Goal: Task Accomplishment & Management: Manage account settings

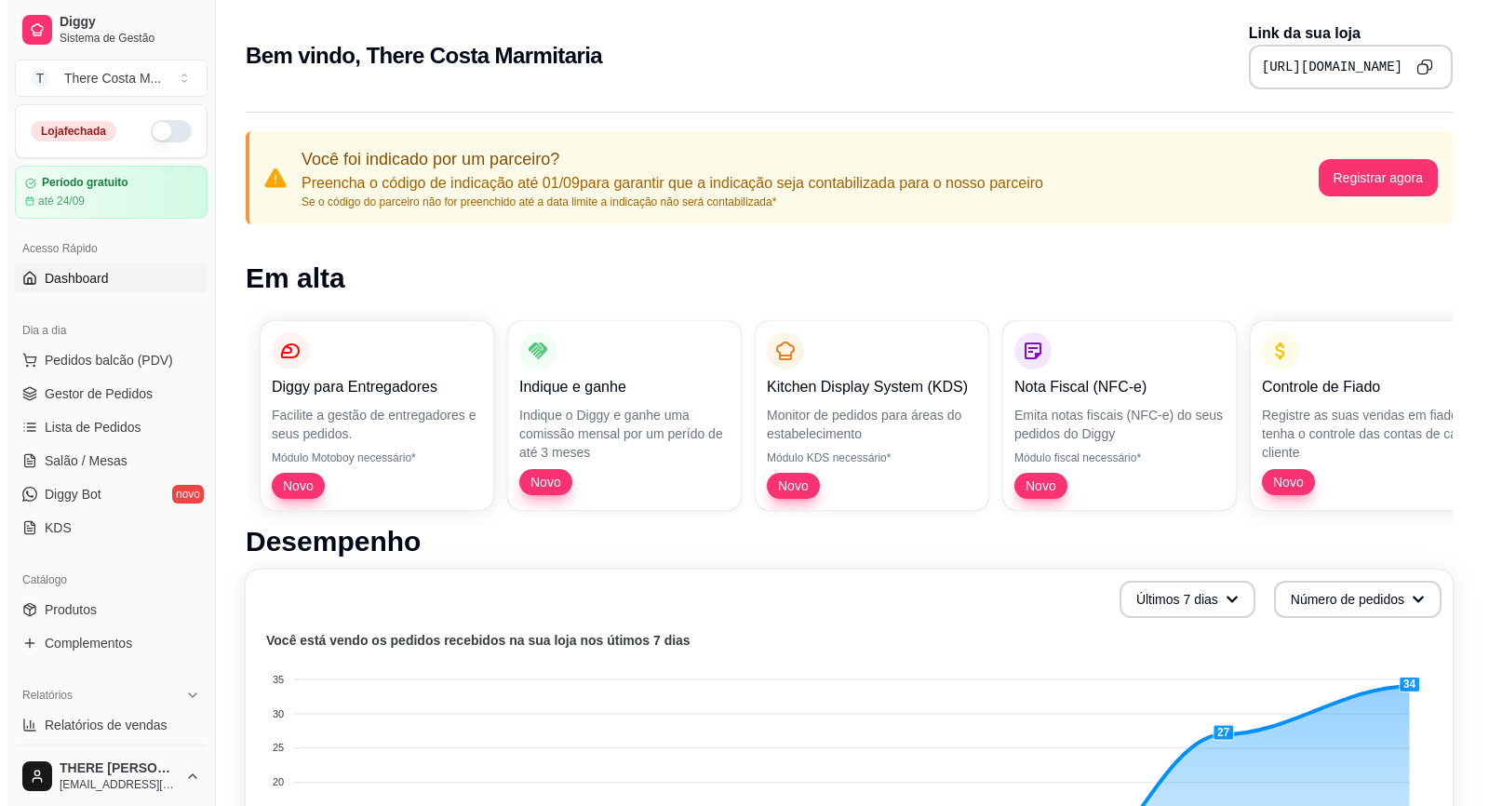
scroll to position [93, 0]
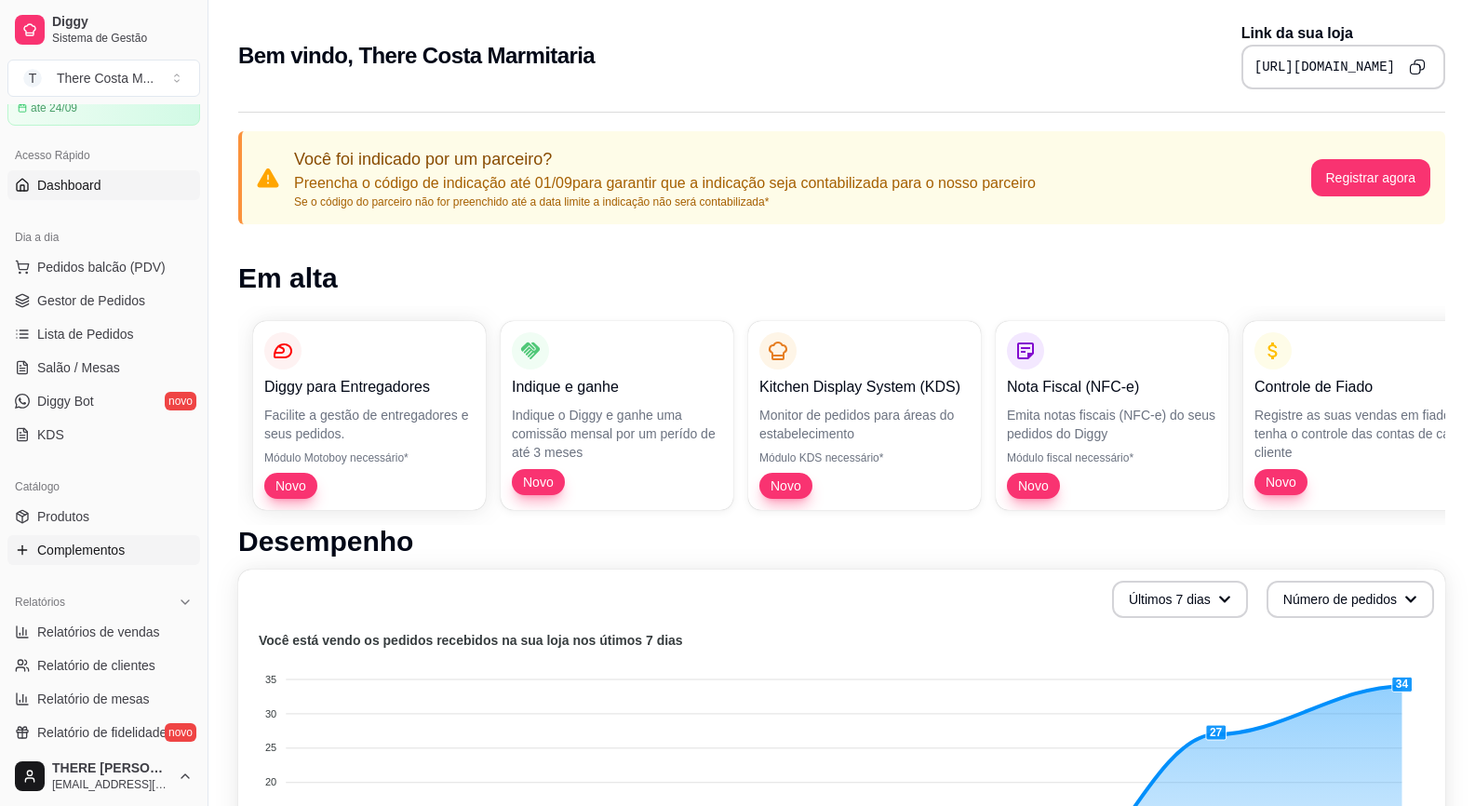
click at [120, 543] on span "Complementos" at bounding box center [80, 550] width 87 height 19
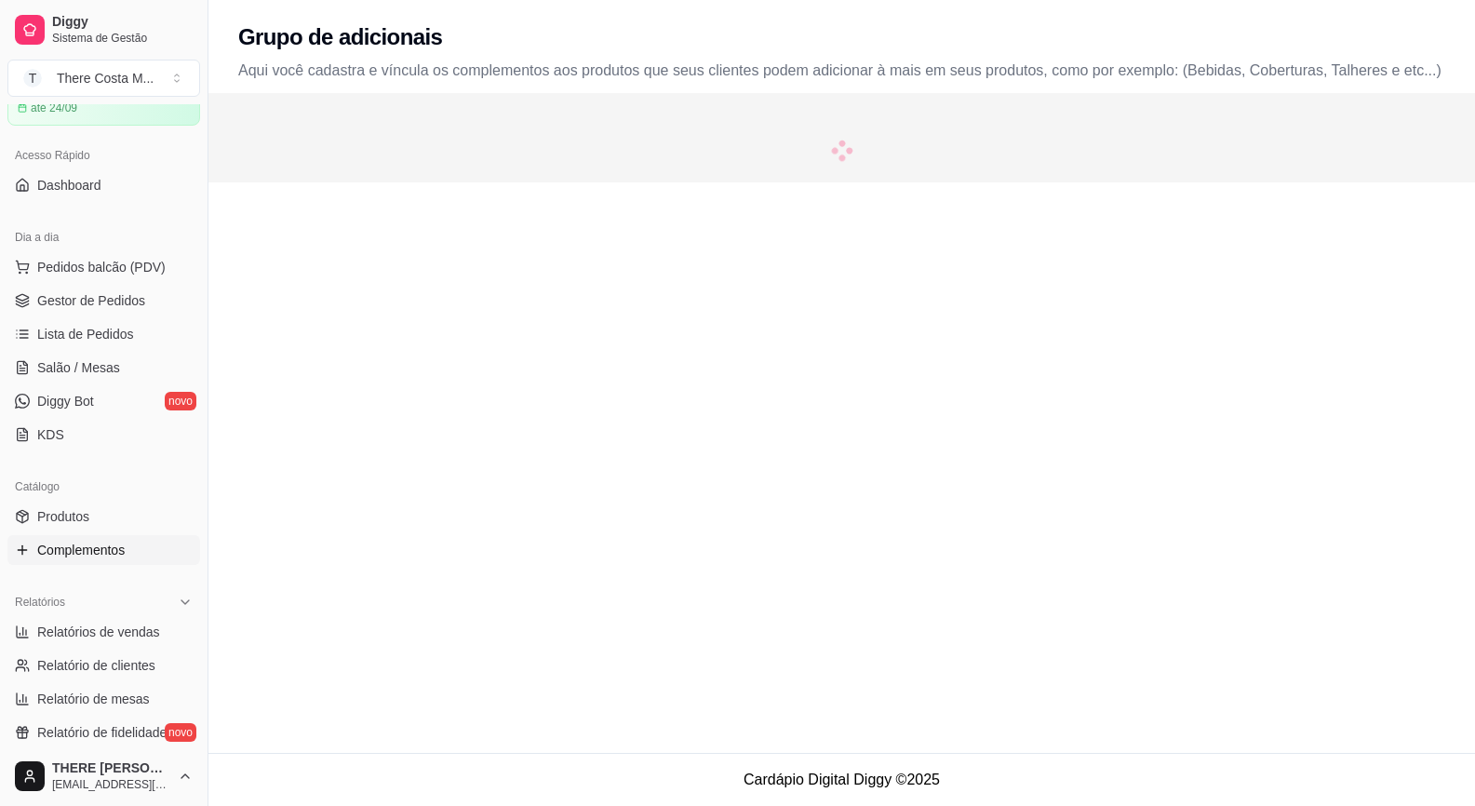
scroll to position [186, 0]
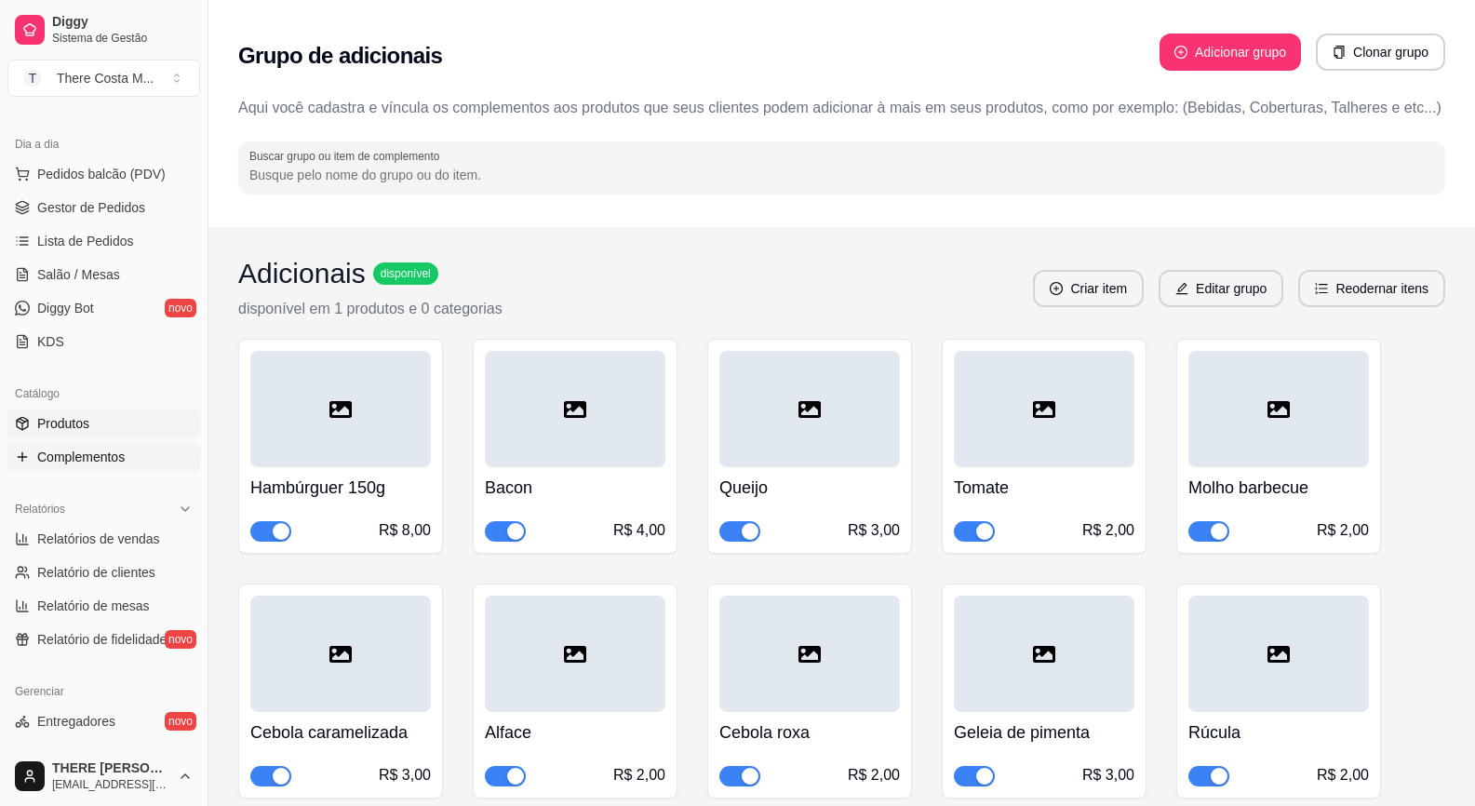
click at [68, 414] on span "Produtos" at bounding box center [63, 423] width 52 height 19
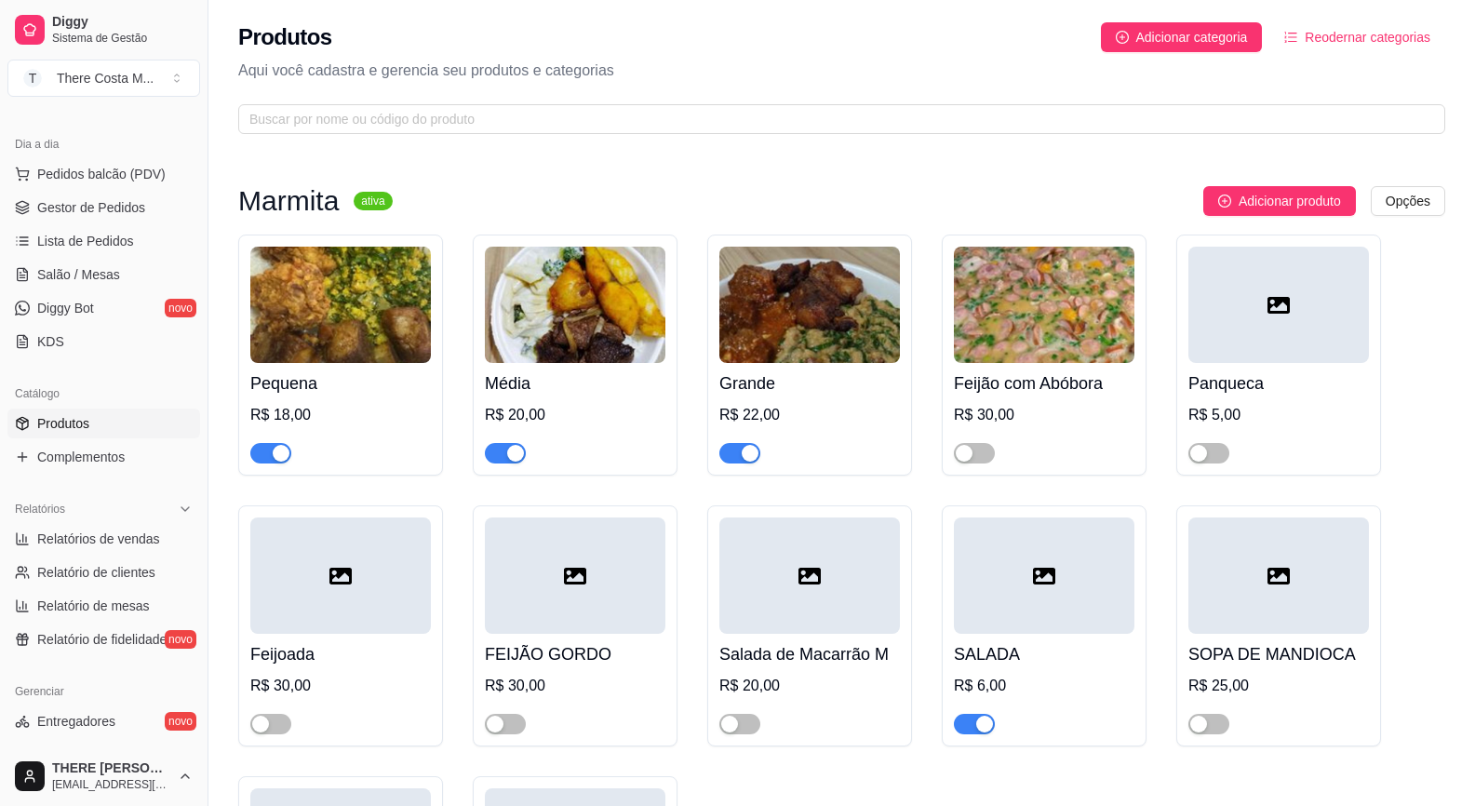
scroll to position [93, 0]
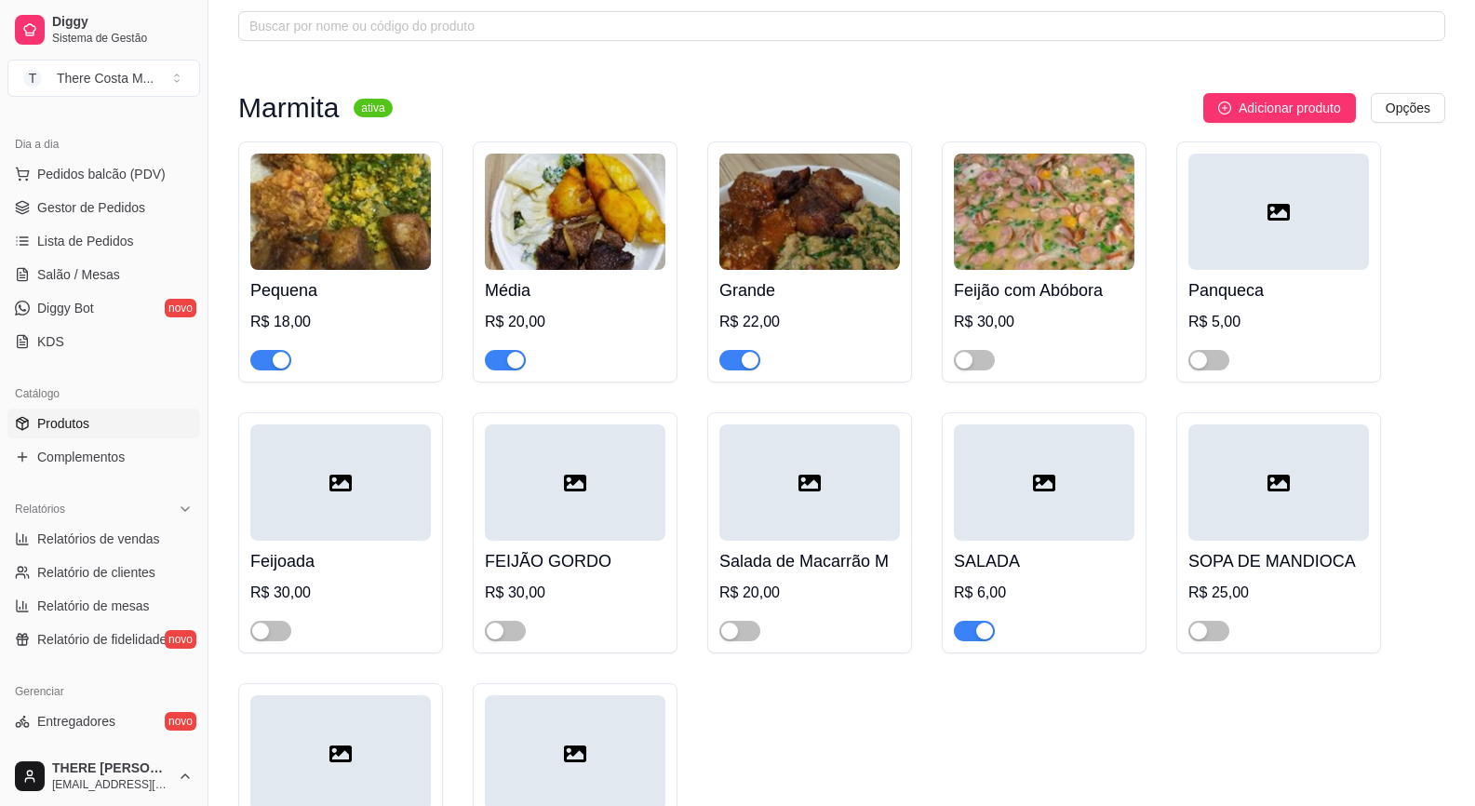
click at [356, 265] on img at bounding box center [340, 212] width 181 height 116
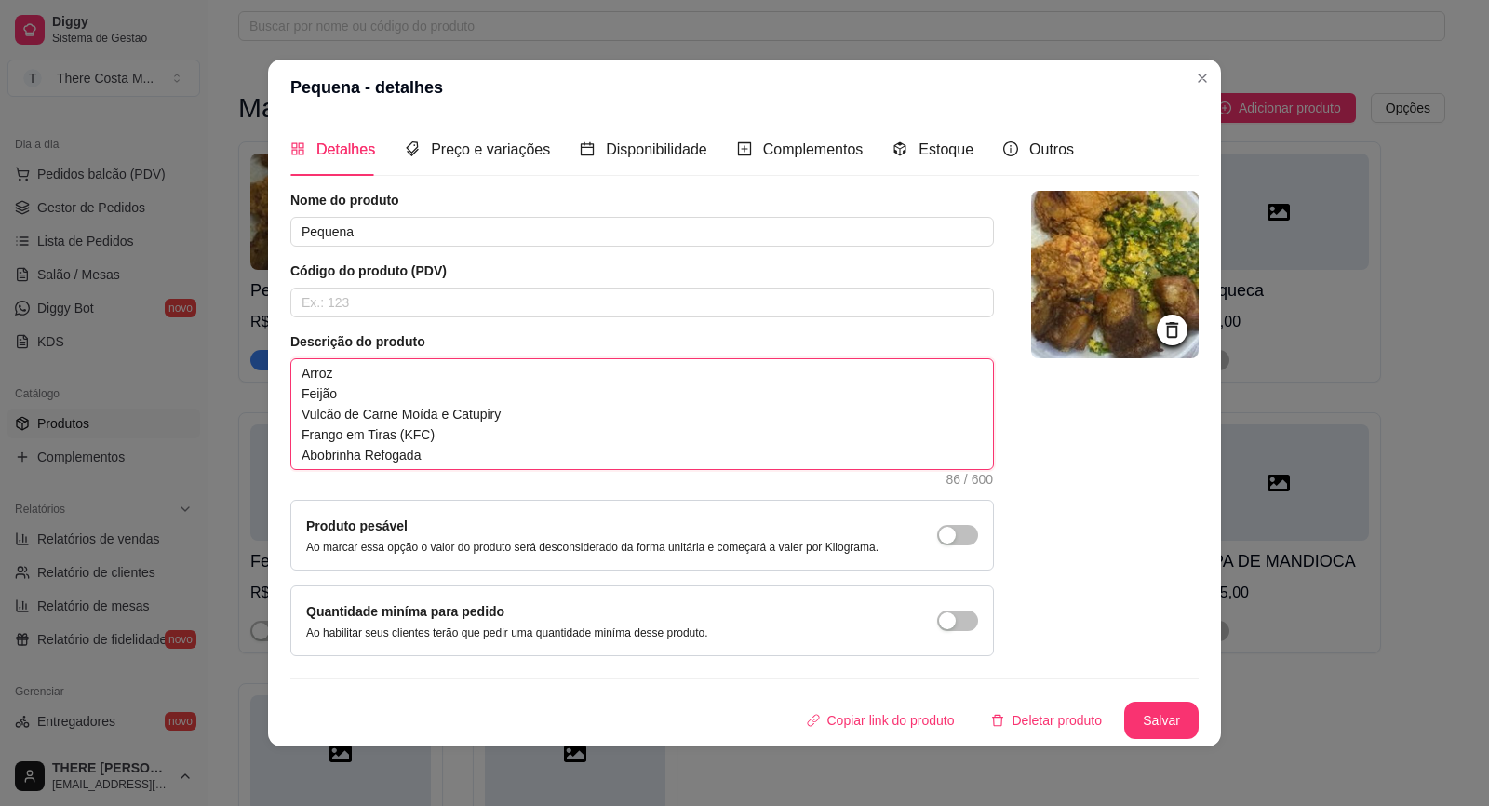
drag, startPoint x: 293, startPoint y: 418, endPoint x: 423, endPoint y: 459, distance: 136.6
click at [423, 459] on textarea "Arroz Feijão Vulcão de Carne Moída e Catupiry Frango em Tiras (KFC) Abobrinha R…" at bounding box center [642, 414] width 702 height 110
type textarea "Arroz Feijão"
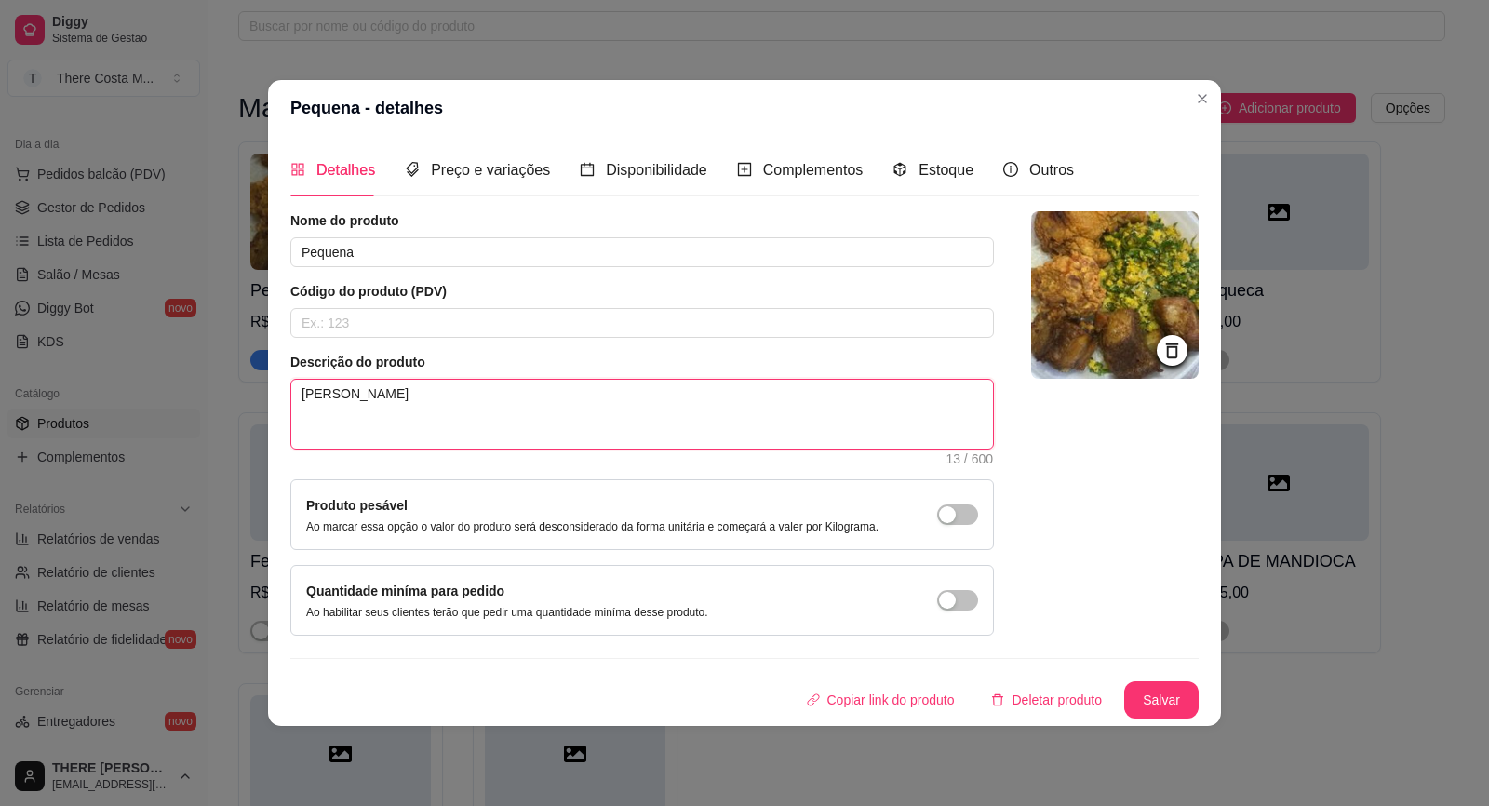
type textarea "Arroz Feijão e"
type textarea "Arroz Feijão eS"
type textarea "Arroz Feijão eSC"
type textarea "Arroz Feijão eSCO"
type textarea "Arroz Feijão eSCON"
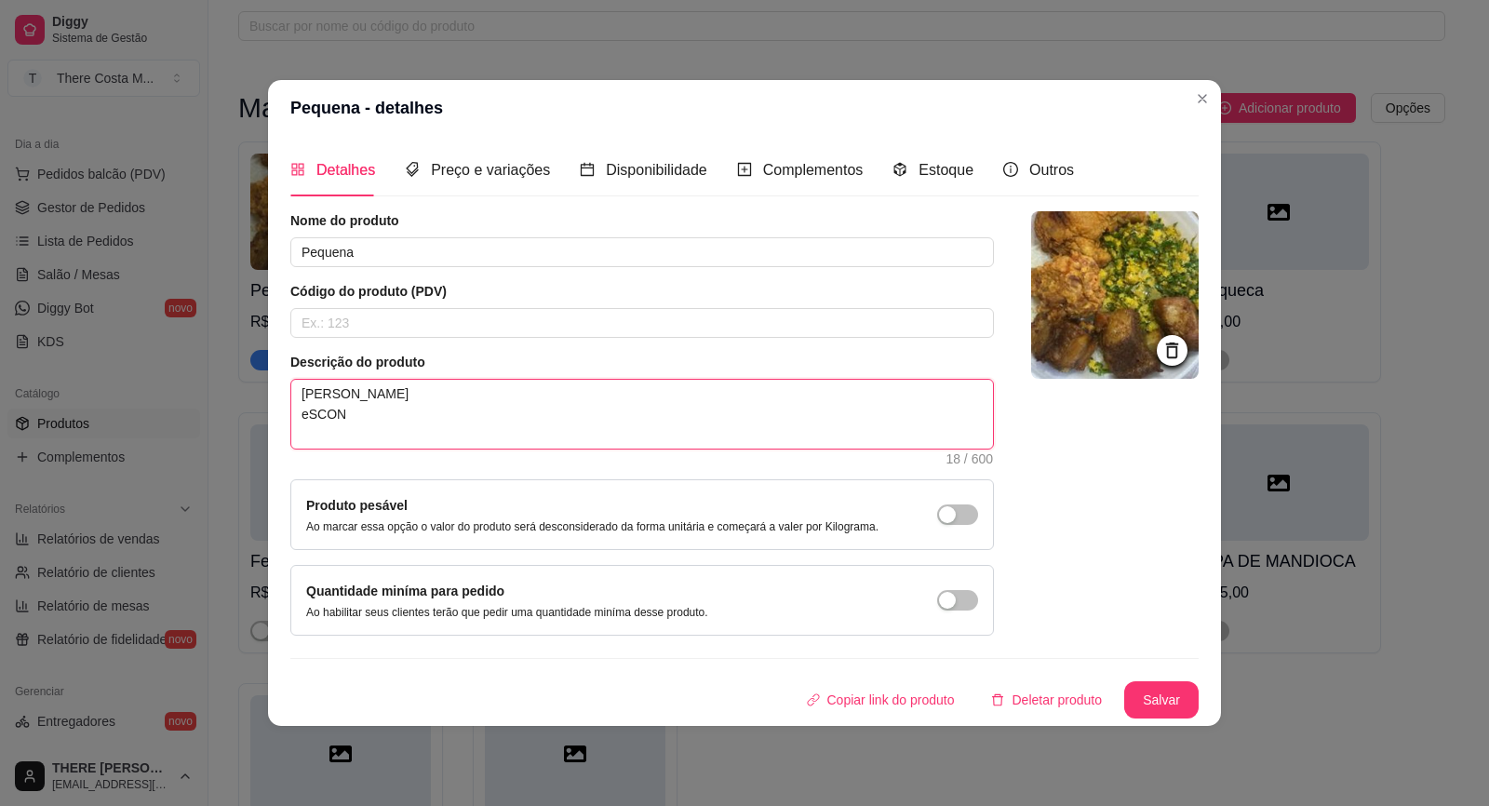
type textarea "Arroz Feijão eSCOND"
type textarea "Arroz Feijão eSCONDI"
type textarea "Arroz Feijão eSCONDID"
type textarea "Arroz Feijão eSCONDIDI"
type textarea "Arroz Feijão eSCONDIDIN"
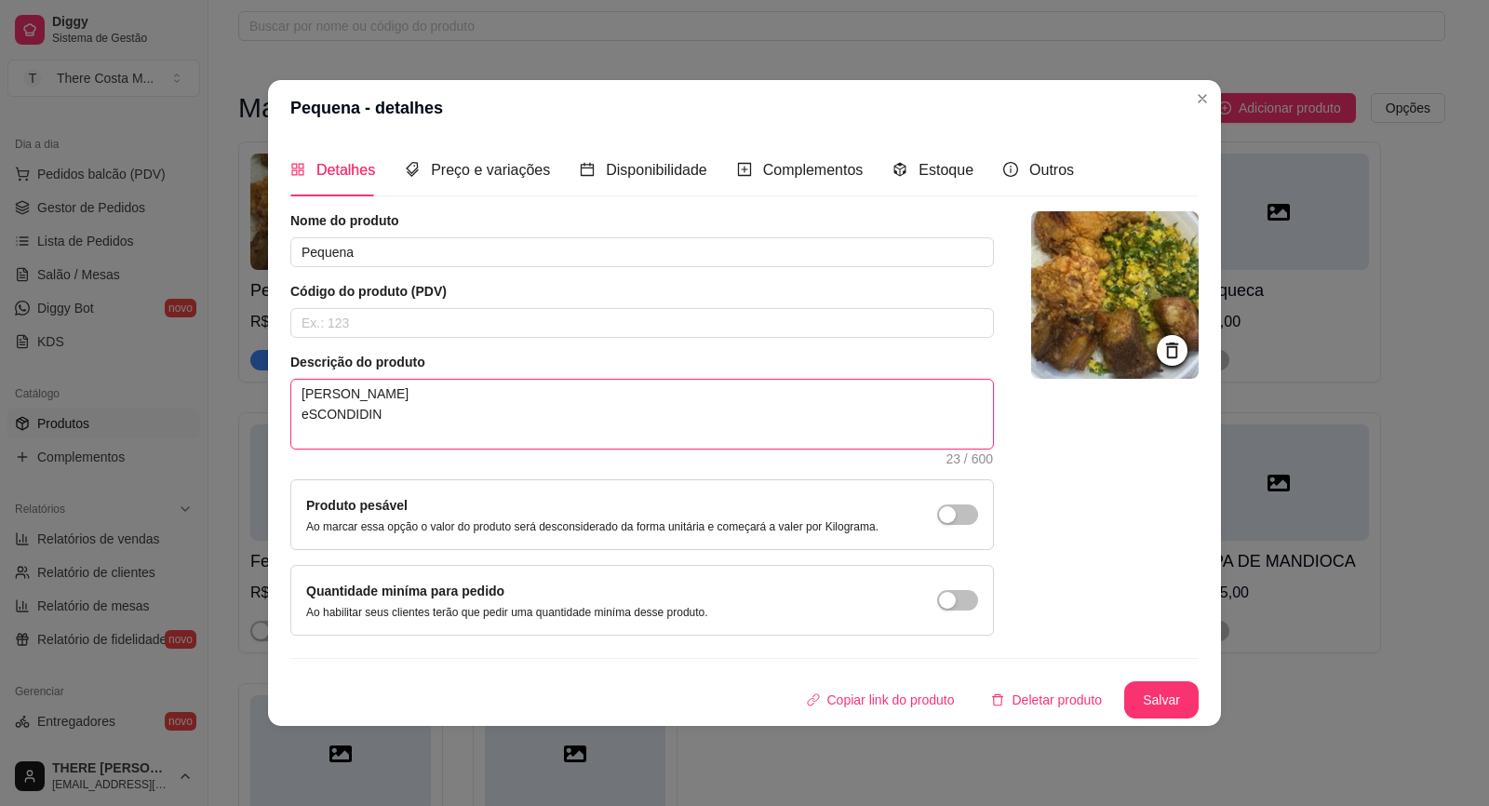
type textarea "Arroz Feijão eSCONDIDINH"
type textarea "Arroz Feijão eSCONDIDINHO"
type textarea "Arroz Feijão eSCONDIDINHO D"
type textarea "Arroz Feijão eSCONDIDINHO DE"
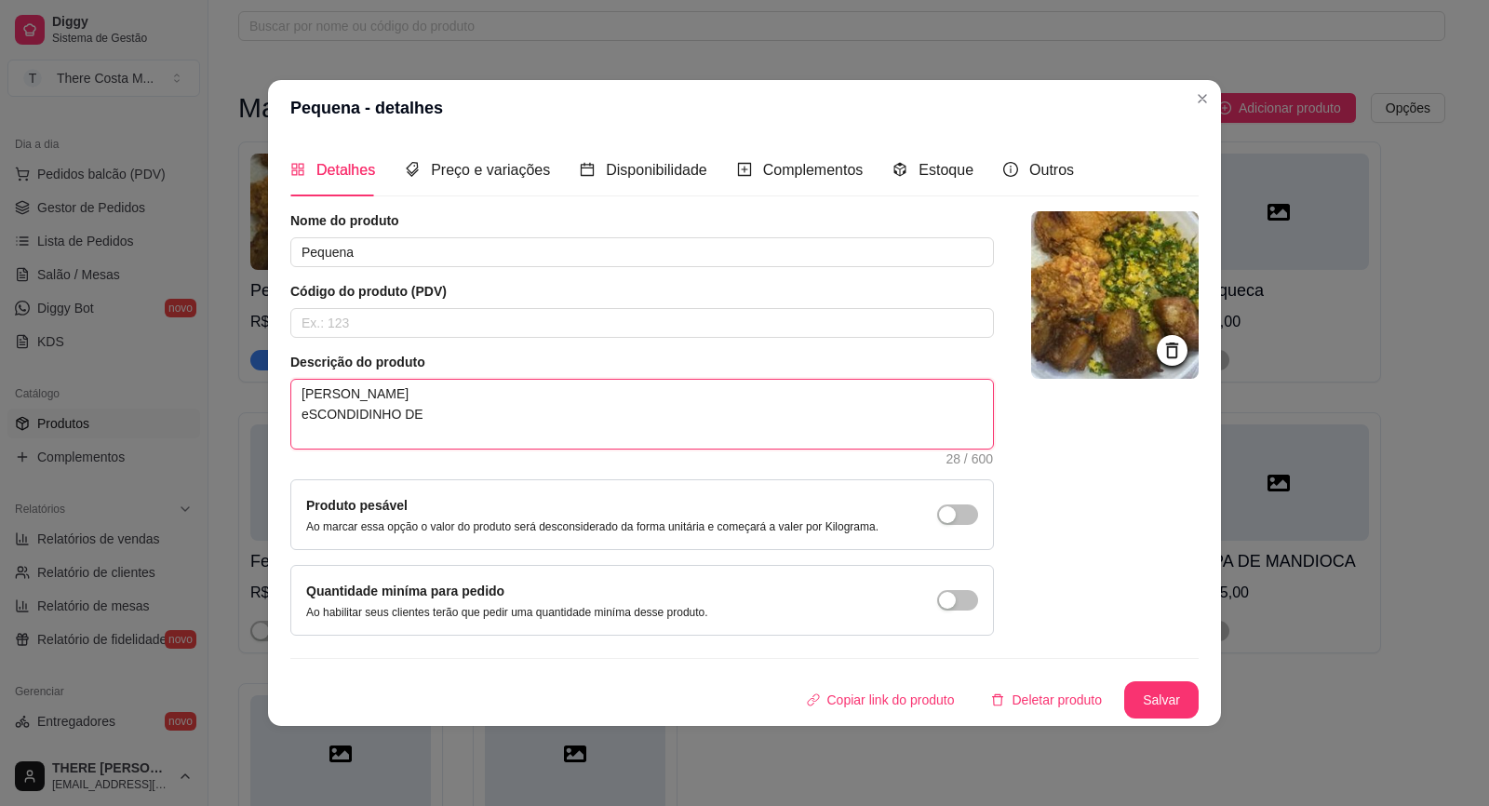
type textarea "Arroz Feijão eSCONDIDINHO DE"
type textarea "Arroz Feijão eSCONDIDINHO DE B"
type textarea "Arroz Feijão eSCONDIDINHO DE BA"
type textarea "Arroz Feijão eSCONDIDINHO DE BAT"
type textarea "Arroz Feijão eSCONDIDINHO DE BATA"
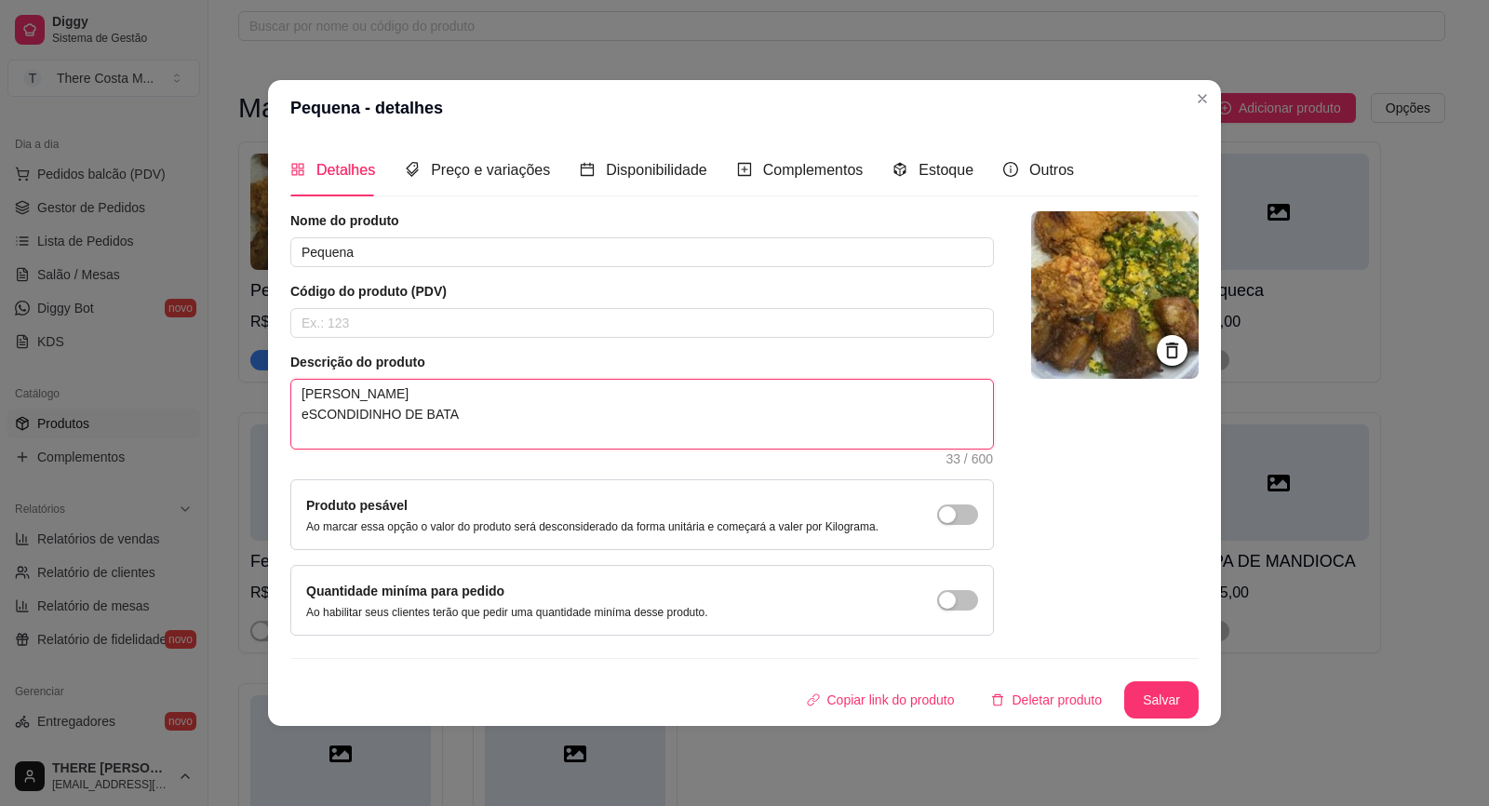
type textarea "Arroz Feijão eSCONDIDINHO DE BATAT"
type textarea "Arroz Feijão eSCONDIDINHO DE BATA"
type textarea "Arroz Feijão eSCONDIDINHO DE BAT"
type textarea "Arroz Feijão eSCONDIDINHO DE BA"
type textarea "Arroz Feijão eSCONDIDINHO DE B"
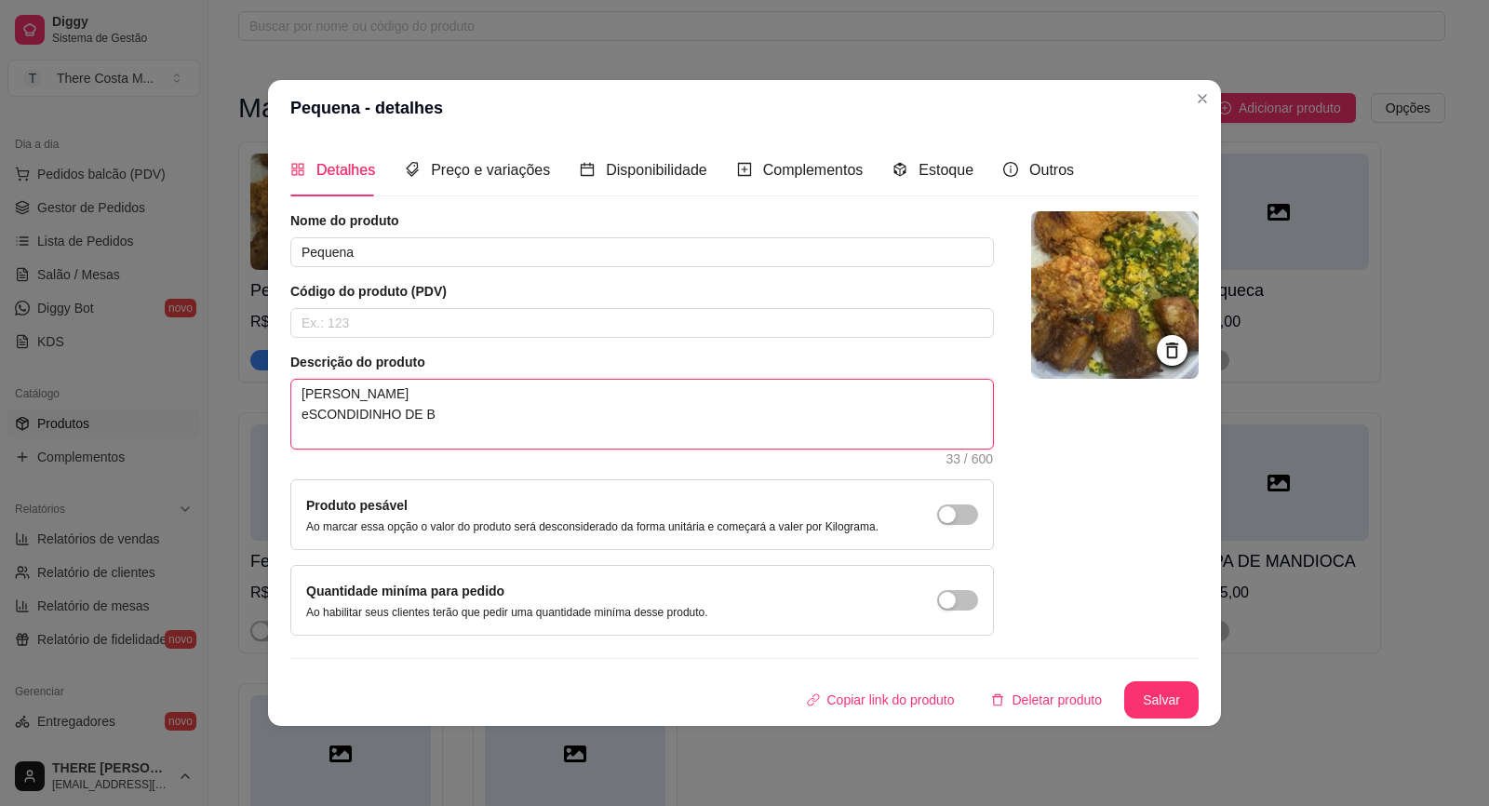
type textarea "Arroz Feijão eSCONDIDINHO DE"
type textarea "Arroz Feijão eSCONDIDINHO D"
type textarea "Arroz Feijão eSCONDIDINHO"
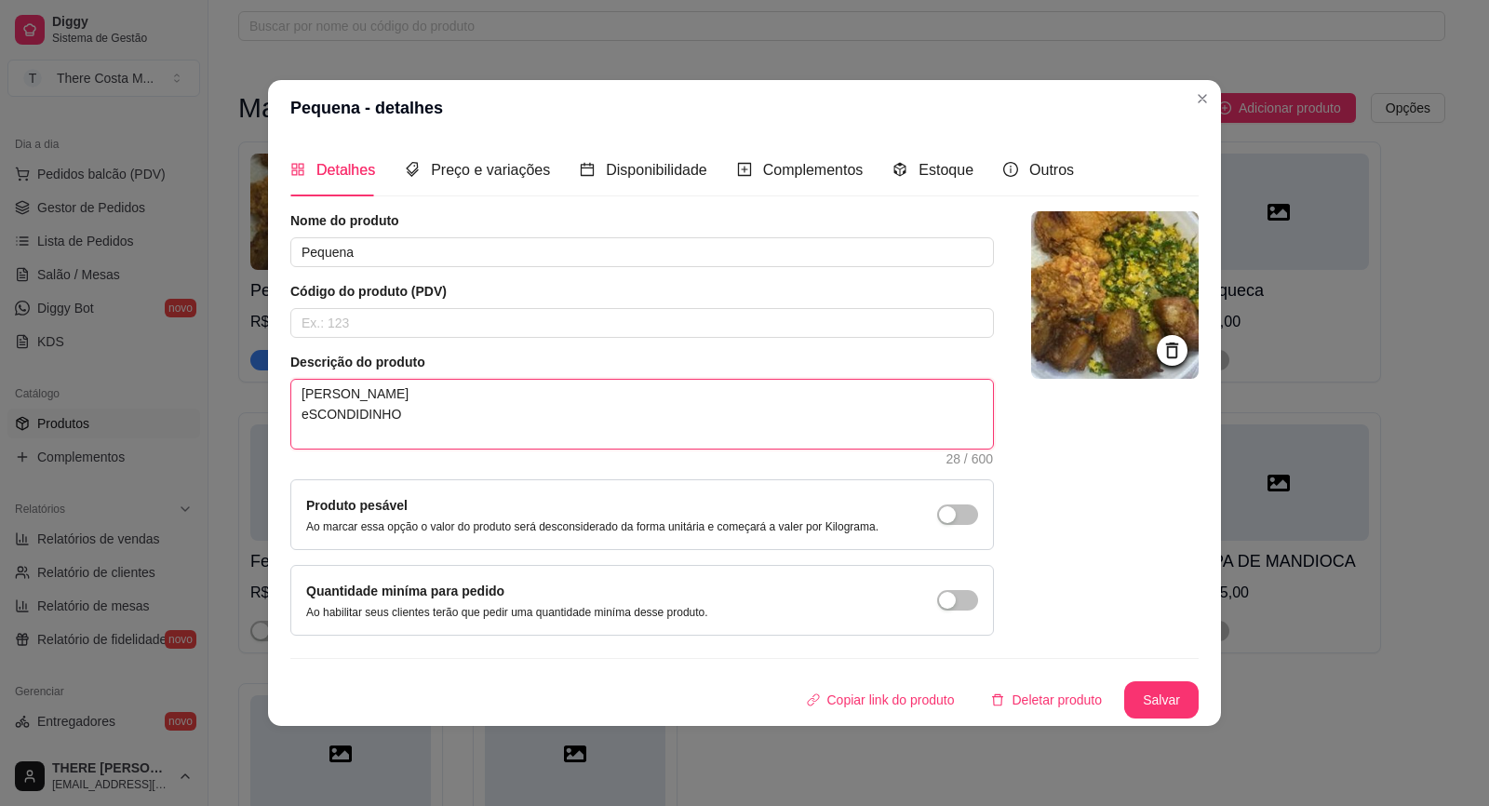
type textarea "Arroz Feijão eSCONDIDINH"
type textarea "Arroz Feijão eSCONDIDIN"
type textarea "Arroz Feijão eSCONDIDI"
type textarea "Arroz Feijão eSCONDID"
type textarea "Arroz Feijão eSCONDI"
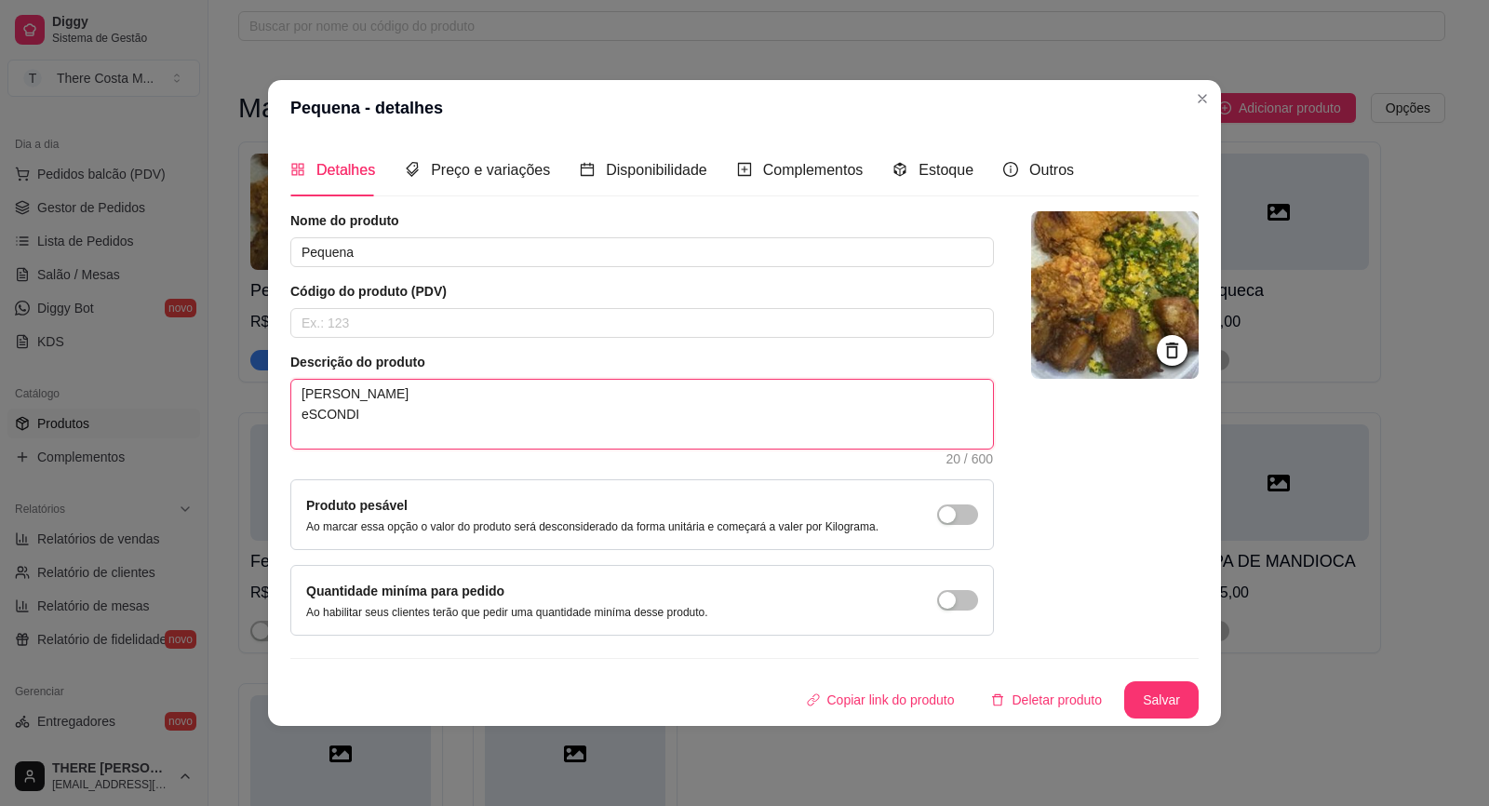
type textarea "Arroz Feijão eSCOND"
type textarea "Arroz Feijão eSCON"
type textarea "Arroz Feijão eSCO"
type textarea "Arroz Feijão eSC"
type textarea "Arroz Feijão eS"
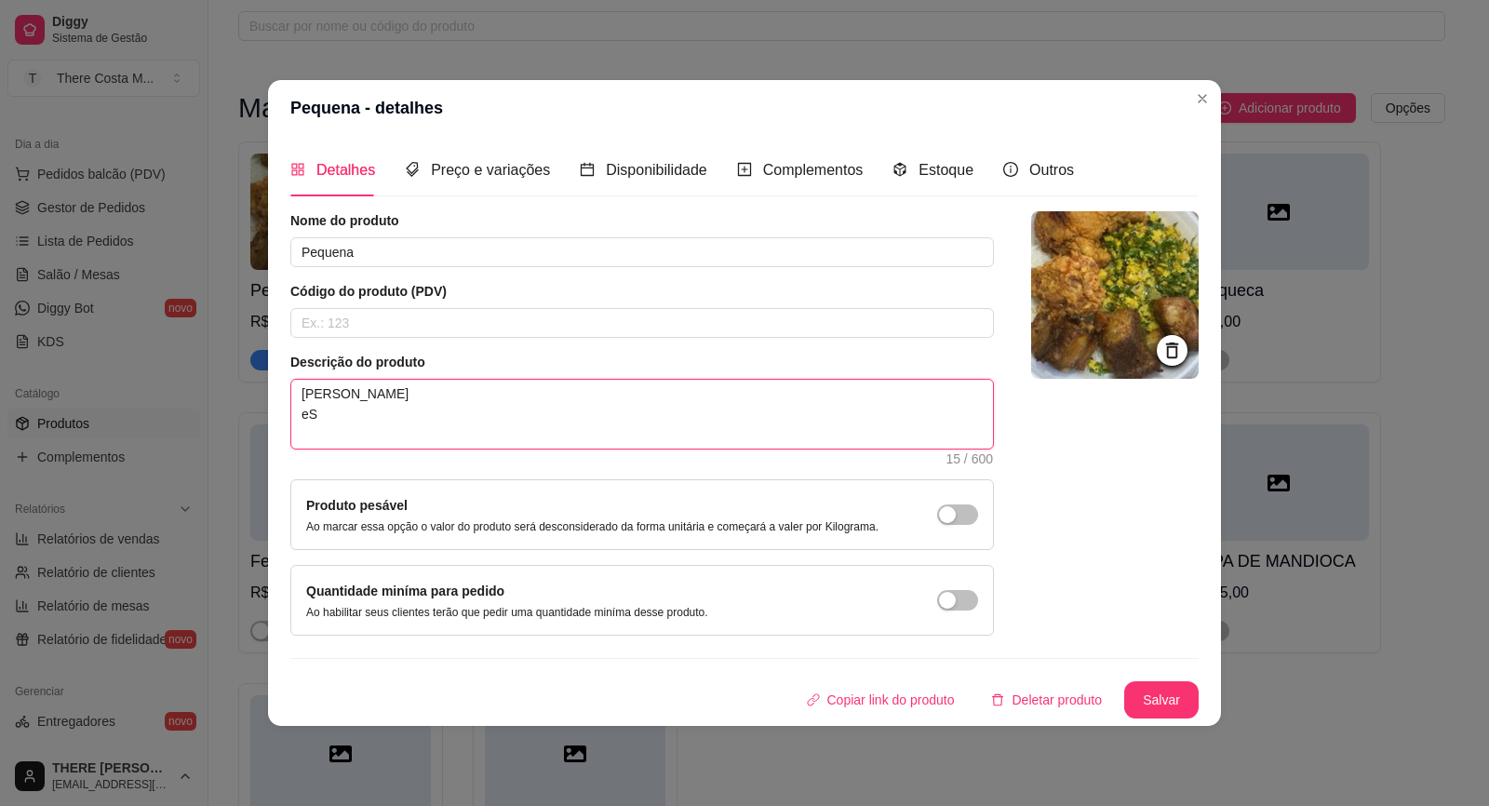
type textarea "Arroz Feijão e"
type textarea "Arroz Feijão"
type textarea "Arroz Feijão E"
type textarea "Arroz Feijão Es"
type textarea "Arroz Feijão Esc"
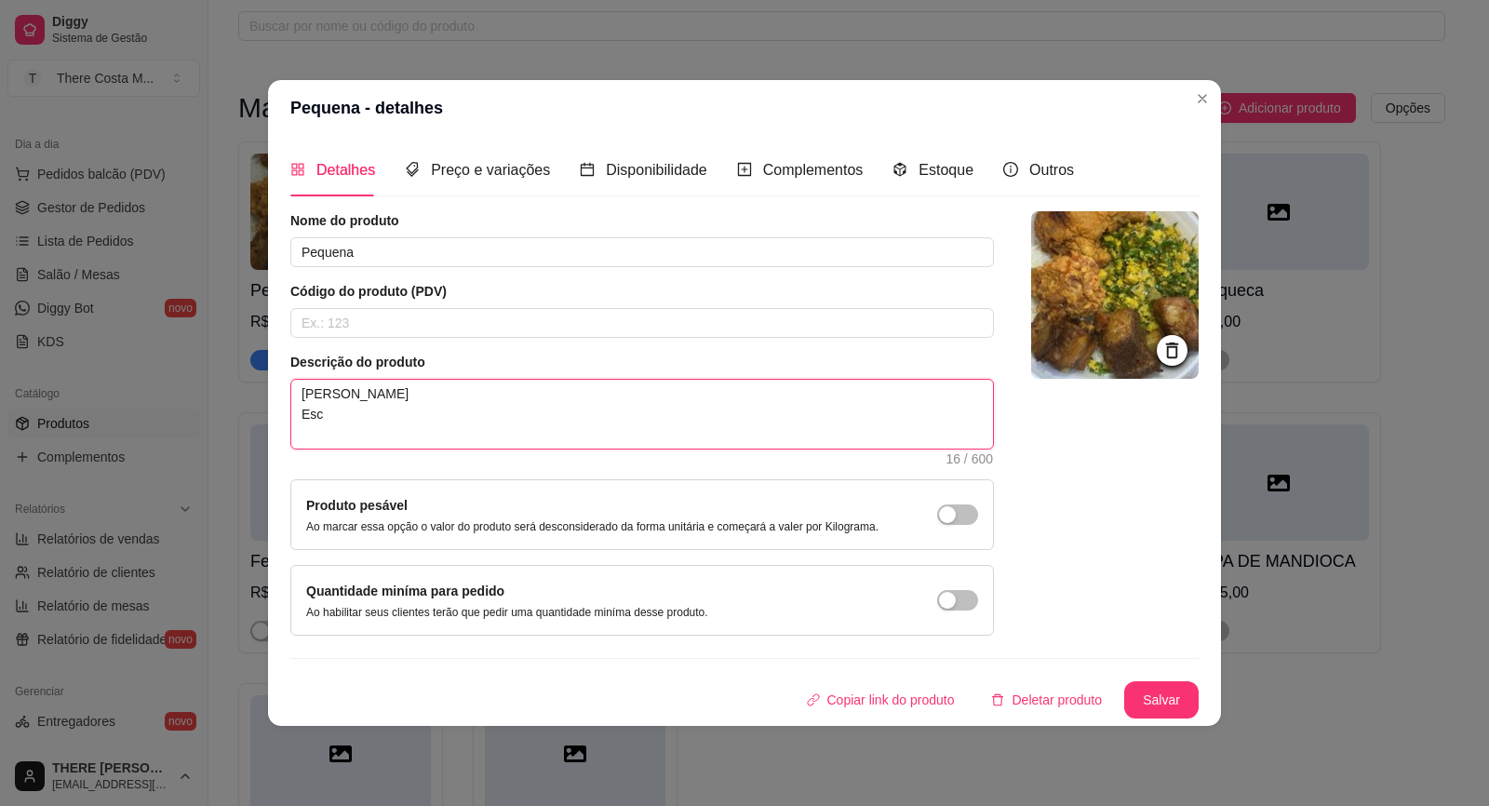
type textarea "Arroz Feijão Esco"
type textarea "Arroz Feijão Escon"
type textarea "Arroz Feijão Escond"
type textarea "Arroz Feijão Escondi"
type textarea "Arroz Feijão Escondid"
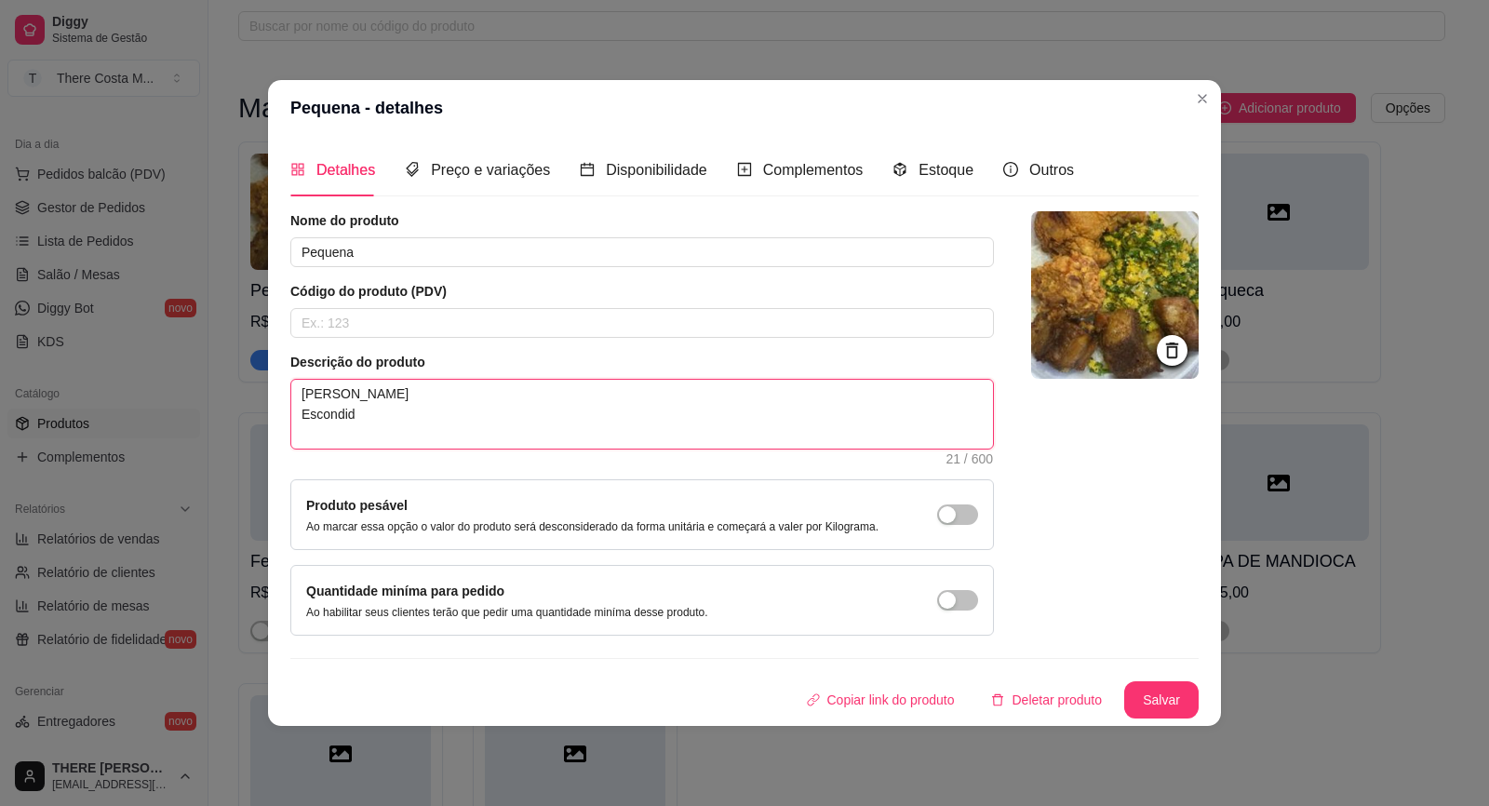
type textarea "Arroz Feijão Escondidi"
type textarea "Arroz Feijão Escondidin"
type textarea "Arroz Feijão Escondidinh"
type textarea "Arroz Feijão Escondidinho"
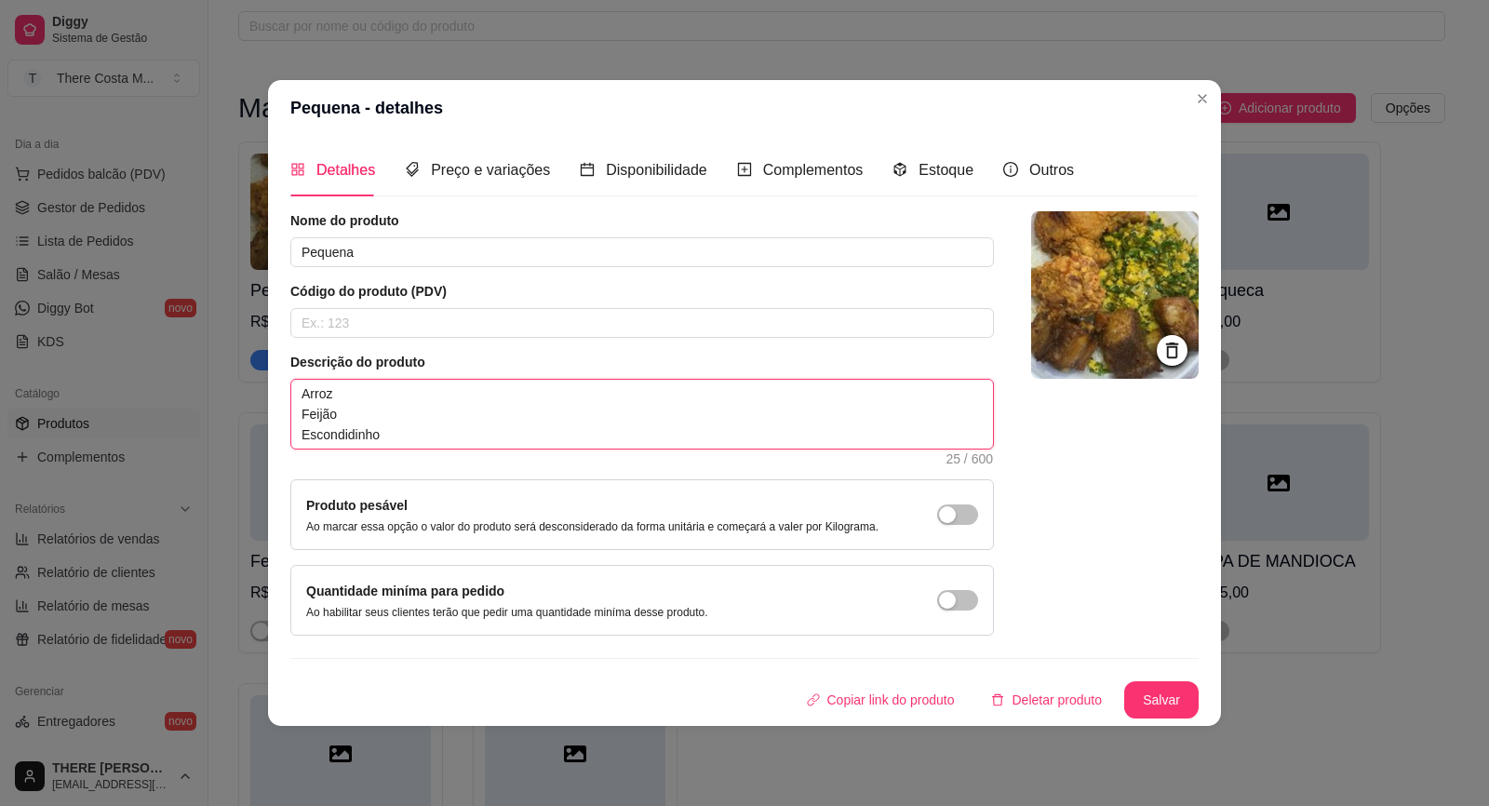
type textarea "Arroz Feijão Escondidinho d"
type textarea "Arroz Feijão Escondidinho de"
type textarea "Arroz Feijão Escondidinho de b"
type textarea "Arroz Feijão Escondidinho de ba"
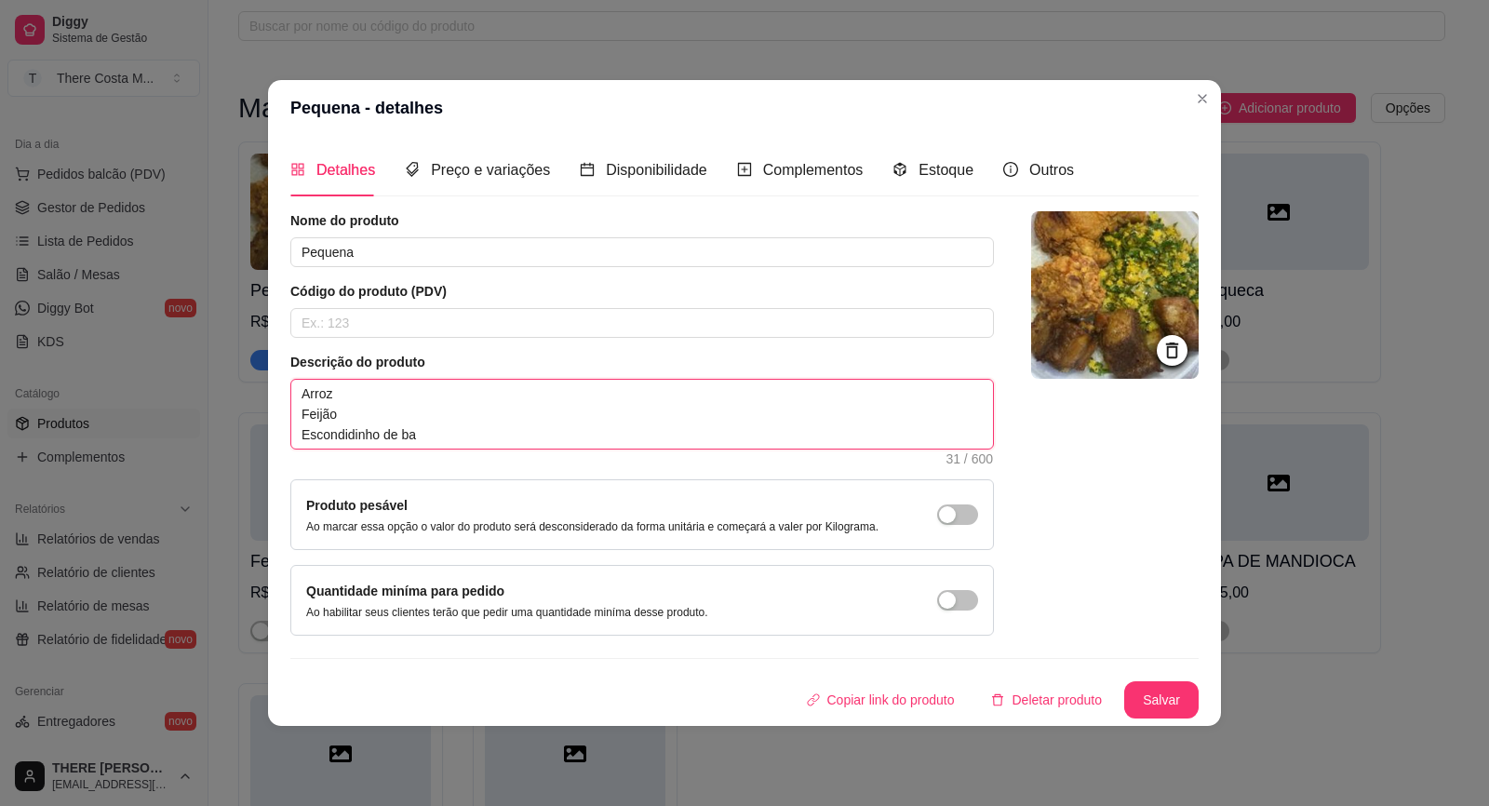
type textarea "Arroz Feijão Escondidinho de bat"
type textarea "Arroz Feijão Escondidinho de bata"
type textarea "Arroz Feijão Escondidinho de batat"
type textarea "Arroz Feijão Escondidinho de batata"
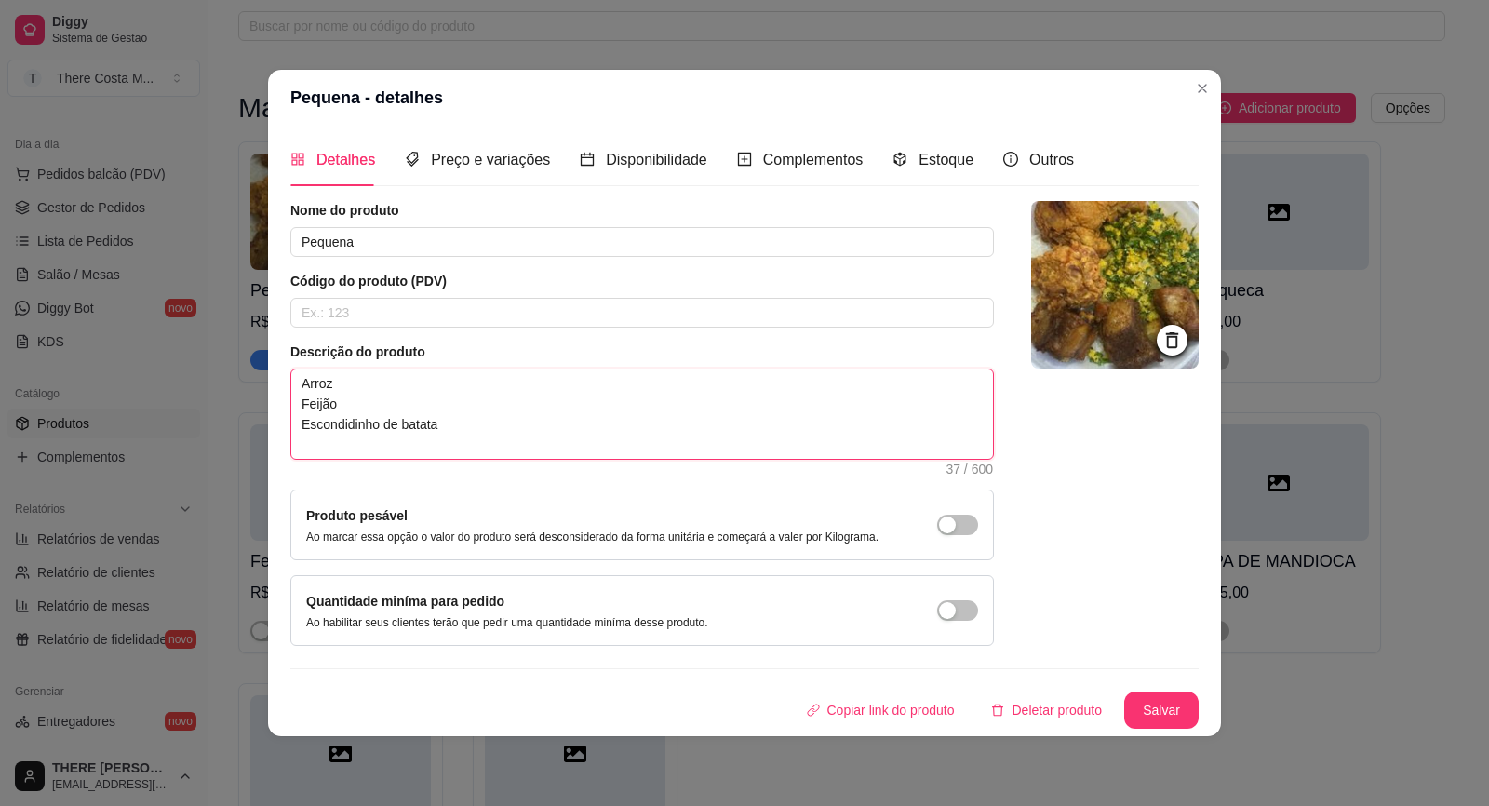
type textarea "Arroz Feijão Escondidinho de batata C"
type textarea "Arroz Feijão Escondidinho de batata Co"
type textarea "Arroz Feijão Escondidinho de batata Cox"
type textarea "Arroz Feijão Escondidinho de batata Coxa"
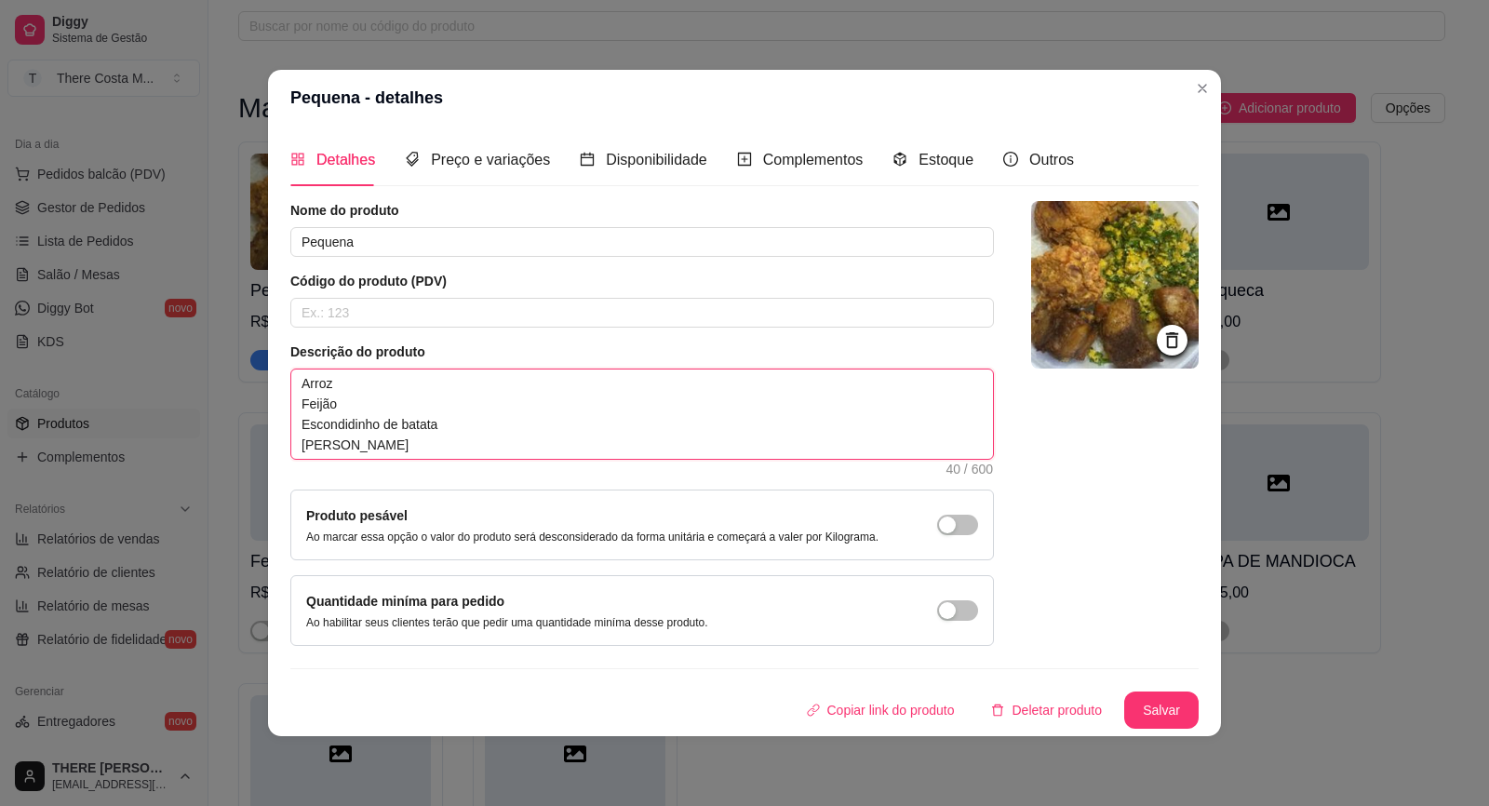
type textarea "Arroz Feijão Escondidinho de batata Coxa s"
type textarea "Arroz Feijão Escondidinho de batata Coxa so"
type textarea "Arroz Feijão Escondidinho de batata Coxa sob"
type textarea "Arroz Feijão Escondidinho de batata Coxa sobr"
type textarea "Arroz Feijão Escondidinho de batata Coxa sobre"
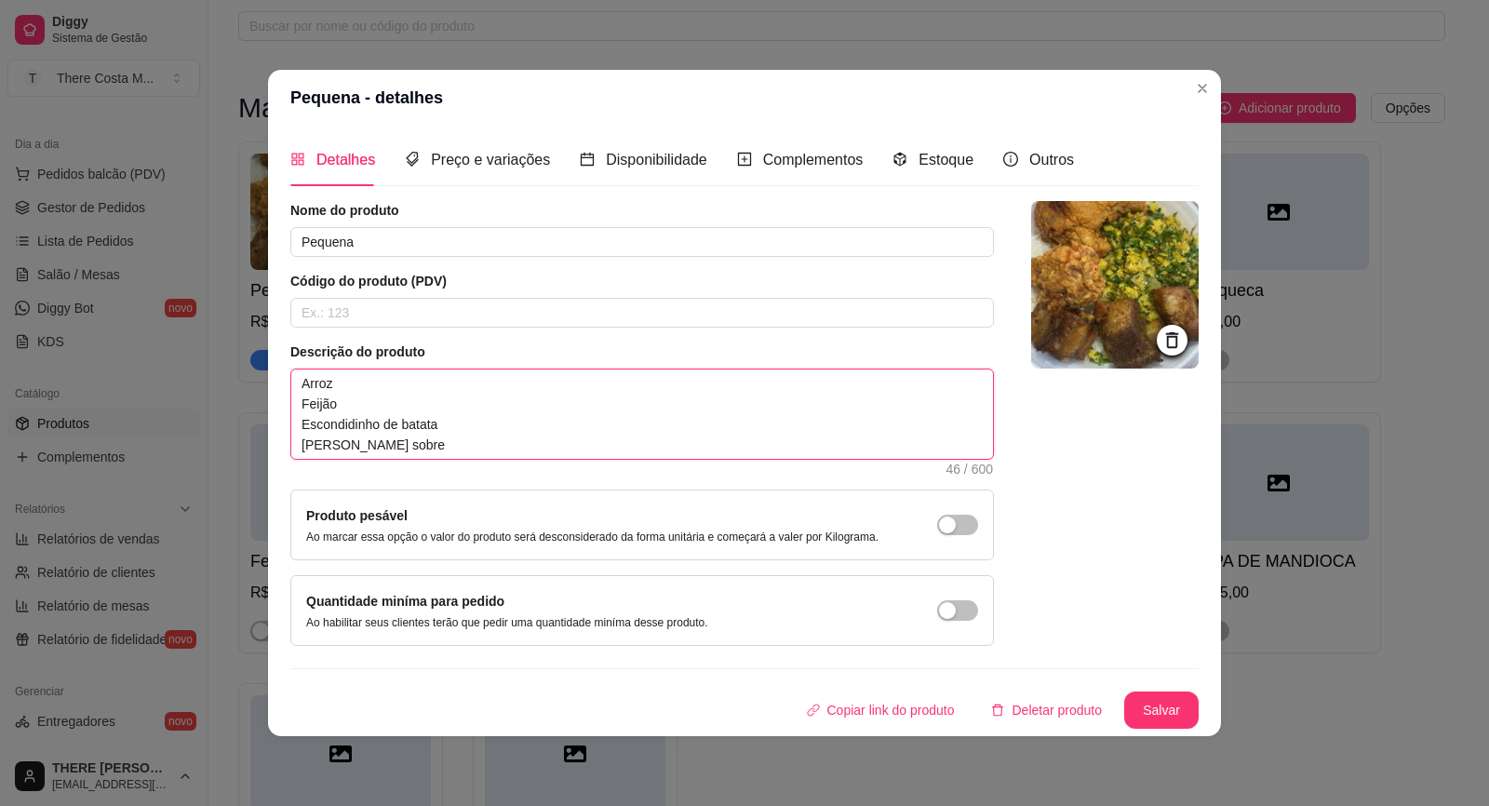
type textarea "Arroz Feijão Escondidinho de batata Coxa sobrec"
type textarea "Arroz Feijão Escondidinho de batata Coxa sobreco"
type textarea "Arroz Feijão Escondidinho de batata Coxa sobrecox"
type textarea "Arroz Feijão Escondidinho de batata Coxa sobrecoxa"
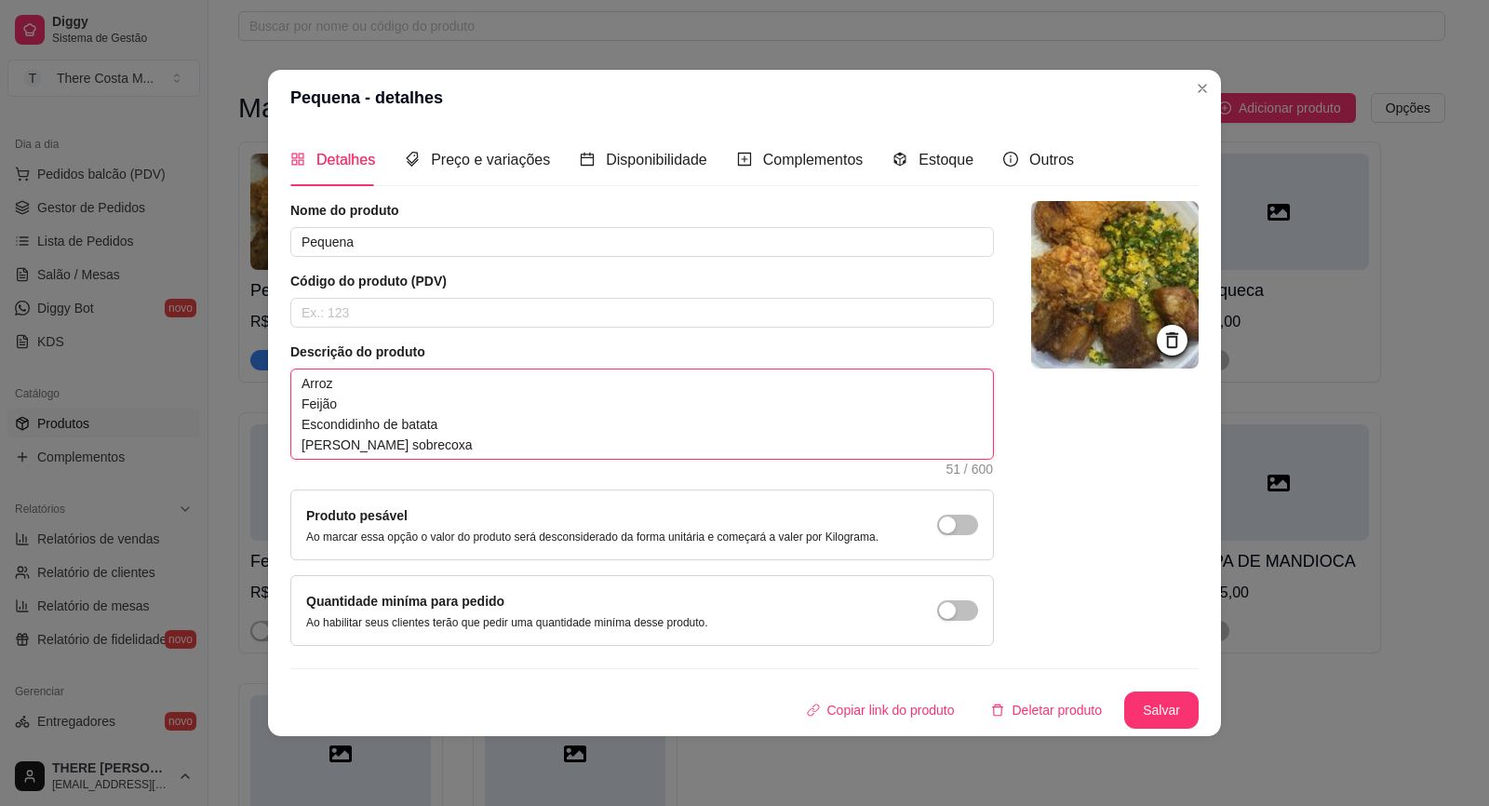
type textarea "Arroz Feijão Escondidinho de batata Coxa sobrecoxa d"
type textarea "Arroz Feijão Escondidinho de batata Coxa sobrecoxa de"
type textarea "Arroz Feijão Escondidinho de batata Coxa sobrecoxa des"
type textarea "Arroz Feijão Escondidinho de batata Coxa sobrecoxa deso"
type textarea "Arroz Feijão Escondidinho de batata Coxa sobrecoxa desos"
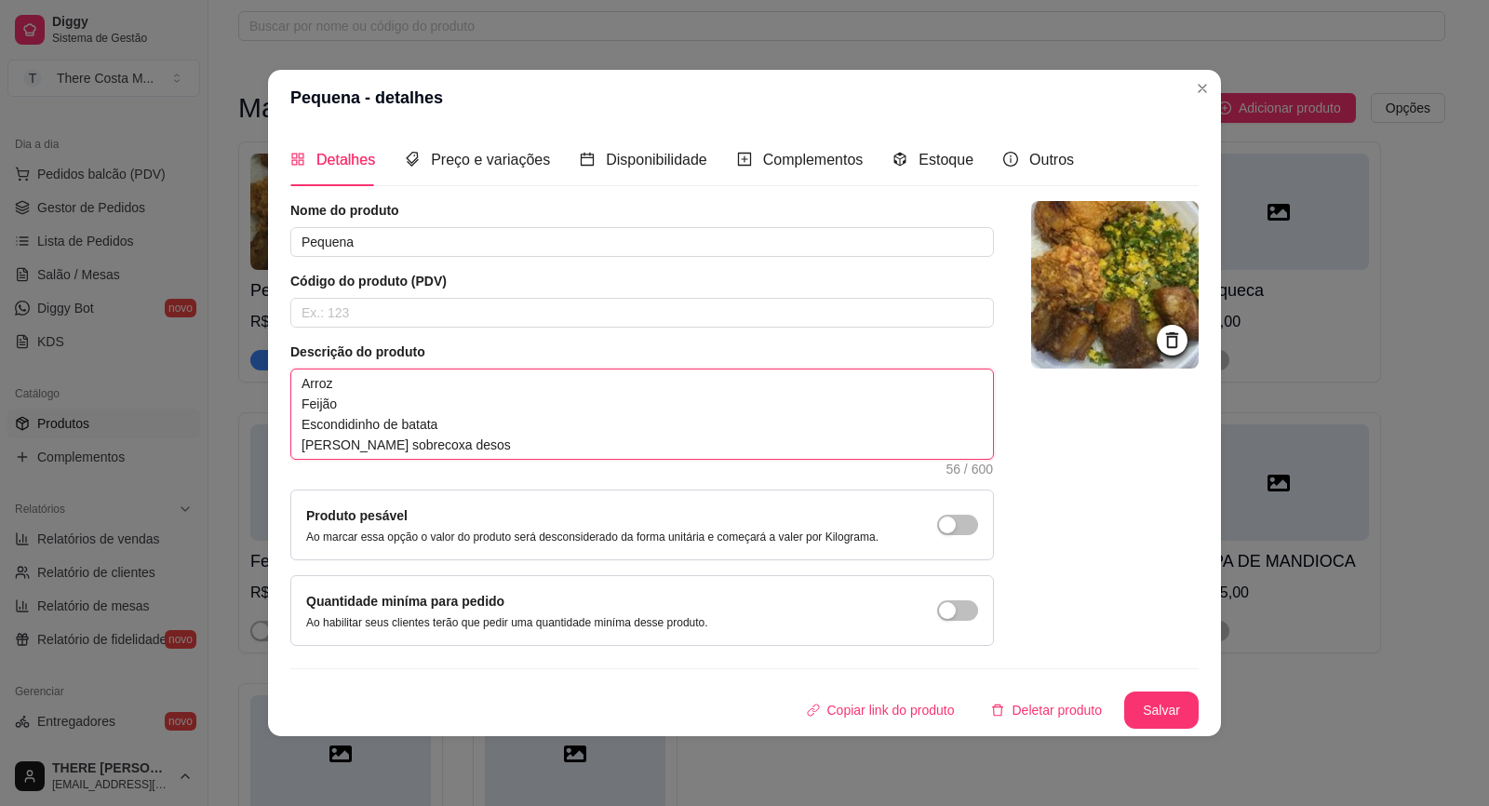
type textarea "Arroz Feijão Escondidinho de batata Coxa sobrecoxa desoss"
type textarea "Arroz Feijão Escondidinho de batata Coxa sobrecoxa desossa"
type textarea "Arroz Feijão Escondidinho de batata Coxa sobrecoxa desossad"
type textarea "Arroz Feijão Escondidinho de batata Coxa sobrecoxa desossada"
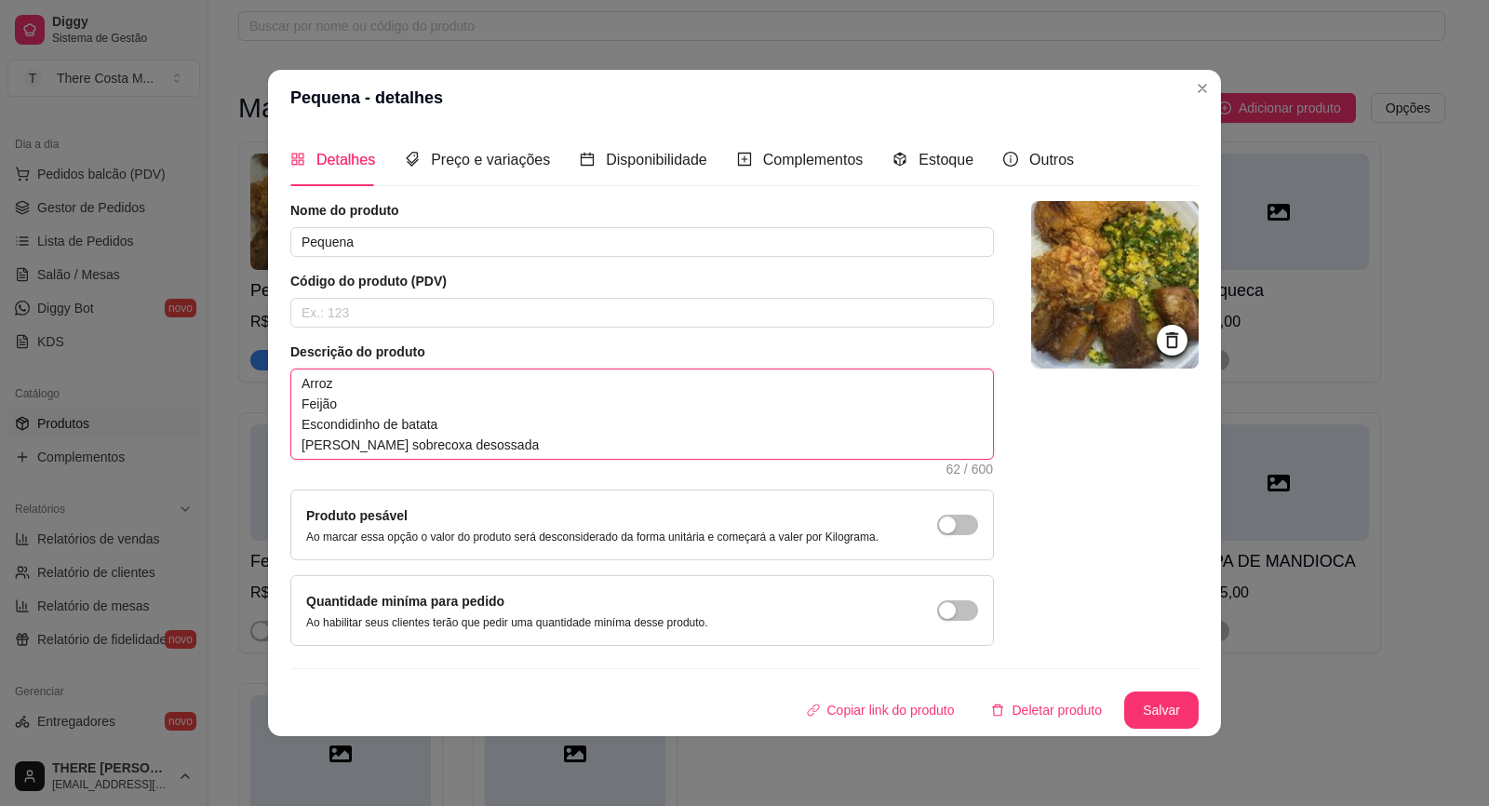
type textarea "Arroz Feijão Escondidinho de batata Coxa sobrecoxa desossada n"
type textarea "Arroz Feijão Escondidinho de batata Coxa sobrecoxa desossada na"
type textarea "Arroz Feijão Escondidinho de batata Coxa sobrecoxa desossada na b"
type textarea "Arroz Feijão Escondidinho de batata Coxa sobrecoxa desossada na br"
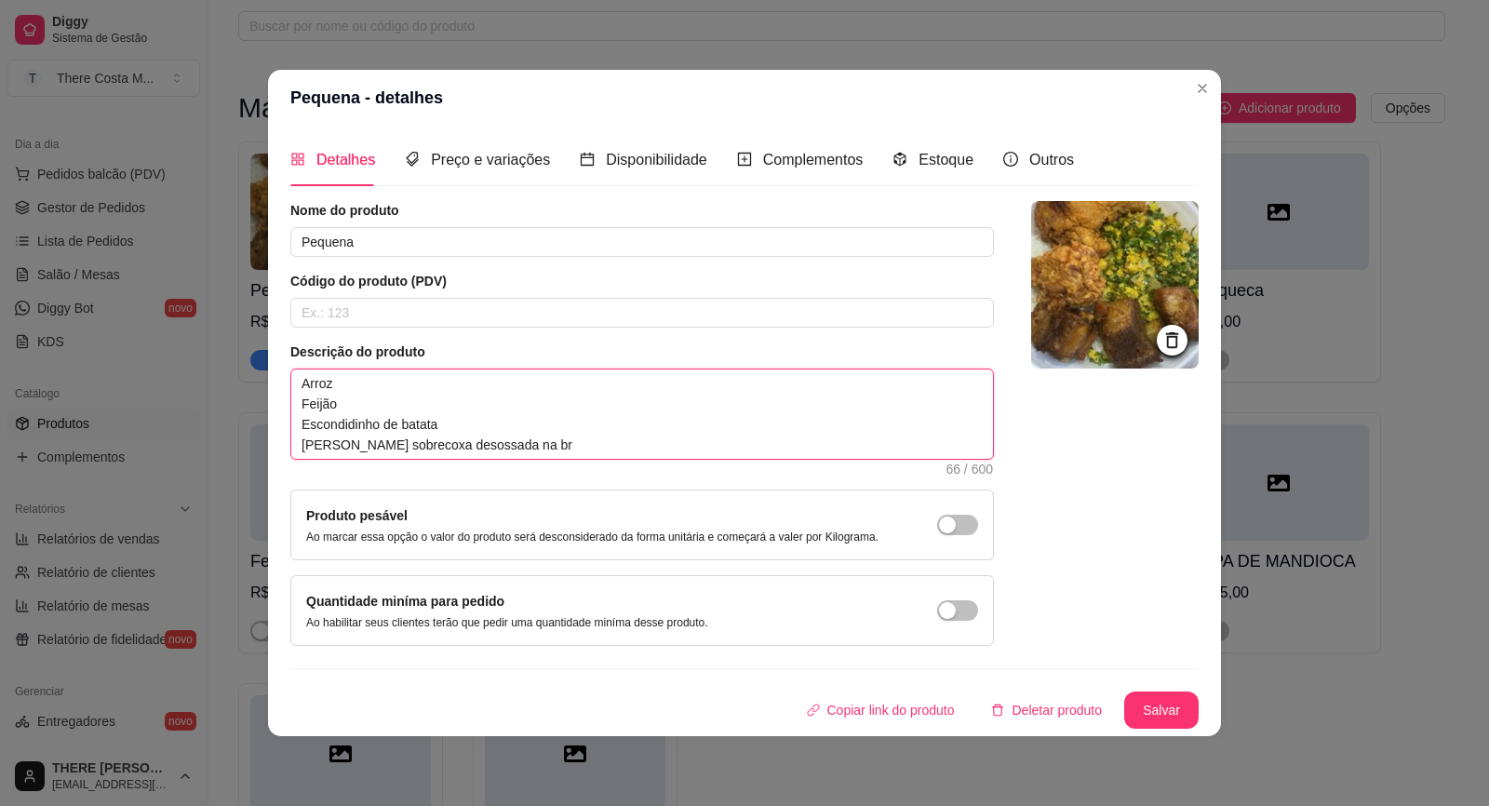
type textarea "Arroz Feijão Escondidinho de batata Coxa sobrecoxa desossada na bra"
type textarea "Arroz Feijão Escondidinho de batata Coxa sobrecoxa desossada na bras"
type textarea "Arroz Feijão Escondidinho de batata Coxa sobrecoxa desossada na brasa"
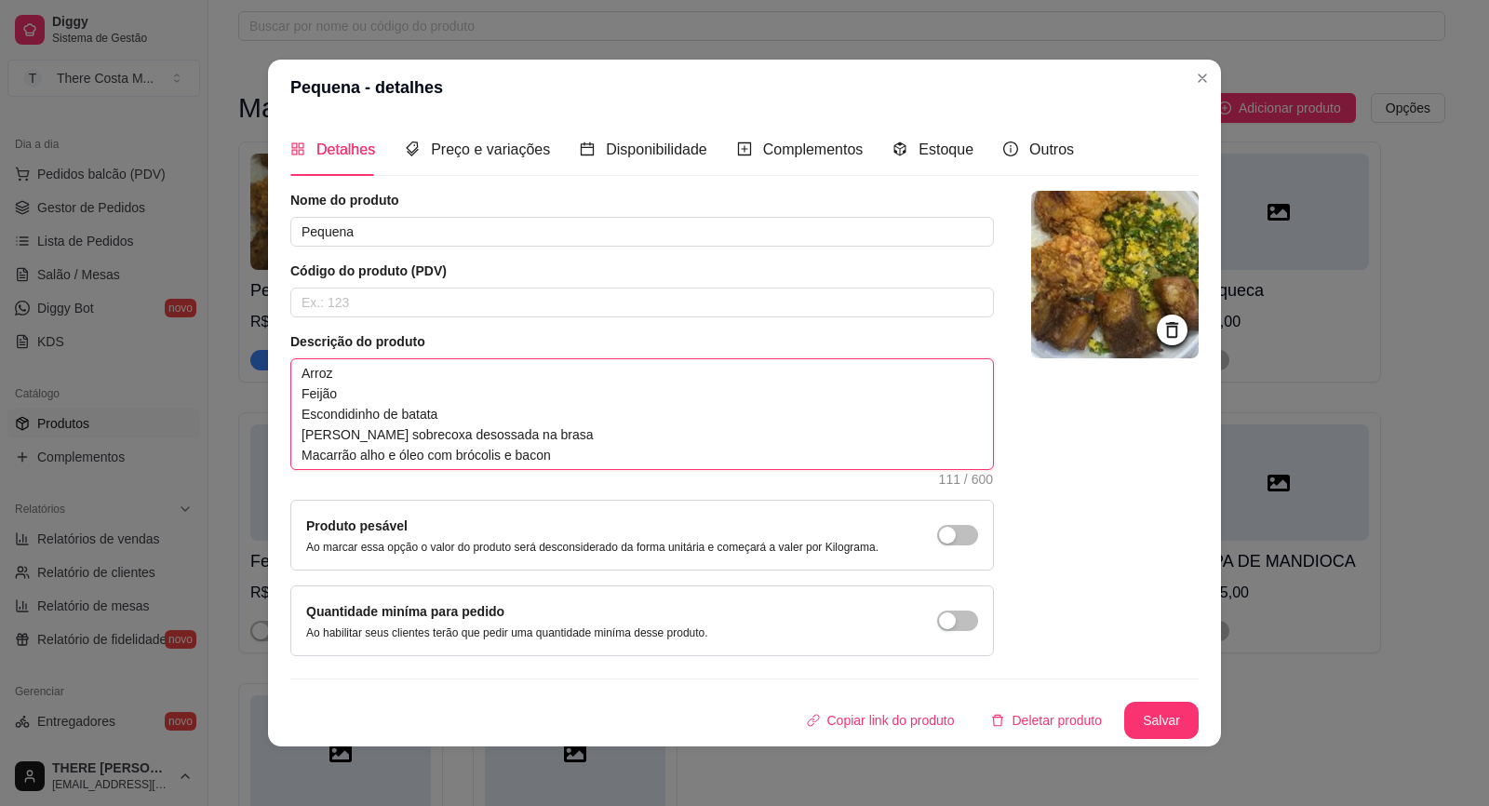
drag, startPoint x: 299, startPoint y: 417, endPoint x: 566, endPoint y: 470, distance: 272.3
click at [566, 470] on span "Arroz Feijão Escondidinho de batata Coxa sobrecoxa desossada na brasa Macarrão …" at bounding box center [642, 414] width 704 height 112
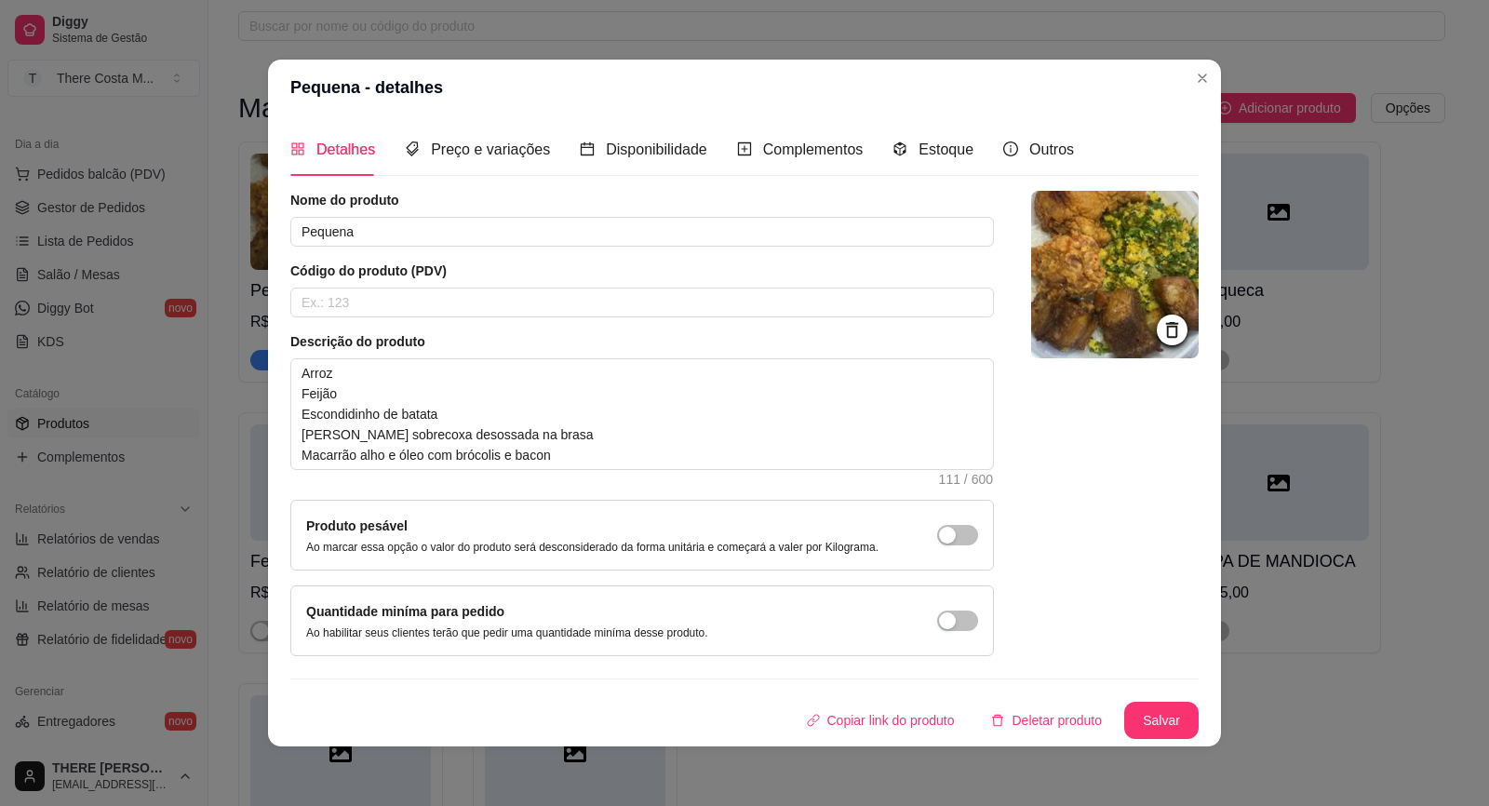
click at [1013, 473] on div "Nome do produto Pequena Código do produto (PDV) Descrição do produto Arroz Feij…" at bounding box center [744, 423] width 908 height 465
drag, startPoint x: 1013, startPoint y: 473, endPoint x: 1040, endPoint y: 534, distance: 67.1
click at [1040, 534] on div at bounding box center [1115, 423] width 168 height 465
click at [1155, 720] on button "Salvar" at bounding box center [1161, 721] width 73 height 36
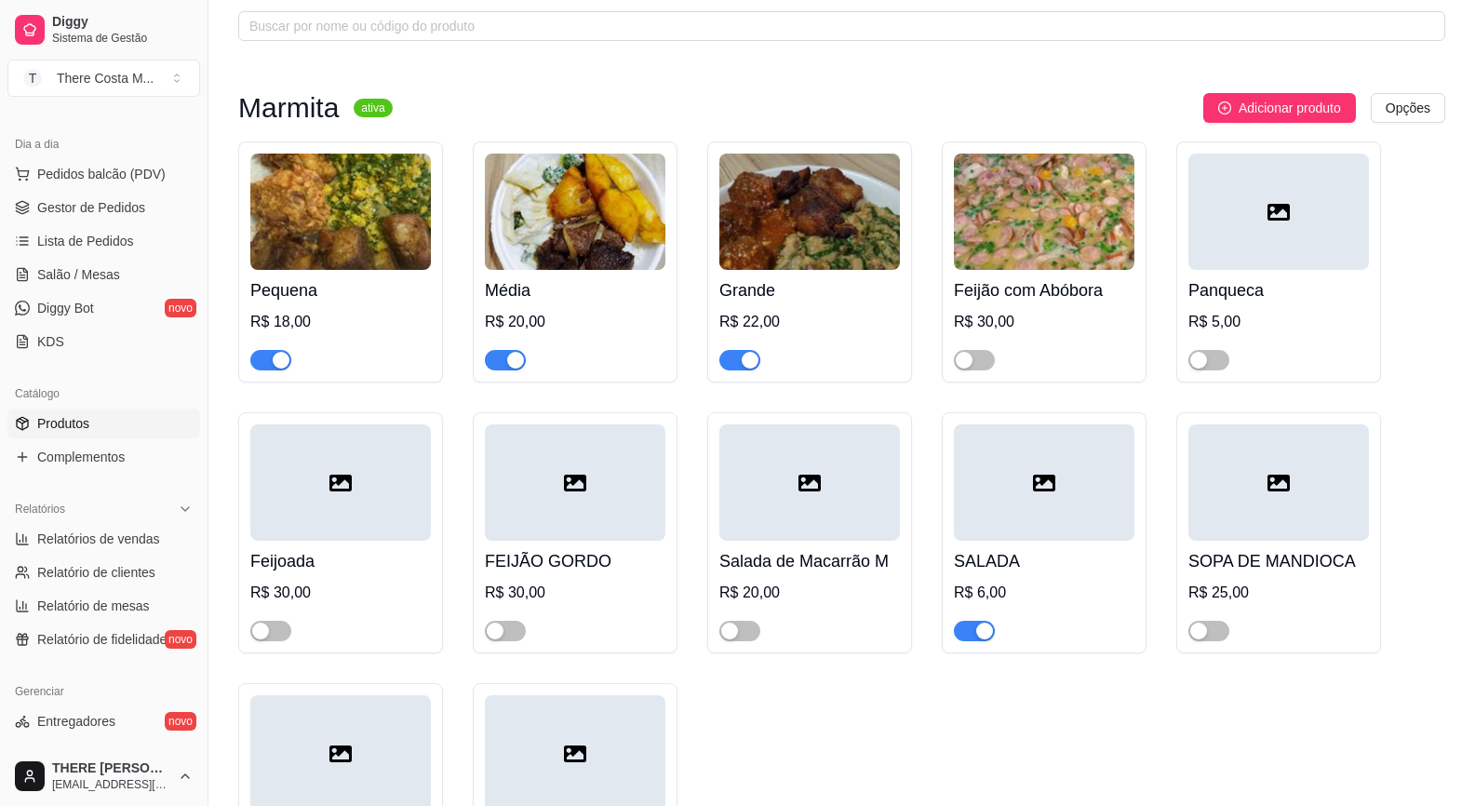
click at [642, 237] on img at bounding box center [575, 212] width 181 height 116
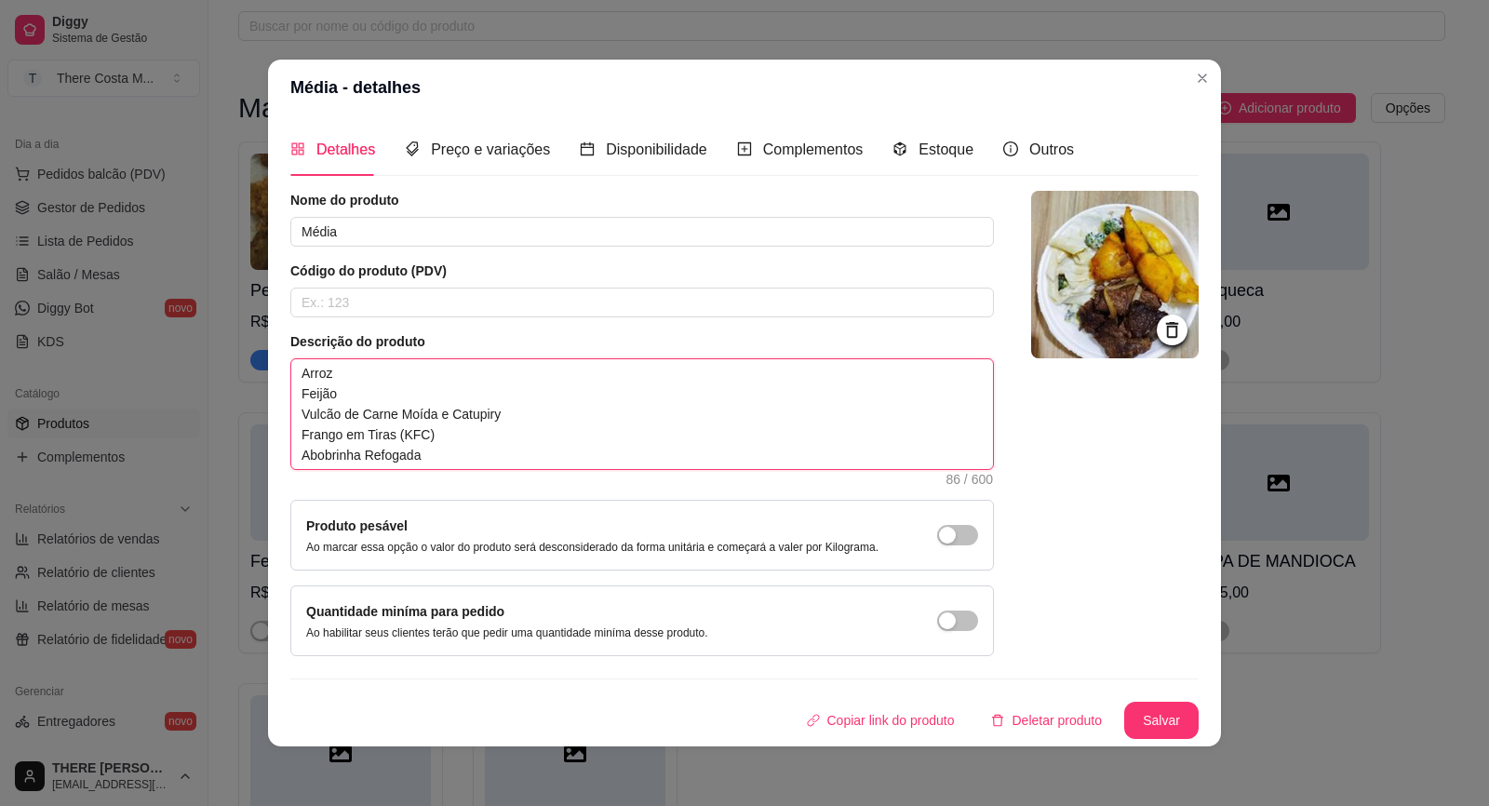
drag, startPoint x: 295, startPoint y: 413, endPoint x: 438, endPoint y: 468, distance: 153.5
click at [438, 468] on textarea "Arroz Feijão Vulcão de Carne Moída e Catupiry Frango em Tiras (KFC) Abobrinha R…" at bounding box center [642, 414] width 702 height 110
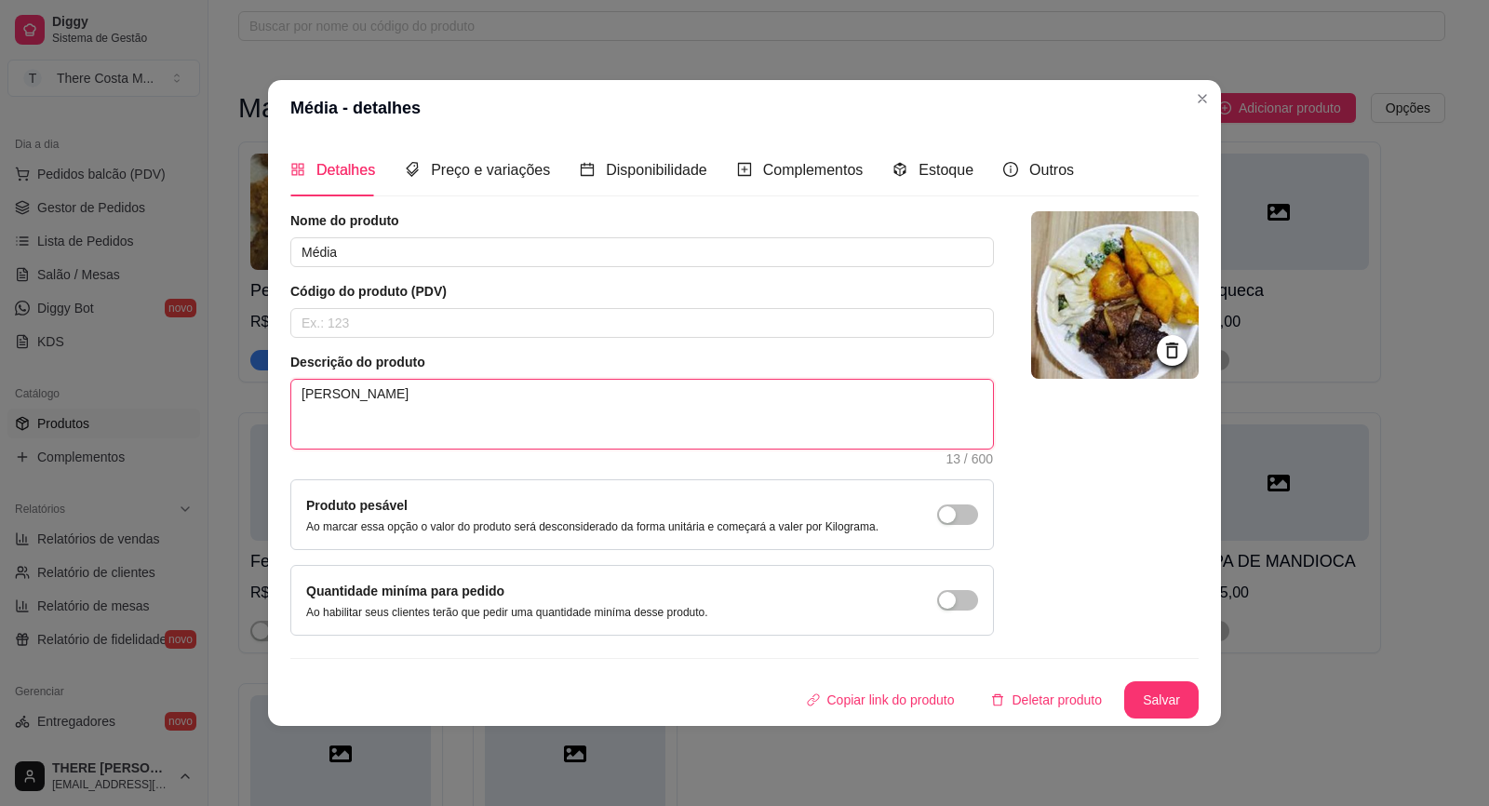
paste textarea "Escondidinho de batata Coxa sobrecoxa desossada na brasa Macarrão alho e óleo c…"
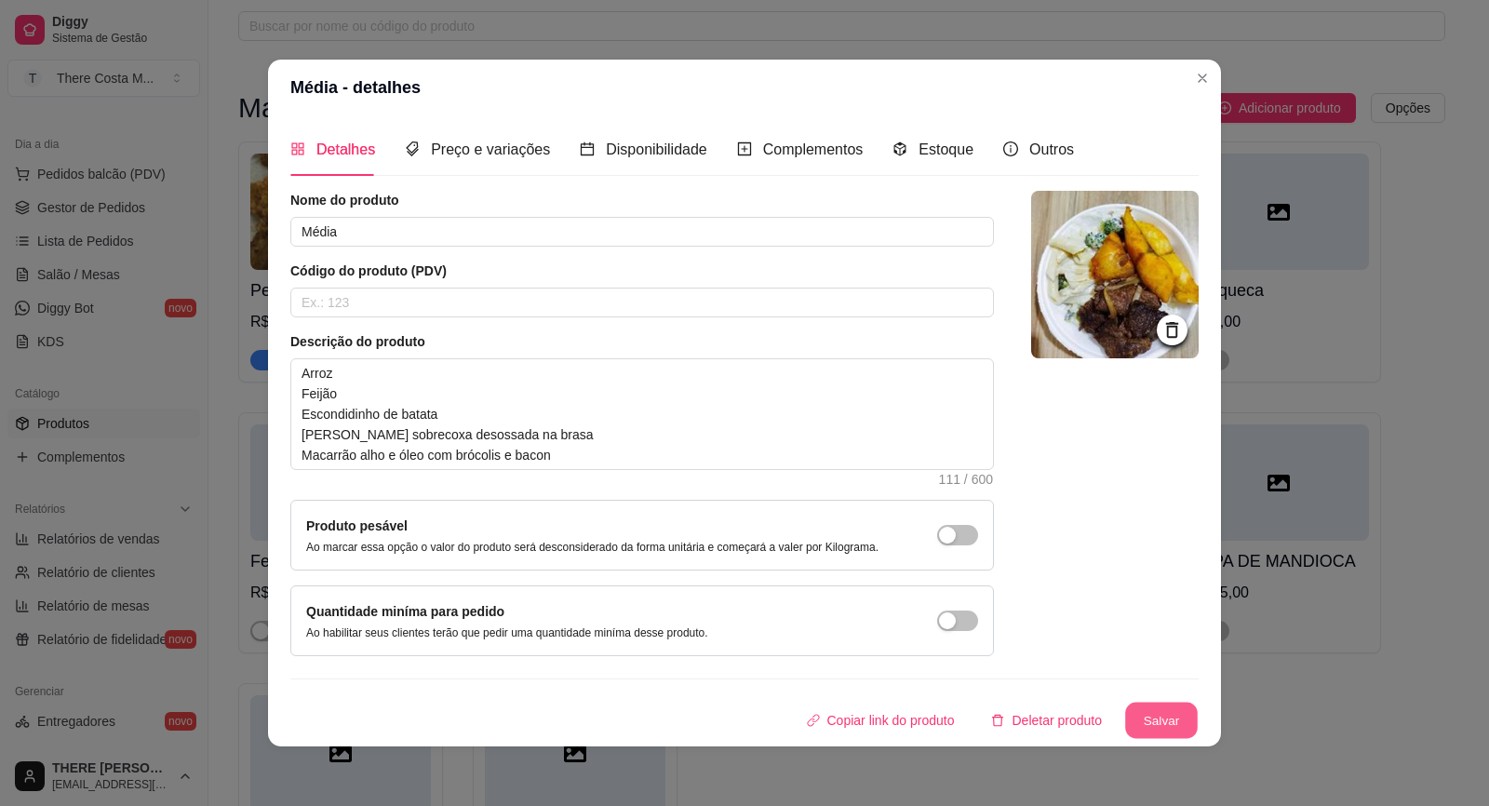
click at [1153, 717] on button "Salvar" at bounding box center [1161, 721] width 73 height 36
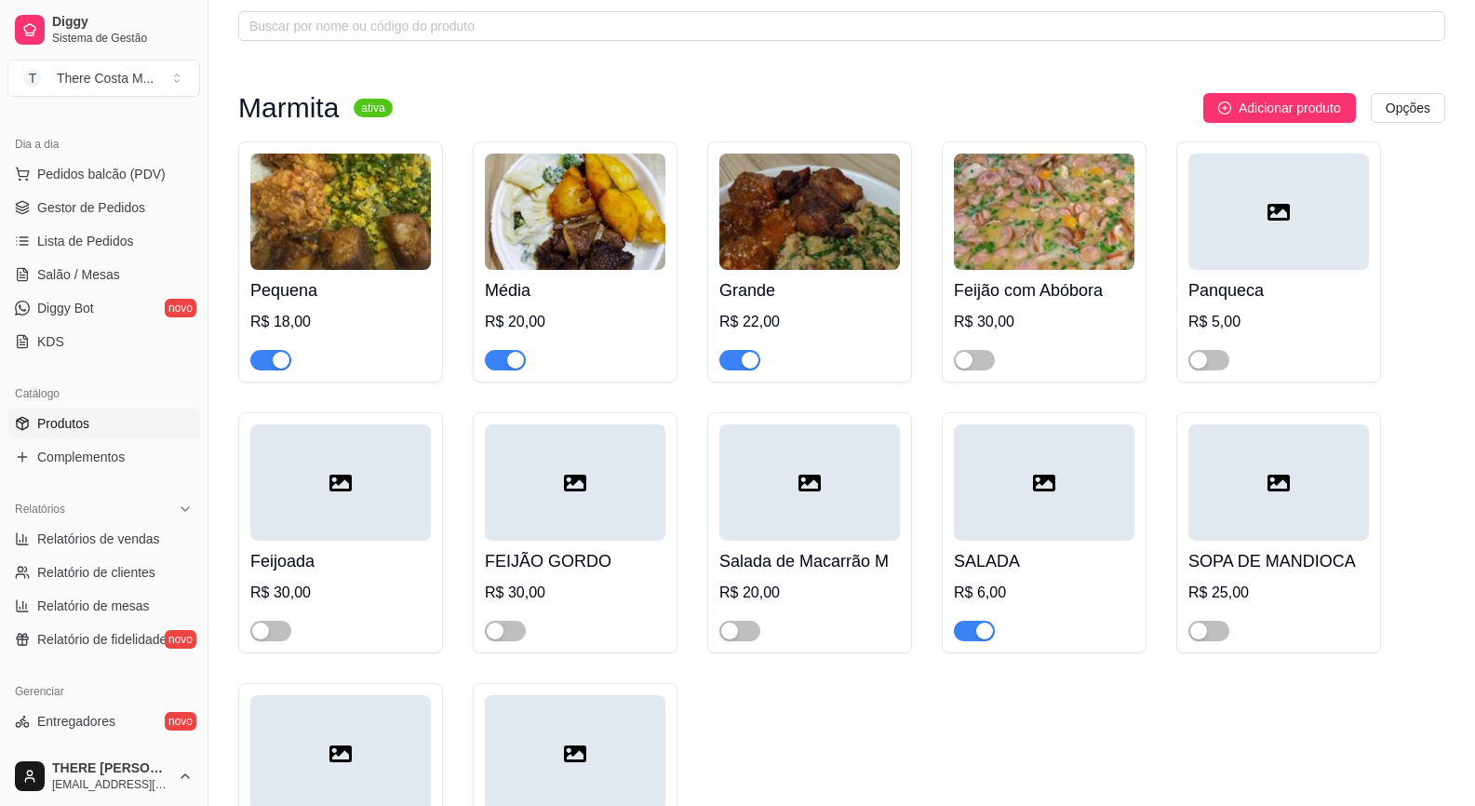
click at [837, 235] on img at bounding box center [809, 212] width 181 height 116
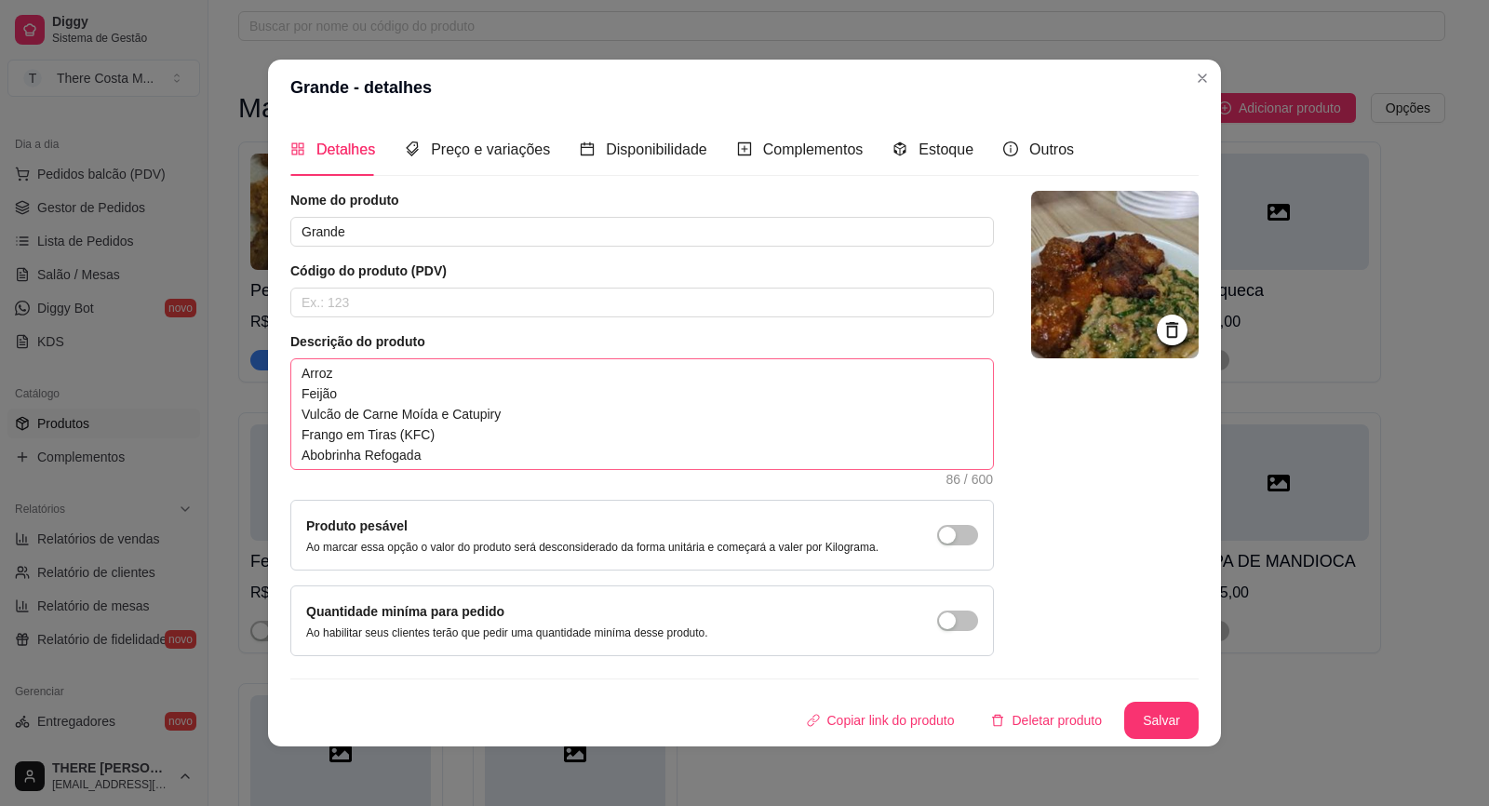
drag, startPoint x: 288, startPoint y: 406, endPoint x: 448, endPoint y: 463, distance: 170.2
click at [448, 463] on div "Detalhes Preço e variações Disponibilidade Complementos Estoque Outros Nome do …" at bounding box center [744, 430] width 953 height 631
drag, startPoint x: 308, startPoint y: 415, endPoint x: 422, endPoint y: 475, distance: 128.2
click at [422, 475] on div "Descrição do produto Arroz Feijão Vulcão de Carne Moída e Catupiry Frango em Ti…" at bounding box center [642, 408] width 704 height 153
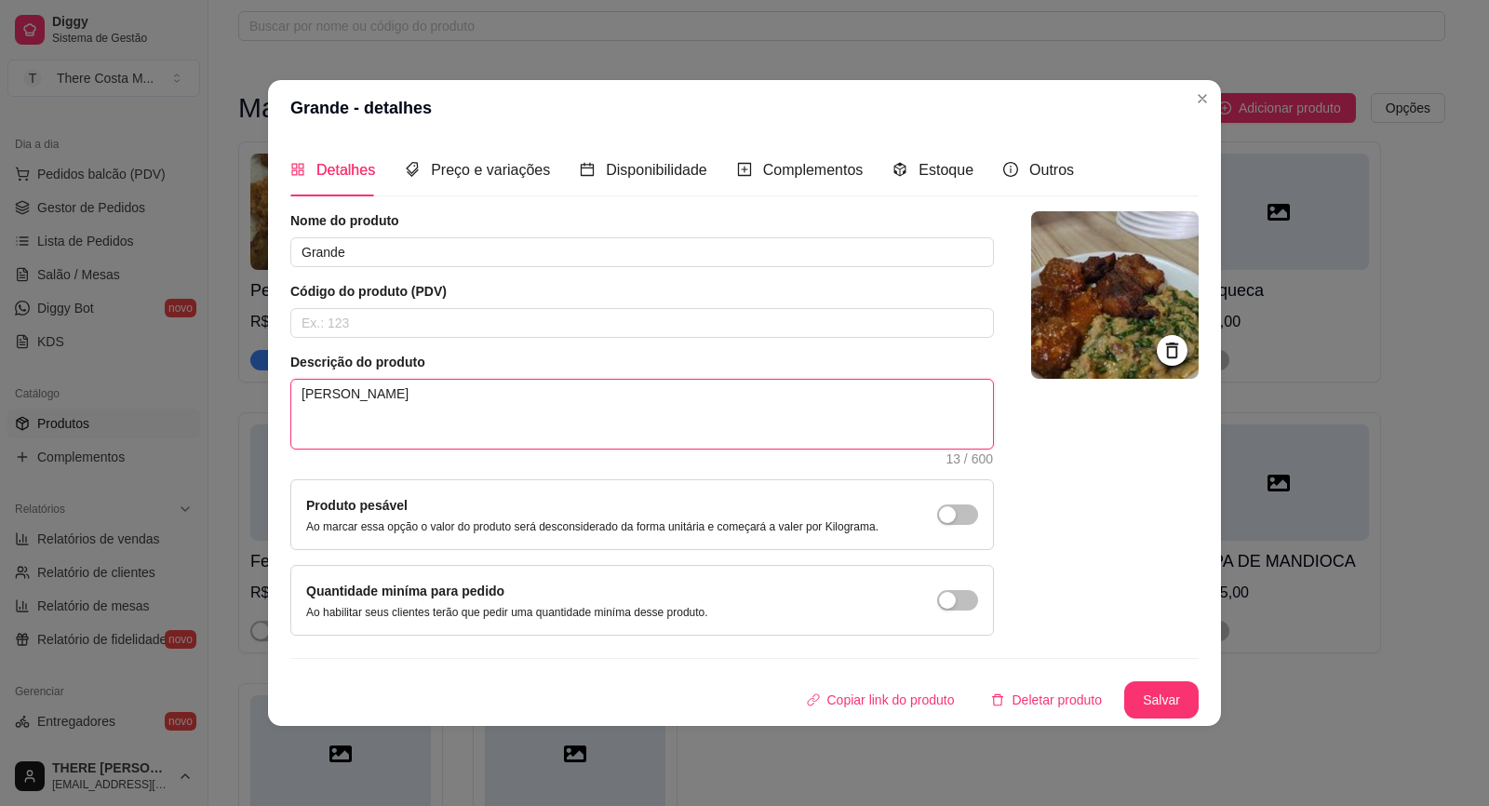
paste textarea "Escondidinho de batata Coxa sobrecoxa desossada na brasa Macarrão alho e óleo c…"
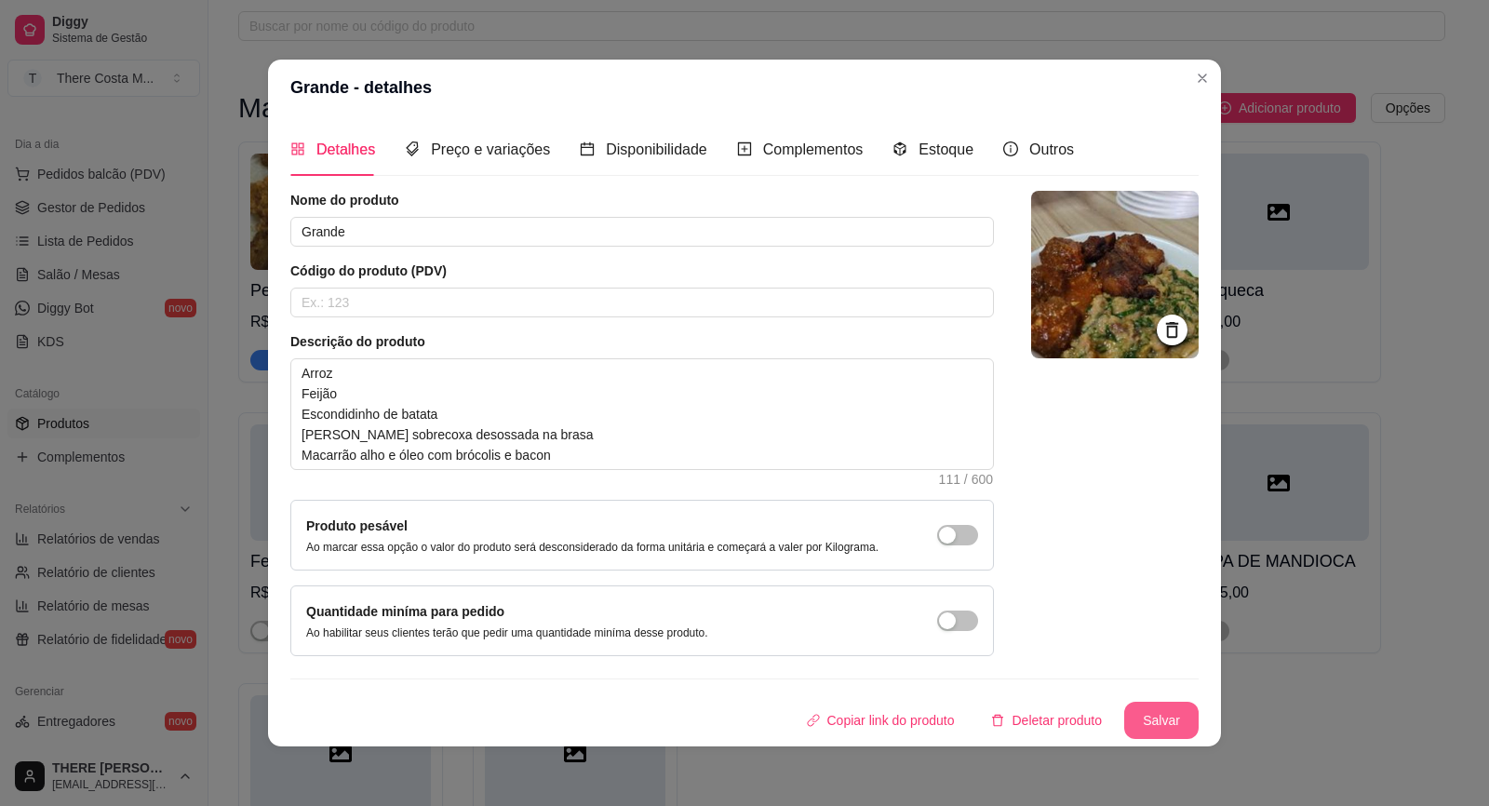
click at [1125, 714] on button "Salvar" at bounding box center [1161, 720] width 74 height 37
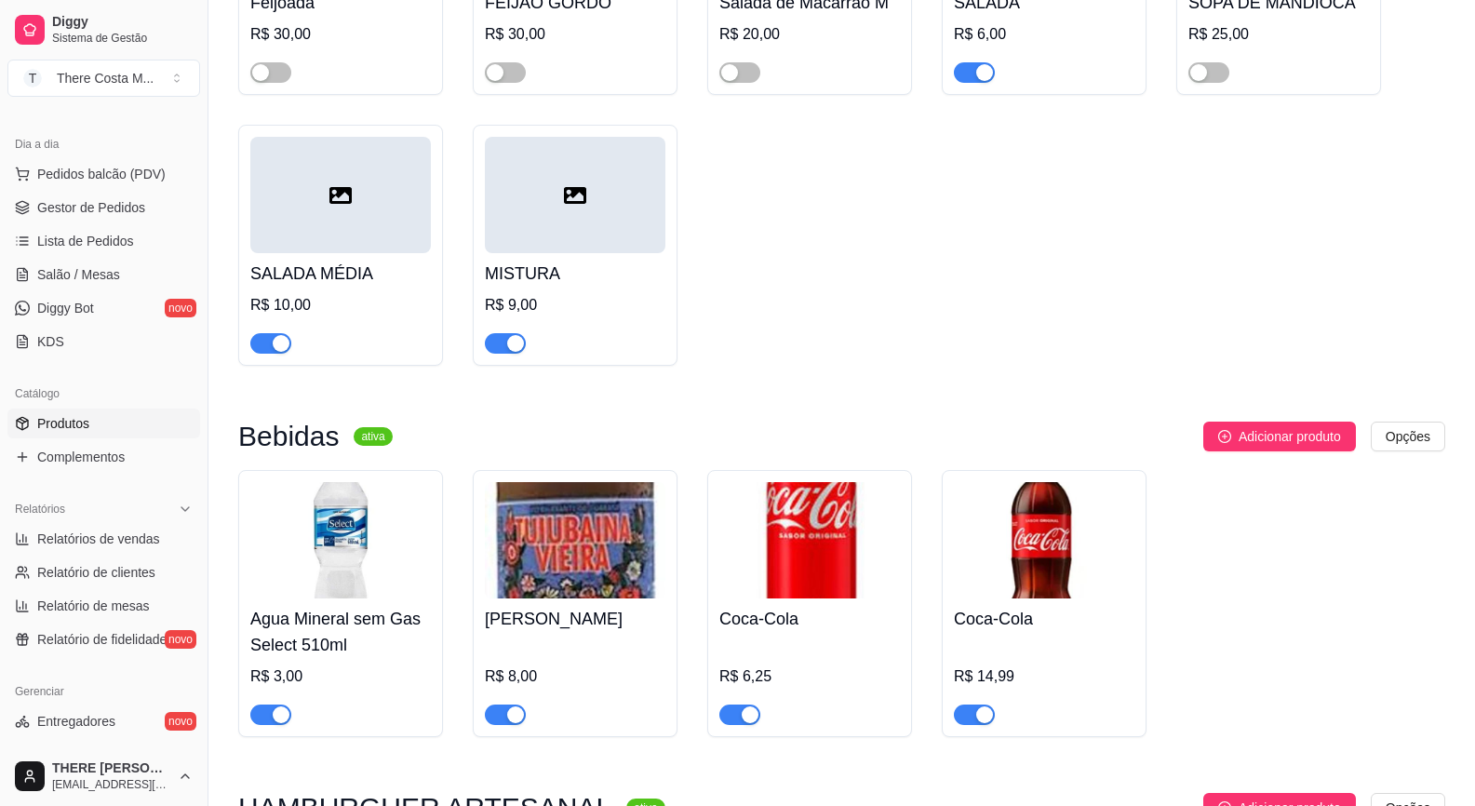
scroll to position [745, 0]
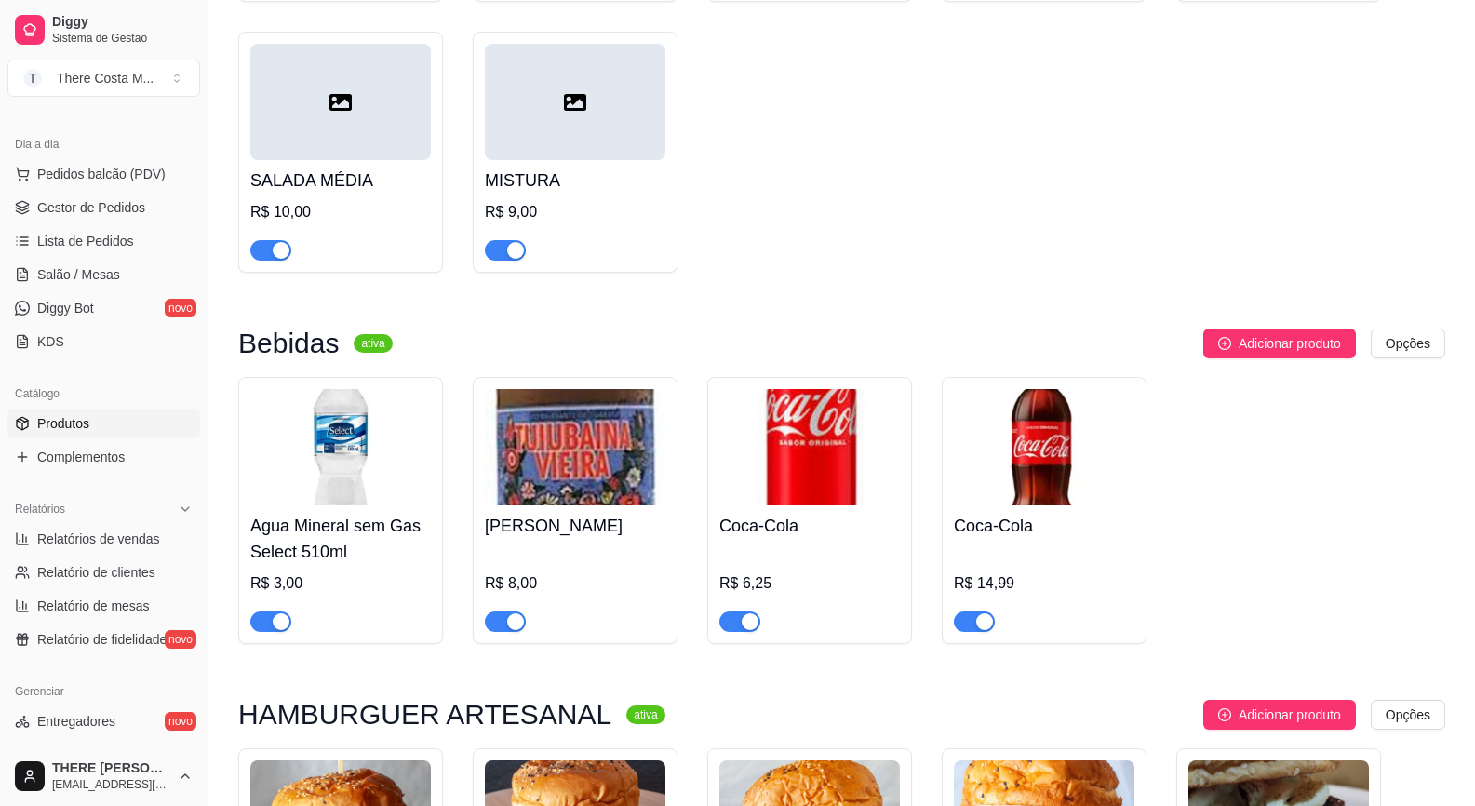
click at [284, 616] on span "button" at bounding box center [270, 621] width 41 height 20
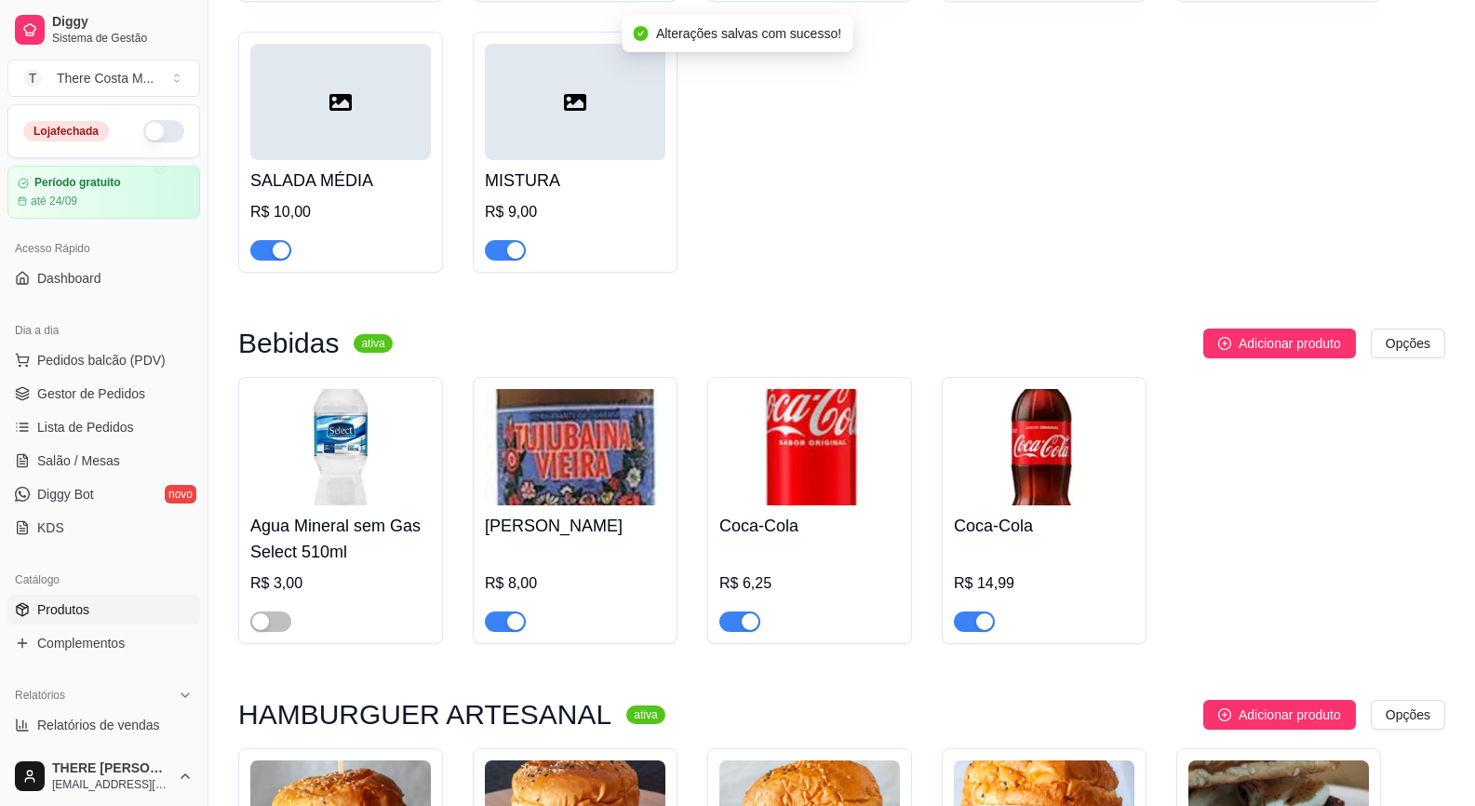
scroll to position [651, 0]
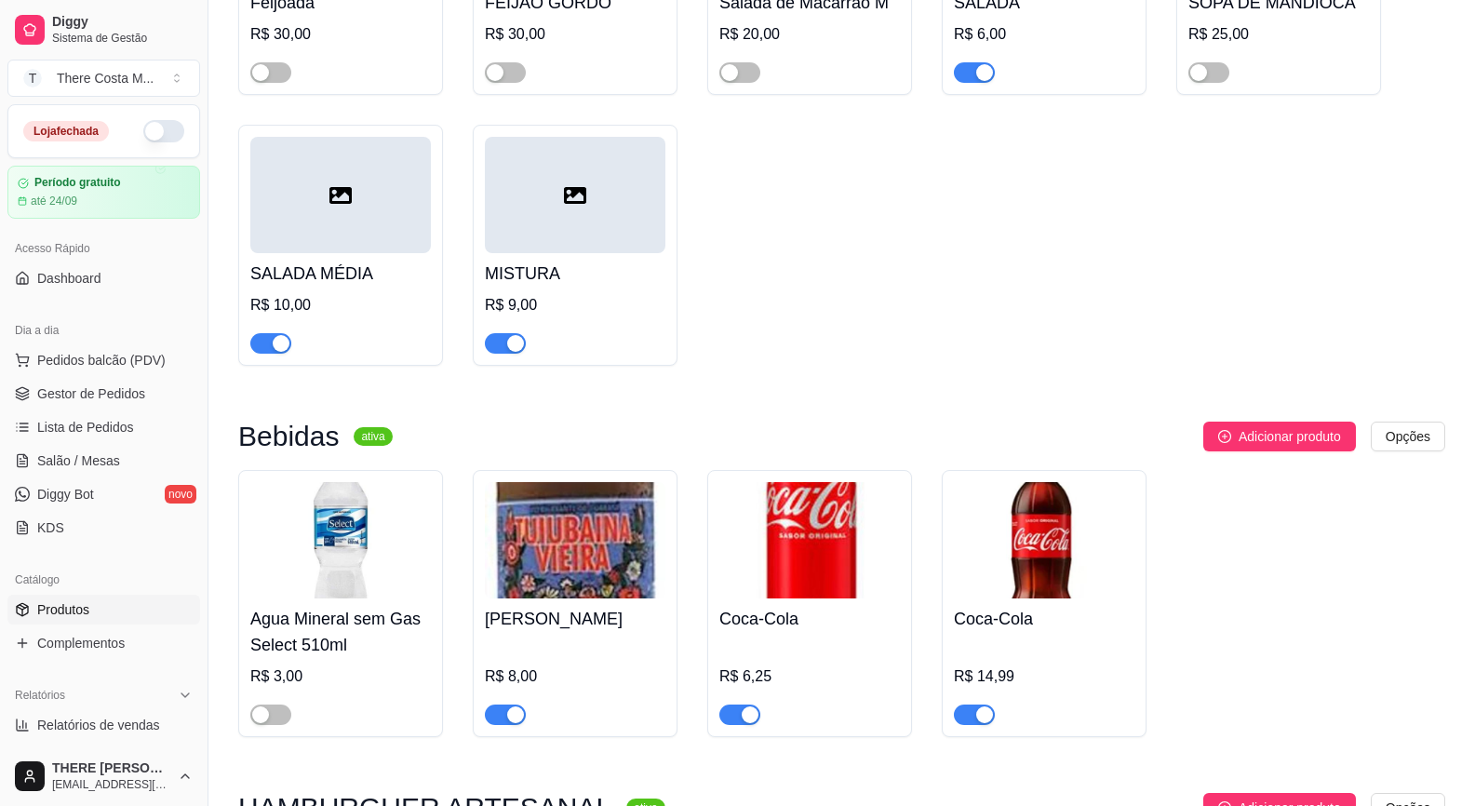
click at [100, 377] on ul "Pedidos balcão (PDV) Gestor de Pedidos Lista de Pedidos Salão / Mesas Diggy Bot…" at bounding box center [103, 443] width 193 height 197
click at [96, 389] on span "Gestor de Pedidos" at bounding box center [91, 393] width 108 height 19
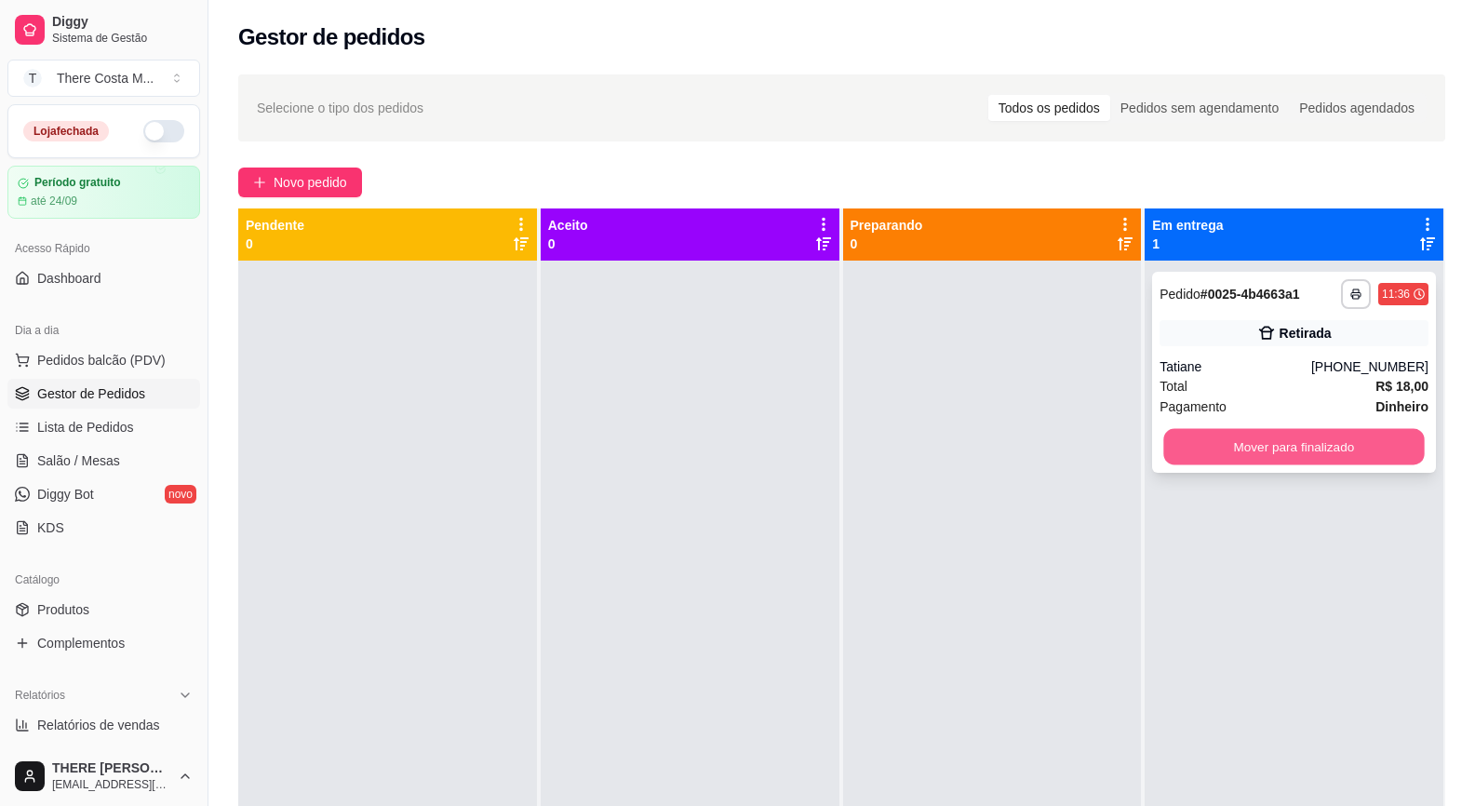
click at [1304, 443] on button "Mover para finalizado" at bounding box center [1294, 447] width 261 height 36
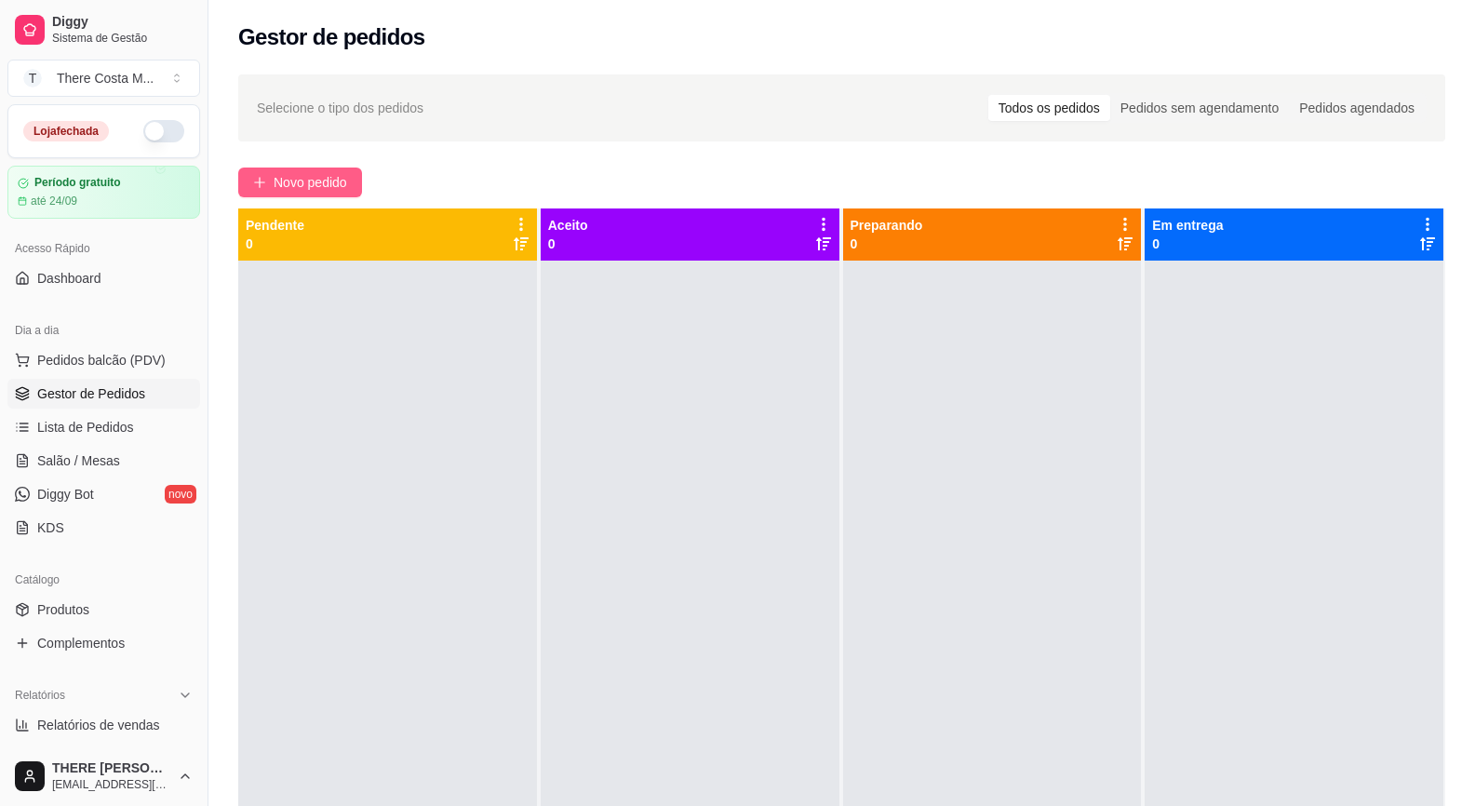
click at [305, 172] on span "Novo pedido" at bounding box center [311, 182] width 74 height 20
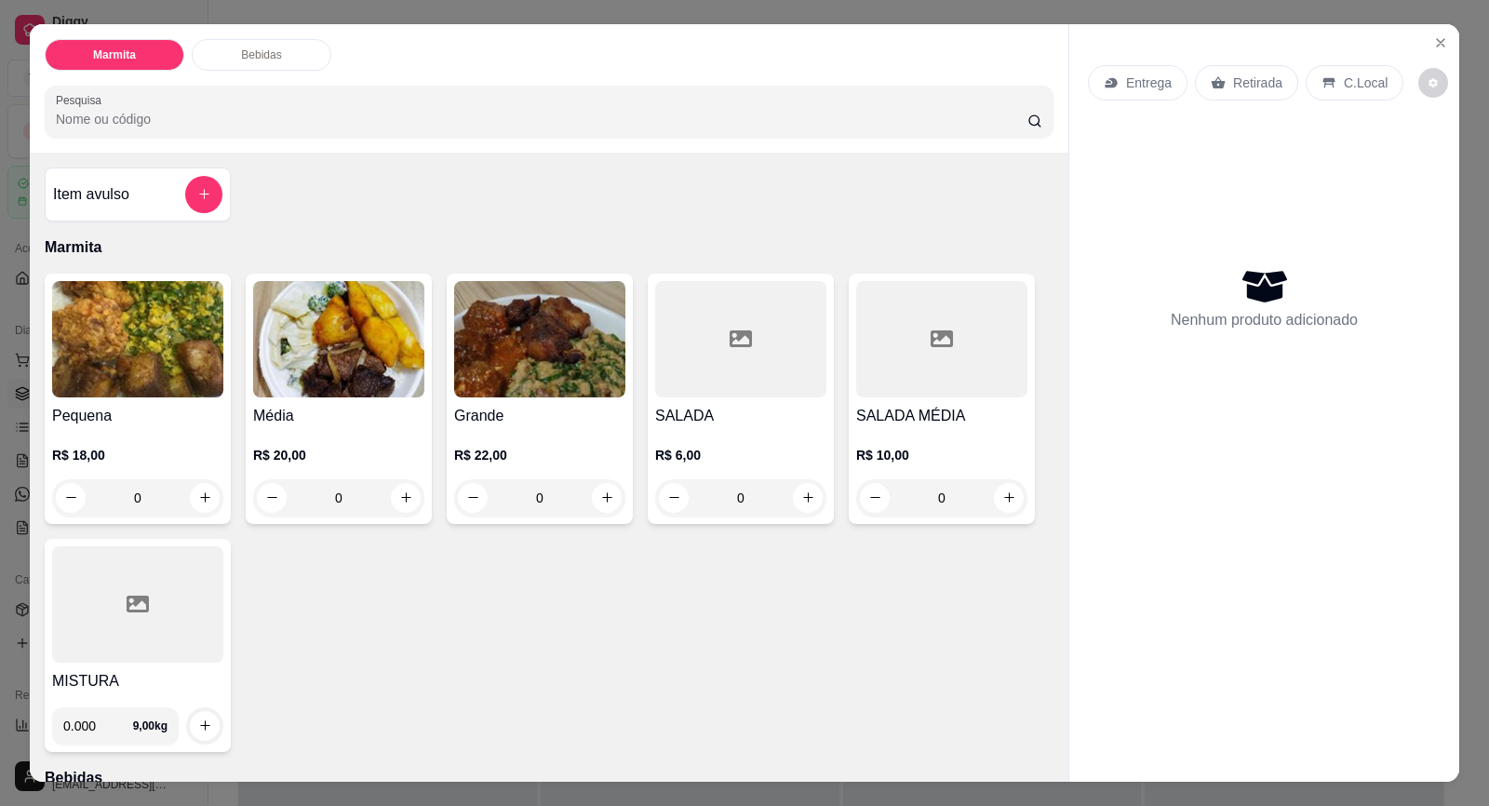
click at [1129, 83] on p "Entrega" at bounding box center [1149, 83] width 46 height 19
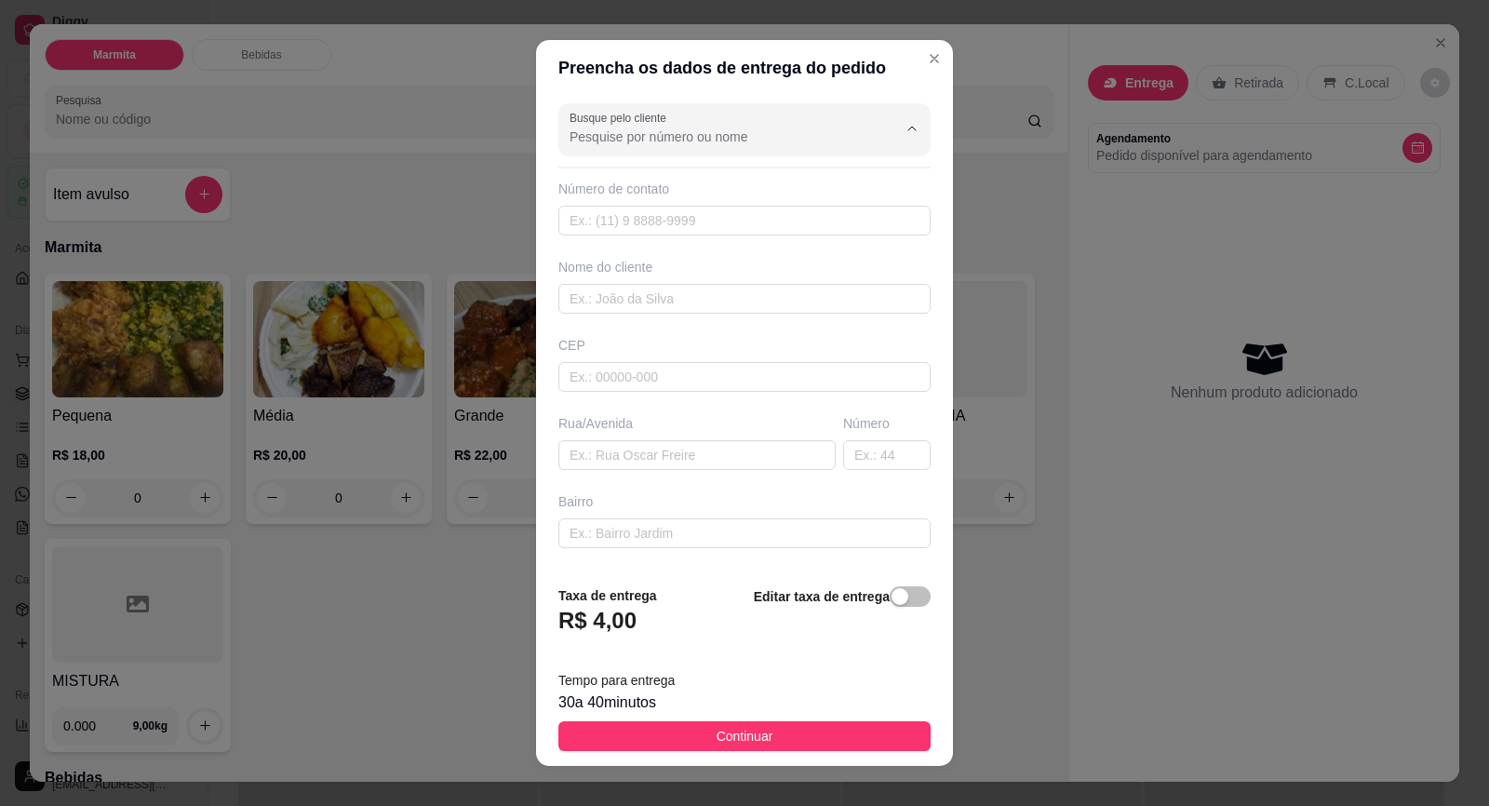
click at [671, 130] on input "Busque pelo cliente" at bounding box center [719, 136] width 298 height 19
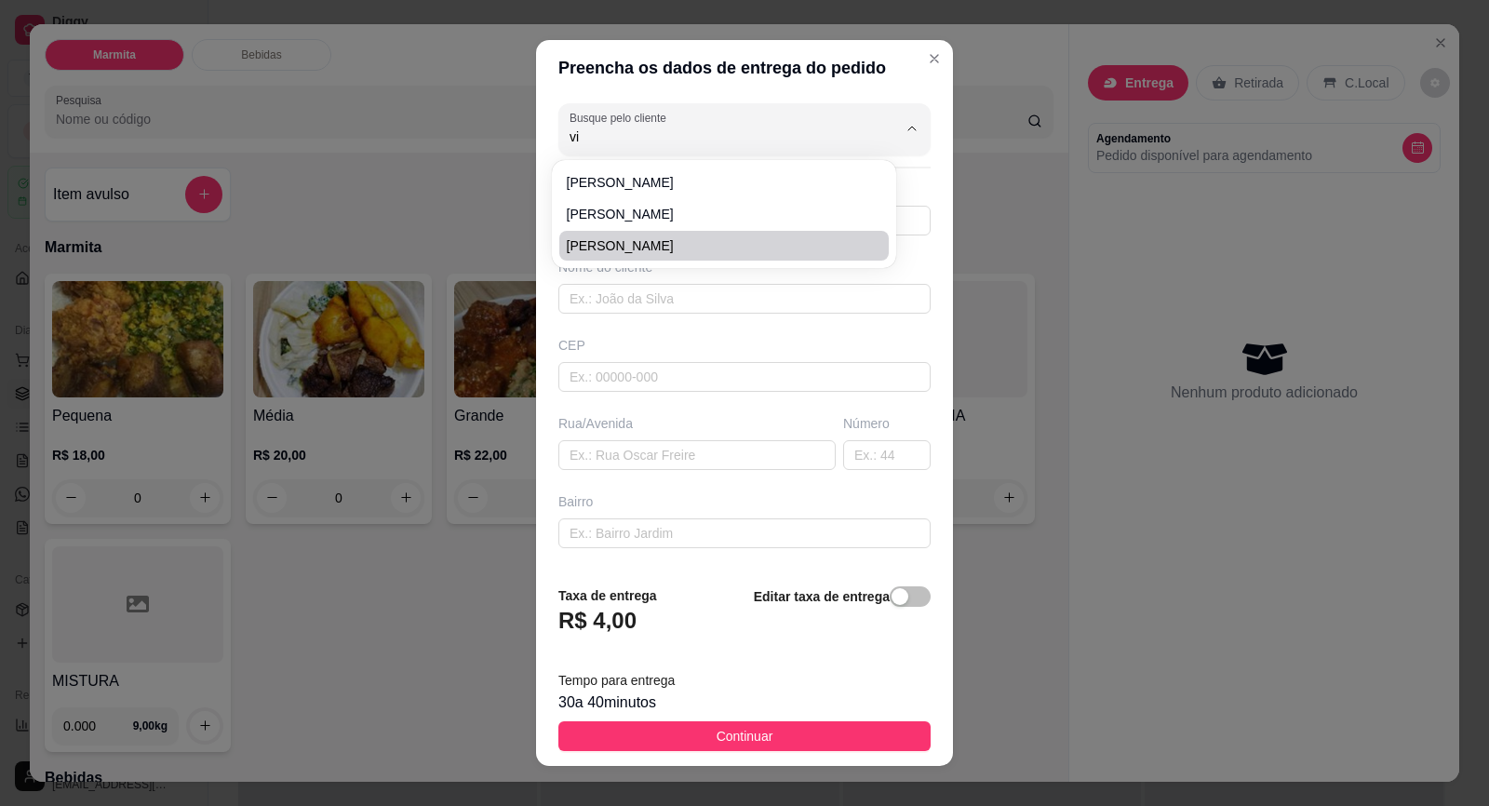
click at [639, 252] on span "[PERSON_NAME]" at bounding box center [715, 245] width 296 height 19
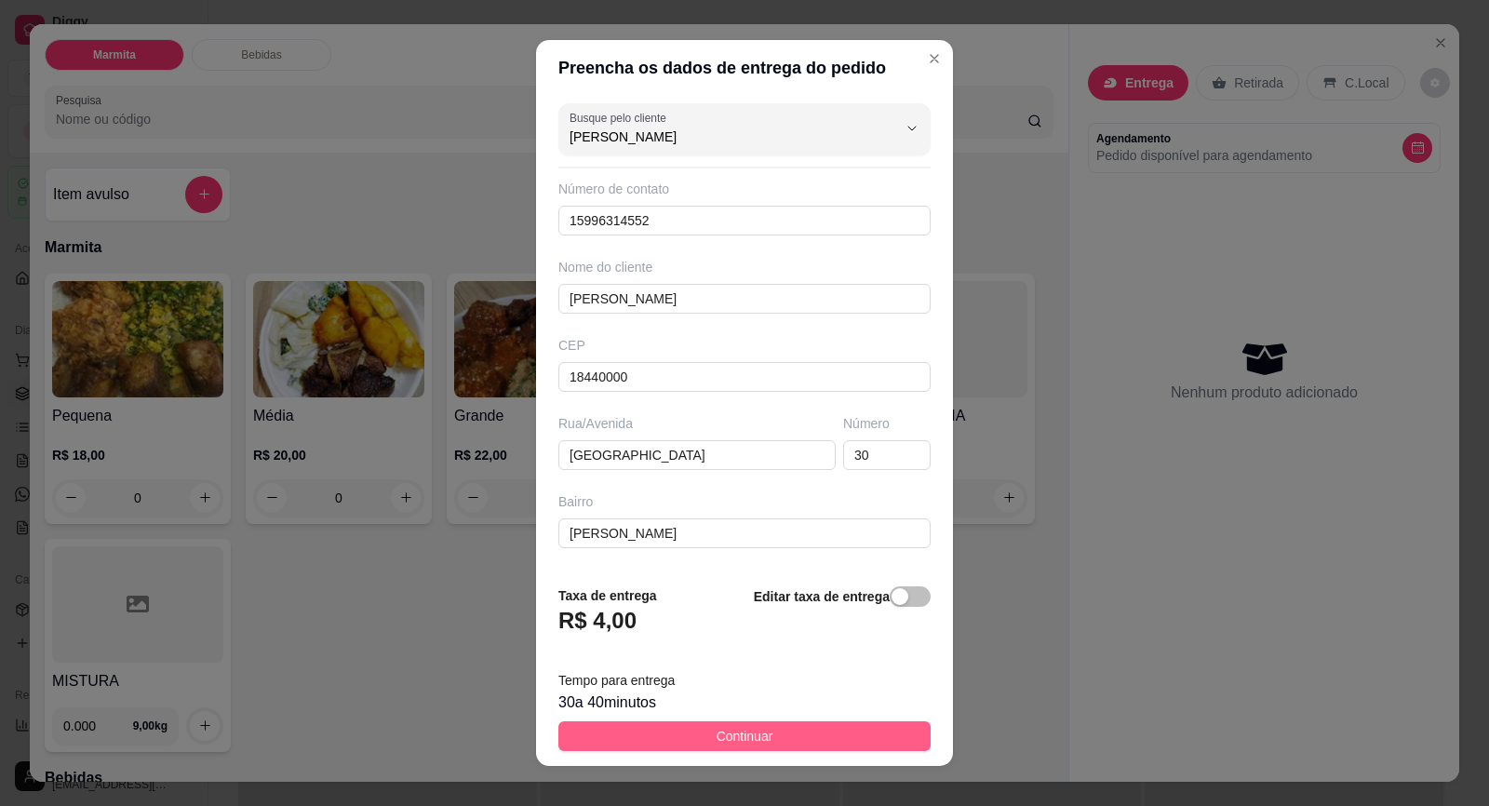
click at [775, 728] on button "Continuar" at bounding box center [744, 736] width 372 height 30
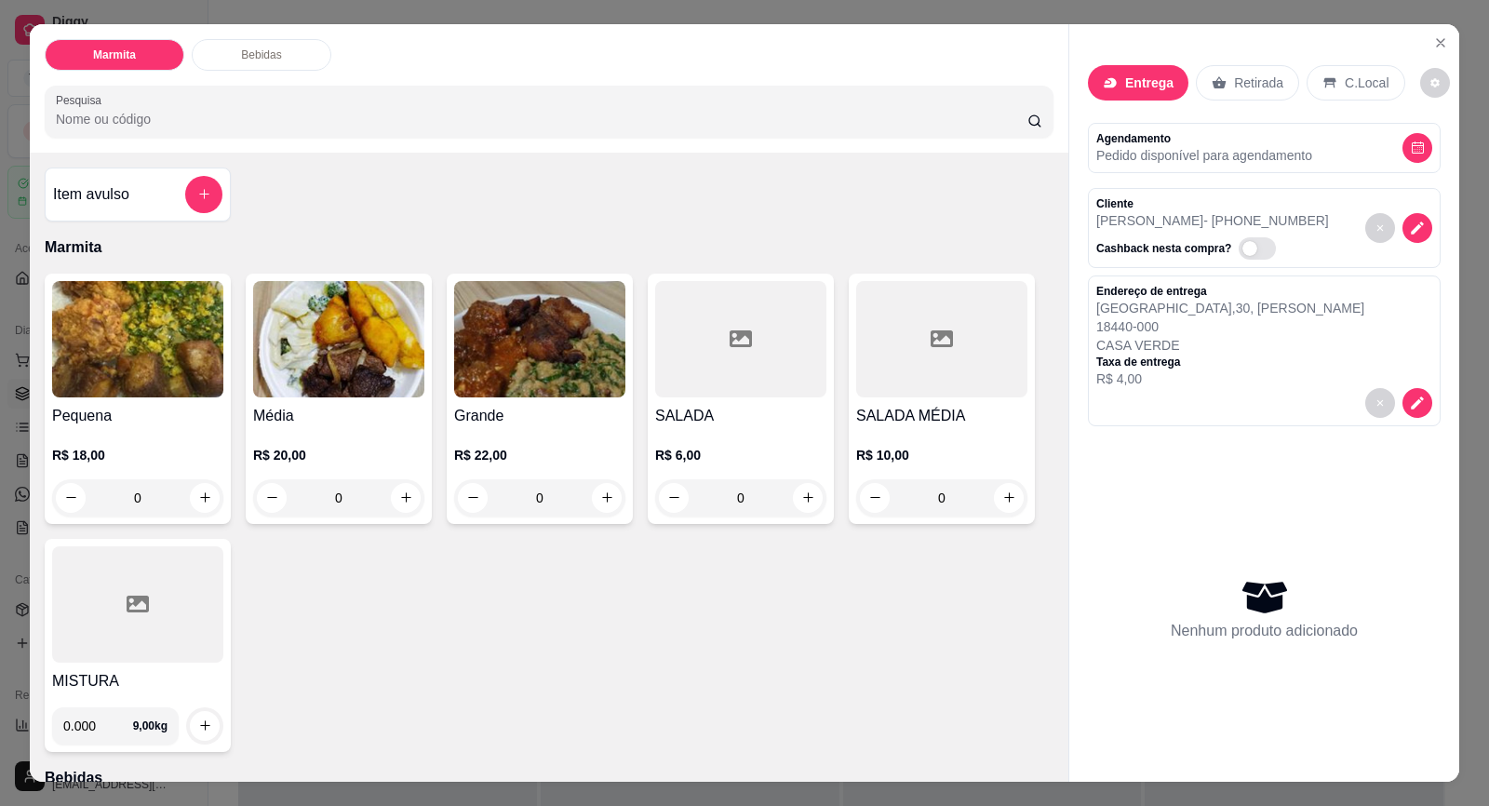
click at [549, 410] on h4 "Grande" at bounding box center [539, 416] width 171 height 22
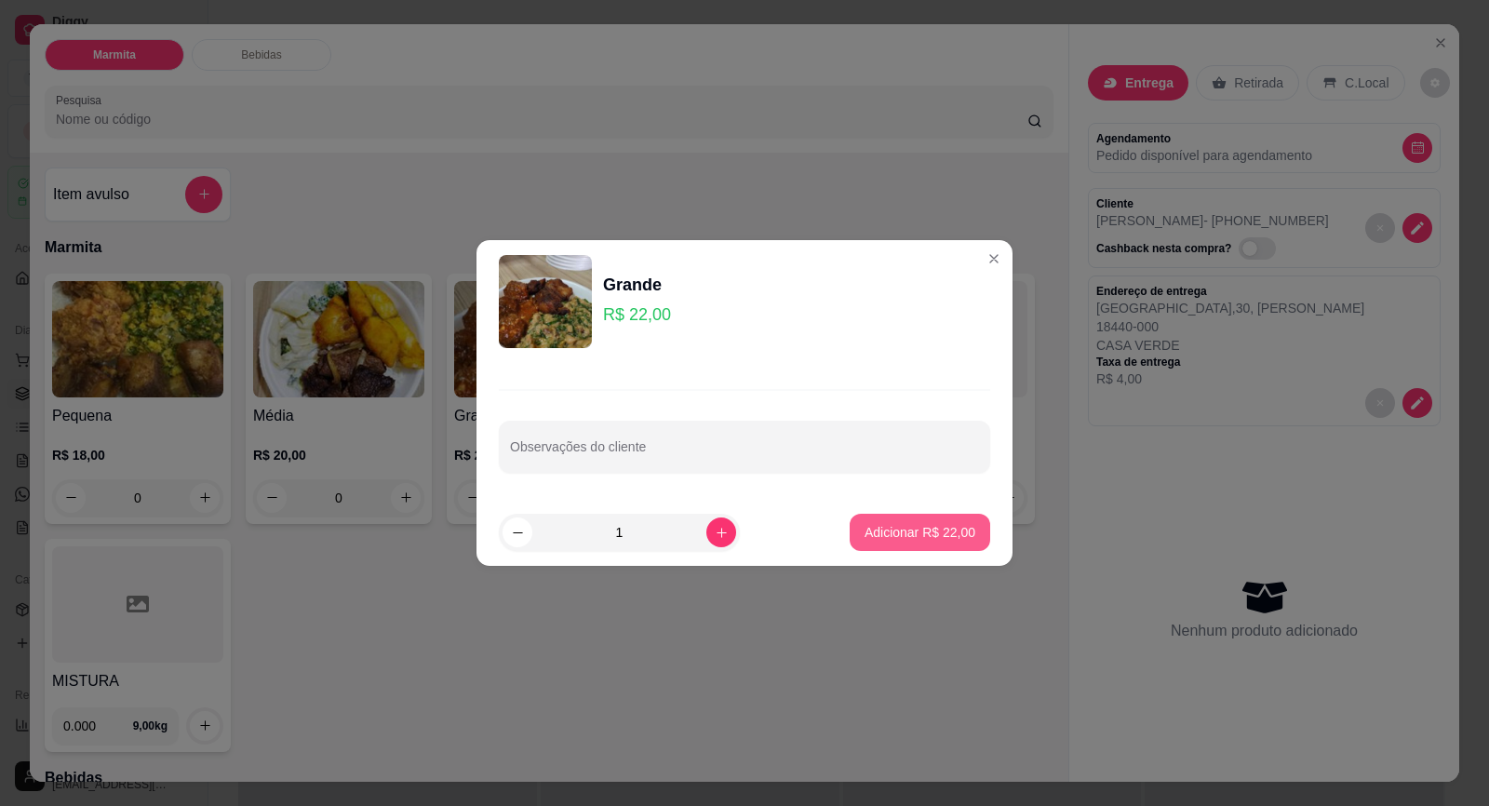
click at [889, 540] on p "Adicionar R$ 22,00" at bounding box center [920, 532] width 111 height 19
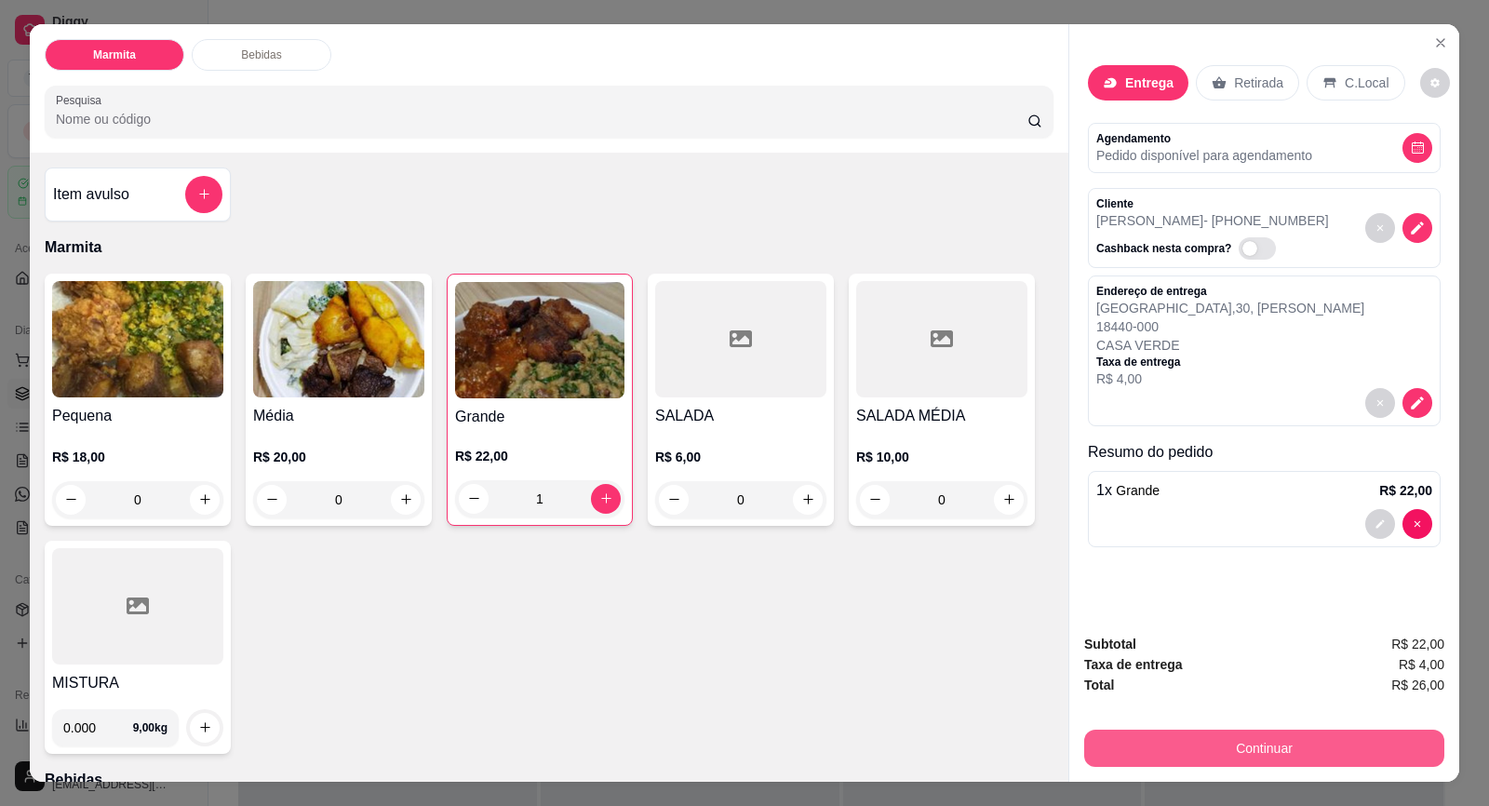
click at [1268, 752] on button "Continuar" at bounding box center [1264, 748] width 360 height 37
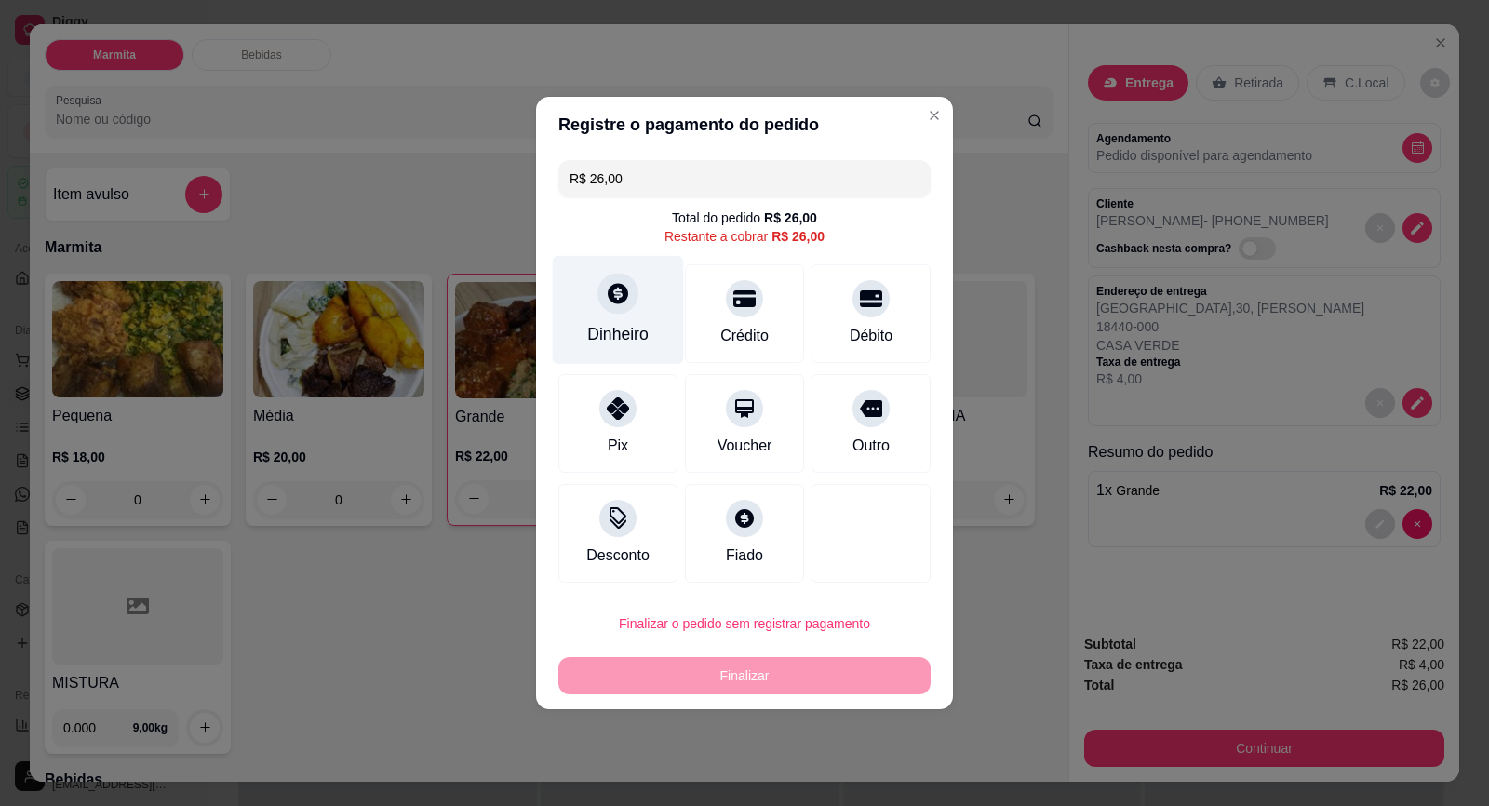
click at [618, 288] on icon at bounding box center [618, 293] width 24 height 24
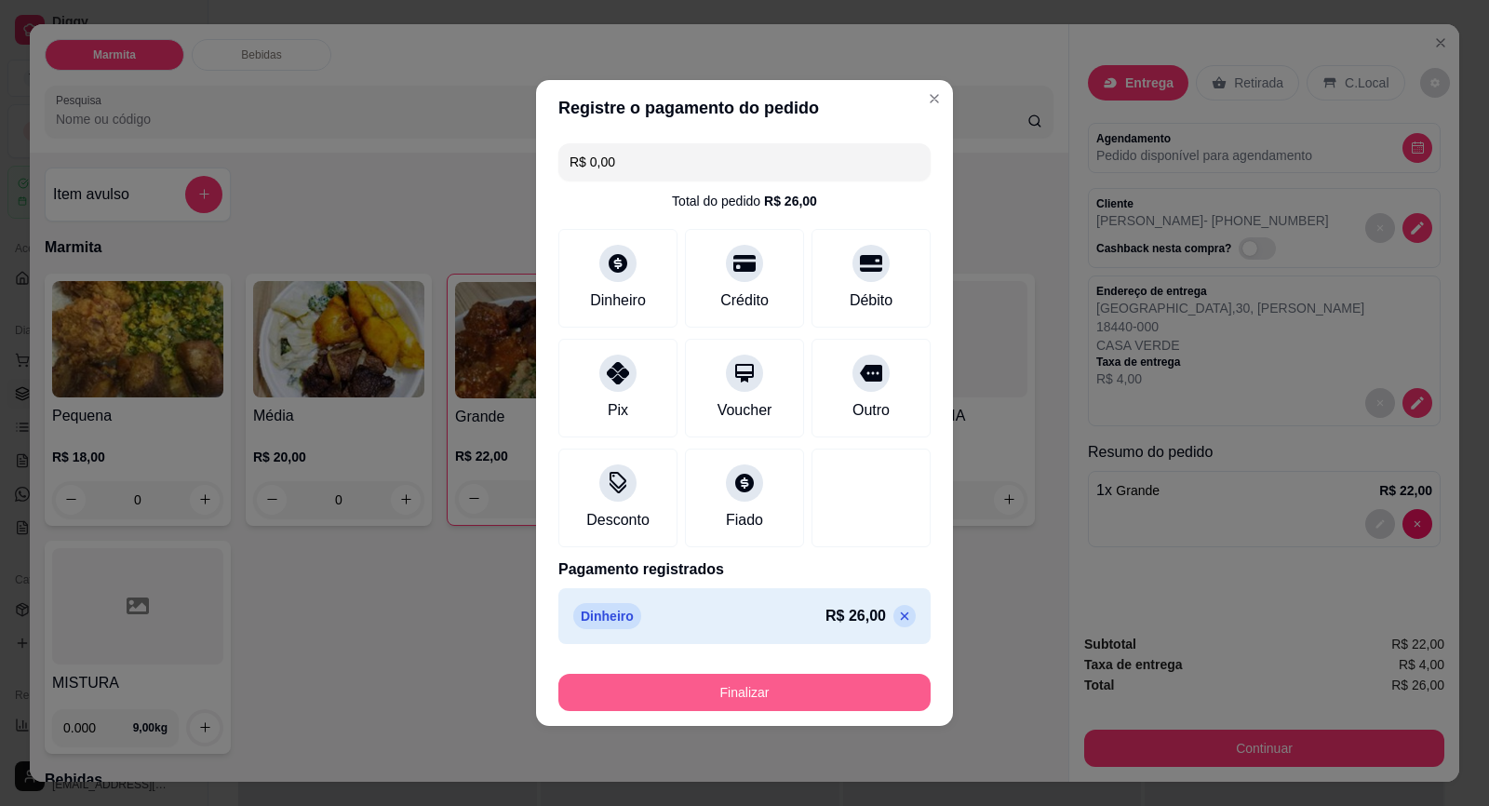
click at [860, 700] on button "Finalizar" at bounding box center [744, 692] width 372 height 37
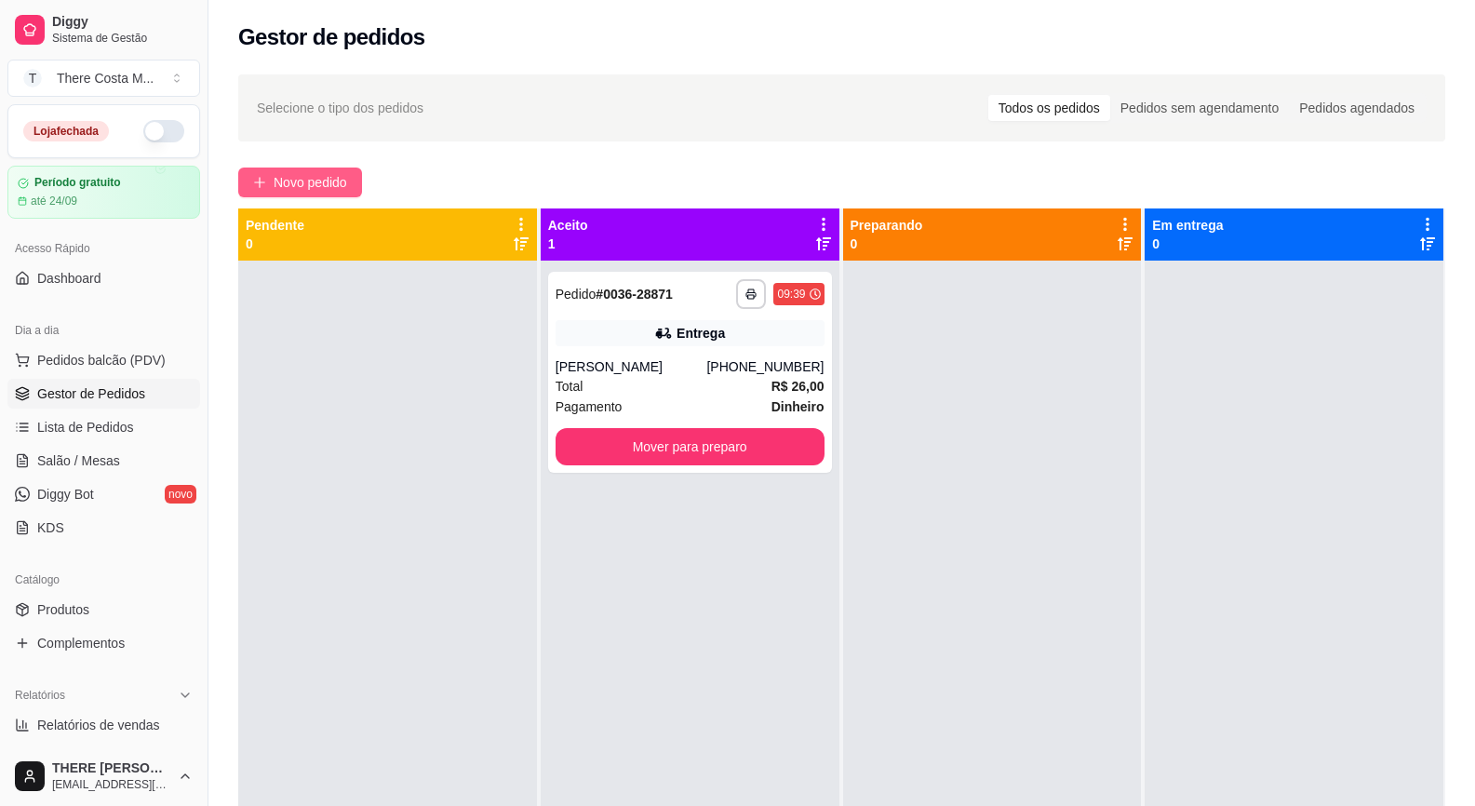
click at [306, 176] on span "Novo pedido" at bounding box center [311, 182] width 74 height 20
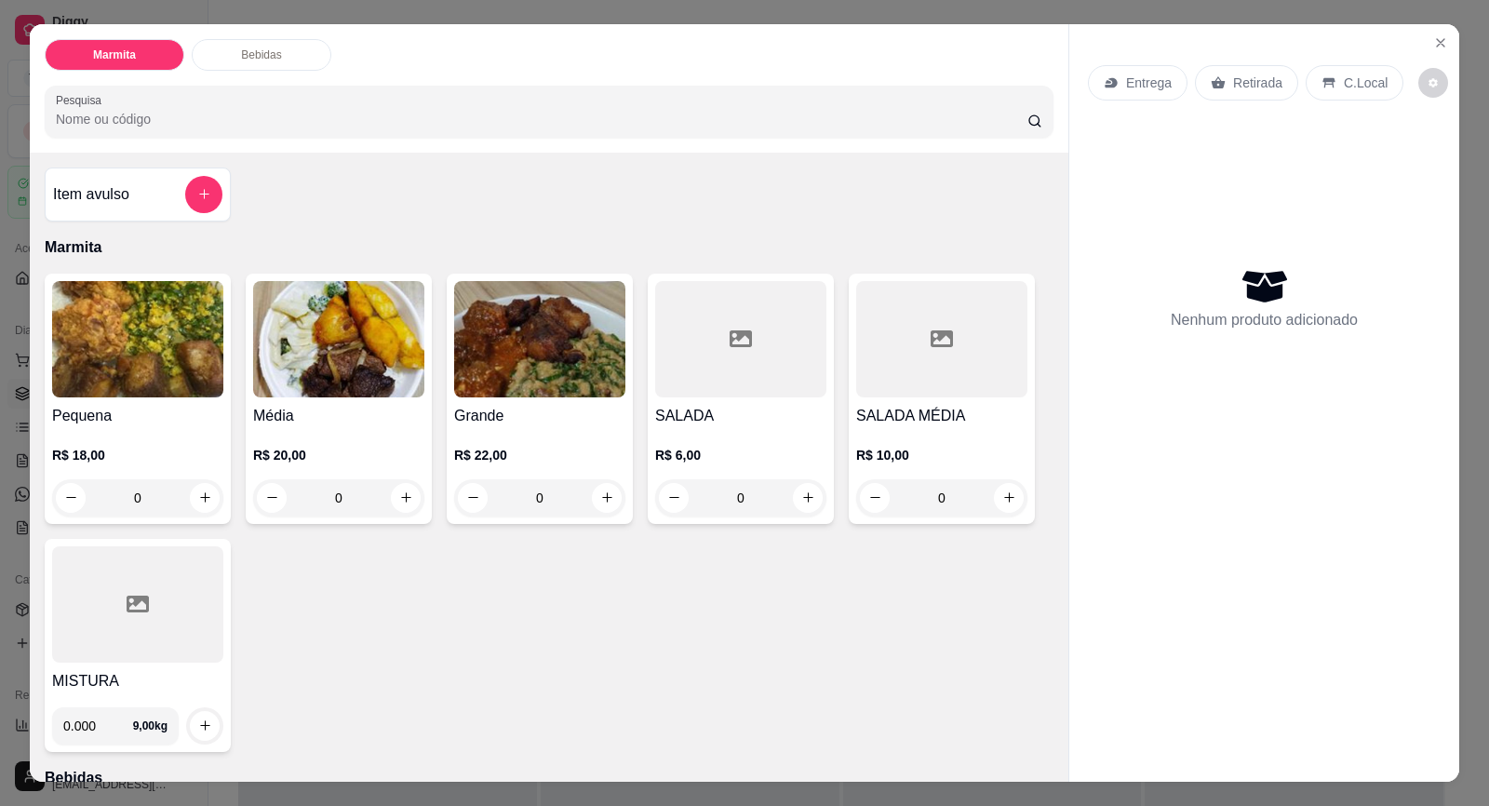
click at [1111, 90] on div "Entrega" at bounding box center [1138, 82] width 100 height 35
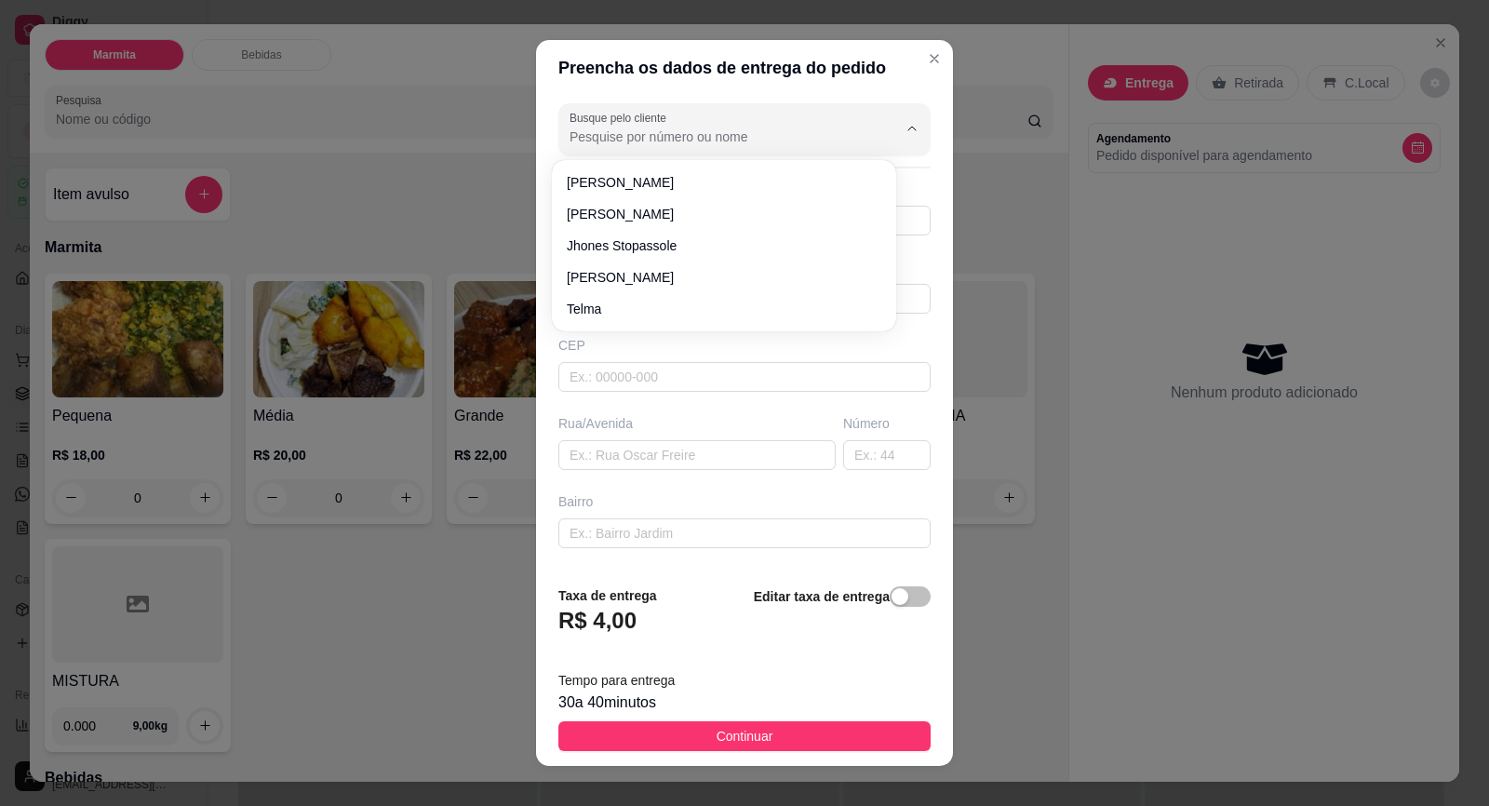
click at [695, 131] on input "Busque pelo cliente" at bounding box center [719, 136] width 298 height 19
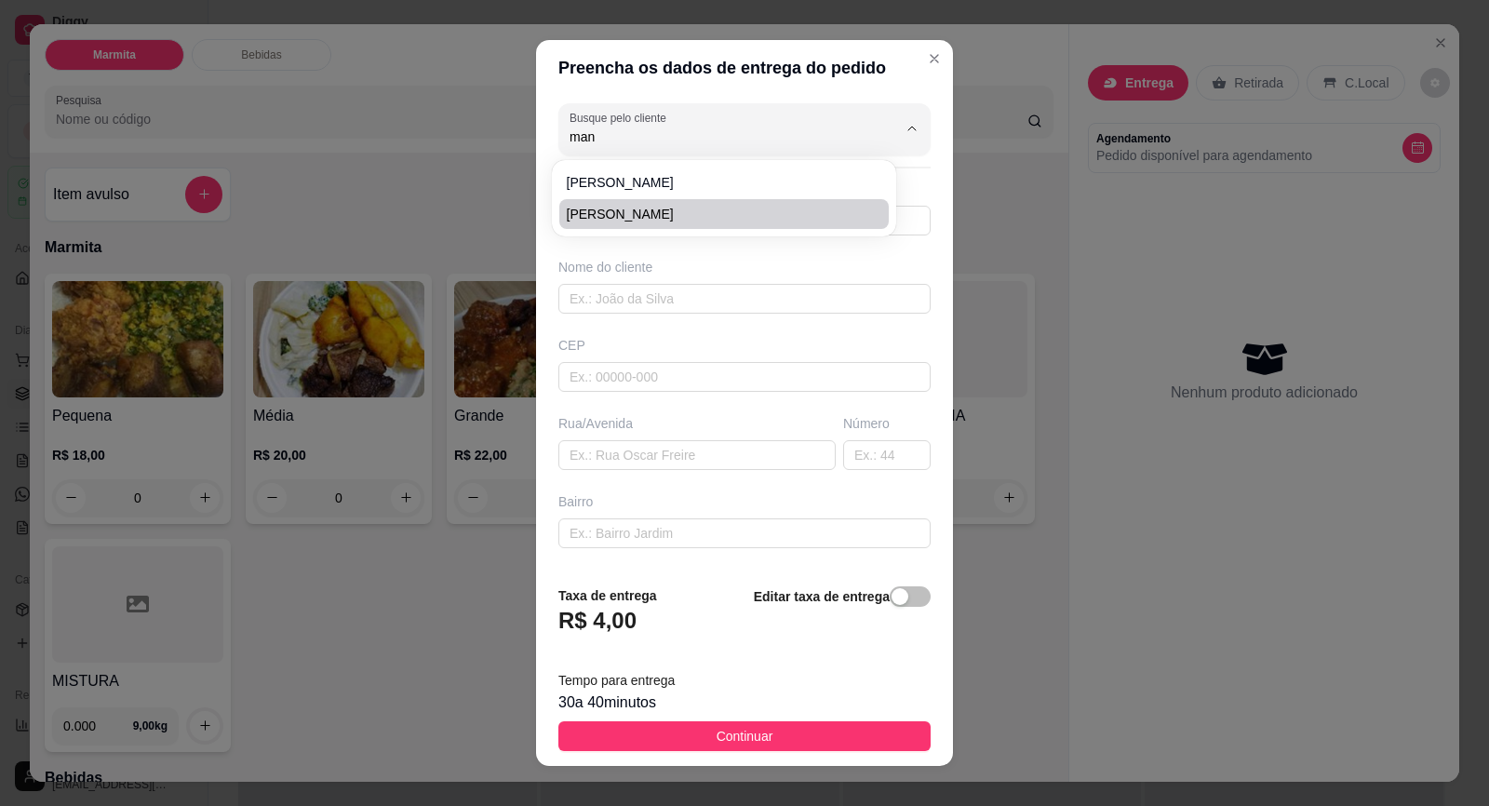
click at [664, 214] on span "[PERSON_NAME]" at bounding box center [715, 214] width 296 height 19
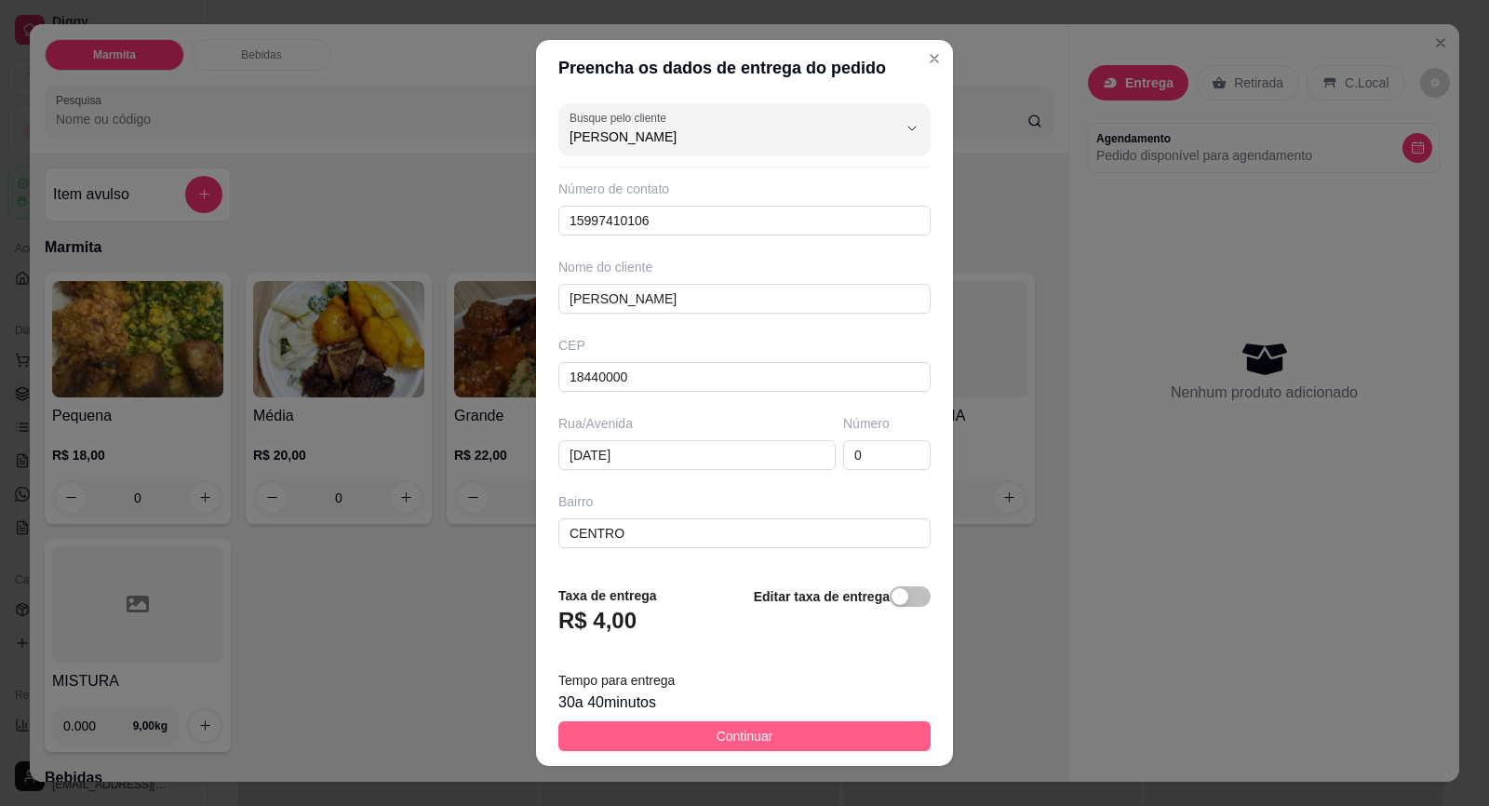
click at [772, 736] on button "Continuar" at bounding box center [744, 736] width 372 height 30
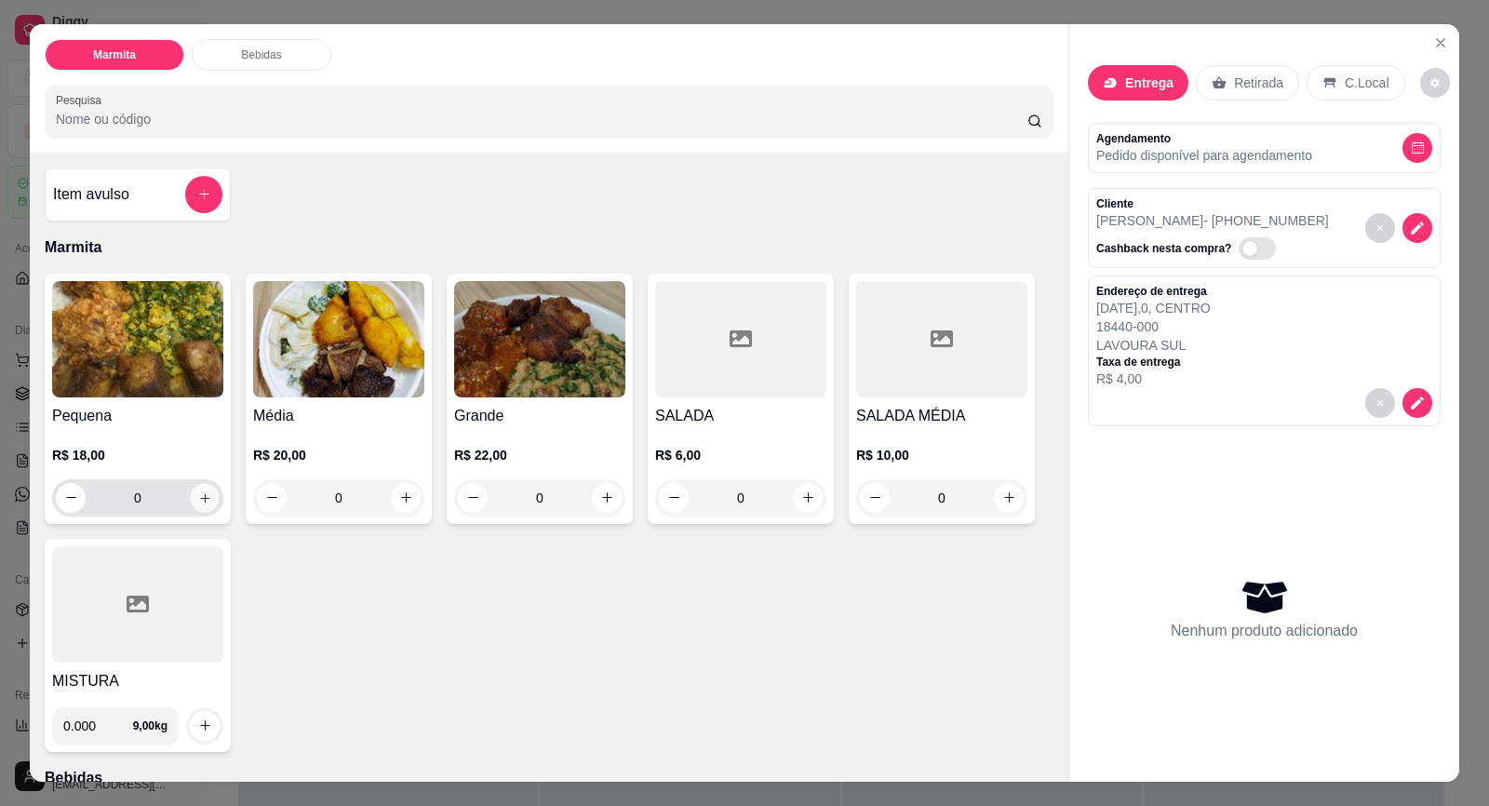
click at [200, 498] on icon "increase-product-quantity" at bounding box center [204, 497] width 9 height 9
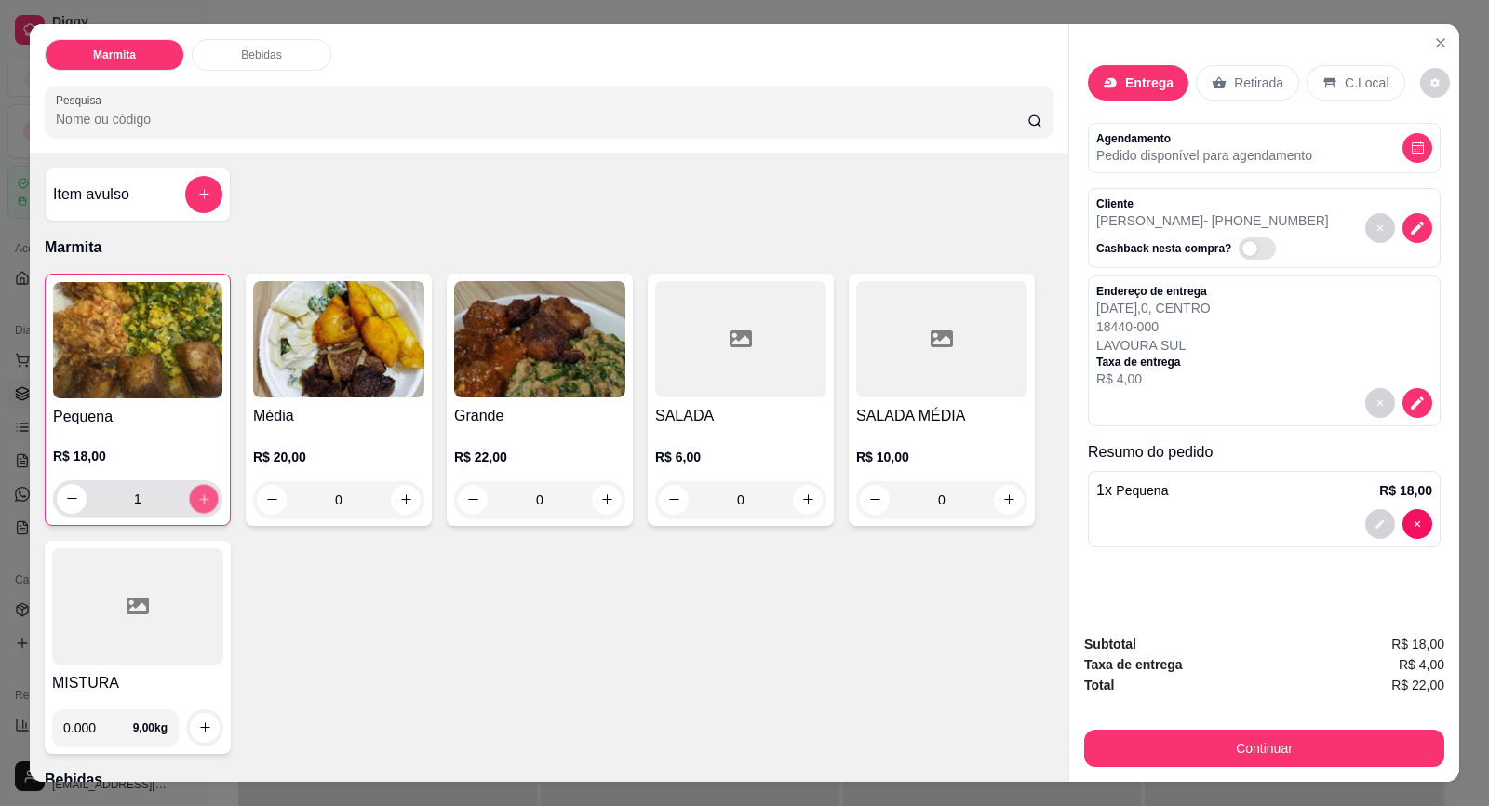
click at [200, 498] on icon "increase-product-quantity" at bounding box center [204, 499] width 14 height 14
click at [197, 495] on icon "increase-product-quantity" at bounding box center [204, 499] width 14 height 14
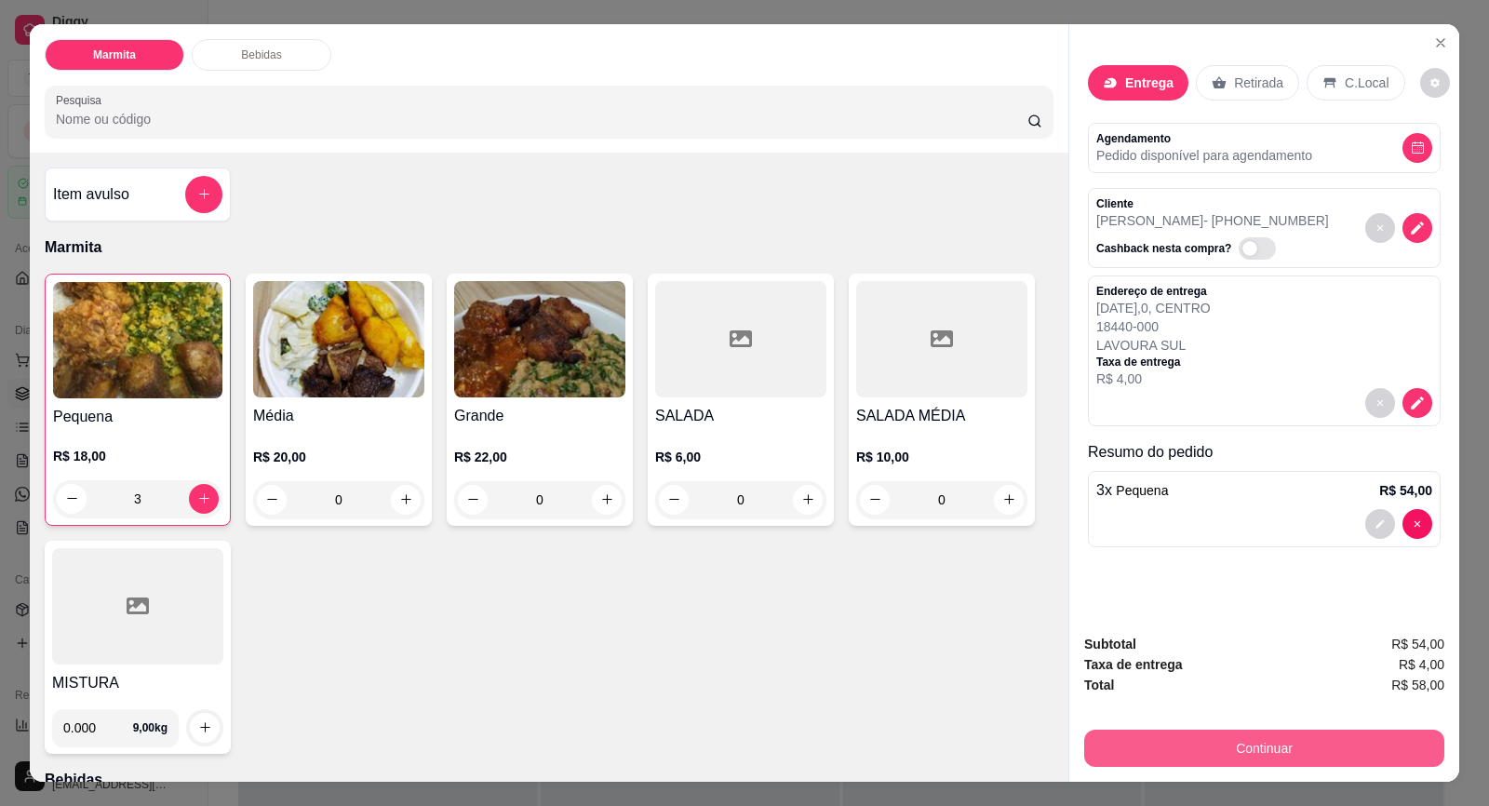
click at [1375, 747] on button "Continuar" at bounding box center [1264, 748] width 360 height 37
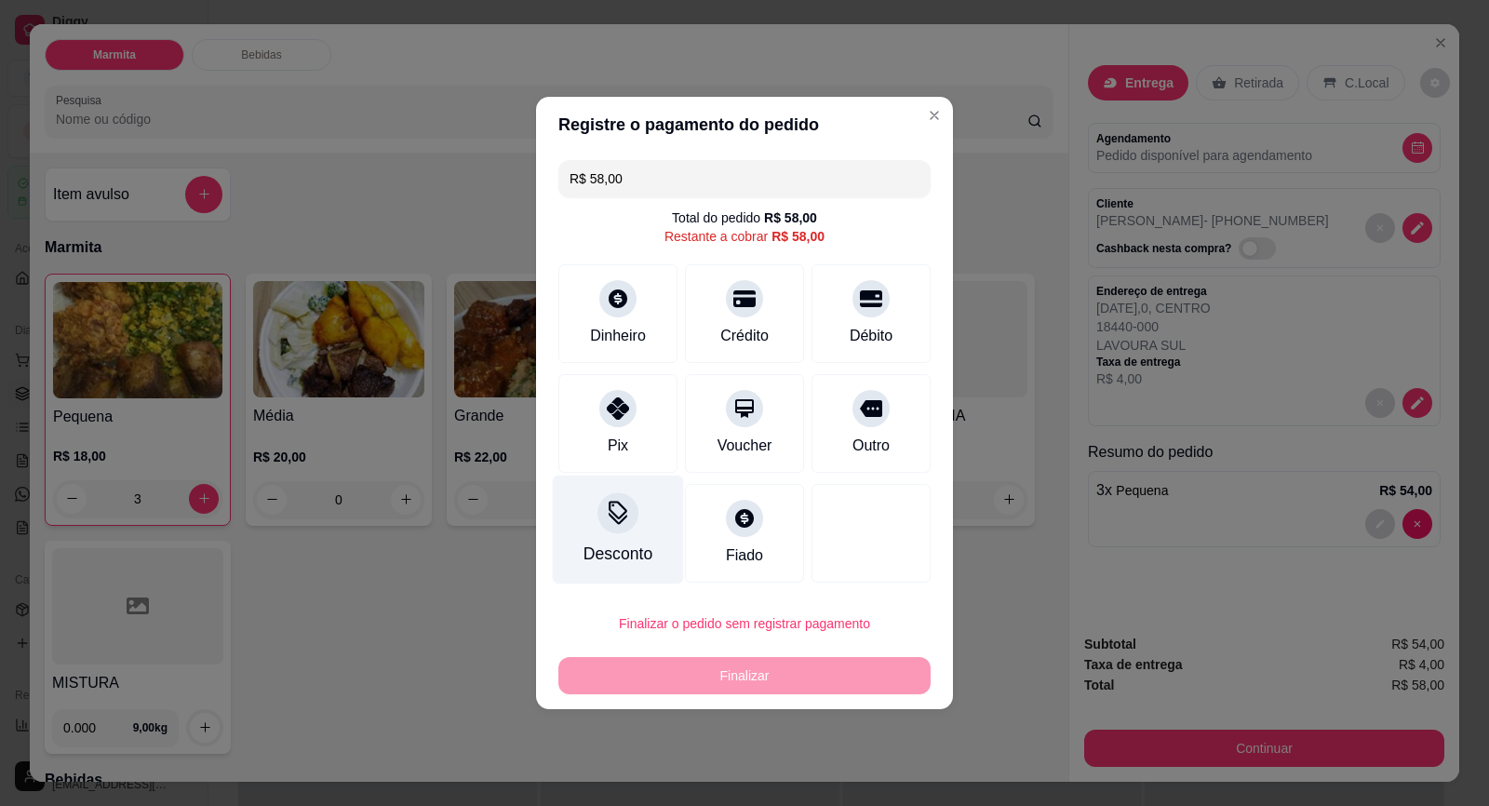
click at [632, 517] on div at bounding box center [617, 512] width 41 height 41
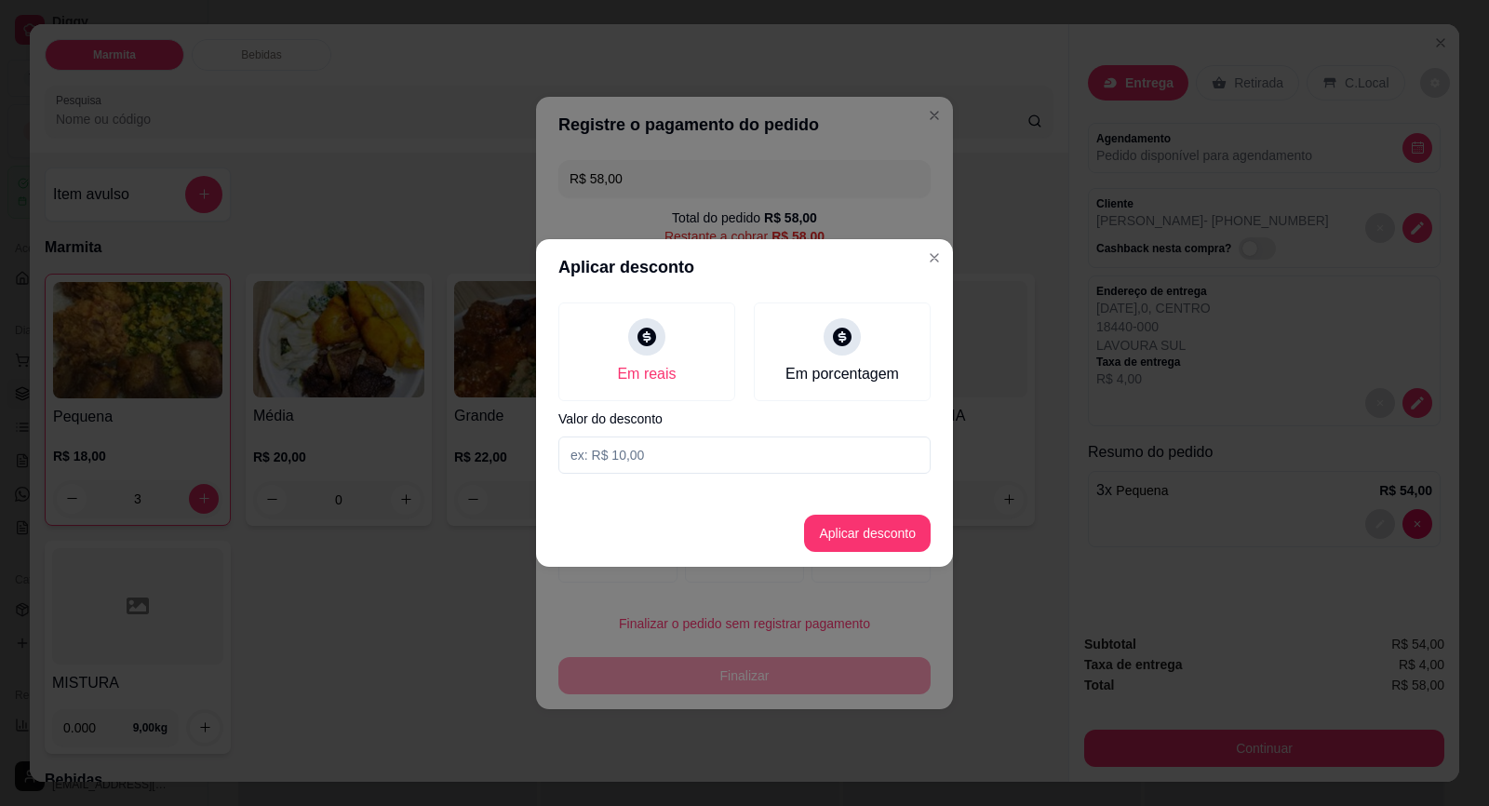
click at [656, 460] on input at bounding box center [744, 454] width 372 height 37
click at [858, 544] on button "Aplicar desconto" at bounding box center [868, 534] width 122 height 36
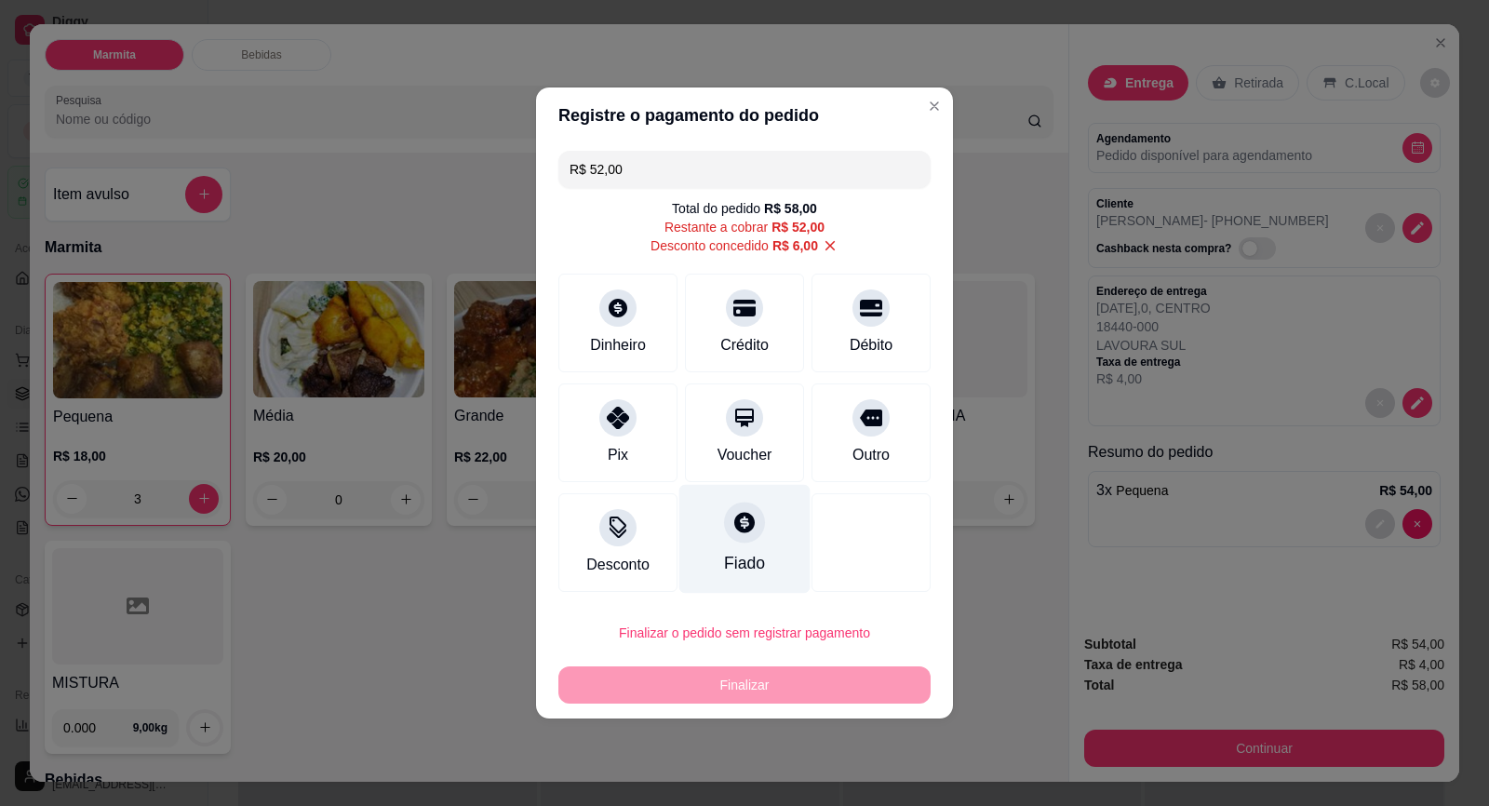
click at [765, 524] on div "Fiado" at bounding box center [744, 539] width 131 height 109
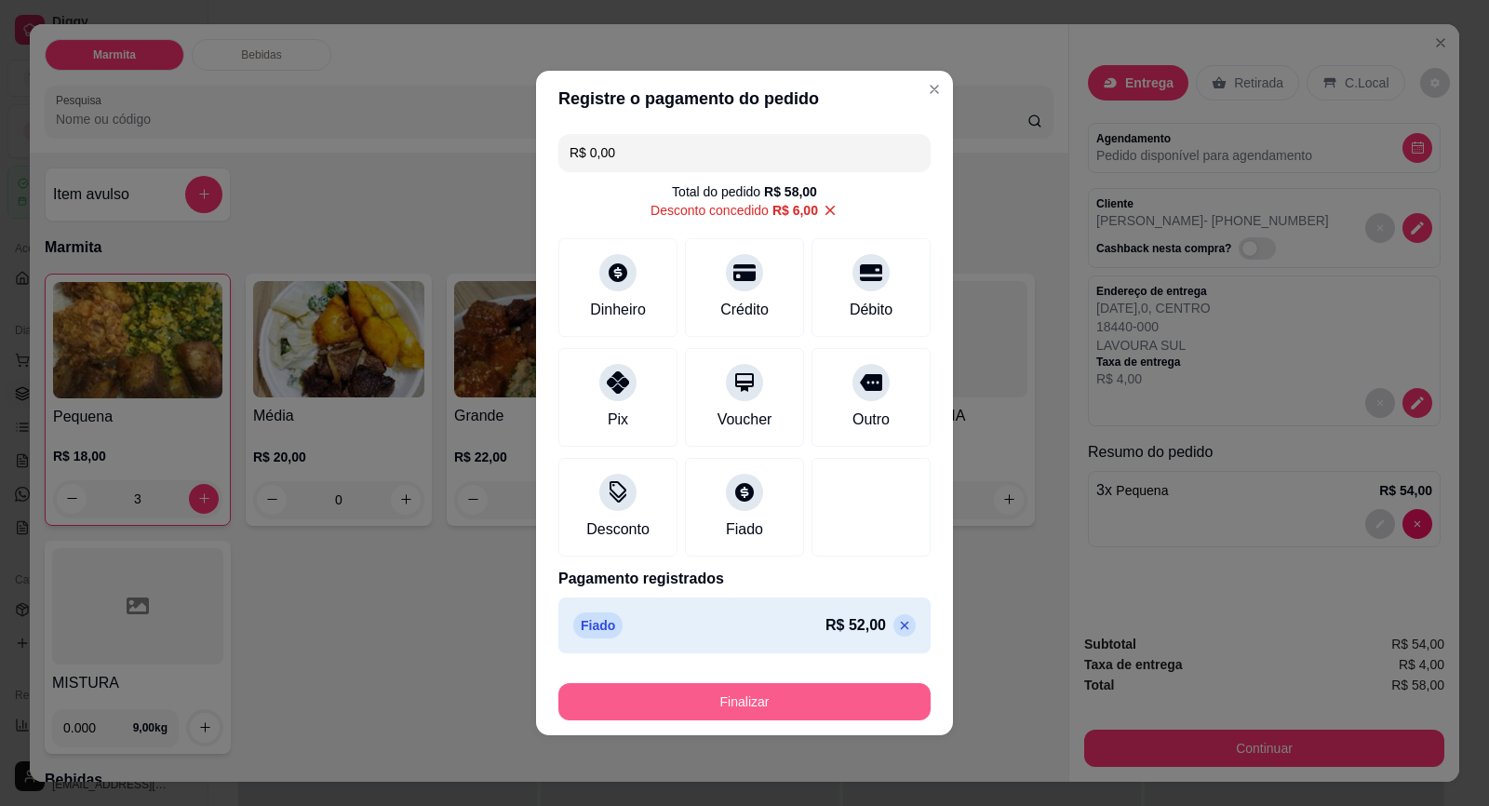
click at [825, 695] on button "Finalizar" at bounding box center [744, 701] width 372 height 37
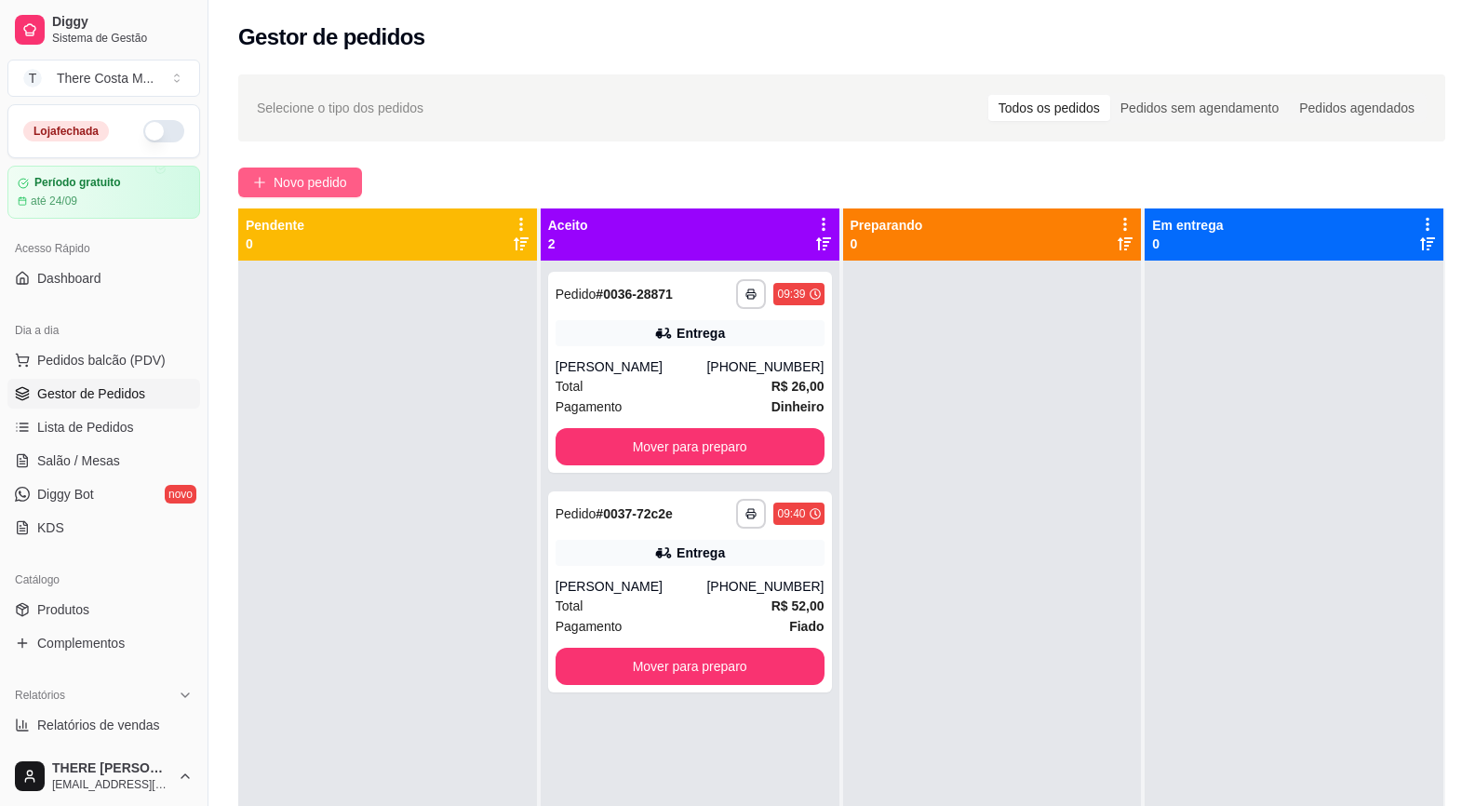
click at [283, 172] on span "Novo pedido" at bounding box center [311, 182] width 74 height 20
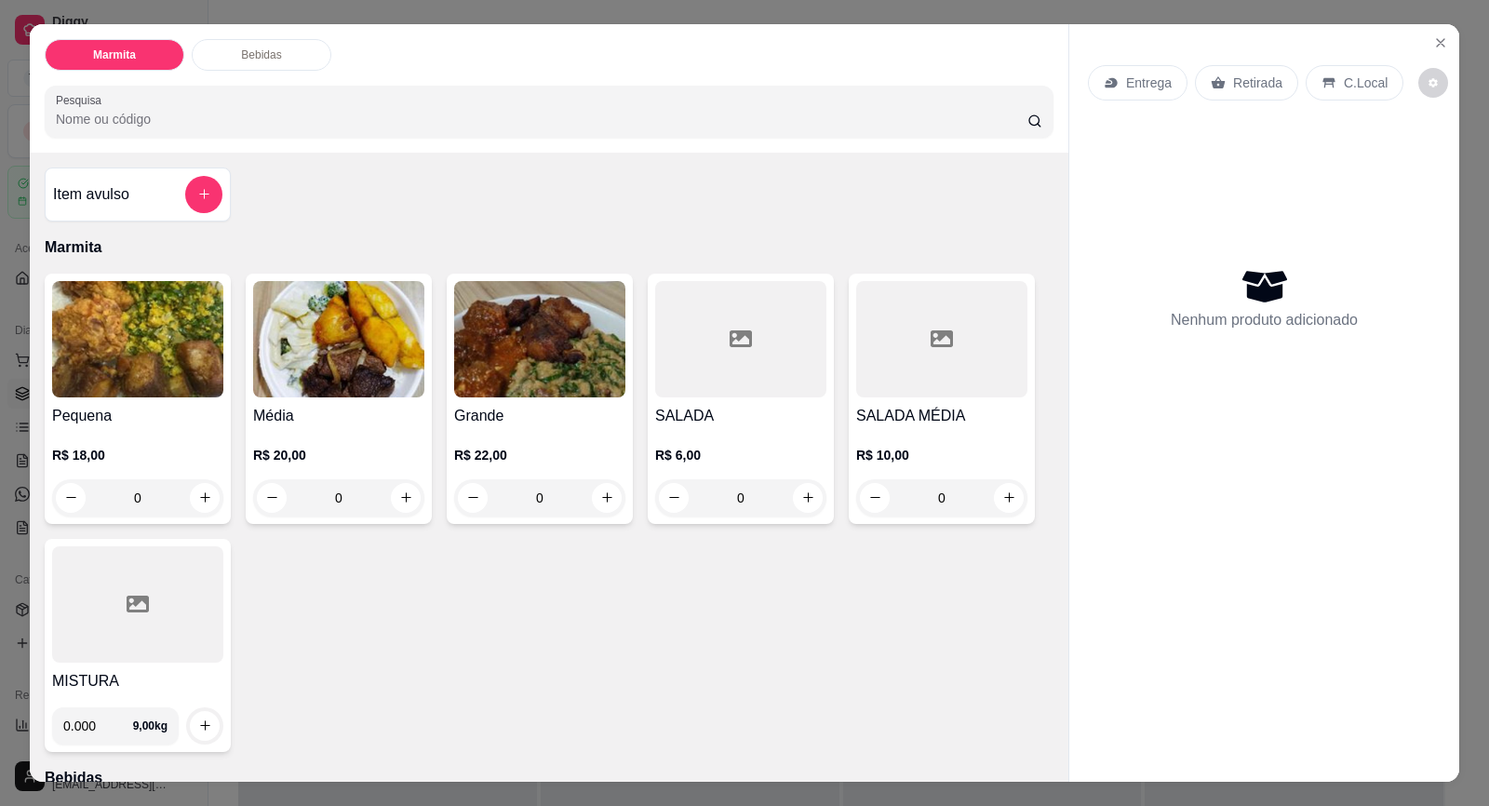
click at [1144, 91] on p "Entrega" at bounding box center [1149, 83] width 46 height 19
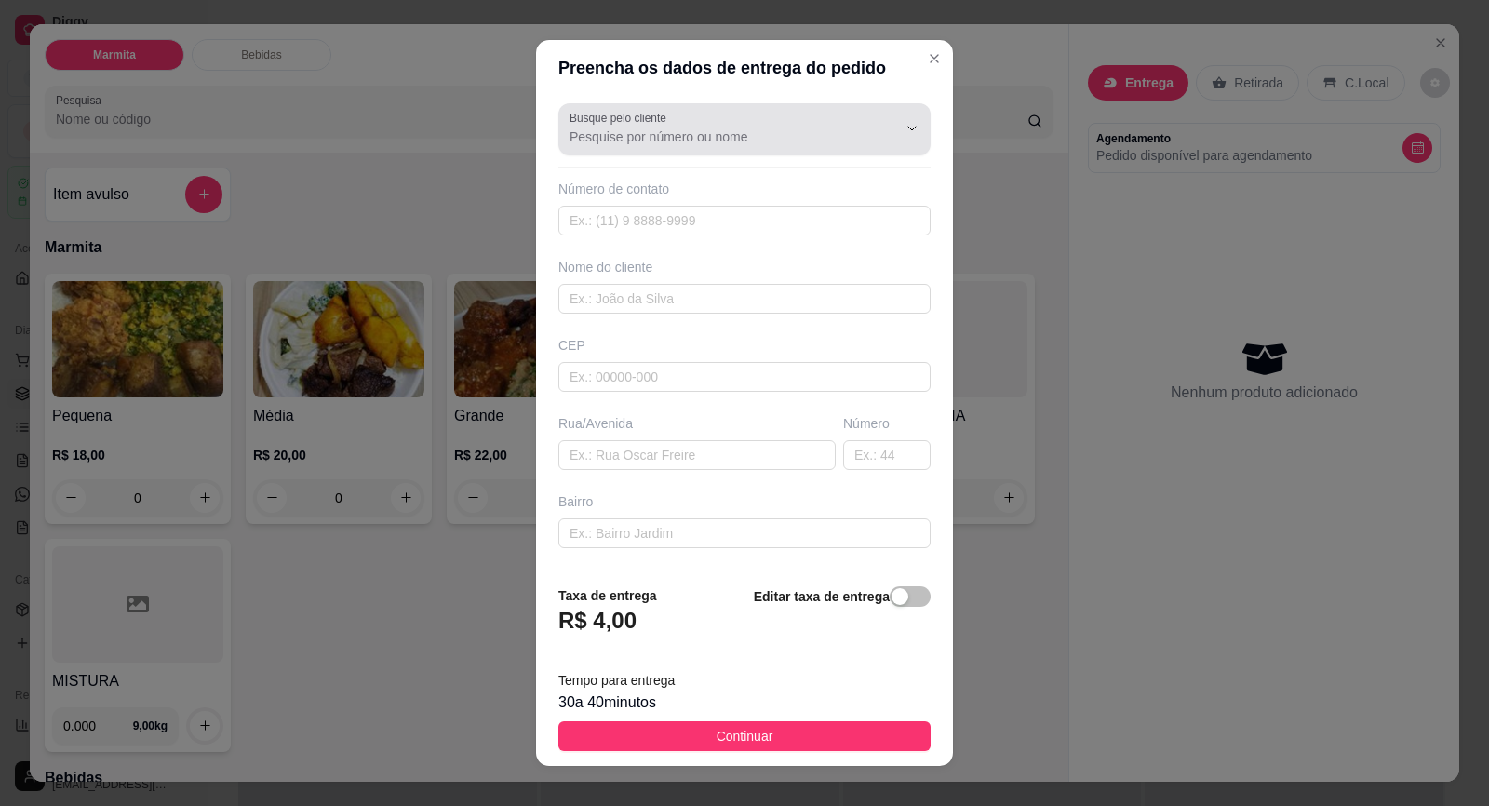
click at [755, 150] on div "Busque pelo cliente" at bounding box center [744, 129] width 372 height 52
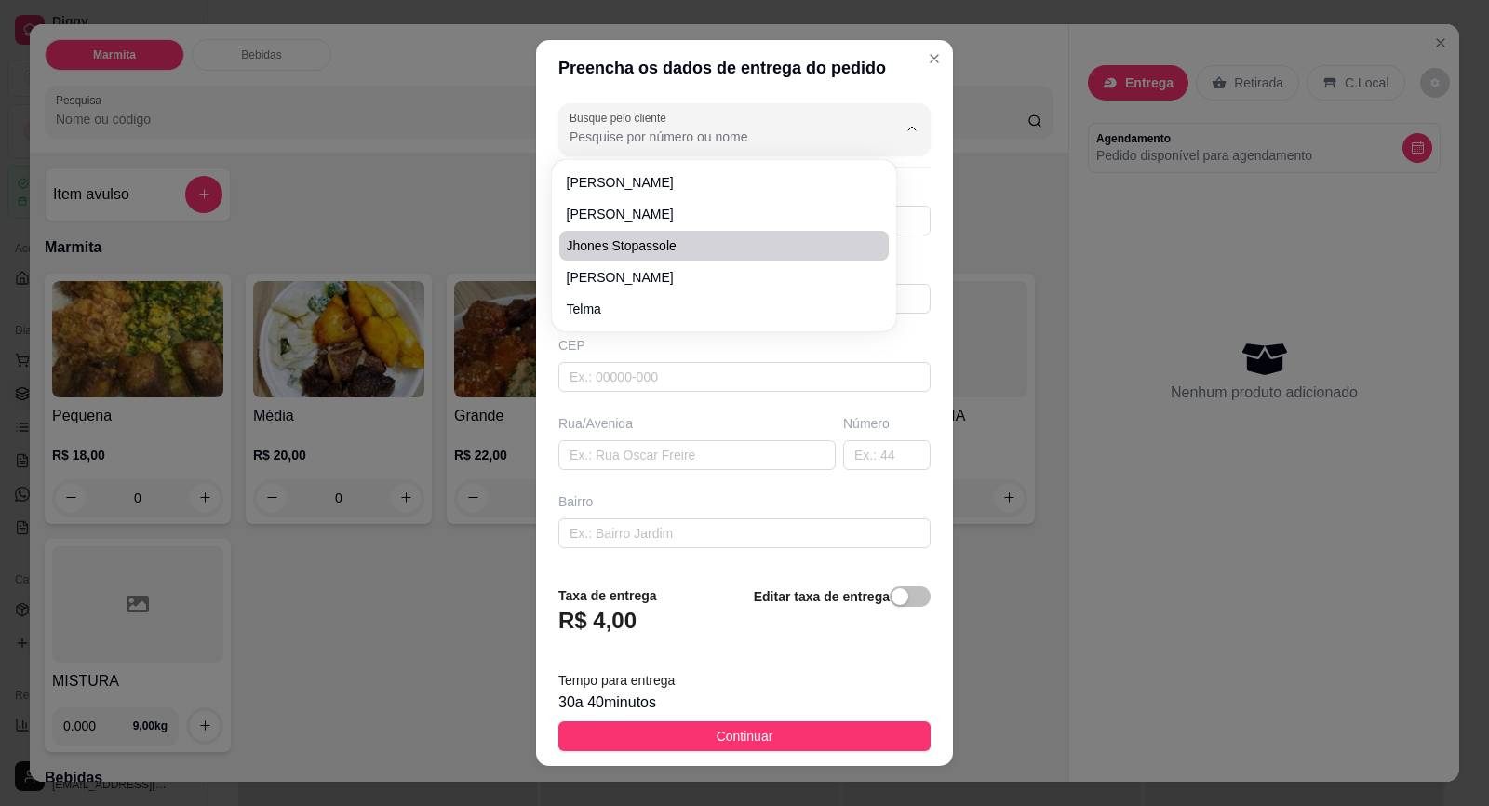
paste input "15 99860-0078"
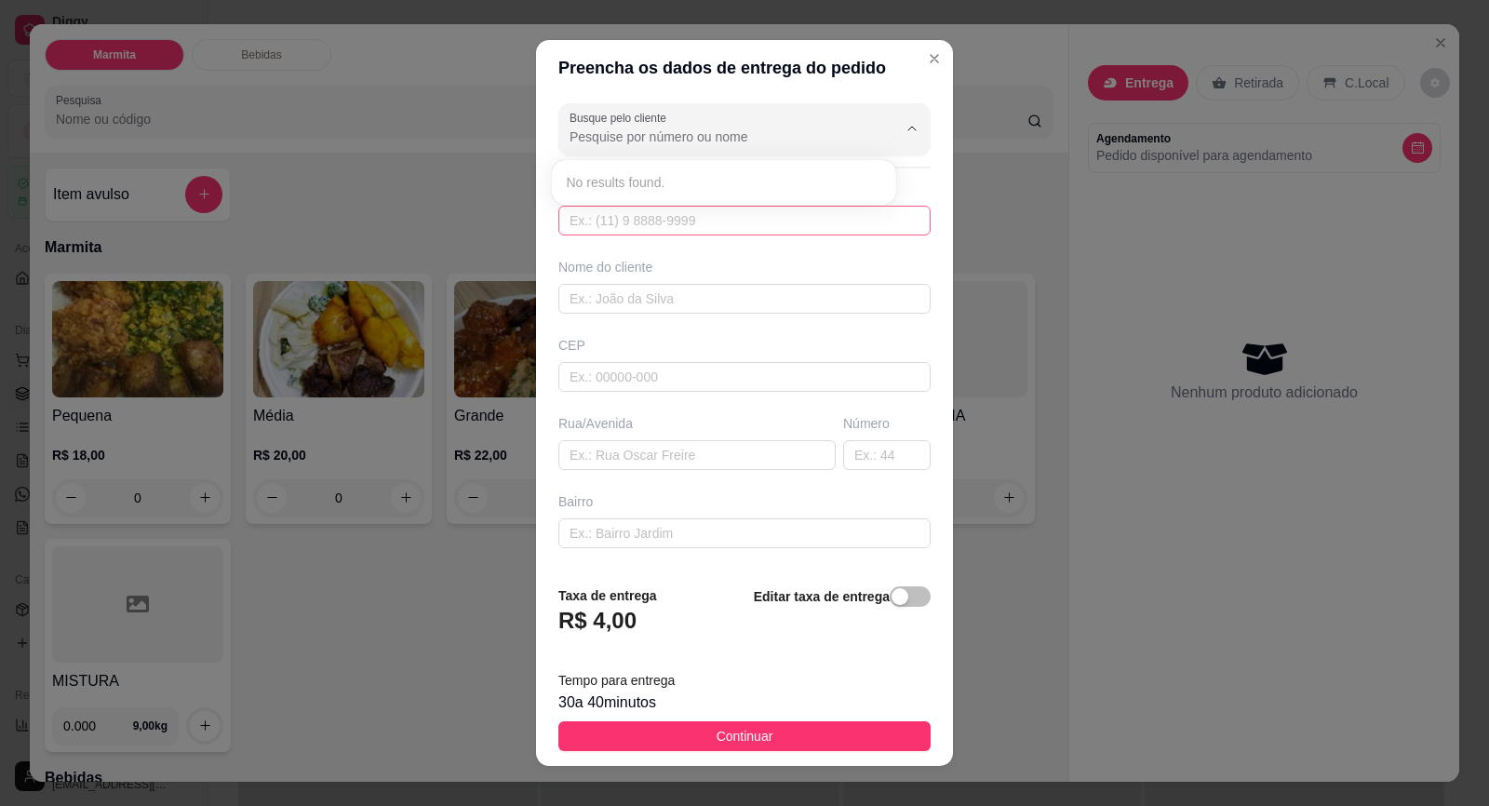
click at [750, 224] on input "text" at bounding box center [744, 221] width 372 height 30
paste input "15 99860-0078"
click at [741, 349] on div "CEP" at bounding box center [744, 345] width 372 height 19
click at [705, 227] on input "text" at bounding box center [744, 221] width 372 height 30
paste input "[PHONE_NUMBER]"
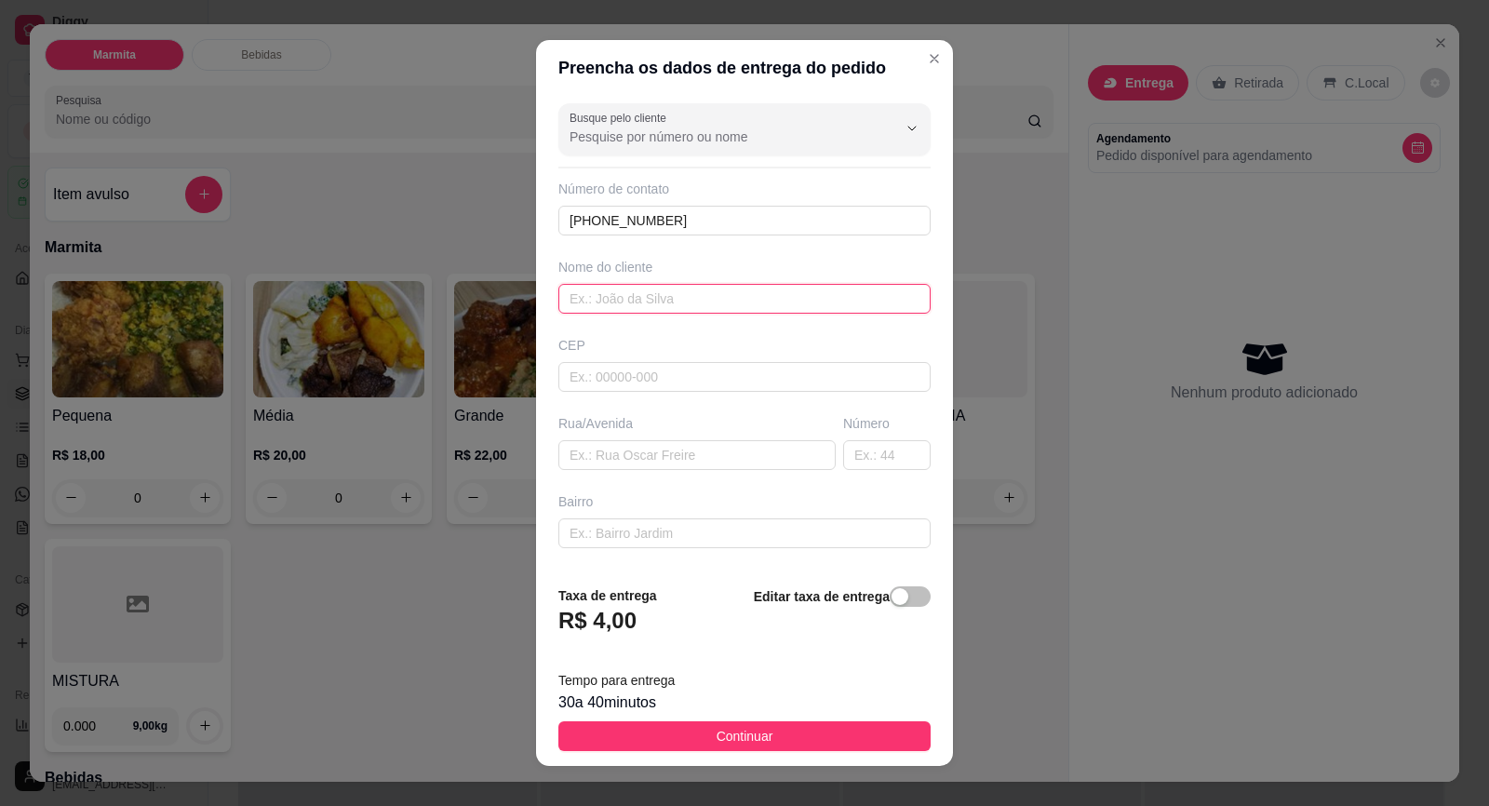
click at [685, 295] on input "text" at bounding box center [744, 299] width 372 height 30
paste input "[PERSON_NAME]"
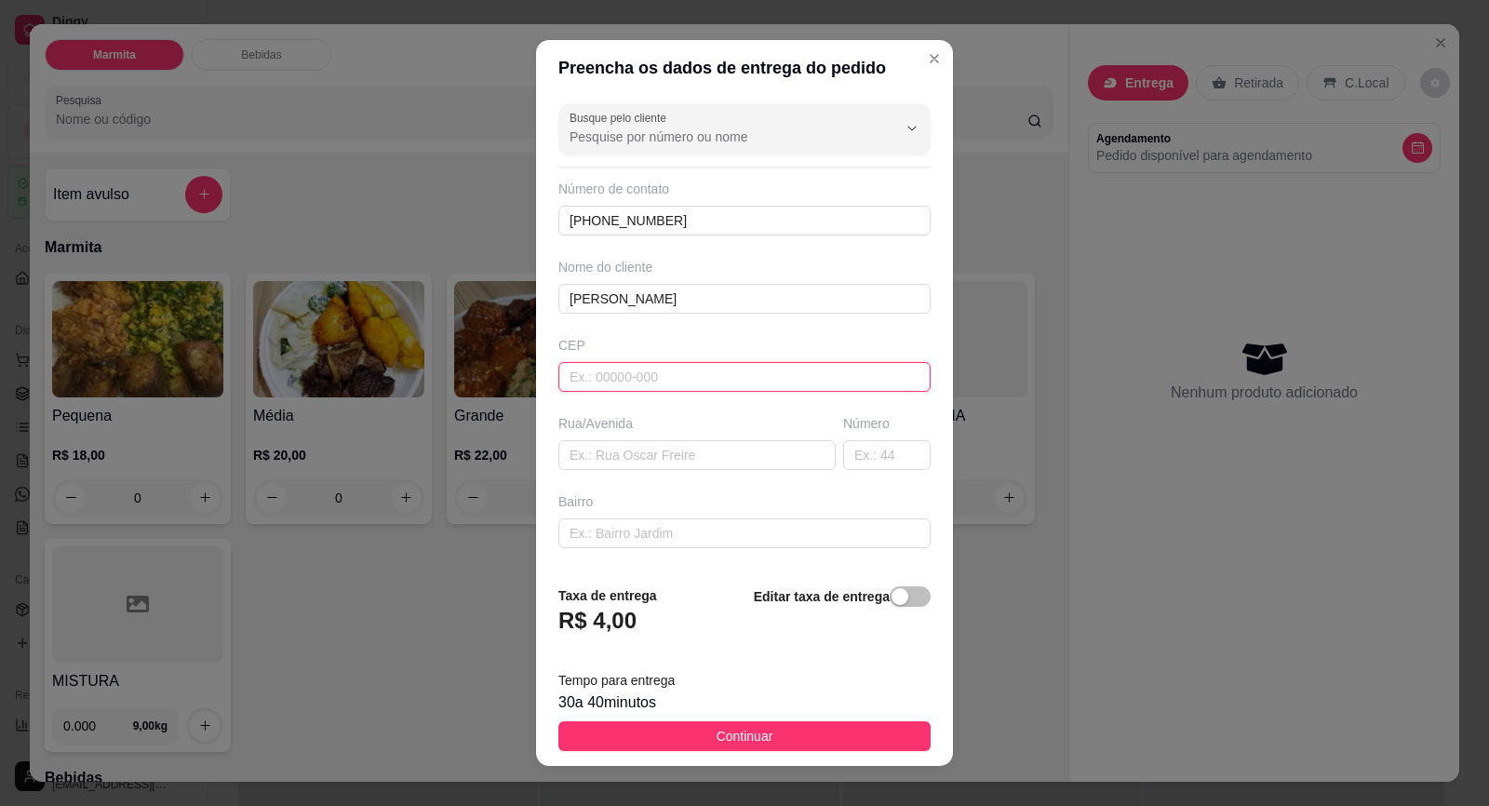
click at [665, 378] on input "text" at bounding box center [744, 377] width 372 height 30
click at [640, 459] on input "text" at bounding box center [696, 455] width 277 height 30
click at [611, 472] on div "Busque pelo cliente Número de contato (15) 99860-0078 Nome do cliente Amanda Me…" at bounding box center [744, 333] width 417 height 474
click at [615, 454] on input "text" at bounding box center [696, 455] width 277 height 30
paste input "Rua [PERSON_NAME]"
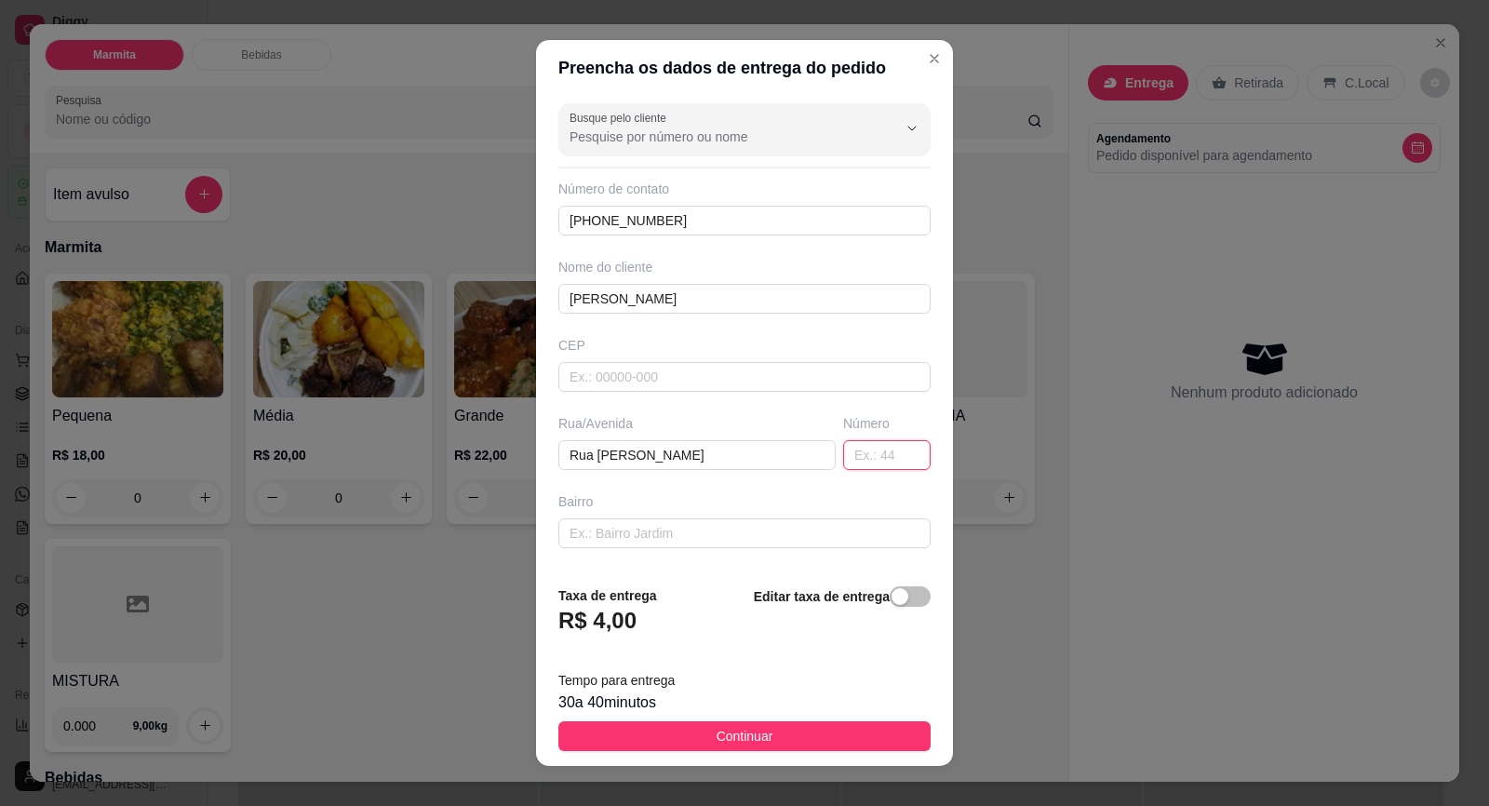
click at [843, 454] on input "text" at bounding box center [886, 455] width 87 height 30
click at [786, 531] on input "text" at bounding box center [744, 533] width 372 height 30
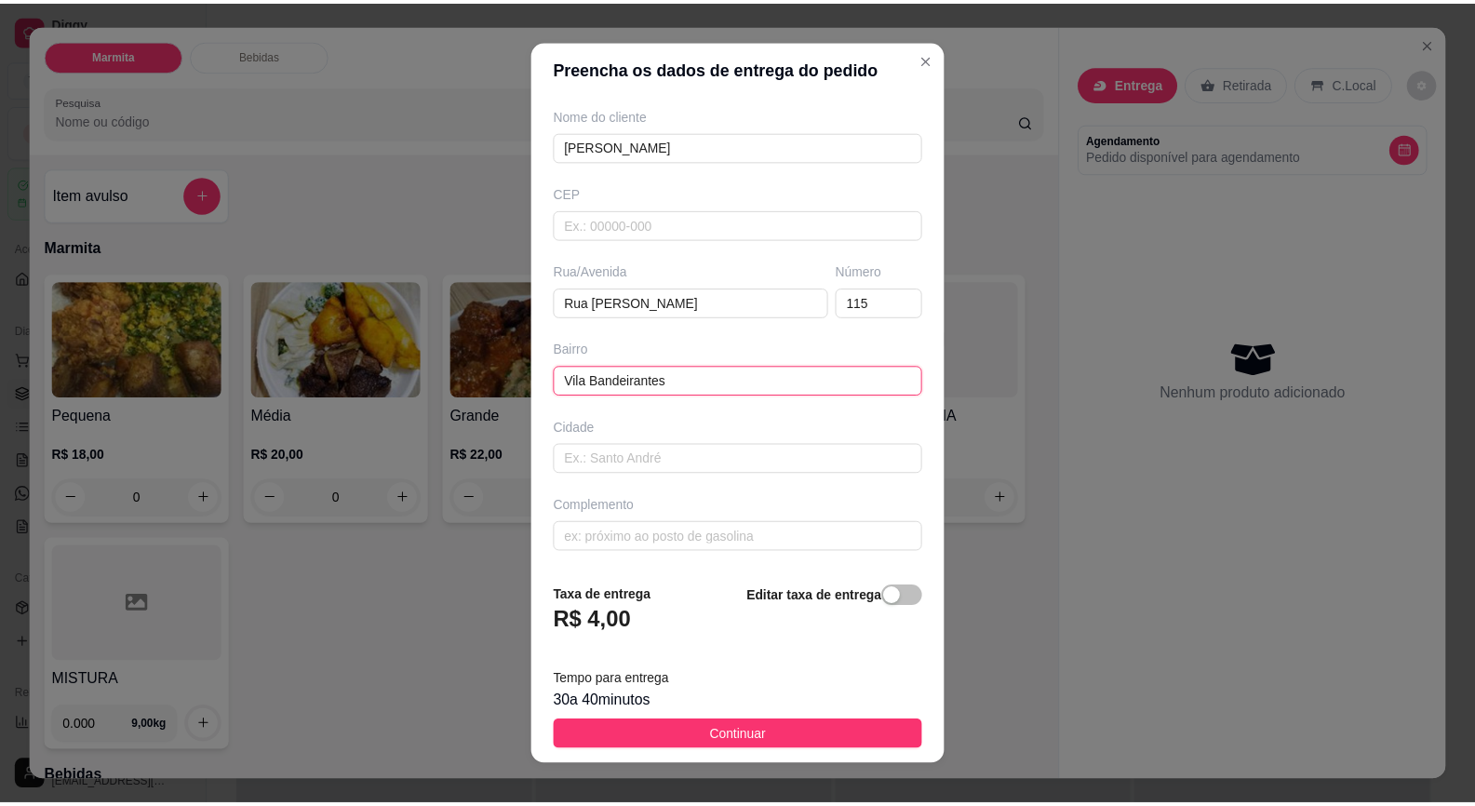
scroll to position [20, 0]
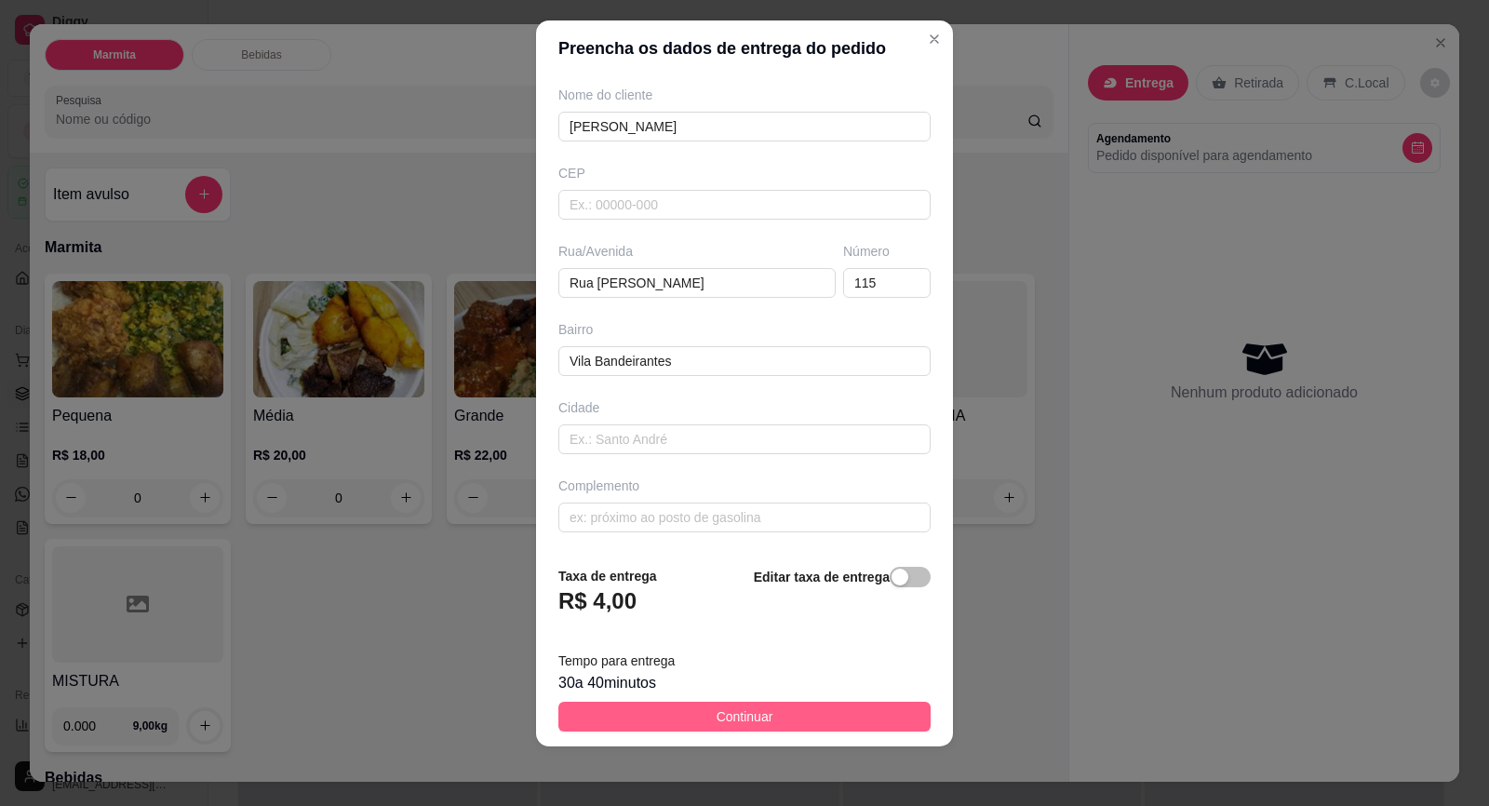
click at [752, 718] on span "Continuar" at bounding box center [745, 716] width 57 height 20
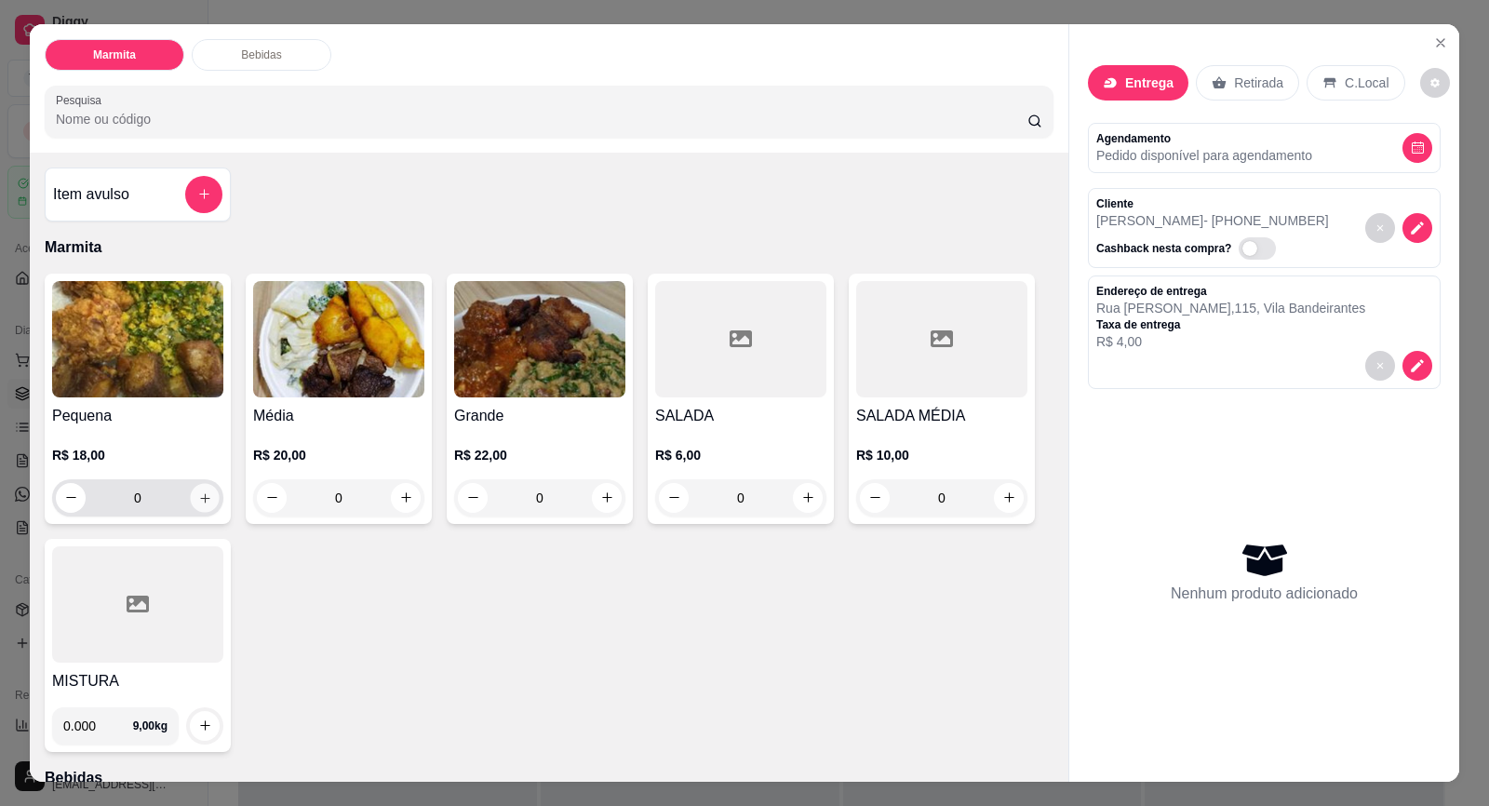
click at [198, 498] on icon "increase-product-quantity" at bounding box center [205, 498] width 14 height 14
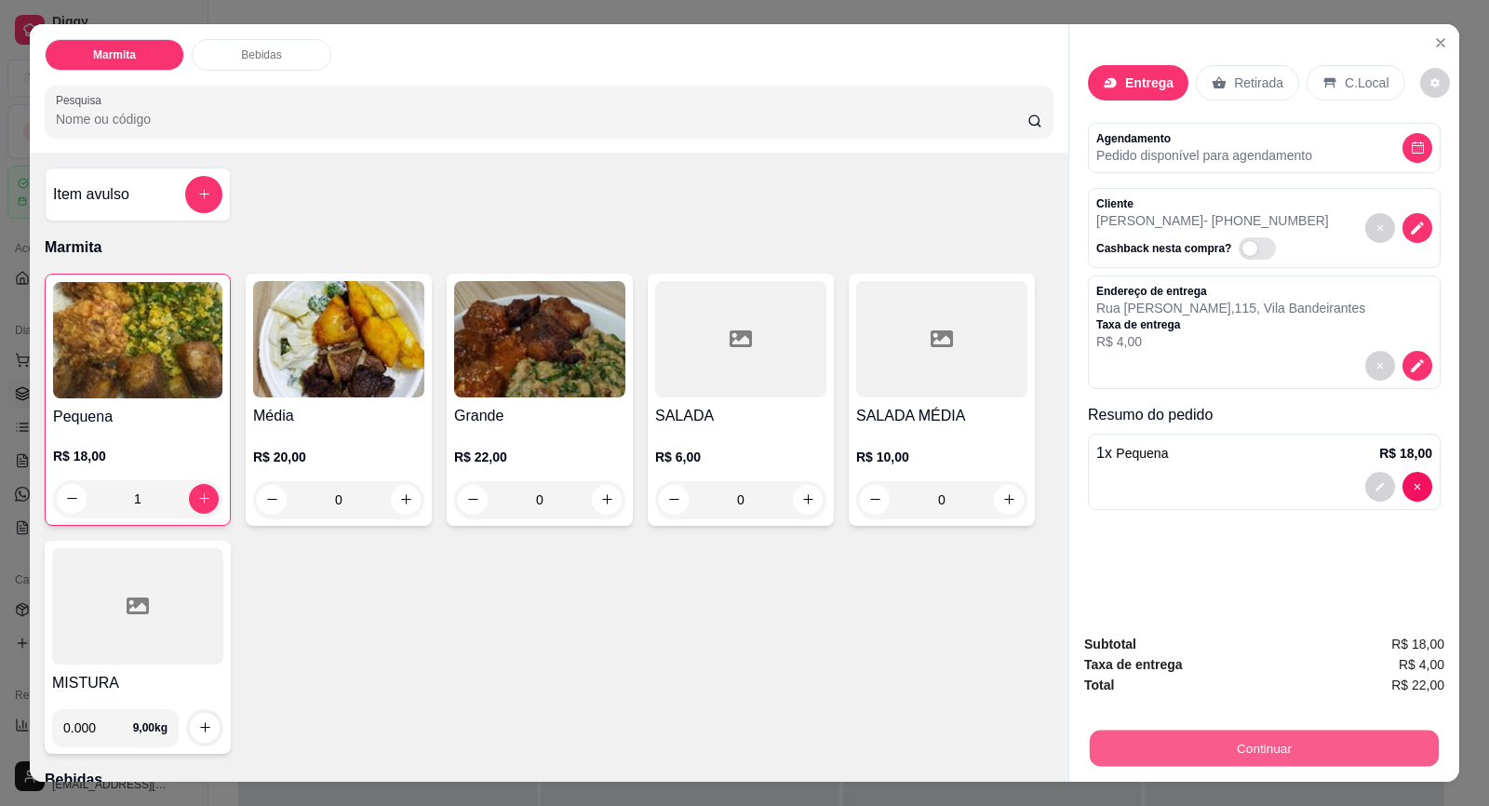
click at [1263, 742] on button "Continuar" at bounding box center [1264, 749] width 349 height 36
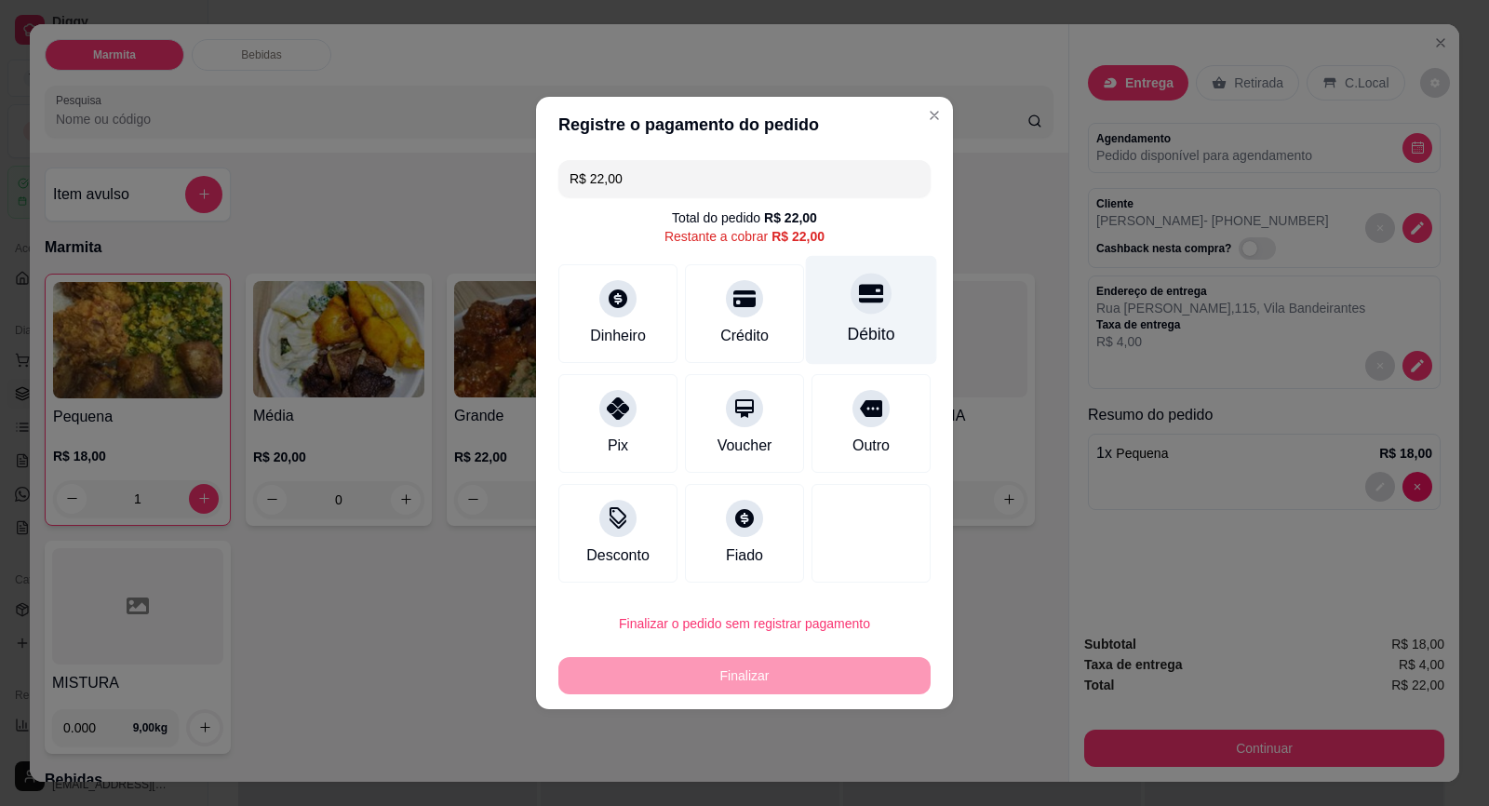
click at [848, 330] on div "Débito" at bounding box center [871, 334] width 47 height 24
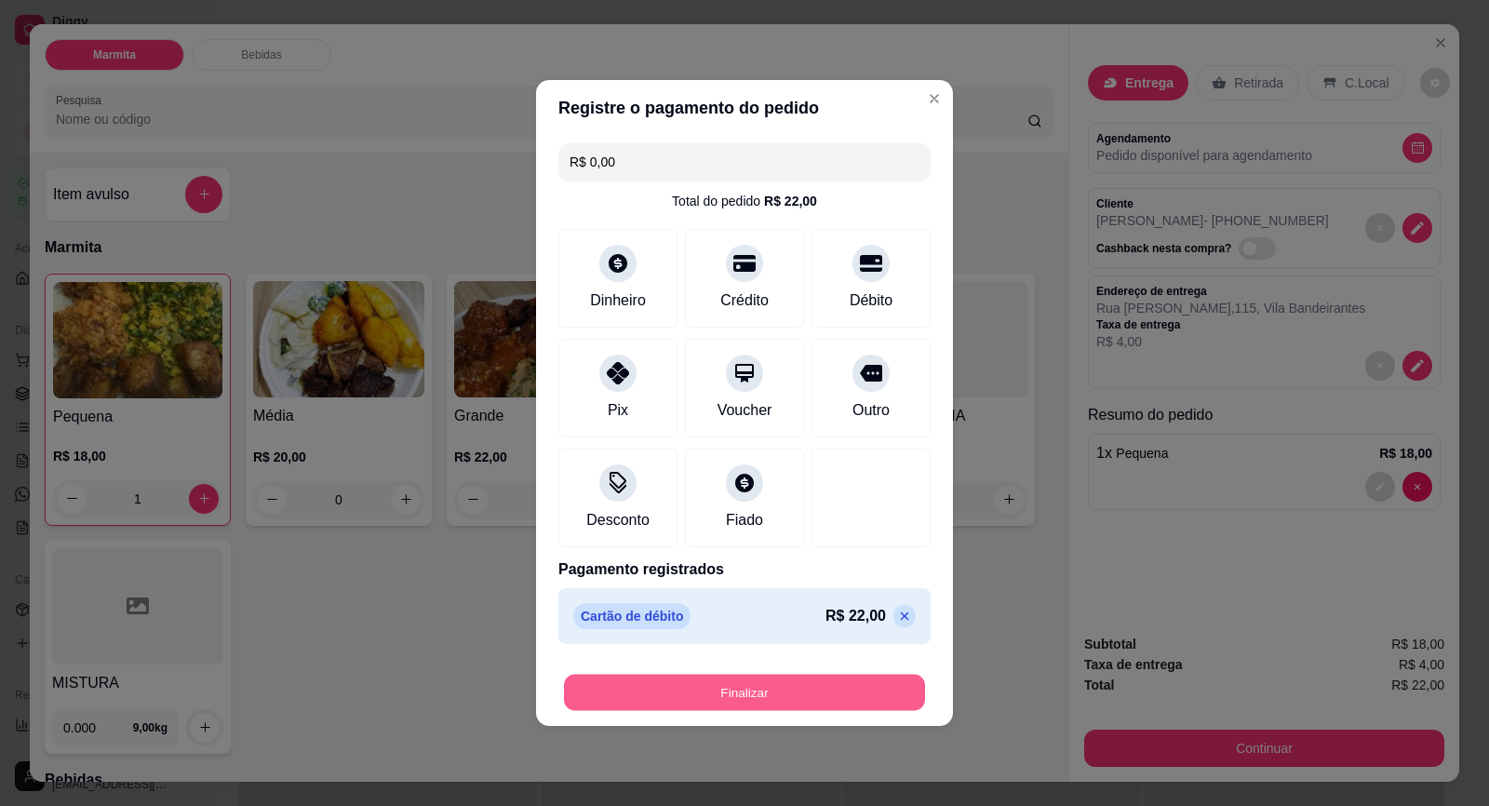
click at [826, 699] on button "Finalizar" at bounding box center [744, 693] width 361 height 36
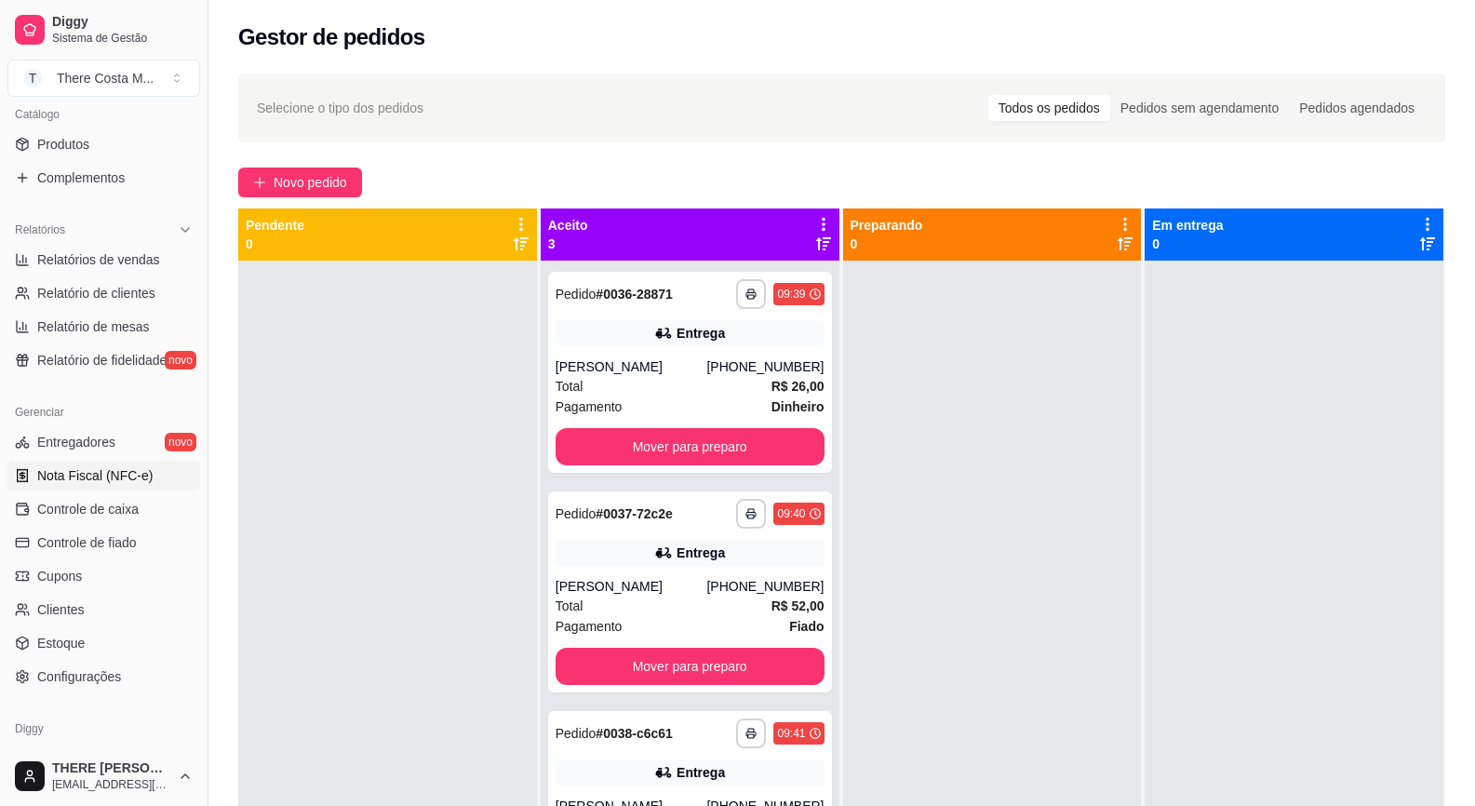
scroll to position [533, 0]
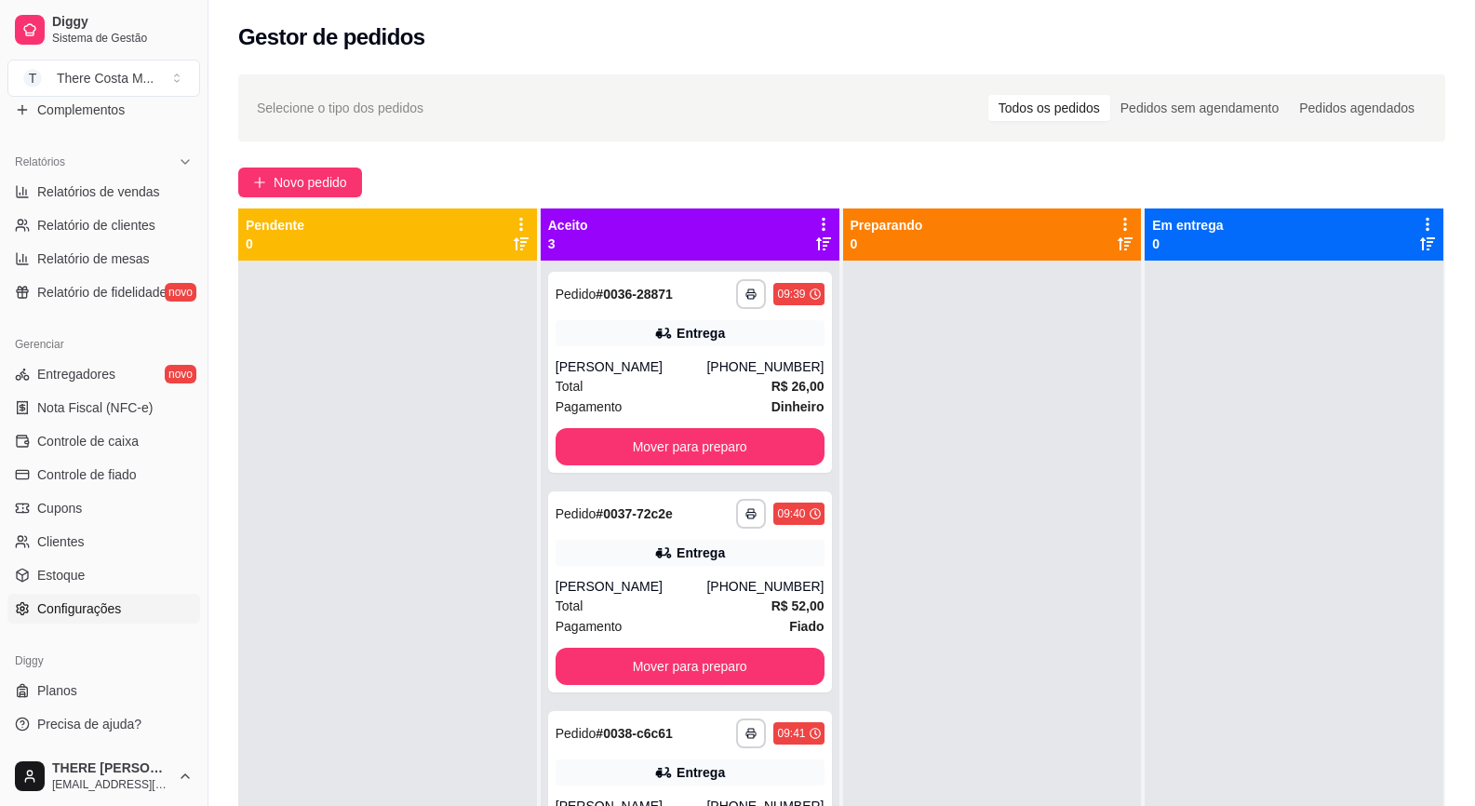
click at [101, 603] on span "Configurações" at bounding box center [79, 608] width 84 height 19
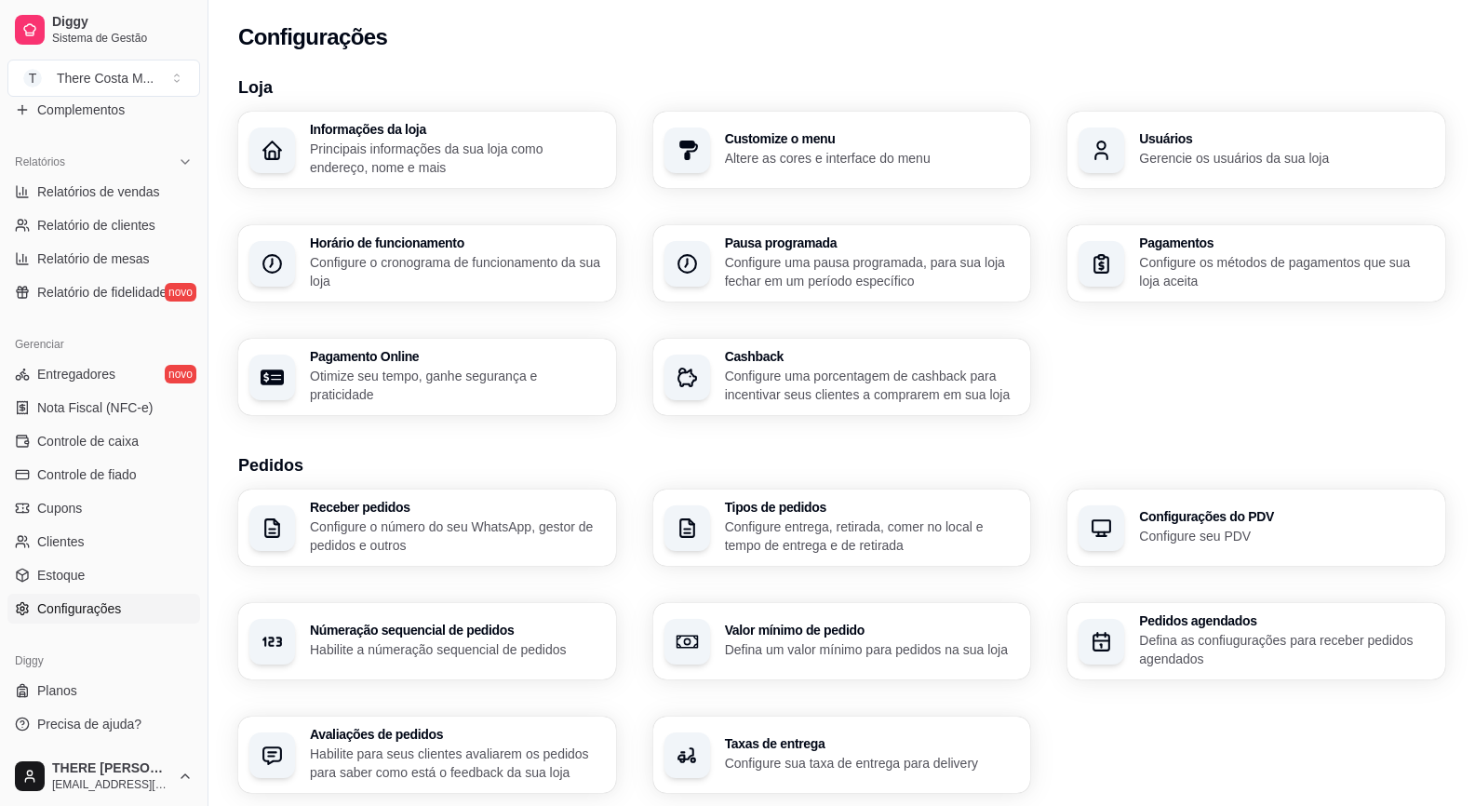
click at [534, 662] on div "Númeração sequencial de pedidos Habilite a númeração sequencial de pedidos" at bounding box center [427, 641] width 378 height 76
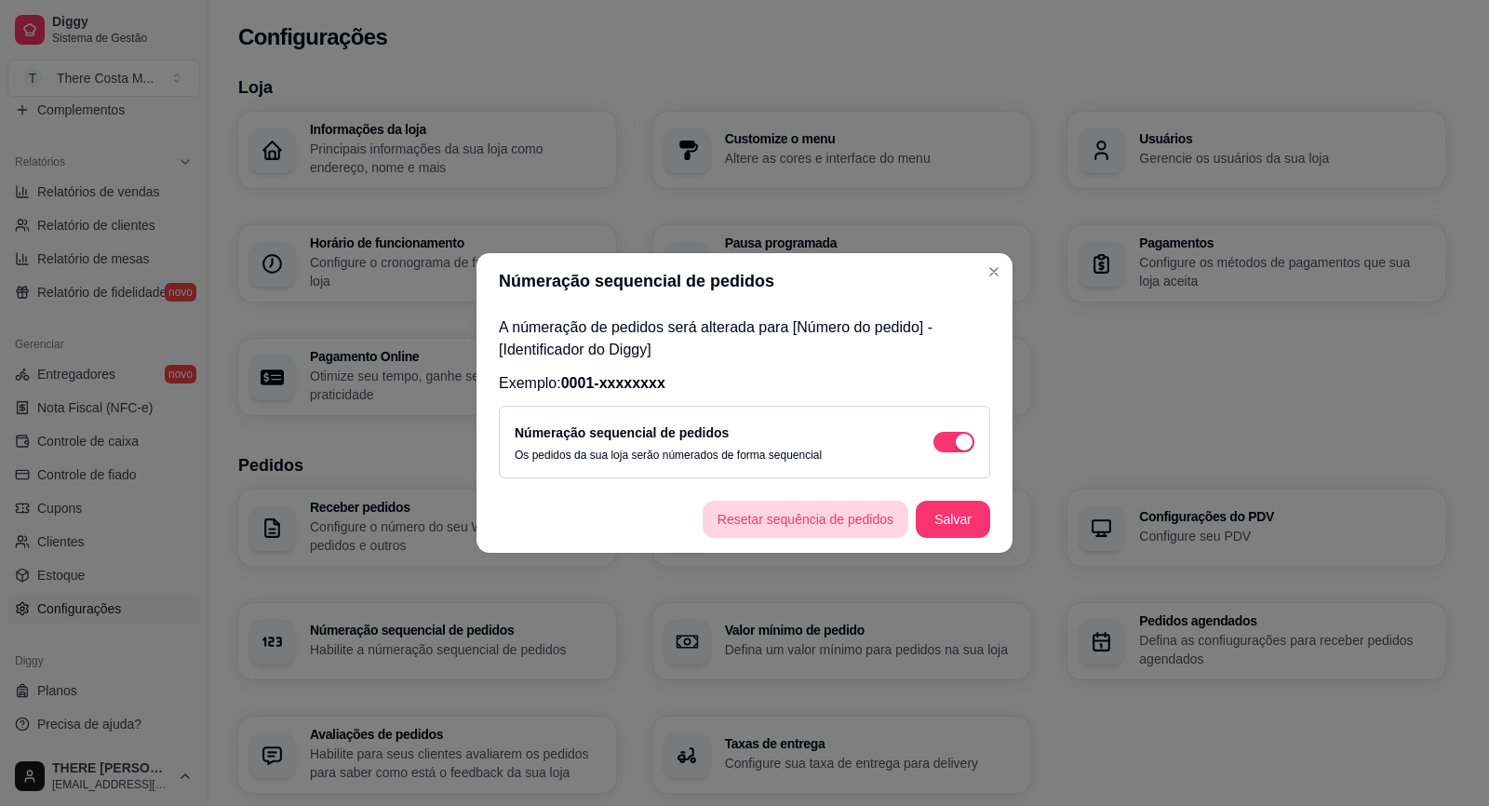
click at [839, 516] on button "Resetar sequência de pedidos" at bounding box center [806, 519] width 206 height 37
click at [960, 517] on button "Salvar" at bounding box center [953, 519] width 74 height 37
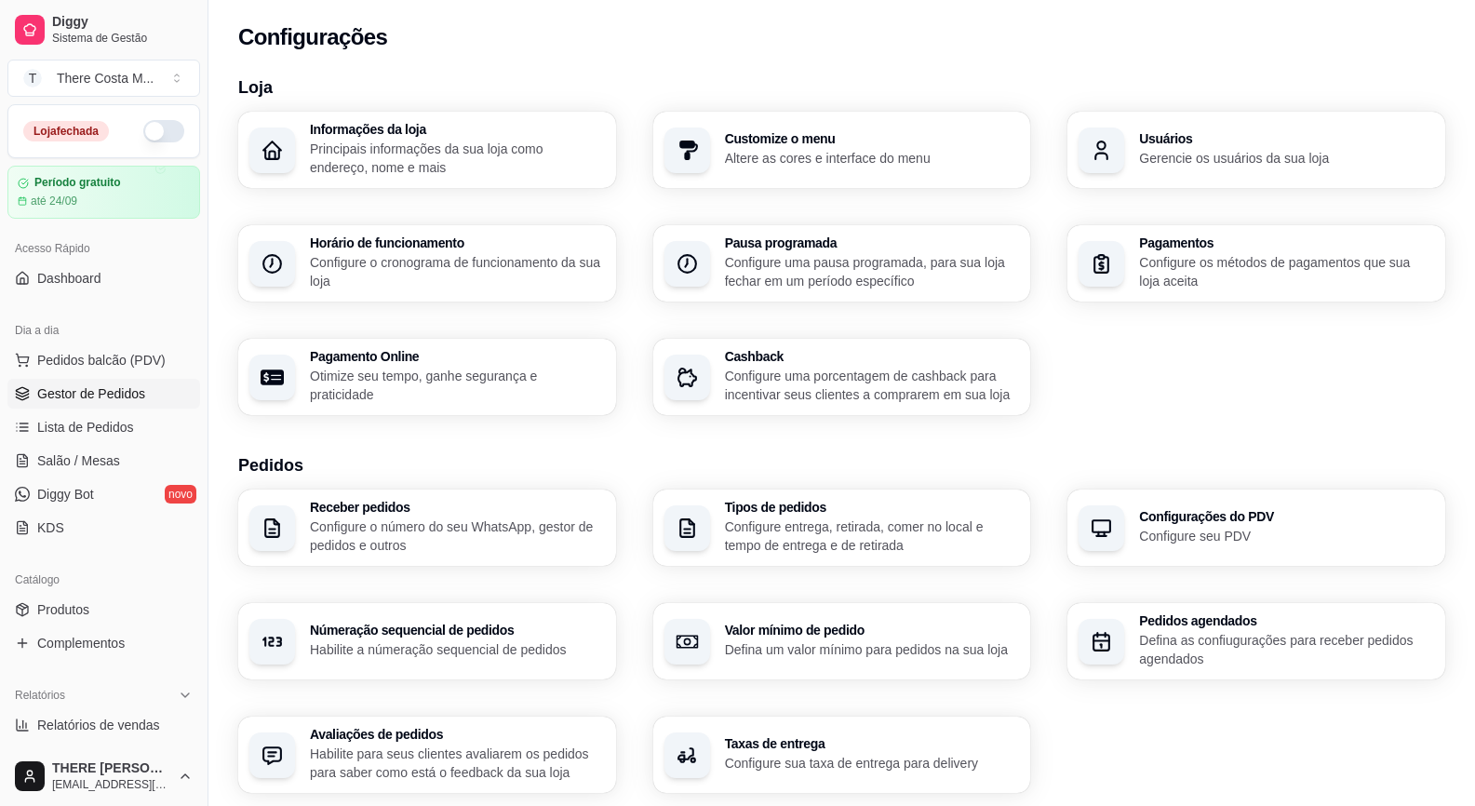
click at [101, 382] on link "Gestor de Pedidos" at bounding box center [103, 394] width 193 height 30
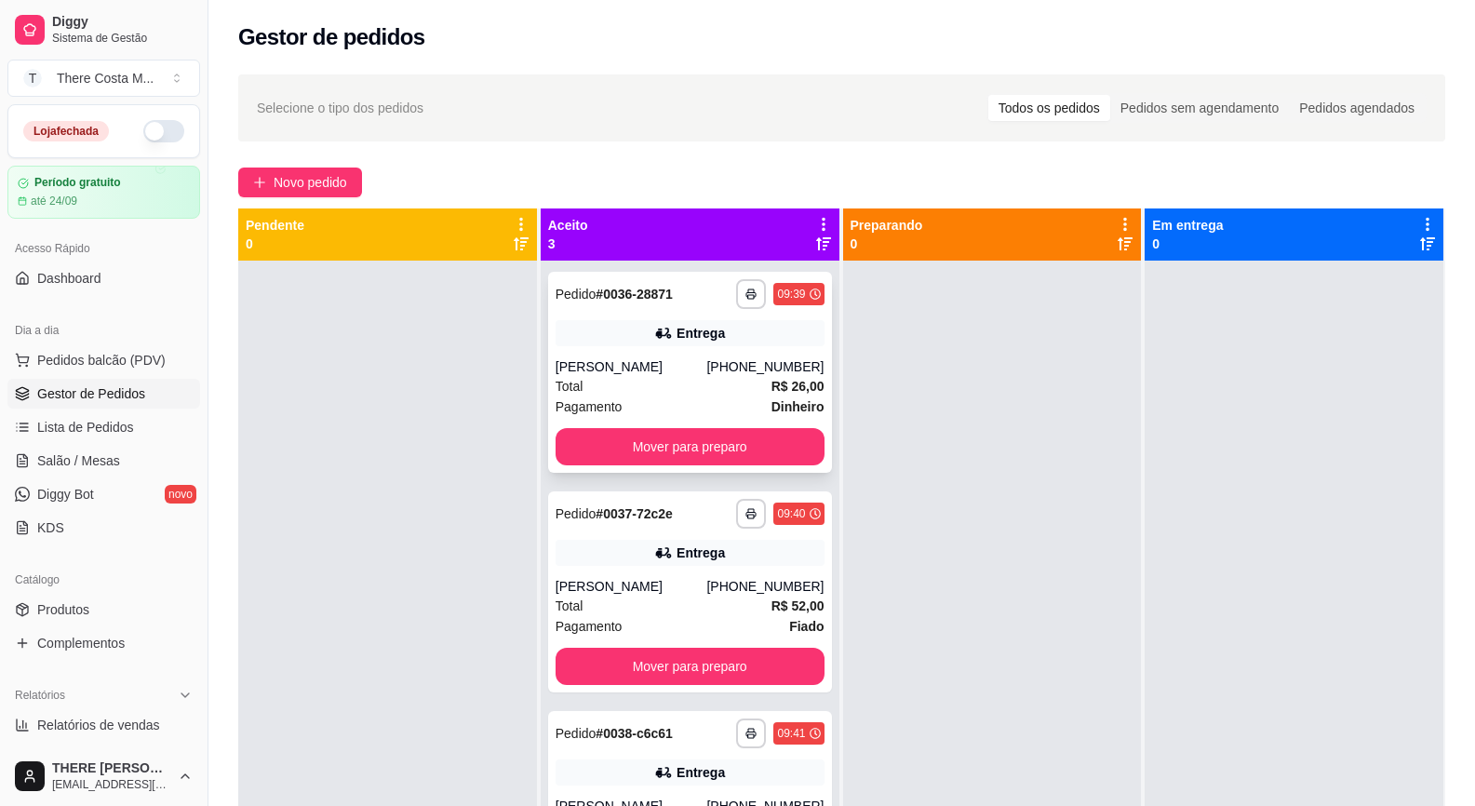
click at [689, 347] on div "**********" at bounding box center [690, 372] width 284 height 201
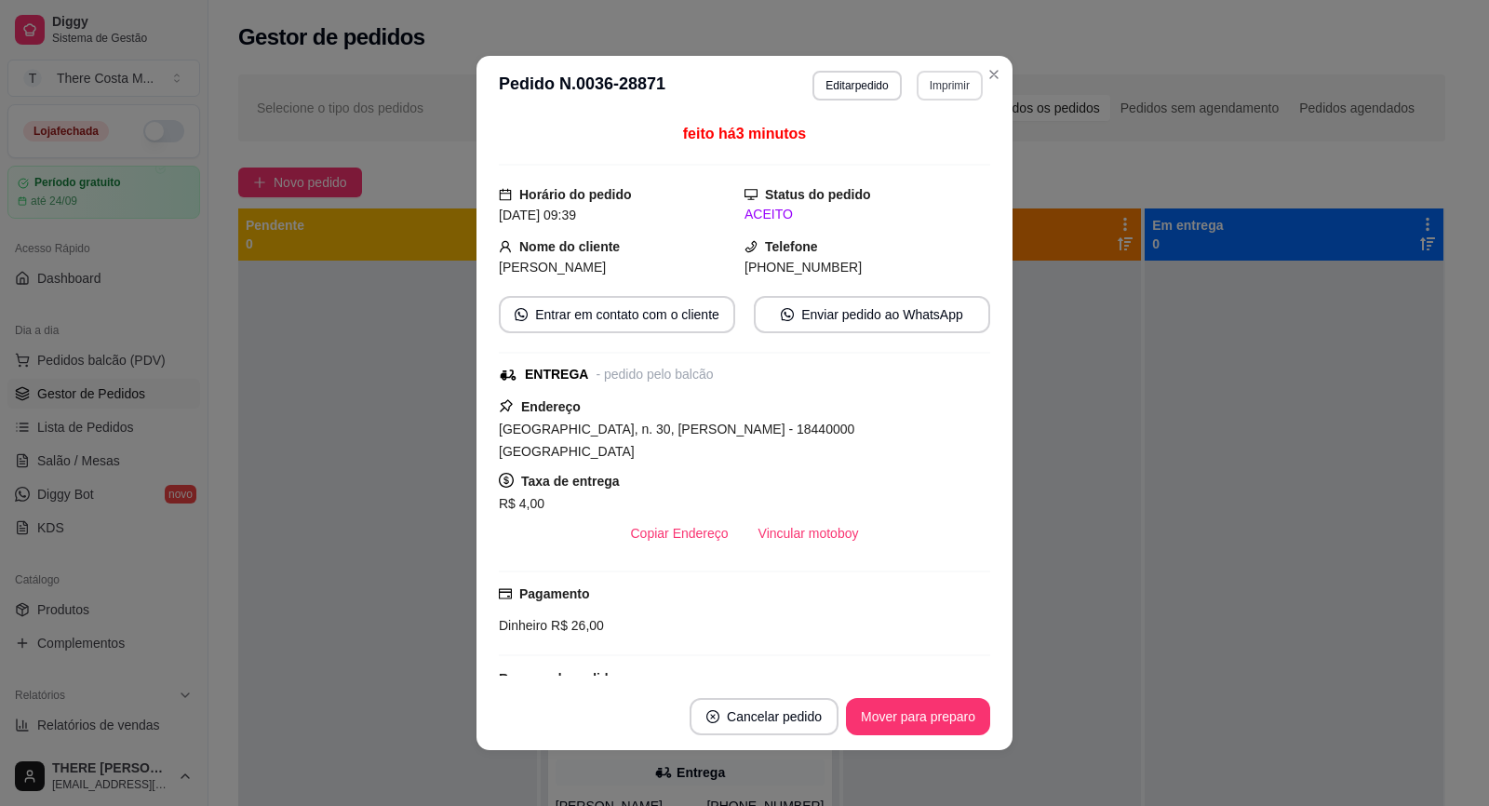
click at [954, 82] on button "Imprimir" at bounding box center [950, 86] width 66 height 30
click at [902, 154] on button "IMPRESSORA" at bounding box center [909, 150] width 130 height 29
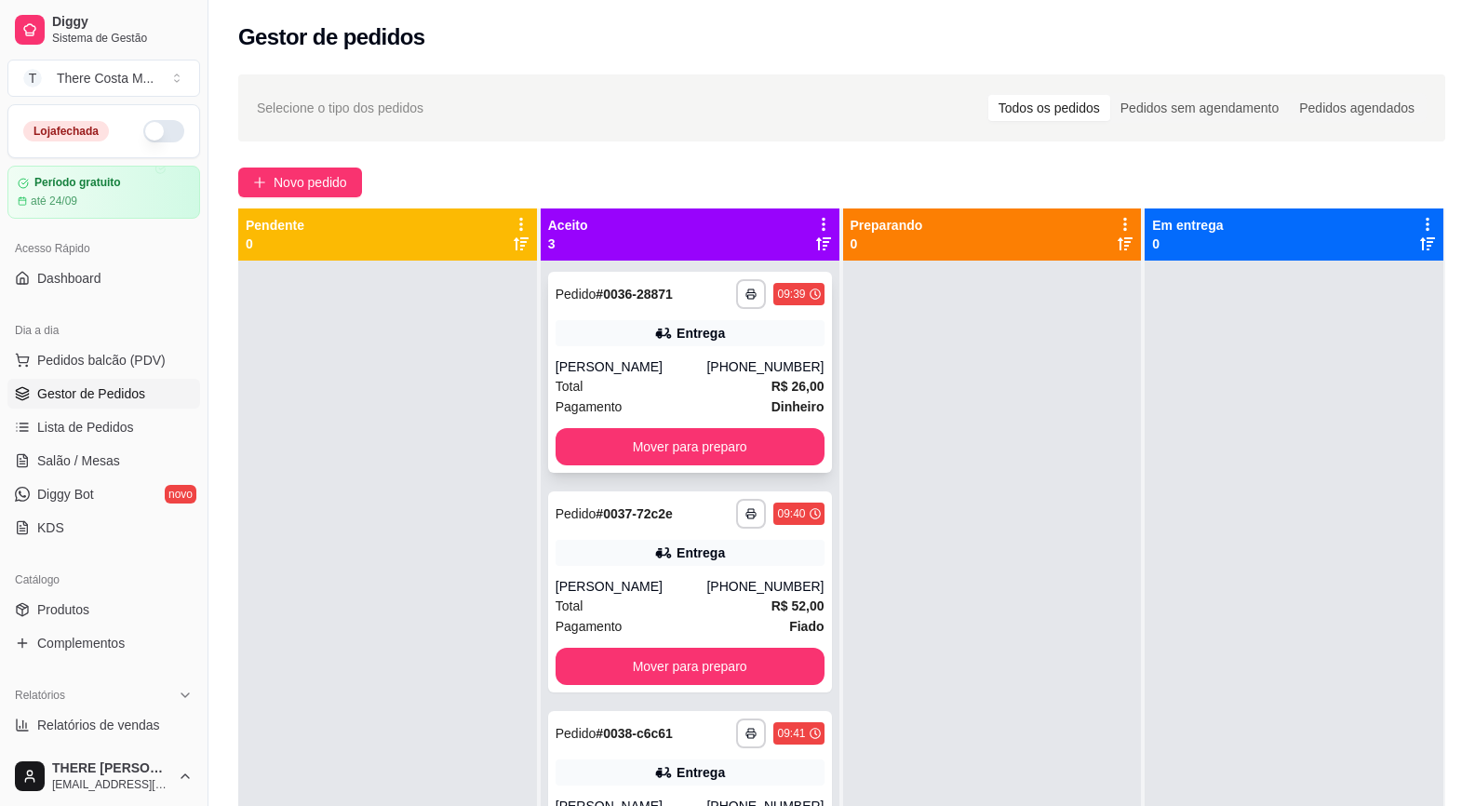
click at [678, 403] on div "Pagamento Dinheiro" at bounding box center [690, 406] width 269 height 20
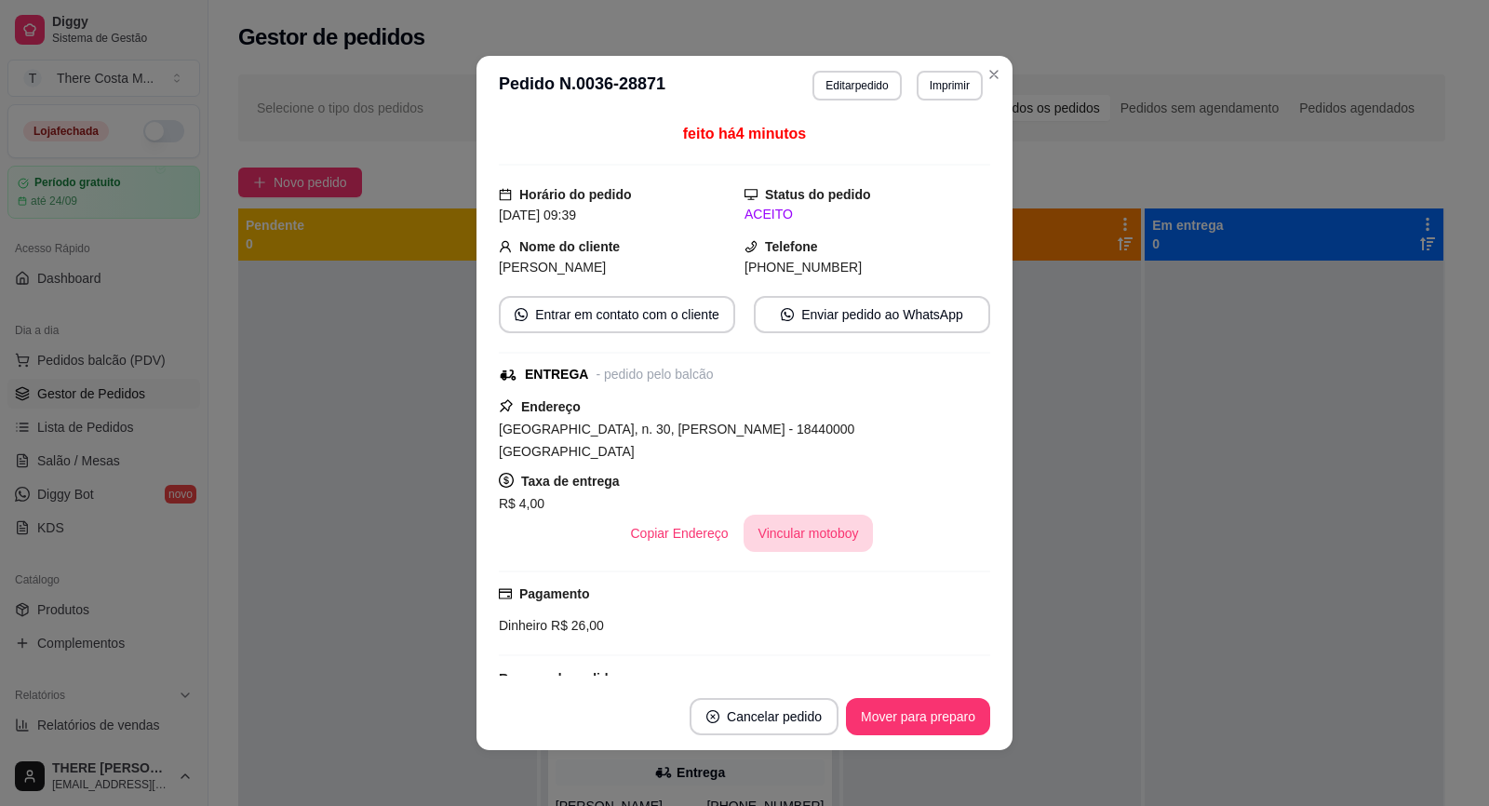
click at [794, 518] on button "Vincular motoboy" at bounding box center [809, 533] width 130 height 37
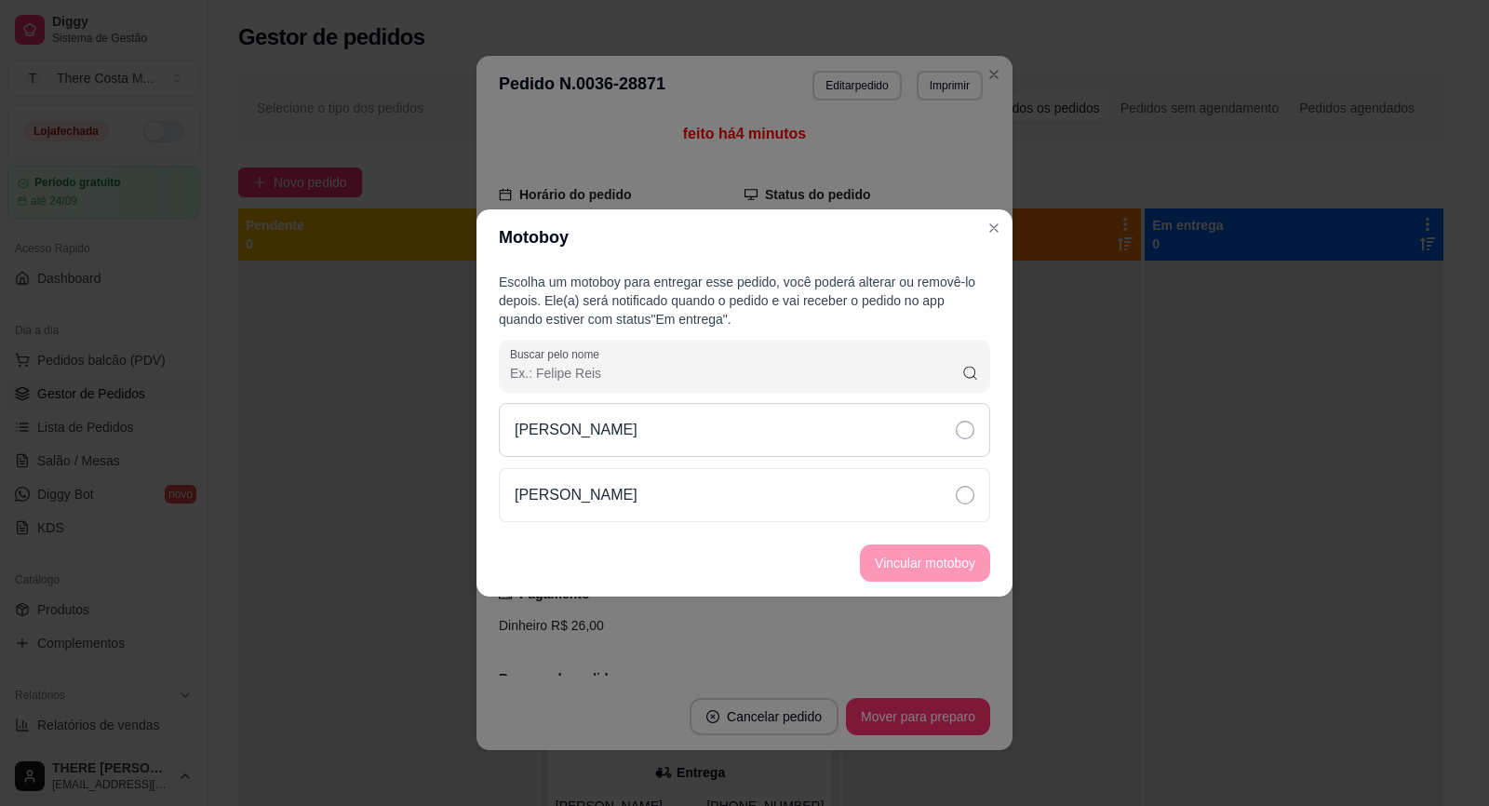
click at [768, 449] on div "[PERSON_NAME]" at bounding box center [744, 430] width 491 height 54
click at [905, 570] on button "Vincular motoboy" at bounding box center [925, 562] width 130 height 37
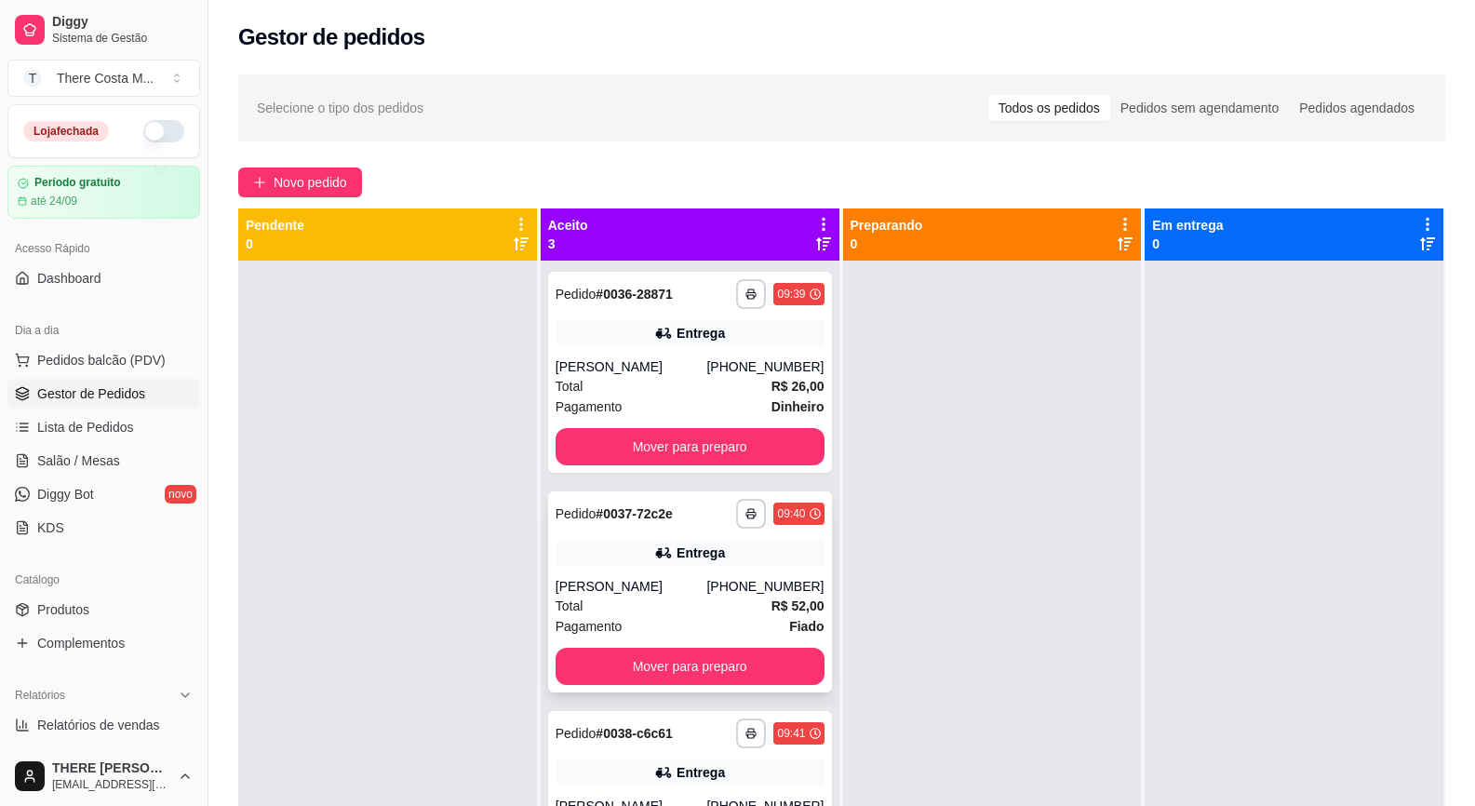
click at [694, 568] on div "**********" at bounding box center [690, 591] width 284 height 201
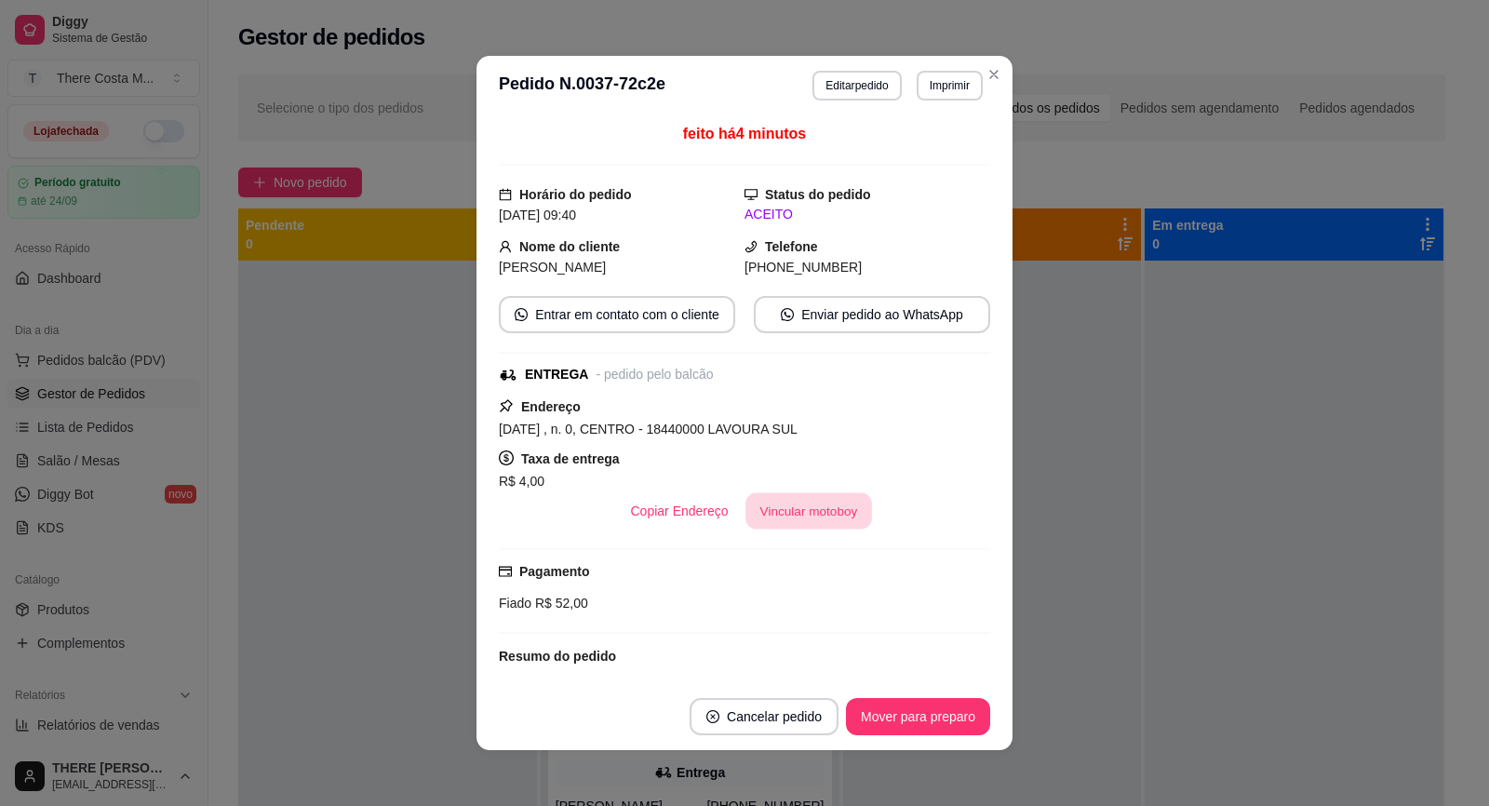
click at [798, 506] on button "Vincular motoboy" at bounding box center [808, 511] width 127 height 36
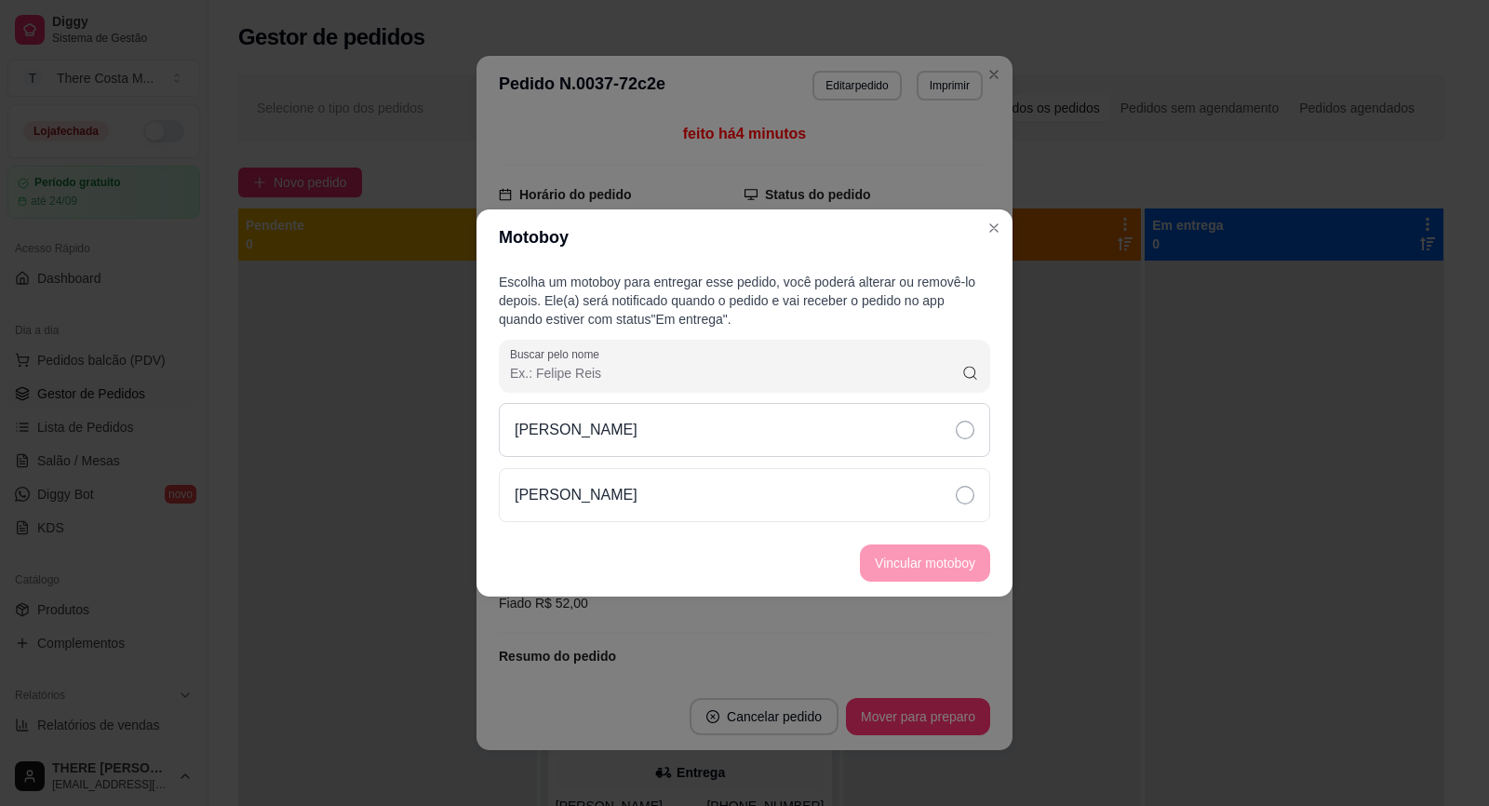
click at [879, 432] on div "[PERSON_NAME]" at bounding box center [744, 430] width 491 height 54
click at [921, 572] on button "Vincular motoboy" at bounding box center [925, 562] width 130 height 37
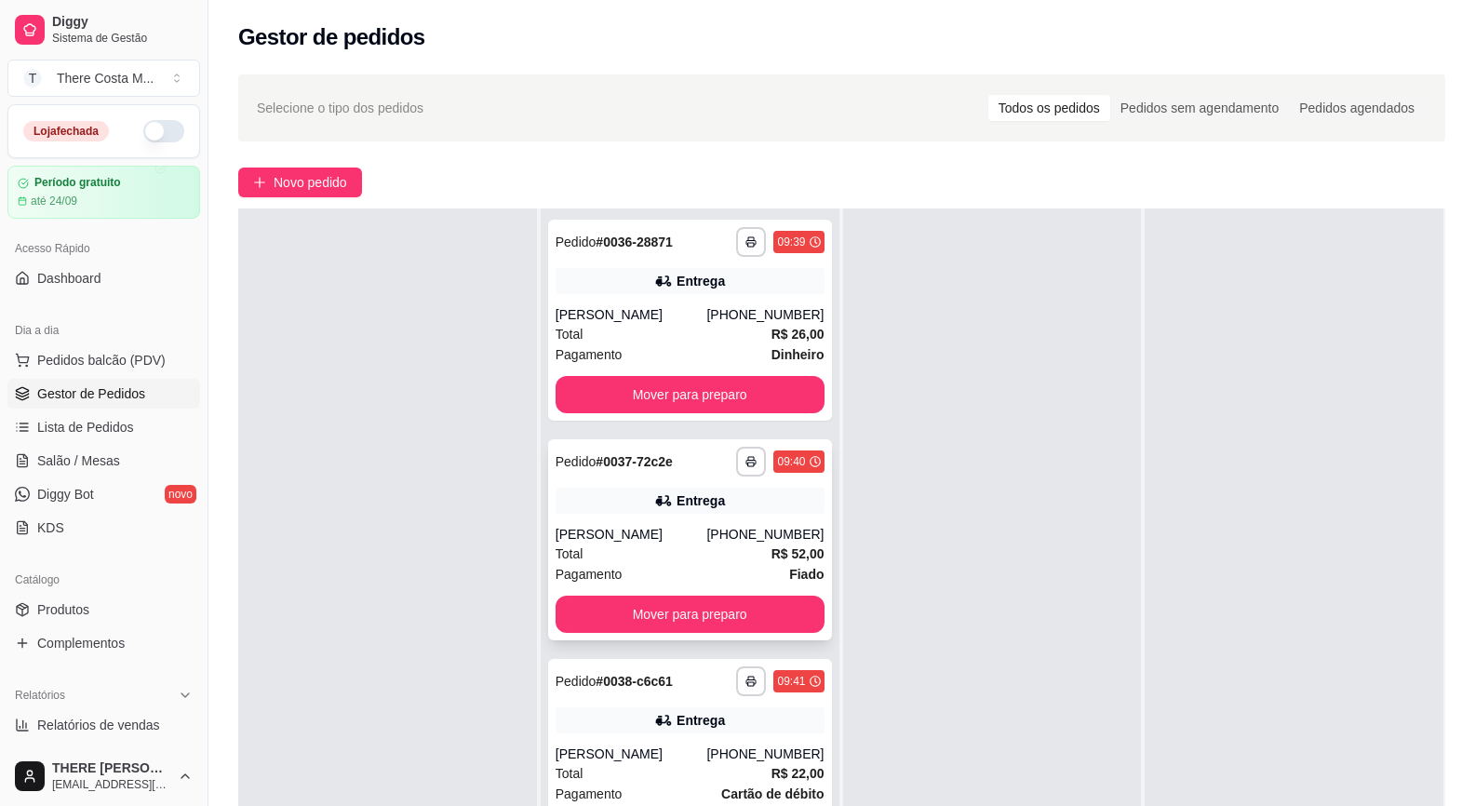
scroll to position [93, 0]
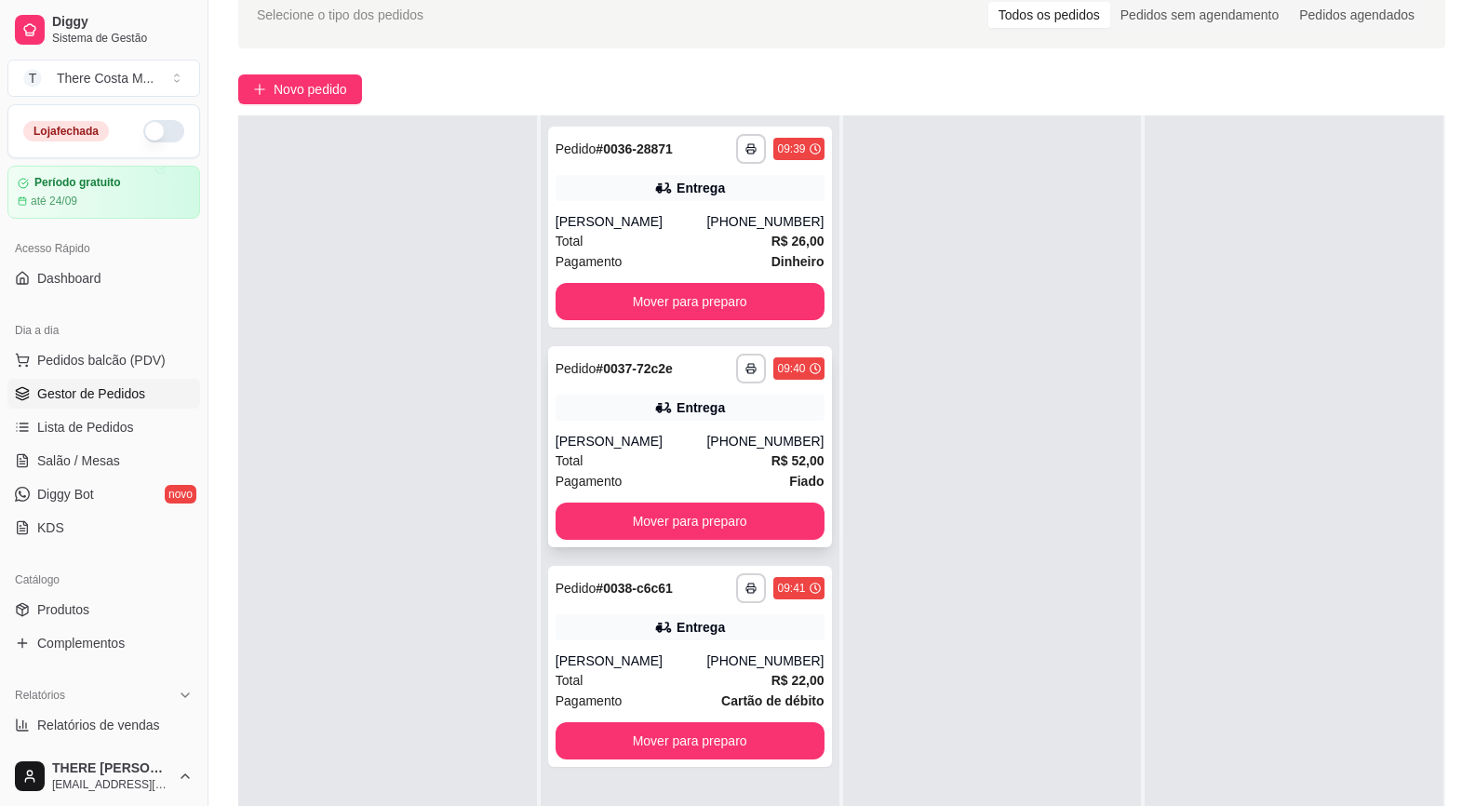
click at [684, 579] on div "**********" at bounding box center [690, 588] width 269 height 30
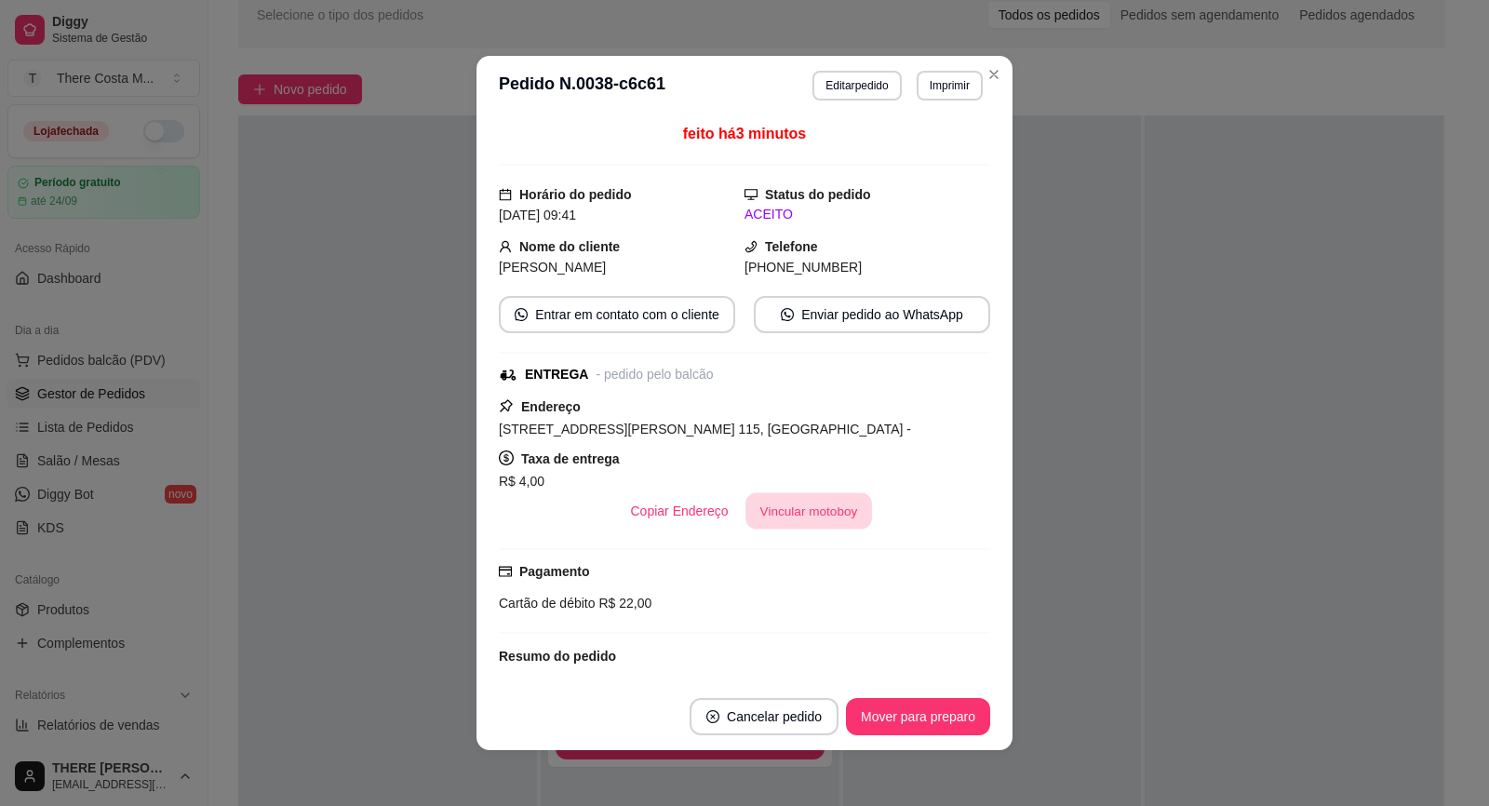
click at [770, 506] on button "Vincular motoboy" at bounding box center [808, 511] width 127 height 36
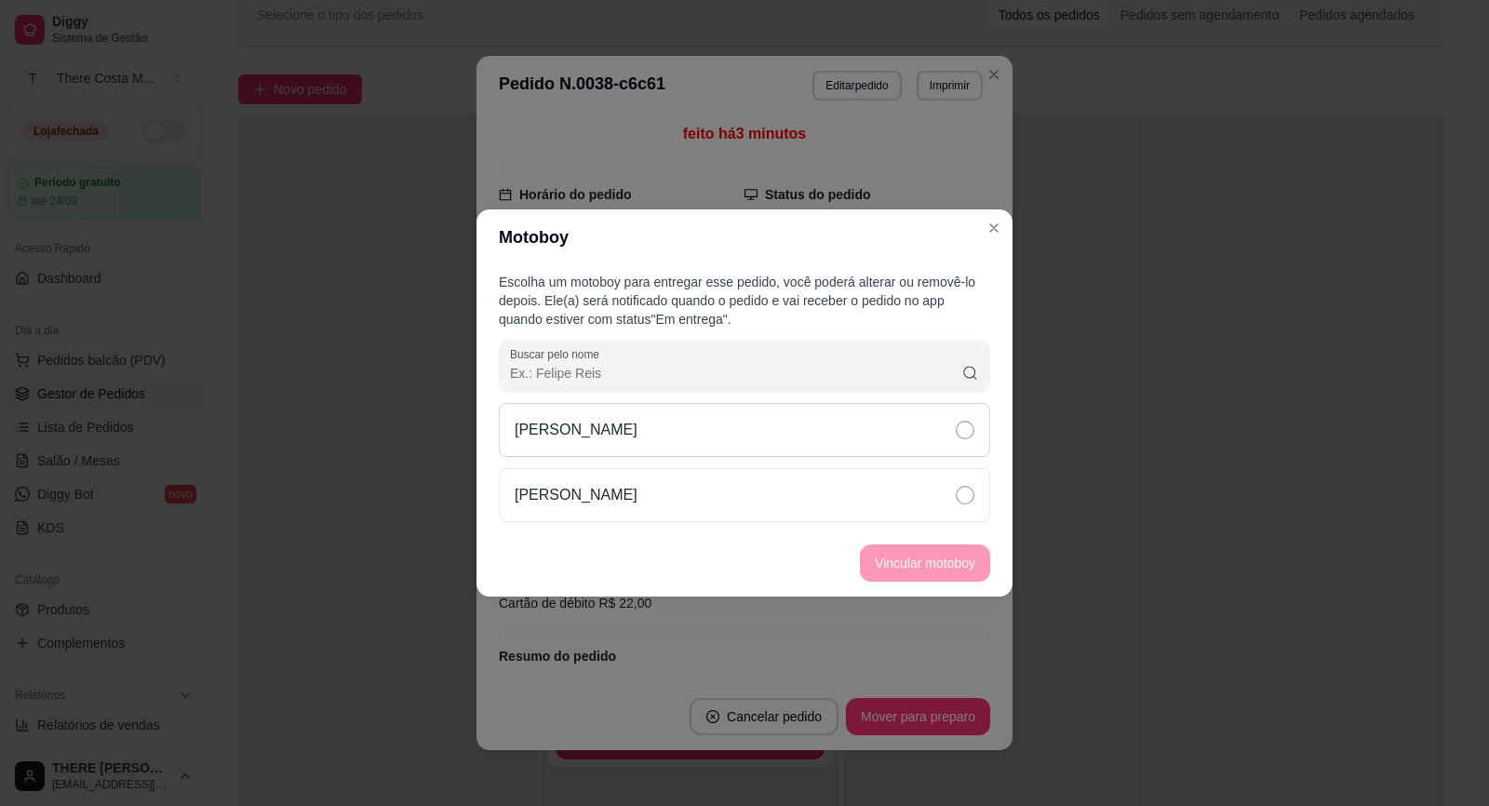
click at [829, 426] on div "[PERSON_NAME]" at bounding box center [744, 430] width 491 height 54
click at [926, 567] on button "Vincular motoboy" at bounding box center [925, 563] width 127 height 36
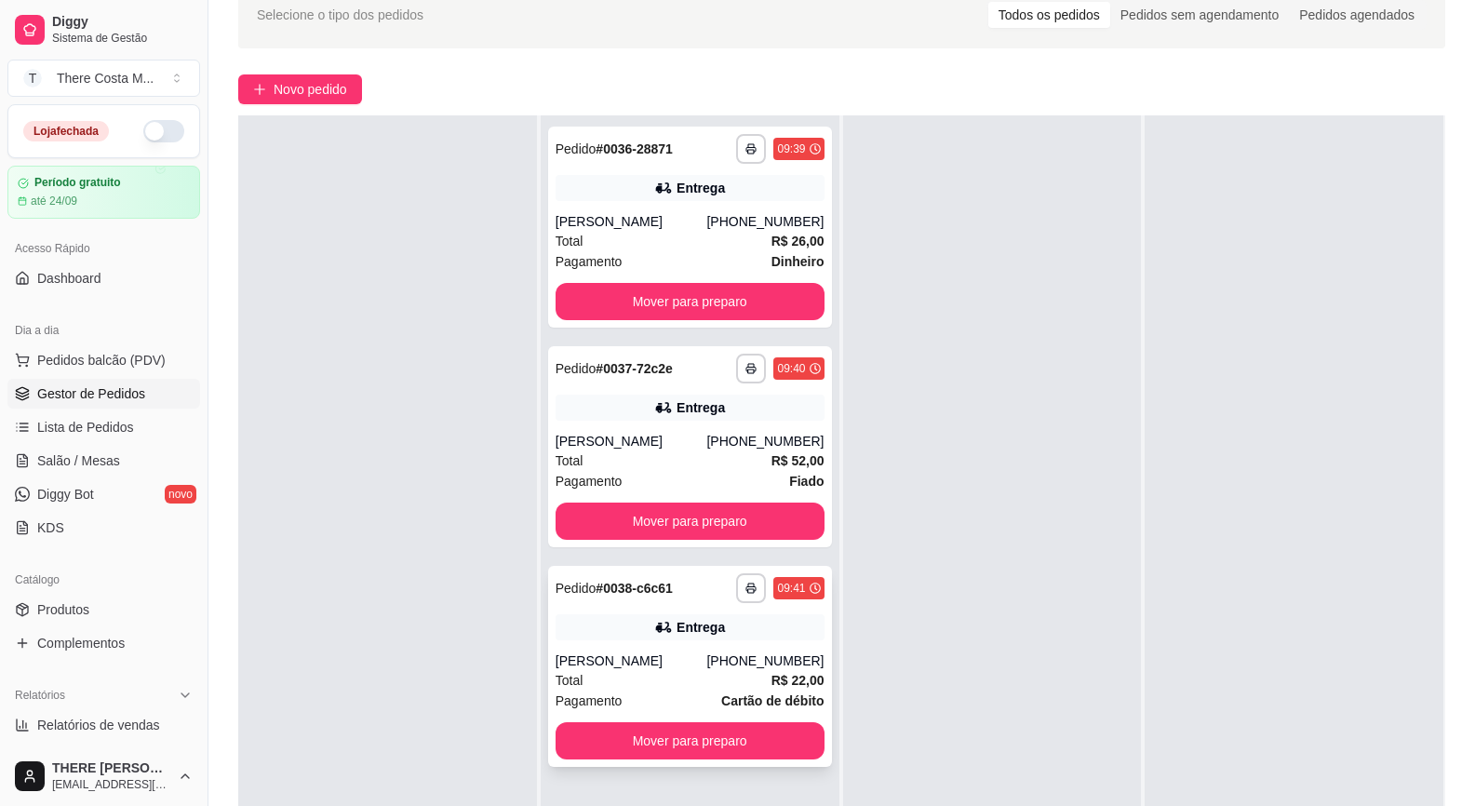
click at [624, 652] on div "[PERSON_NAME]" at bounding box center [632, 660] width 152 height 19
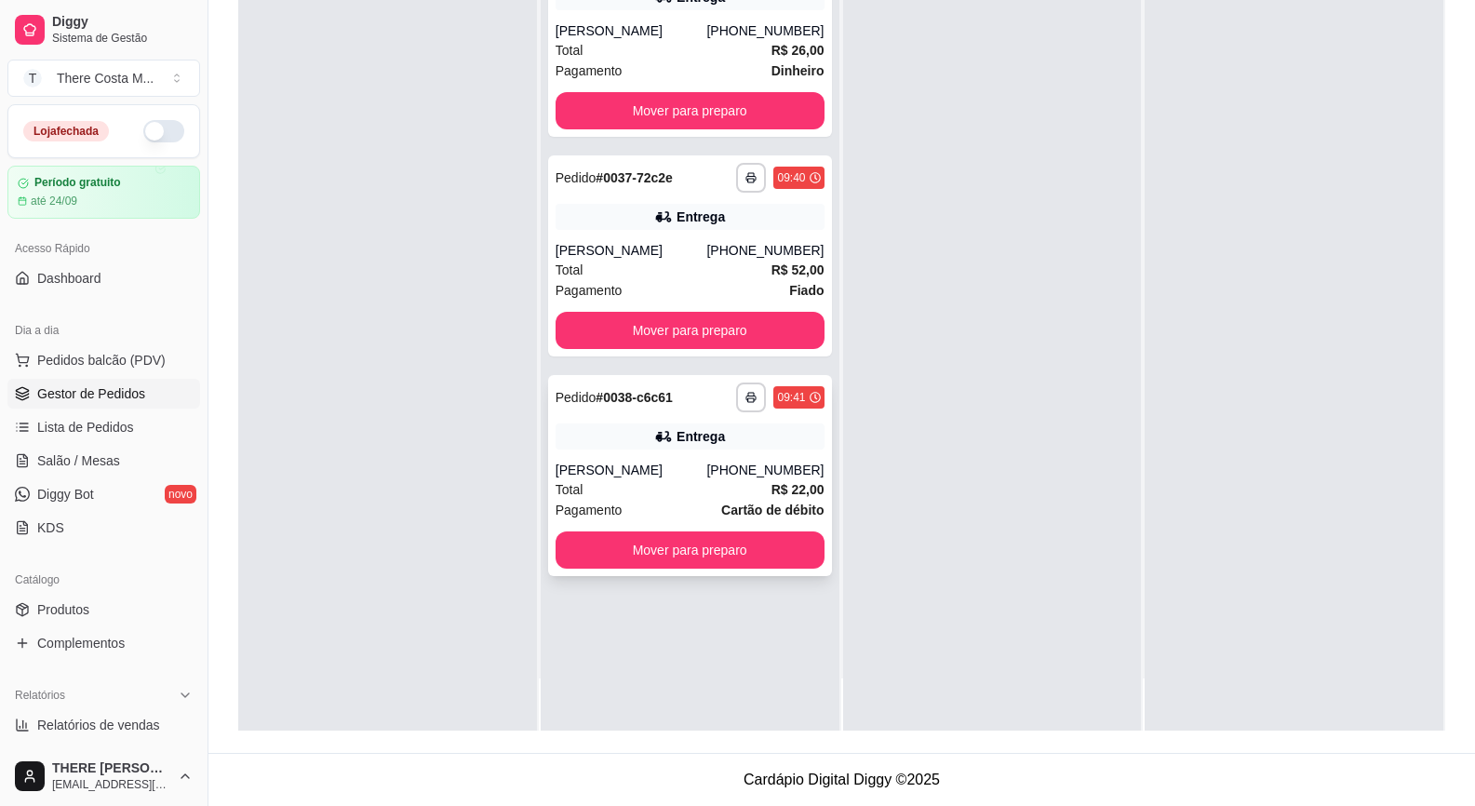
scroll to position [191, 0]
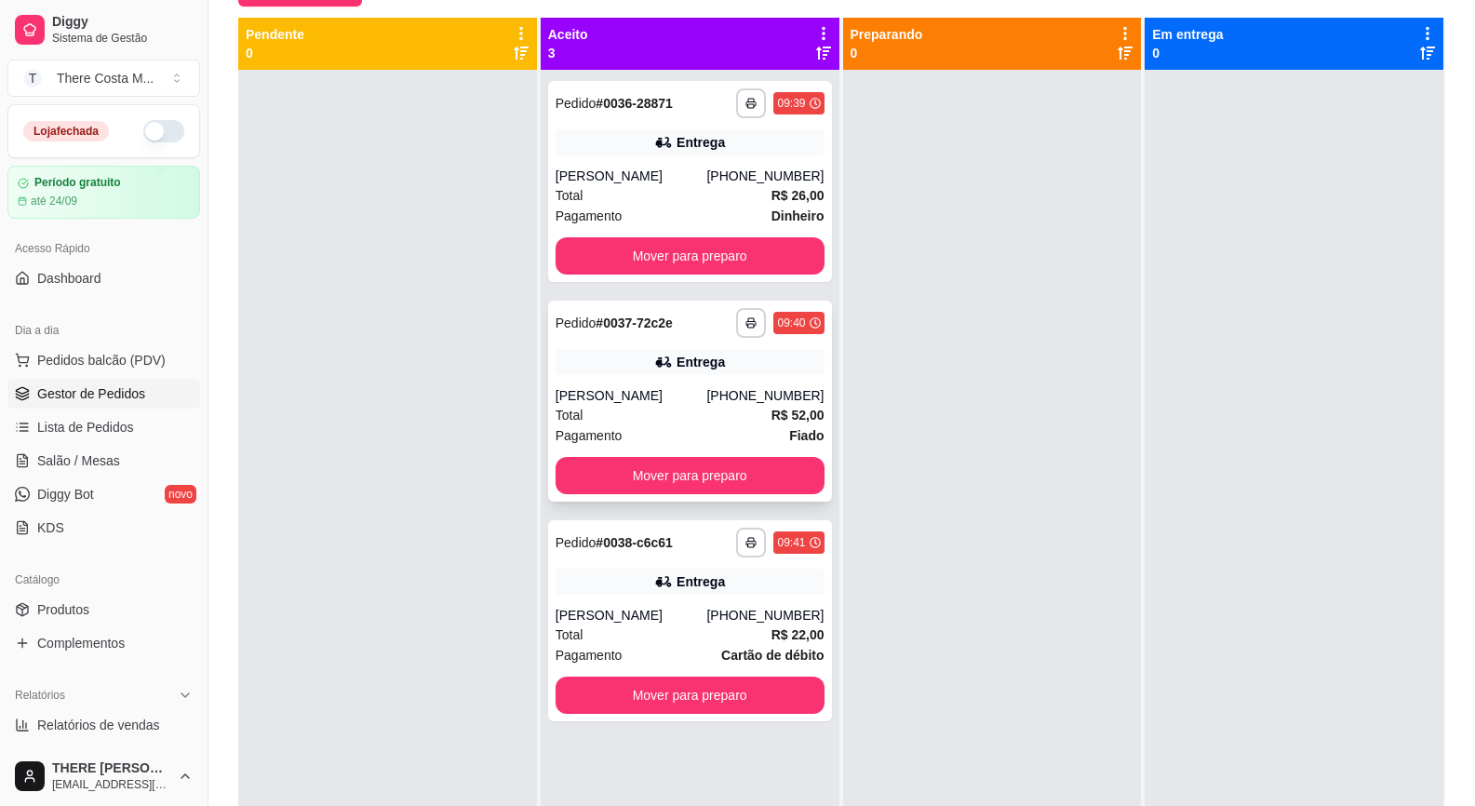
click at [698, 394] on div "[PERSON_NAME]" at bounding box center [632, 395] width 152 height 19
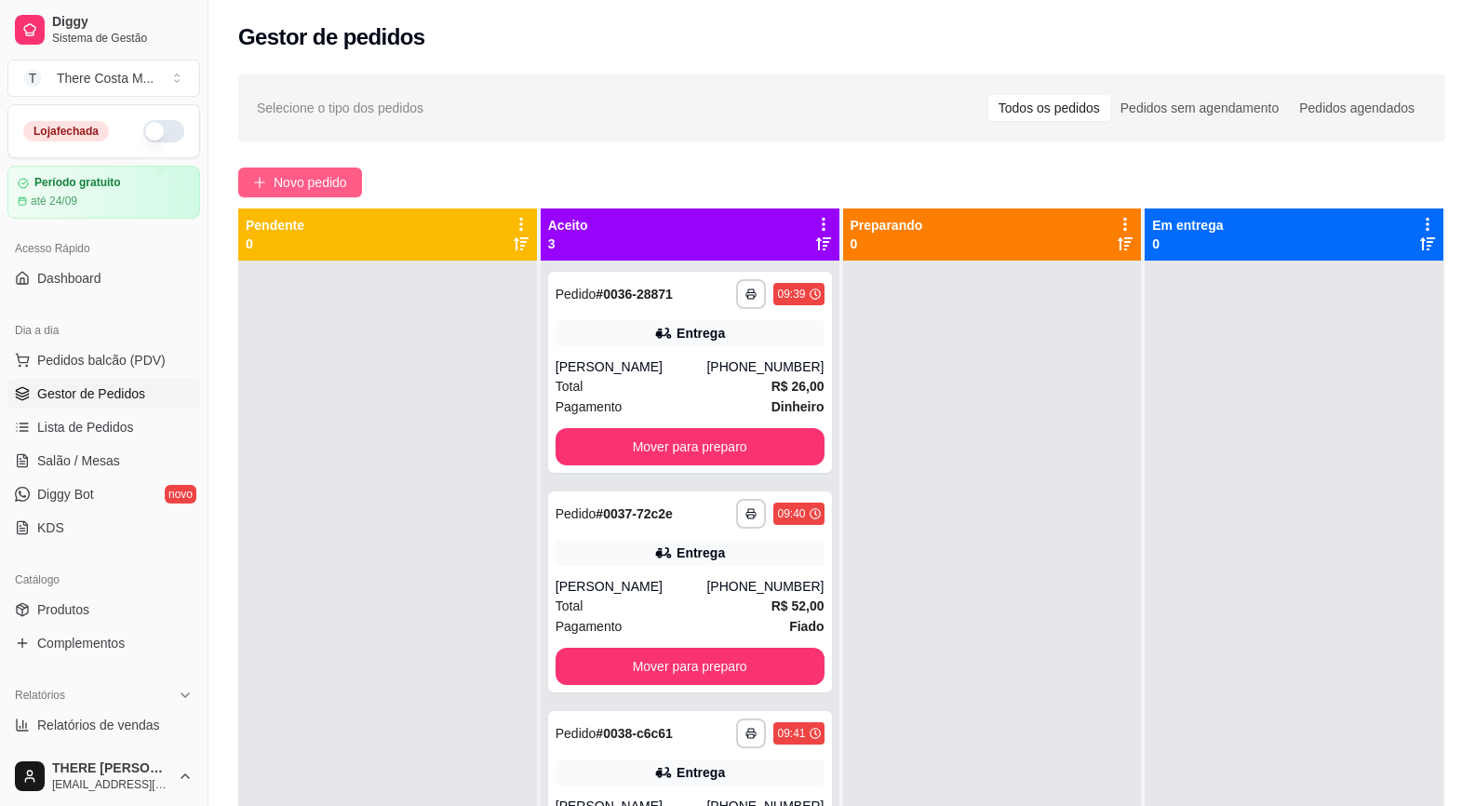
click at [311, 184] on span "Novo pedido" at bounding box center [311, 182] width 74 height 20
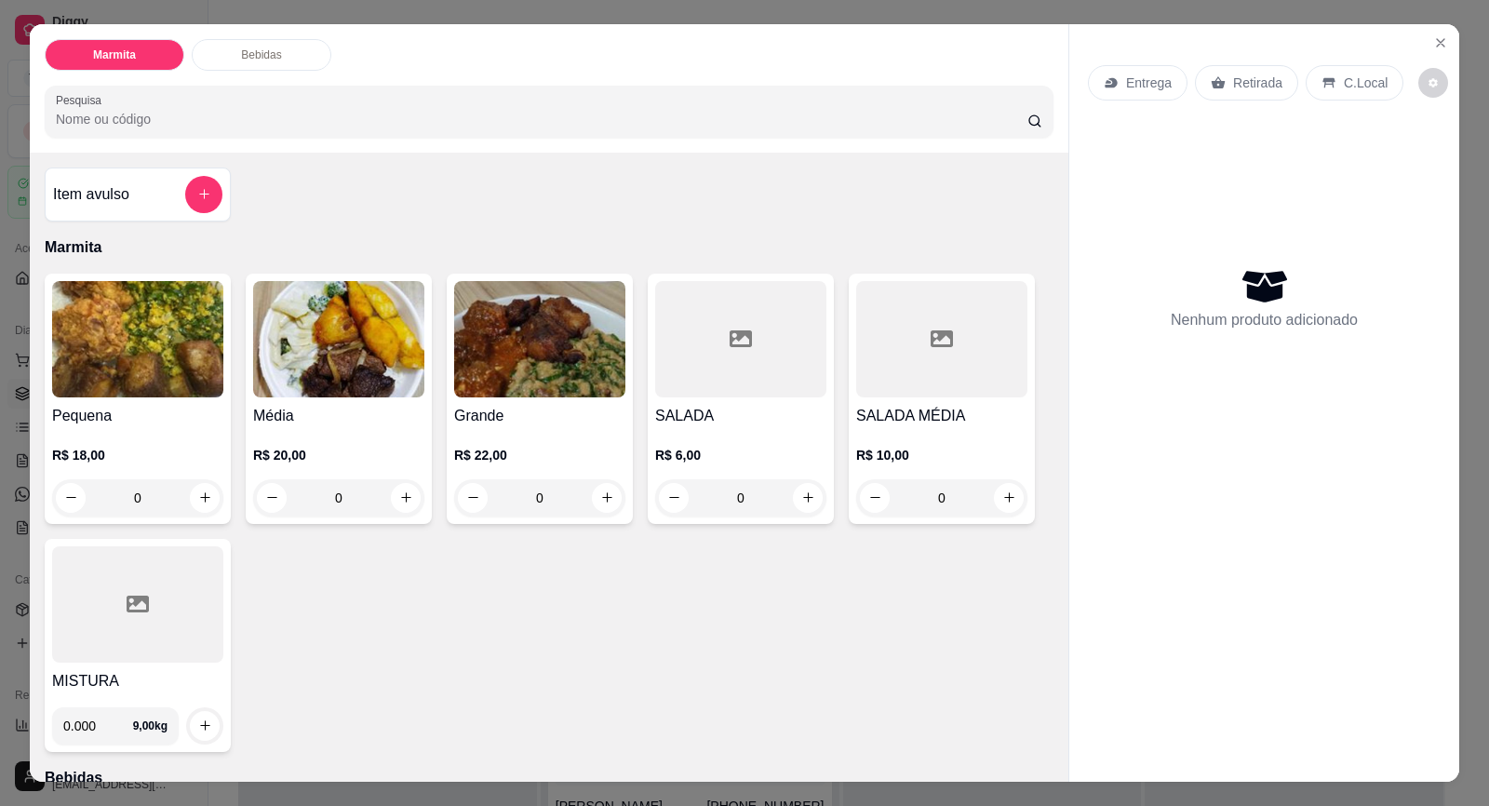
click at [1126, 75] on p "Entrega" at bounding box center [1149, 83] width 46 height 19
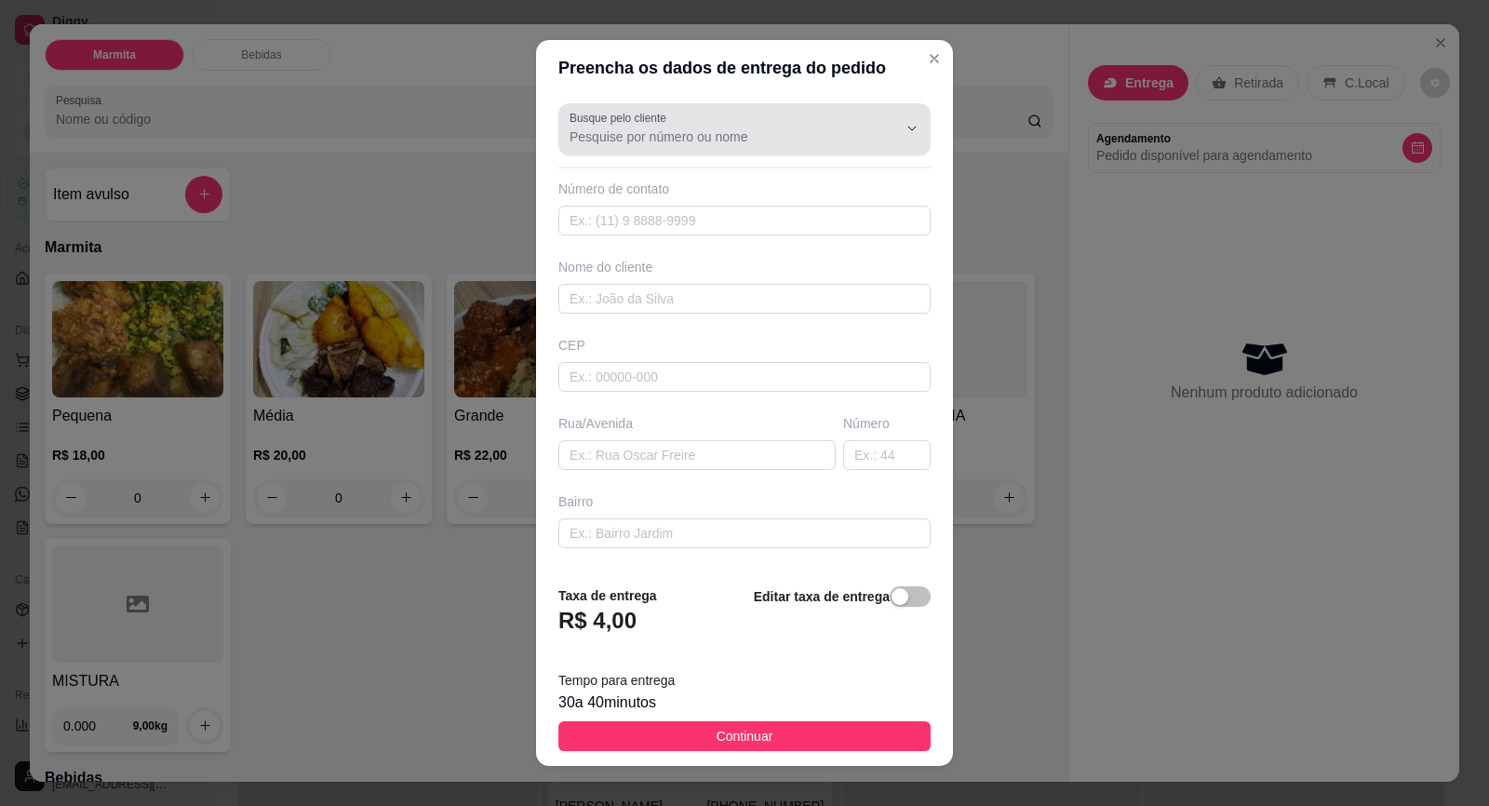
click at [691, 132] on input "Busque pelo cliente" at bounding box center [719, 136] width 298 height 19
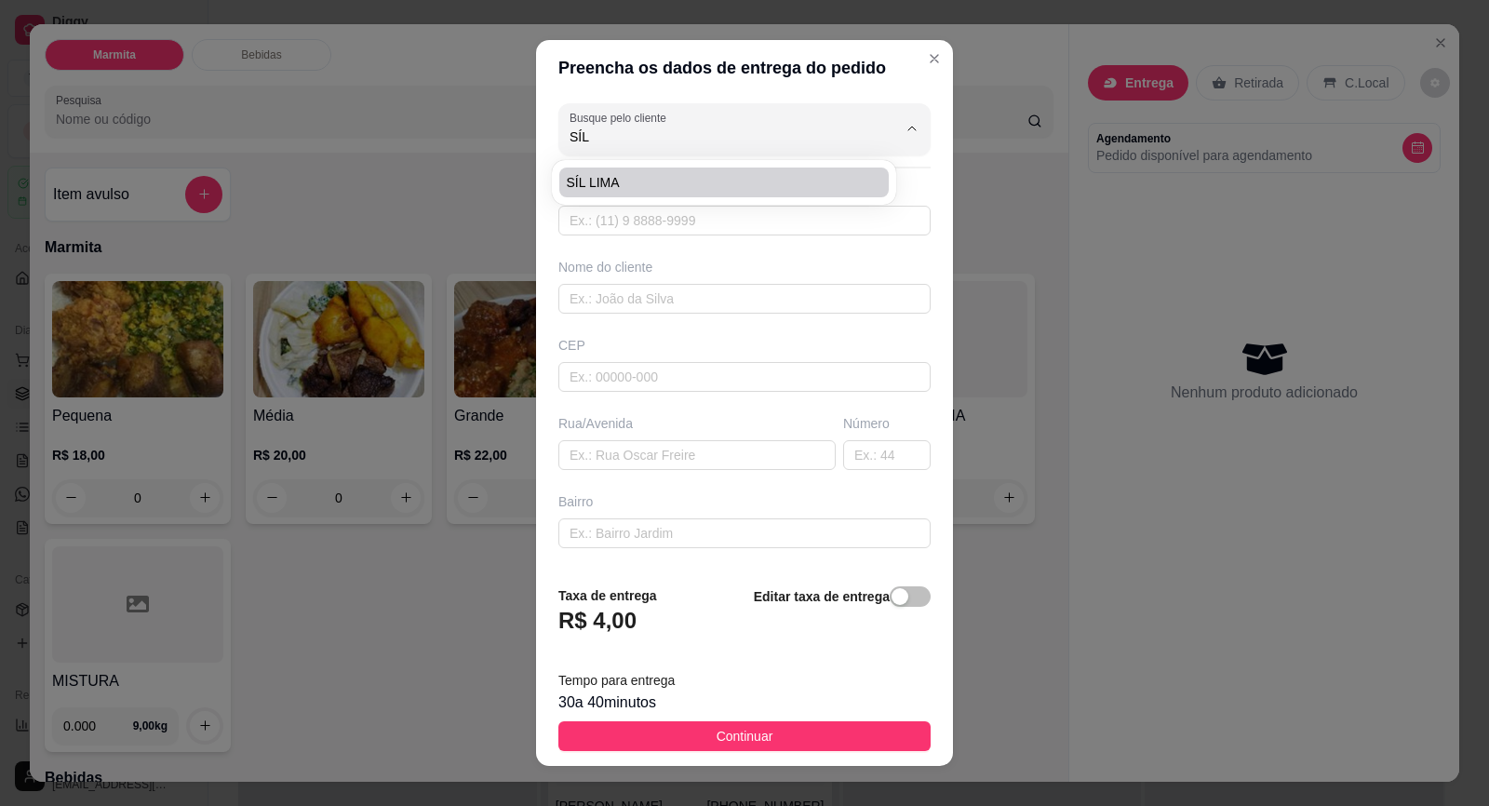
click at [728, 189] on span "SÍL LIMA" at bounding box center [715, 182] width 296 height 19
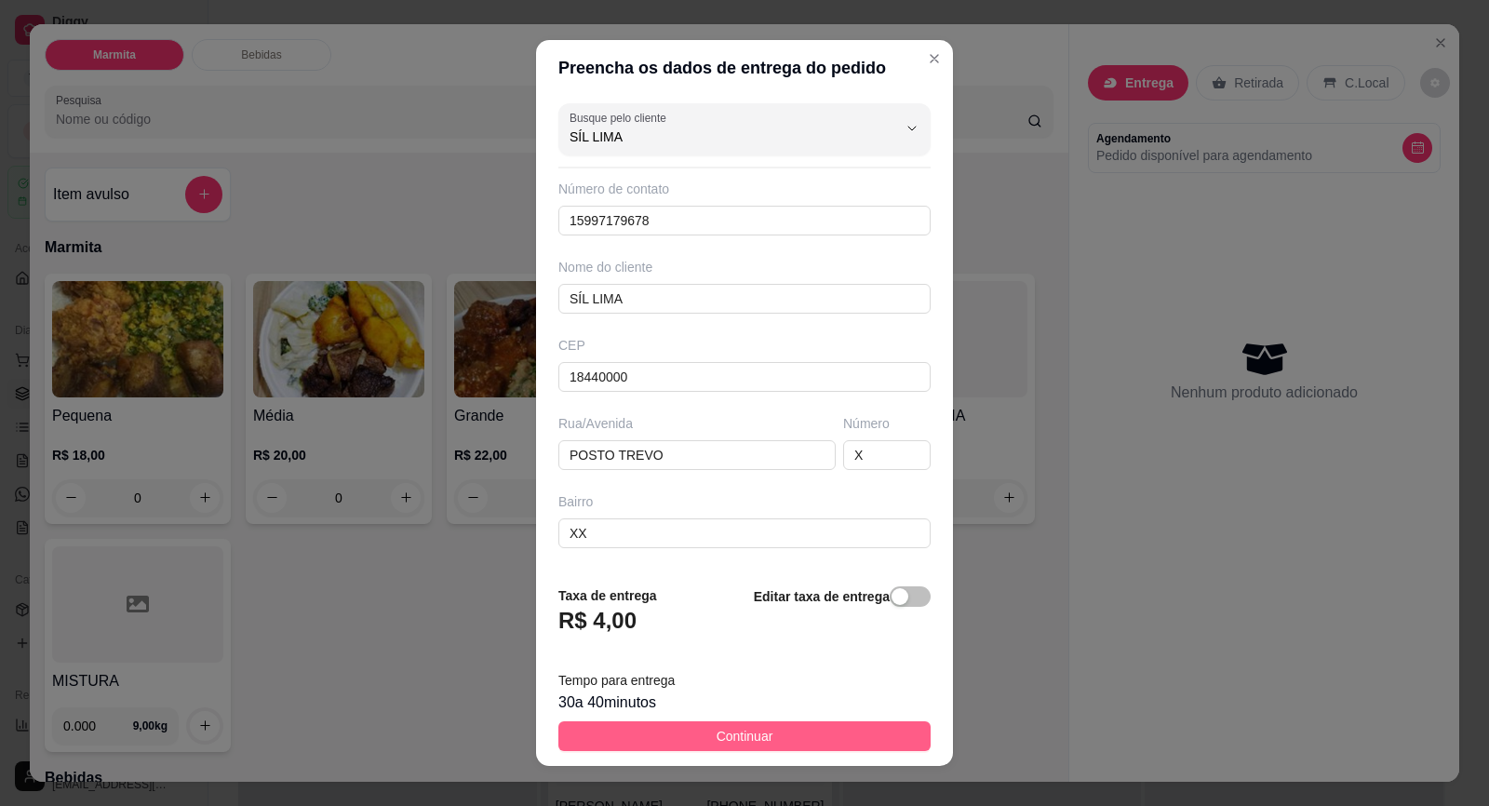
click at [760, 736] on button "Continuar" at bounding box center [744, 736] width 372 height 30
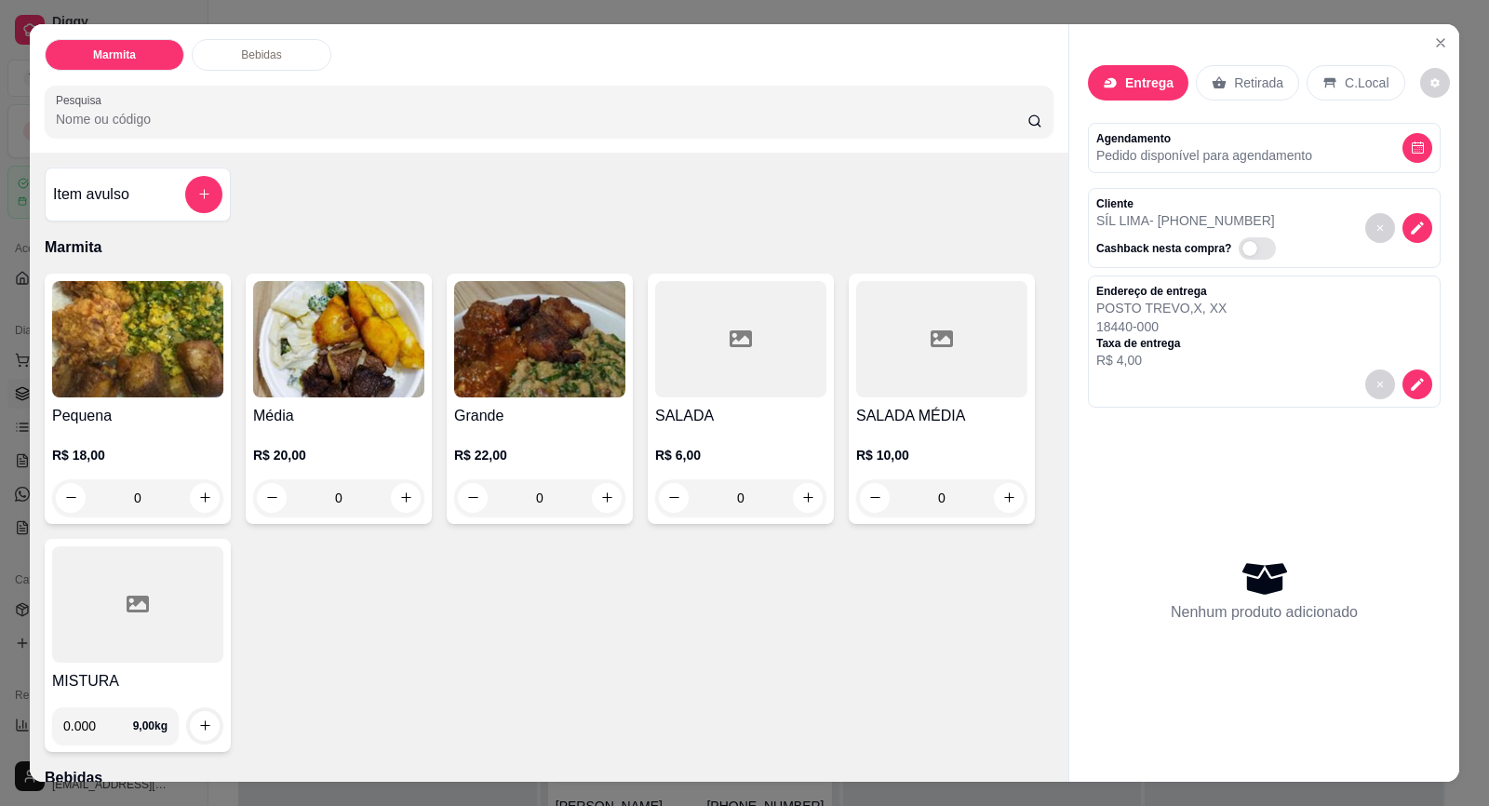
click at [91, 367] on img at bounding box center [137, 339] width 171 height 116
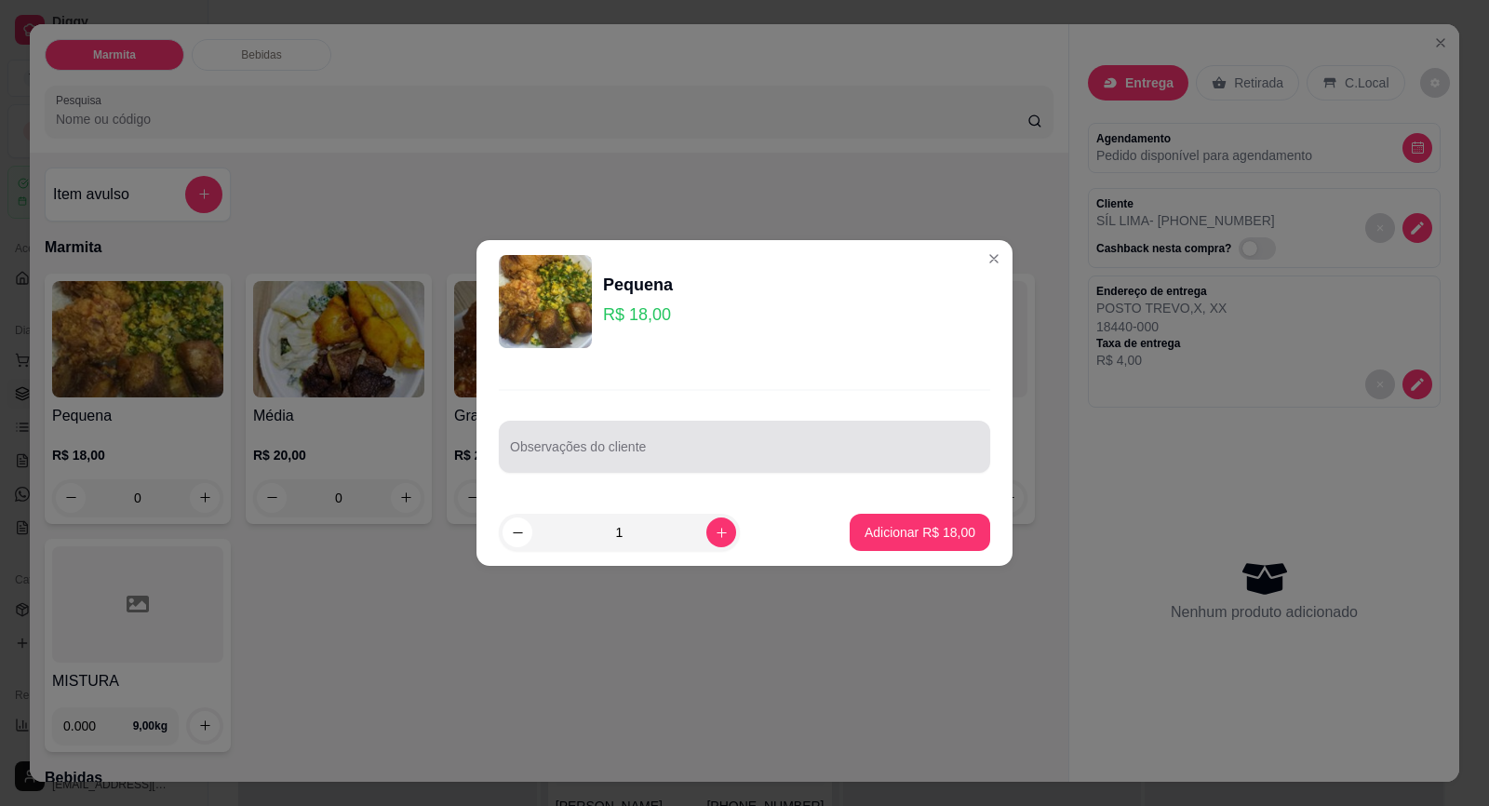
click at [584, 461] on input "Observações do cliente" at bounding box center [744, 454] width 469 height 19
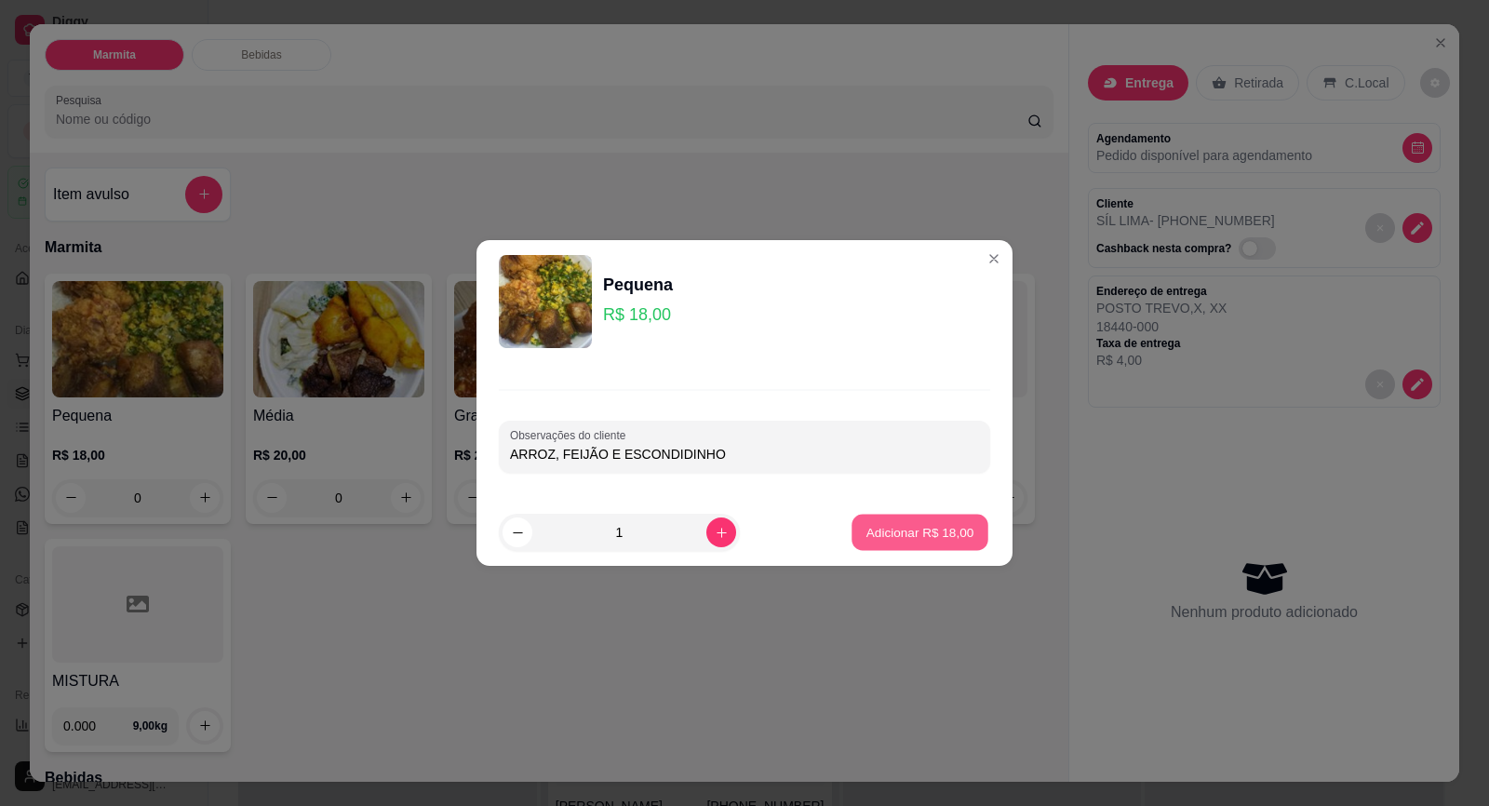
click at [925, 520] on button "Adicionar R$ 18,00" at bounding box center [920, 533] width 137 height 36
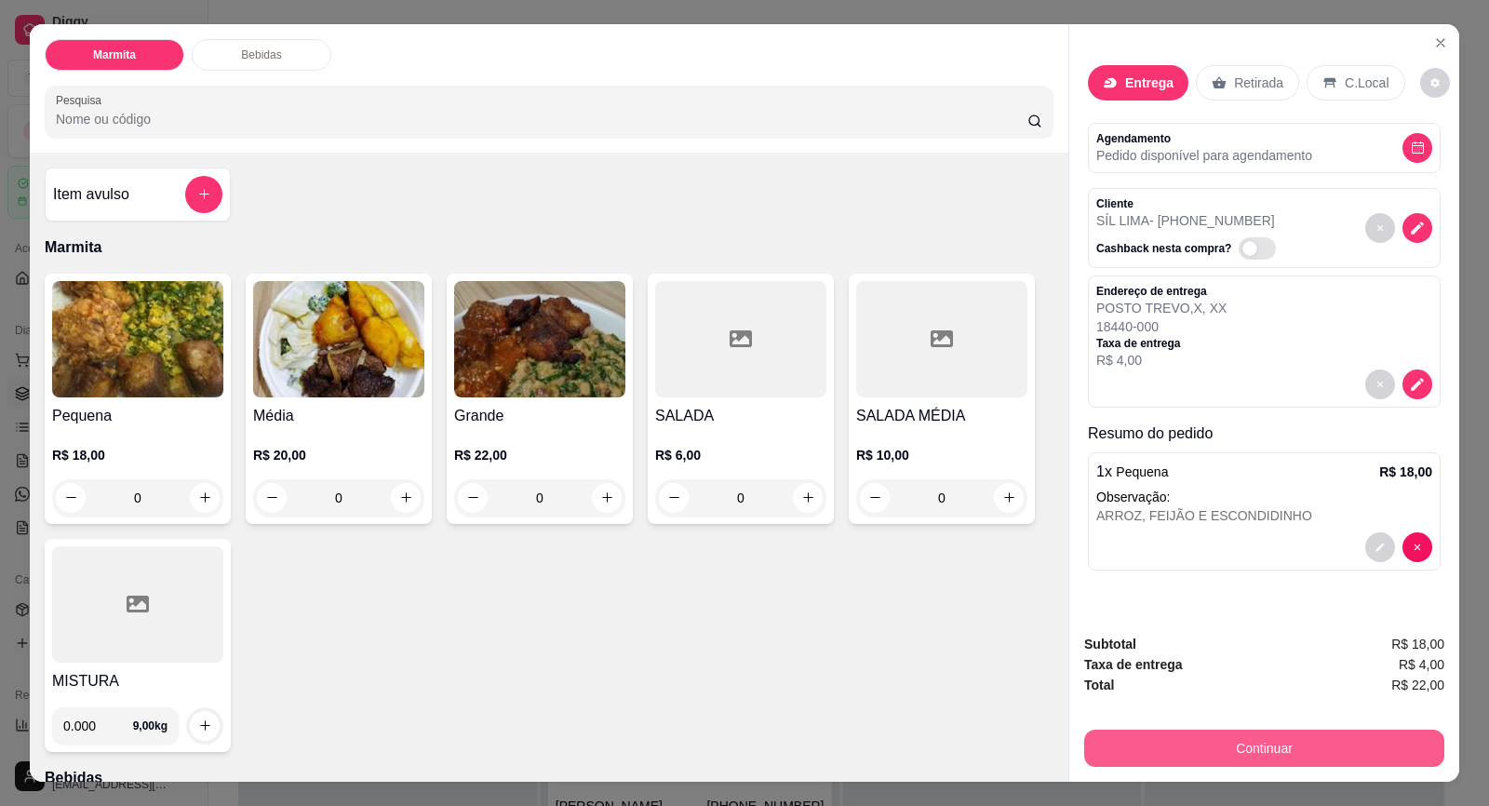
click at [1222, 740] on button "Continuar" at bounding box center [1264, 748] width 360 height 37
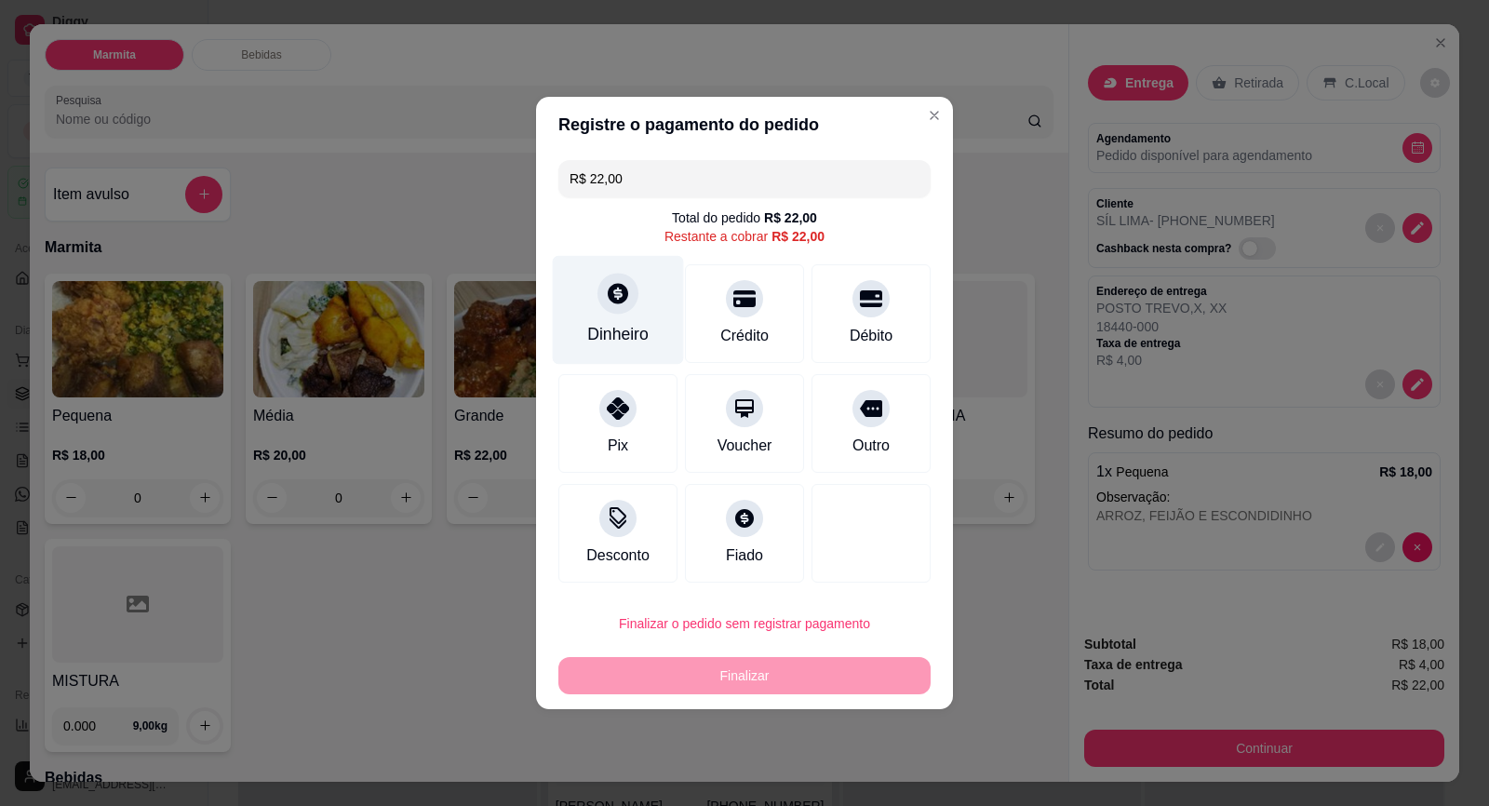
click at [600, 289] on div at bounding box center [617, 293] width 41 height 41
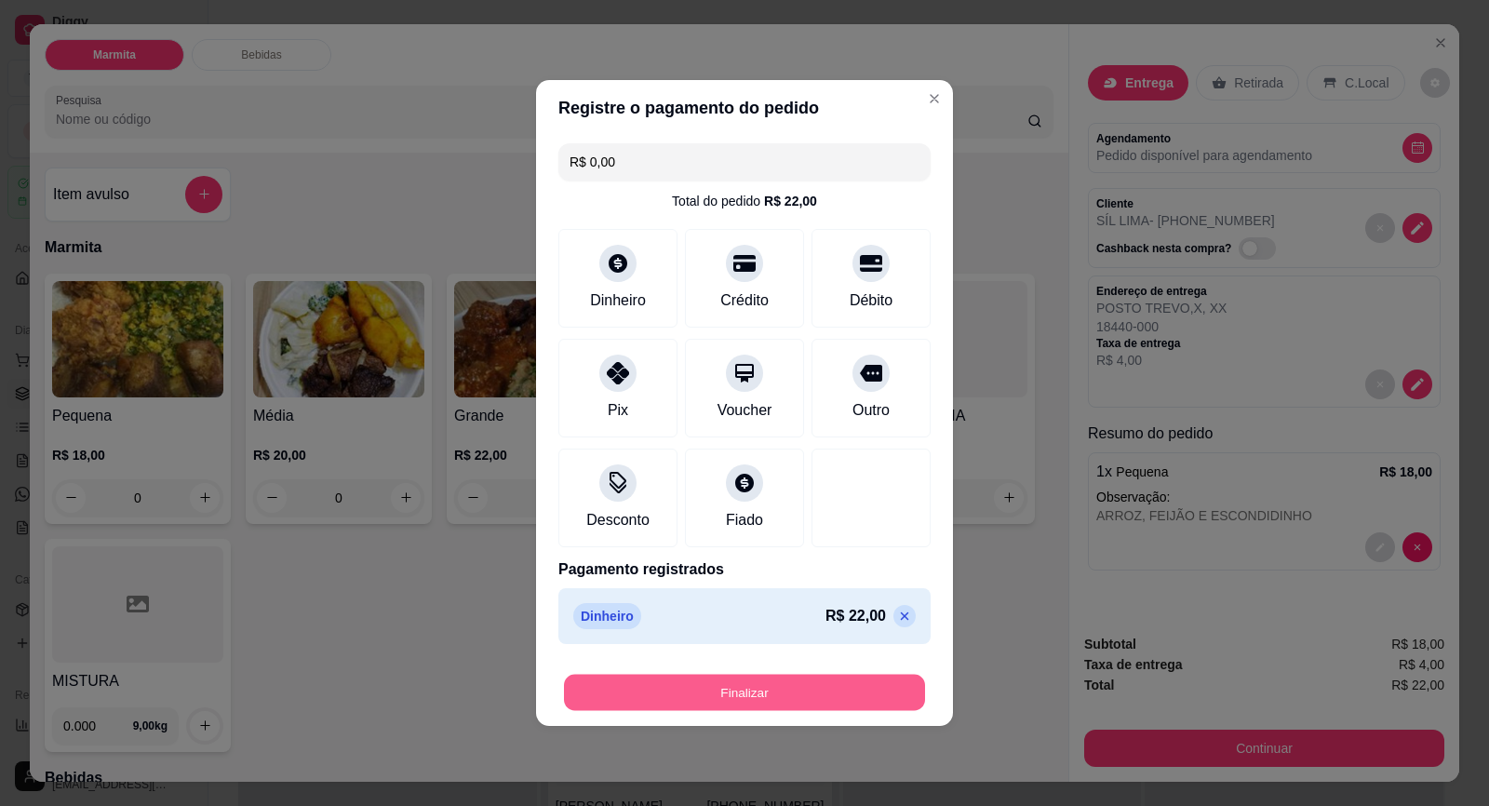
click at [830, 689] on button "Finalizar" at bounding box center [744, 693] width 361 height 36
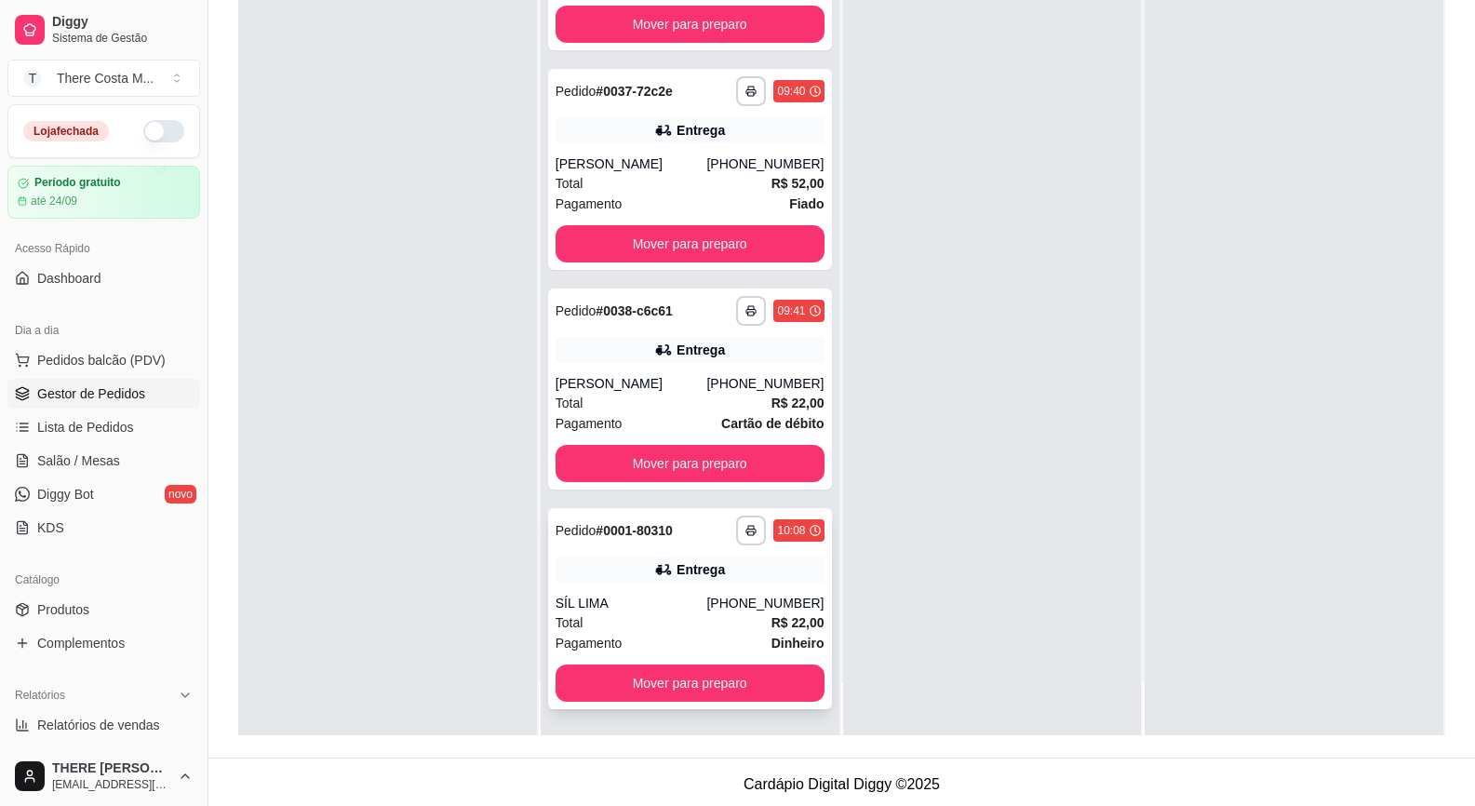
scroll to position [284, 0]
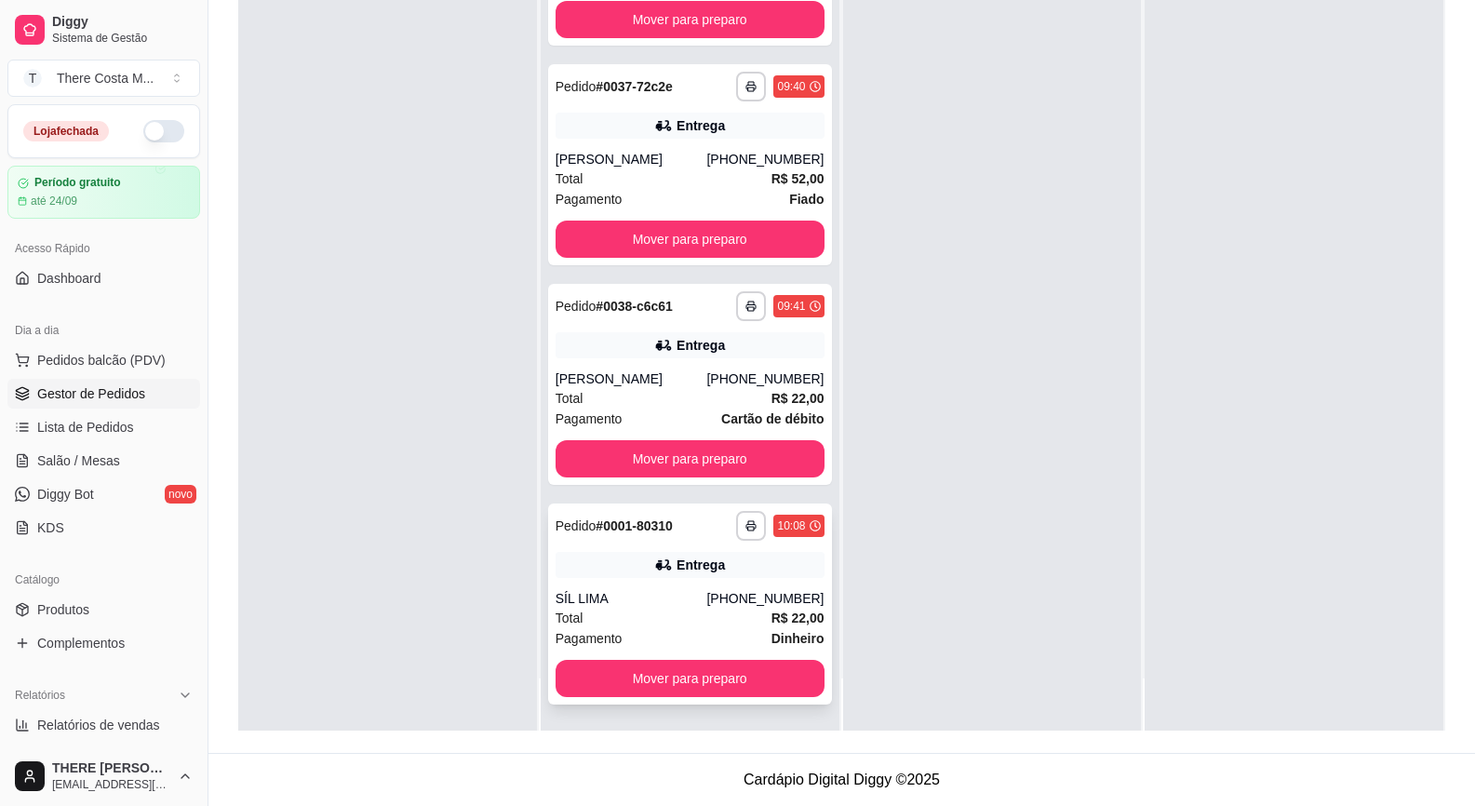
click at [630, 584] on div "**********" at bounding box center [690, 603] width 284 height 201
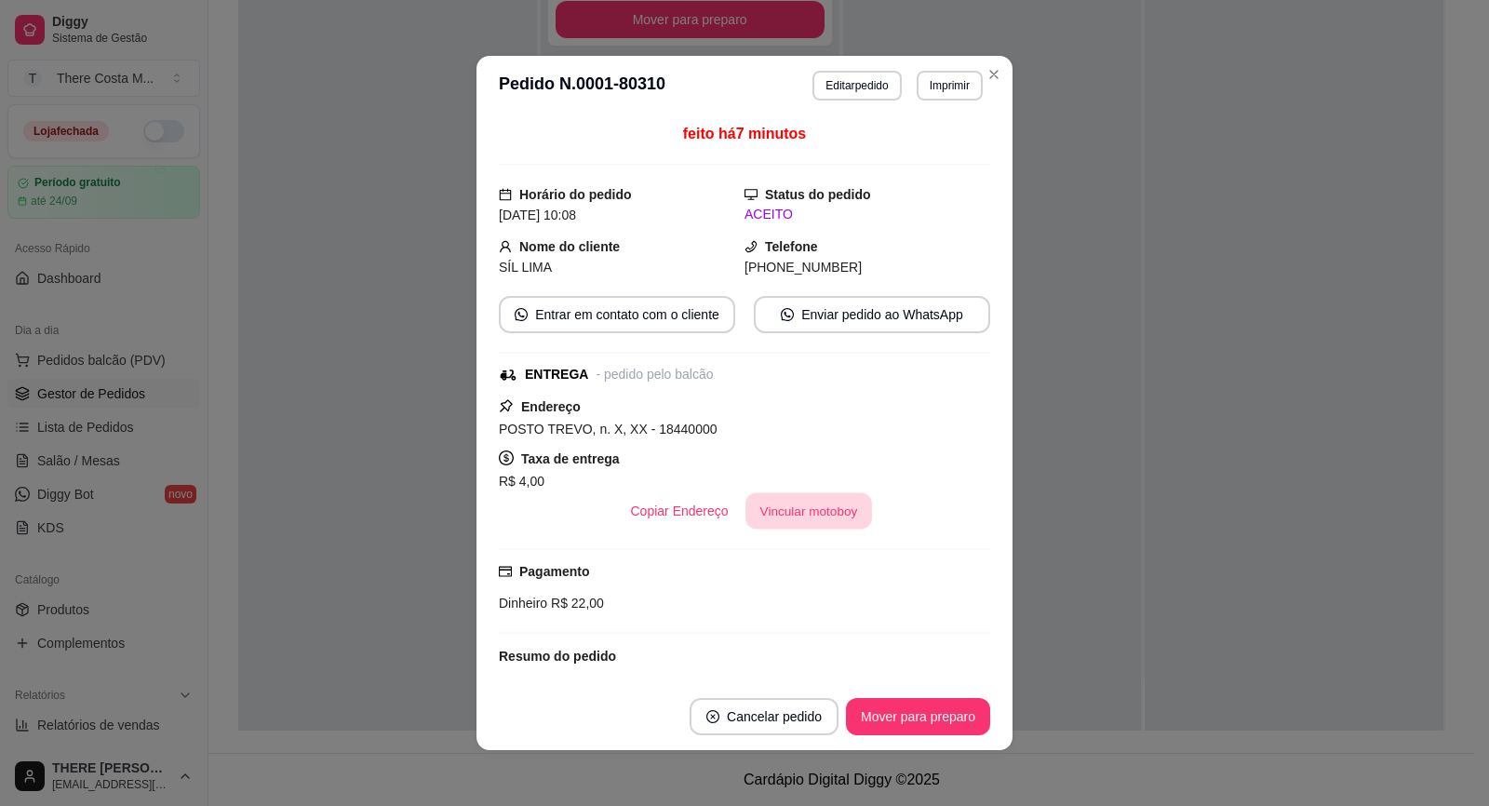
click at [766, 509] on button "Vincular motoboy" at bounding box center [808, 511] width 127 height 36
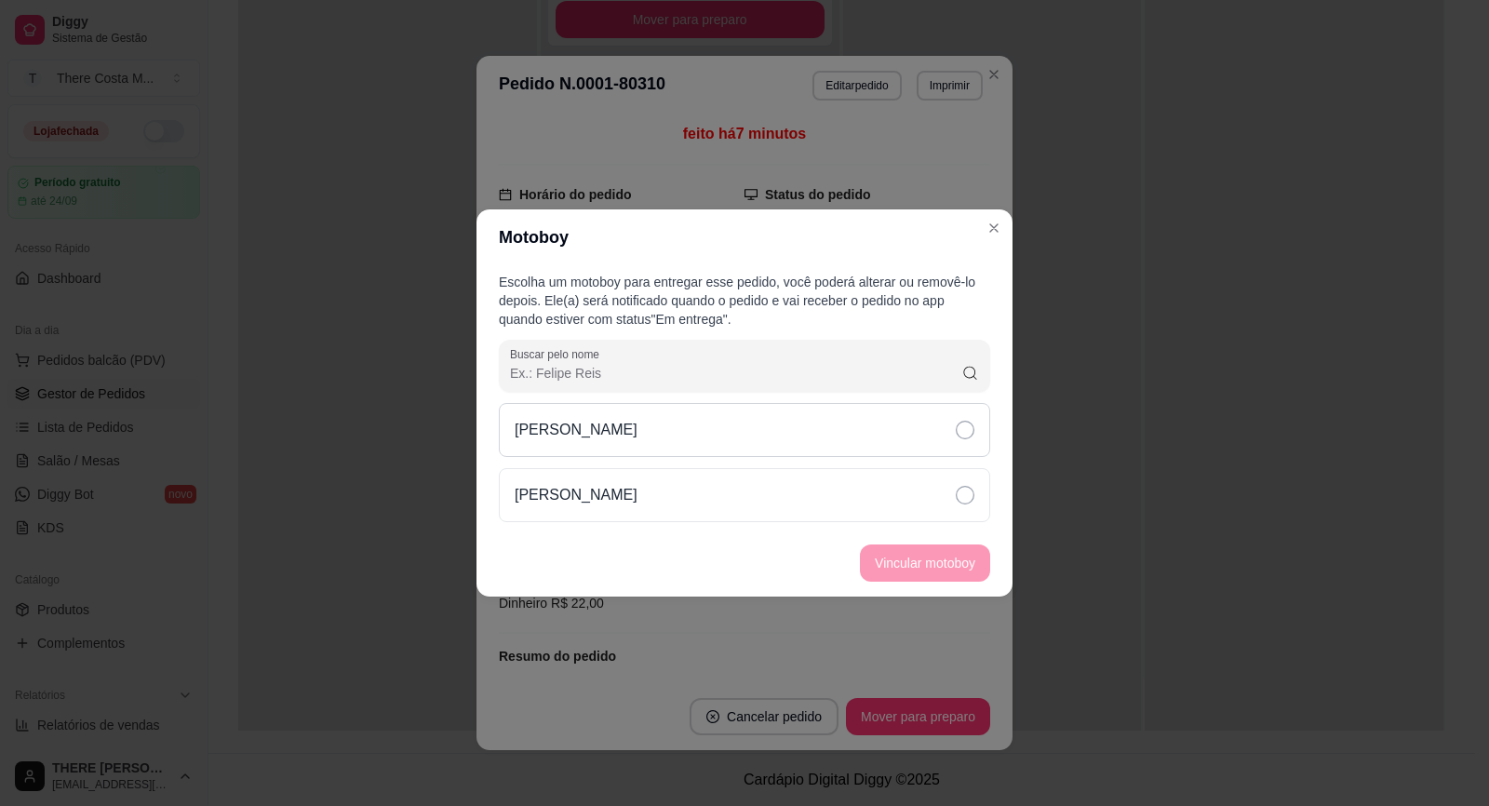
click at [746, 454] on div "[PERSON_NAME]" at bounding box center [744, 430] width 491 height 54
click at [950, 566] on button "Vincular motoboy" at bounding box center [925, 563] width 127 height 36
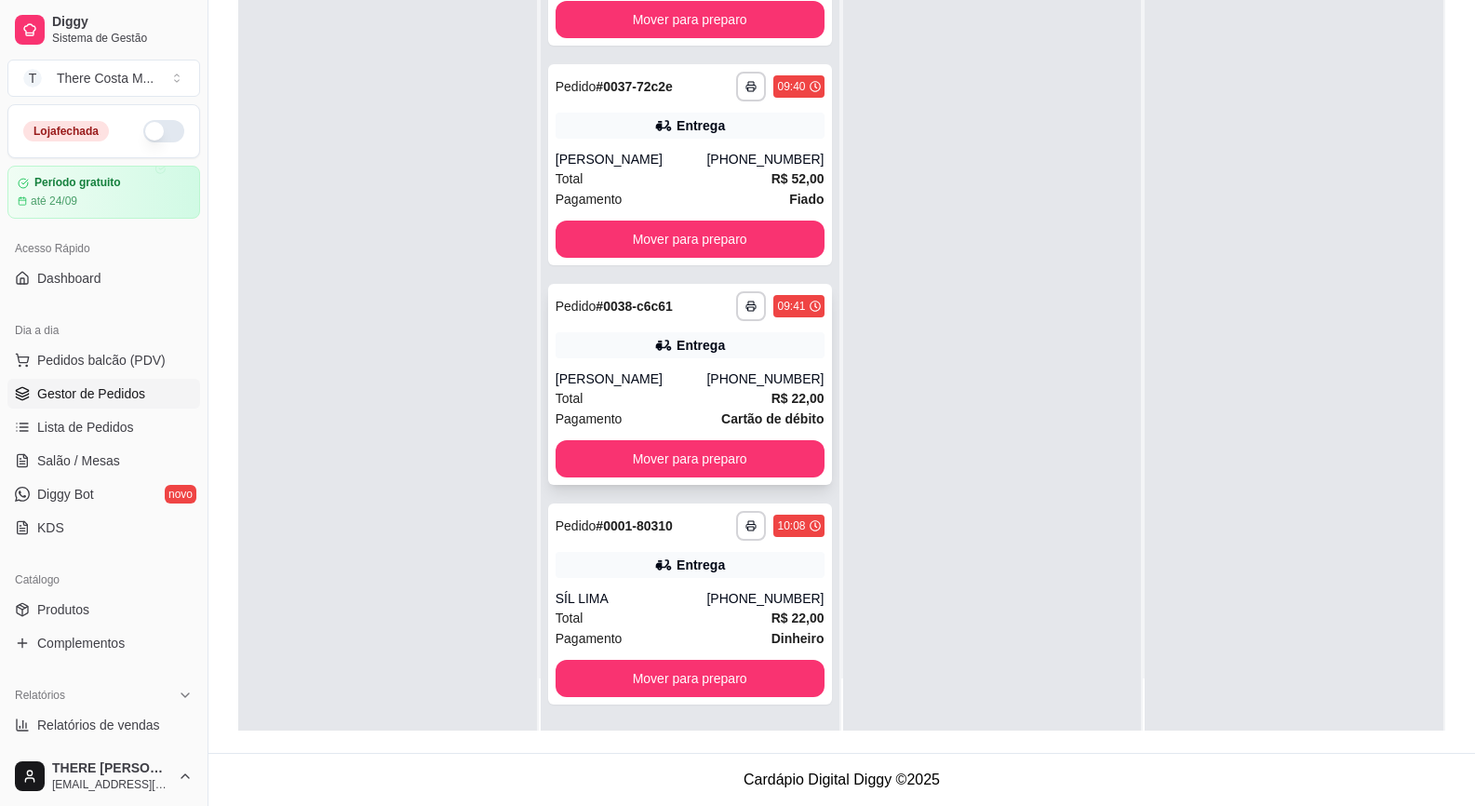
click at [677, 572] on div "Entrega" at bounding box center [701, 565] width 48 height 19
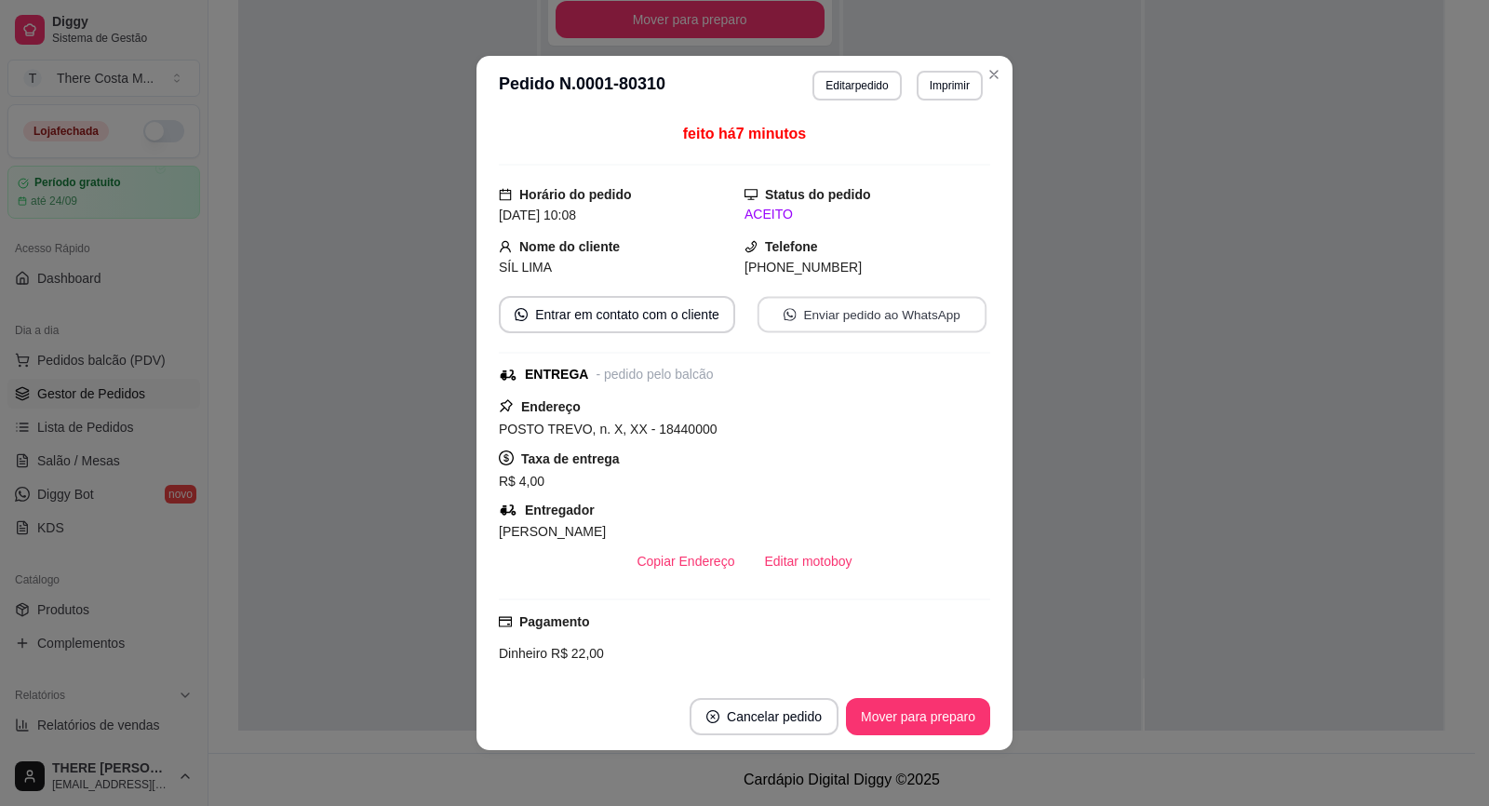
click at [826, 313] on button "Enviar pedido ao WhatsApp" at bounding box center [872, 315] width 229 height 36
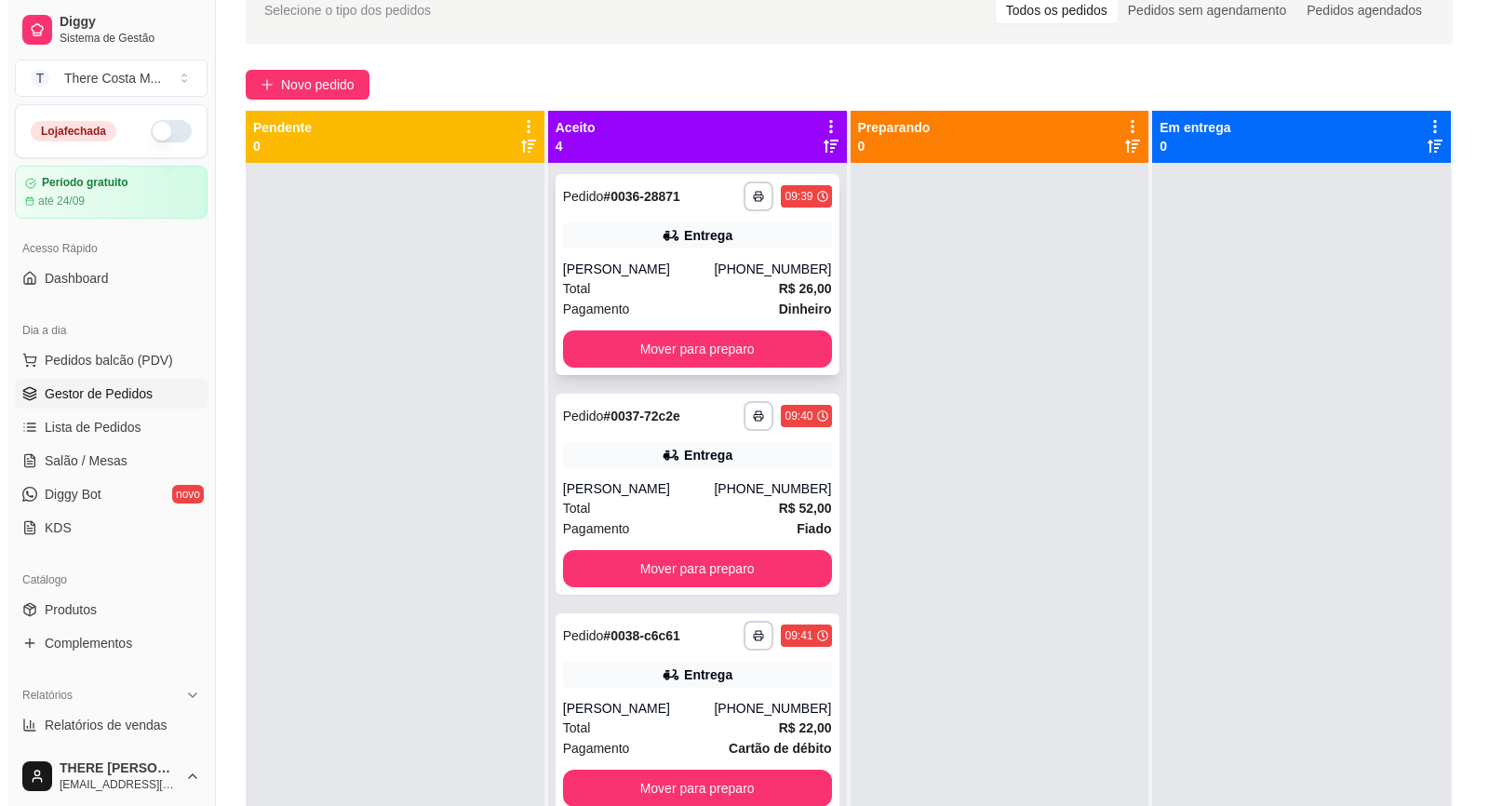
scroll to position [5, 0]
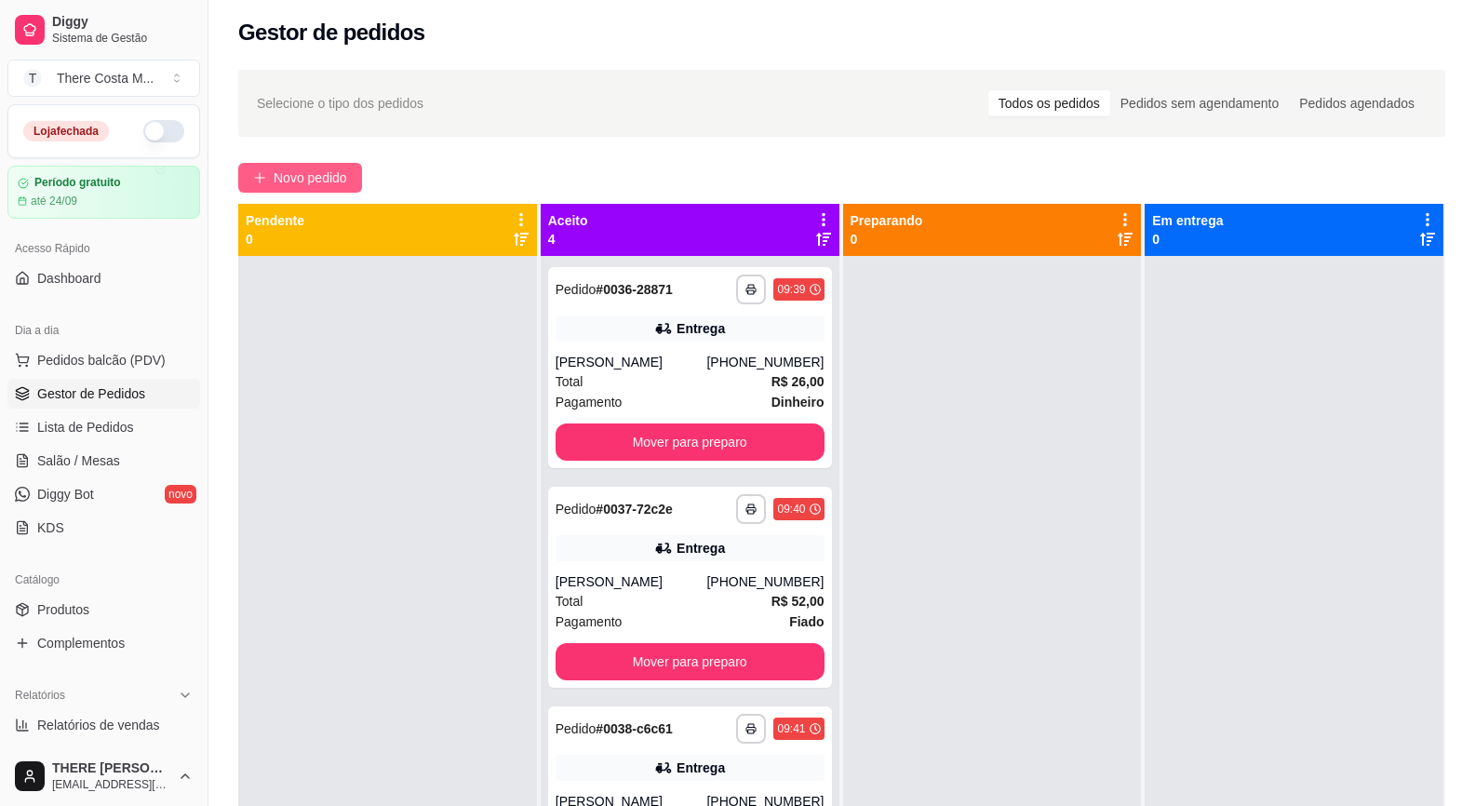
click at [302, 178] on span "Novo pedido" at bounding box center [311, 178] width 74 height 20
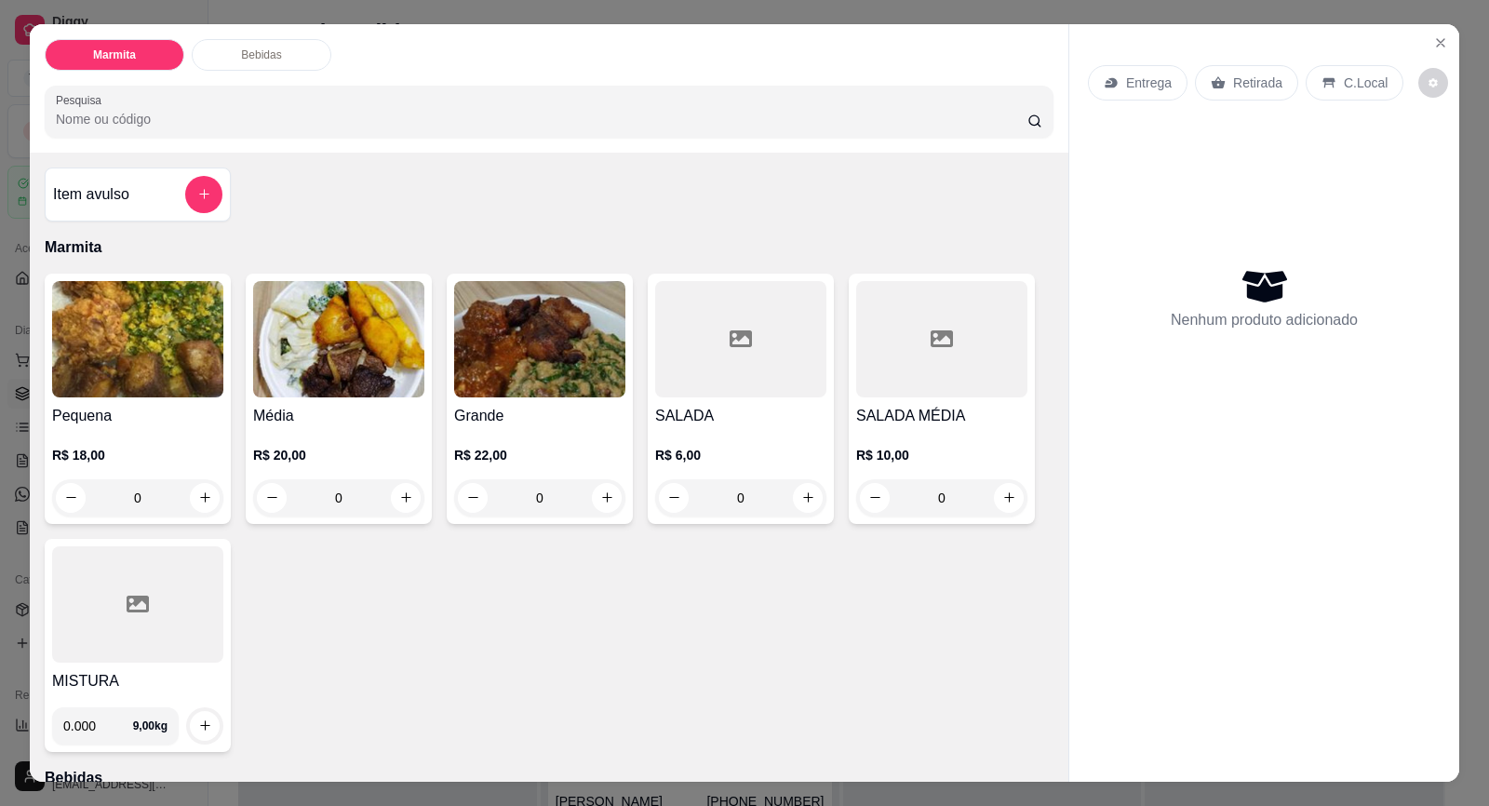
click at [1134, 87] on p "Entrega" at bounding box center [1149, 83] width 46 height 19
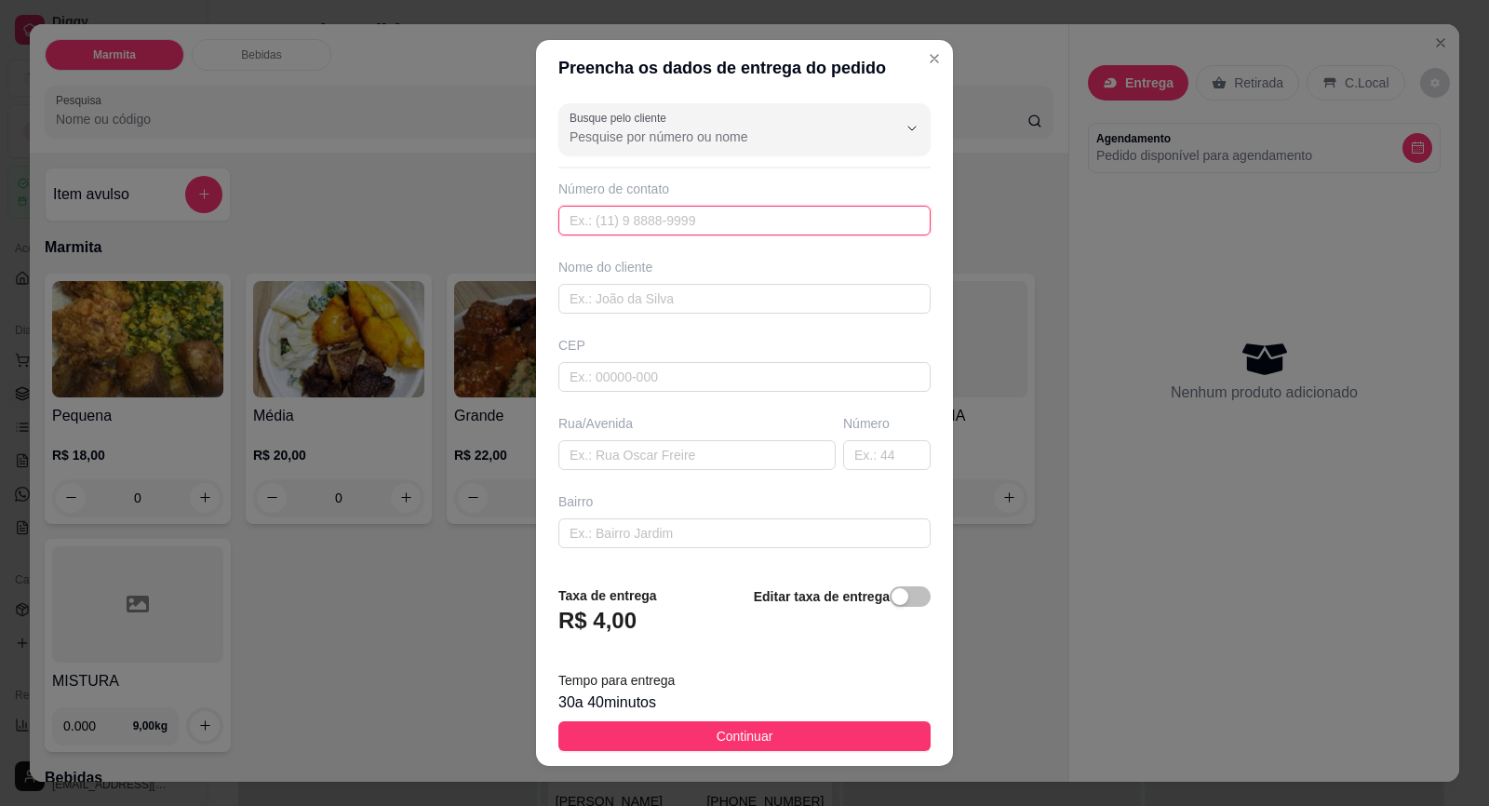
click at [701, 219] on input "text" at bounding box center [744, 221] width 372 height 30
paste input "[PHONE_NUMBER]"
click at [723, 294] on input "text" at bounding box center [744, 299] width 372 height 30
click at [721, 382] on input "text" at bounding box center [744, 377] width 372 height 30
click at [740, 468] on input "text" at bounding box center [696, 455] width 277 height 30
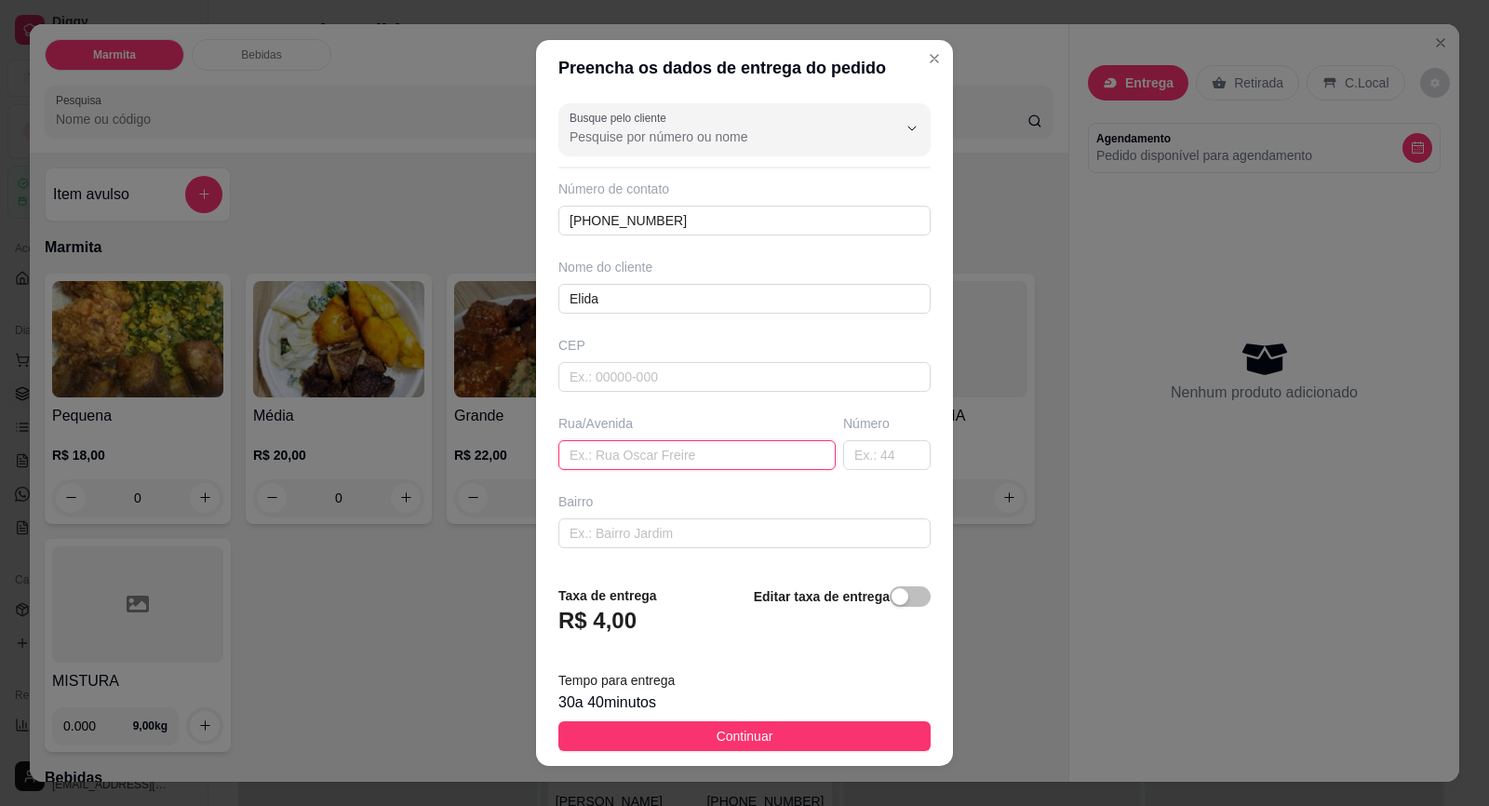
paste input "[DATE]"
click at [843, 463] on input "text" at bounding box center [886, 455] width 87 height 30
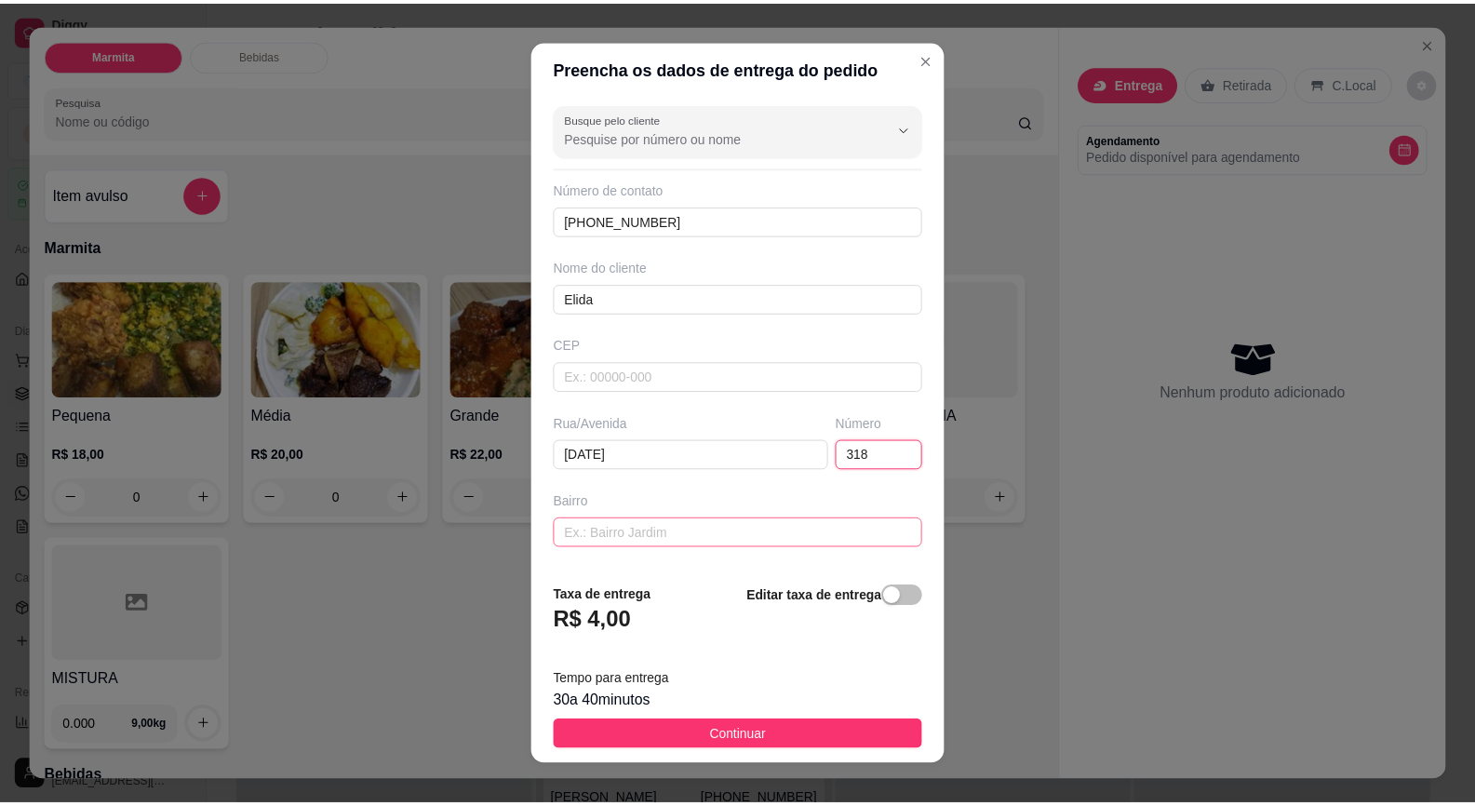
scroll to position [153, 0]
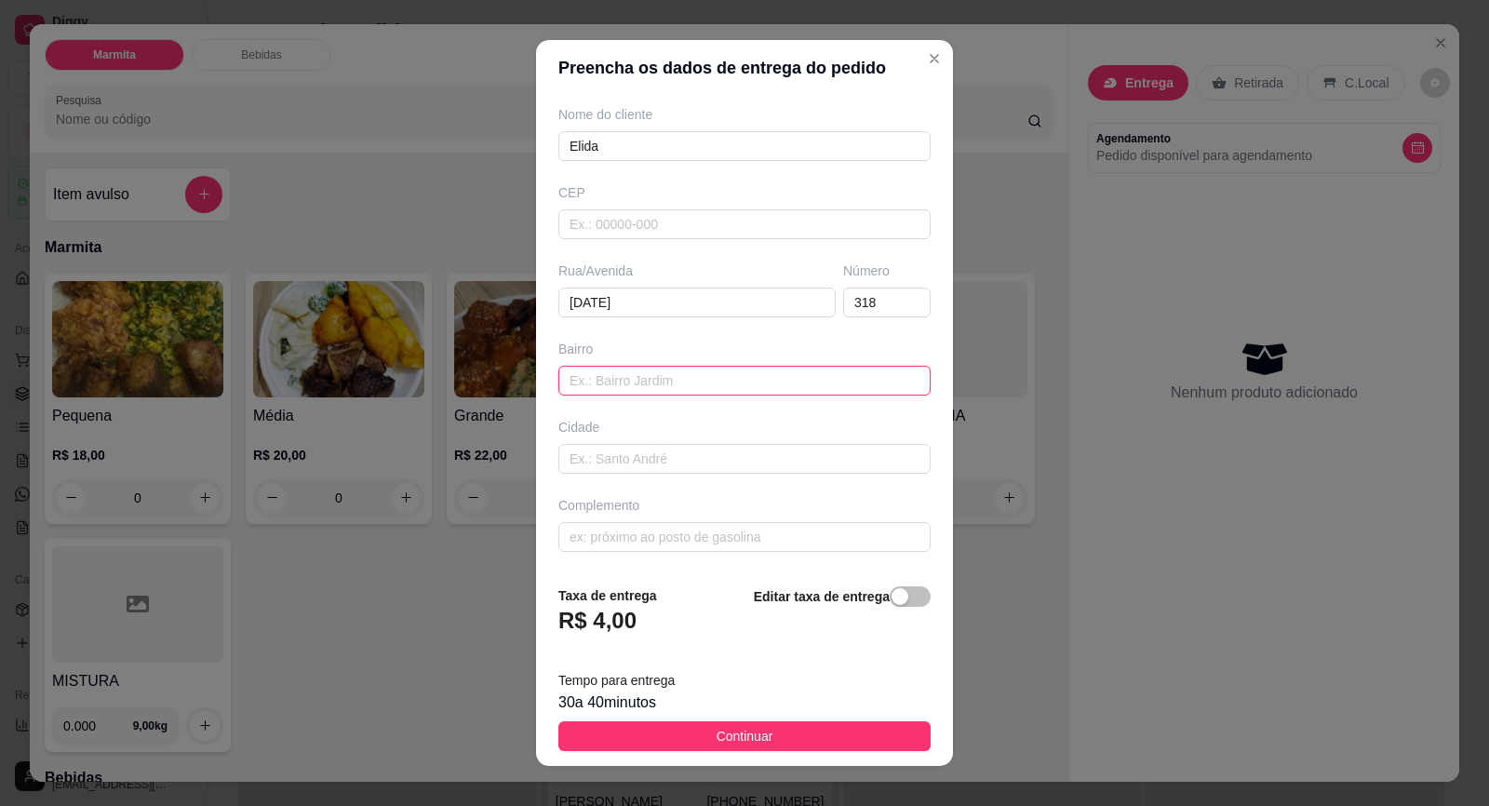
drag, startPoint x: 844, startPoint y: 395, endPoint x: 833, endPoint y: 390, distance: 12.1
click at [837, 386] on input "text" at bounding box center [744, 381] width 372 height 30
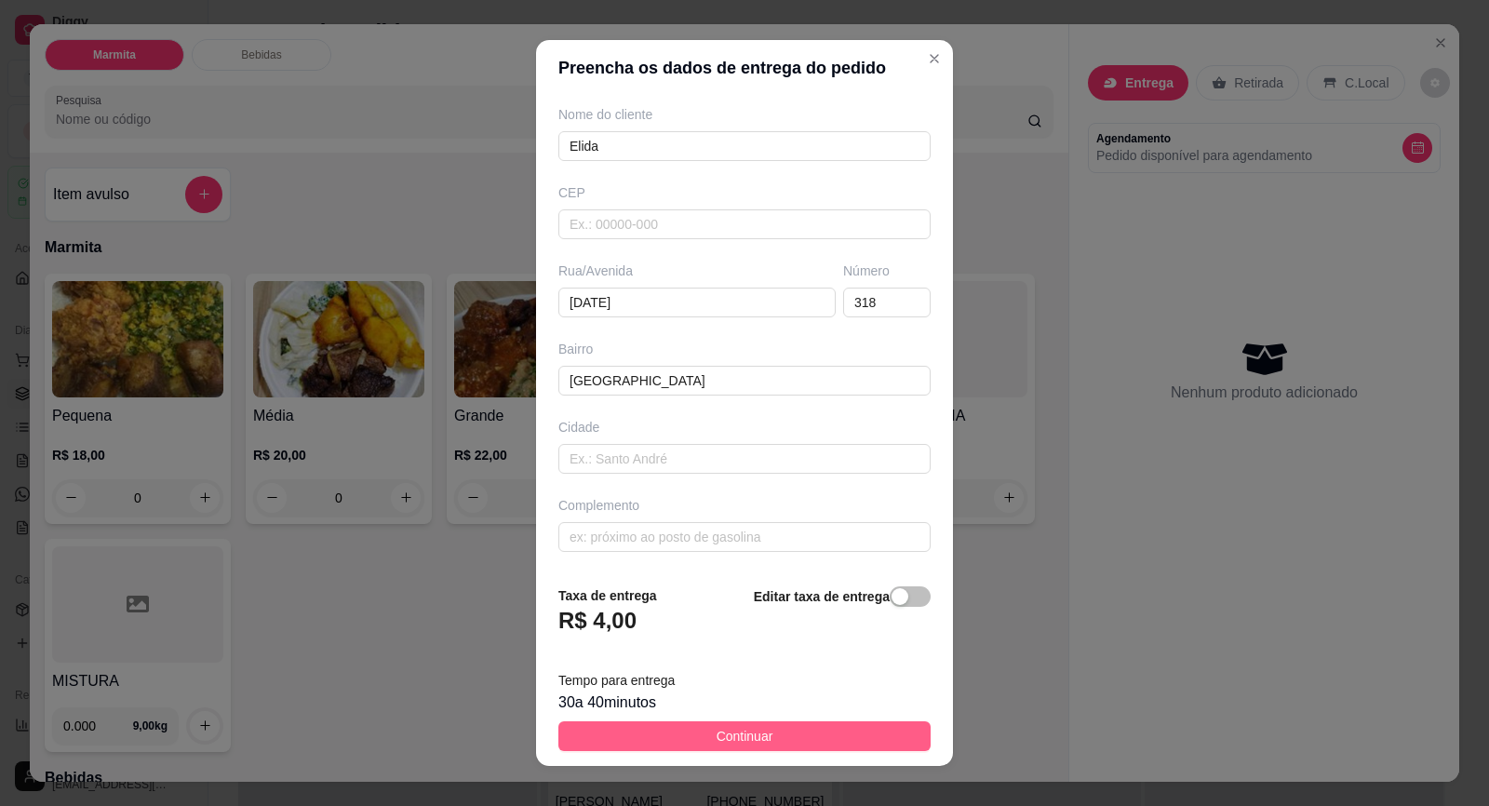
click at [787, 745] on button "Continuar" at bounding box center [744, 736] width 372 height 30
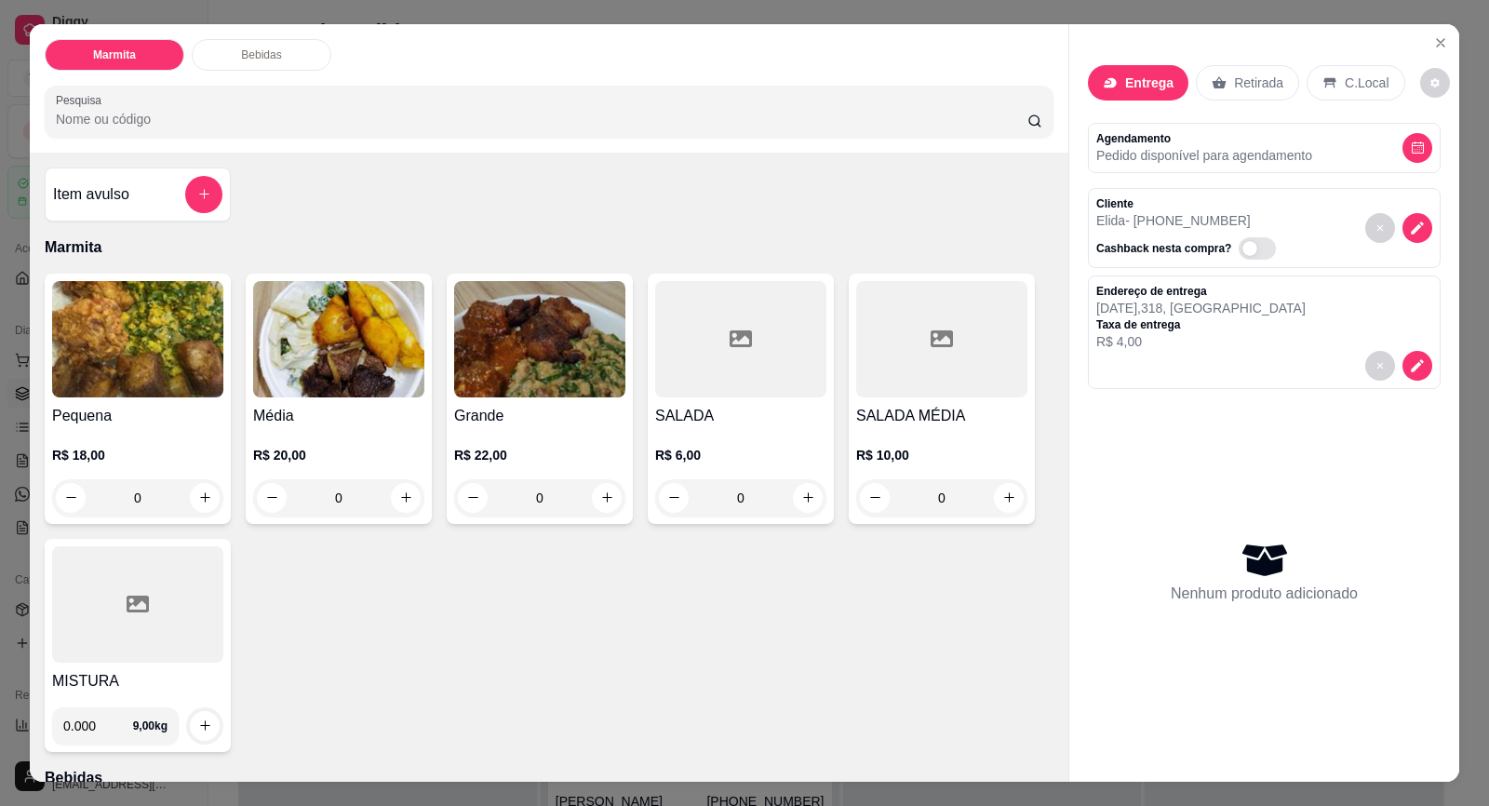
click at [984, 645] on div "Pequena R$ 18,00 0 Média R$ 20,00 0 Grande R$ 22,00 0 SALADA R$ 6,00 0 SALADA M…" at bounding box center [549, 513] width 1009 height 478
click at [203, 491] on icon "increase-product-quantity" at bounding box center [205, 497] width 14 height 14
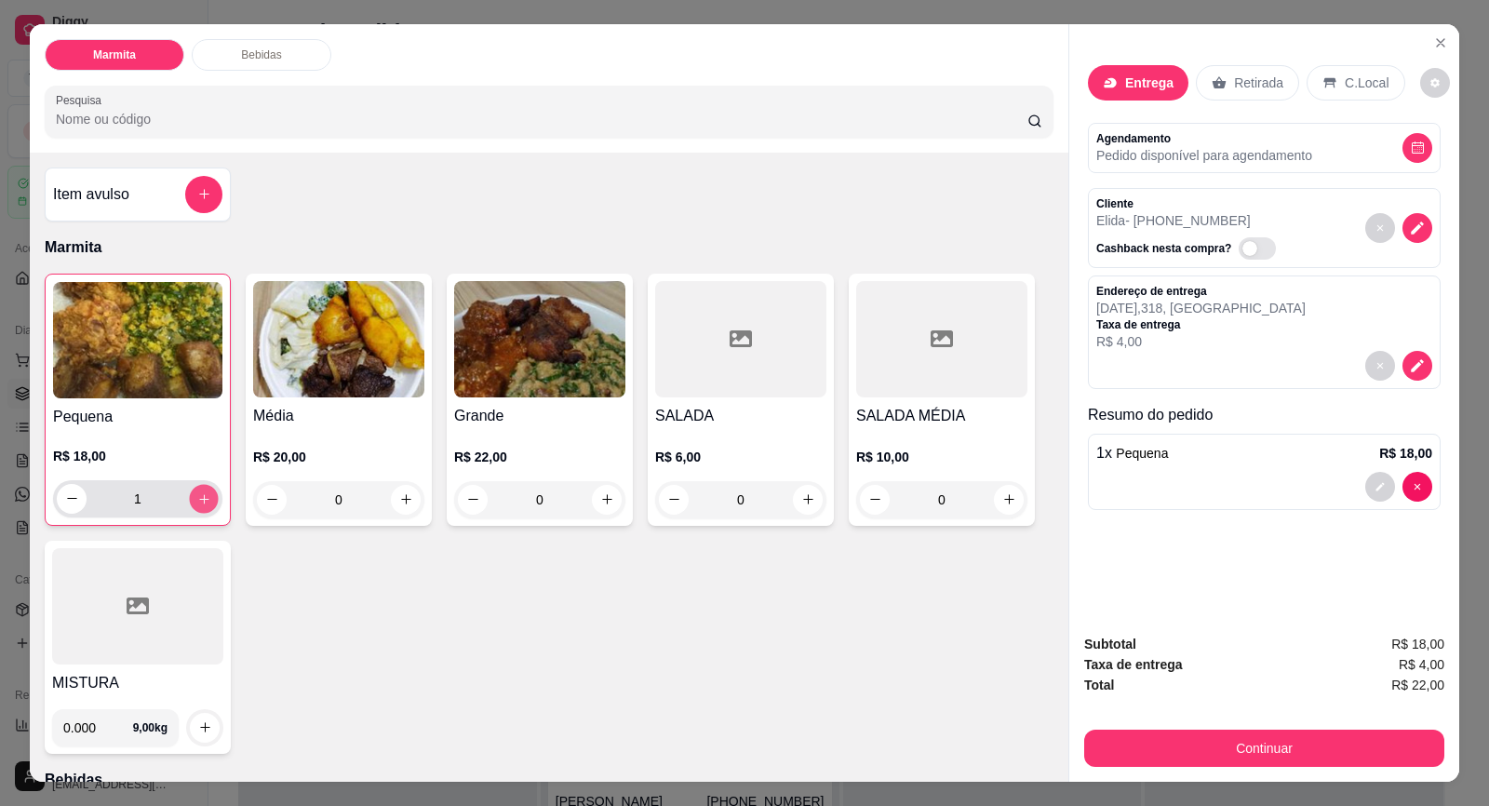
click at [203, 492] on icon "increase-product-quantity" at bounding box center [204, 499] width 14 height 14
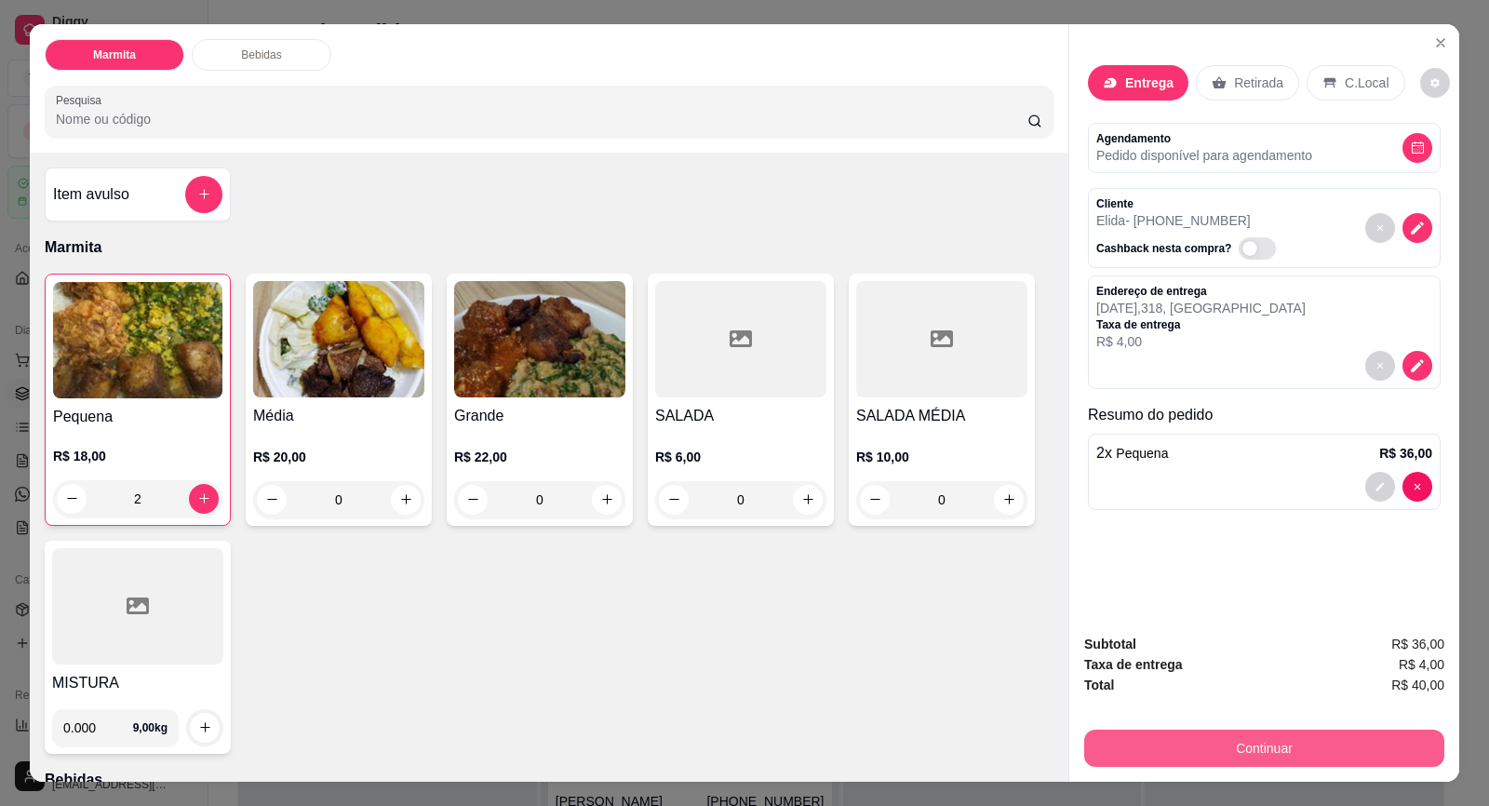
click at [1227, 758] on button "Continuar" at bounding box center [1264, 748] width 360 height 37
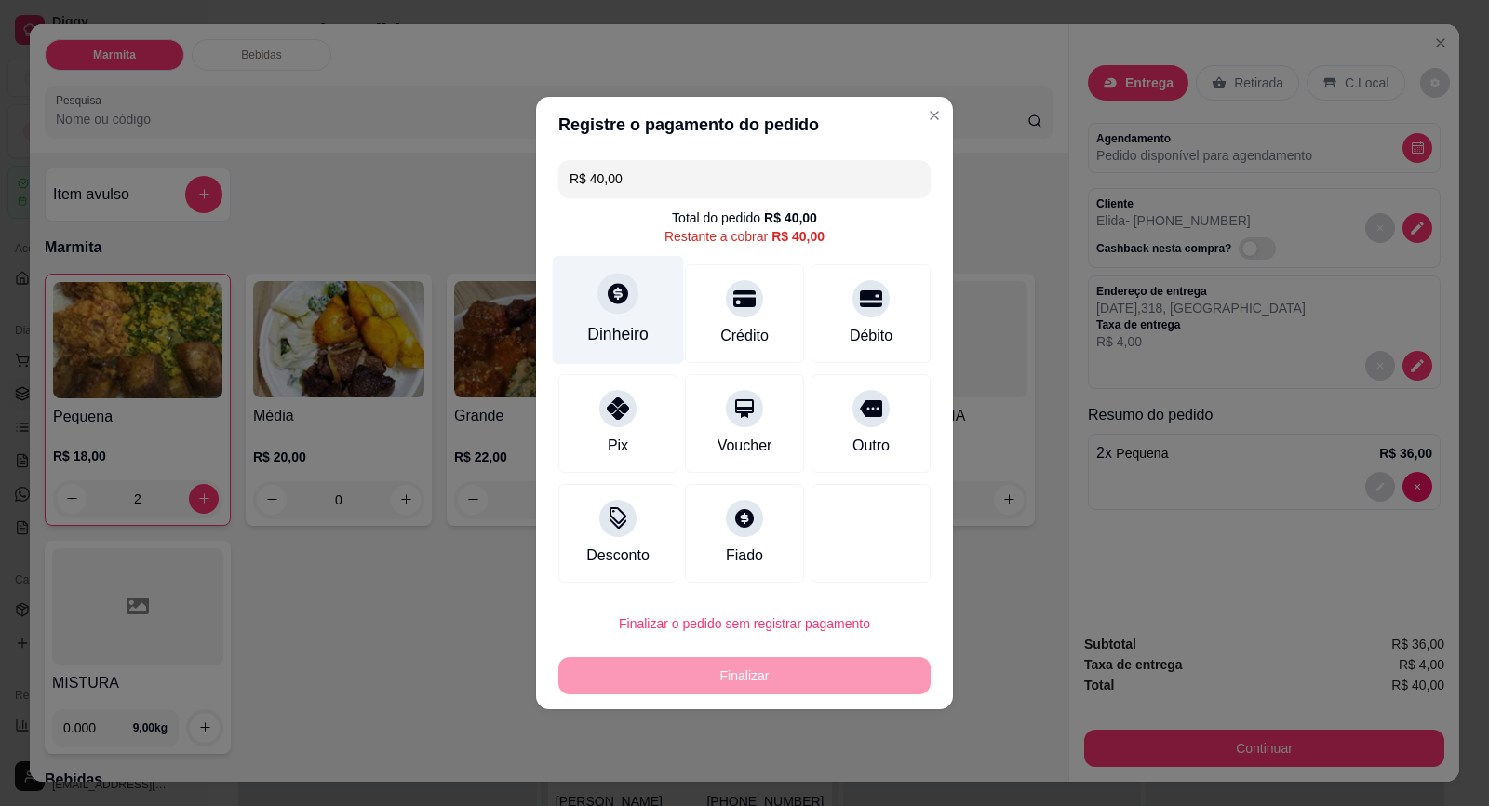
click at [562, 305] on div "Dinheiro" at bounding box center [618, 310] width 131 height 109
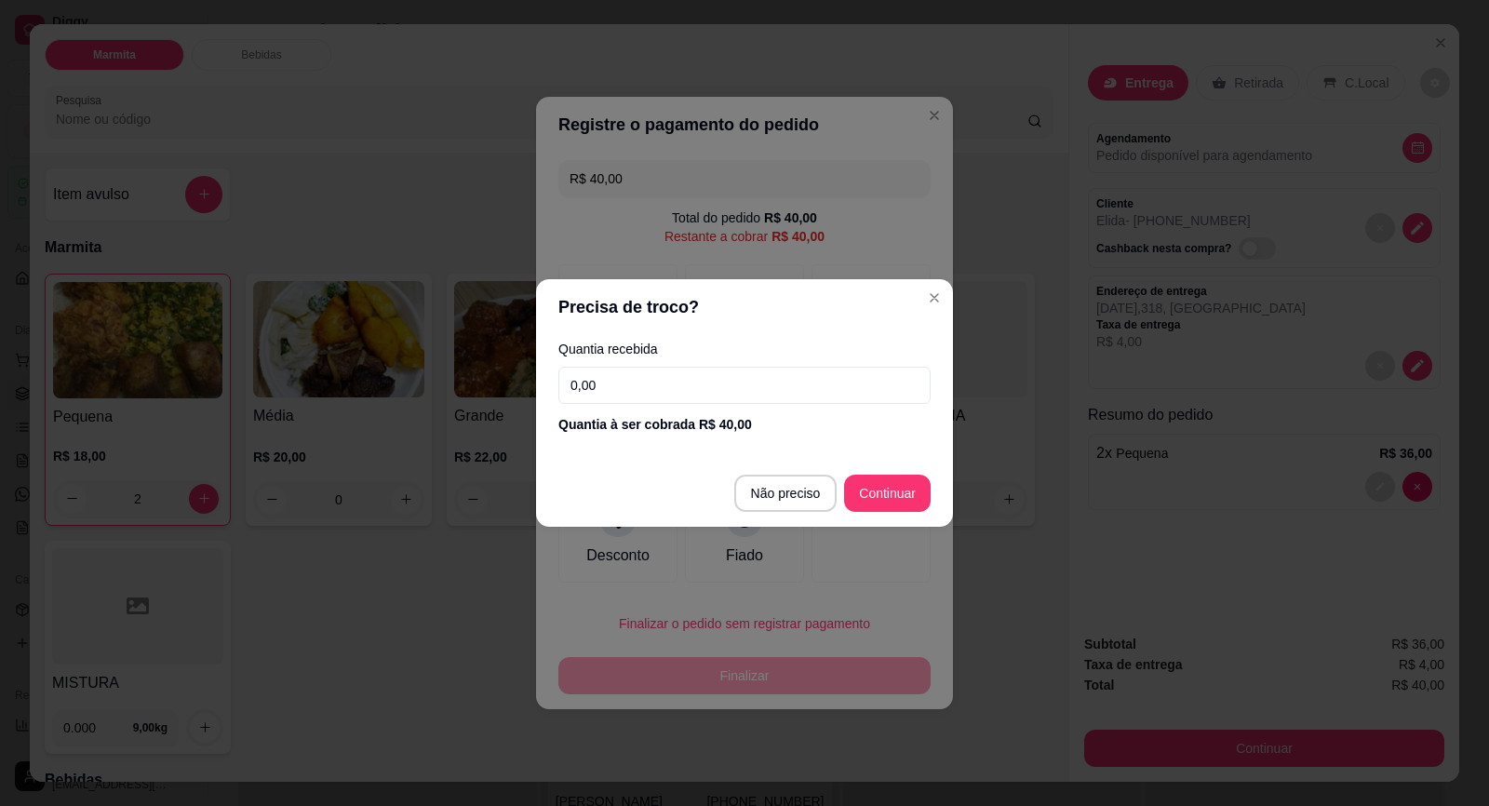
click at [604, 319] on header "Precisa de troco?" at bounding box center [744, 307] width 417 height 56
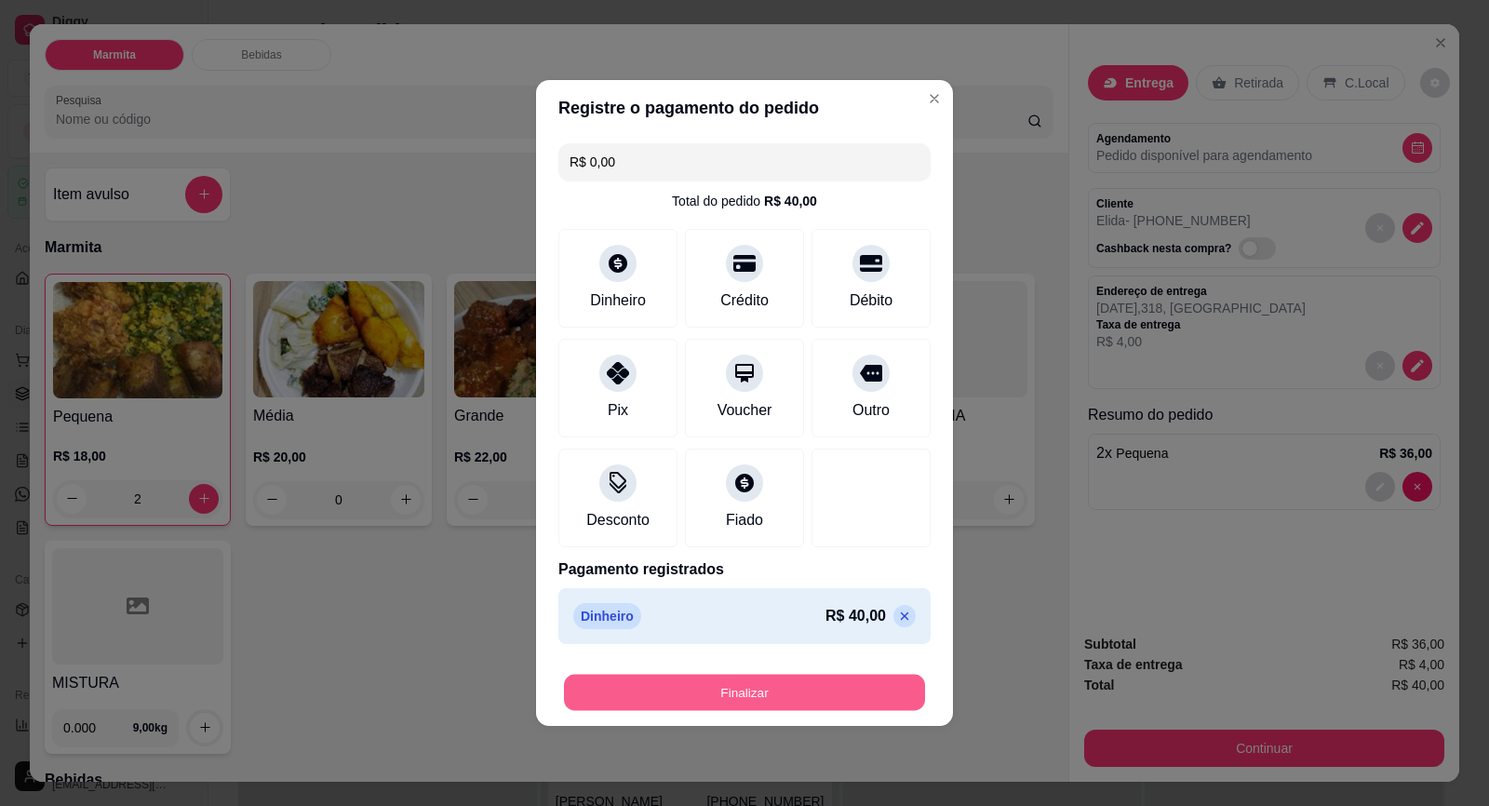
click at [848, 675] on button "Finalizar" at bounding box center [744, 693] width 361 height 36
click at [840, 678] on button "Finalizar" at bounding box center [744, 692] width 372 height 37
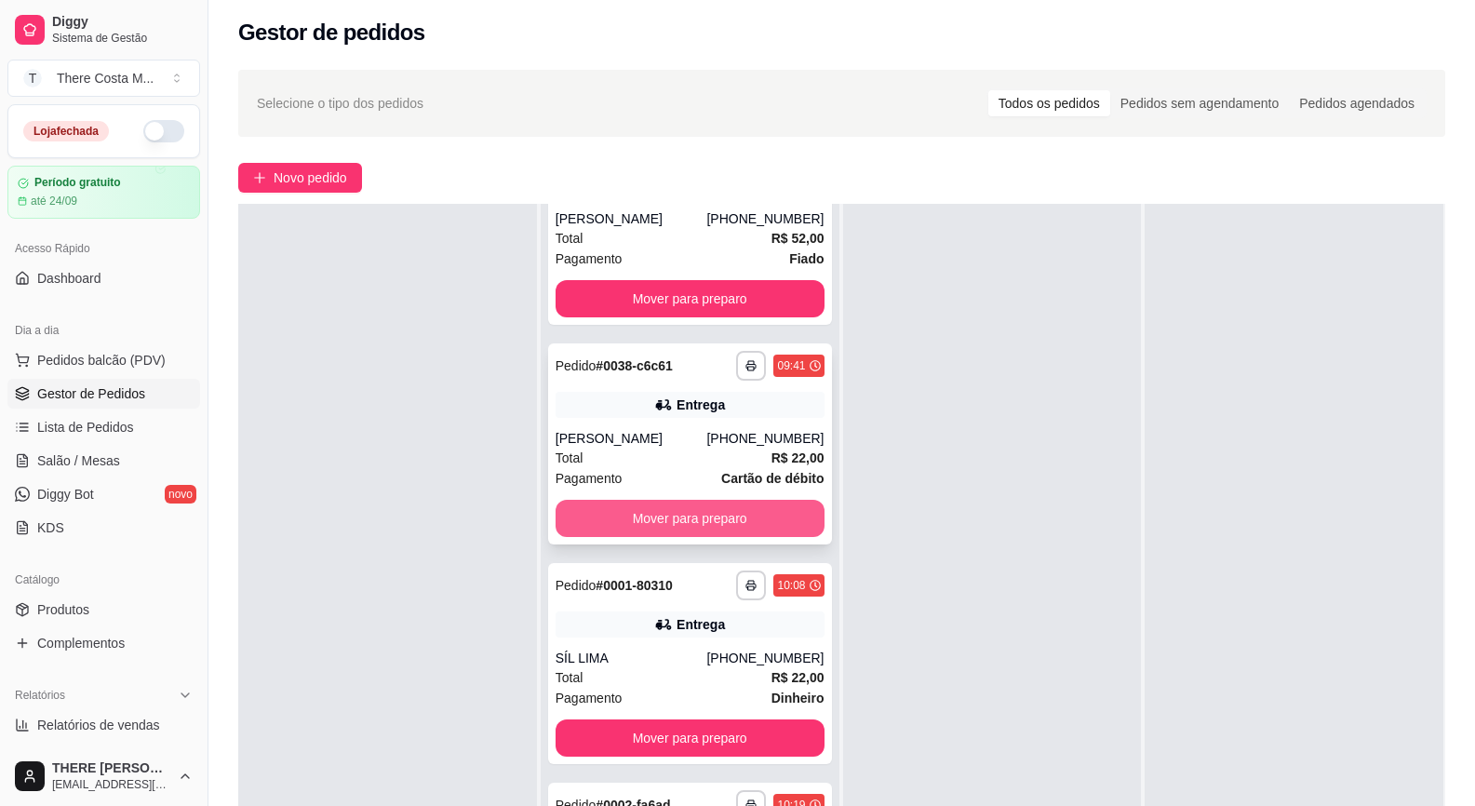
scroll to position [284, 0]
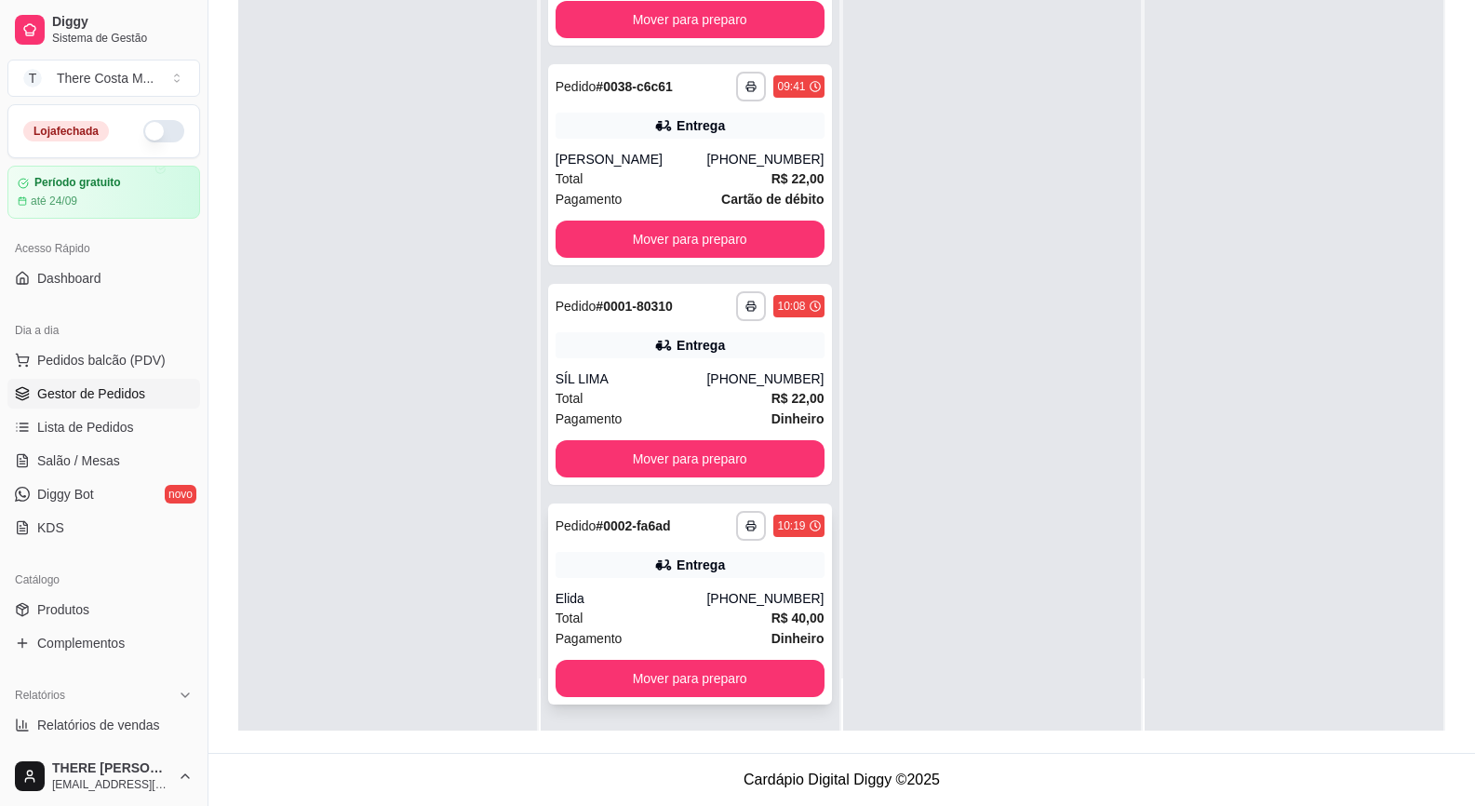
click at [661, 589] on div "**********" at bounding box center [690, 603] width 284 height 201
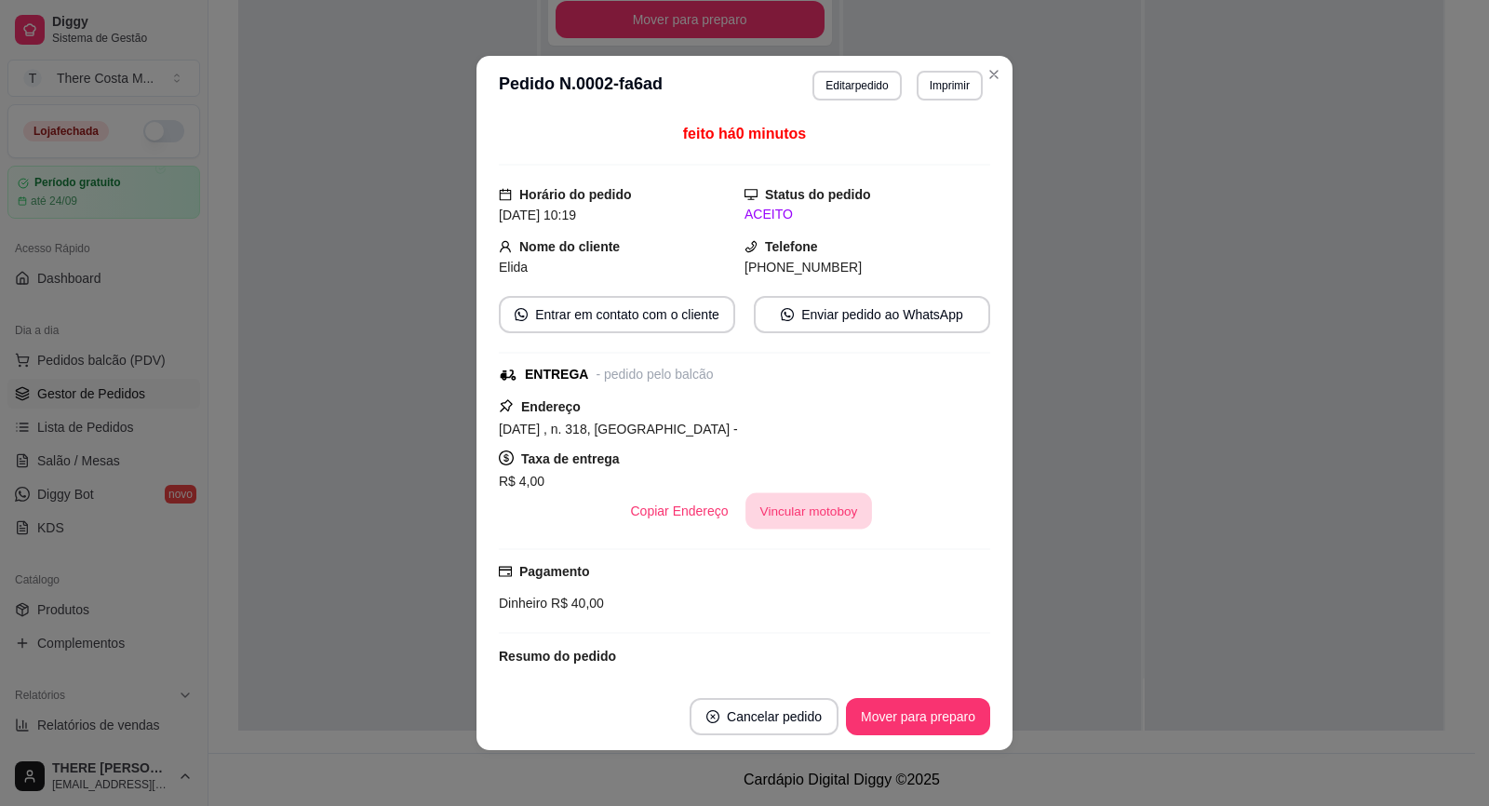
click at [753, 509] on button "Vincular motoboy" at bounding box center [808, 511] width 127 height 36
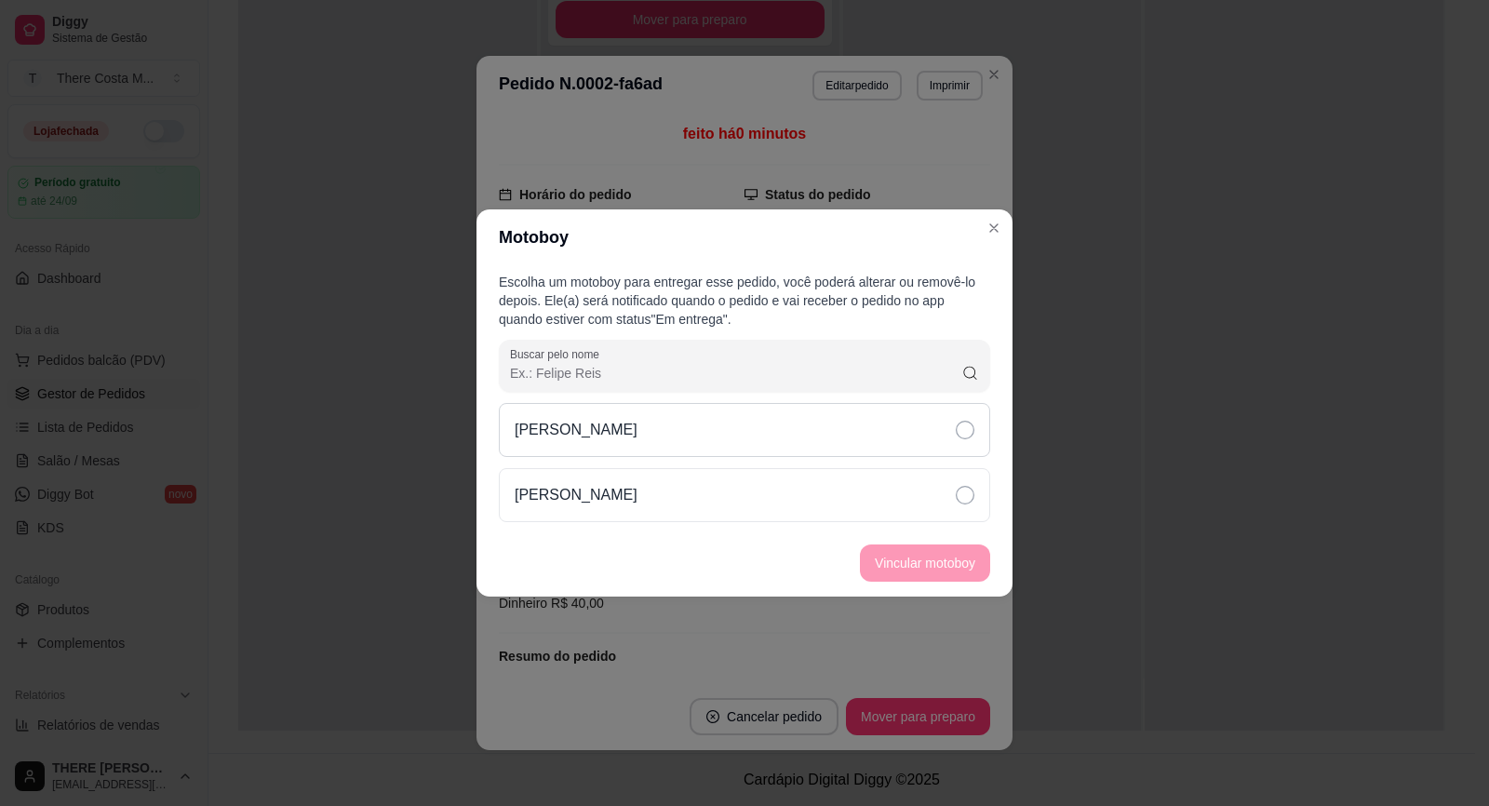
click at [825, 431] on div "[PERSON_NAME]" at bounding box center [744, 430] width 491 height 54
click at [919, 565] on button "Vincular motoboy" at bounding box center [925, 563] width 127 height 36
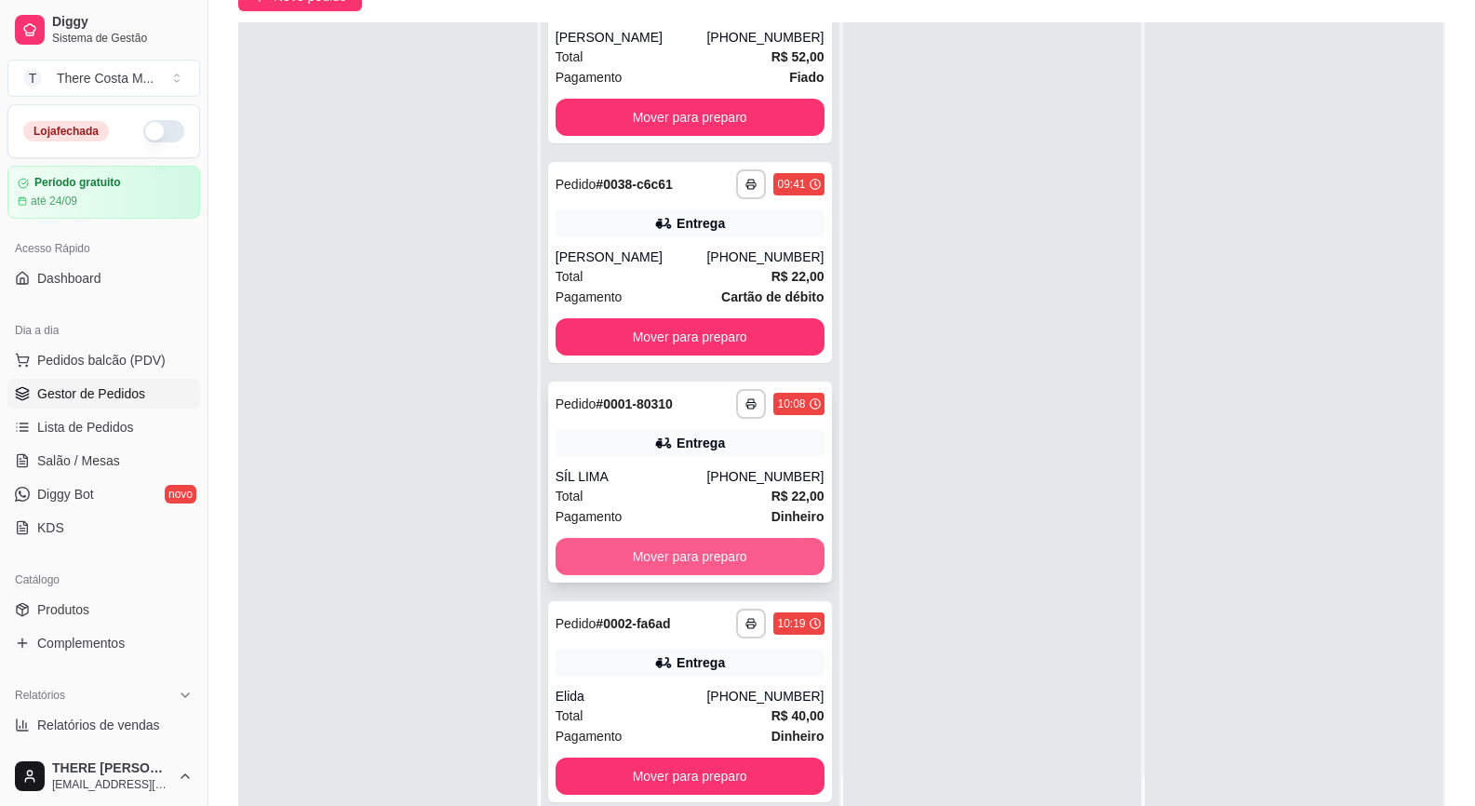
scroll to position [279, 0]
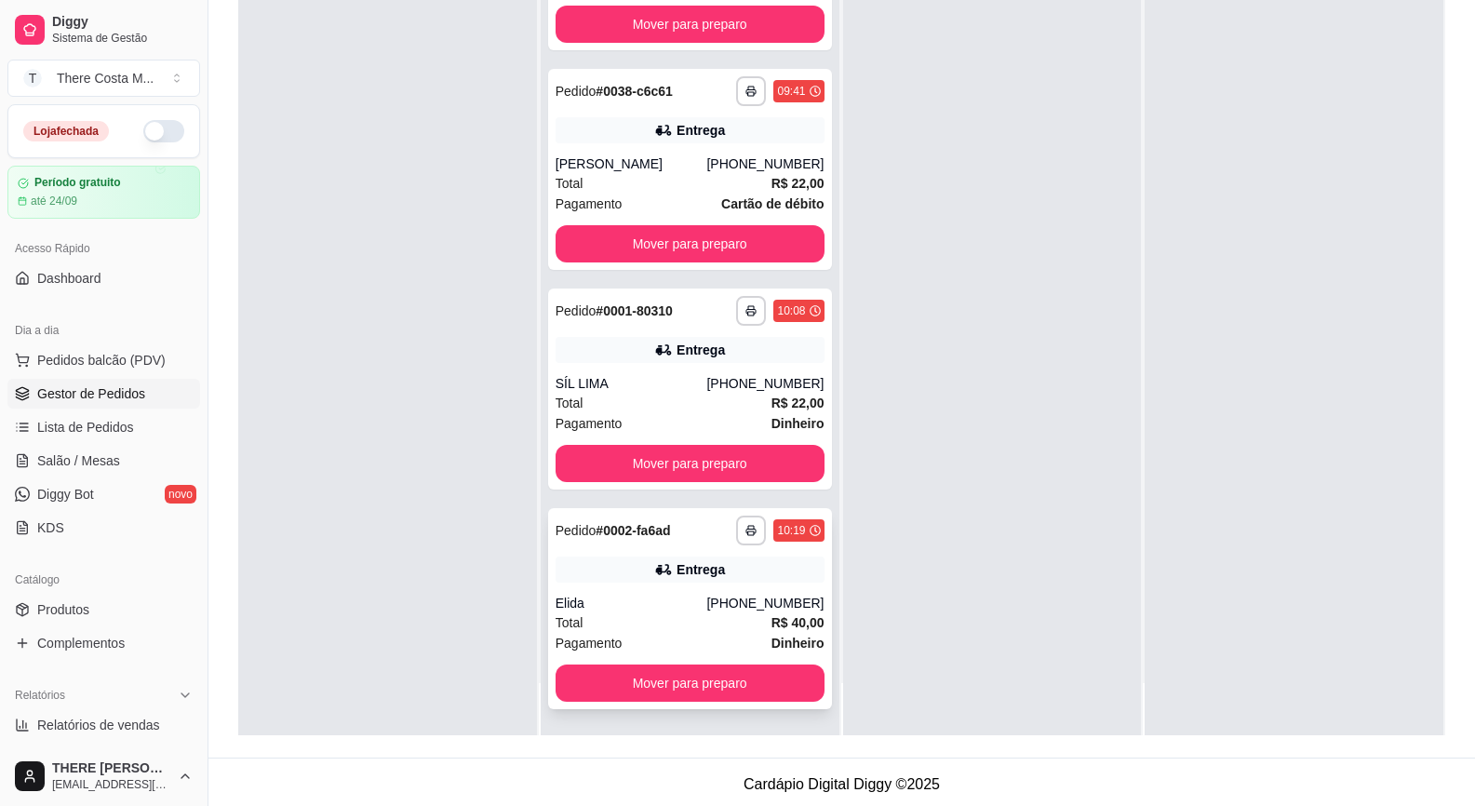
click at [655, 608] on div "Elida" at bounding box center [632, 603] width 152 height 19
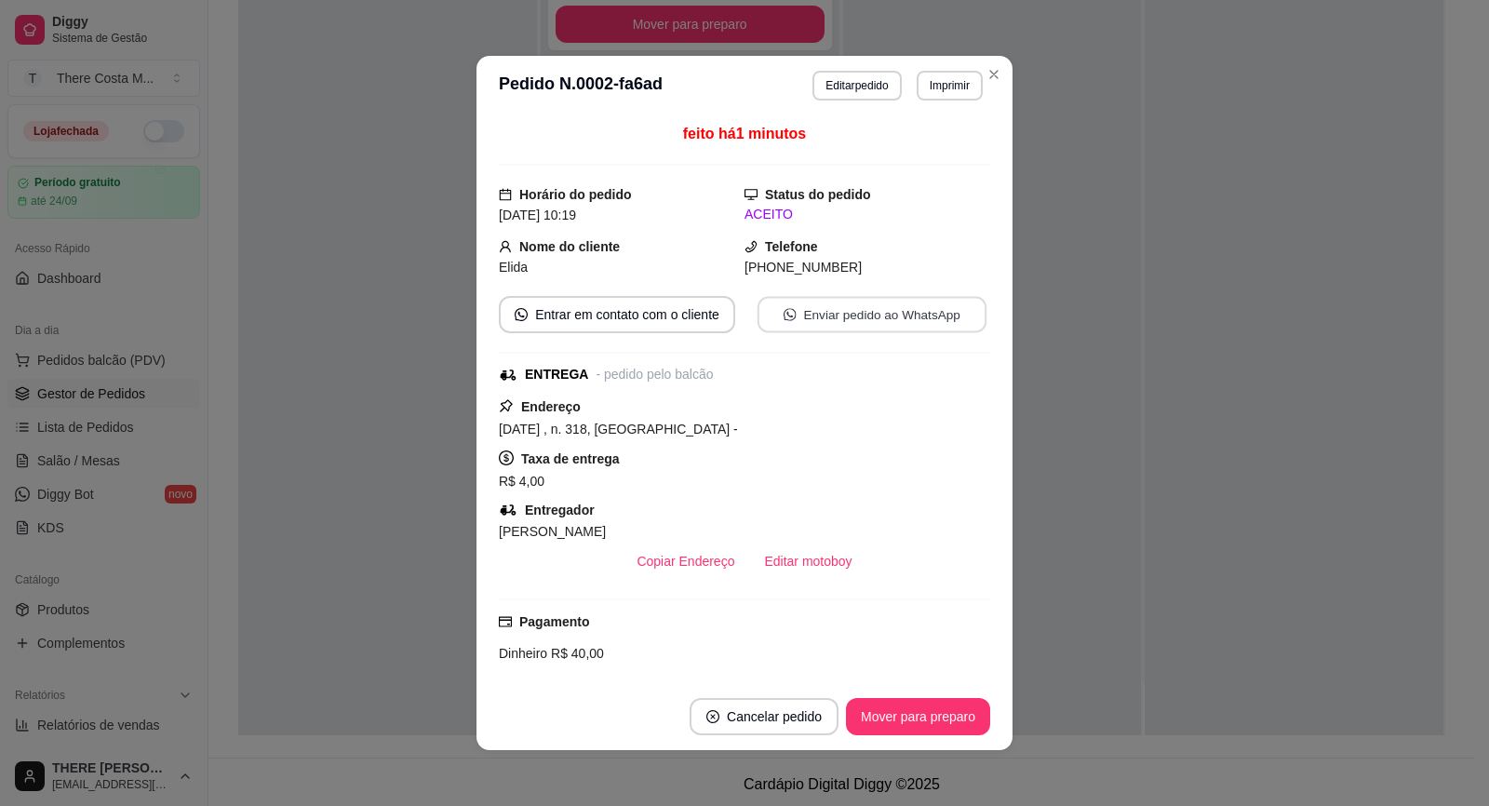
click at [814, 318] on button "Enviar pedido ao WhatsApp" at bounding box center [872, 315] width 229 height 36
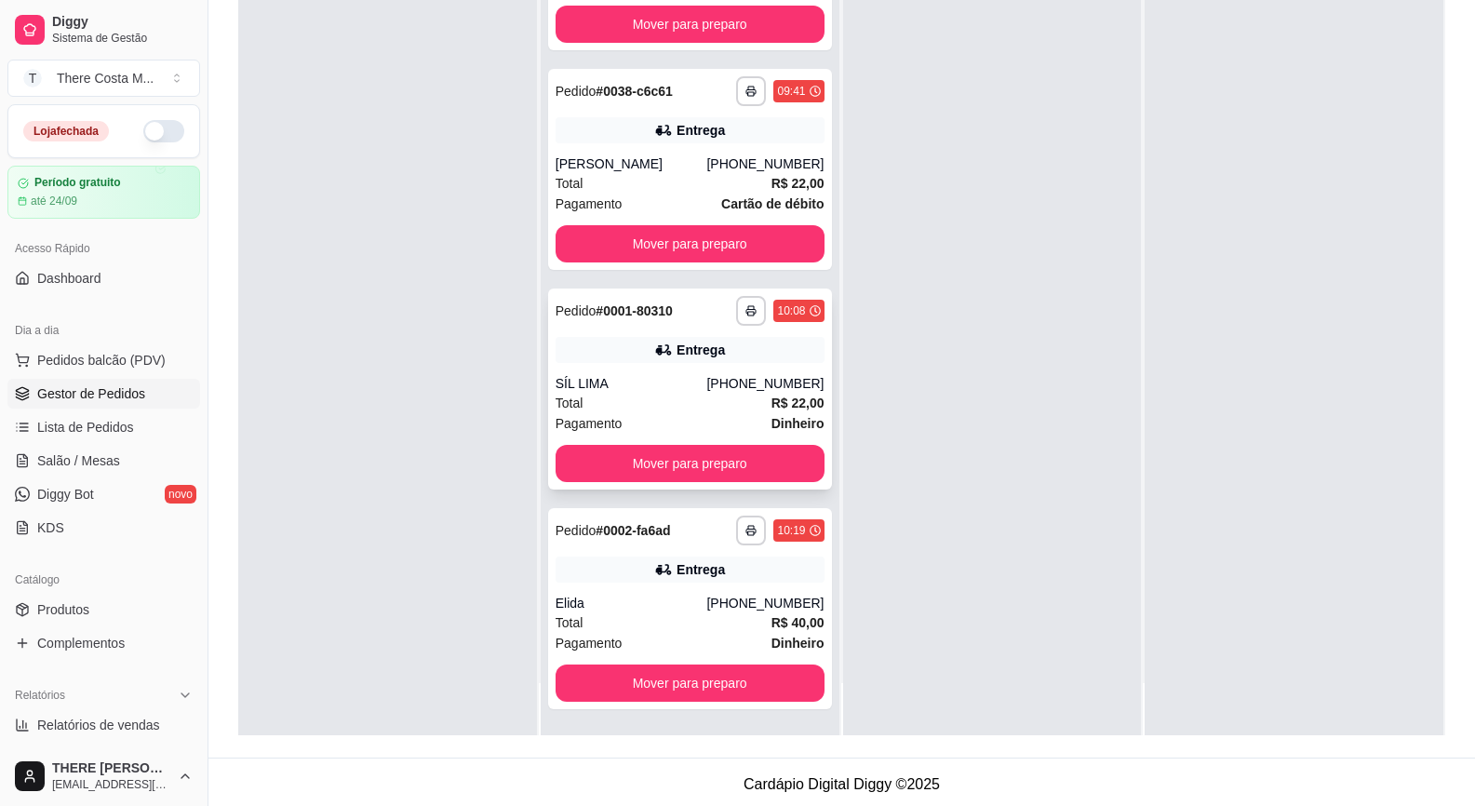
scroll to position [0, 0]
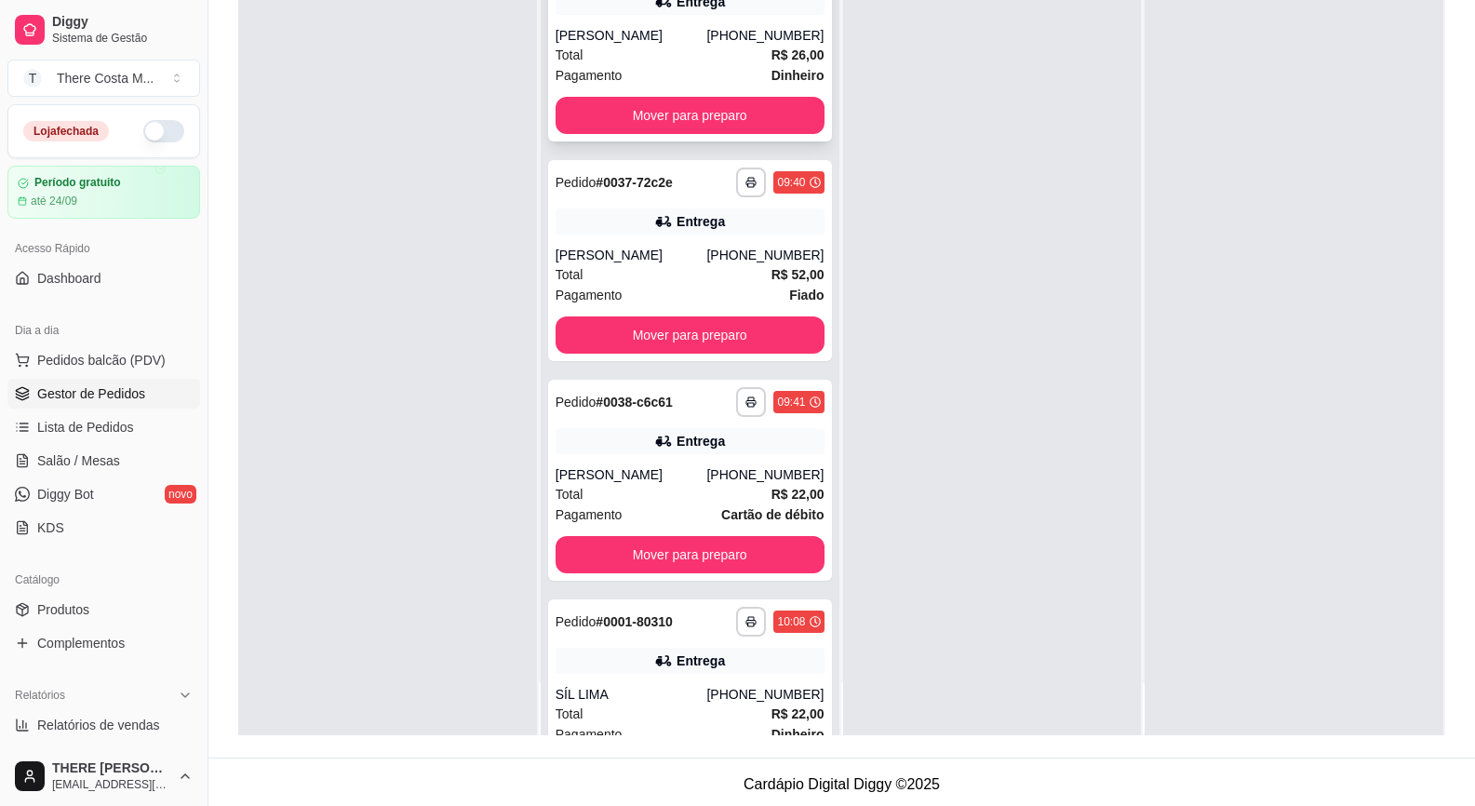
click at [613, 47] on div "Total R$ 26,00" at bounding box center [690, 55] width 269 height 20
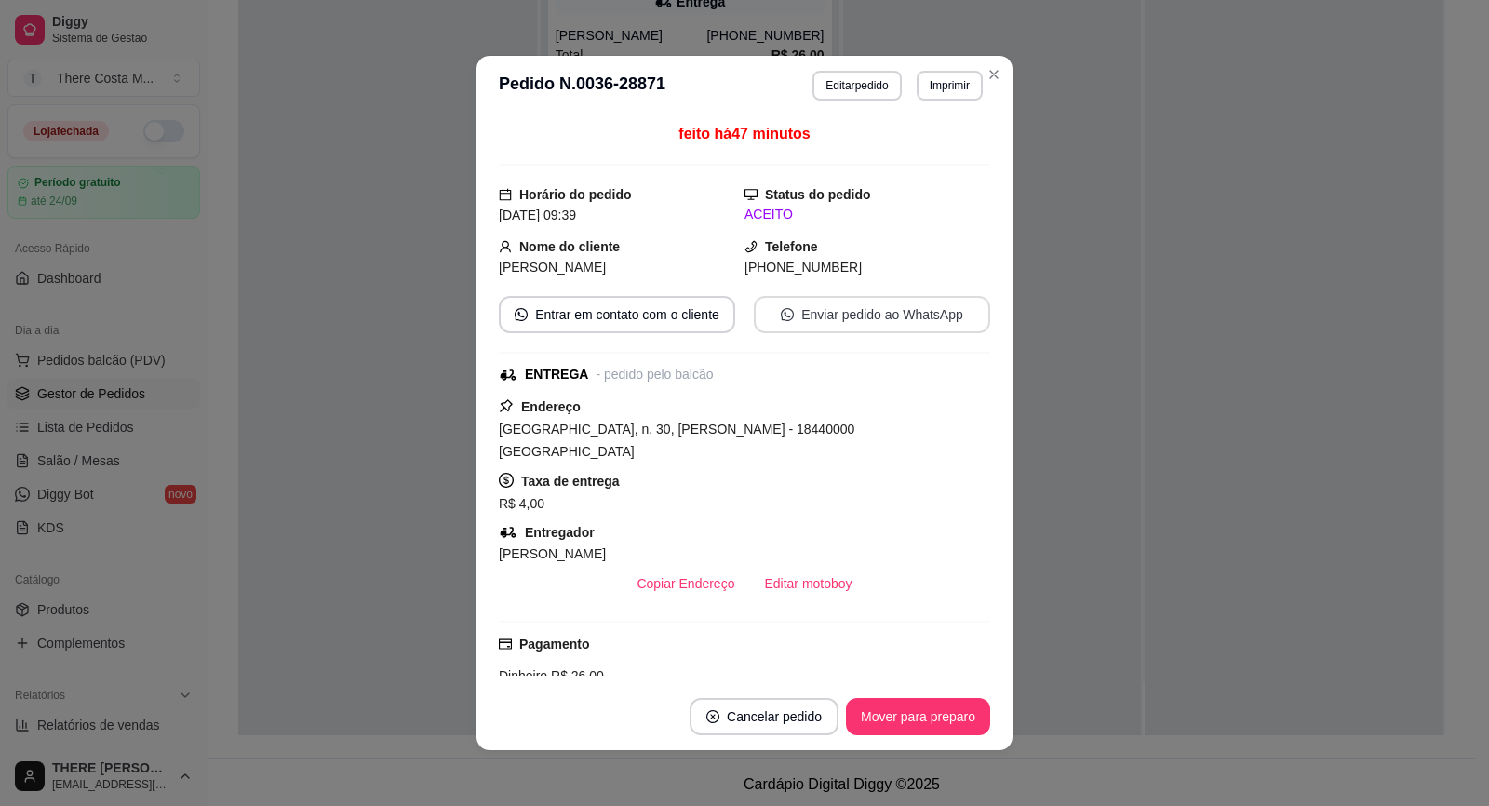
click at [850, 311] on button "Enviar pedido ao WhatsApp" at bounding box center [872, 314] width 236 height 37
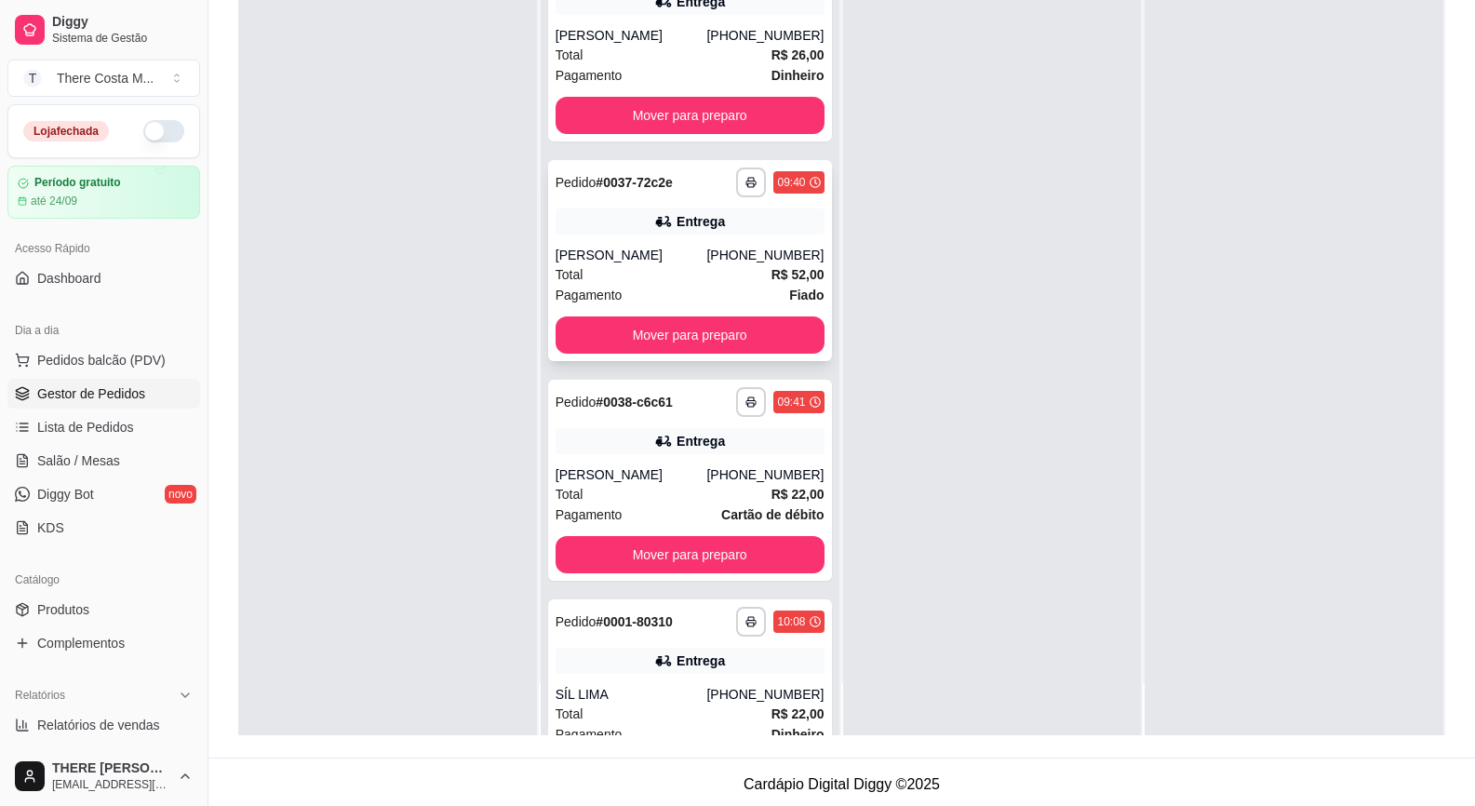
click at [655, 235] on div "**********" at bounding box center [690, 260] width 284 height 201
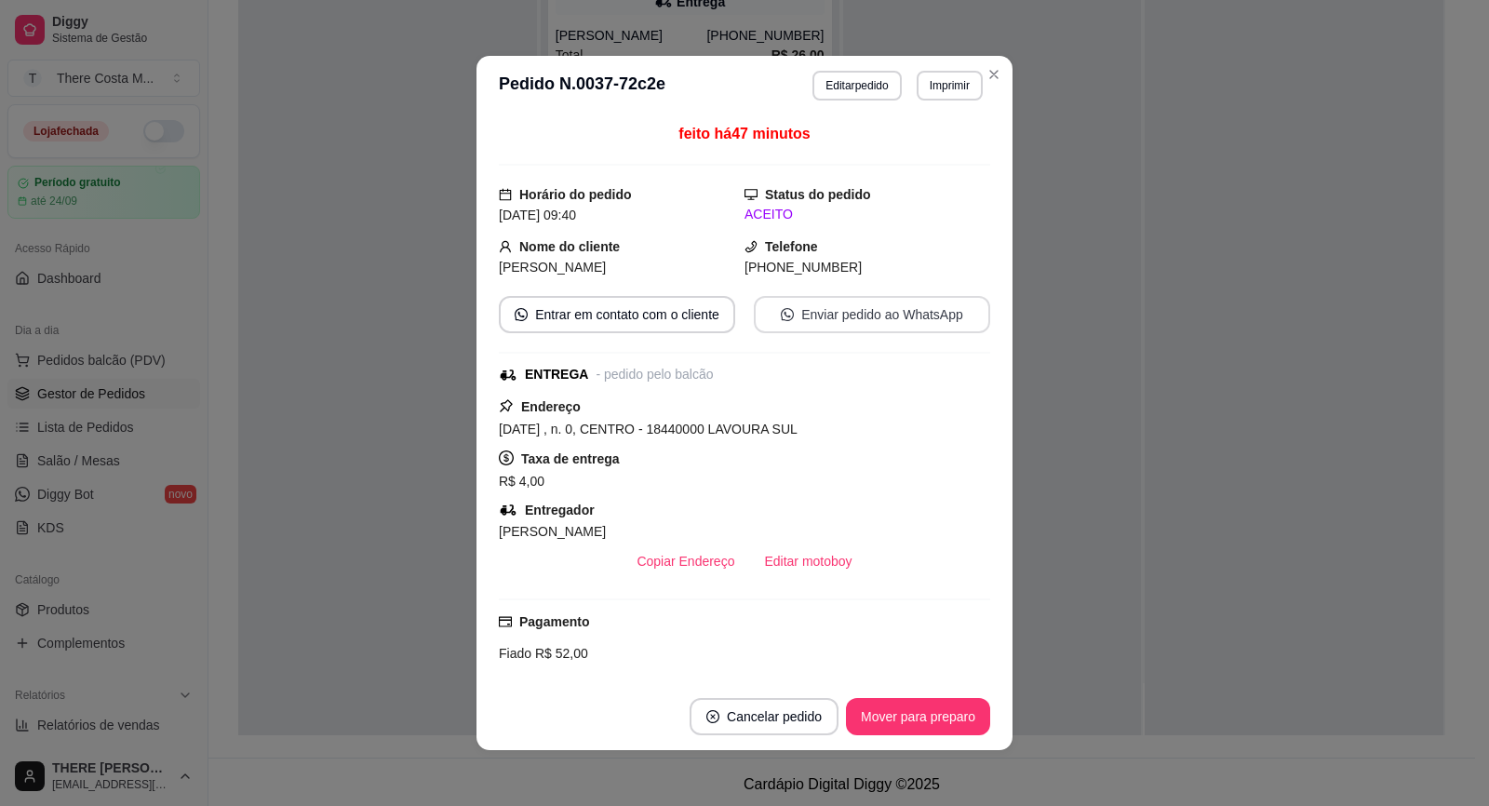
click at [833, 312] on button "Enviar pedido ao WhatsApp" at bounding box center [872, 314] width 236 height 37
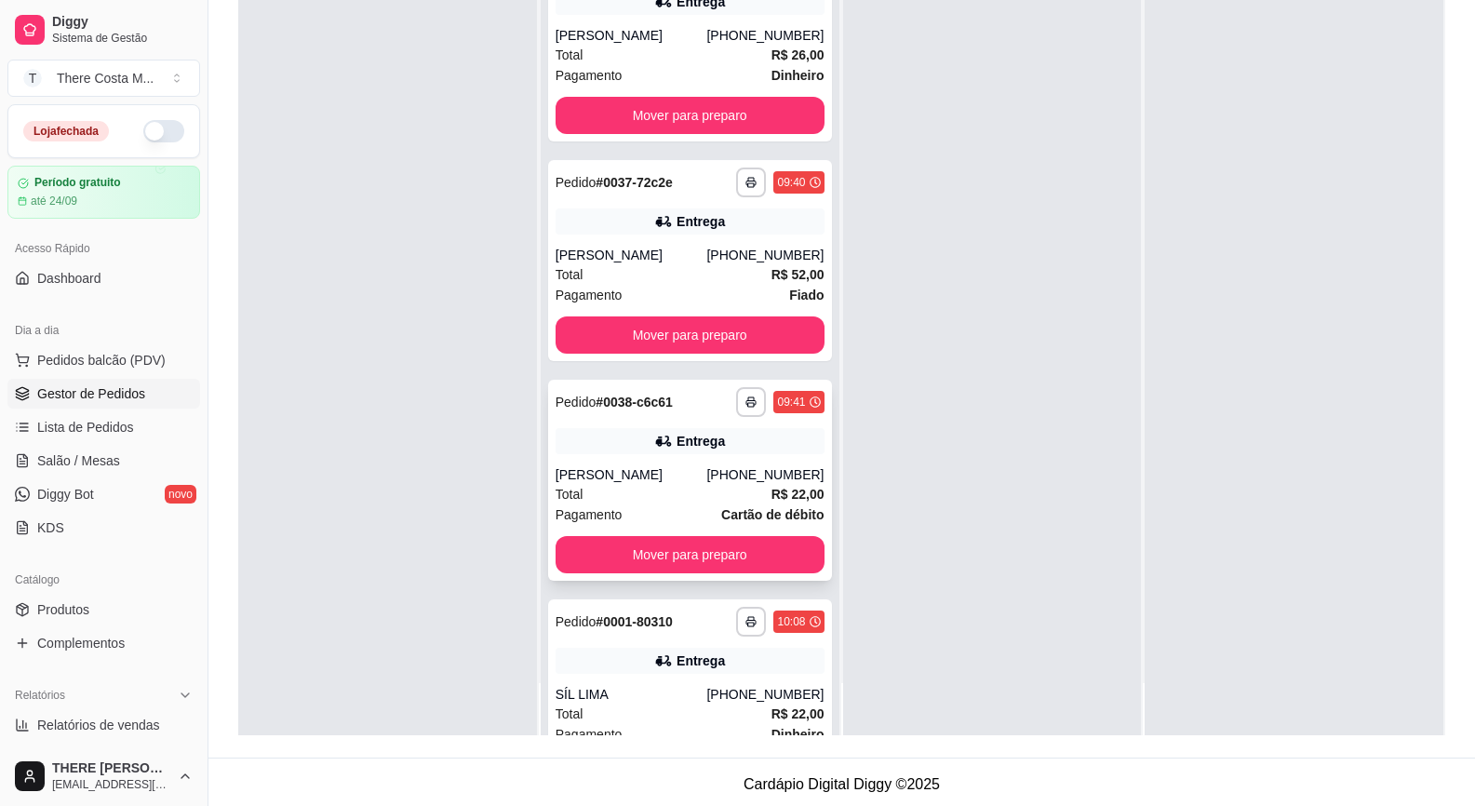
click at [620, 460] on div "**********" at bounding box center [690, 480] width 284 height 201
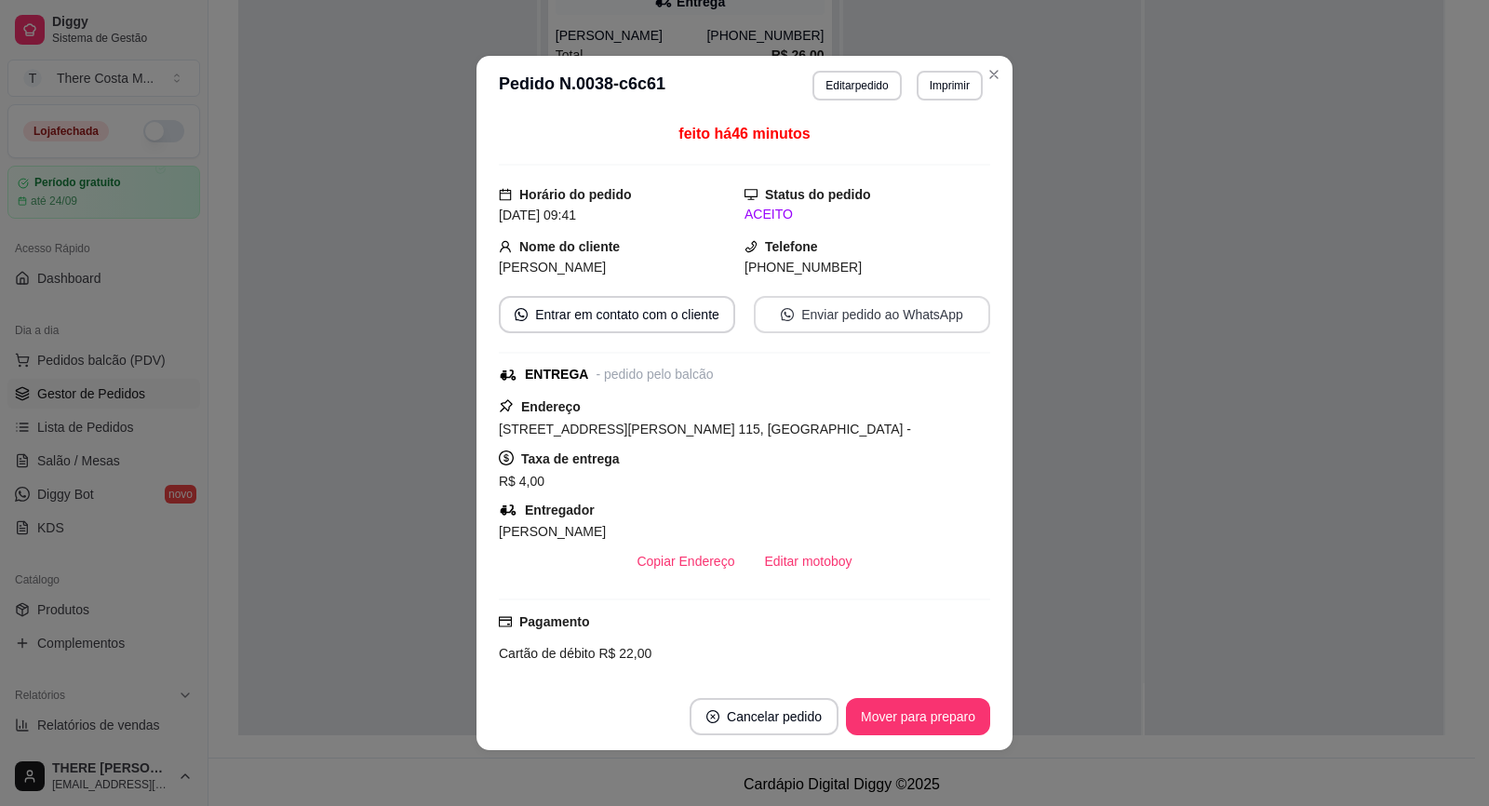
click at [824, 311] on button "Enviar pedido ao WhatsApp" at bounding box center [872, 314] width 236 height 37
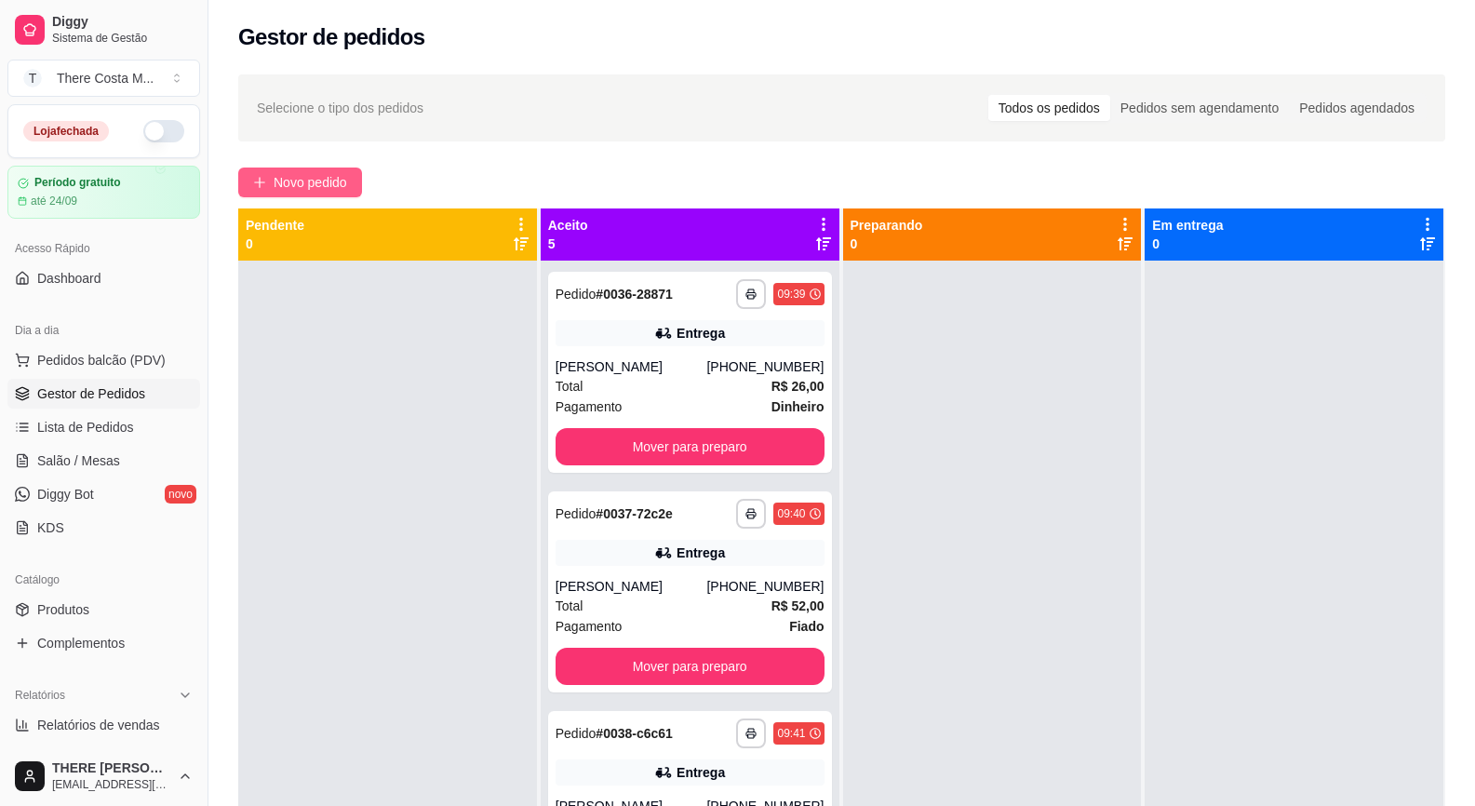
click at [343, 182] on span "Novo pedido" at bounding box center [311, 182] width 74 height 20
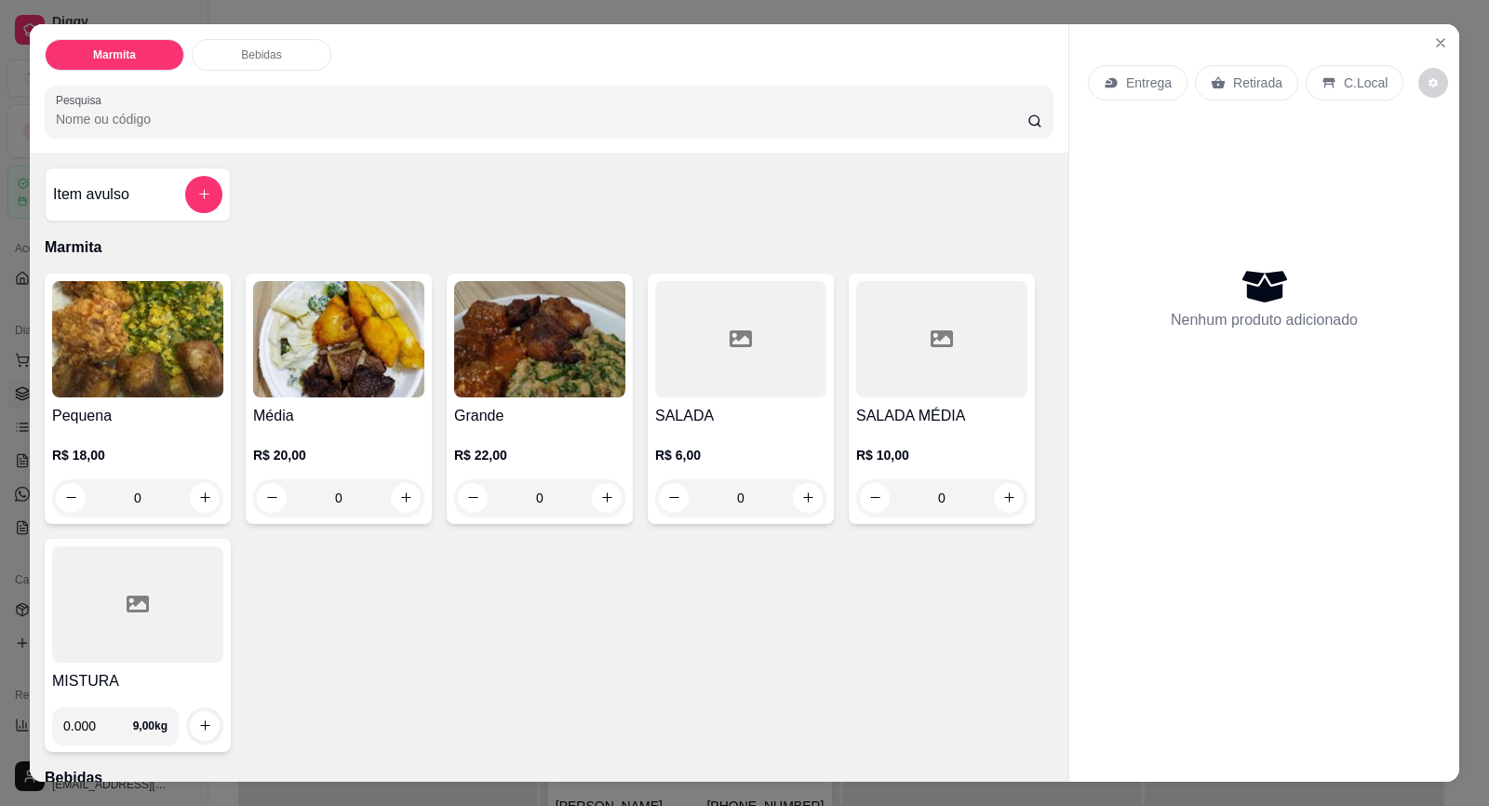
click at [1253, 78] on p "Retirada" at bounding box center [1257, 83] width 49 height 19
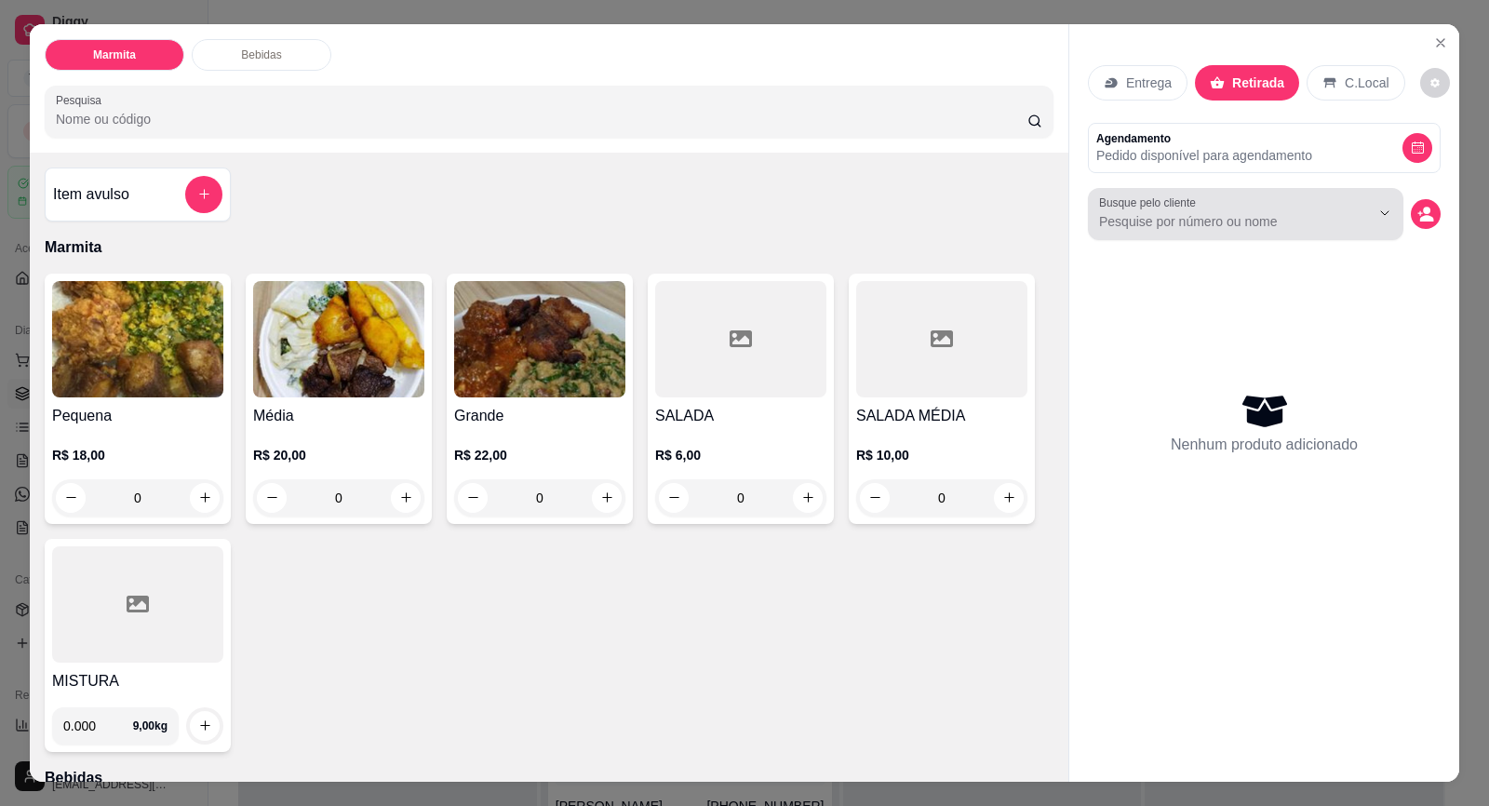
click at [1196, 218] on input "Busque pelo cliente" at bounding box center [1219, 221] width 241 height 19
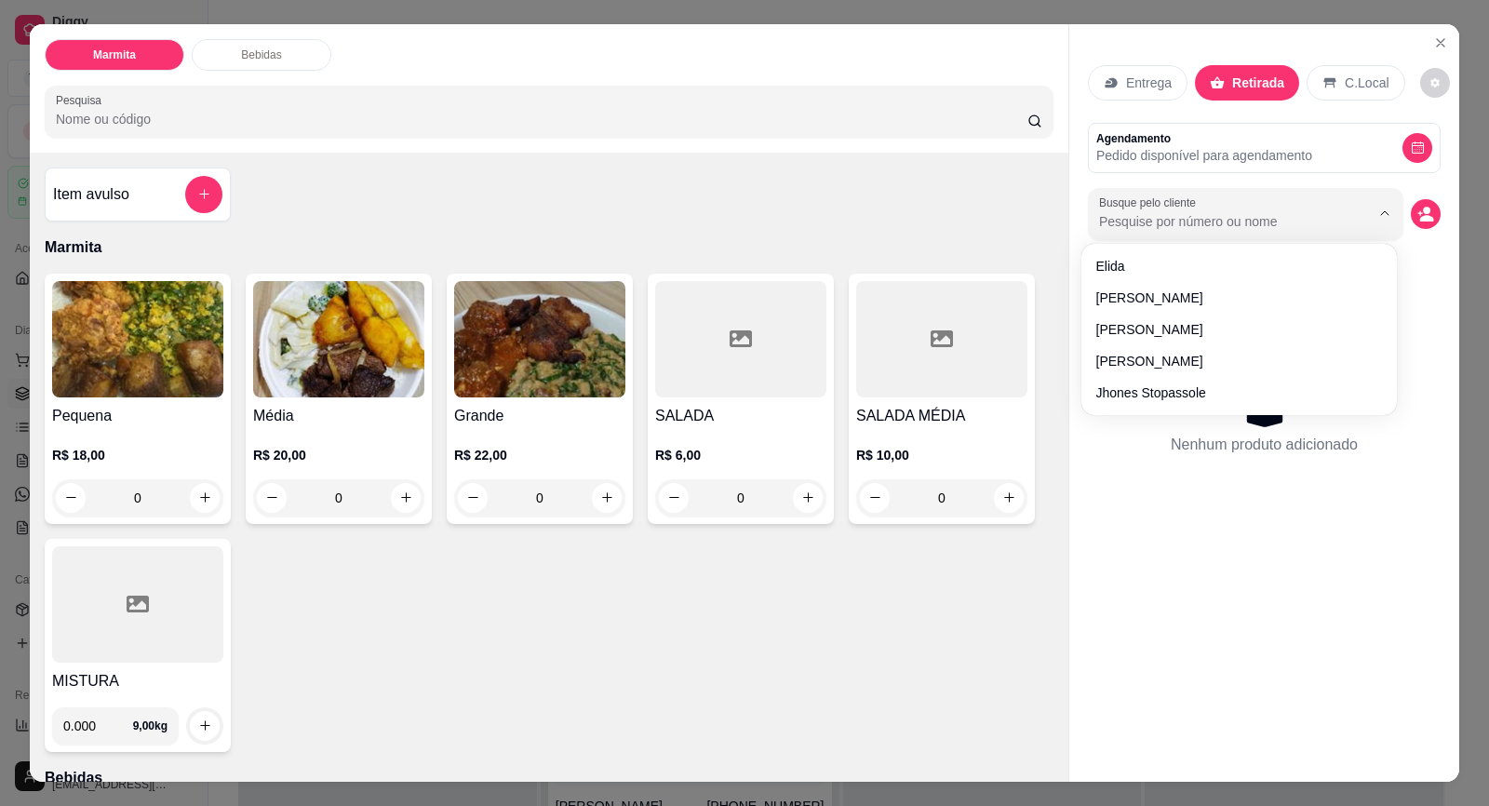
paste input "15 99852-8760"
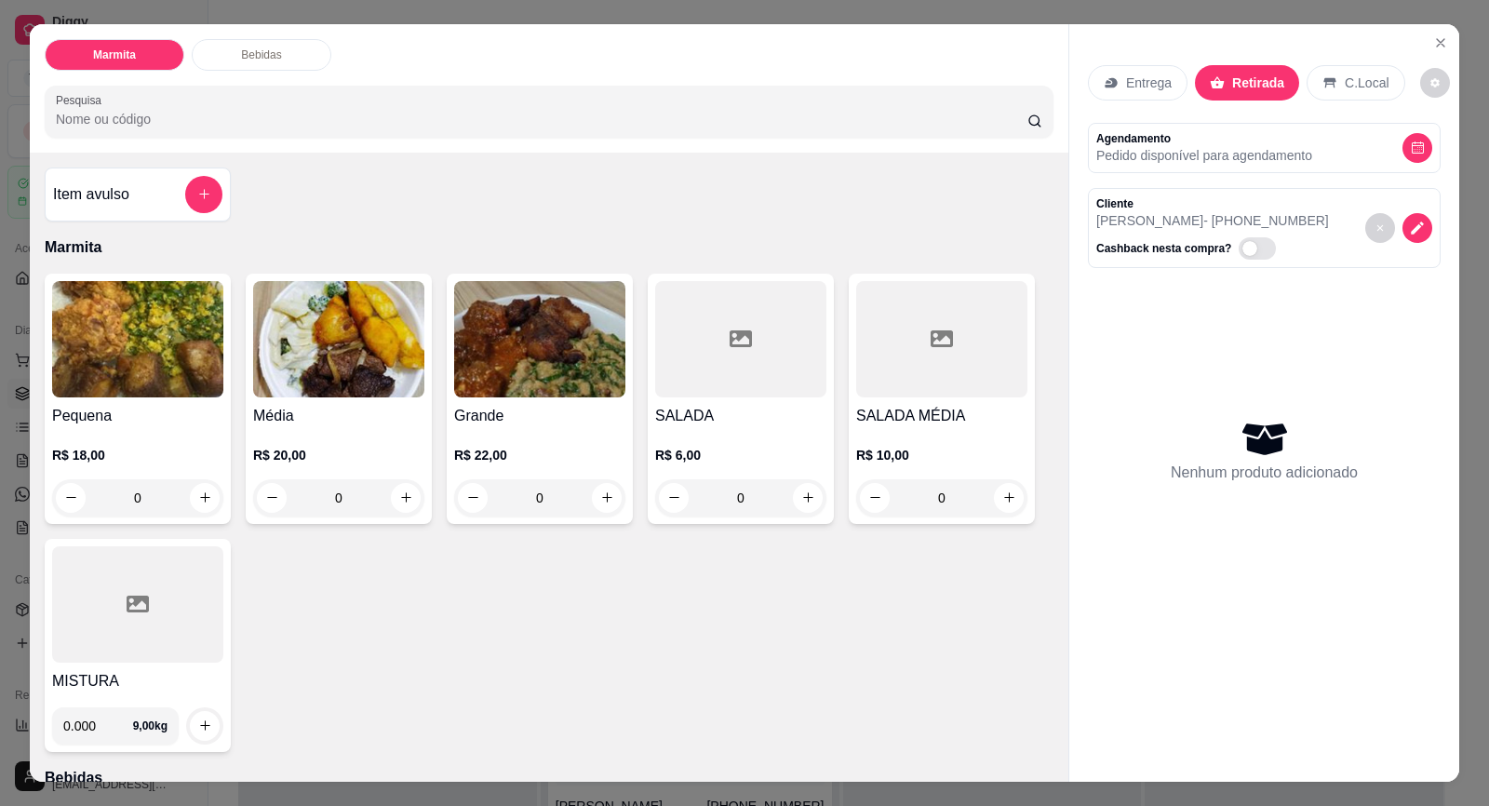
click at [321, 427] on div "R$ 20,00 0" at bounding box center [338, 471] width 171 height 89
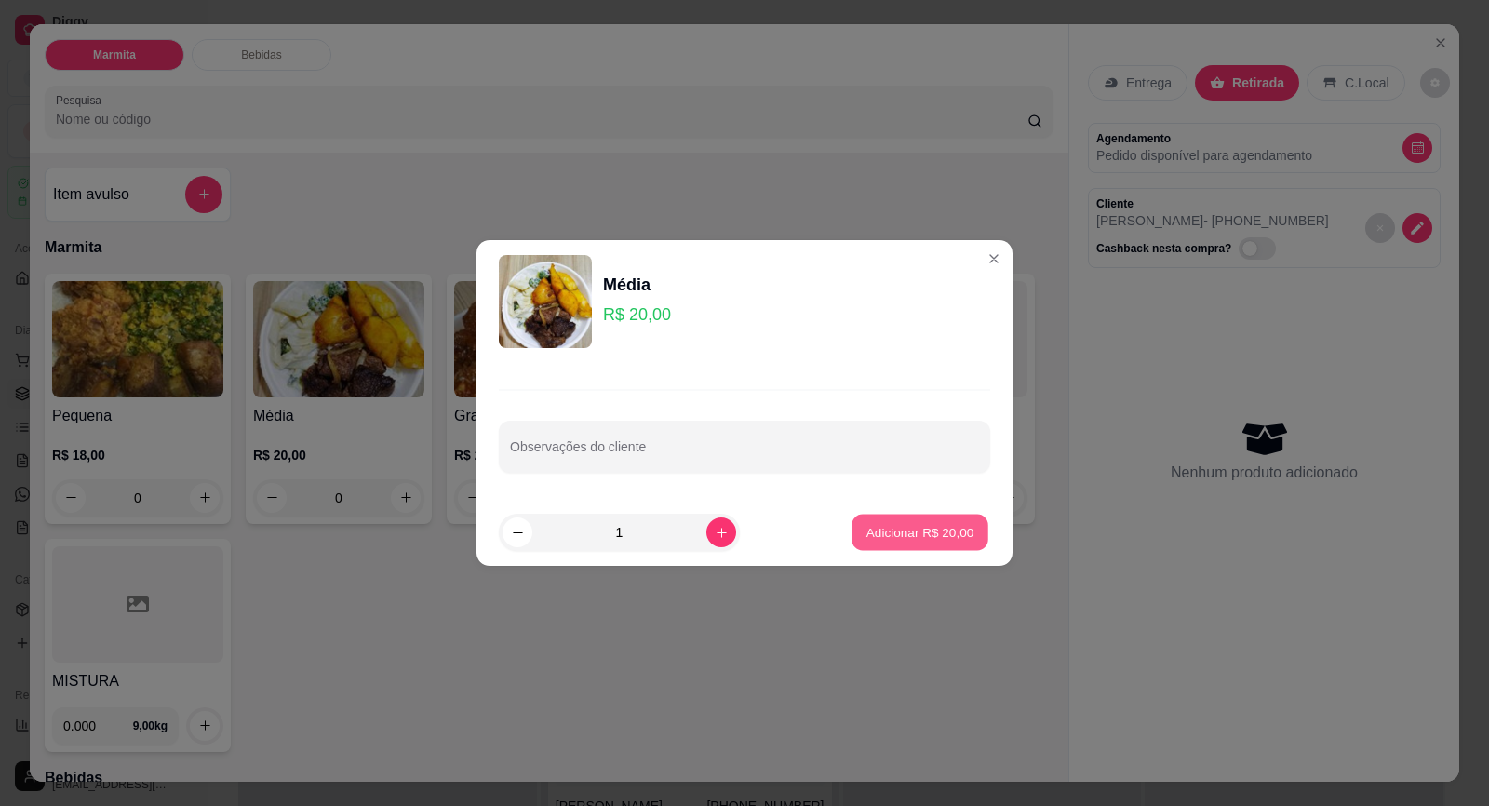
click at [904, 518] on button "Adicionar R$ 20,00" at bounding box center [920, 533] width 137 height 36
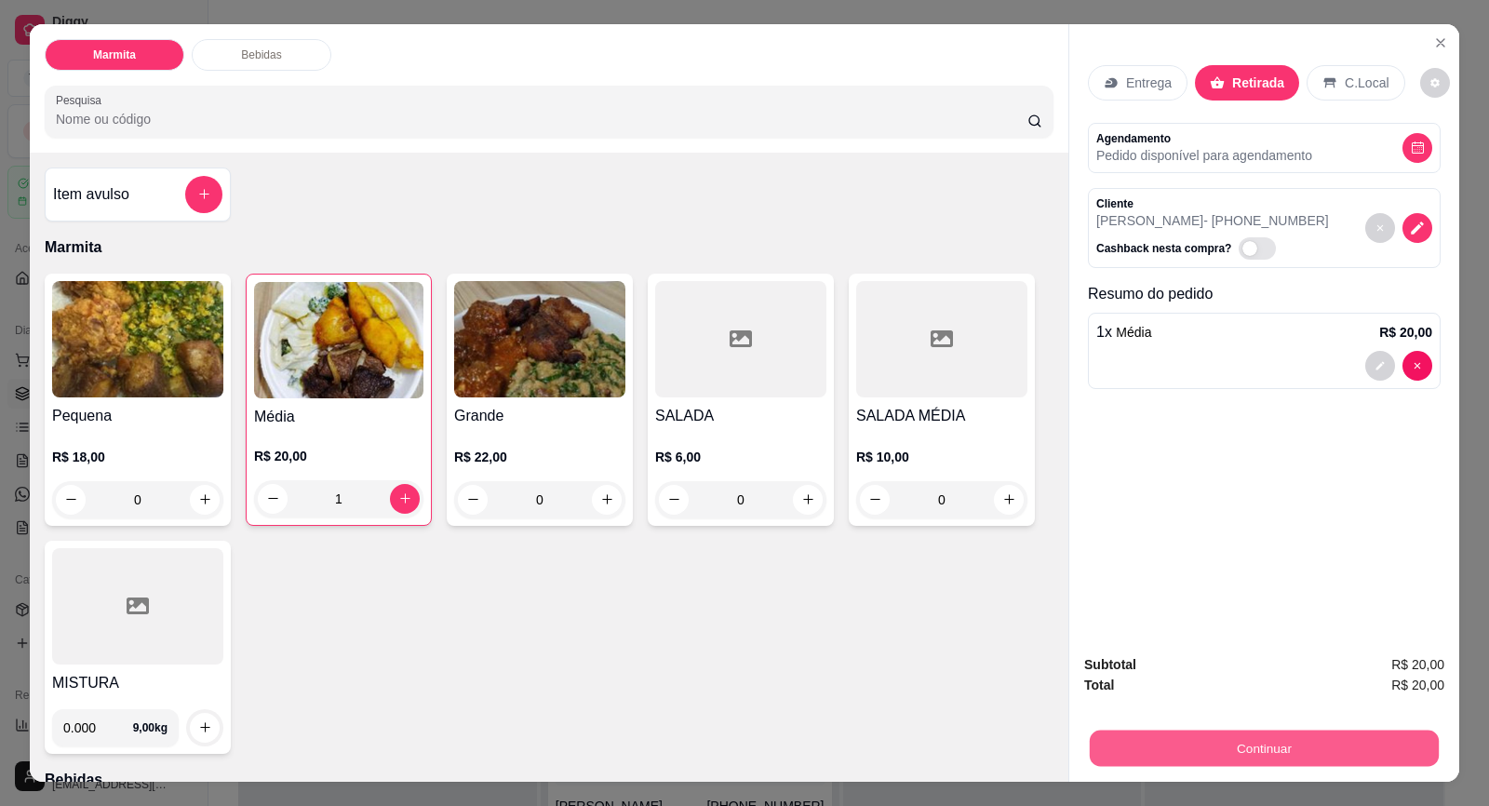
click at [1298, 733] on button "Continuar" at bounding box center [1264, 749] width 349 height 36
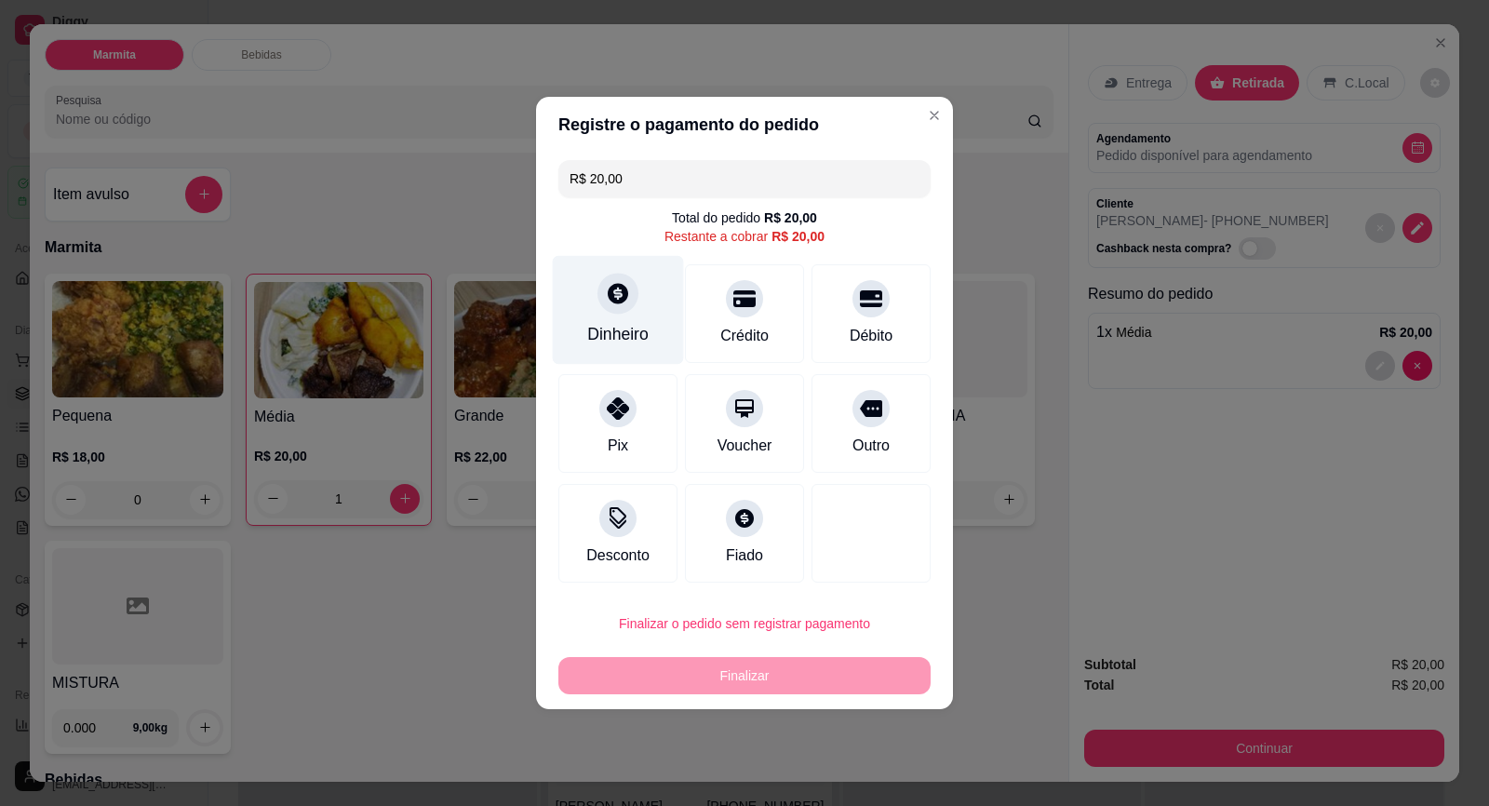
click at [601, 300] on div at bounding box center [617, 293] width 41 height 41
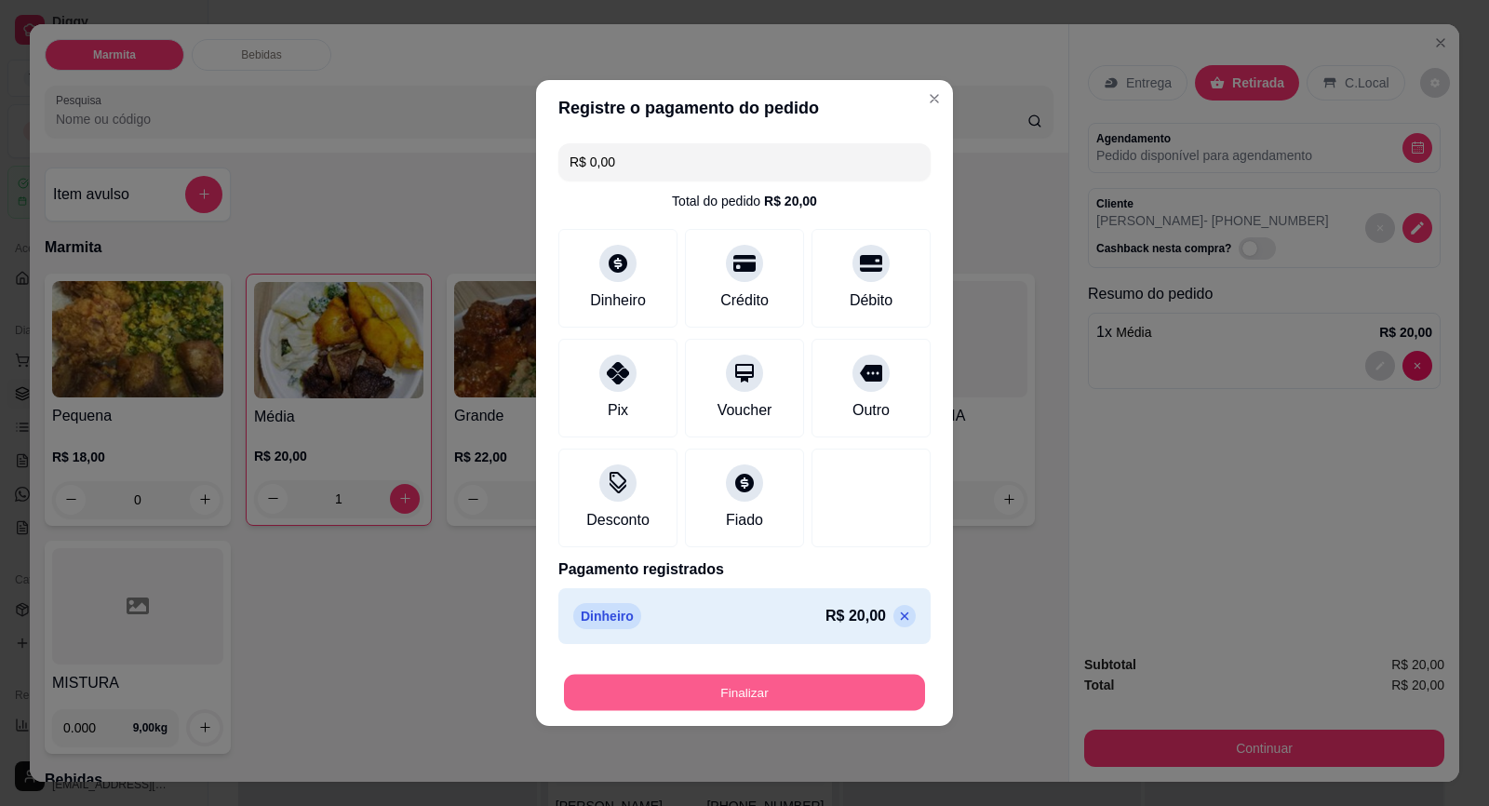
click at [741, 689] on button "Finalizar" at bounding box center [744, 693] width 361 height 36
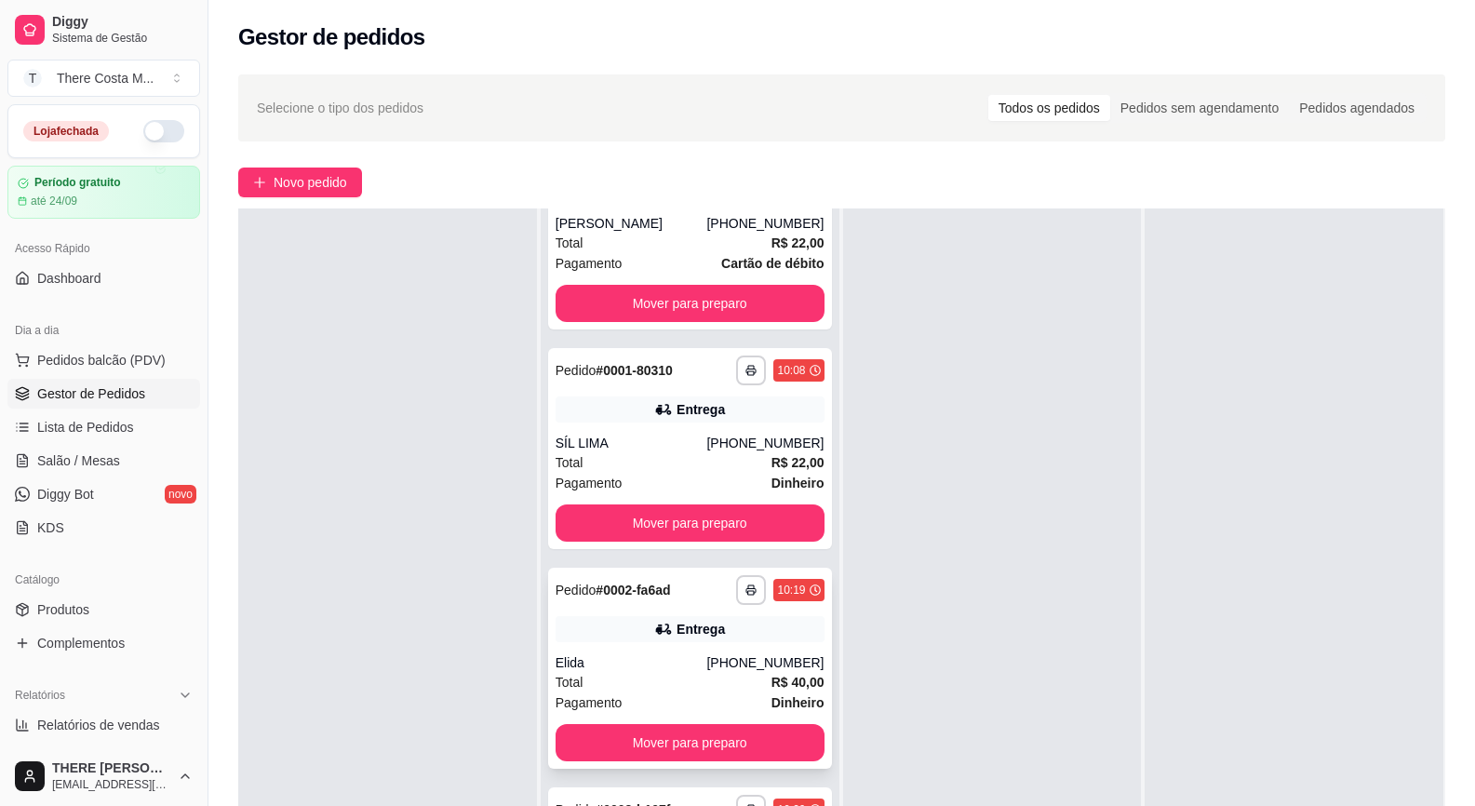
scroll to position [284, 0]
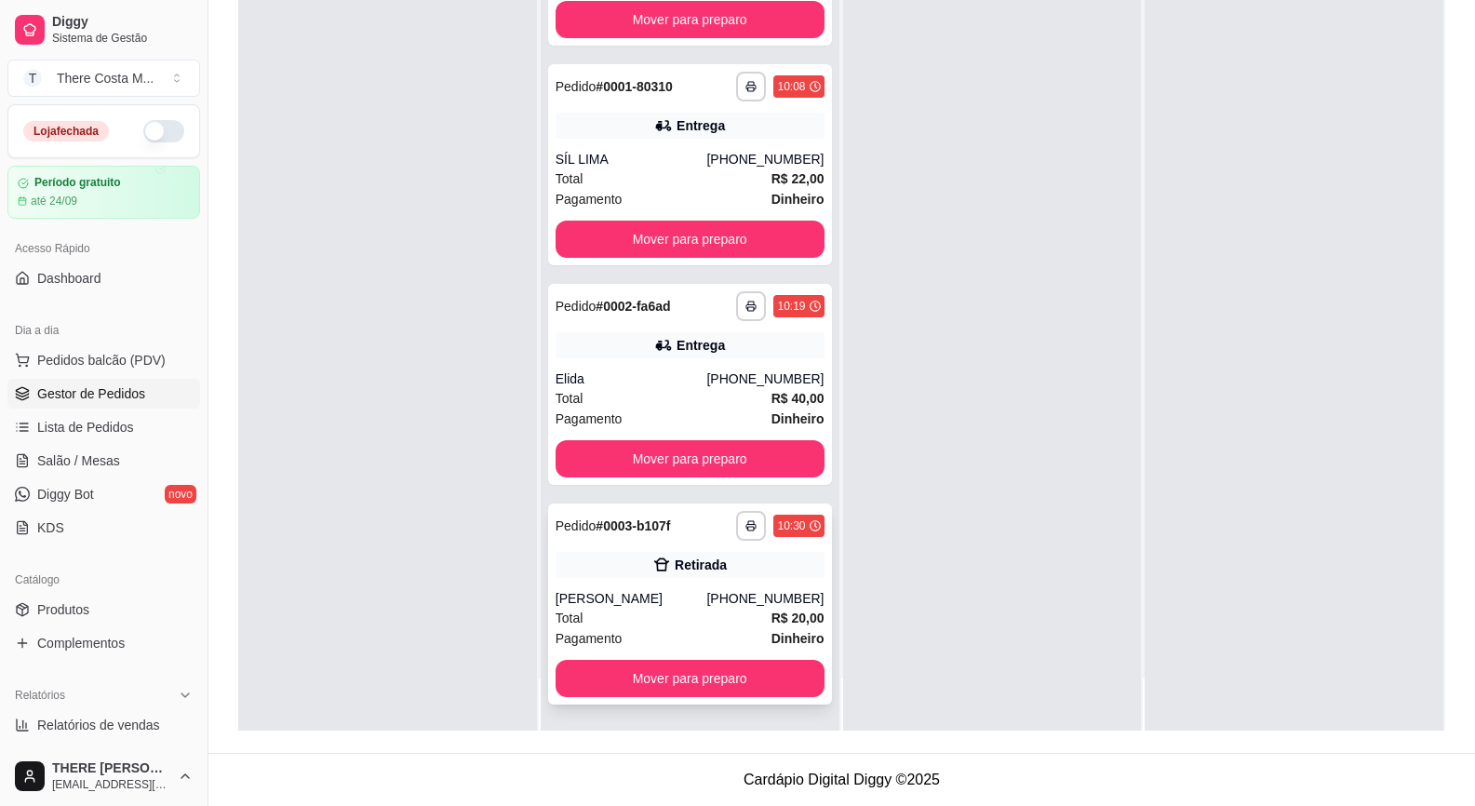
click at [662, 615] on div "Total R$ 20,00" at bounding box center [690, 618] width 269 height 20
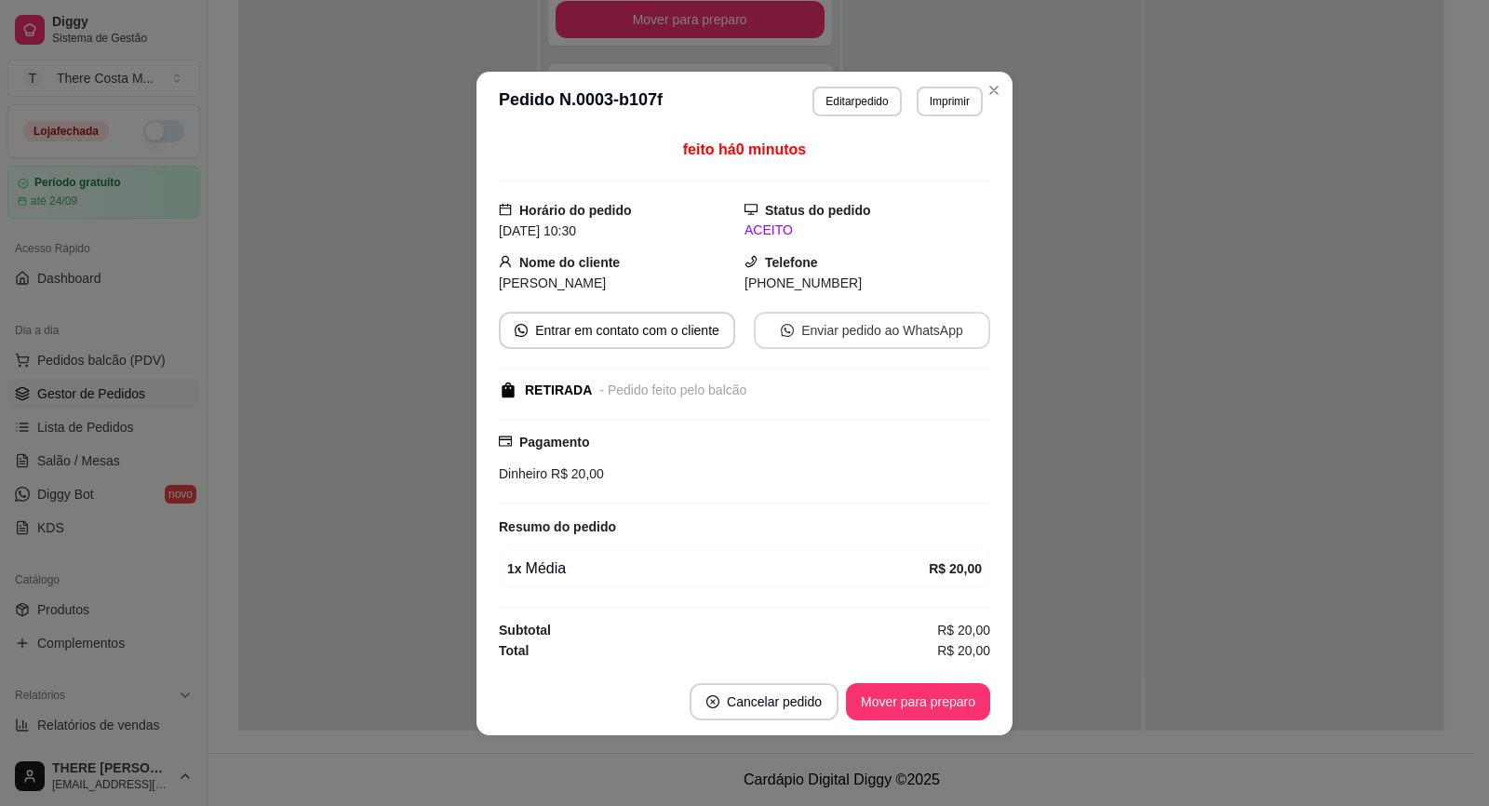
click at [906, 325] on button "Enviar pedido ao WhatsApp" at bounding box center [872, 330] width 236 height 37
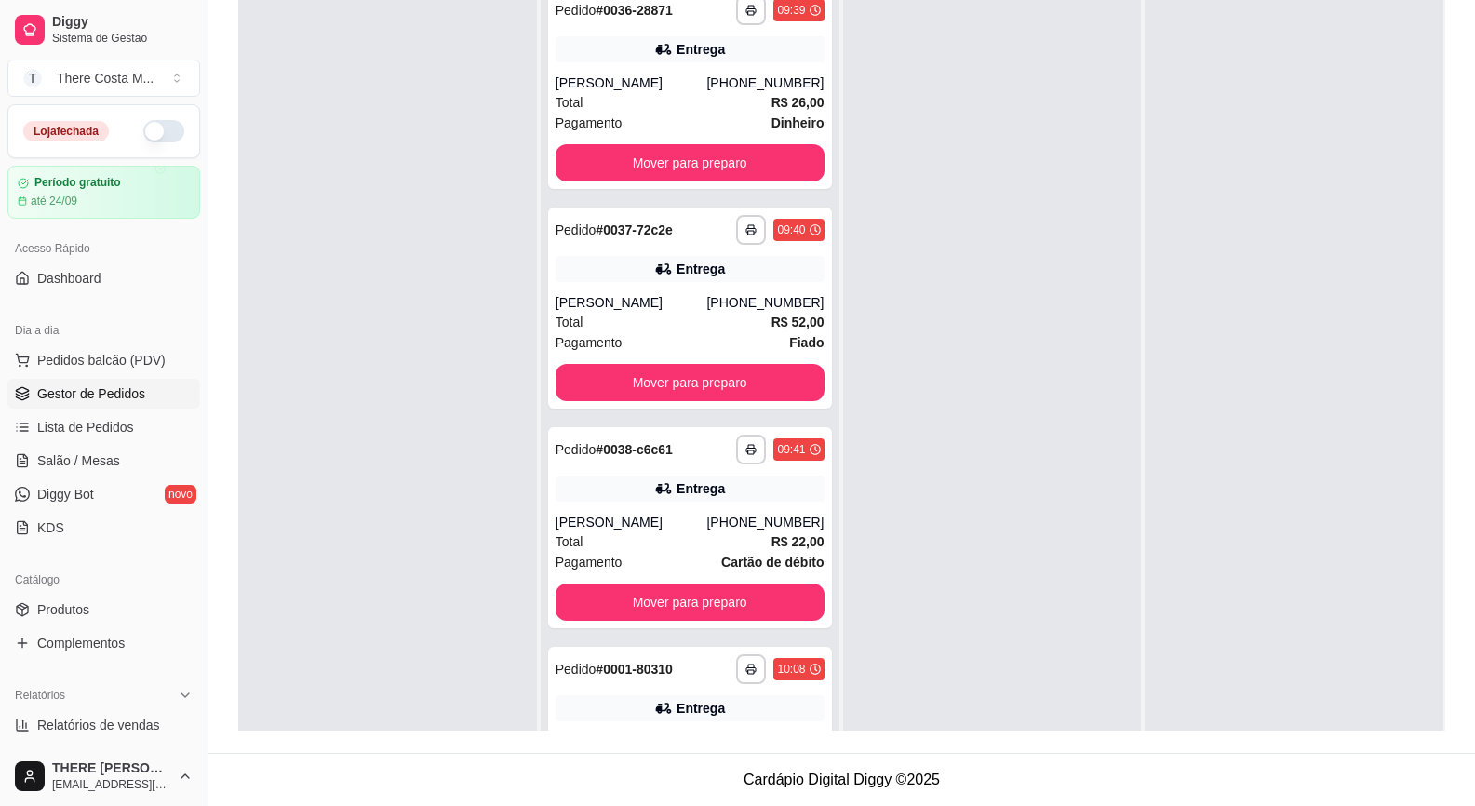
scroll to position [0, 0]
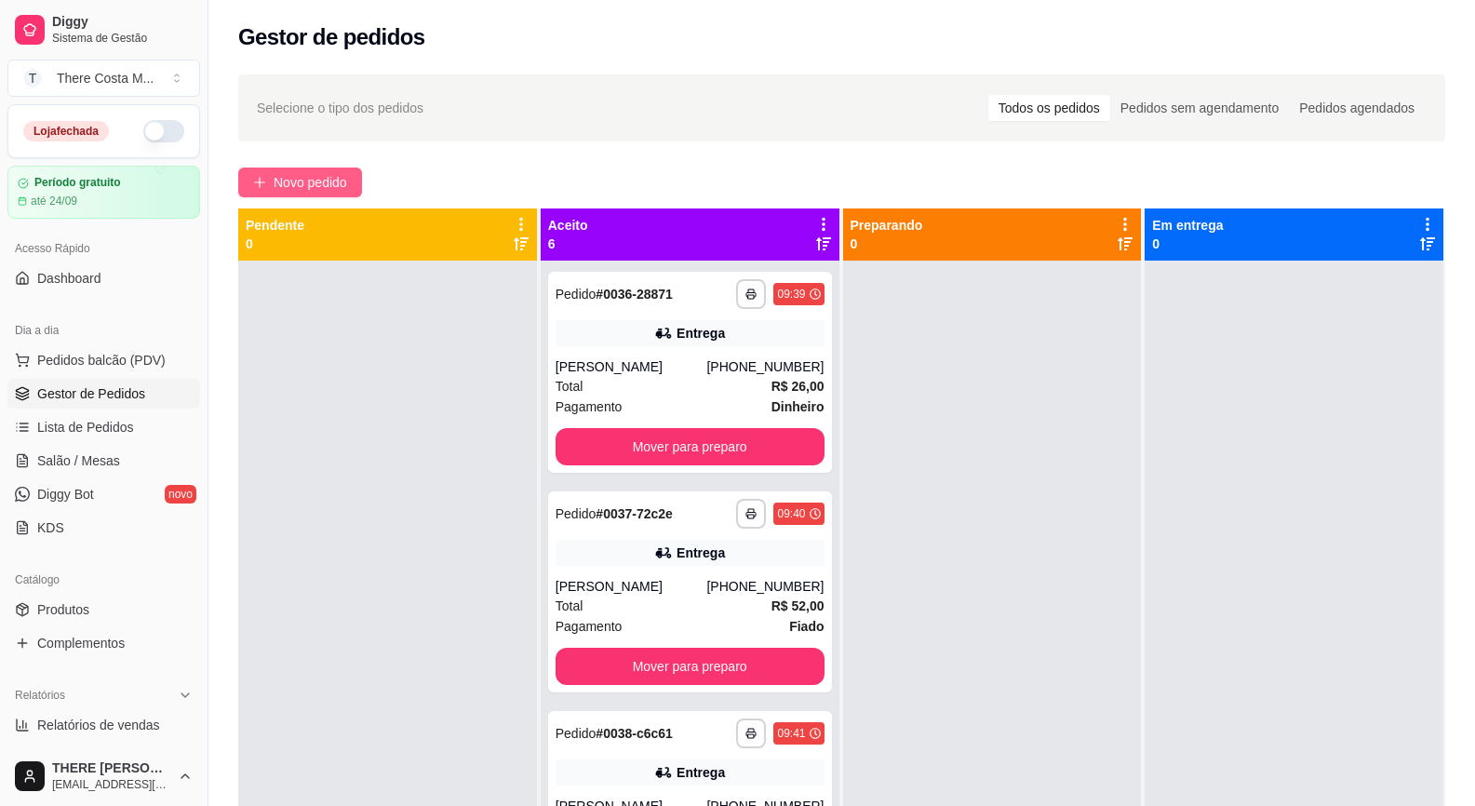
click at [294, 189] on span "Novo pedido" at bounding box center [311, 182] width 74 height 20
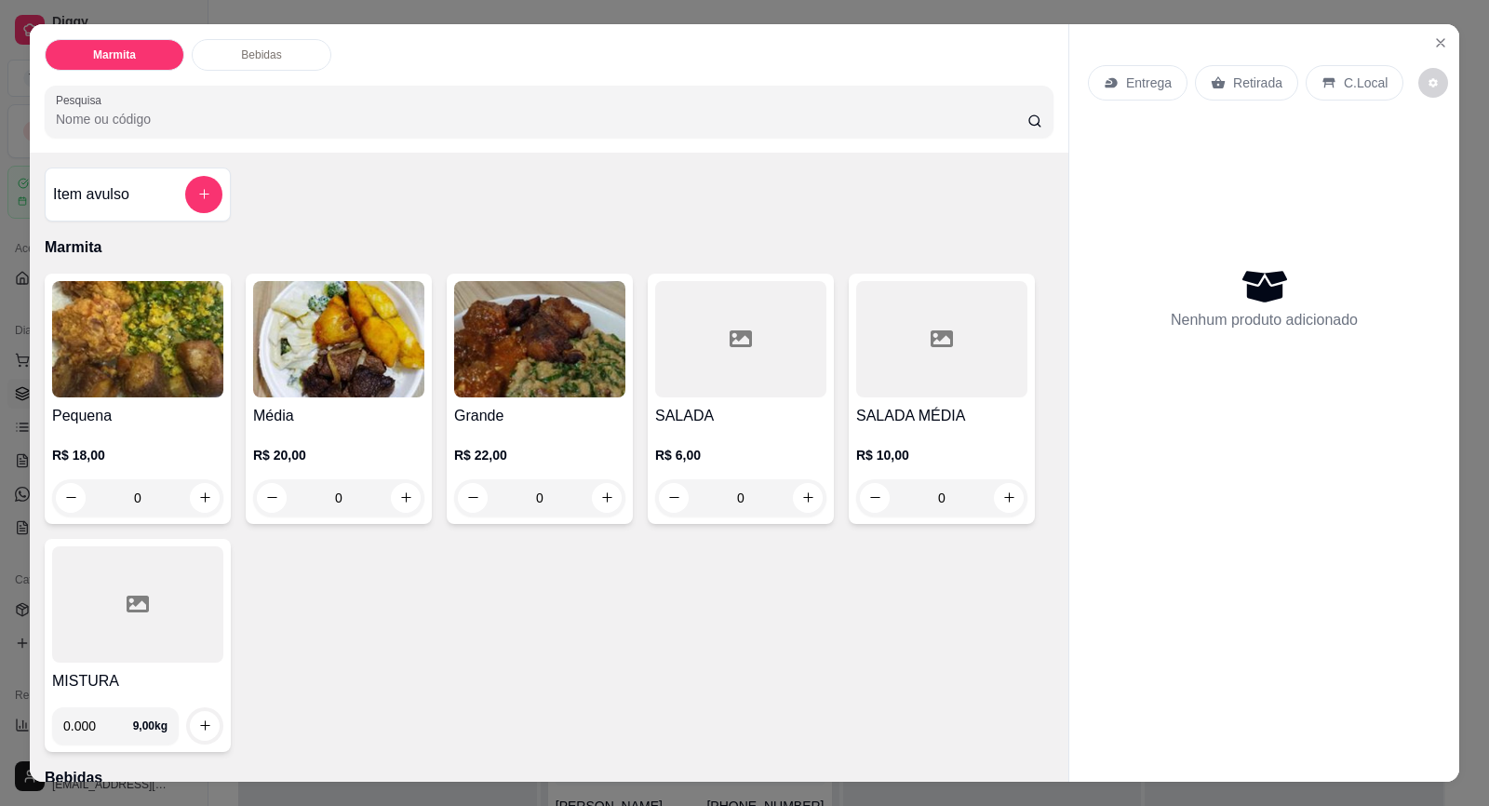
click at [1161, 86] on p "Entrega" at bounding box center [1149, 83] width 46 height 19
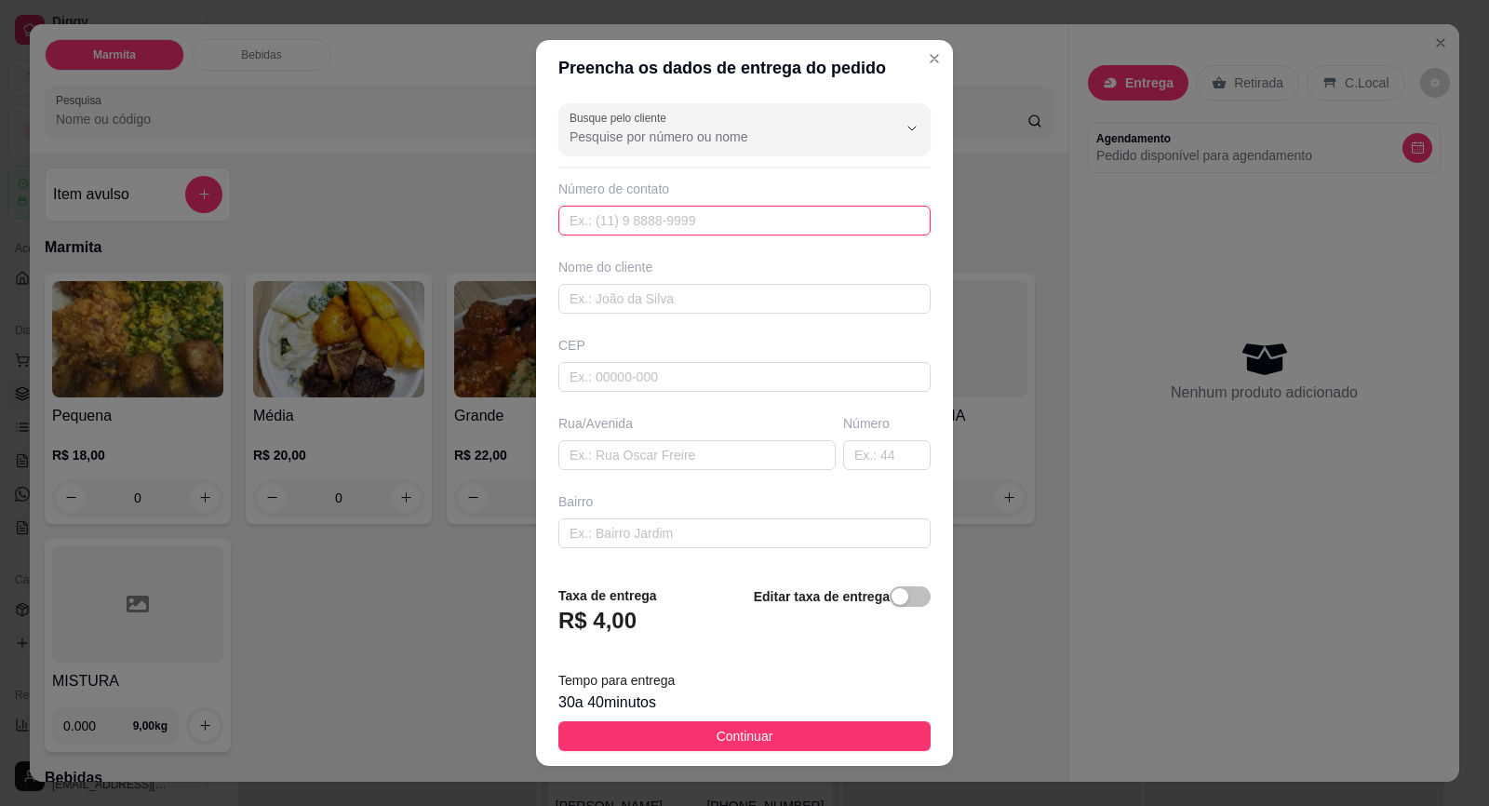
click at [678, 219] on input "text" at bounding box center [744, 221] width 372 height 30
paste input "[PHONE_NUMBER]"
click at [672, 293] on input "text" at bounding box center [744, 299] width 372 height 30
click at [643, 455] on input "text" at bounding box center [696, 455] width 277 height 30
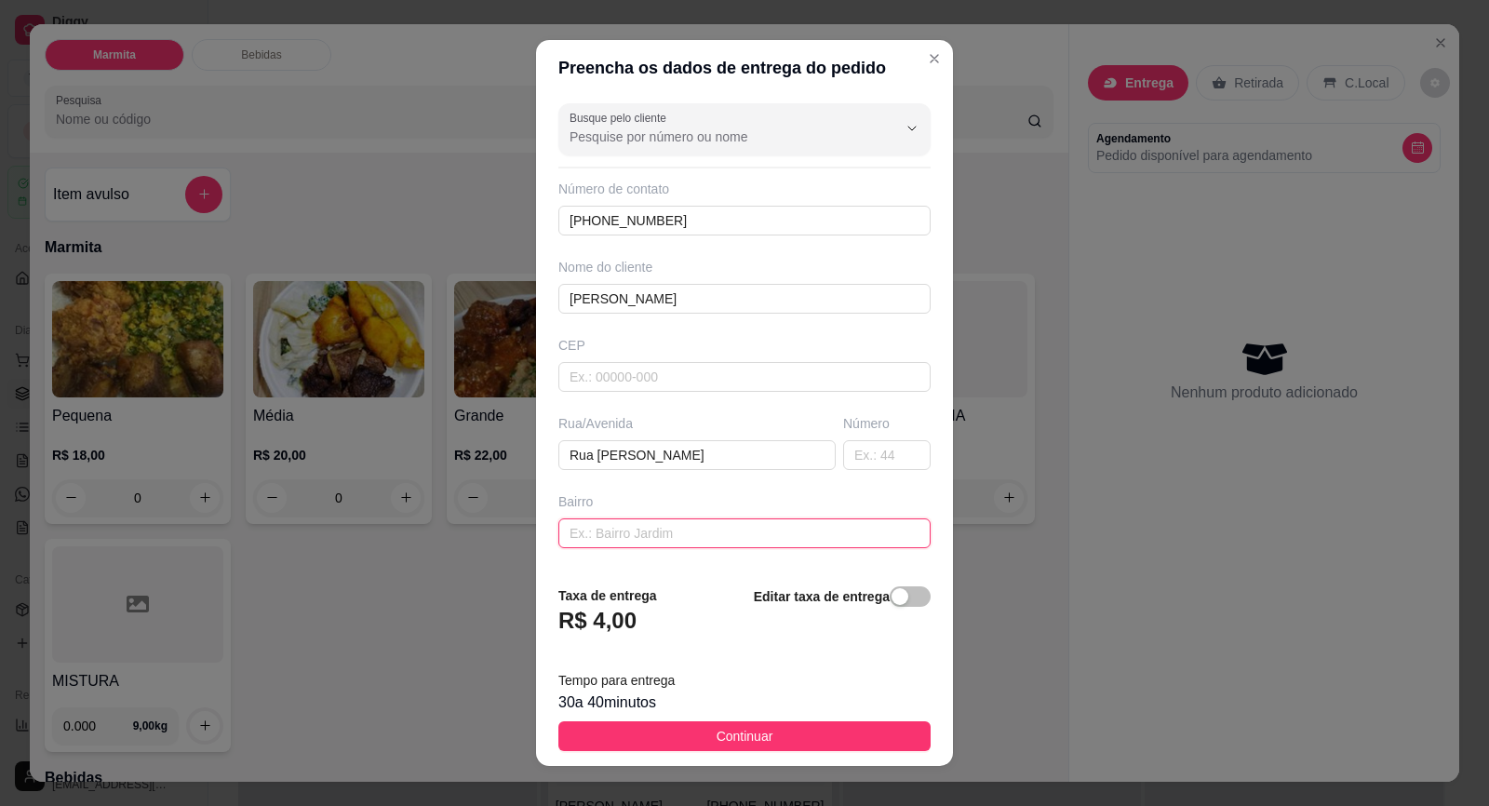
click at [637, 525] on input "text" at bounding box center [744, 533] width 372 height 30
click at [589, 527] on input "Jardm Carolina" at bounding box center [744, 533] width 372 height 30
click at [798, 536] on input "[GEOGRAPHIC_DATA]" at bounding box center [744, 533] width 372 height 30
click at [839, 474] on div "Busque pelo cliente Número de contato (15) 99654-7369 Nome do cliente Fernanda …" at bounding box center [744, 333] width 417 height 474
click at [843, 462] on input "text" at bounding box center [886, 455] width 87 height 30
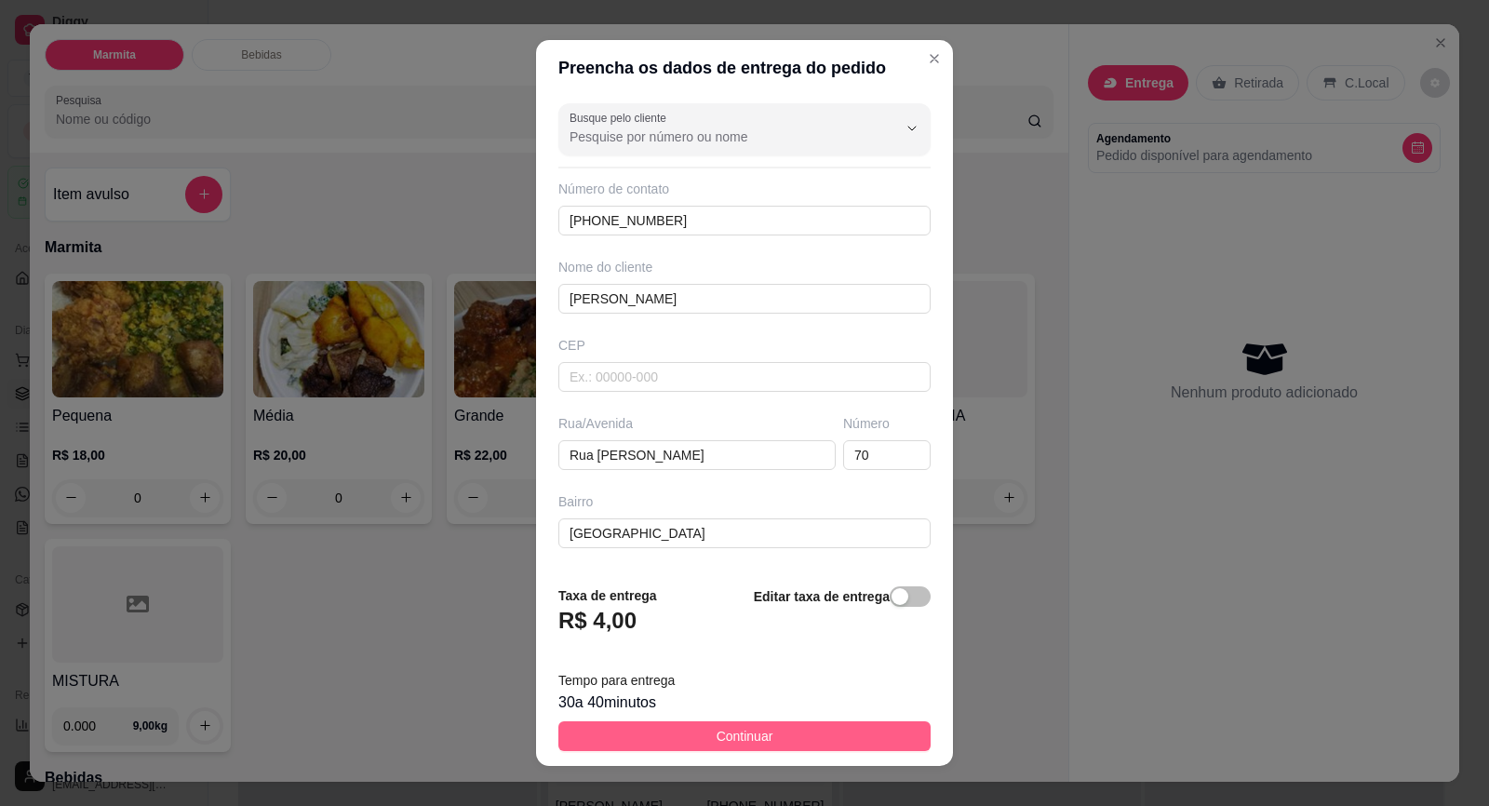
click at [825, 731] on button "Continuar" at bounding box center [744, 736] width 372 height 30
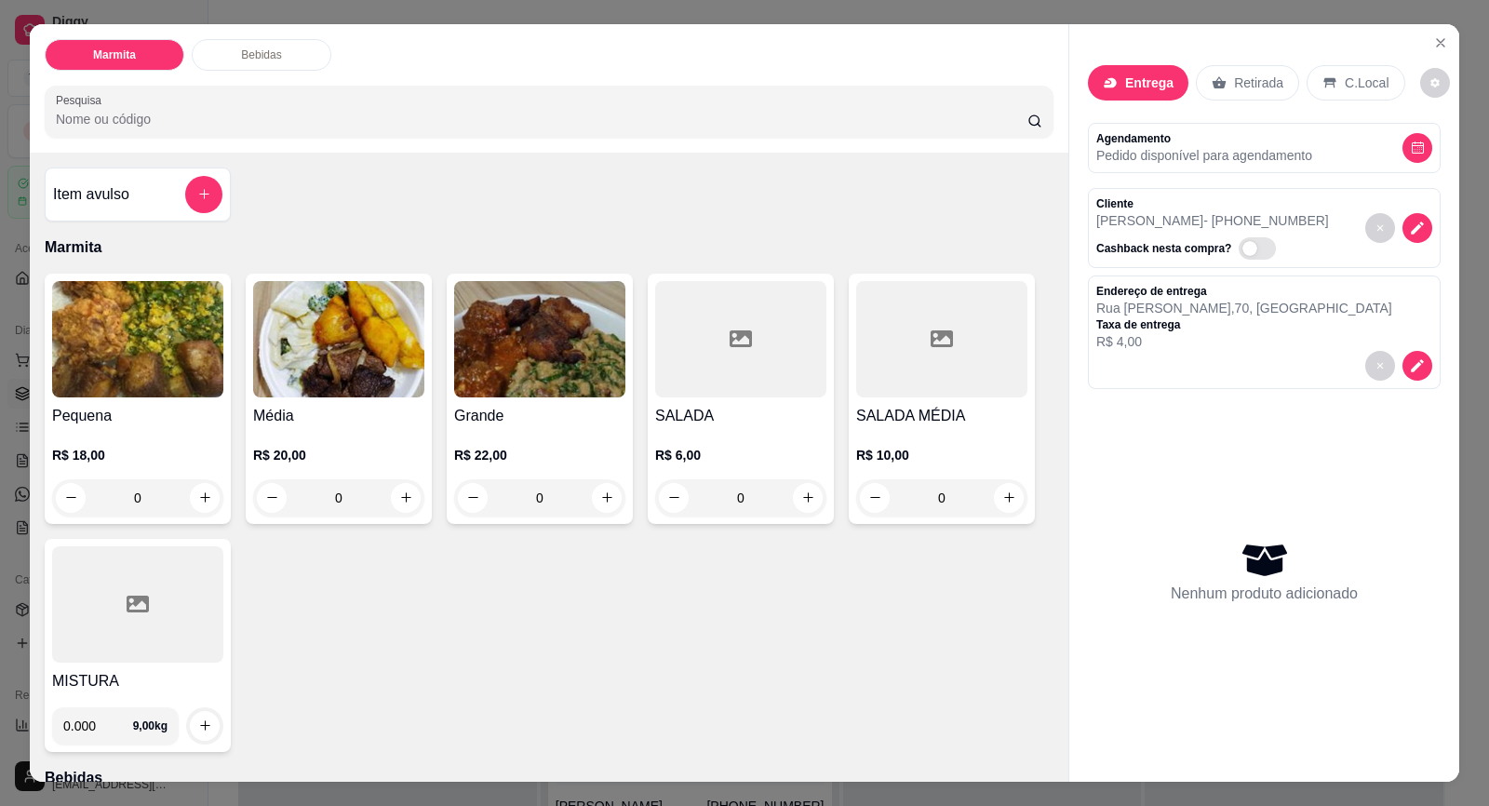
click at [304, 368] on img at bounding box center [338, 339] width 171 height 116
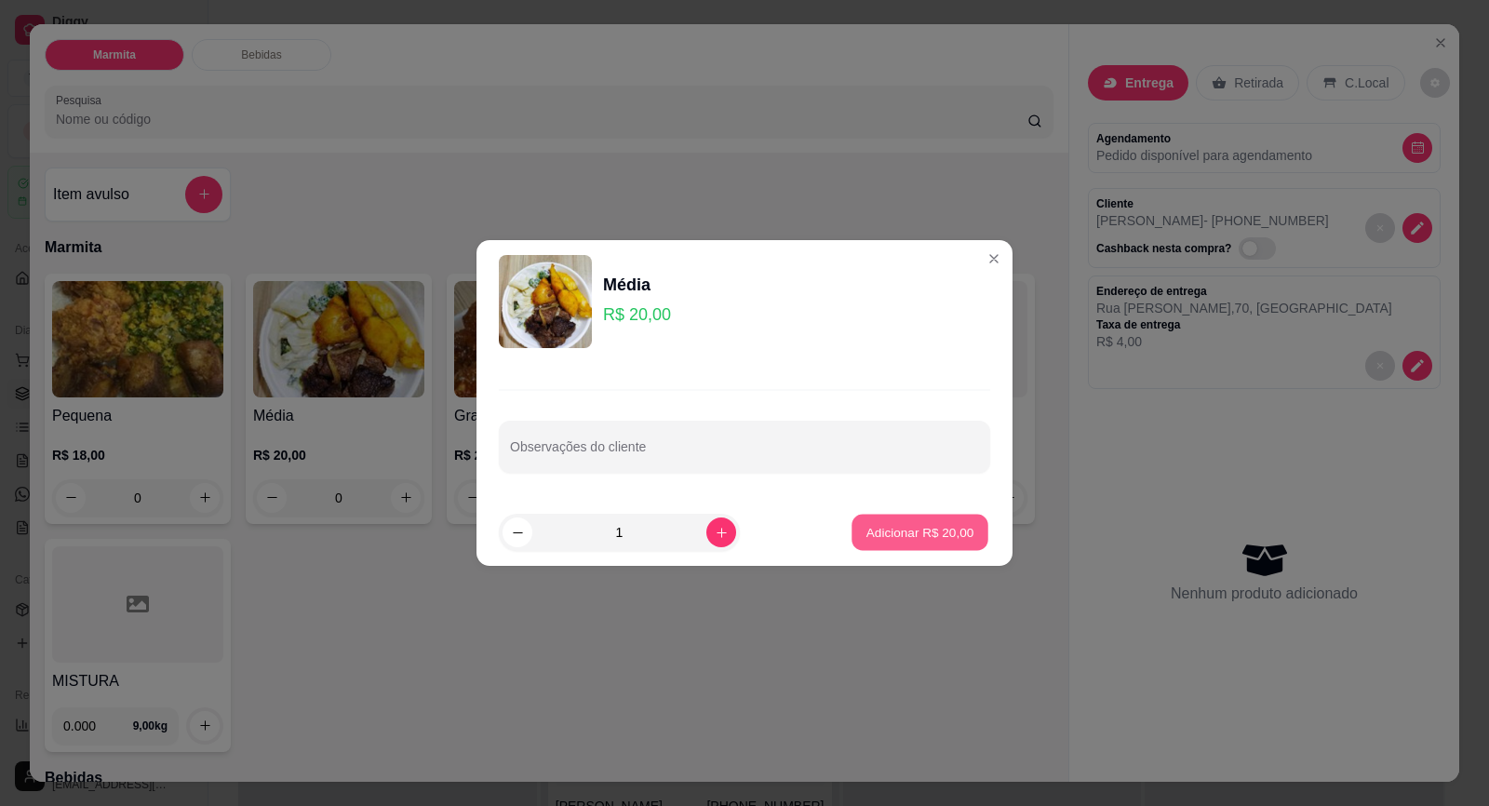
click at [898, 544] on button "Adicionar R$ 20,00" at bounding box center [920, 533] width 137 height 36
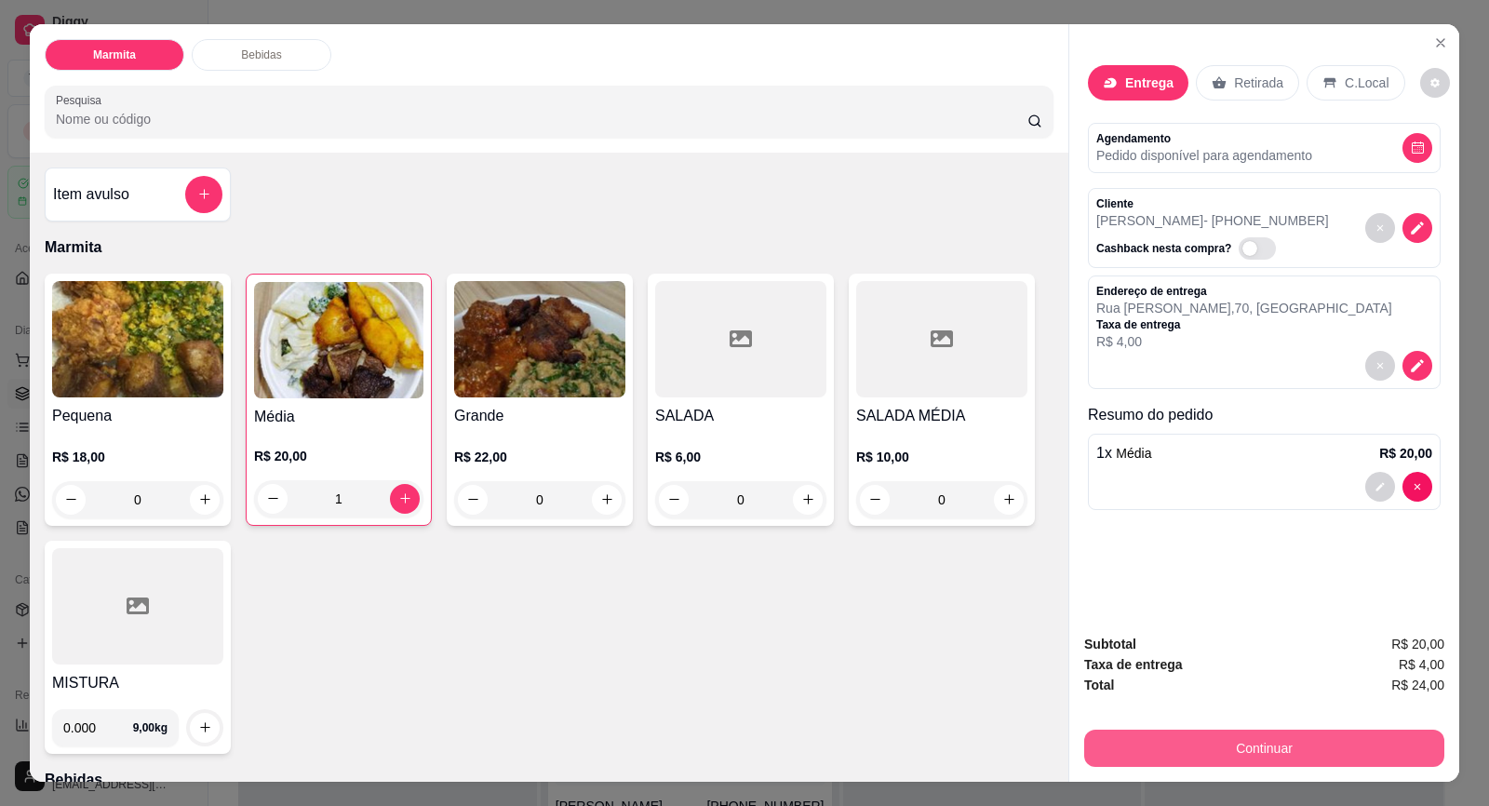
click at [1217, 760] on button "Continuar" at bounding box center [1264, 748] width 360 height 37
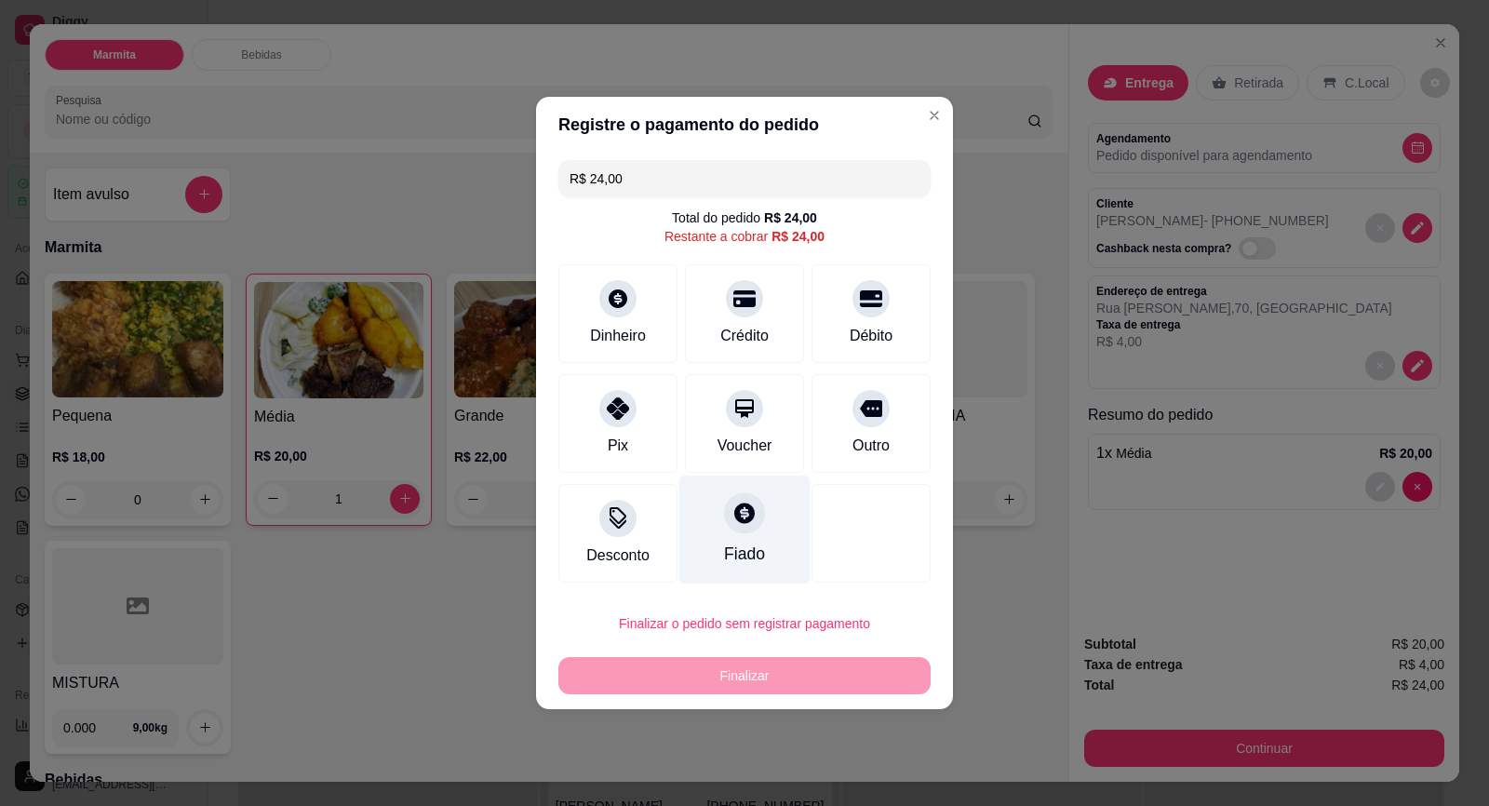
click at [761, 530] on div "Fiado" at bounding box center [744, 530] width 131 height 109
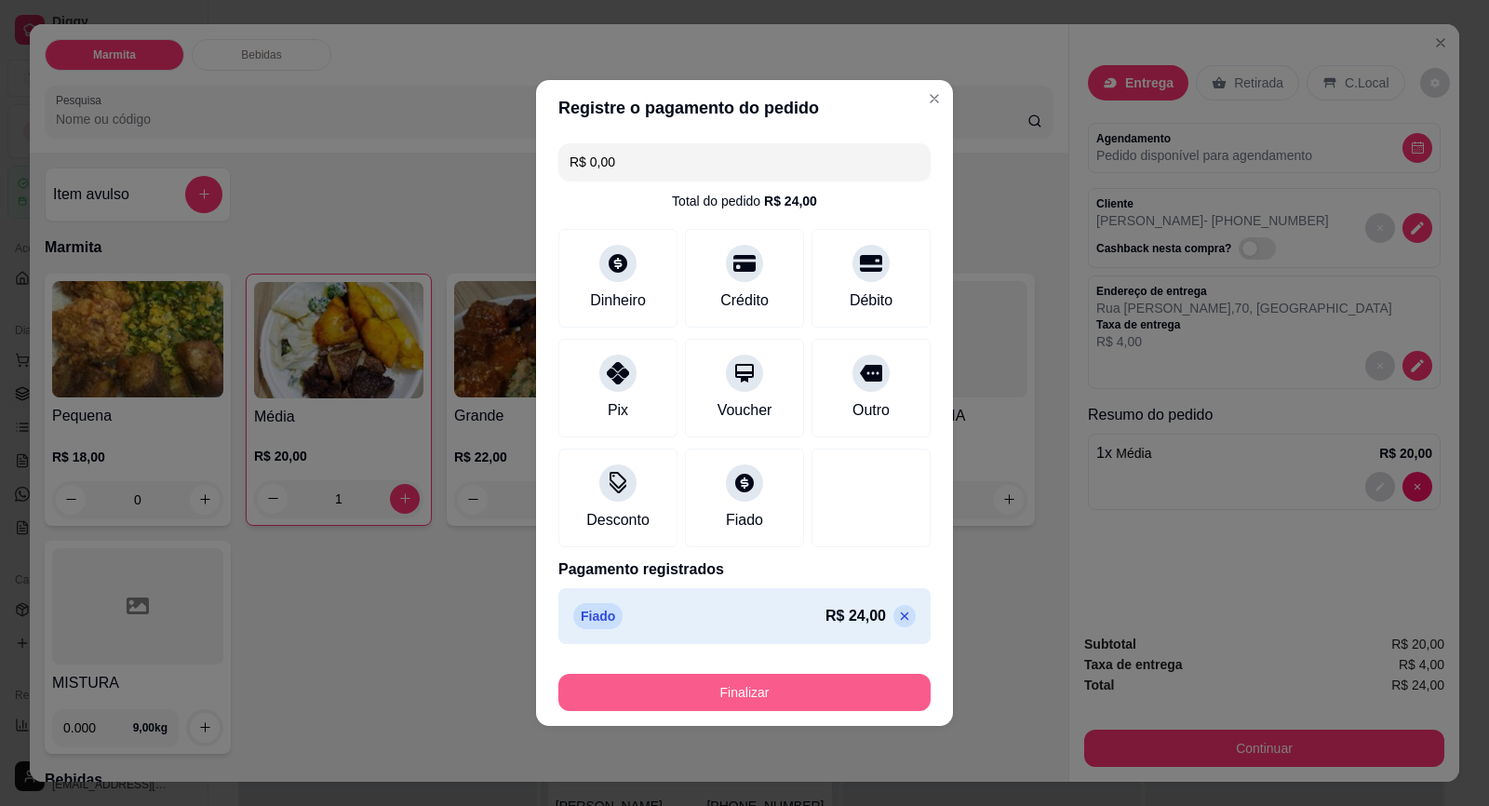
click at [744, 680] on button "Finalizar" at bounding box center [744, 692] width 372 height 37
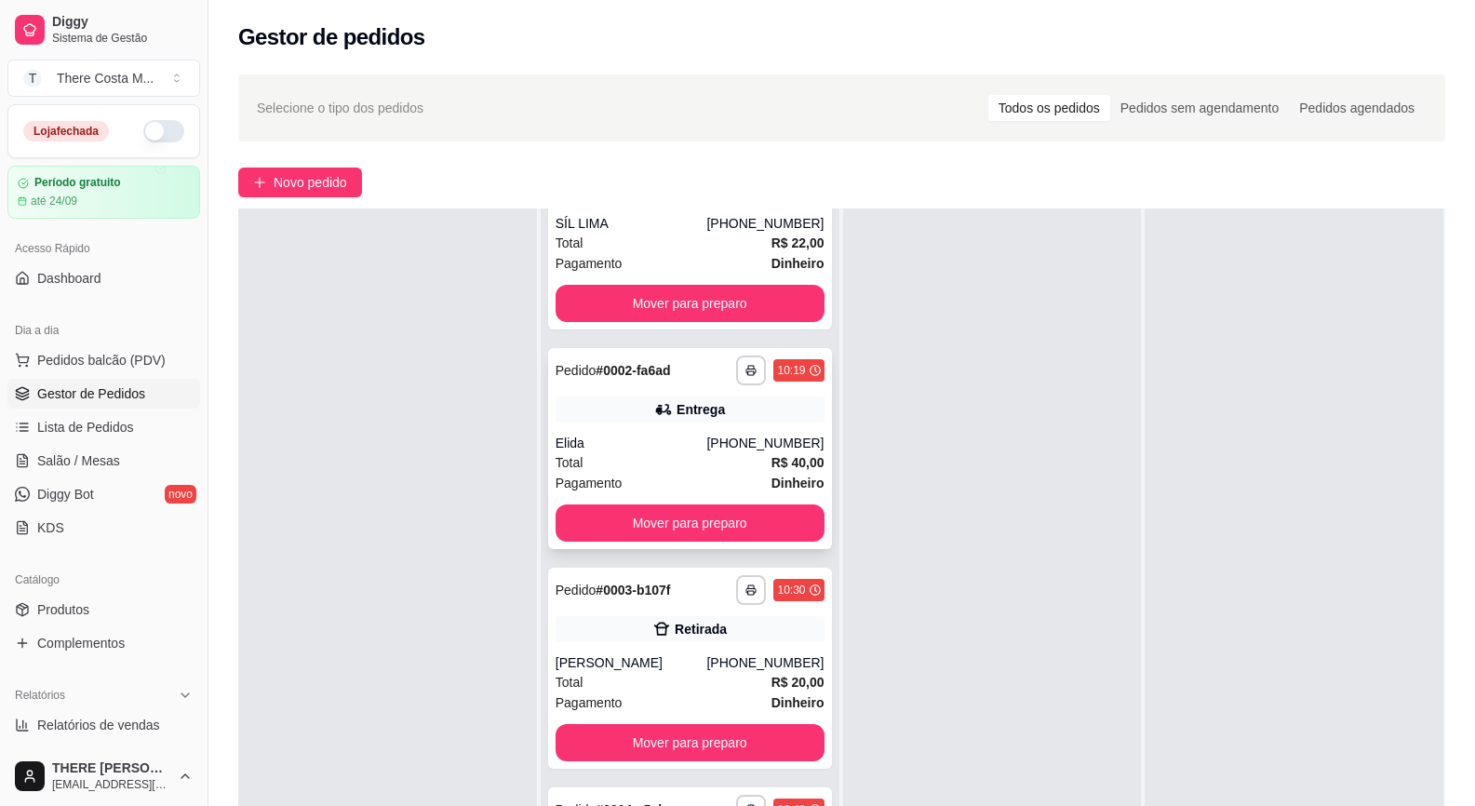
scroll to position [284, 0]
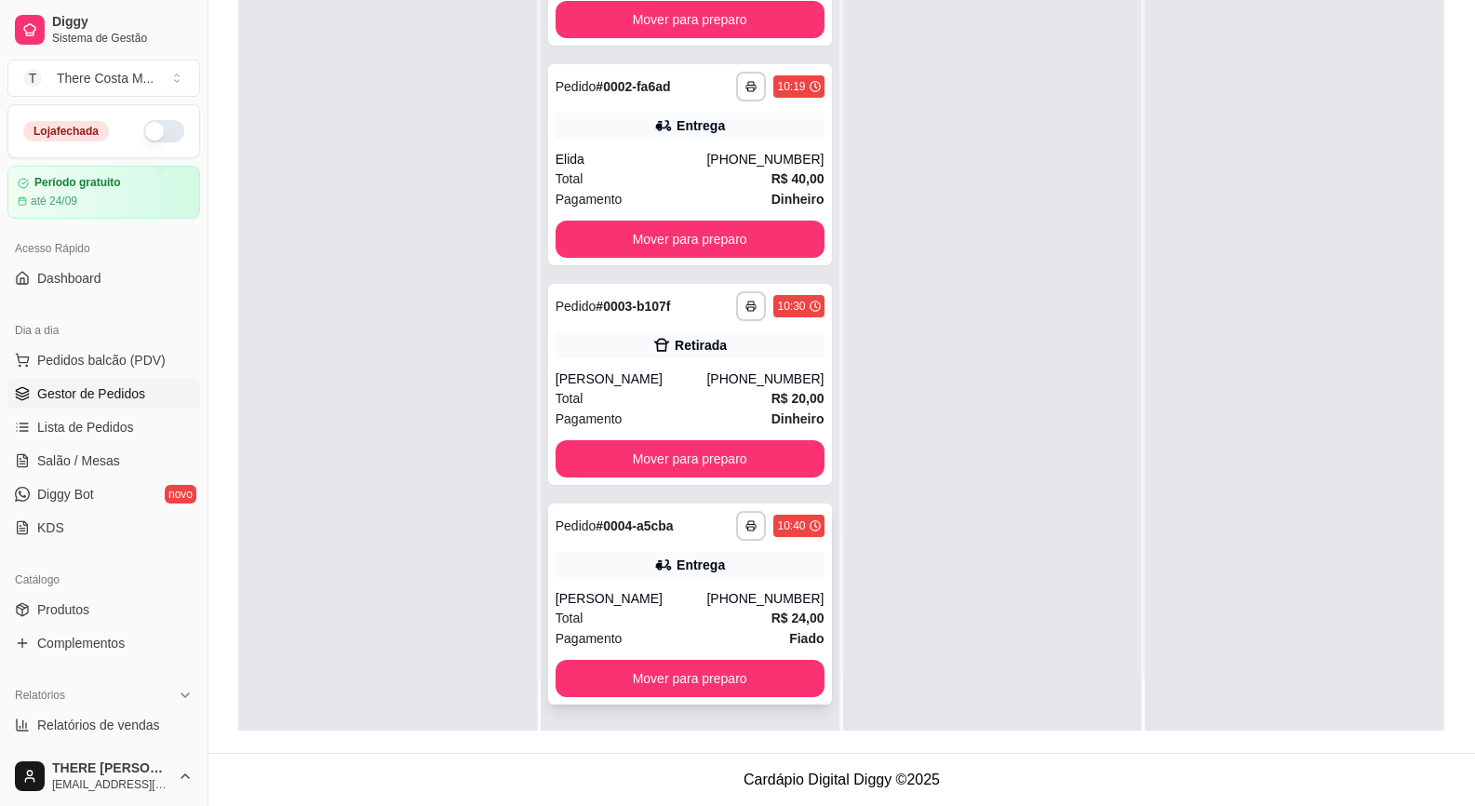
click at [677, 564] on div "Entrega" at bounding box center [701, 565] width 48 height 19
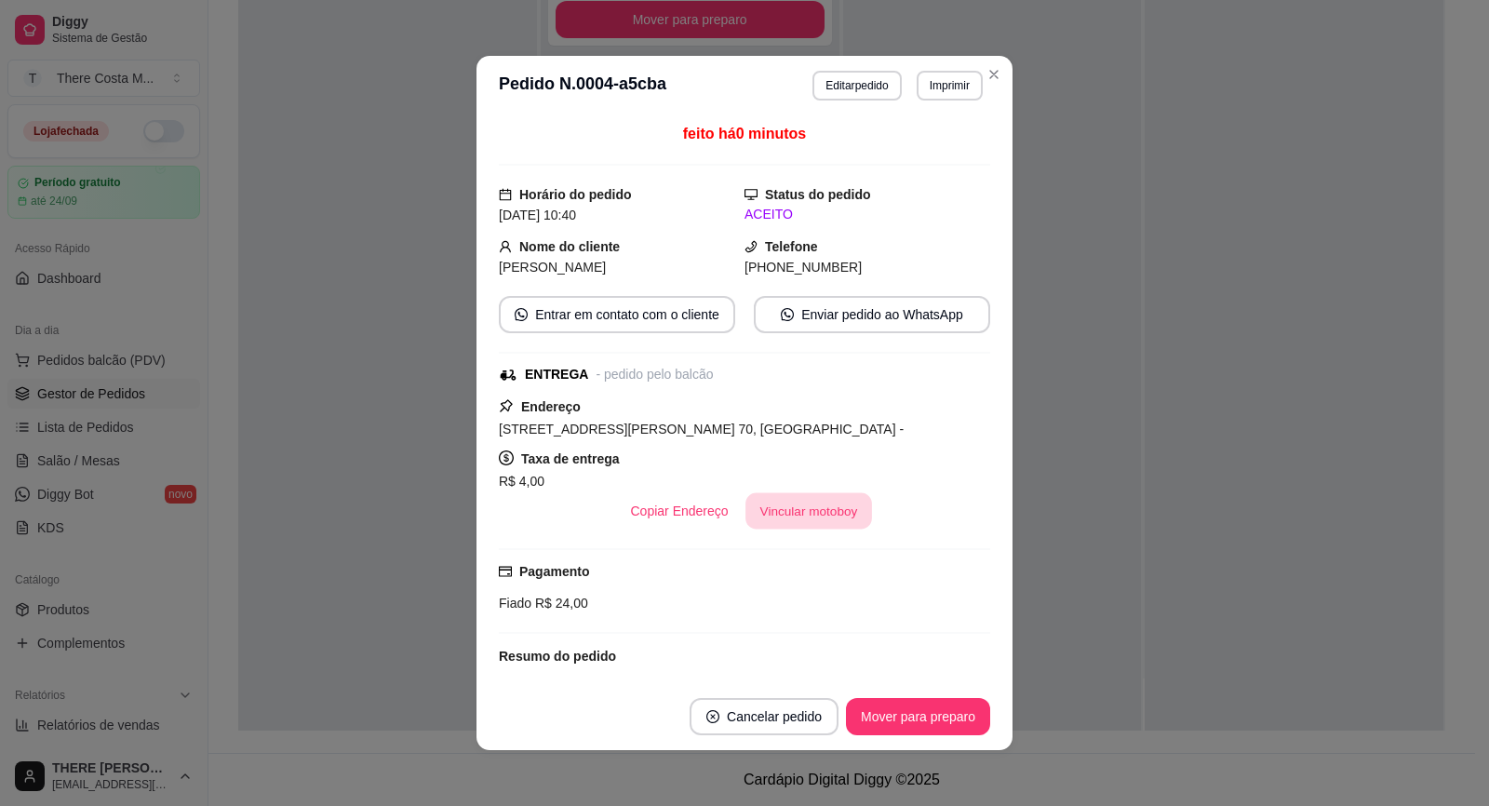
click at [841, 509] on button "Vincular motoboy" at bounding box center [808, 511] width 127 height 36
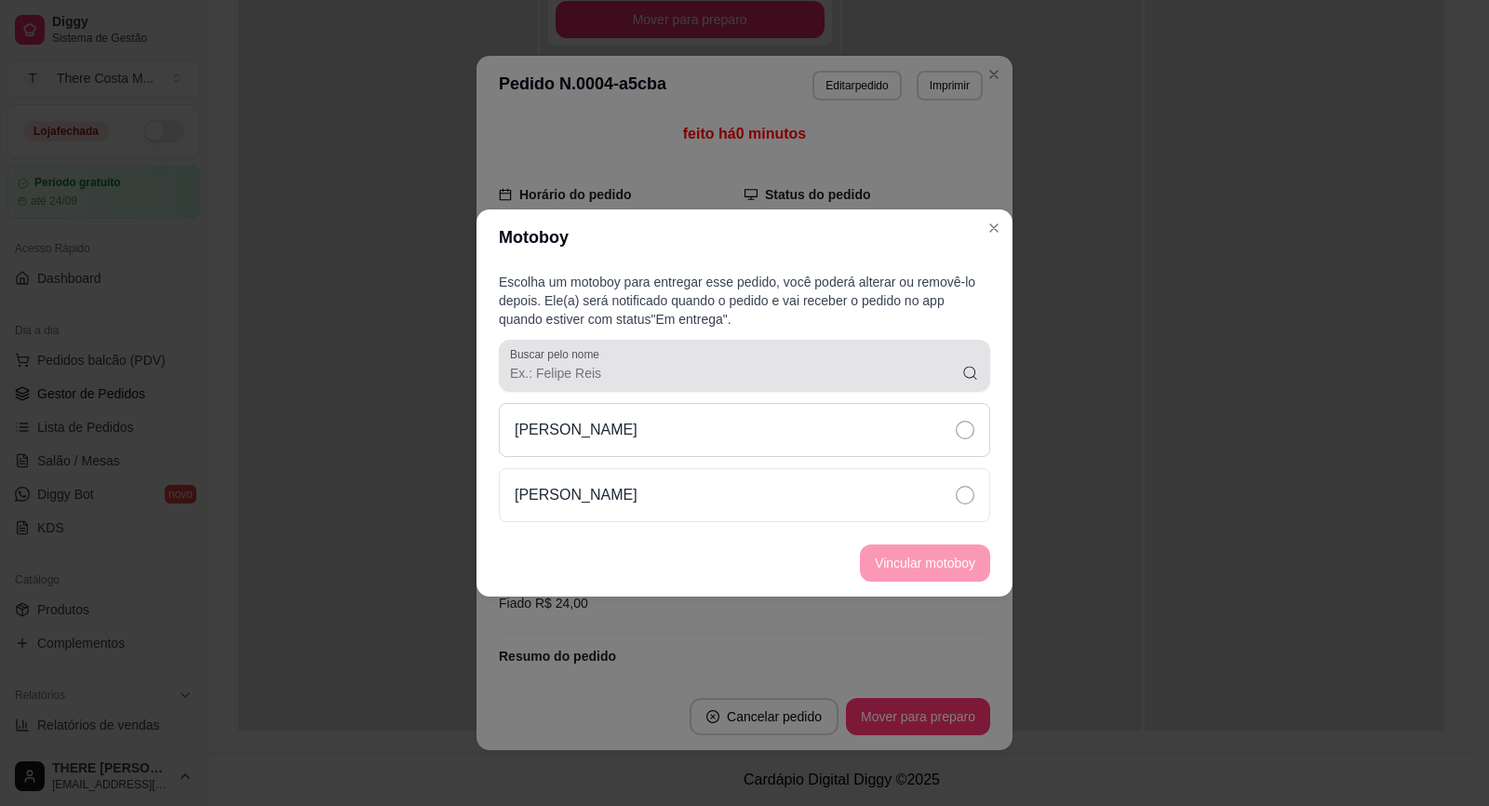
drag, startPoint x: 757, startPoint y: 388, endPoint x: 754, endPoint y: 414, distance: 26.2
click at [754, 414] on div "Escolha um motoboy para entregar esse pedido, você poderá alterar ou removê-lo …" at bounding box center [744, 397] width 536 height 264
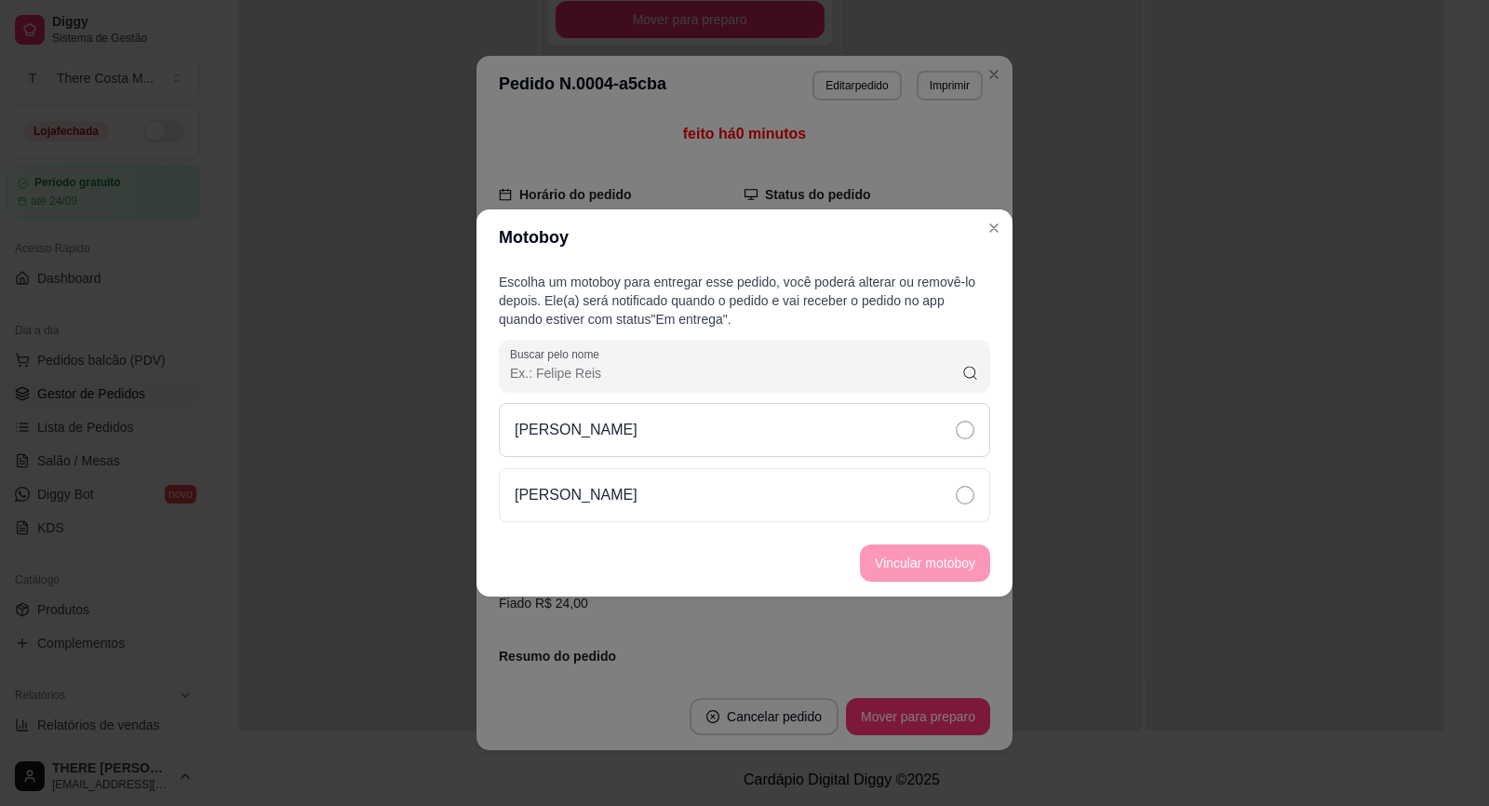
drag, startPoint x: 754, startPoint y: 414, endPoint x: 773, endPoint y: 420, distance: 20.3
click at [773, 420] on div "[PERSON_NAME]" at bounding box center [744, 430] width 491 height 54
click at [961, 551] on button "Vincular motoboy" at bounding box center [925, 562] width 130 height 37
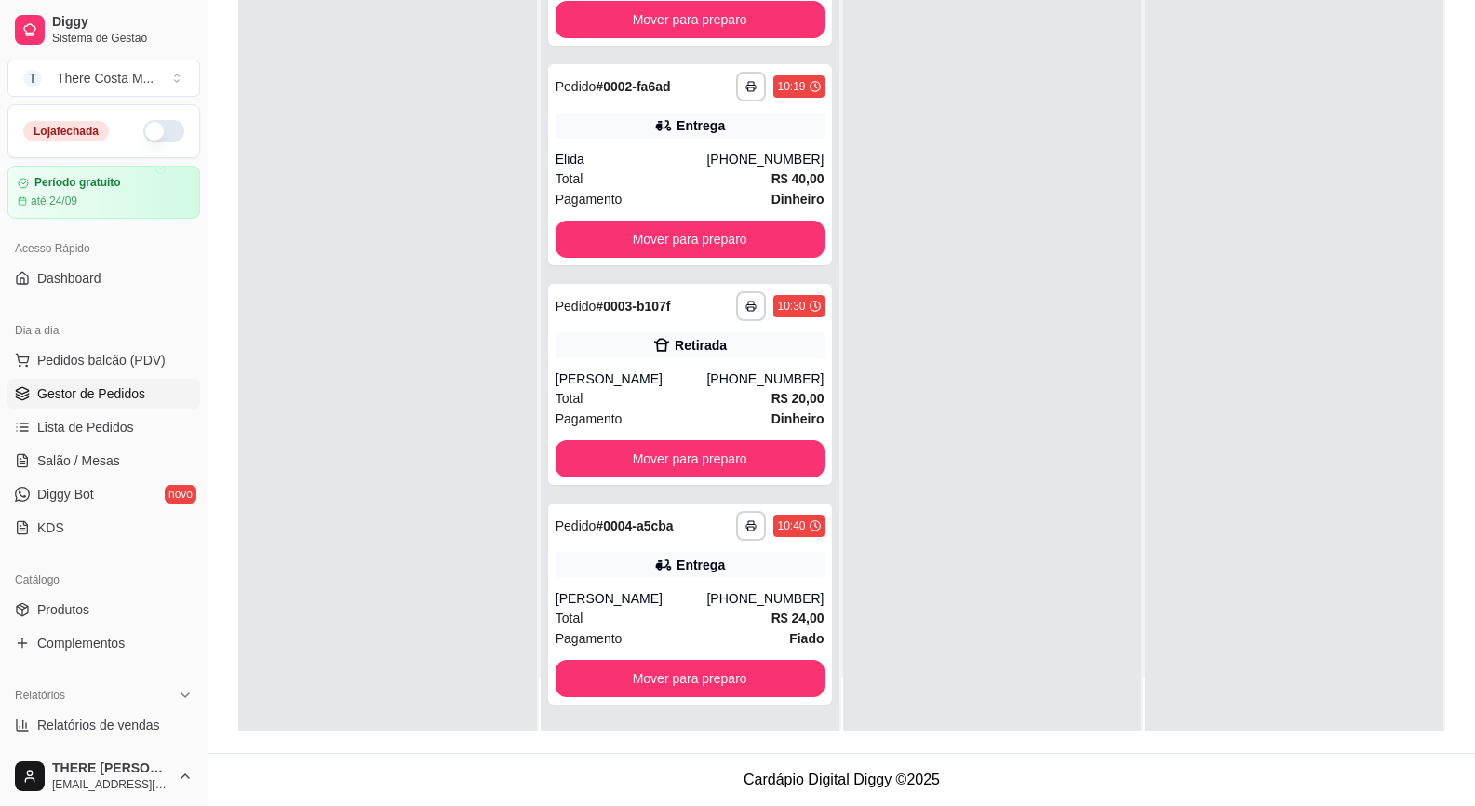
scroll to position [0, 0]
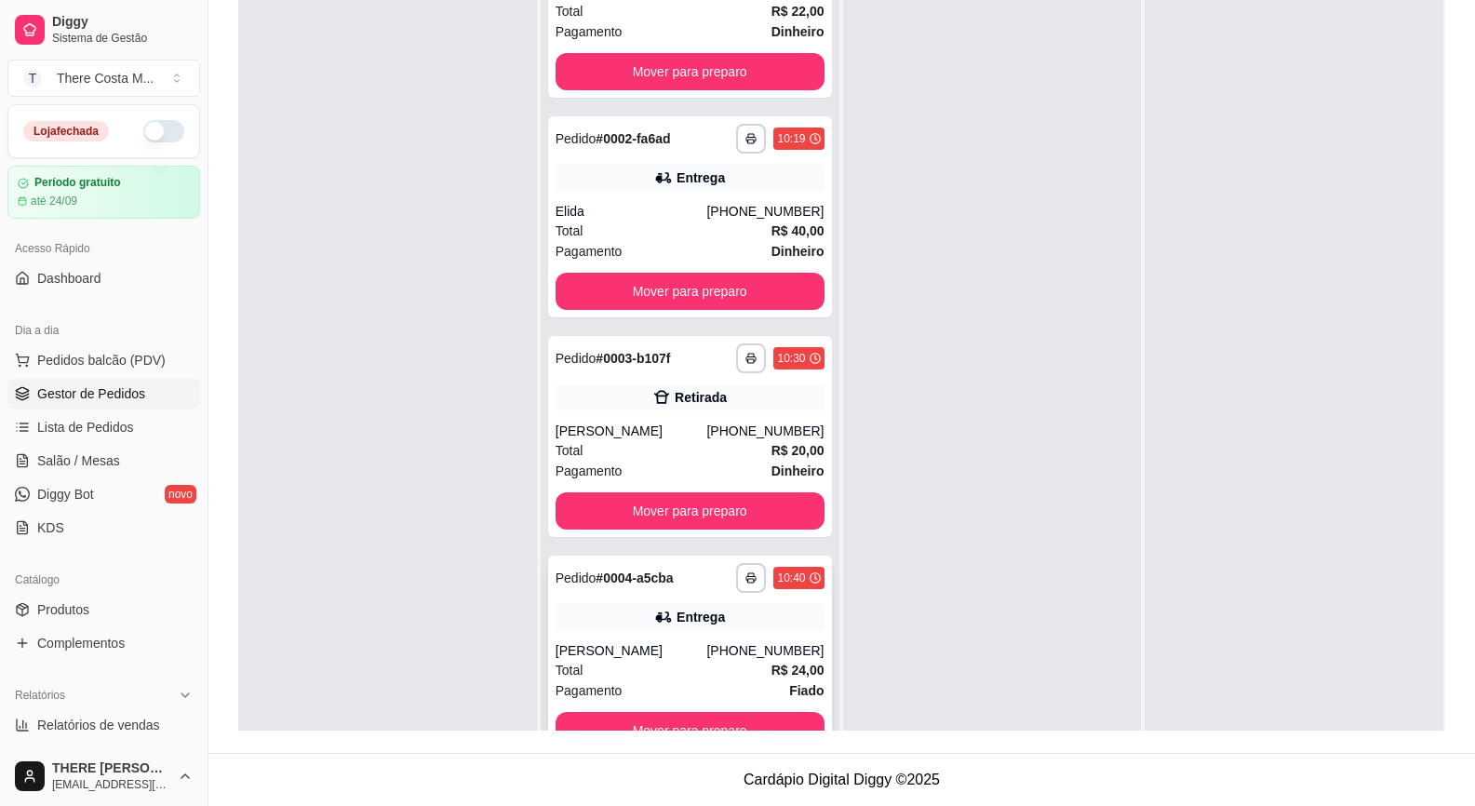
click at [693, 634] on div "**********" at bounding box center [690, 656] width 284 height 201
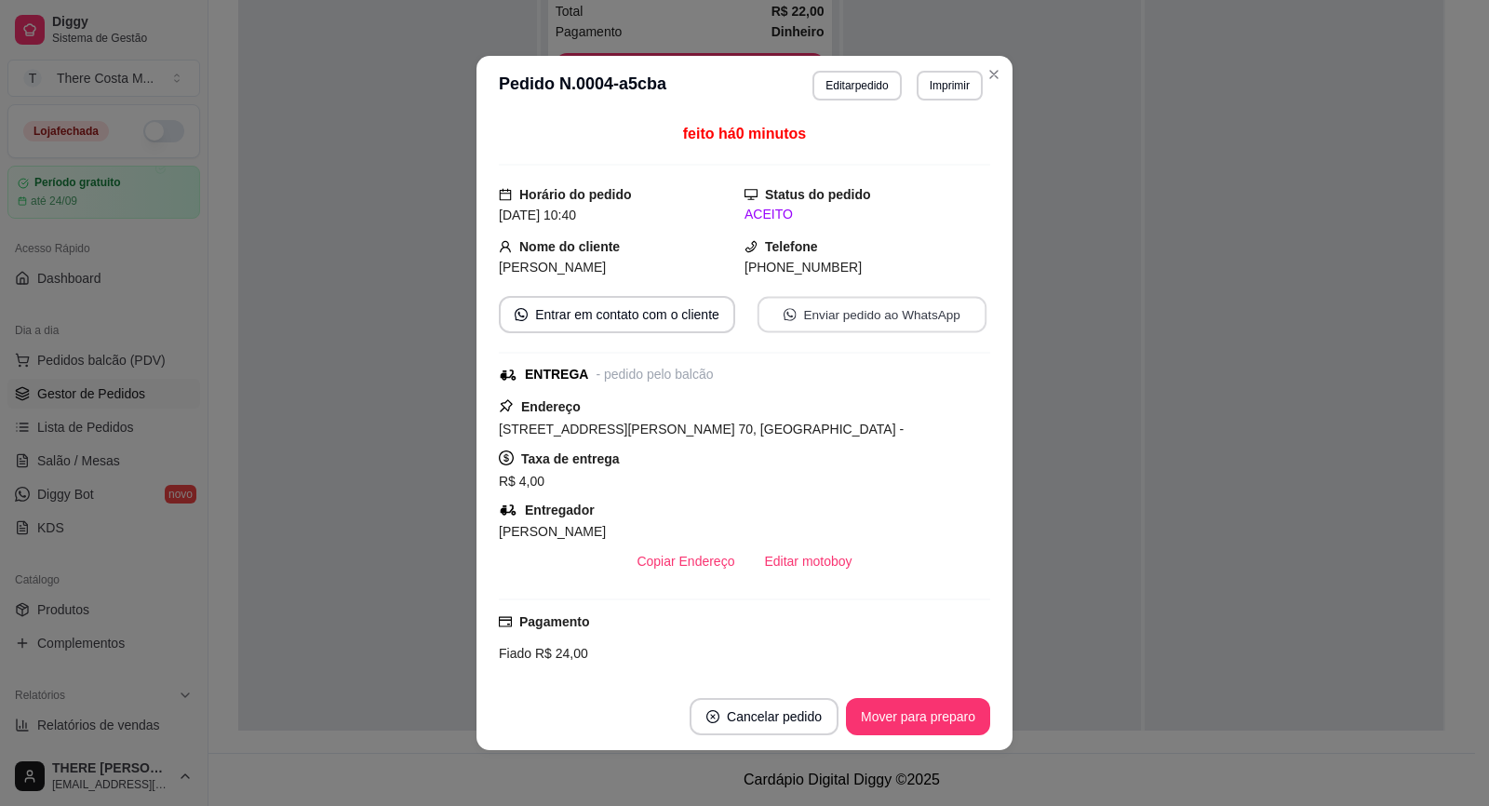
click at [900, 315] on button "Enviar pedido ao WhatsApp" at bounding box center [872, 315] width 229 height 36
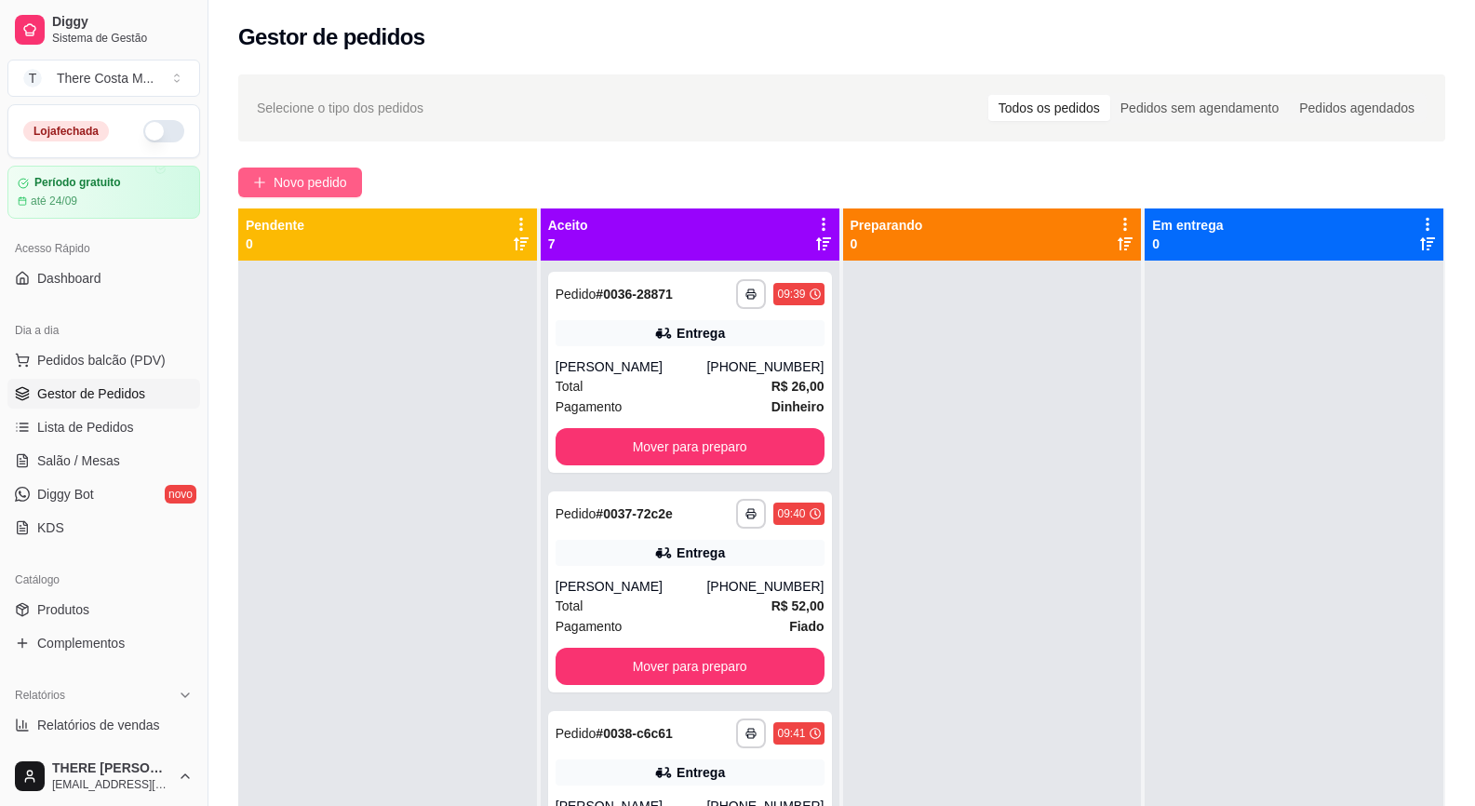
click at [318, 177] on span "Novo pedido" at bounding box center [311, 182] width 74 height 20
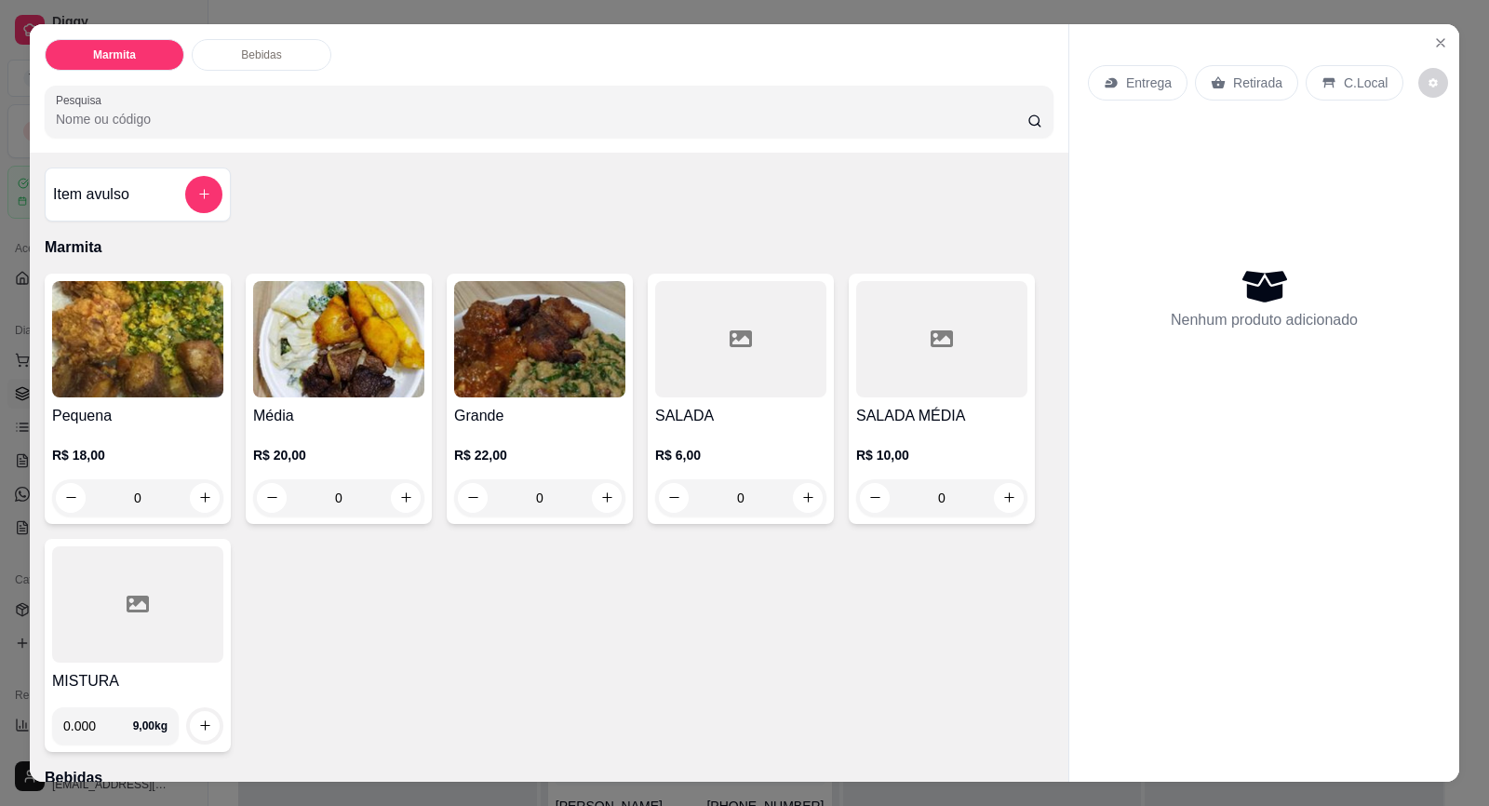
click at [1141, 92] on div "Entrega" at bounding box center [1138, 82] width 100 height 35
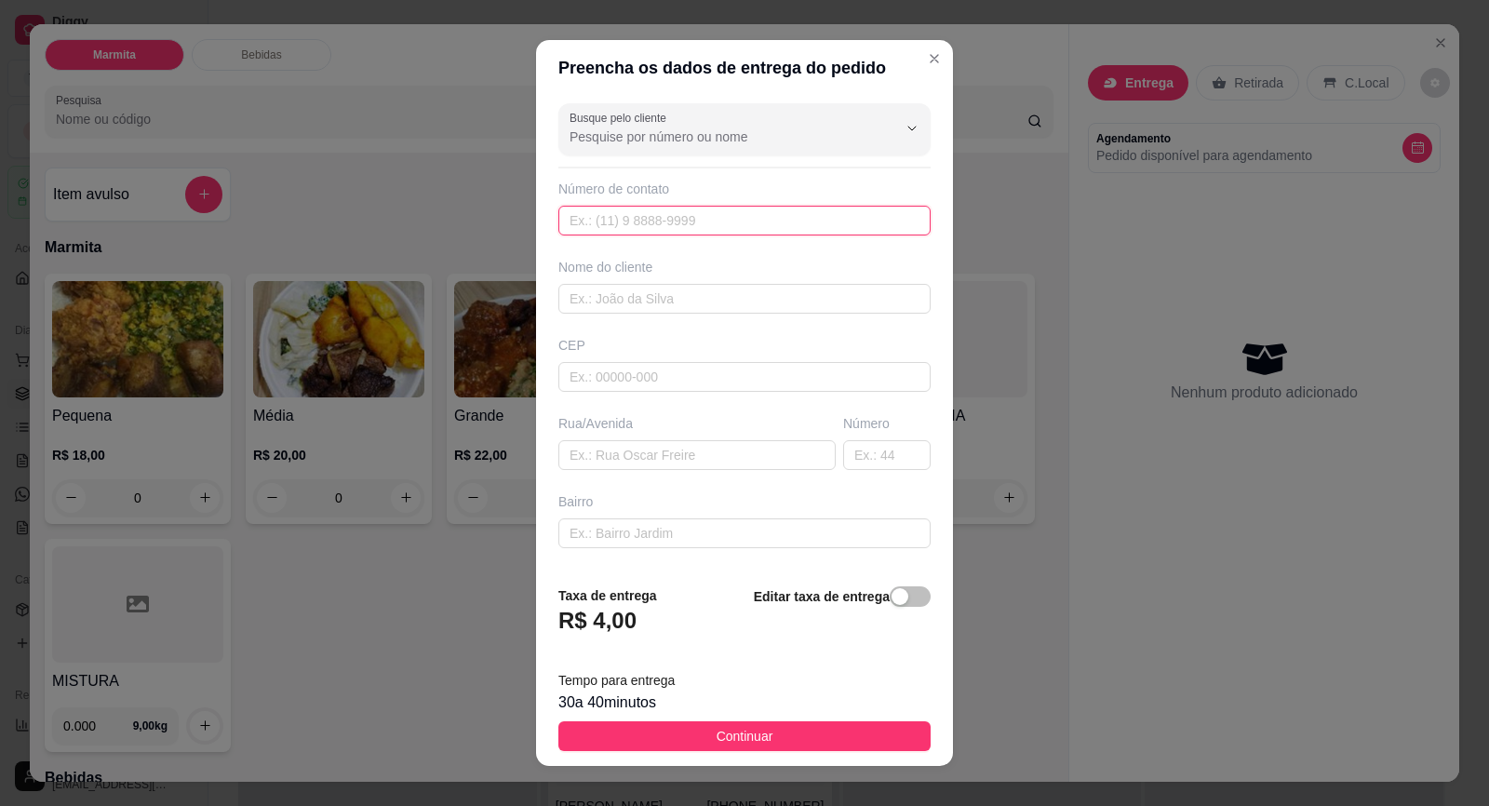
click at [701, 215] on input "text" at bounding box center [744, 221] width 372 height 30
paste input "(15) 99799-8801"
click at [687, 279] on div "Nome do cliente" at bounding box center [745, 286] width 380 height 56
click at [687, 303] on input "text" at bounding box center [744, 299] width 372 height 30
click at [608, 376] on input "text" at bounding box center [744, 377] width 372 height 30
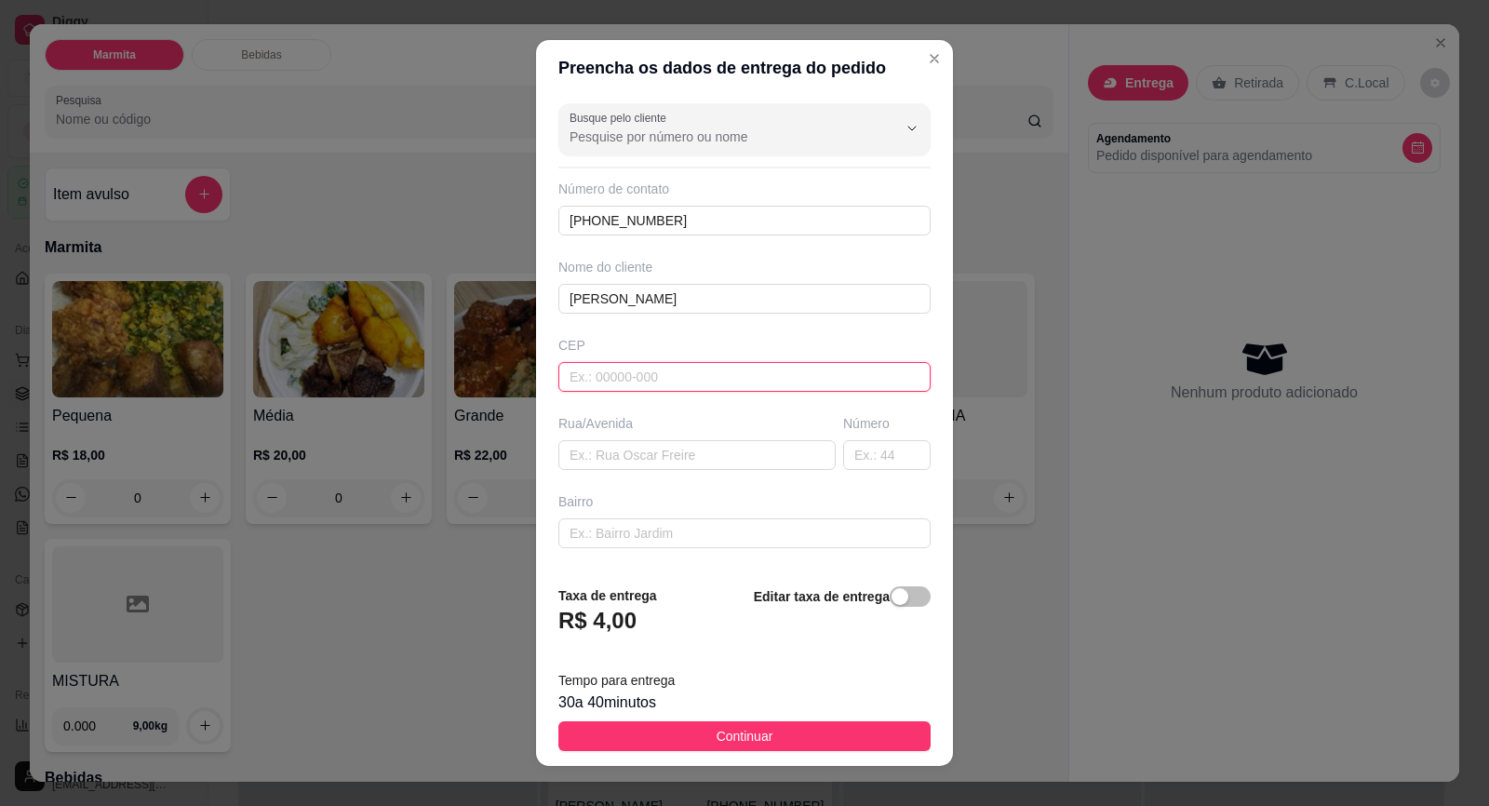
paste input "text"
click at [632, 463] on input "text" at bounding box center [696, 455] width 277 height 30
paste input "Rua Ana Veiga Souza Gomes,"
click at [843, 459] on input "text" at bounding box center [886, 455] width 87 height 30
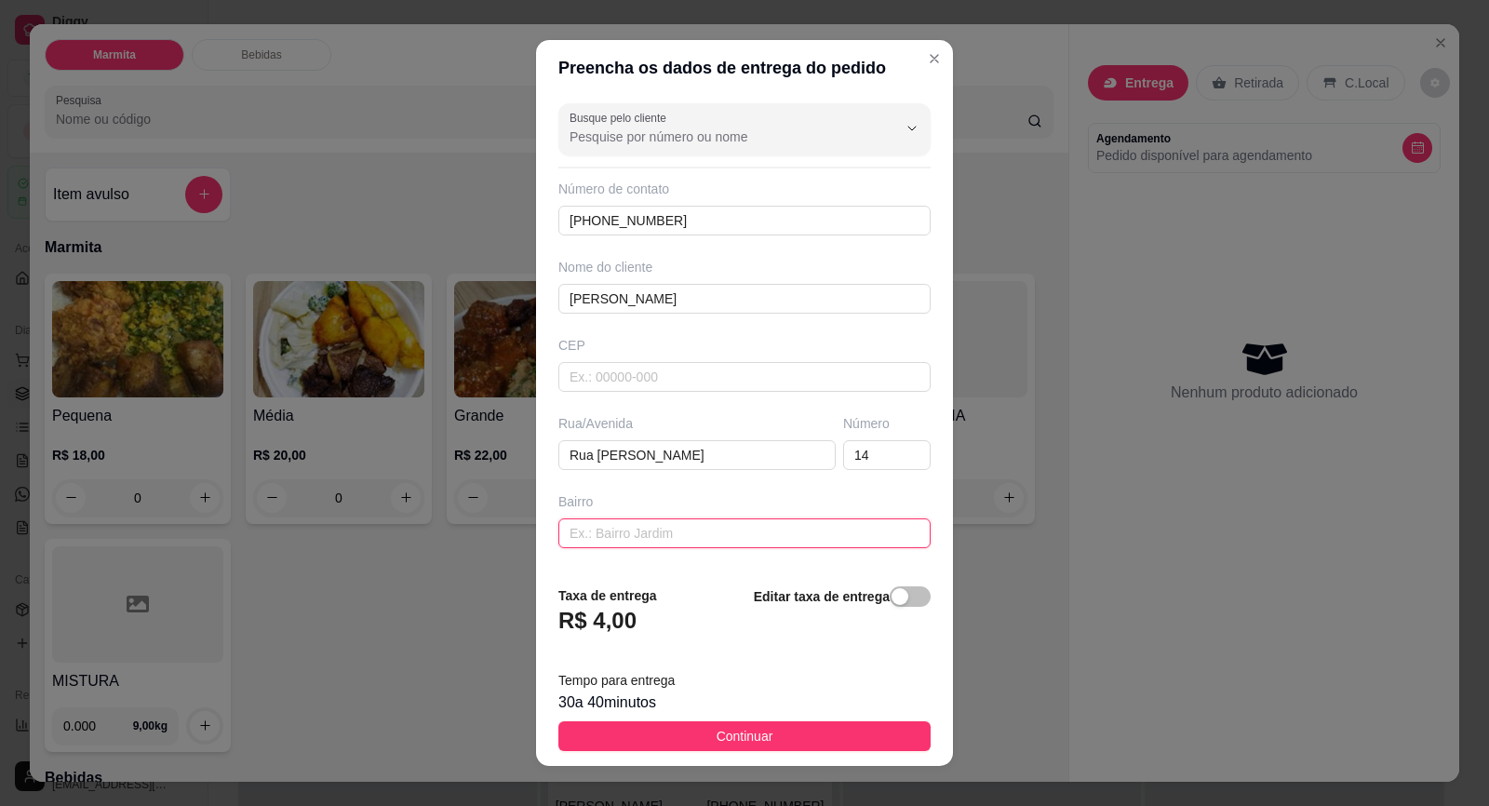
click at [781, 541] on input "text" at bounding box center [744, 533] width 372 height 30
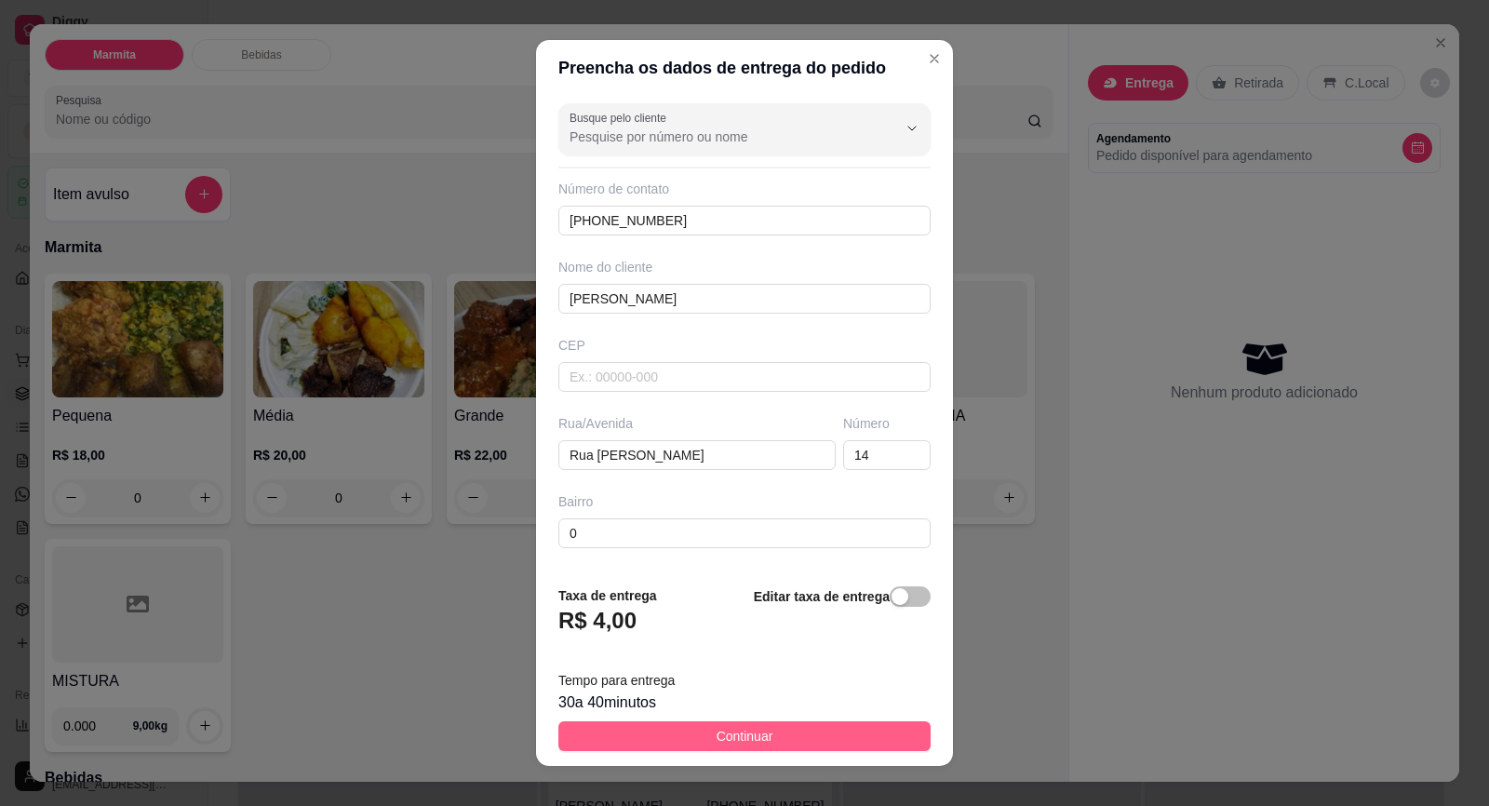
click at [773, 747] on button "Continuar" at bounding box center [744, 736] width 372 height 30
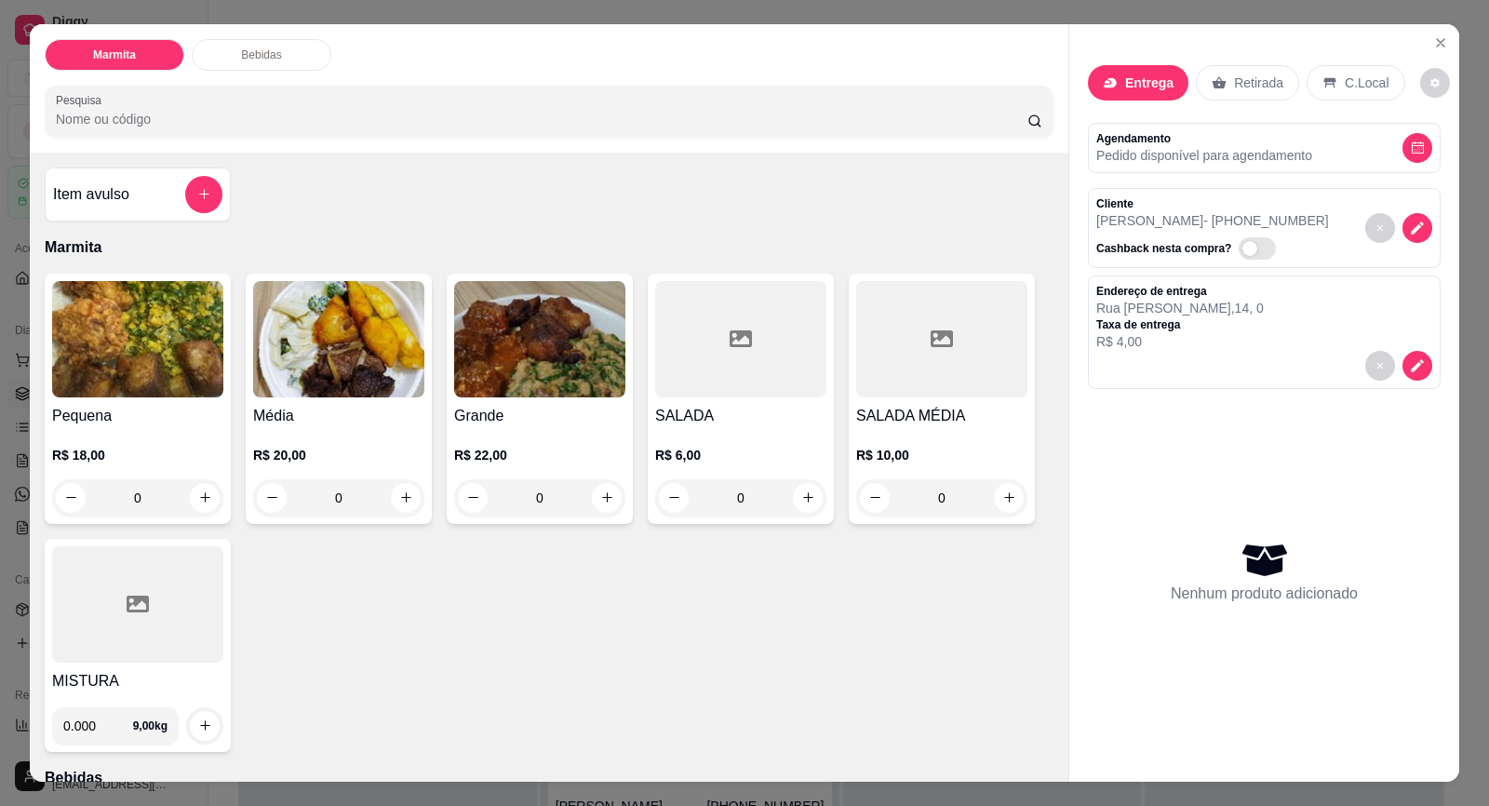
click at [321, 389] on img at bounding box center [338, 339] width 171 height 116
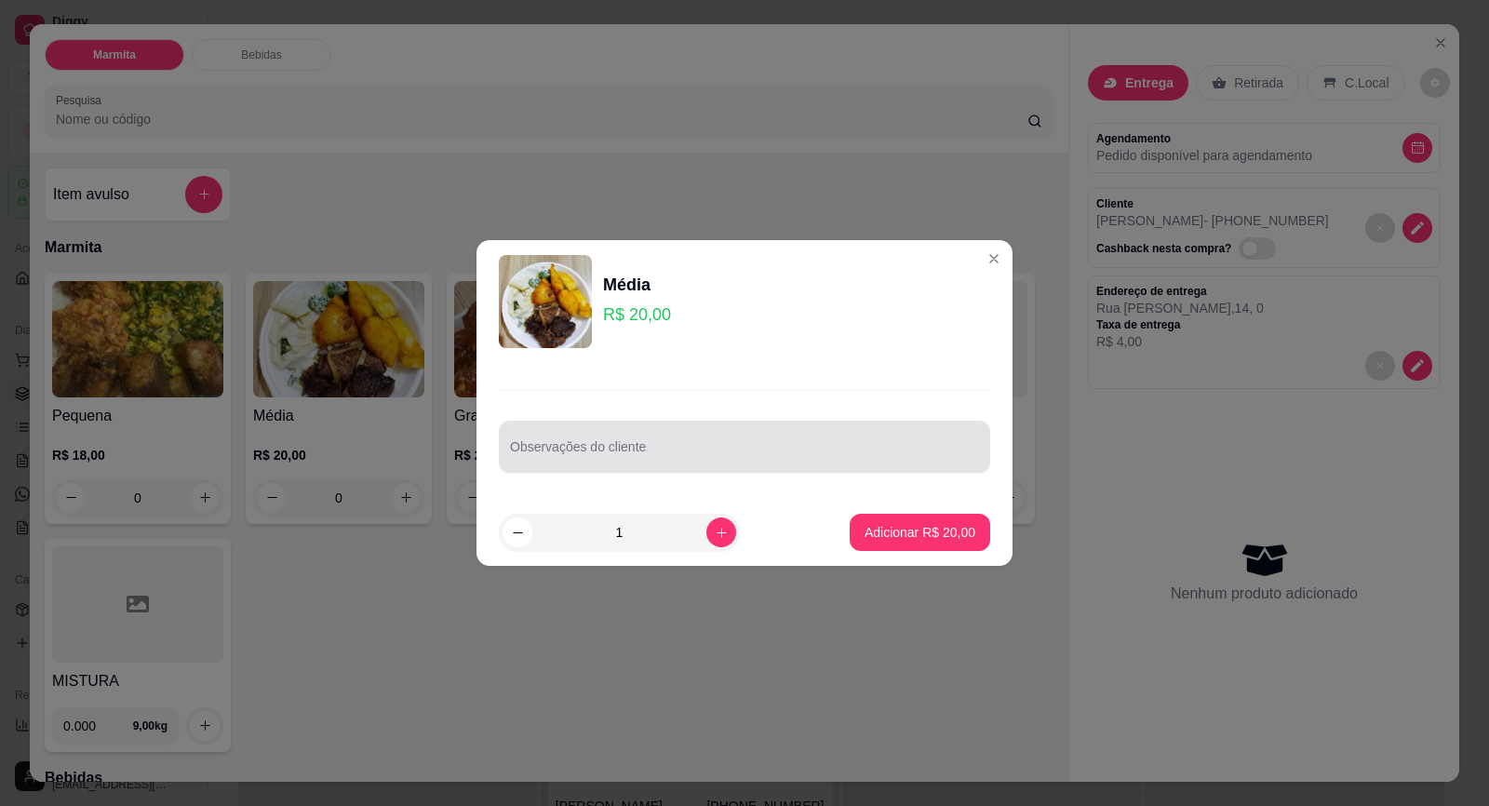
click at [554, 438] on div at bounding box center [744, 446] width 469 height 37
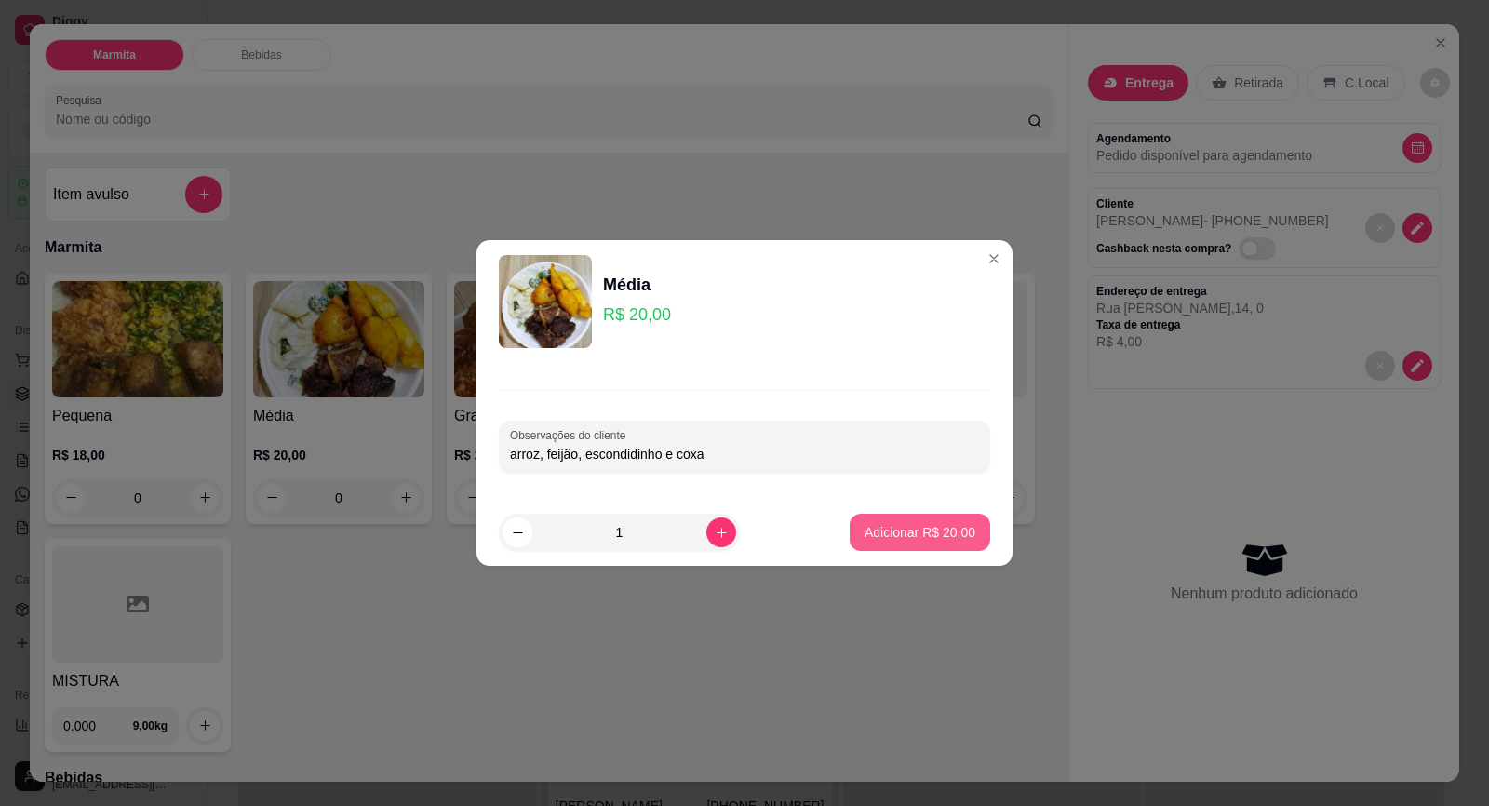
click at [881, 521] on button "Adicionar R$ 20,00" at bounding box center [920, 532] width 141 height 37
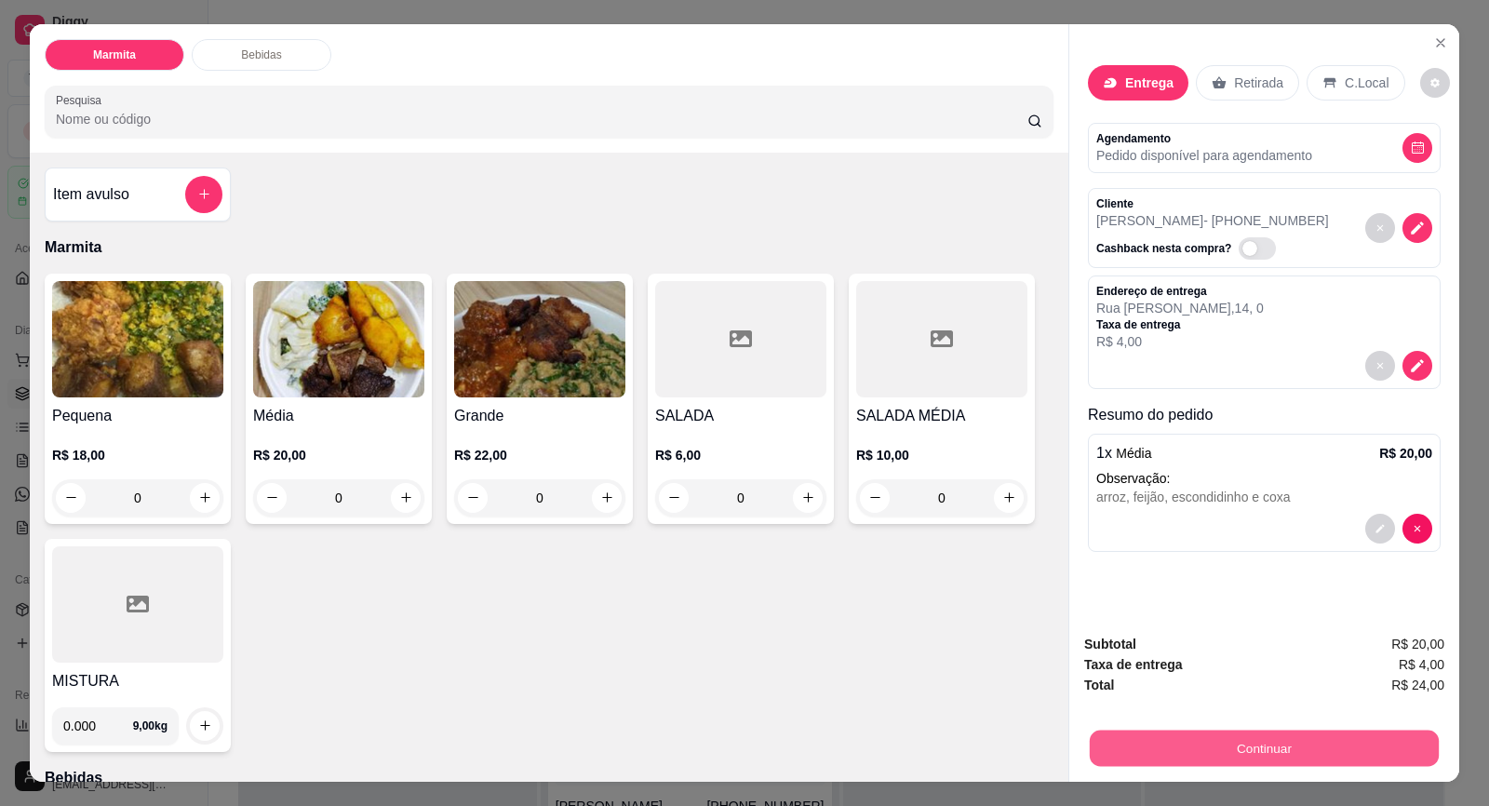
click at [1166, 734] on button "Continuar" at bounding box center [1264, 749] width 349 height 36
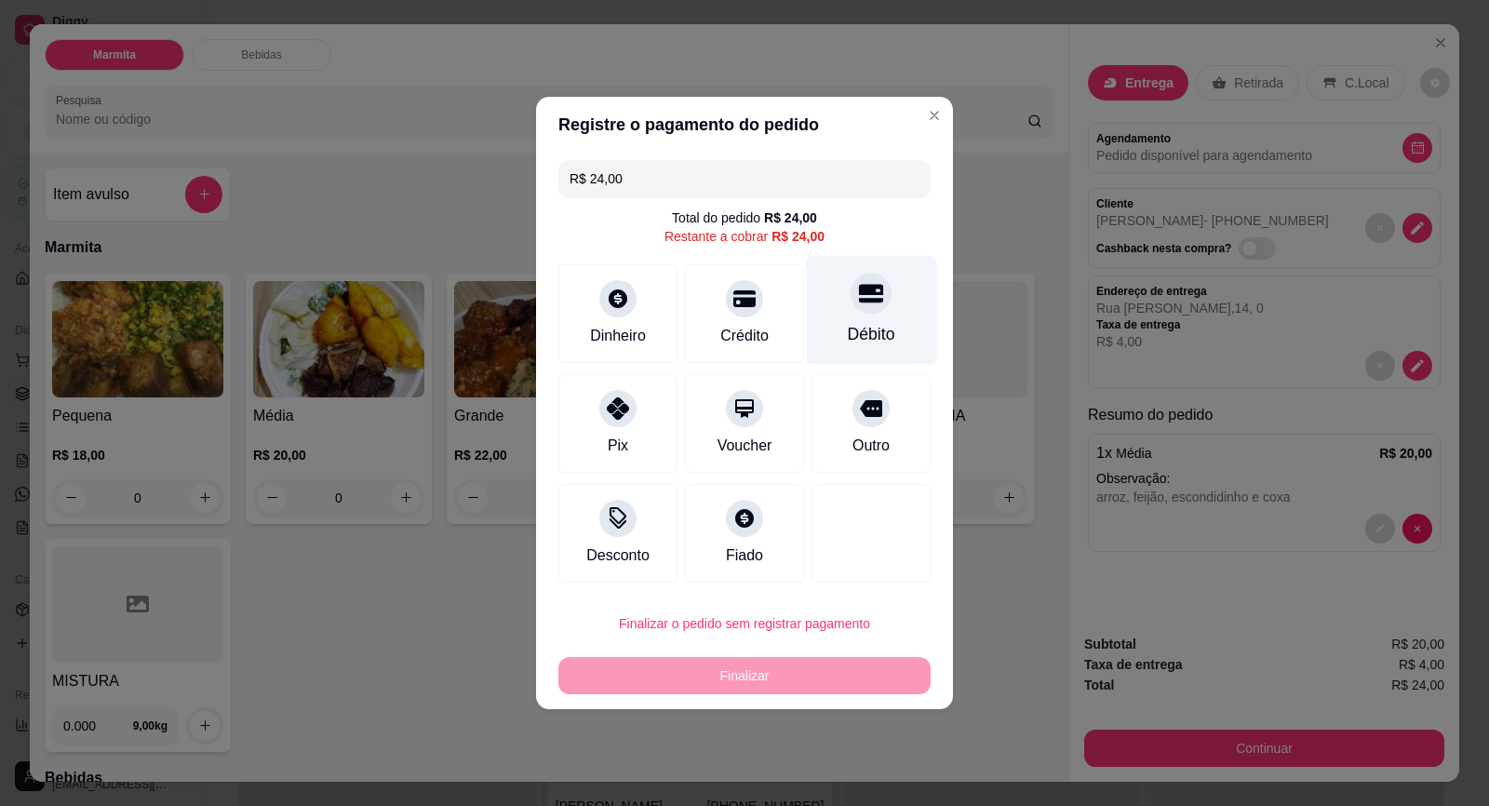
click at [845, 310] on div "Débito" at bounding box center [871, 310] width 131 height 109
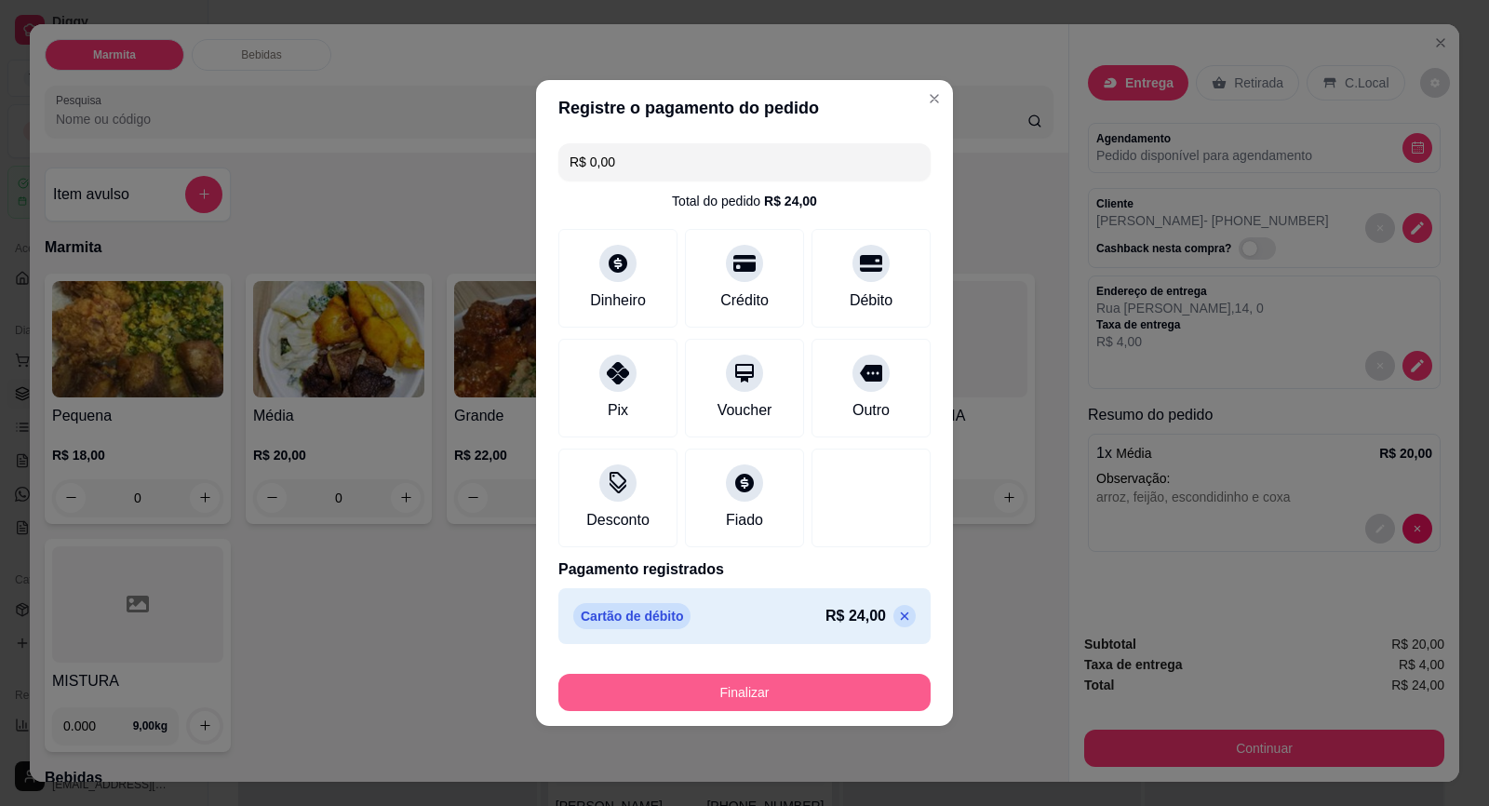
click at [803, 679] on button "Finalizar" at bounding box center [744, 692] width 372 height 37
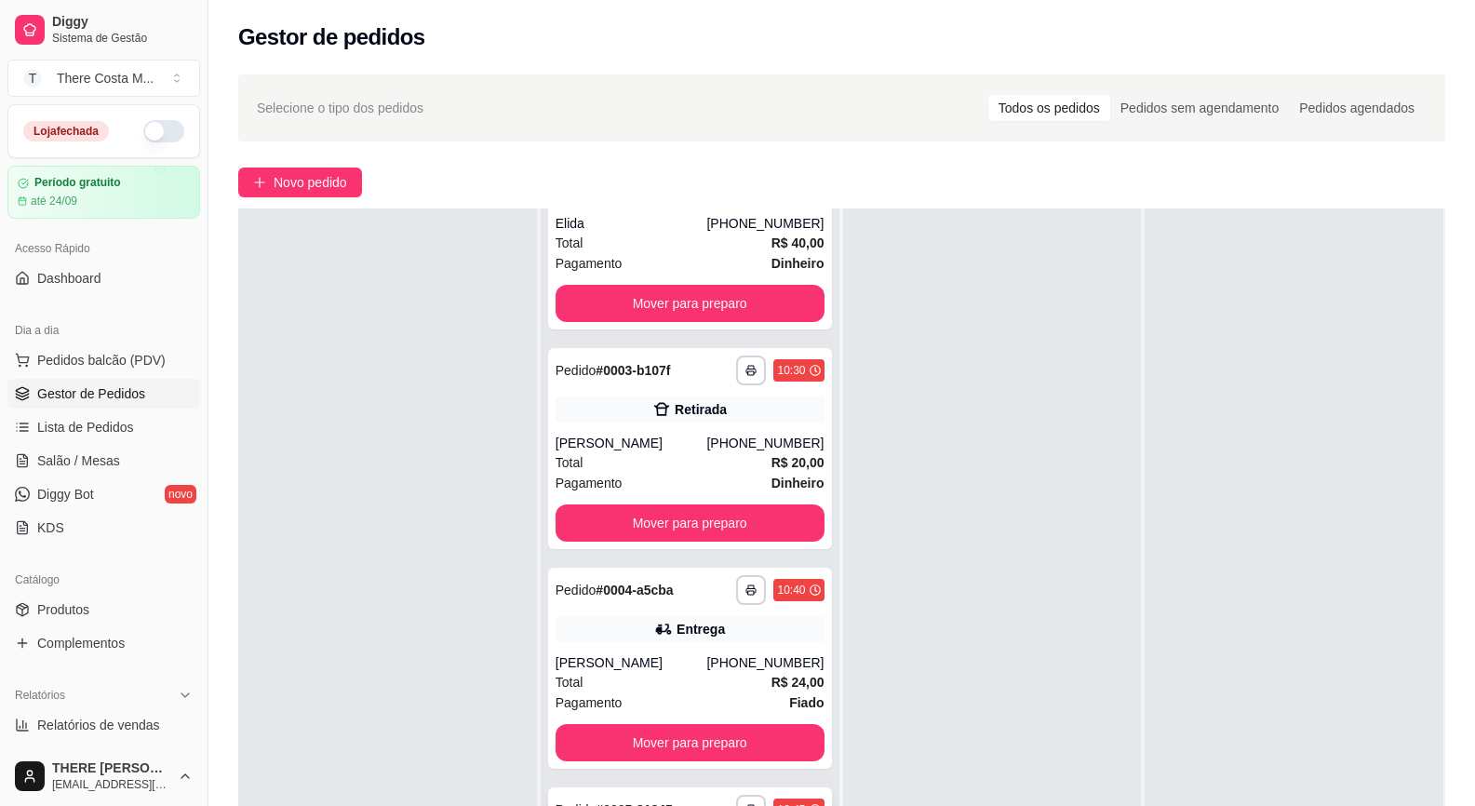
scroll to position [284, 0]
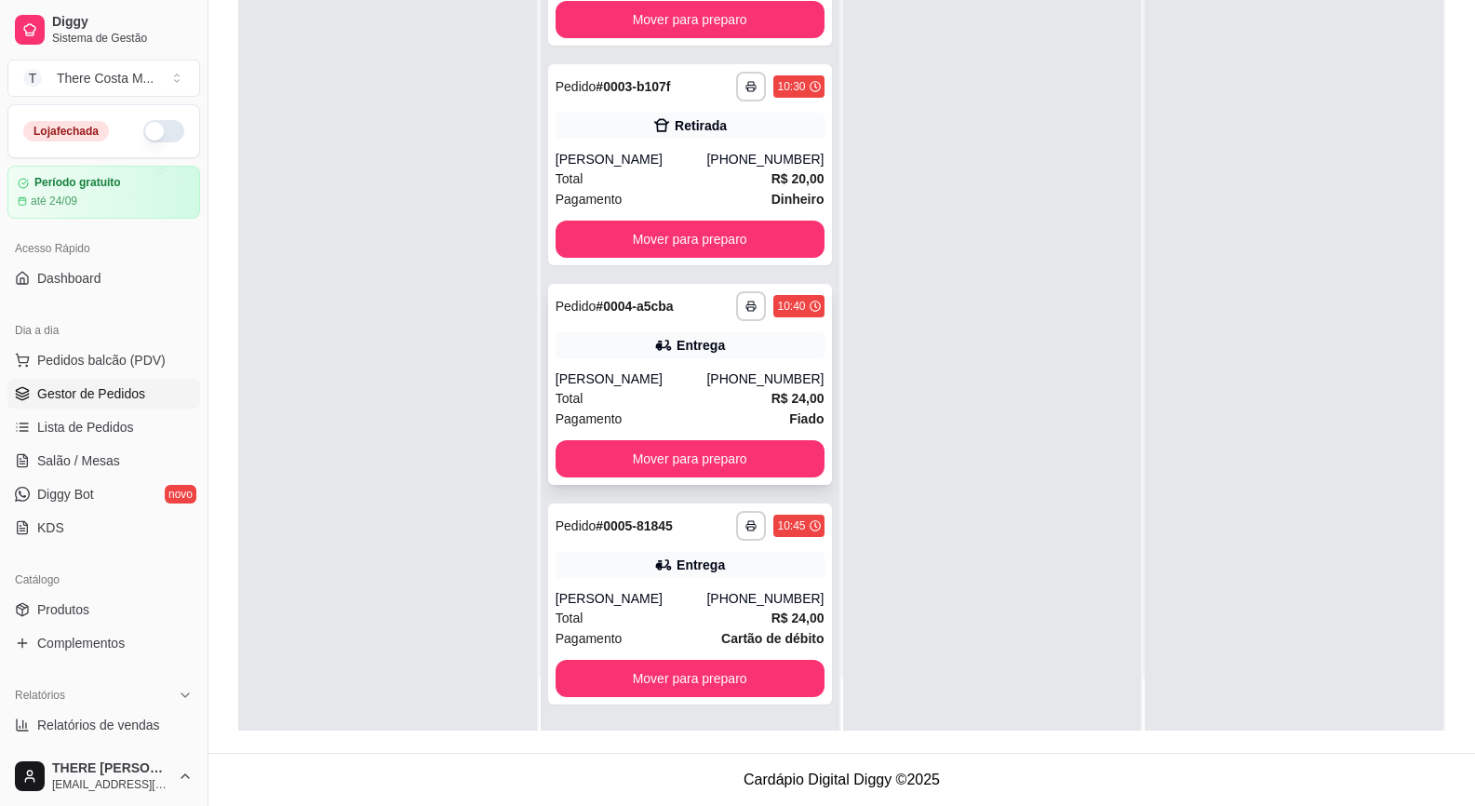
click at [663, 377] on div "[PERSON_NAME]" at bounding box center [632, 378] width 152 height 19
click at [626, 573] on div "Entrega" at bounding box center [690, 565] width 269 height 26
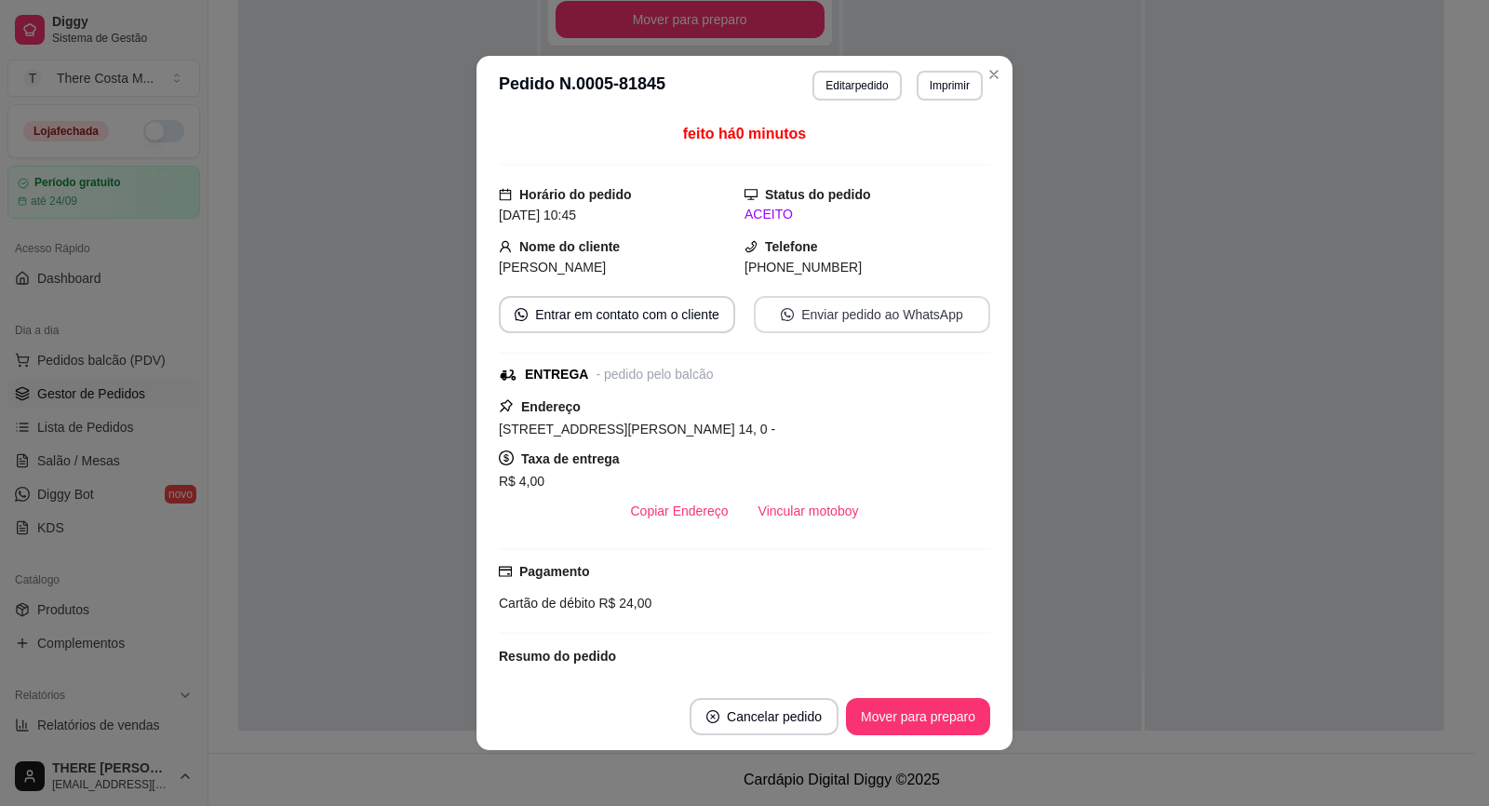
click at [851, 318] on button "Enviar pedido ao WhatsApp" at bounding box center [872, 314] width 236 height 37
click at [750, 507] on button "Vincular motoboy" at bounding box center [809, 510] width 130 height 37
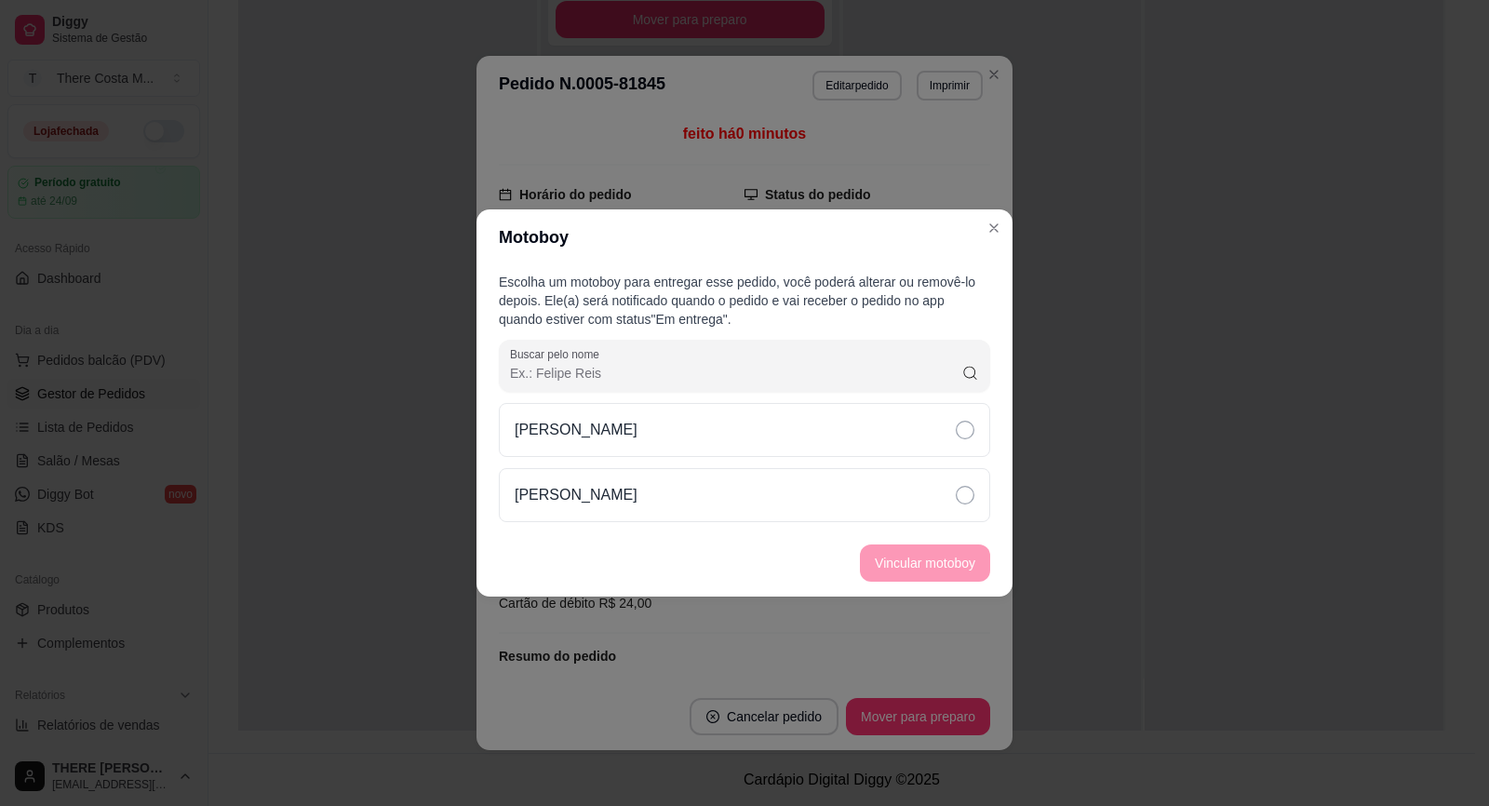
click at [734, 460] on div "Igor Garcia Joao" at bounding box center [744, 462] width 491 height 119
click at [835, 460] on div "Igor Garcia Joao" at bounding box center [744, 462] width 491 height 119
click at [966, 422] on icon at bounding box center [965, 430] width 19 height 19
click at [913, 559] on button "Vincular motoboy" at bounding box center [925, 563] width 127 height 36
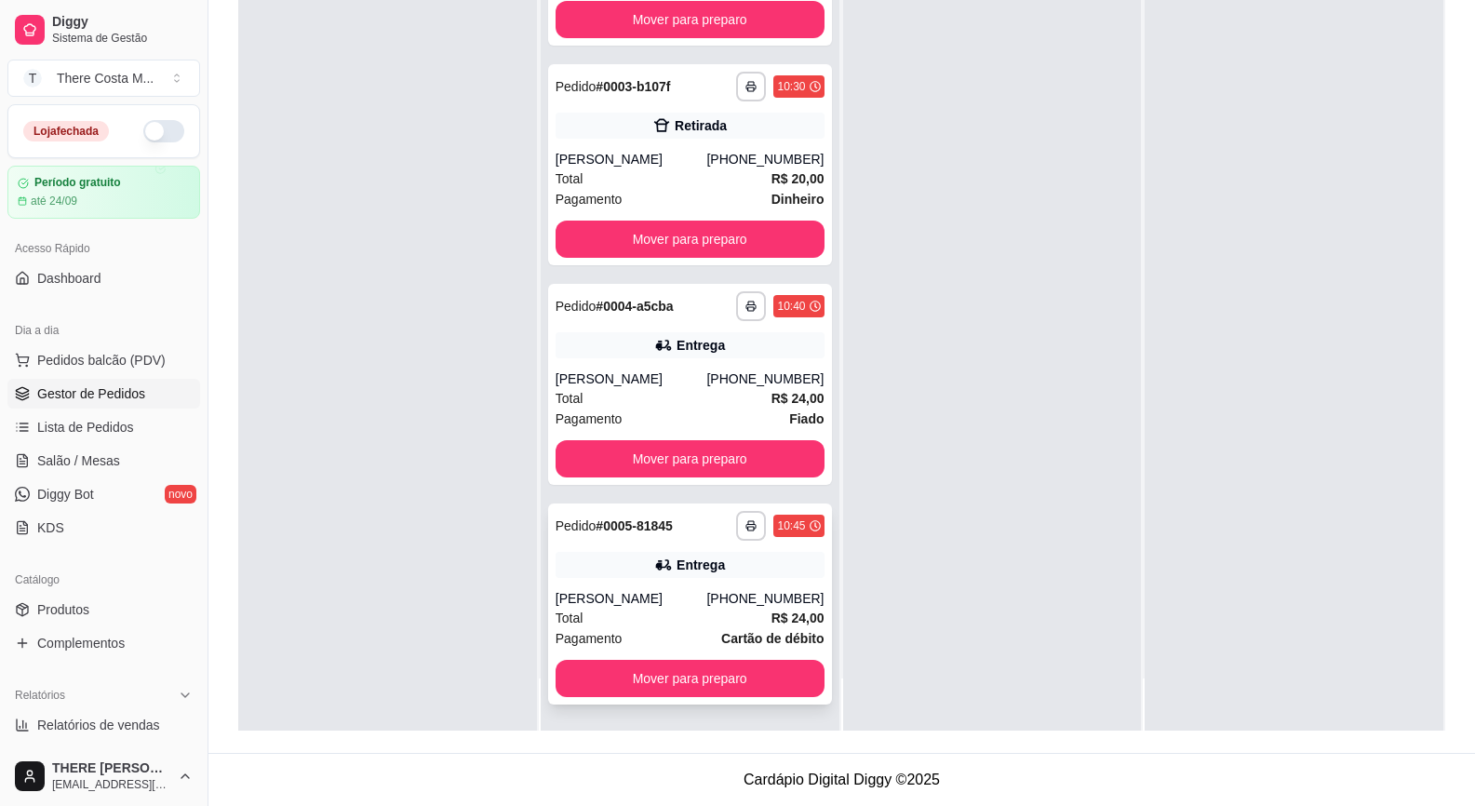
click at [590, 557] on div "Entrega" at bounding box center [690, 565] width 269 height 26
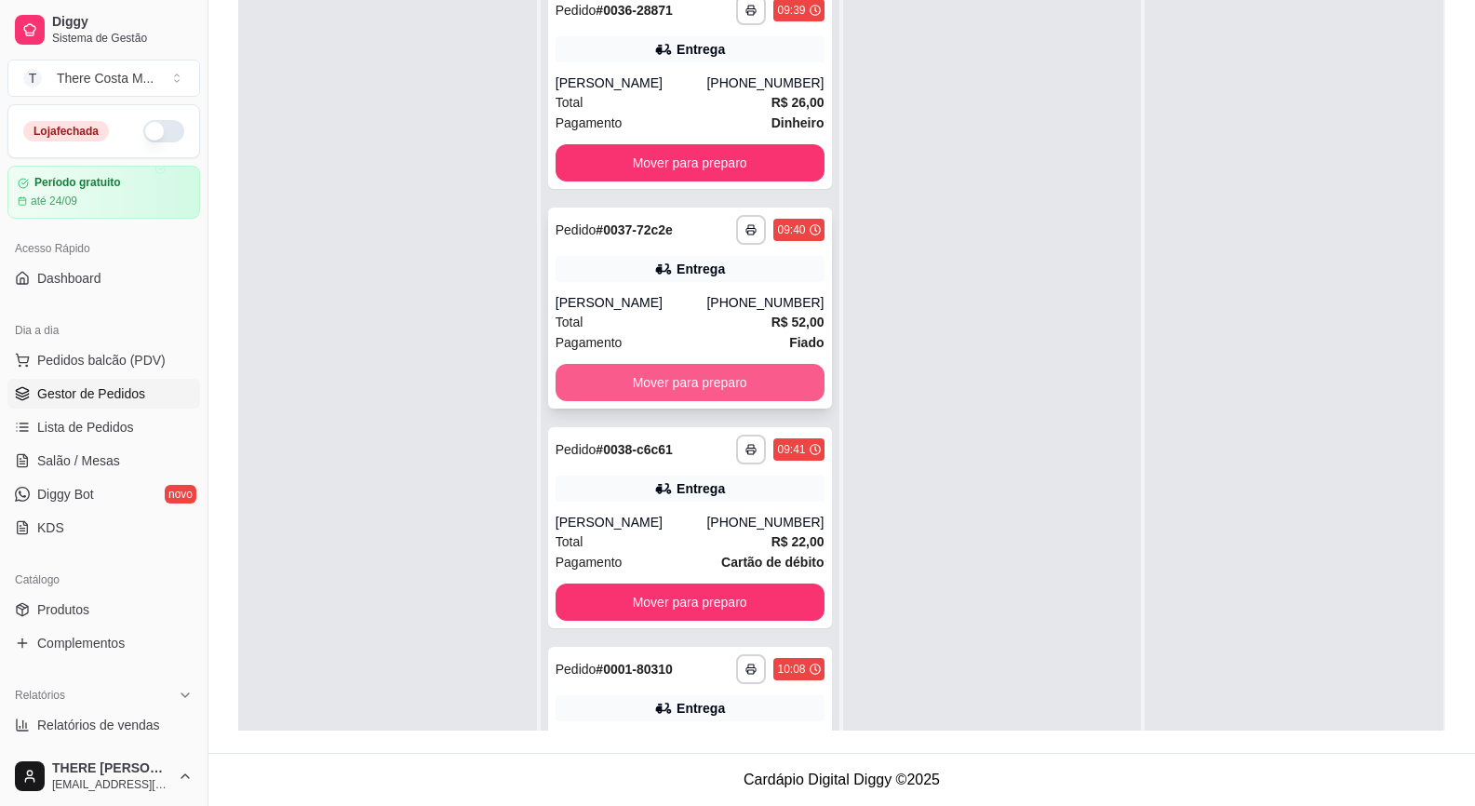
scroll to position [0, 0]
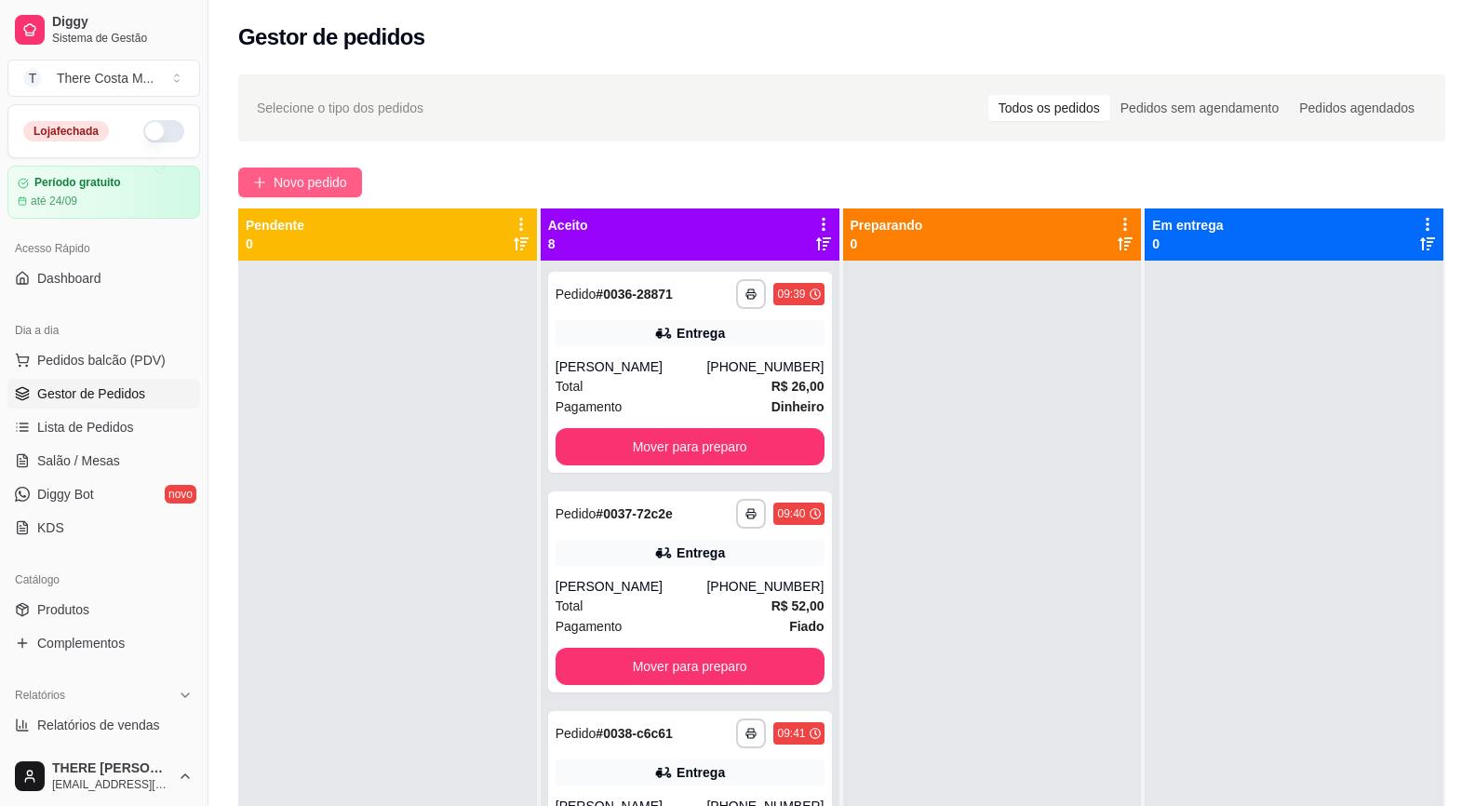
click at [287, 187] on span "Novo pedido" at bounding box center [311, 182] width 74 height 20
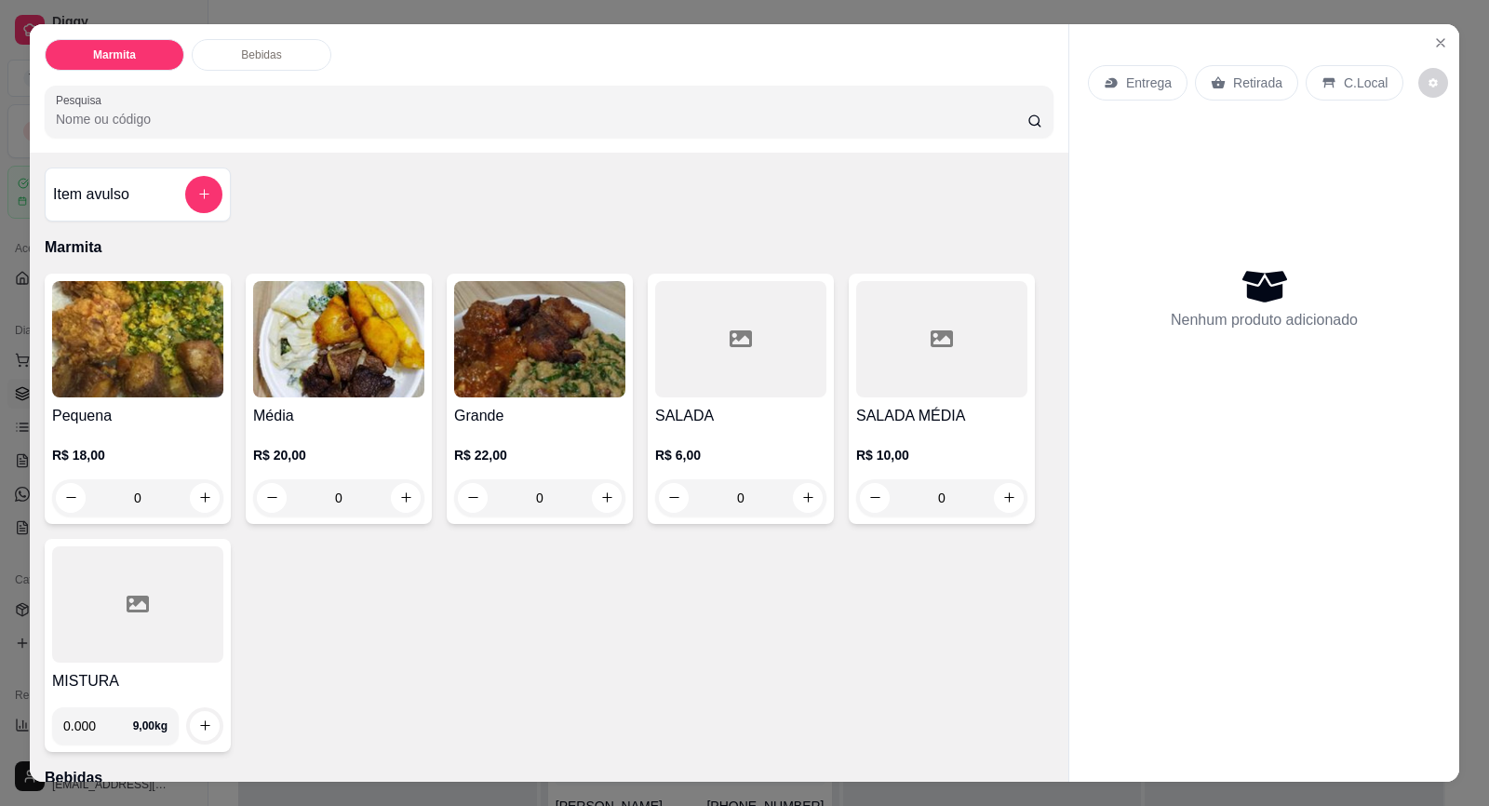
click at [1130, 75] on p "Entrega" at bounding box center [1149, 83] width 46 height 19
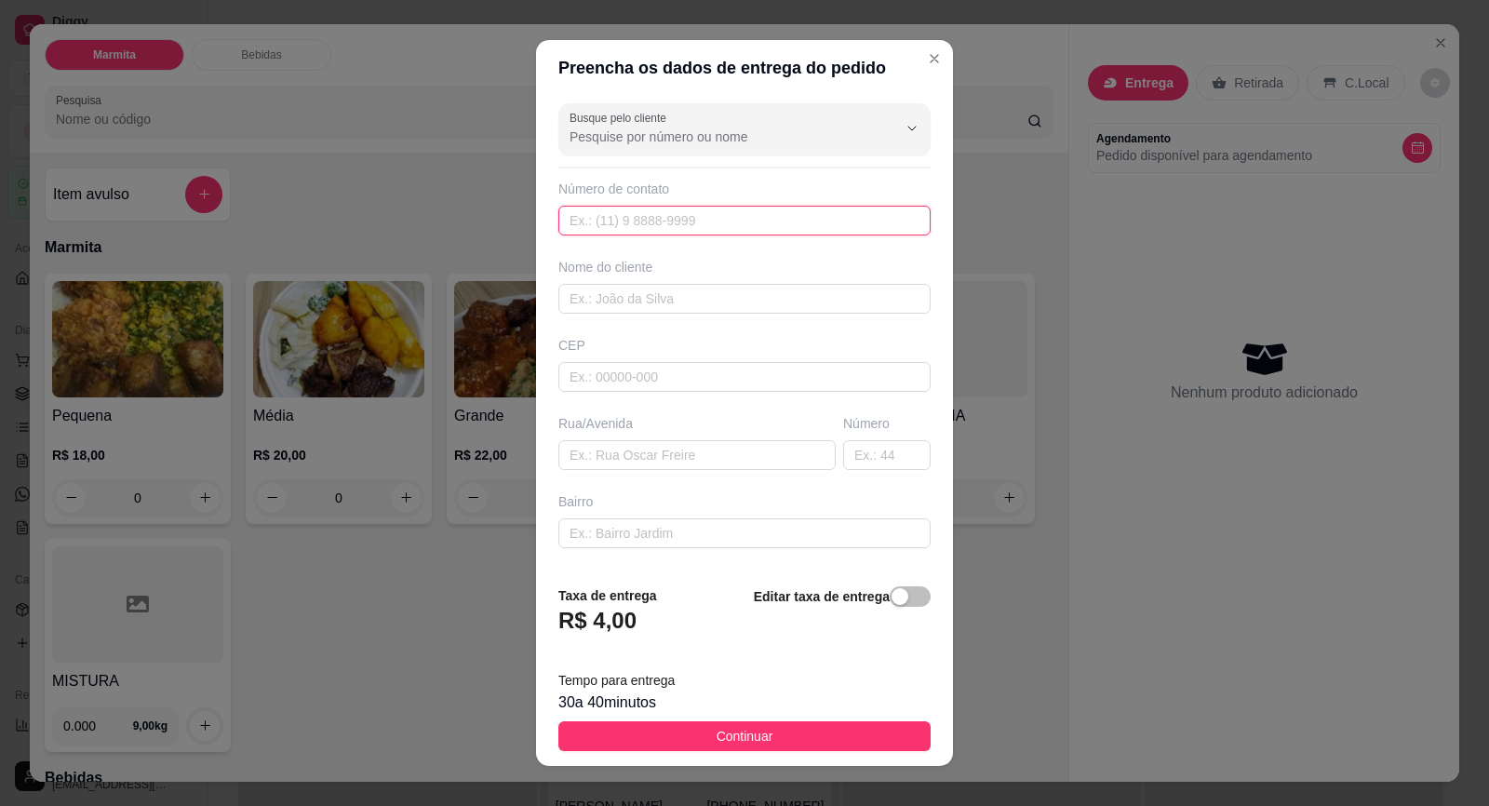
click at [720, 216] on input "text" at bounding box center [744, 221] width 372 height 30
click at [722, 289] on input "text" at bounding box center [744, 299] width 372 height 30
click at [684, 451] on input "text" at bounding box center [696, 455] width 277 height 30
paste input "Rua [PERSON_NAME]"
click at [843, 451] on input "text" at bounding box center [886, 455] width 87 height 30
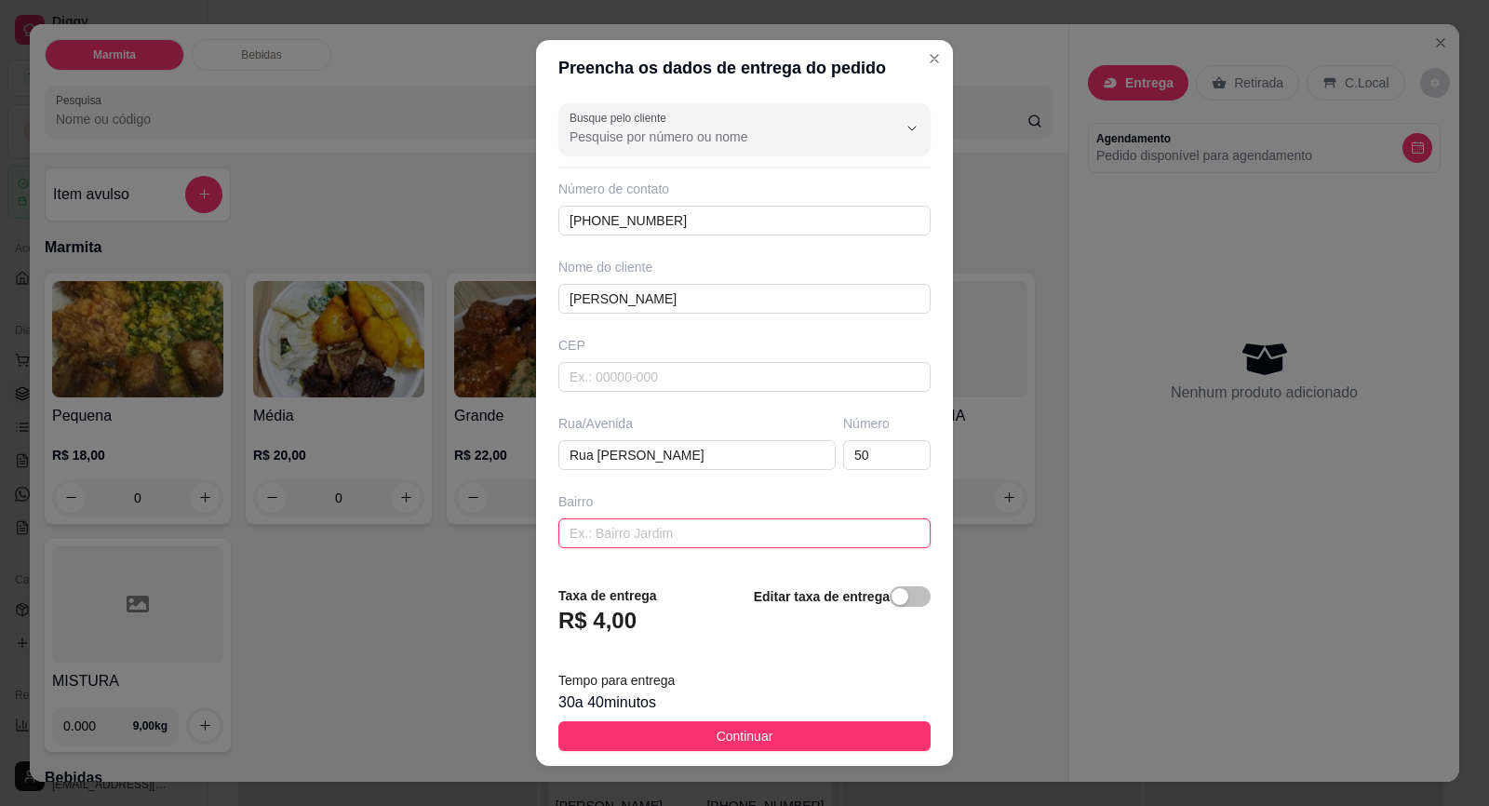
click at [745, 530] on input "text" at bounding box center [744, 533] width 372 height 30
click at [621, 539] on input "Santa in~es 5" at bounding box center [744, 533] width 372 height 30
click at [622, 540] on input "Santa in~es 5" at bounding box center [744, 533] width 372 height 30
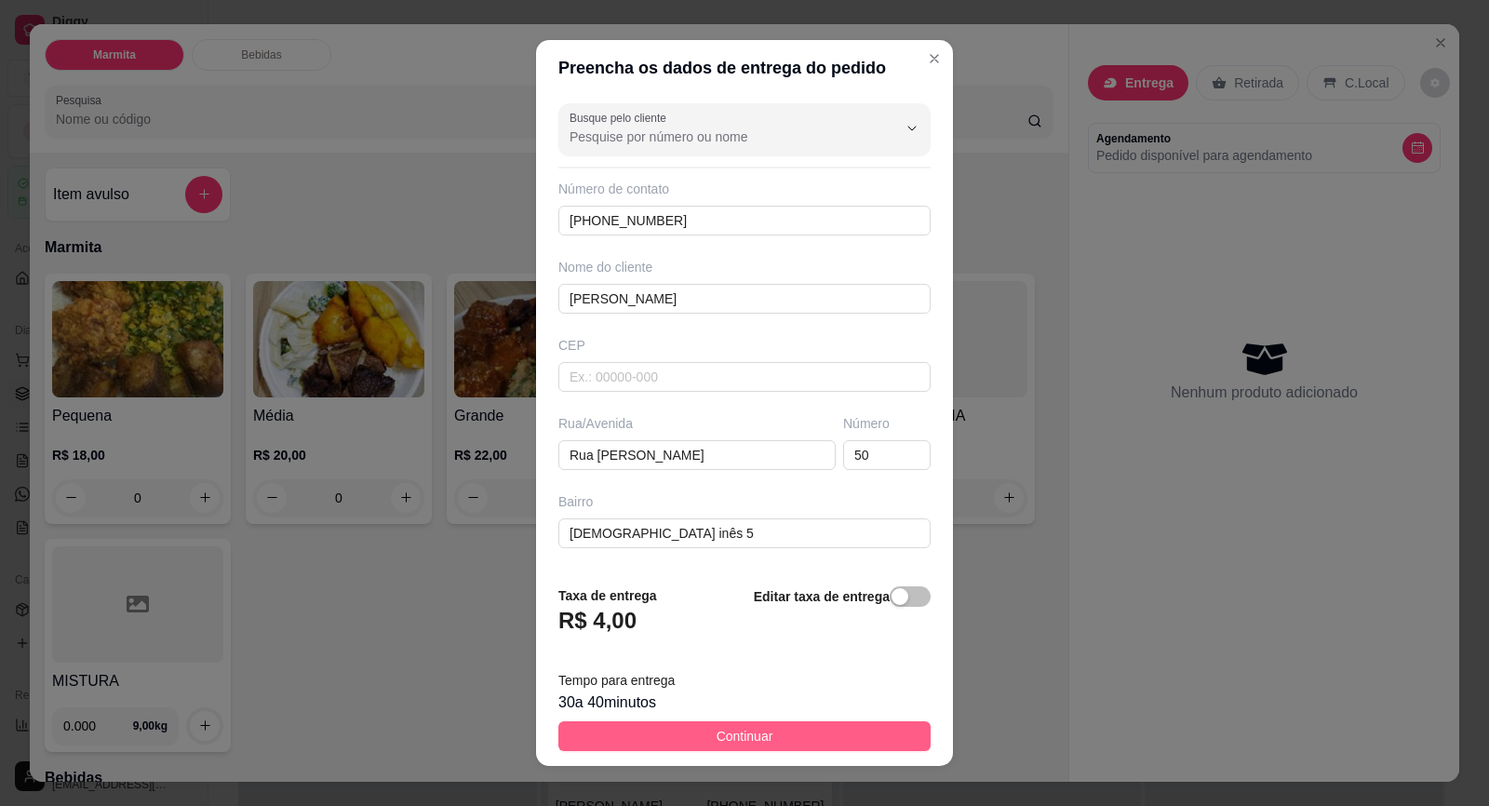
click at [734, 731] on span "Continuar" at bounding box center [745, 736] width 57 height 20
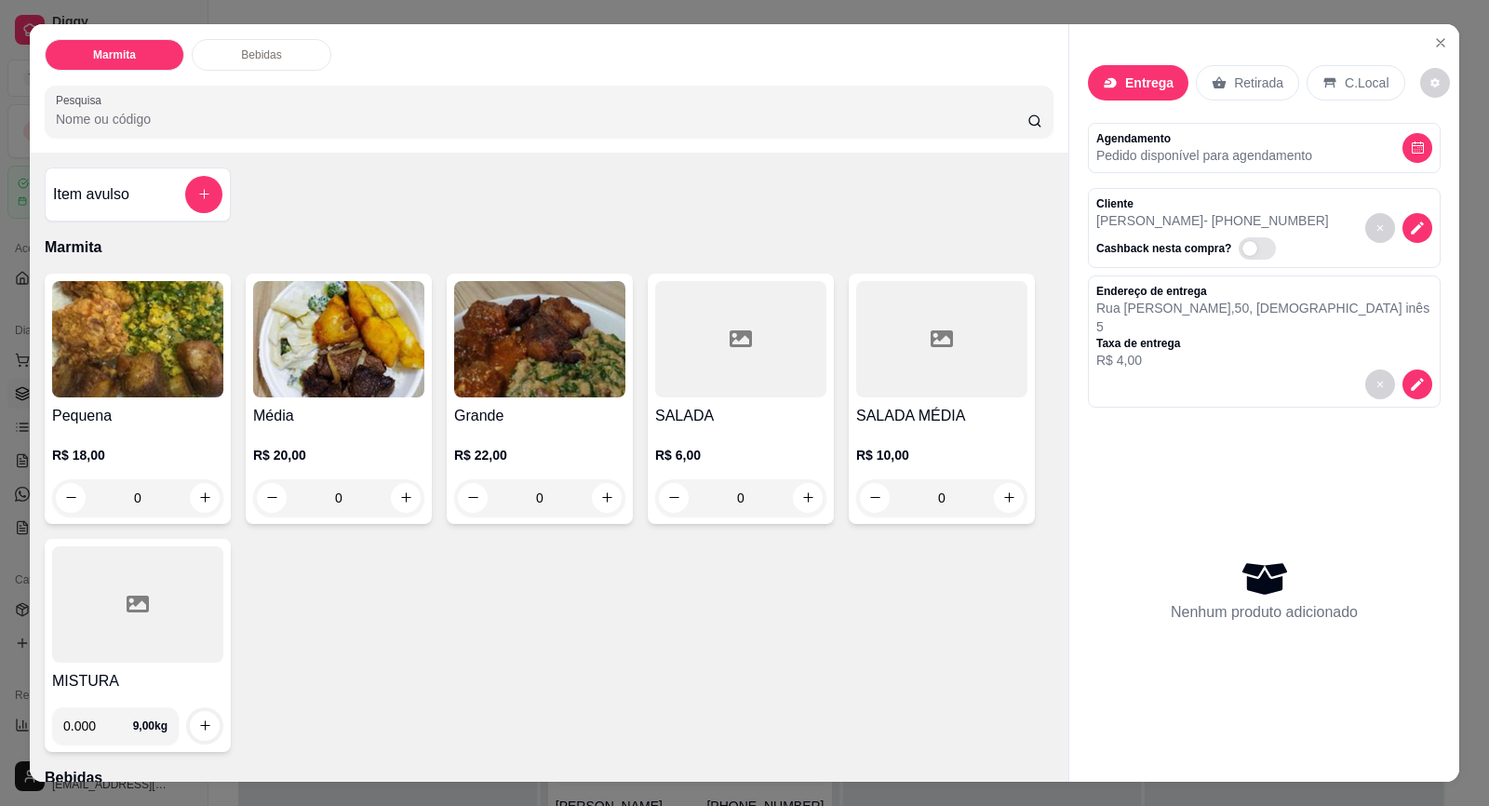
click at [447, 389] on div "Grande R$ 22,00 0" at bounding box center [540, 399] width 186 height 250
click at [360, 378] on img at bounding box center [338, 339] width 171 height 116
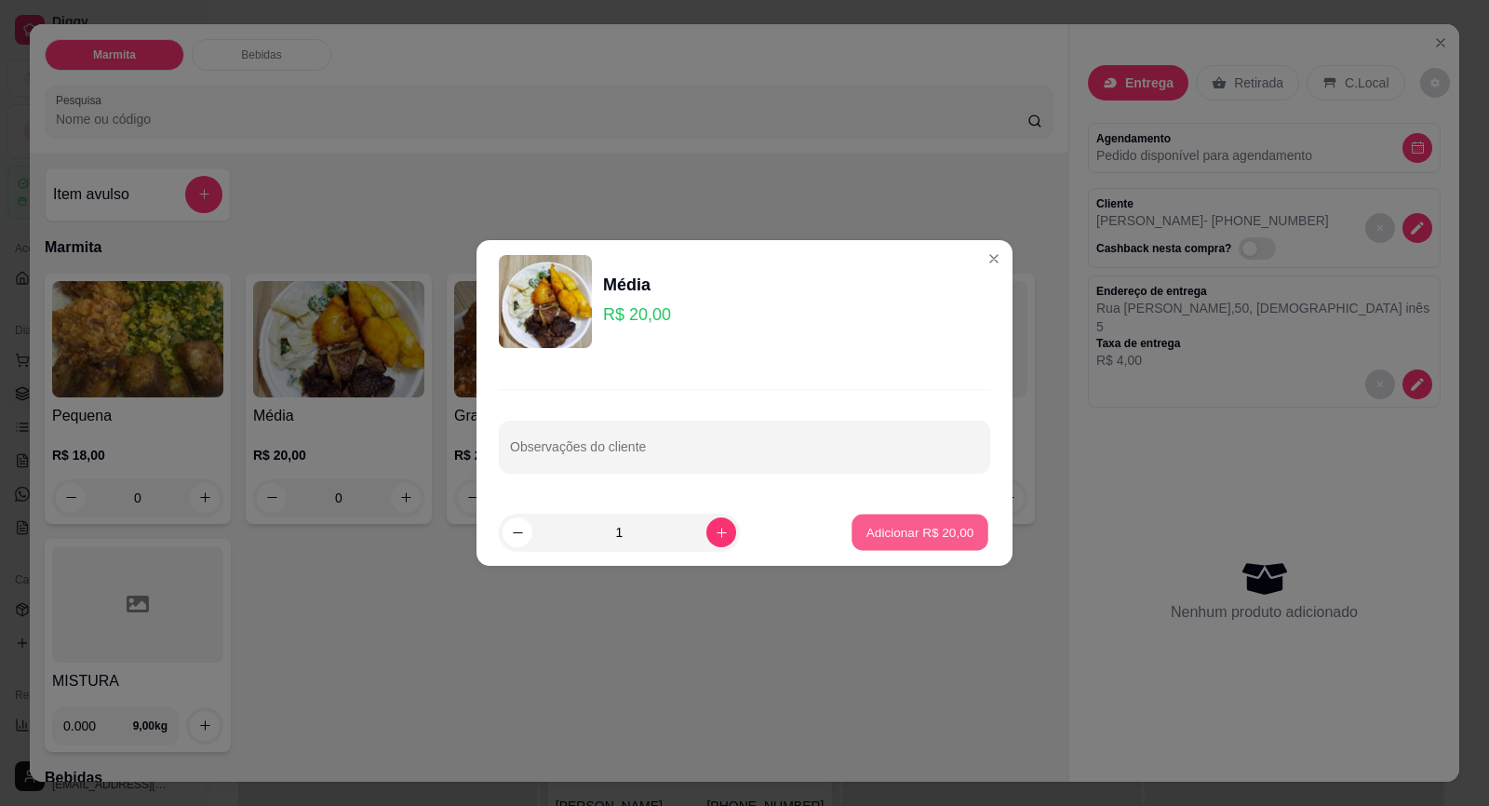
click at [904, 526] on p "Adicionar R$ 20,00" at bounding box center [920, 532] width 108 height 18
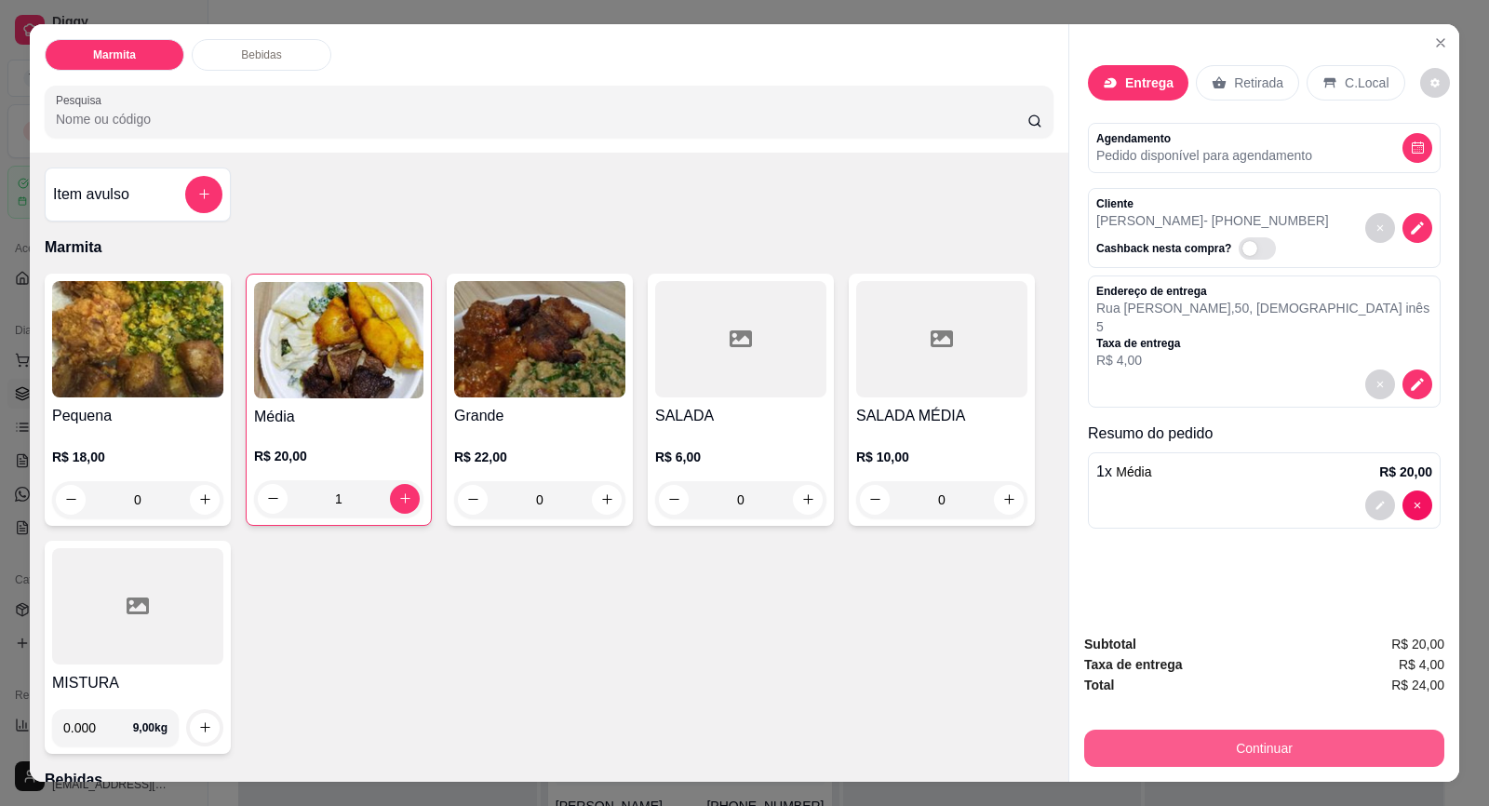
click at [1293, 748] on button "Continuar" at bounding box center [1264, 748] width 360 height 37
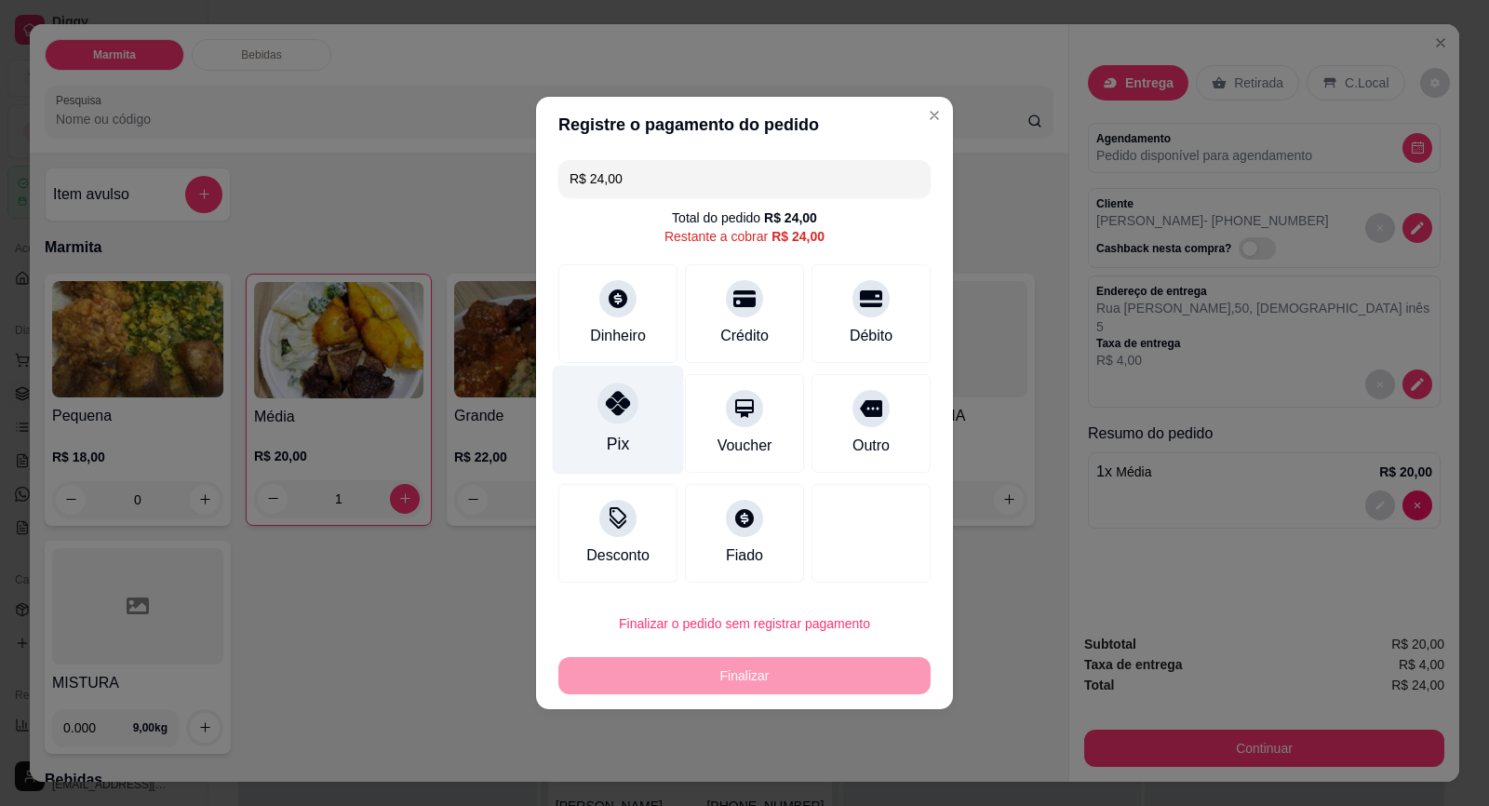
click at [595, 431] on div "Pix" at bounding box center [618, 420] width 131 height 109
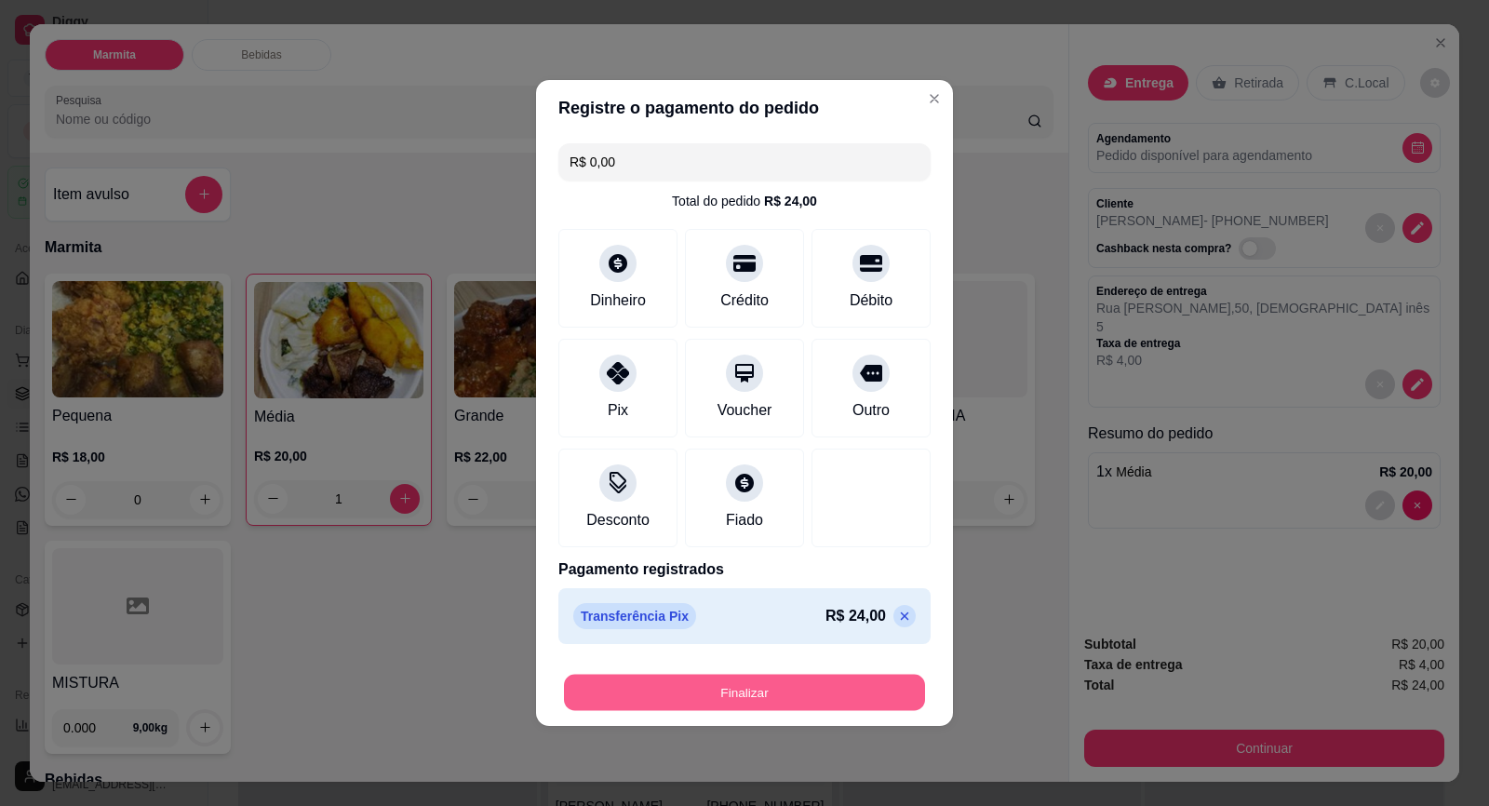
click at [756, 694] on button "Finalizar" at bounding box center [744, 693] width 361 height 36
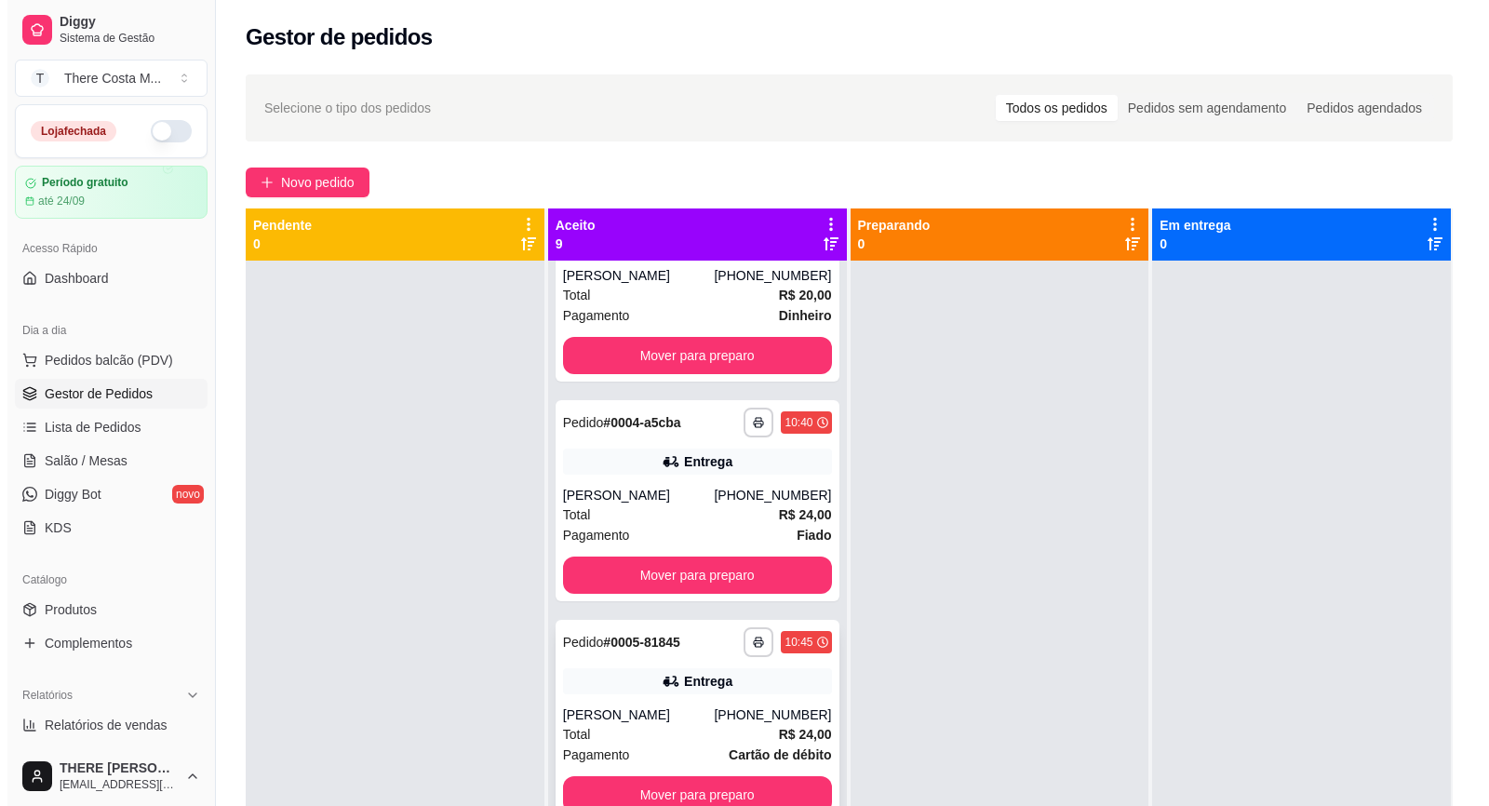
scroll to position [52, 0]
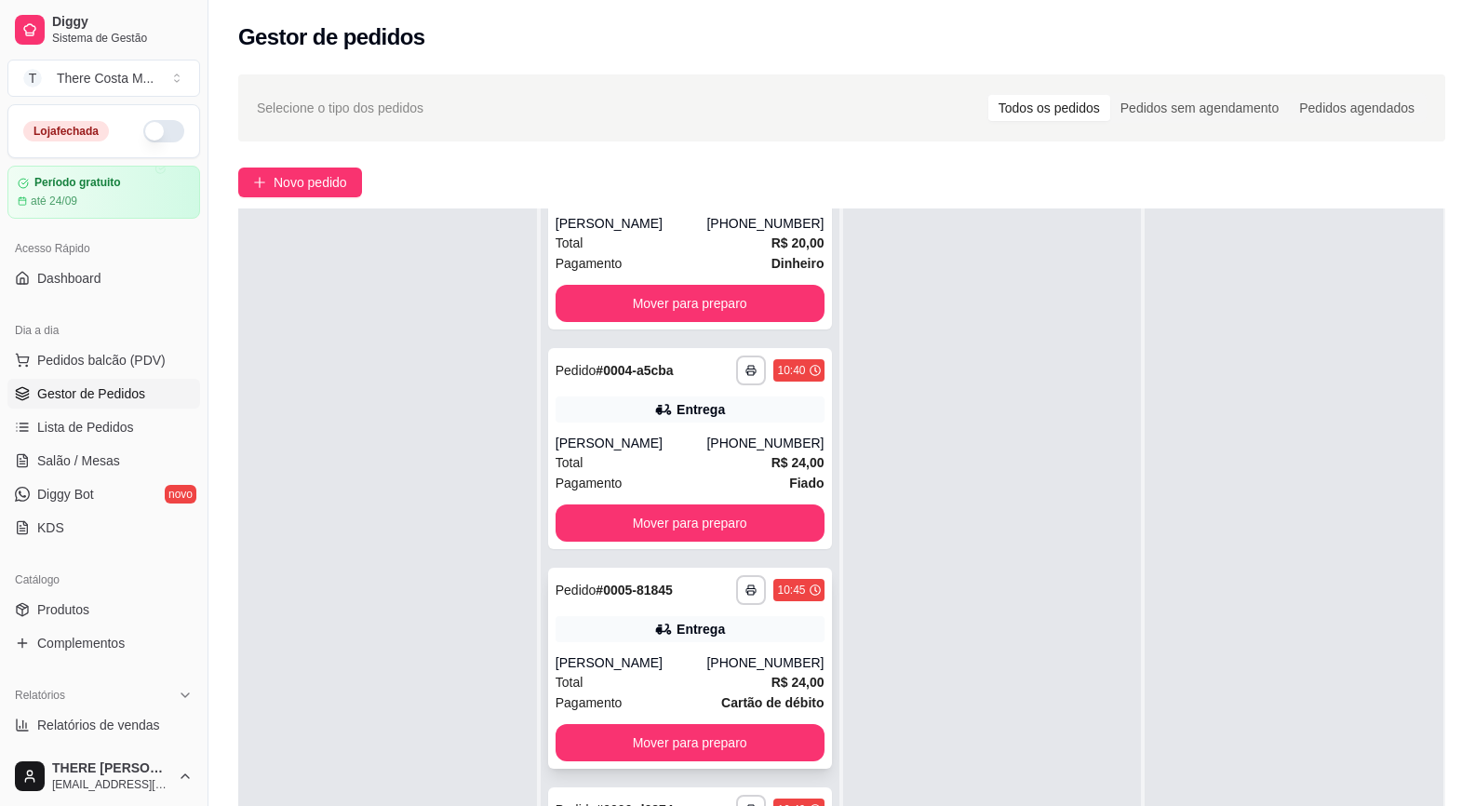
click at [608, 676] on div "Total R$ 24,00" at bounding box center [690, 682] width 269 height 20
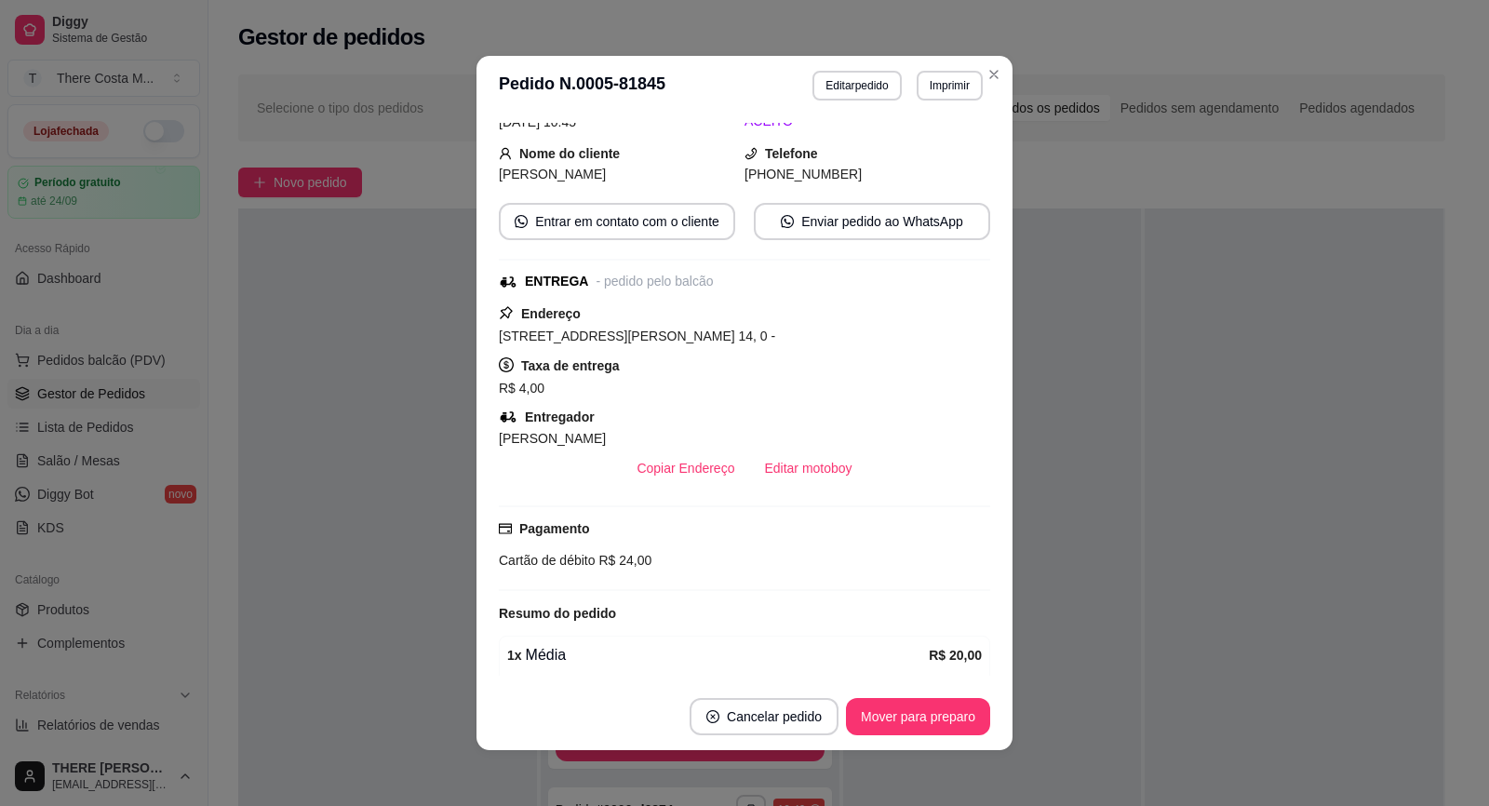
scroll to position [186, 0]
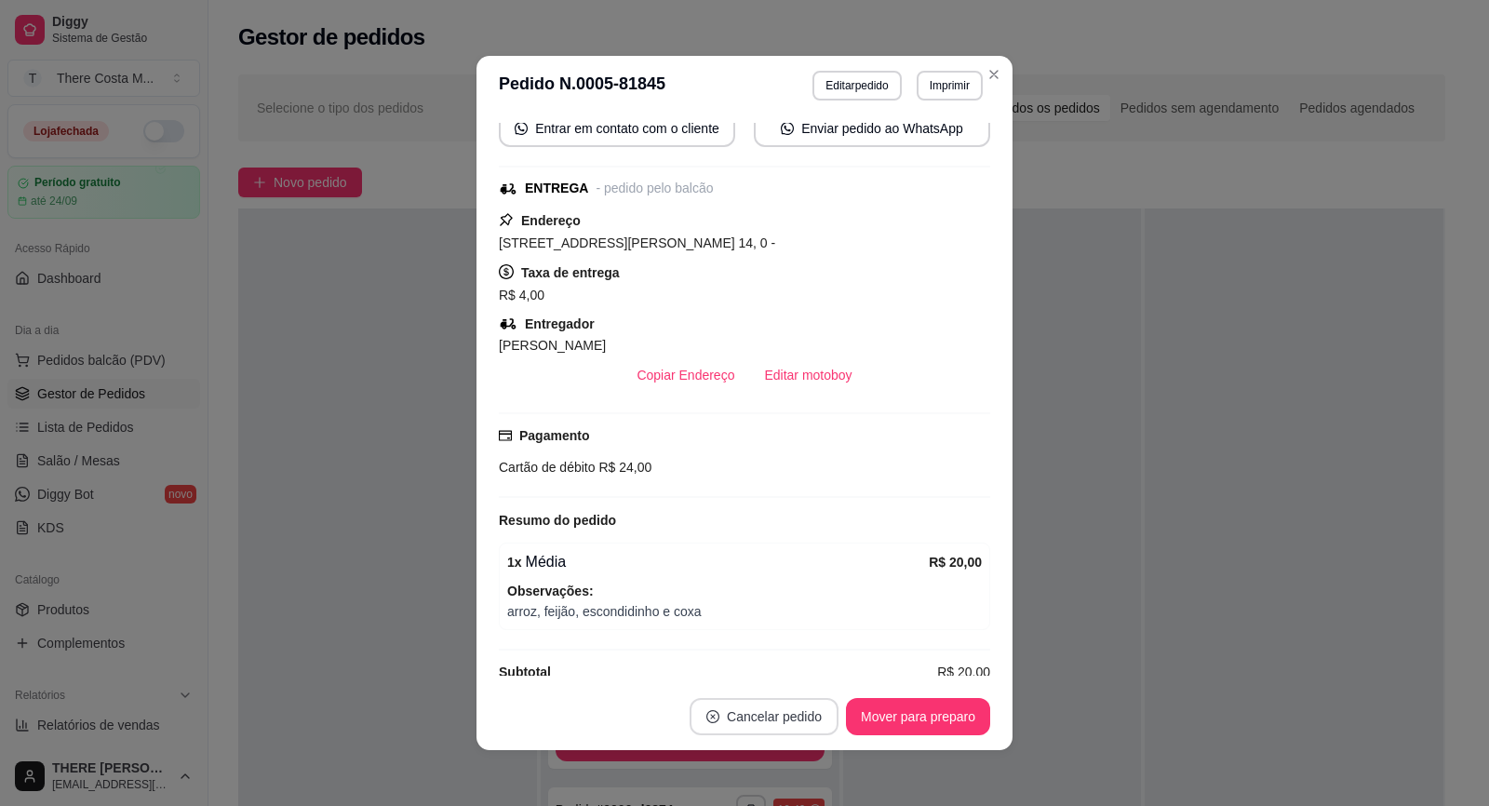
click at [744, 727] on button "Cancelar pedido" at bounding box center [764, 716] width 149 height 37
click at [790, 668] on button "Sim" at bounding box center [809, 669] width 74 height 37
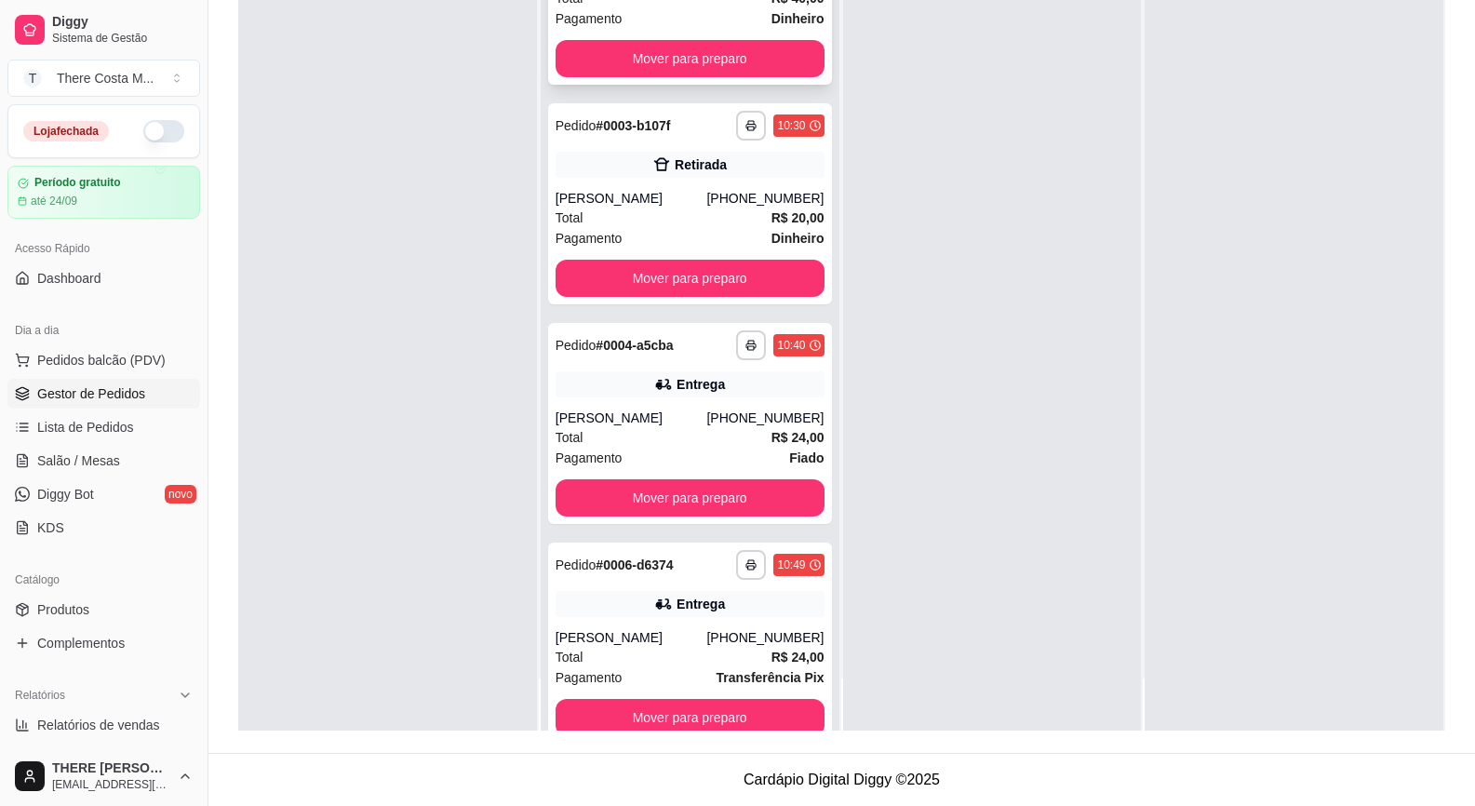
scroll to position [970, 0]
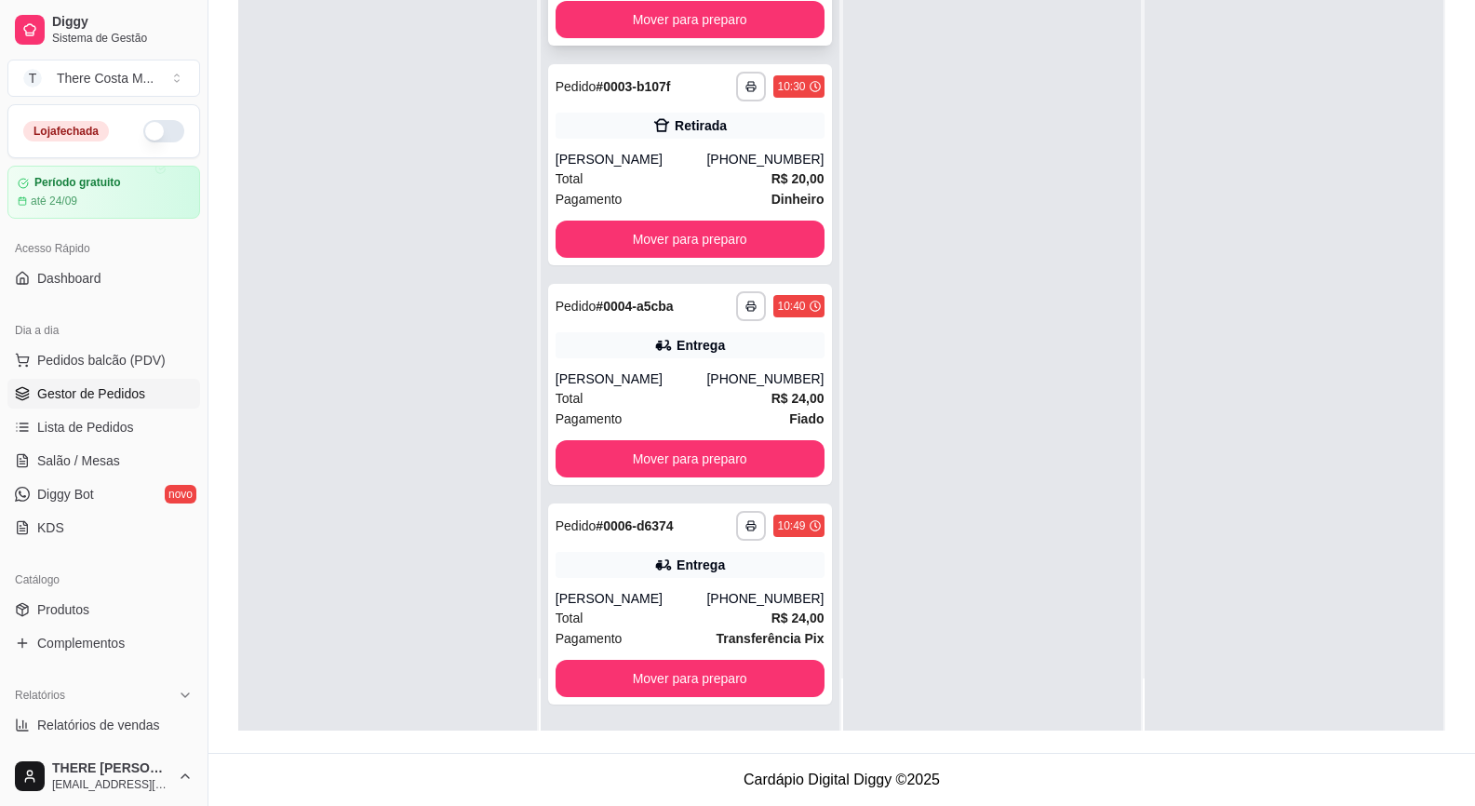
click at [678, 596] on div "[PERSON_NAME]" at bounding box center [632, 598] width 152 height 19
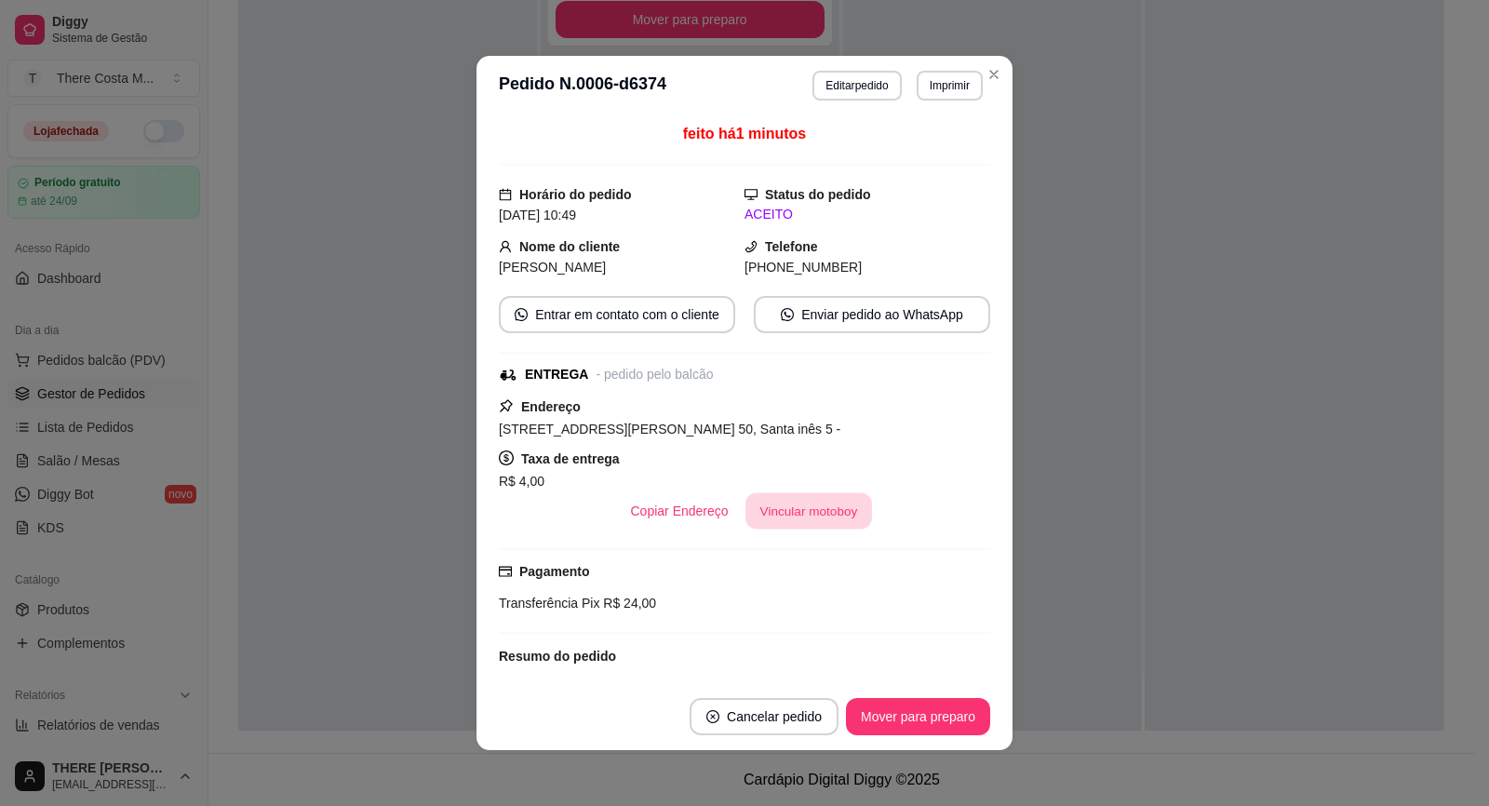
click at [766, 517] on button "Vincular motoboy" at bounding box center [808, 511] width 127 height 36
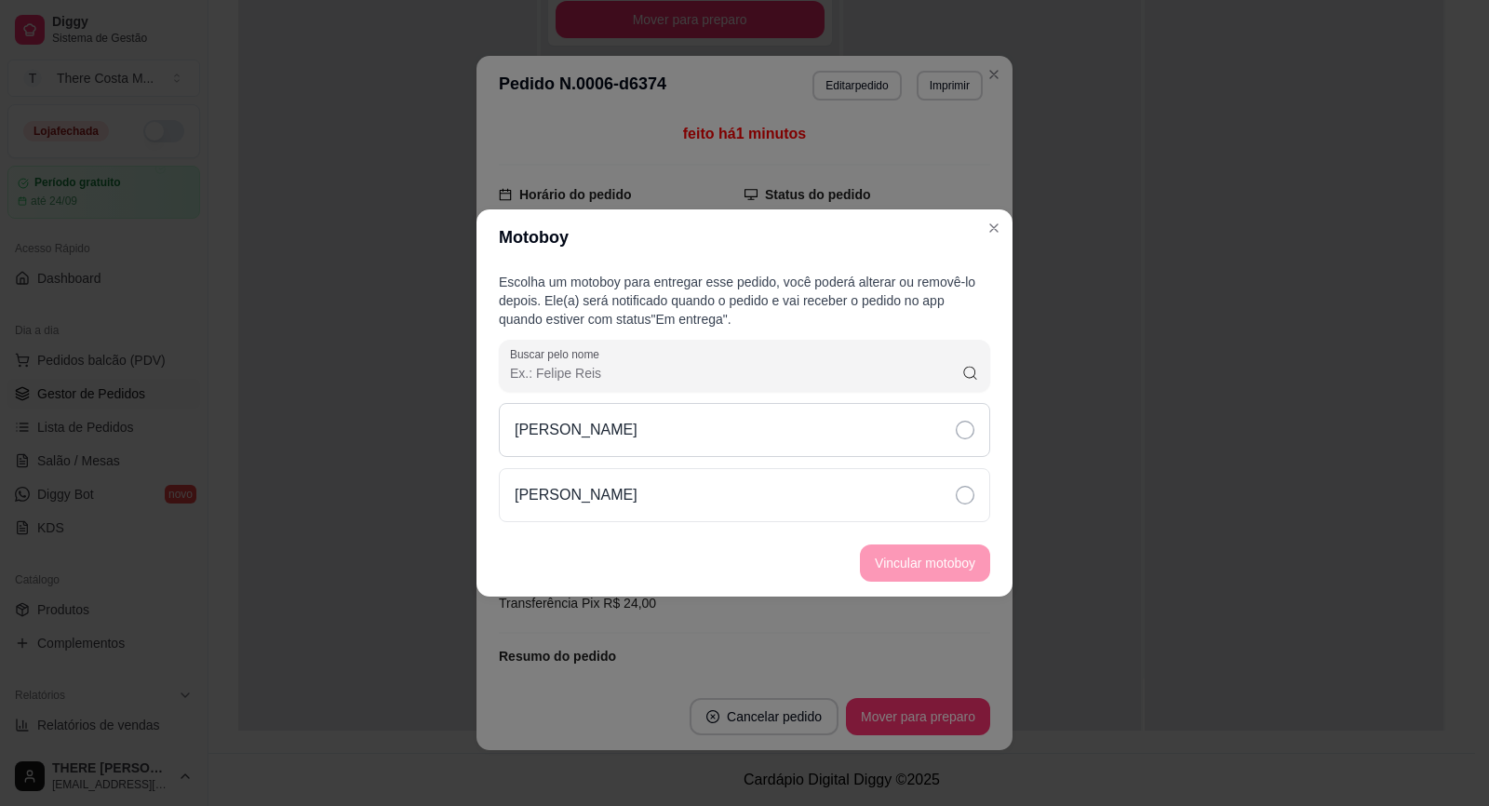
click at [855, 435] on div "[PERSON_NAME]" at bounding box center [744, 430] width 491 height 54
click at [913, 574] on button "Vincular motoboy" at bounding box center [925, 562] width 130 height 37
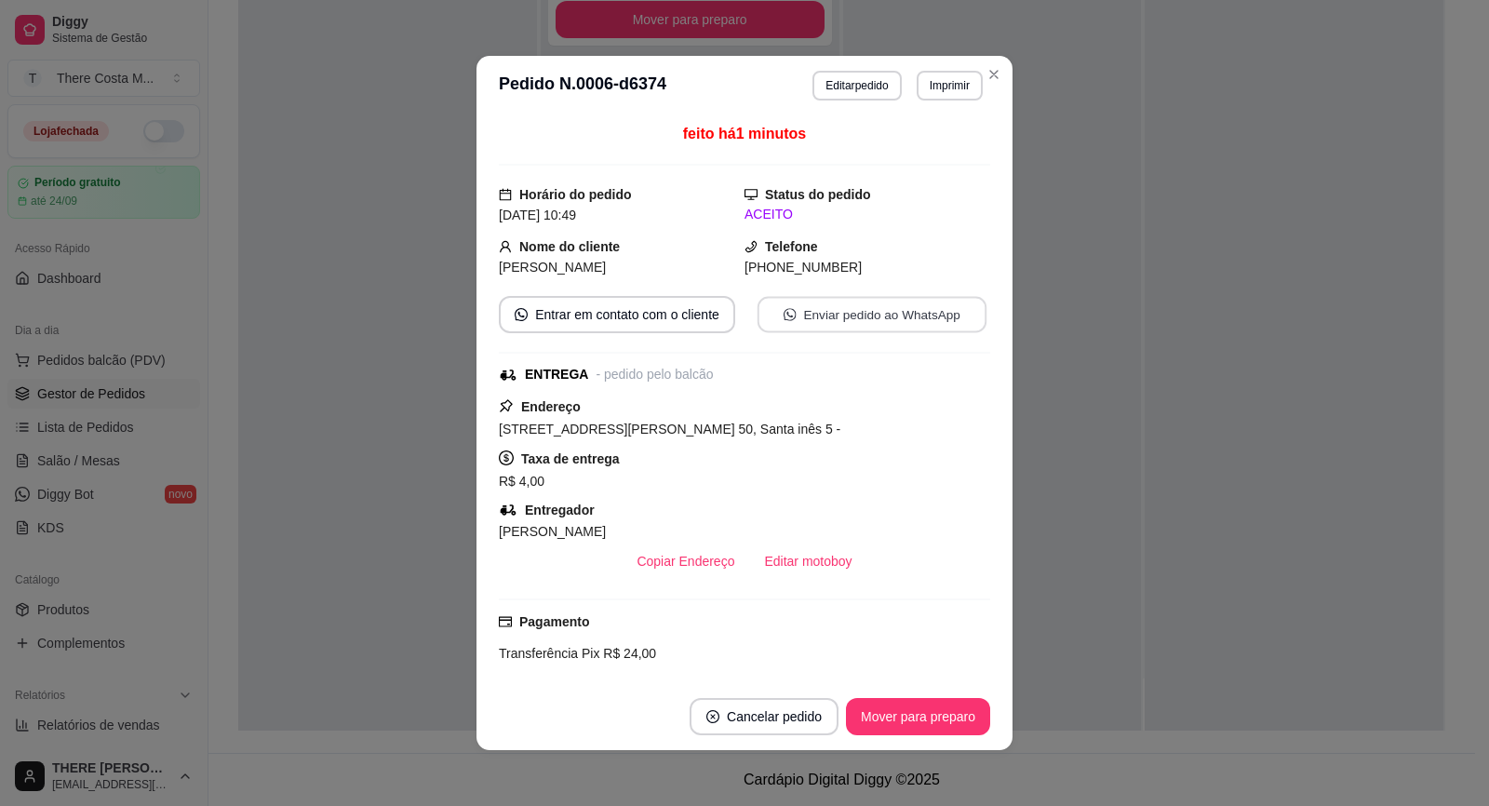
click at [897, 311] on button "Enviar pedido ao WhatsApp" at bounding box center [872, 315] width 229 height 36
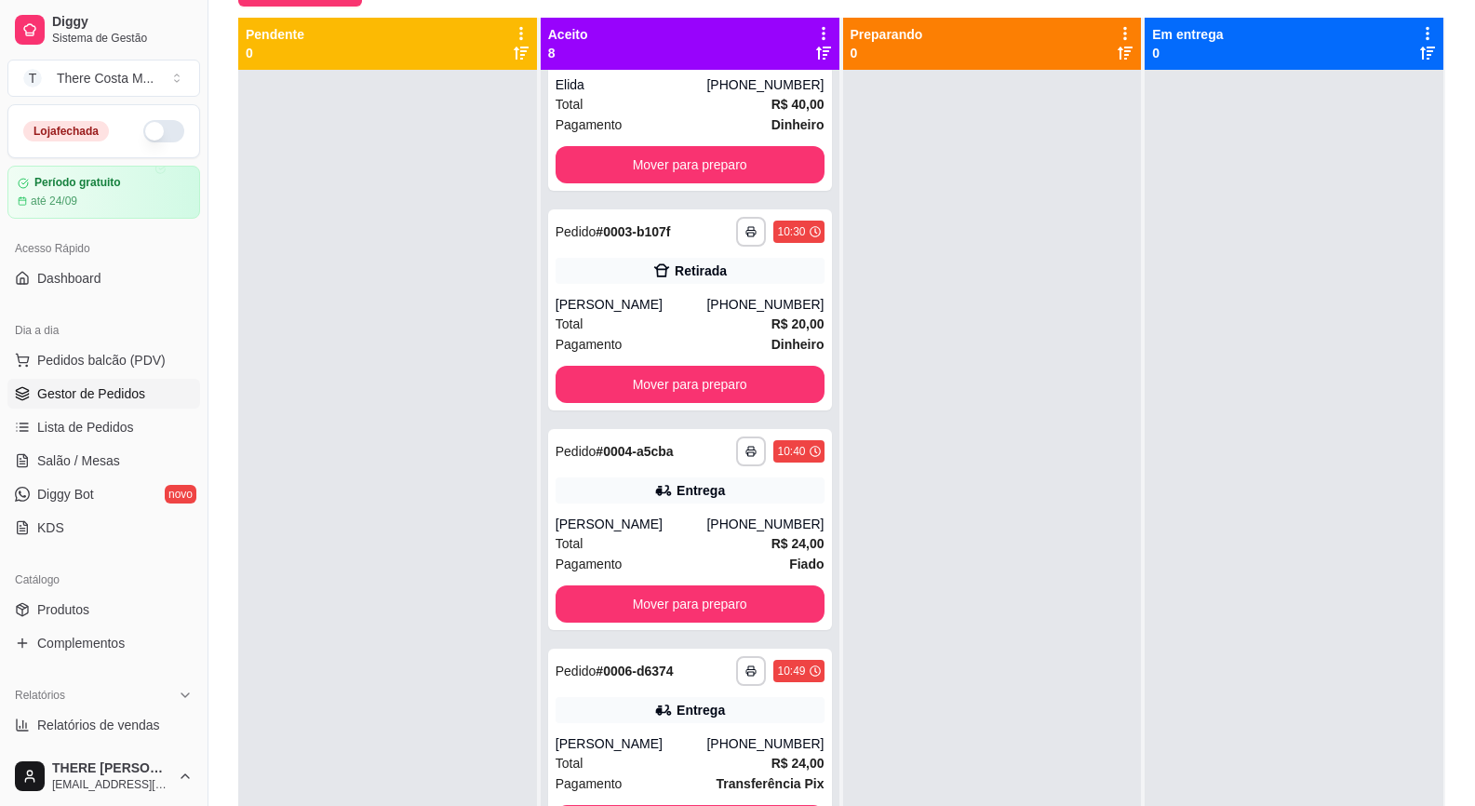
scroll to position [0, 0]
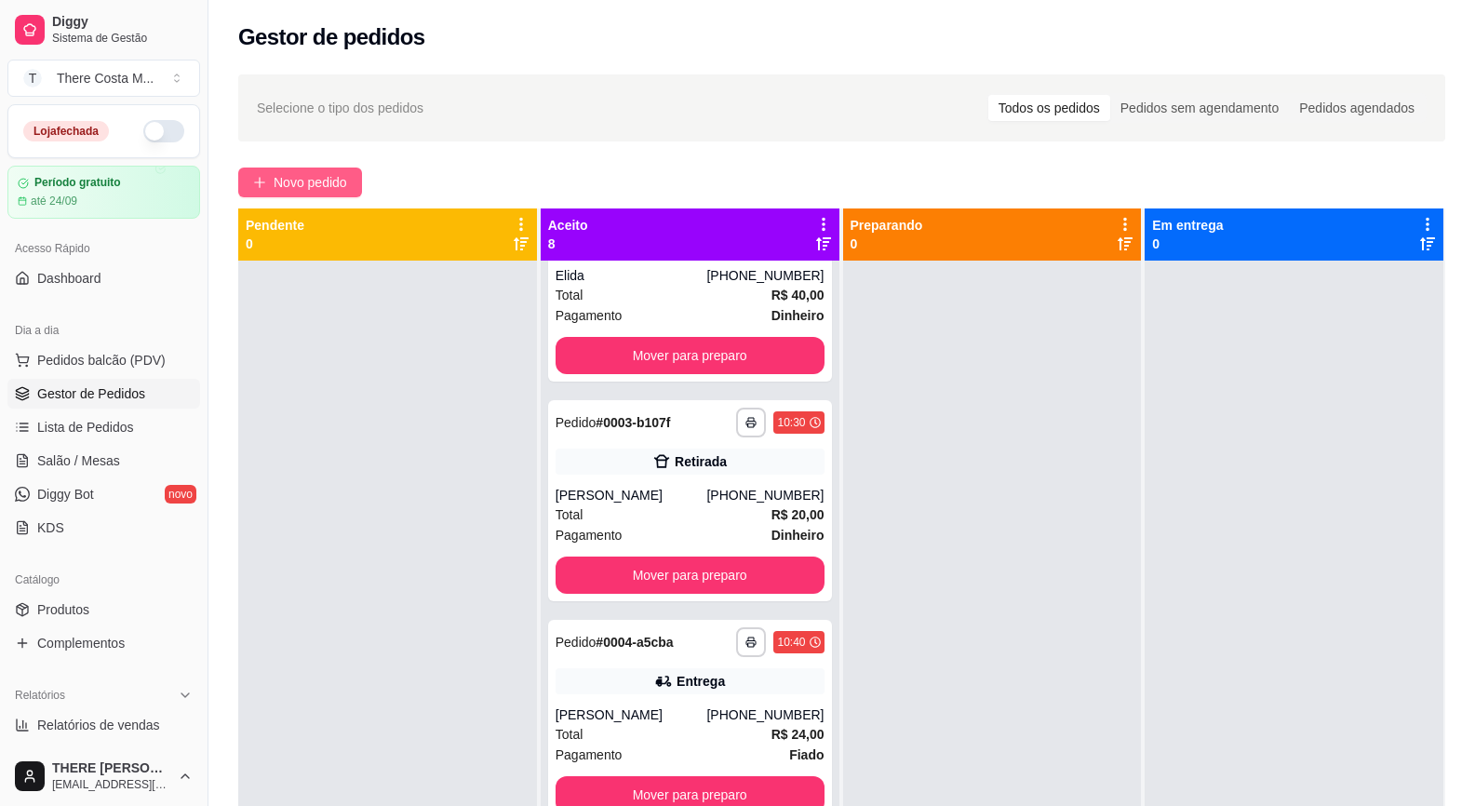
click at [319, 184] on span "Novo pedido" at bounding box center [311, 182] width 74 height 20
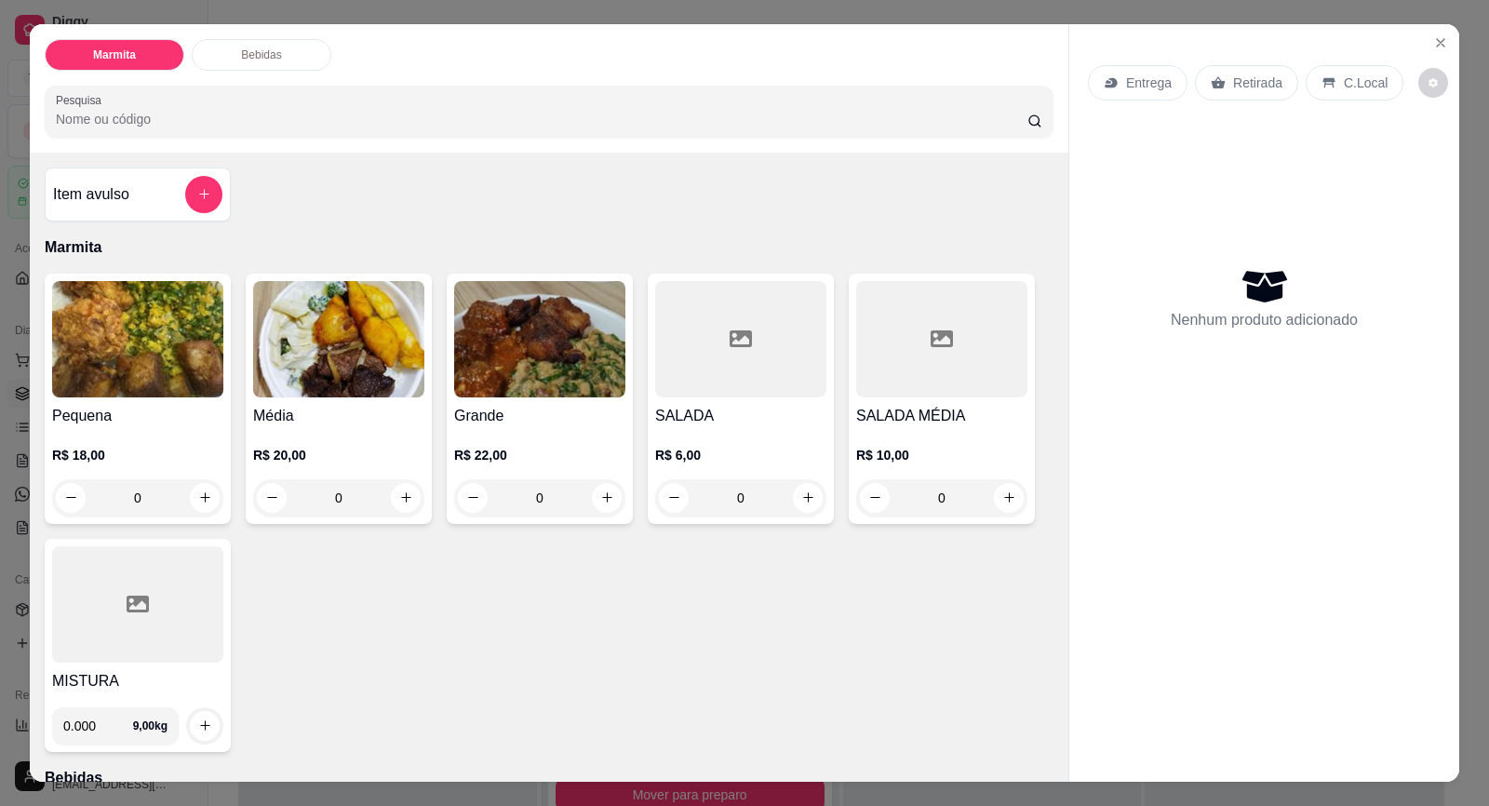
click at [1147, 66] on div "Entrega" at bounding box center [1138, 82] width 100 height 35
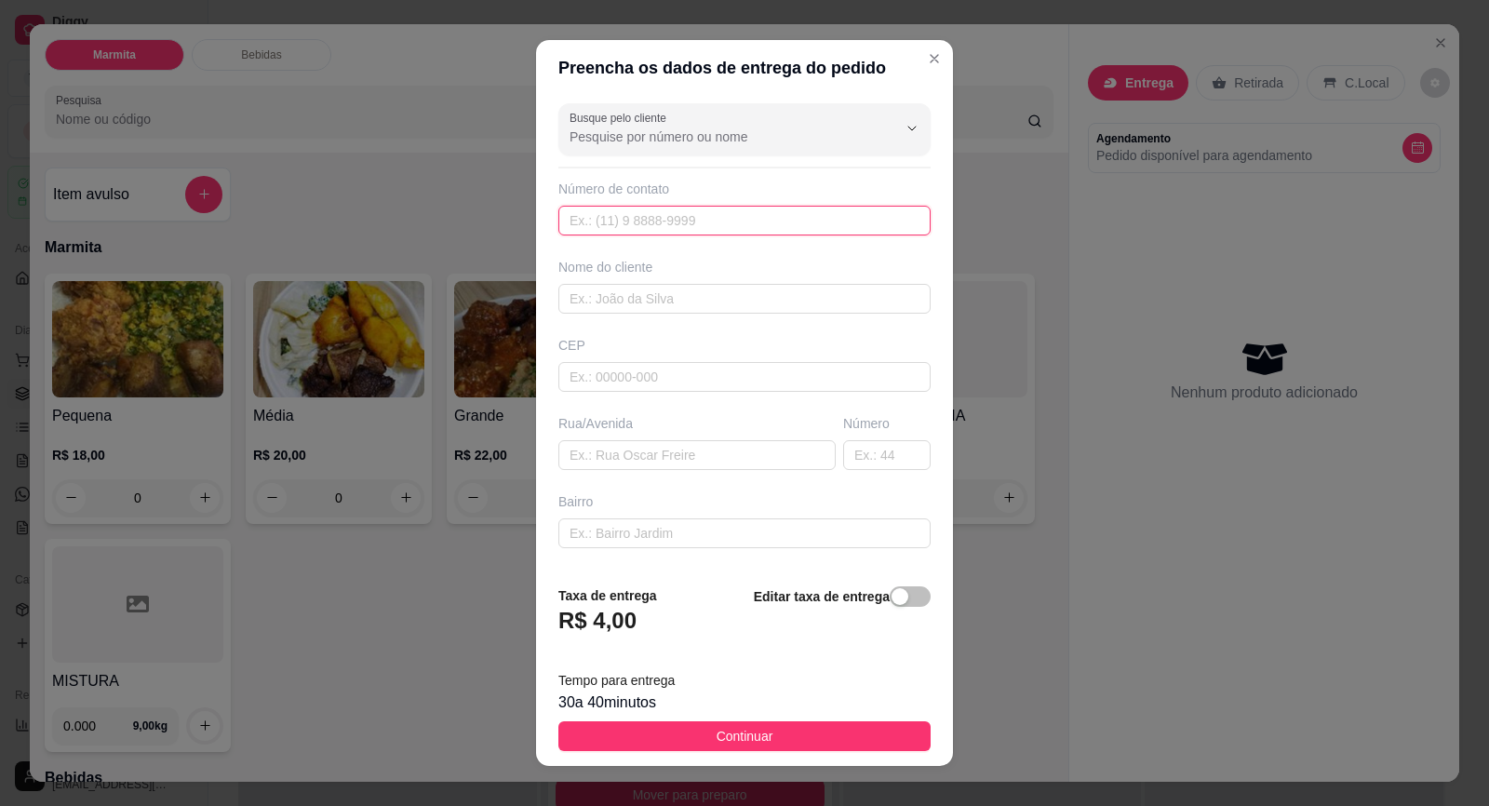
click at [681, 229] on input "text" at bounding box center [744, 221] width 372 height 30
paste input "[PHONE_NUMBER]"
click at [651, 286] on input "text" at bounding box center [744, 299] width 372 height 30
click at [691, 464] on input "text" at bounding box center [696, 455] width 277 height 30
click at [846, 445] on input "text" at bounding box center [886, 455] width 87 height 30
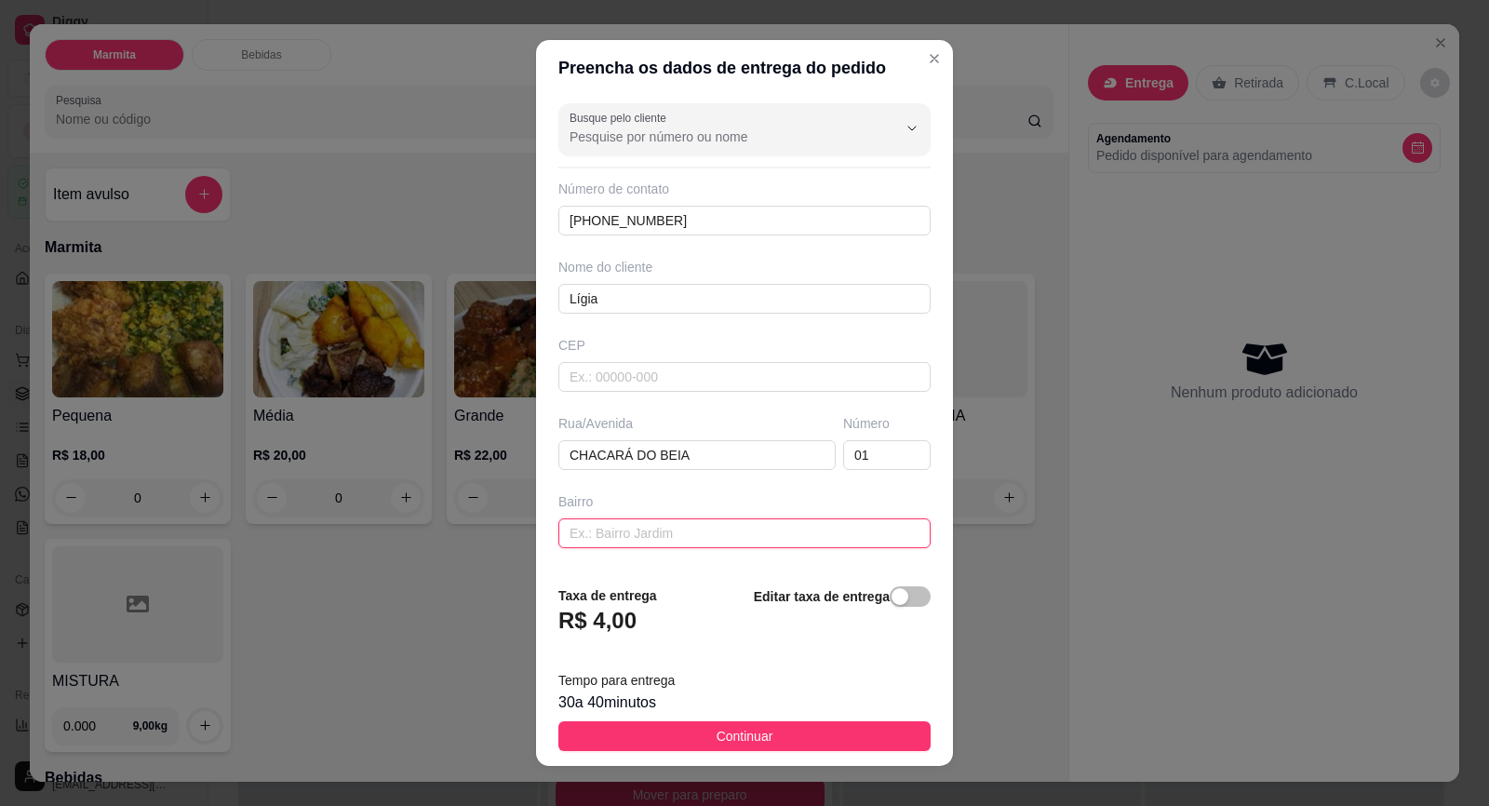
click at [804, 533] on input "text" at bounding box center [744, 533] width 372 height 30
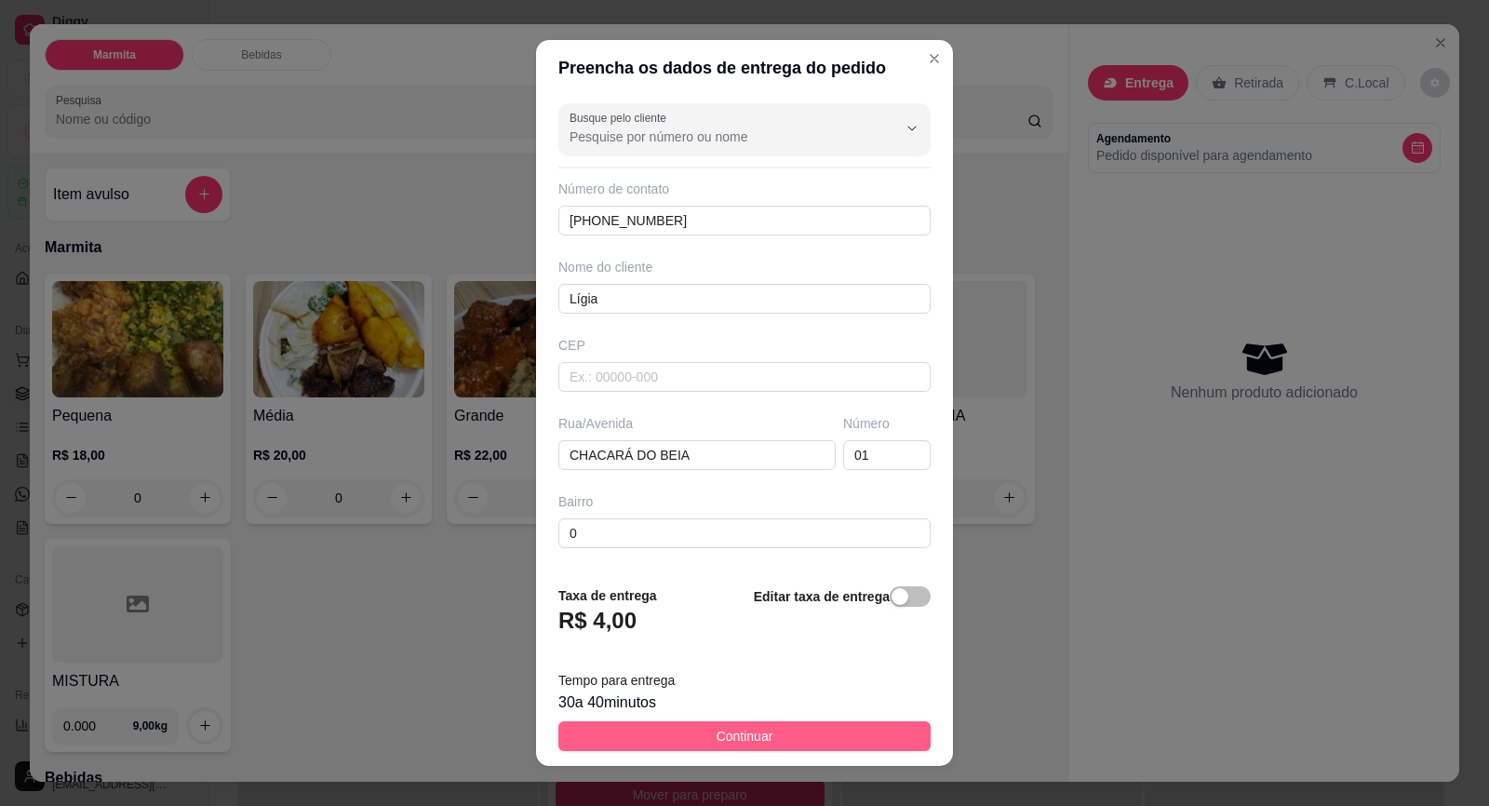
click at [792, 741] on button "Continuar" at bounding box center [744, 736] width 372 height 30
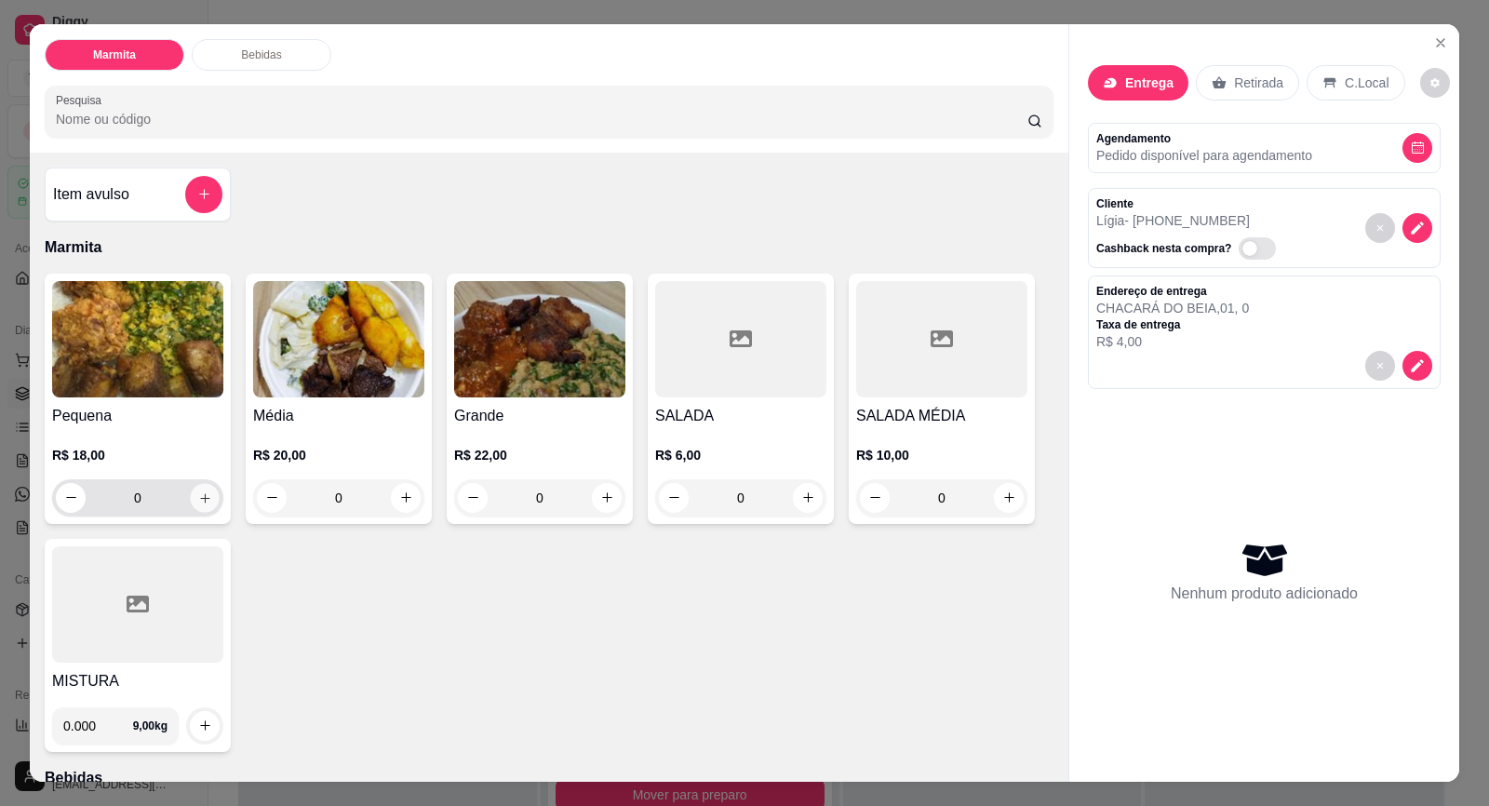
click at [198, 496] on icon "increase-product-quantity" at bounding box center [205, 498] width 14 height 14
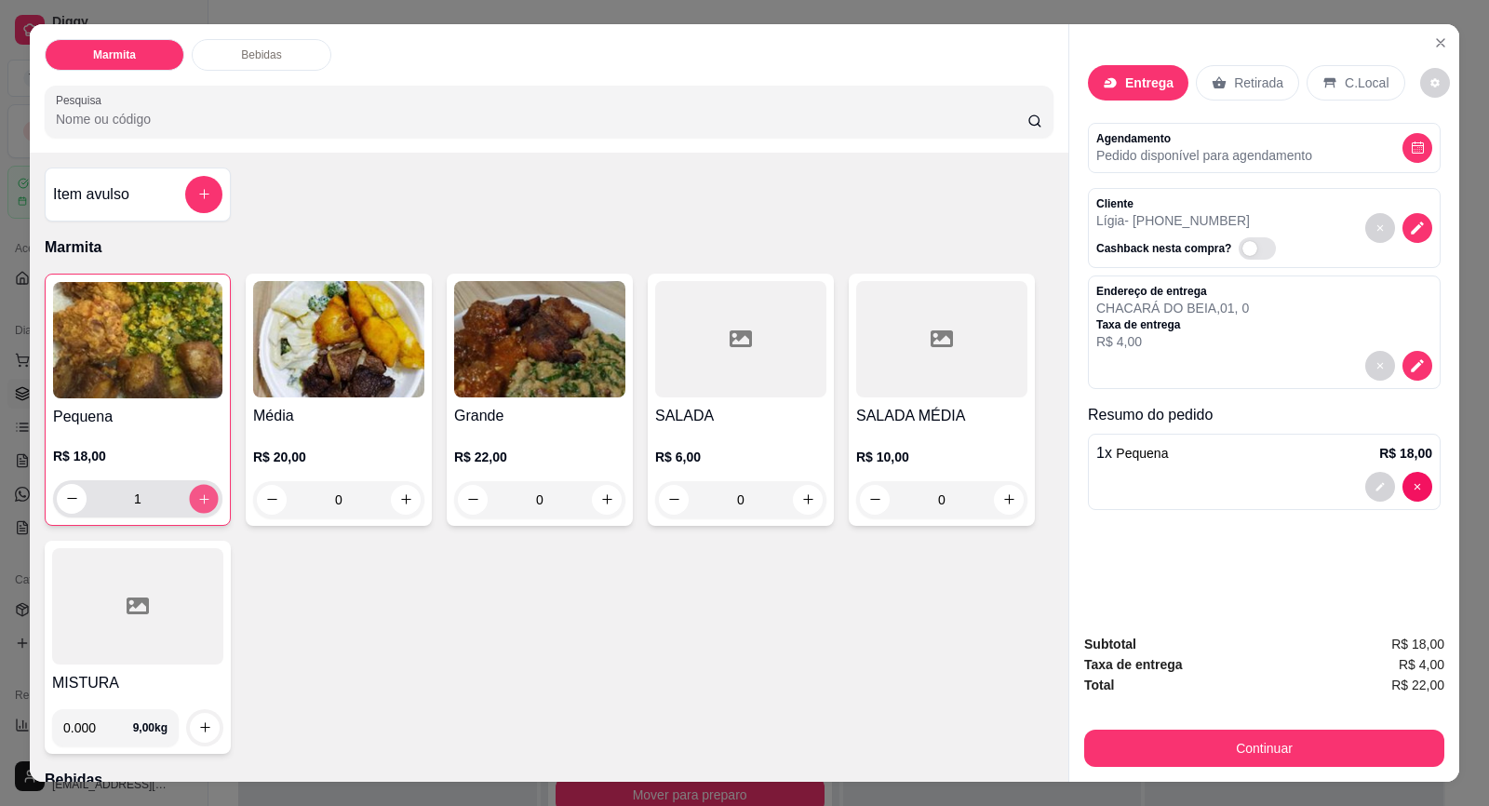
click at [199, 496] on icon "increase-product-quantity" at bounding box center [203, 498] width 9 height 9
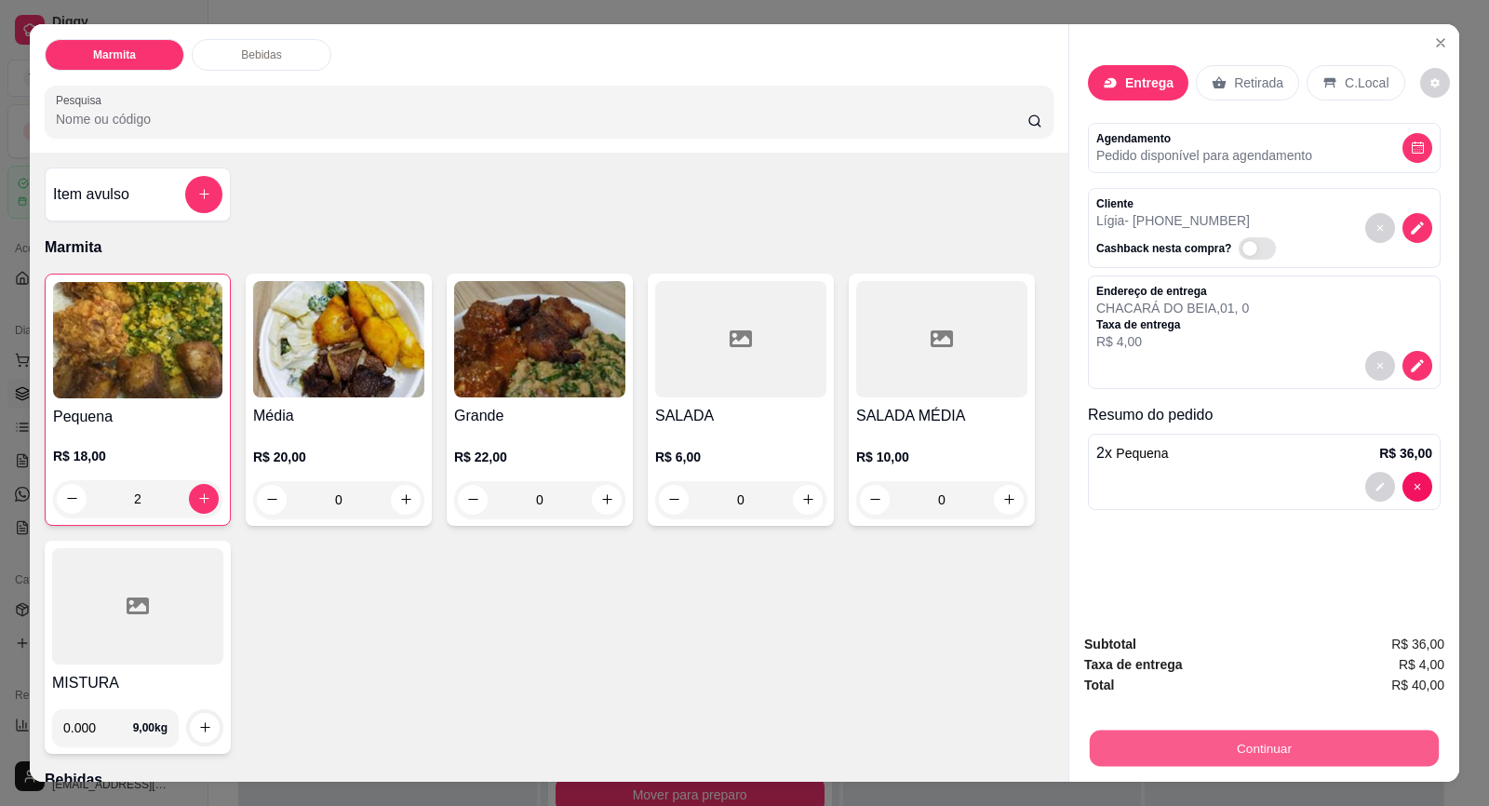
click at [1282, 759] on button "Continuar" at bounding box center [1264, 749] width 349 height 36
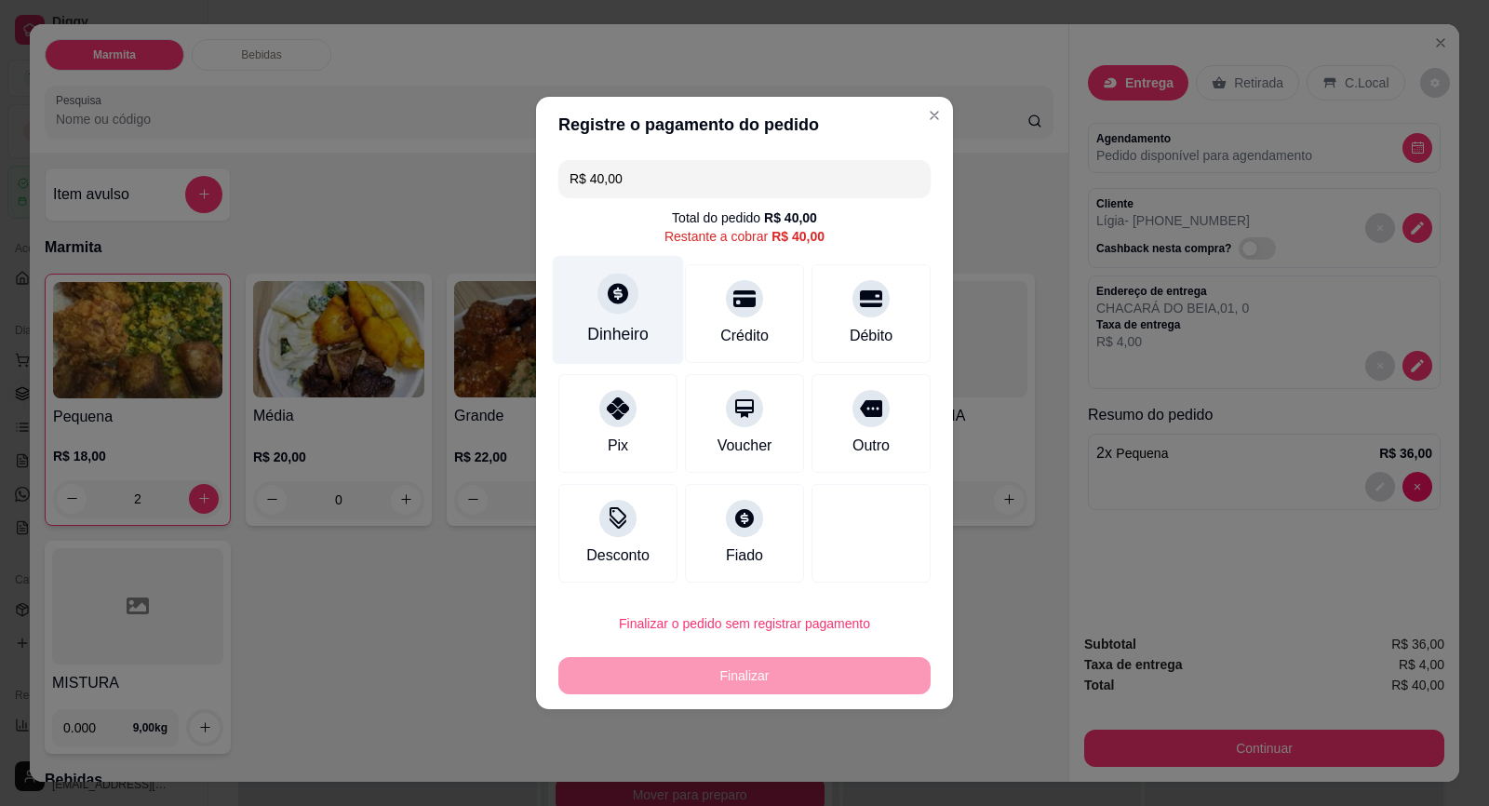
click at [614, 336] on div "Dinheiro" at bounding box center [617, 334] width 61 height 24
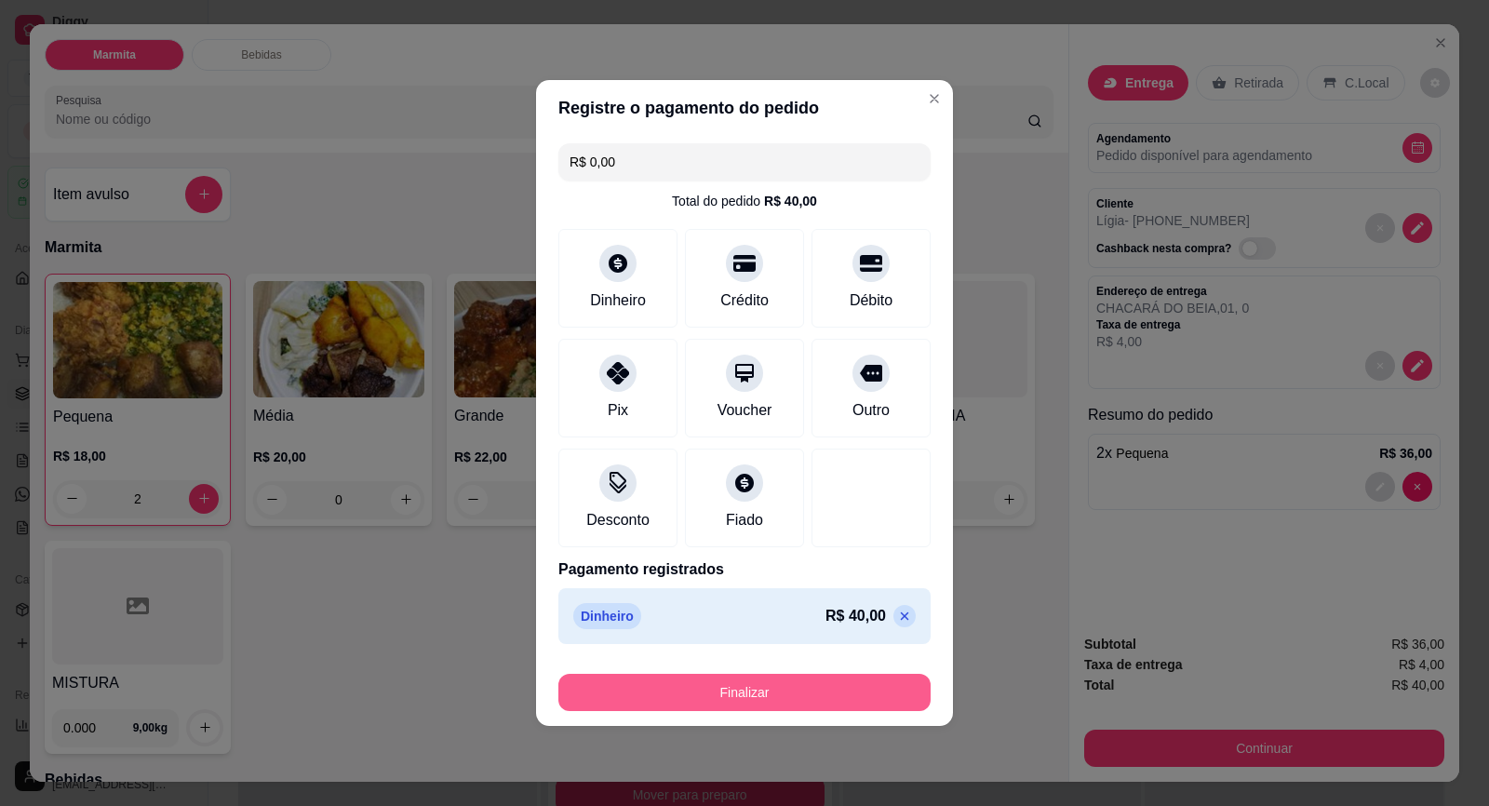
click at [779, 685] on button "Finalizar" at bounding box center [744, 692] width 372 height 37
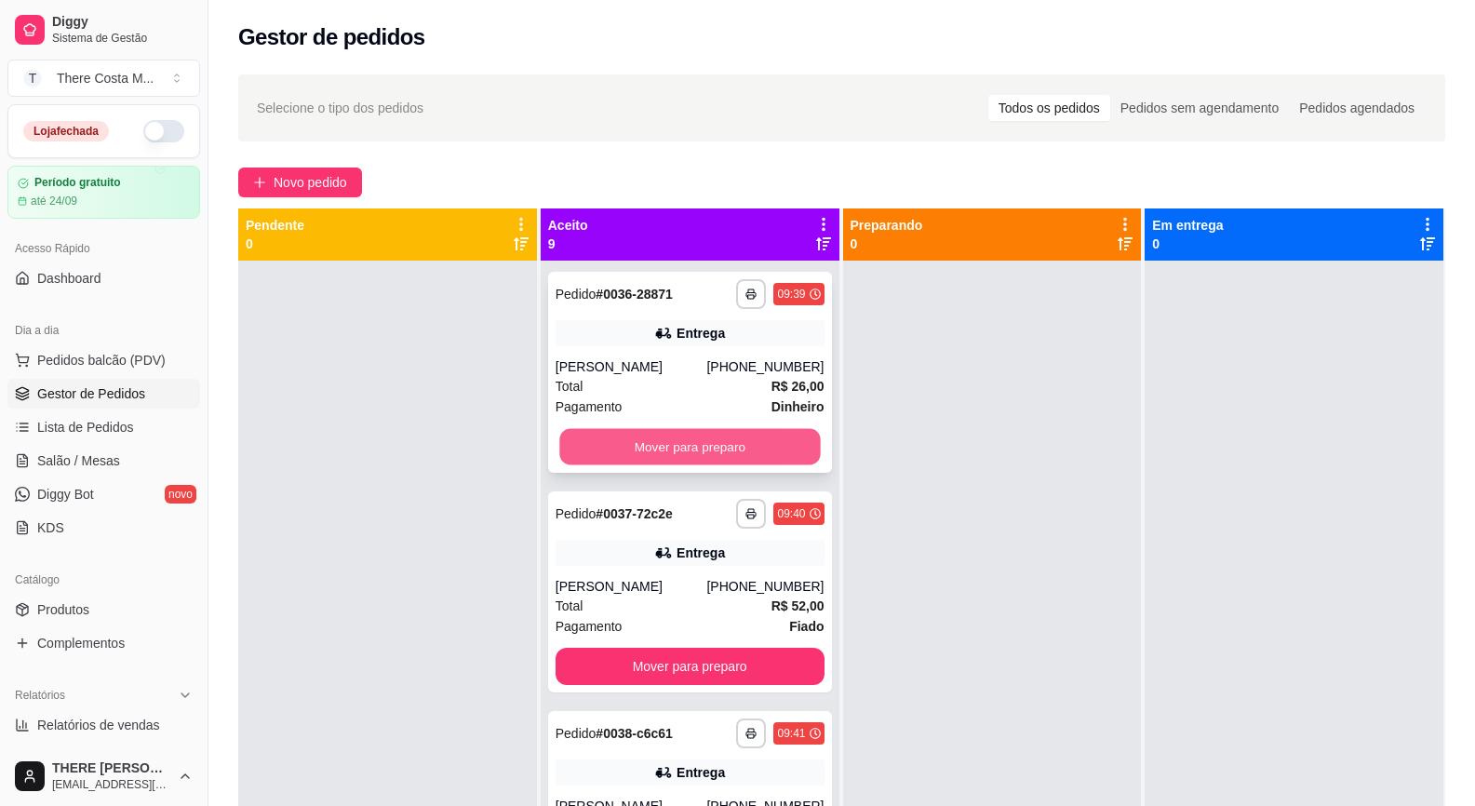
click at [696, 430] on button "Mover para preparo" at bounding box center [689, 447] width 261 height 36
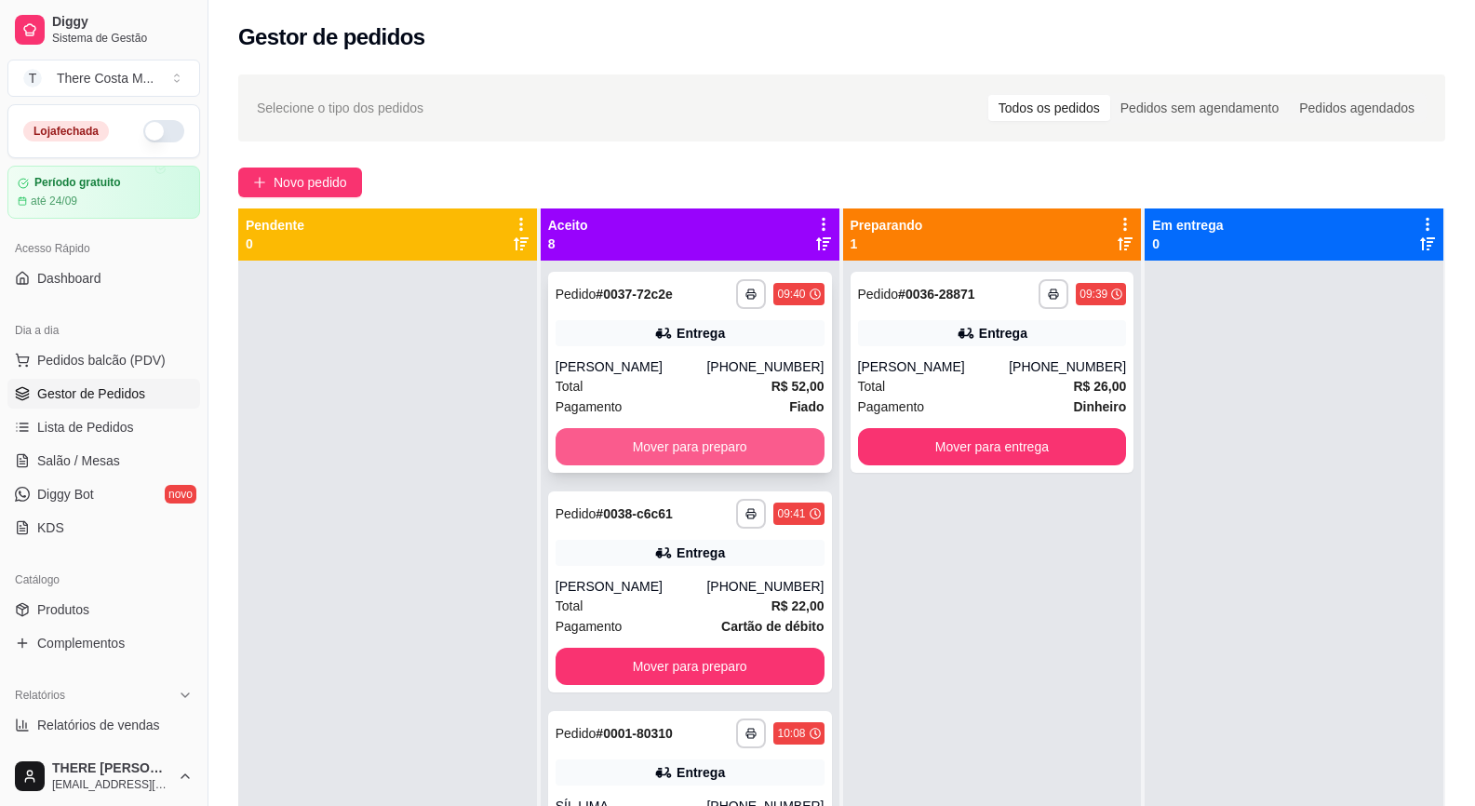
click at [698, 438] on button "Mover para preparo" at bounding box center [690, 446] width 269 height 37
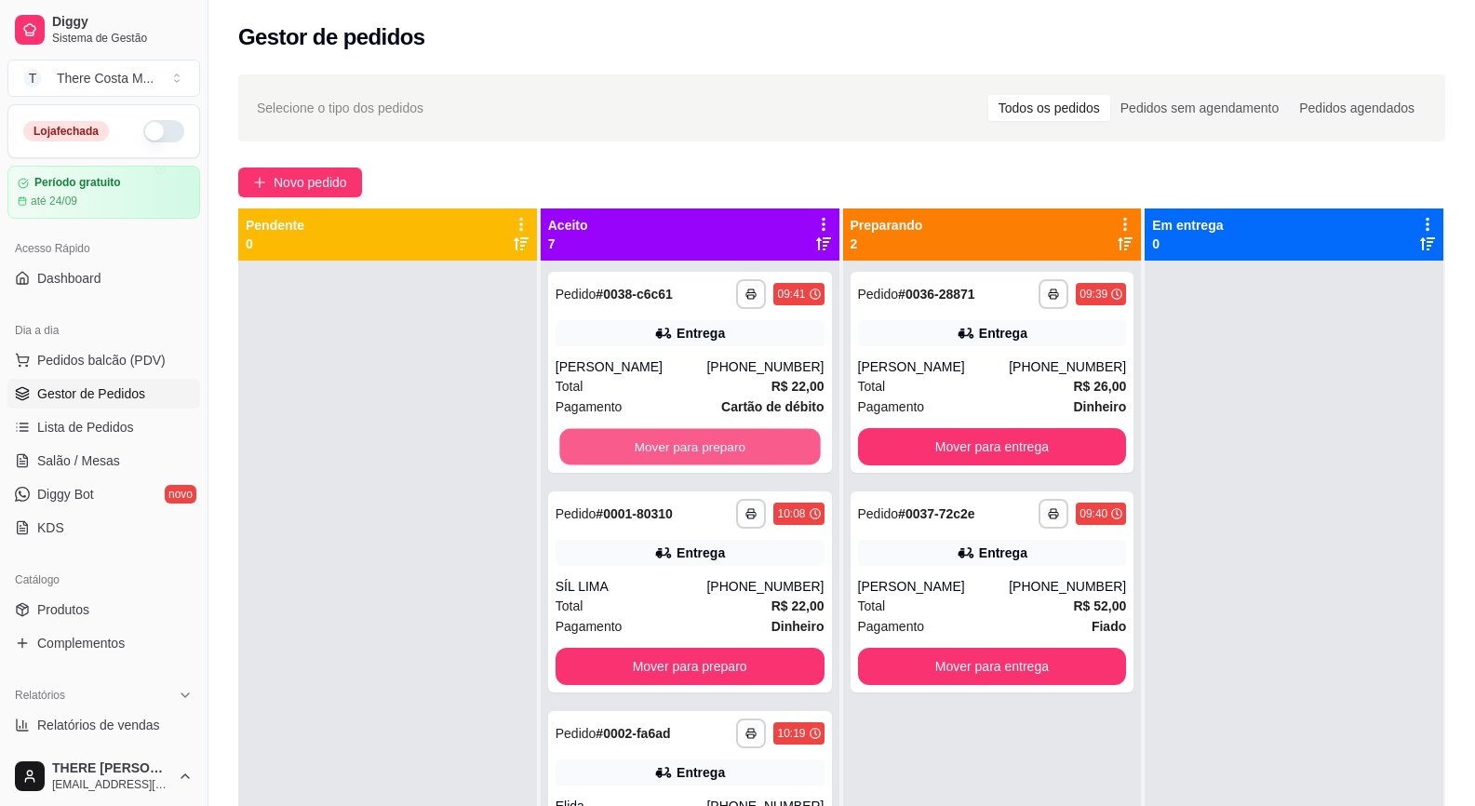
click at [698, 438] on button "Mover para preparo" at bounding box center [689, 447] width 261 height 36
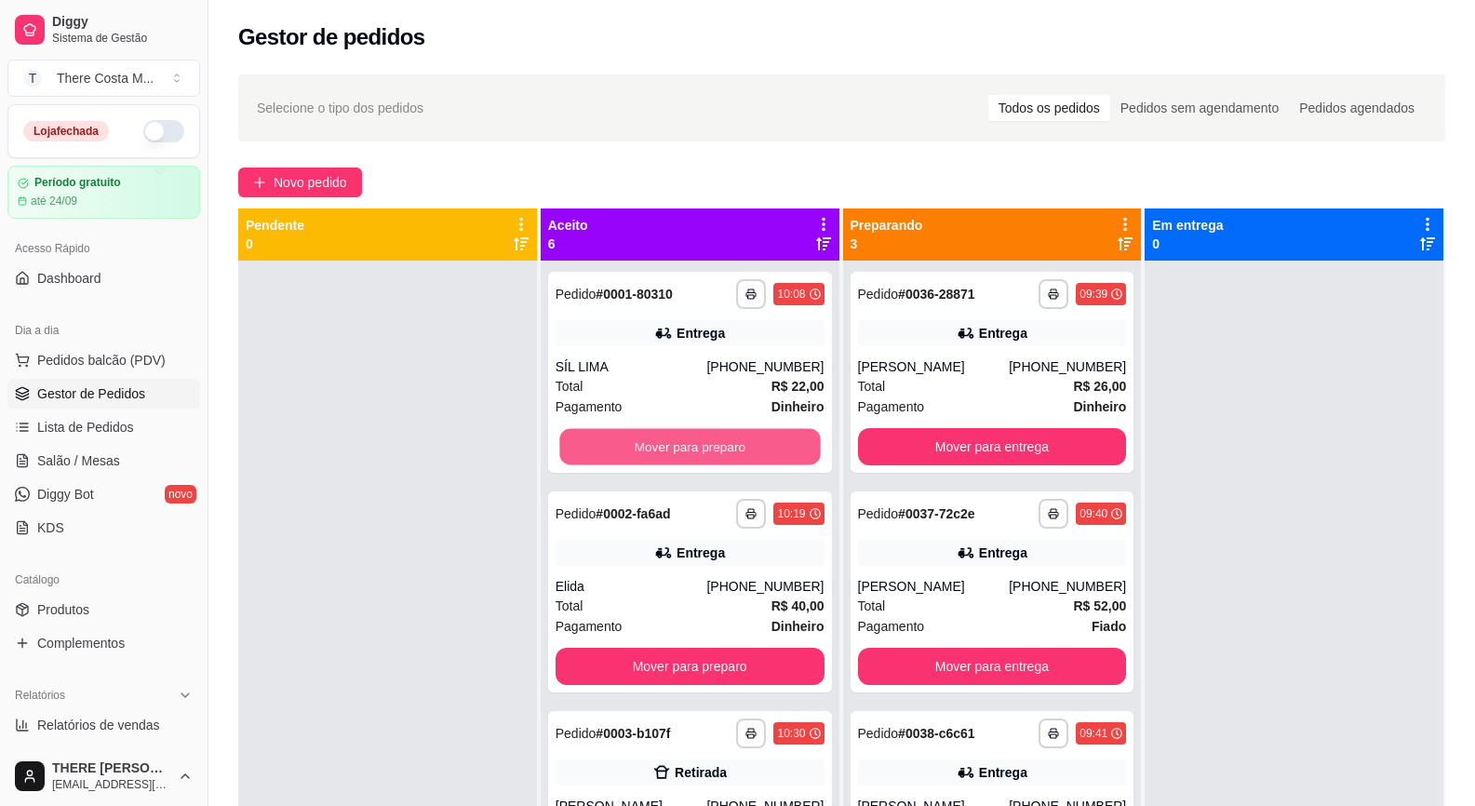
click at [698, 438] on button "Mover para preparo" at bounding box center [689, 447] width 261 height 36
click at [698, 438] on button "Mover para preparo" at bounding box center [690, 446] width 269 height 37
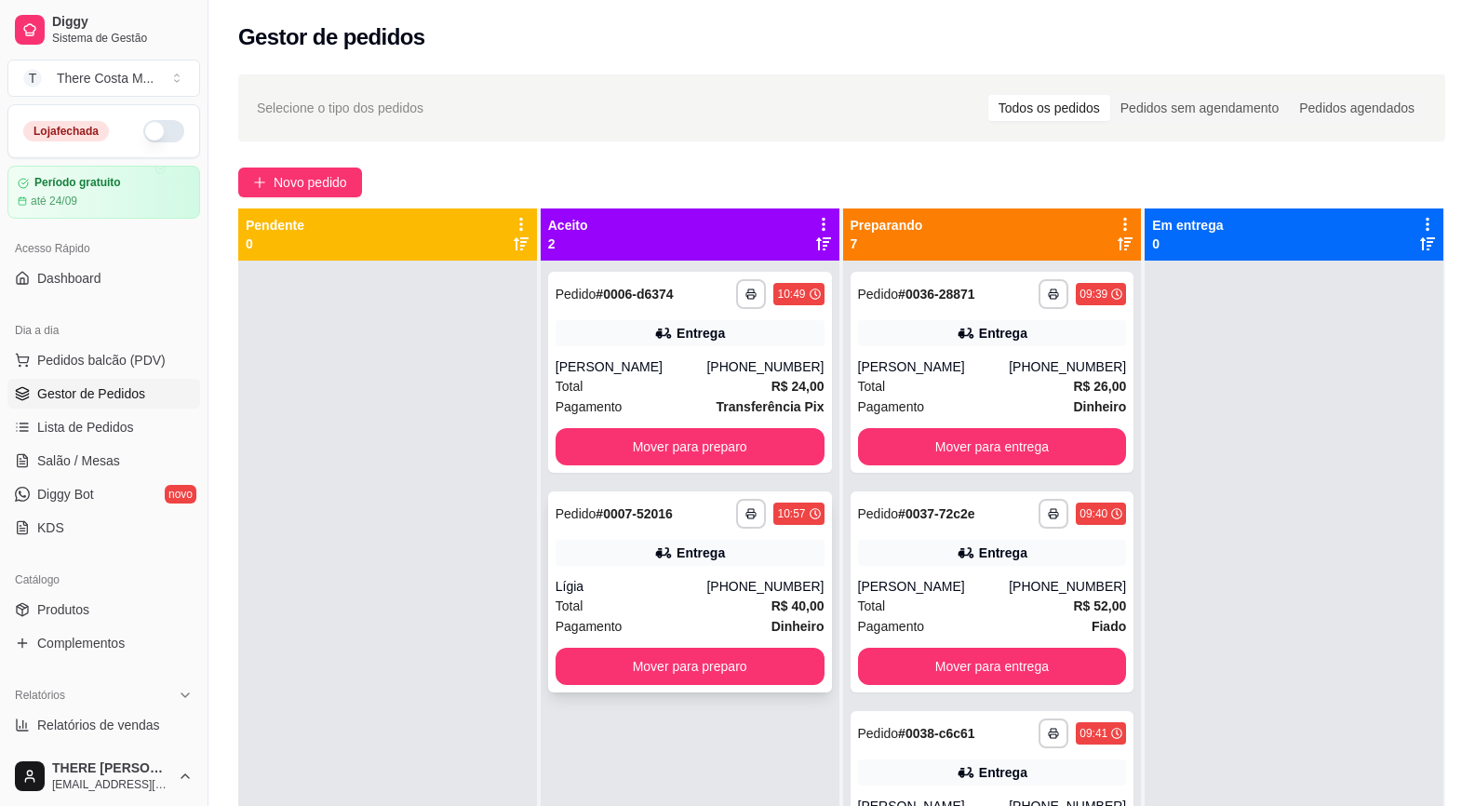
click at [658, 597] on div "Total R$ 40,00" at bounding box center [690, 606] width 269 height 20
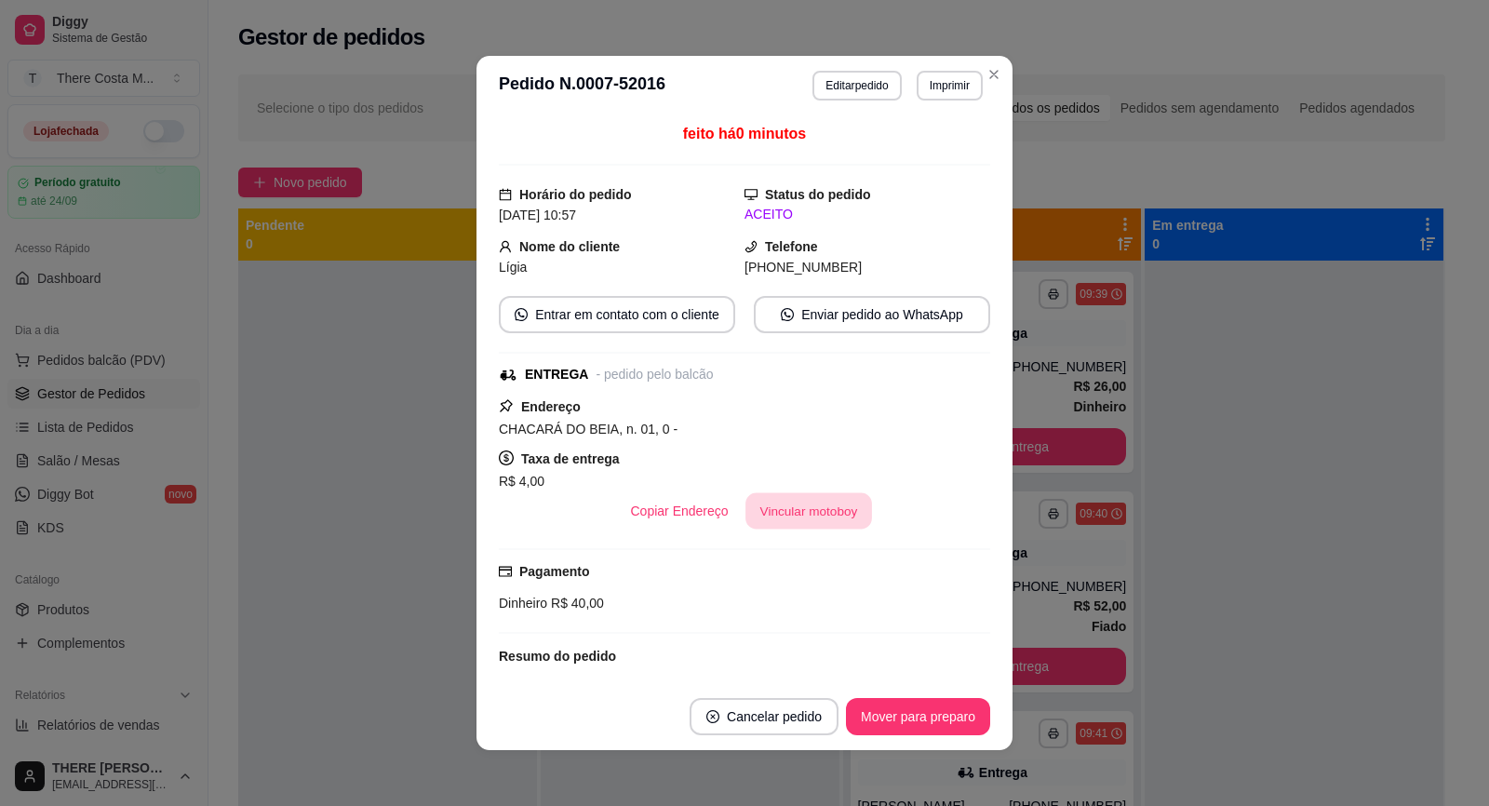
click at [815, 522] on button "Vincular motoboy" at bounding box center [808, 511] width 127 height 36
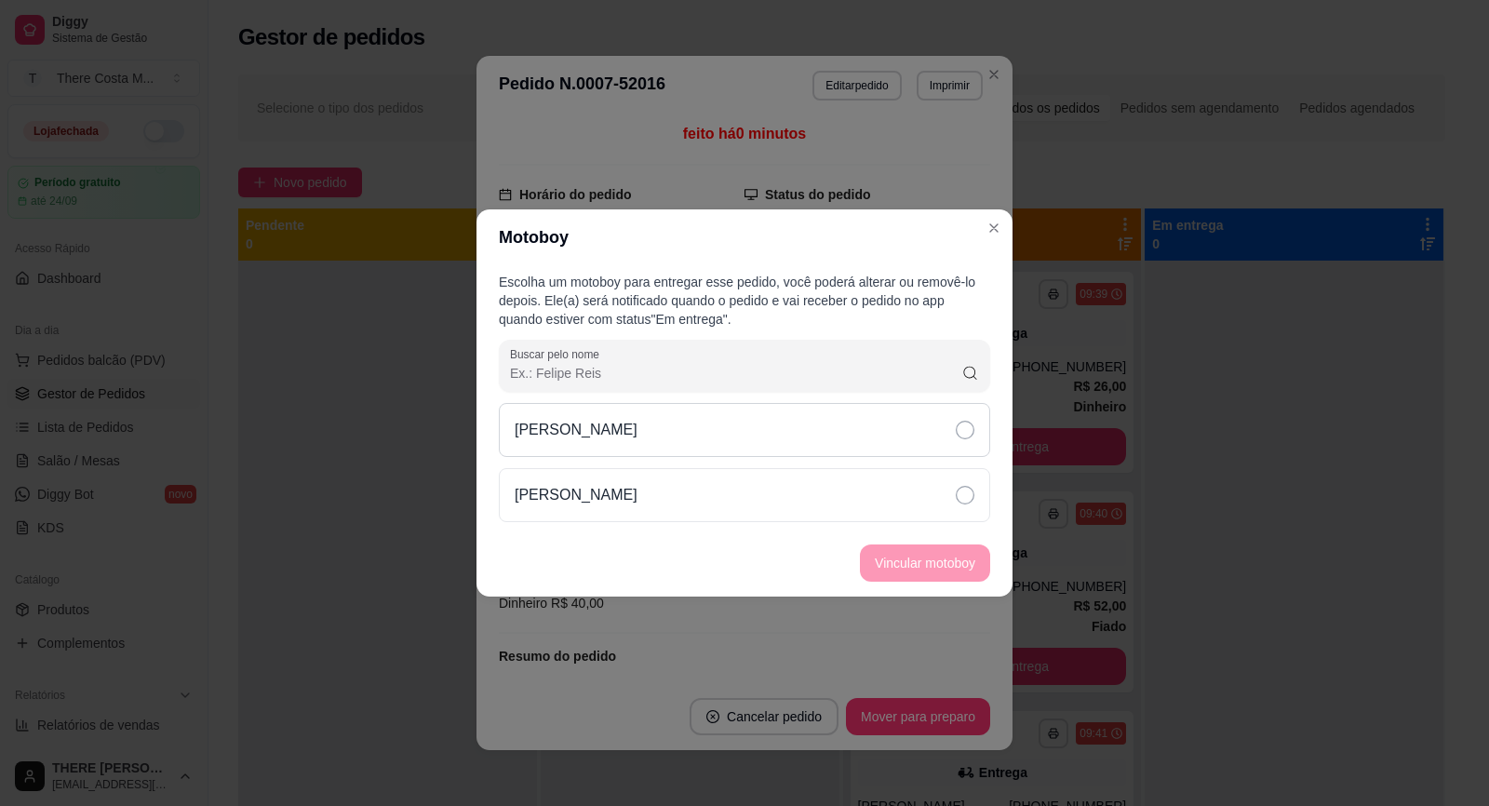
click at [815, 443] on div "[PERSON_NAME]" at bounding box center [744, 430] width 491 height 54
click at [889, 560] on button "Vincular motoboy" at bounding box center [925, 562] width 130 height 37
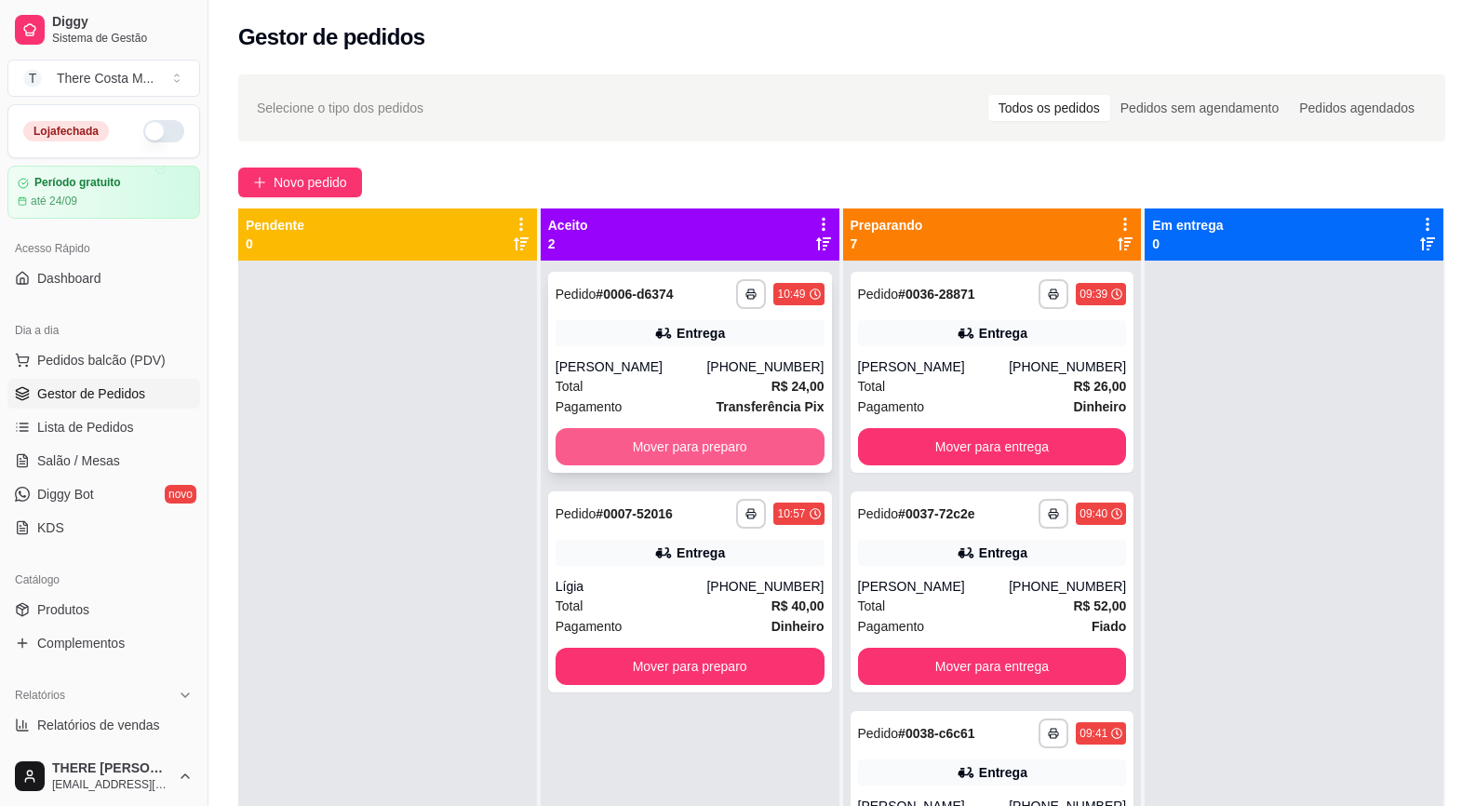
click at [703, 447] on button "Mover para preparo" at bounding box center [690, 446] width 269 height 37
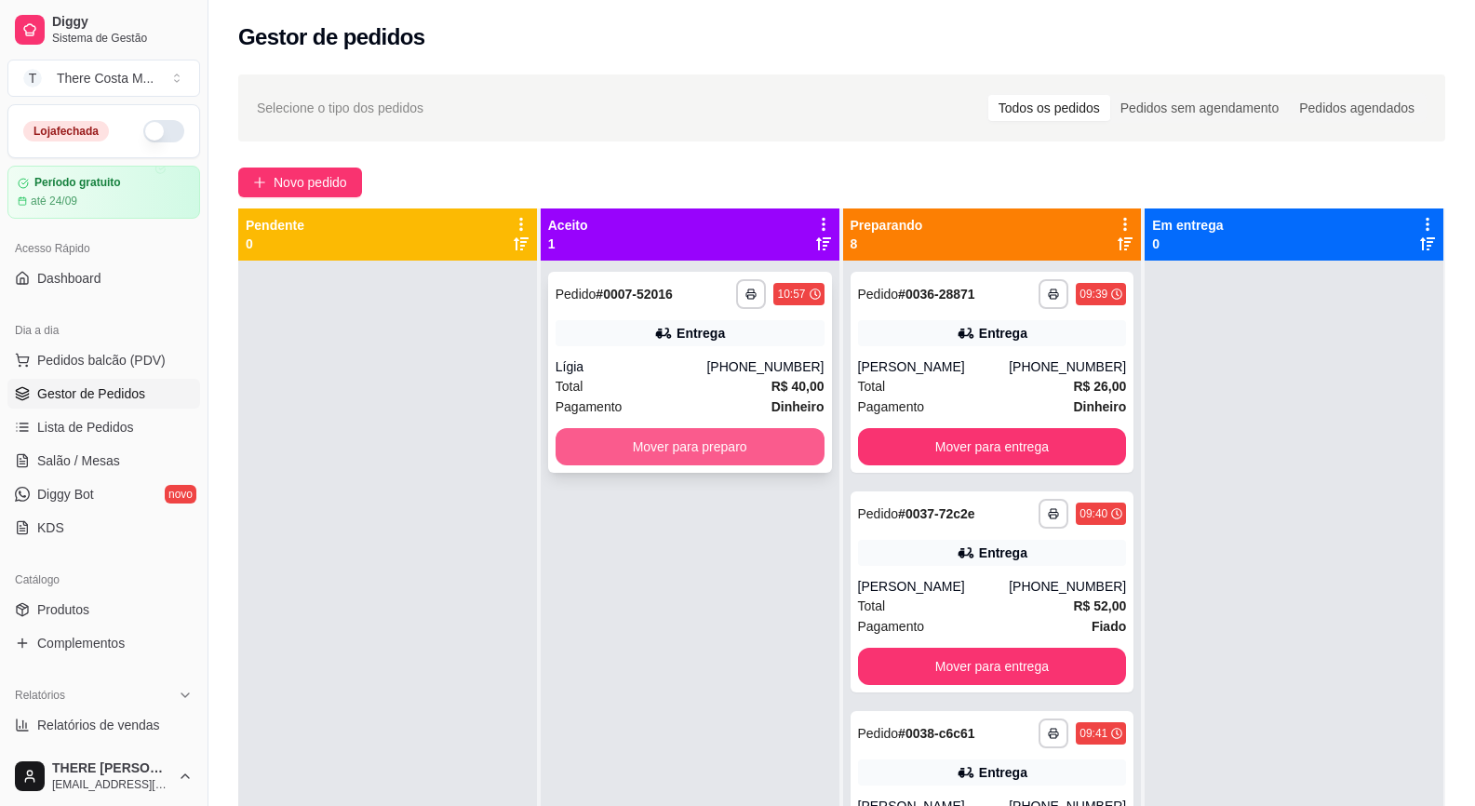
click at [698, 450] on button "Mover para preparo" at bounding box center [690, 446] width 269 height 37
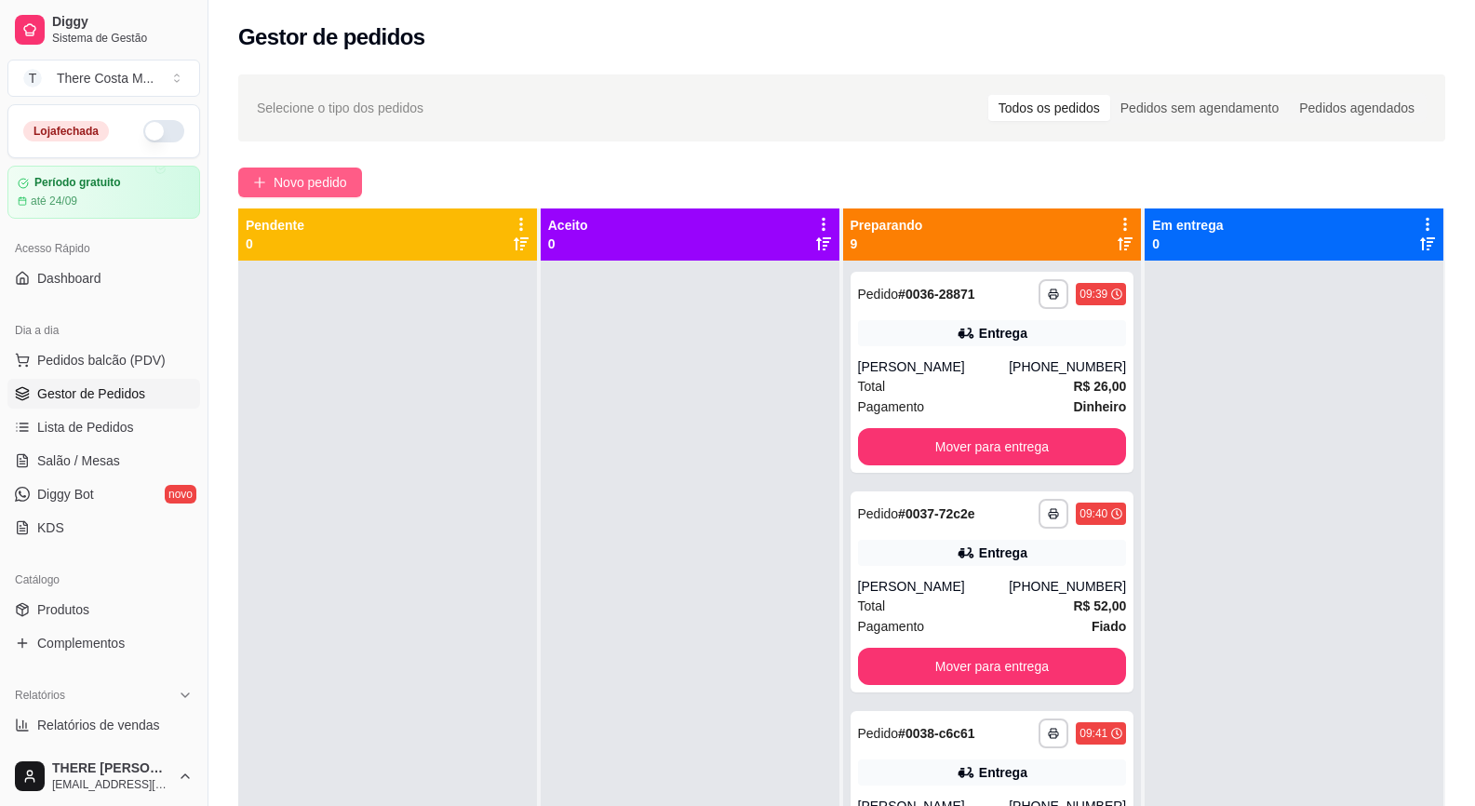
click at [322, 181] on span "Novo pedido" at bounding box center [311, 182] width 74 height 20
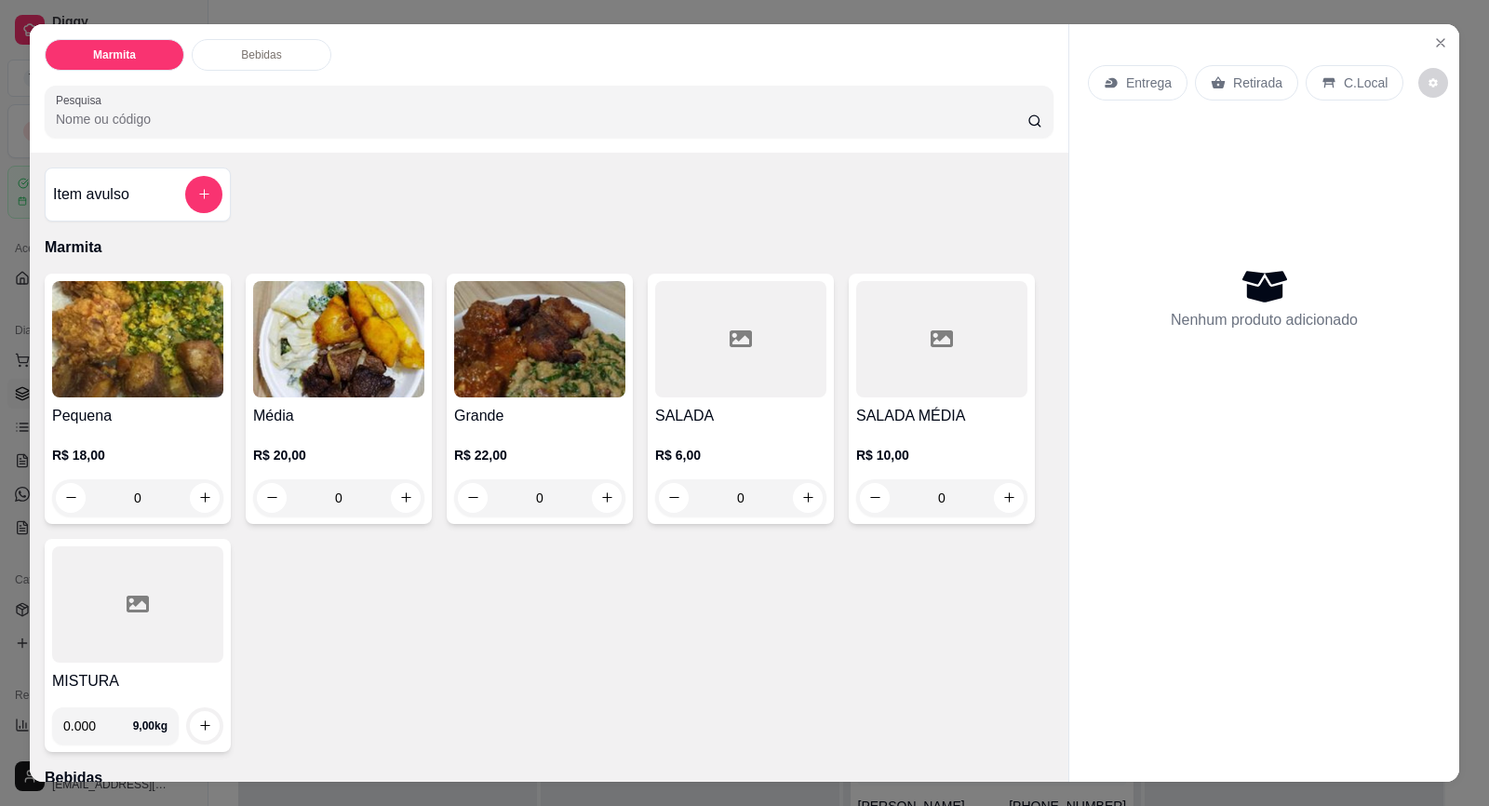
click at [1147, 75] on p "Entrega" at bounding box center [1149, 83] width 46 height 19
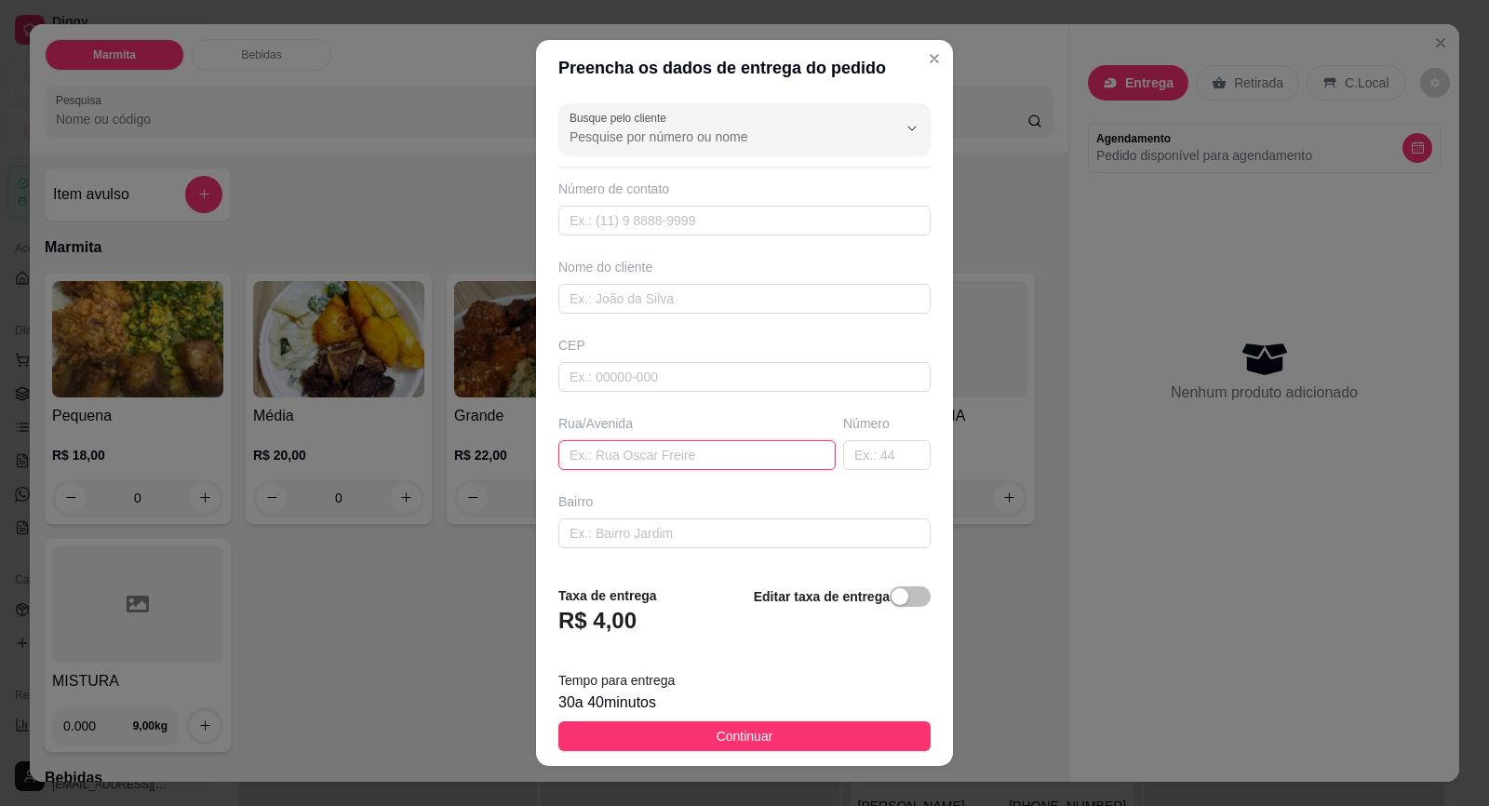
click at [660, 461] on input "text" at bounding box center [696, 455] width 277 height 30
paste input "[DATE]"
click at [843, 455] on input "text" at bounding box center [886, 455] width 87 height 30
click at [620, 220] on input "text" at bounding box center [744, 221] width 372 height 30
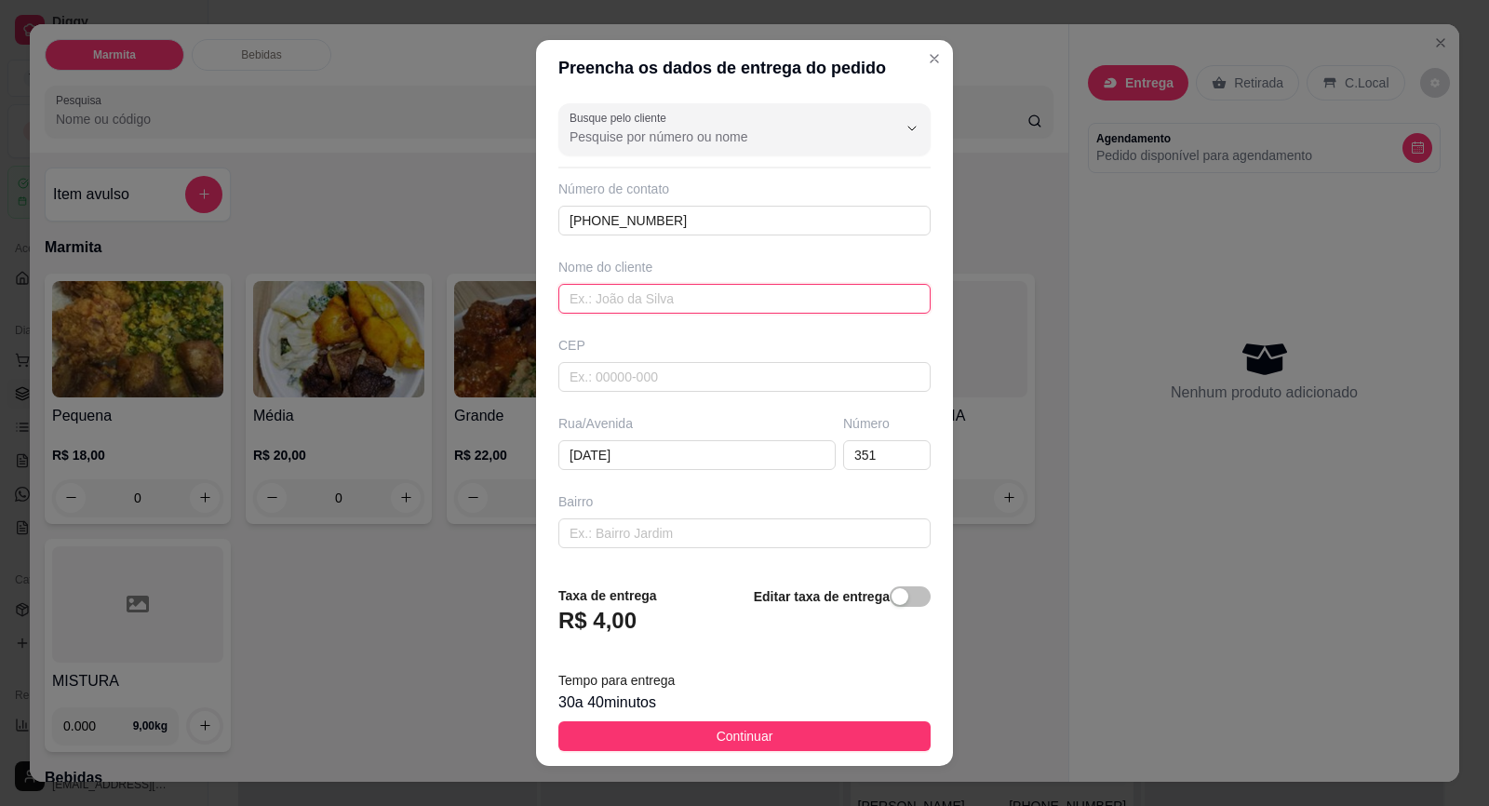
click at [674, 286] on input "text" at bounding box center [744, 299] width 372 height 30
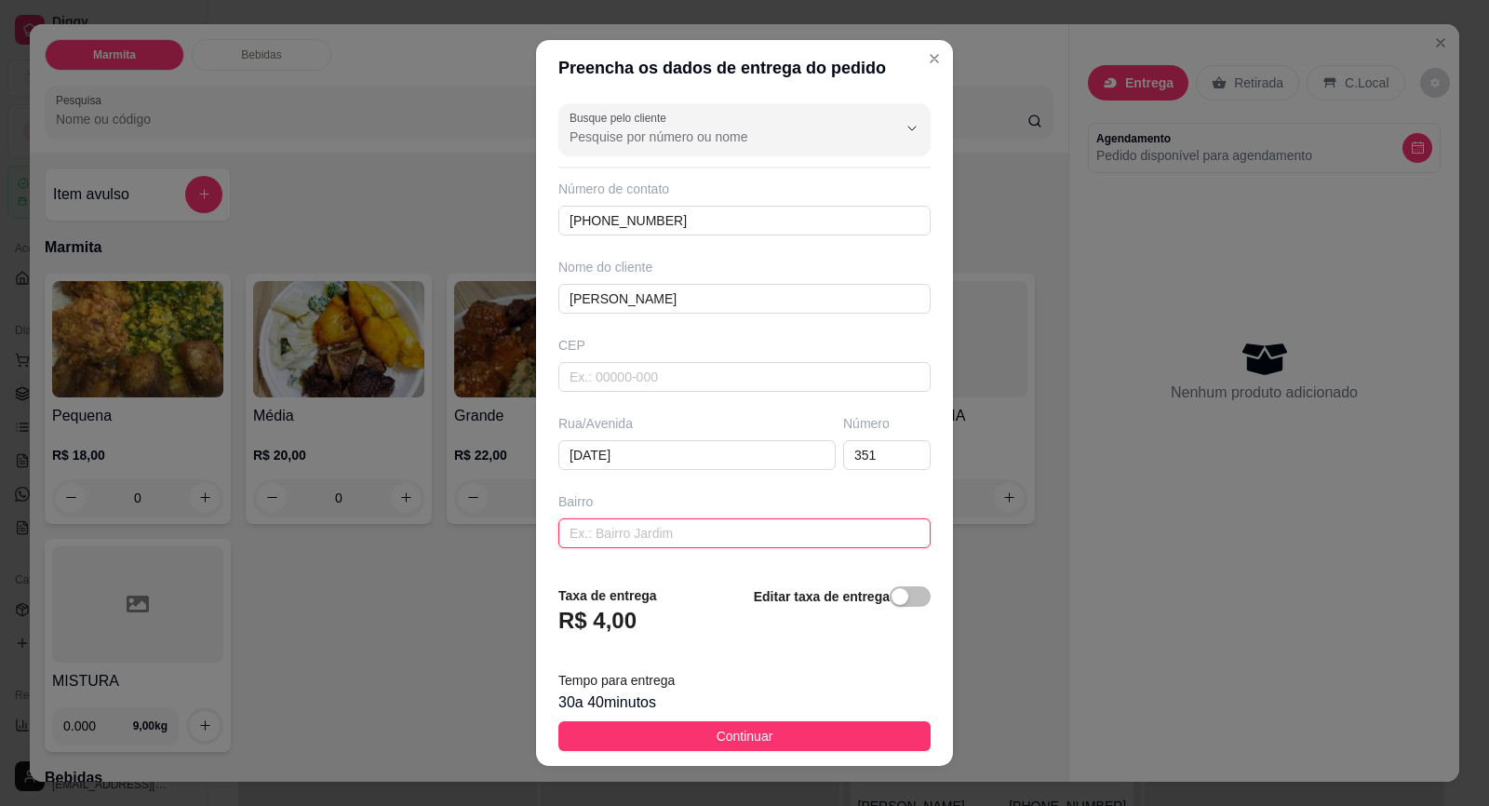
click at [720, 544] on input "text" at bounding box center [744, 533] width 372 height 30
click at [774, 750] on button "Continuar" at bounding box center [744, 736] width 372 height 30
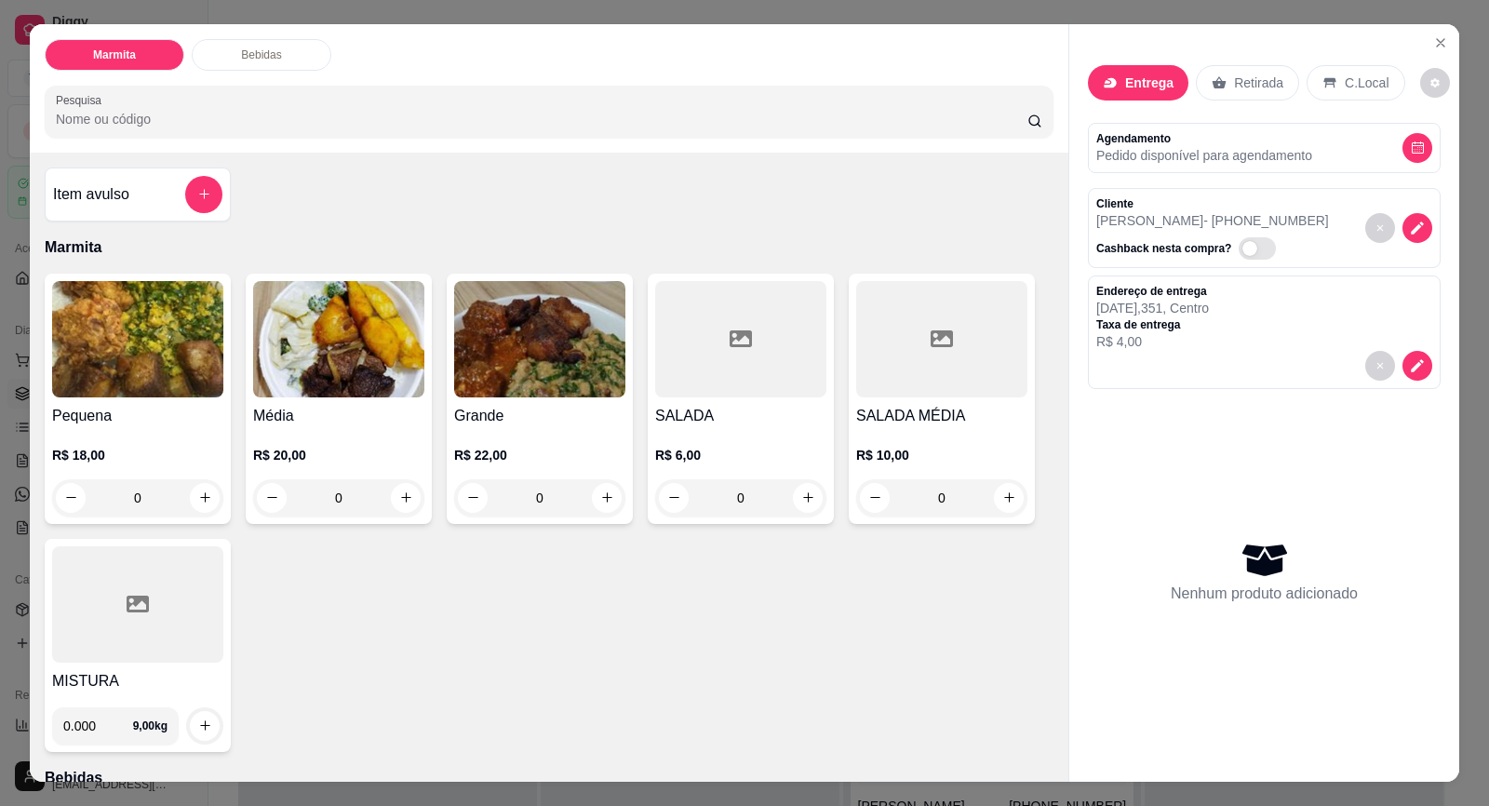
click at [506, 405] on h4 "Grande" at bounding box center [539, 416] width 171 height 22
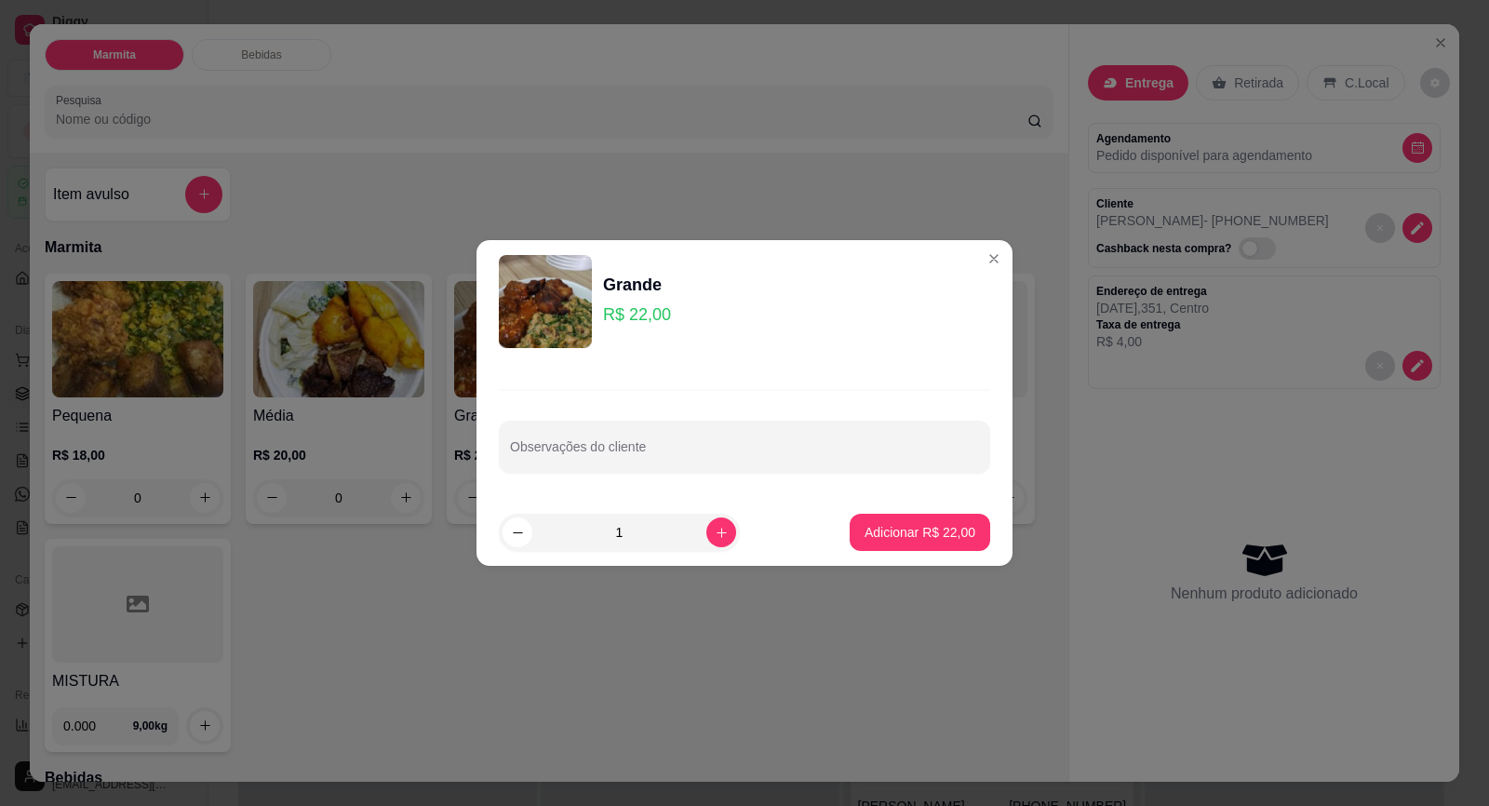
click at [636, 449] on input "Observações do cliente" at bounding box center [744, 454] width 469 height 19
click at [867, 529] on p "Adicionar R$ 22,00" at bounding box center [920, 532] width 111 height 19
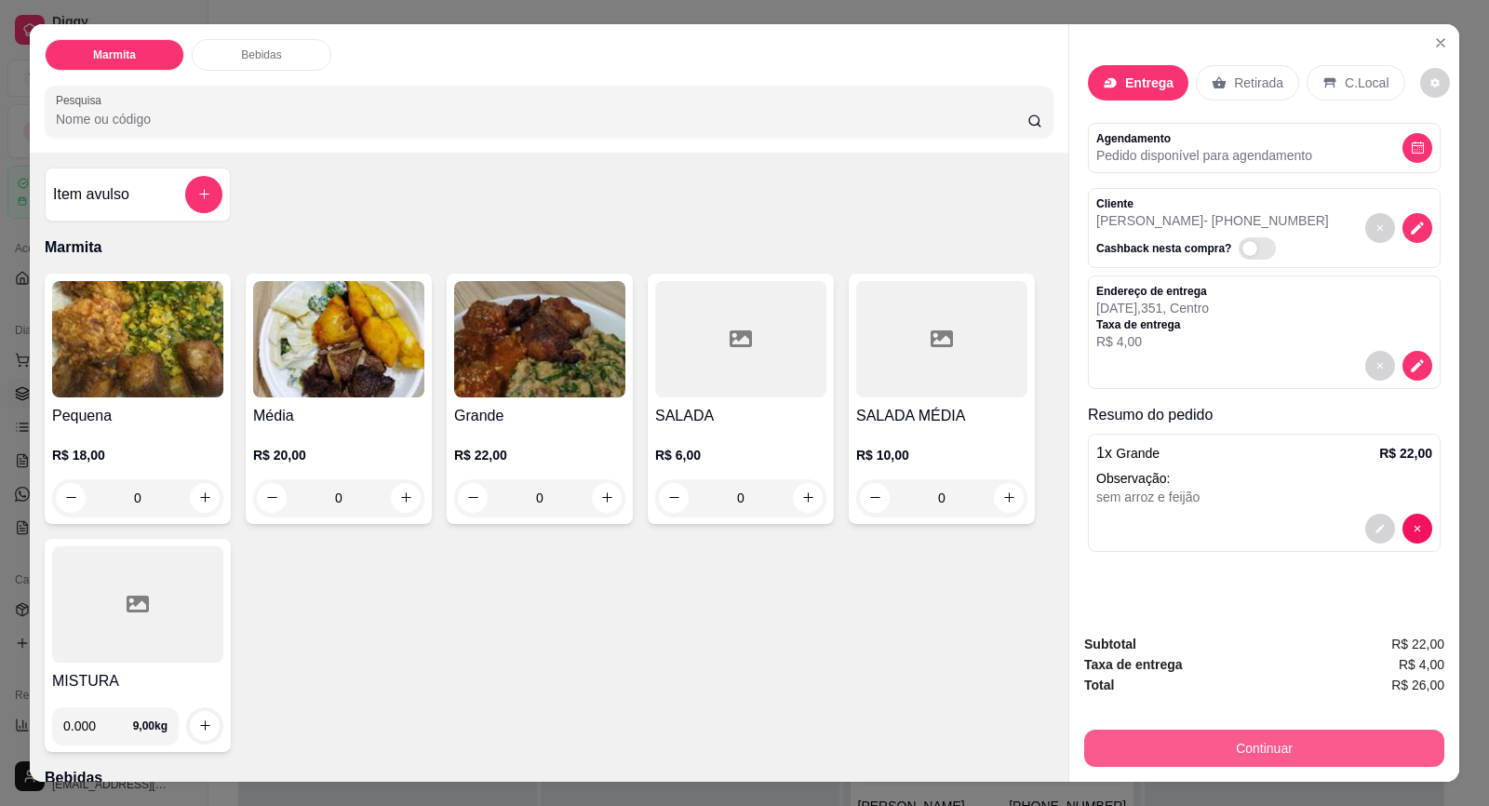
click at [1273, 744] on button "Continuar" at bounding box center [1264, 748] width 360 height 37
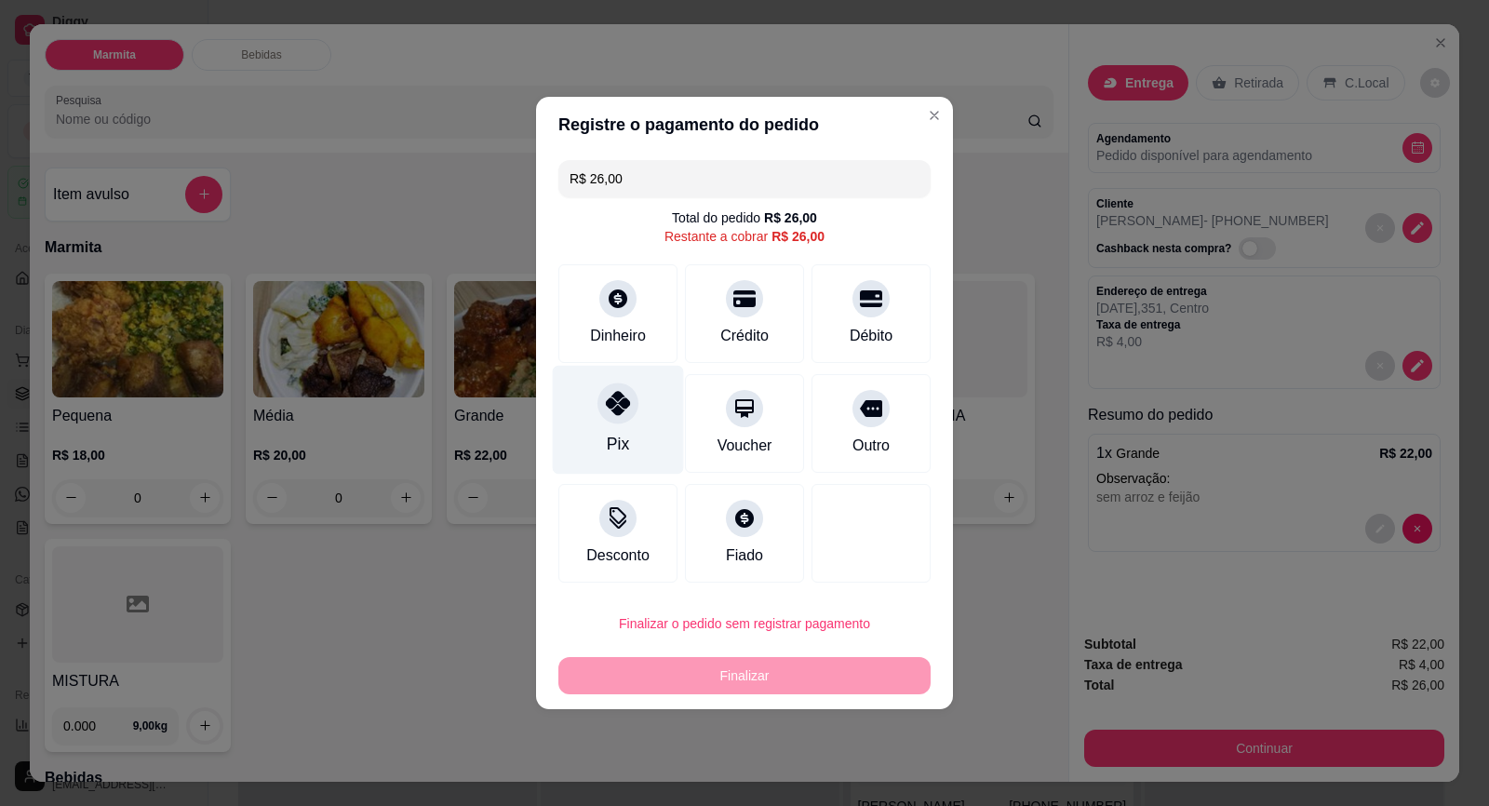
click at [603, 436] on div "Pix" at bounding box center [618, 420] width 131 height 109
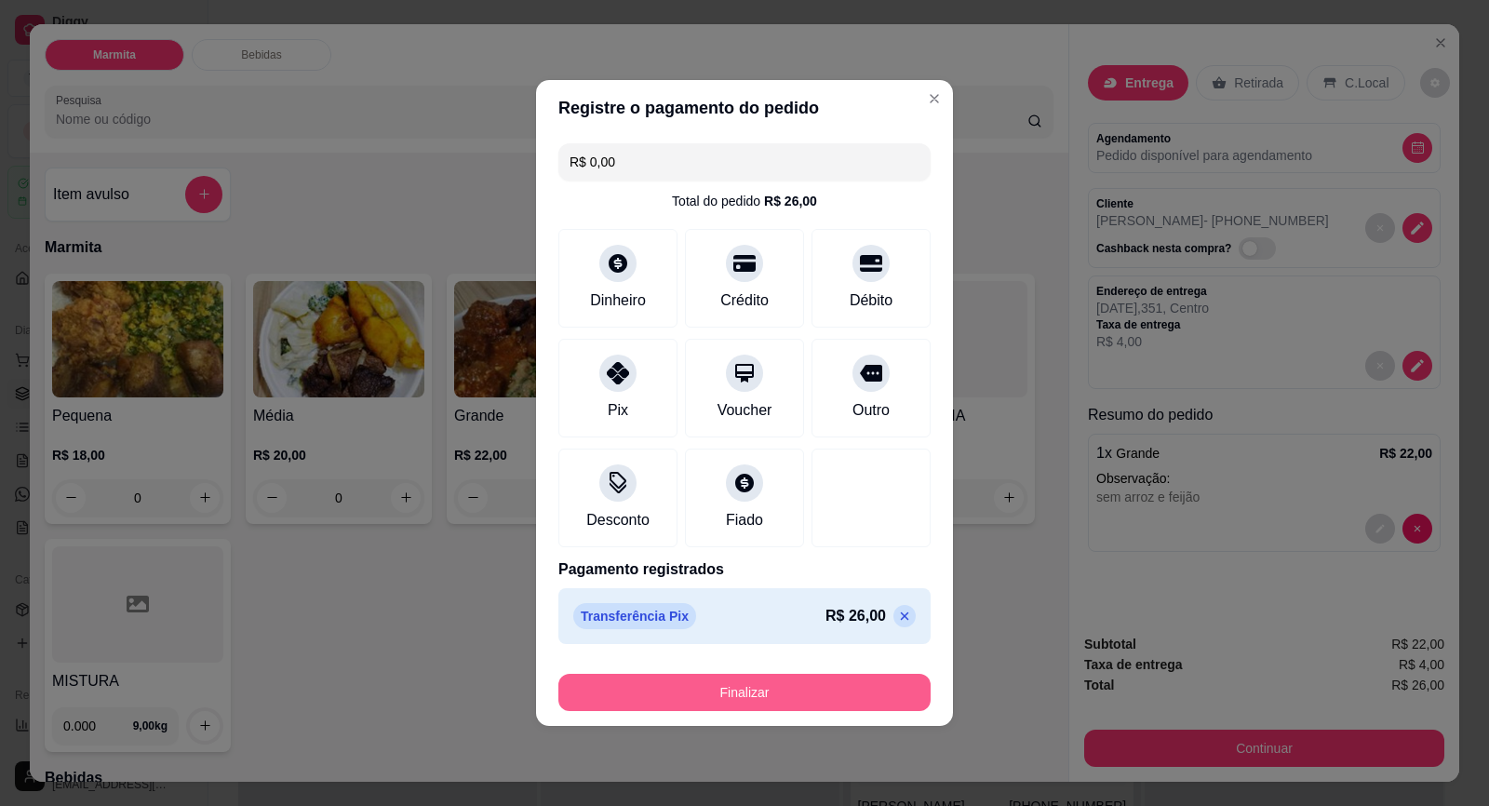
click at [776, 701] on button "Finalizar" at bounding box center [744, 692] width 372 height 37
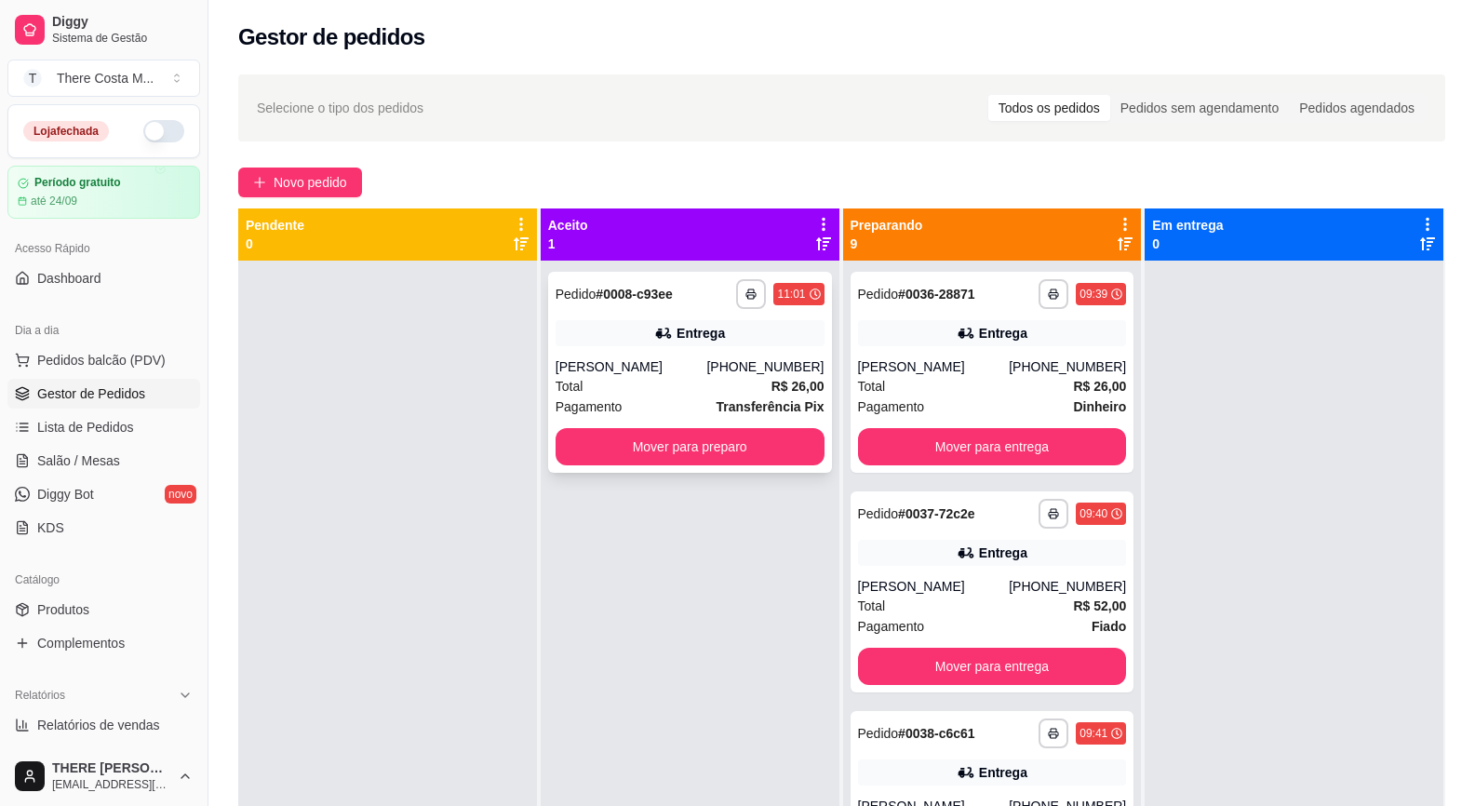
click at [728, 365] on div "[PHONE_NUMBER]" at bounding box center [764, 366] width 117 height 19
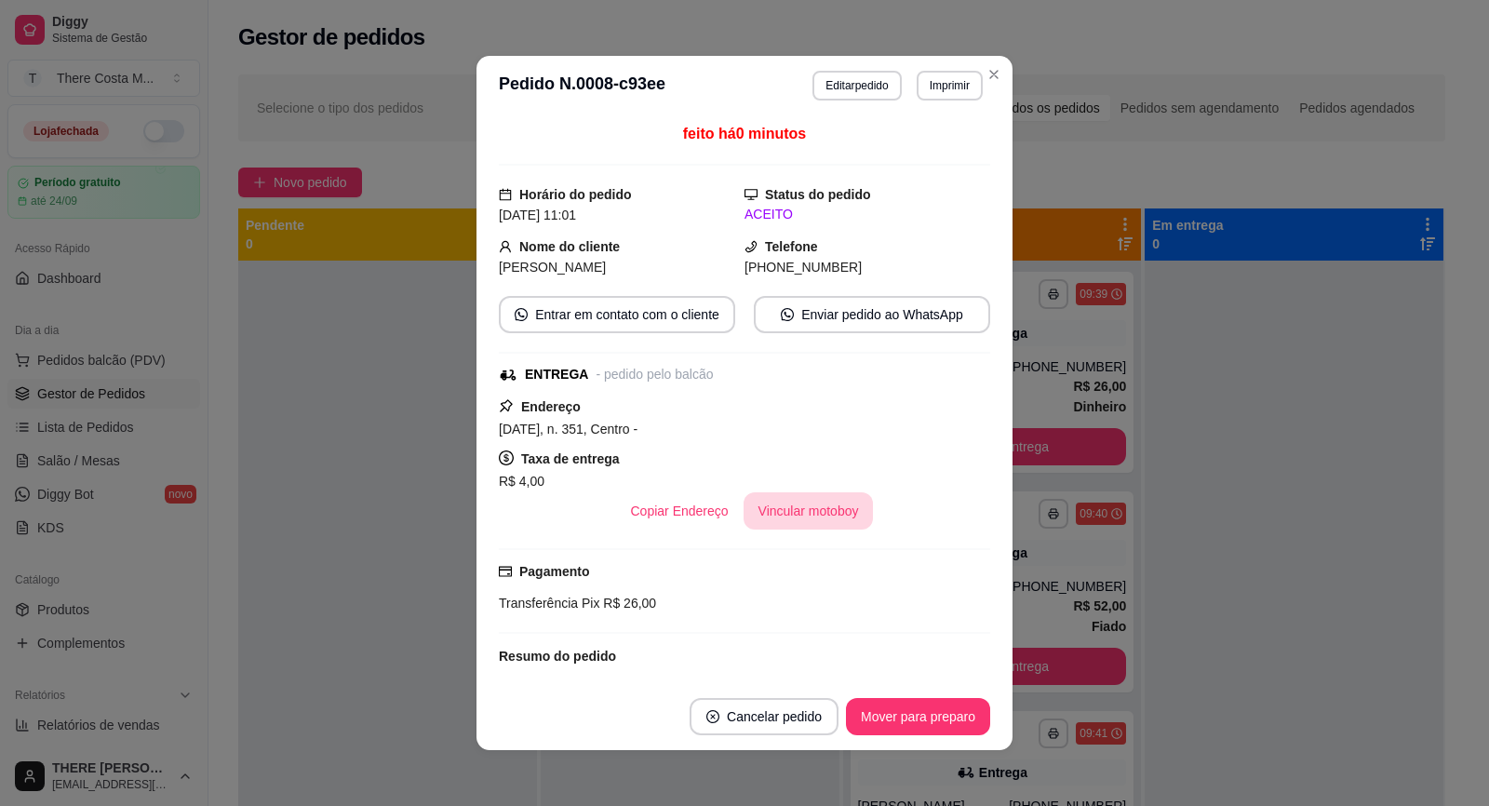
click at [793, 510] on button "Vincular motoboy" at bounding box center [809, 510] width 130 height 37
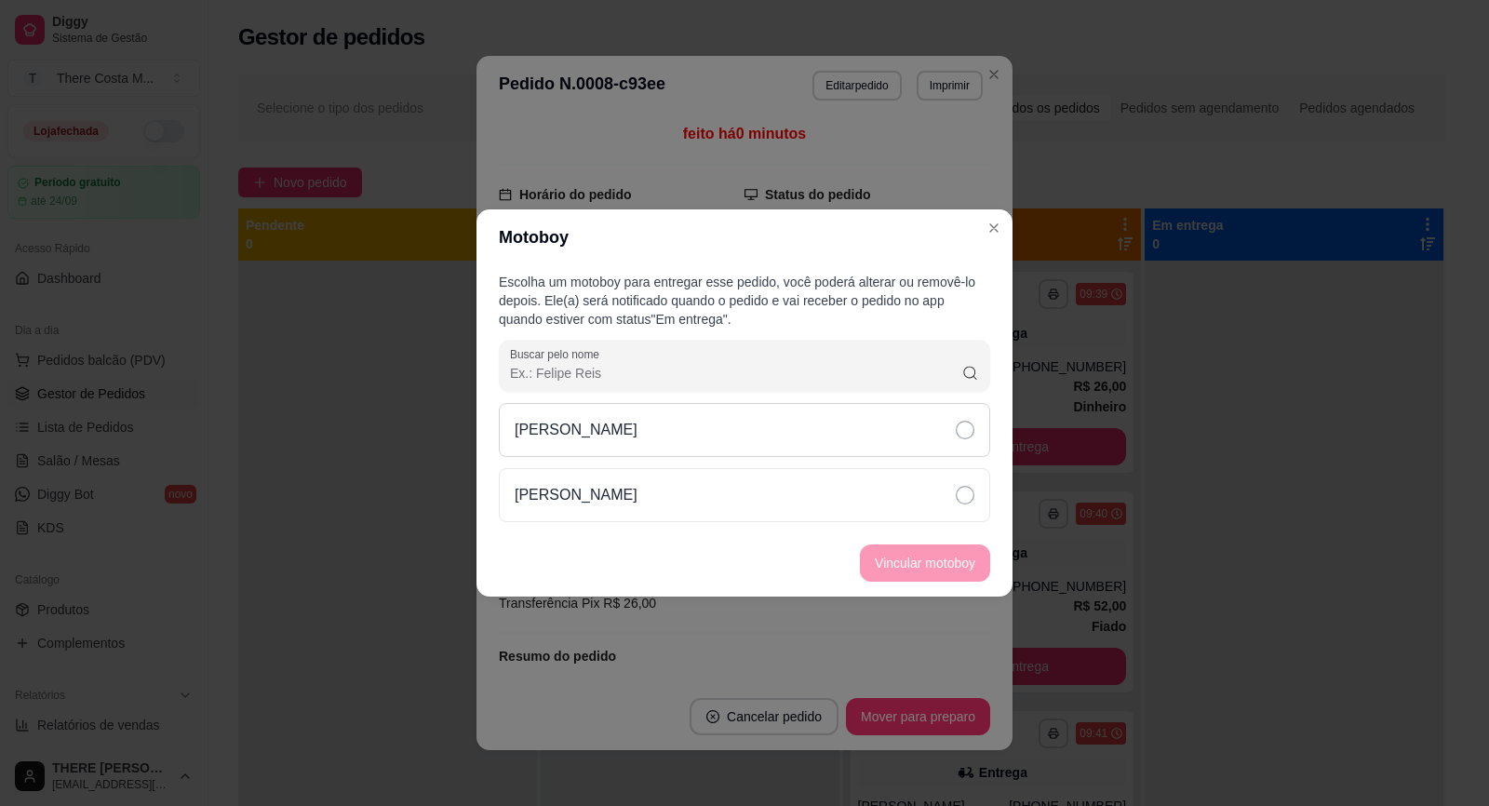
click at [932, 426] on div "[PERSON_NAME]" at bounding box center [744, 430] width 491 height 54
click at [942, 579] on button "Vincular motoboy" at bounding box center [925, 562] width 130 height 37
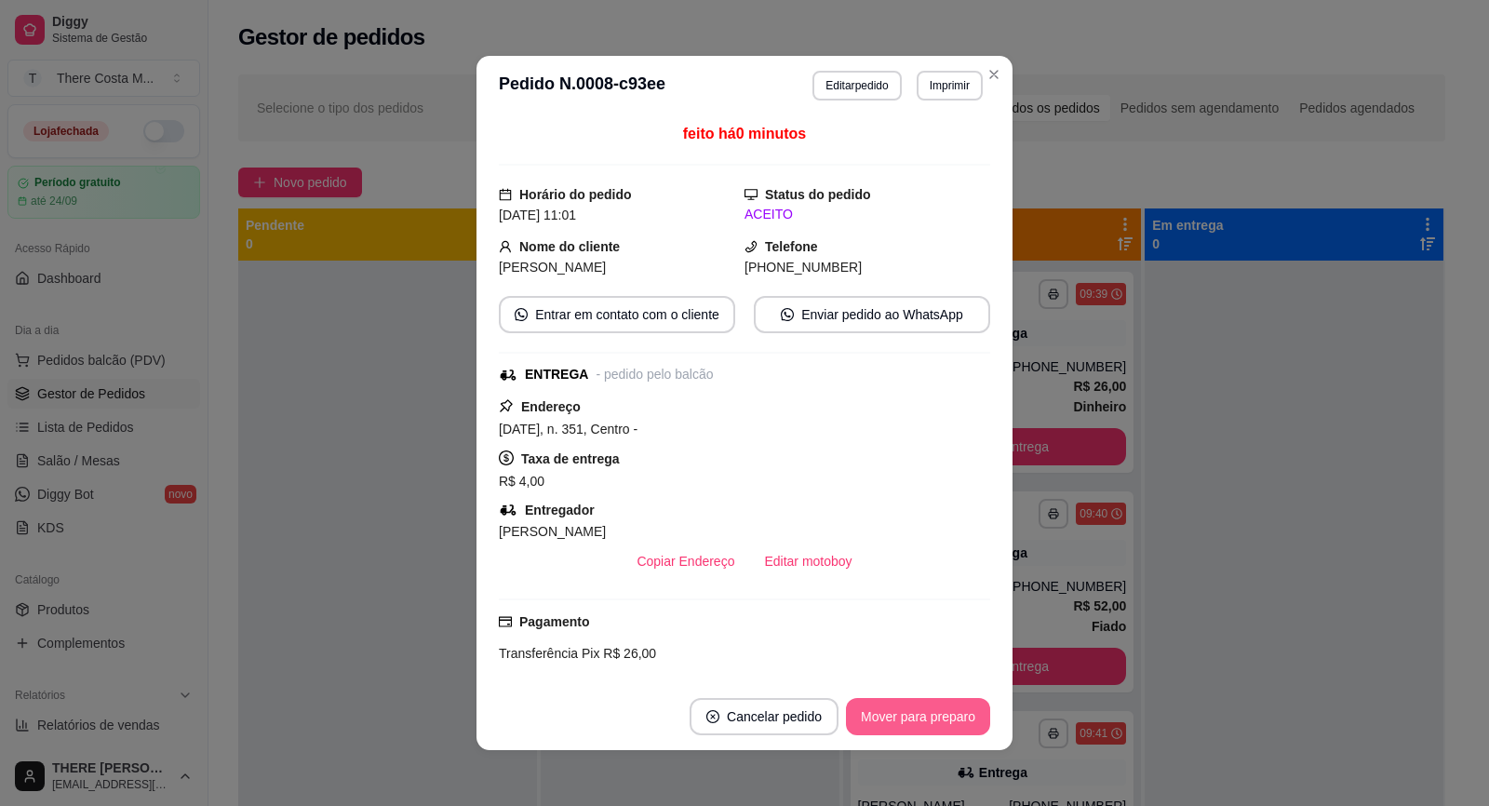
click at [913, 722] on button "Mover para preparo" at bounding box center [918, 716] width 144 height 37
click at [886, 321] on button "Enviar pedido ao WhatsApp" at bounding box center [872, 315] width 229 height 36
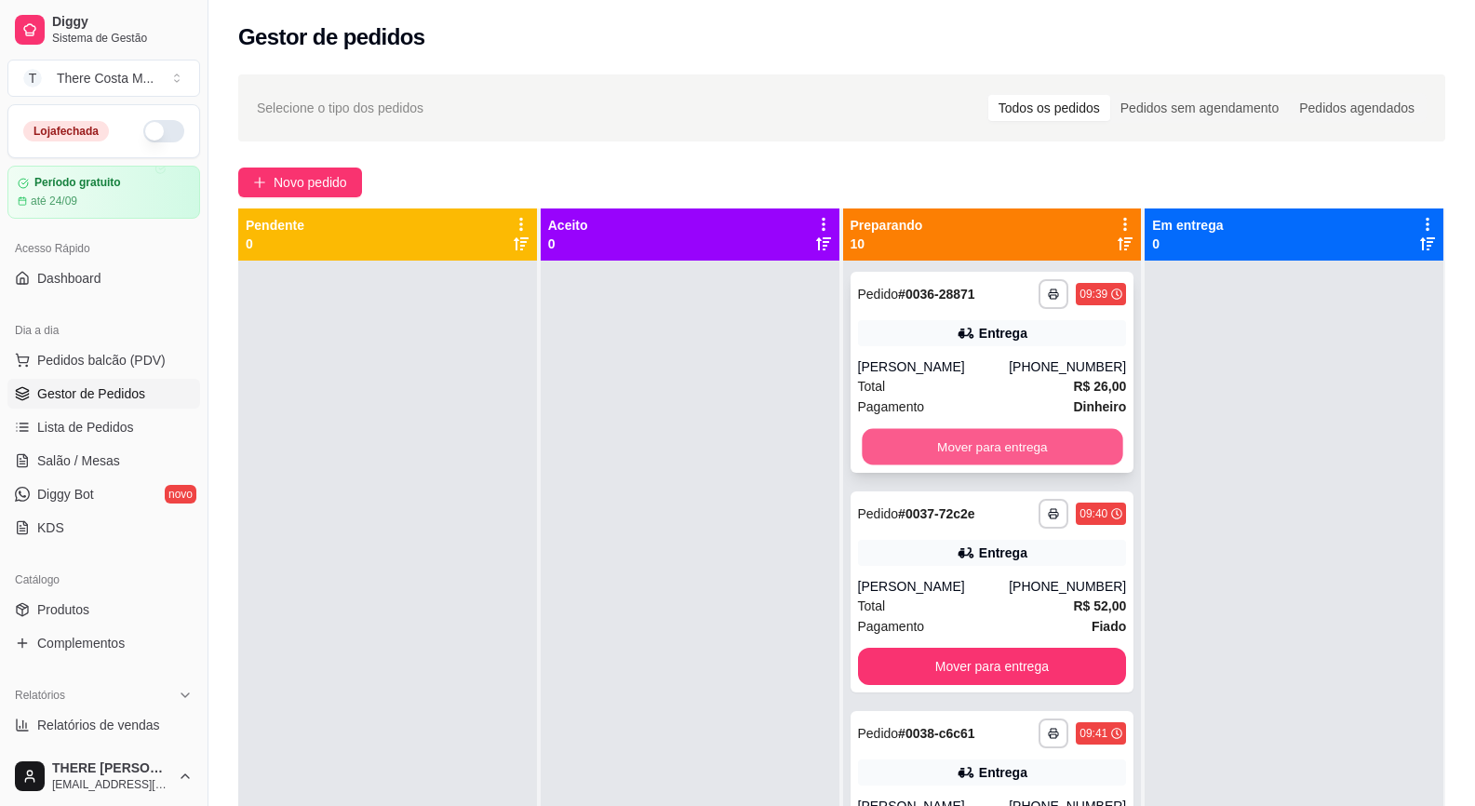
click at [1044, 451] on button "Mover para entrega" at bounding box center [992, 447] width 261 height 36
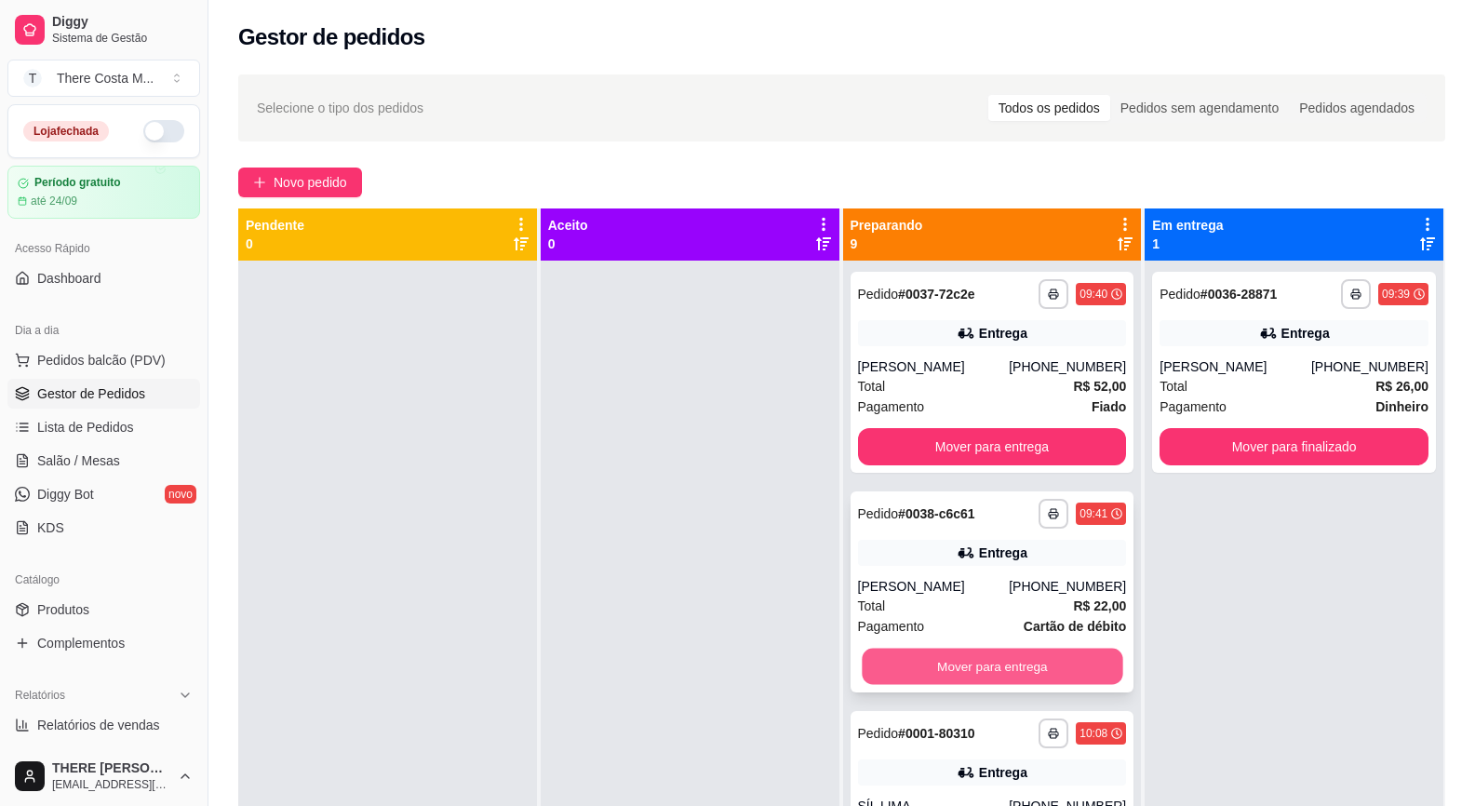
click at [1012, 661] on button "Mover para entrega" at bounding box center [992, 667] width 261 height 36
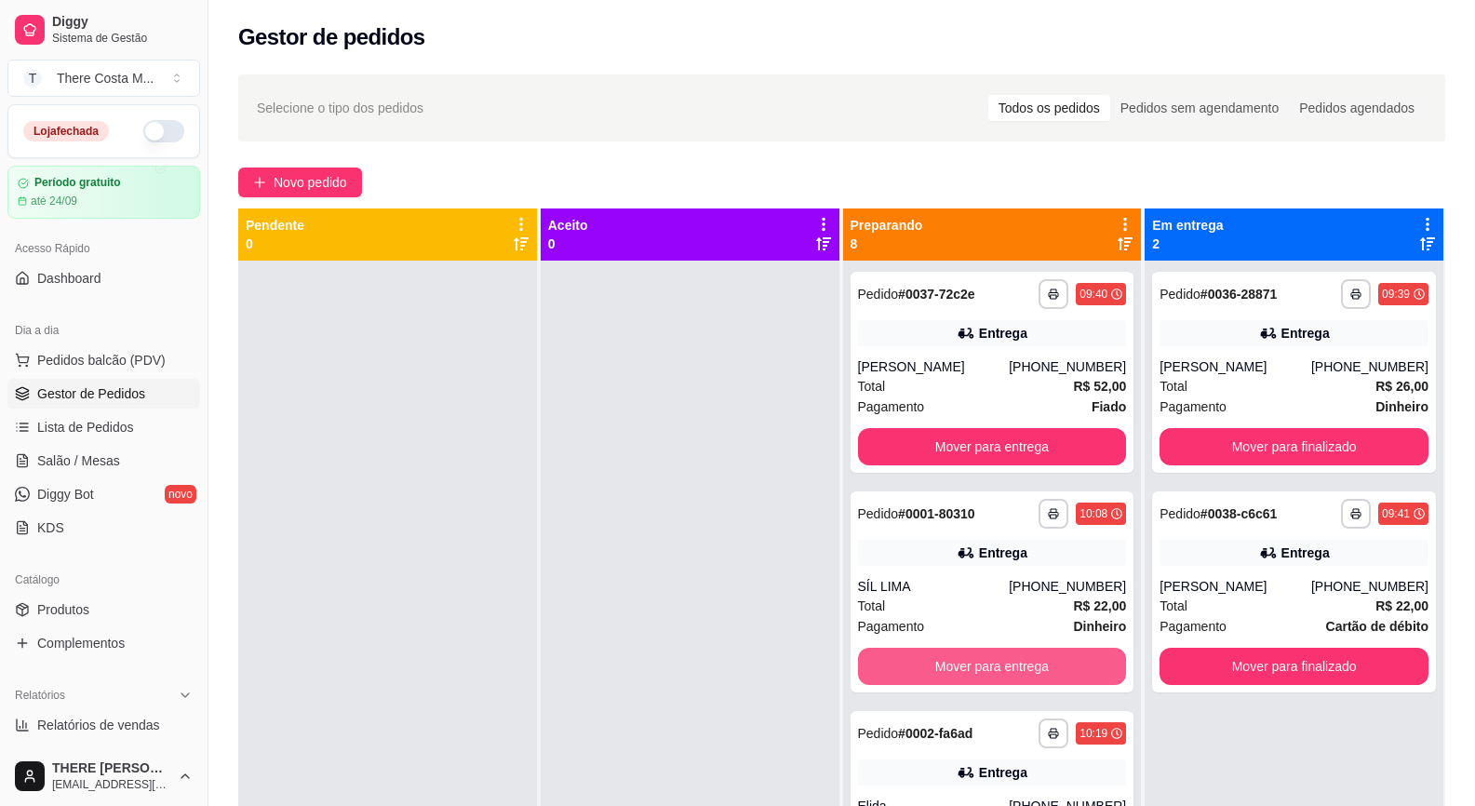
click at [1012, 661] on button "Mover para entrega" at bounding box center [992, 666] width 269 height 37
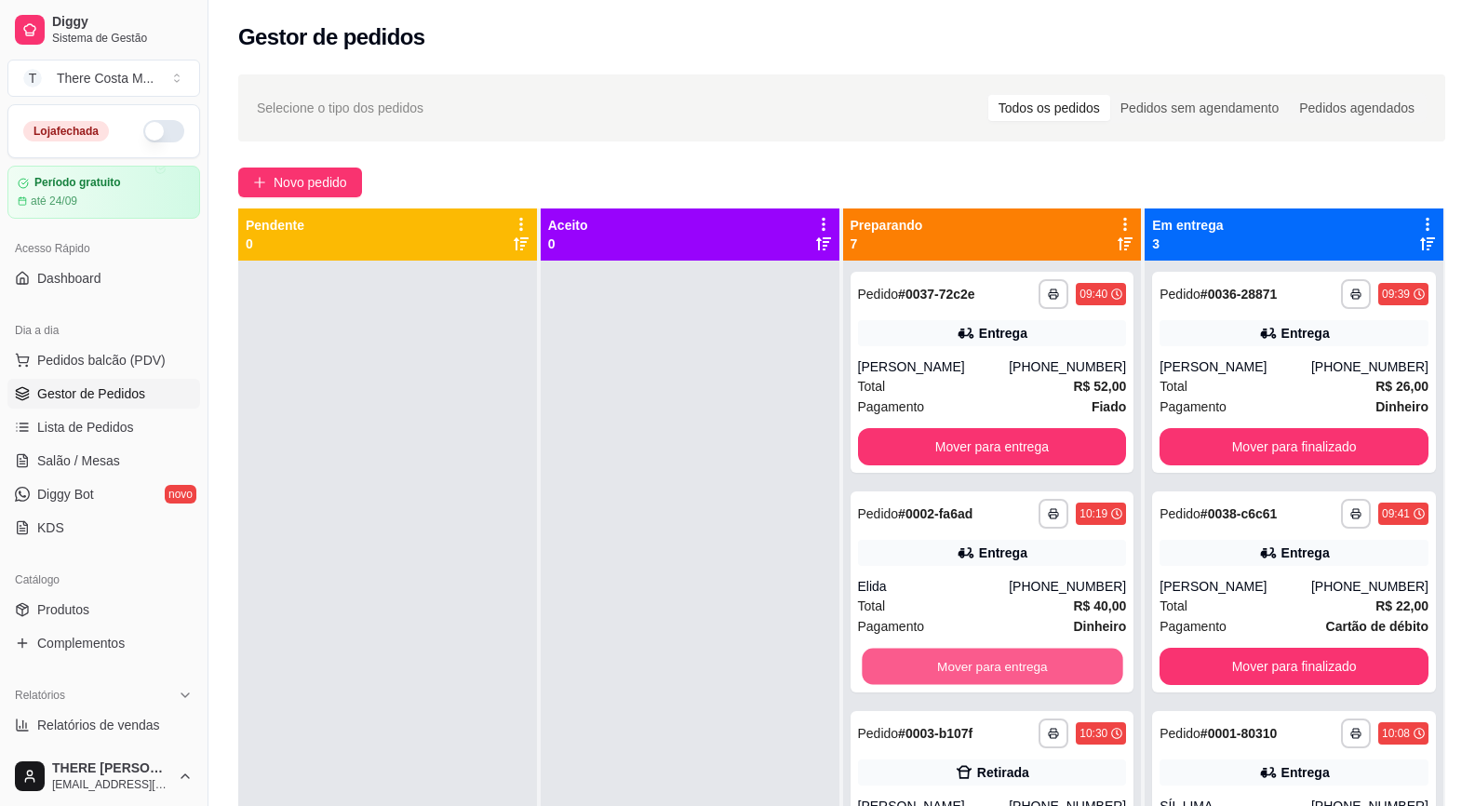
click at [1012, 661] on button "Mover para entrega" at bounding box center [992, 667] width 261 height 36
click at [1012, 661] on button "Mover para retirada disponível" at bounding box center [992, 667] width 261 height 36
click at [1012, 661] on button "Mover para entrega" at bounding box center [992, 667] width 261 height 36
click at [1012, 661] on button "Mover para entrega" at bounding box center [992, 666] width 269 height 37
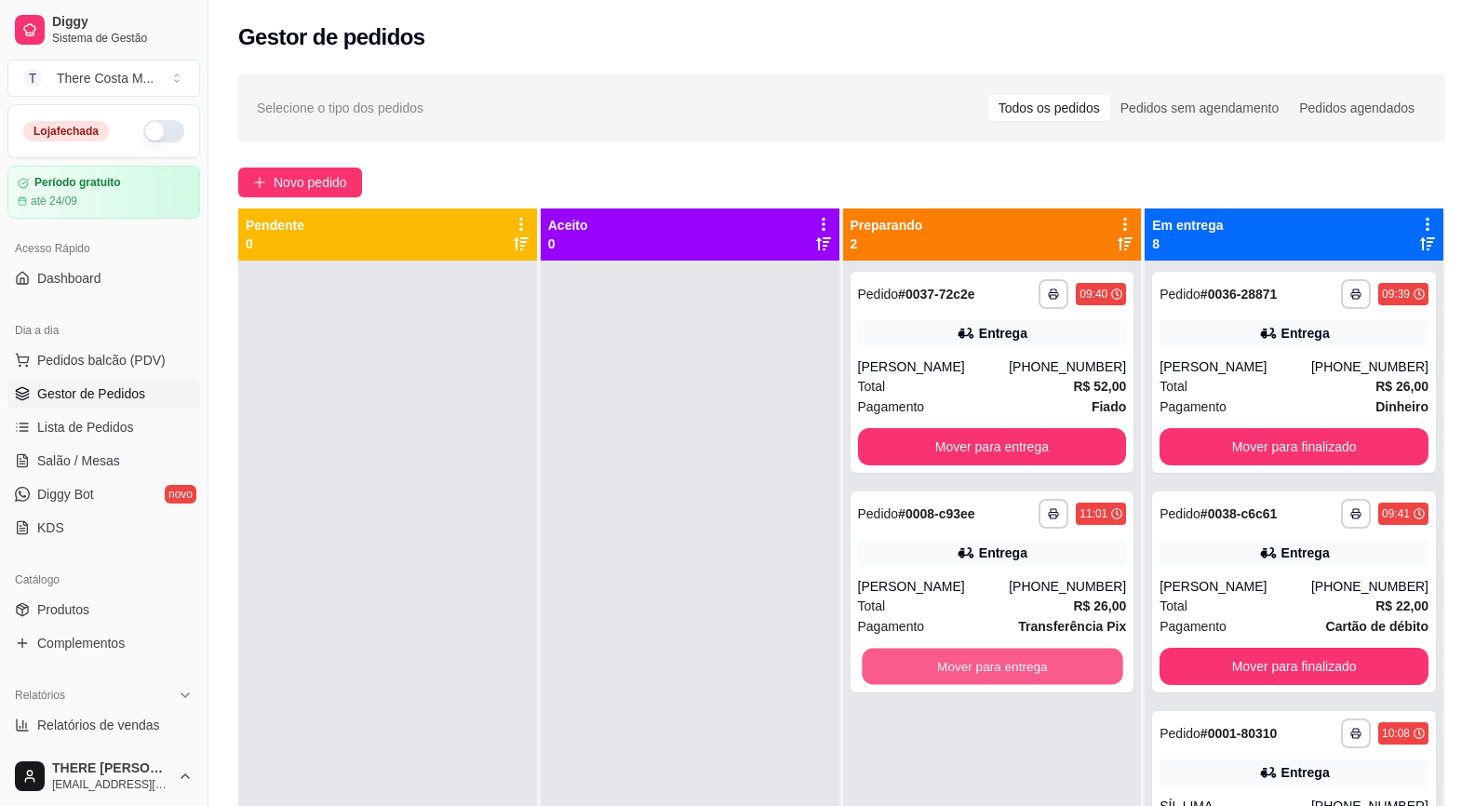
click at [1012, 661] on button "Mover para entrega" at bounding box center [992, 667] width 261 height 36
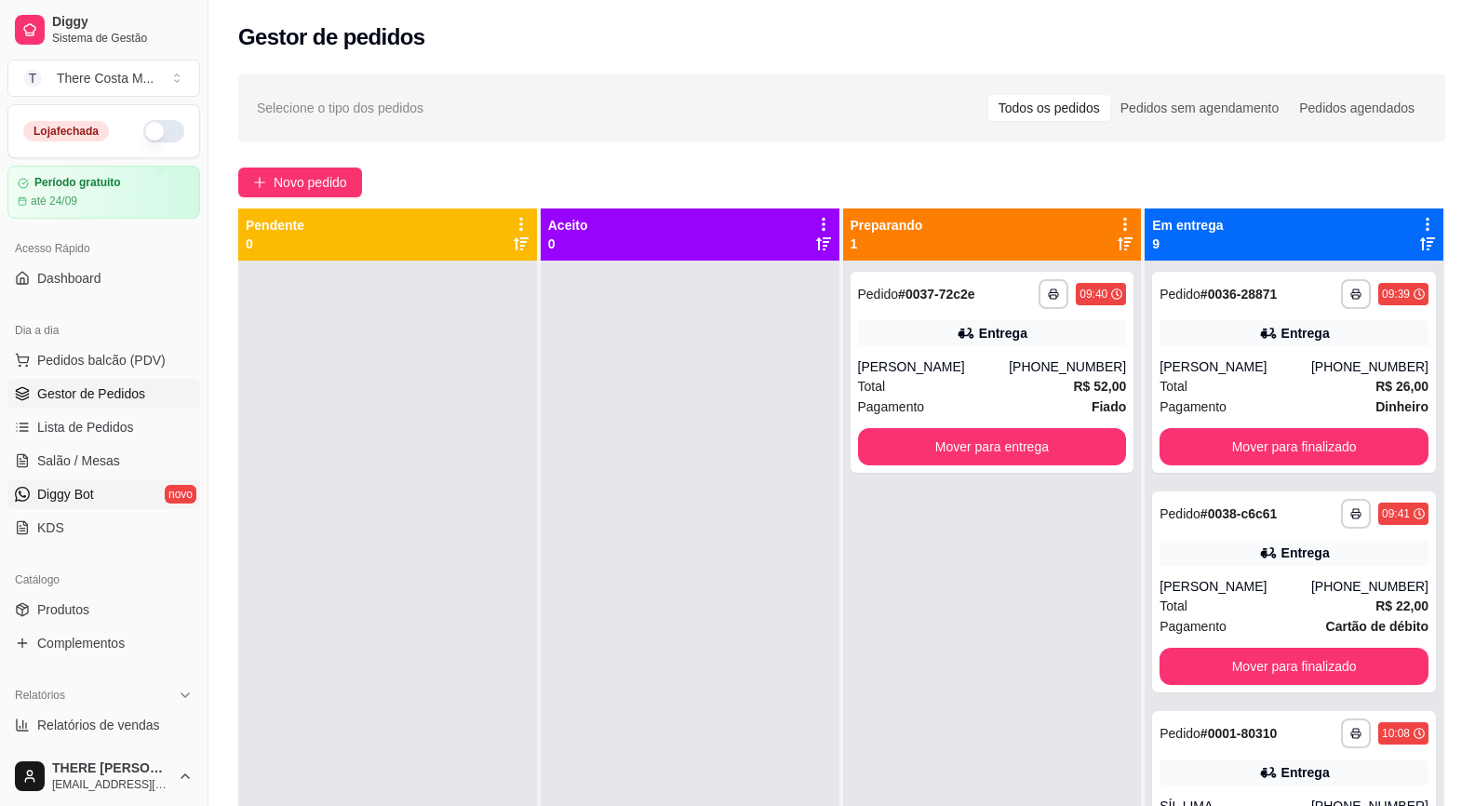
click at [72, 484] on link "Diggy Bot novo" at bounding box center [103, 494] width 193 height 30
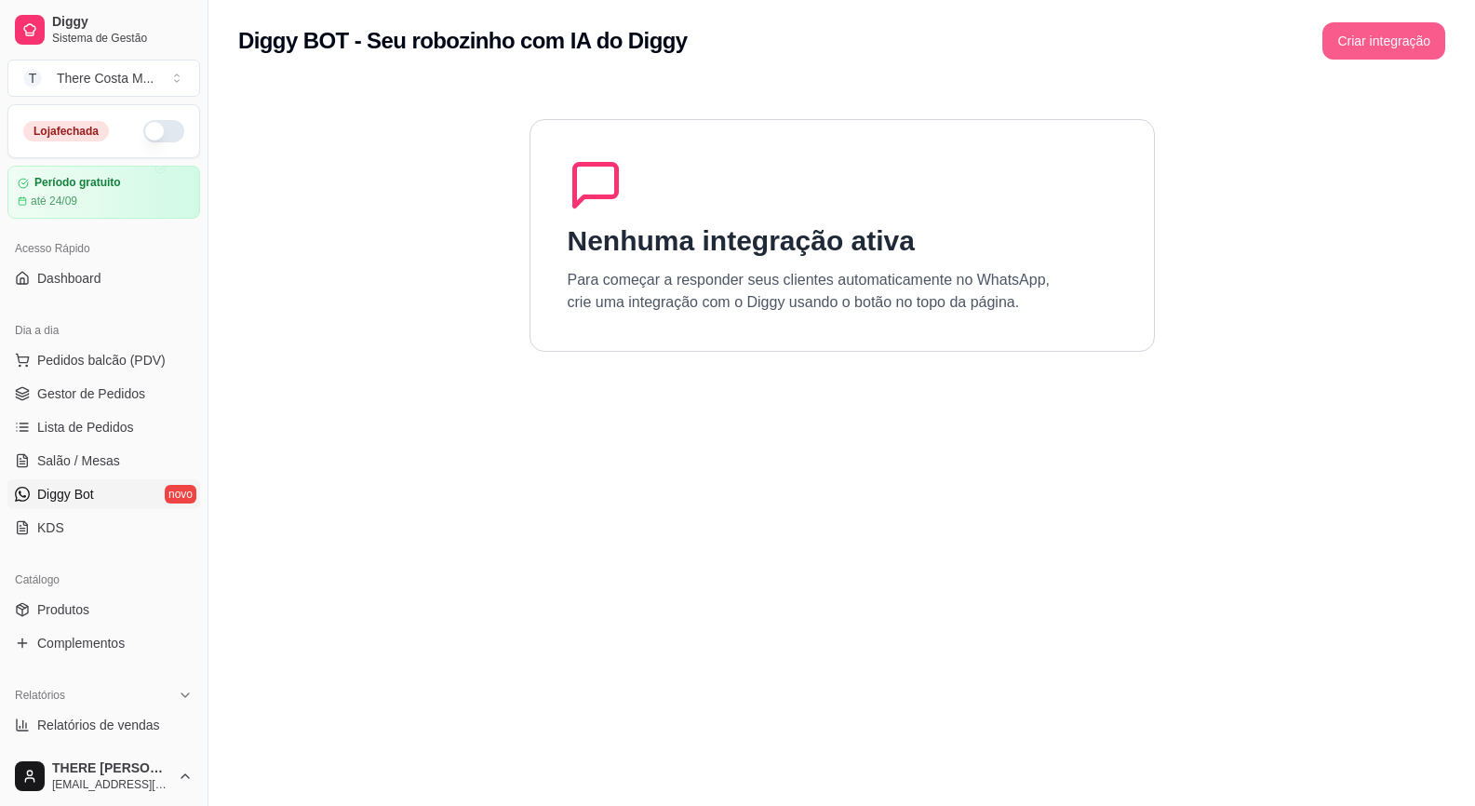
click at [1348, 40] on button "Criar integração" at bounding box center [1383, 40] width 123 height 37
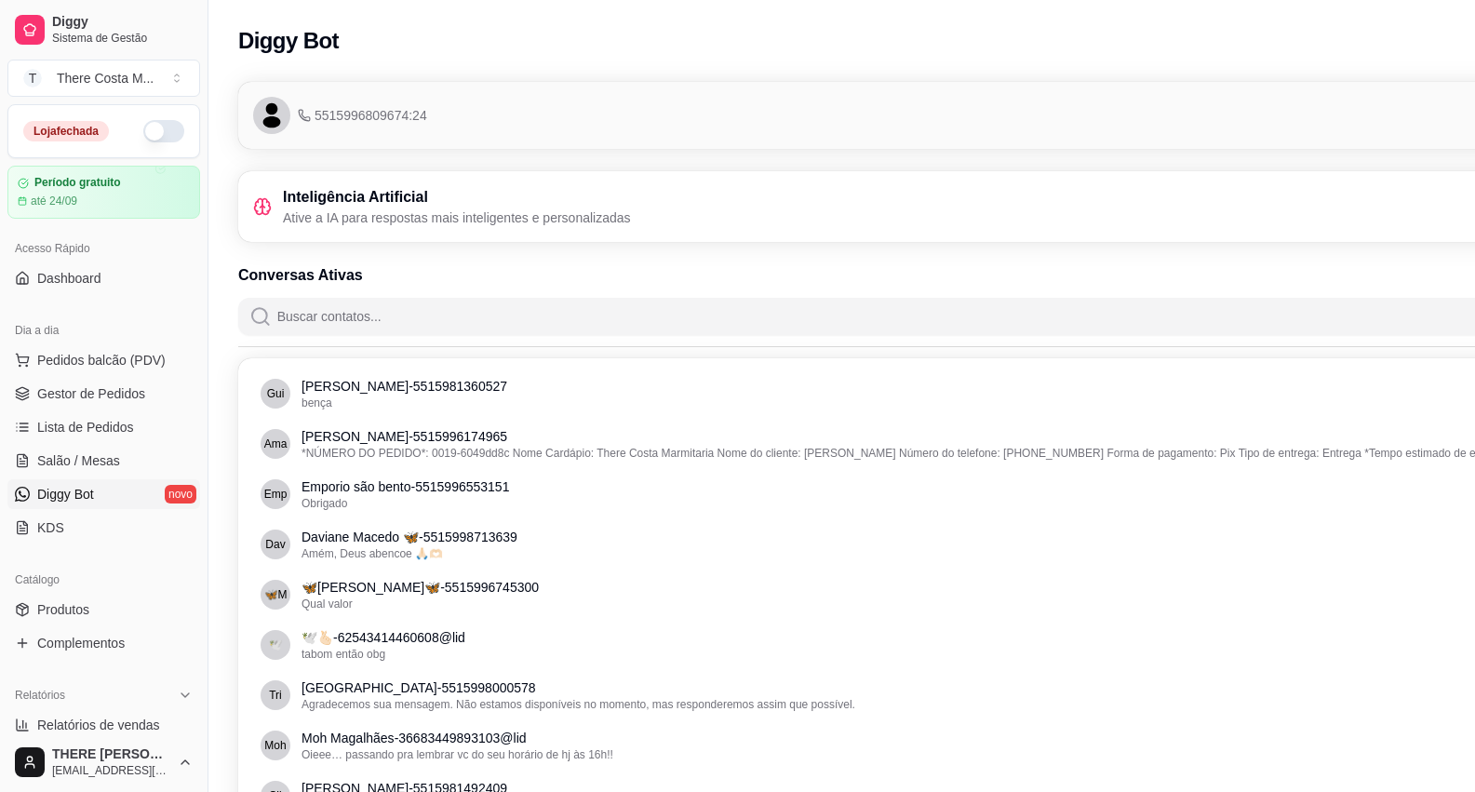
click at [147, 120] on button "button" at bounding box center [163, 131] width 41 height 22
click at [108, 396] on span "Gestor de Pedidos" at bounding box center [91, 393] width 108 height 19
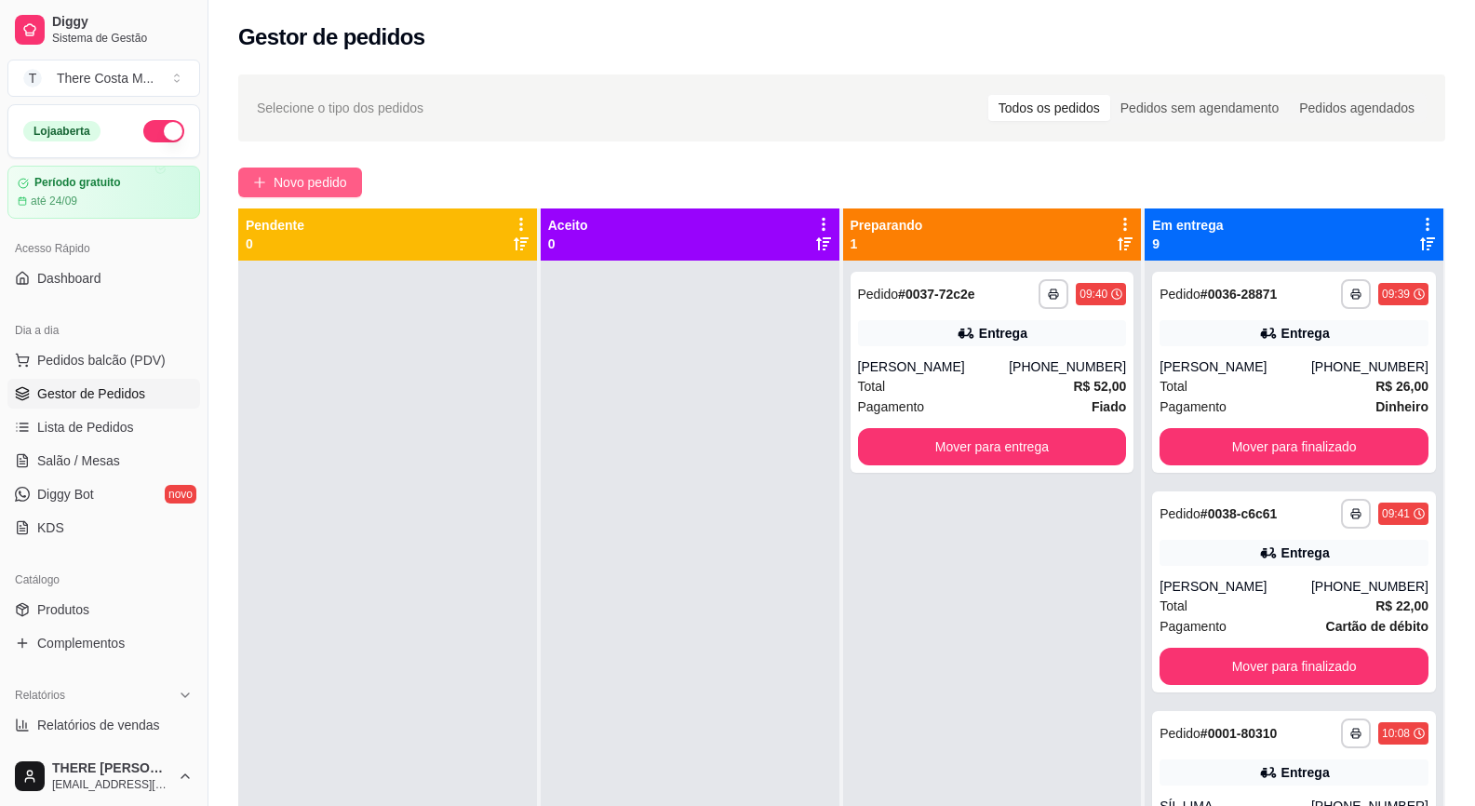
click at [297, 190] on span "Novo pedido" at bounding box center [311, 182] width 74 height 20
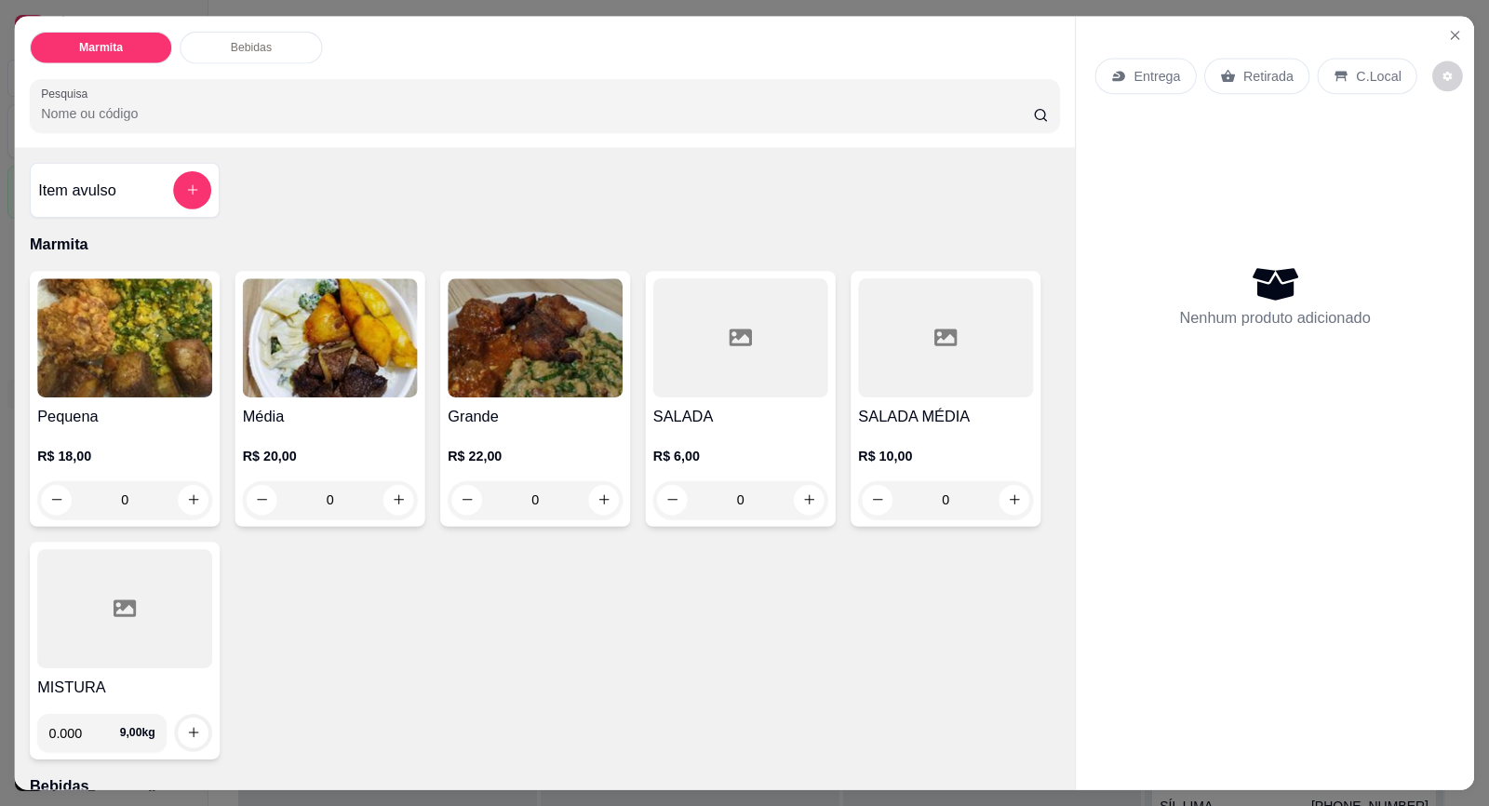
click at [329, 178] on div "Item avulso Marmita Pequena R$ 18,00 0 Média R$ 20,00 0 Grande R$ 22,00 0 SALAD…" at bounding box center [545, 468] width 1060 height 642
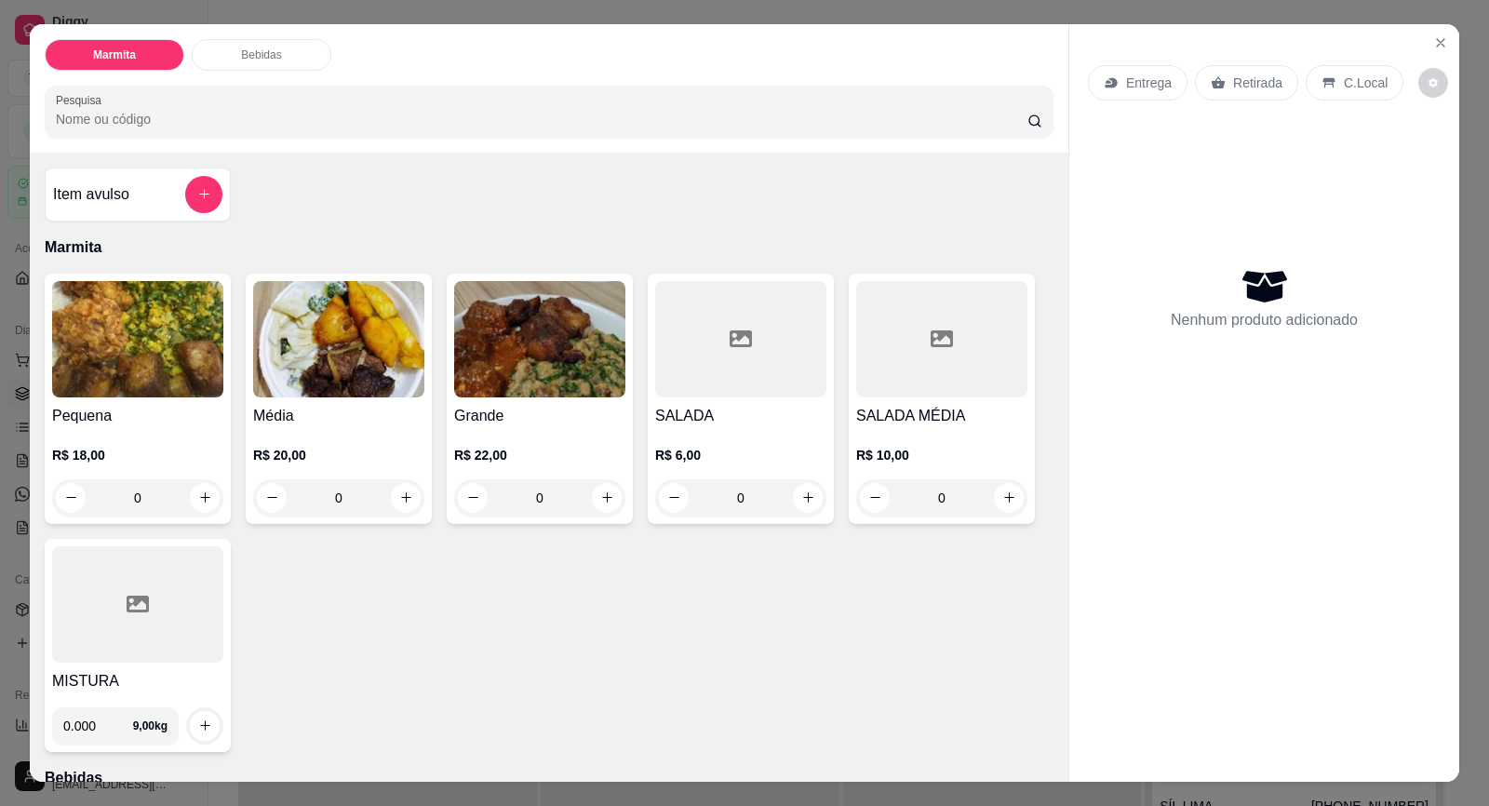
click at [1159, 87] on p "Entrega" at bounding box center [1149, 83] width 46 height 19
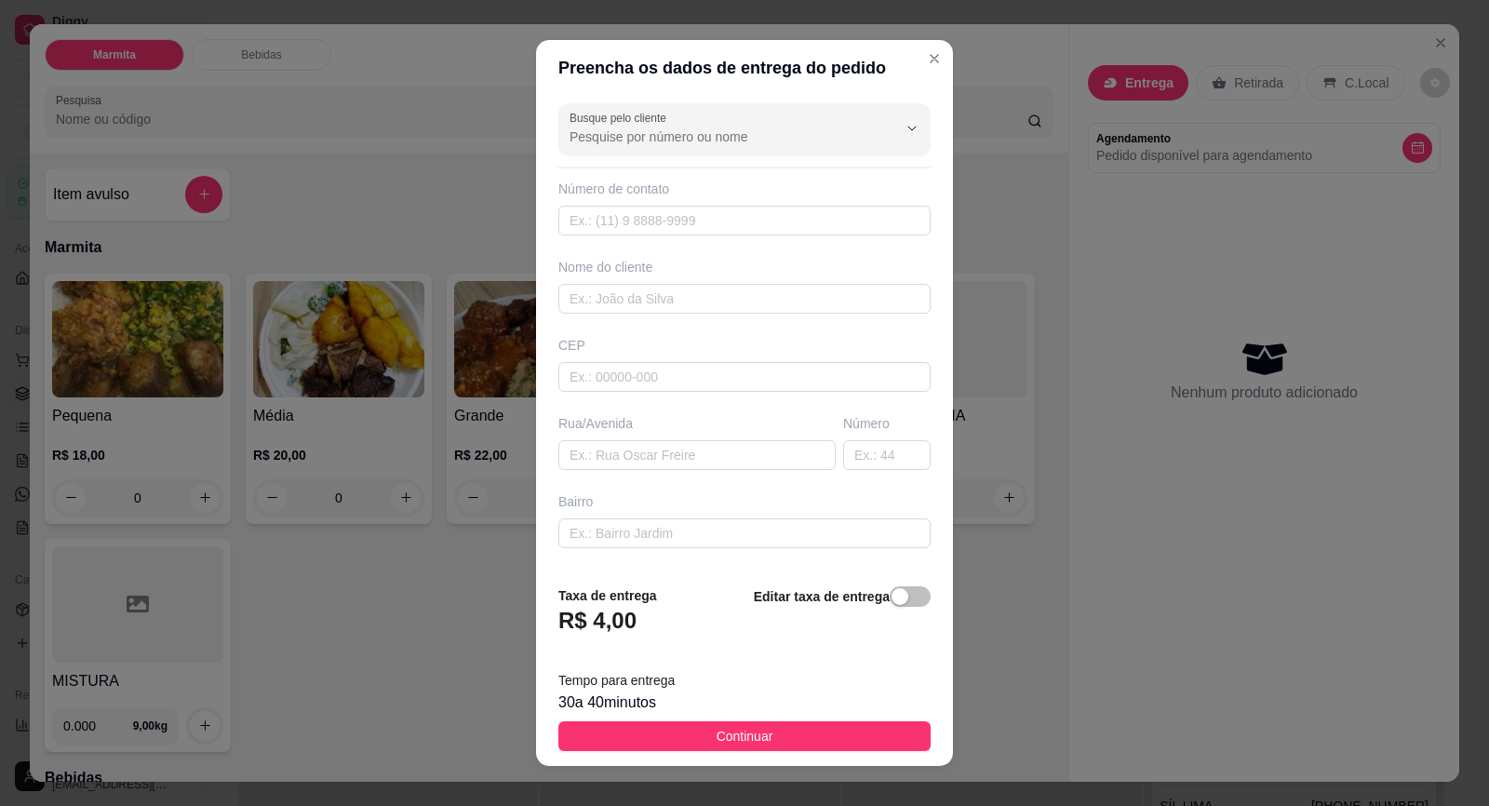
click at [704, 204] on div "Número de contato" at bounding box center [744, 208] width 372 height 56
click at [701, 221] on input "text" at bounding box center [744, 221] width 372 height 30
paste input "[PHONE_NUMBER]"
click at [677, 300] on input "text" at bounding box center [744, 299] width 372 height 30
drag, startPoint x: 637, startPoint y: 423, endPoint x: 637, endPoint y: 439, distance: 16.8
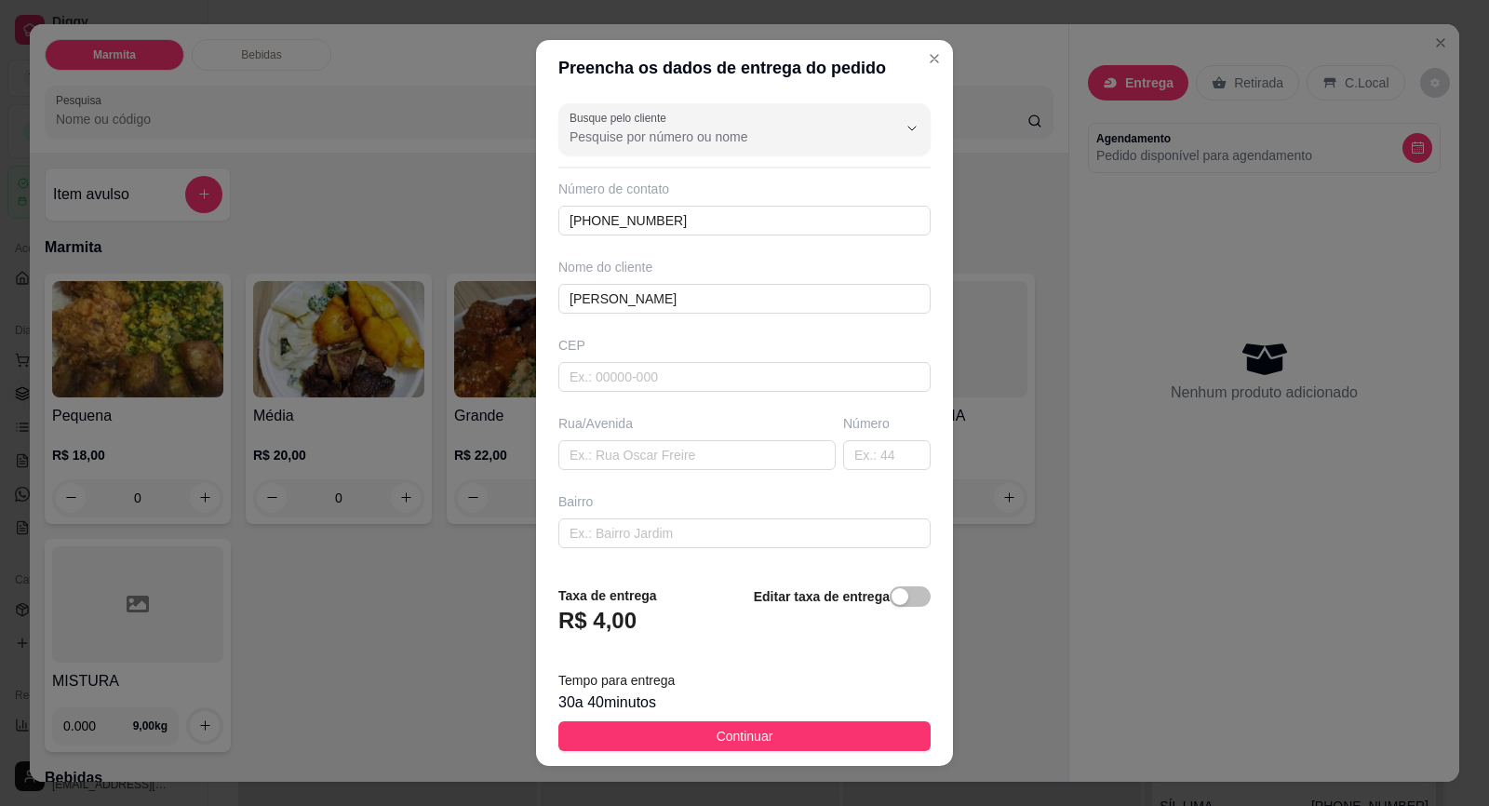
click at [637, 438] on div "Rua/Avenida" at bounding box center [697, 442] width 285 height 56
click at [634, 442] on input "text" at bounding box center [696, 455] width 277 height 30
paste input "R. [PERSON_NAME]"
click at [864, 450] on input "text" at bounding box center [886, 455] width 87 height 30
click at [745, 530] on input "text" at bounding box center [744, 533] width 372 height 30
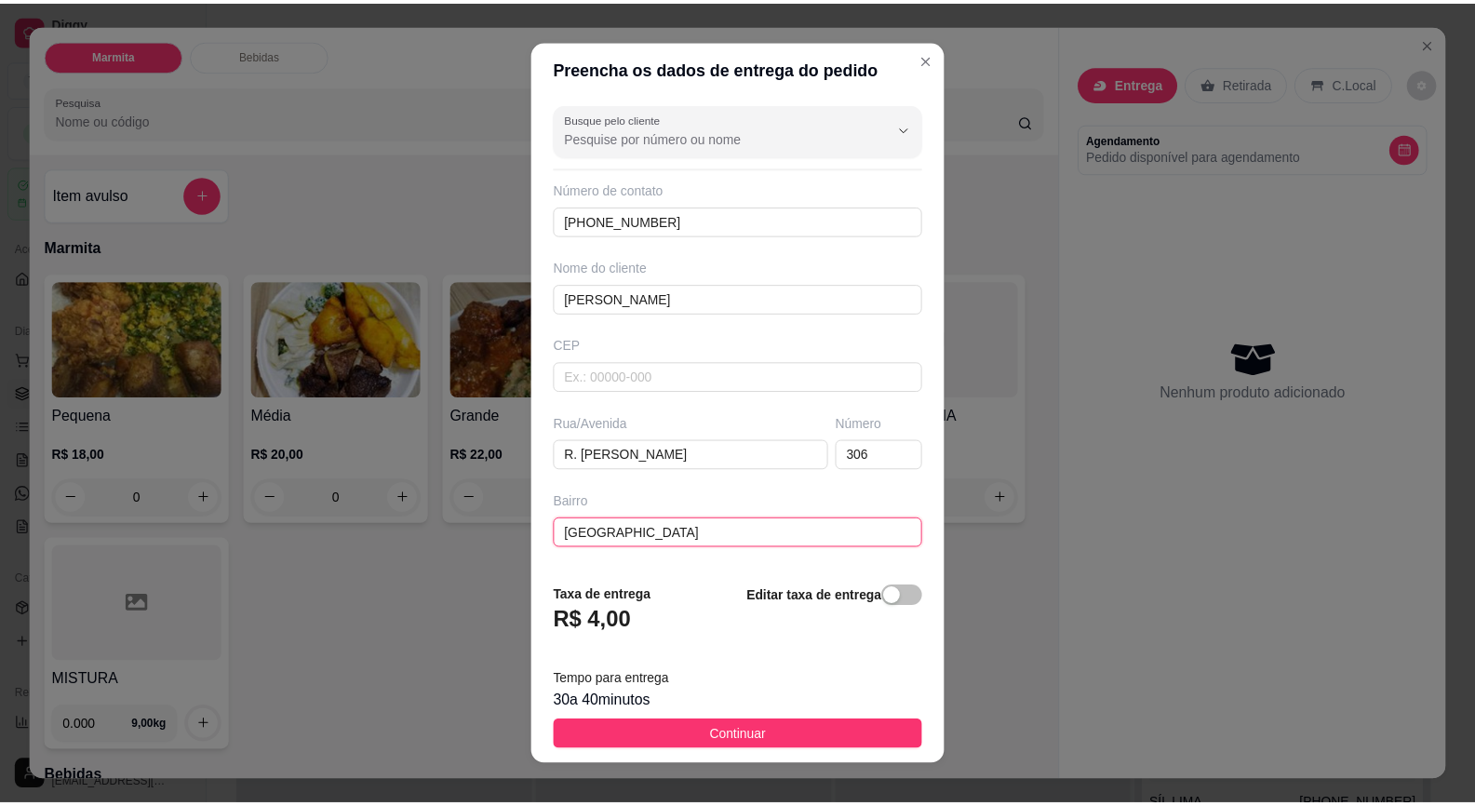
scroll to position [93, 0]
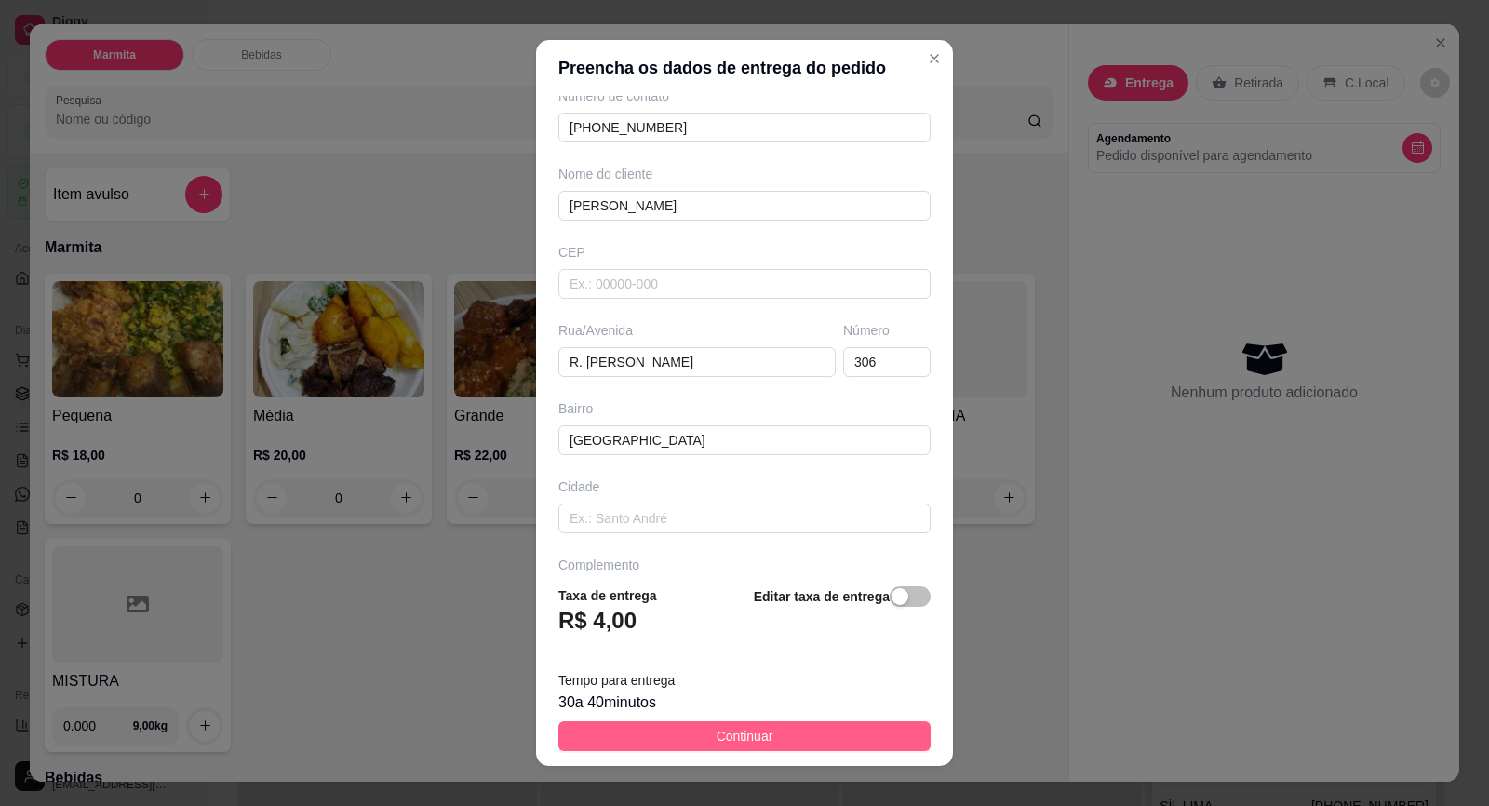
click at [688, 733] on button "Continuar" at bounding box center [744, 736] width 372 height 30
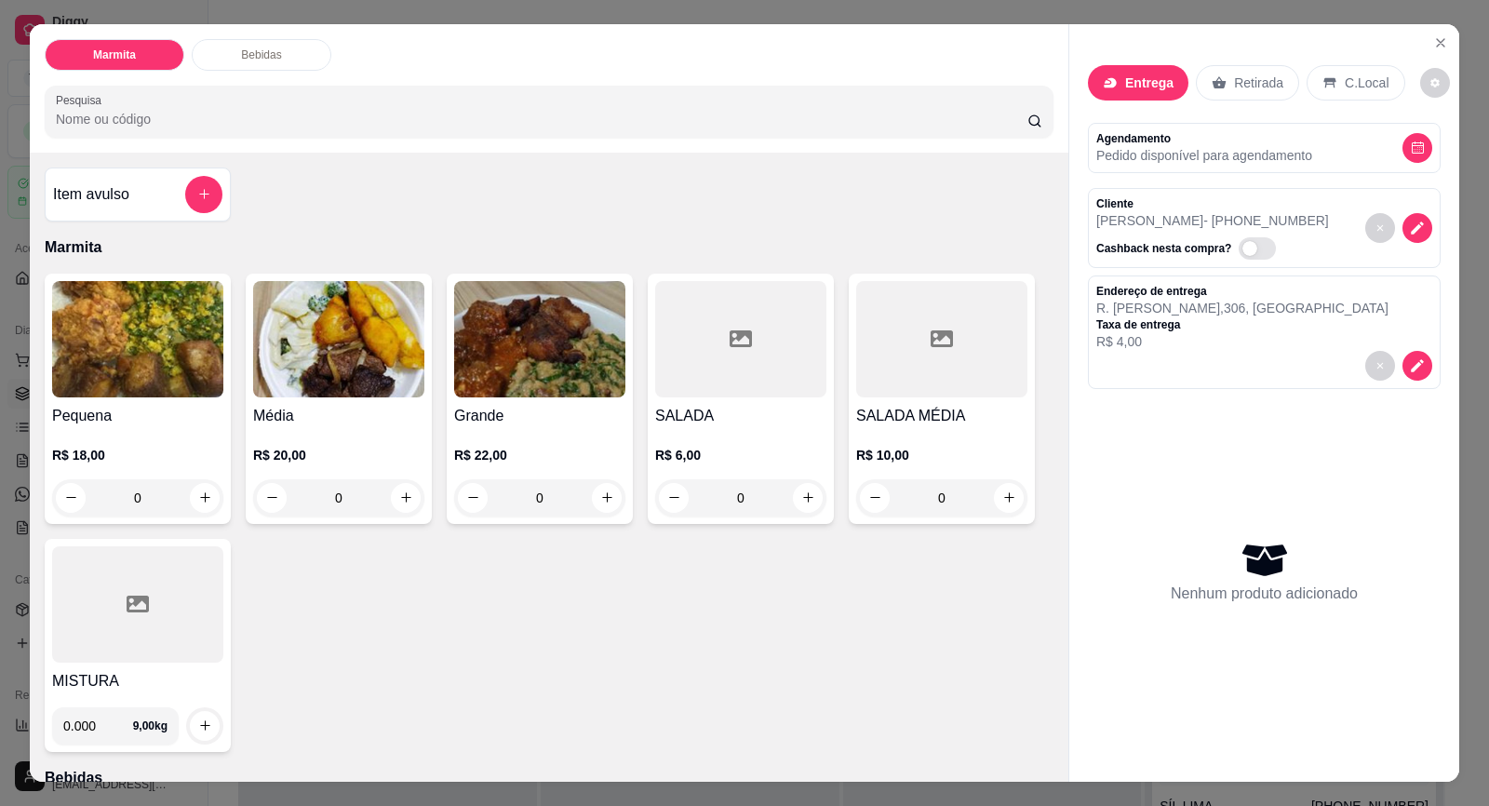
click at [342, 412] on h4 "Média" at bounding box center [338, 416] width 171 height 22
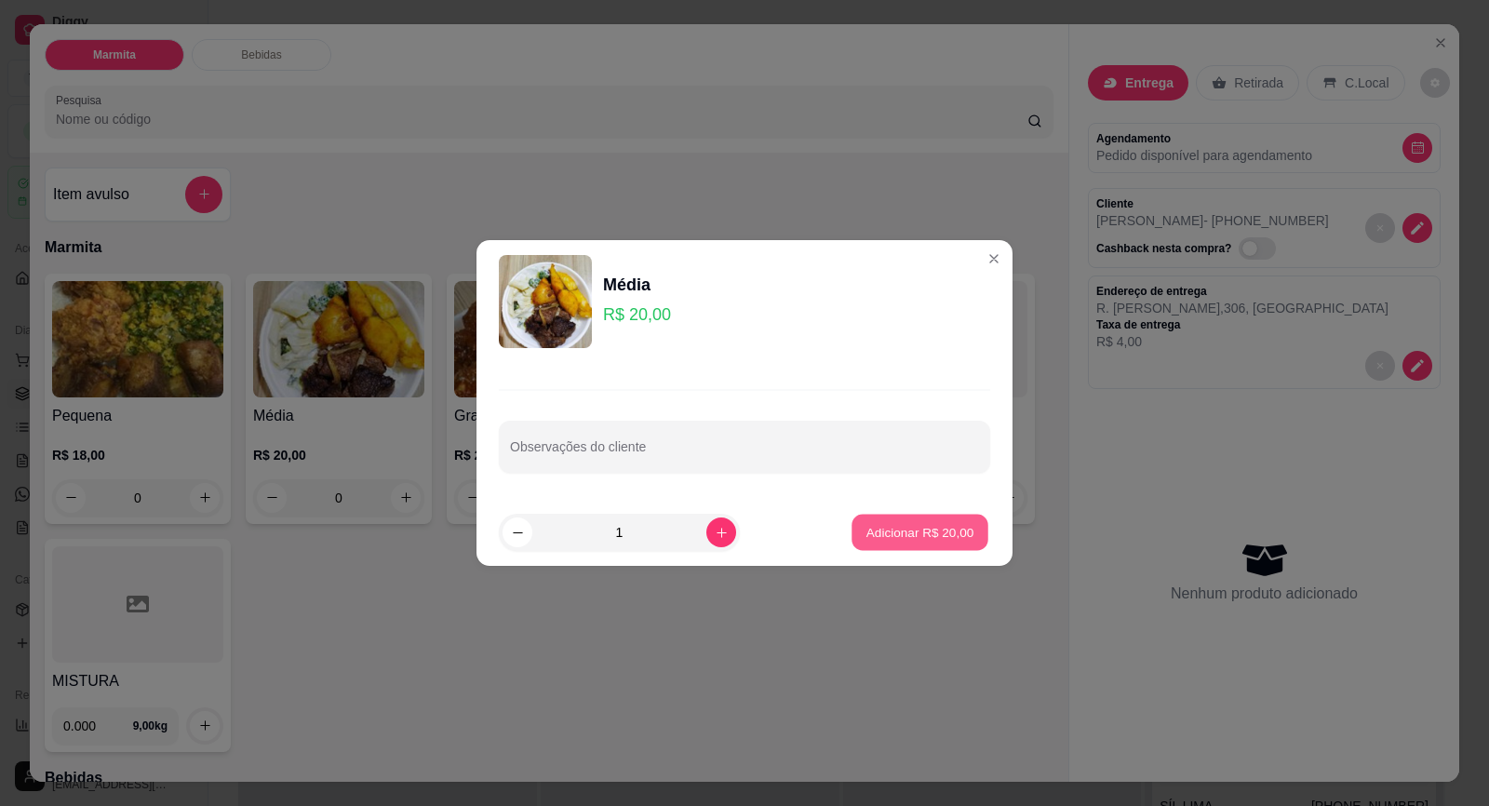
click at [944, 516] on button "Adicionar R$ 20,00" at bounding box center [920, 533] width 137 height 36
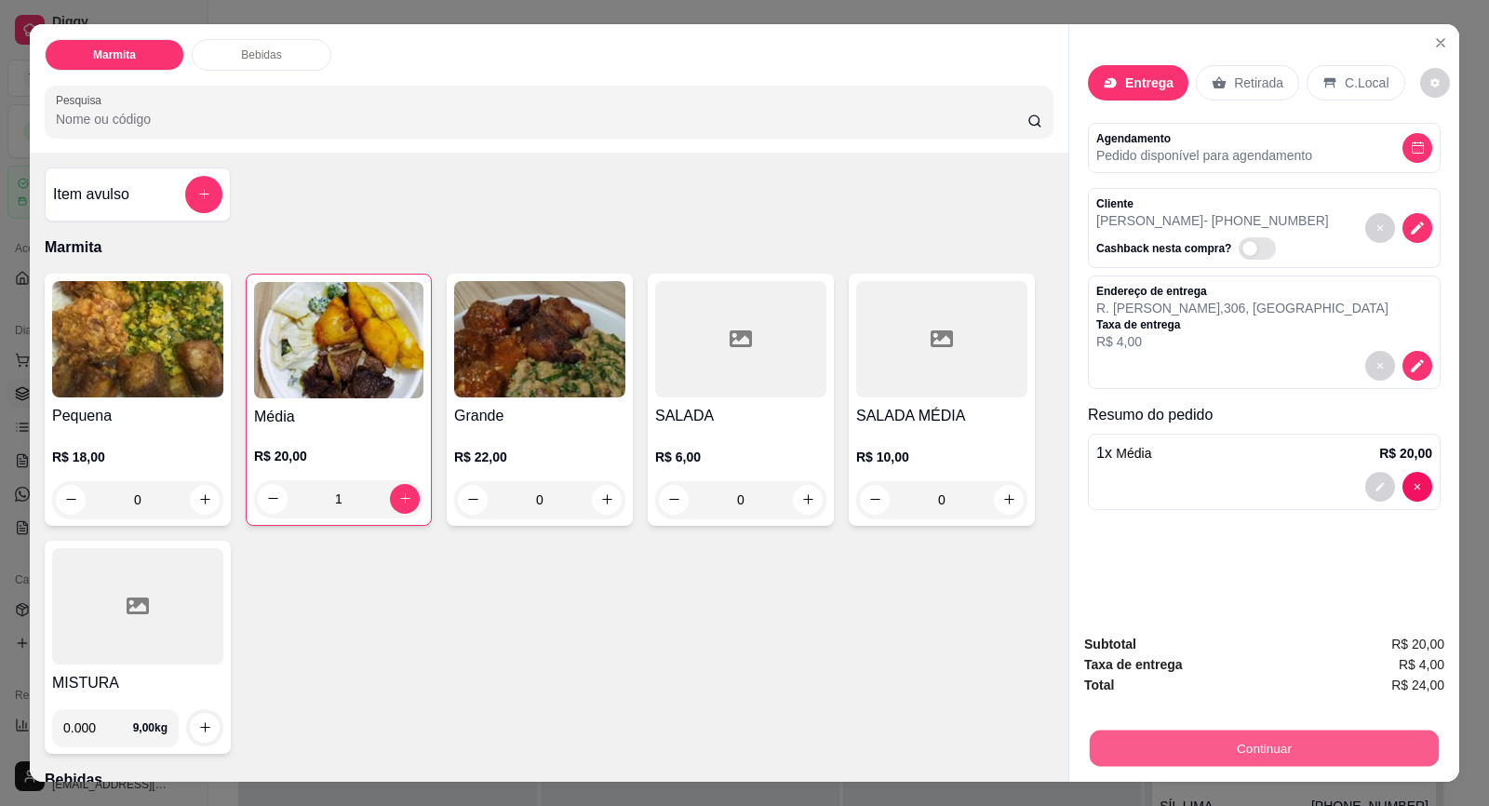
click at [1193, 740] on button "Continuar" at bounding box center [1264, 749] width 349 height 36
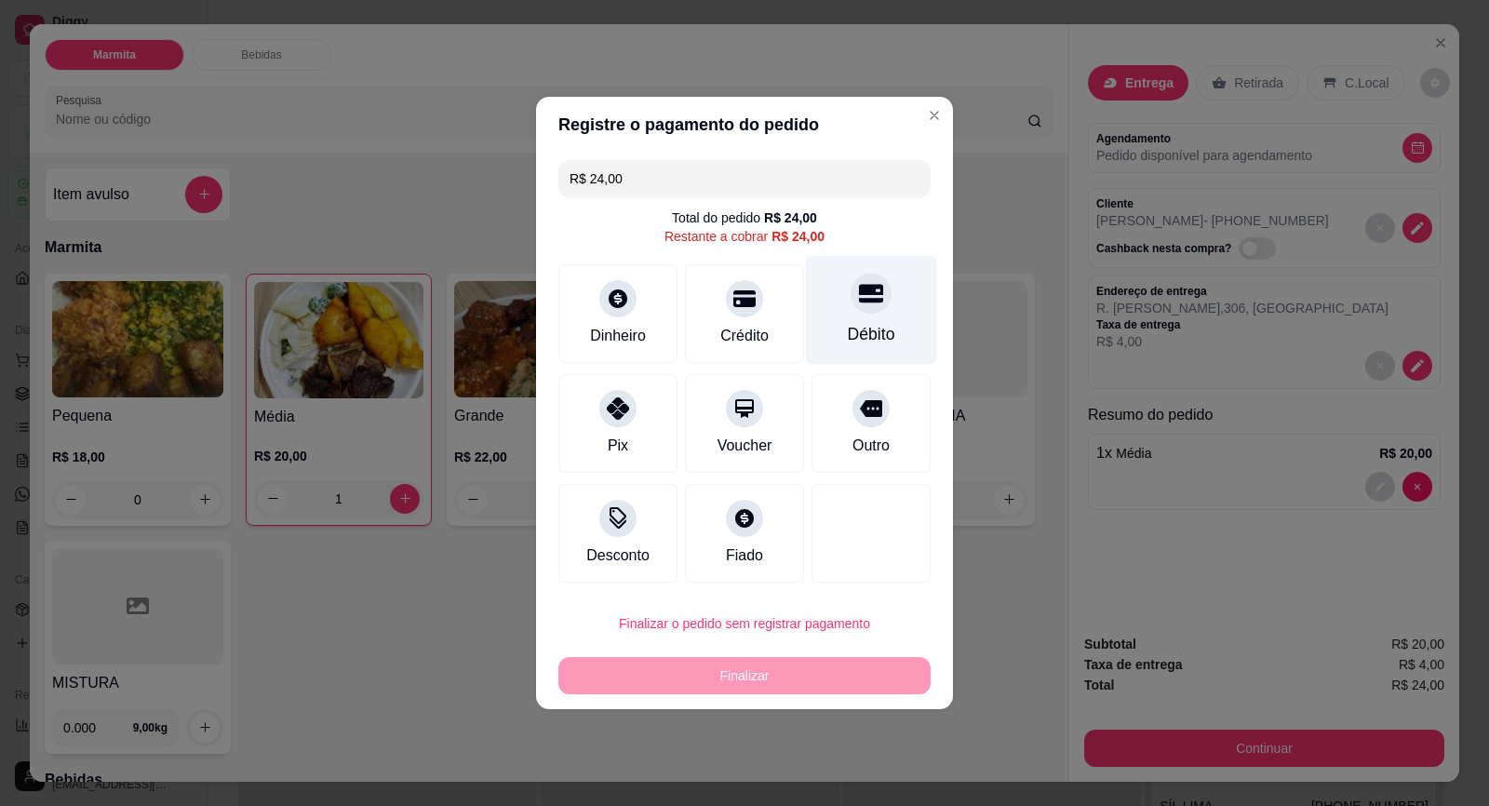
click at [849, 336] on div "Débito" at bounding box center [871, 334] width 47 height 24
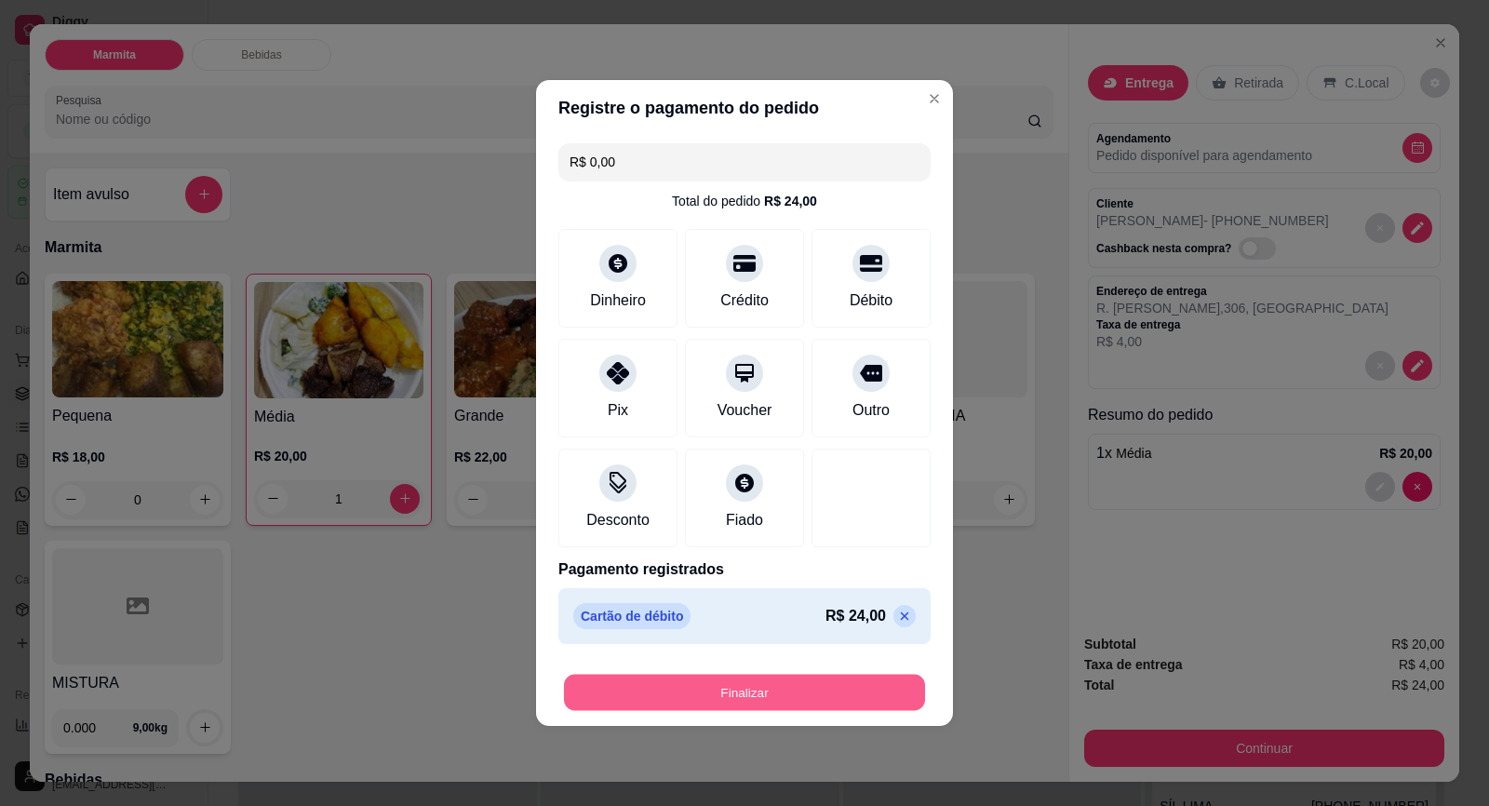
click at [862, 692] on button "Finalizar" at bounding box center [744, 693] width 361 height 36
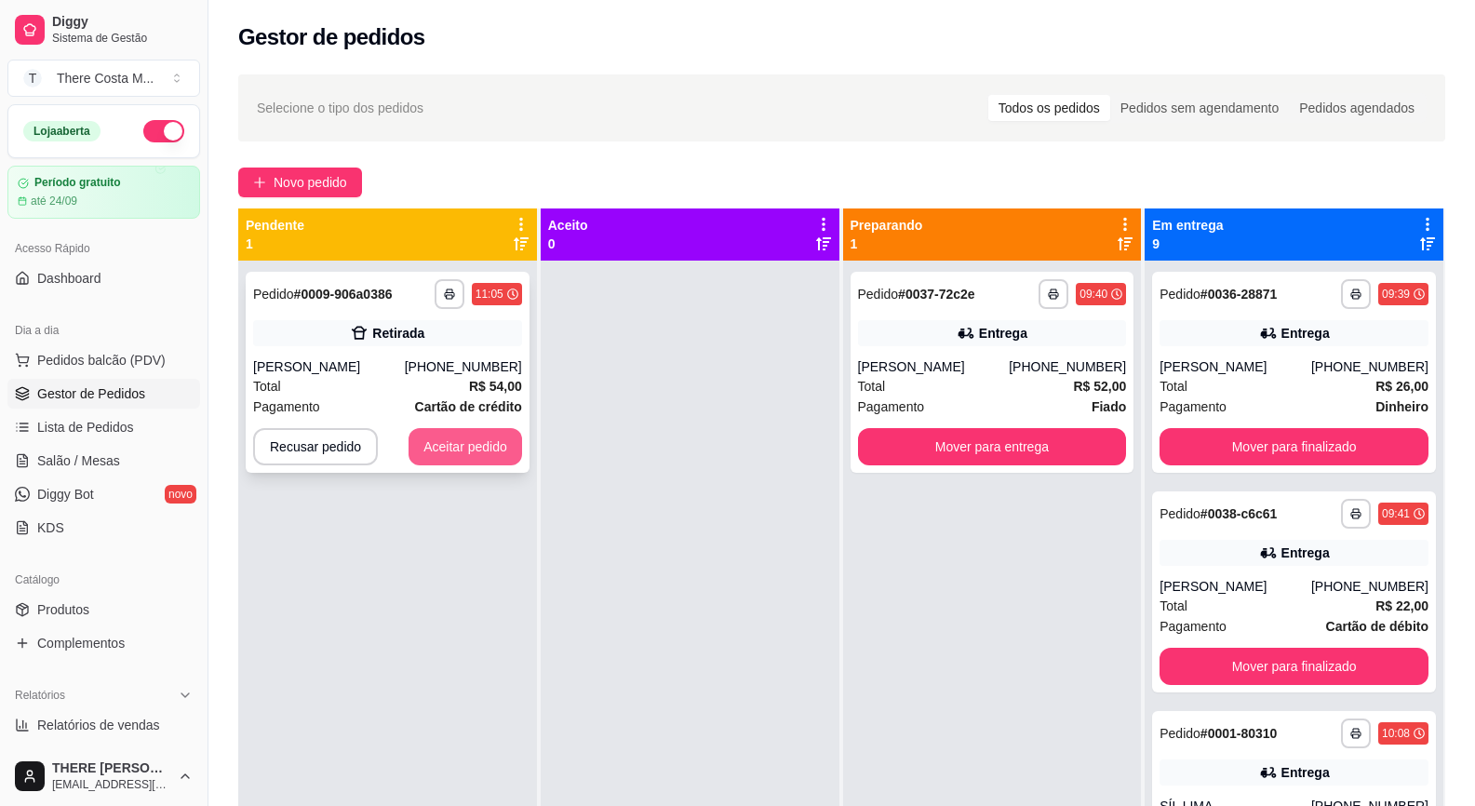
click at [468, 444] on button "Aceitar pedido" at bounding box center [466, 446] width 114 height 37
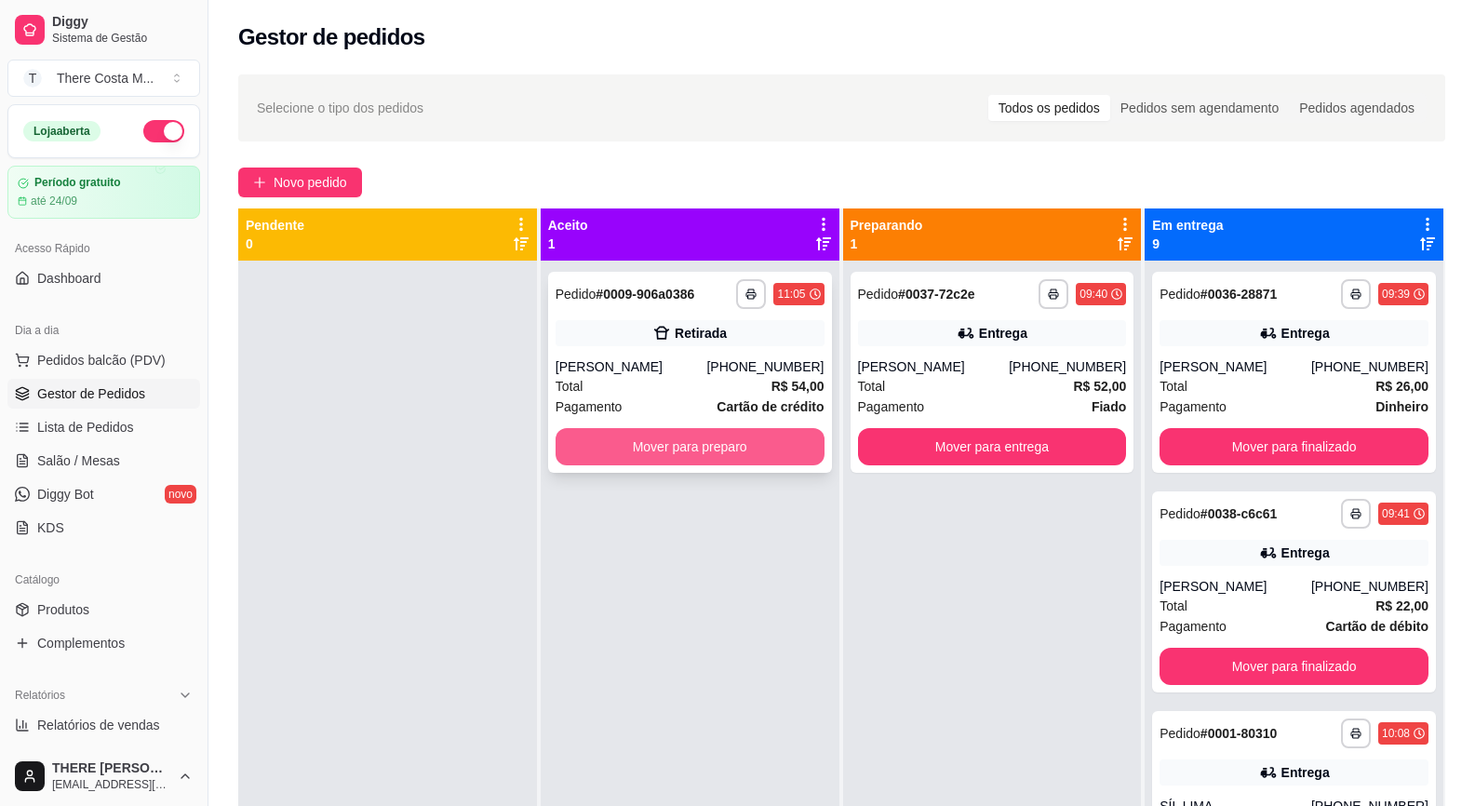
click at [745, 457] on button "Mover para preparo" at bounding box center [690, 446] width 269 height 37
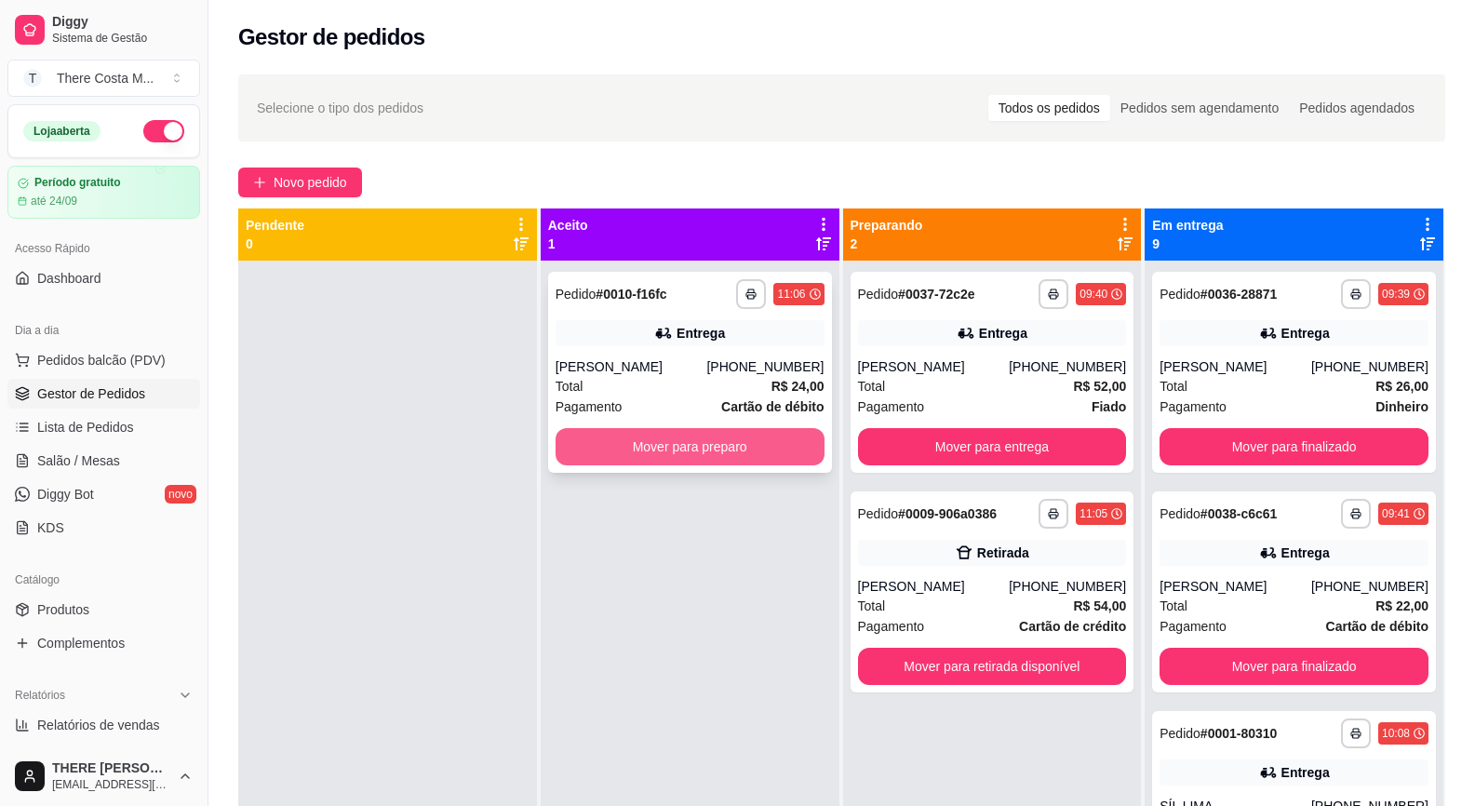
click at [672, 437] on button "Mover para preparo" at bounding box center [690, 446] width 269 height 37
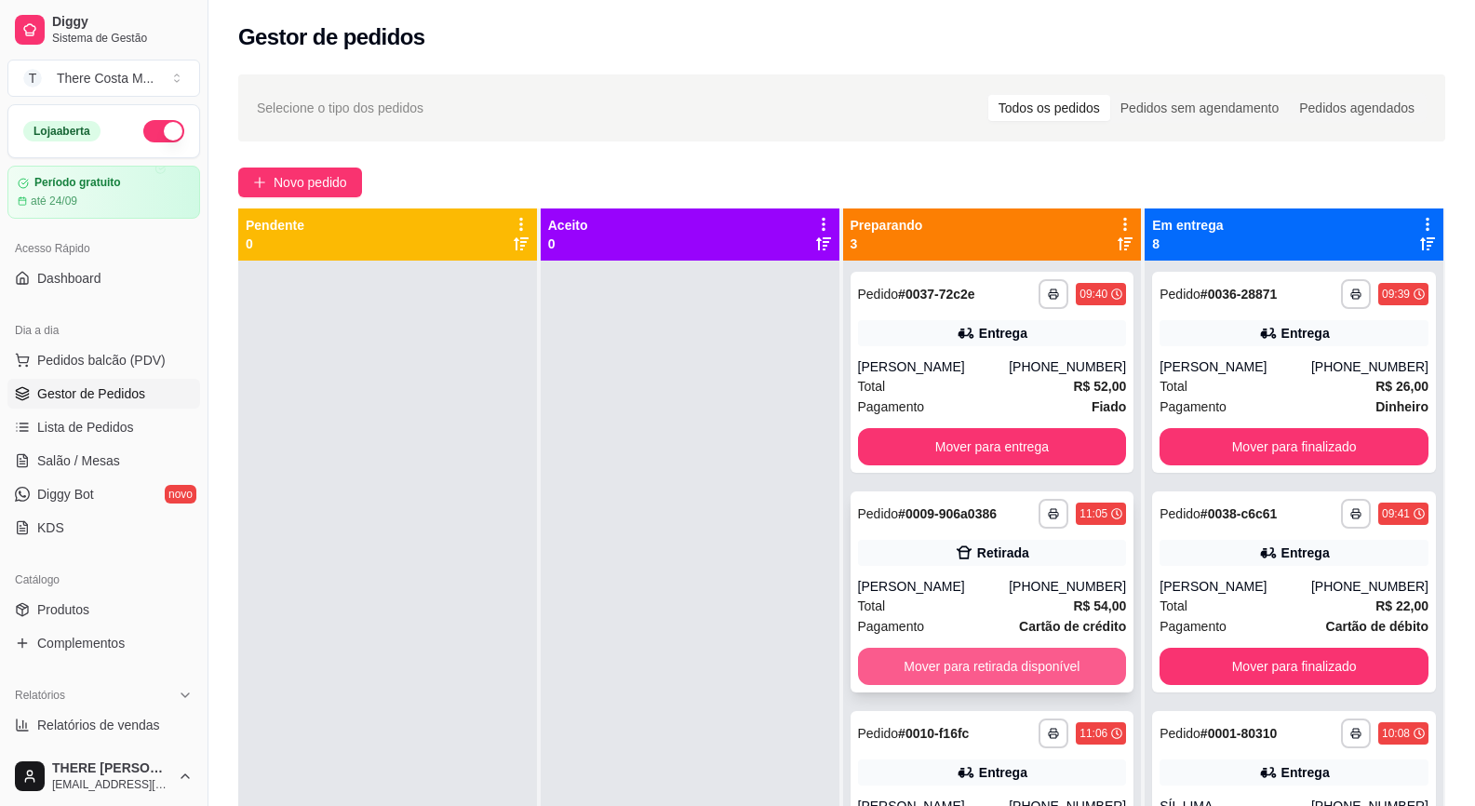
click at [960, 663] on button "Mover para retirada disponível" at bounding box center [992, 666] width 269 height 37
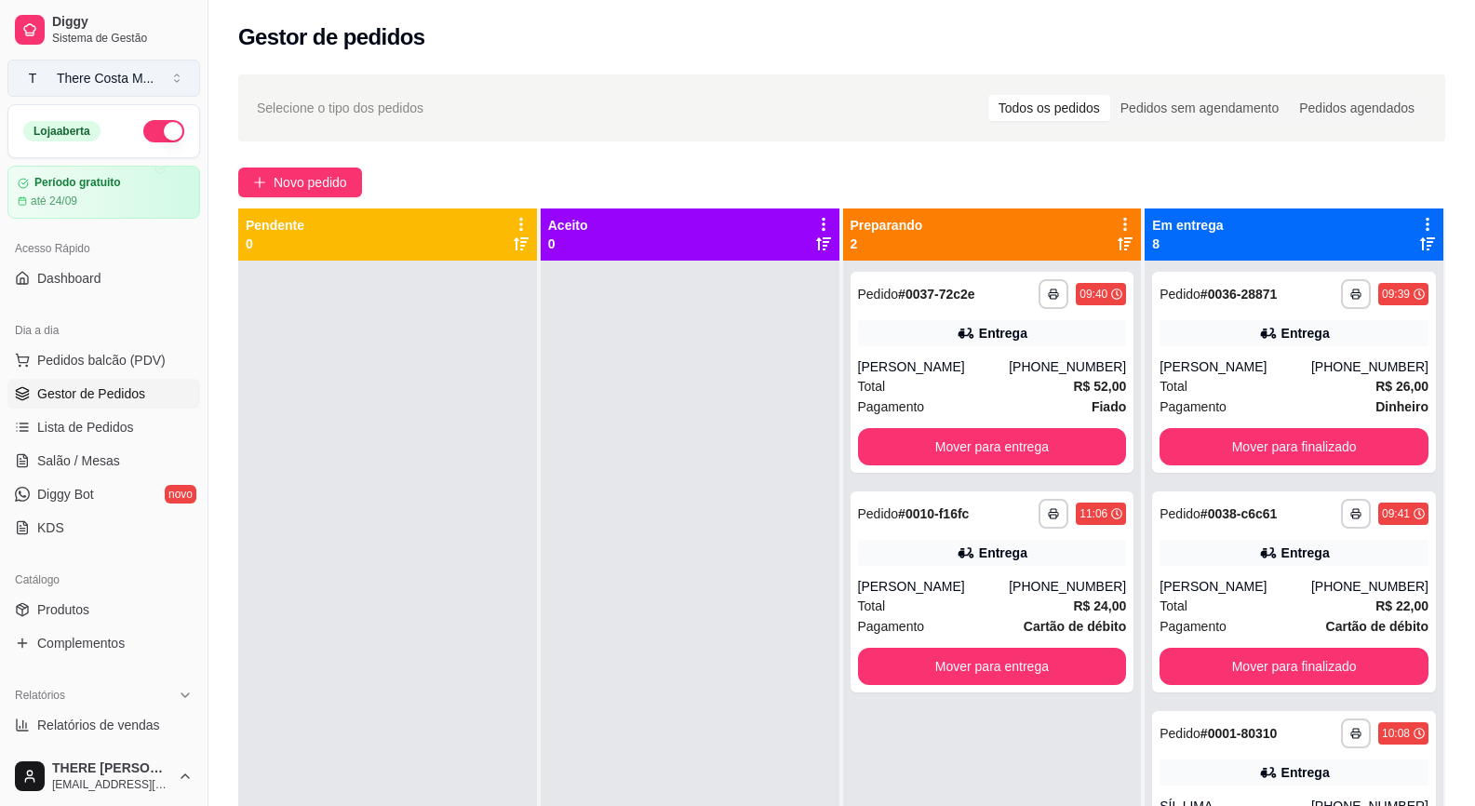
click at [183, 74] on button "T There Costa M ..." at bounding box center [103, 78] width 193 height 37
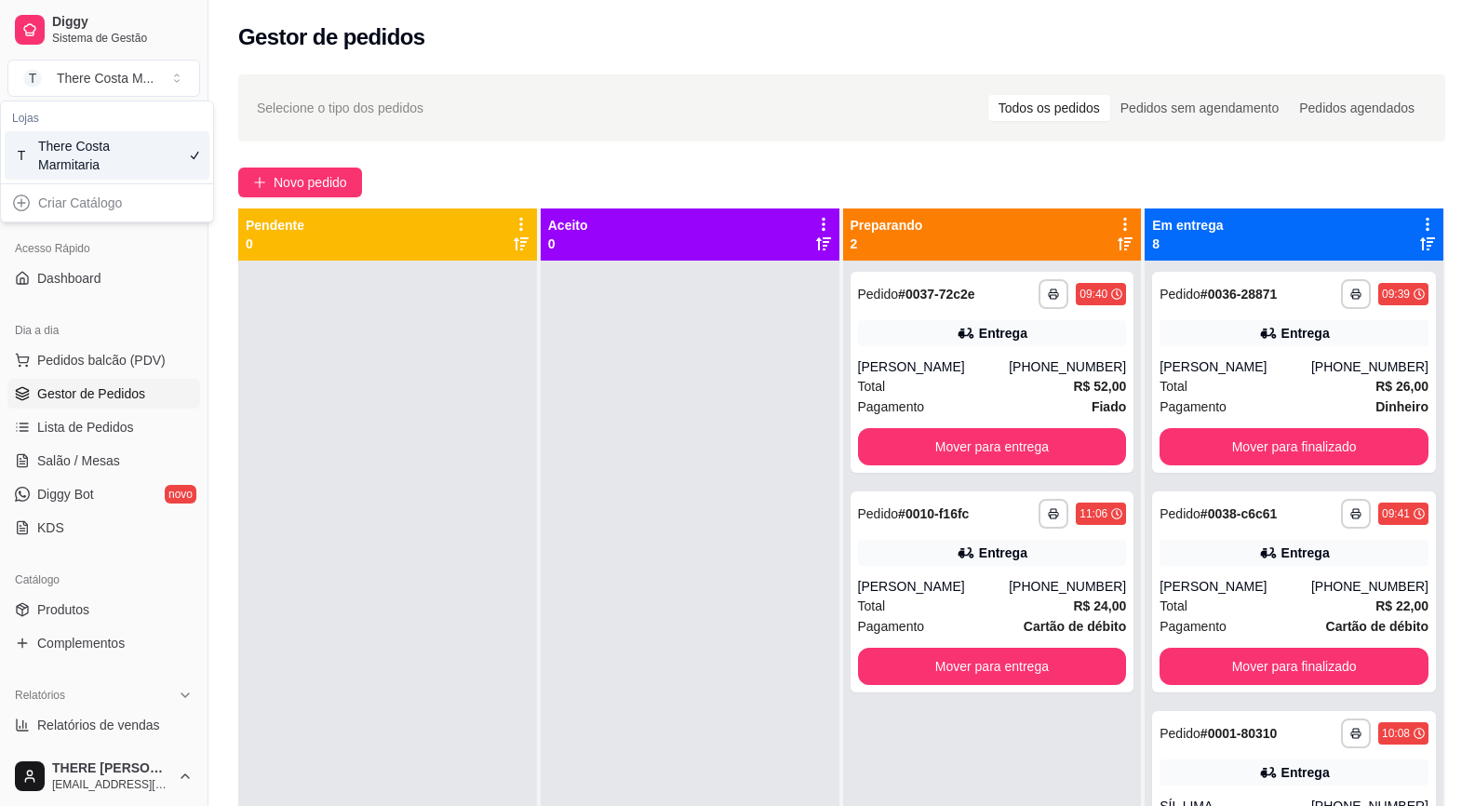
click at [344, 513] on div at bounding box center [387, 664] width 299 height 806
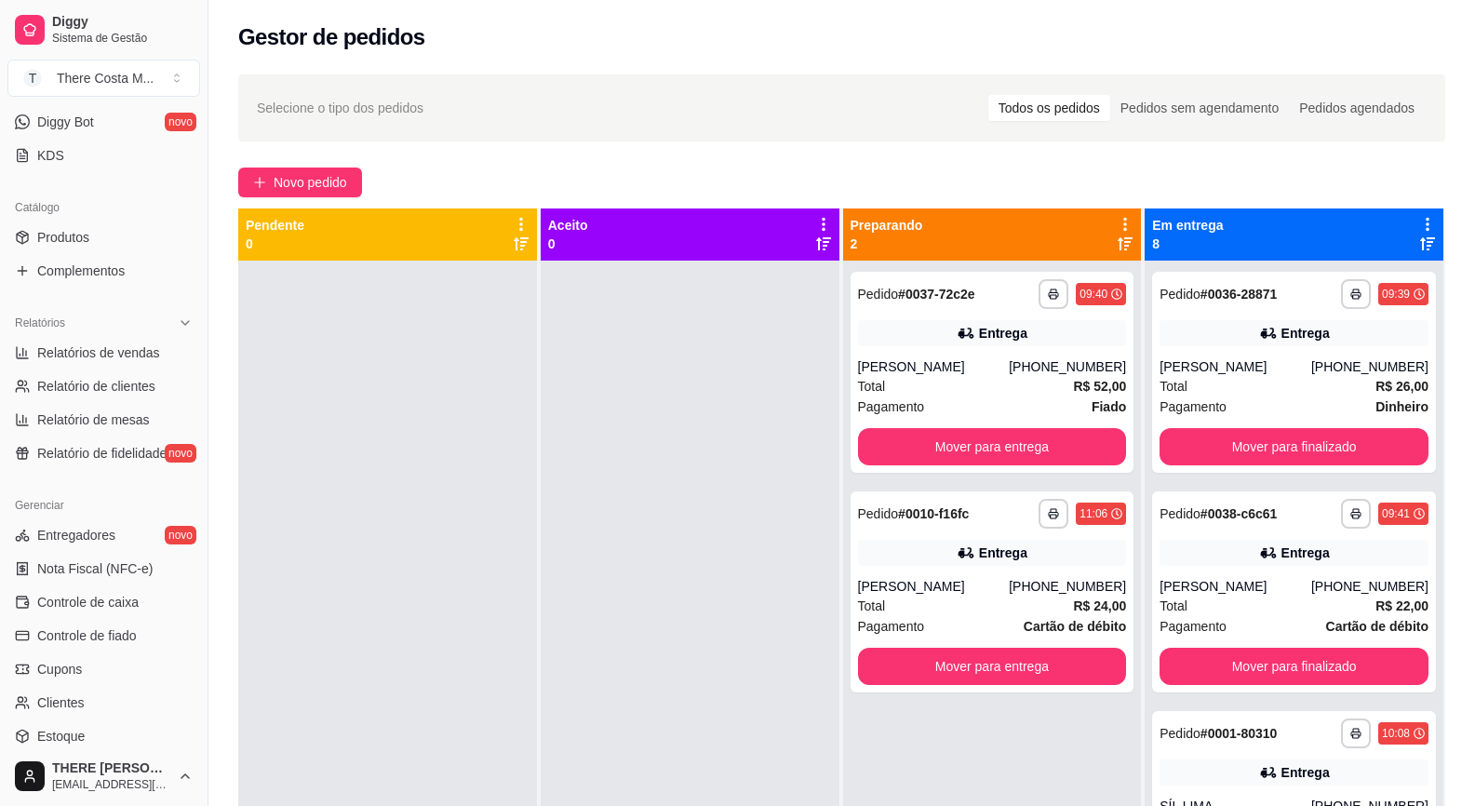
scroll to position [465, 0]
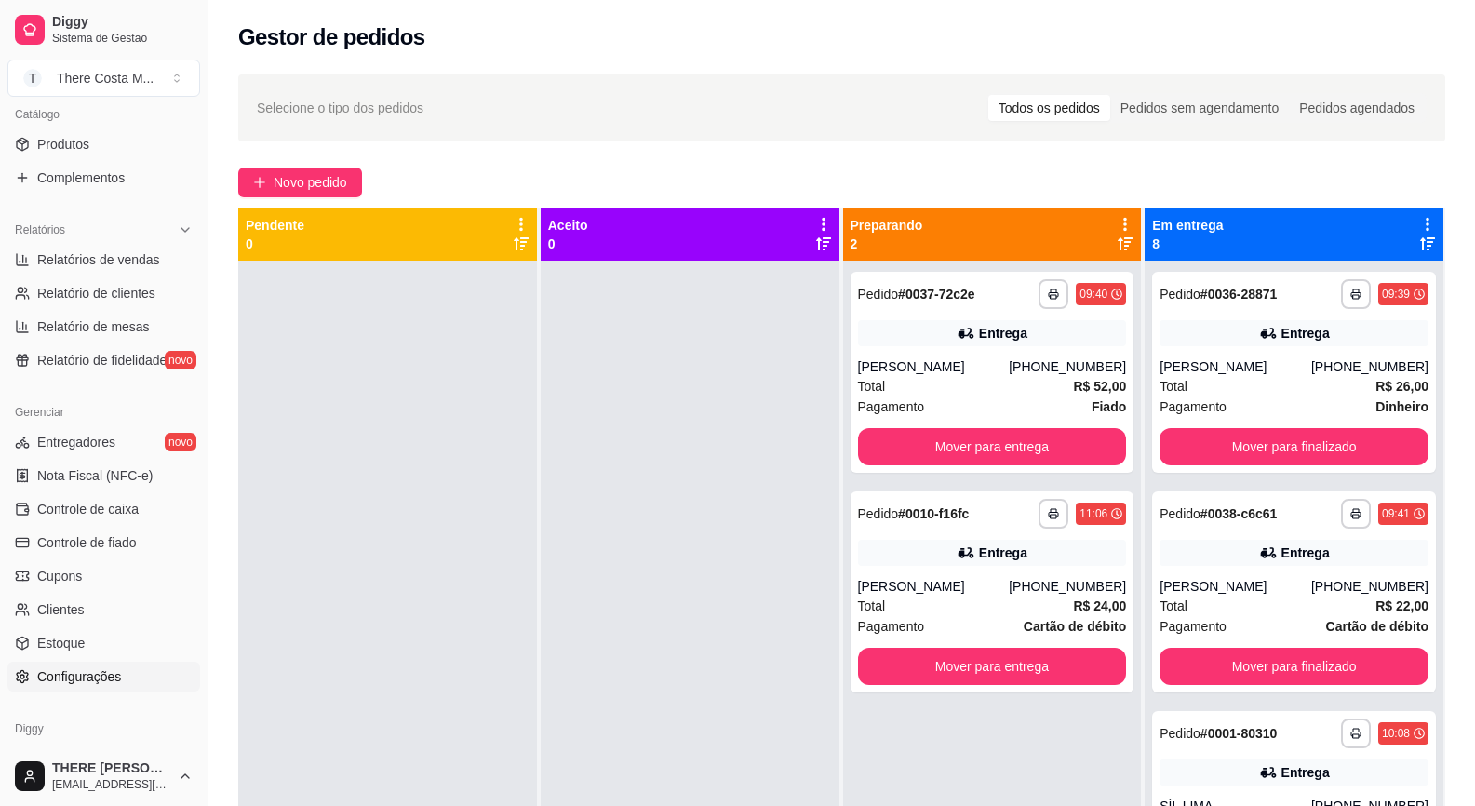
click at [102, 664] on link "Configurações" at bounding box center [103, 677] width 193 height 30
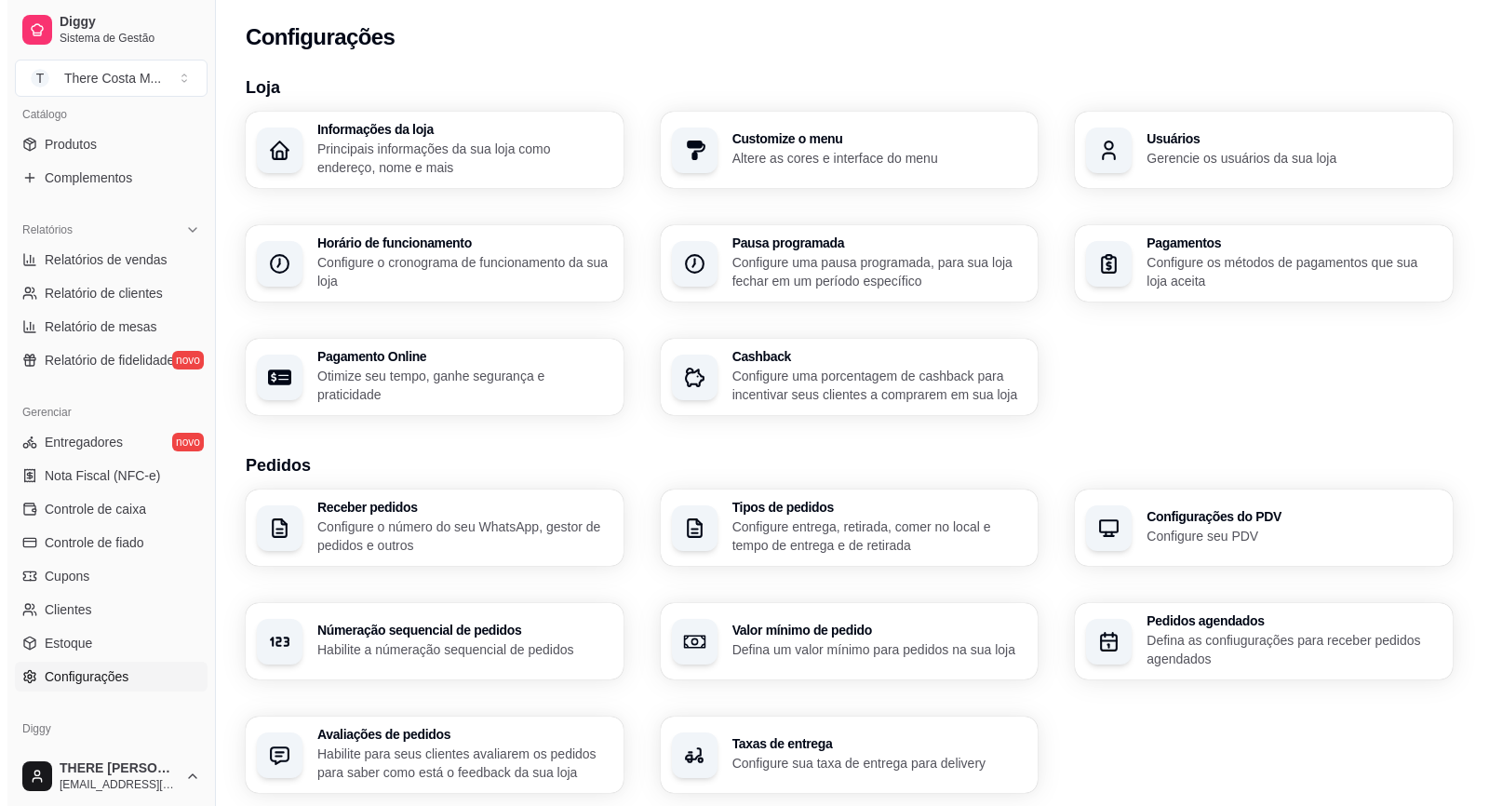
scroll to position [533, 0]
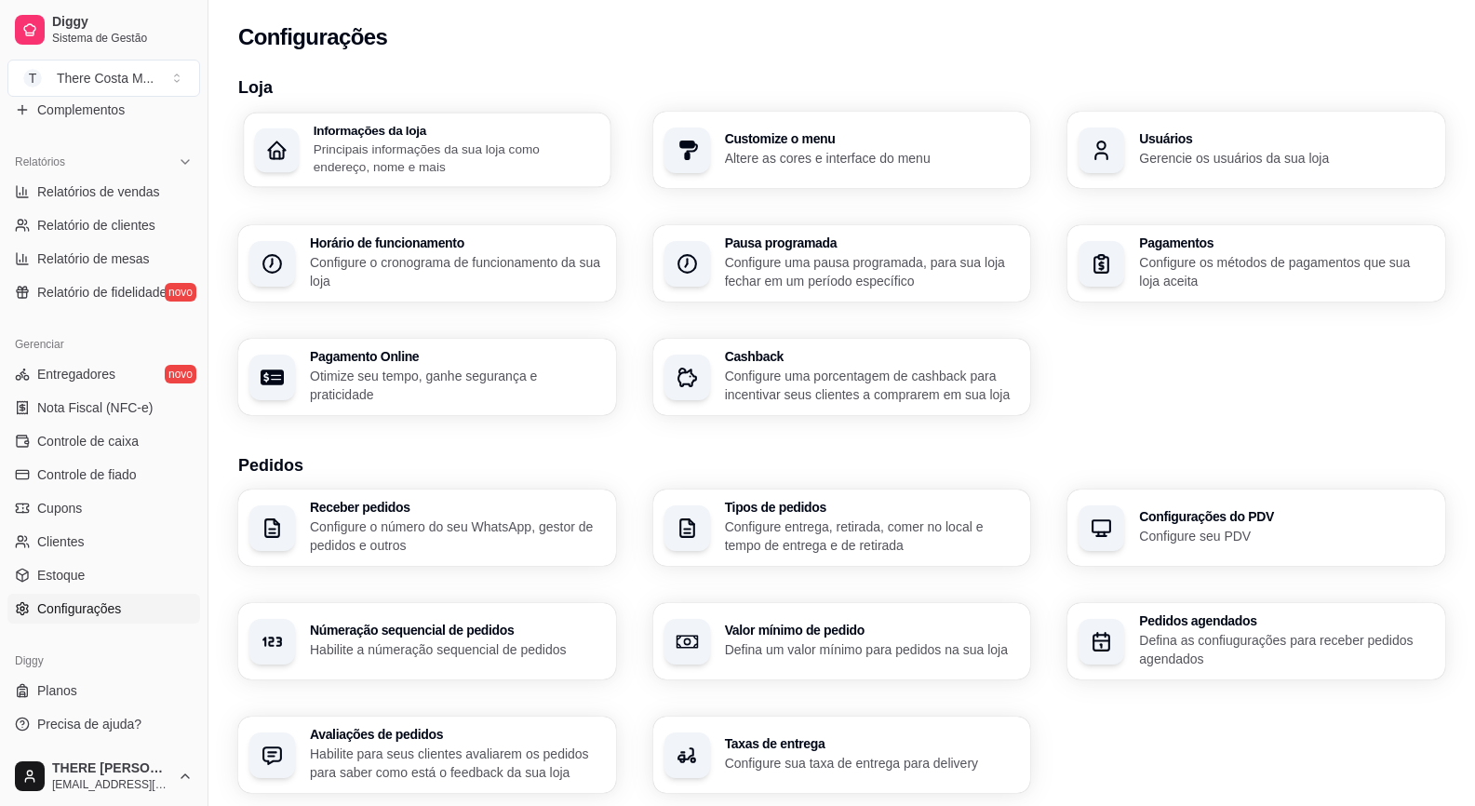
click at [409, 134] on h3 "Informações da loja" at bounding box center [457, 130] width 286 height 13
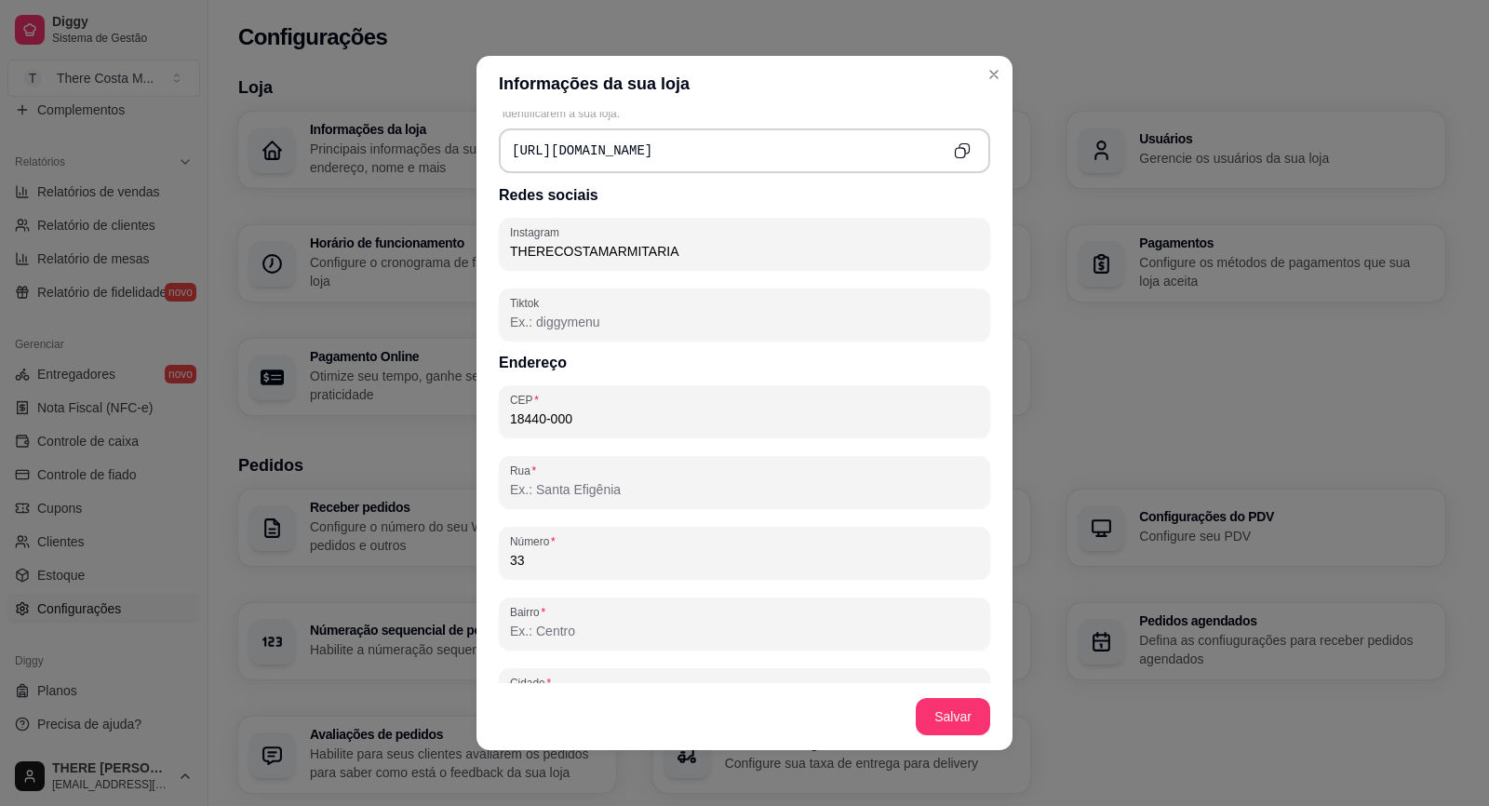
scroll to position [985, 0]
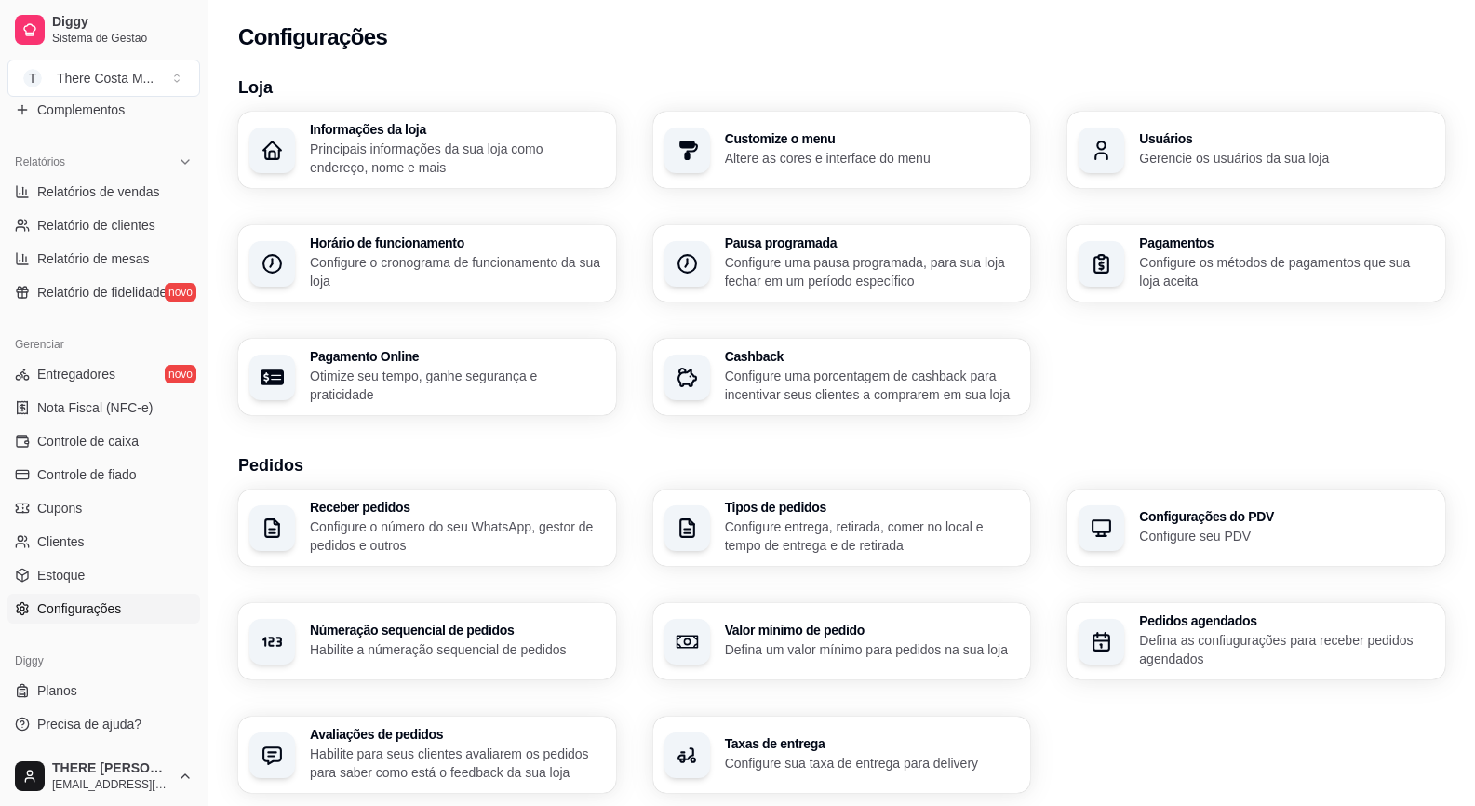
click at [438, 142] on p "Principais informações da sua loja como endereço, nome e mais" at bounding box center [457, 158] width 295 height 37
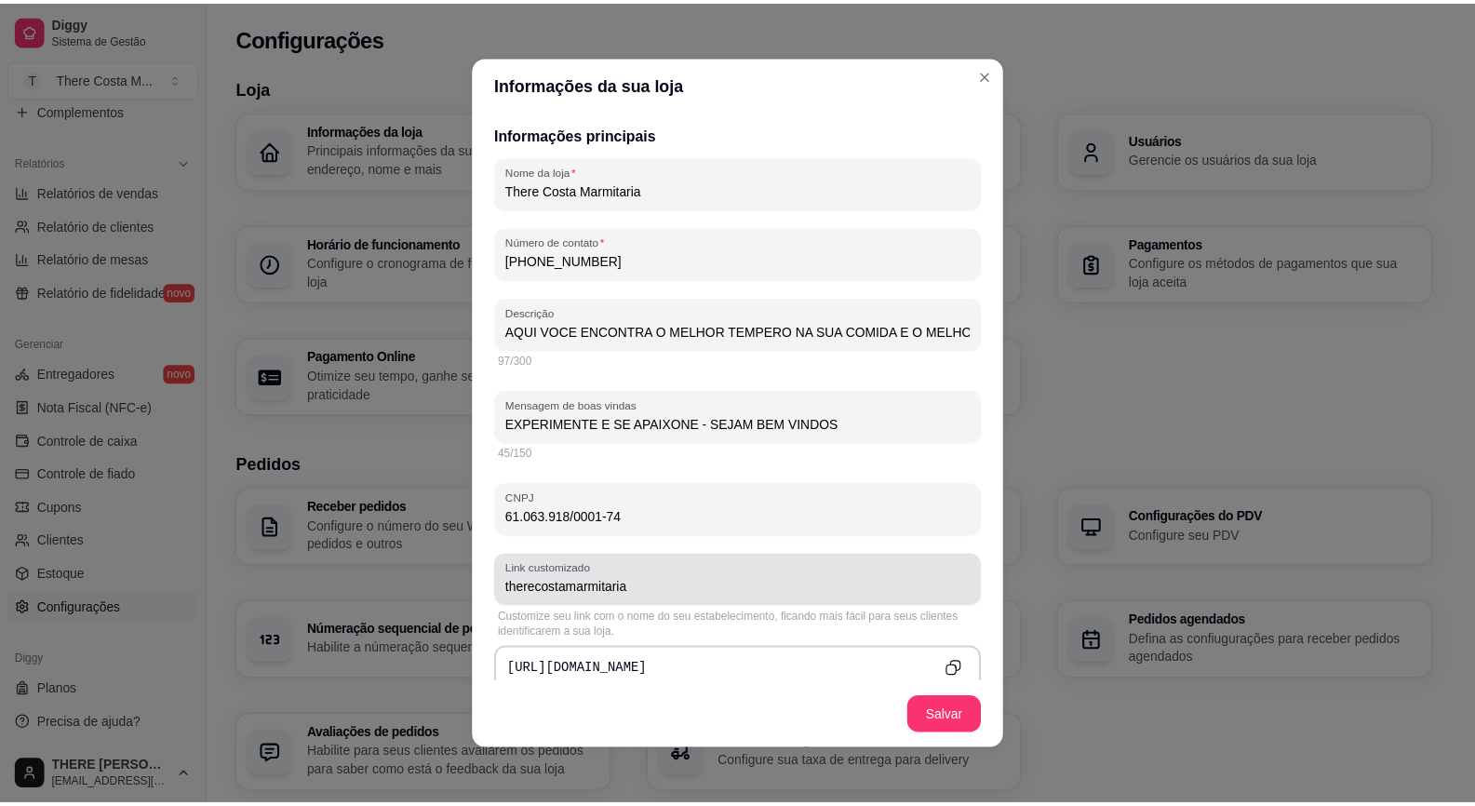
scroll to position [465, 0]
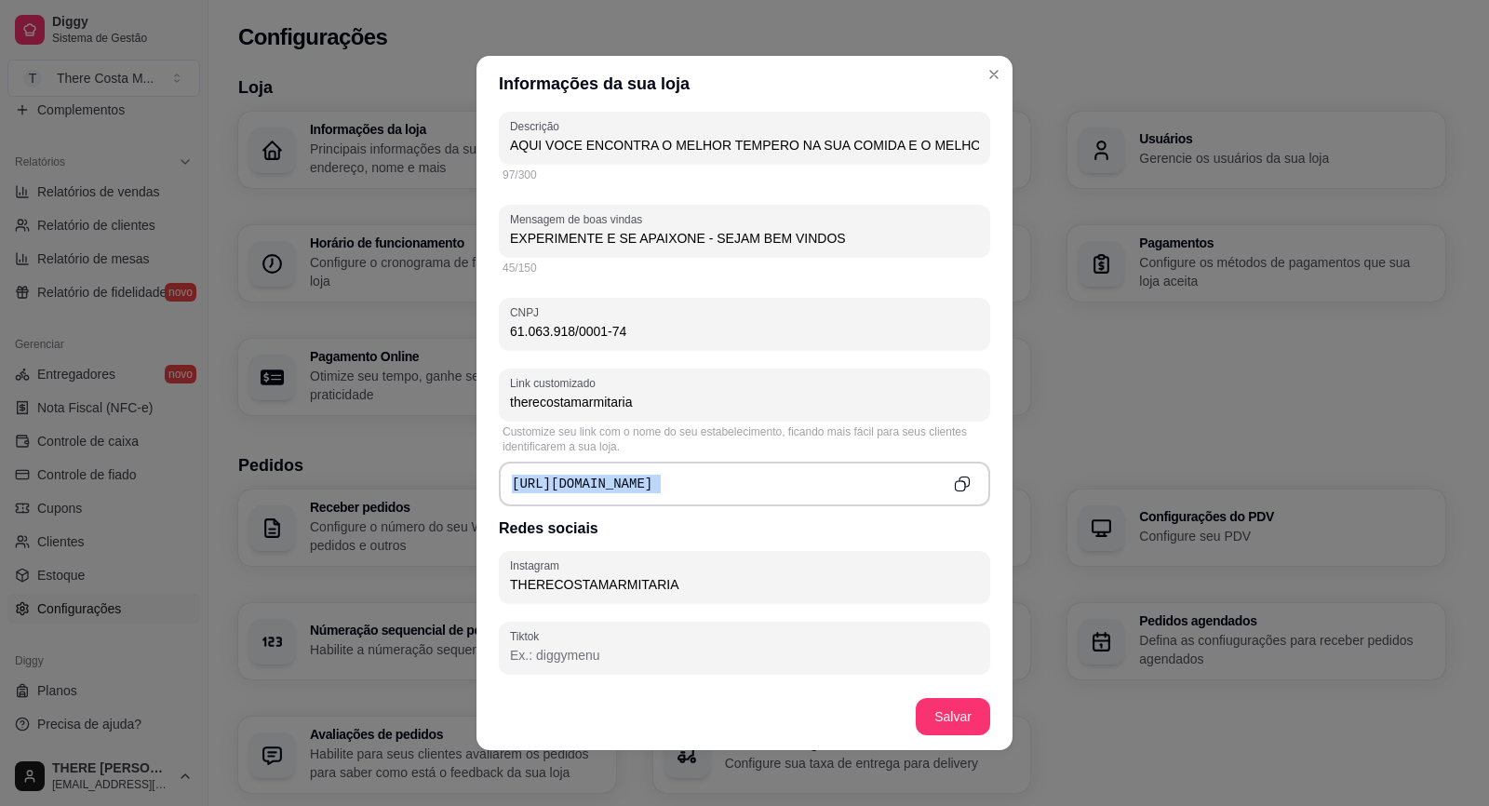
drag, startPoint x: 494, startPoint y: 481, endPoint x: 864, endPoint y: 476, distance: 369.5
click at [864, 476] on div "[URL][DOMAIN_NAME]" at bounding box center [744, 484] width 491 height 45
click at [954, 477] on icon "Copy to clipboard" at bounding box center [962, 484] width 17 height 17
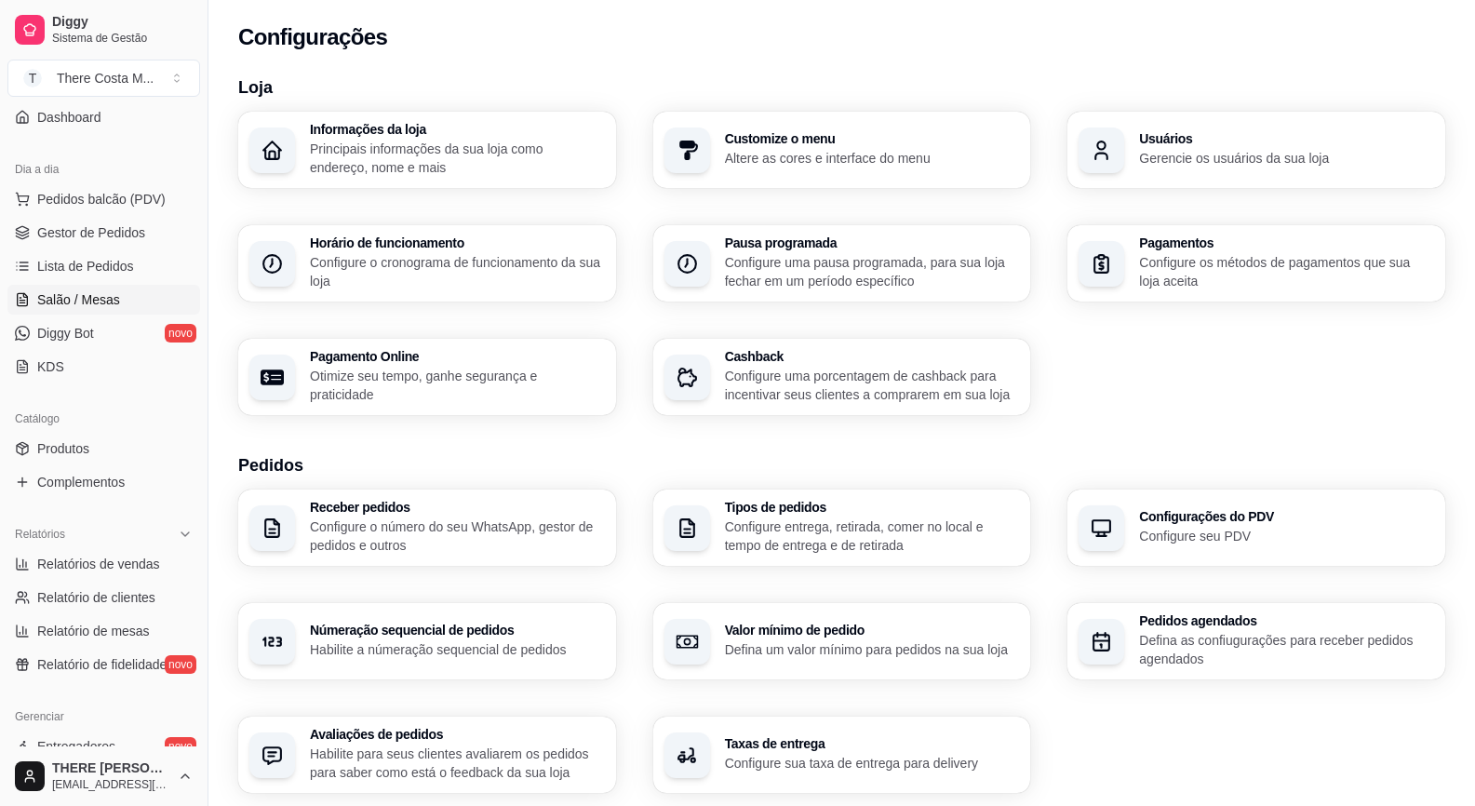
scroll to position [0, 0]
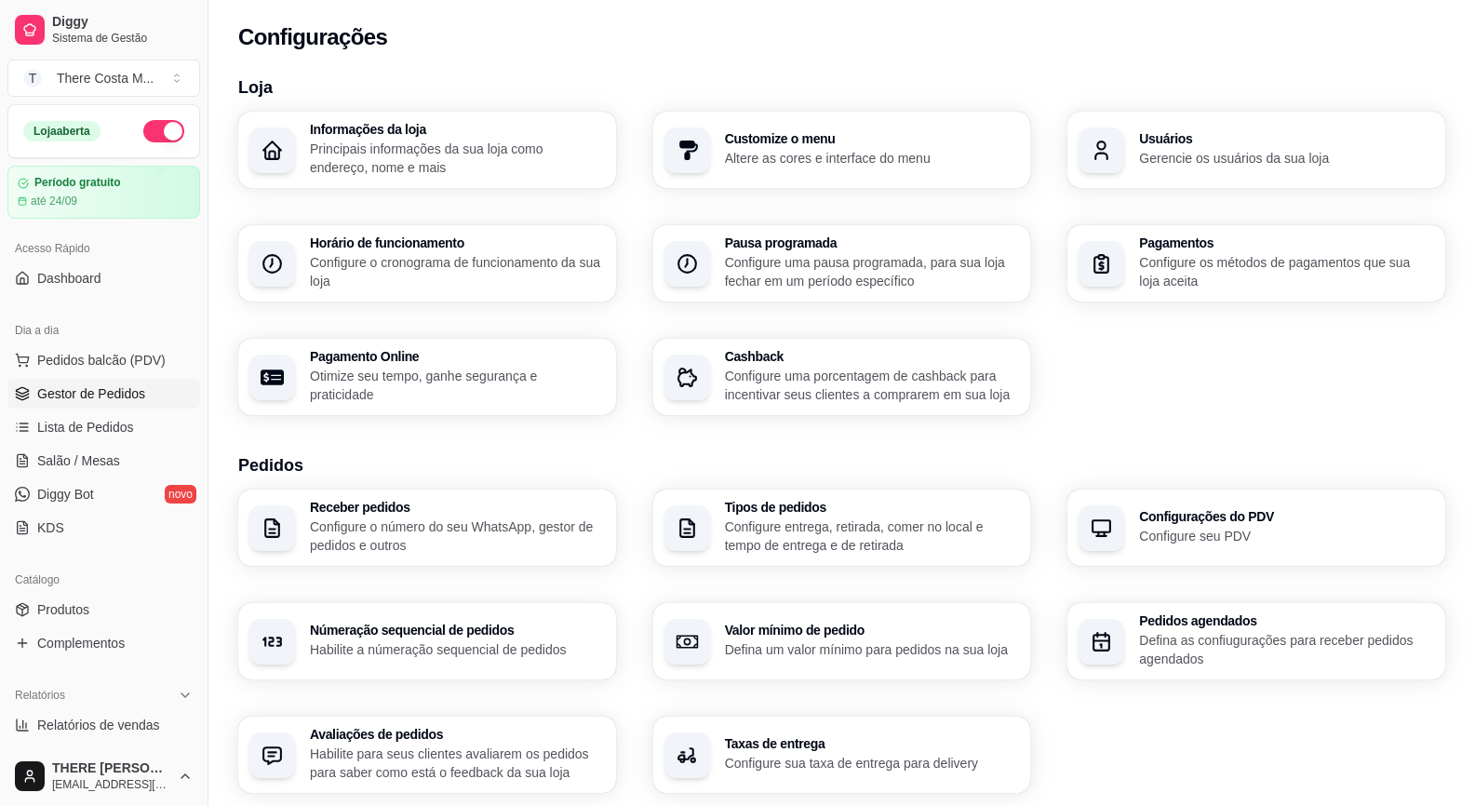
click at [128, 385] on span "Gestor de Pedidos" at bounding box center [91, 393] width 108 height 19
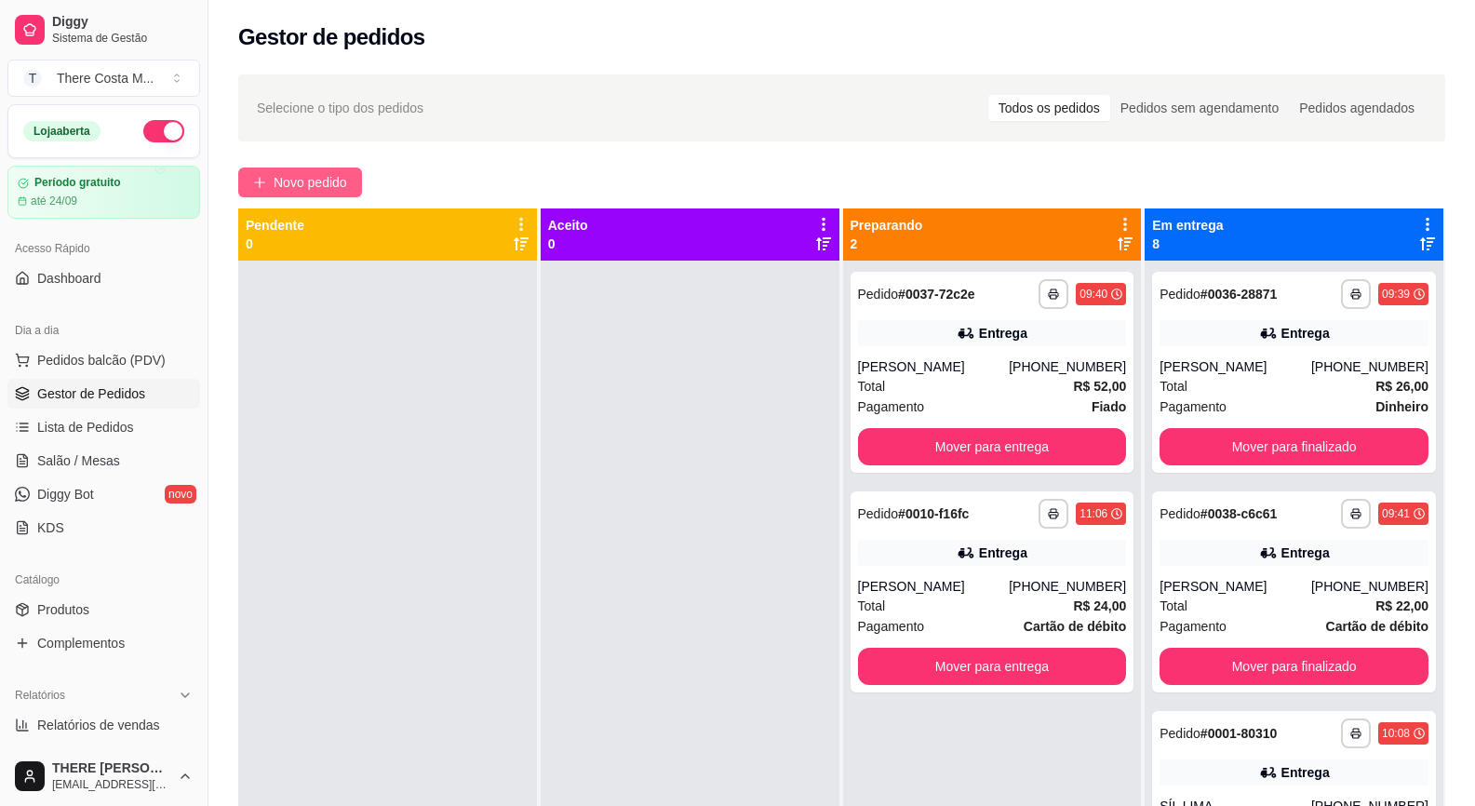
click at [341, 184] on span "Novo pedido" at bounding box center [311, 182] width 74 height 20
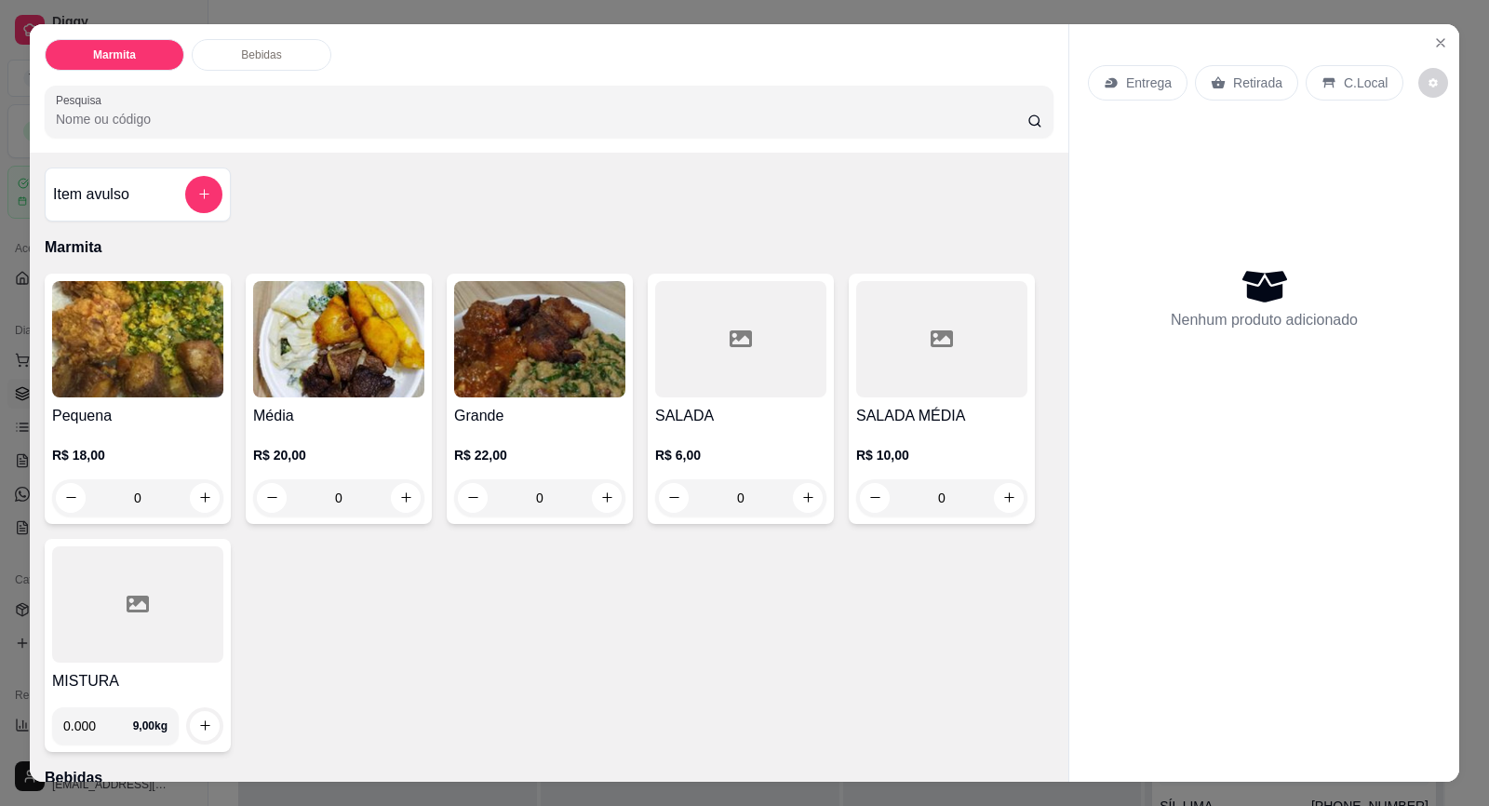
click at [1147, 94] on div "Entrega" at bounding box center [1138, 82] width 100 height 35
click at [1151, 82] on p "Entrega" at bounding box center [1149, 83] width 46 height 19
click at [1108, 92] on div "Entrega" at bounding box center [1138, 82] width 100 height 35
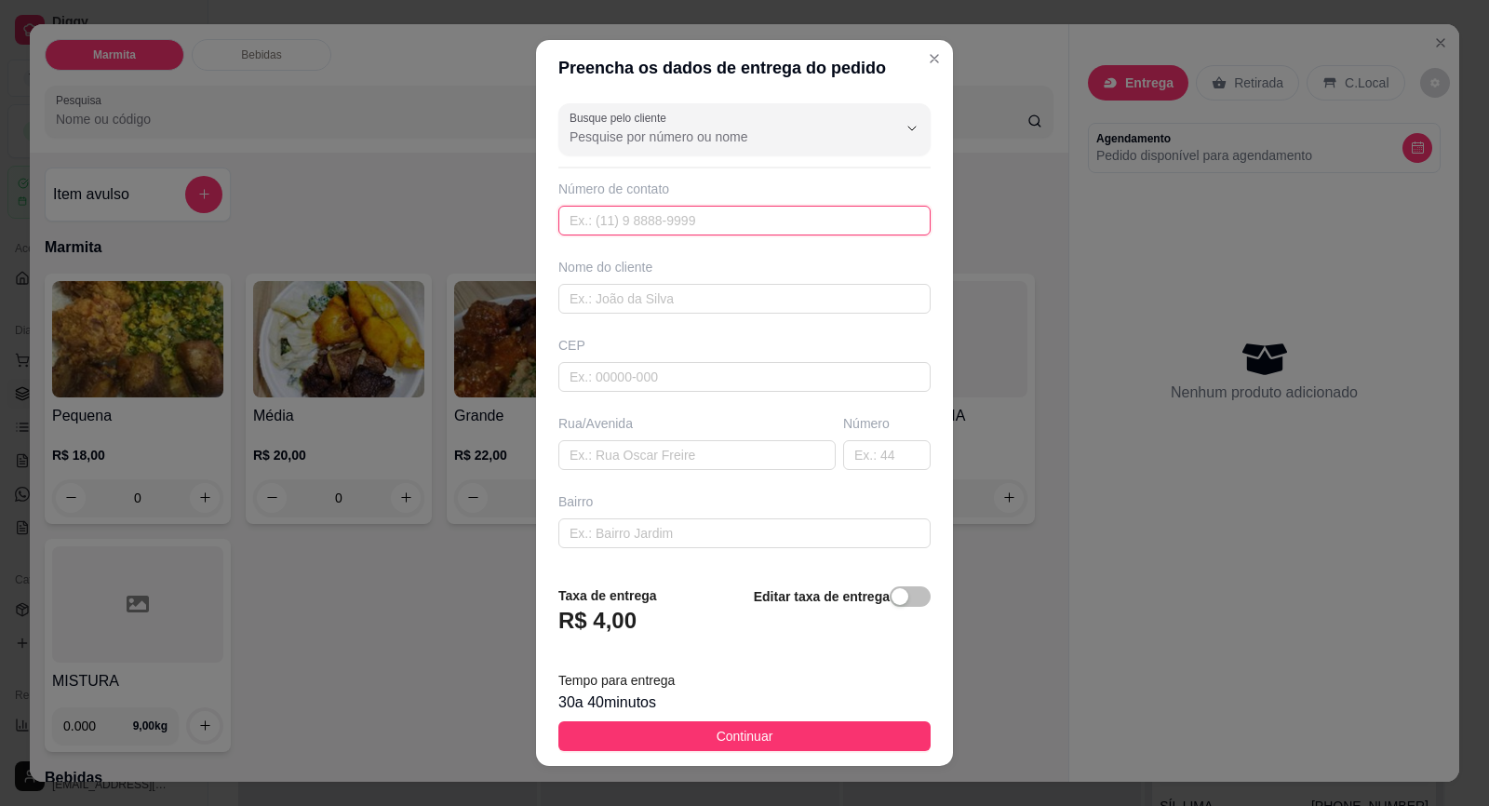
click at [755, 224] on input "text" at bounding box center [744, 221] width 372 height 30
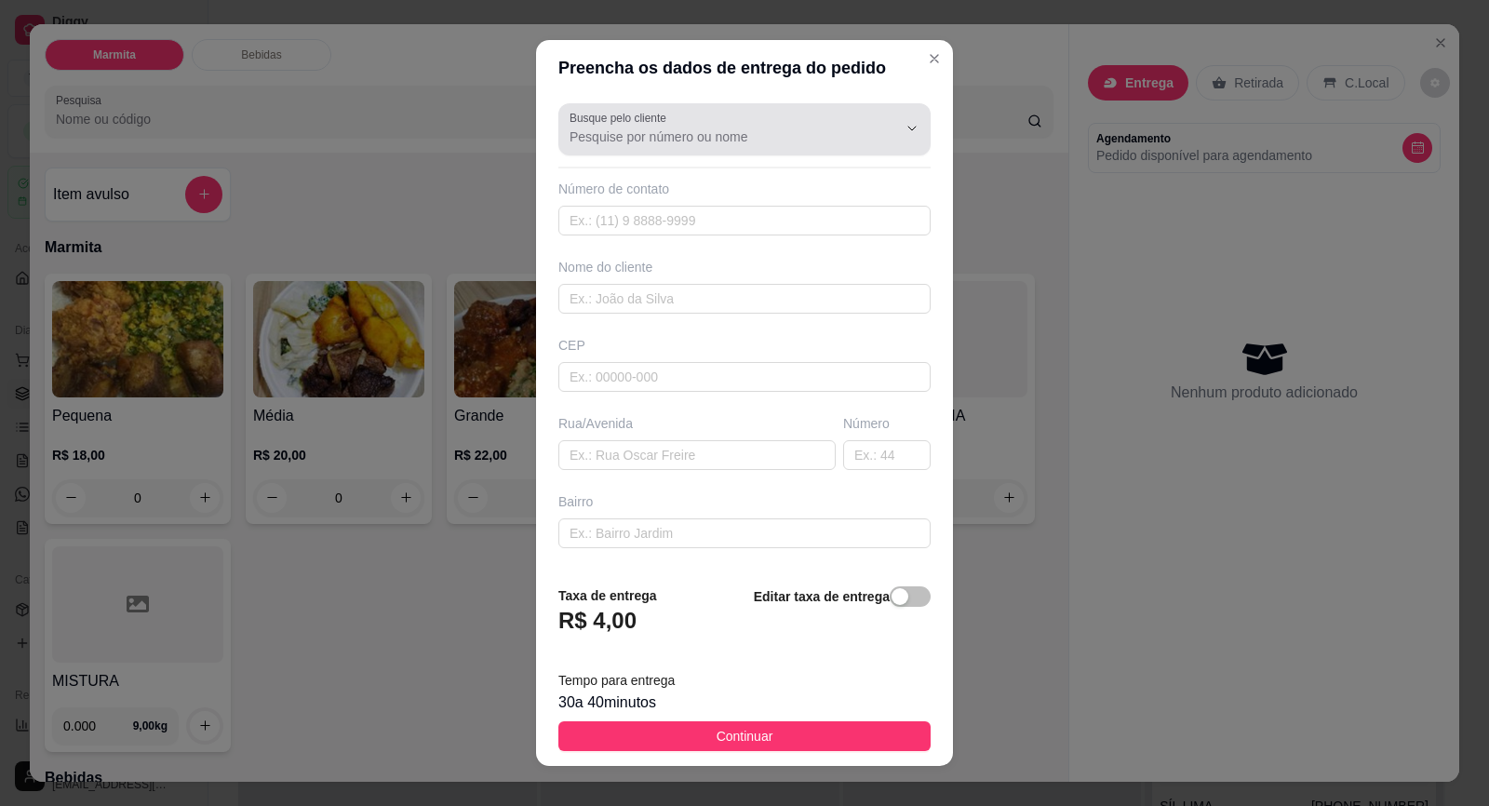
click at [738, 148] on div "Busque pelo cliente Número de contato Nome do cliente CEP Rua/[GEOGRAPHIC_DATA]" at bounding box center [744, 333] width 417 height 474
click at [738, 147] on div at bounding box center [745, 129] width 350 height 37
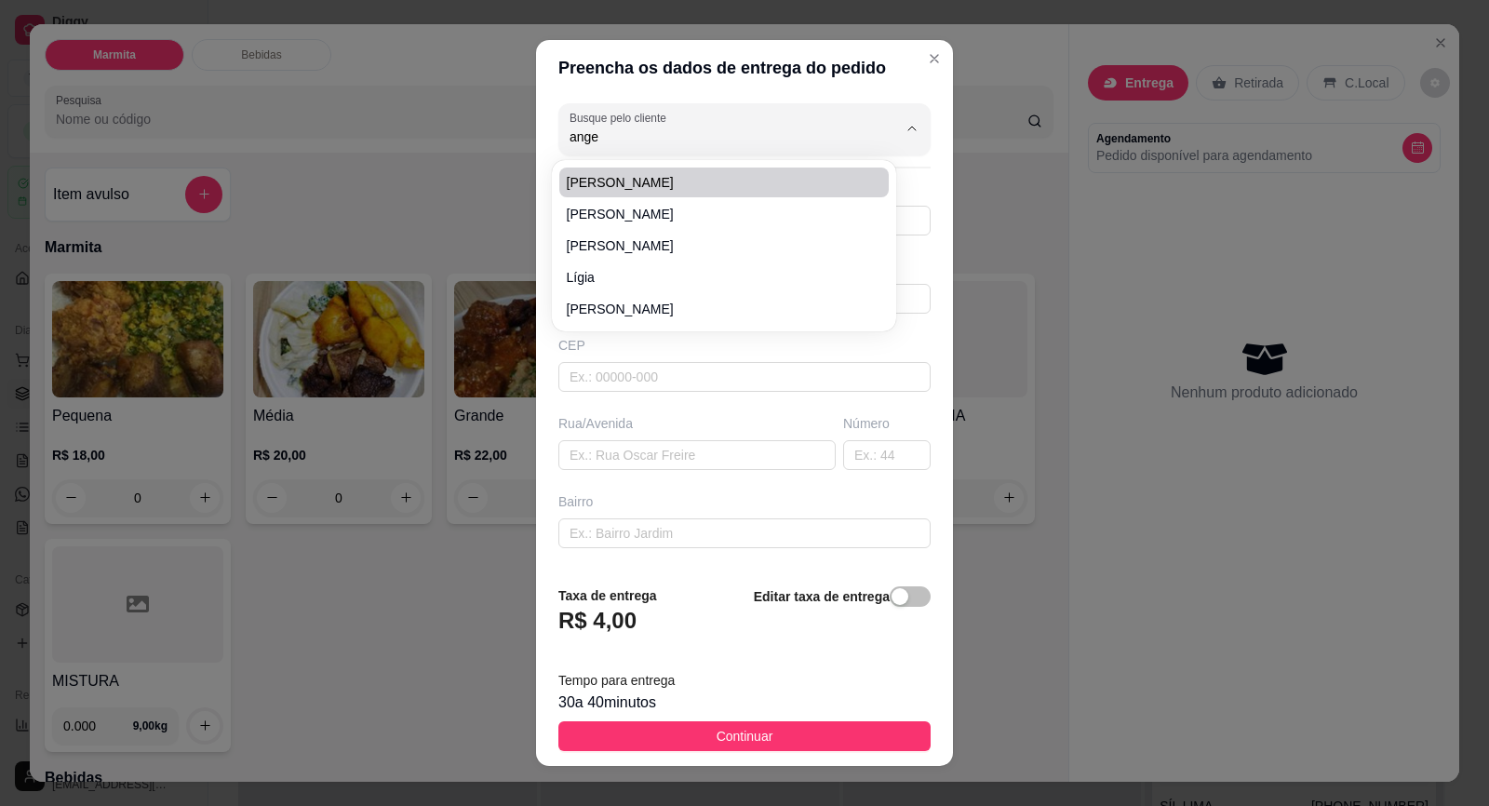
type input "angel"
click at [701, 207] on input "text" at bounding box center [744, 221] width 372 height 30
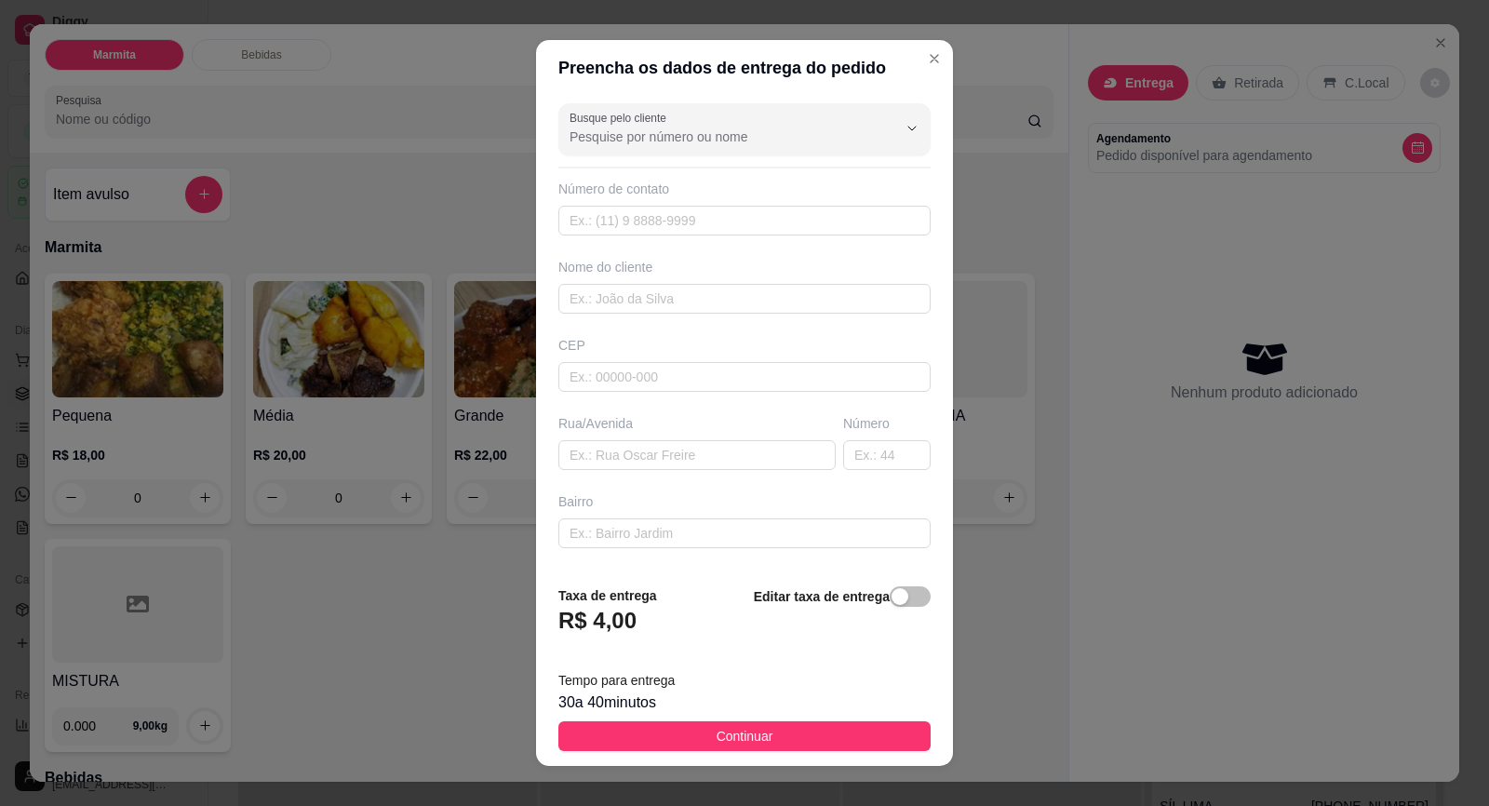
click at [671, 140] on input "Busque pelo cliente" at bounding box center [719, 136] width 298 height 19
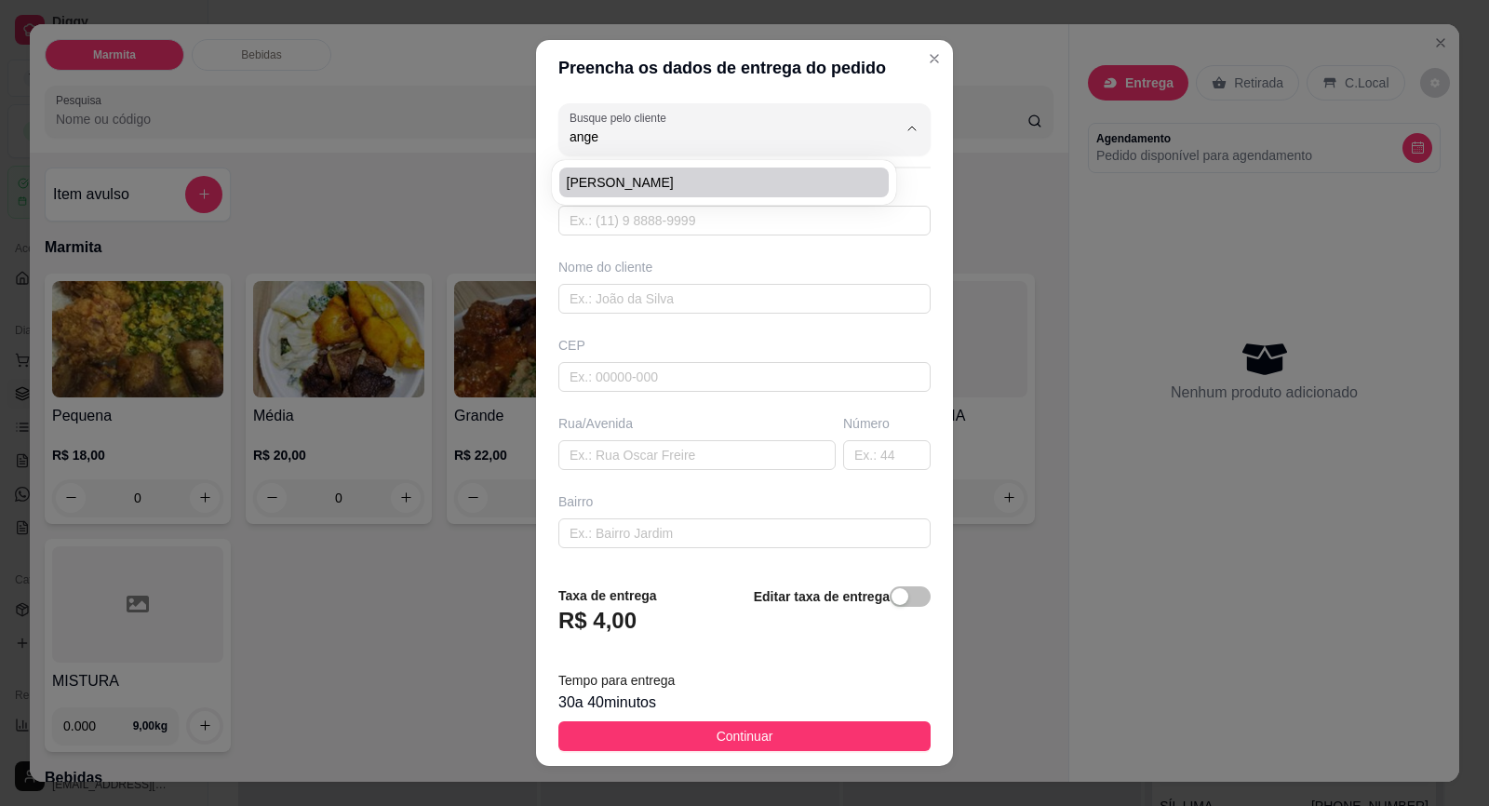
click at [713, 175] on span "[PERSON_NAME]" at bounding box center [715, 182] width 296 height 19
type input "[PERSON_NAME]"
type input "15997506390"
type input "[PERSON_NAME]"
type input "Coronel [PERSON_NAME]"
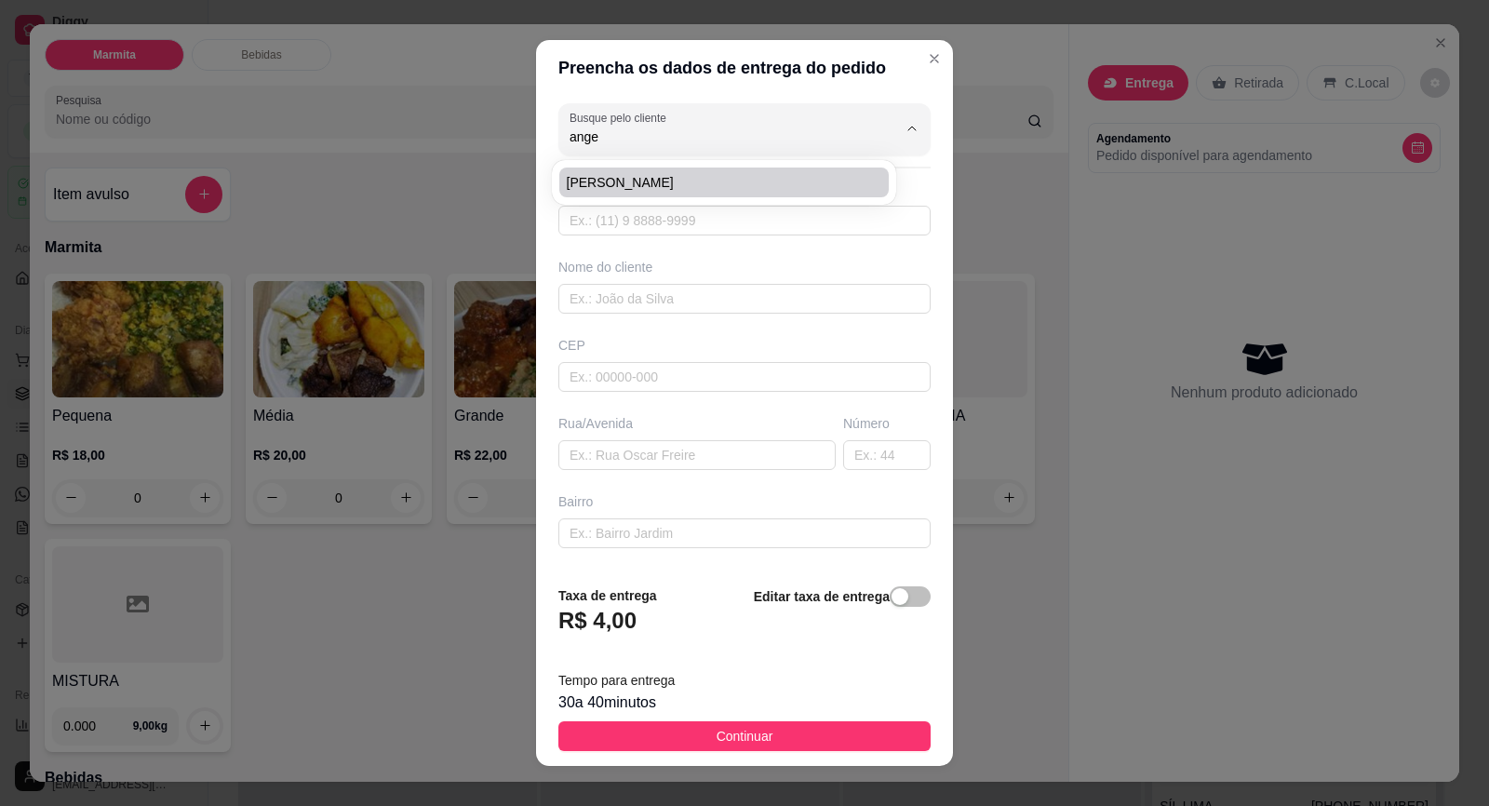
type input "BARRAFUNDA"
type input "LOJA PONTO E COSTURA"
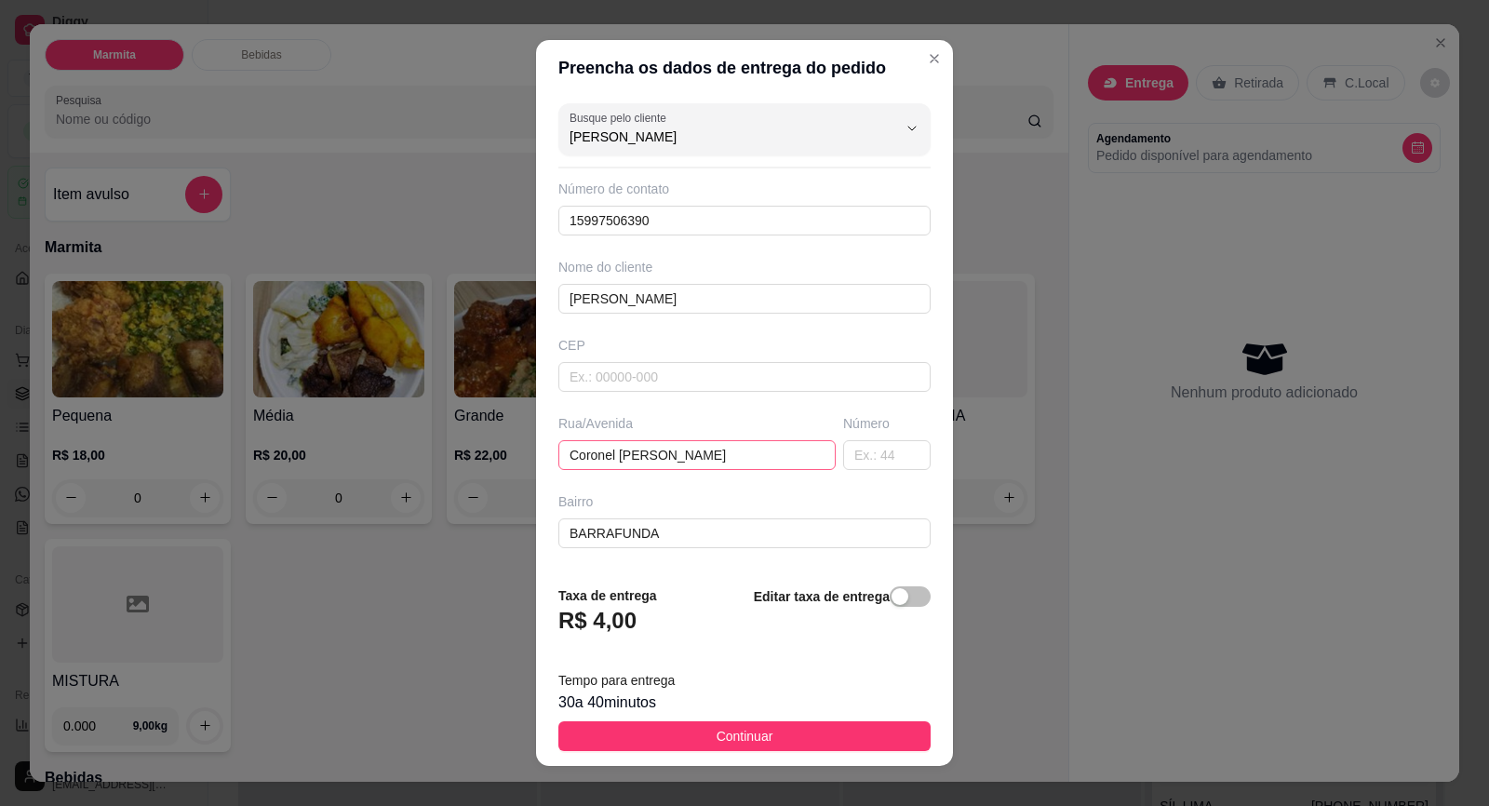
type input "[PERSON_NAME]"
click at [752, 457] on input "Coronel [PERSON_NAME]" at bounding box center [696, 455] width 277 height 30
type input "C"
type input "Juvenal"
click at [704, 523] on input "BARRAFUNDA" at bounding box center [744, 533] width 372 height 30
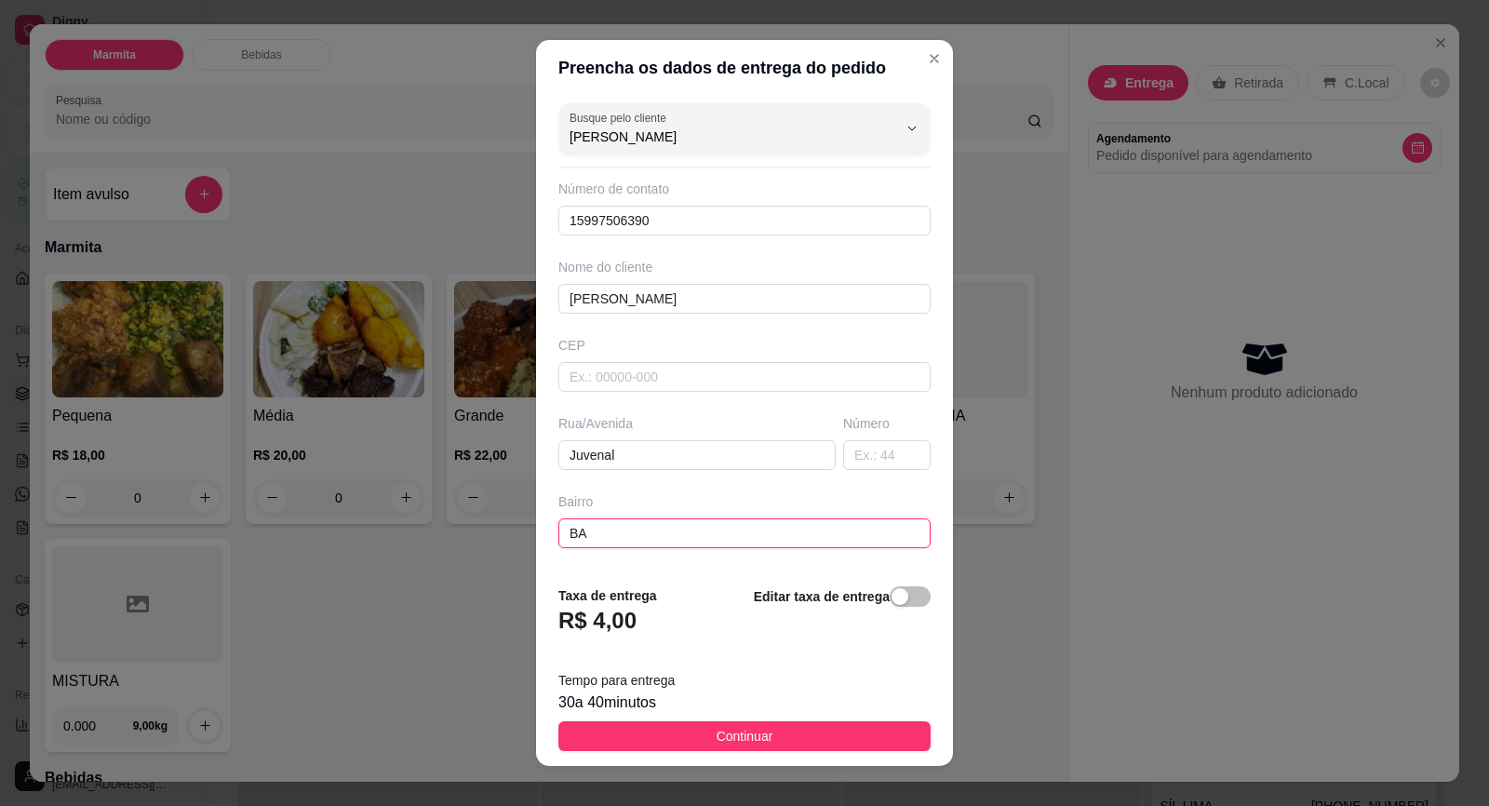
type input "B"
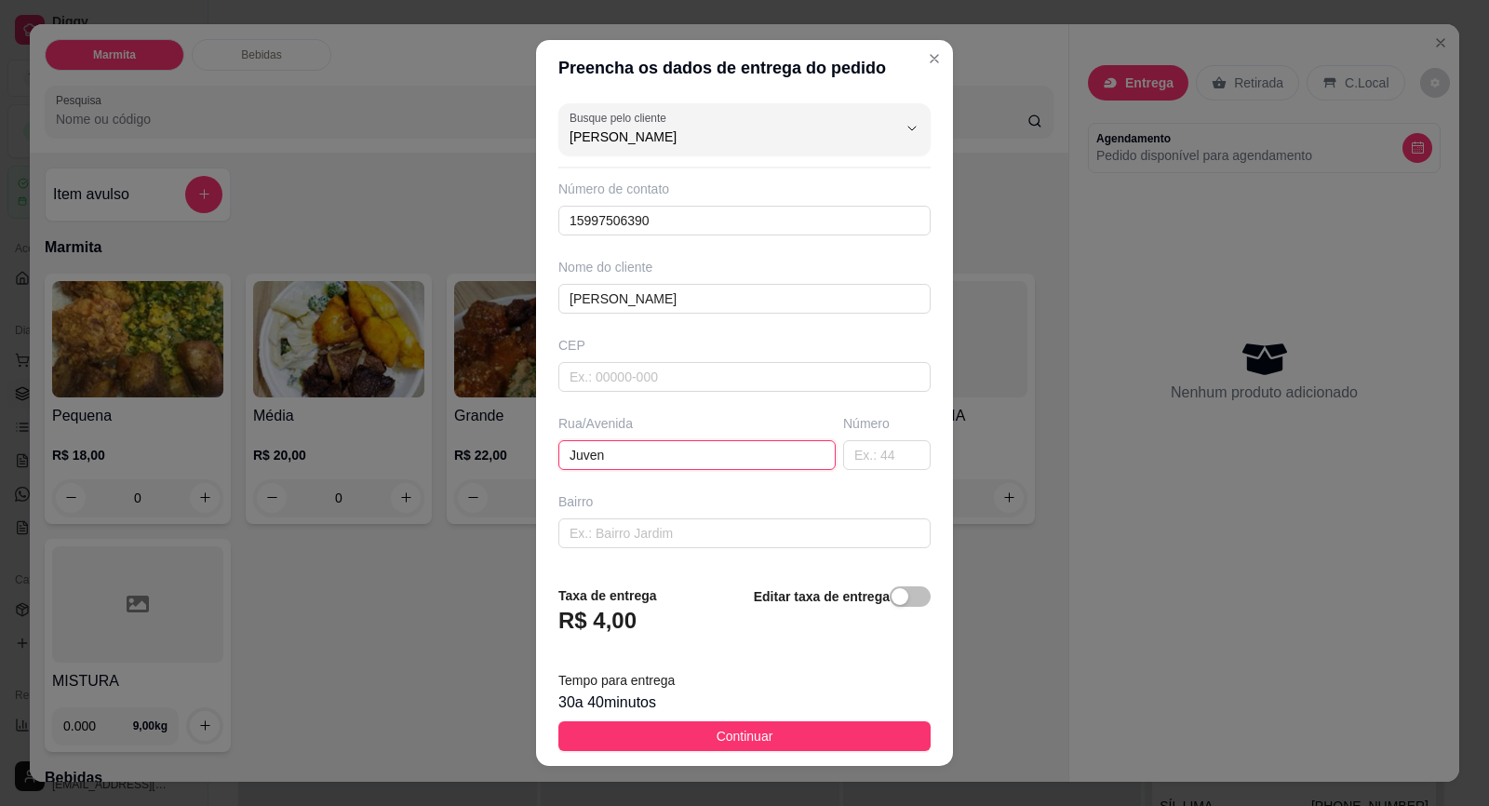
click at [679, 457] on input "Juven" at bounding box center [696, 455] width 277 height 30
type input "J"
click at [656, 129] on input "ANG" at bounding box center [719, 136] width 298 height 19
type input "A"
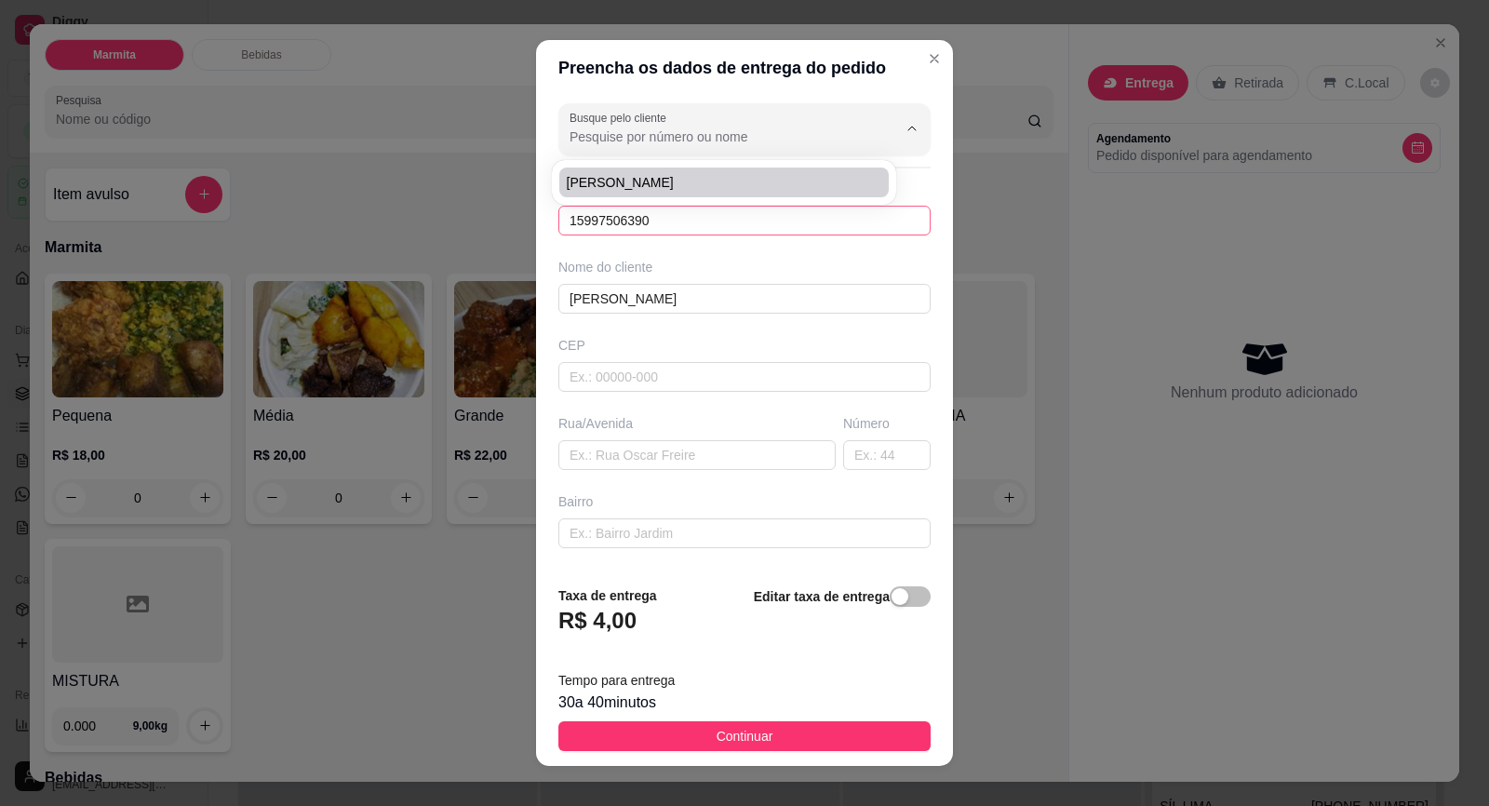
click at [668, 226] on input "15997506390" at bounding box center [744, 221] width 372 height 30
click at [668, 226] on input "1599-7506" at bounding box center [744, 221] width 372 height 30
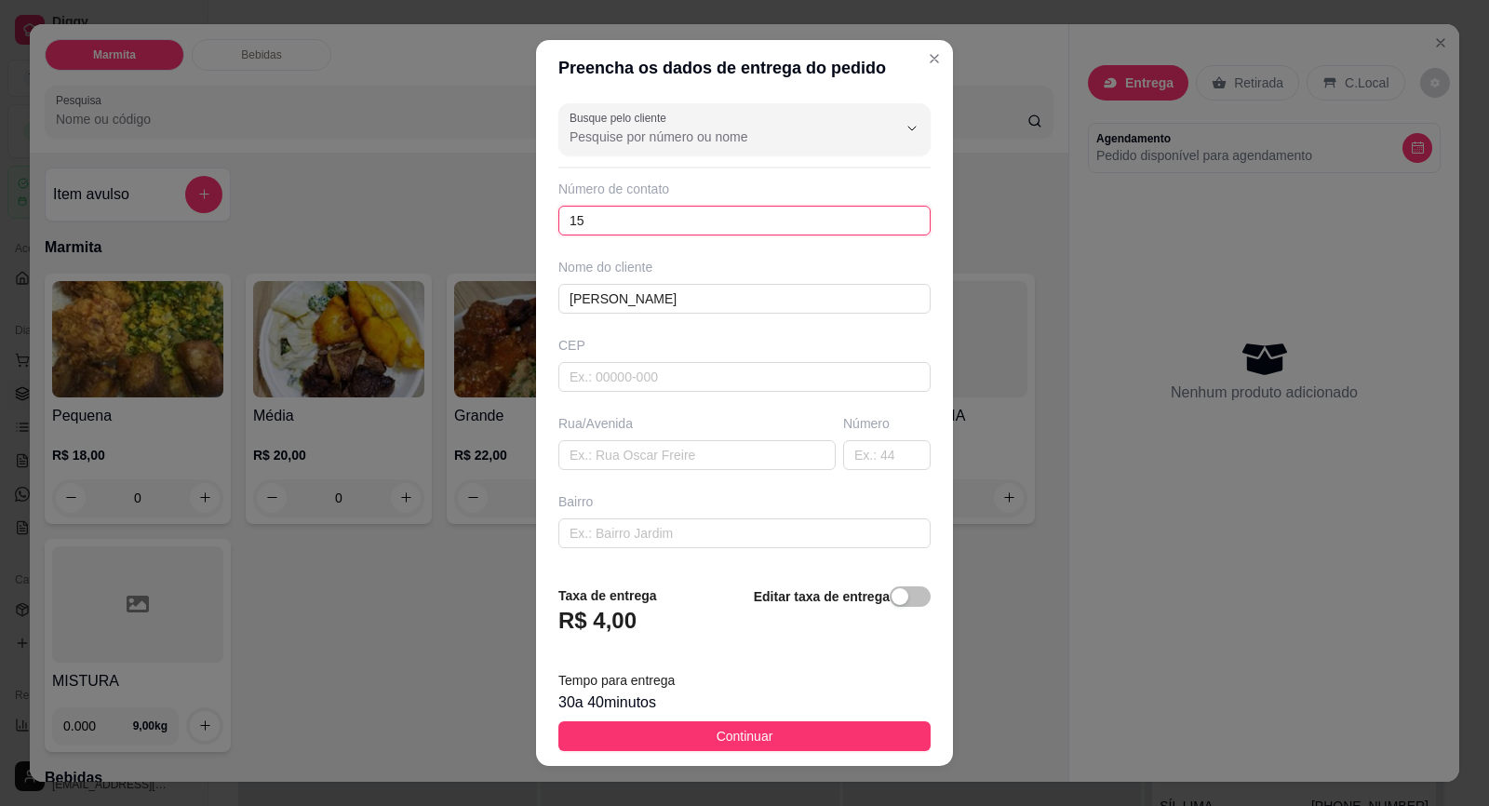
type input "1"
click at [648, 292] on input "ANG" at bounding box center [744, 299] width 372 height 30
type input "A"
click at [703, 235] on input "text" at bounding box center [744, 221] width 372 height 30
paste input "[PHONE_NUMBER]"
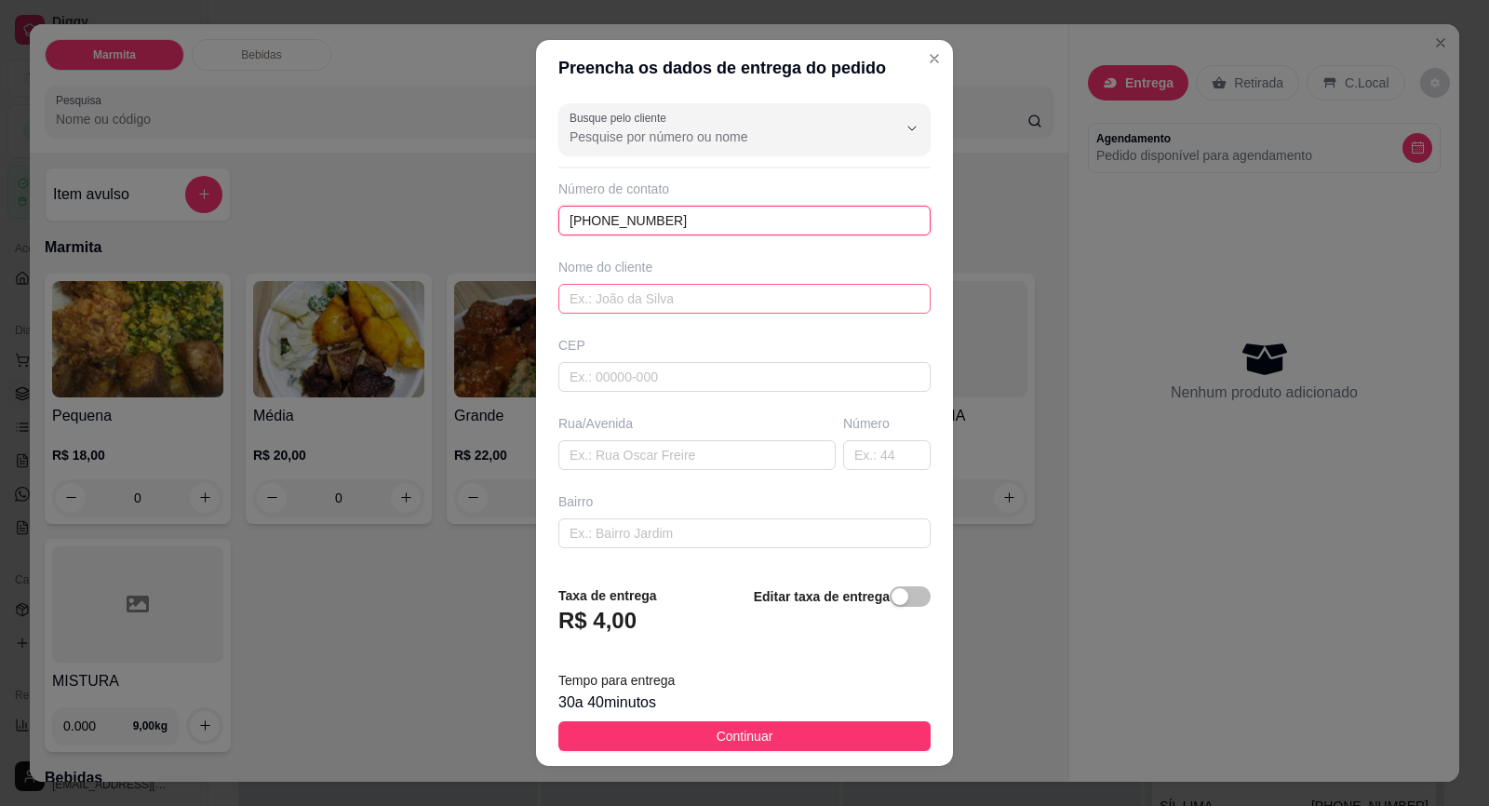
type input "[PHONE_NUMBER]"
click at [659, 302] on input "text" at bounding box center [744, 299] width 372 height 30
type input "ROSINETE"
click at [680, 386] on input "text" at bounding box center [744, 377] width 372 height 30
click at [667, 466] on input "text" at bounding box center [696, 455] width 277 height 30
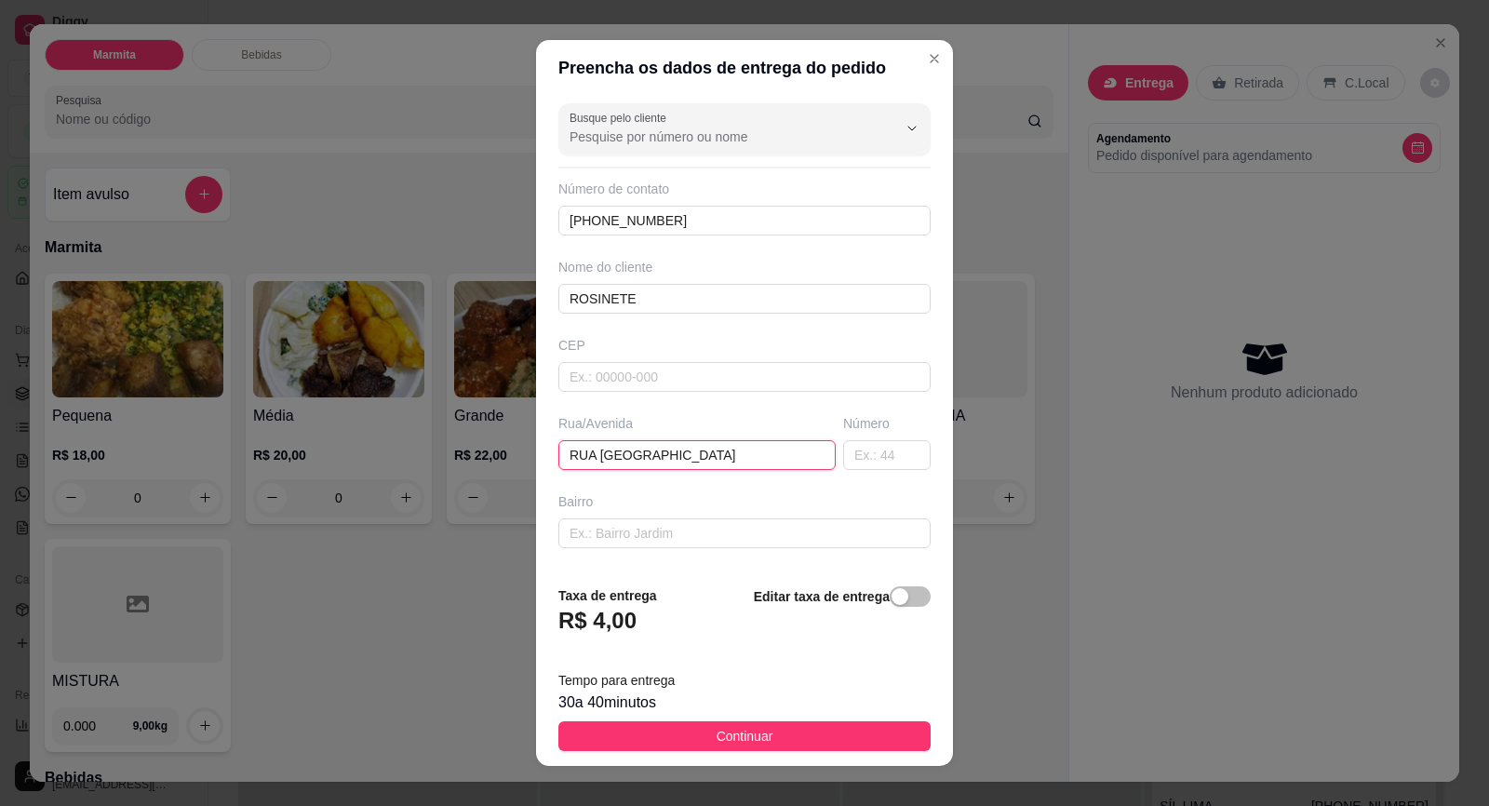
type input "RUA [GEOGRAPHIC_DATA]"
click at [843, 448] on input "text" at bounding box center [886, 455] width 87 height 30
type input "60"
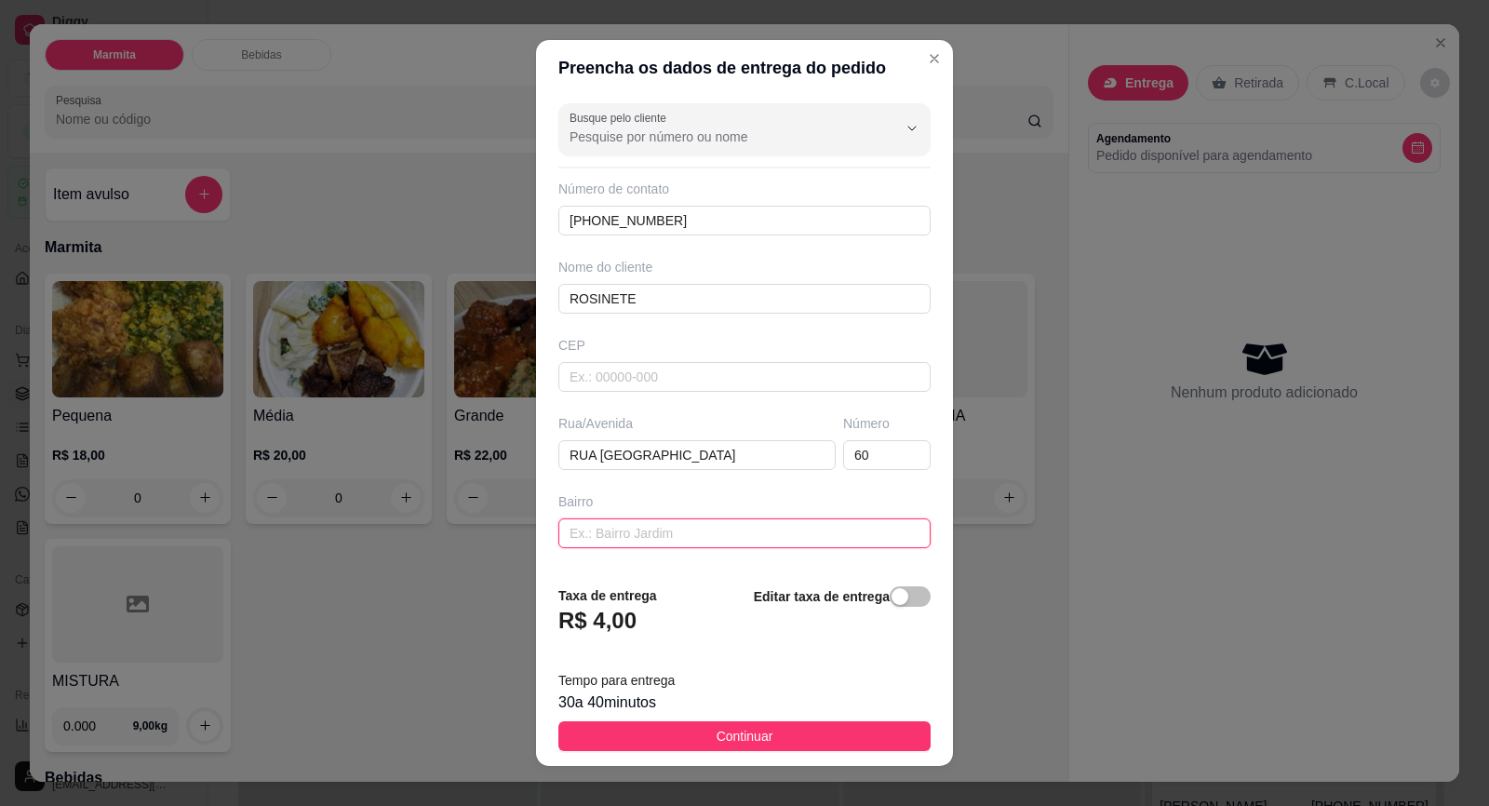
click at [733, 533] on input "text" at bounding box center [744, 533] width 372 height 30
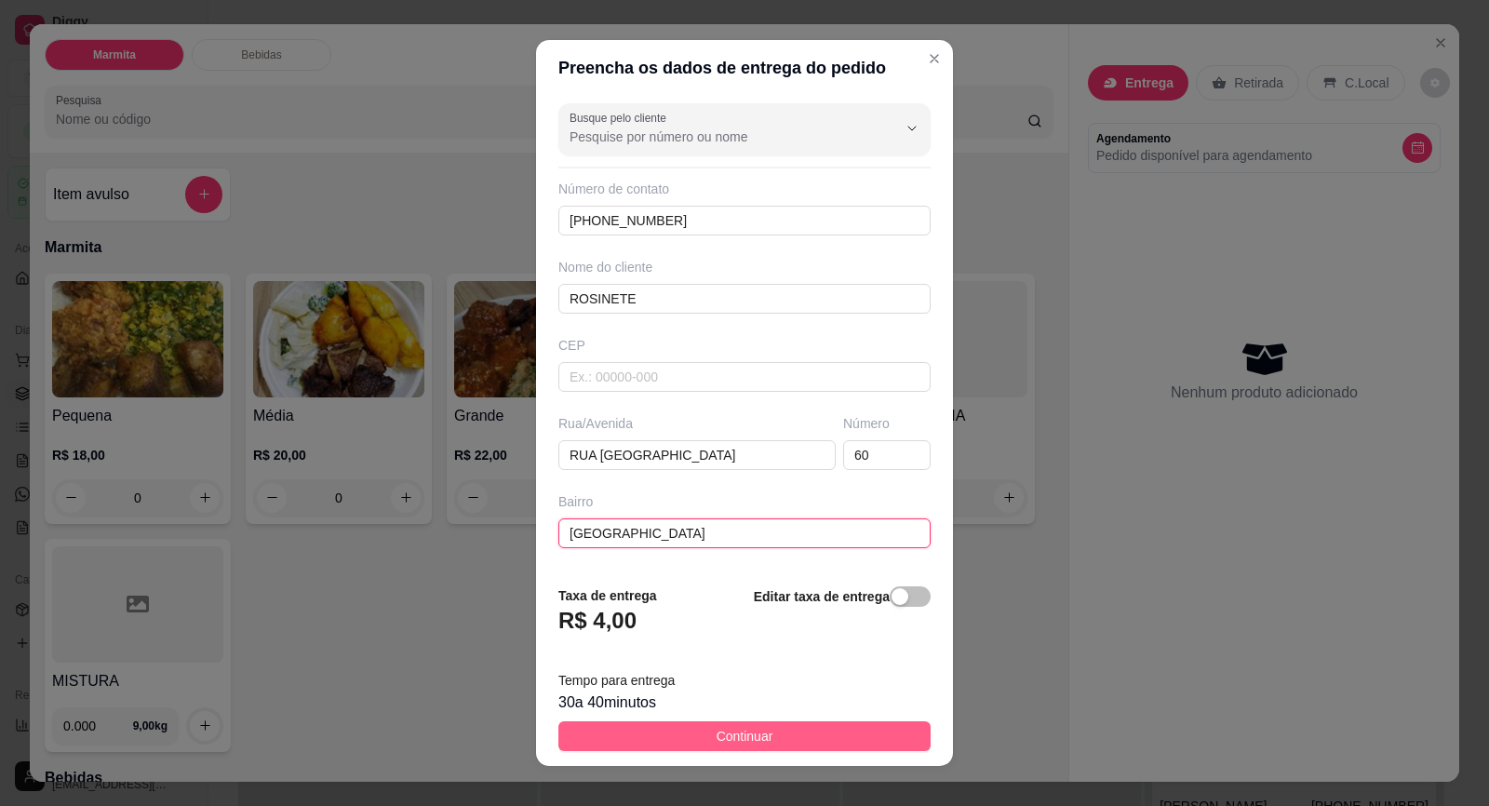
type input "[GEOGRAPHIC_DATA]"
click at [759, 735] on button "Continuar" at bounding box center [744, 736] width 372 height 30
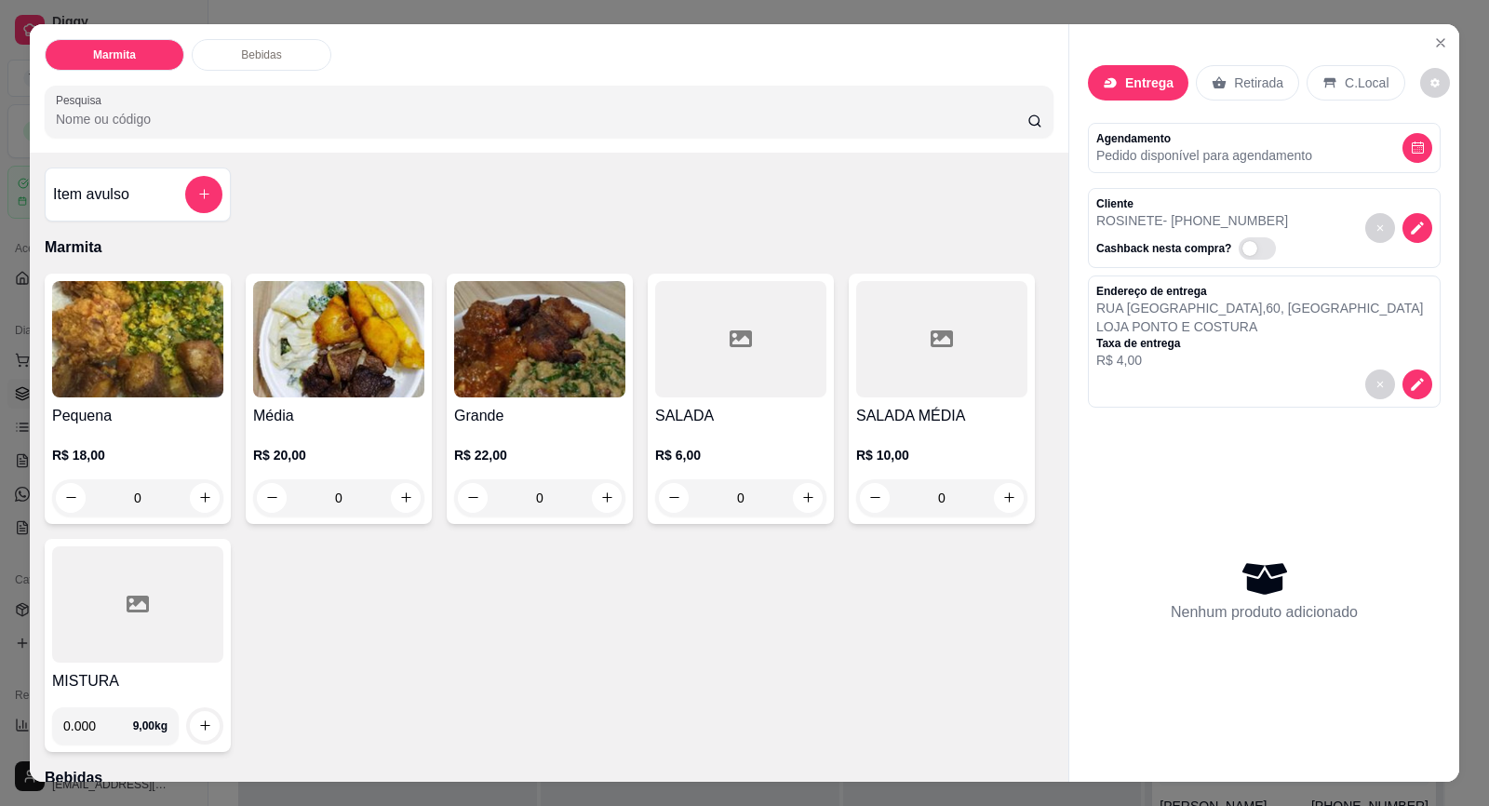
click at [284, 370] on img at bounding box center [338, 339] width 171 height 116
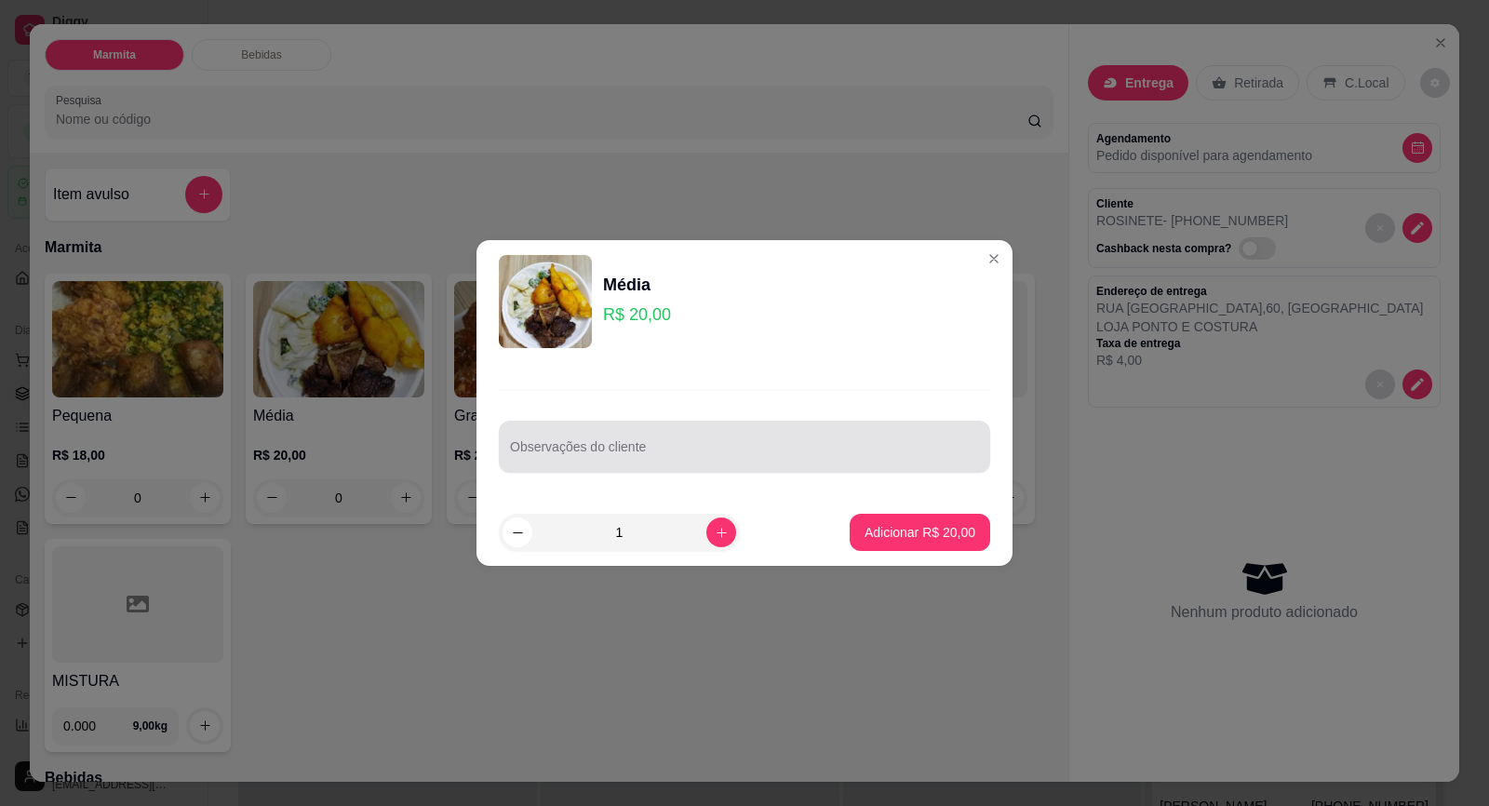
click at [678, 428] on div at bounding box center [744, 446] width 469 height 37
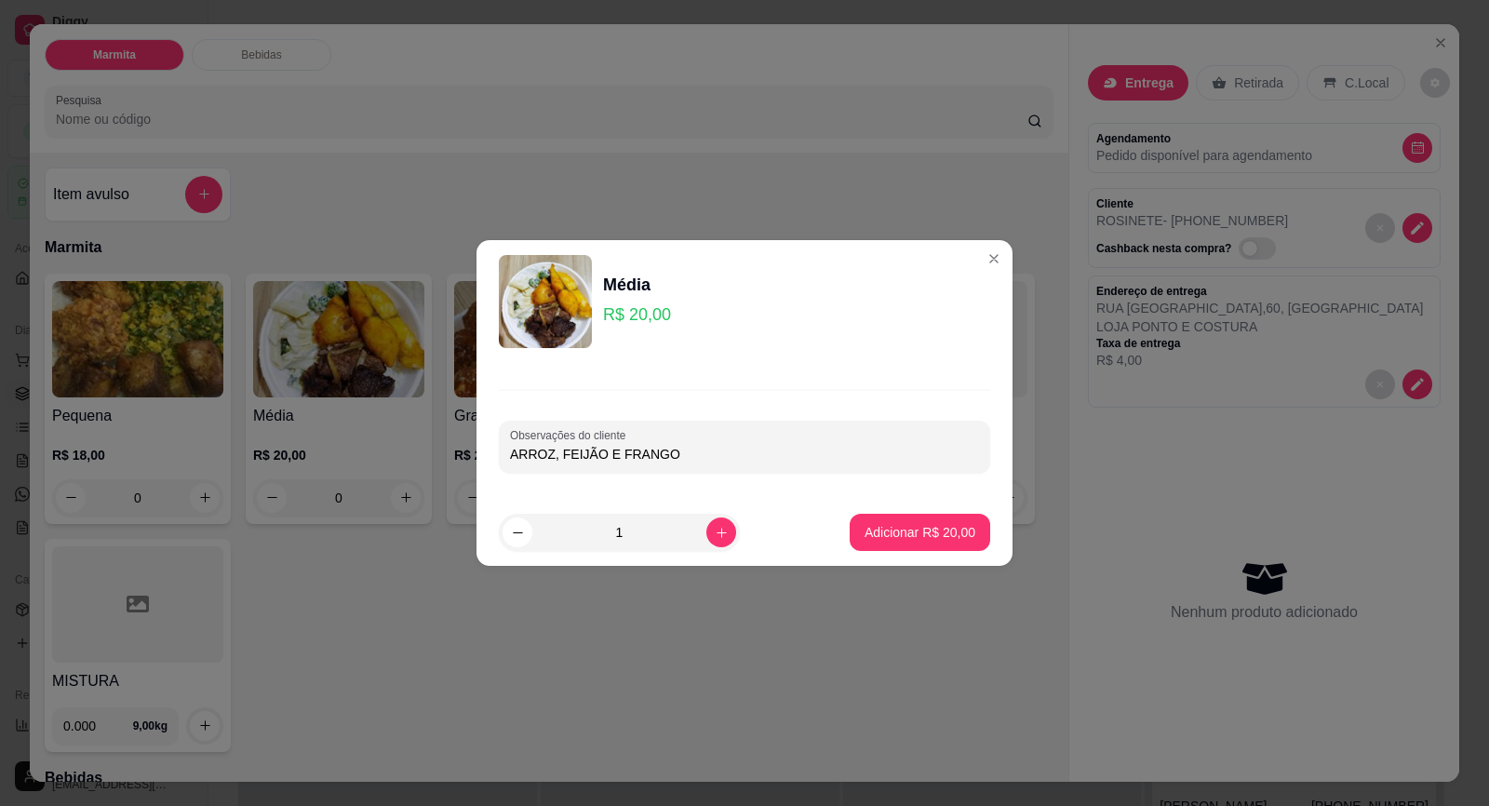
type input "ARROZ, FEIJÃO E FRANGO"
click at [918, 533] on p "Adicionar R$ 20,00" at bounding box center [920, 532] width 108 height 18
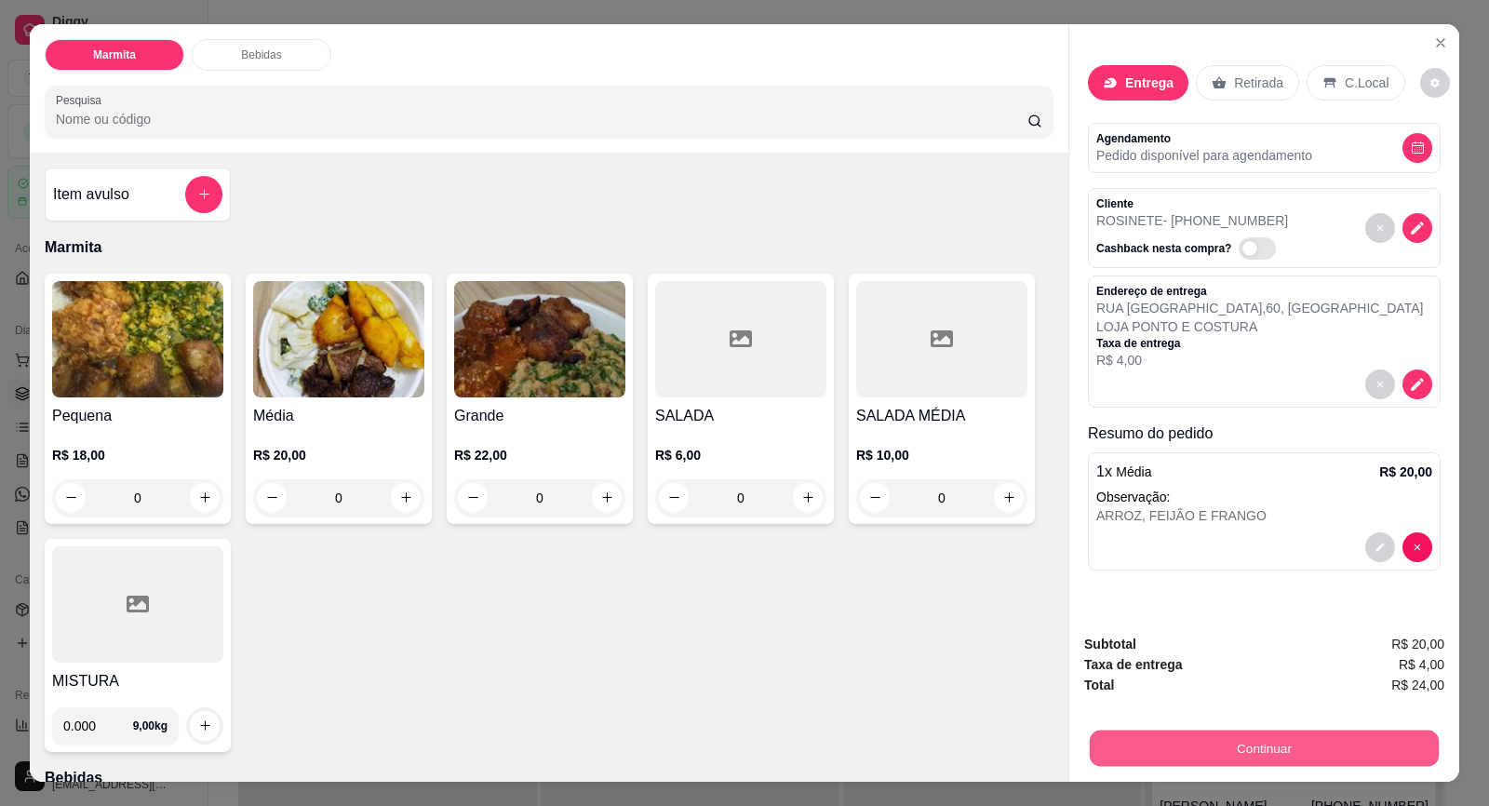
click at [1254, 752] on button "Continuar" at bounding box center [1264, 749] width 349 height 36
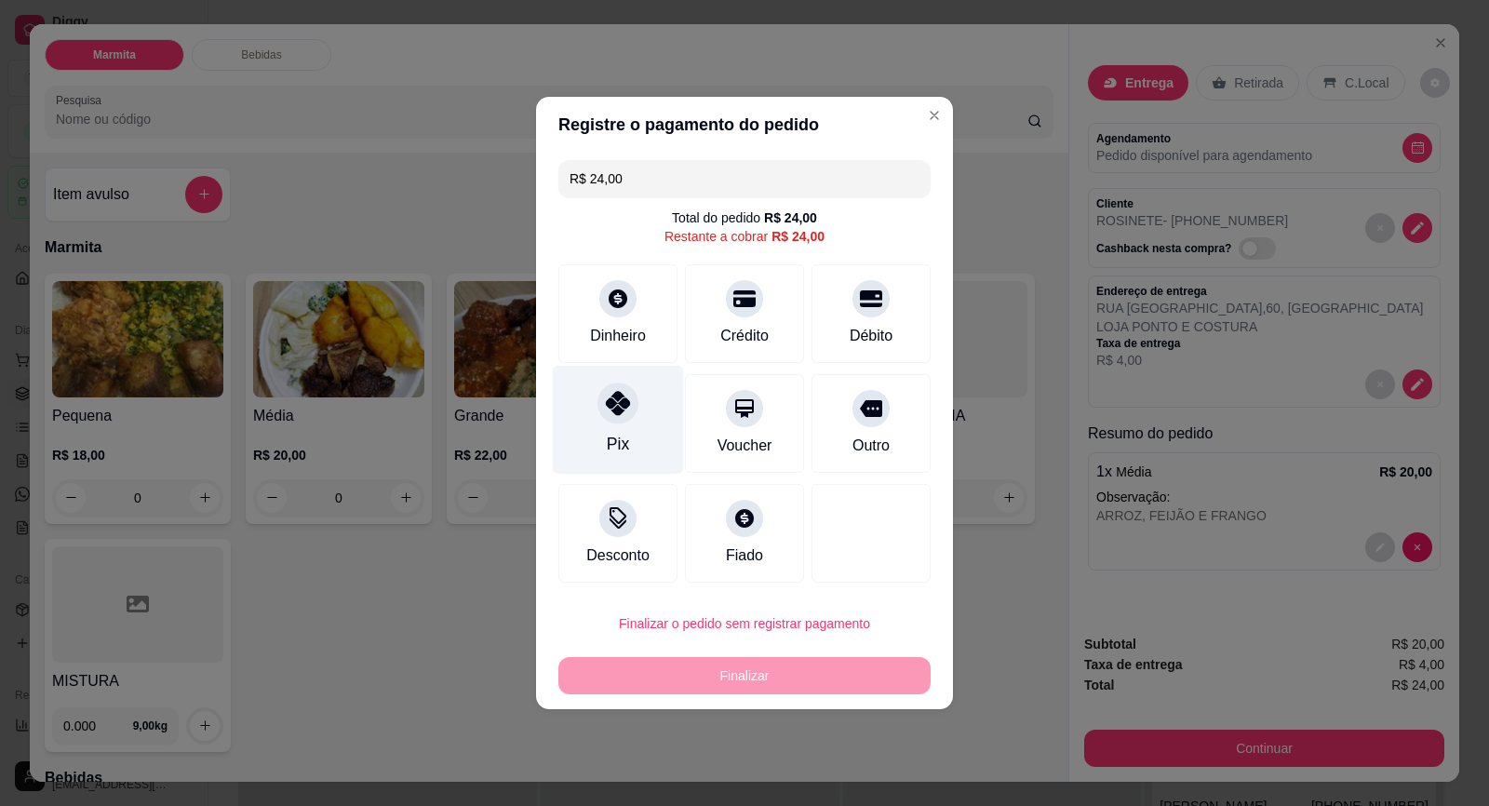
click at [612, 427] on div "Pix" at bounding box center [618, 420] width 131 height 109
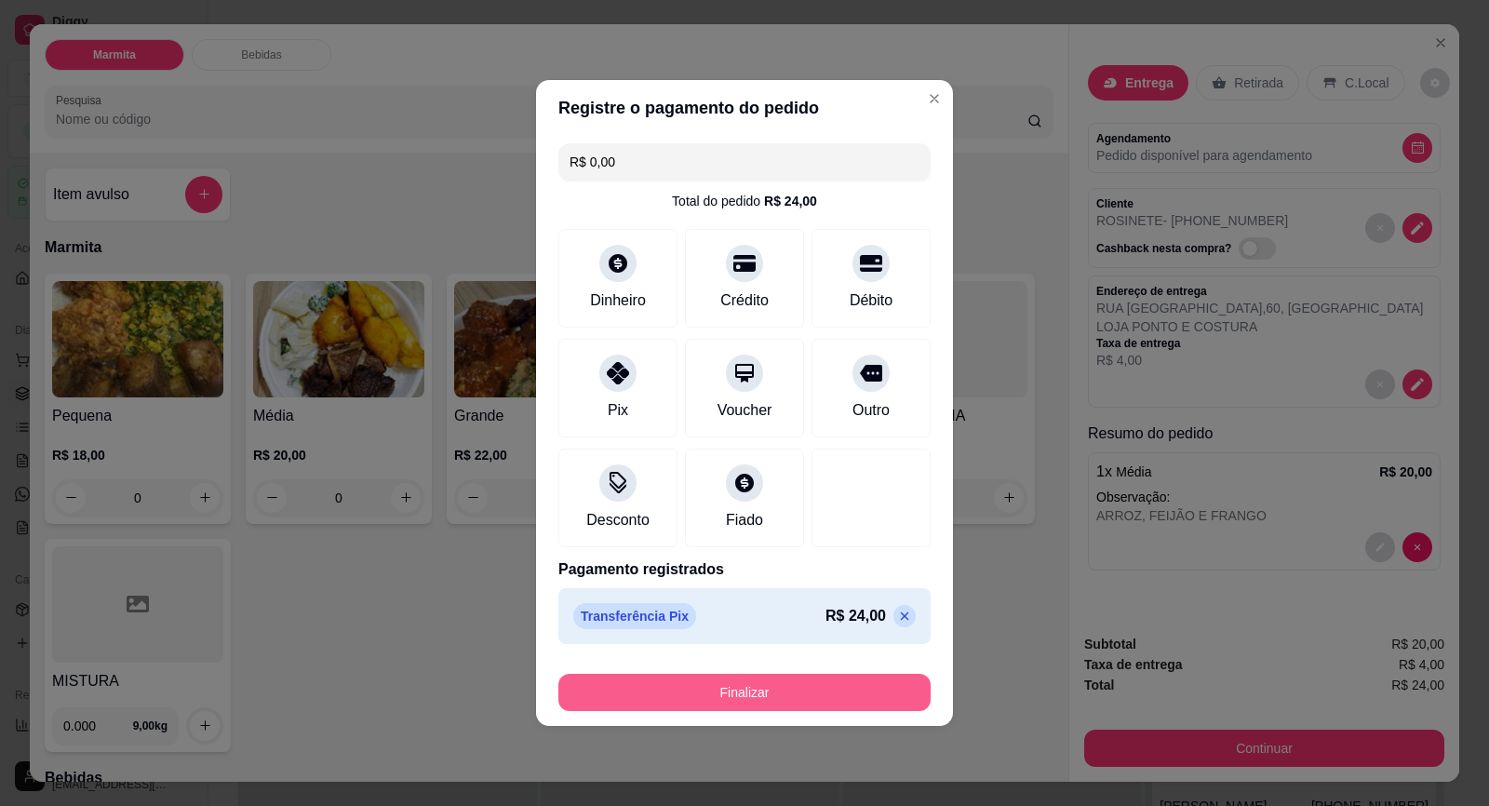
click at [796, 695] on button "Finalizar" at bounding box center [744, 692] width 372 height 37
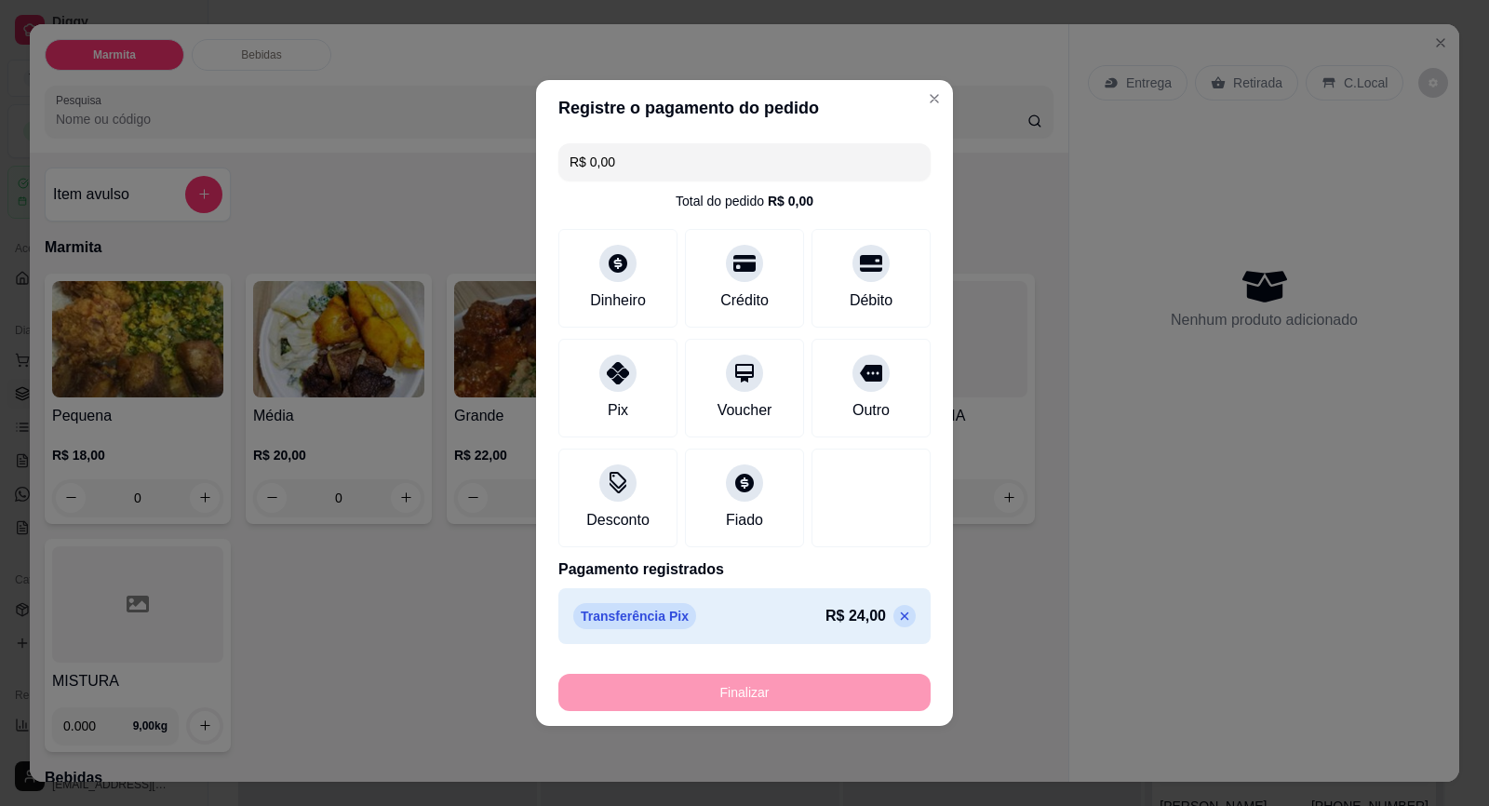
type input "-R$ 24,00"
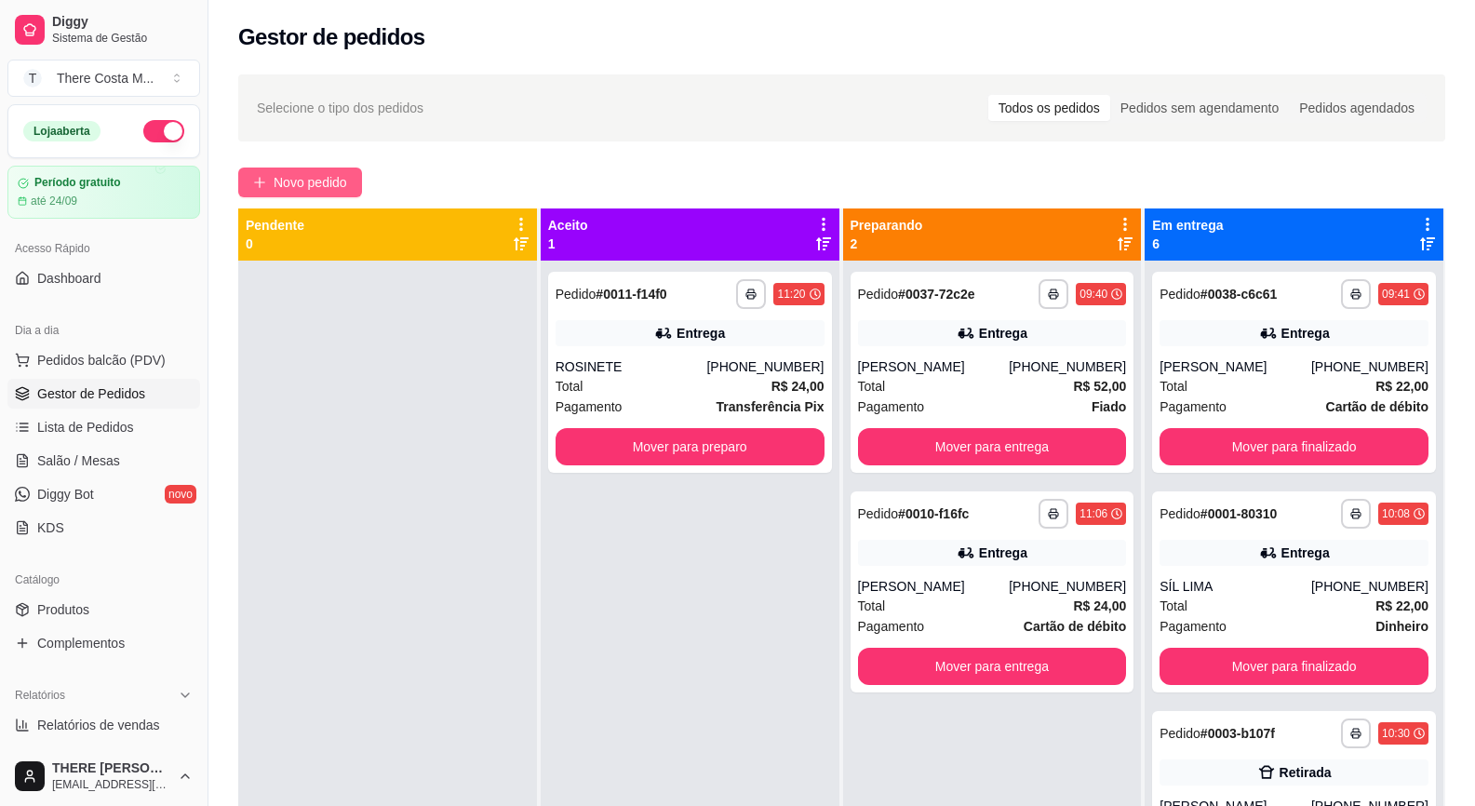
click at [307, 188] on span "Novo pedido" at bounding box center [311, 182] width 74 height 20
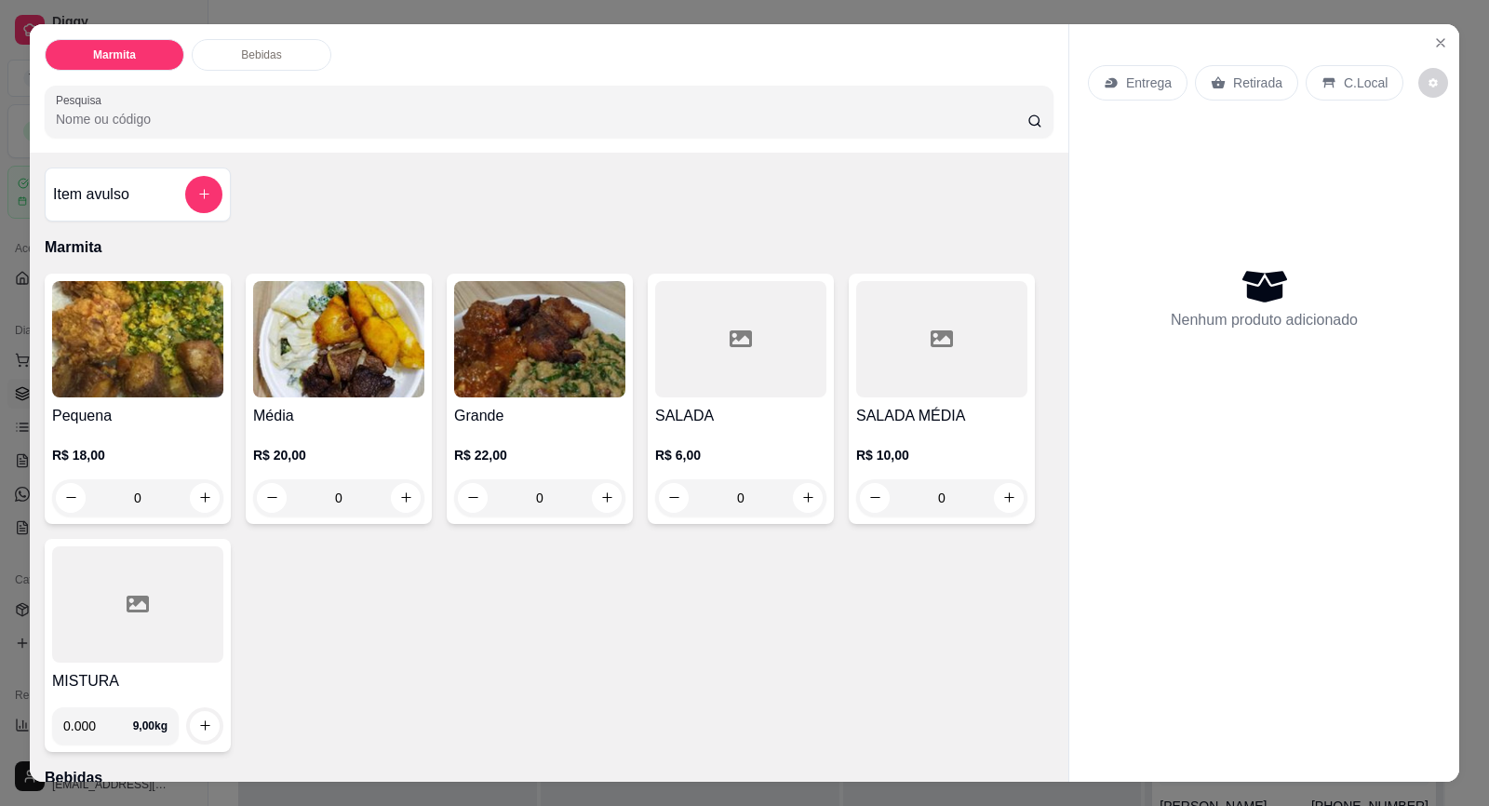
click at [1108, 88] on icon at bounding box center [1111, 82] width 15 height 15
click at [1265, 79] on p "Retirada" at bounding box center [1257, 83] width 49 height 19
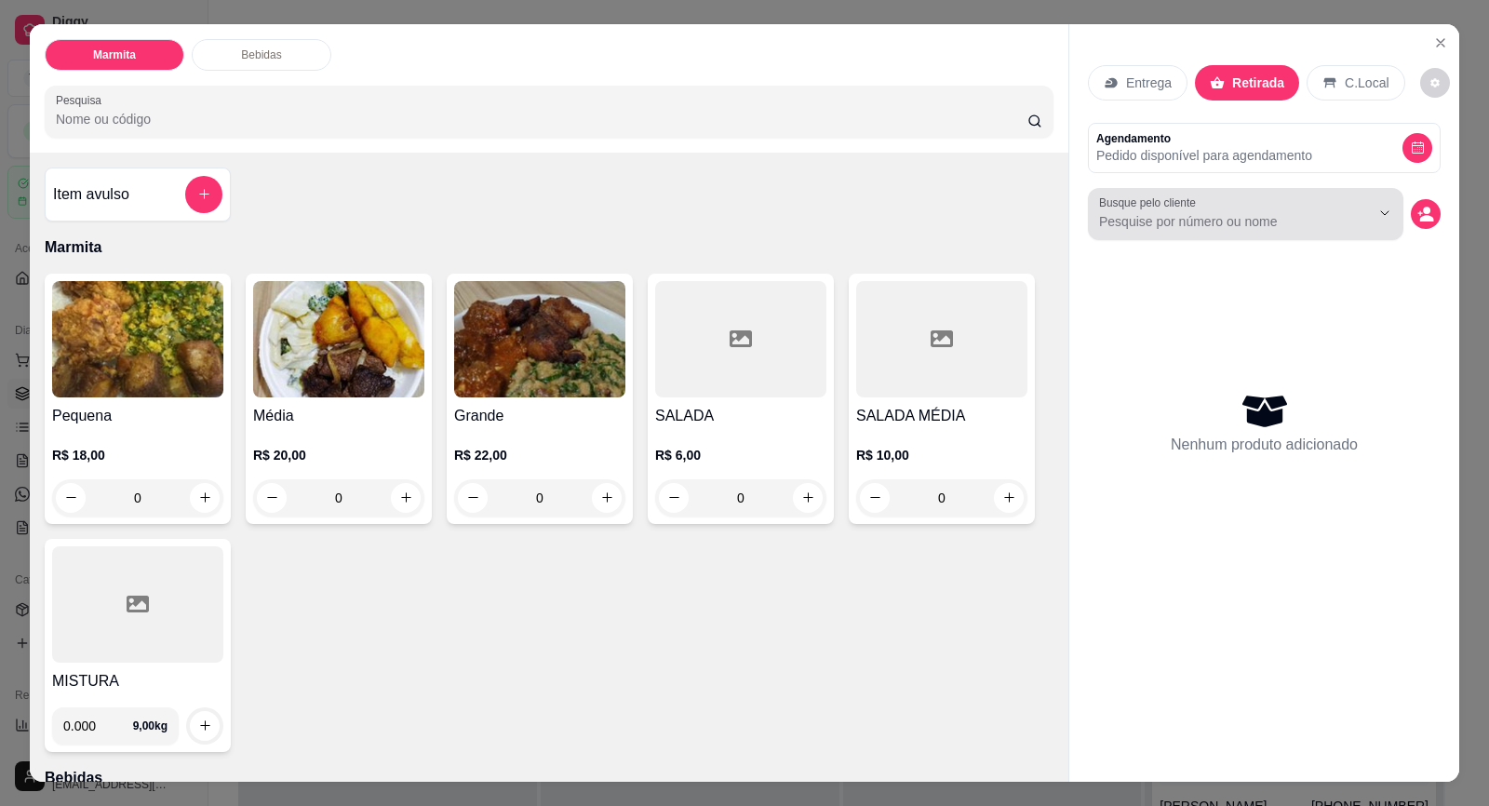
click at [1170, 204] on label "Busque pelo cliente" at bounding box center [1150, 203] width 103 height 16
click at [1170, 212] on input "Busque pelo cliente" at bounding box center [1219, 221] width 241 height 19
type input "D"
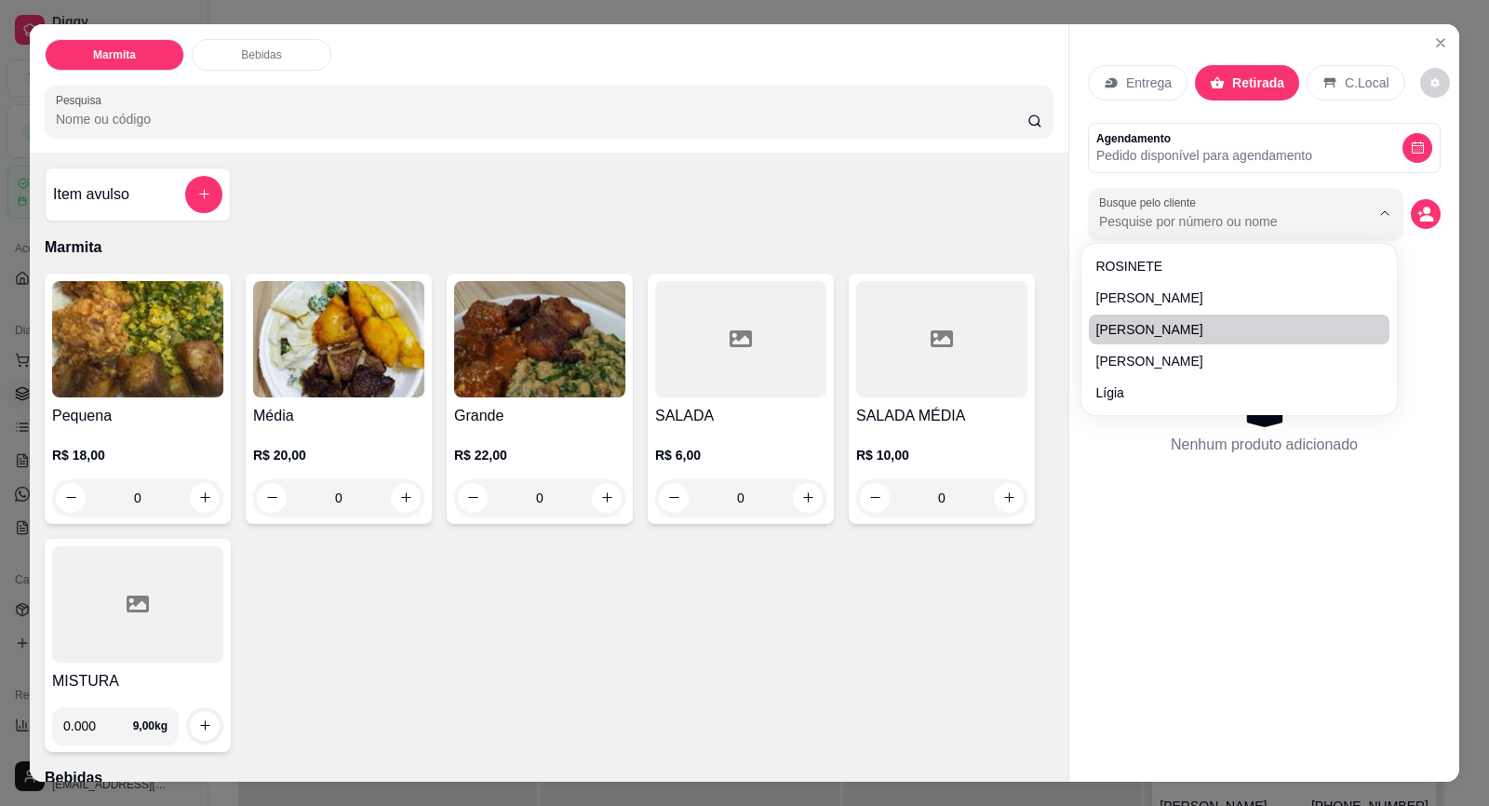
paste input "15 99860-7106"
type input "15 99860-7106"
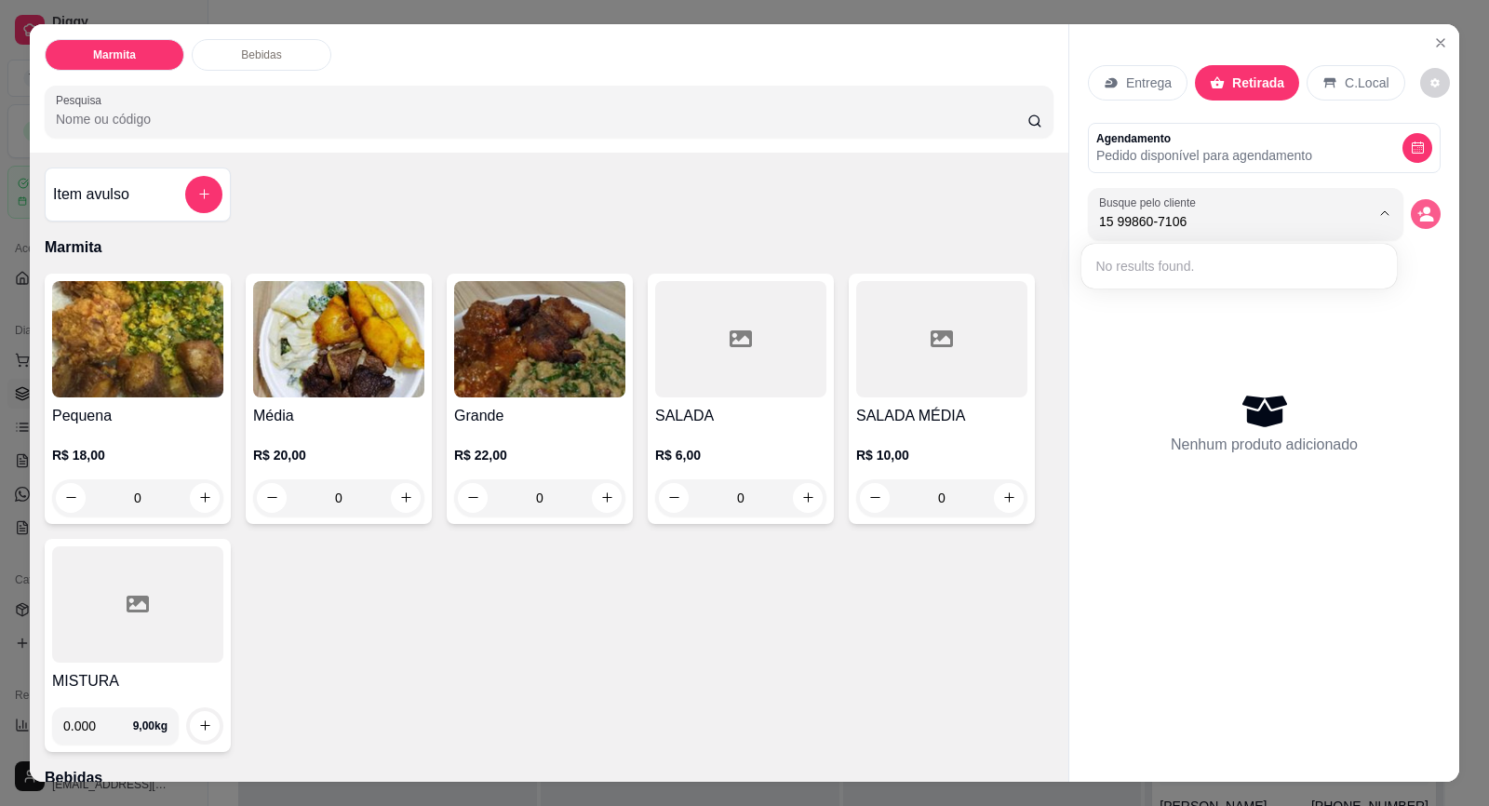
click at [1423, 213] on circle "decrease-product-quantity" at bounding box center [1426, 210] width 7 height 7
click at [1423, 210] on circle "decrease-product-quantity" at bounding box center [1426, 210] width 7 height 7
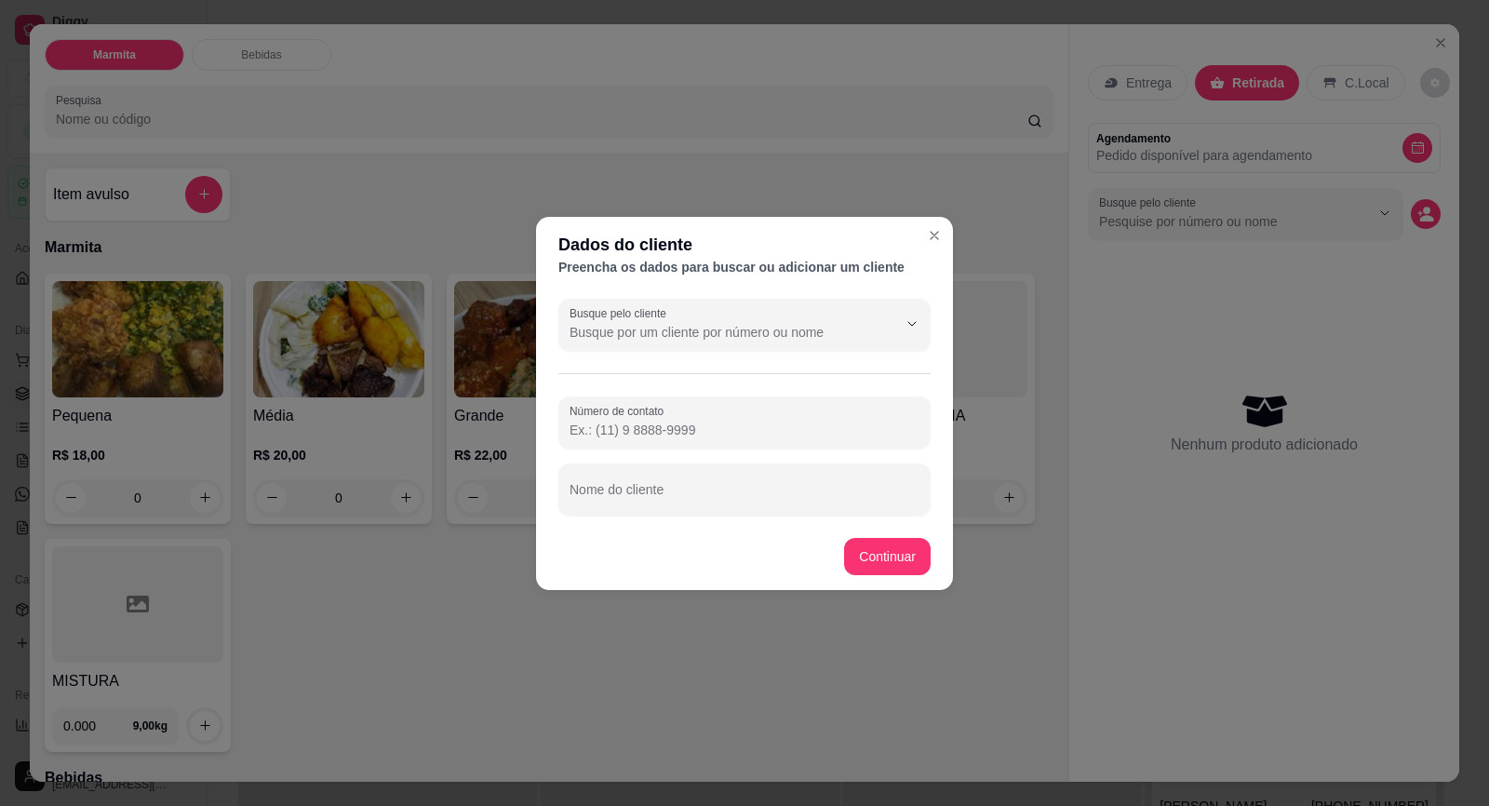
click at [654, 433] on input "Número de contato" at bounding box center [745, 430] width 350 height 19
paste input "[PHONE_NUMBER]"
type input "[PHONE_NUMBER]"
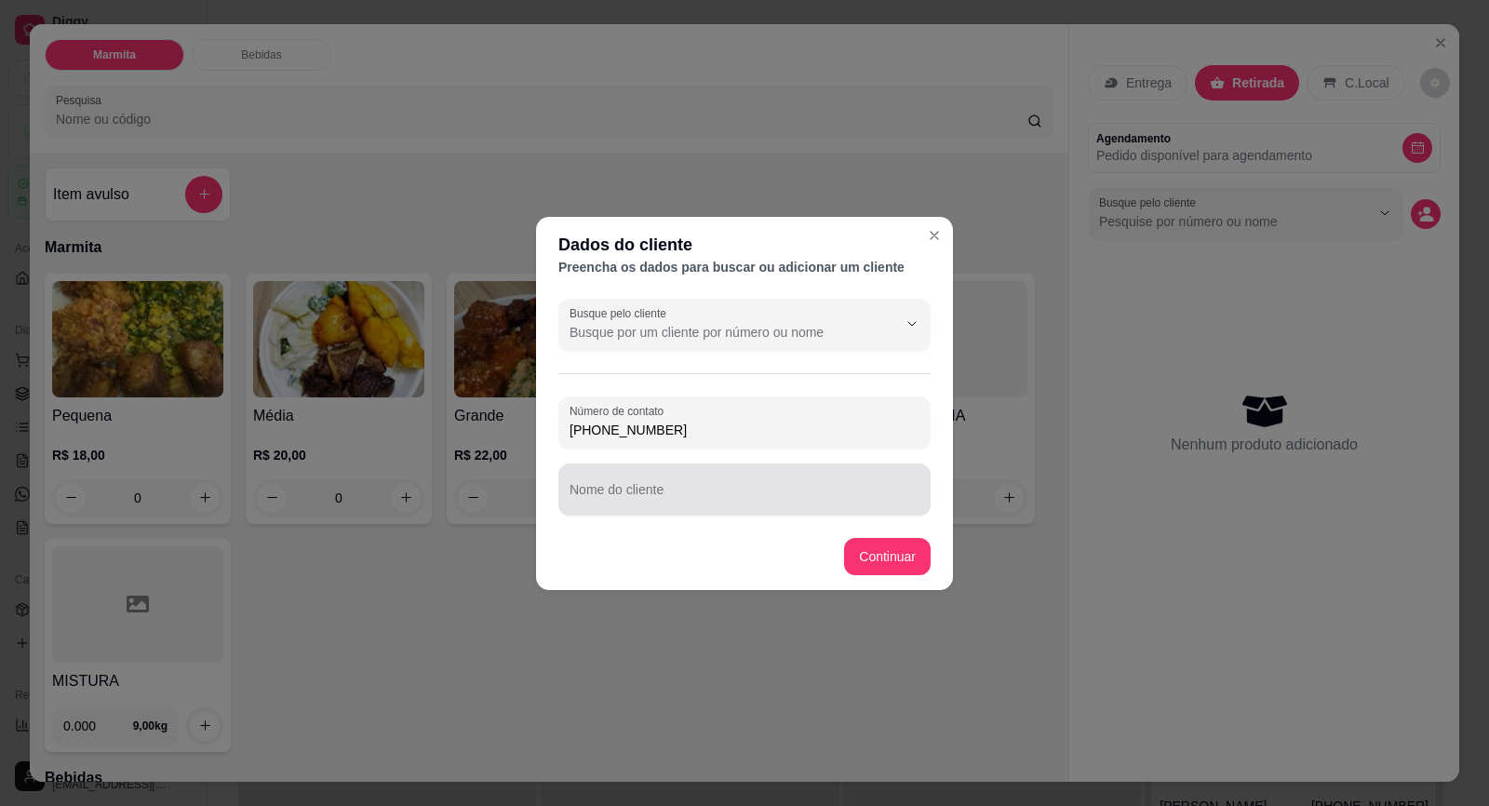
click at [660, 479] on div at bounding box center [745, 489] width 350 height 37
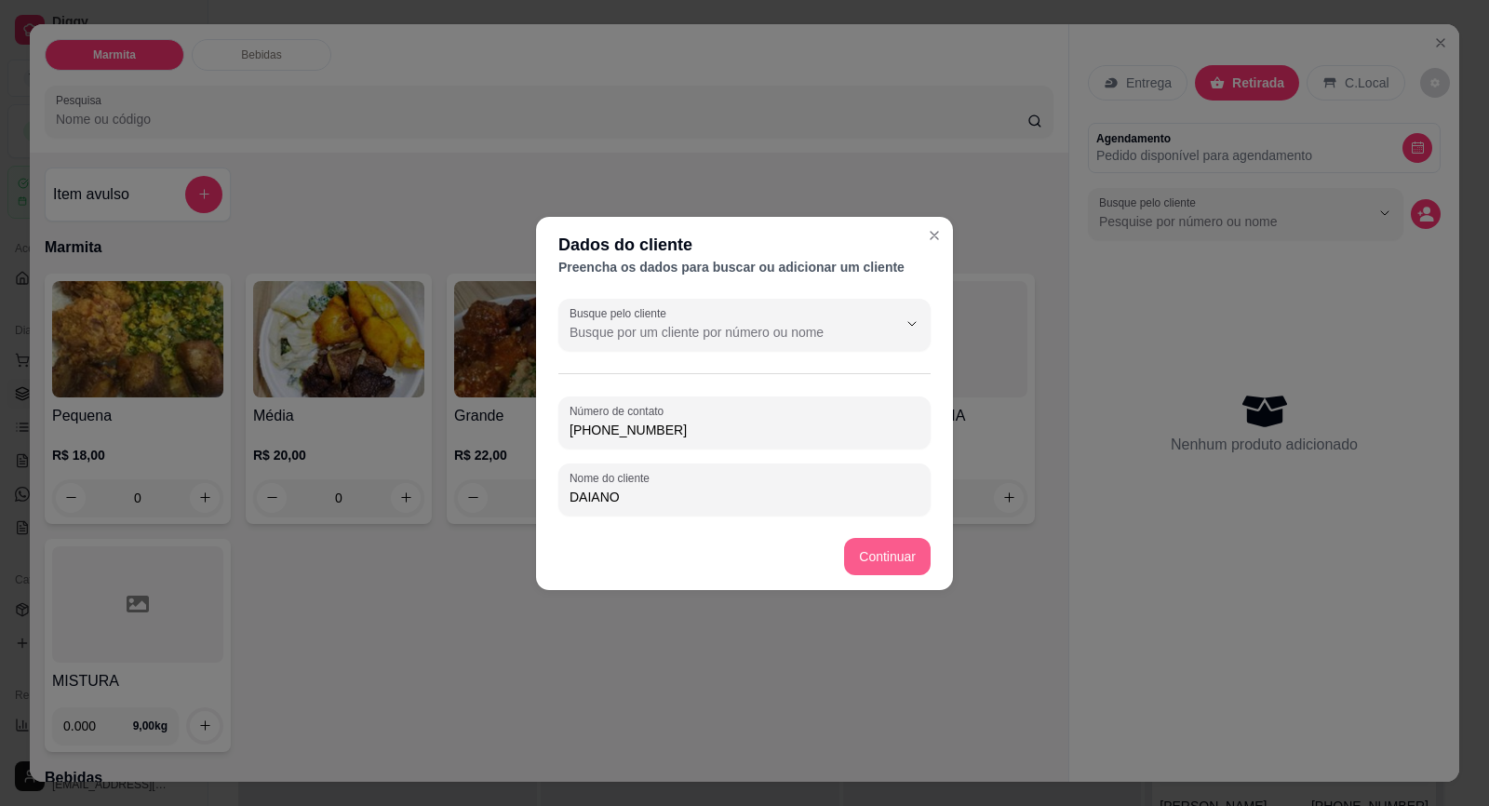
type input "DAIANO"
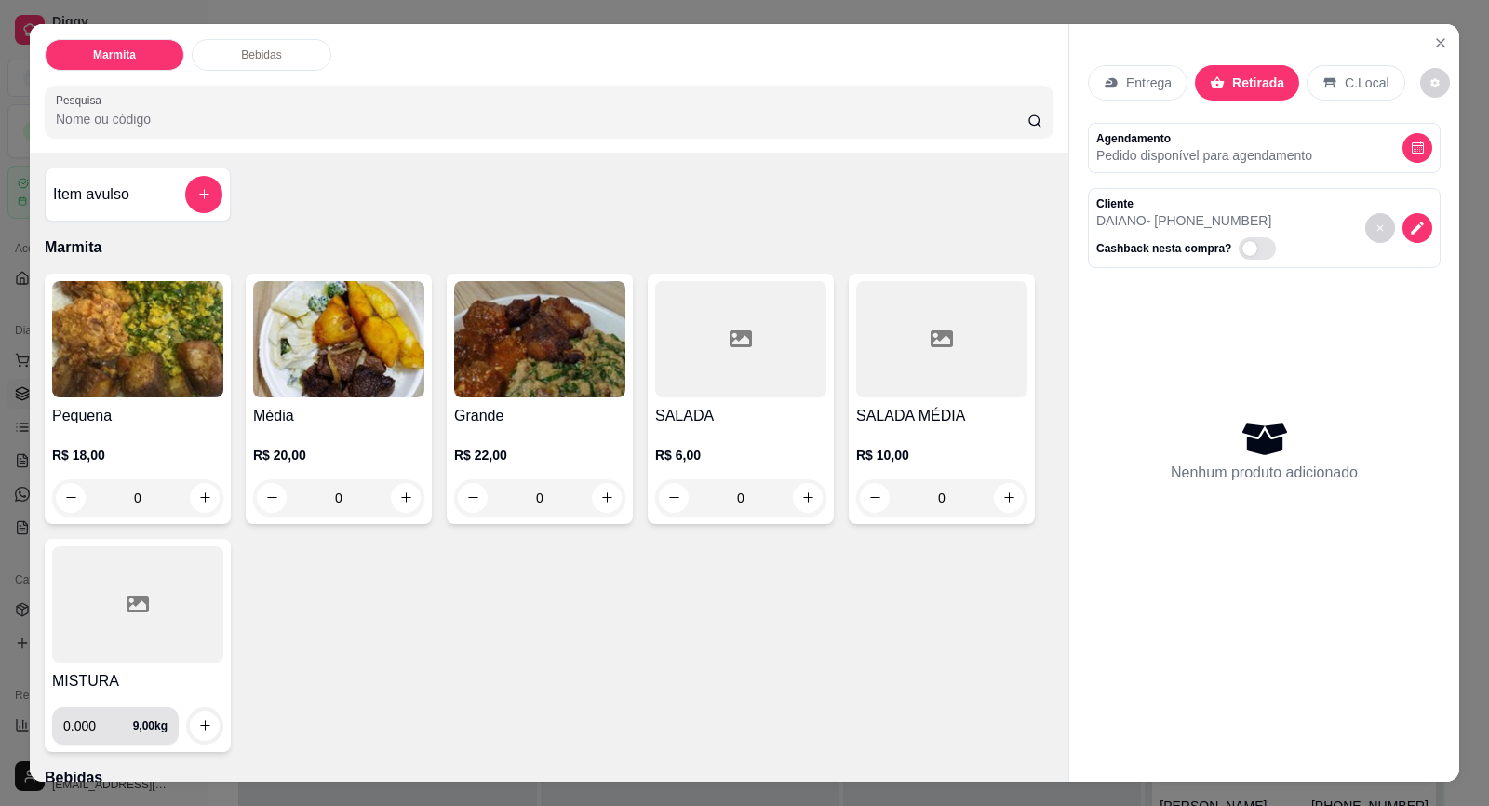
click at [96, 716] on input "0.000" at bounding box center [98, 725] width 70 height 37
type input "0.000"
click at [207, 495] on button "increase-product-quantity" at bounding box center [204, 497] width 29 height 29
type input "1"
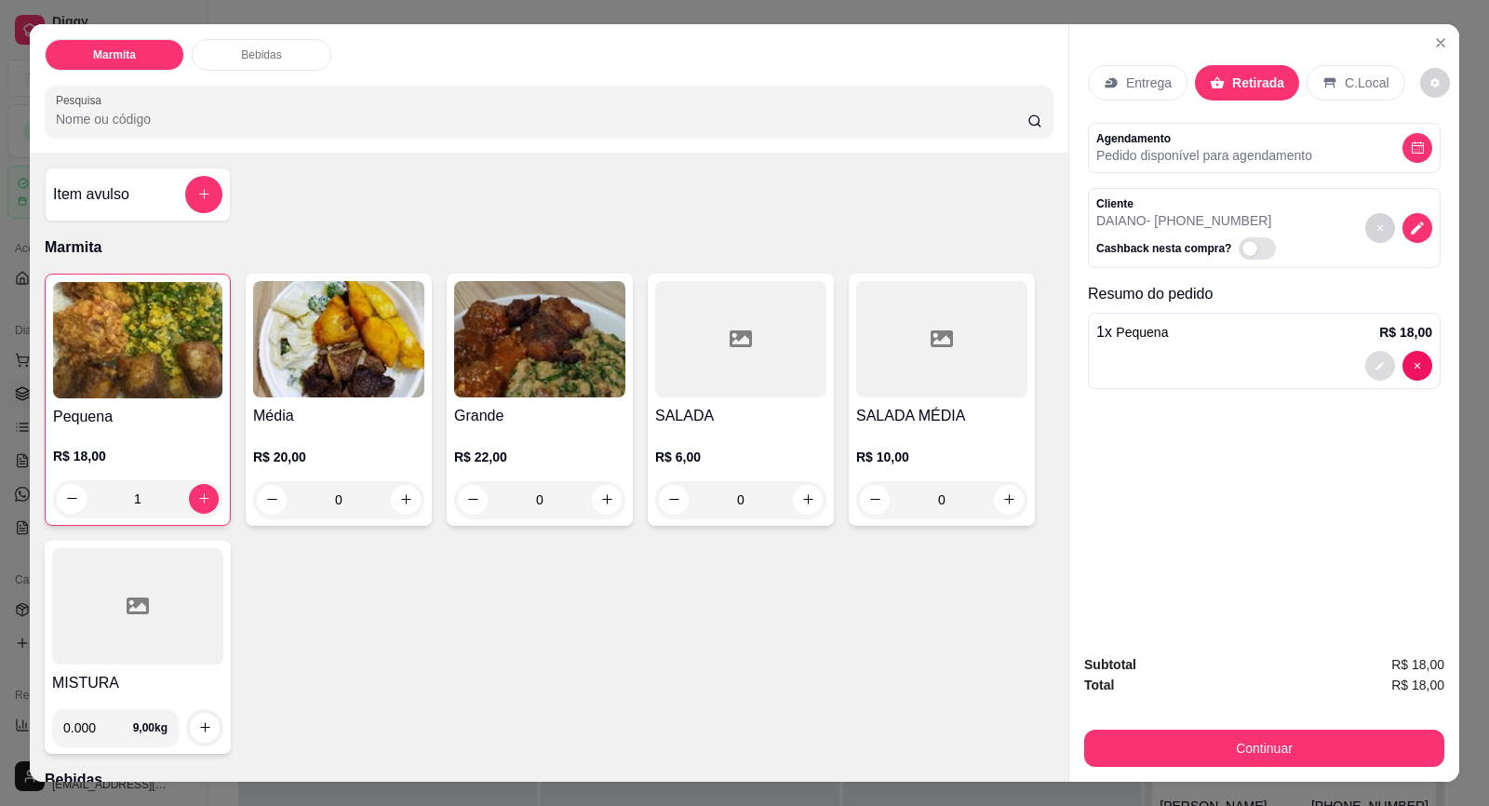
click at [1381, 358] on button "decrease-product-quantity" at bounding box center [1380, 366] width 30 height 30
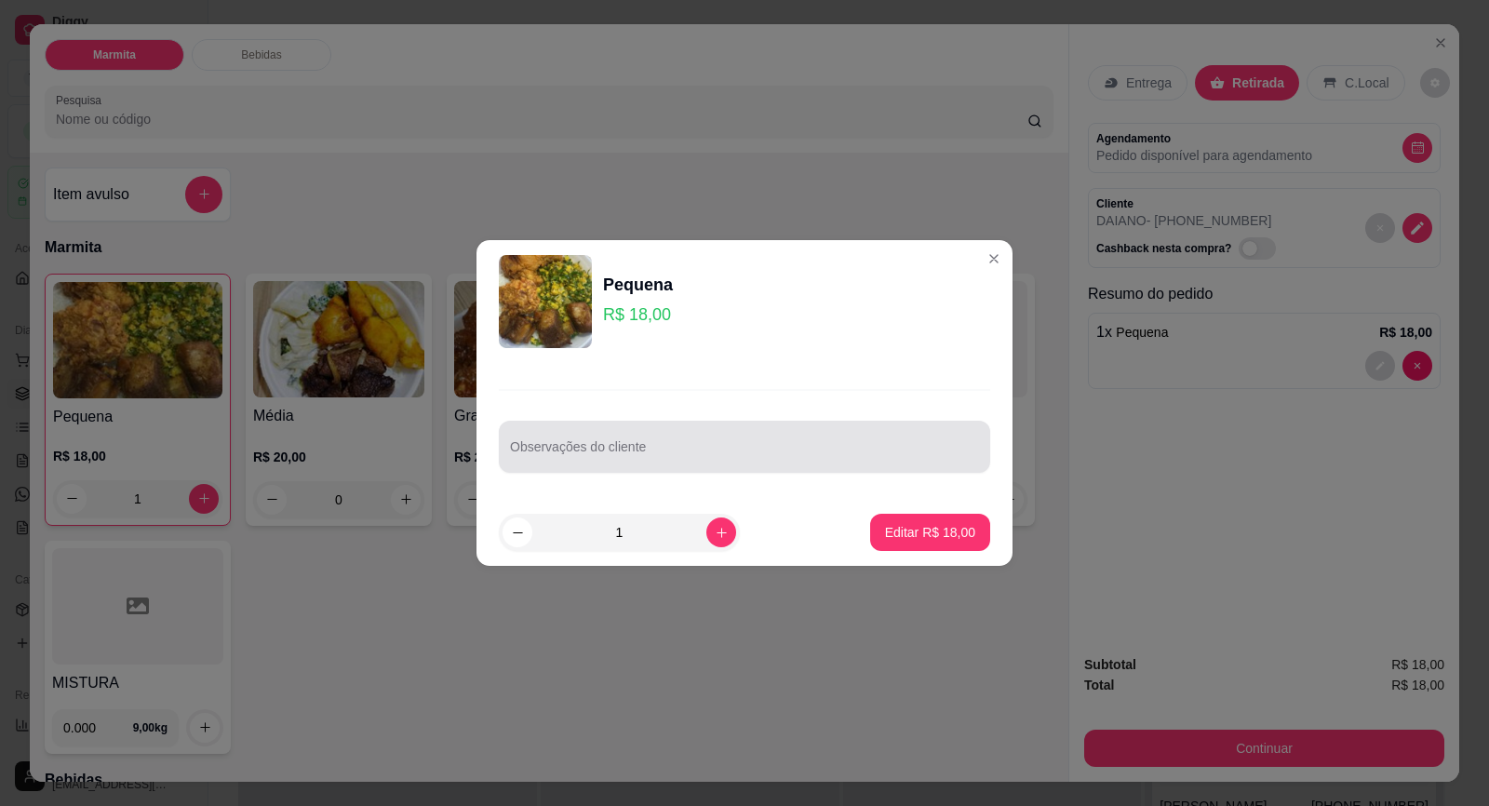
click at [842, 457] on input "Observações do cliente" at bounding box center [744, 454] width 469 height 19
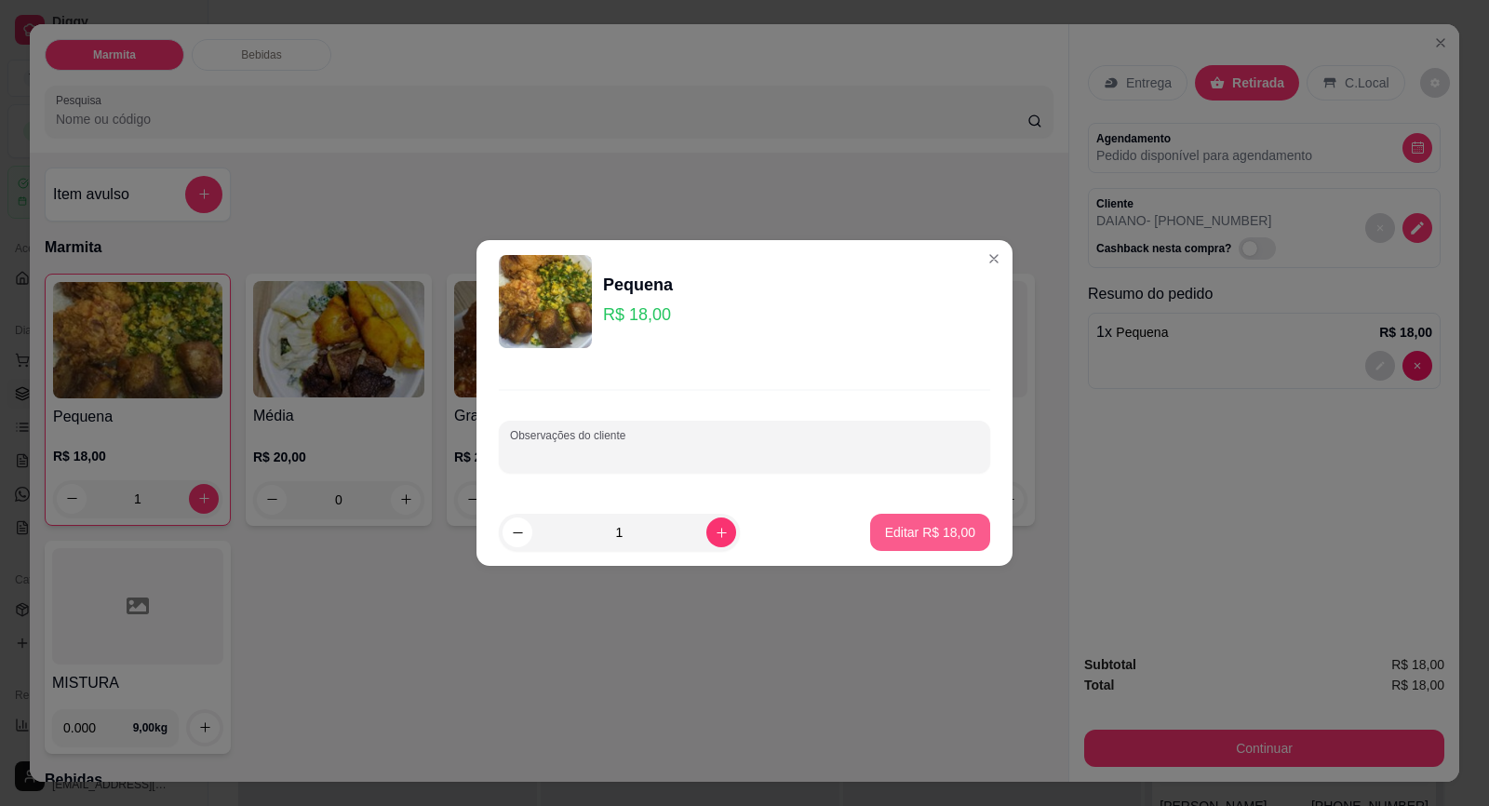
click at [927, 521] on button "Editar R$ 18,00" at bounding box center [930, 532] width 120 height 37
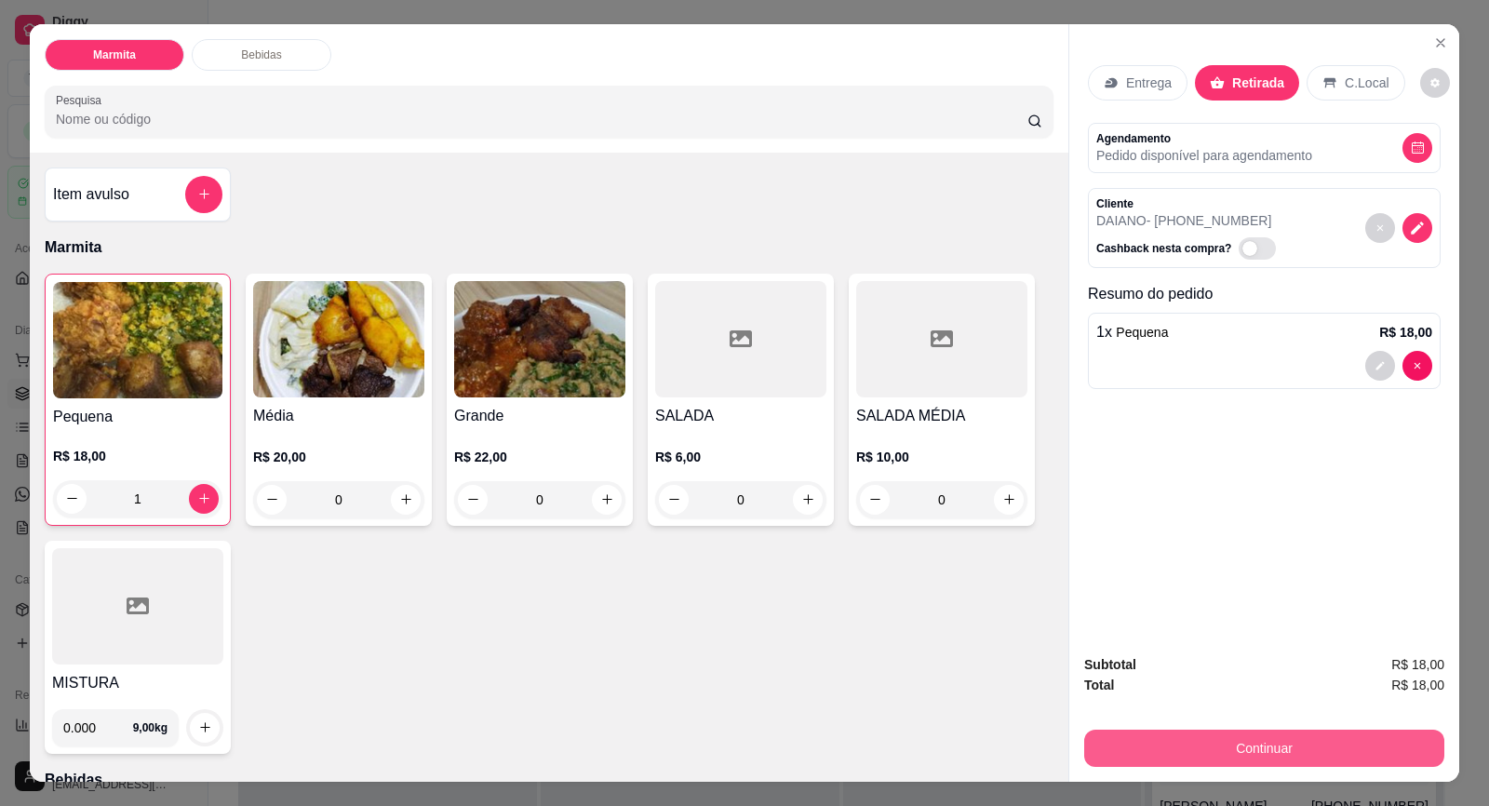
click at [1309, 757] on button "Continuar" at bounding box center [1264, 748] width 360 height 37
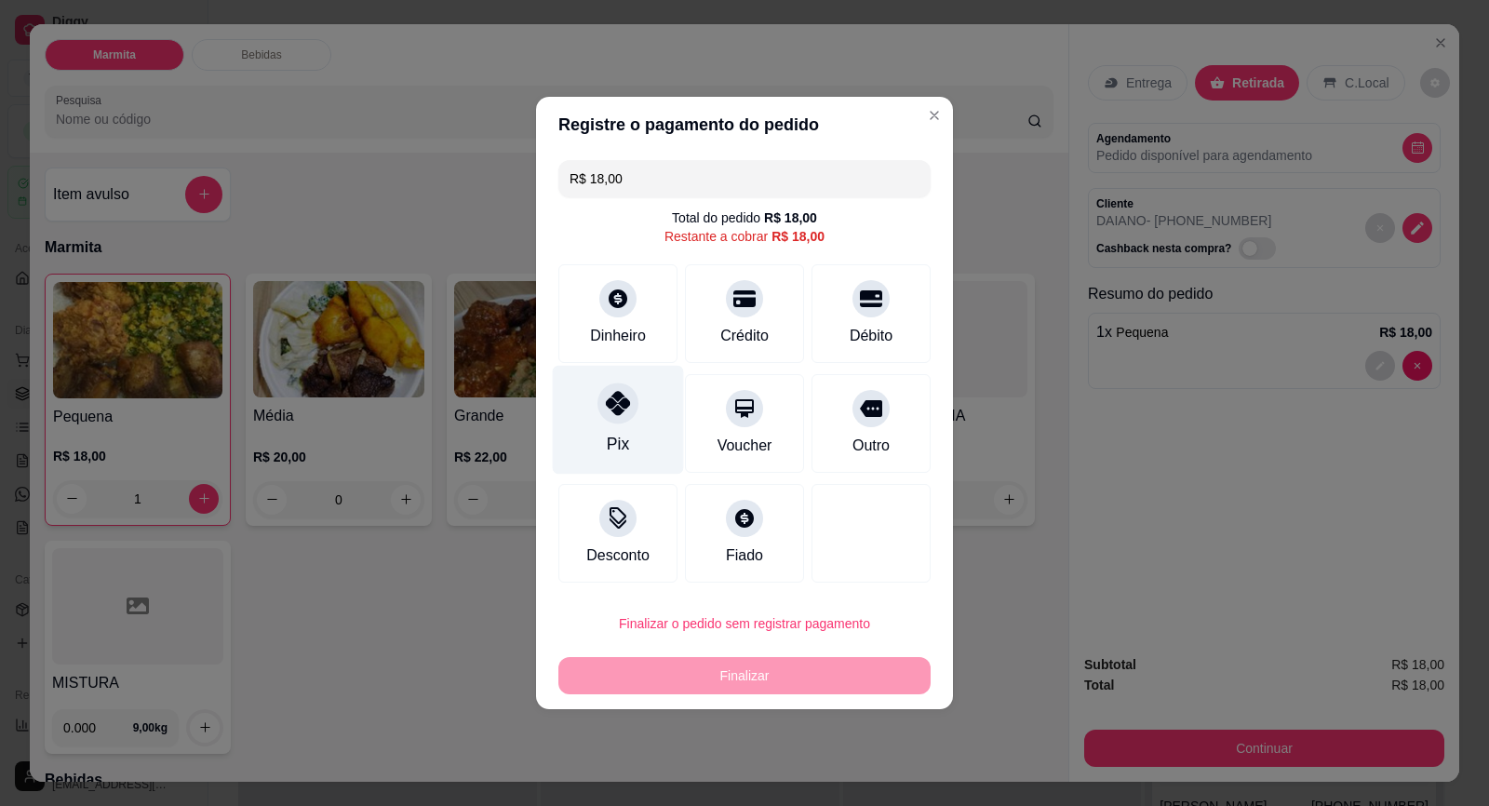
click at [639, 449] on div "Pix" at bounding box center [618, 420] width 131 height 109
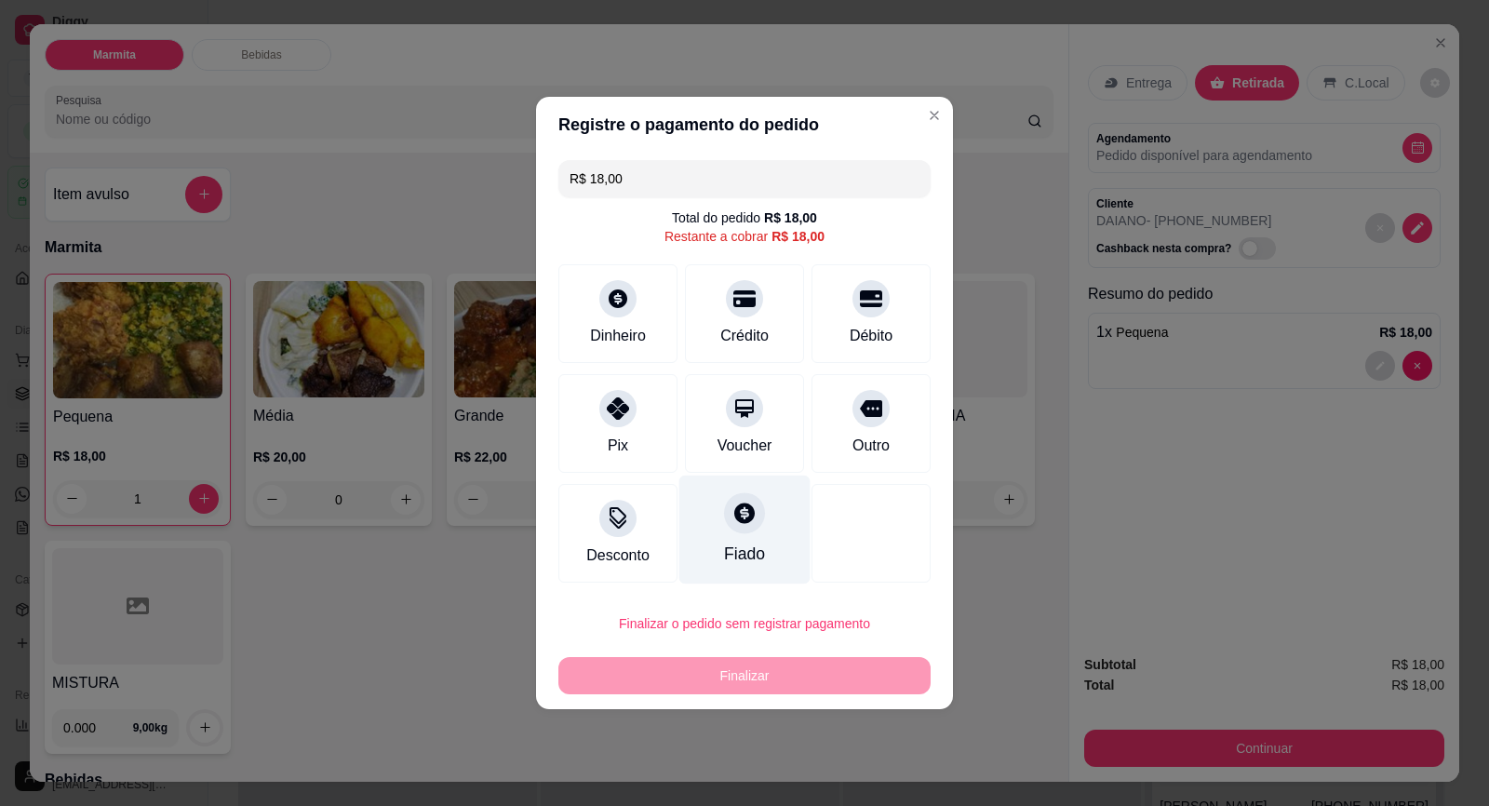
type input "R$ 0,00"
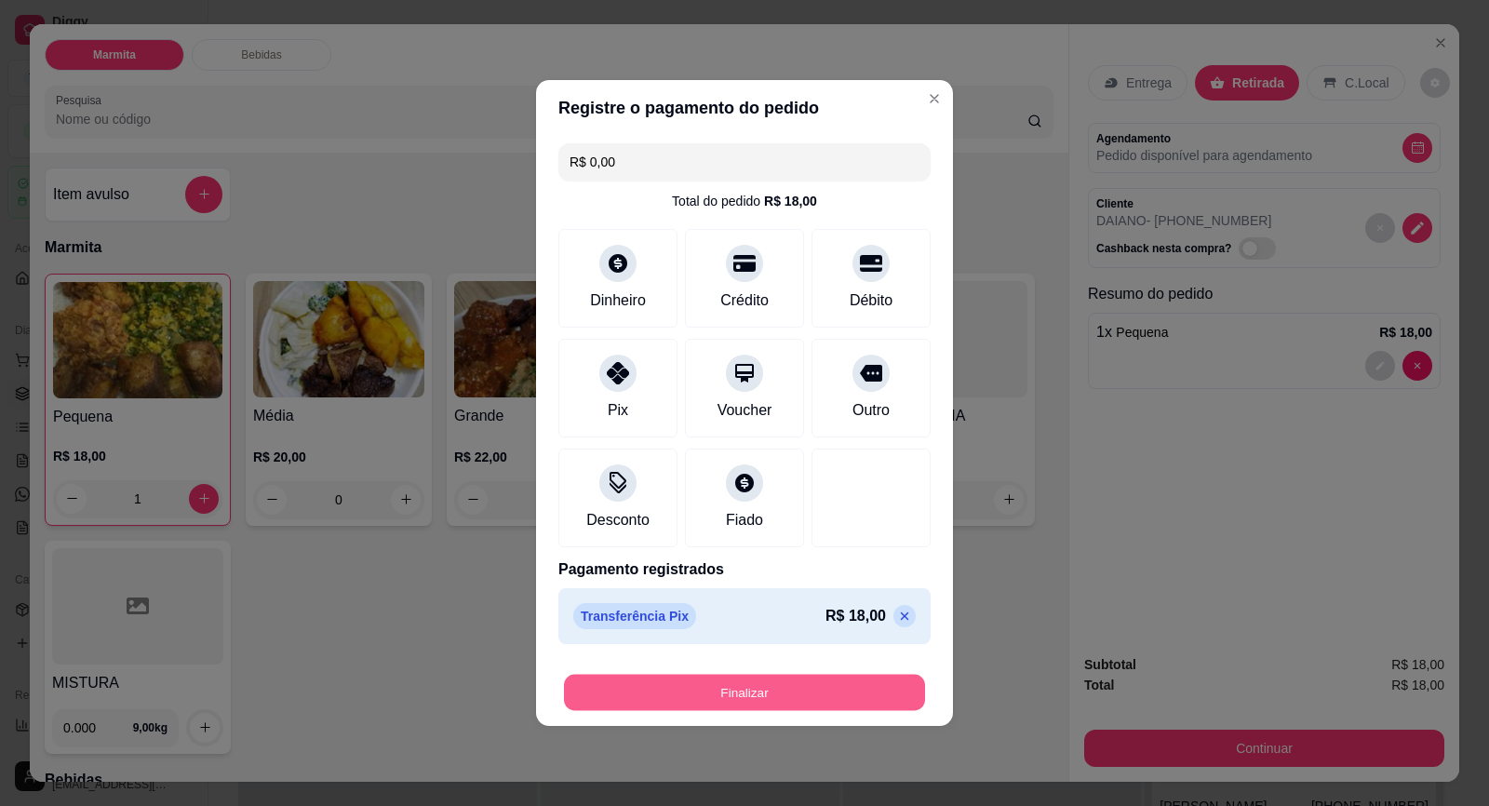
click at [870, 699] on button "Finalizar" at bounding box center [744, 693] width 361 height 36
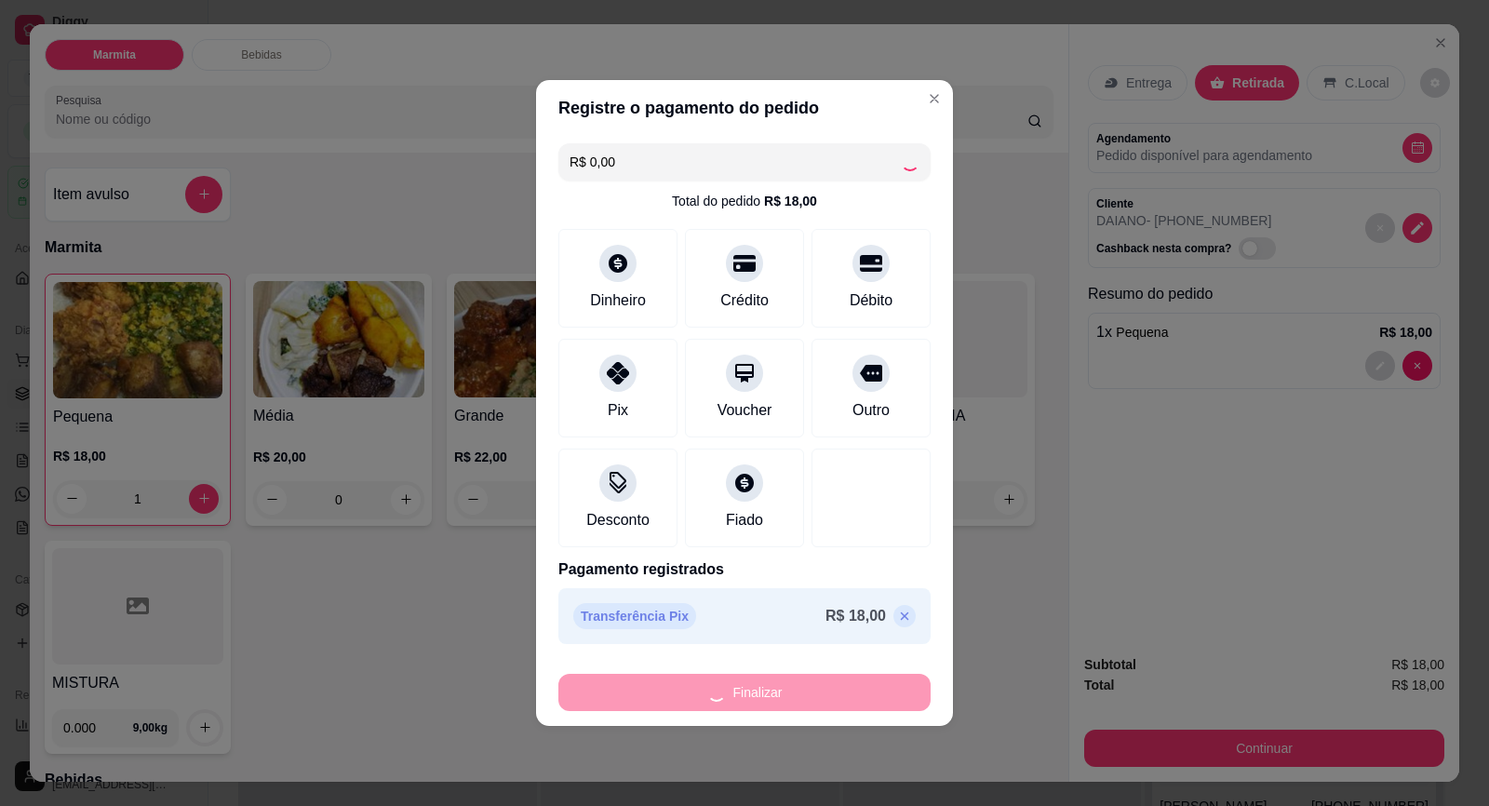
type input "0"
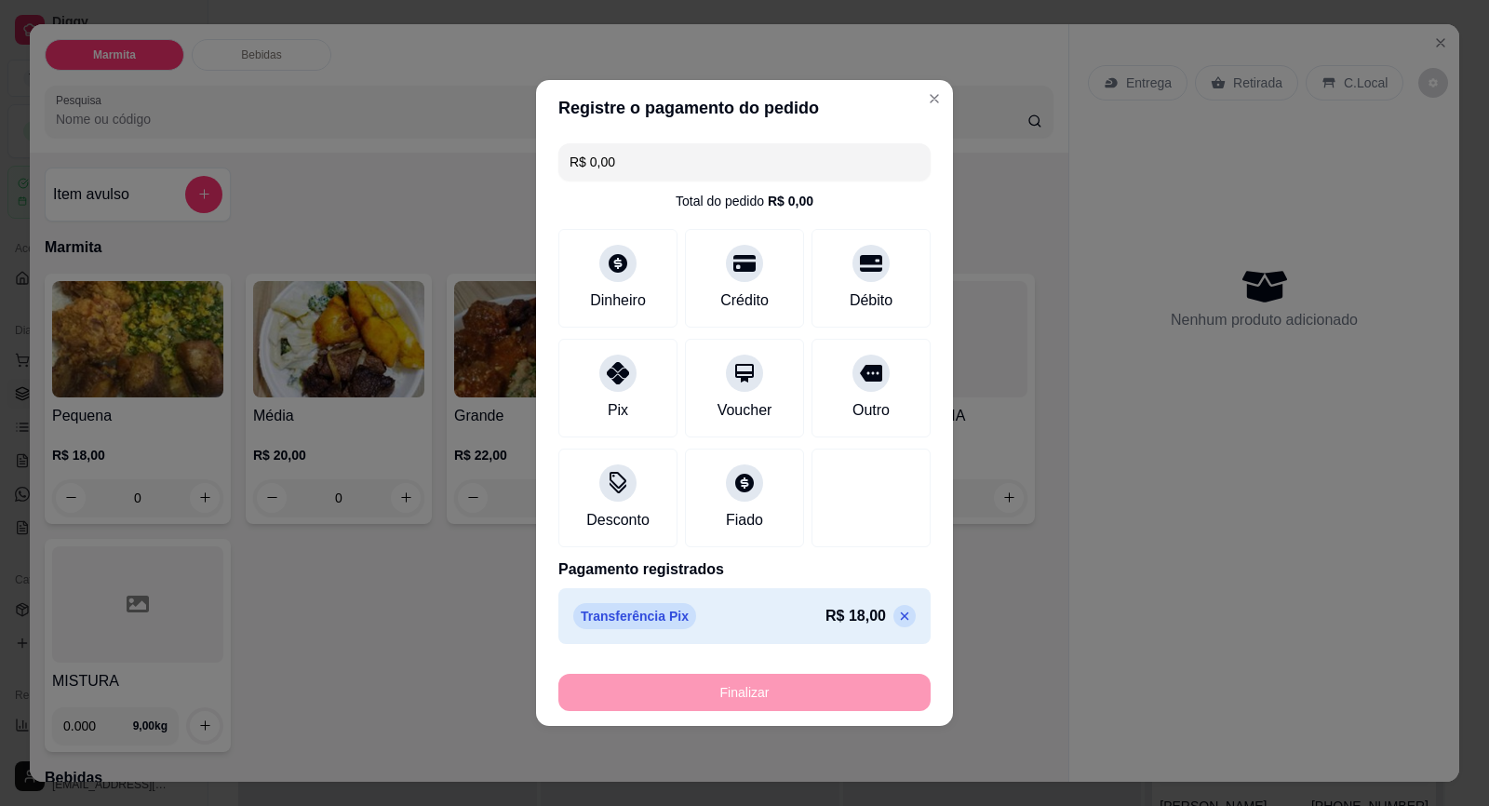
type input "-R$ 18,00"
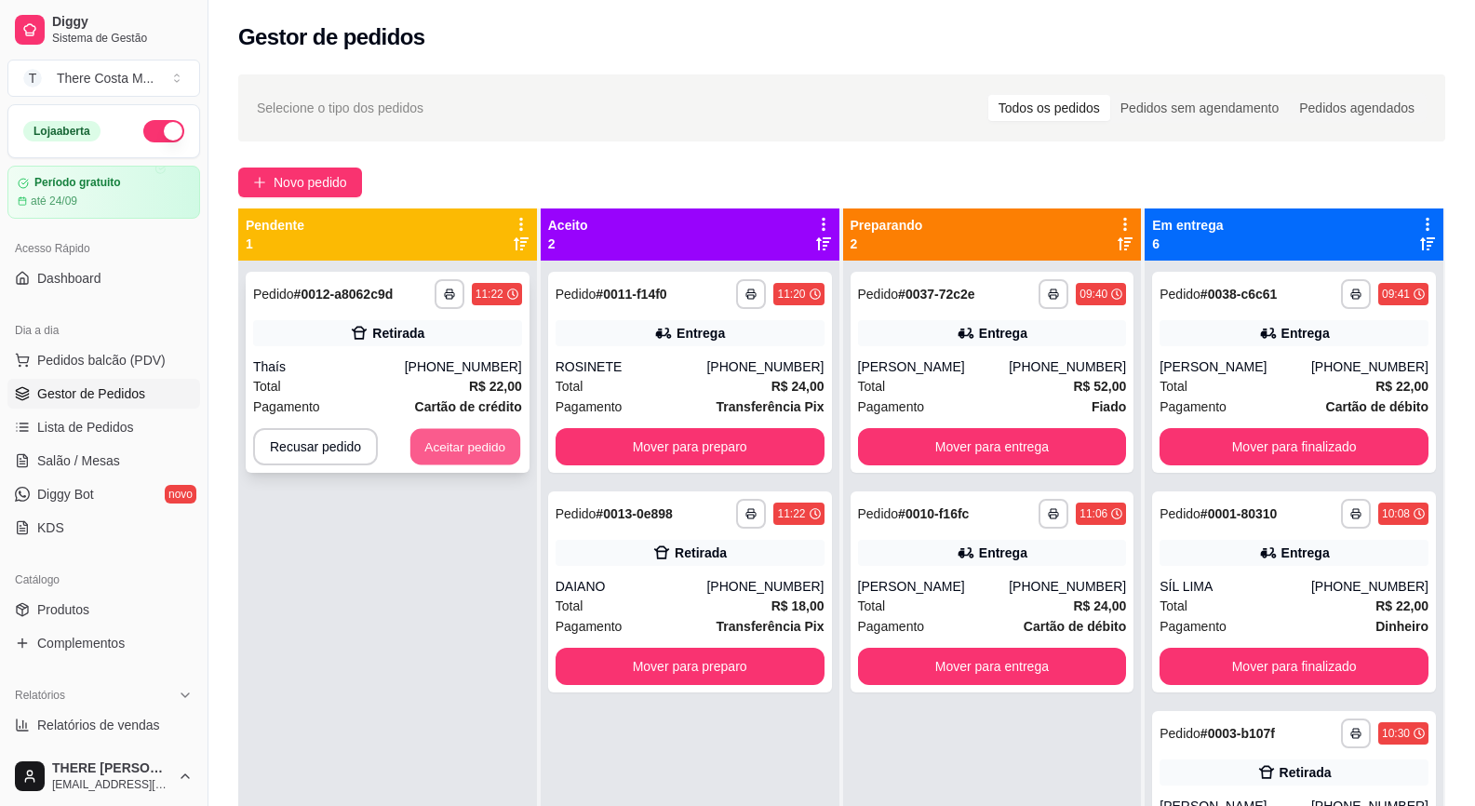
click at [473, 442] on button "Aceitar pedido" at bounding box center [465, 447] width 110 height 36
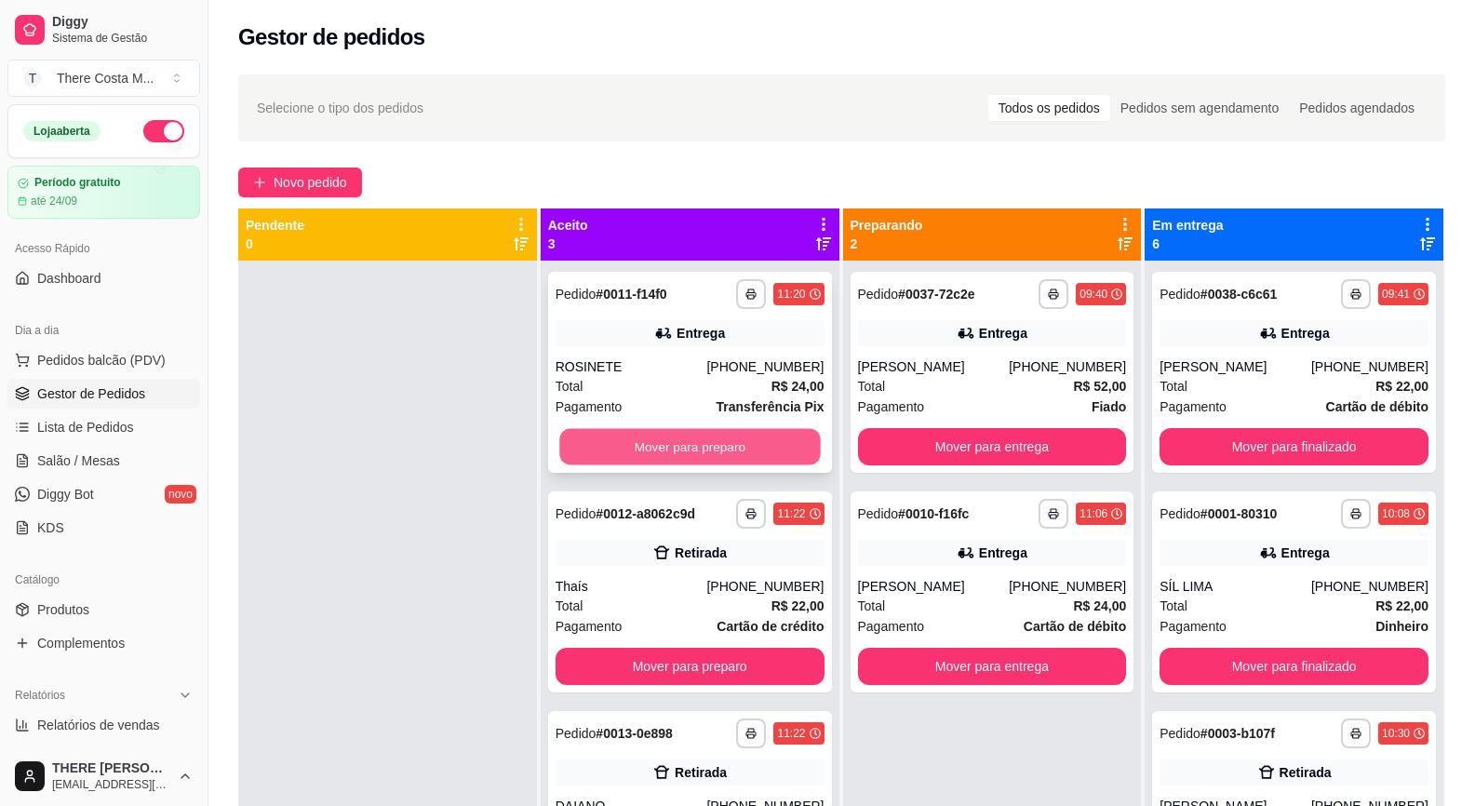
click at [651, 446] on button "Mover para preparo" at bounding box center [689, 447] width 261 height 36
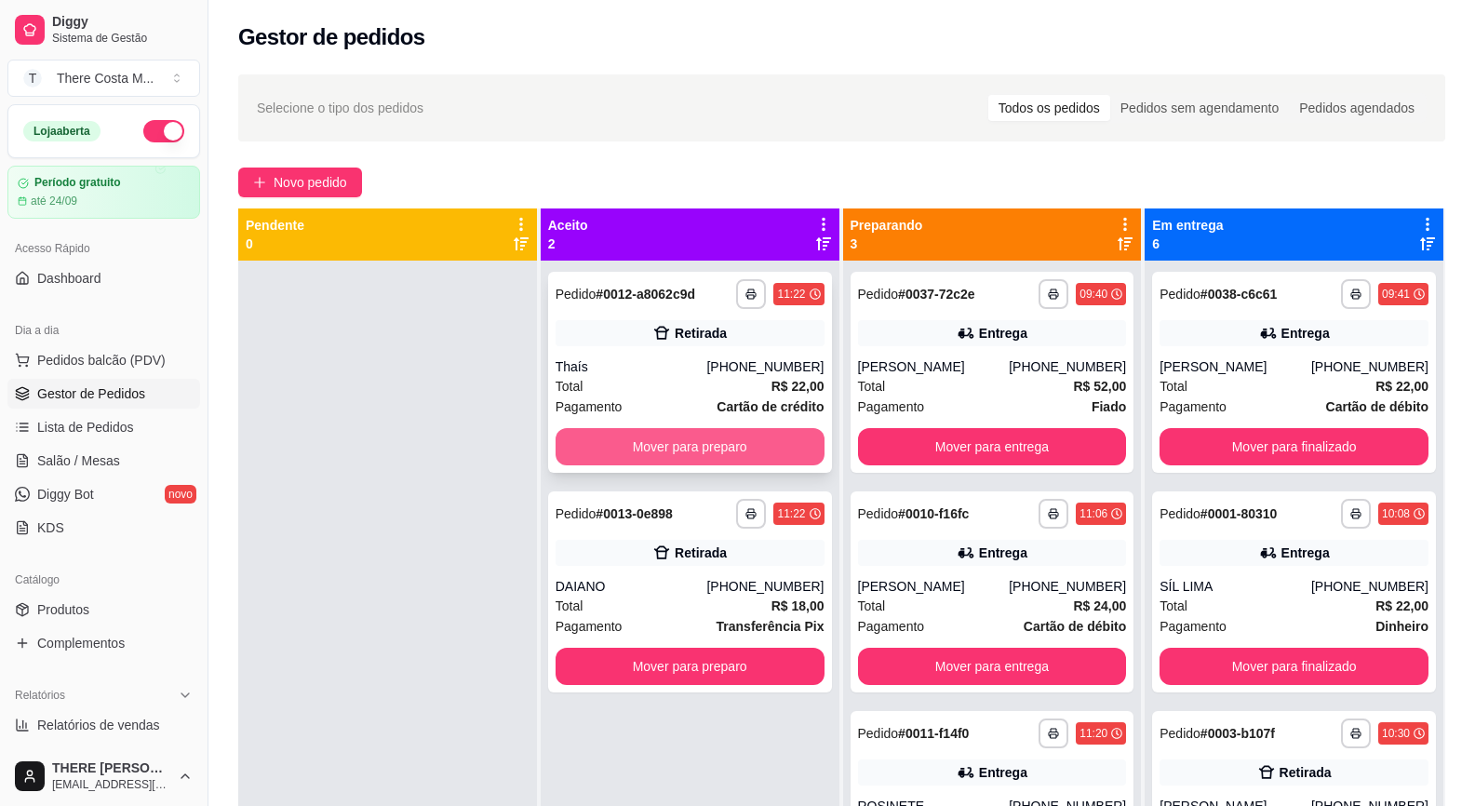
click at [651, 445] on button "Mover para preparo" at bounding box center [690, 446] width 269 height 37
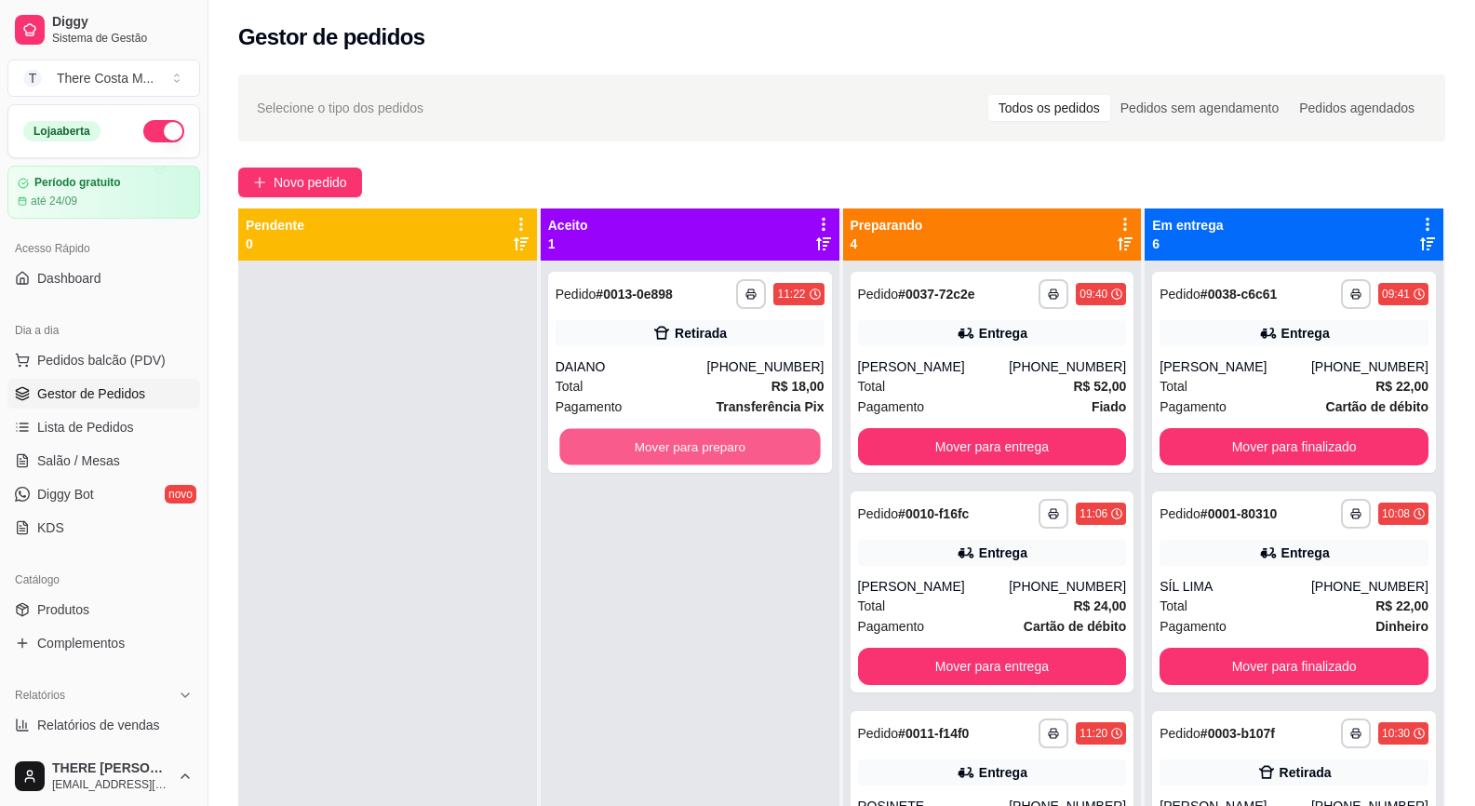
click at [651, 445] on button "Mover para preparo" at bounding box center [689, 447] width 261 height 36
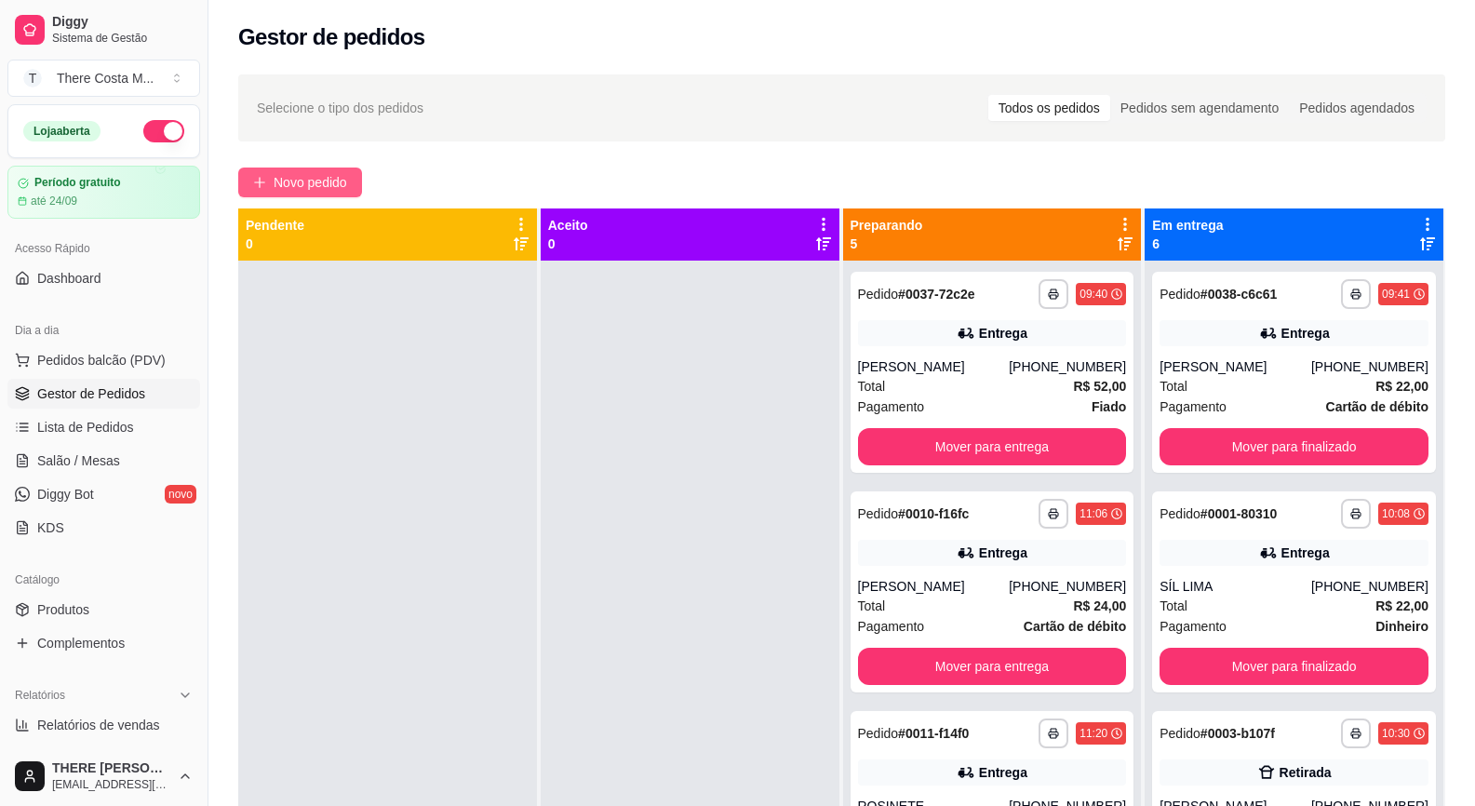
click at [316, 189] on span "Novo pedido" at bounding box center [311, 182] width 74 height 20
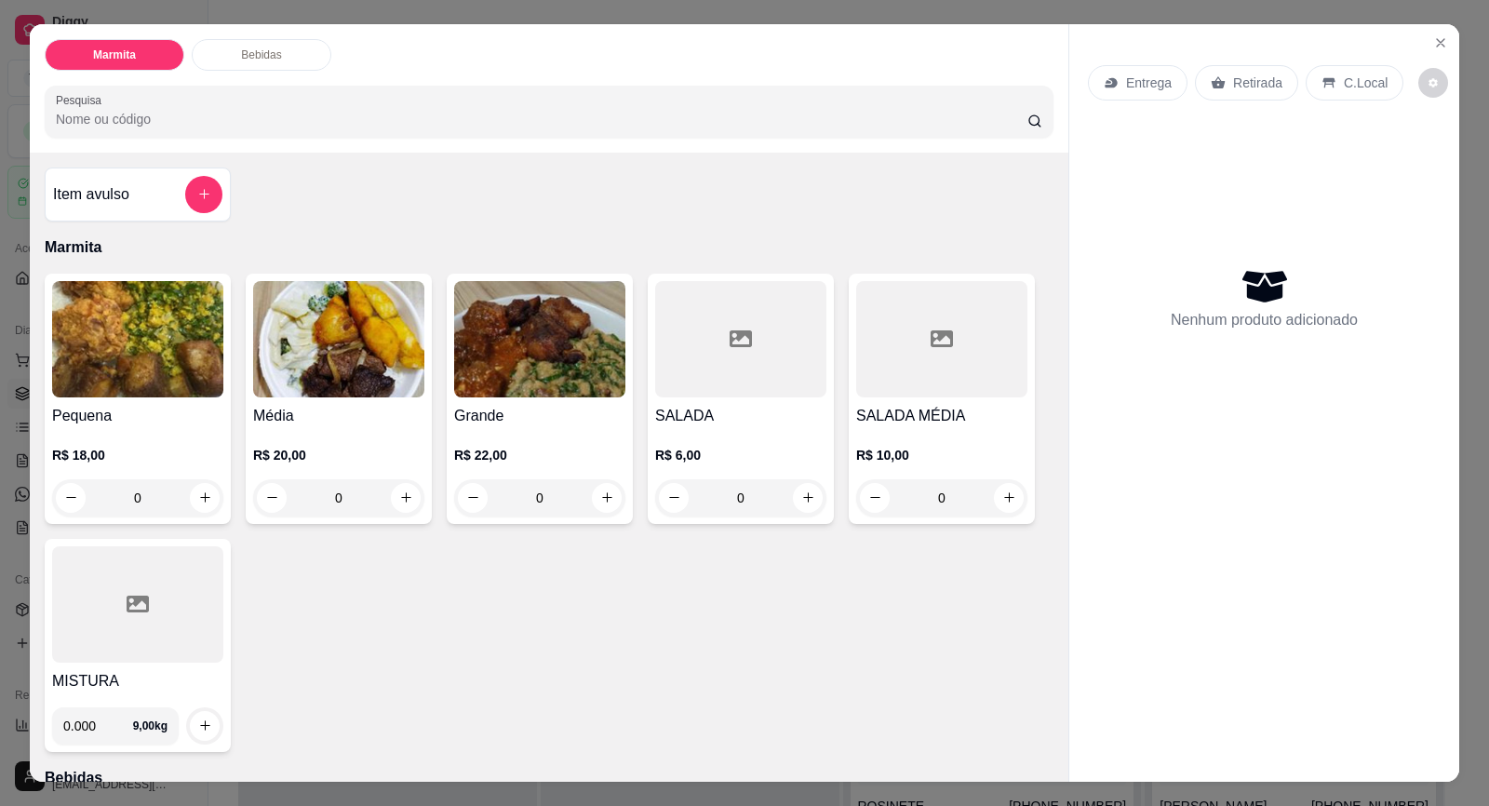
click at [1166, 87] on div "Entrega" at bounding box center [1138, 82] width 100 height 35
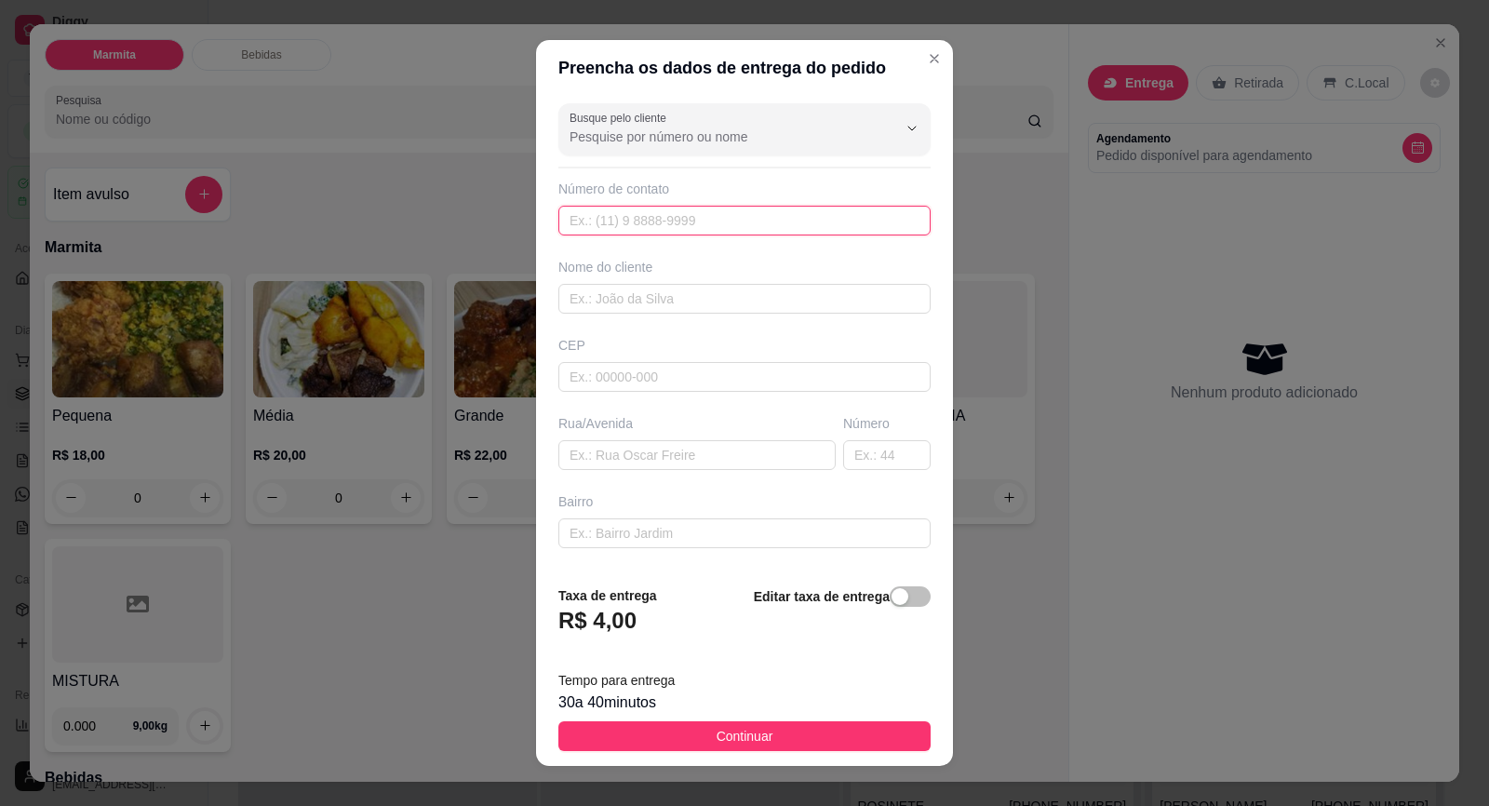
click at [715, 221] on input "text" at bounding box center [744, 221] width 372 height 30
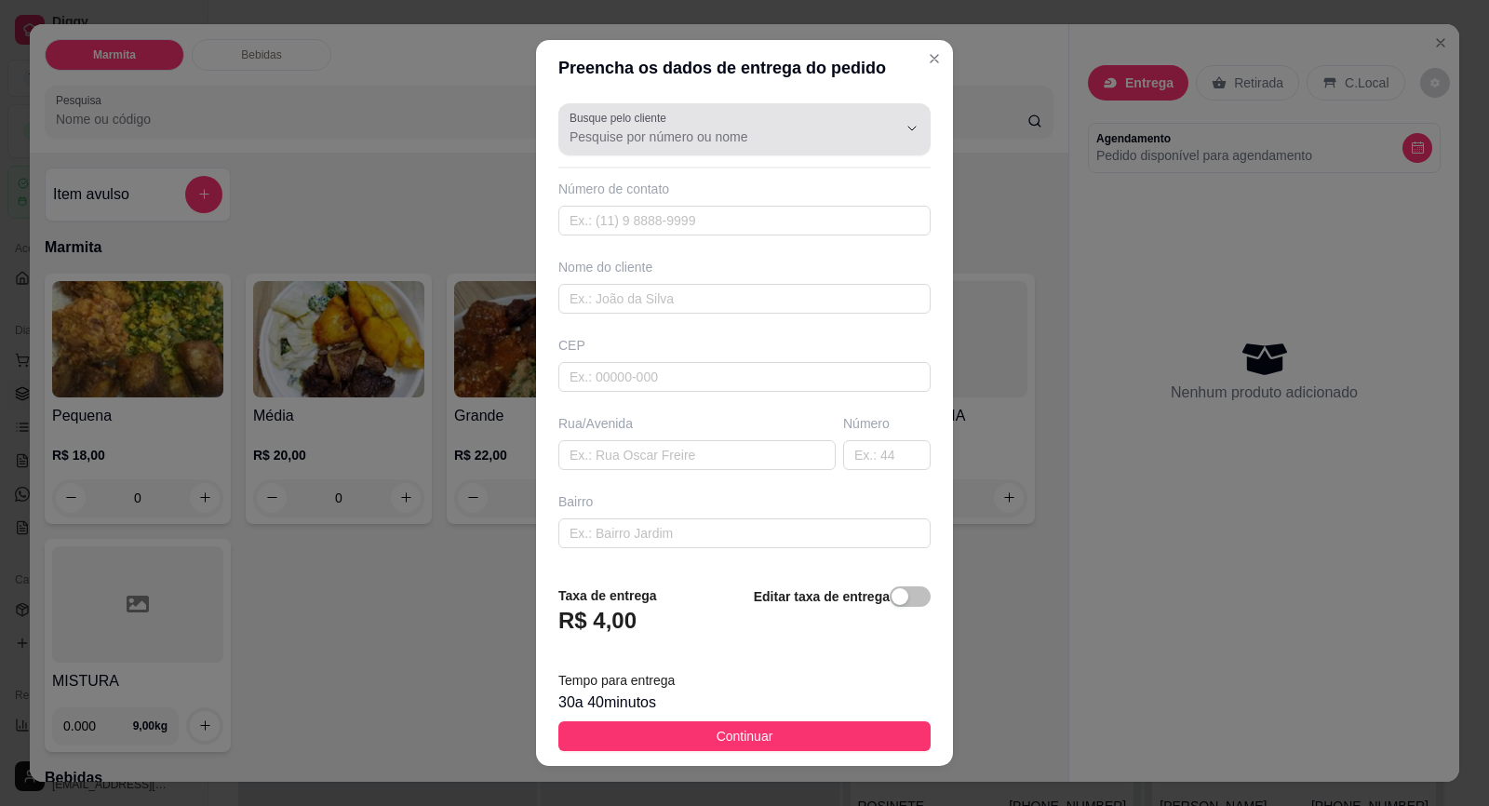
click at [716, 147] on div at bounding box center [745, 129] width 350 height 37
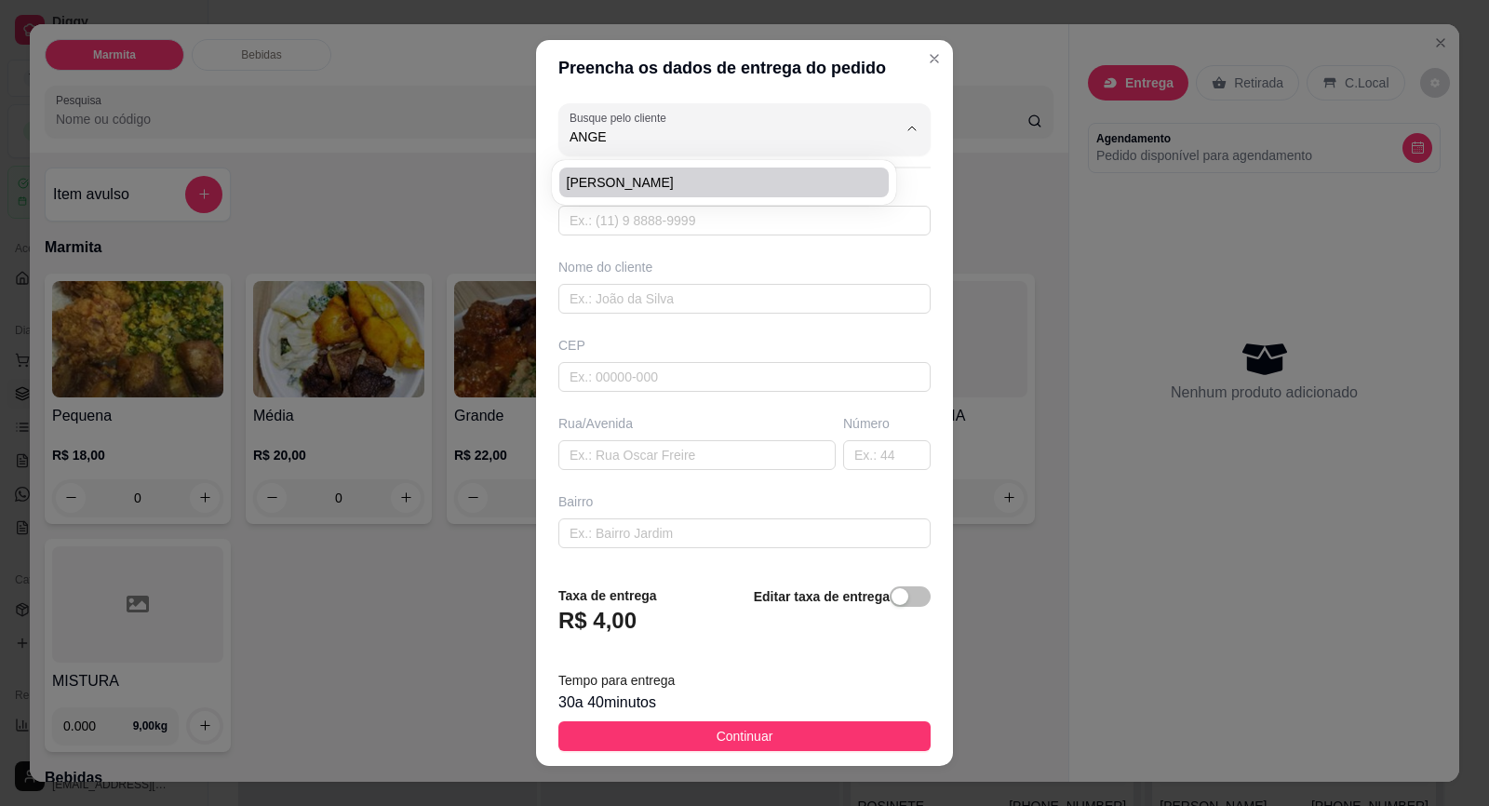
click at [678, 177] on span "[PERSON_NAME]" at bounding box center [715, 182] width 296 height 19
type input "[PERSON_NAME]"
type input "15997506390"
type input "[PERSON_NAME]"
type input "Coronel [PERSON_NAME]"
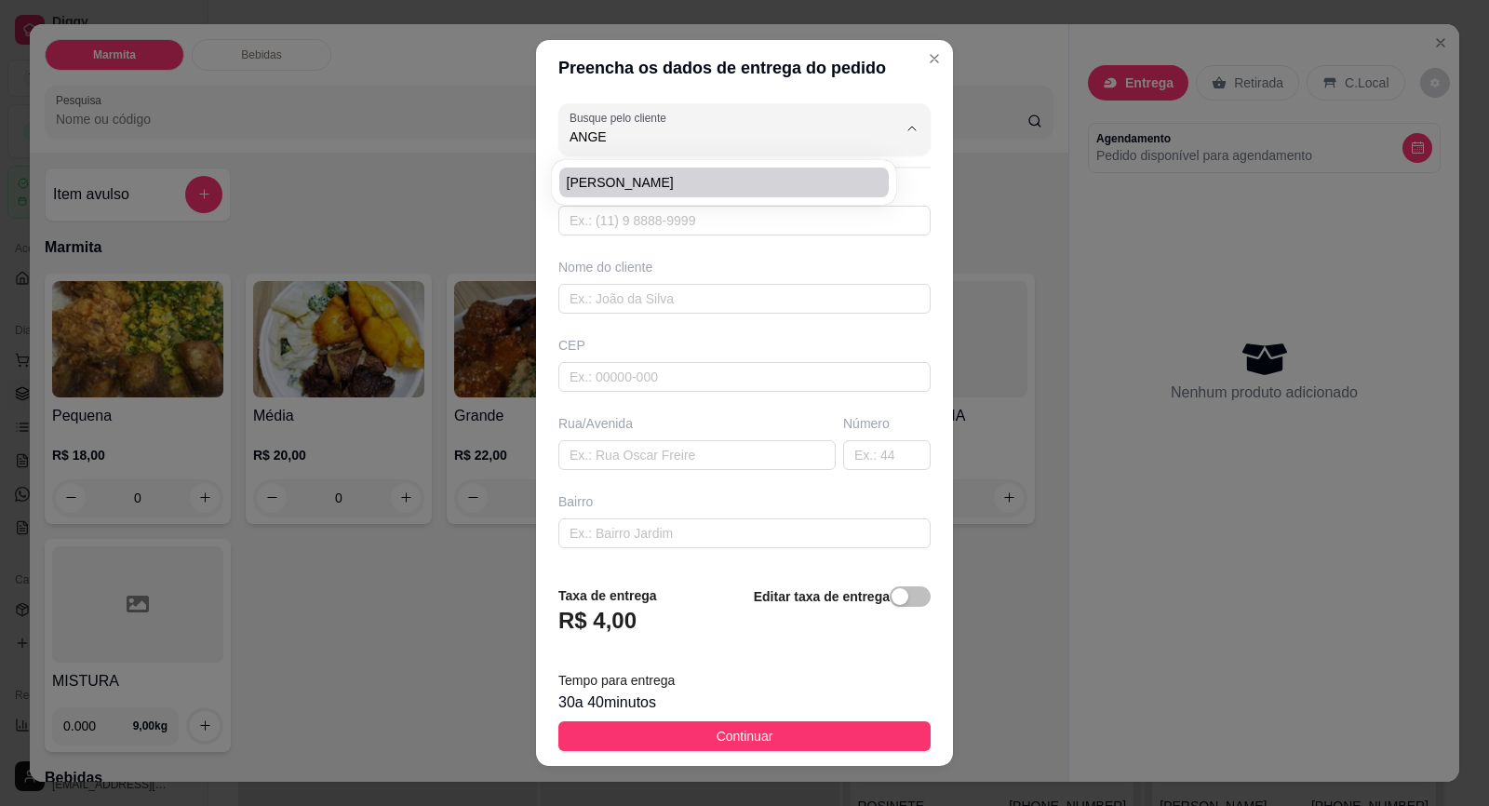
type input "BARRAFUNDA"
type input "LOJA PONTO E COSTURA"
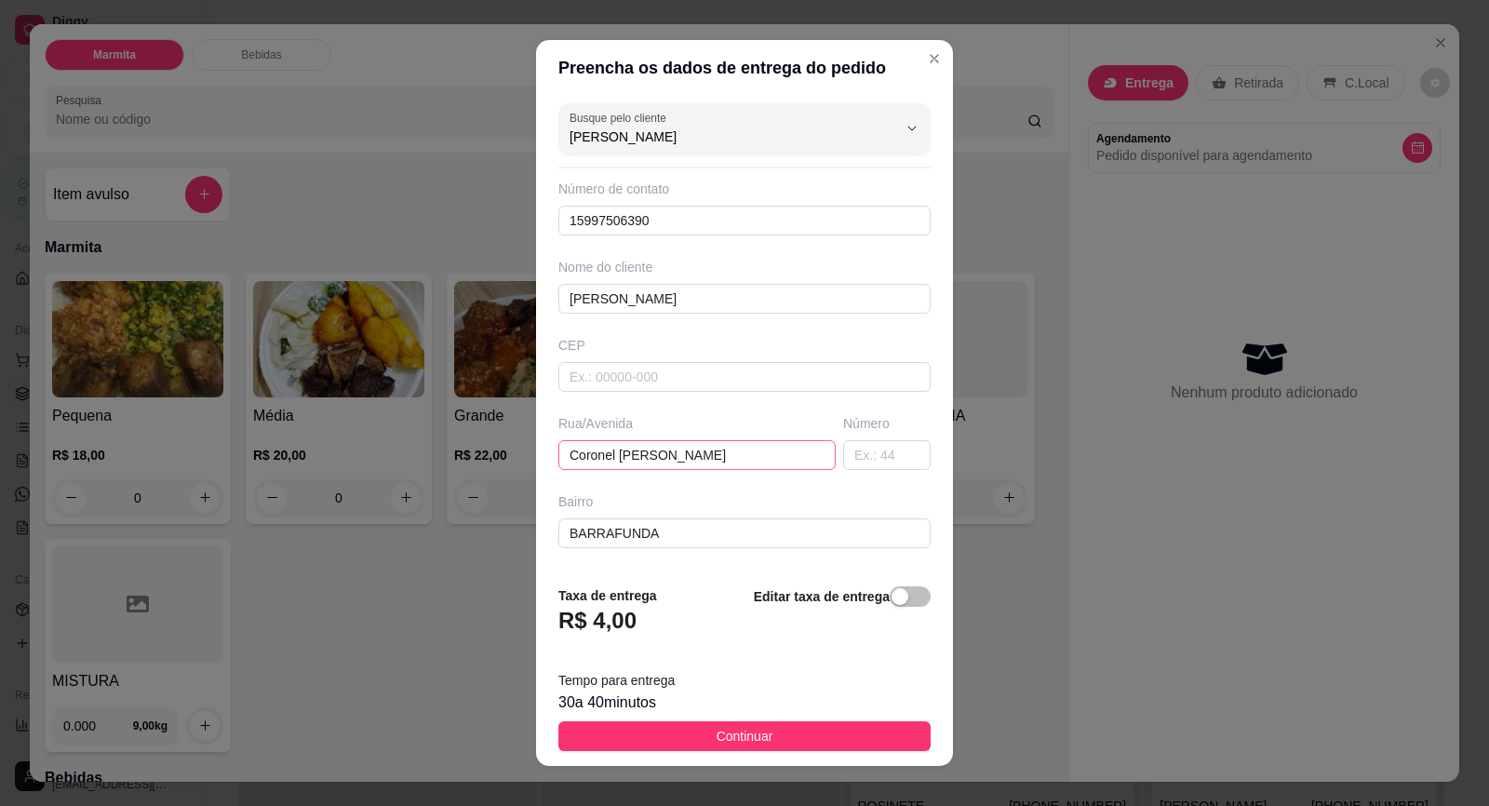
type input "[PERSON_NAME]"
click at [737, 454] on input "Coronel [PERSON_NAME]" at bounding box center [696, 455] width 277 height 30
type input "C"
type input "[PERSON_NAME] MARTINS"
click at [752, 536] on input "BARRAFUNDA" at bounding box center [744, 533] width 372 height 30
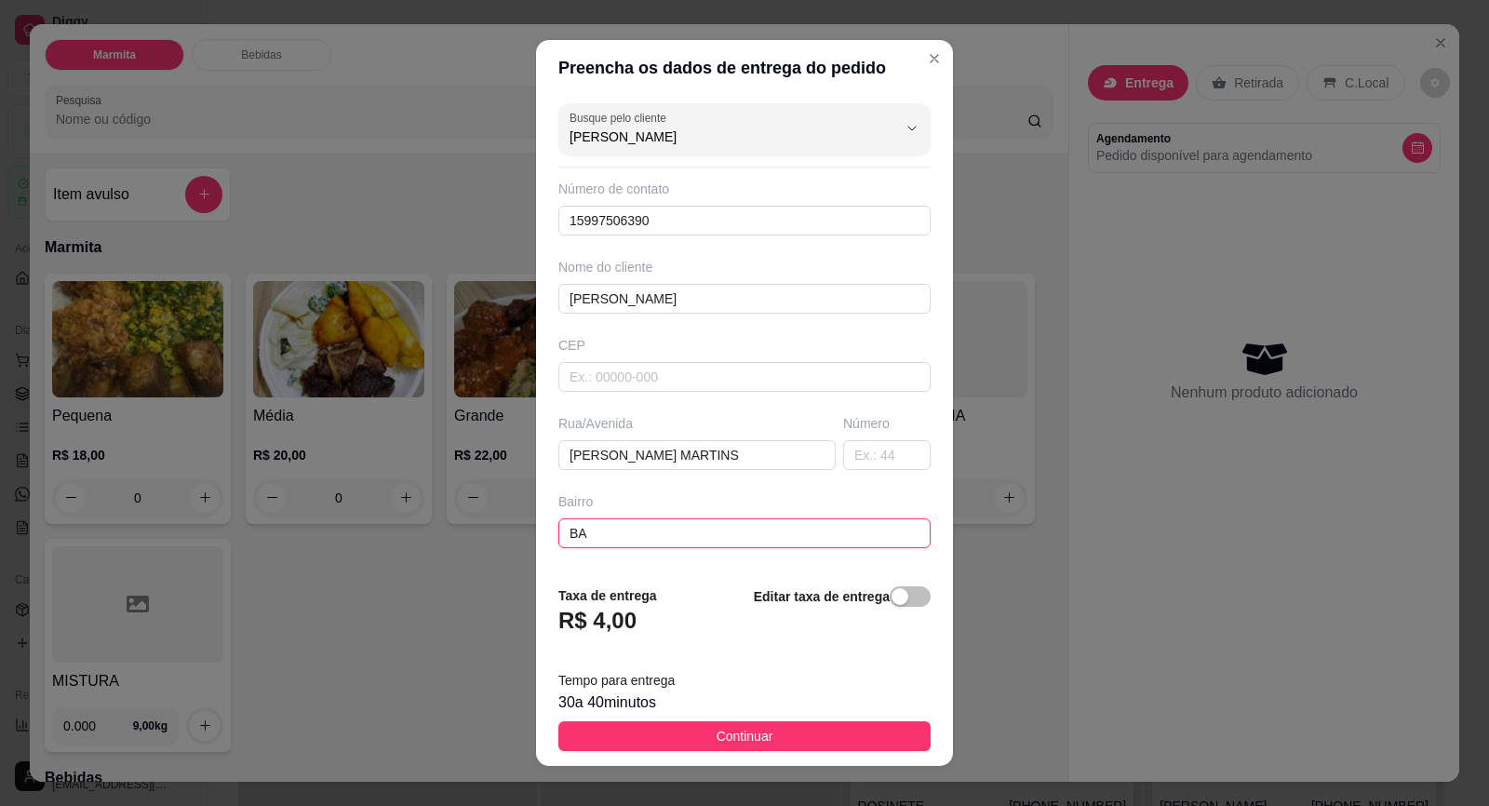
type input "B"
type input "VILA [PERSON_NAME]"
click at [872, 461] on input "text" at bounding box center [886, 455] width 87 height 30
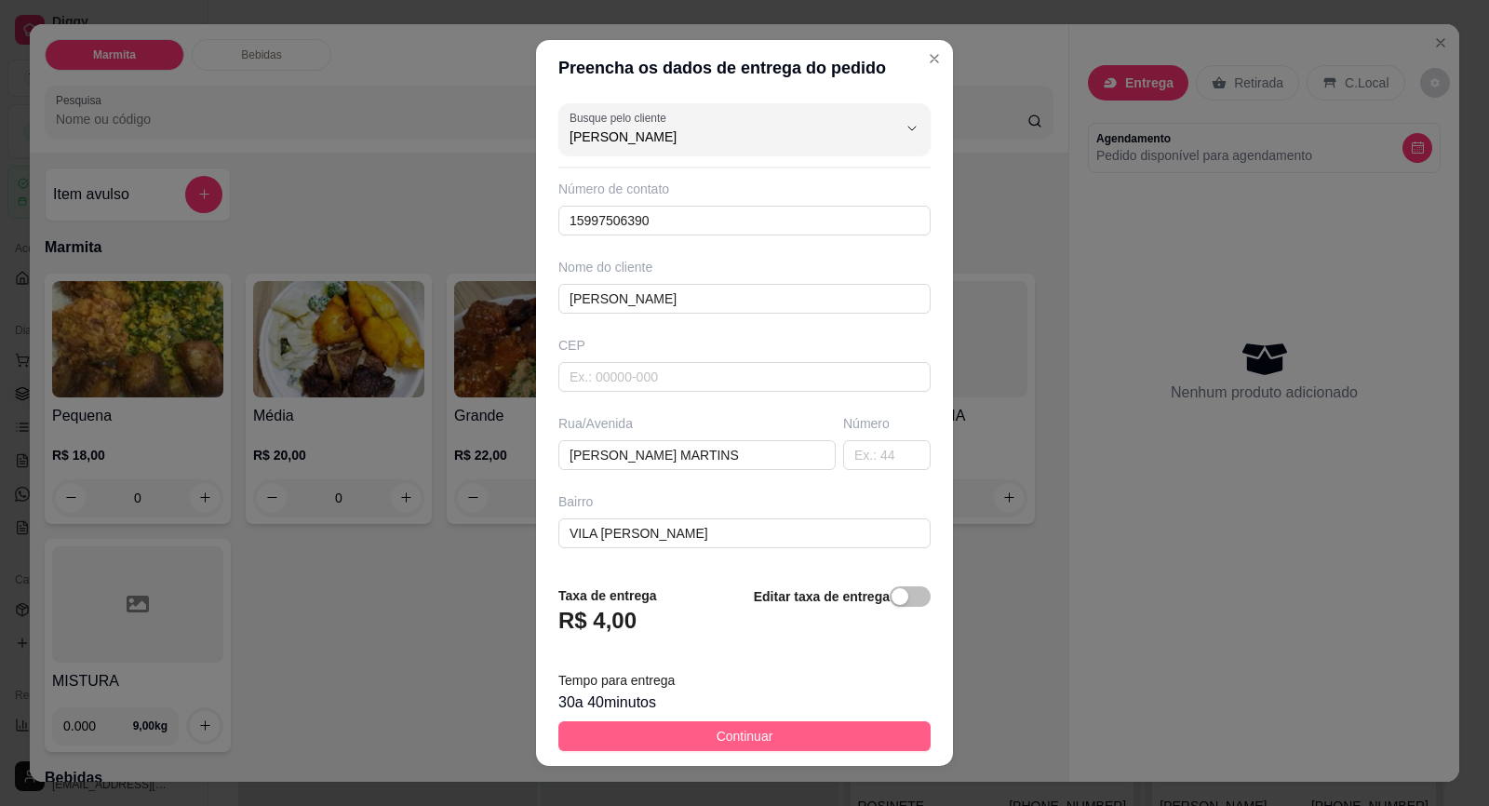
click at [836, 723] on button "Continuar" at bounding box center [744, 736] width 372 height 30
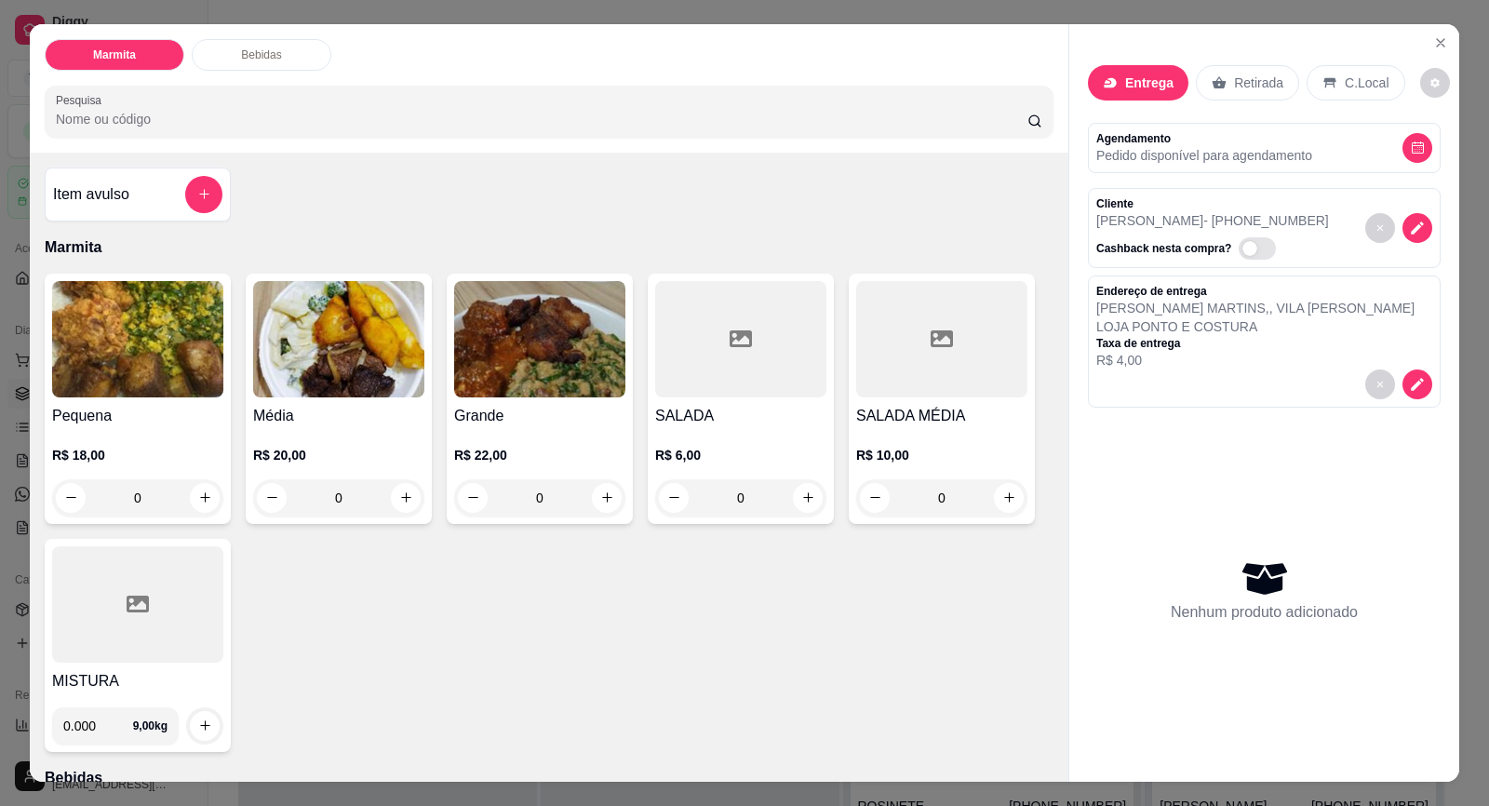
click at [196, 385] on img at bounding box center [137, 339] width 171 height 116
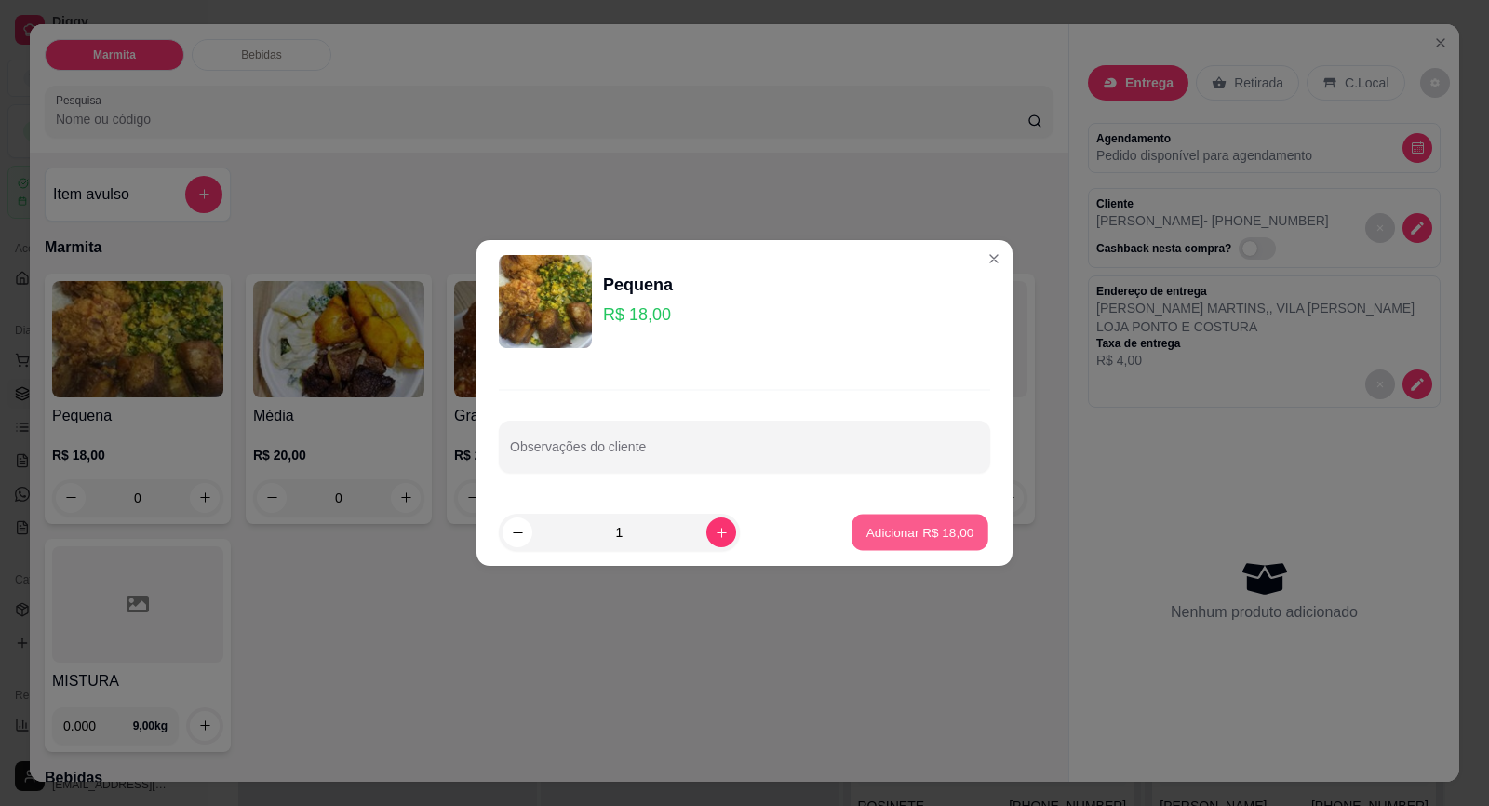
click at [891, 525] on p "Adicionar R$ 18,00" at bounding box center [920, 532] width 108 height 18
type input "1"
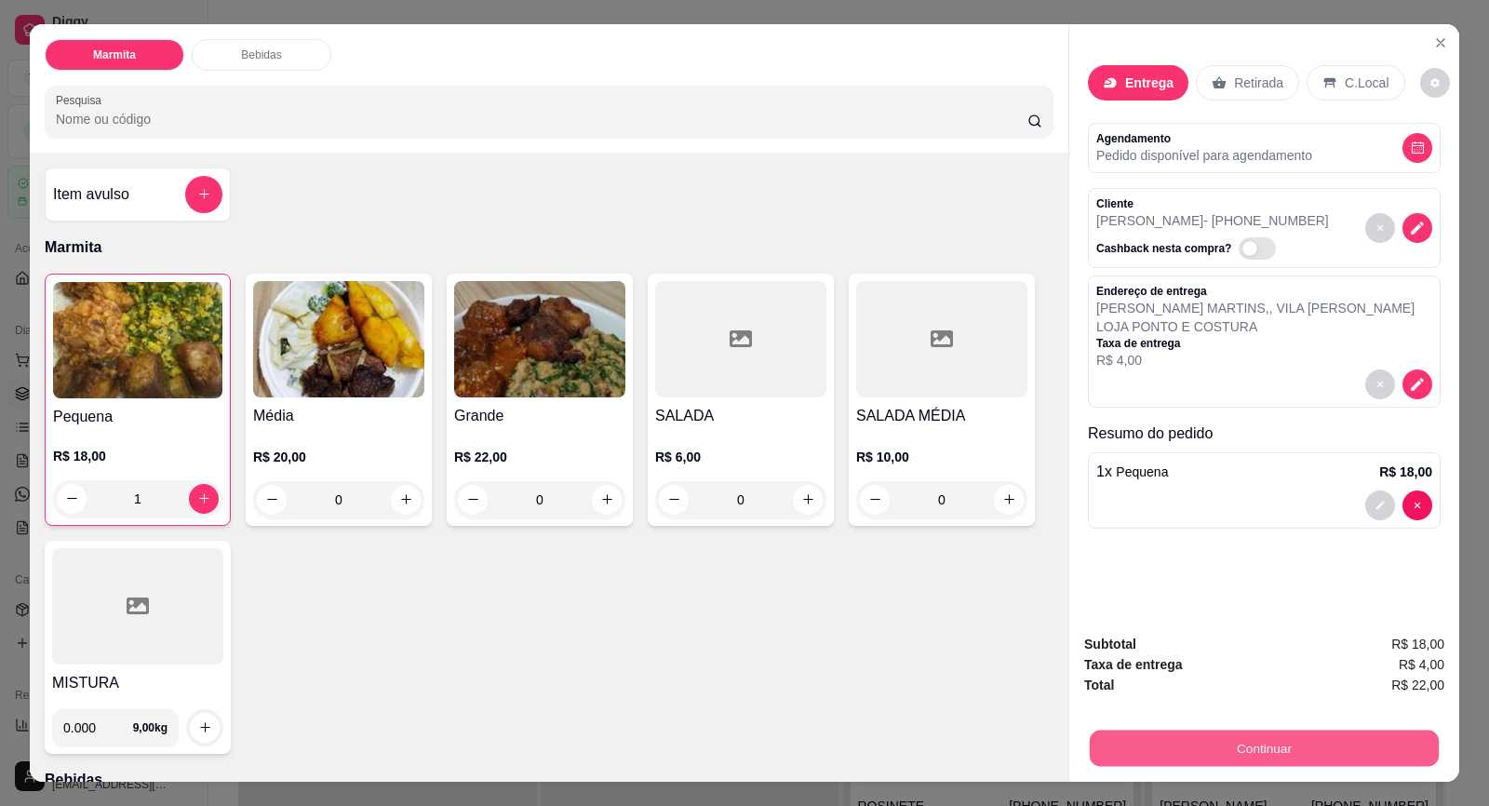
click at [1192, 732] on button "Continuar" at bounding box center [1264, 749] width 349 height 36
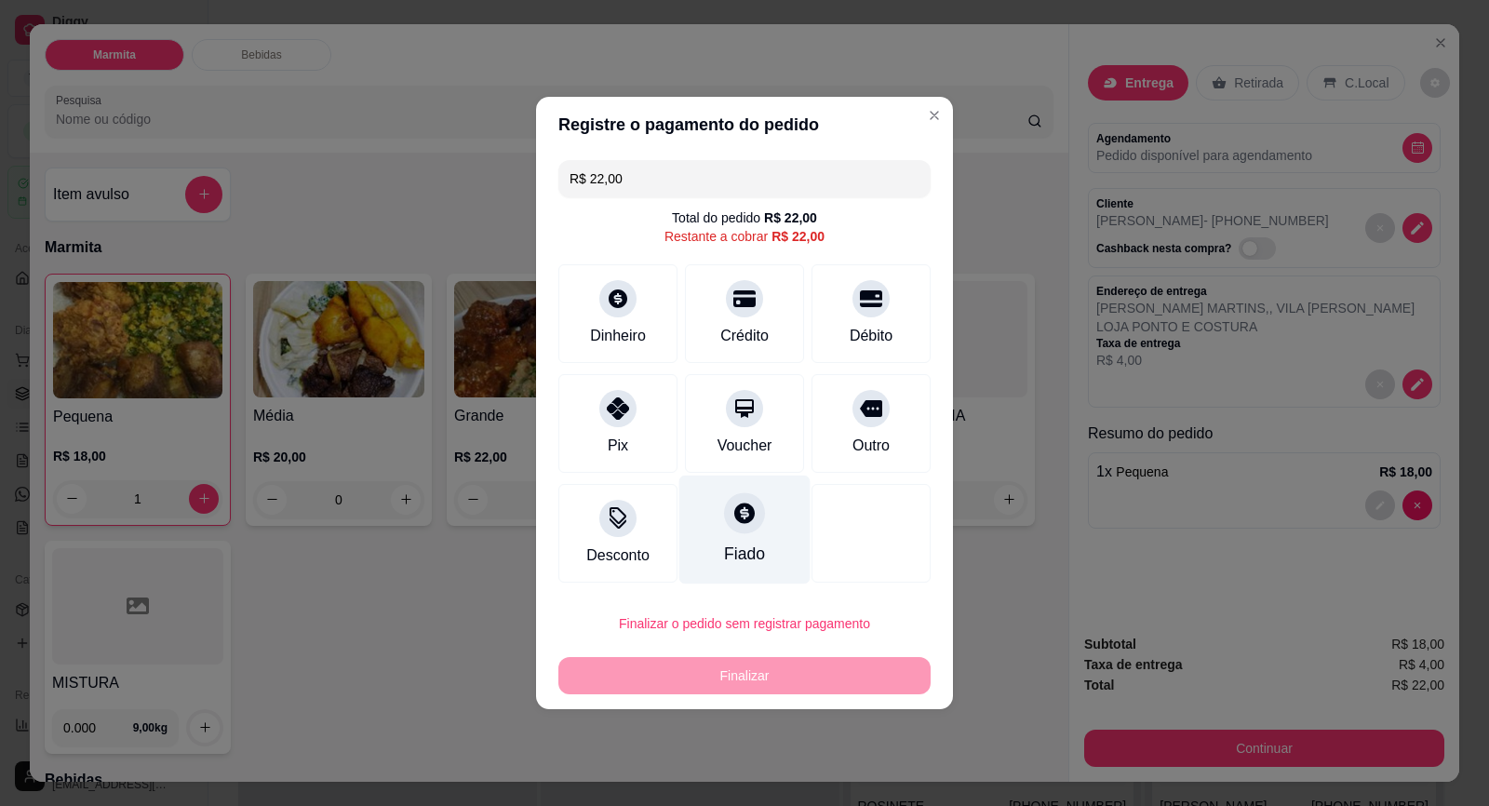
click at [734, 508] on icon at bounding box center [744, 513] width 20 height 20
type input "R$ 0,00"
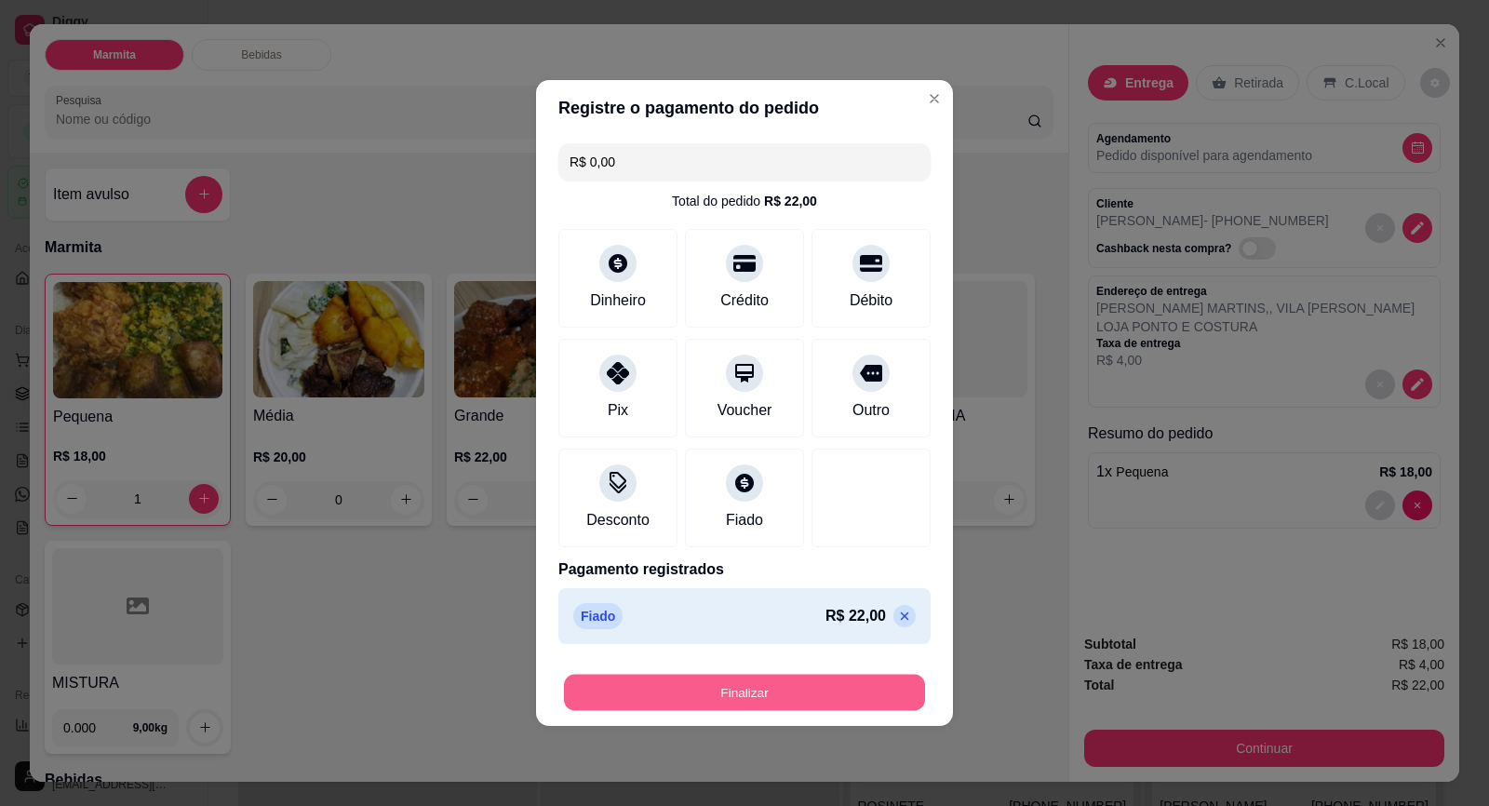
click at [790, 689] on button "Finalizar" at bounding box center [744, 693] width 361 height 36
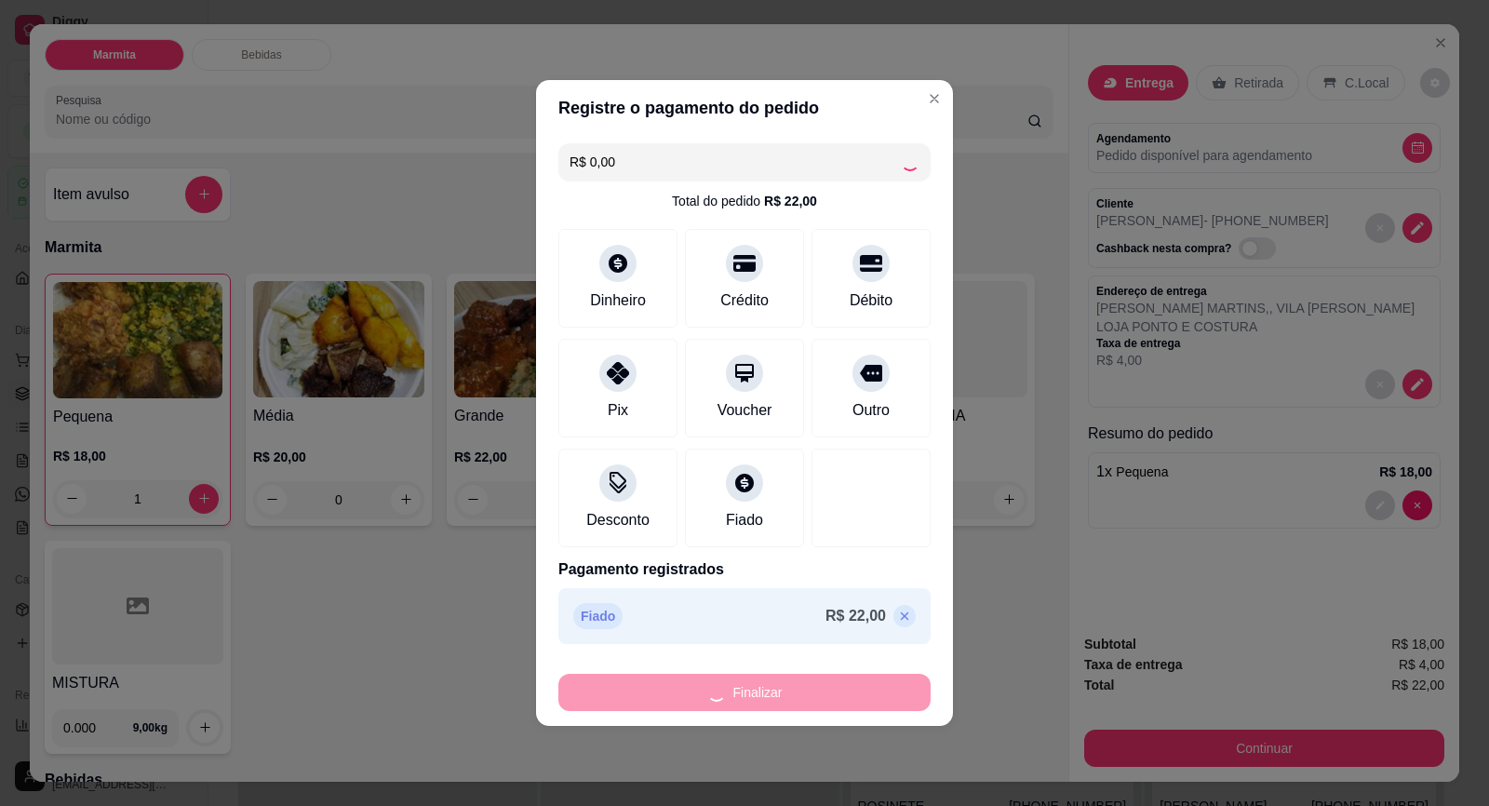
type input "0"
type input "-R$ 22,00"
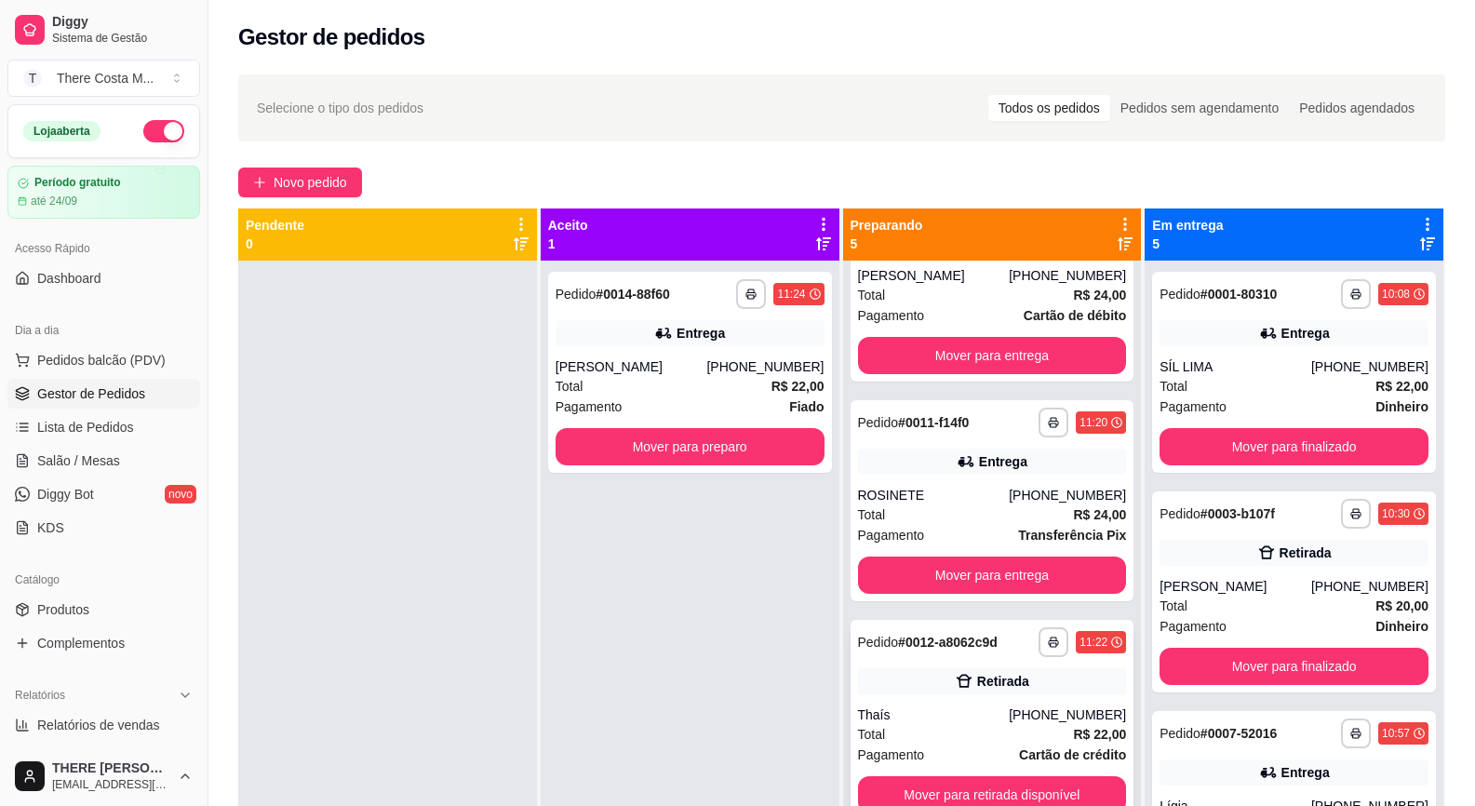
scroll to position [52, 0]
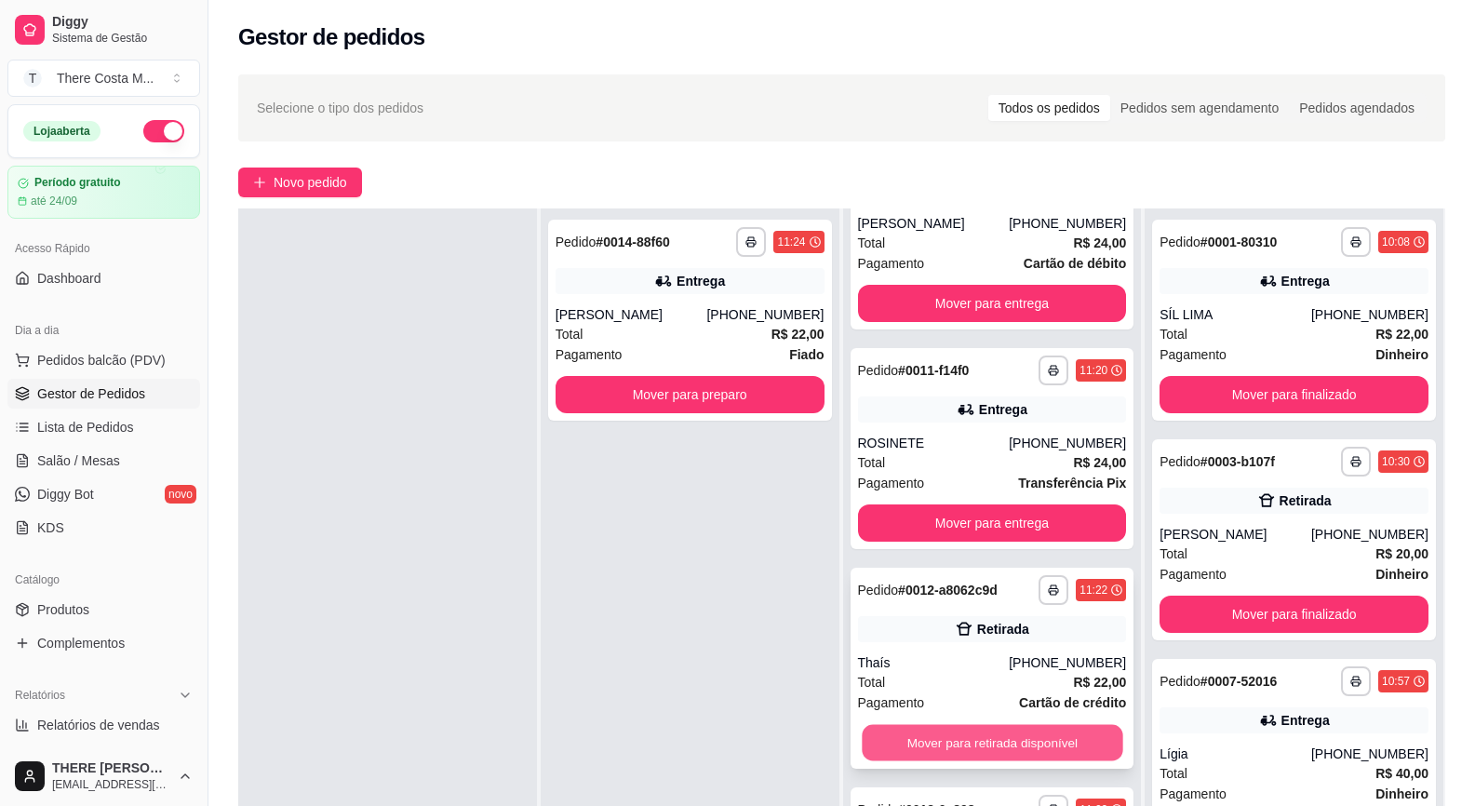
click at [991, 732] on button "Mover para retirada disponível" at bounding box center [992, 743] width 261 height 36
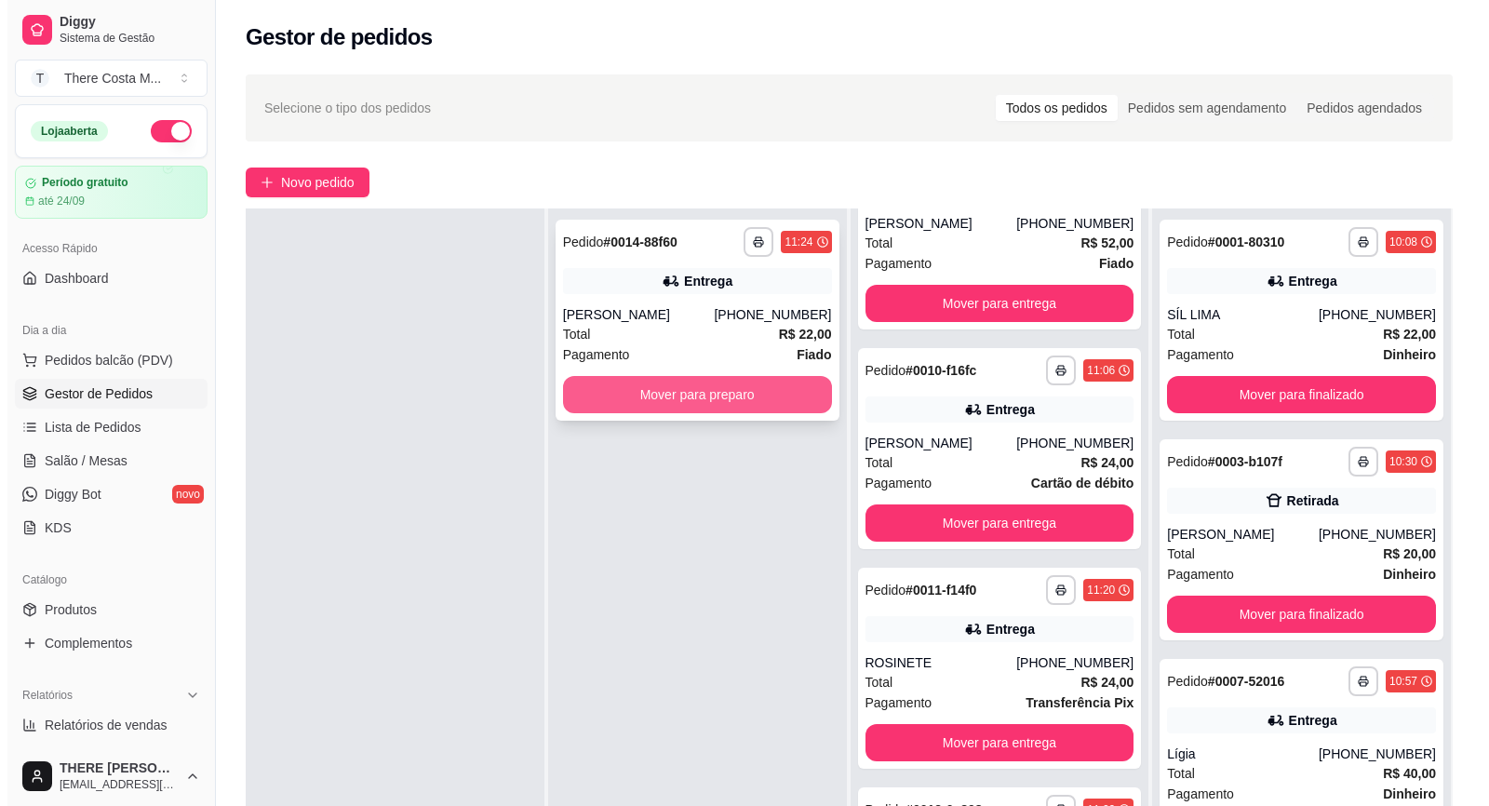
scroll to position [0, 0]
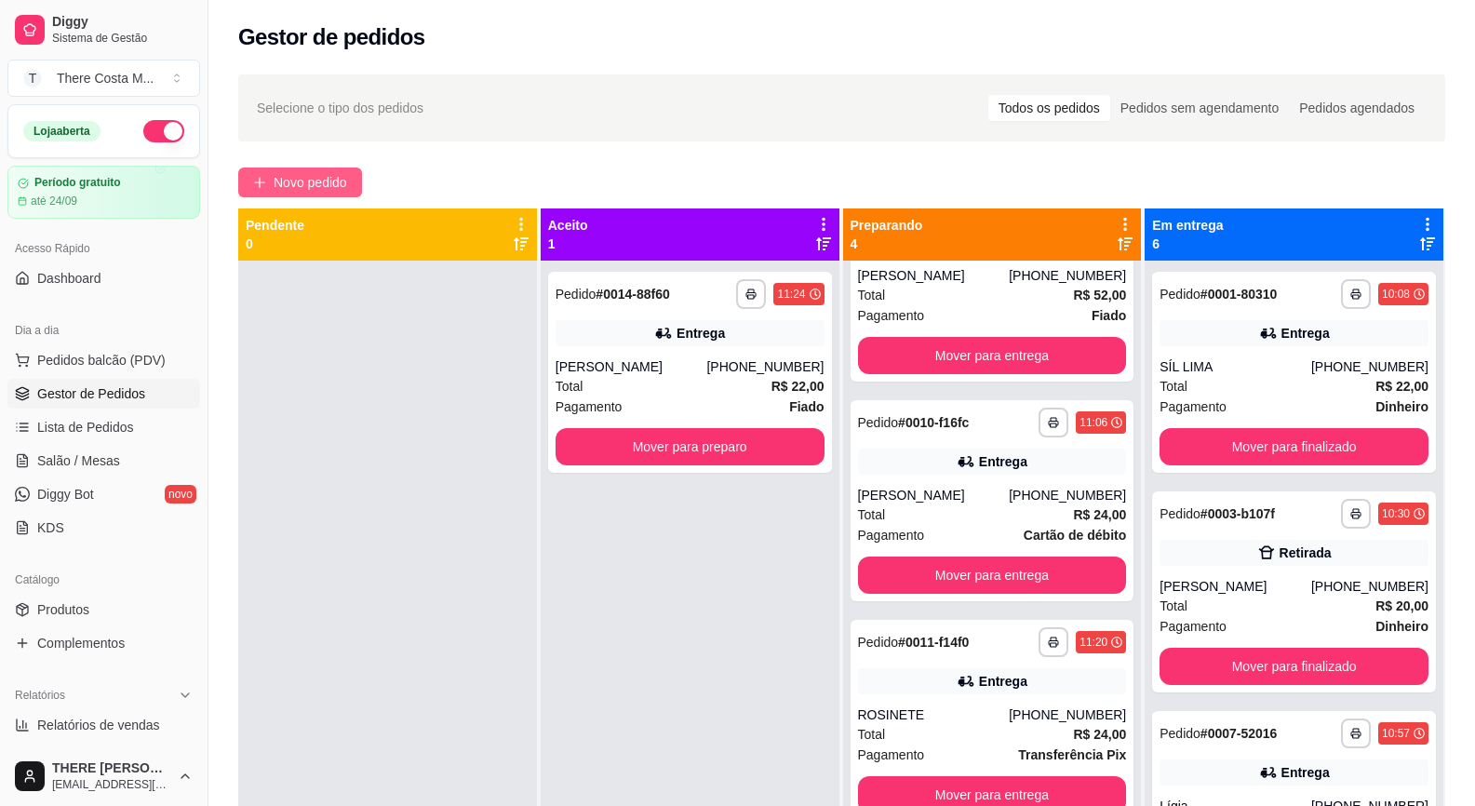
click at [282, 177] on span "Novo pedido" at bounding box center [311, 182] width 74 height 20
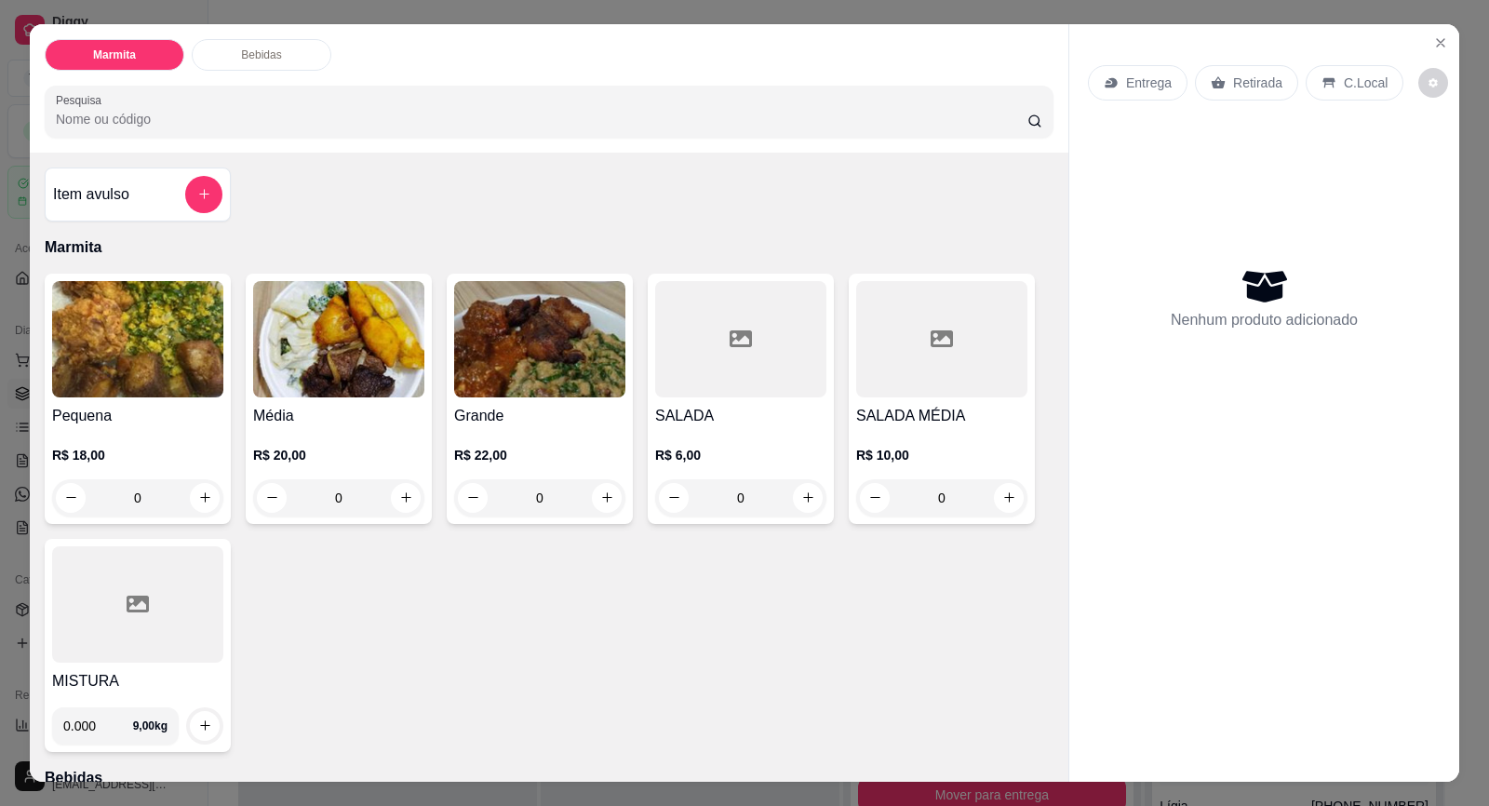
click at [1126, 79] on p "Entrega" at bounding box center [1149, 83] width 46 height 19
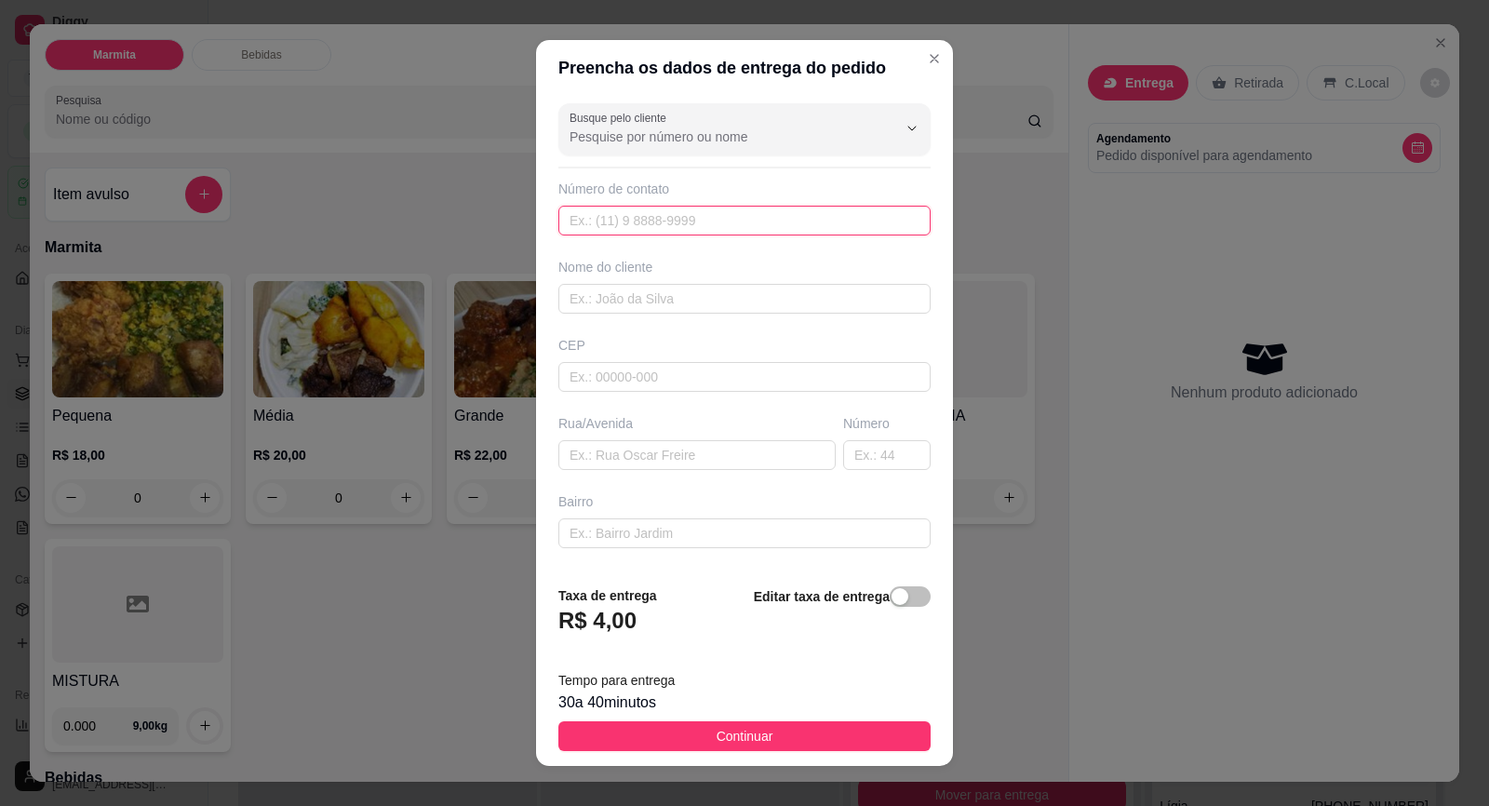
click at [779, 235] on input "text" at bounding box center [744, 221] width 372 height 30
type input "[PHONE_NUMBER]"
drag, startPoint x: 770, startPoint y: 319, endPoint x: 757, endPoint y: 301, distance: 22.7
click at [767, 315] on div "Busque pelo cliente Número de contato [PHONE_NUMBER] Nome do cliente CEP Rua/[G…" at bounding box center [744, 333] width 417 height 474
click at [757, 301] on input "text" at bounding box center [744, 299] width 372 height 30
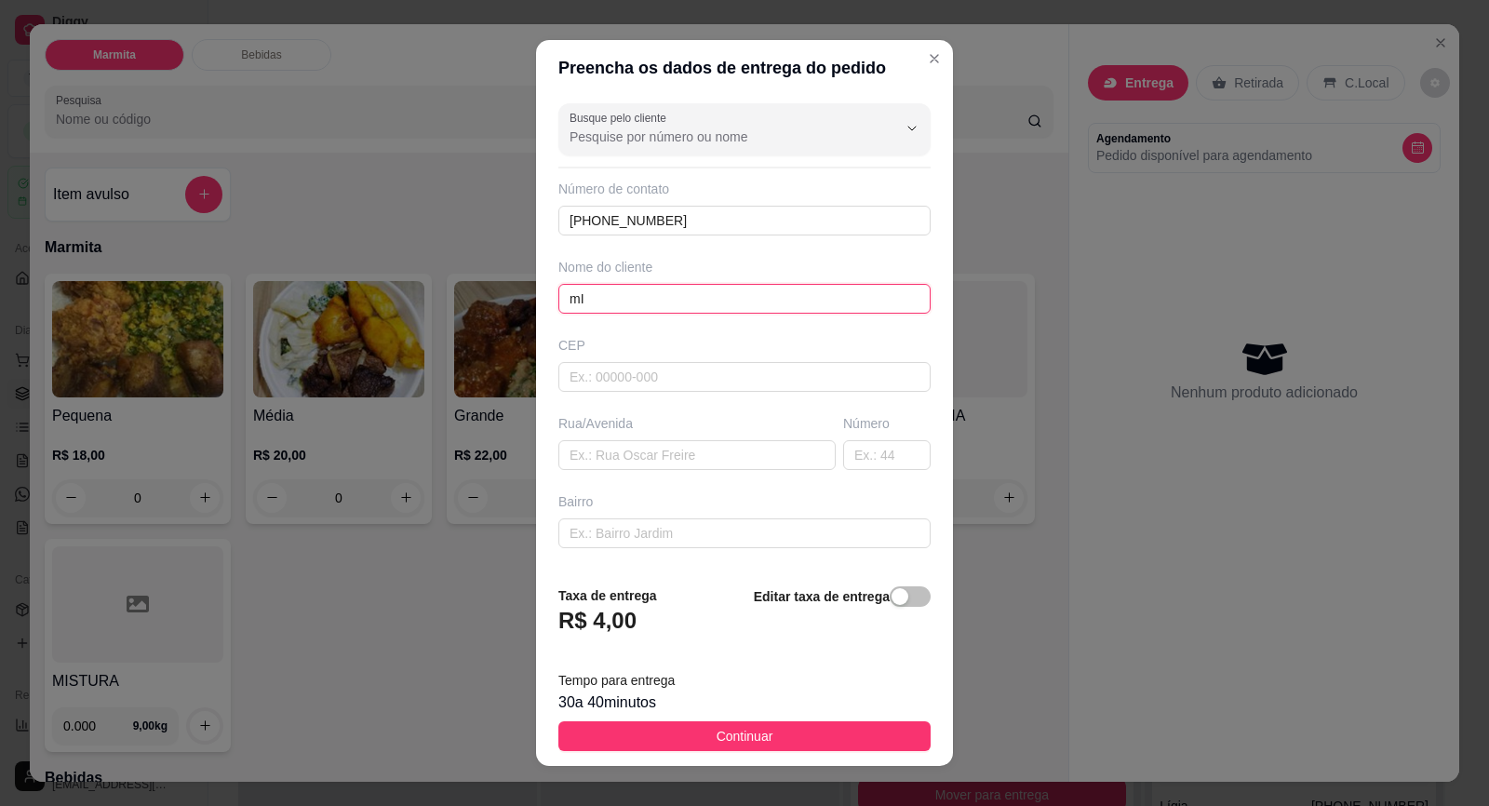
type input "m"
type input "MIRIELEM"
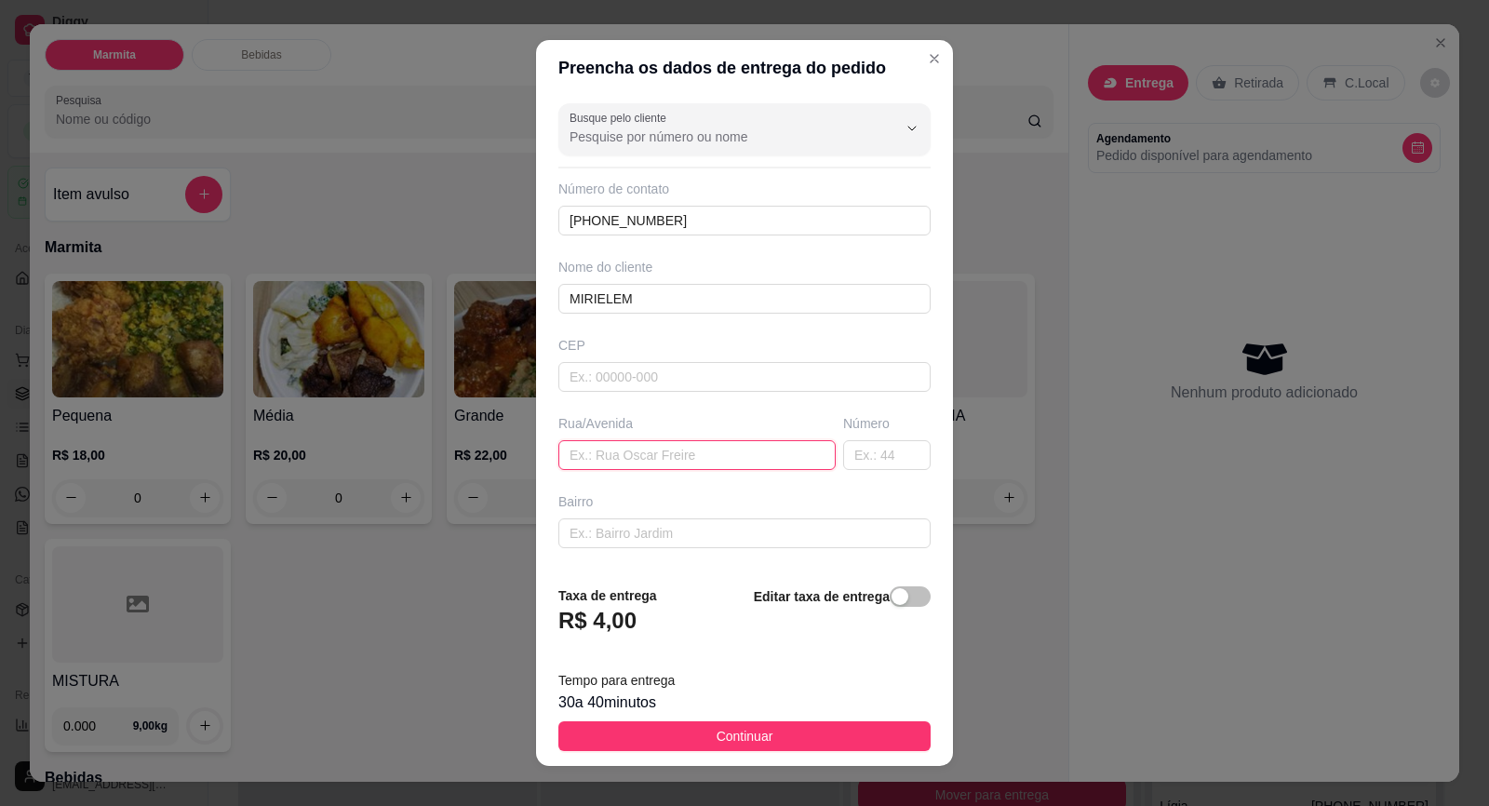
click at [699, 467] on input "text" at bounding box center [696, 455] width 277 height 30
type input "CHACARÁ DO RÉGIS"
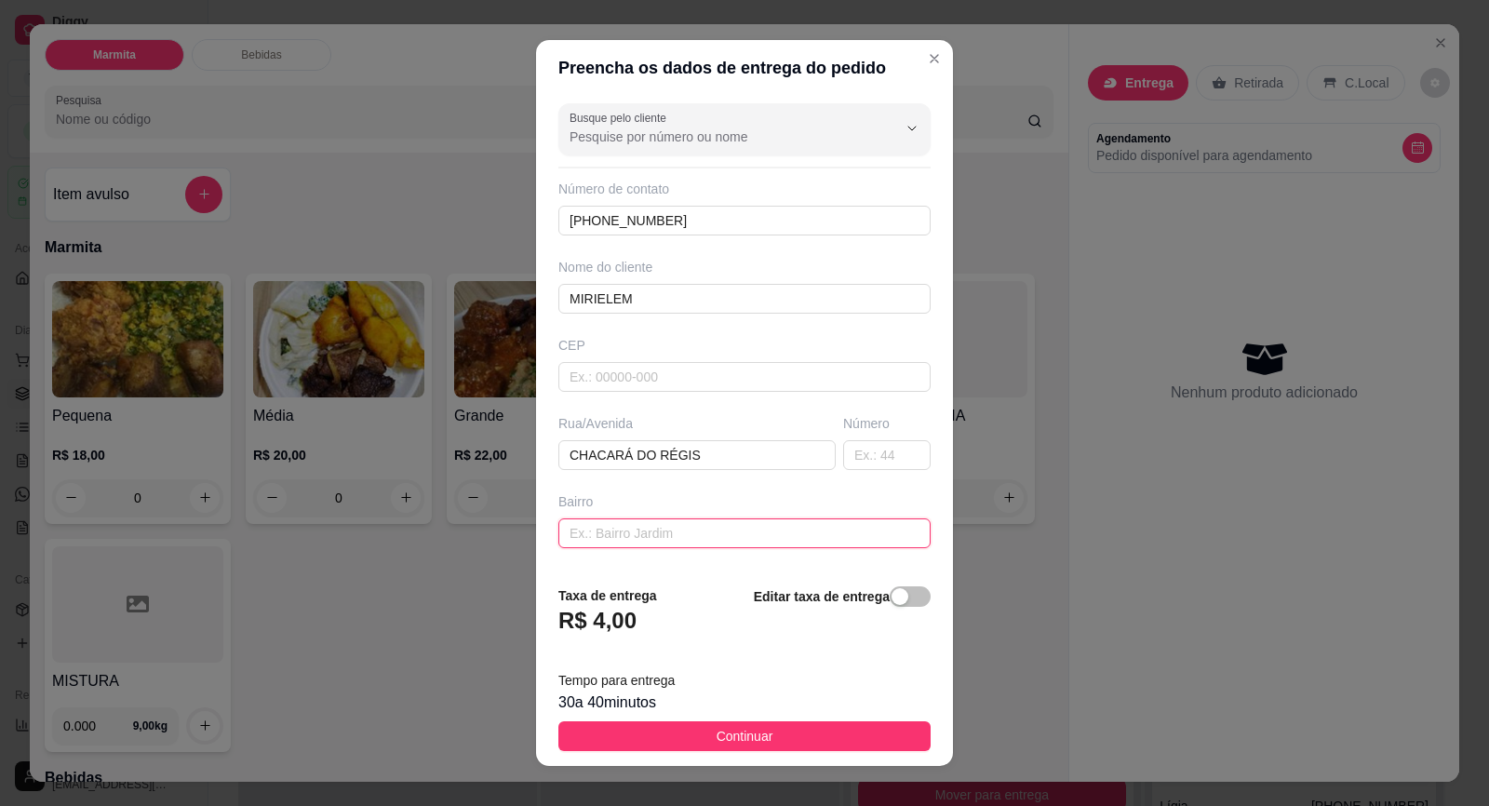
click at [769, 535] on input "text" at bounding box center [744, 533] width 372 height 30
type input "0"
click at [850, 447] on input "text" at bounding box center [886, 455] width 87 height 30
type input "01"
click at [892, 596] on span "button" at bounding box center [910, 596] width 41 height 20
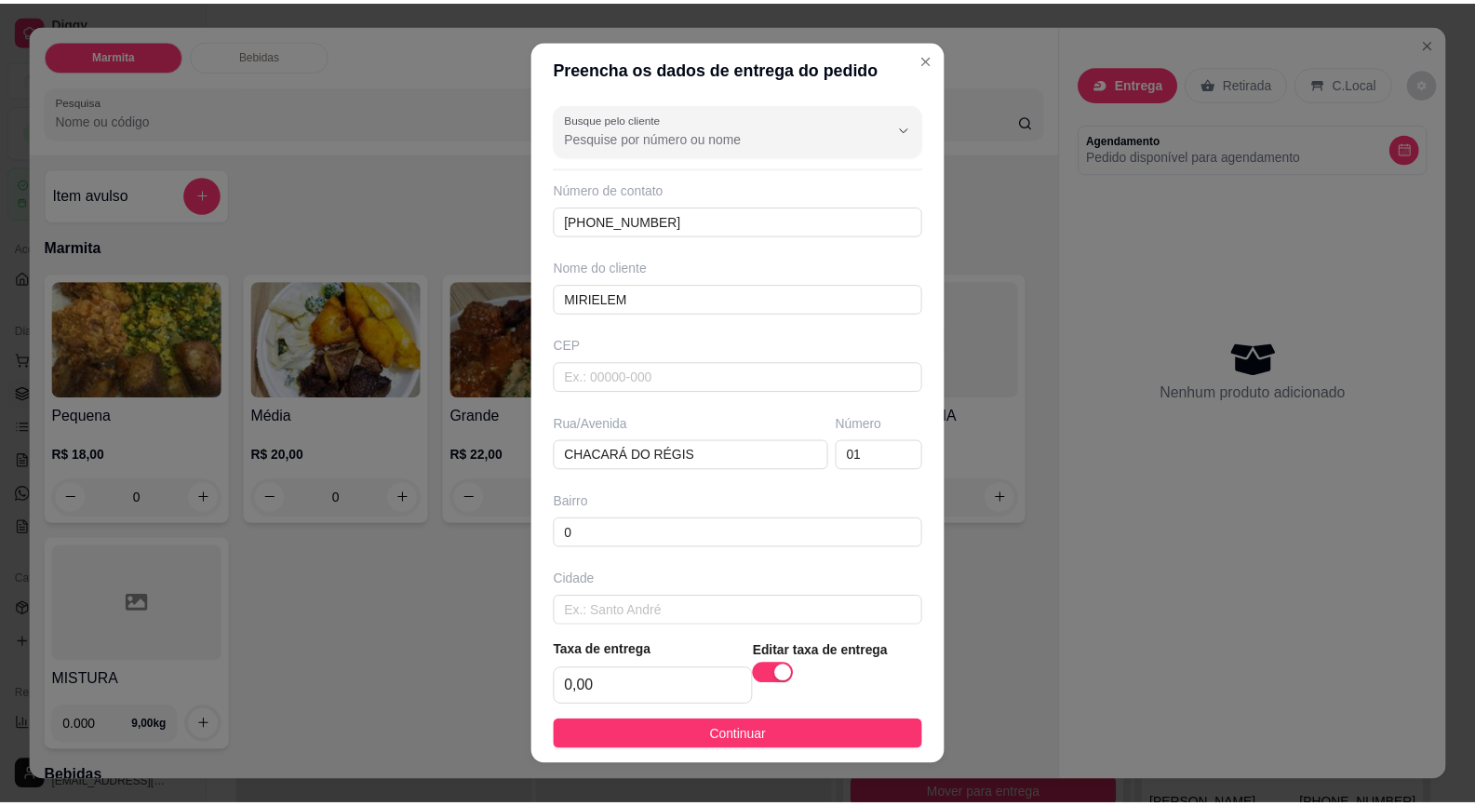
scroll to position [20, 0]
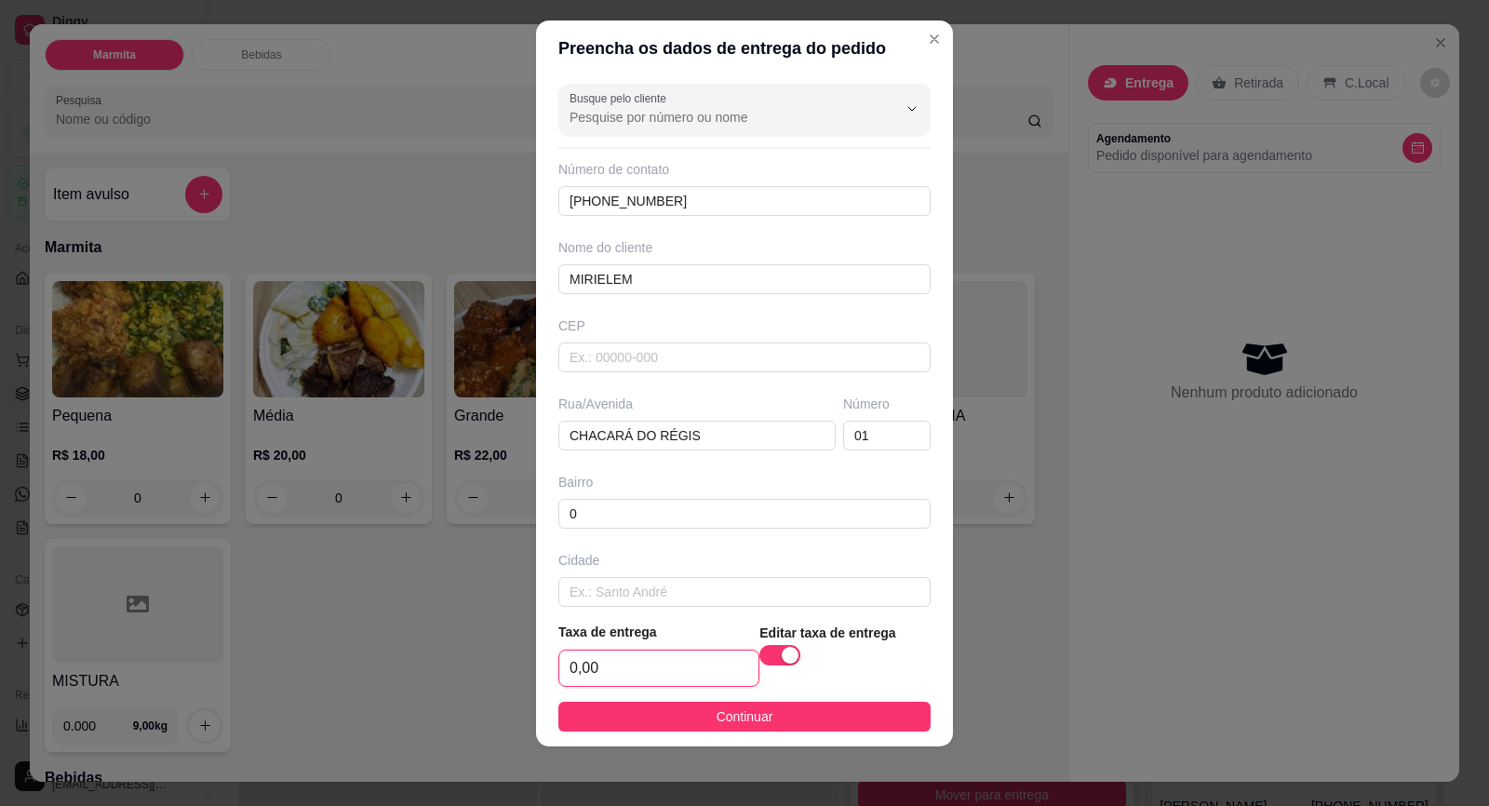
click at [672, 657] on input "0,00" at bounding box center [658, 668] width 199 height 35
type input "7,00"
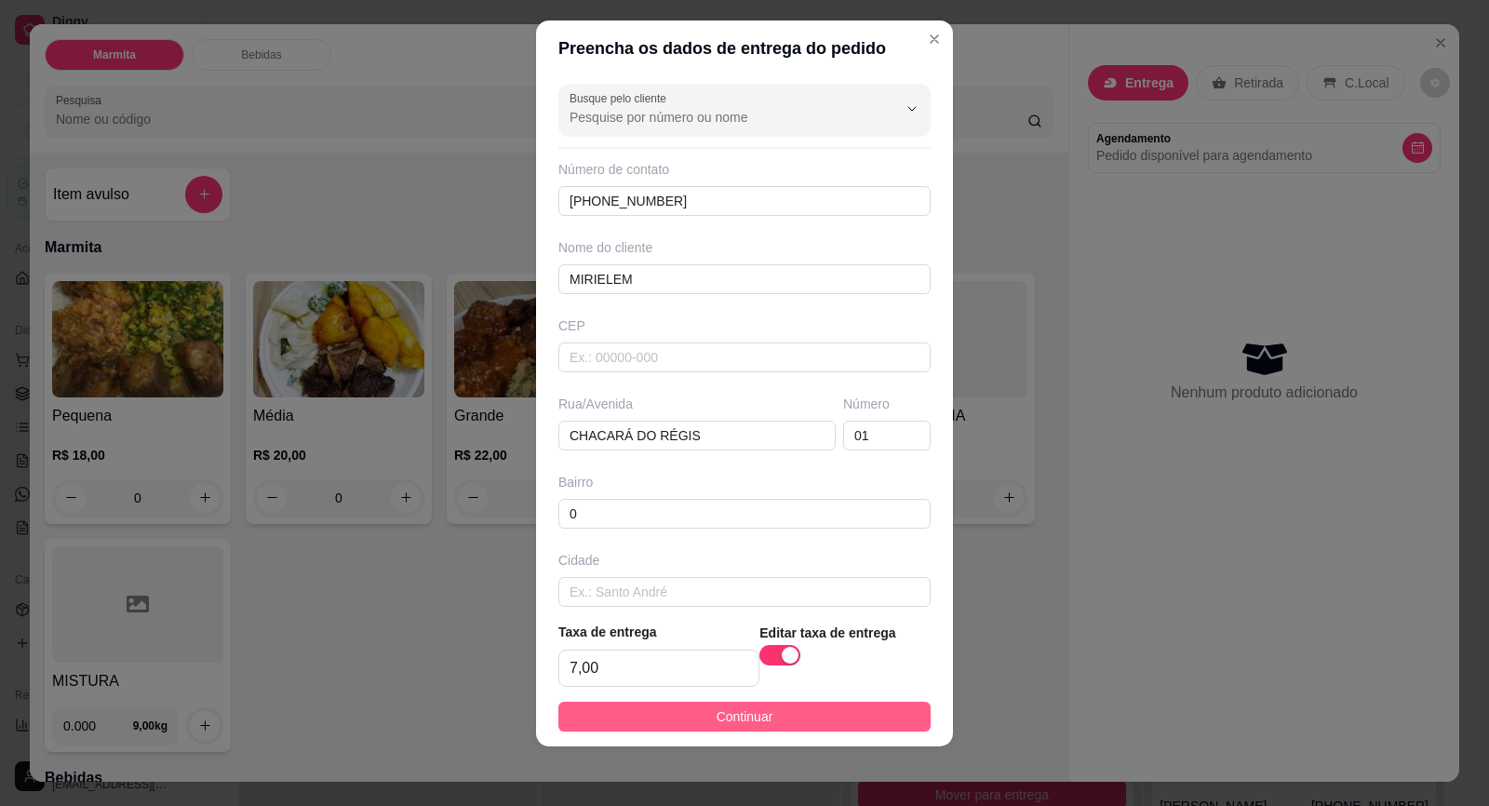
click at [691, 713] on button "Continuar" at bounding box center [744, 717] width 372 height 30
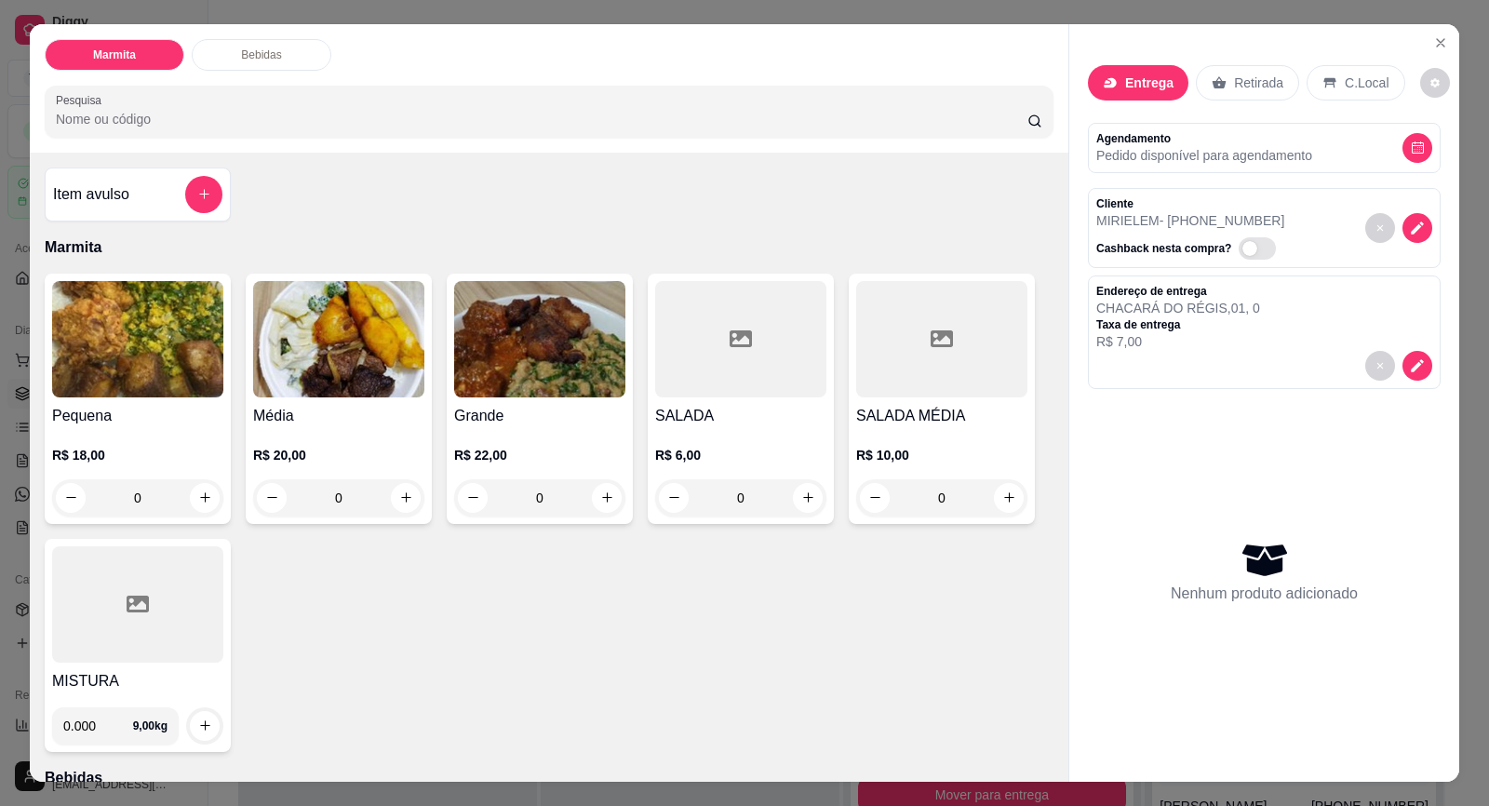
click at [147, 423] on h4 "Pequena" at bounding box center [137, 416] width 171 height 22
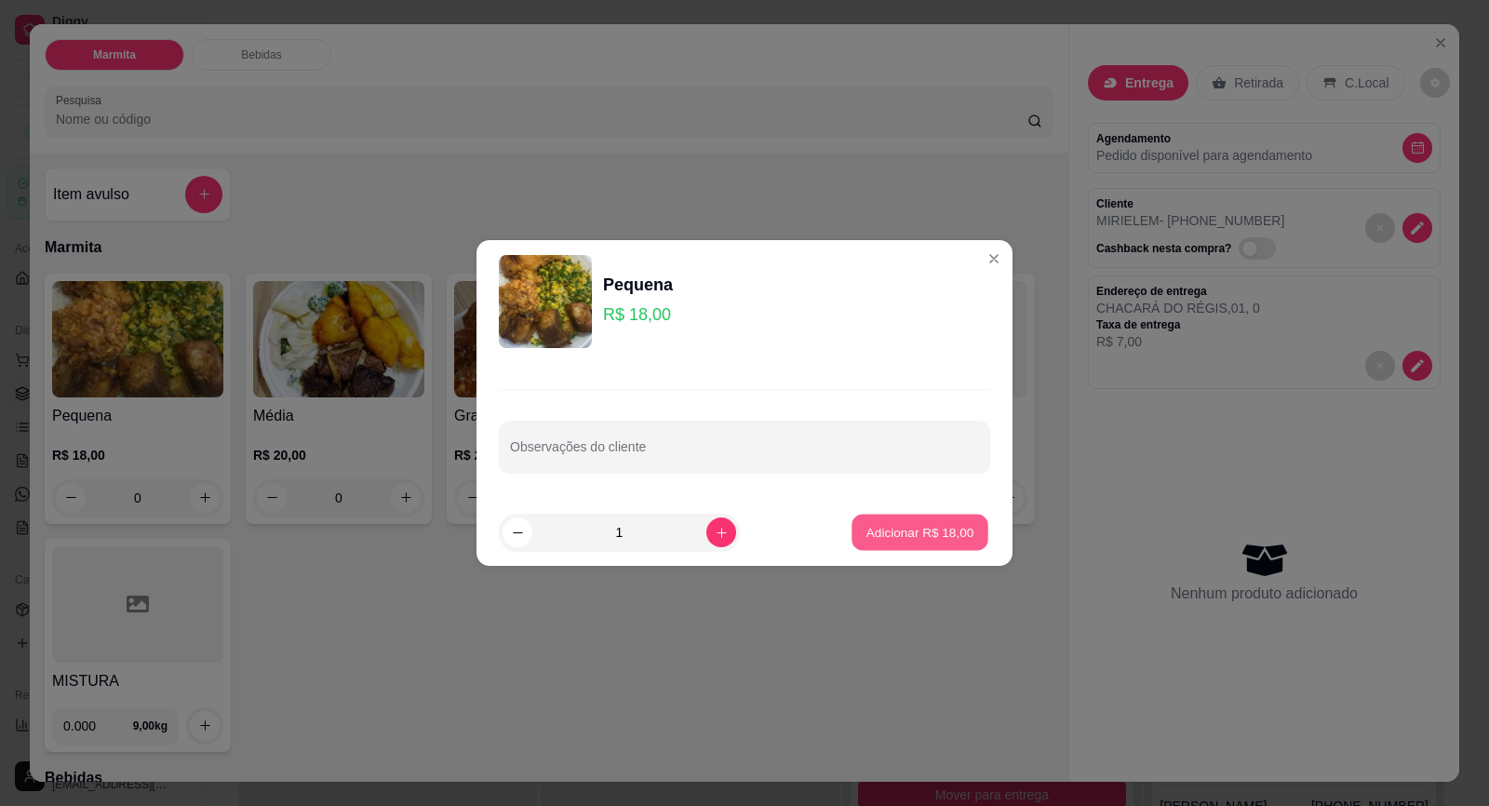
click at [943, 541] on p "Adicionar R$ 18,00" at bounding box center [920, 532] width 108 height 18
type input "1"
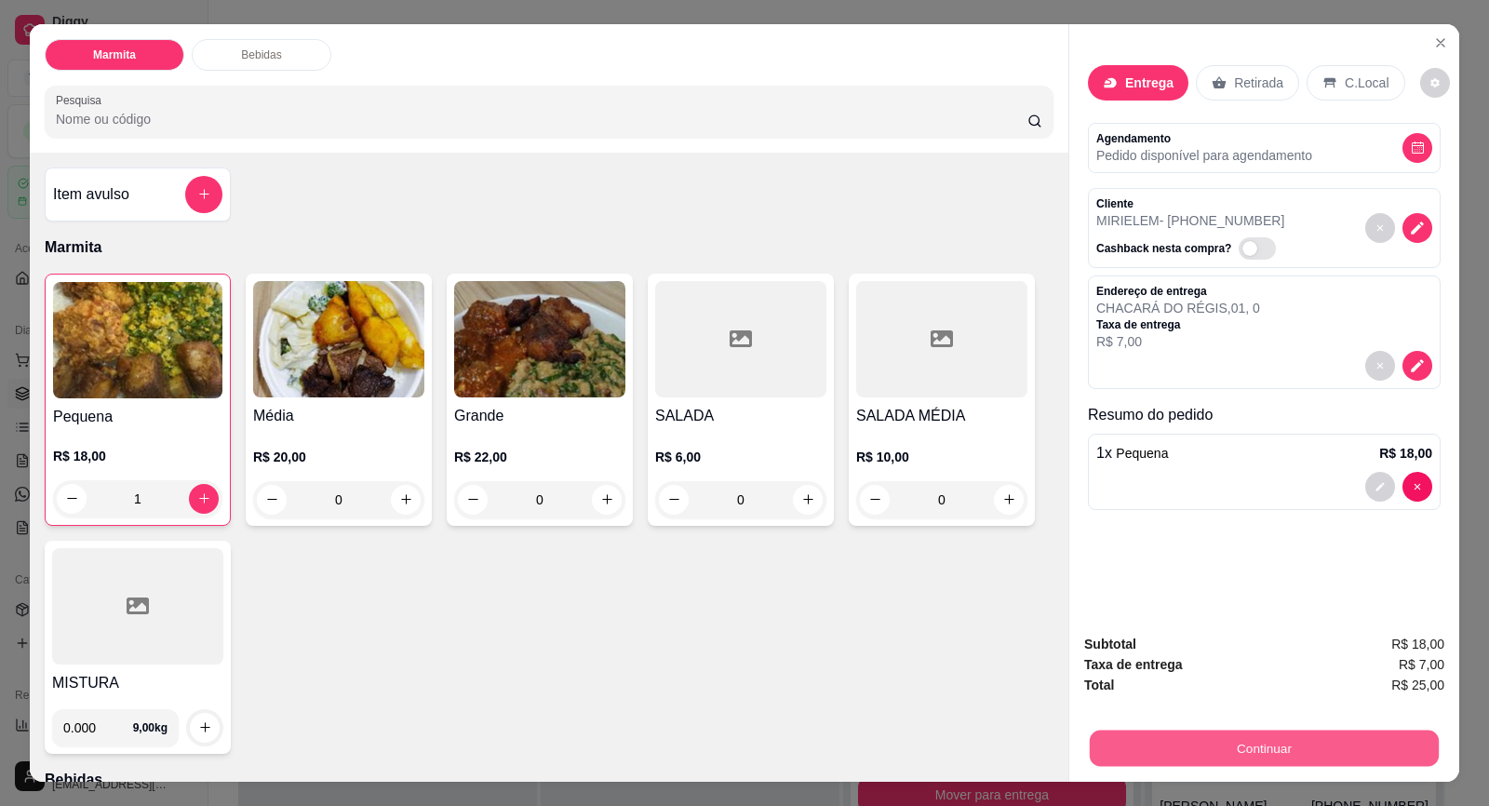
click at [1202, 735] on button "Continuar" at bounding box center [1264, 749] width 349 height 36
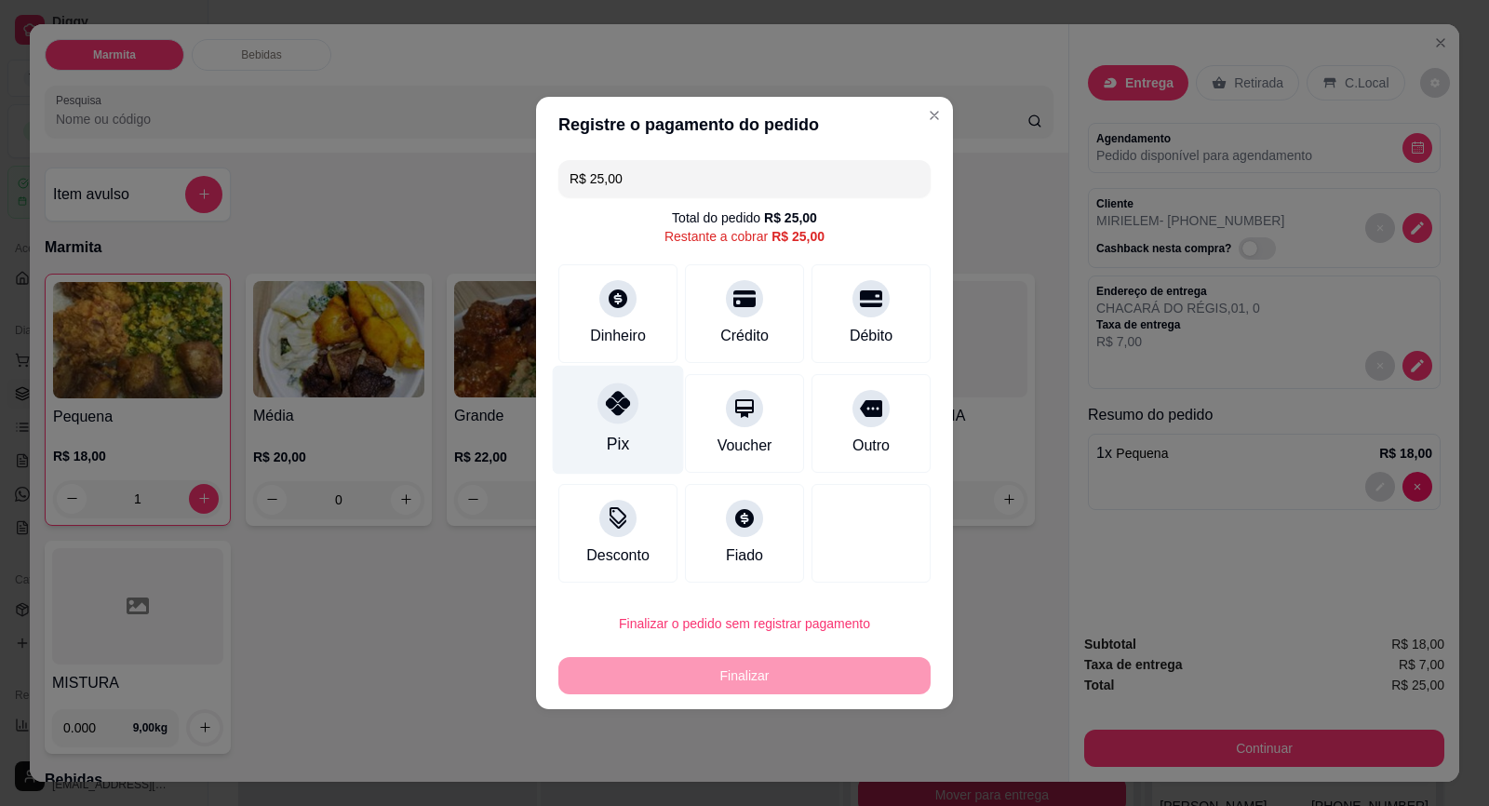
click at [605, 422] on div "Pix" at bounding box center [618, 420] width 131 height 109
type input "R$ 0,00"
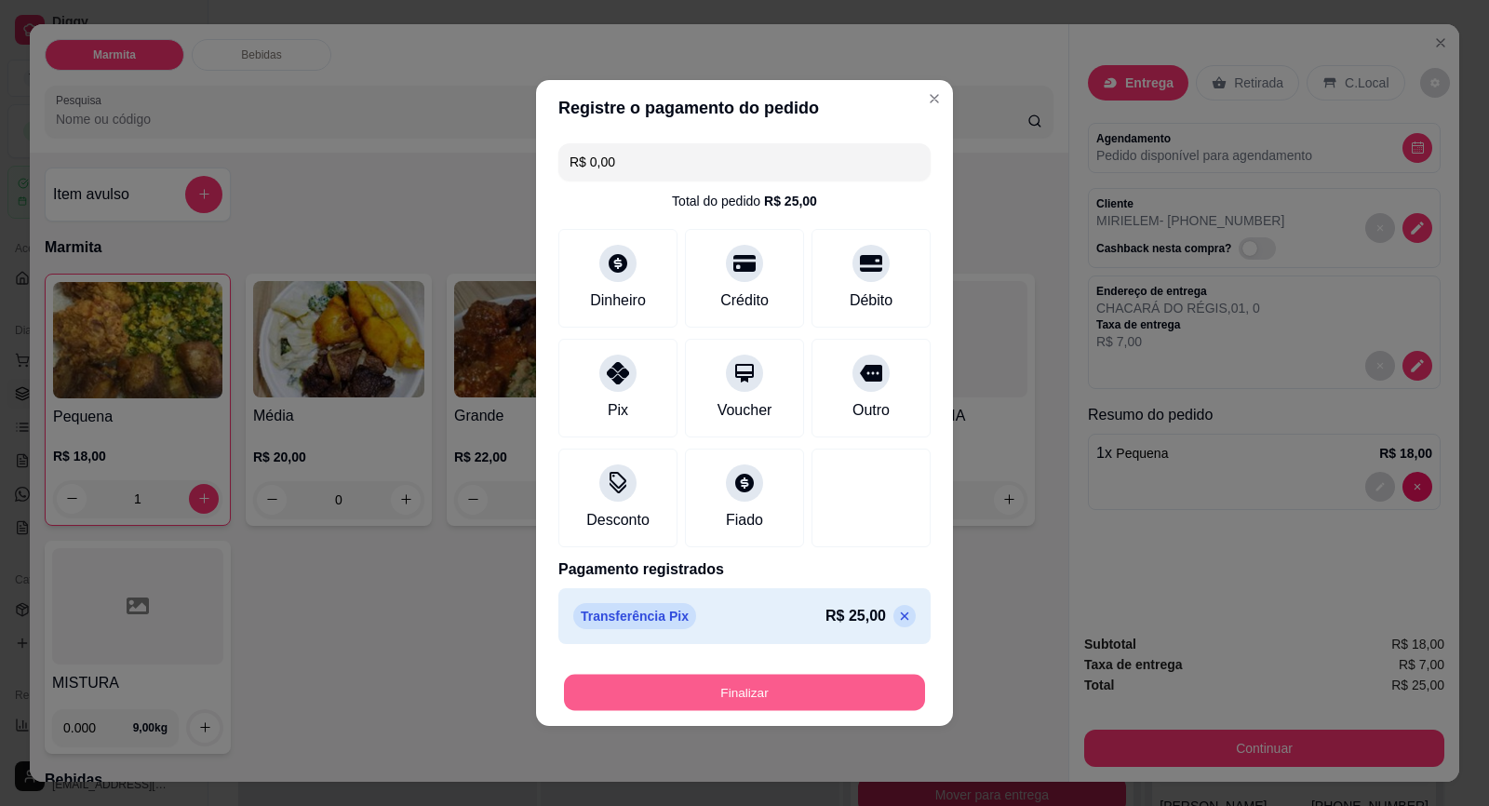
click at [799, 679] on button "Finalizar" at bounding box center [744, 693] width 361 height 36
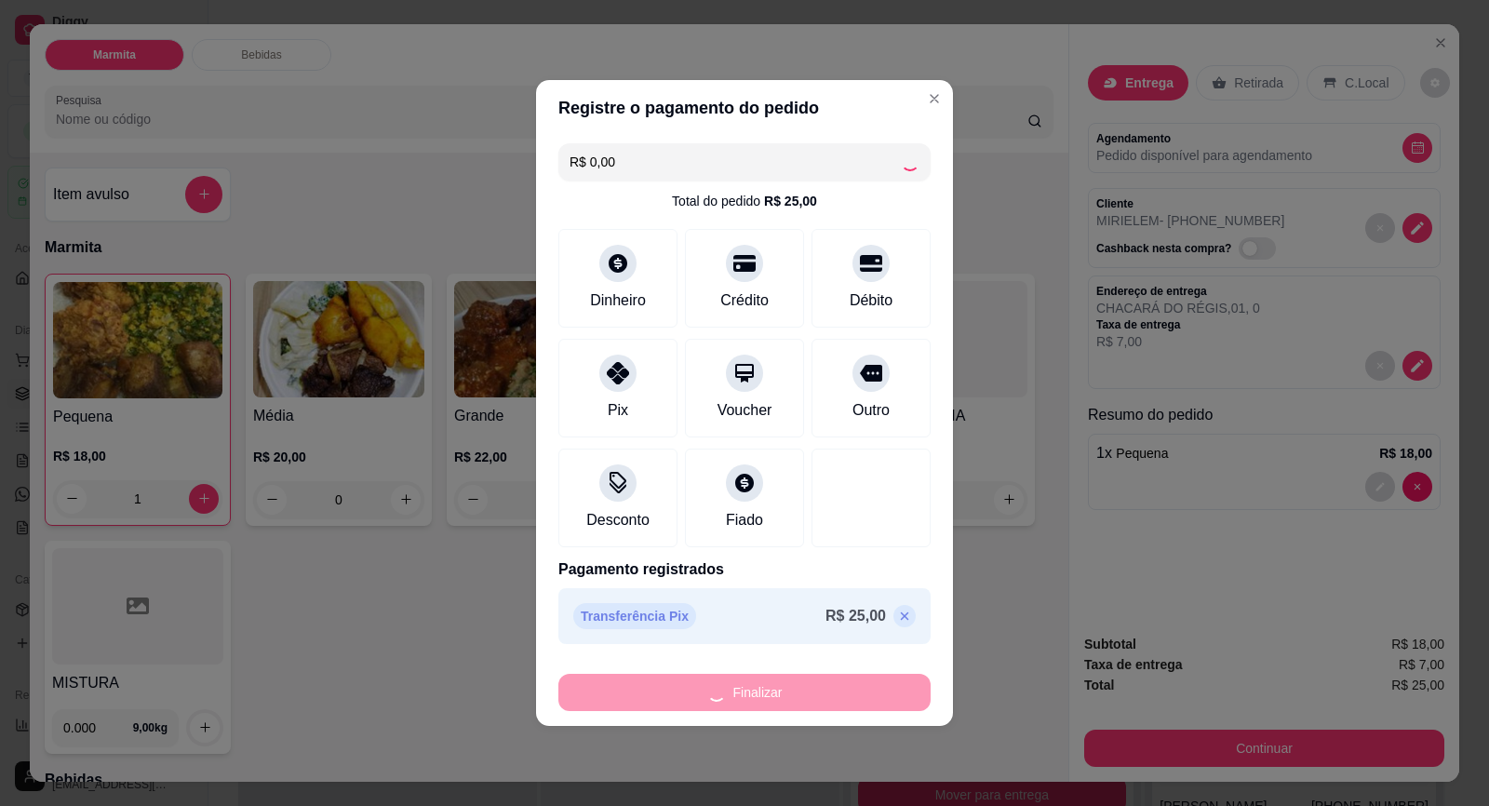
type input "0"
type input "-R$ 25,00"
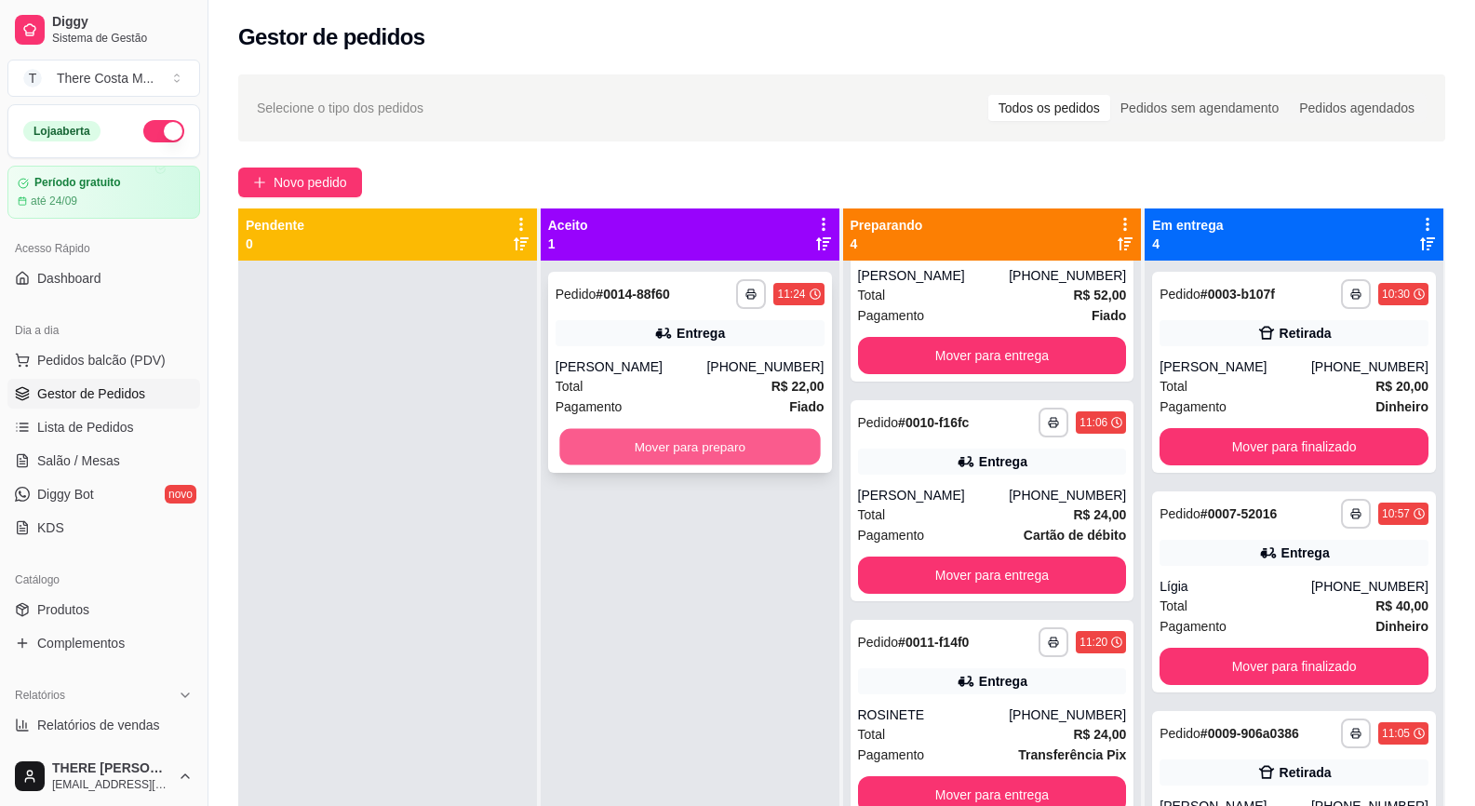
click at [712, 438] on button "Mover para preparo" at bounding box center [689, 447] width 261 height 36
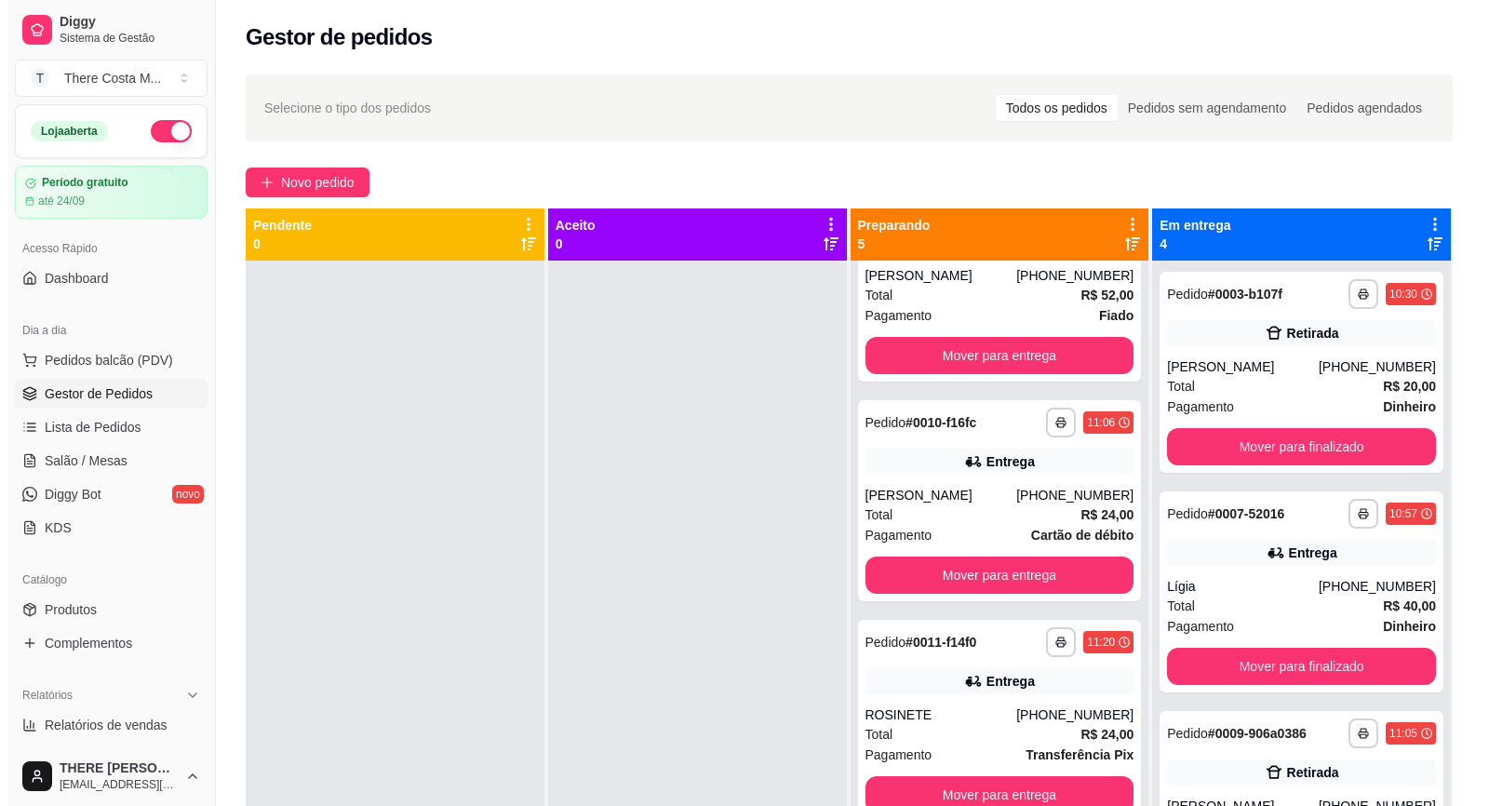
scroll to position [311, 0]
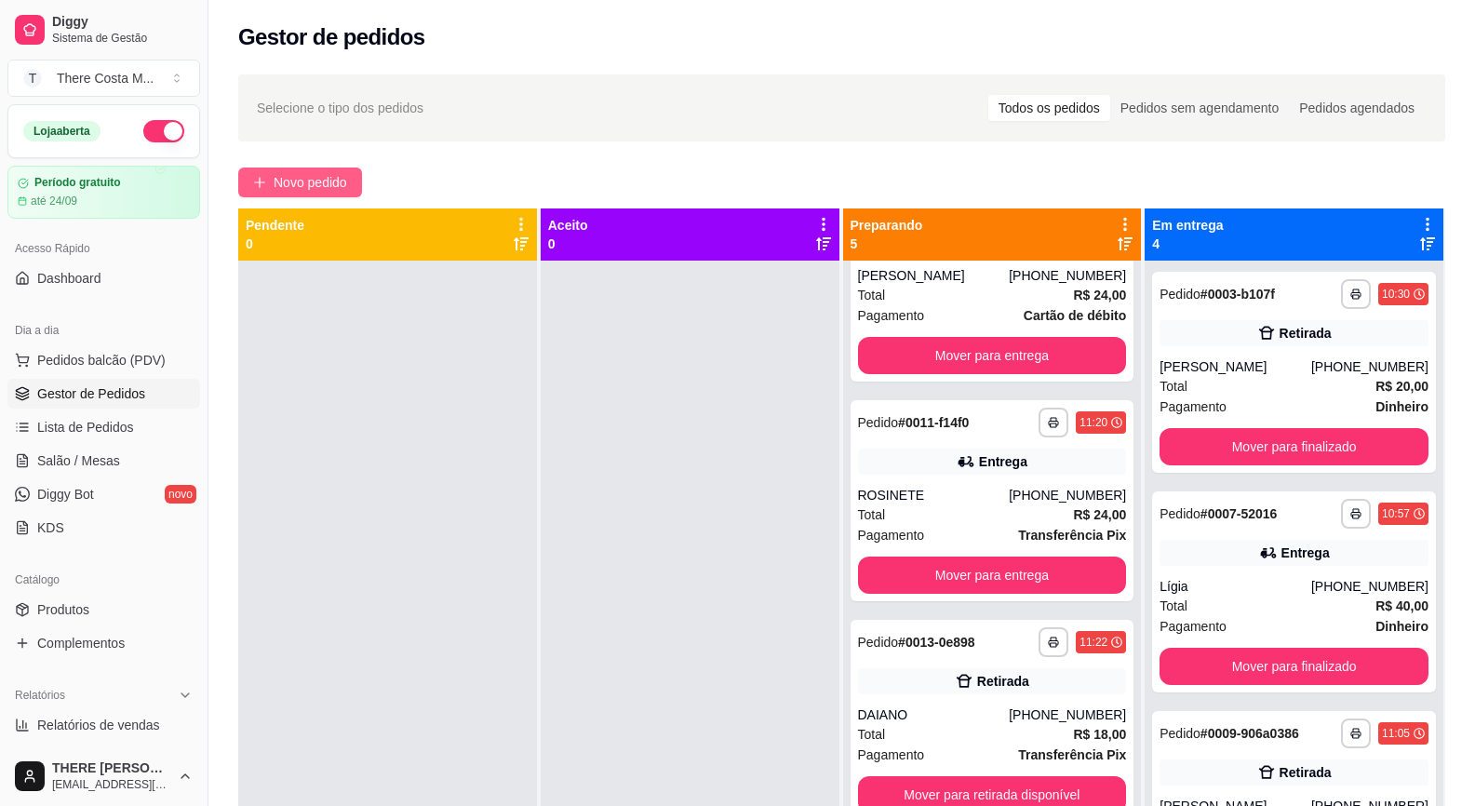
click at [324, 180] on span "Novo pedido" at bounding box center [311, 182] width 74 height 20
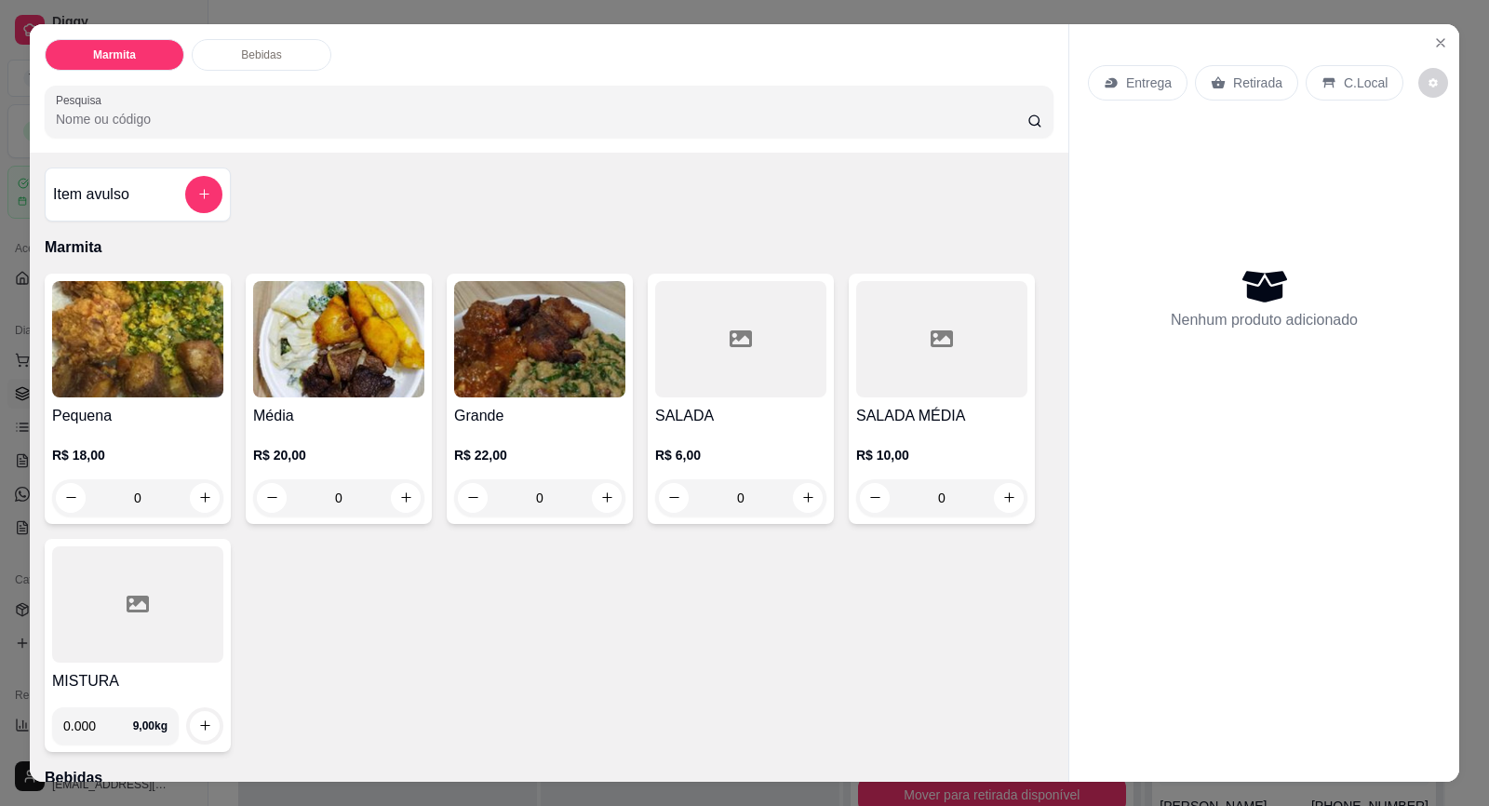
click at [1233, 87] on p "Retirada" at bounding box center [1257, 83] width 49 height 19
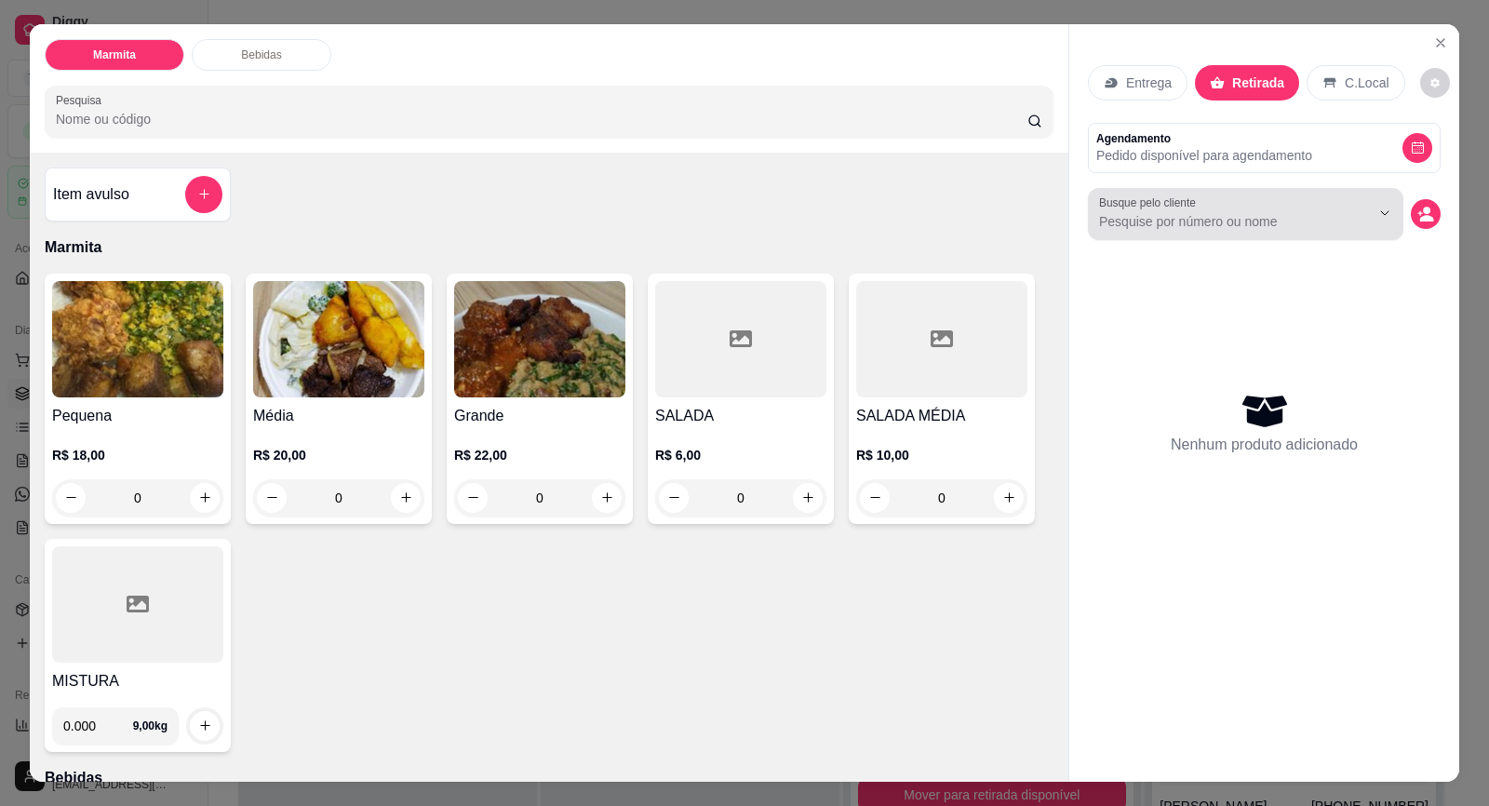
click at [1184, 220] on input "Busque pelo cliente" at bounding box center [1219, 221] width 241 height 19
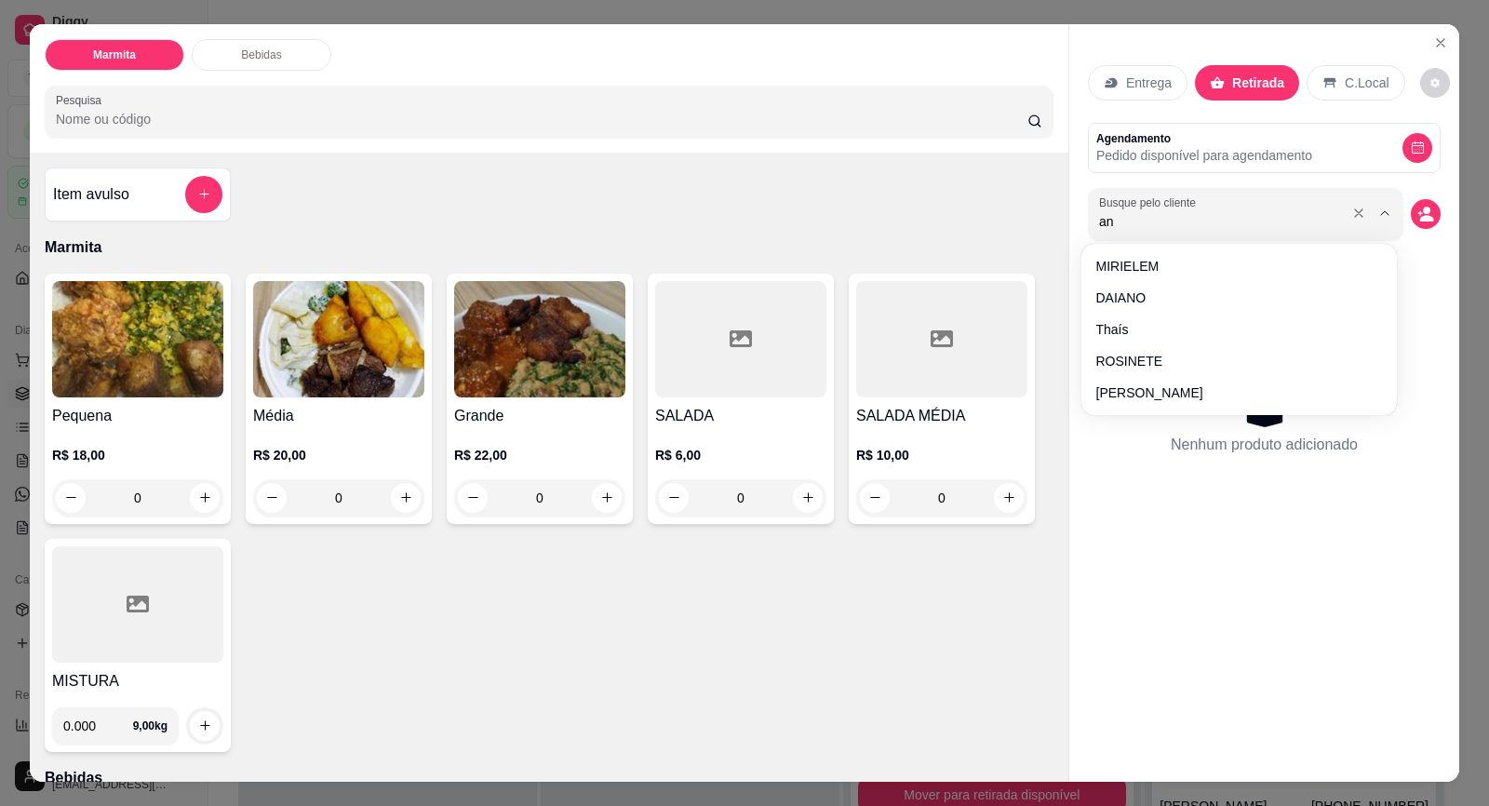
type input "ang"
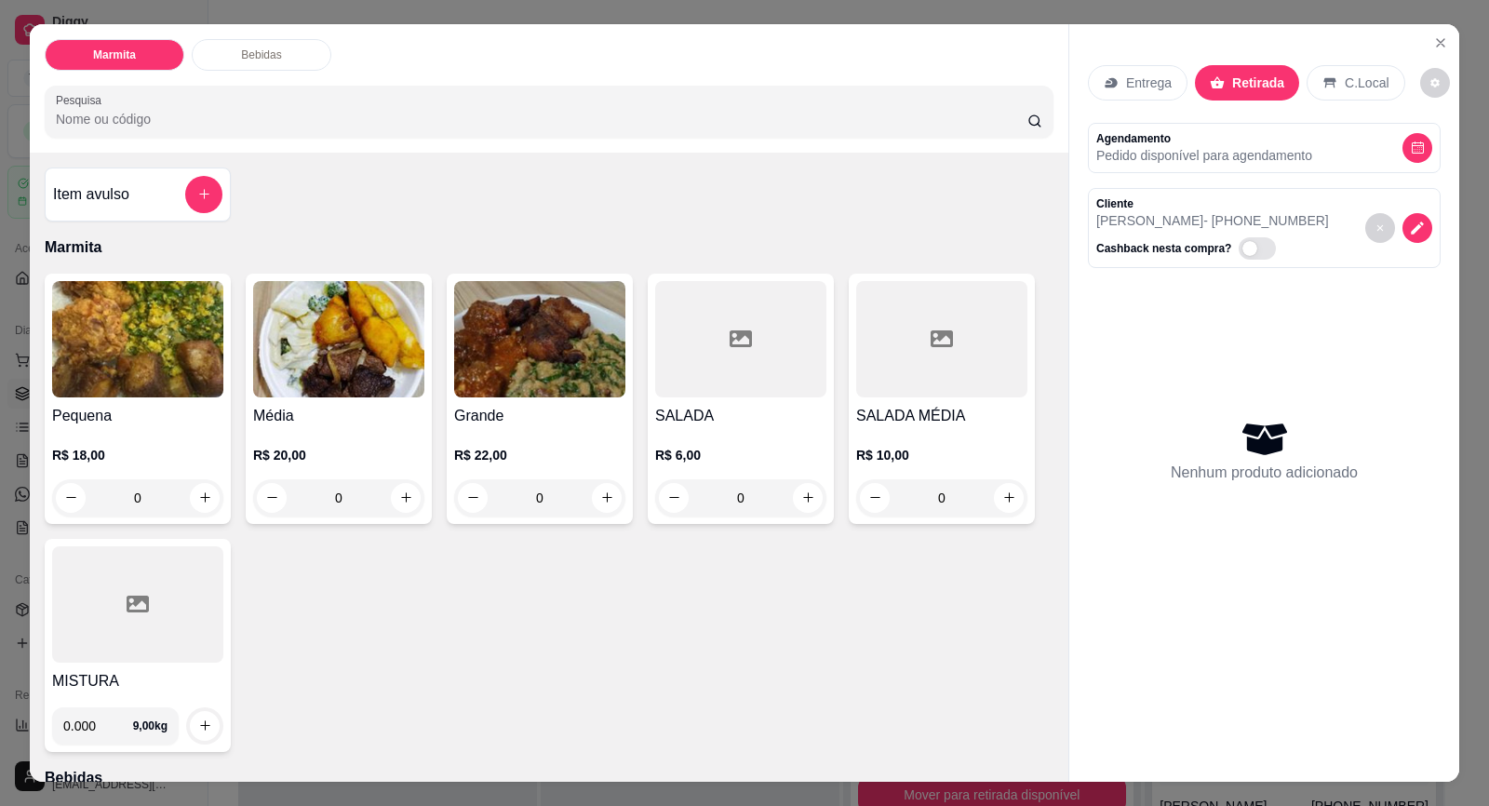
click at [329, 382] on img at bounding box center [338, 339] width 171 height 116
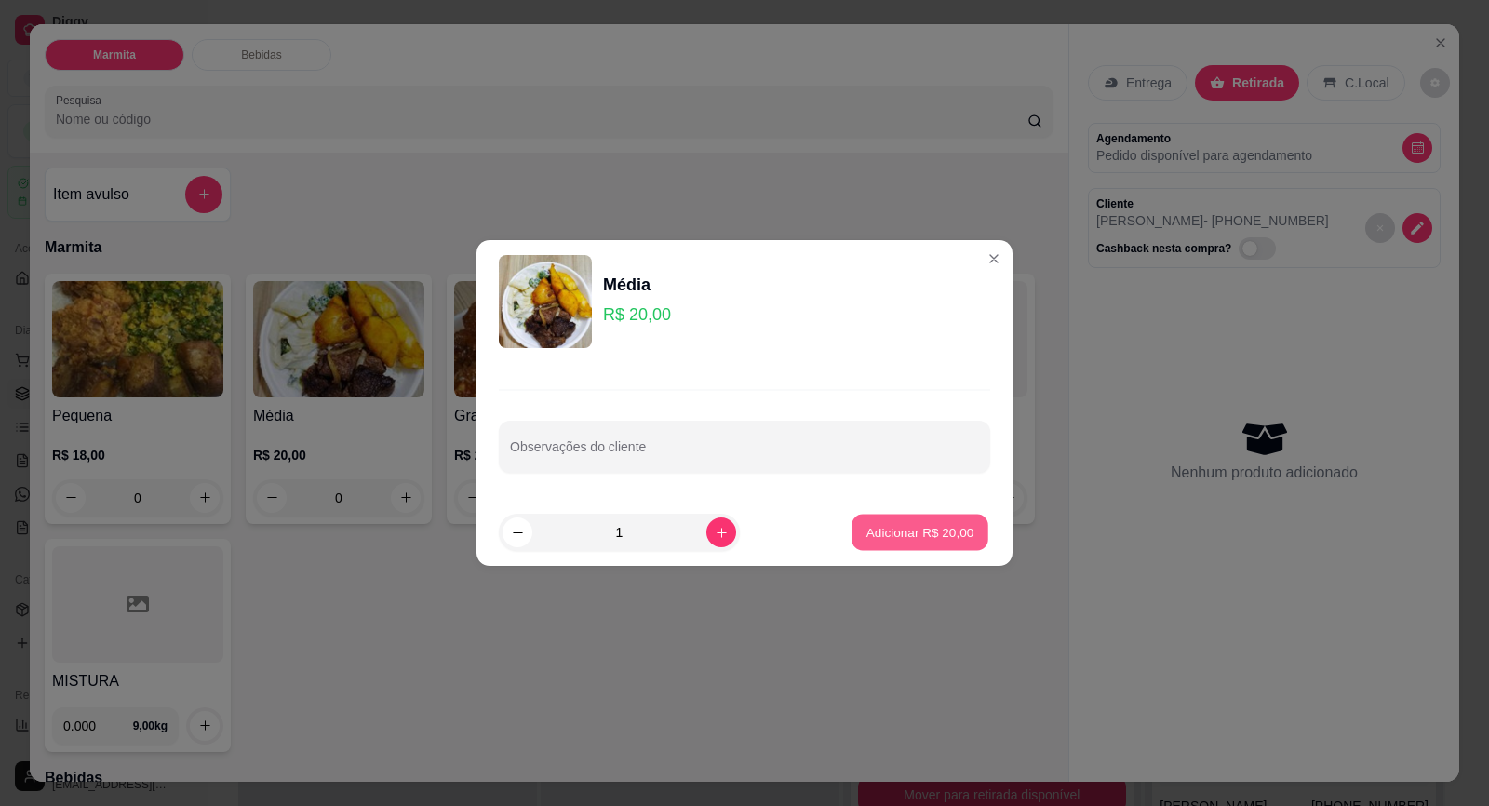
click at [933, 542] on button "Adicionar R$ 20,00" at bounding box center [920, 533] width 137 height 36
type input "1"
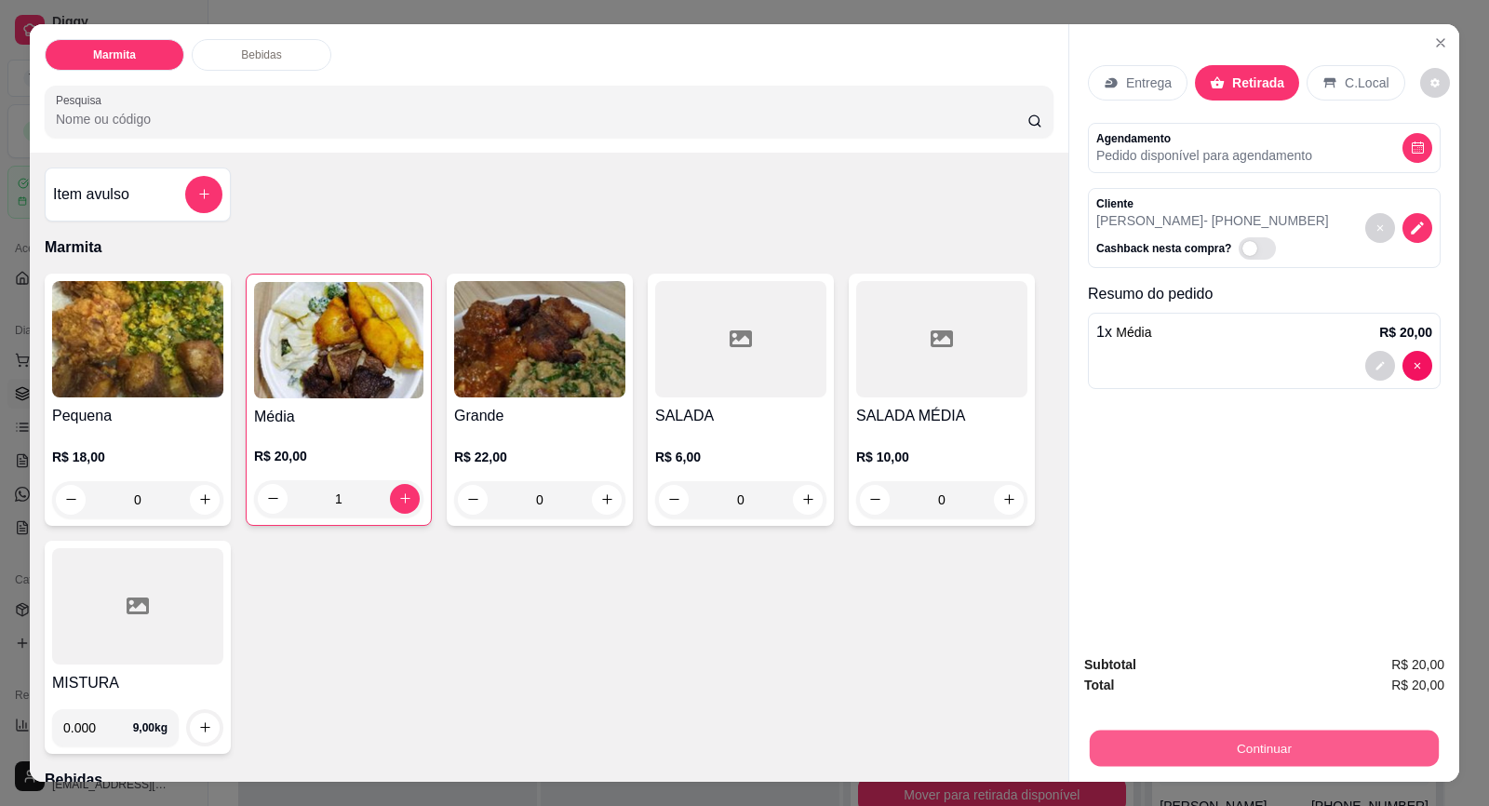
click at [1246, 748] on button "Continuar" at bounding box center [1264, 749] width 349 height 36
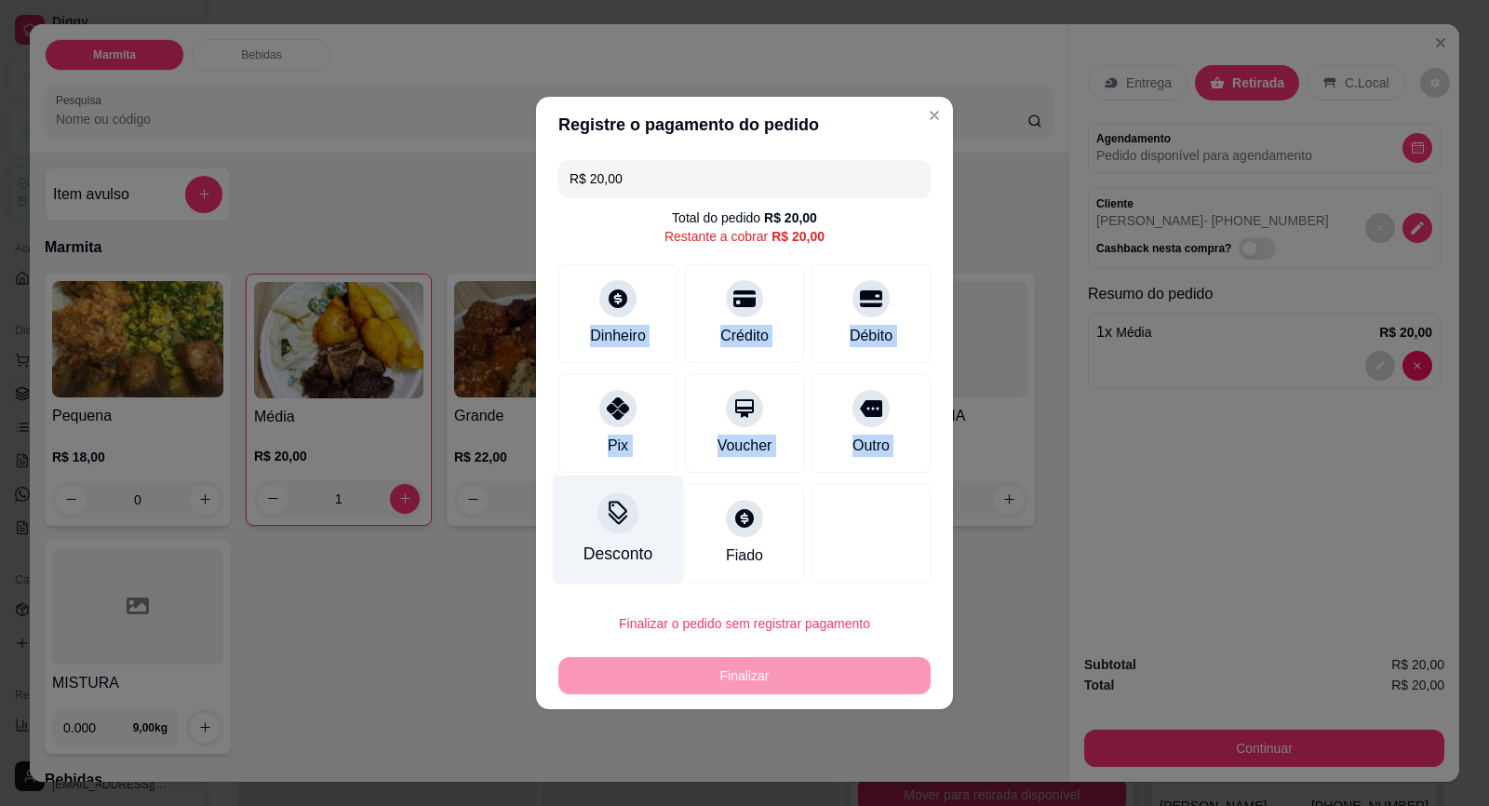
drag, startPoint x: 622, startPoint y: 305, endPoint x: 620, endPoint y: 538, distance: 232.7
click at [620, 538] on div "R$ 20,00 Total do pedido R$ 20,00 Restante a cobrar R$ 20,00 Dinheiro Crédito D…" at bounding box center [744, 371] width 417 height 437
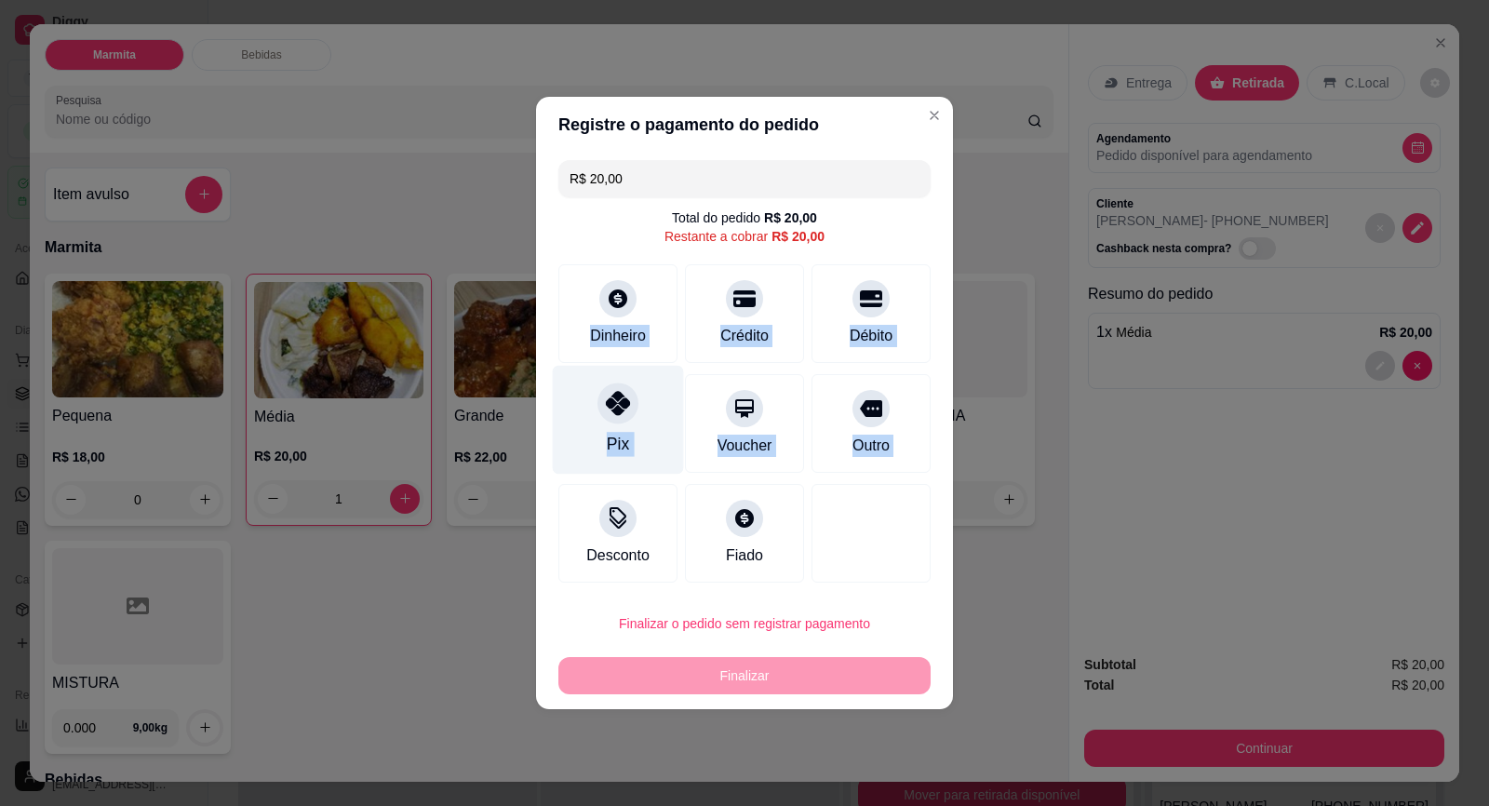
drag, startPoint x: 620, startPoint y: 538, endPoint x: 610, endPoint y: 428, distance: 110.3
click at [610, 428] on div "Pix" at bounding box center [618, 420] width 131 height 109
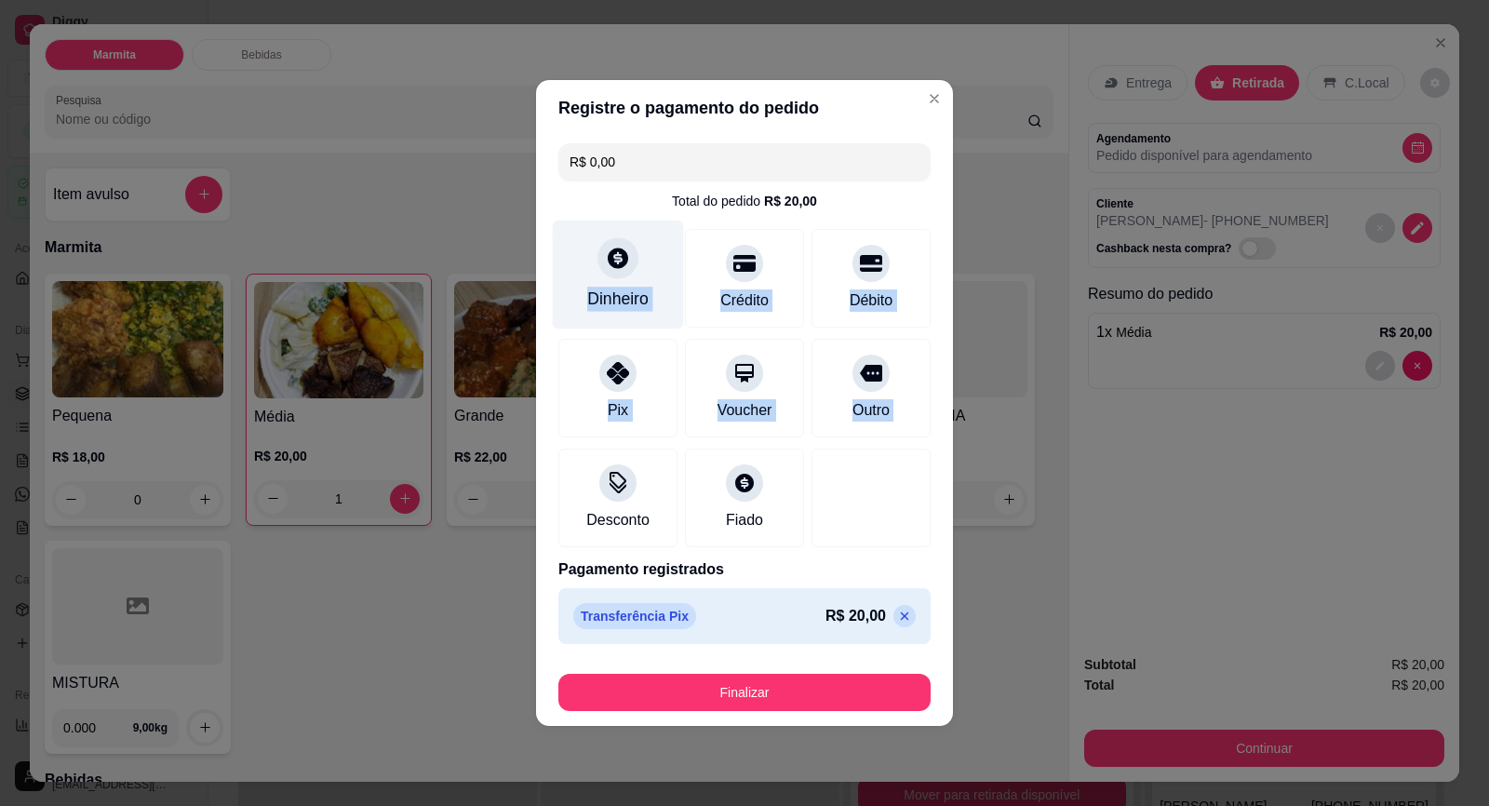
click at [616, 315] on div "Dinheiro" at bounding box center [618, 275] width 131 height 109
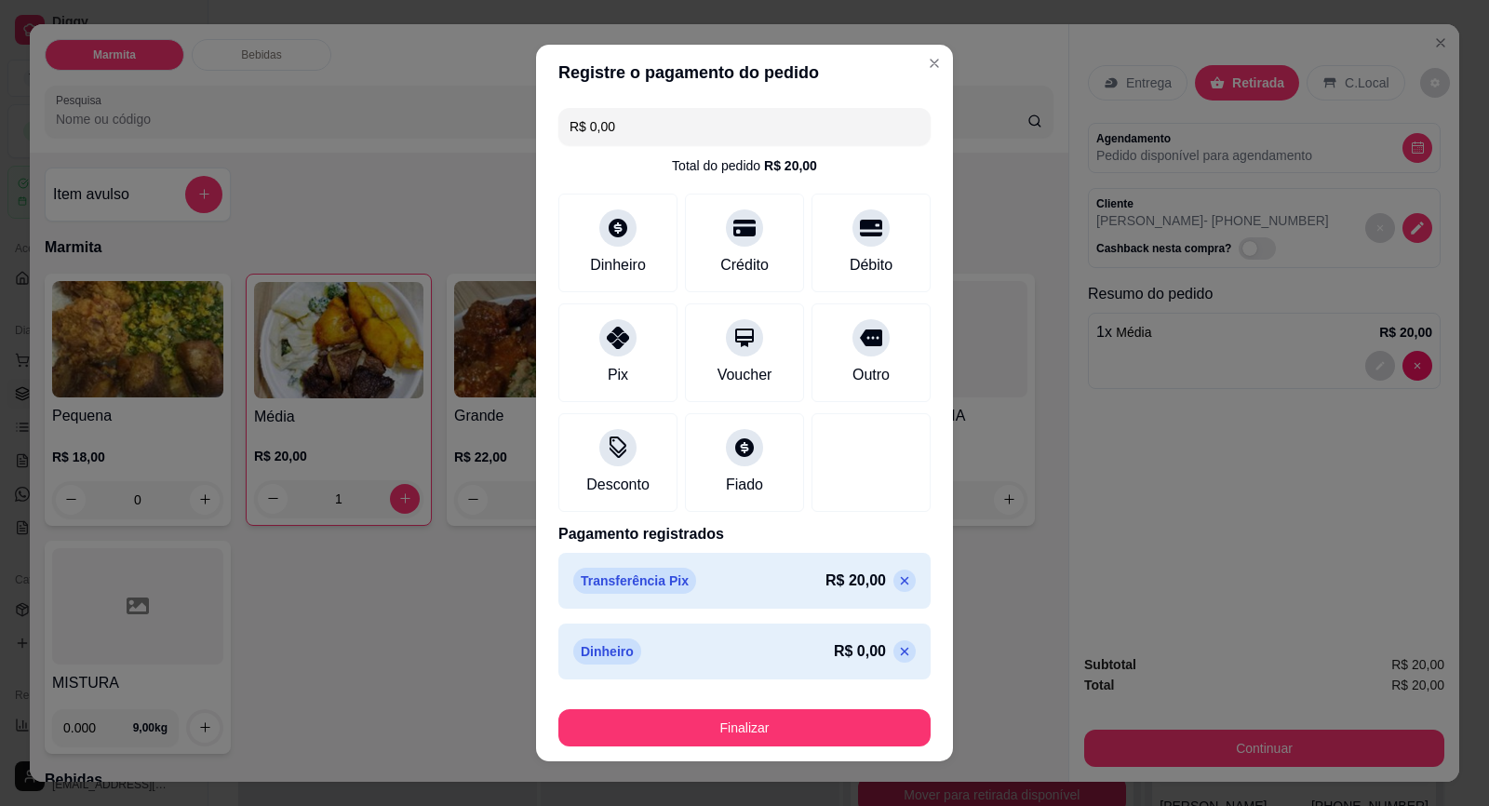
click at [897, 577] on icon at bounding box center [904, 580] width 15 height 15
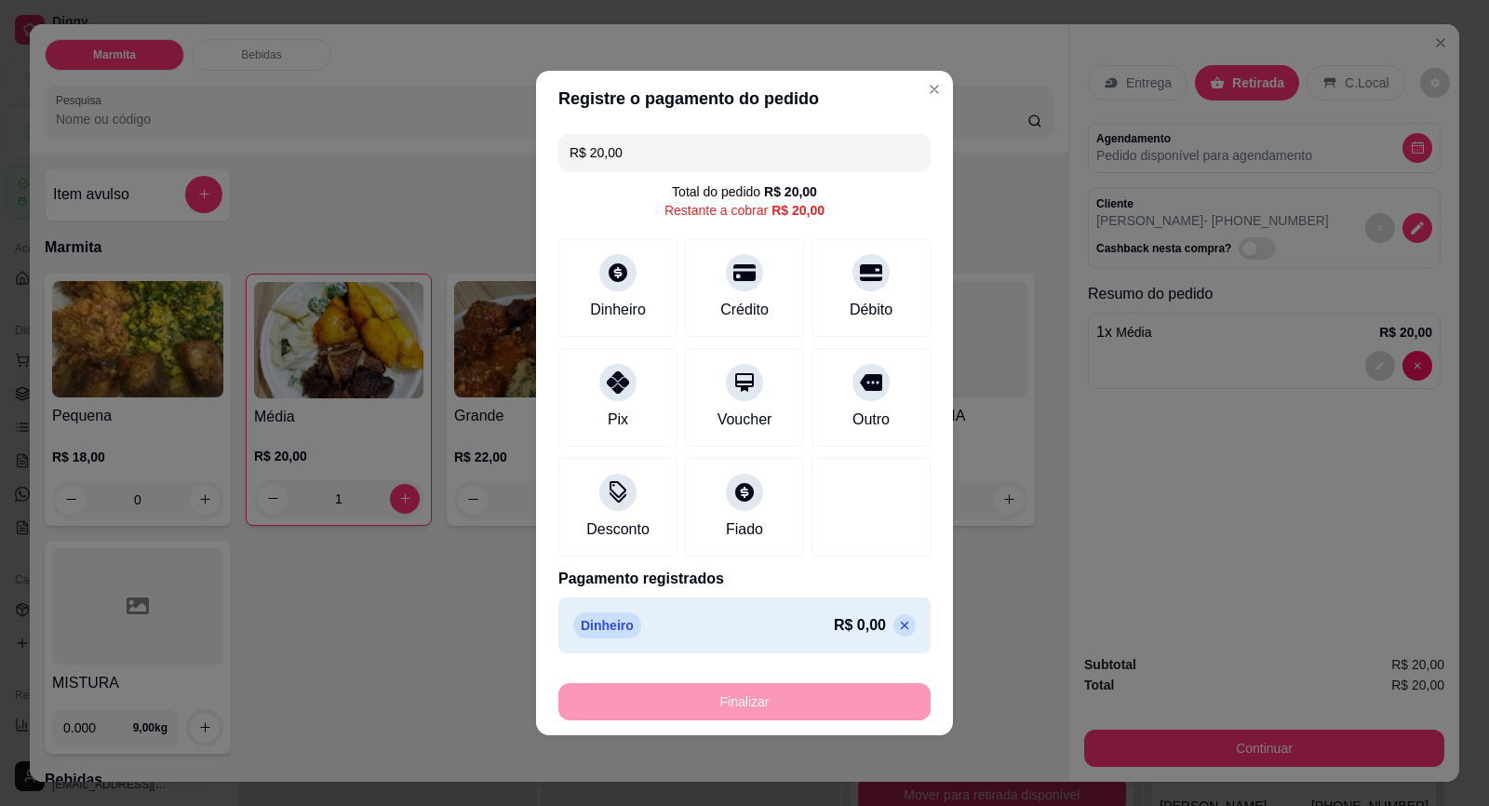
click at [897, 624] on icon at bounding box center [904, 625] width 15 height 15
type input "R$ 0,00"
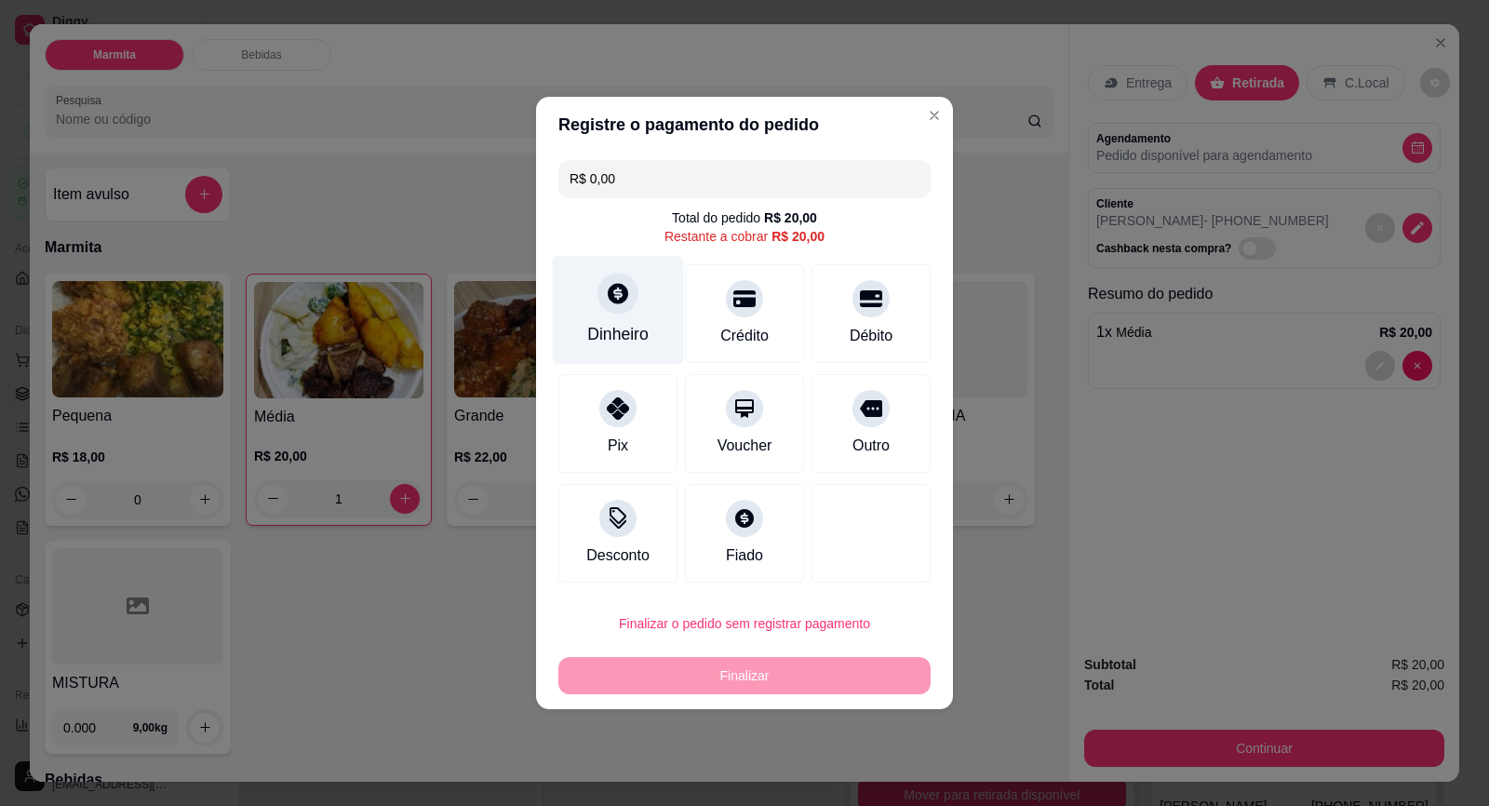
click at [606, 334] on div "Dinheiro" at bounding box center [617, 334] width 61 height 24
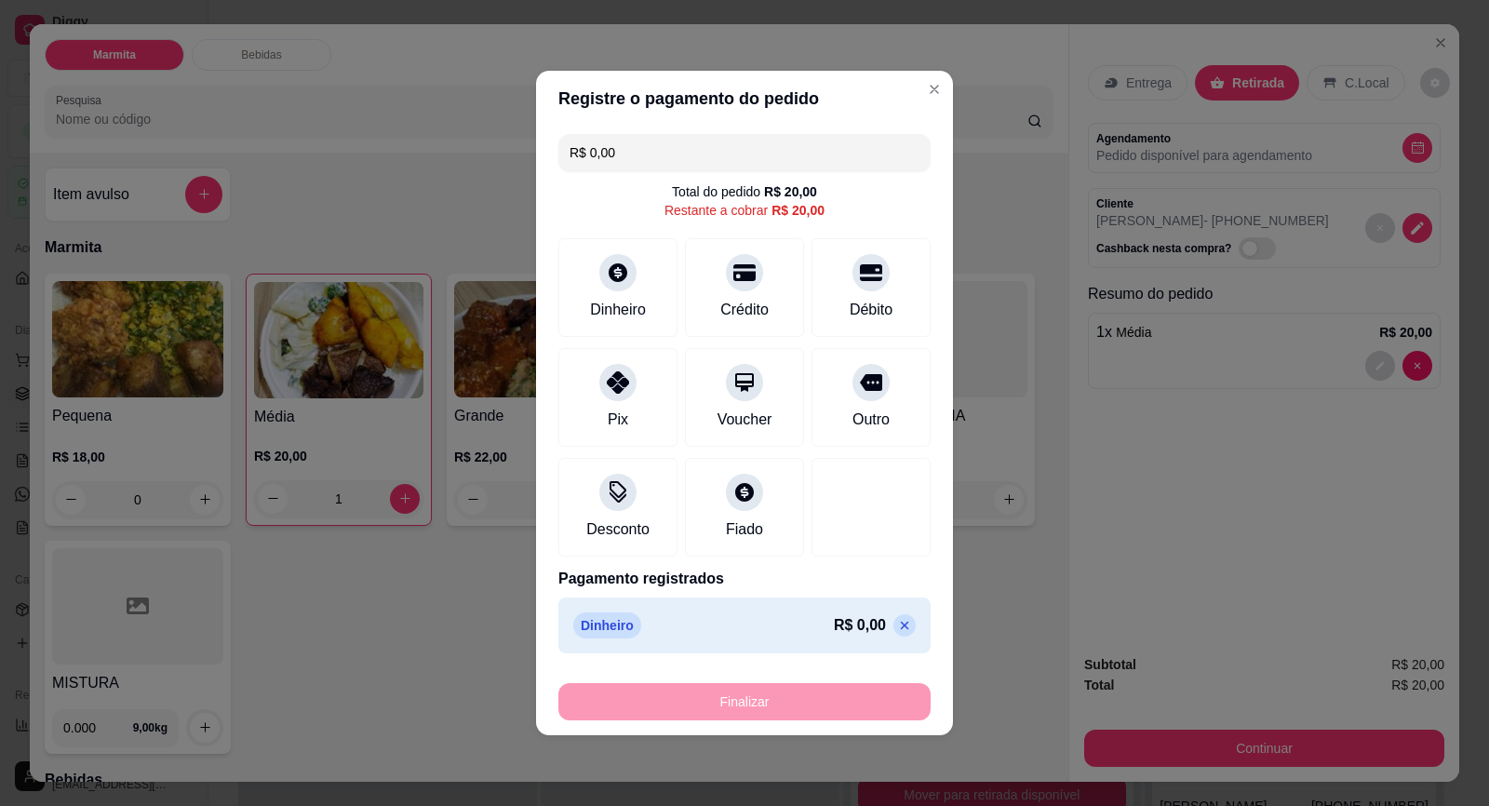
click at [802, 699] on div "Finalizar" at bounding box center [744, 701] width 372 height 37
click at [802, 697] on div "Finalizar" at bounding box center [744, 701] width 372 height 37
click at [897, 620] on icon at bounding box center [904, 625] width 15 height 15
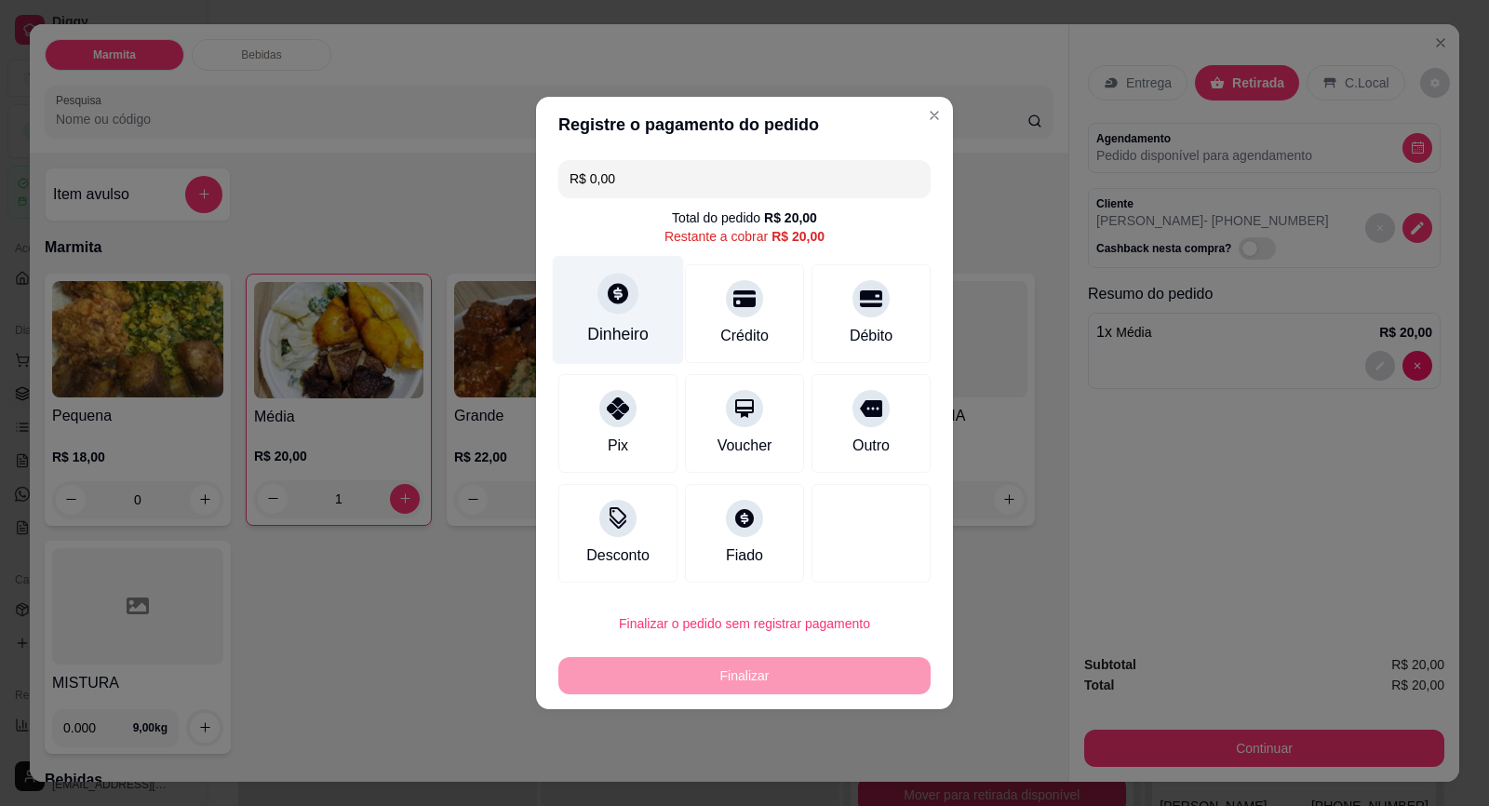
click at [611, 316] on div "Dinheiro" at bounding box center [618, 310] width 131 height 109
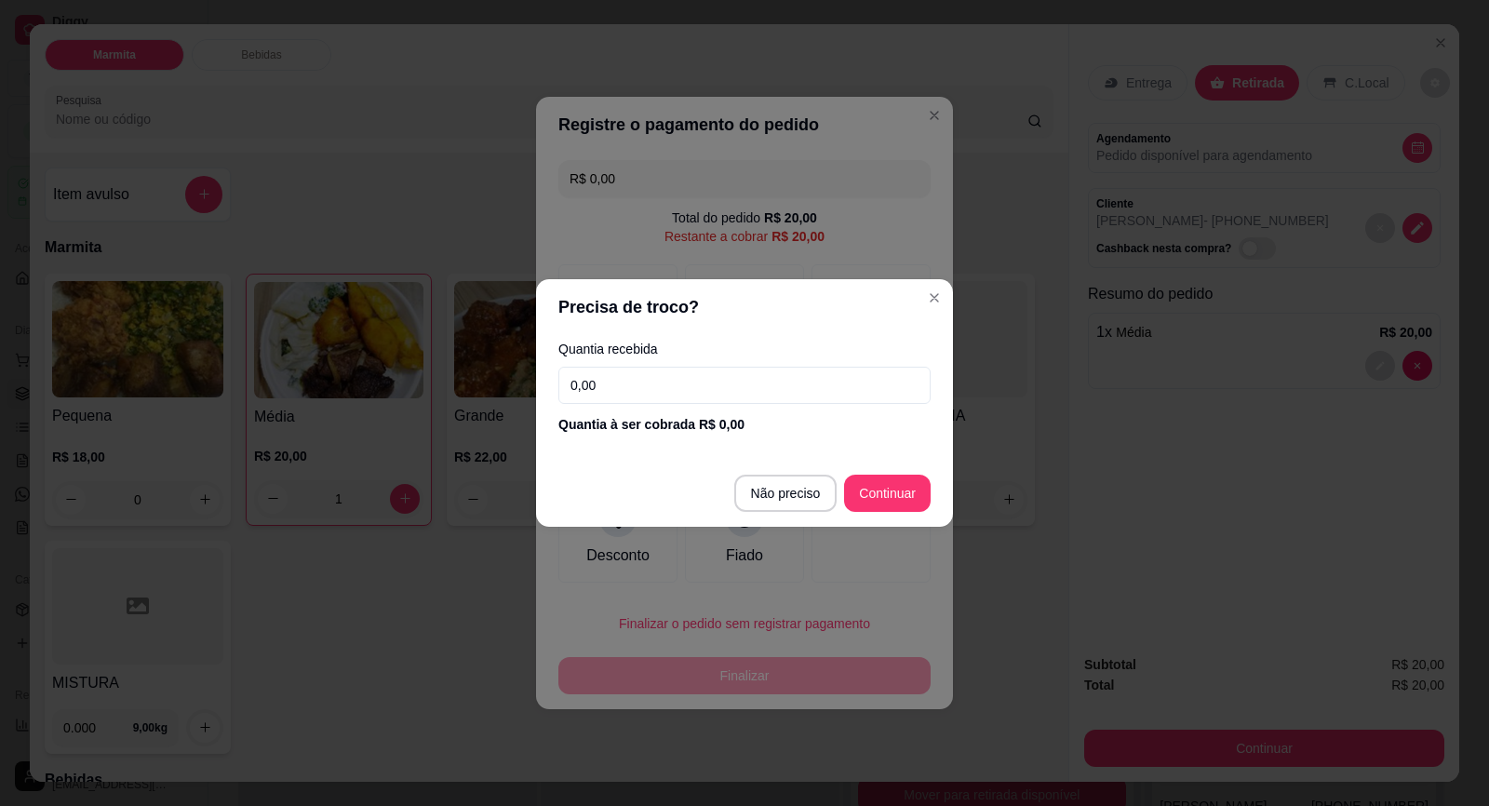
click at [710, 403] on input "0,00" at bounding box center [744, 385] width 372 height 37
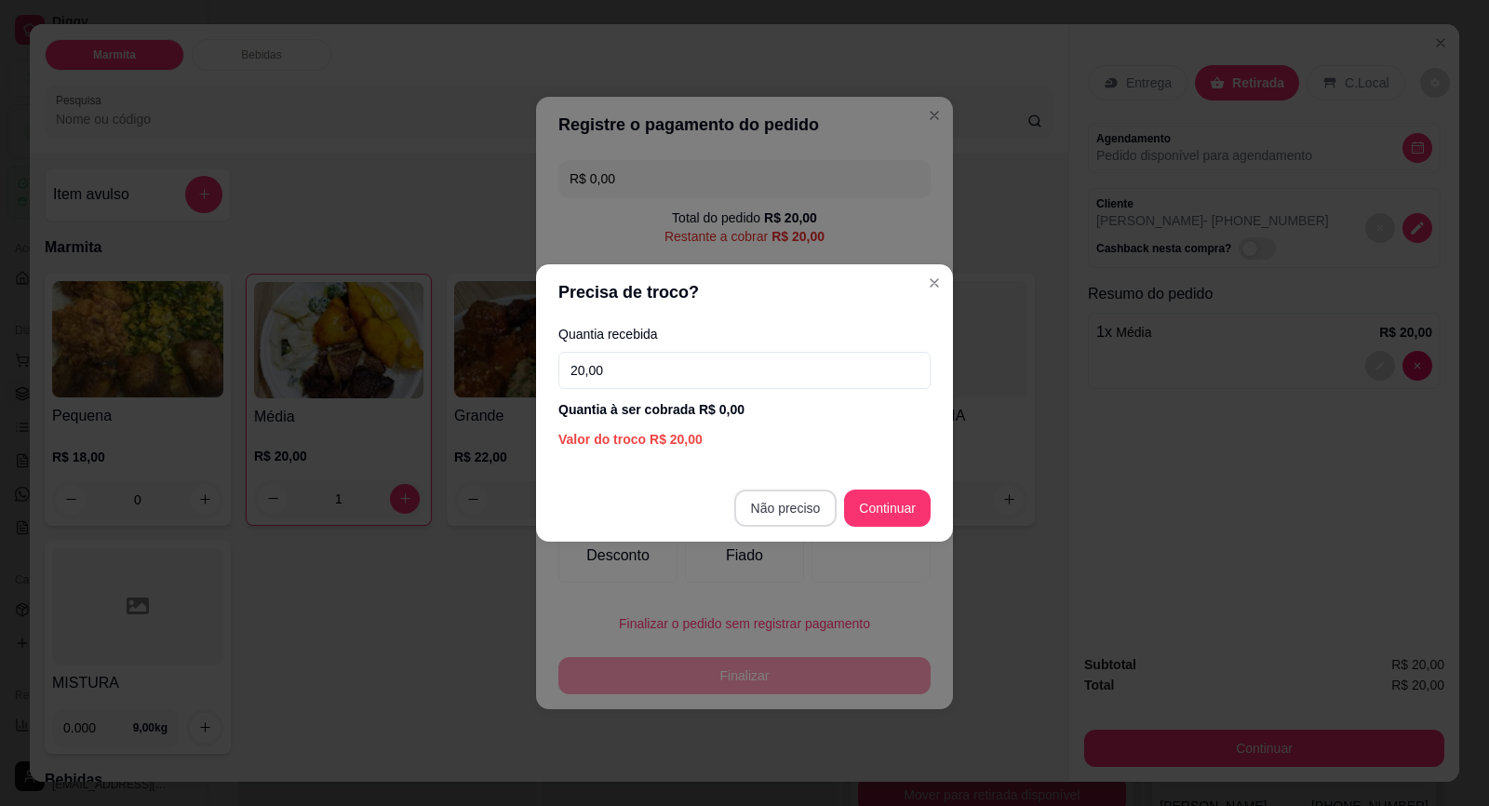
type input "20,00"
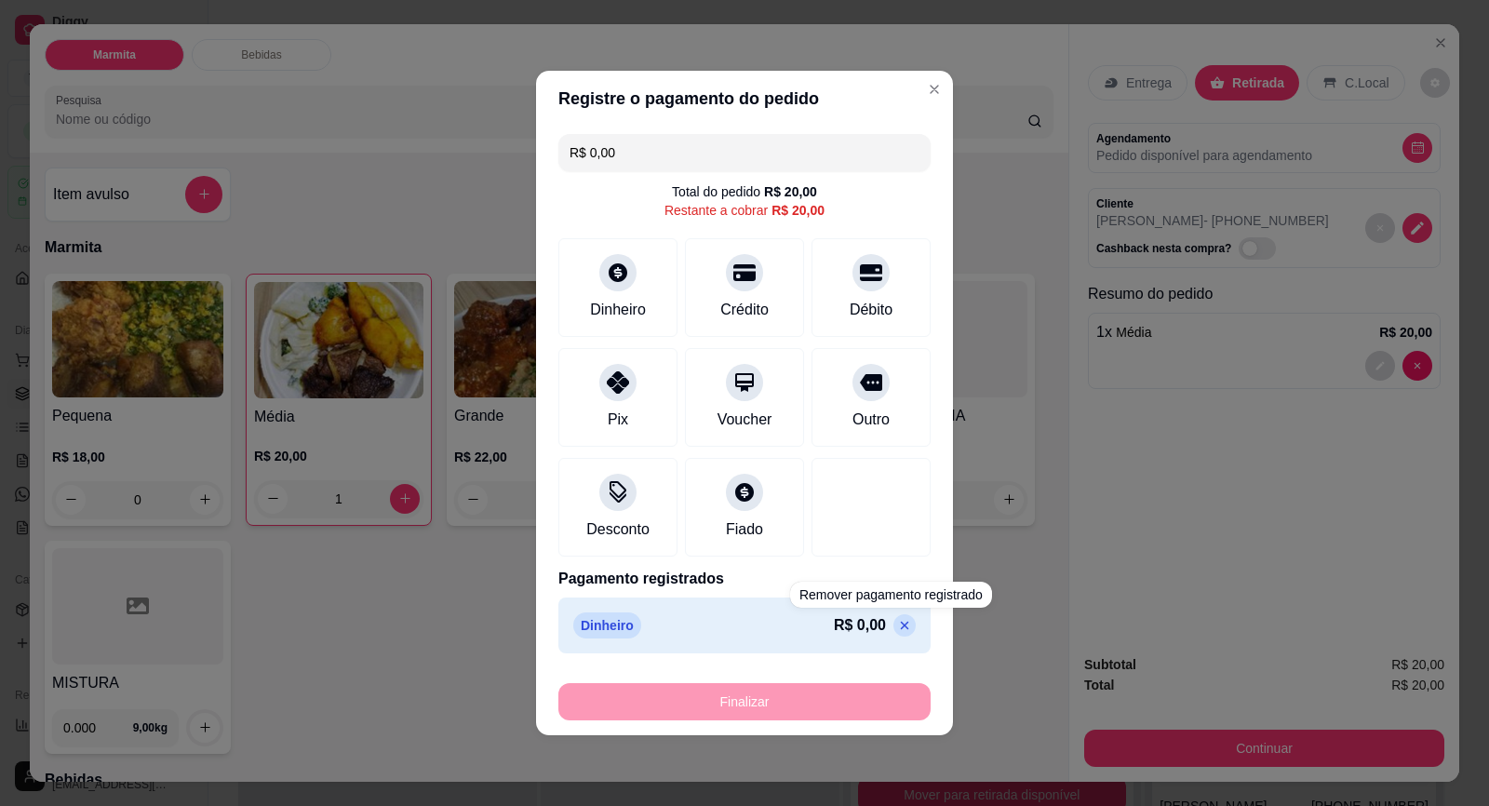
click at [879, 619] on div "R$ 0,00" at bounding box center [875, 625] width 82 height 22
click at [897, 628] on icon at bounding box center [904, 625] width 15 height 15
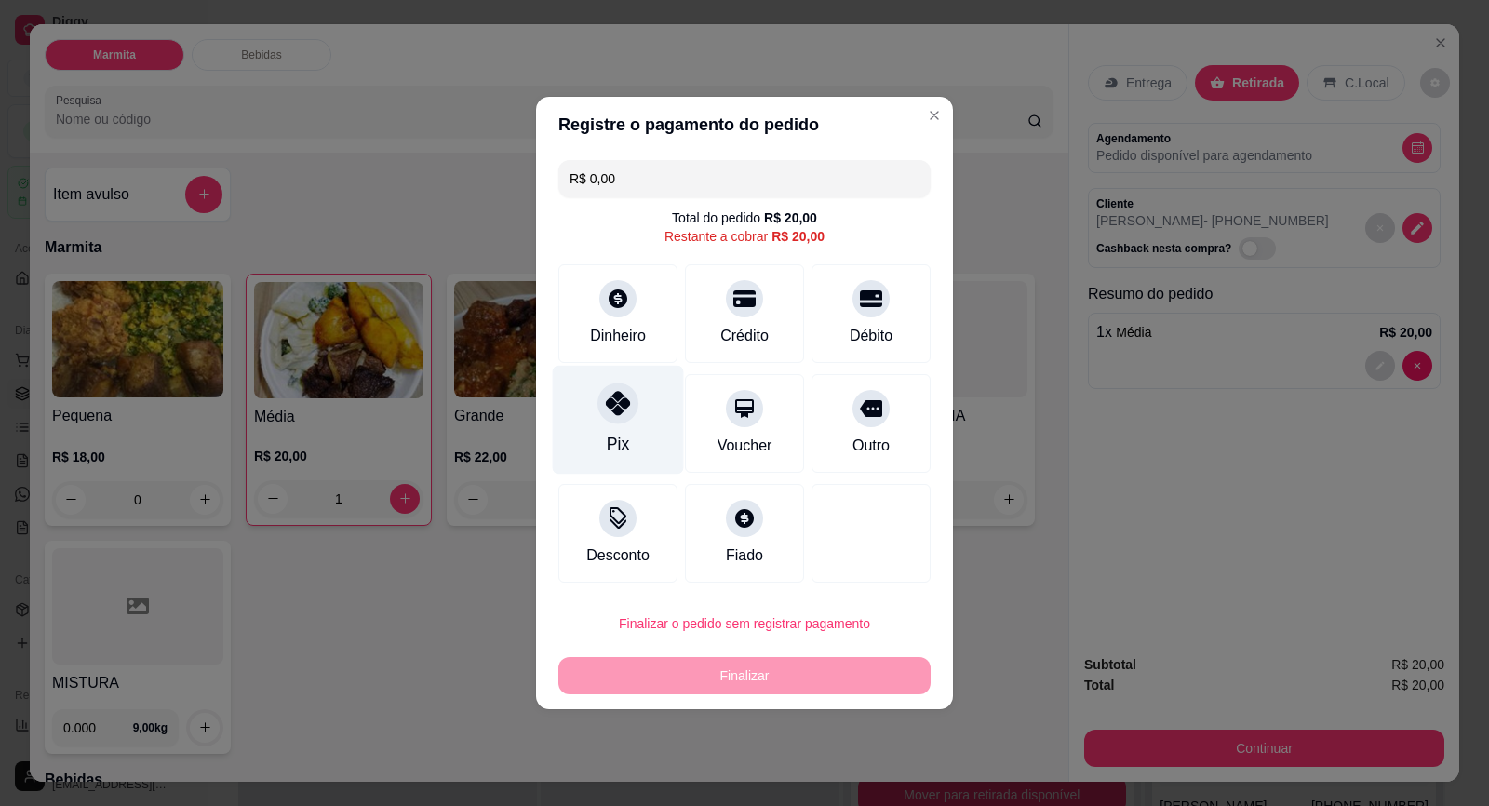
click at [618, 417] on div at bounding box center [617, 402] width 41 height 41
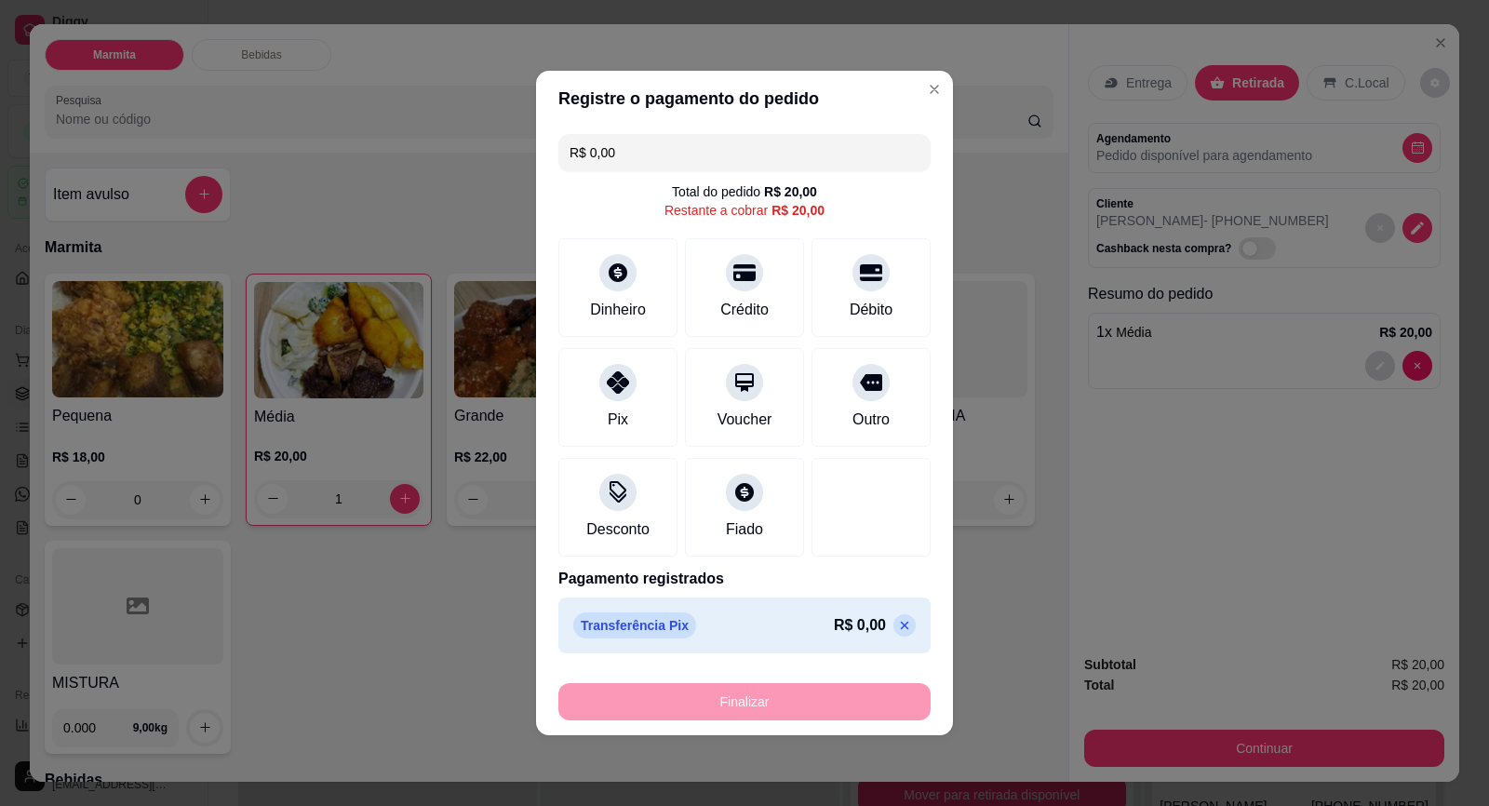
click at [787, 702] on div "Finalizar" at bounding box center [744, 701] width 372 height 37
click at [791, 703] on div "Finalizar" at bounding box center [744, 701] width 372 height 37
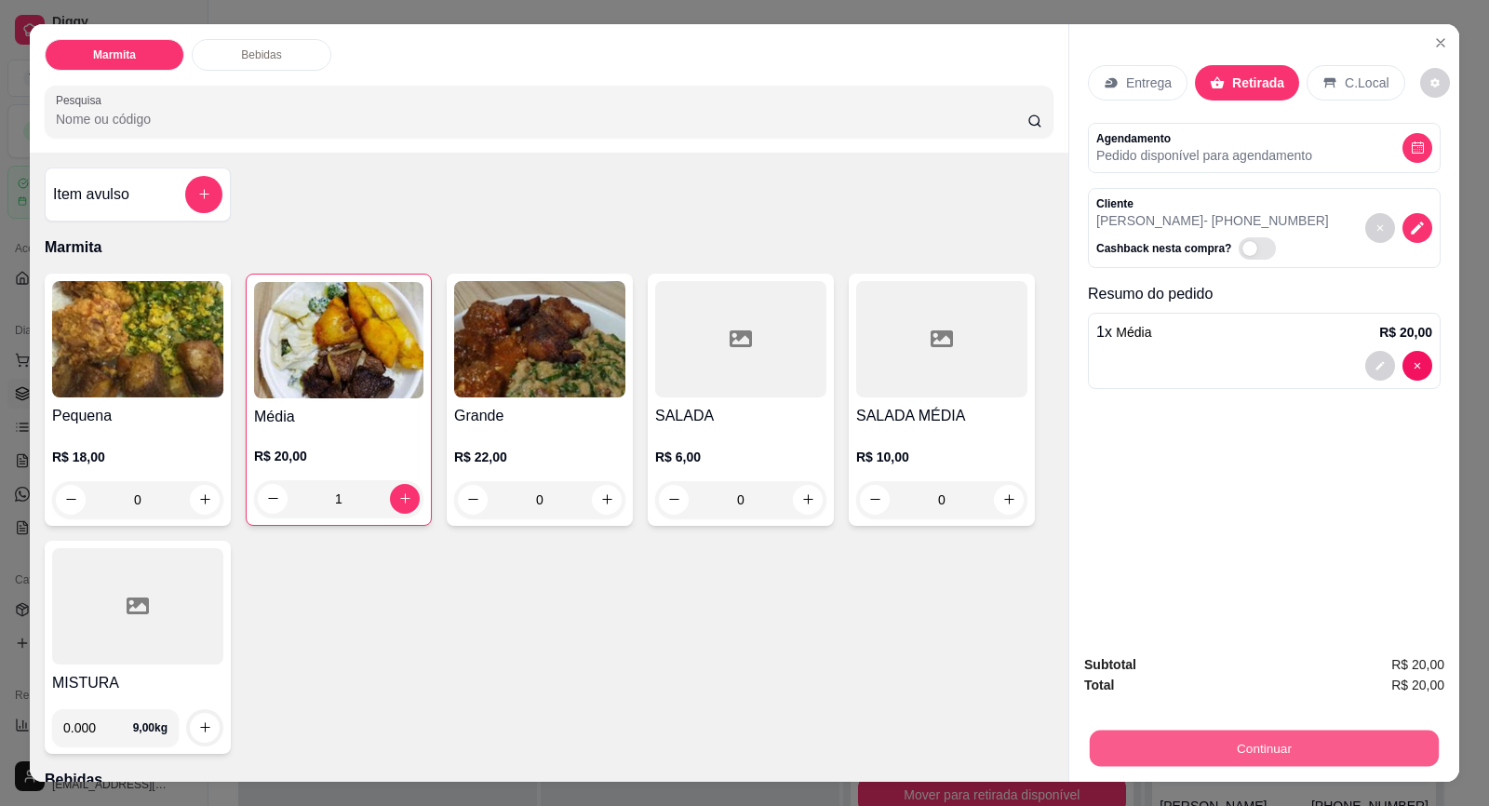
click at [1288, 758] on button "Continuar" at bounding box center [1264, 749] width 349 height 36
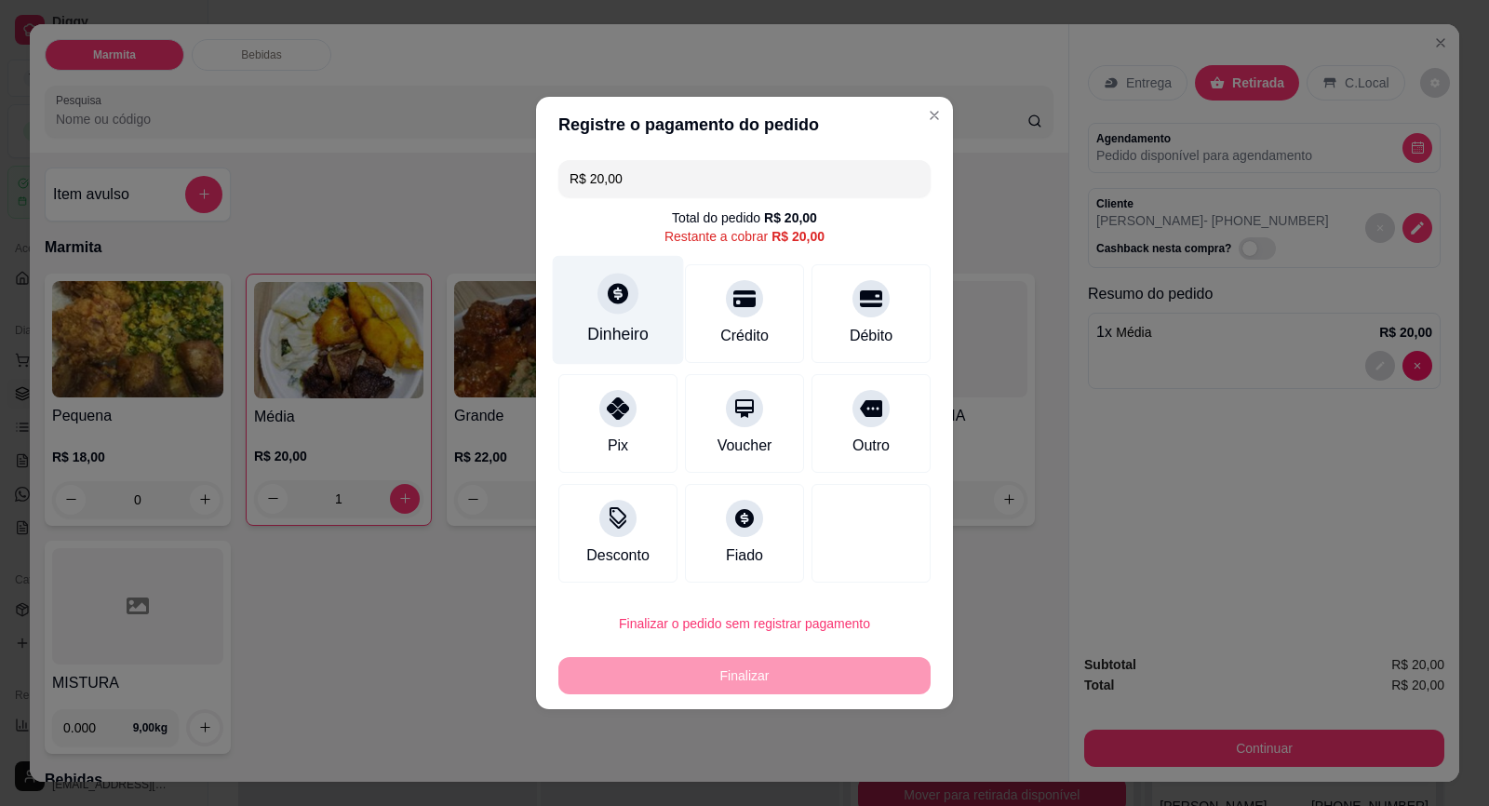
click at [615, 288] on icon at bounding box center [618, 293] width 24 height 24
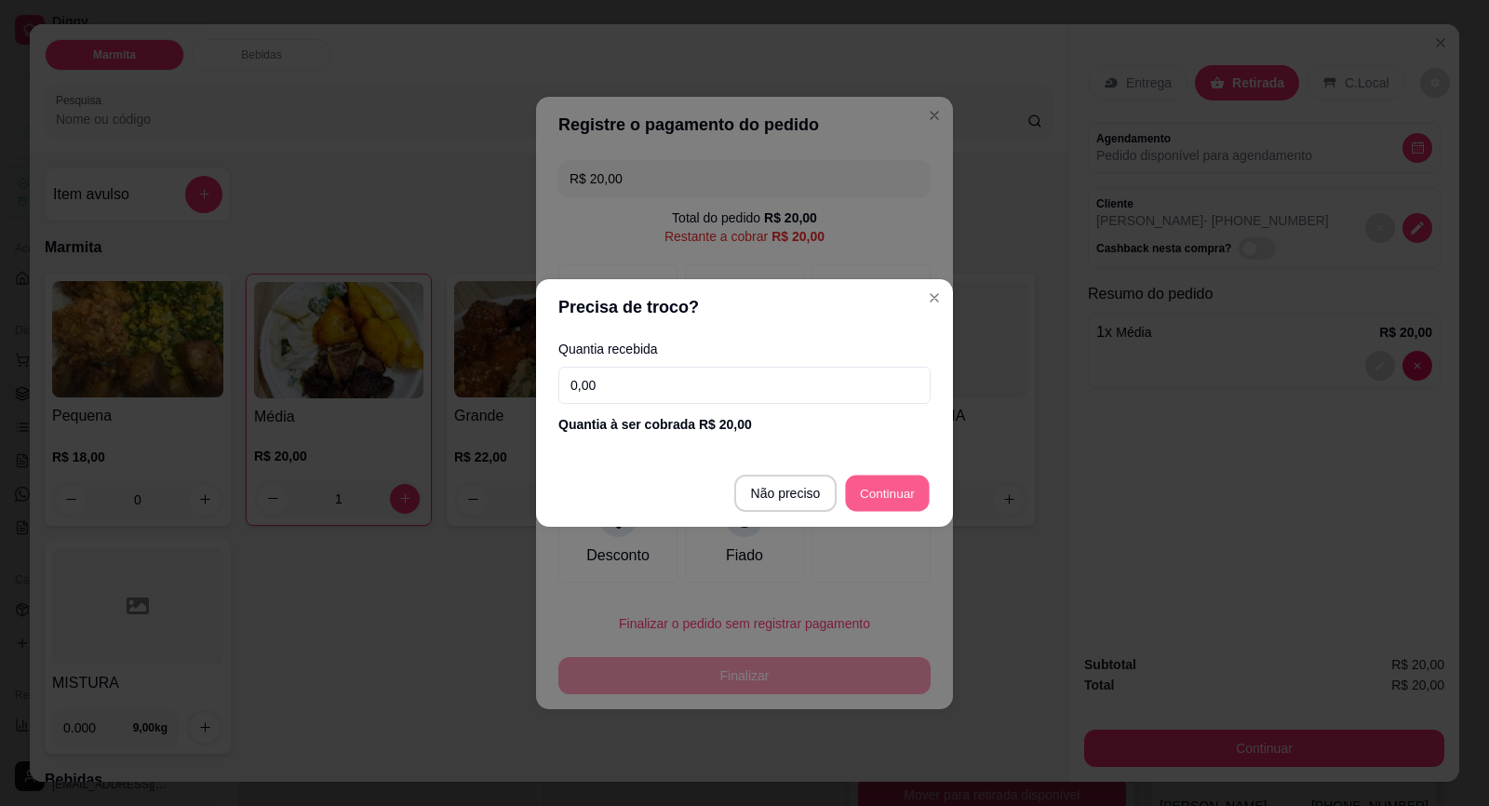
type input "R$ 0,00"
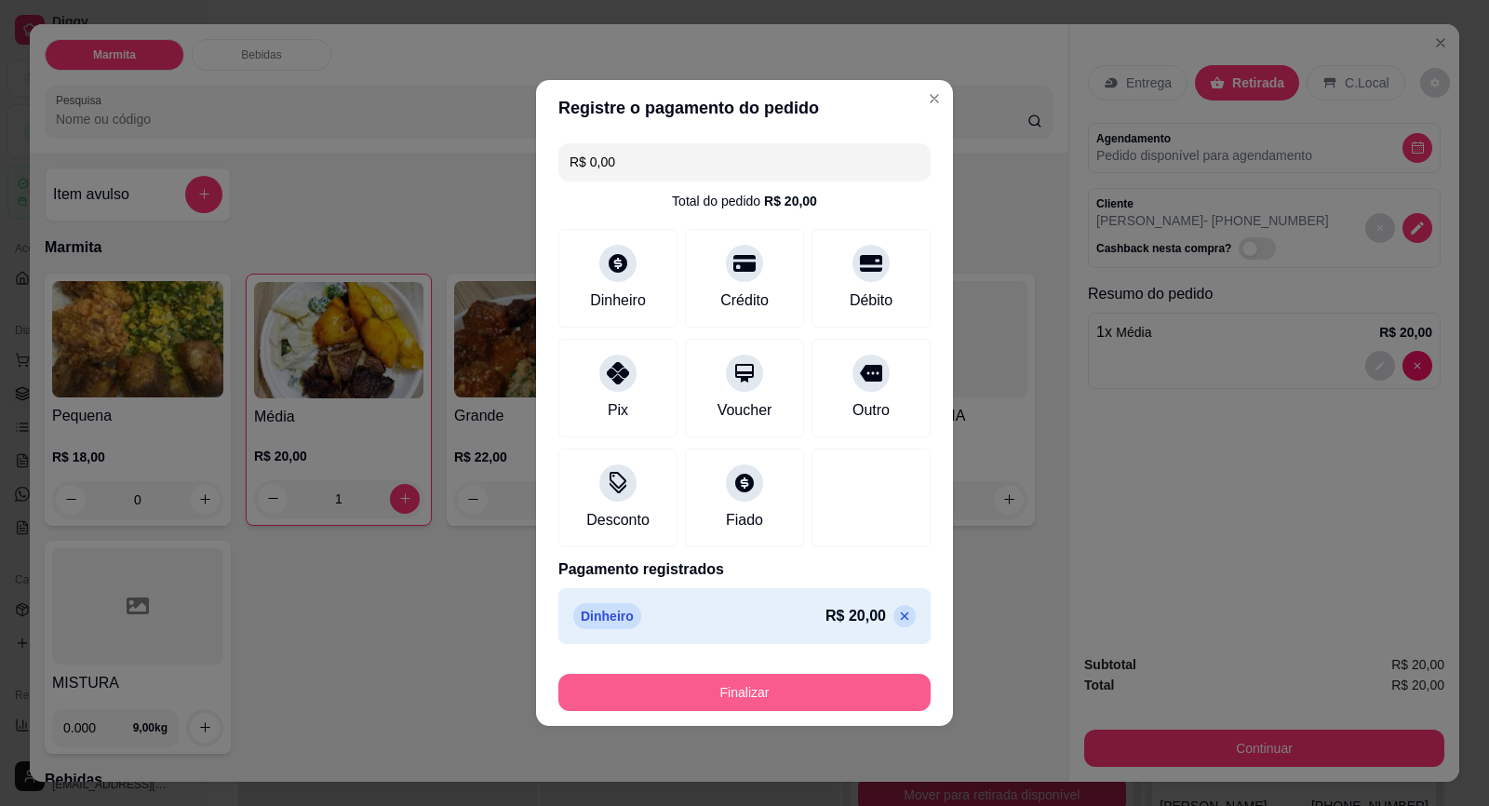
click at [809, 681] on button "Finalizar" at bounding box center [744, 692] width 372 height 37
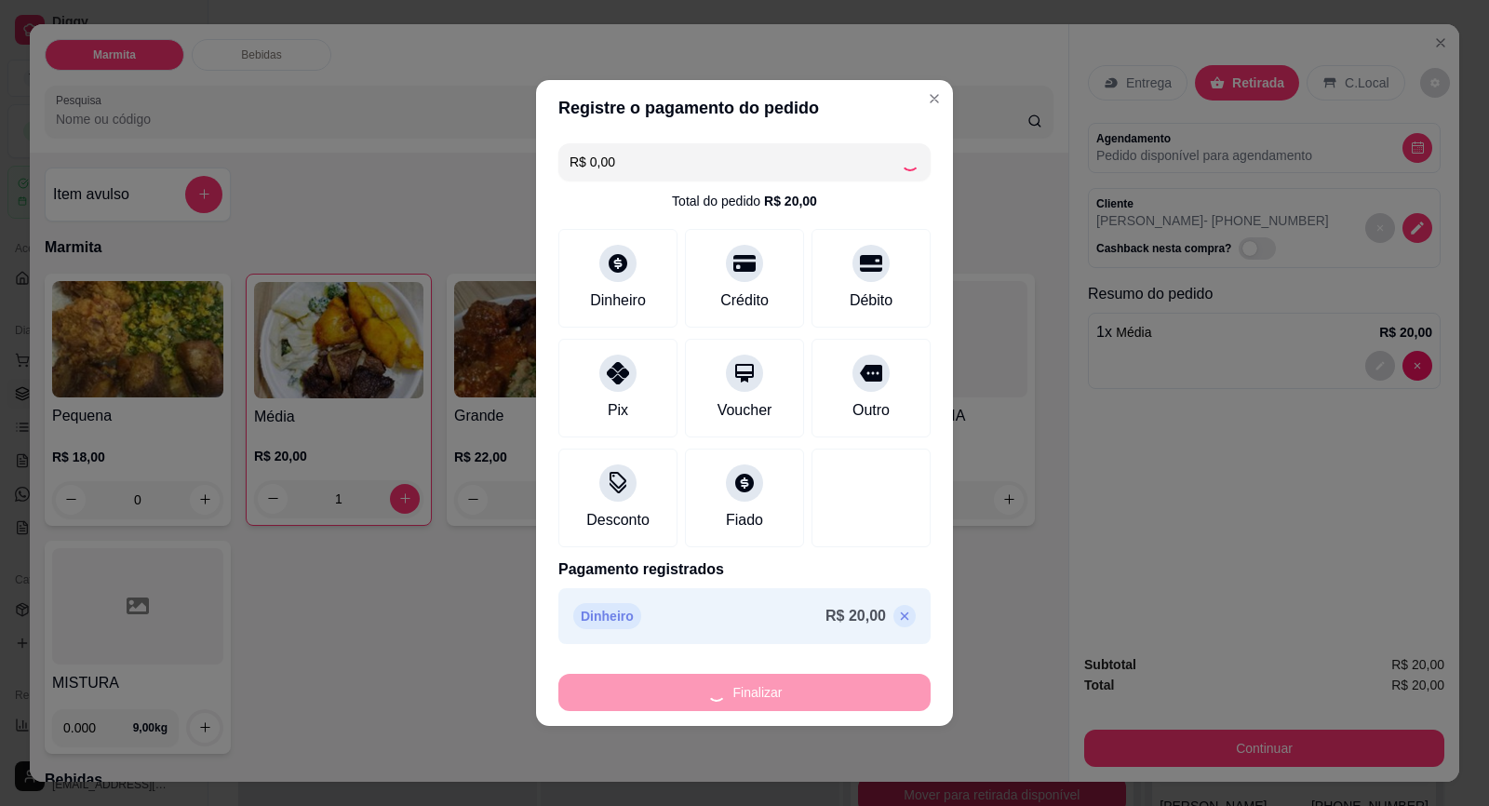
type input "0"
type input "-R$ 20,00"
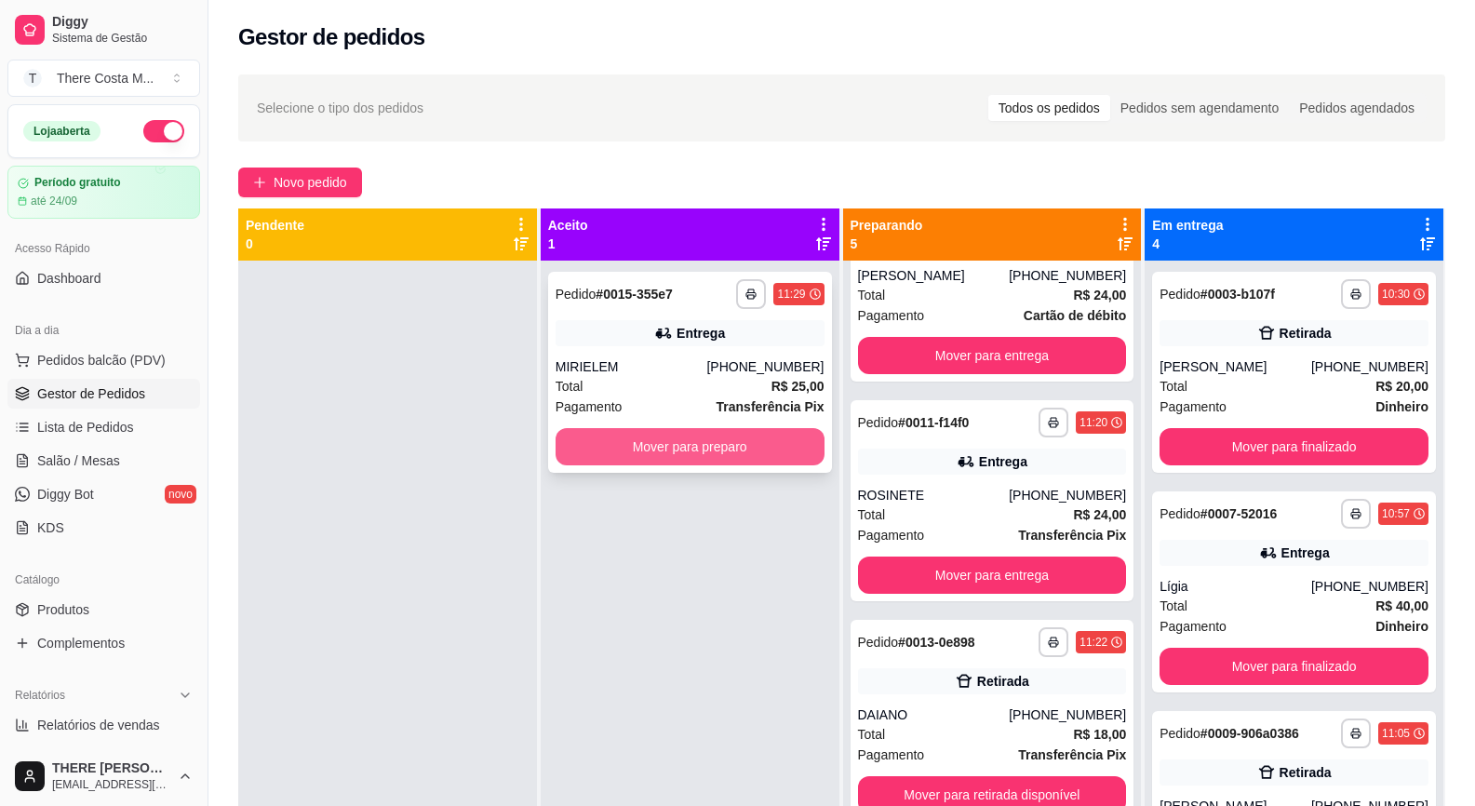
click at [723, 449] on button "Mover para preparo" at bounding box center [690, 446] width 269 height 37
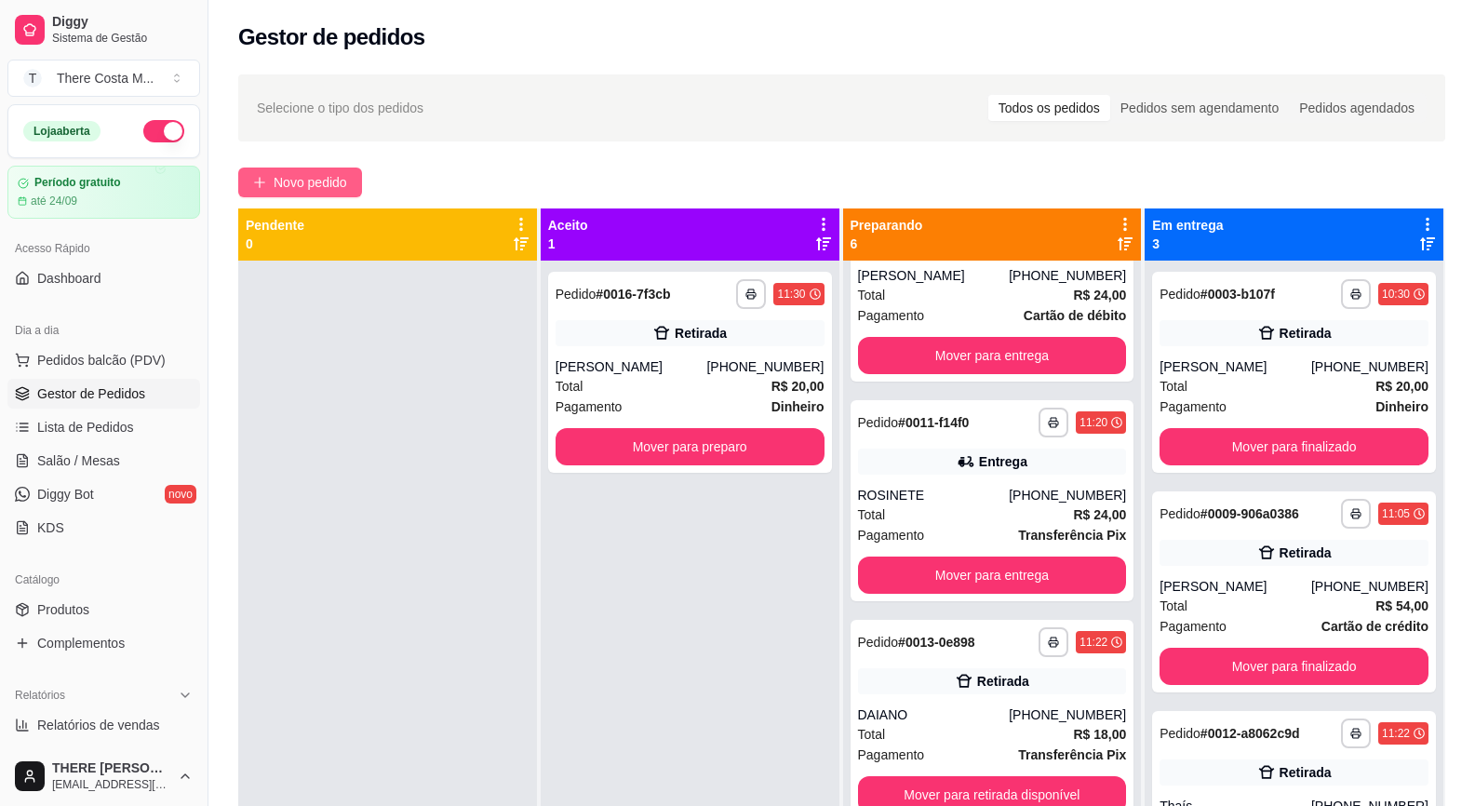
click at [334, 176] on span "Novo pedido" at bounding box center [311, 182] width 74 height 20
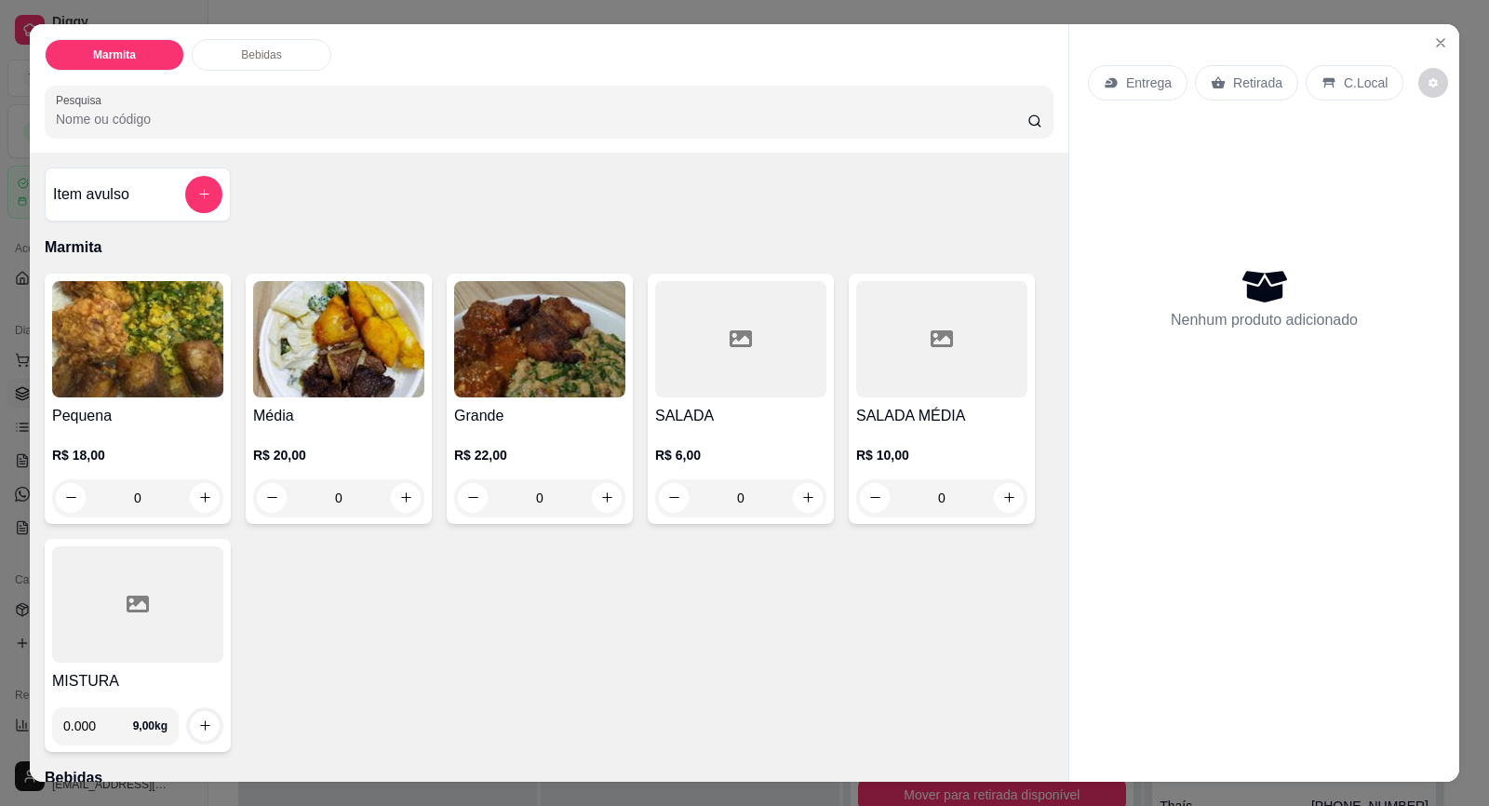
click at [1134, 82] on p "Entrega" at bounding box center [1149, 83] width 46 height 19
click at [1219, 83] on div "Retirada" at bounding box center [1246, 82] width 103 height 35
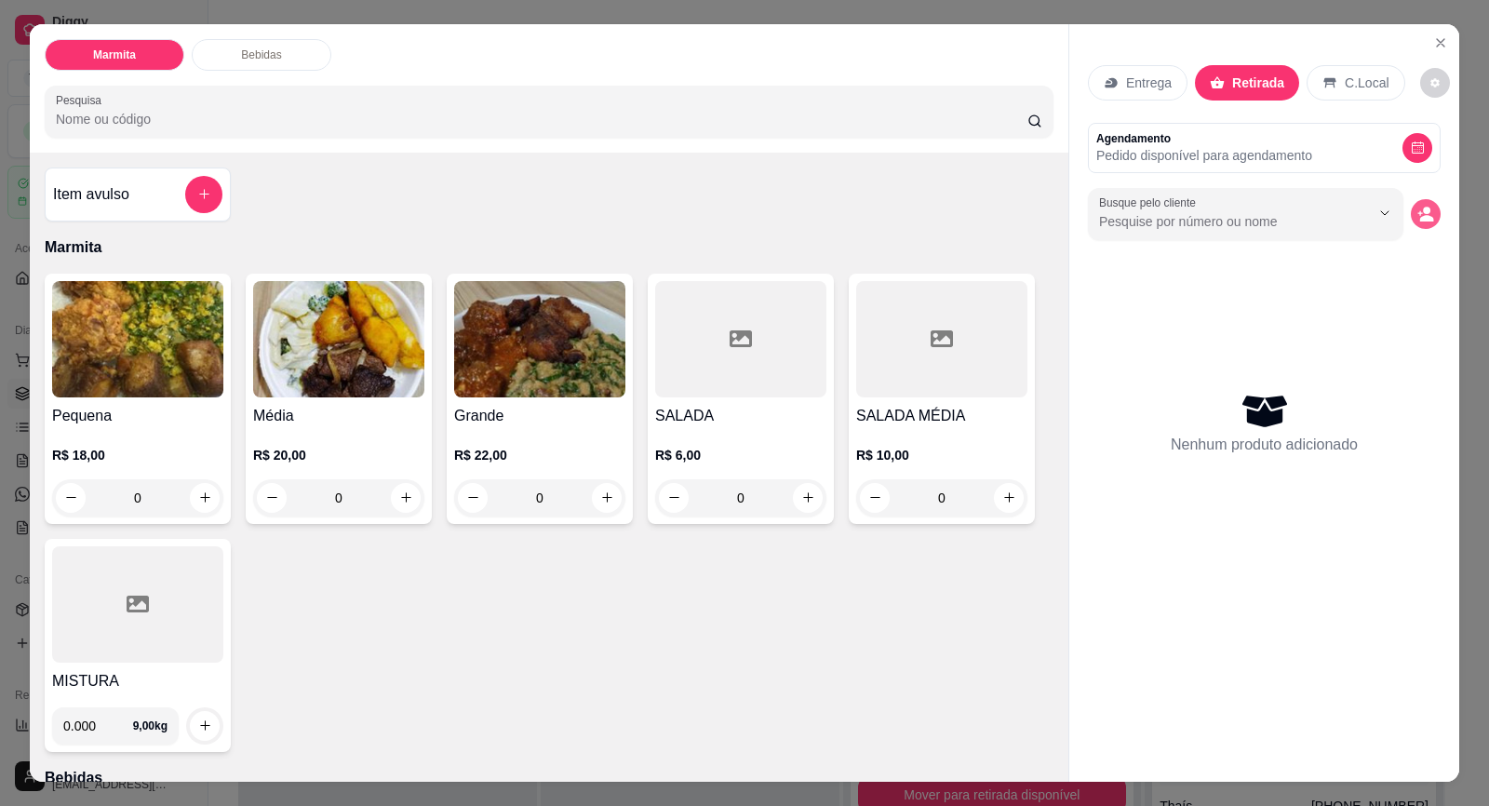
click at [1429, 215] on button "decrease-product-quantity" at bounding box center [1426, 214] width 30 height 30
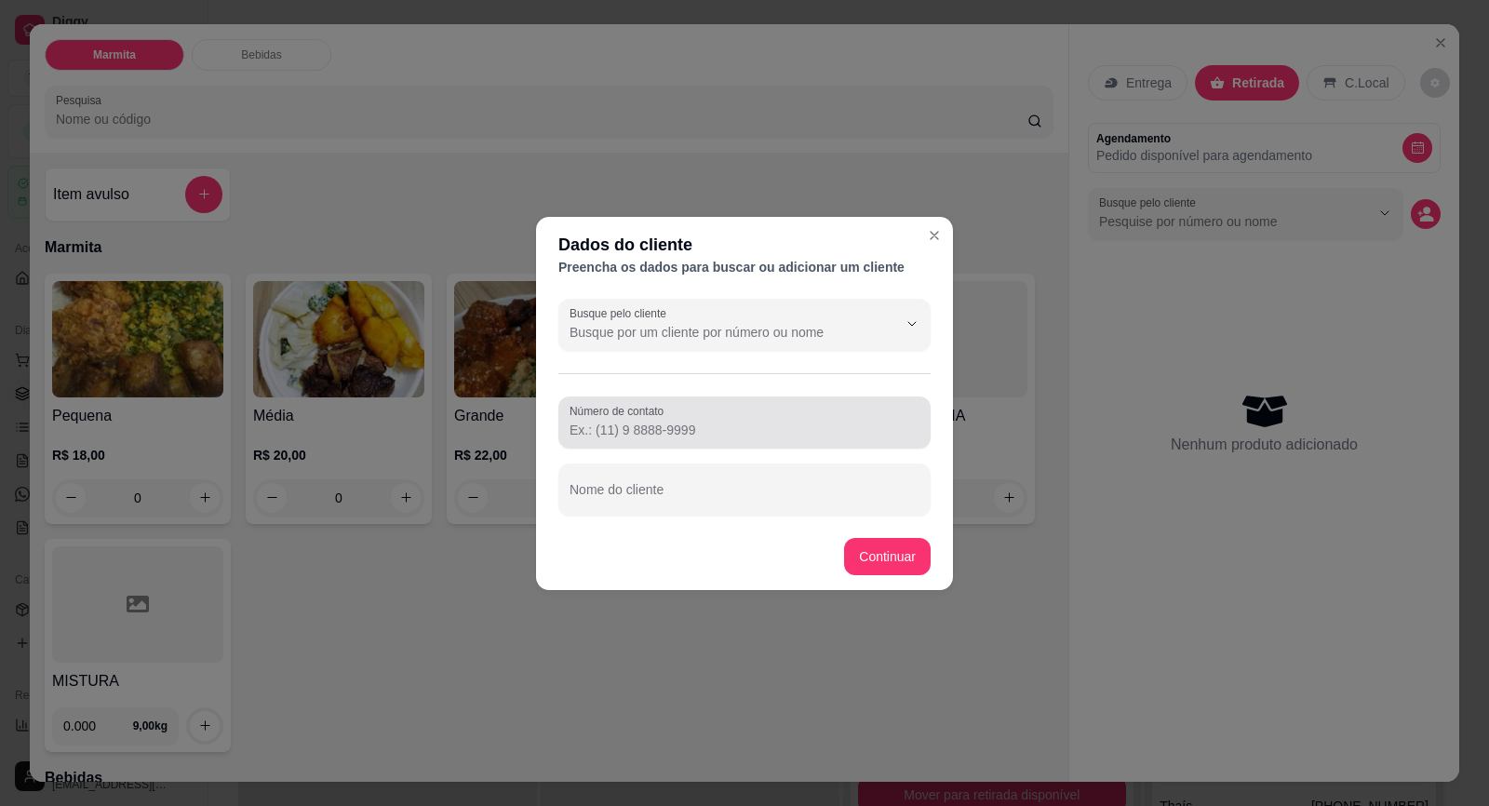
click at [705, 434] on input "Número de contato" at bounding box center [745, 430] width 350 height 19
paste input "[PHONE_NUMBER]"
type input "[PHONE_NUMBER]"
click at [701, 488] on input "Nome do cliente" at bounding box center [745, 497] width 350 height 19
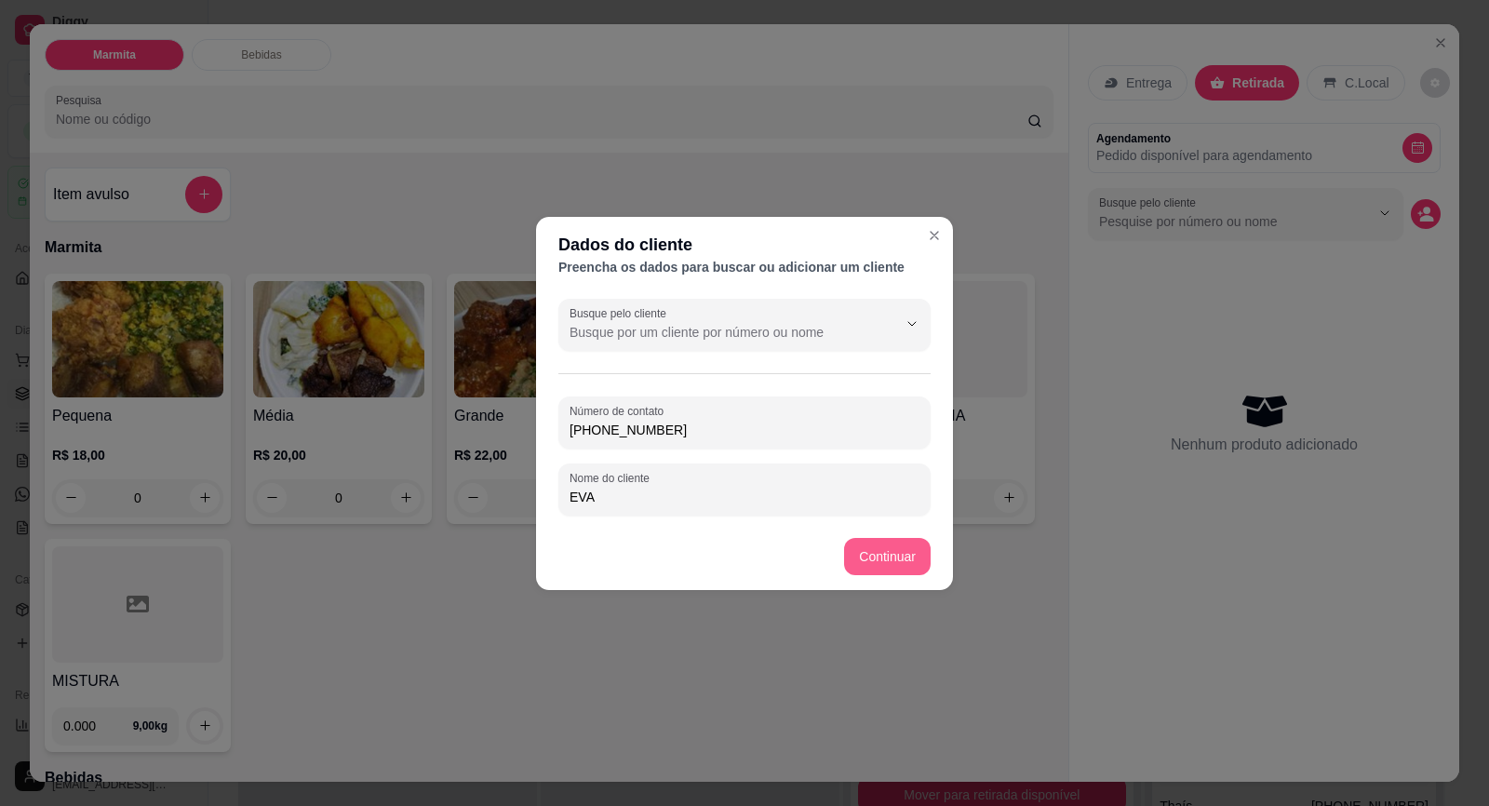
type input "EVA"
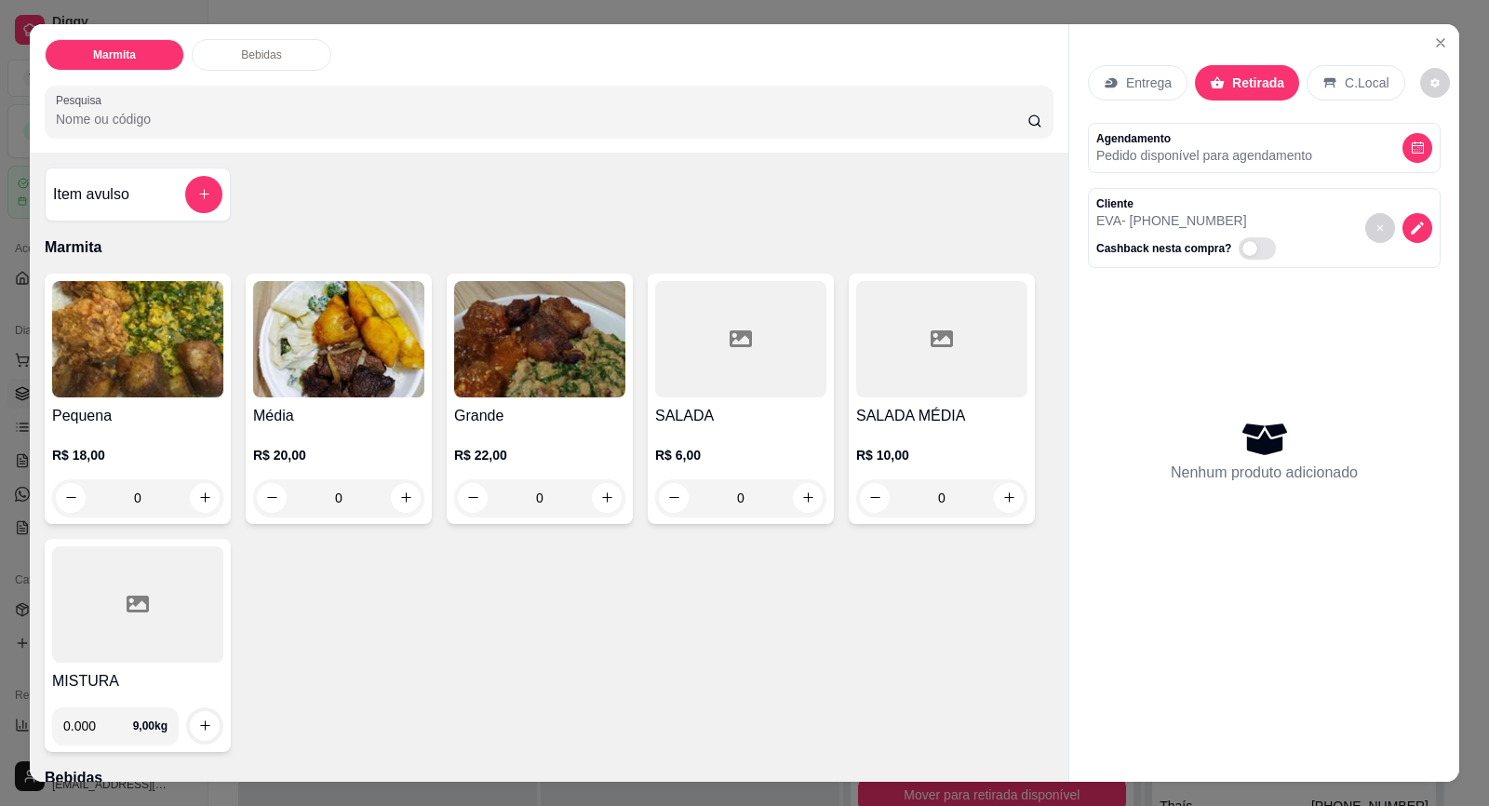
click at [169, 342] on img at bounding box center [137, 339] width 171 height 116
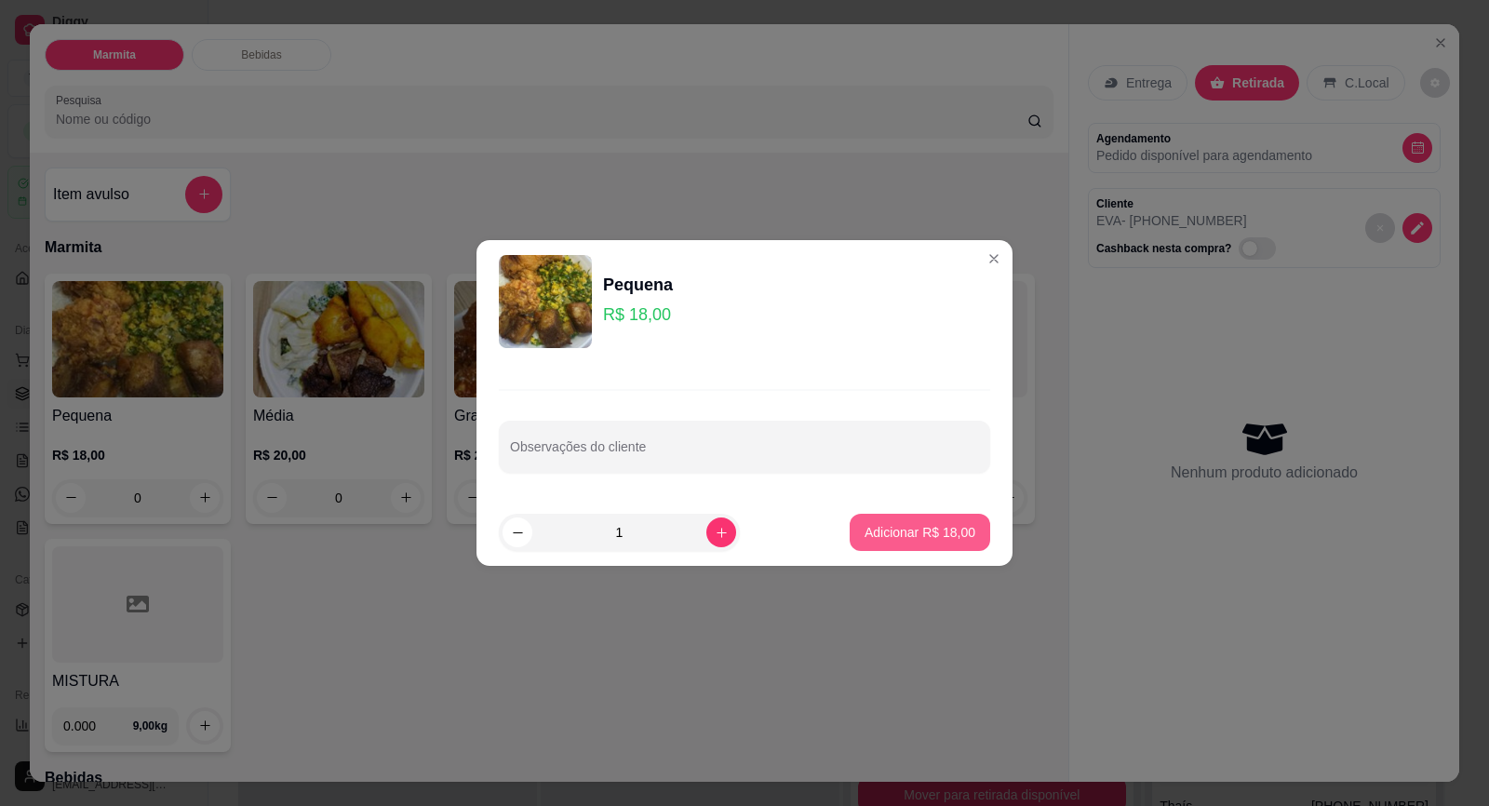
click at [919, 529] on p "Adicionar R$ 18,00" at bounding box center [920, 532] width 111 height 19
type input "1"
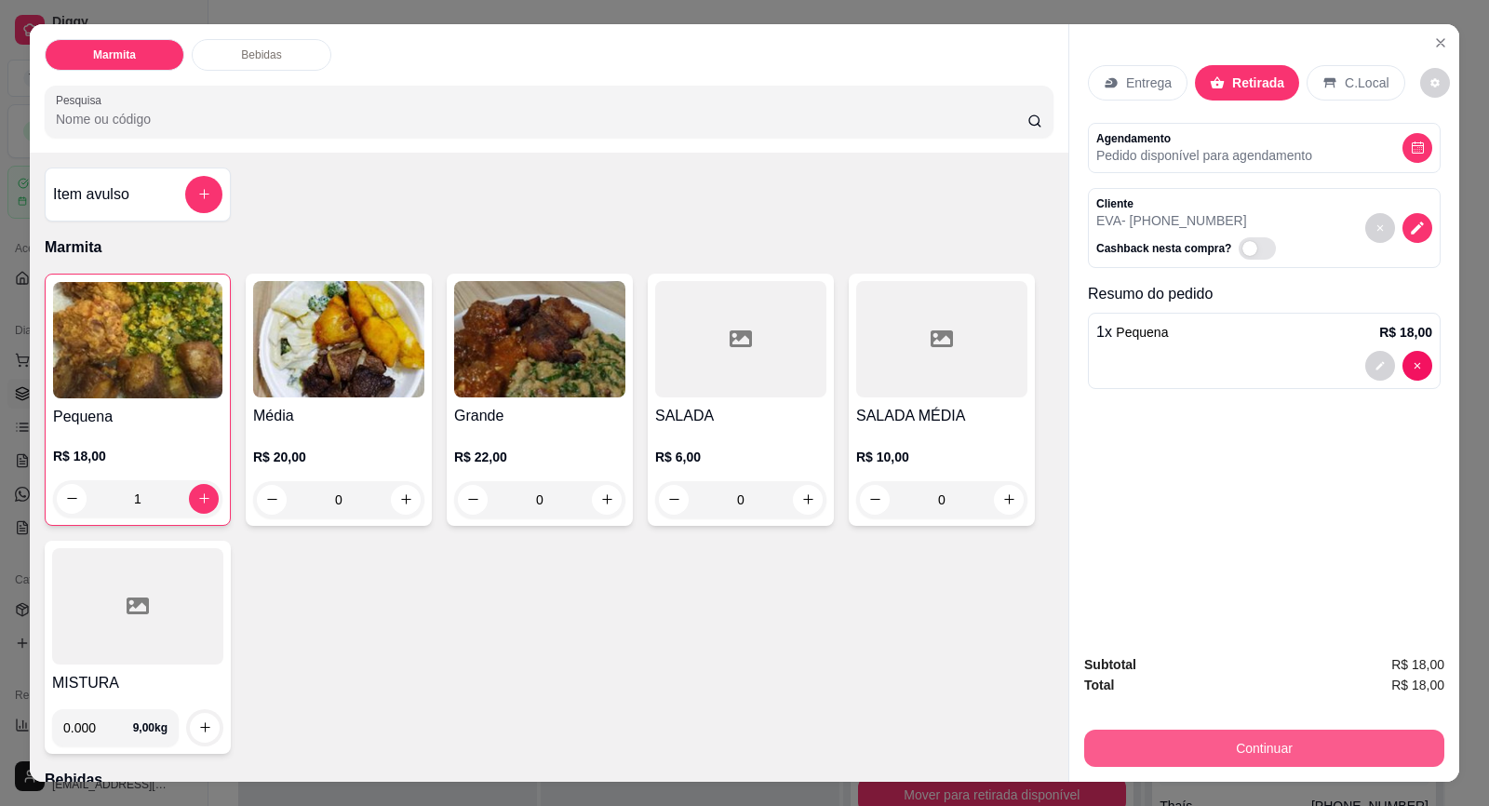
click at [1143, 737] on button "Continuar" at bounding box center [1264, 748] width 360 height 37
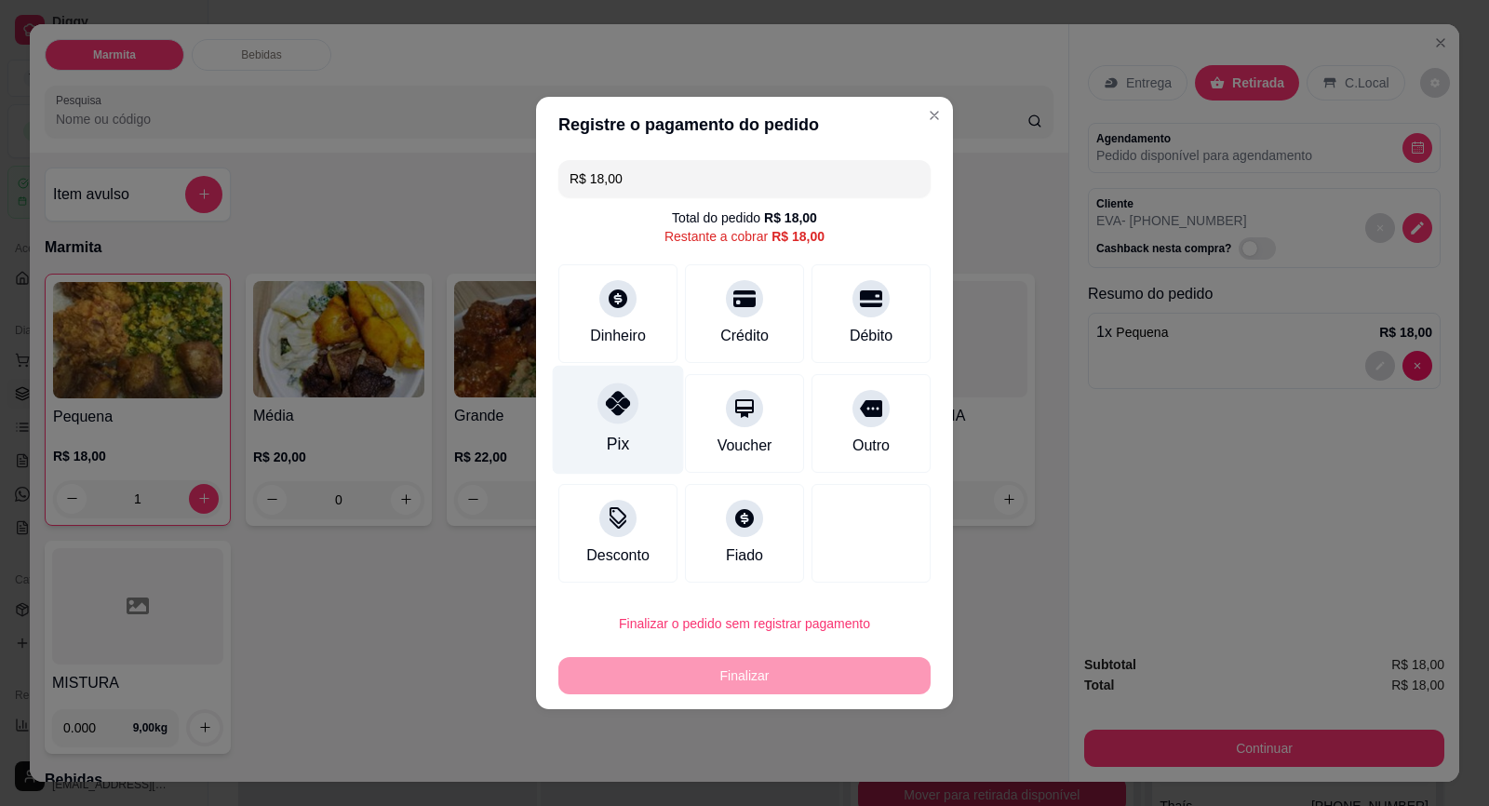
click at [611, 421] on div at bounding box center [617, 402] width 41 height 41
type input "R$ 0,00"
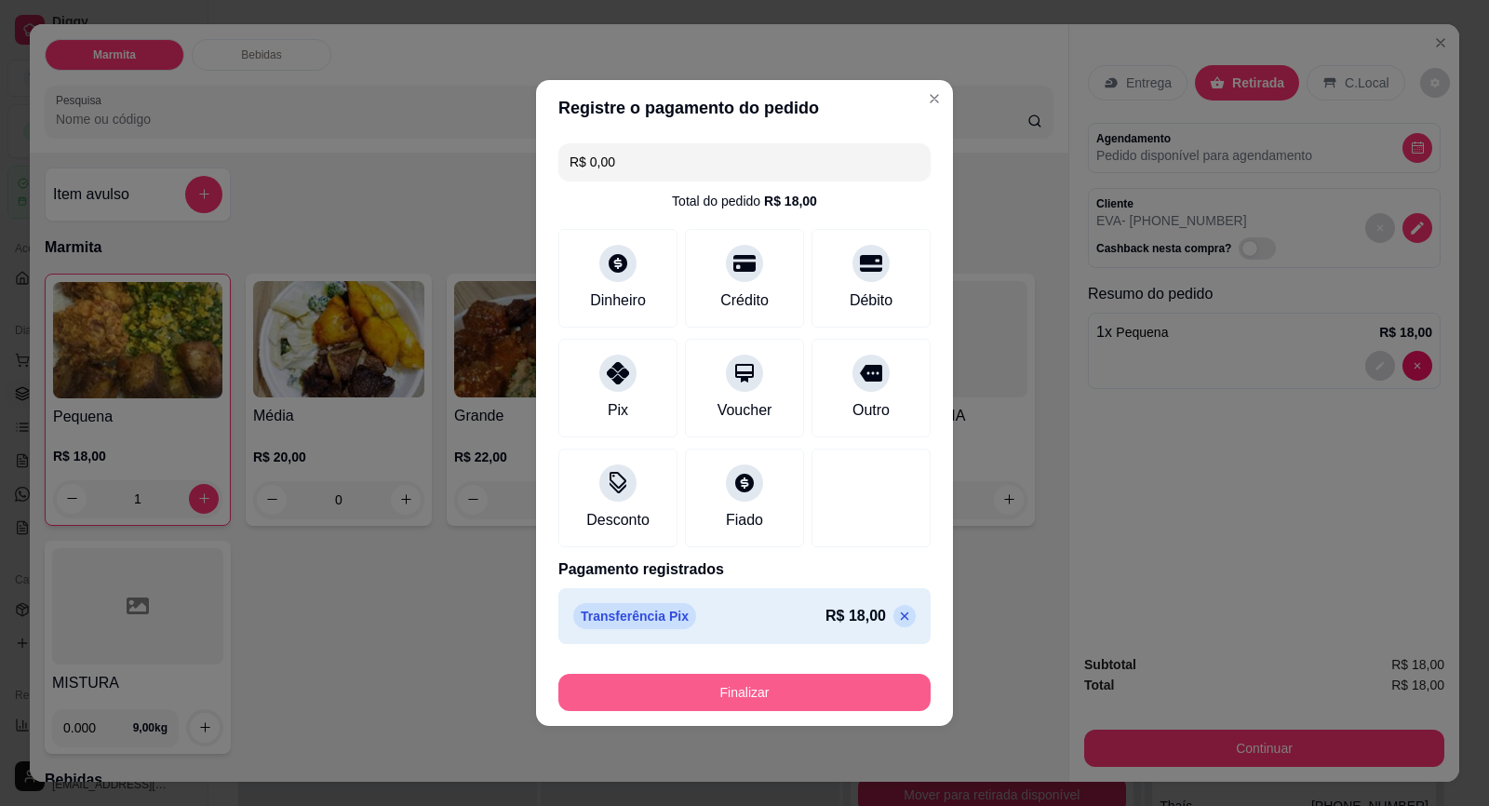
click at [808, 696] on button "Finalizar" at bounding box center [744, 692] width 372 height 37
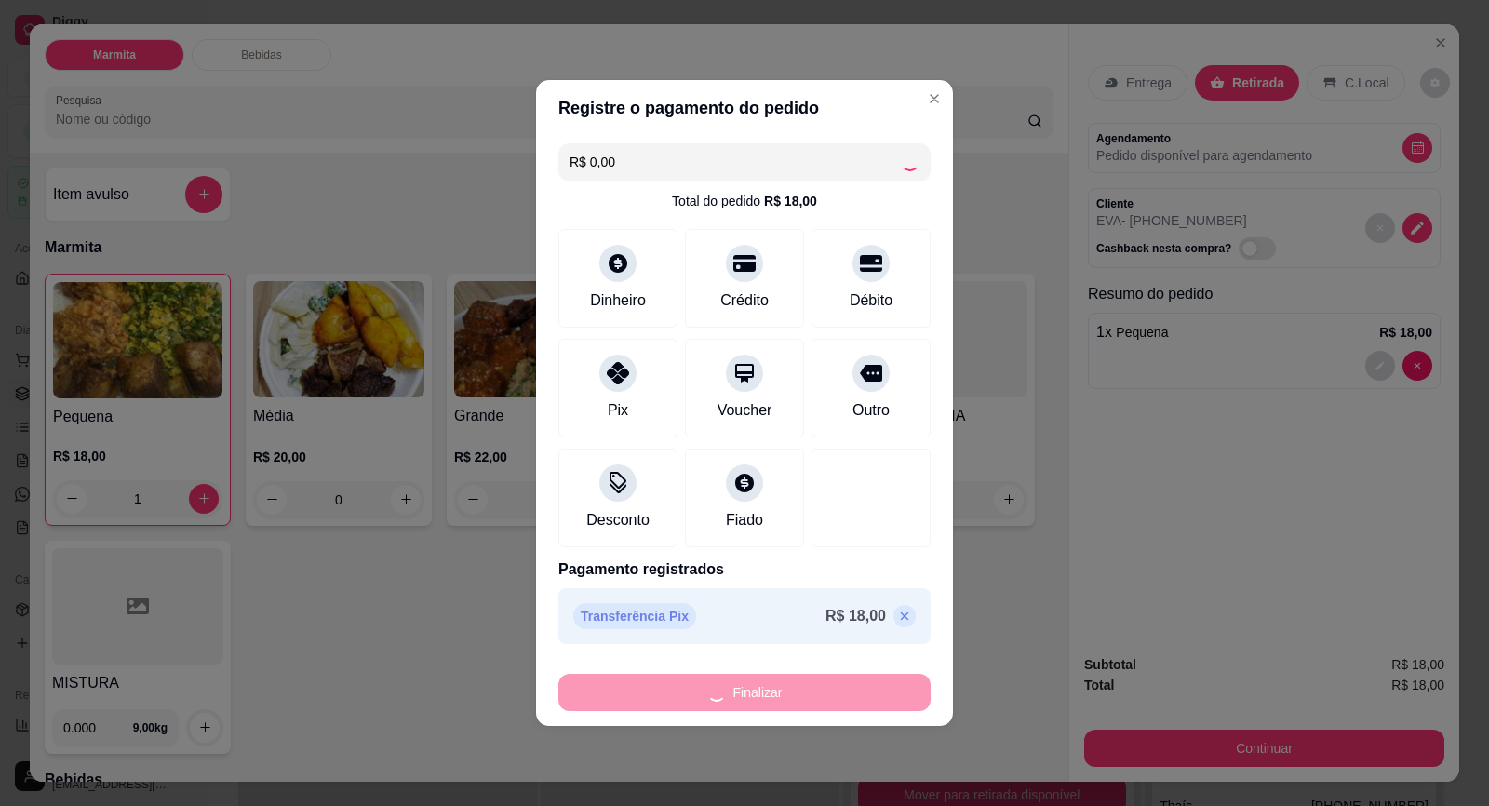
type input "0"
type input "-R$ 18,00"
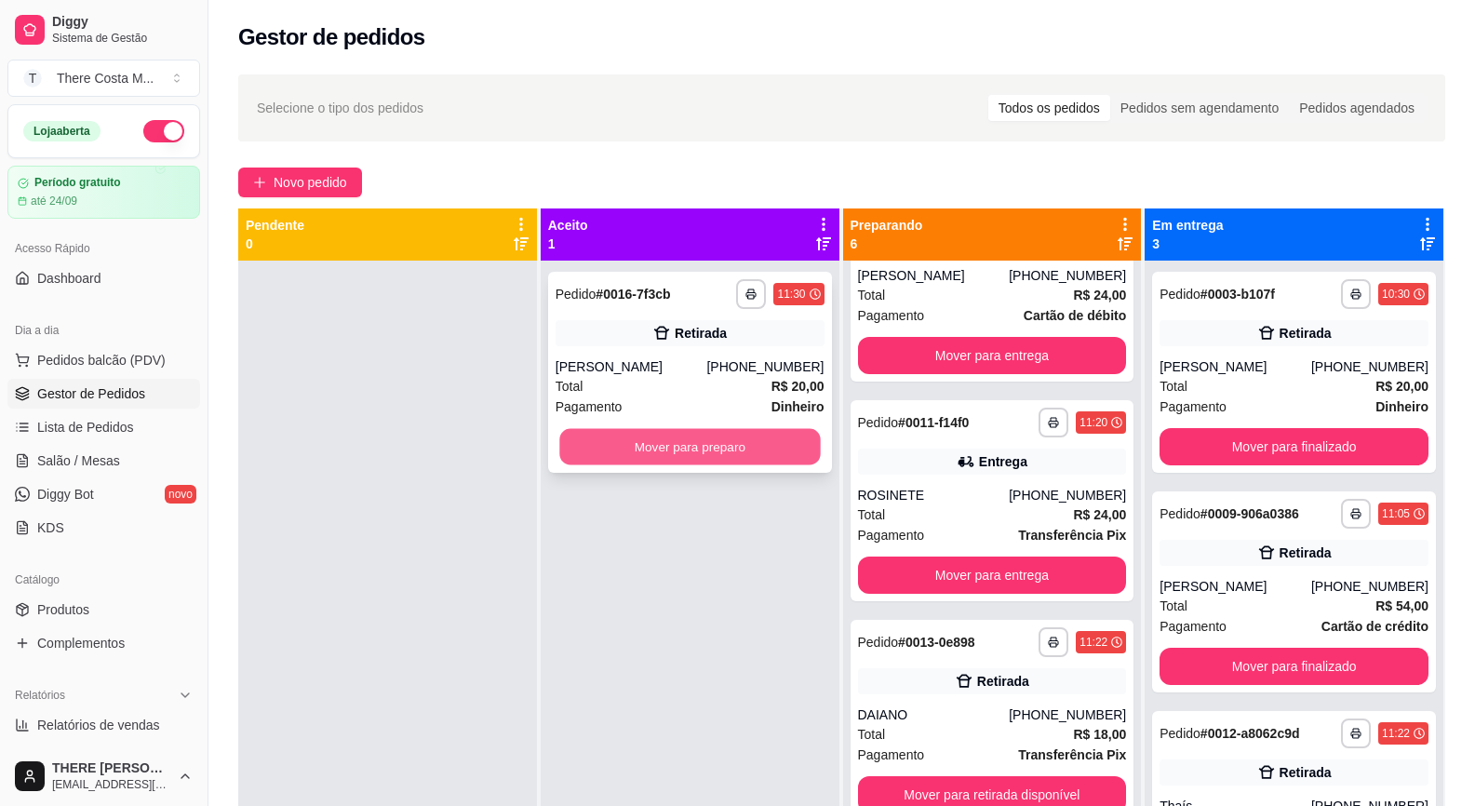
click at [753, 450] on button "Mover para preparo" at bounding box center [689, 447] width 261 height 36
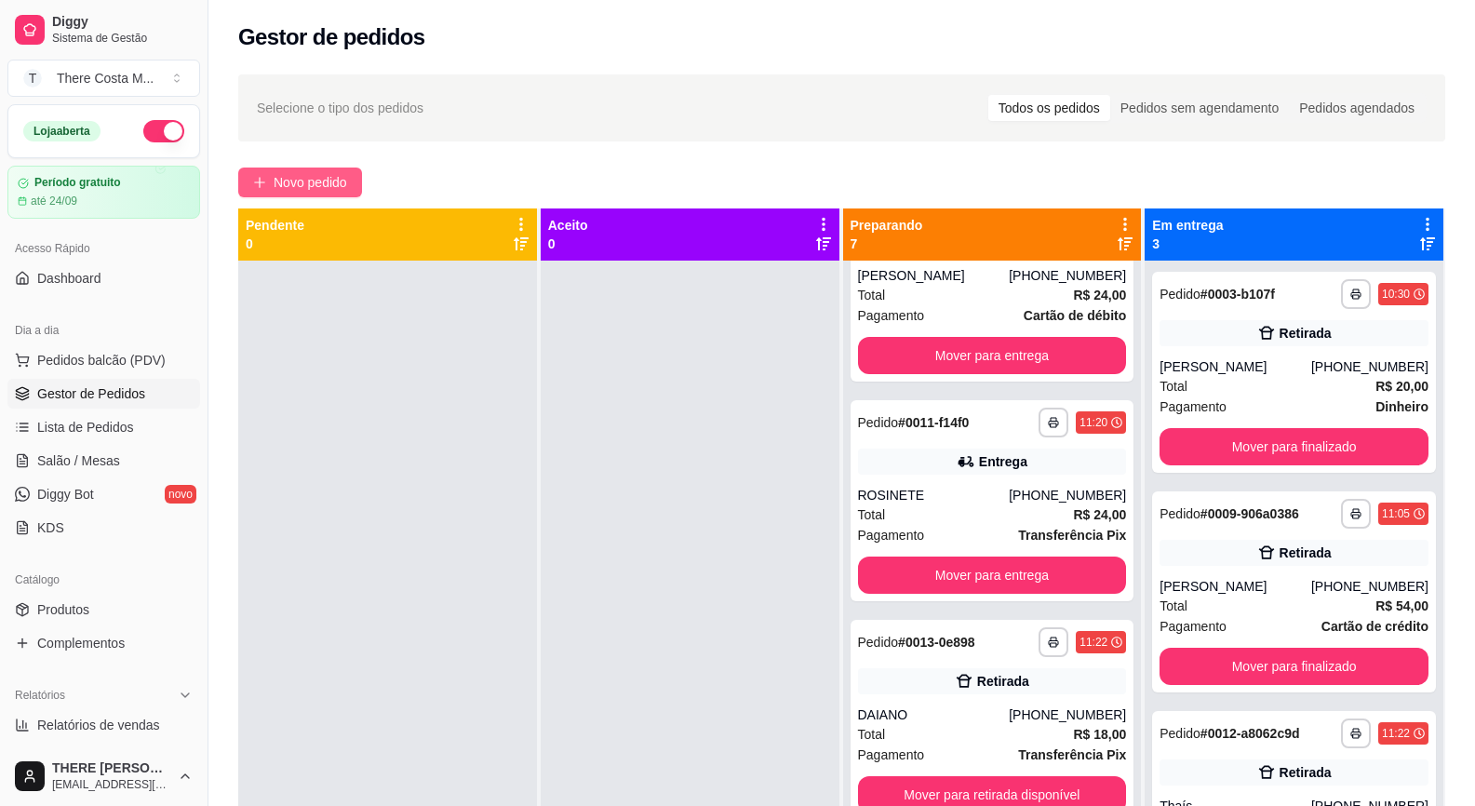
click at [331, 177] on span "Novo pedido" at bounding box center [311, 182] width 74 height 20
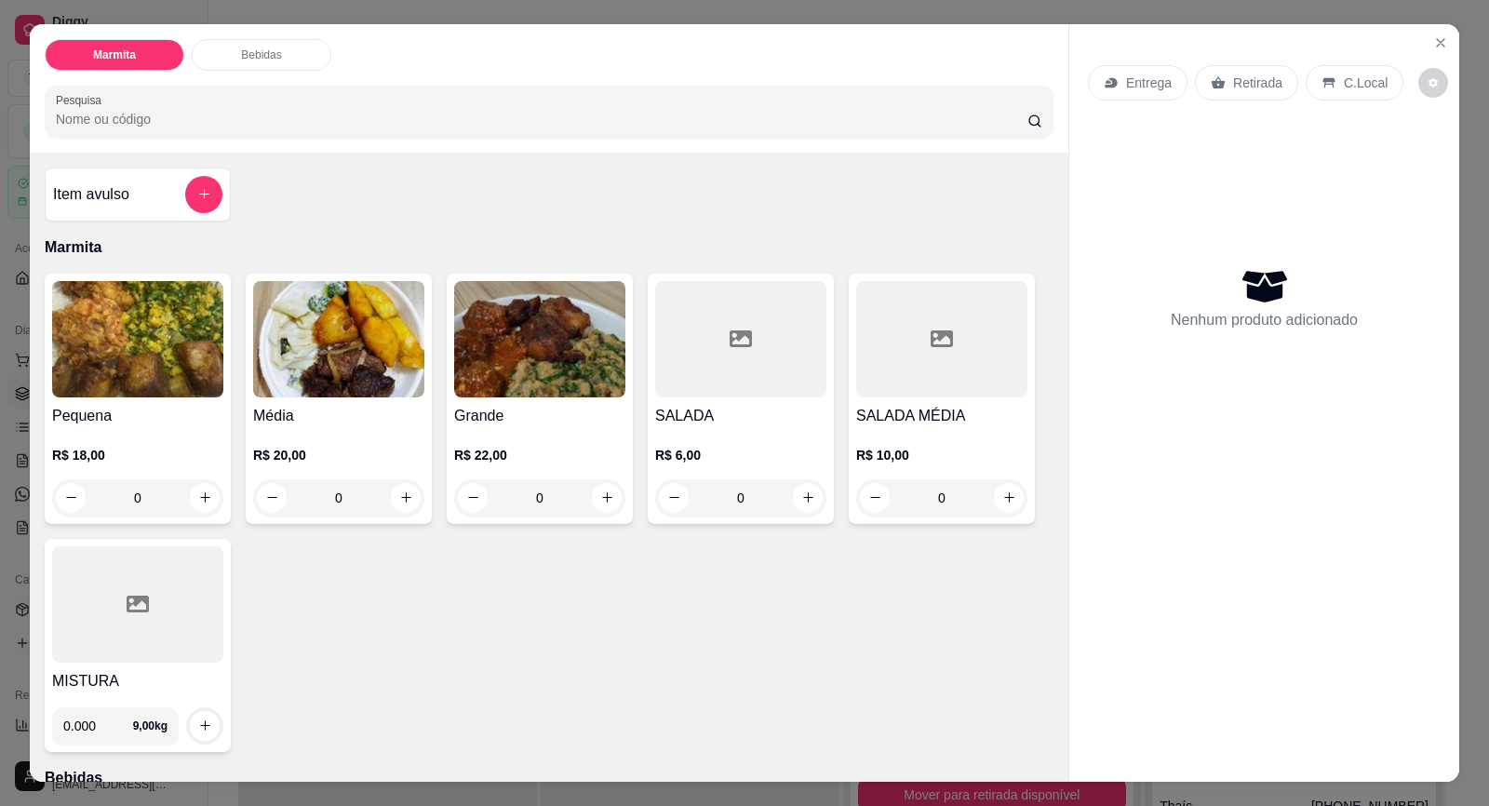
click at [1134, 72] on div "Entrega" at bounding box center [1138, 82] width 100 height 35
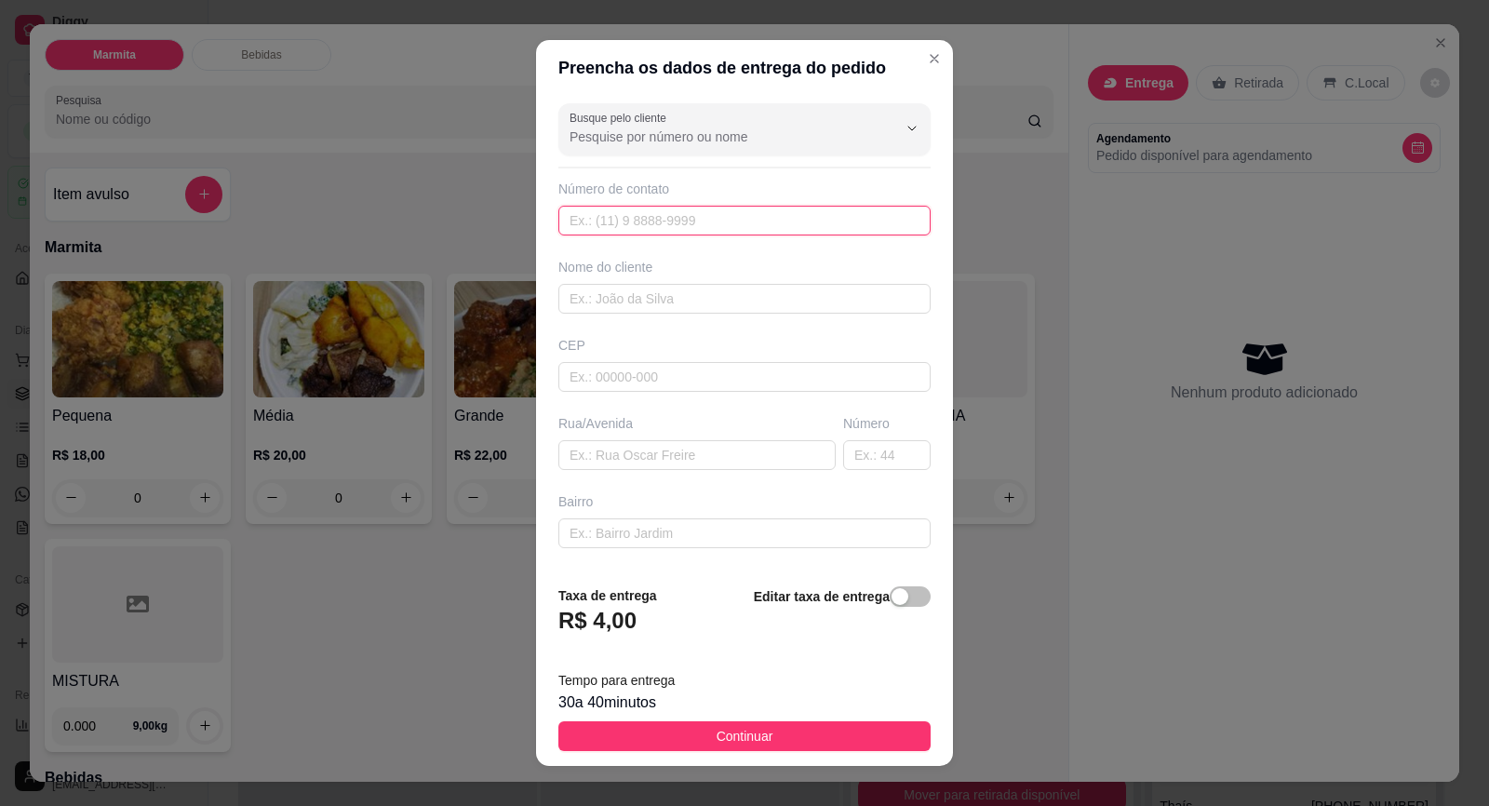
click at [802, 227] on input "text" at bounding box center [744, 221] width 372 height 30
click at [753, 302] on input "text" at bounding box center [744, 299] width 372 height 30
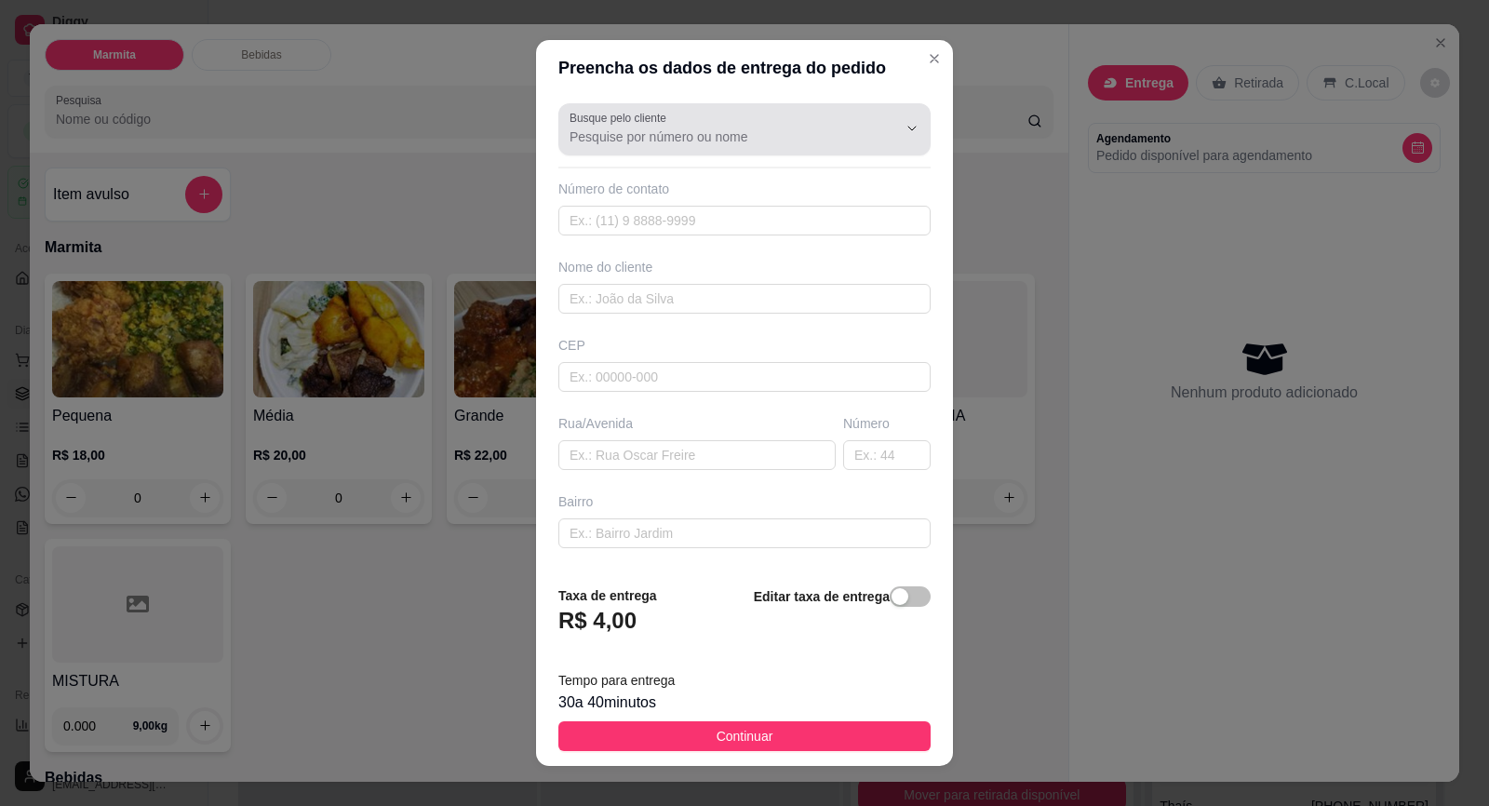
click at [697, 125] on div at bounding box center [745, 129] width 350 height 37
type input "E"
click at [651, 147] on div at bounding box center [745, 129] width 350 height 37
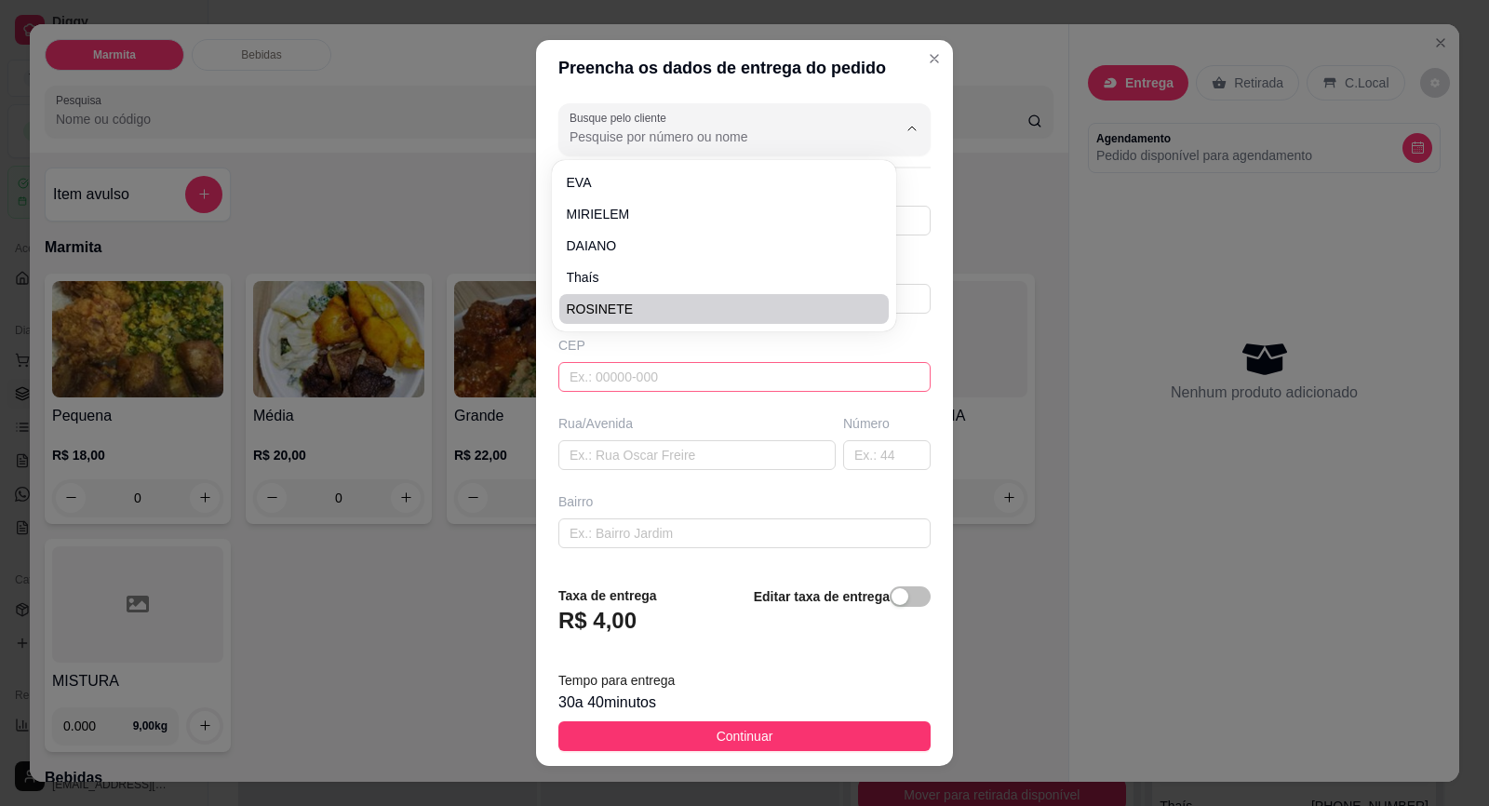
click at [657, 382] on input "text" at bounding box center [744, 377] width 372 height 30
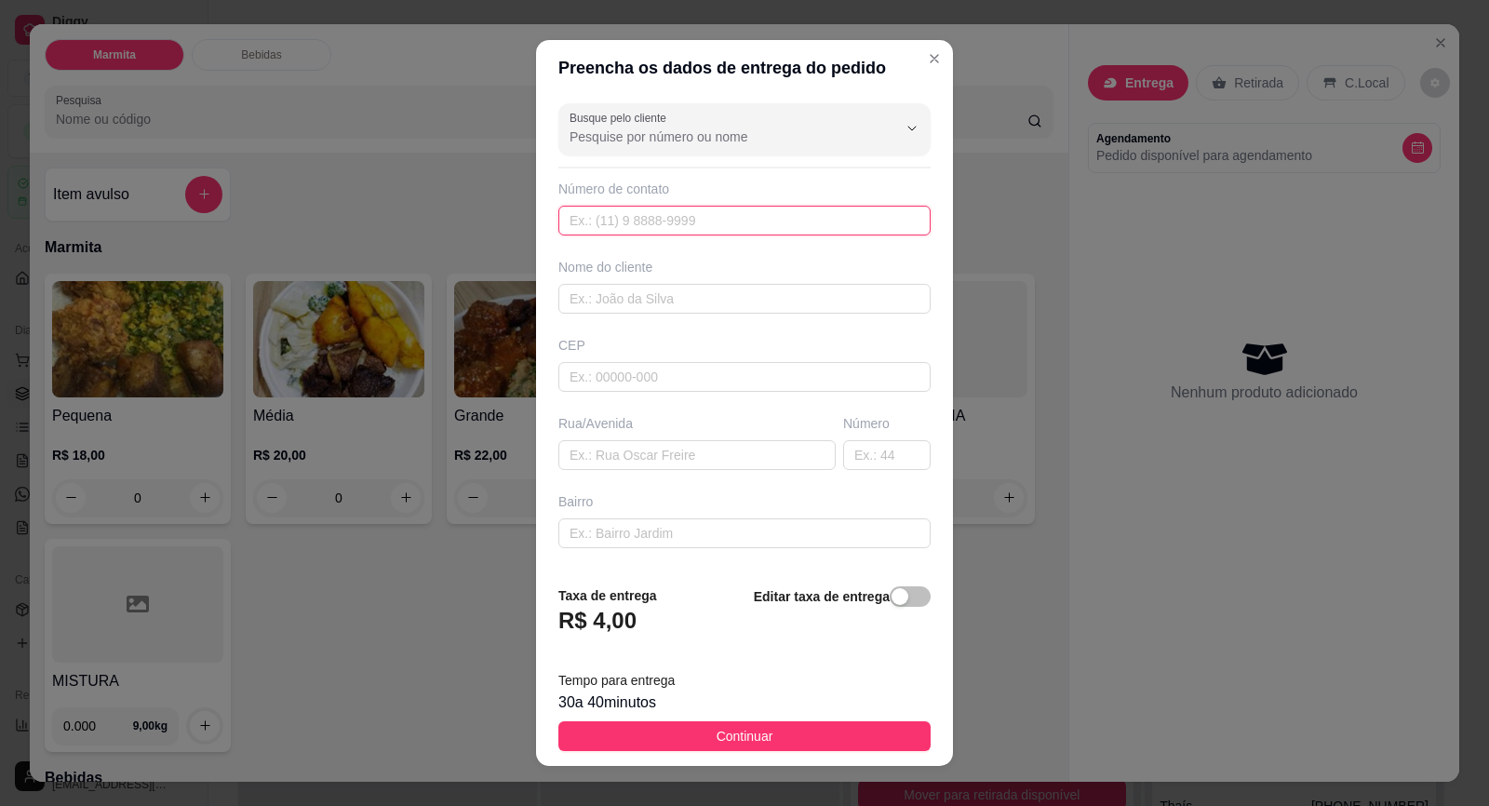
click at [679, 227] on input "text" at bounding box center [744, 221] width 372 height 30
paste input "[PHONE_NUMBER]"
type input "[PHONE_NUMBER]"
click at [655, 302] on input "text" at bounding box center [744, 299] width 372 height 30
type input "[PERSON_NAME]"
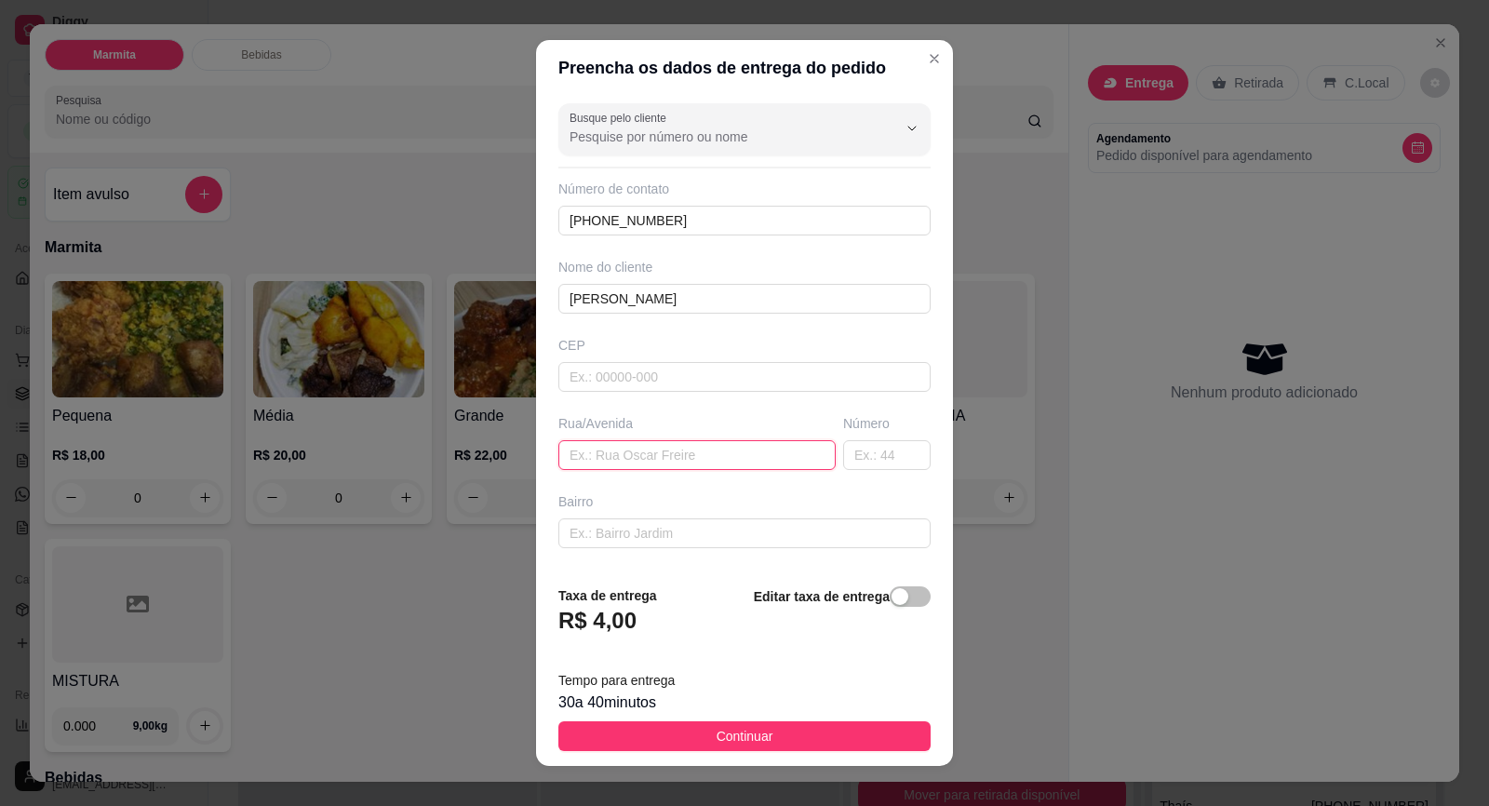
click at [666, 449] on input "text" at bounding box center [696, 455] width 277 height 30
type input "CORONEL [PERSON_NAME]"
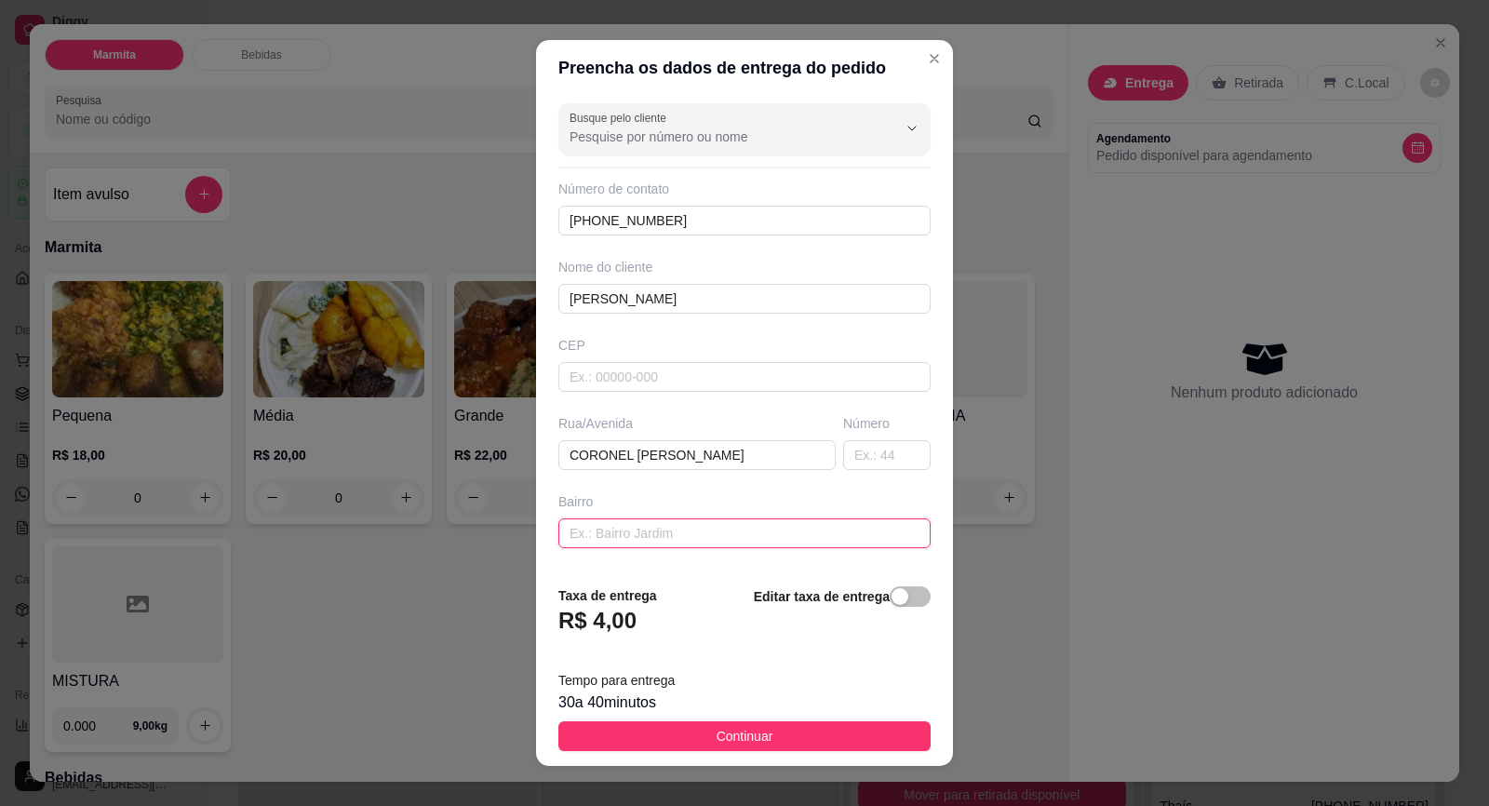
click at [692, 531] on input "text" at bounding box center [744, 533] width 372 height 30
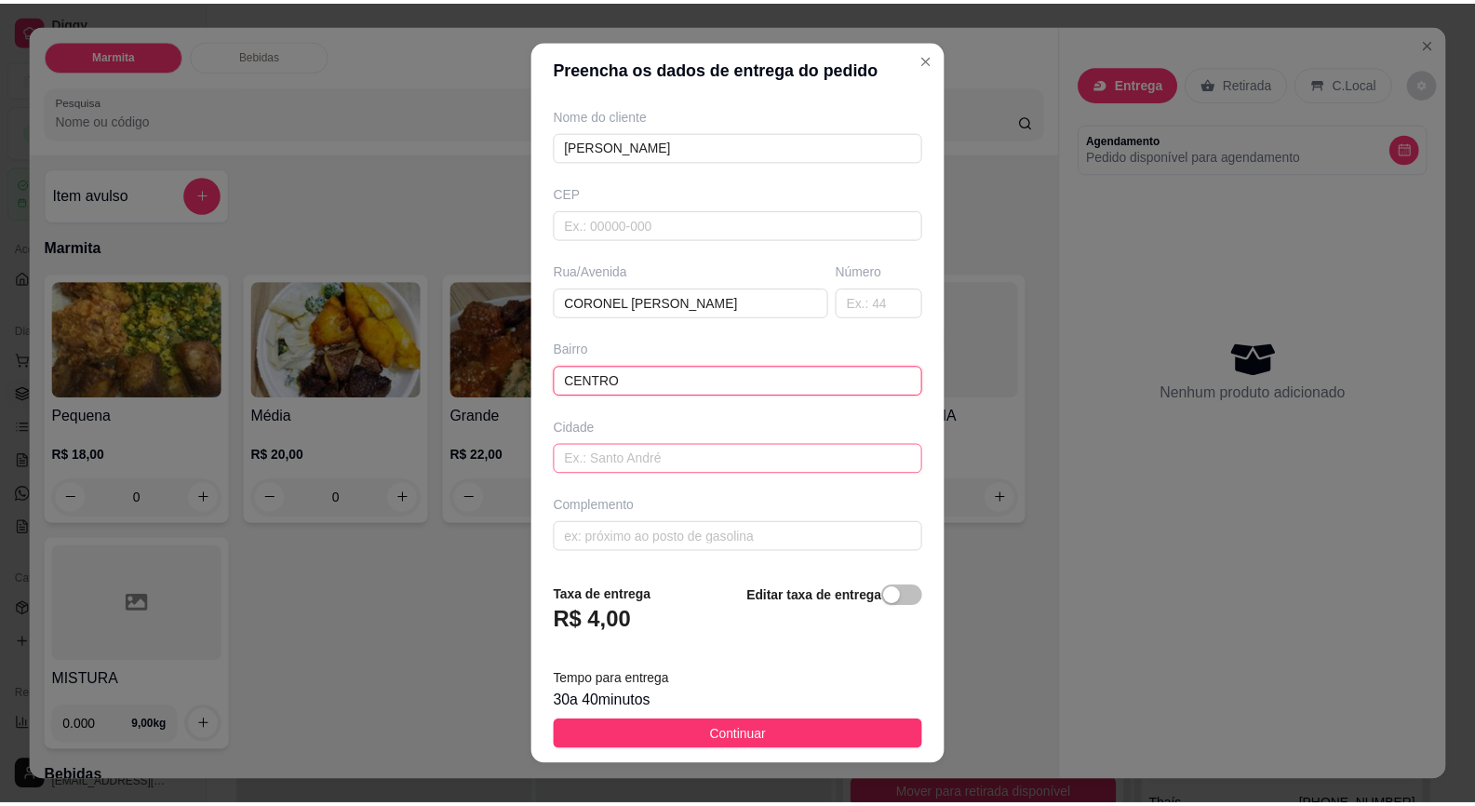
scroll to position [20, 0]
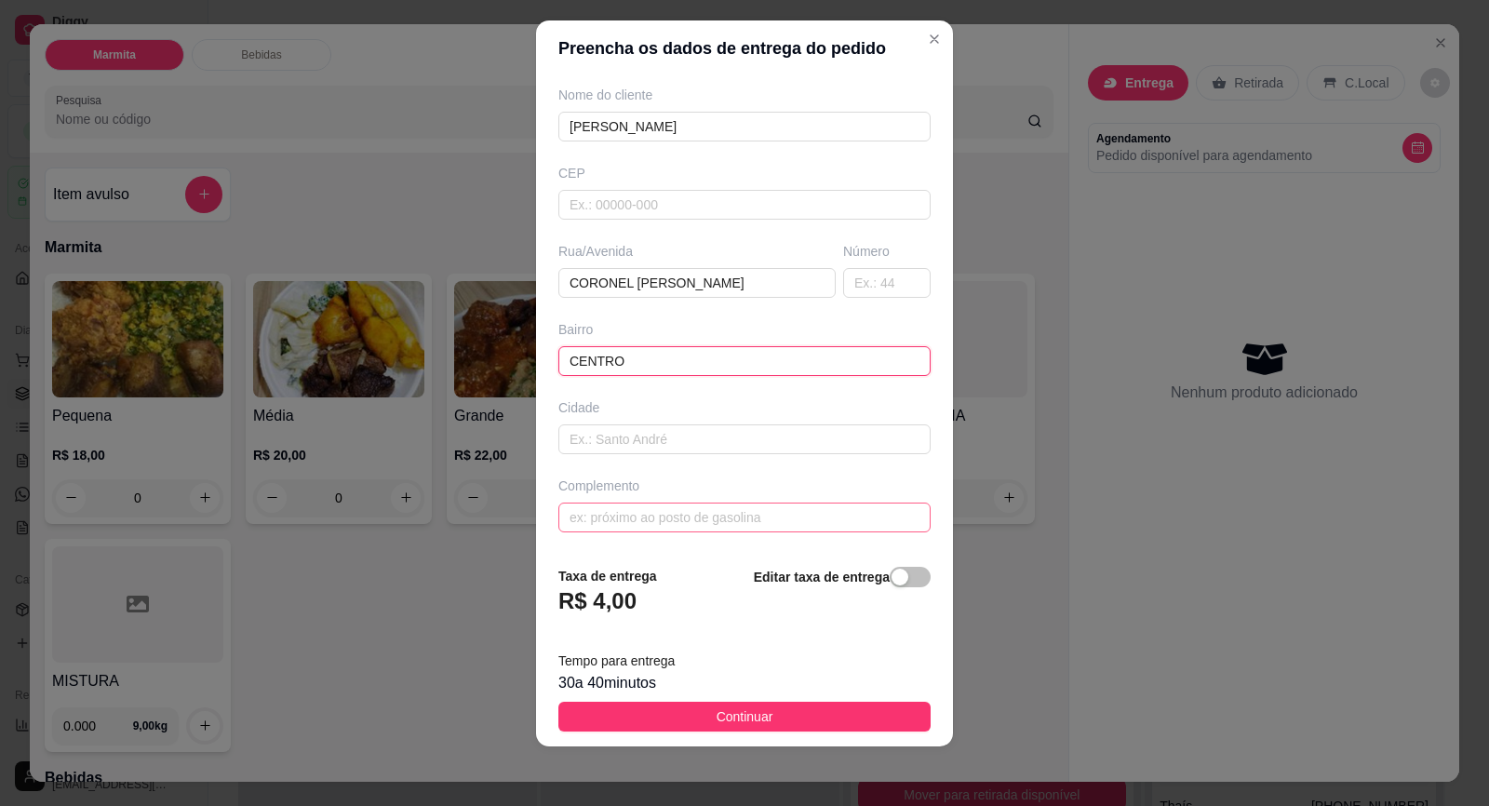
type input "CENTRO"
click at [660, 505] on input "text" at bounding box center [744, 518] width 372 height 30
type input "LOJA"
click at [851, 269] on input "text" at bounding box center [886, 283] width 87 height 30
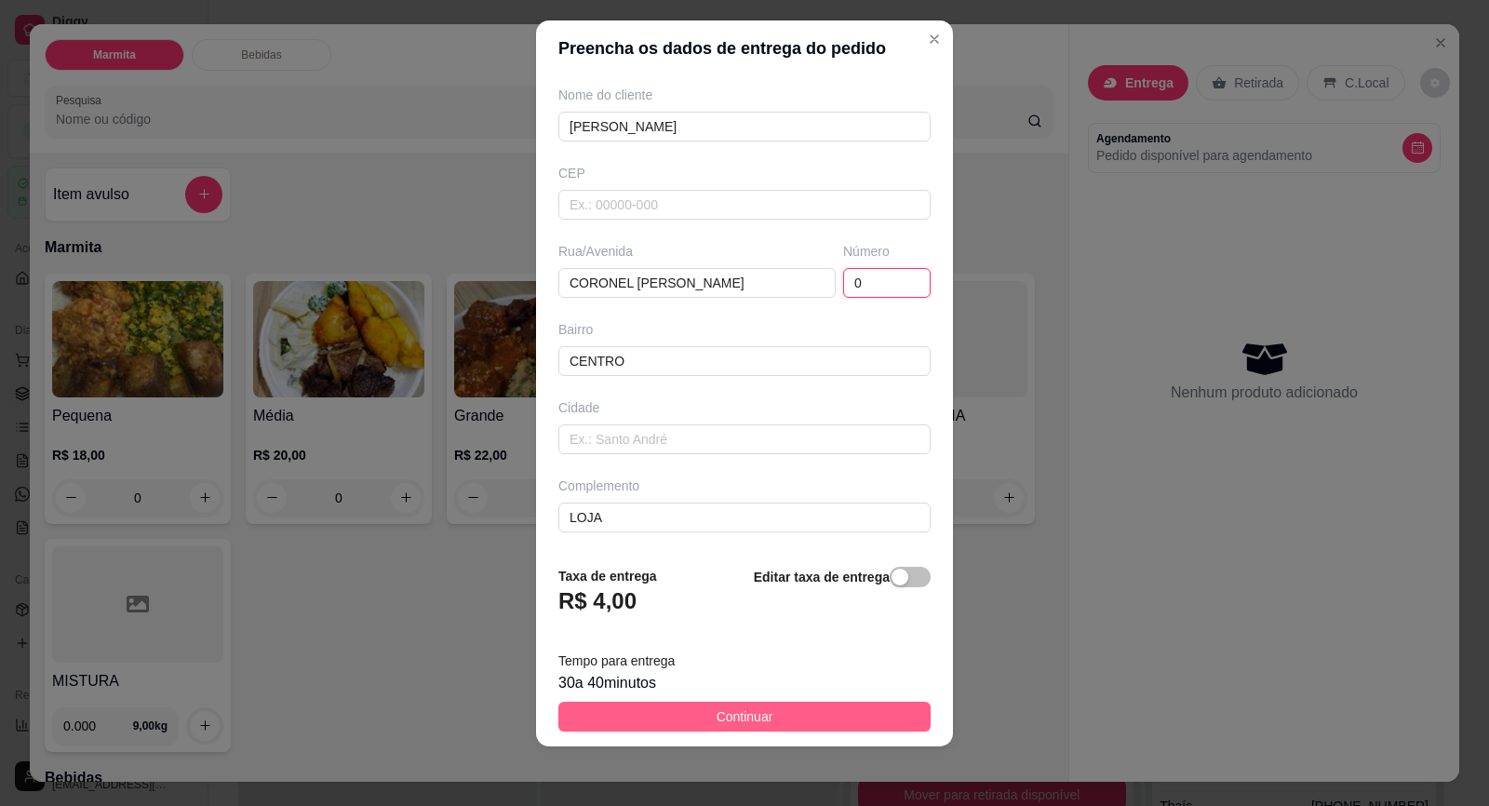
type input "0"
click at [763, 715] on button "Continuar" at bounding box center [744, 717] width 372 height 30
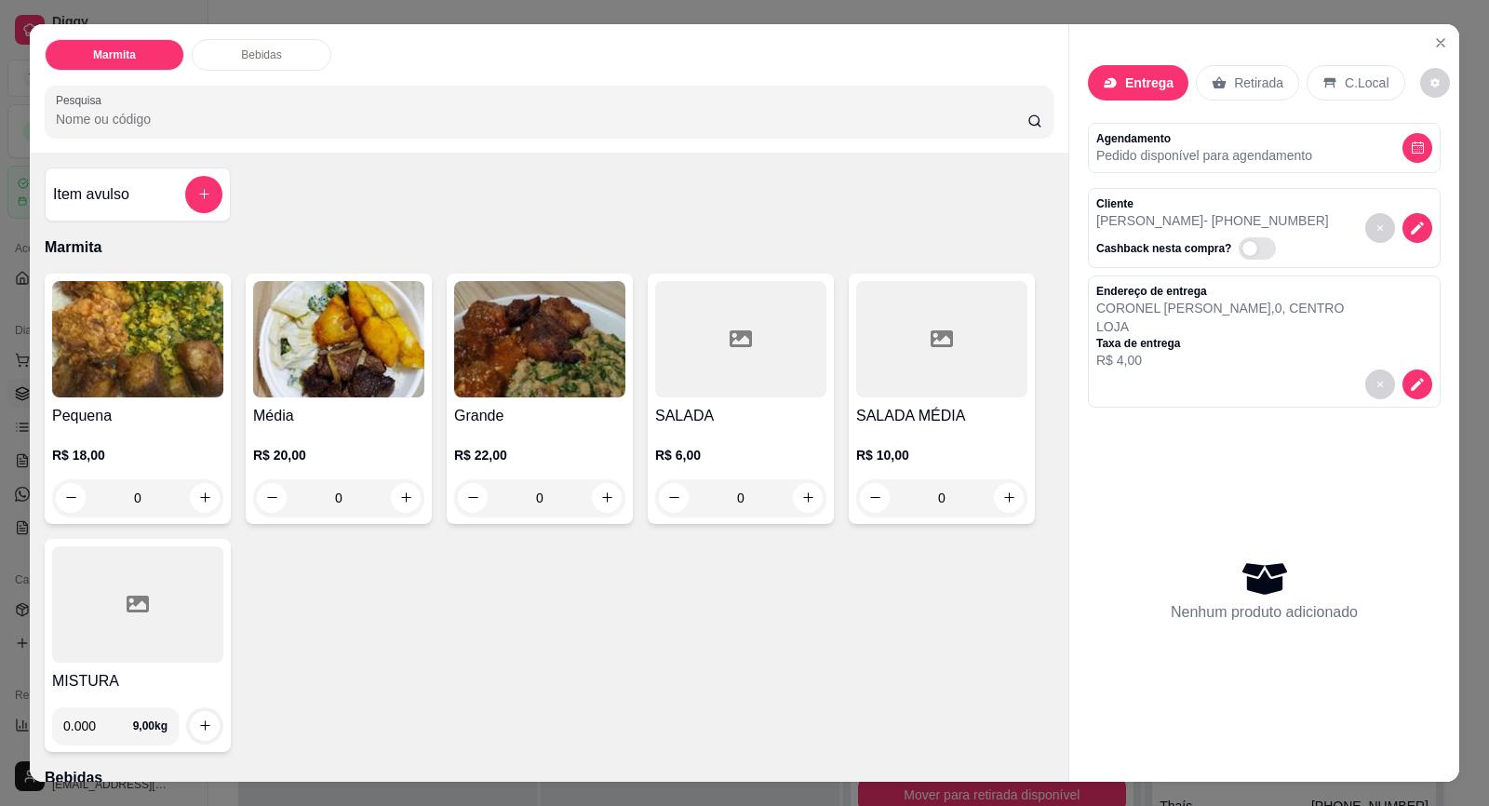
click at [326, 385] on img at bounding box center [338, 339] width 171 height 116
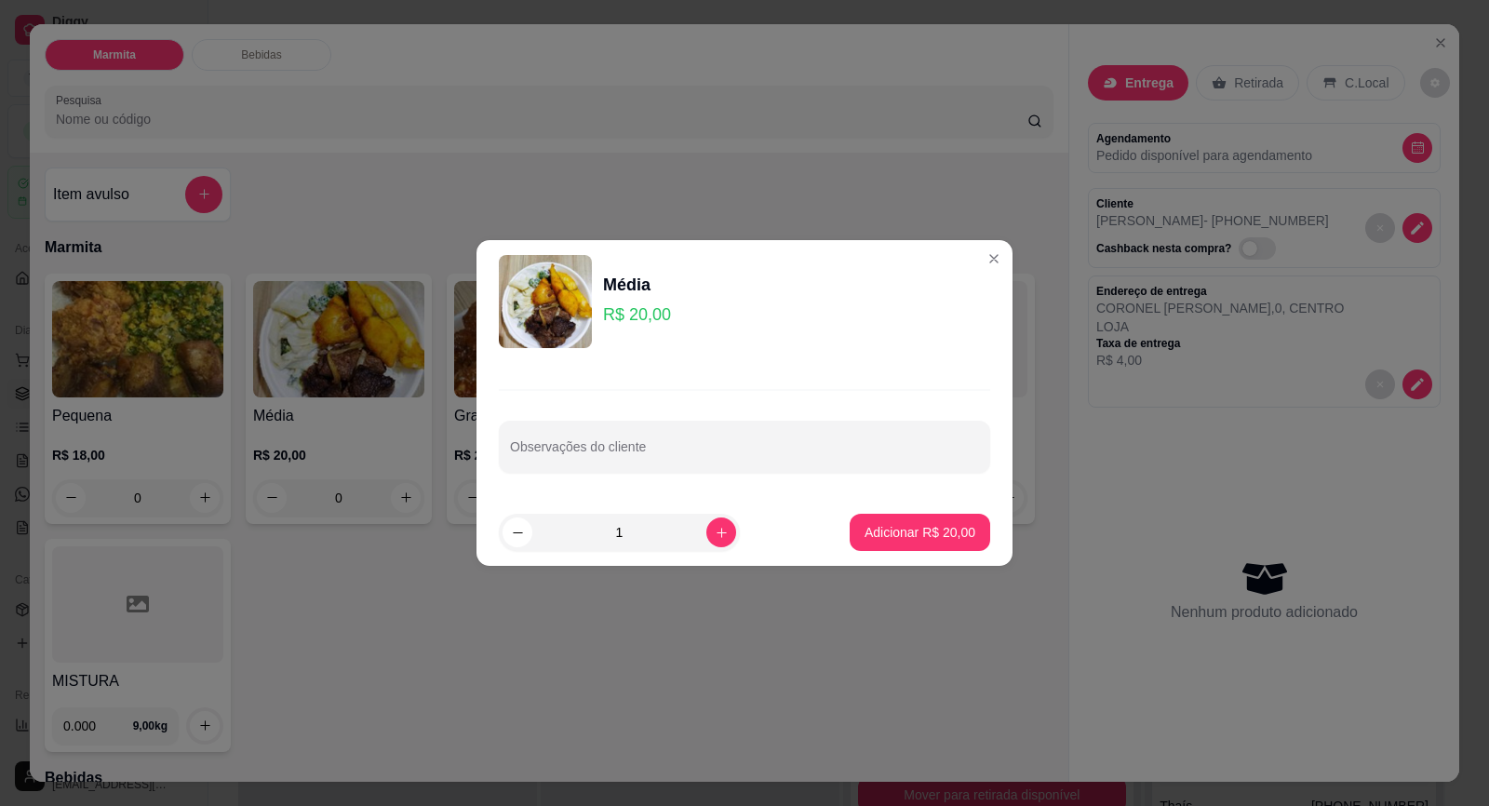
click at [609, 467] on div "Observações do cliente" at bounding box center [744, 447] width 491 height 52
type input "SEM FEIJÃO E SEM MACARRÃO"
click at [880, 528] on p "Adicionar R$ 20,00" at bounding box center [920, 532] width 108 height 18
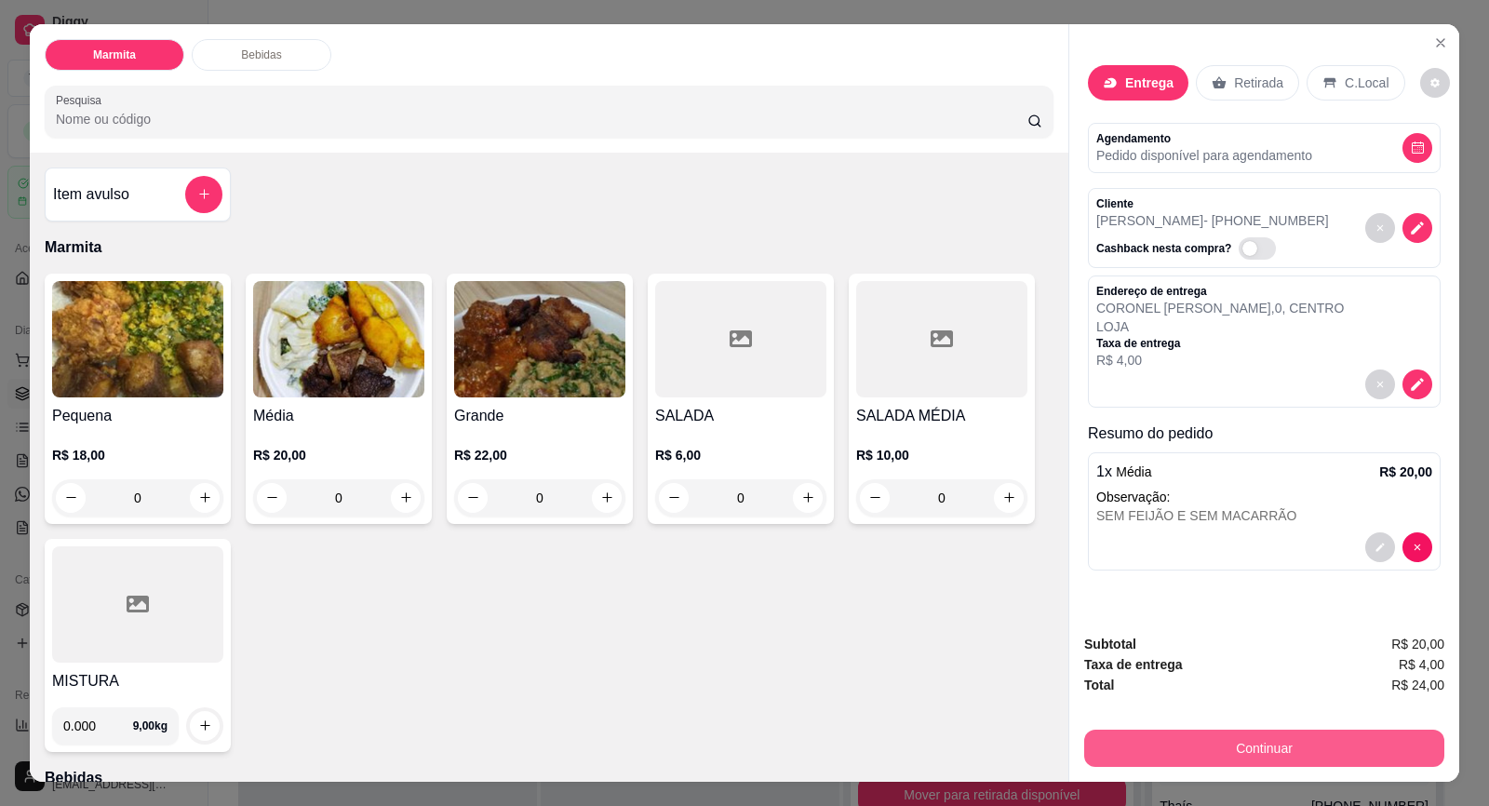
click at [1266, 746] on button "Continuar" at bounding box center [1264, 748] width 360 height 37
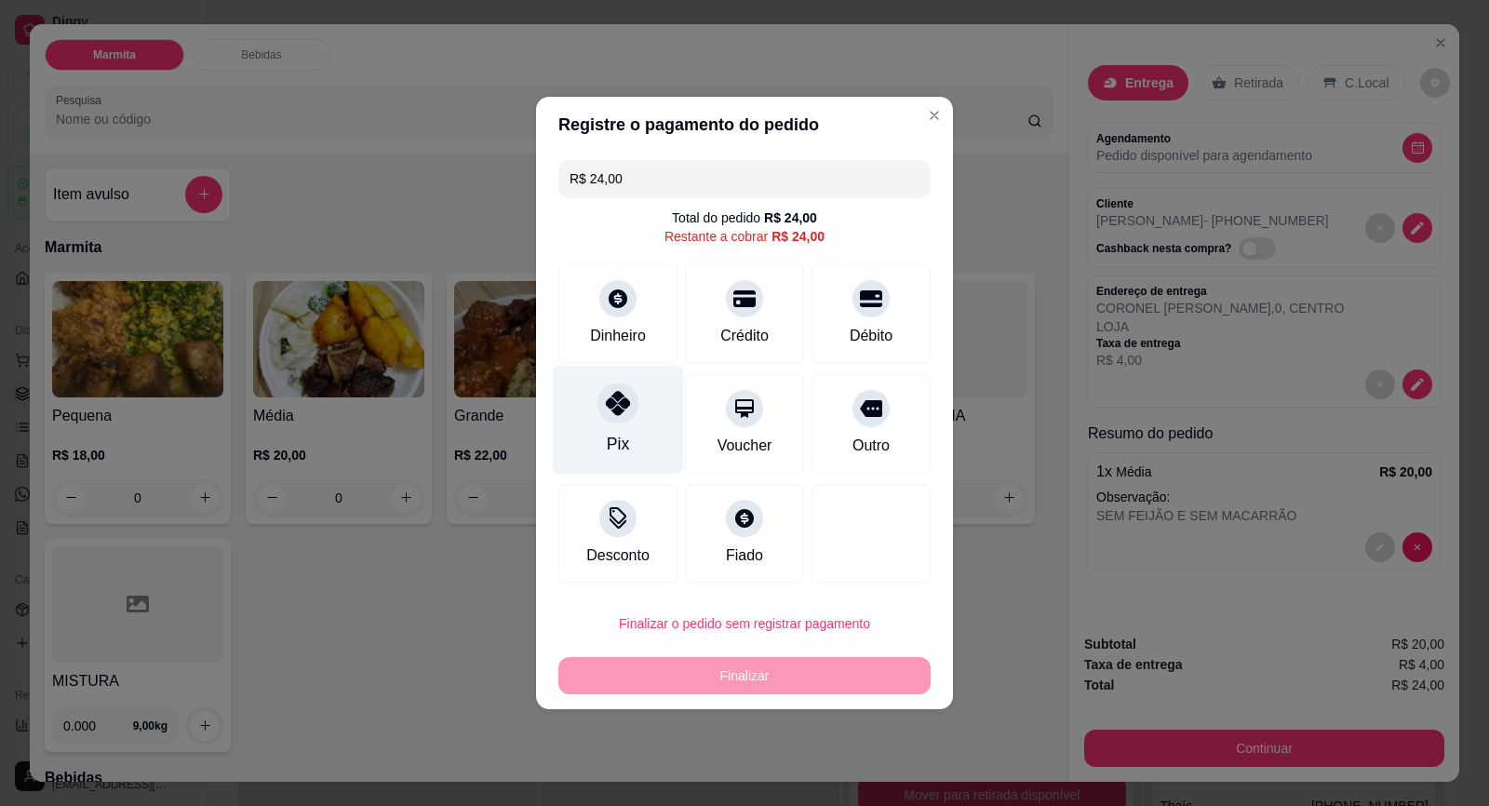
click at [611, 421] on div at bounding box center [617, 402] width 41 height 41
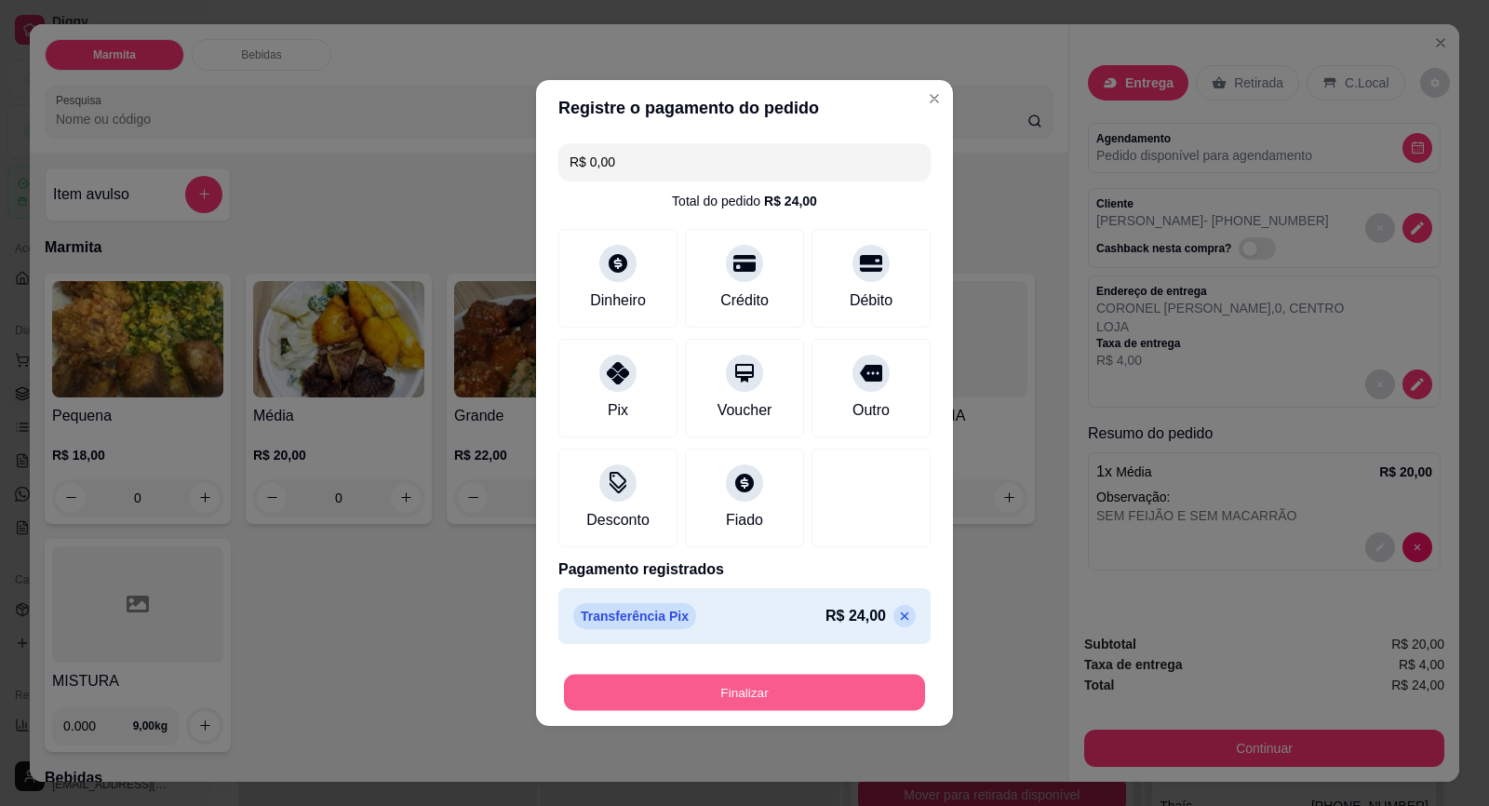
click at [795, 691] on button "Finalizar" at bounding box center [744, 693] width 361 height 36
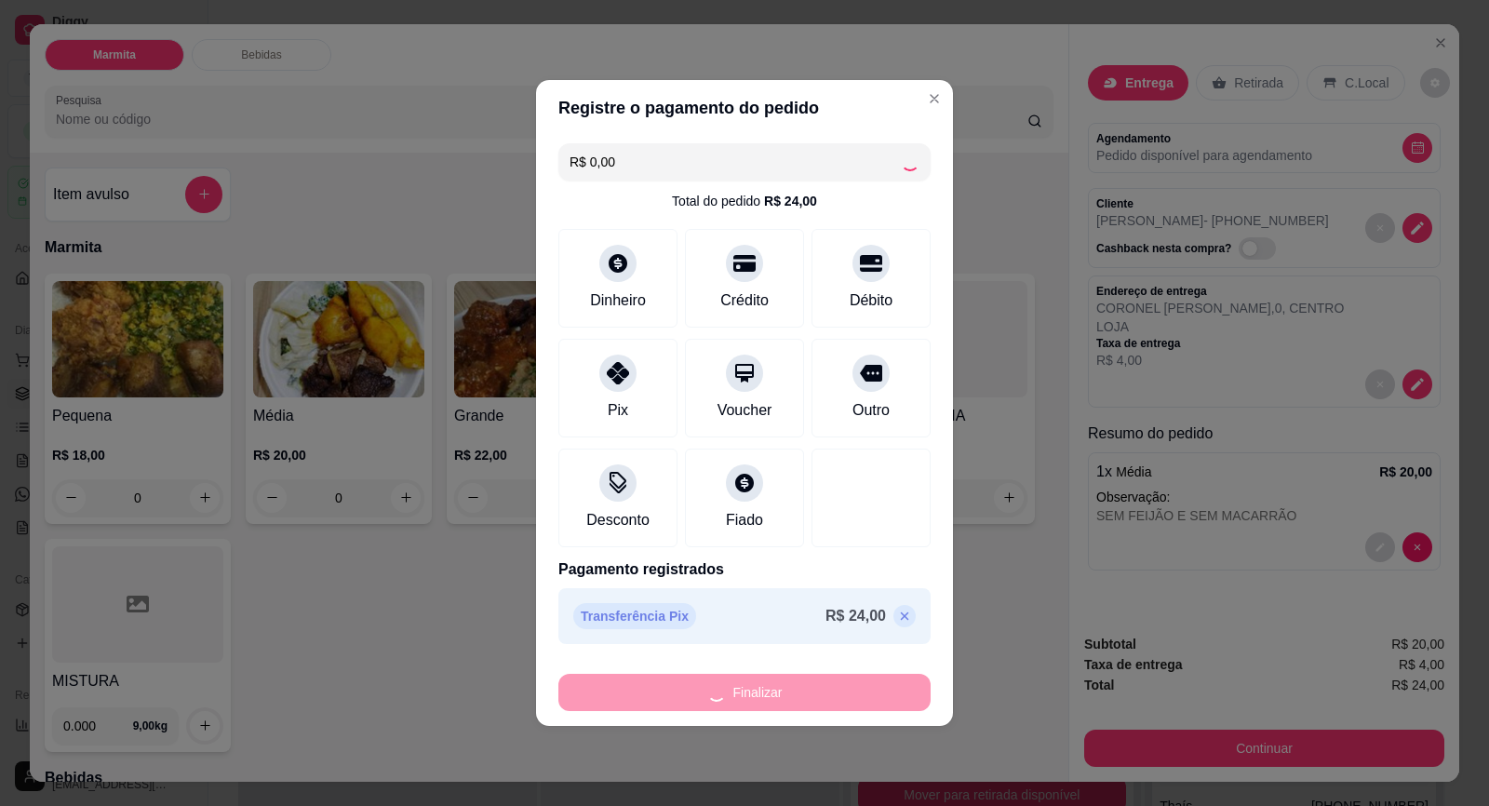
type input "-R$ 24,00"
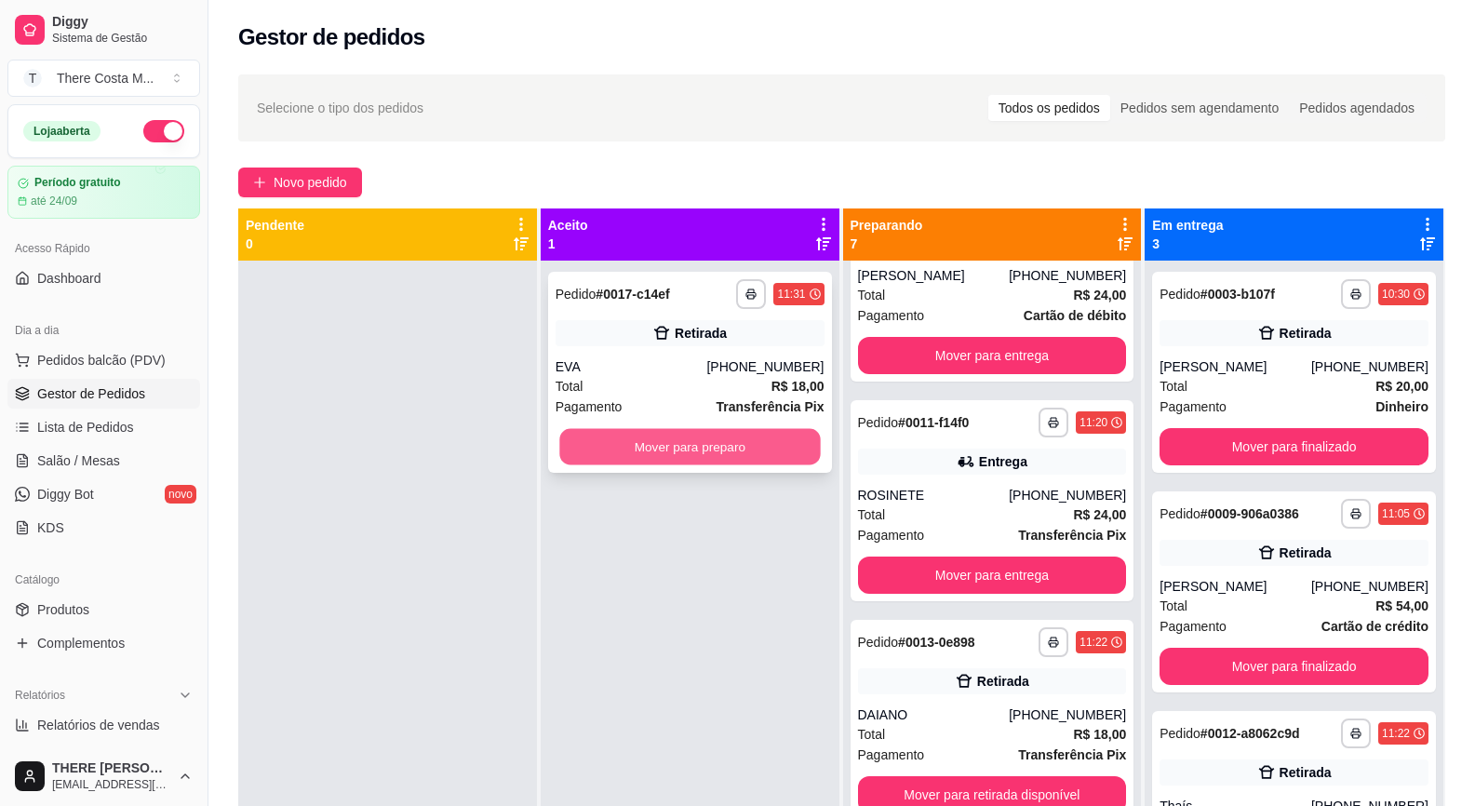
click at [730, 455] on button "Mover para preparo" at bounding box center [689, 447] width 261 height 36
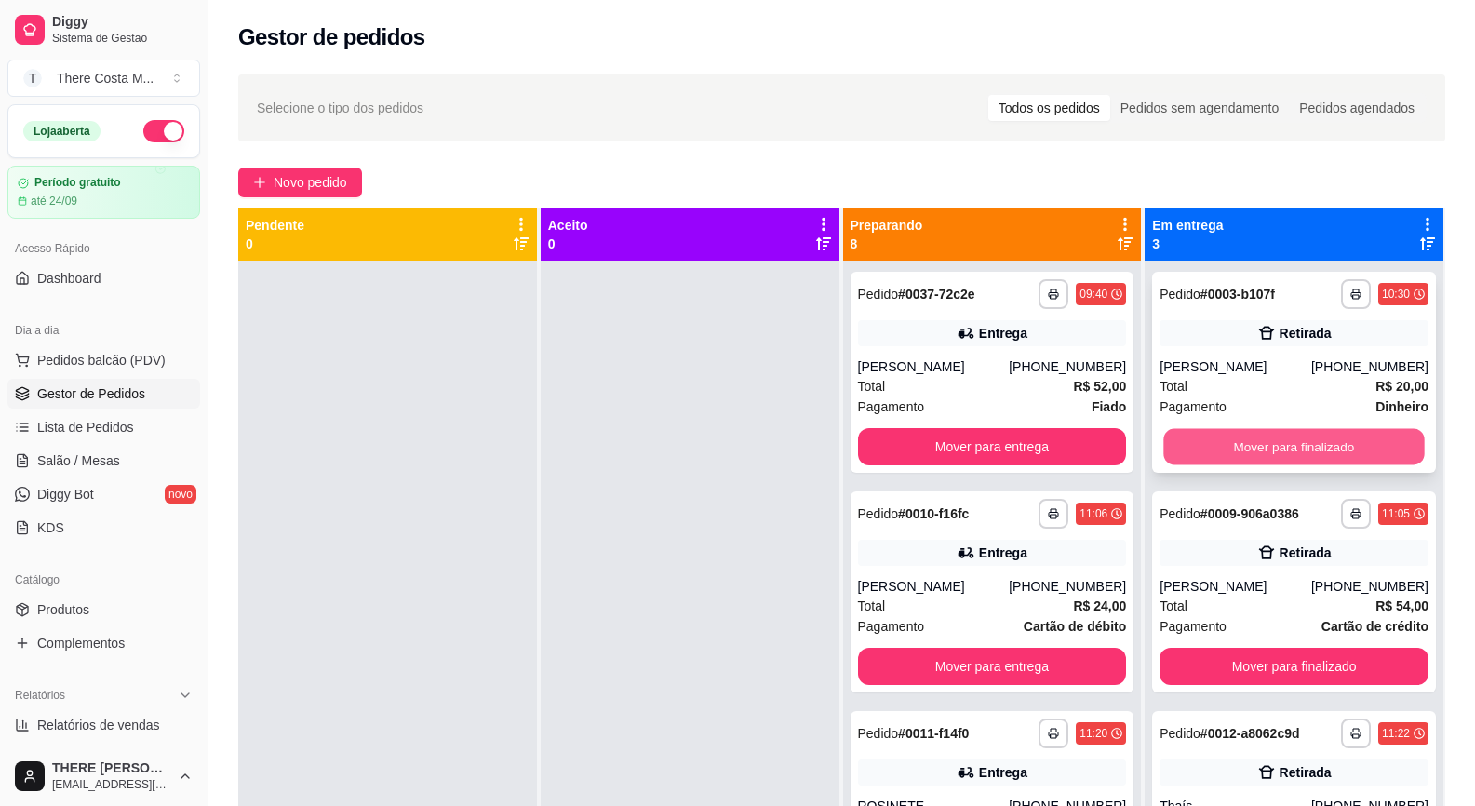
click at [1234, 441] on button "Mover para finalizado" at bounding box center [1294, 447] width 261 height 36
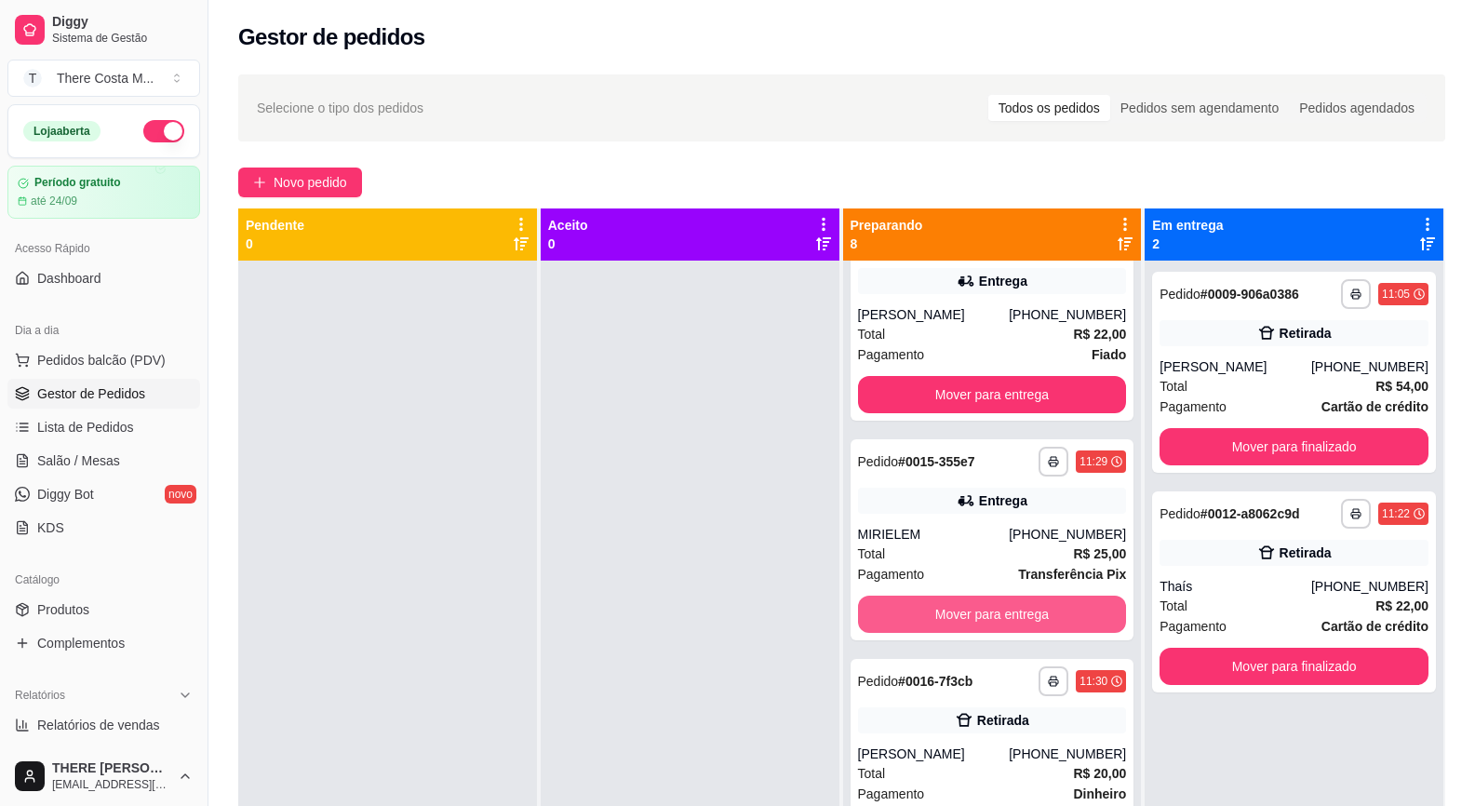
scroll to position [970, 0]
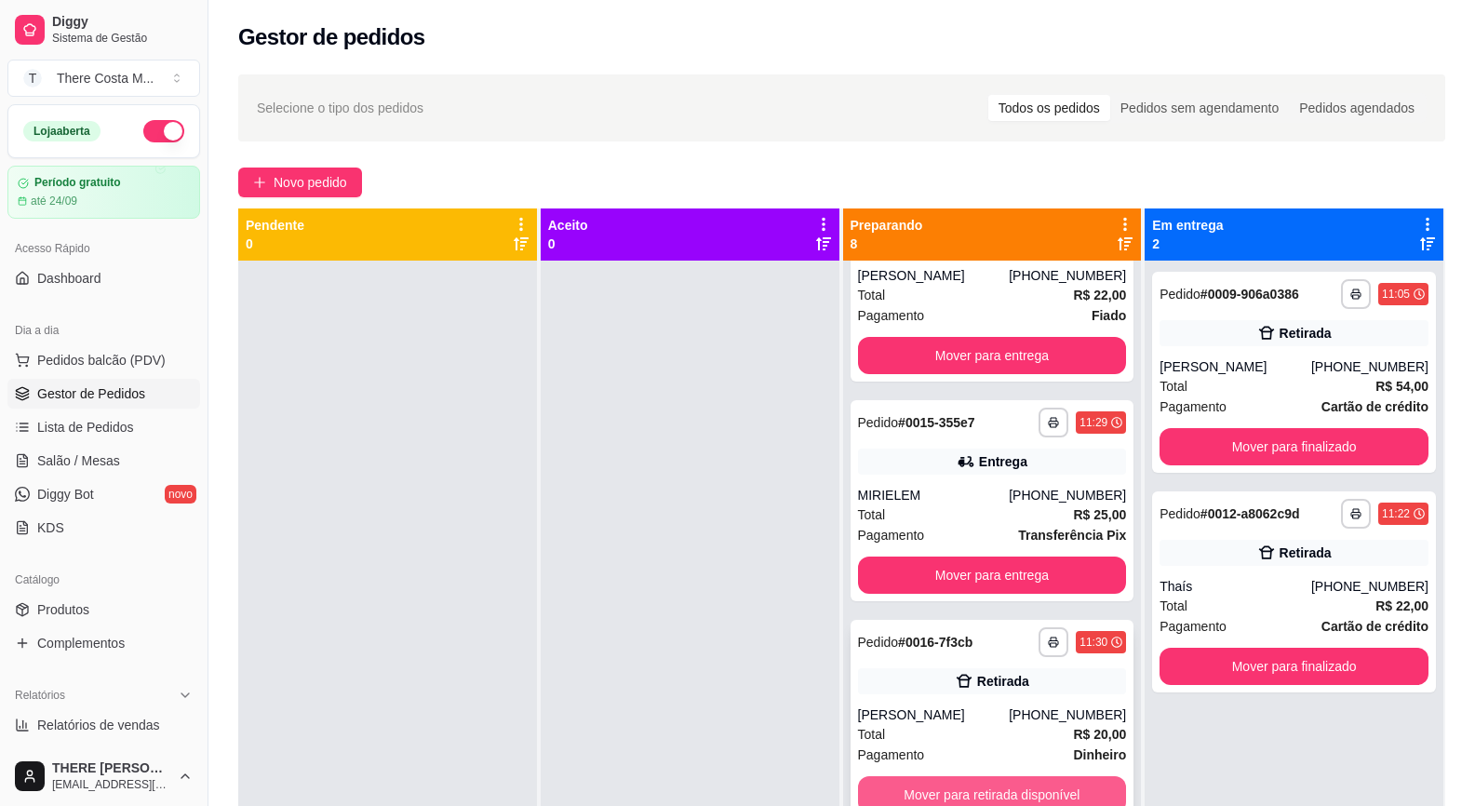
click at [1025, 785] on button "Mover para retirada disponível" at bounding box center [992, 794] width 269 height 37
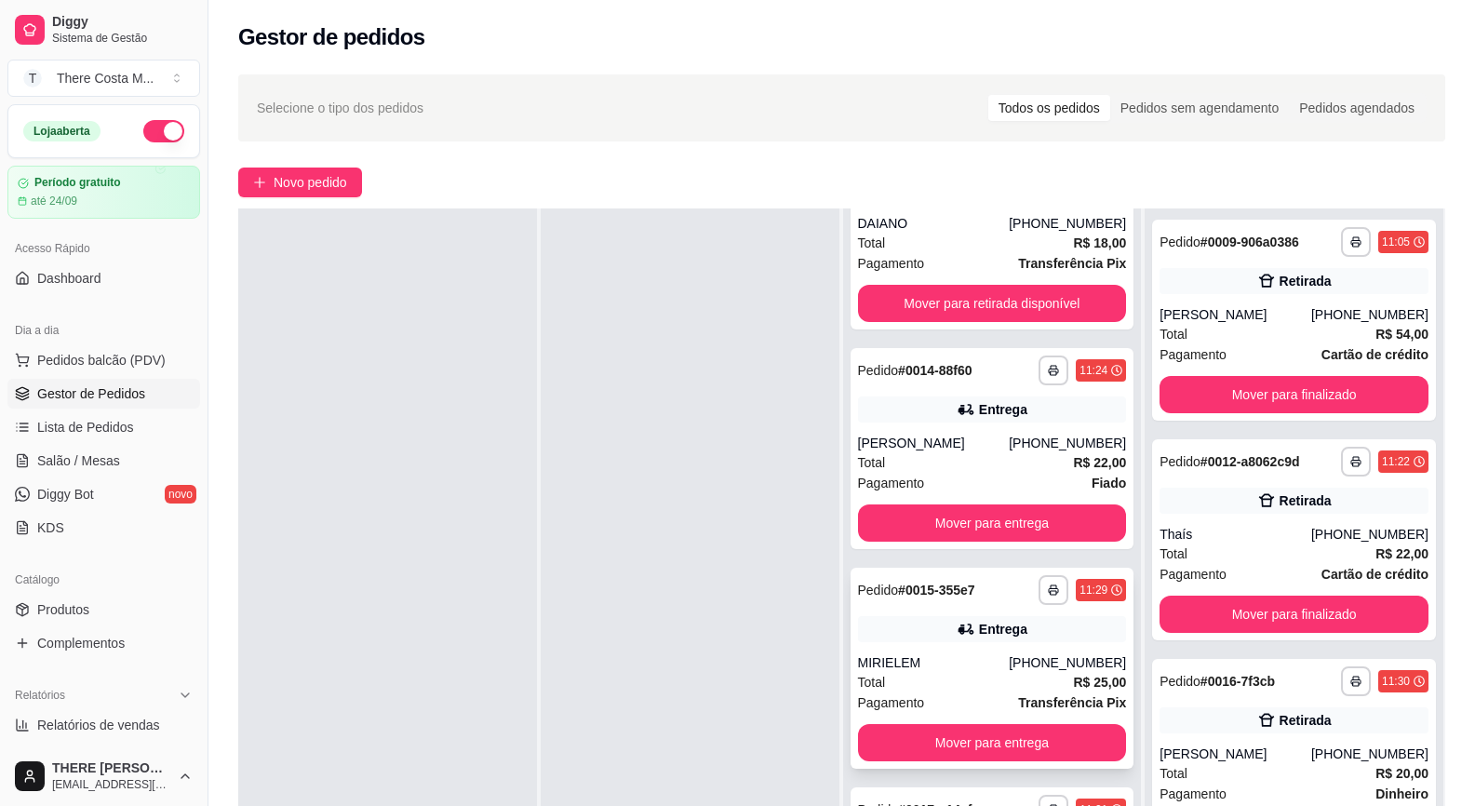
scroll to position [279, 0]
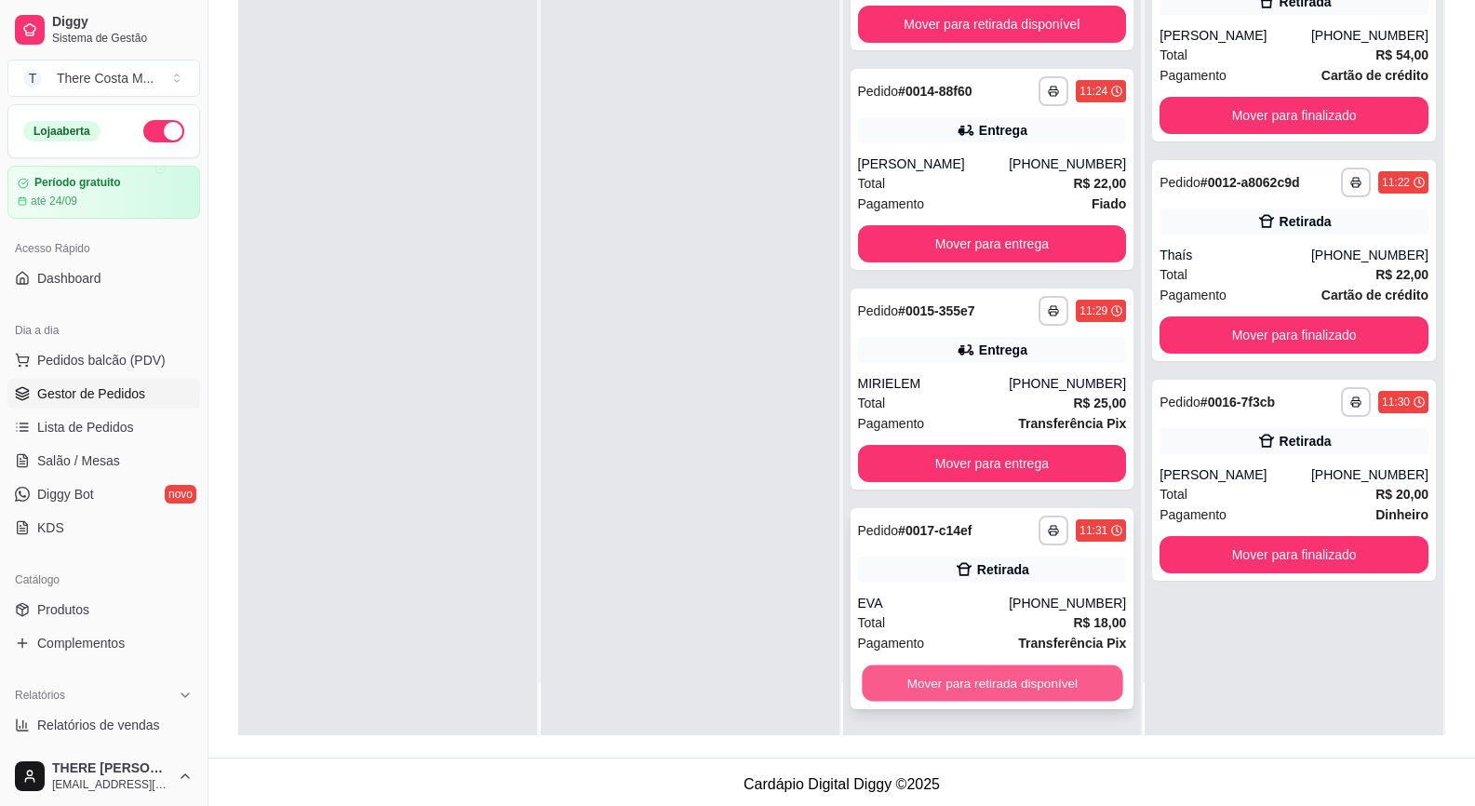
click at [1007, 673] on button "Mover para retirada disponível" at bounding box center [992, 683] width 261 height 36
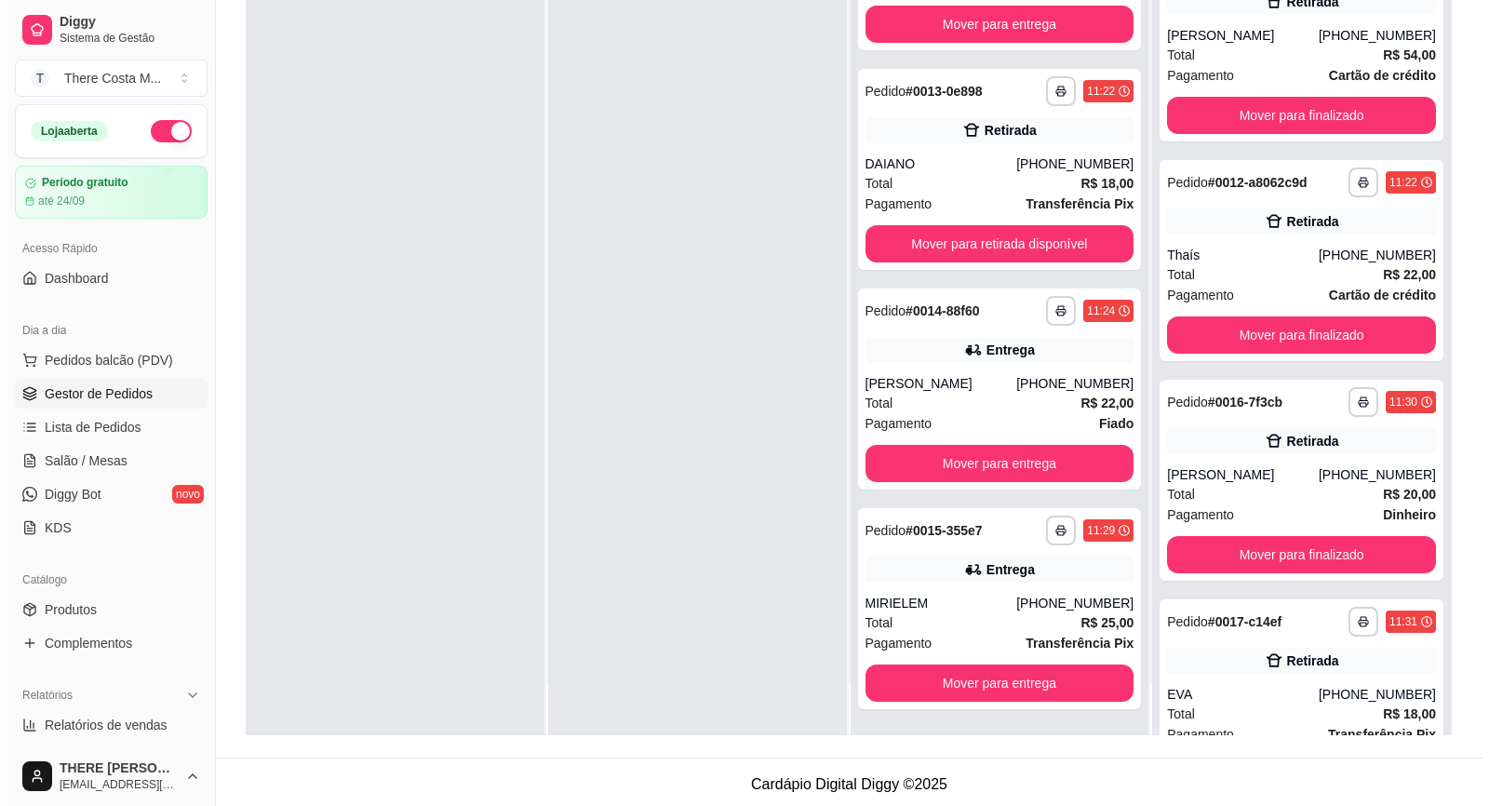
scroll to position [344, 0]
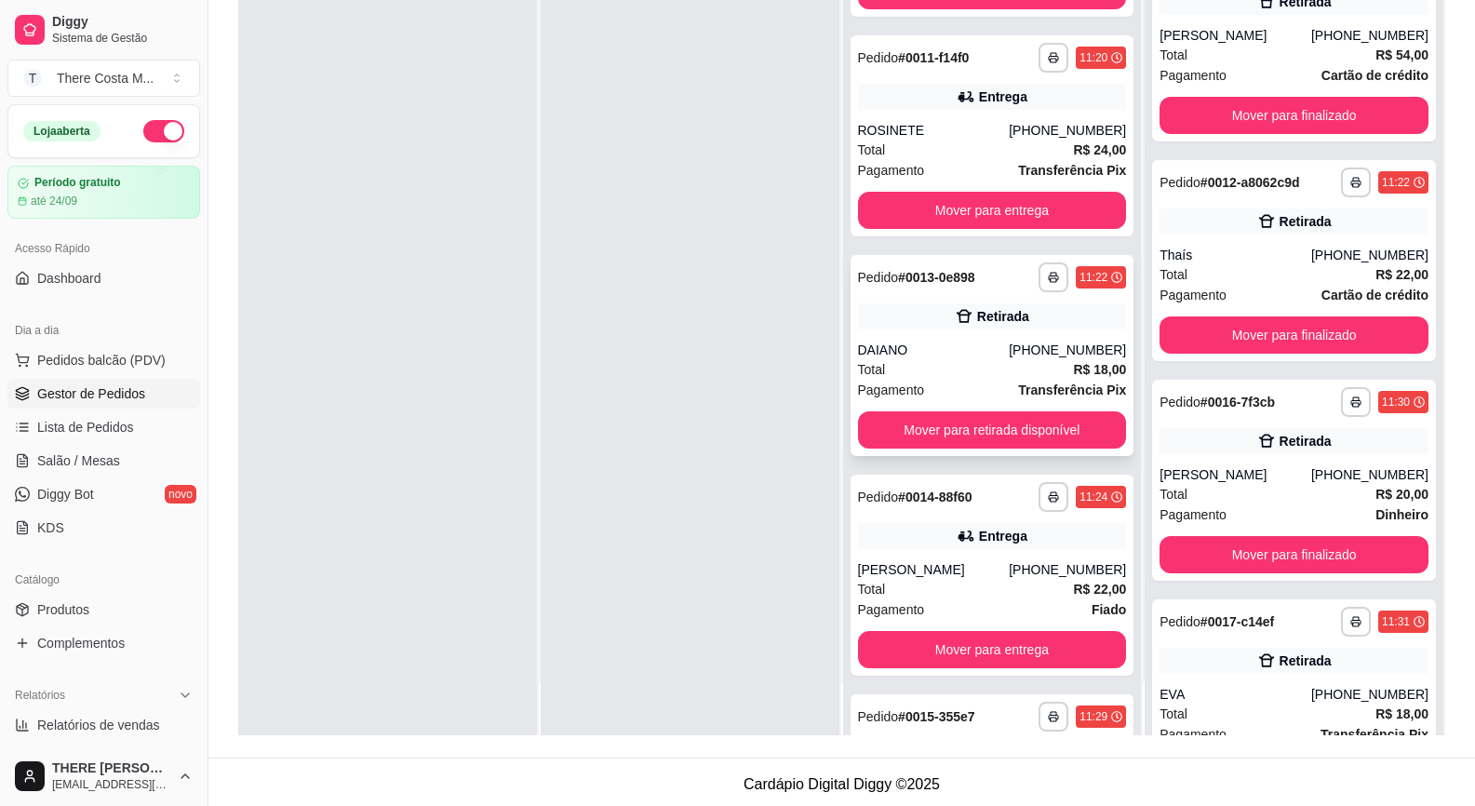
click at [984, 345] on div "DAIANO" at bounding box center [934, 350] width 152 height 19
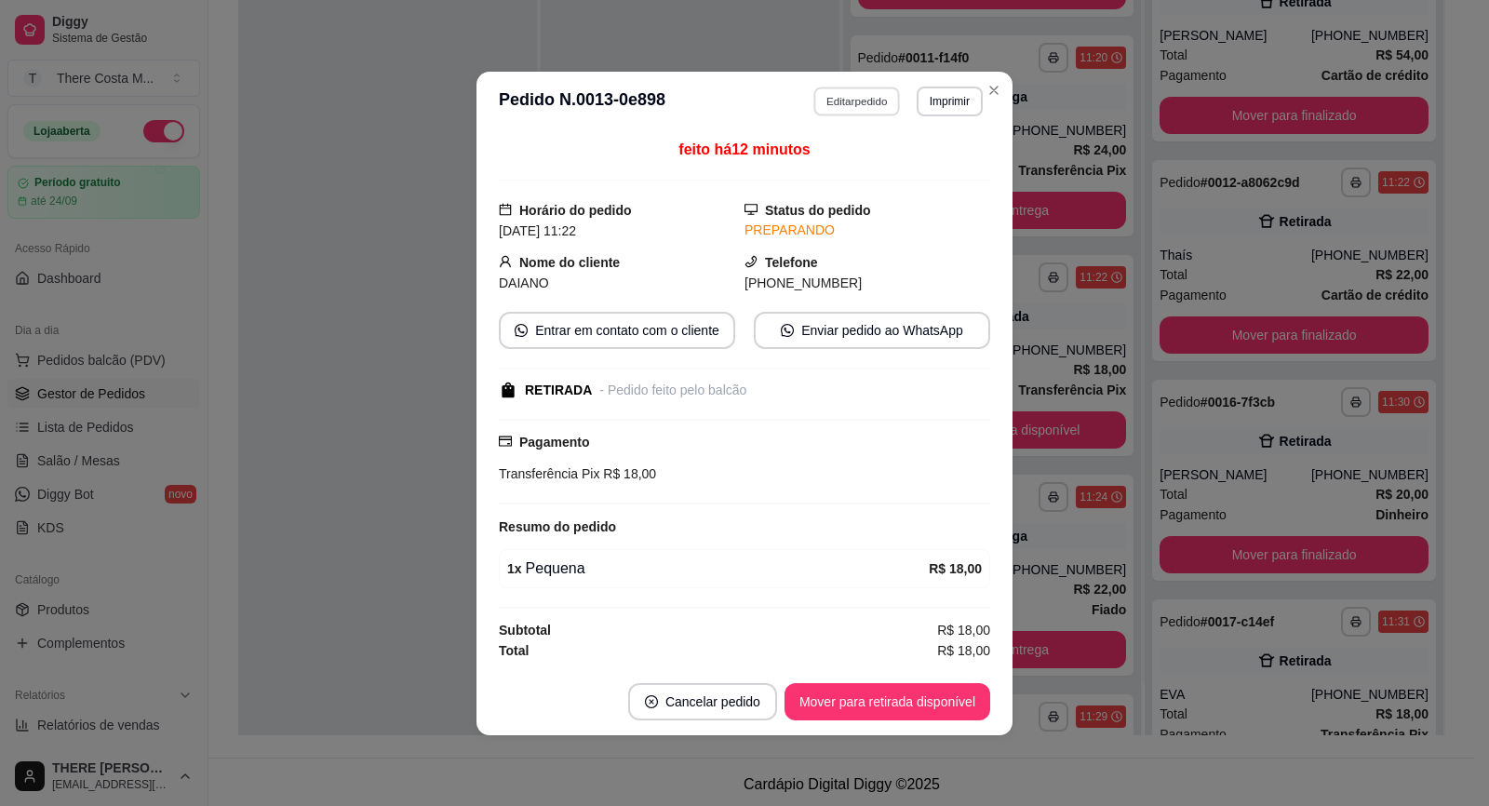
click at [826, 101] on button "Editar pedido" at bounding box center [857, 101] width 87 height 29
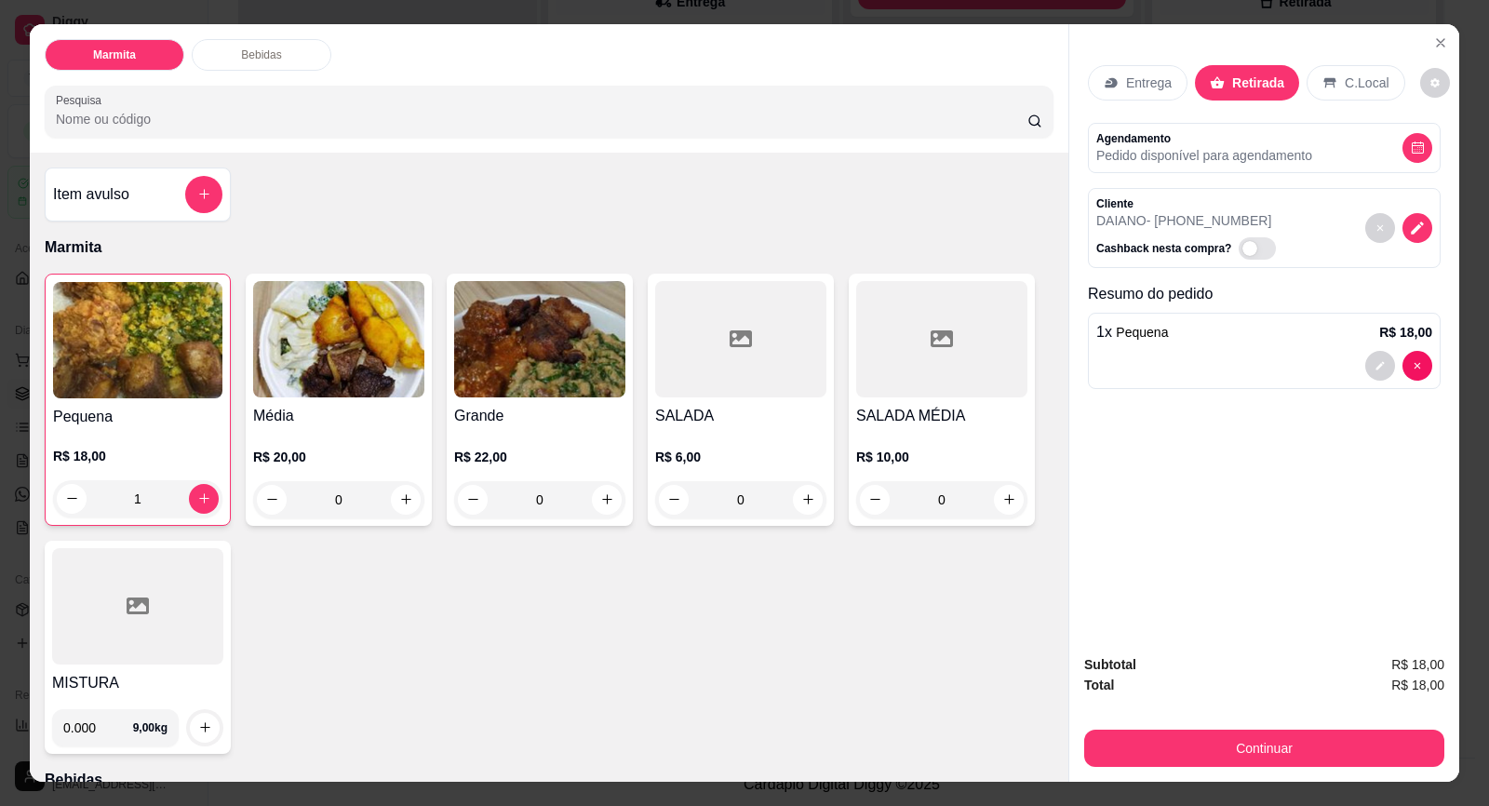
click at [387, 400] on div "Média R$ 20,00 0" at bounding box center [339, 400] width 186 height 252
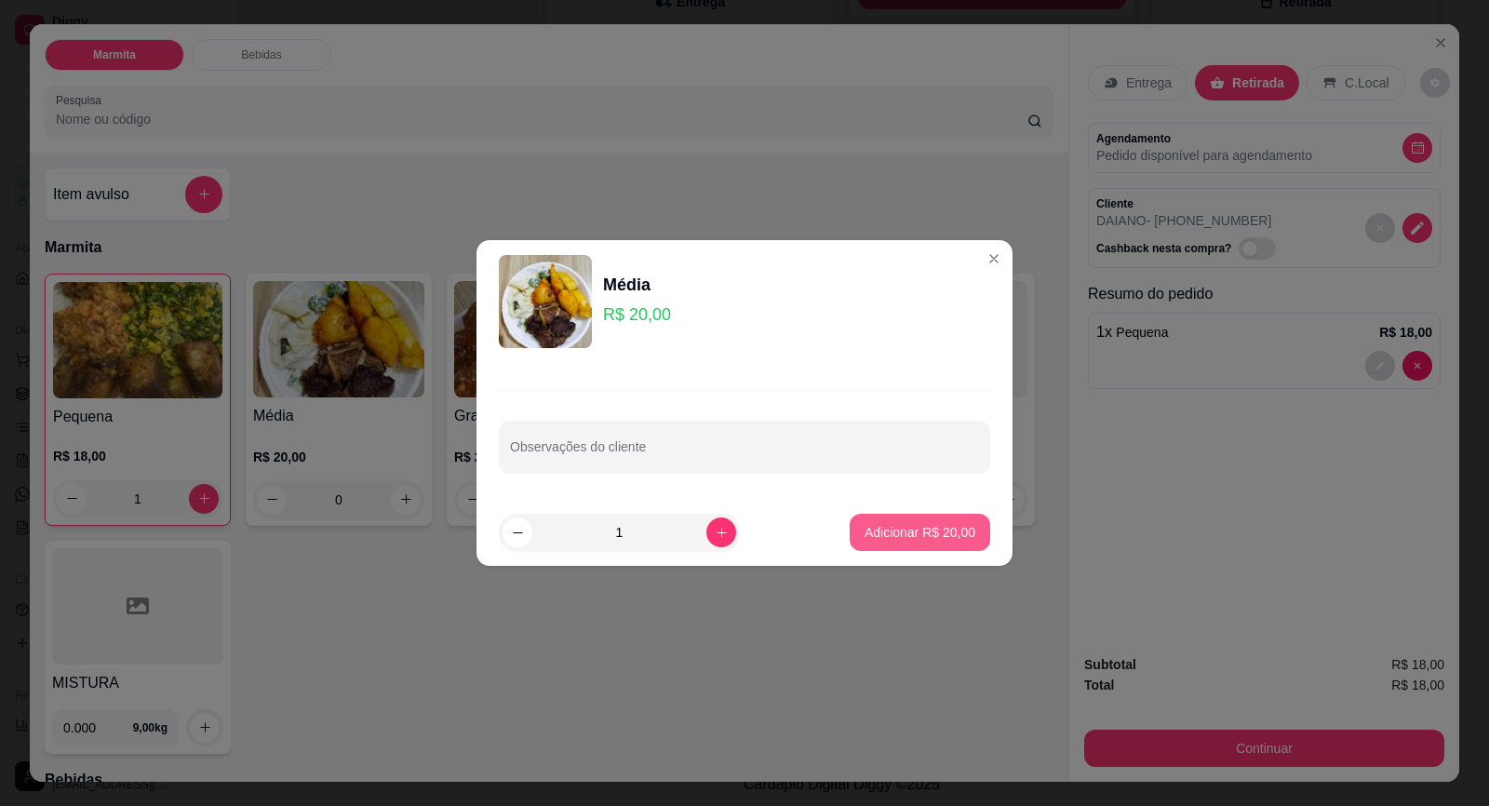
click at [852, 527] on button "Adicionar R$ 20,00" at bounding box center [920, 532] width 141 height 37
type input "1"
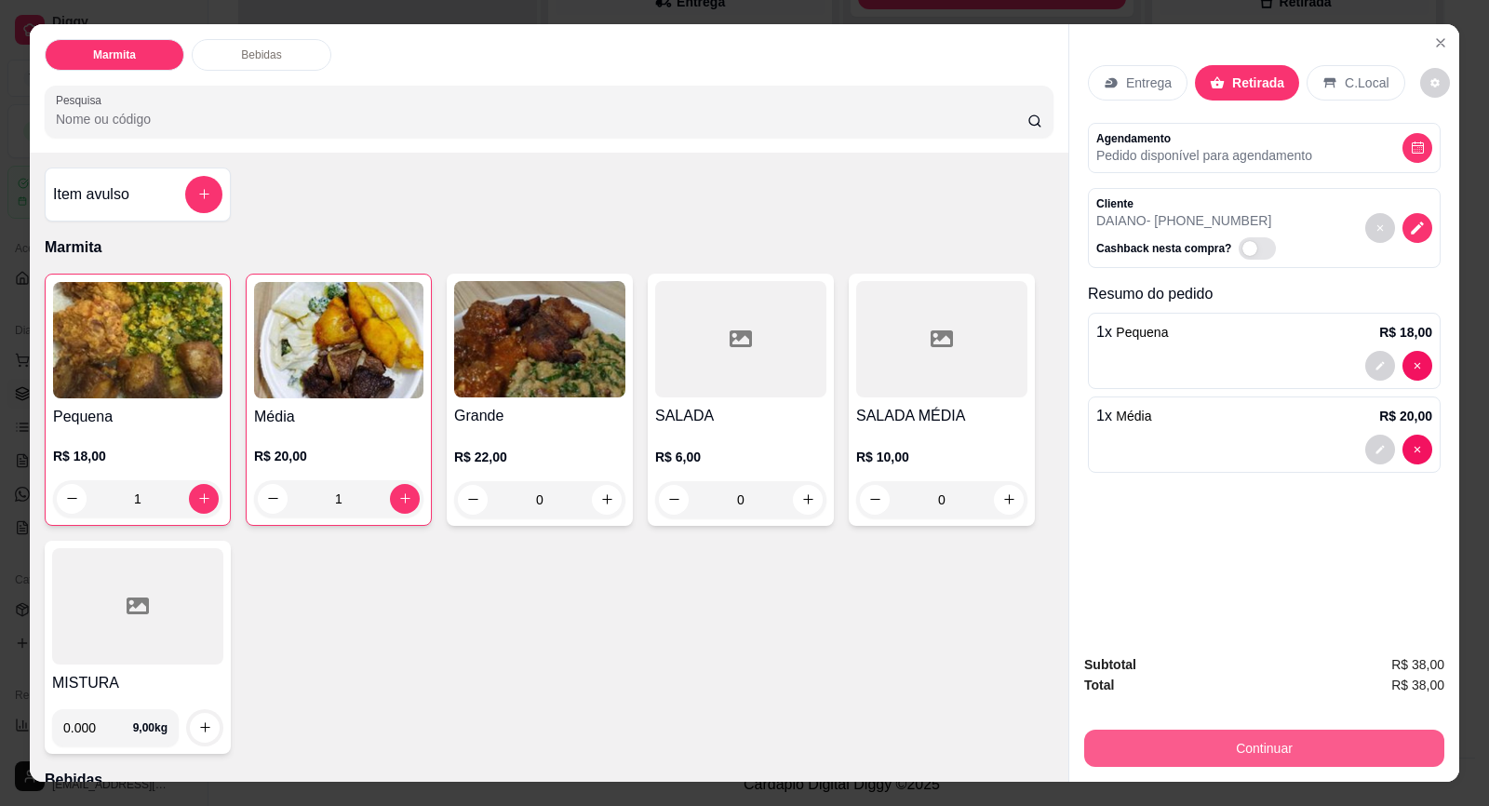
click at [1264, 750] on button "Continuar" at bounding box center [1264, 748] width 360 height 37
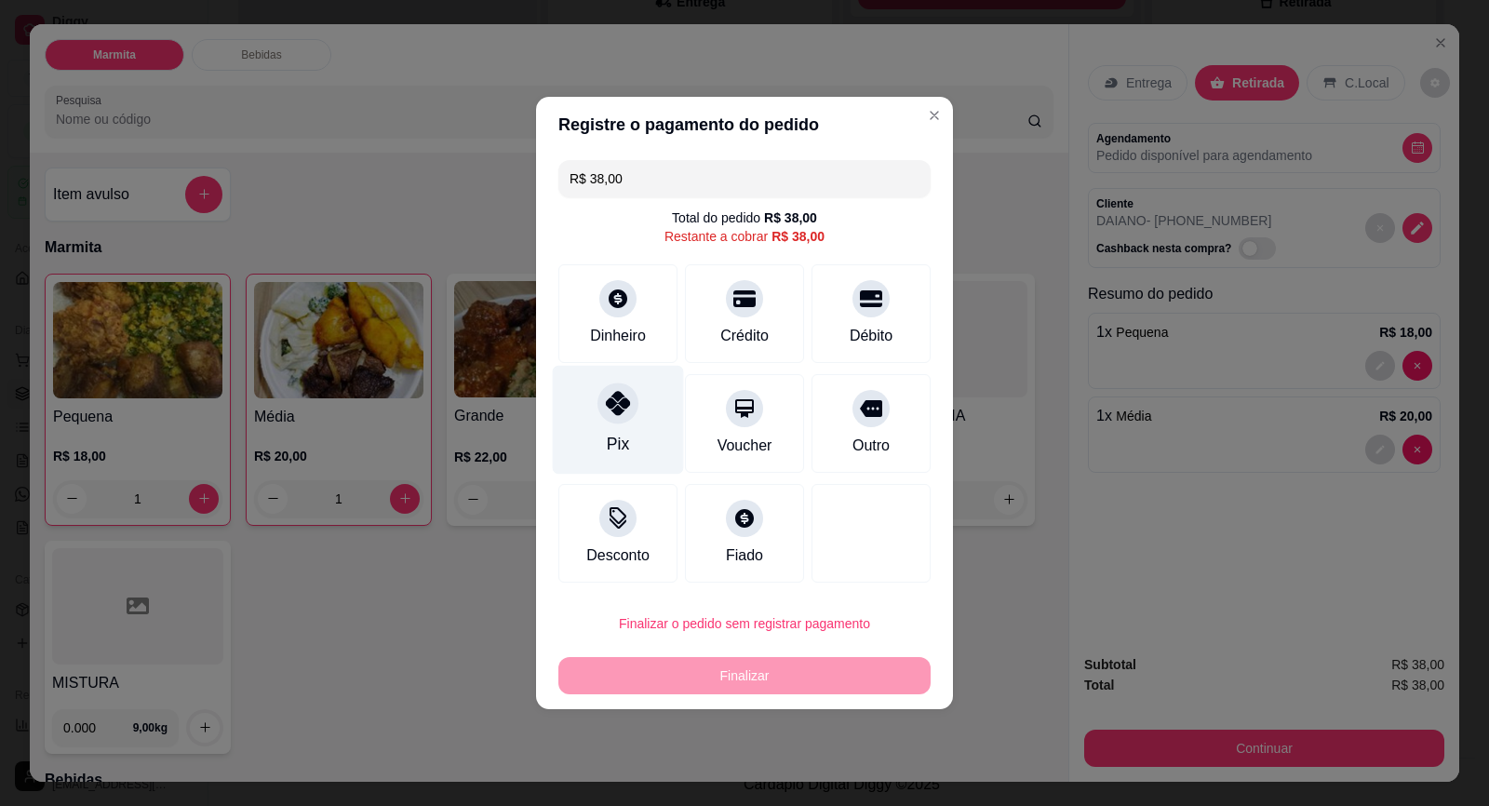
click at [584, 417] on div "Pix" at bounding box center [618, 420] width 131 height 109
type input "R$ 0,00"
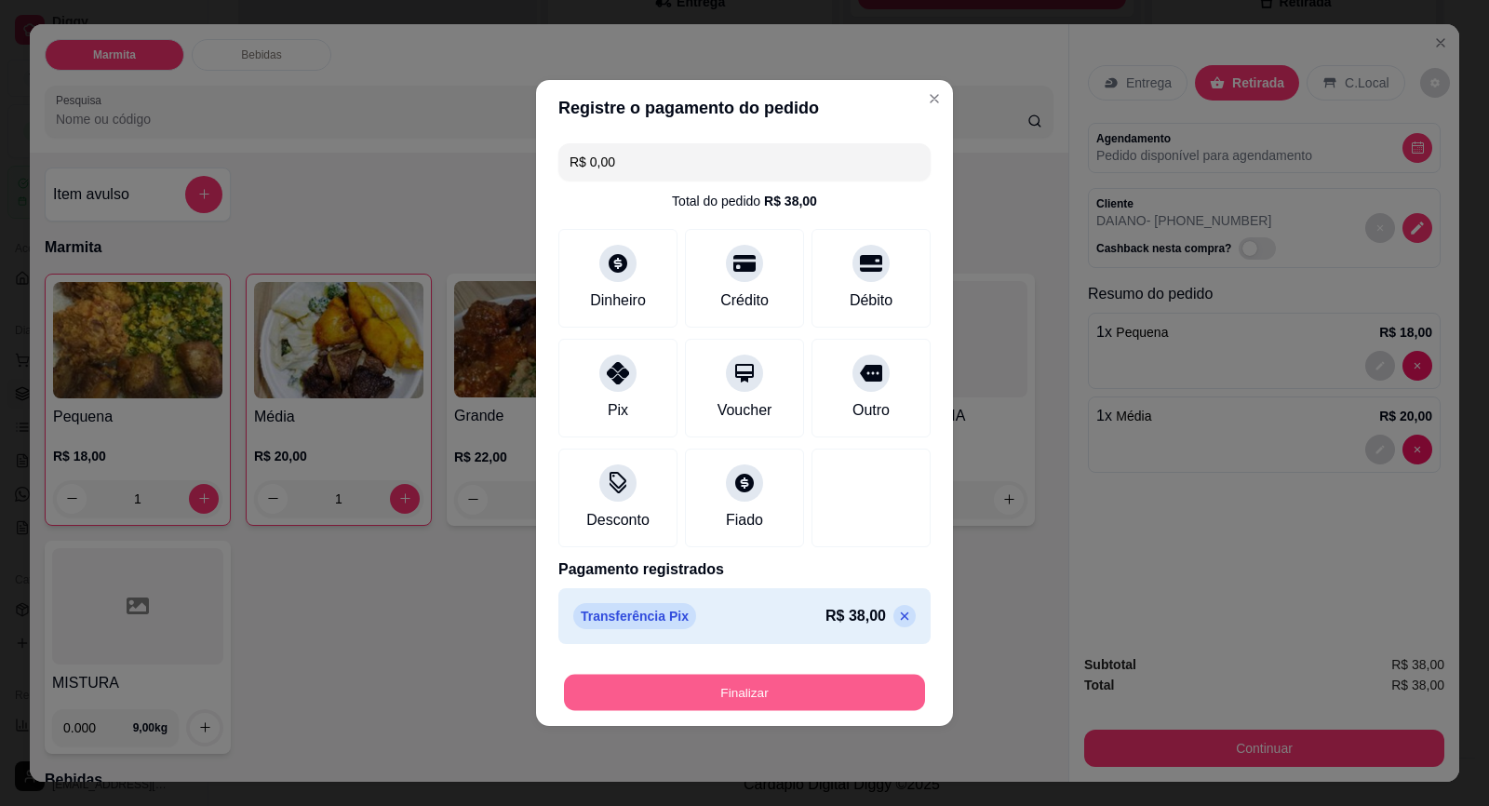
click at [819, 678] on button "Finalizar" at bounding box center [744, 693] width 361 height 36
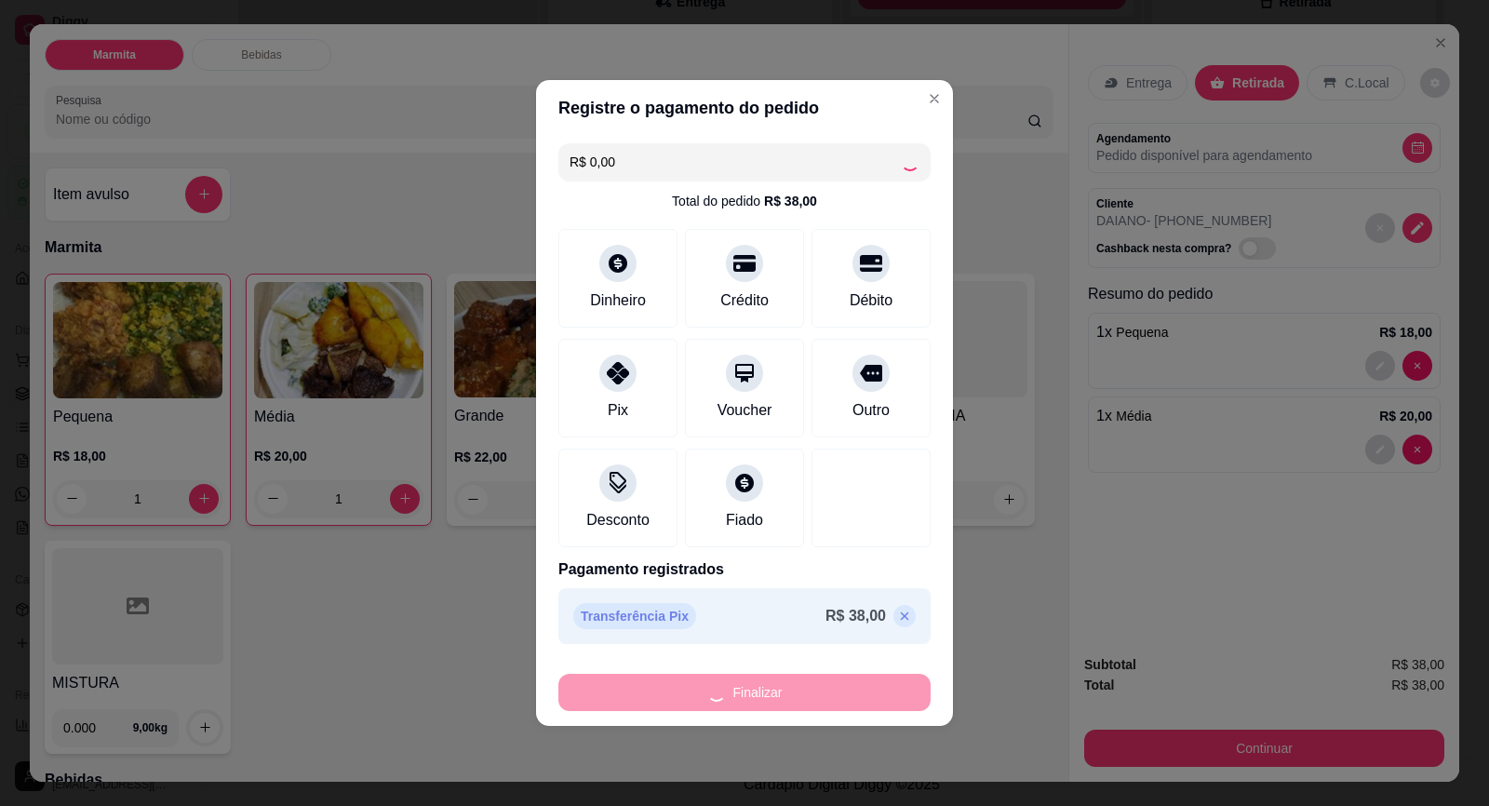
type input "0"
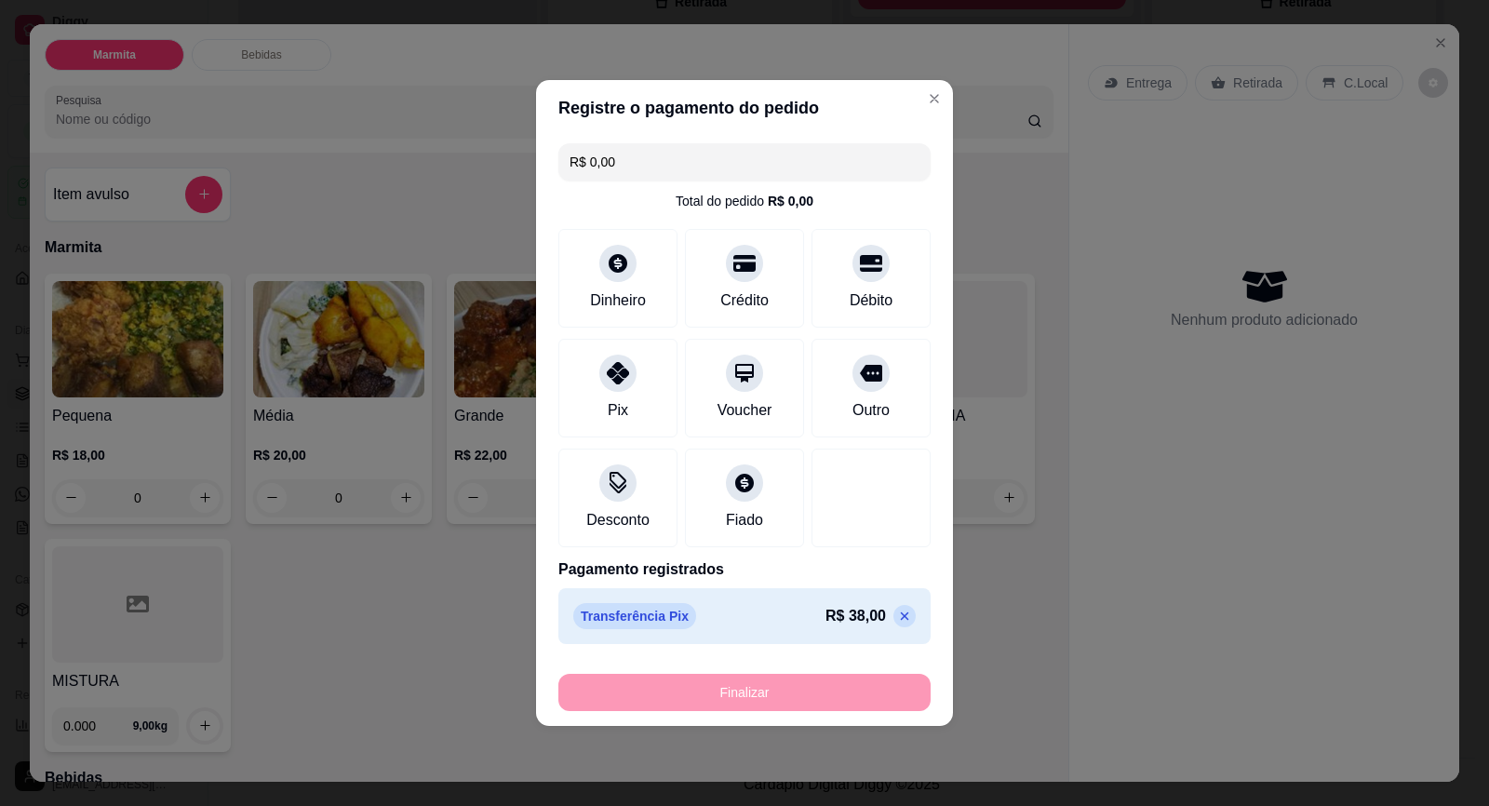
type input "-R$ 38,00"
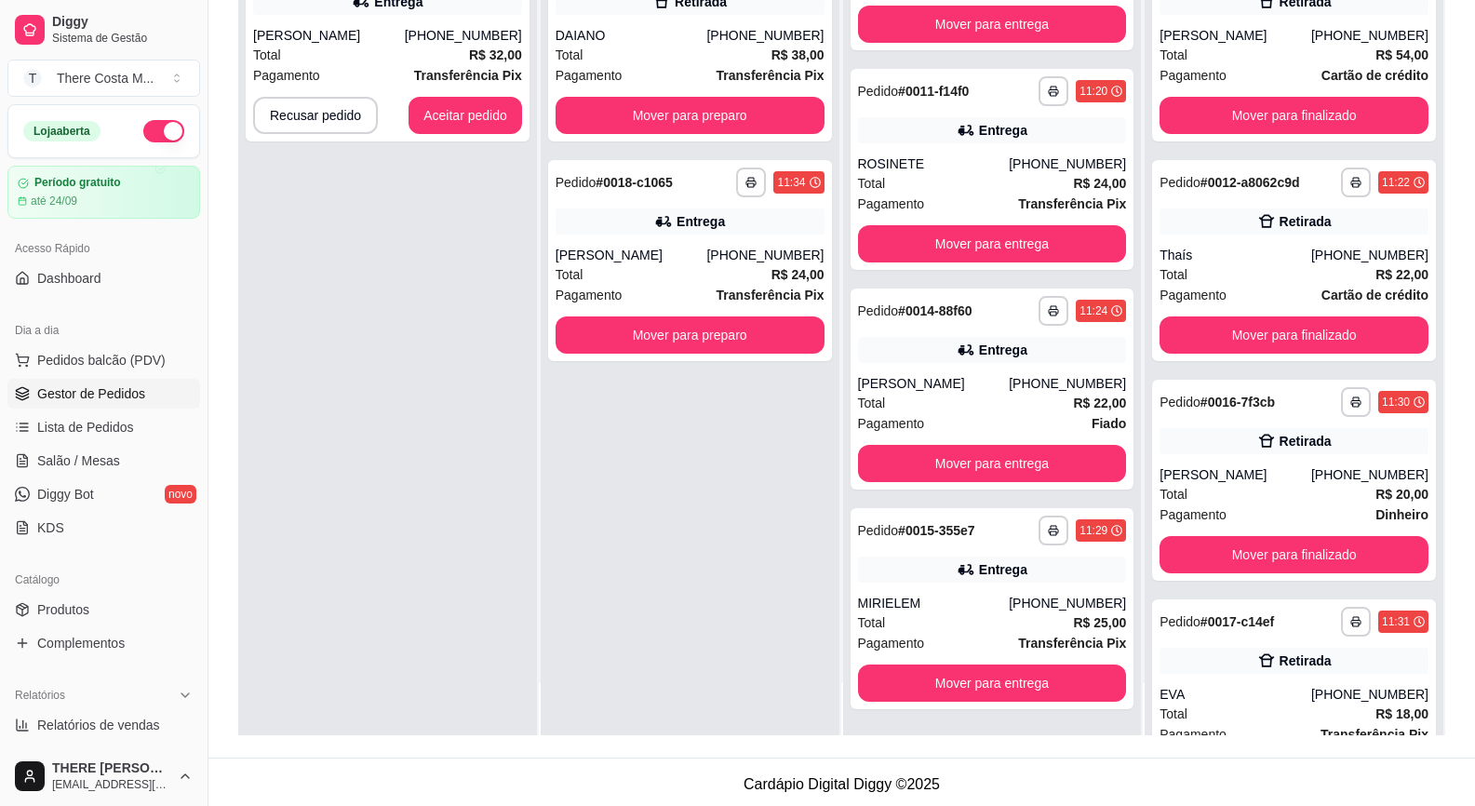
scroll to position [0, 0]
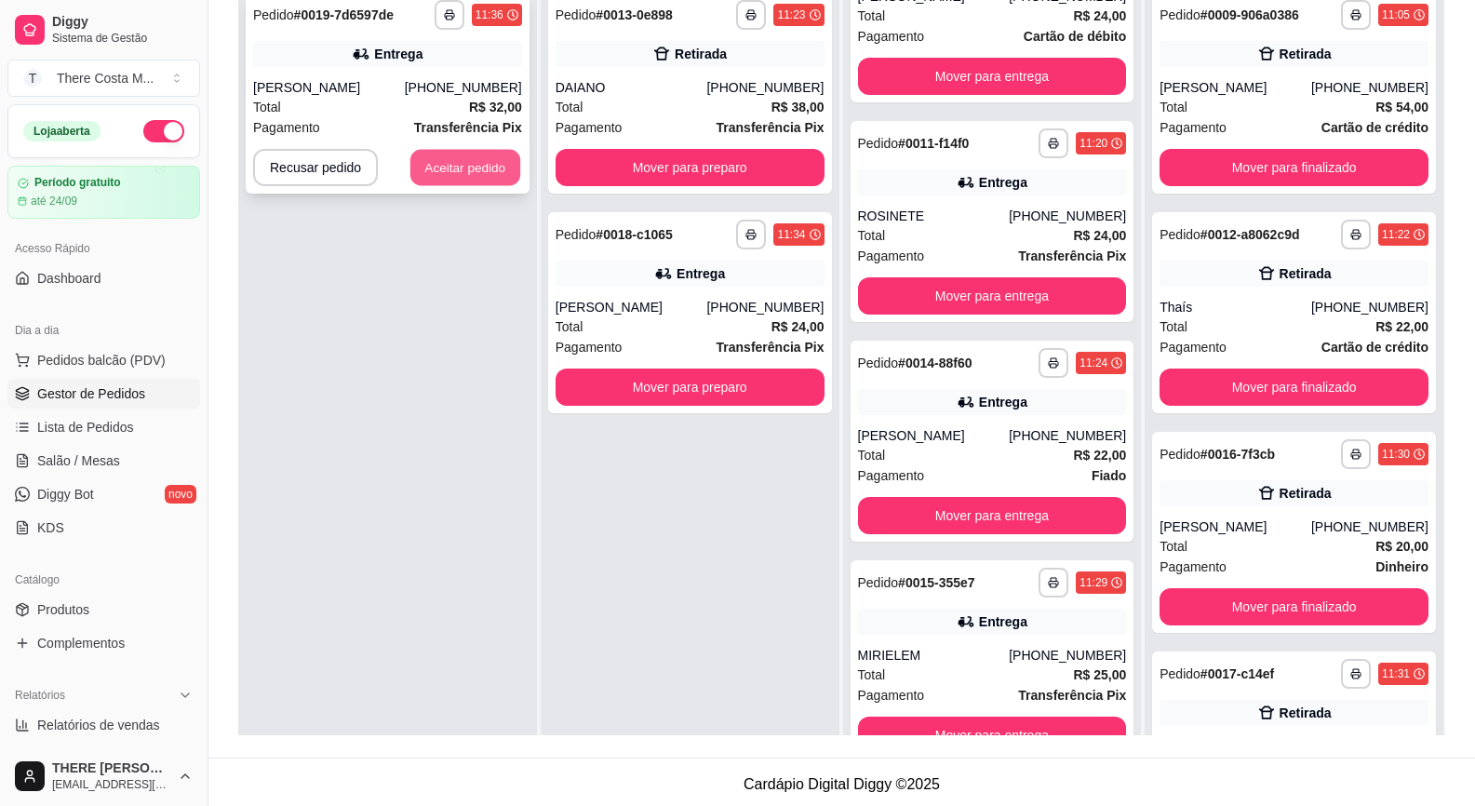
click at [464, 175] on button "Aceitar pedido" at bounding box center [465, 168] width 110 height 36
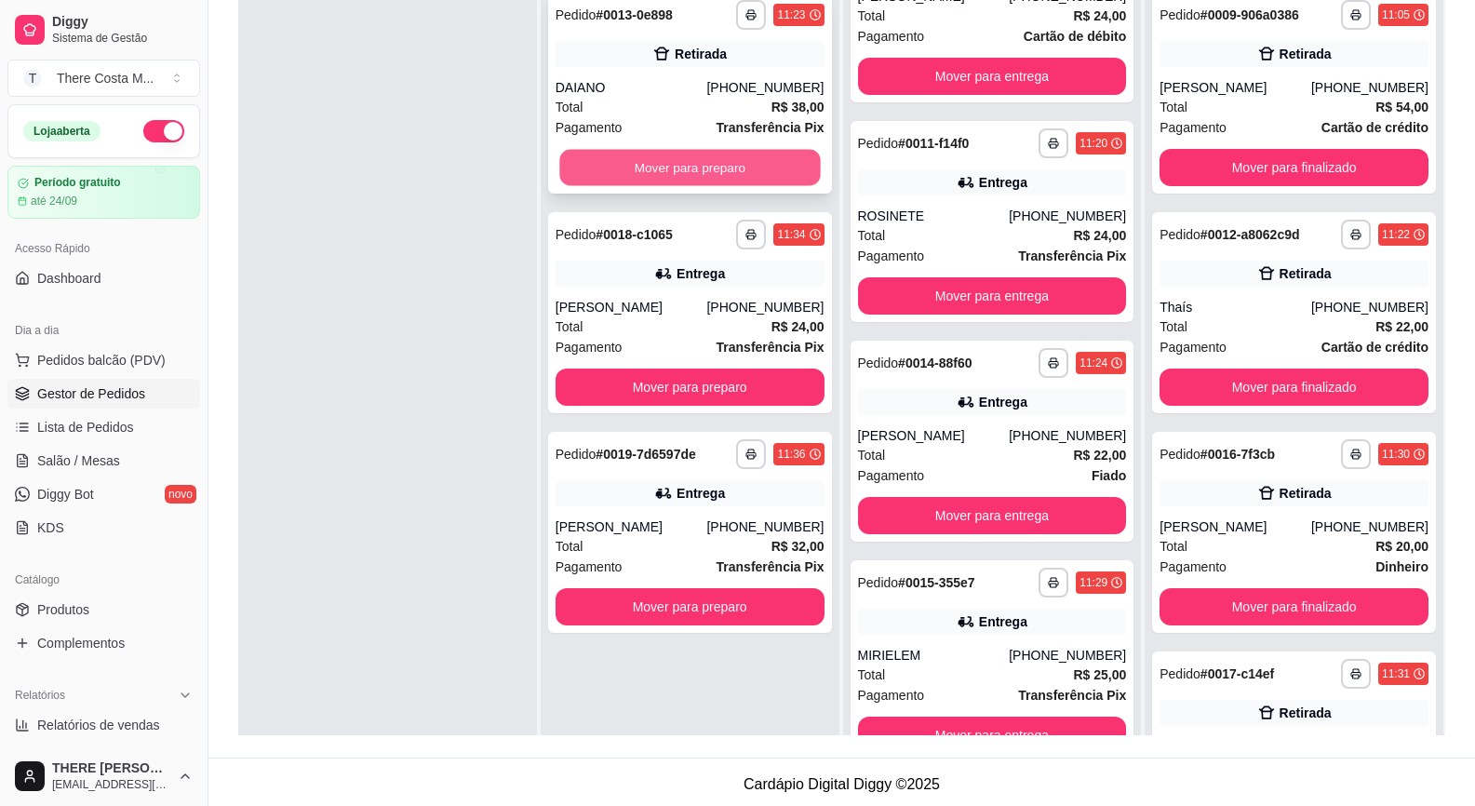
click at [651, 165] on button "Mover para preparo" at bounding box center [689, 168] width 261 height 36
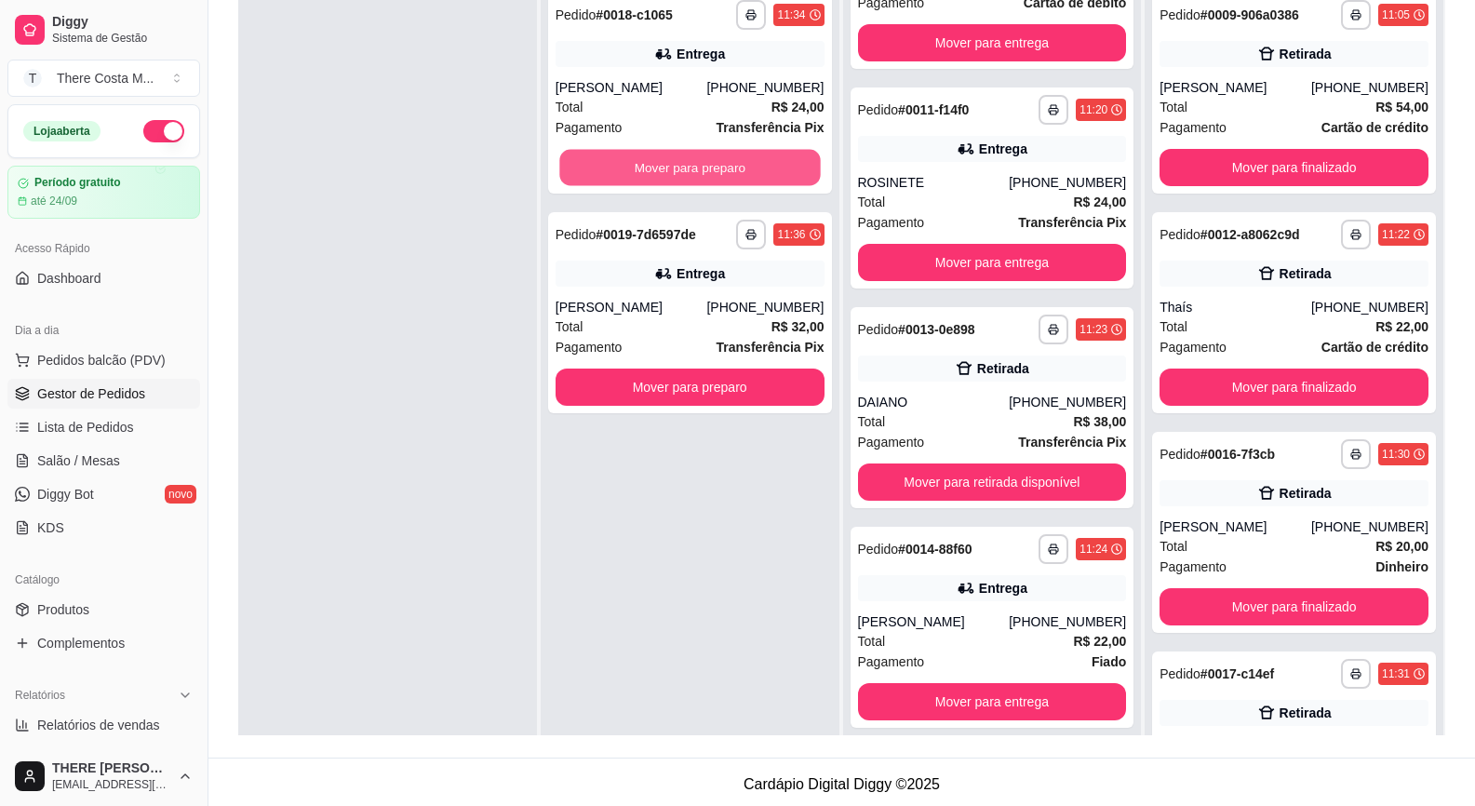
click at [651, 165] on button "Mover para preparo" at bounding box center [689, 168] width 261 height 36
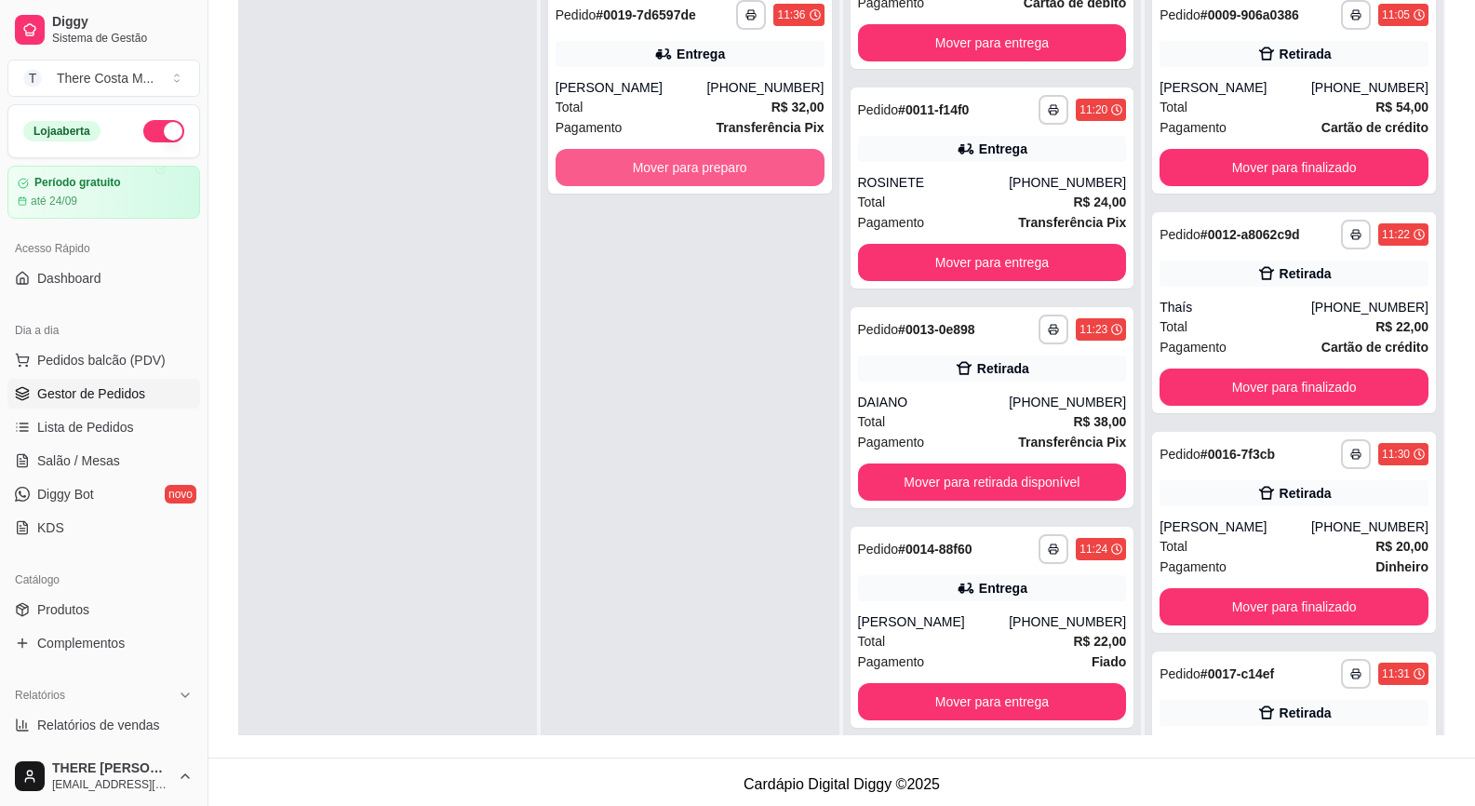
click at [651, 165] on button "Mover para preparo" at bounding box center [690, 167] width 269 height 37
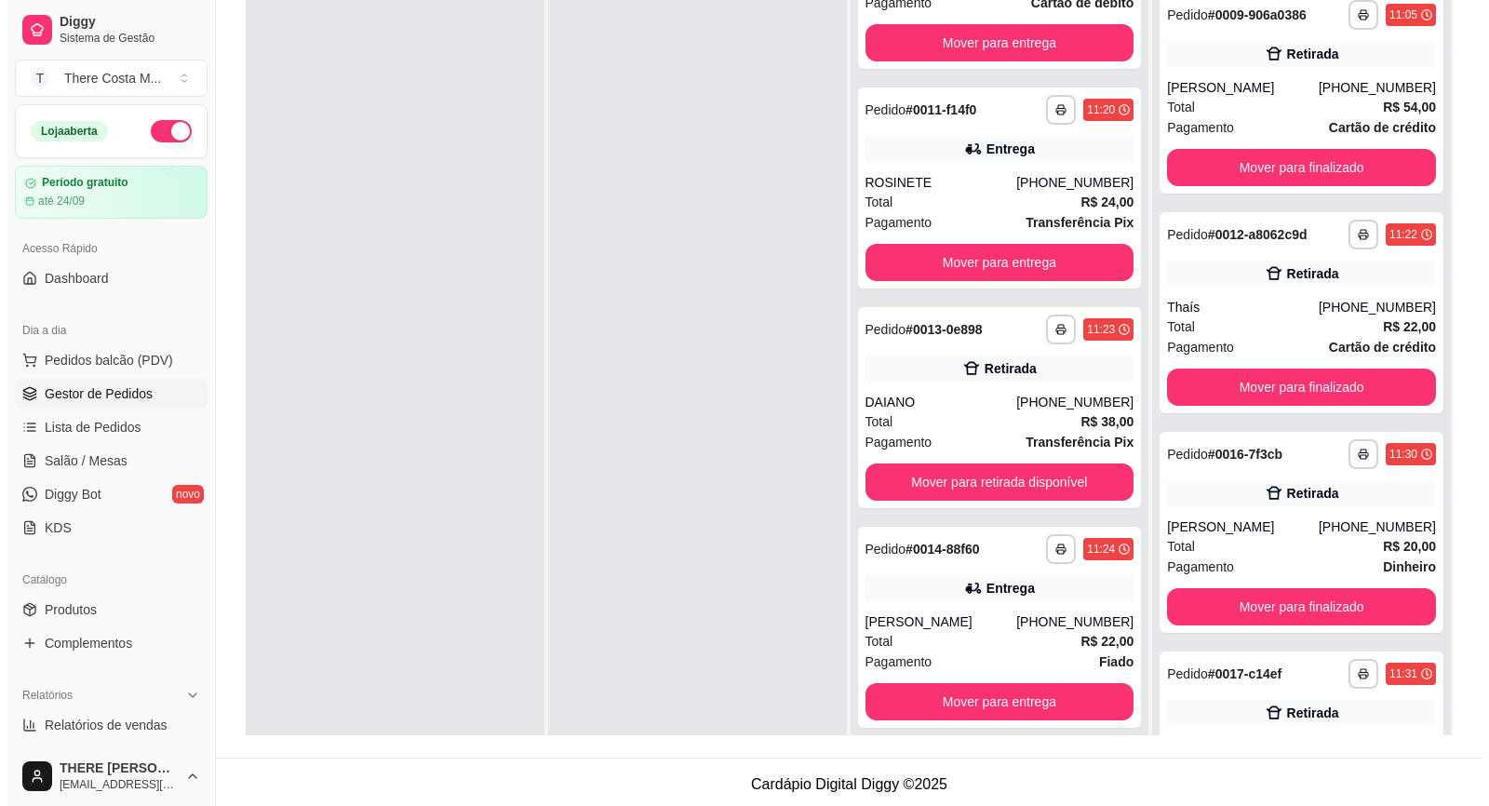
scroll to position [0, 0]
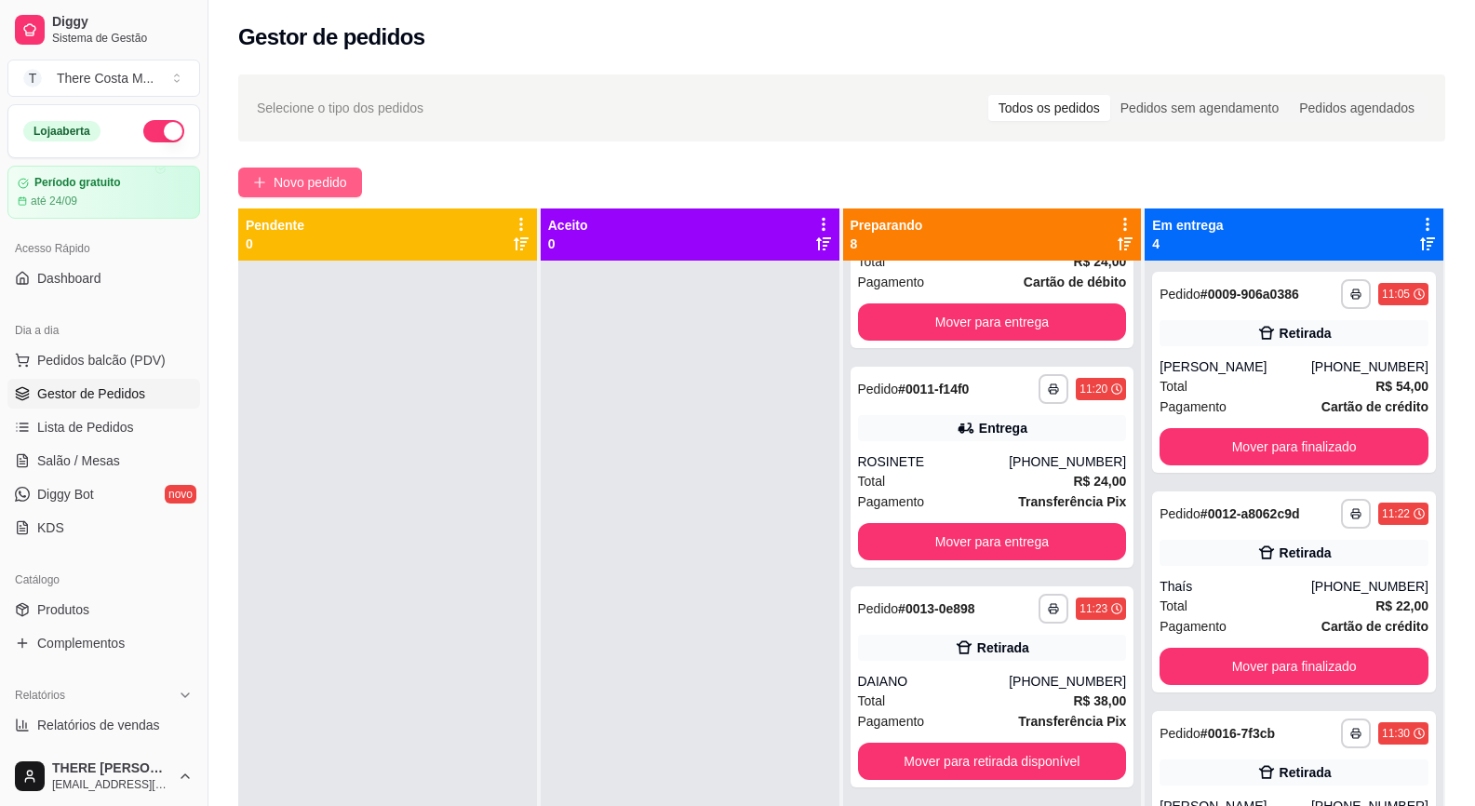
click at [303, 184] on span "Novo pedido" at bounding box center [311, 182] width 74 height 20
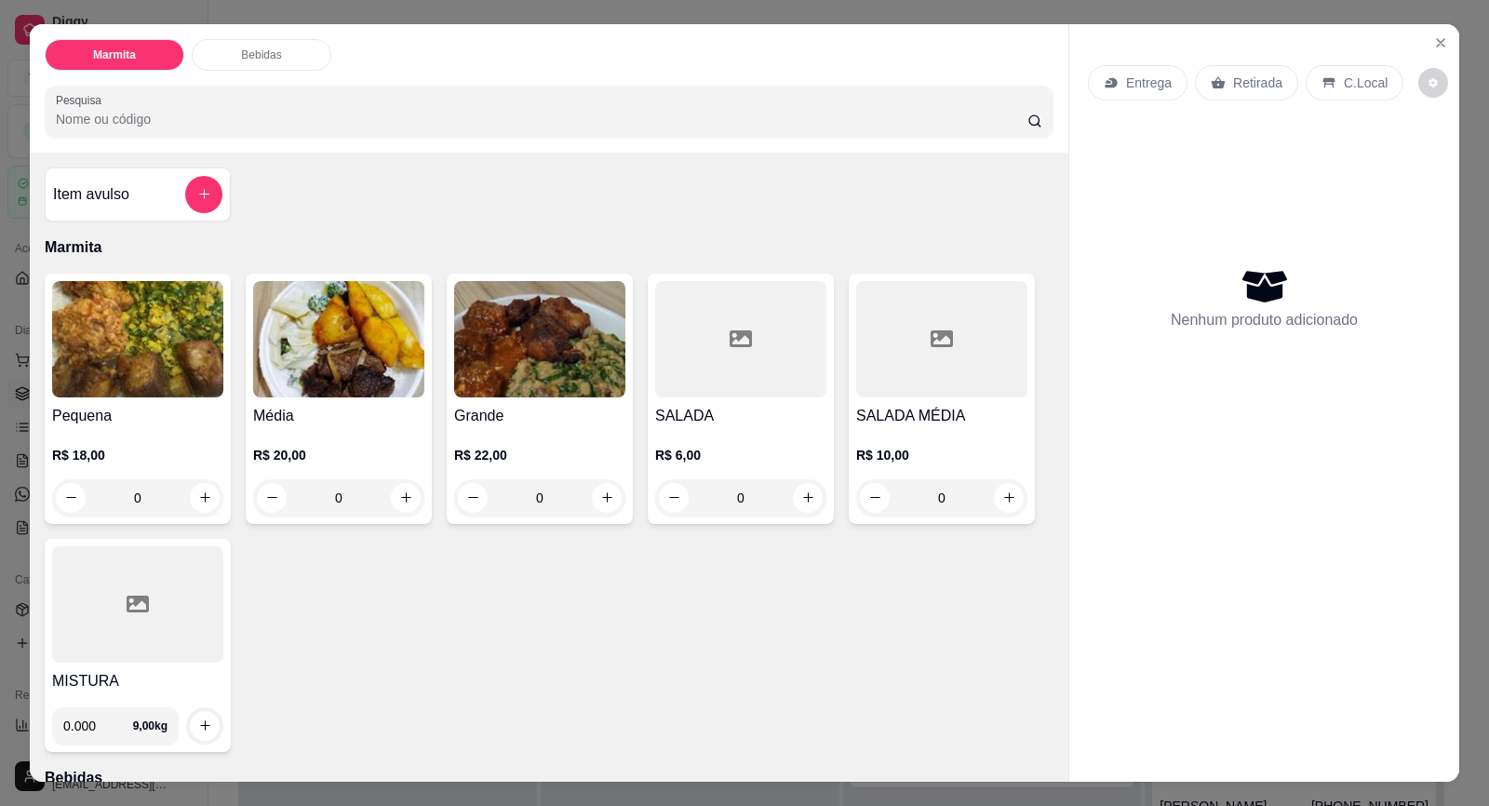
click at [1126, 74] on p "Entrega" at bounding box center [1149, 83] width 46 height 19
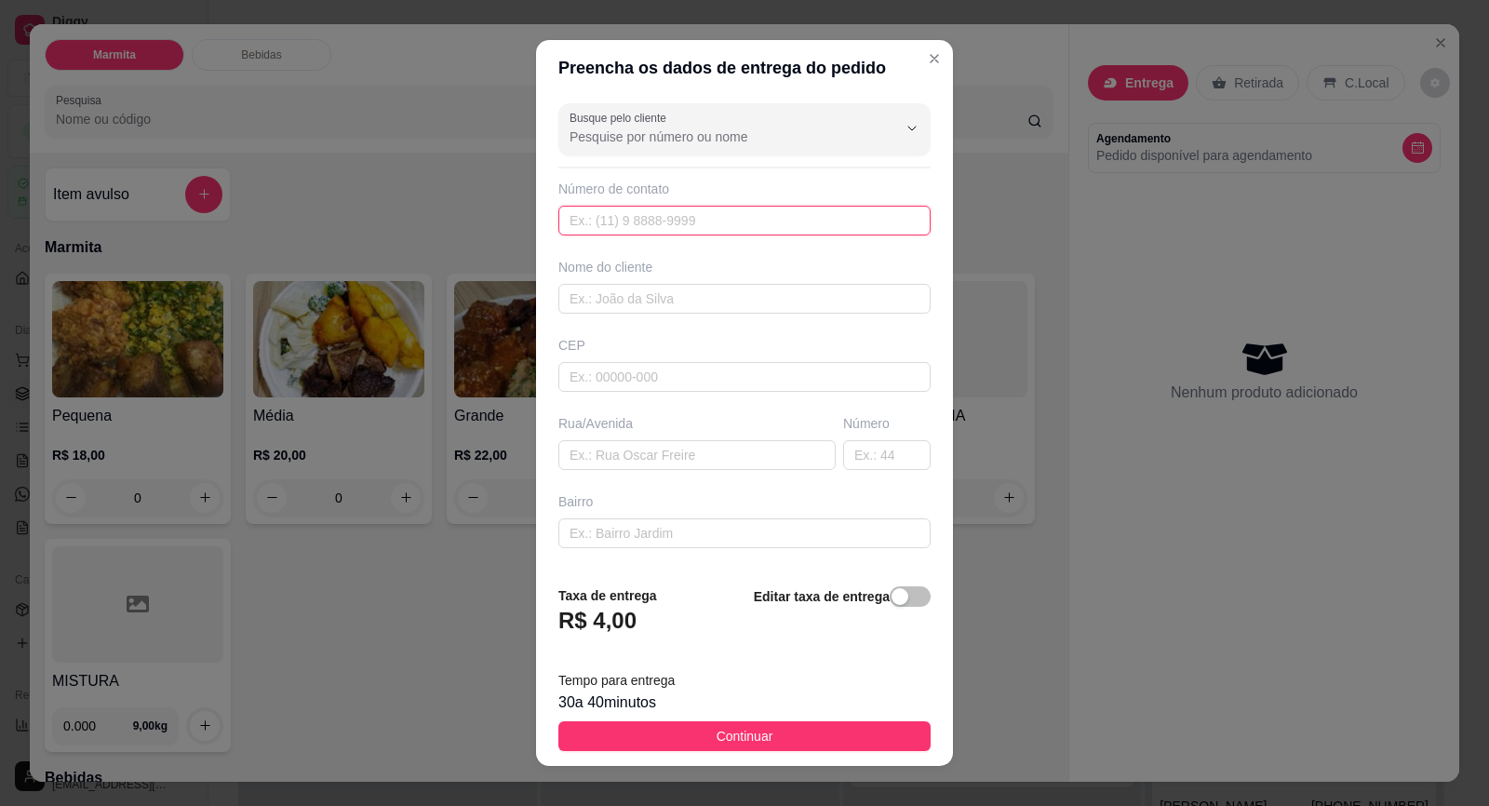
click at [767, 215] on input "text" at bounding box center [744, 221] width 372 height 30
paste input "[PHONE_NUMBER]"
type input "[PHONE_NUMBER]"
click at [702, 308] on input "text" at bounding box center [744, 299] width 372 height 30
type input "v"
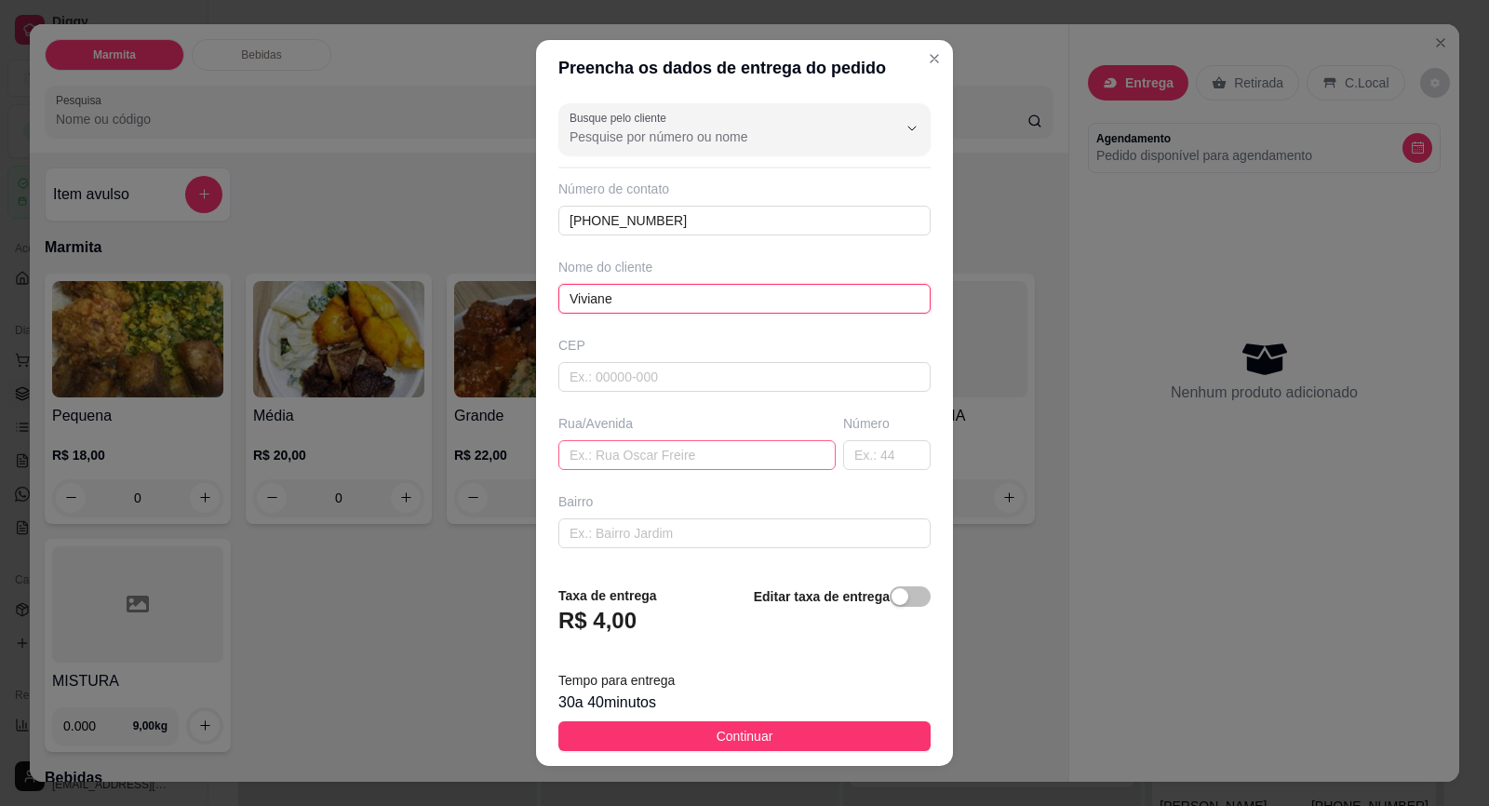
type input "Viviane"
click at [711, 459] on input "text" at bounding box center [696, 455] width 277 height 30
paste input "Rua [PERSON_NAME]"
type input "Rua [PERSON_NAME]"
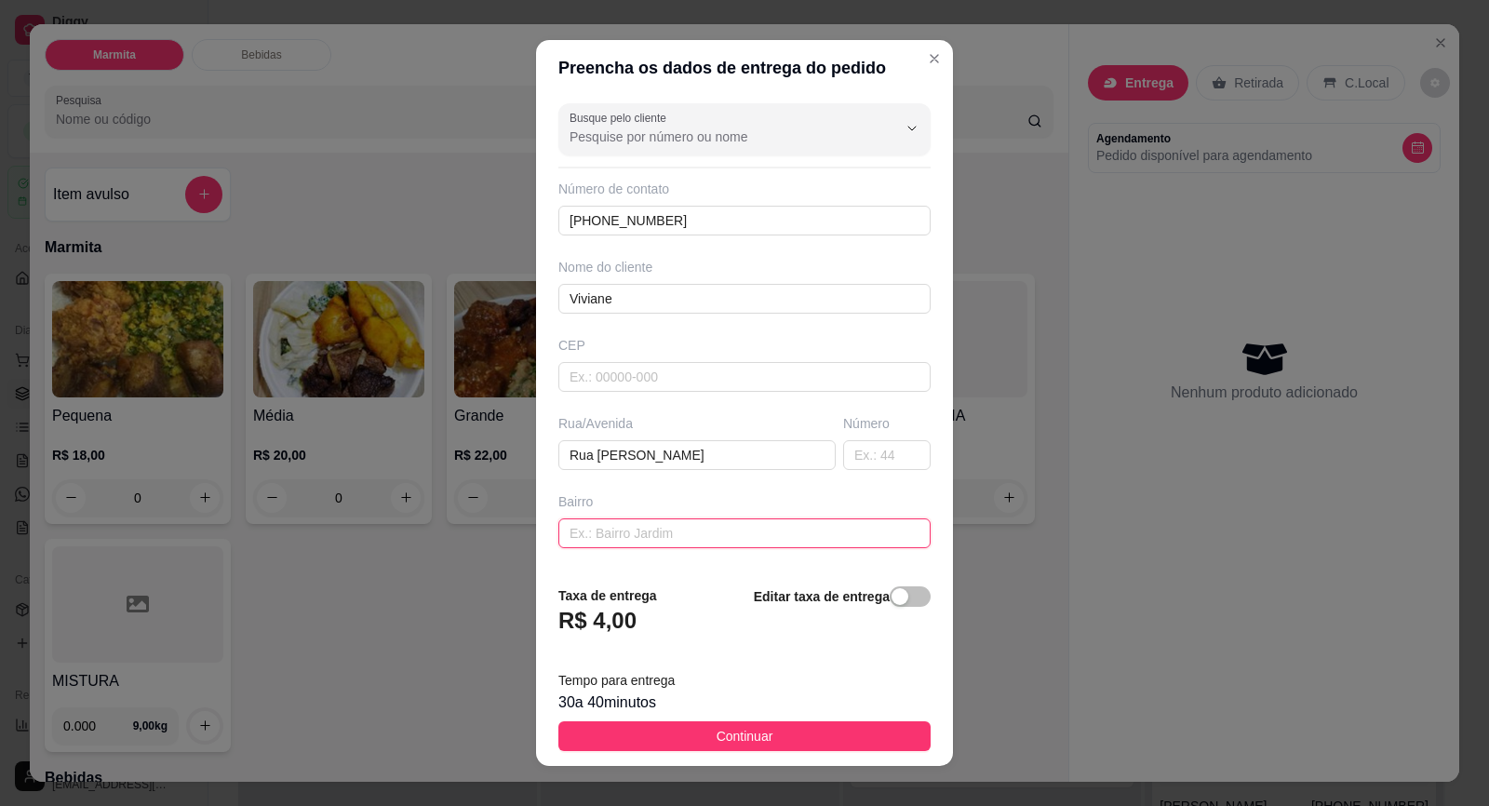
click at [763, 533] on input "text" at bounding box center [744, 533] width 372 height 30
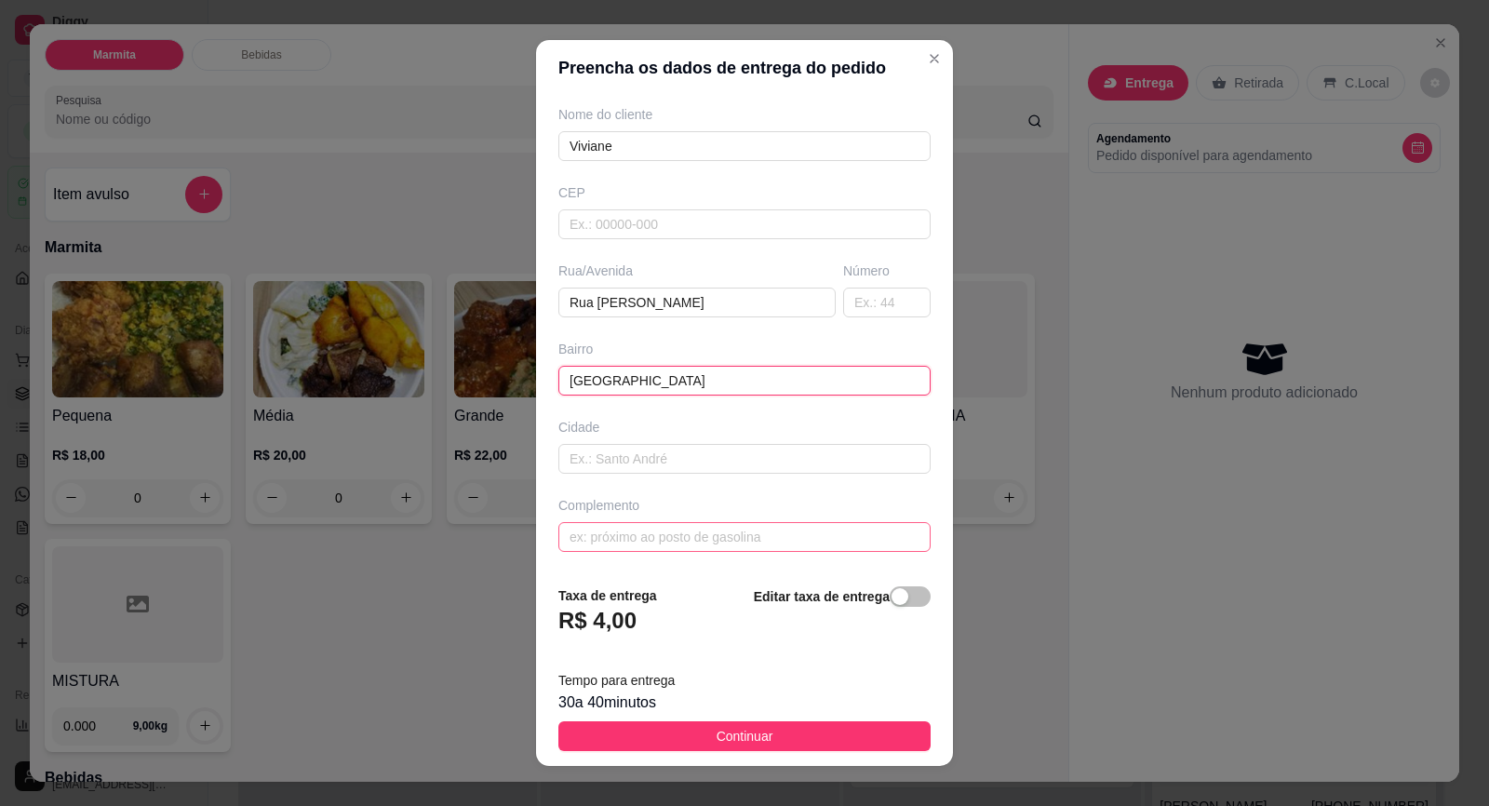
type input "[GEOGRAPHIC_DATA]"
click at [718, 534] on input "text" at bounding box center [744, 537] width 372 height 30
type input "Ao lado do goat"
click at [850, 311] on input "text" at bounding box center [886, 303] width 87 height 30
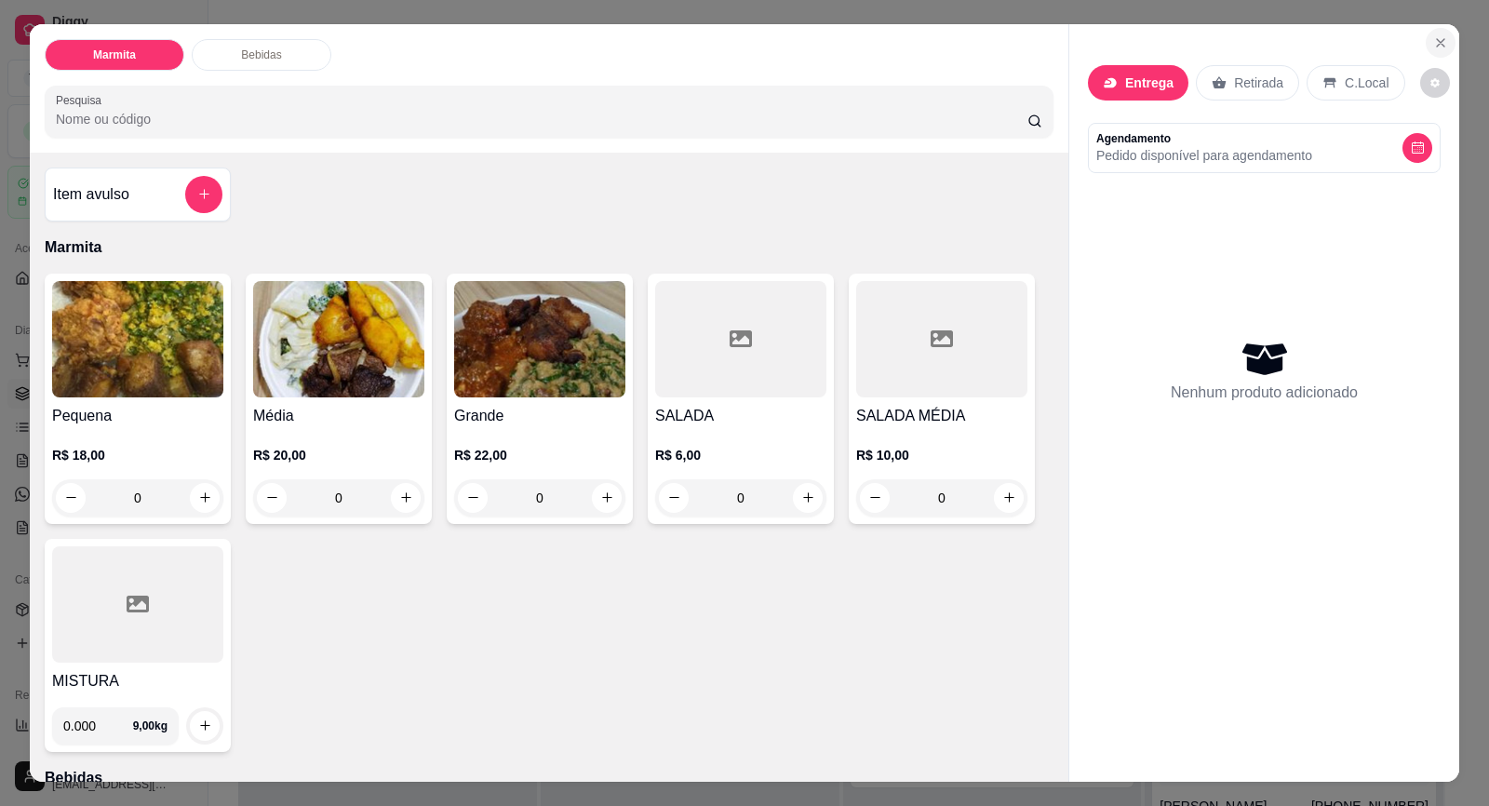
click at [1433, 43] on icon "Close" at bounding box center [1440, 42] width 15 height 15
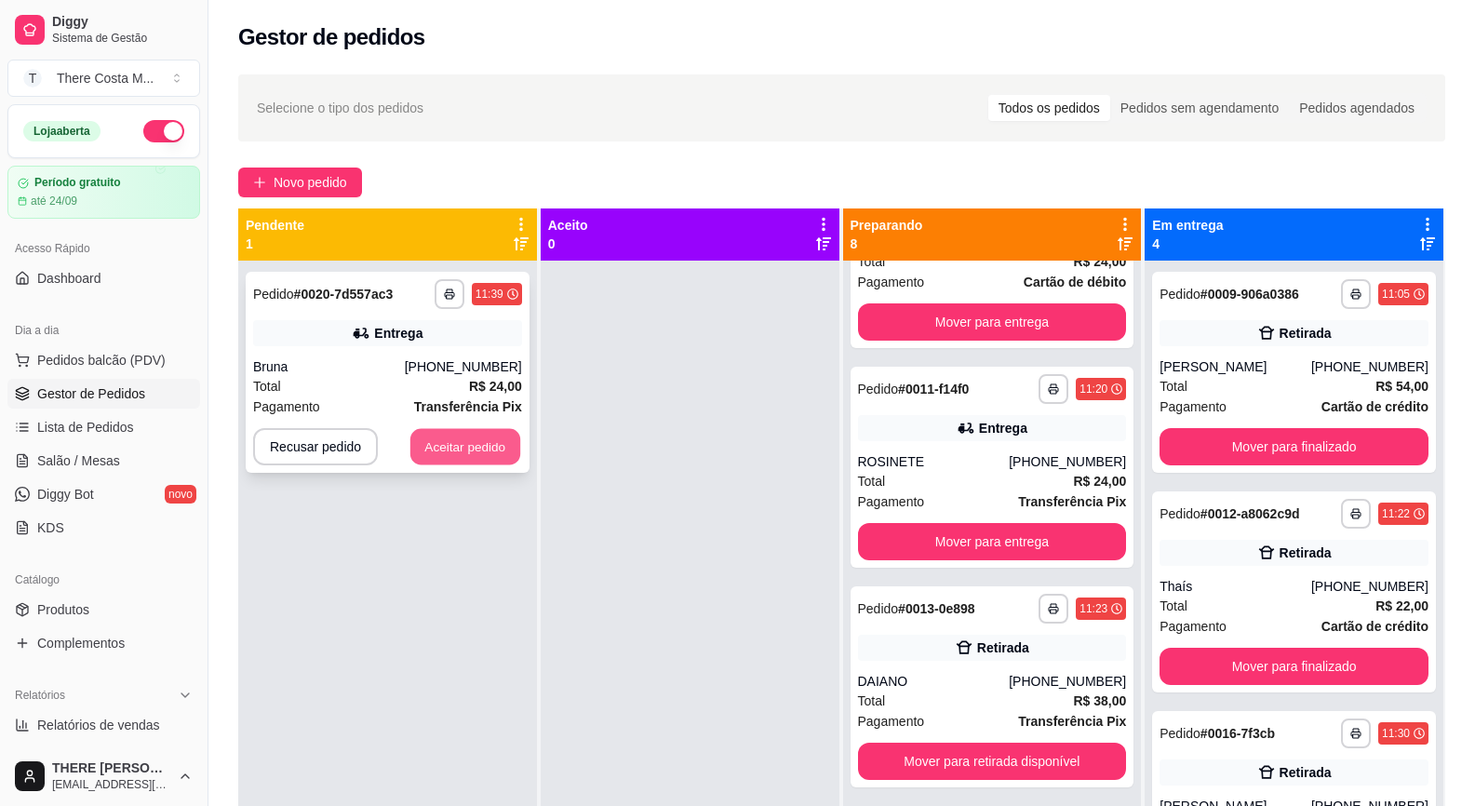
click at [476, 445] on button "Aceitar pedido" at bounding box center [465, 447] width 110 height 36
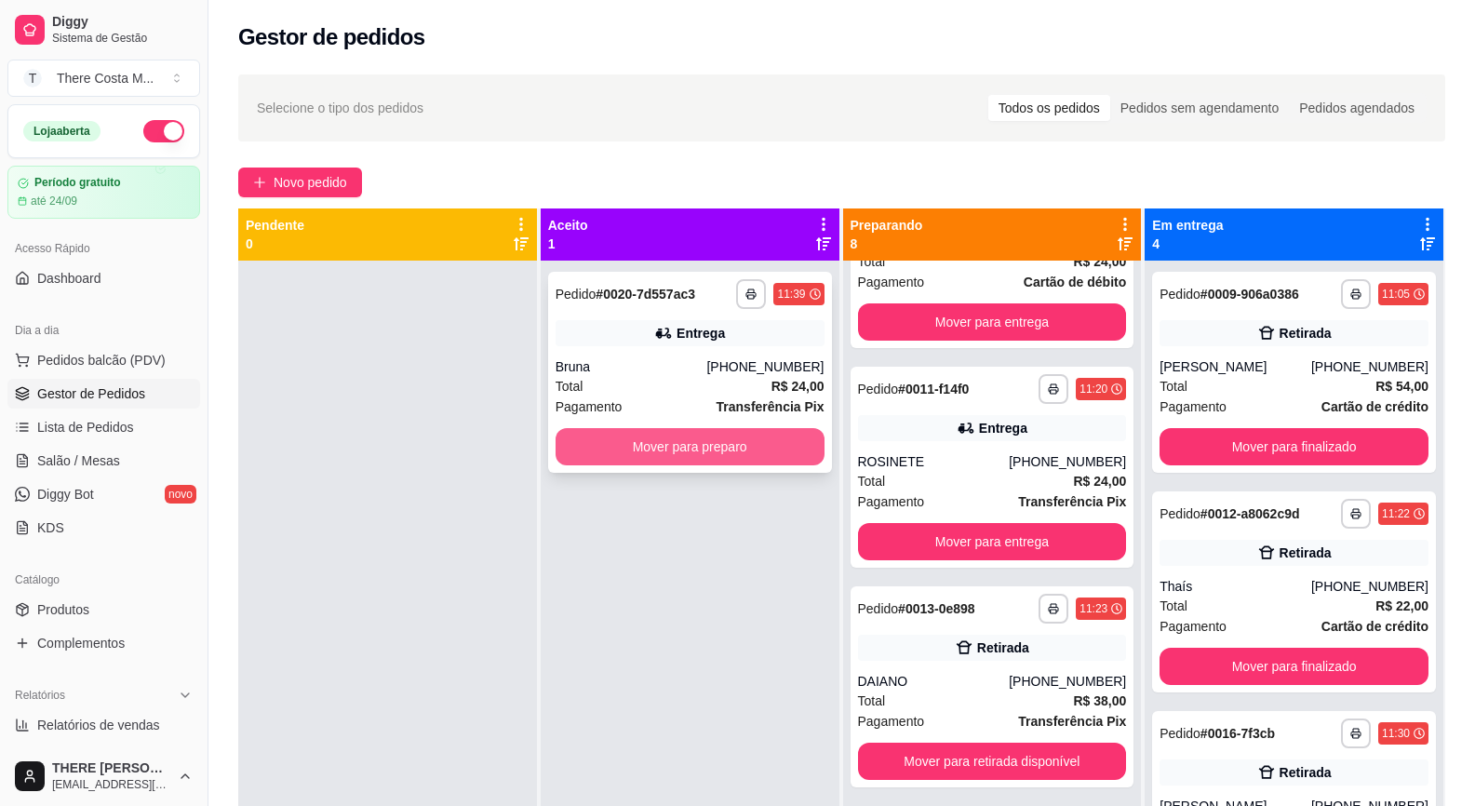
click at [722, 464] on button "Mover para preparo" at bounding box center [690, 446] width 269 height 37
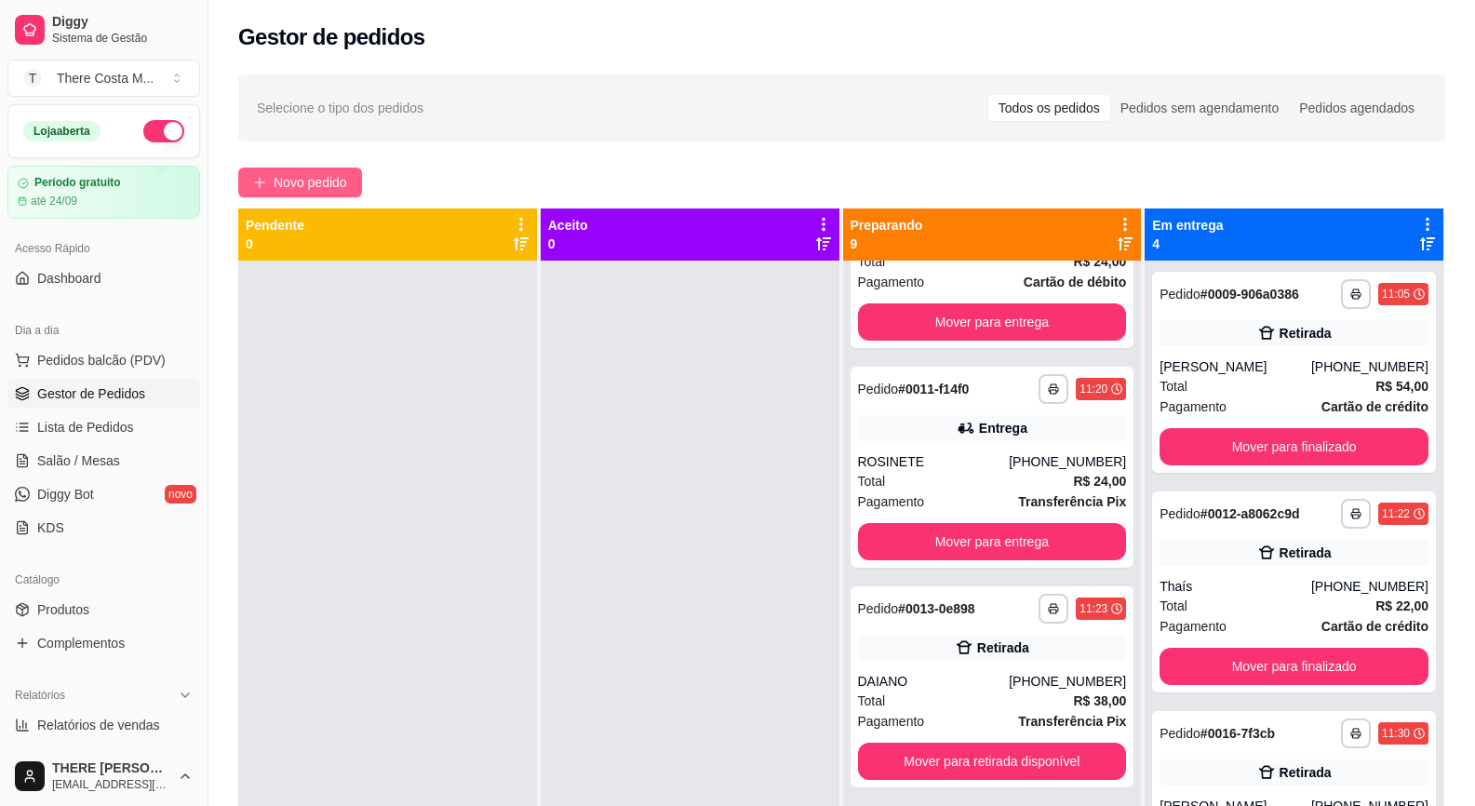
click at [335, 184] on span "Novo pedido" at bounding box center [311, 182] width 74 height 20
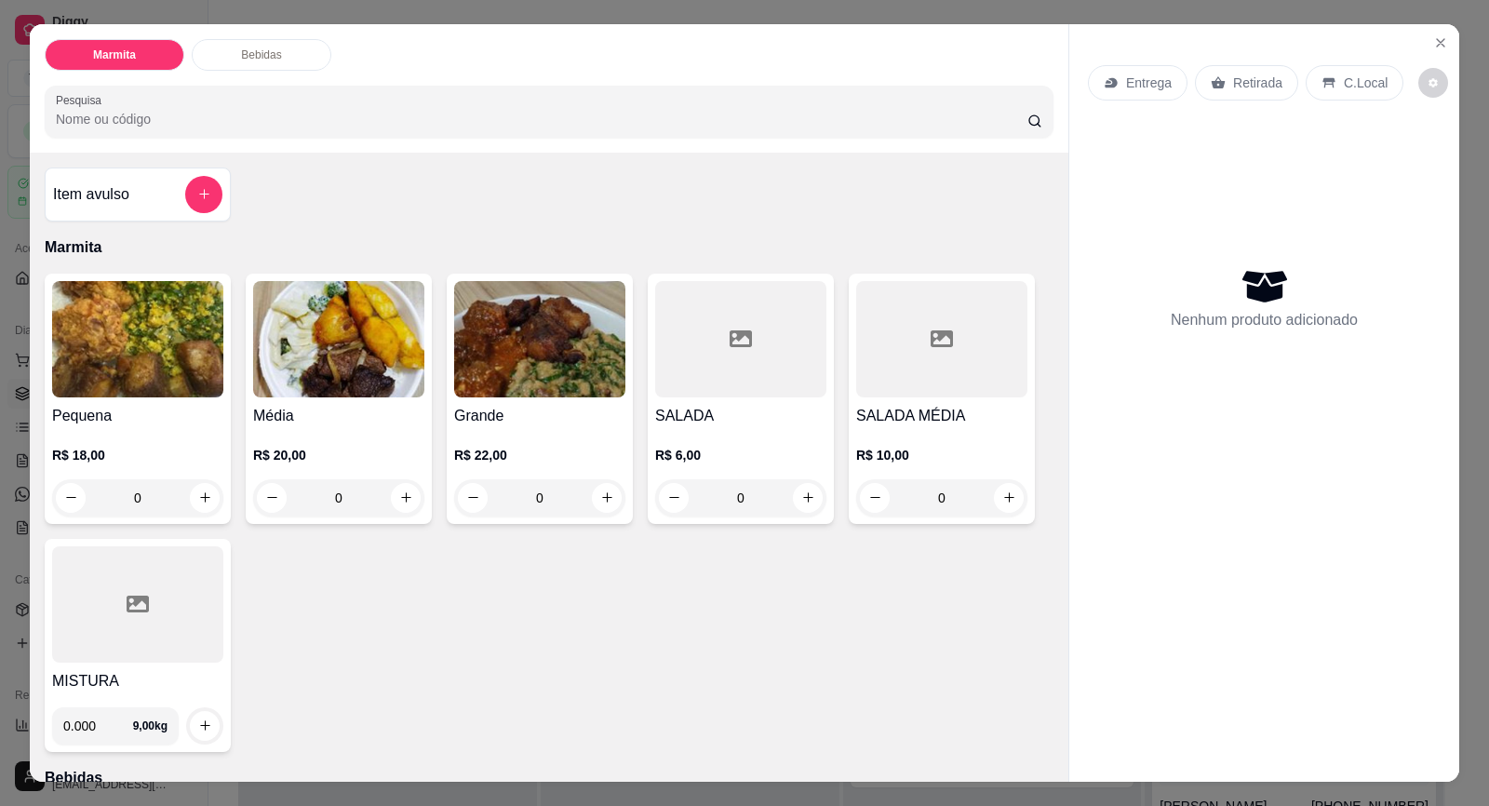
click at [1130, 81] on p "Entrega" at bounding box center [1149, 83] width 46 height 19
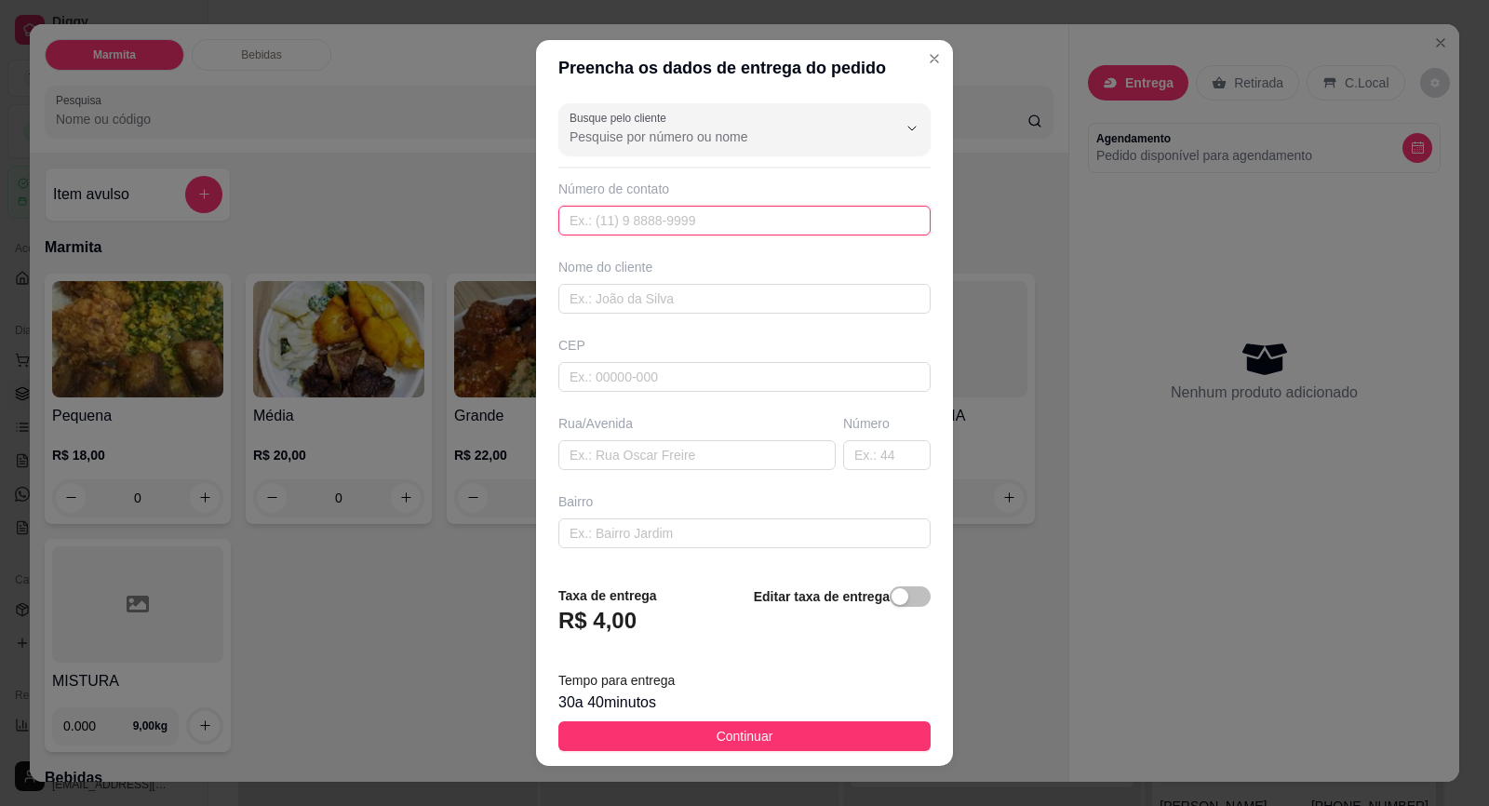
click at [757, 215] on input "text" at bounding box center [744, 221] width 372 height 30
paste input "[PHONE_NUMBER]"
type input "[PHONE_NUMBER]"
click at [747, 300] on input "text" at bounding box center [744, 299] width 372 height 30
type input "Gal"
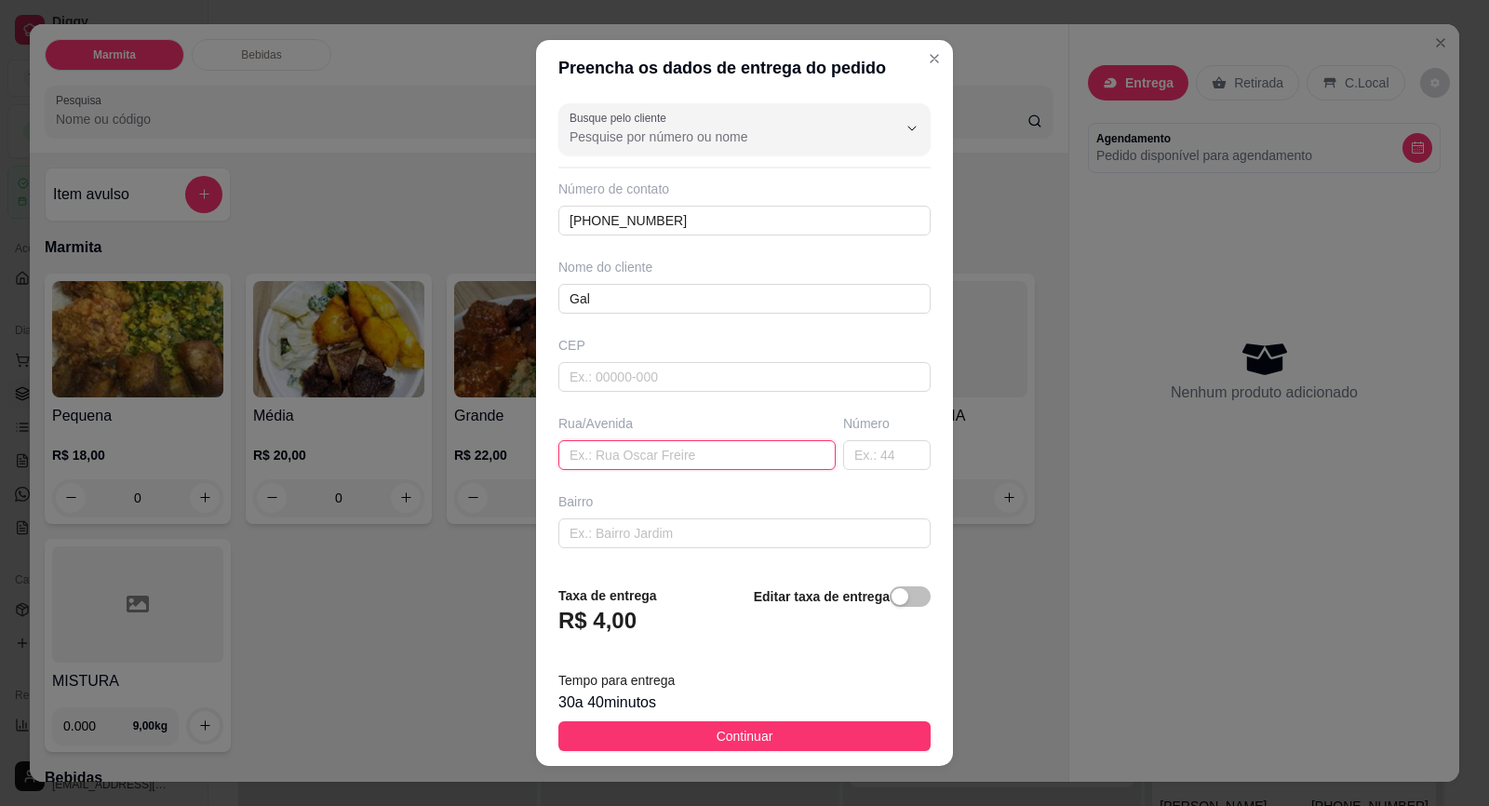
click at [696, 448] on input "text" at bounding box center [696, 455] width 277 height 30
paste input "[PERSON_NAME]"
type input "[PERSON_NAME]"
click at [811, 466] on div "Rua/[GEOGRAPHIC_DATA][PERSON_NAME]" at bounding box center [697, 442] width 285 height 56
click at [843, 448] on input "text" at bounding box center [886, 455] width 87 height 30
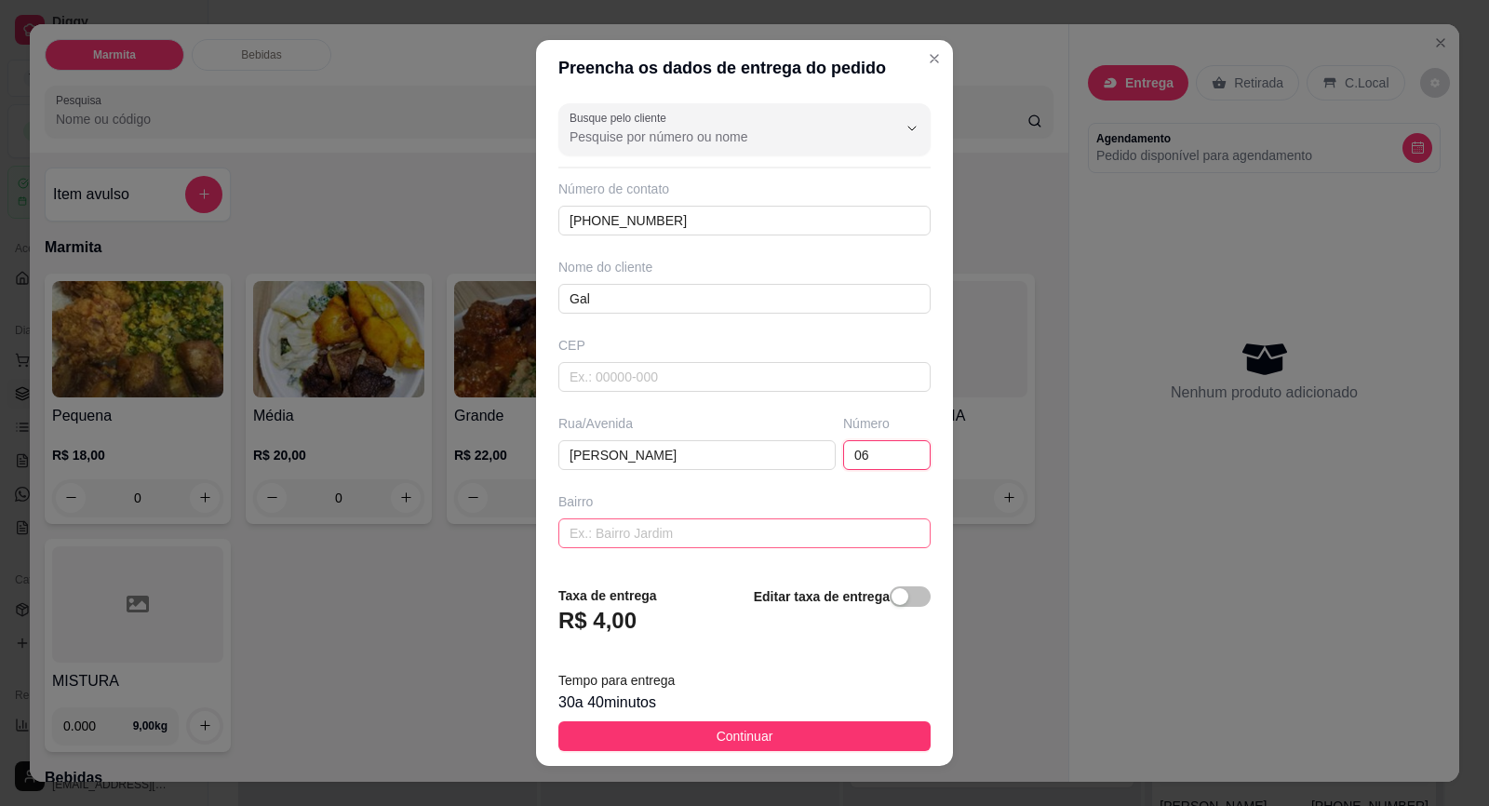
type input "06"
click at [772, 537] on input "text" at bounding box center [744, 533] width 372 height 30
type input "c"
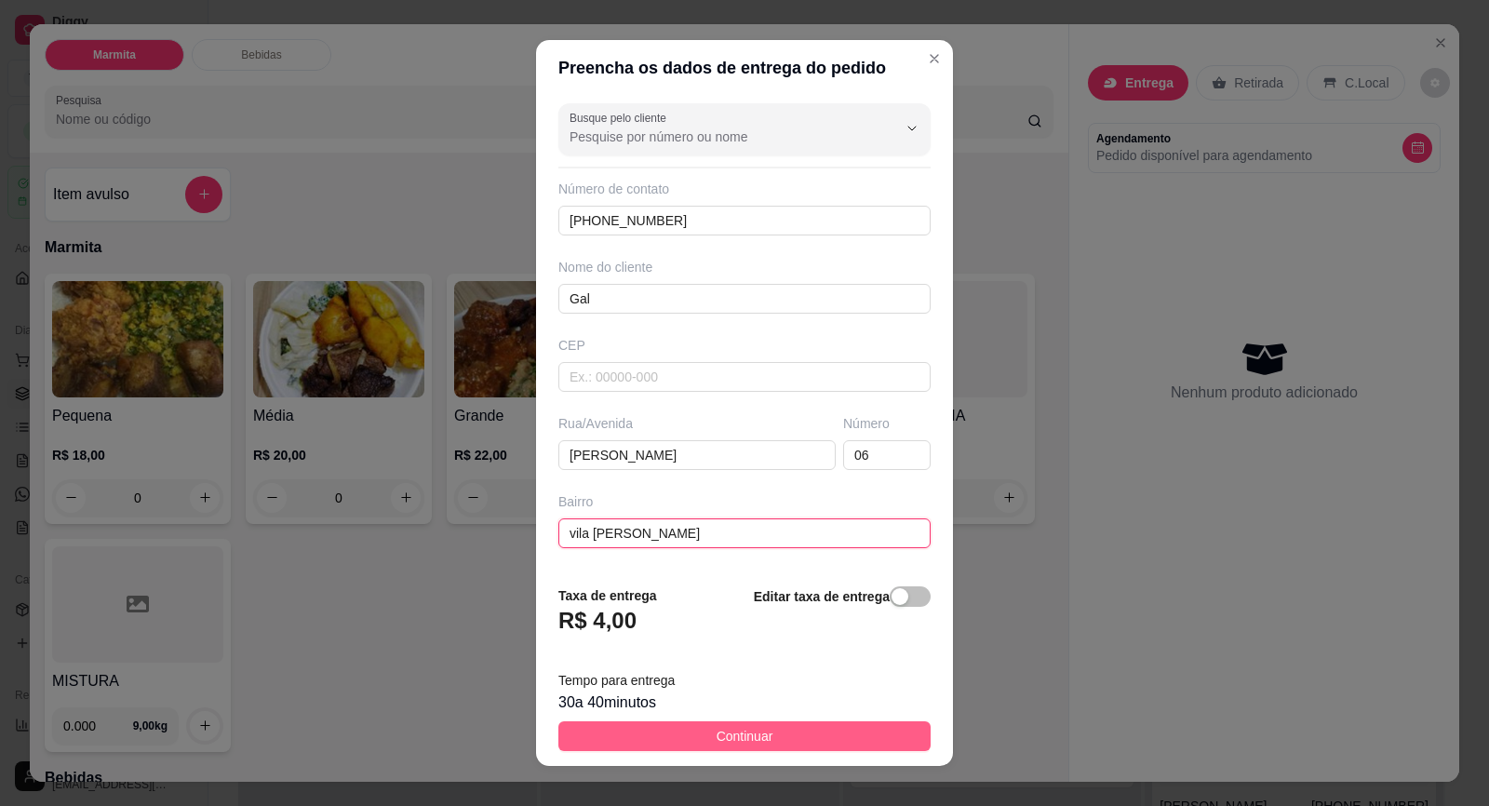
type input "vila [PERSON_NAME]"
click at [728, 729] on span "Continuar" at bounding box center [745, 736] width 57 height 20
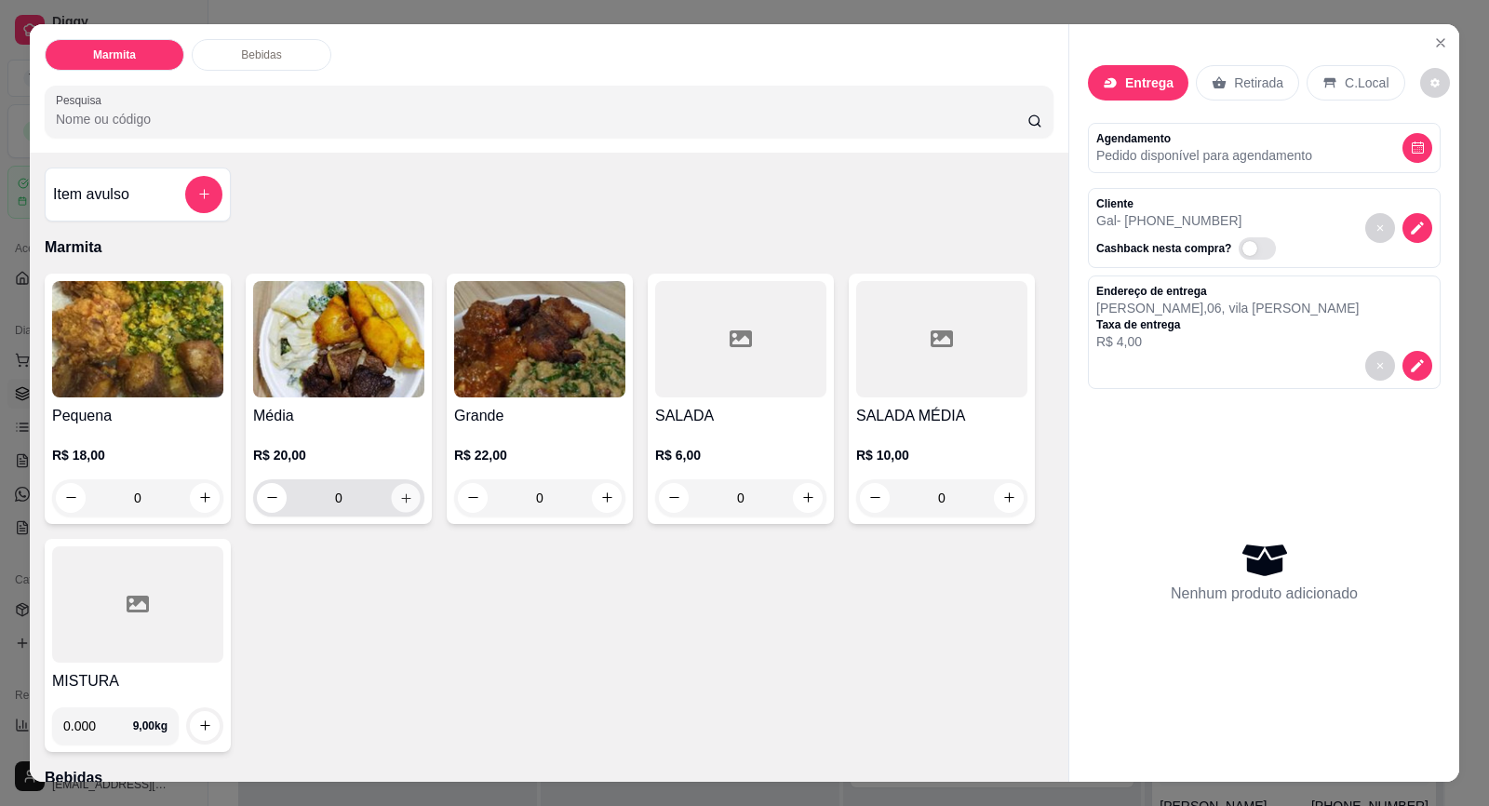
click at [400, 494] on icon "increase-product-quantity" at bounding box center [406, 498] width 14 height 14
type input "2"
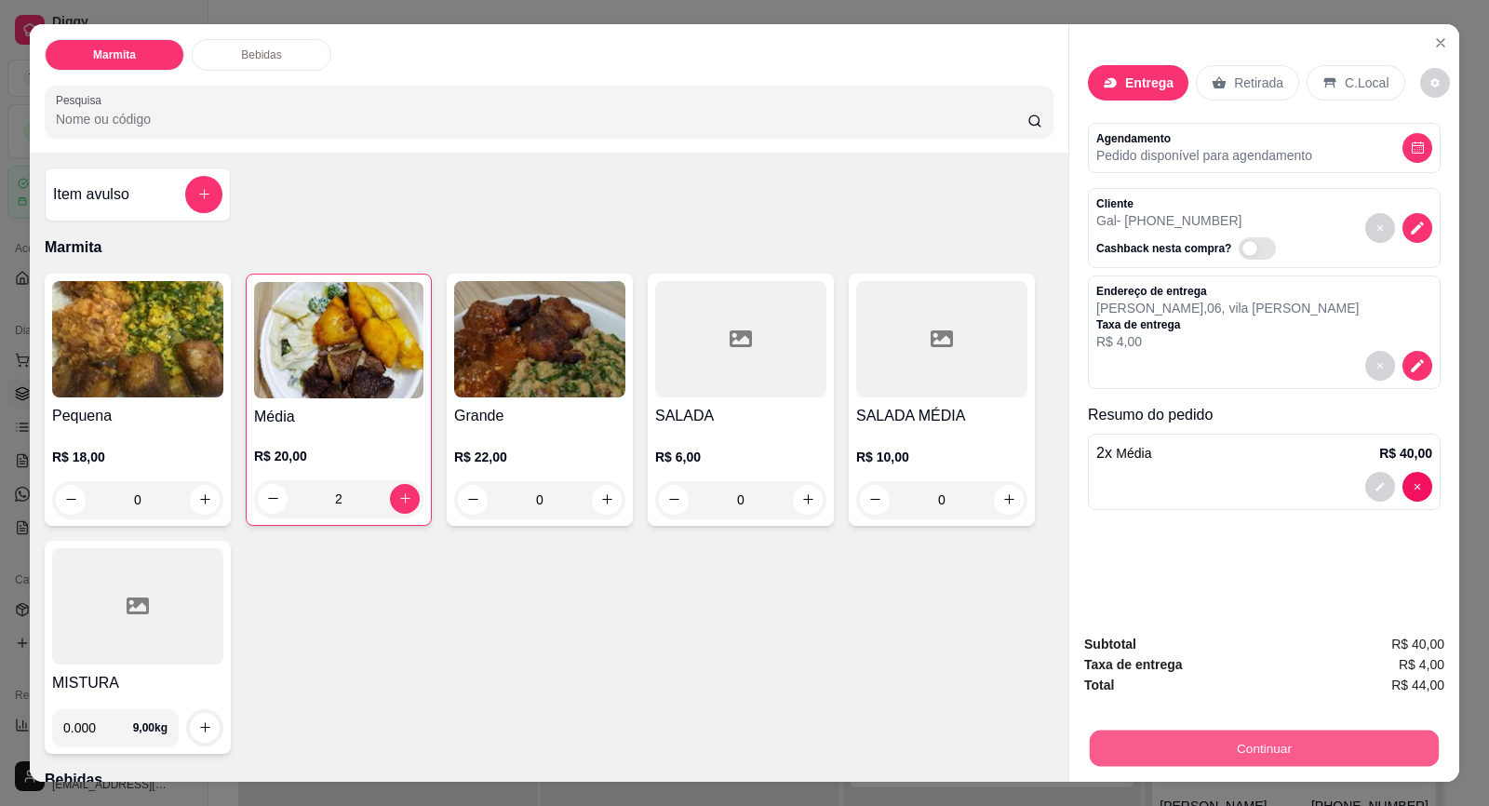
click at [1248, 746] on button "Continuar" at bounding box center [1264, 749] width 349 height 36
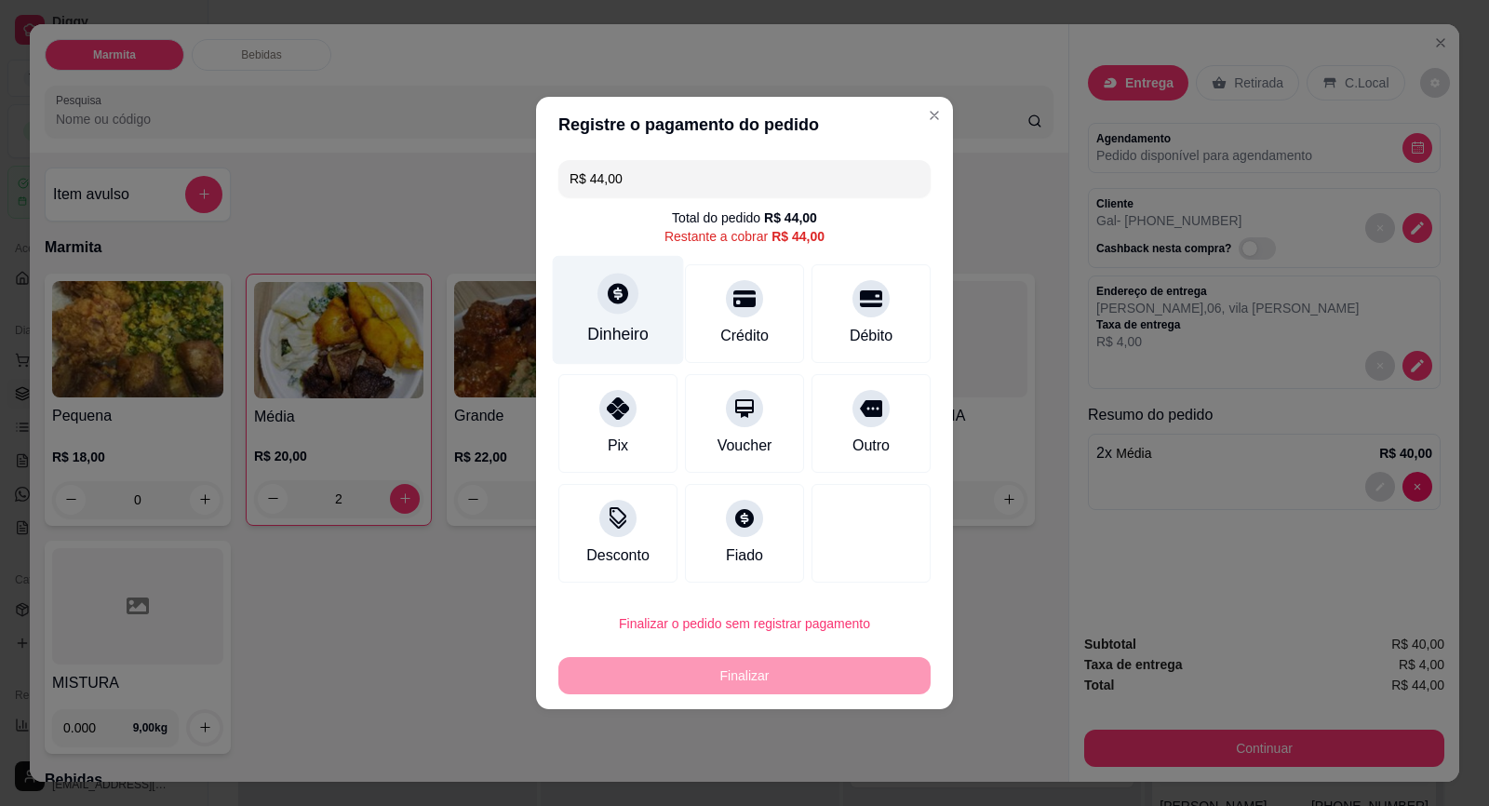
click at [589, 308] on div "Dinheiro" at bounding box center [618, 310] width 131 height 109
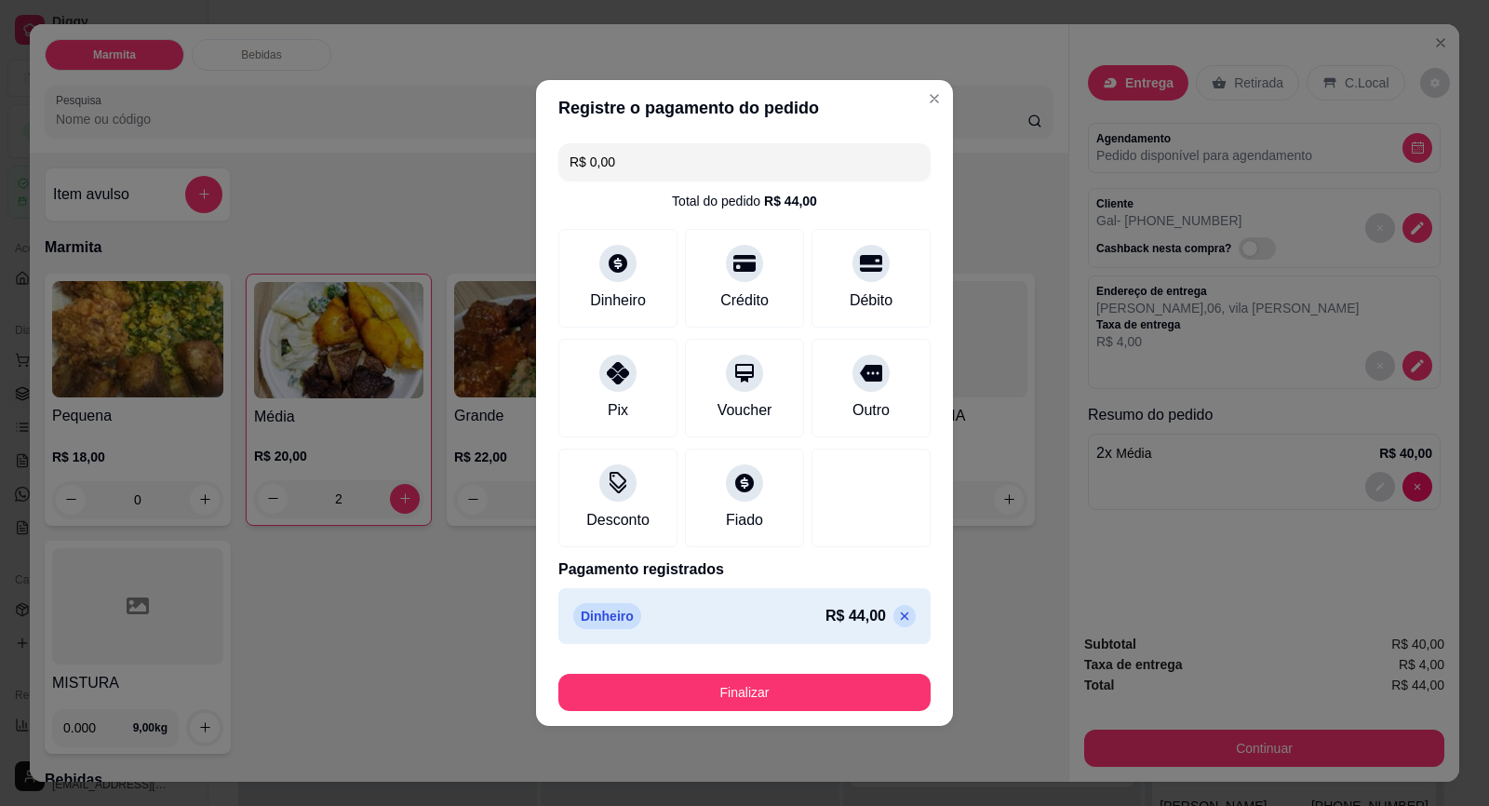
type input "R$ 0,00"
click at [833, 684] on button "Finalizar" at bounding box center [744, 692] width 372 height 37
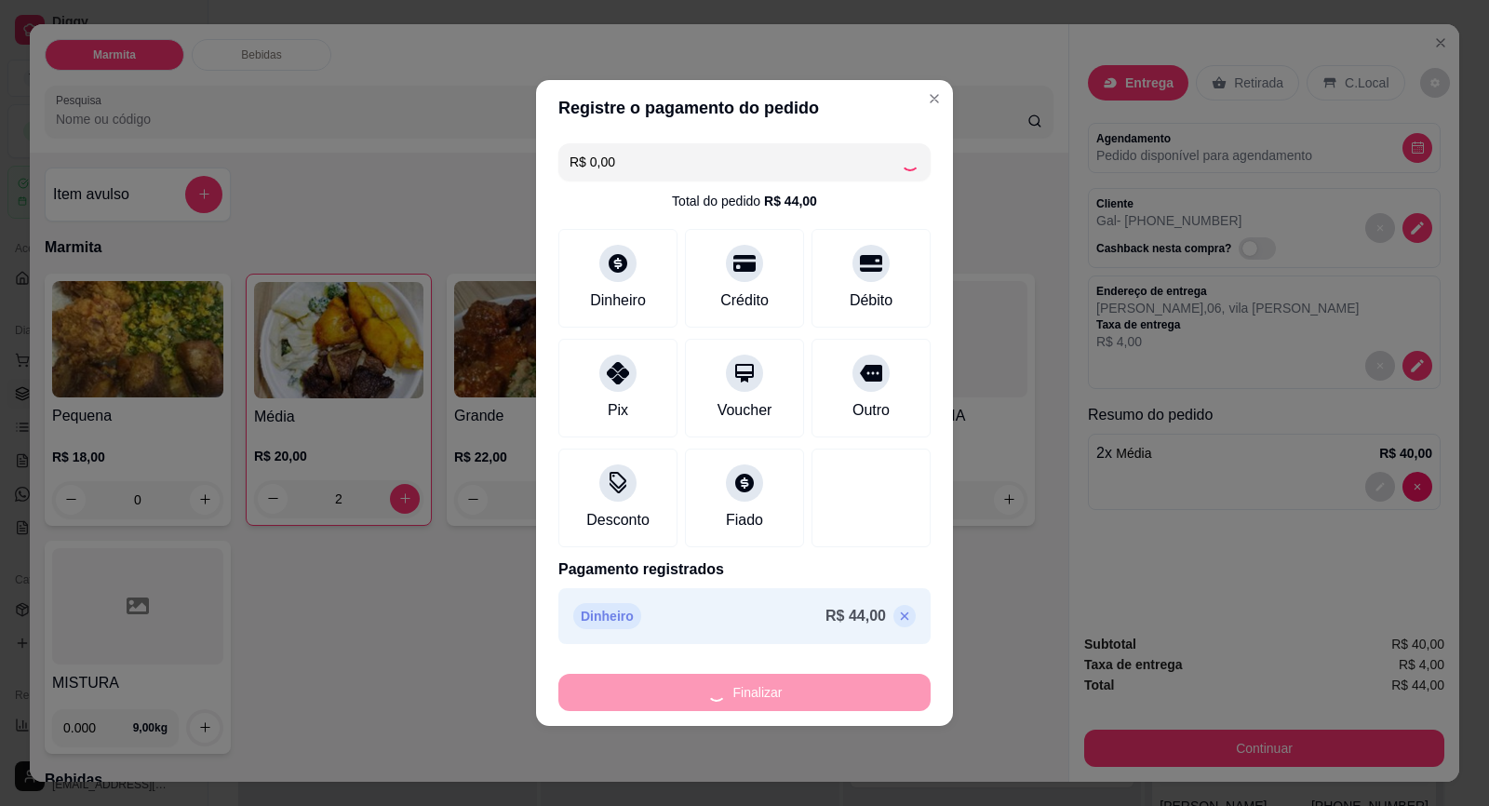
type input "0"
type input "-R$ 44,00"
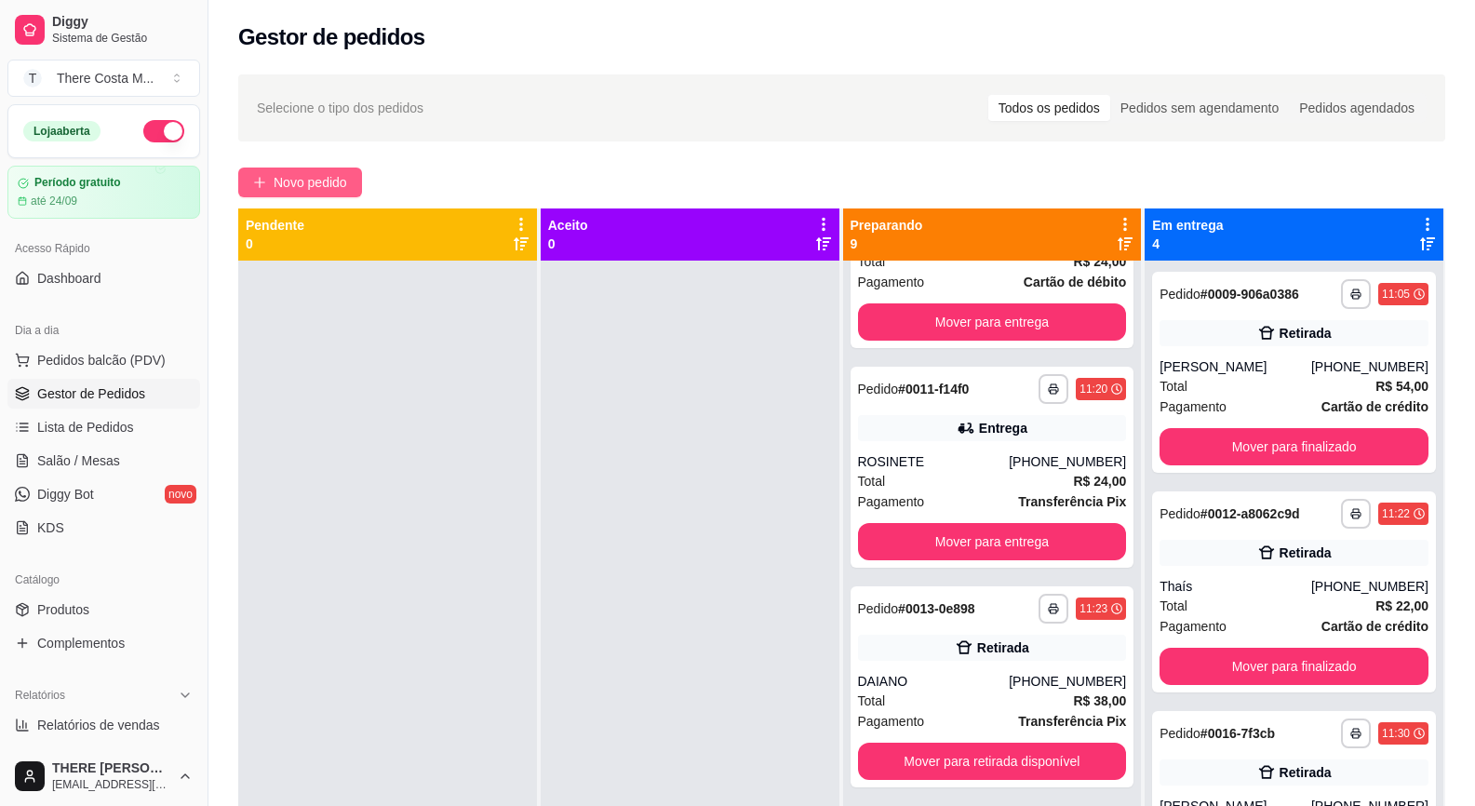
click at [301, 179] on span "Novo pedido" at bounding box center [311, 182] width 74 height 20
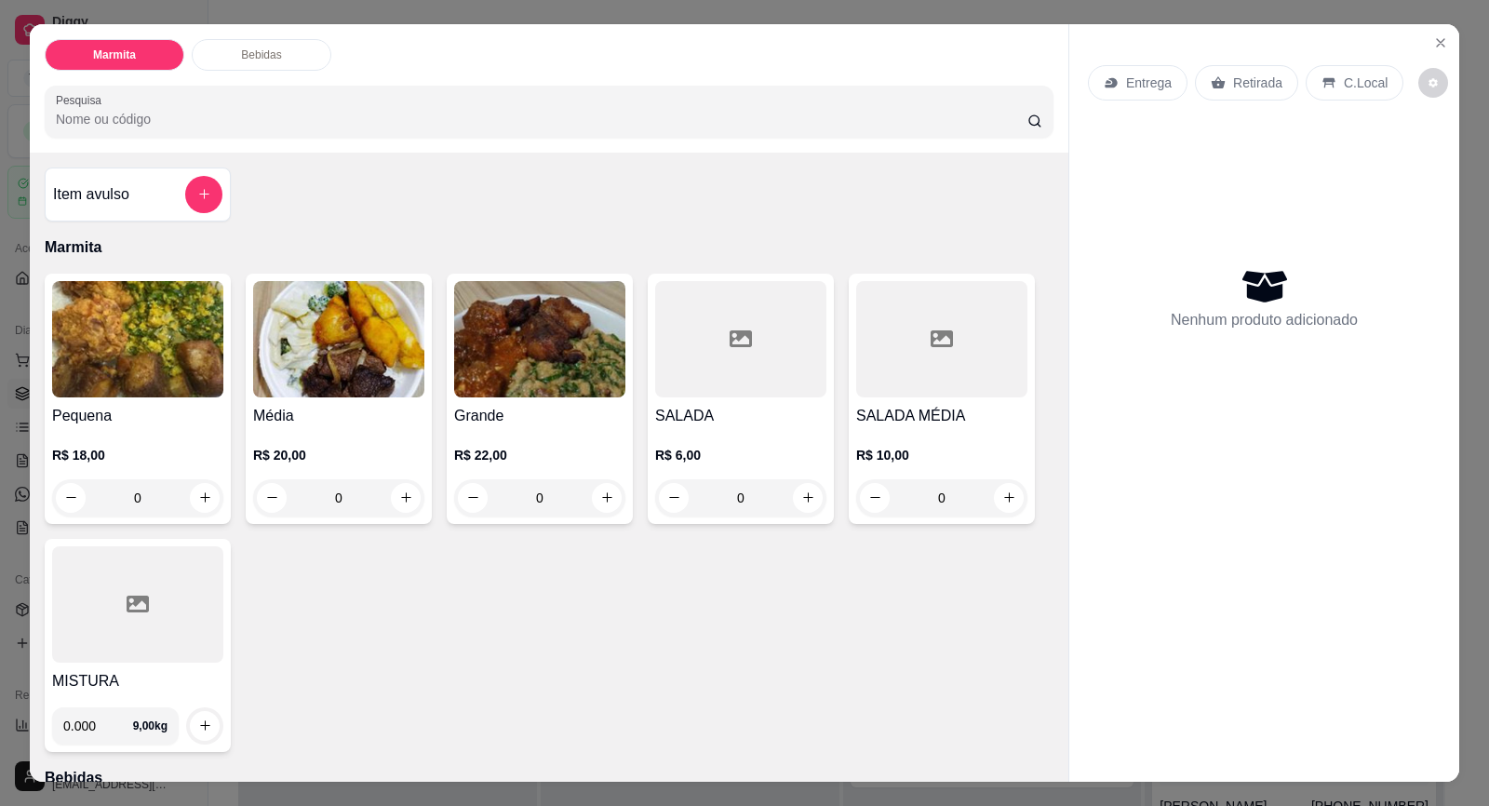
click at [1128, 82] on p "Entrega" at bounding box center [1149, 83] width 46 height 19
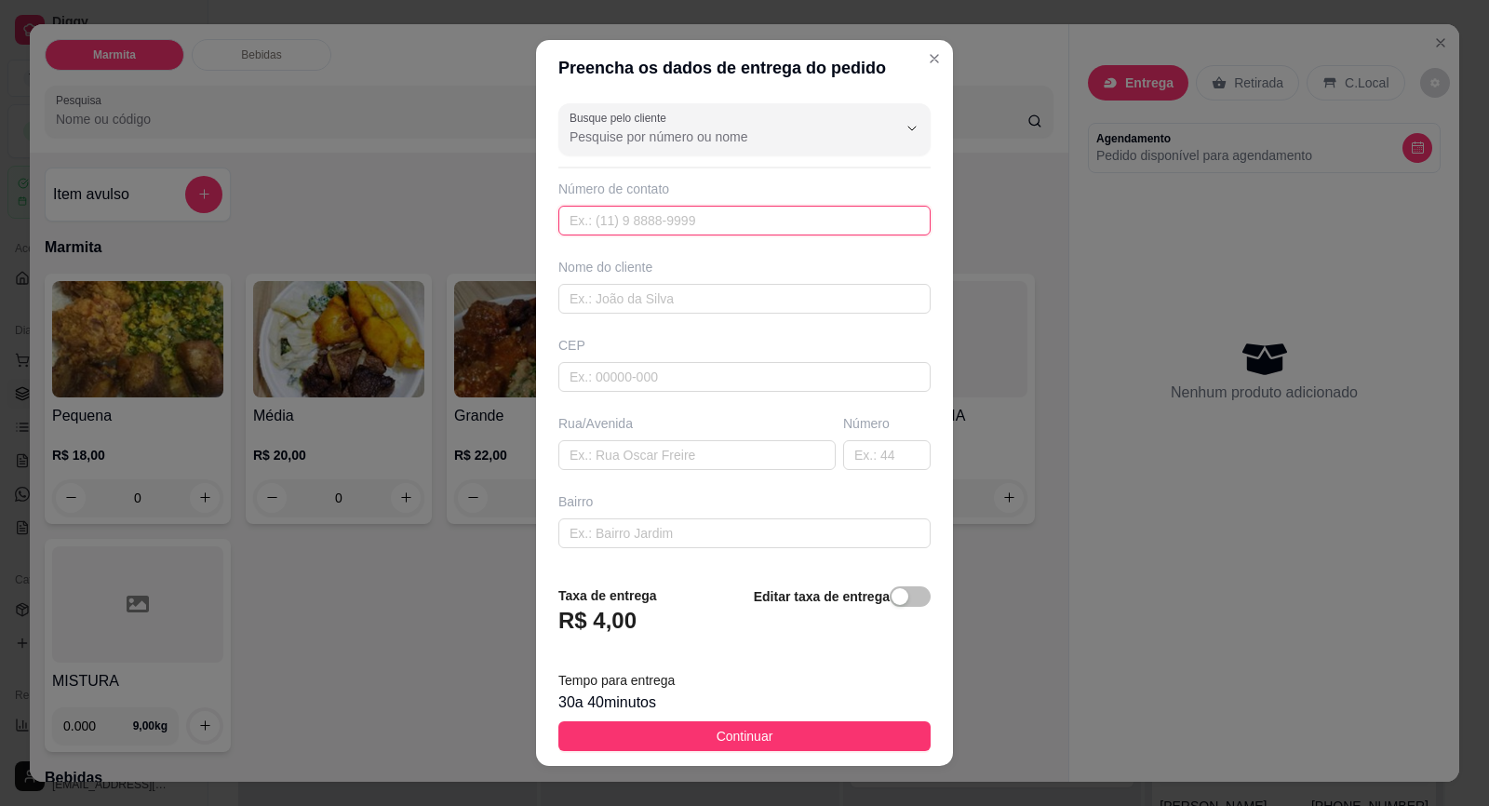
click at [747, 217] on input "text" at bounding box center [744, 221] width 372 height 30
paste input "text"
click at [761, 207] on input "text" at bounding box center [744, 221] width 372 height 30
paste input "text"
type input "[PHONE_NUMBER]"
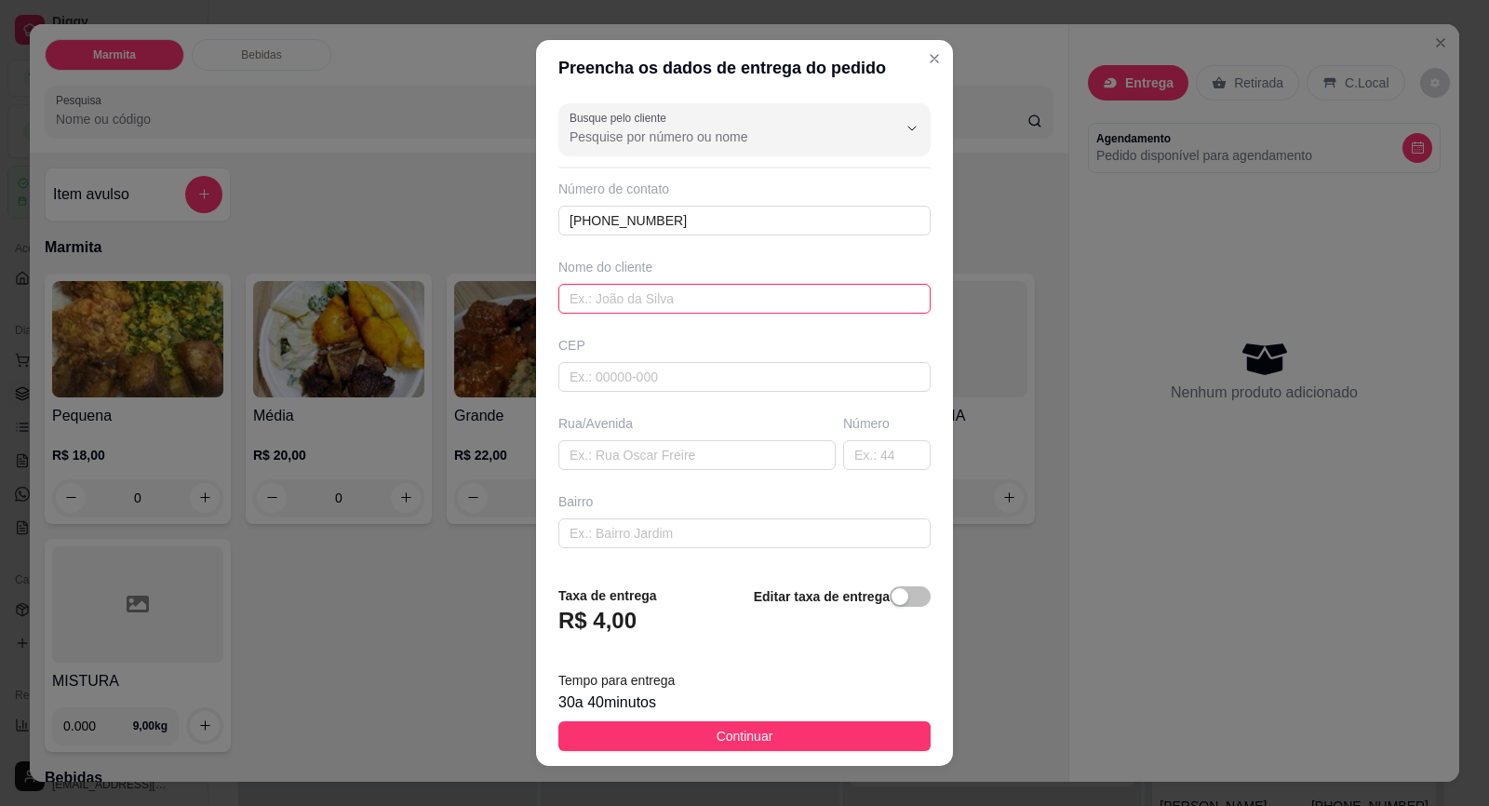
click at [702, 291] on input "text" at bounding box center [744, 299] width 372 height 30
type input "[PERSON_NAME]"
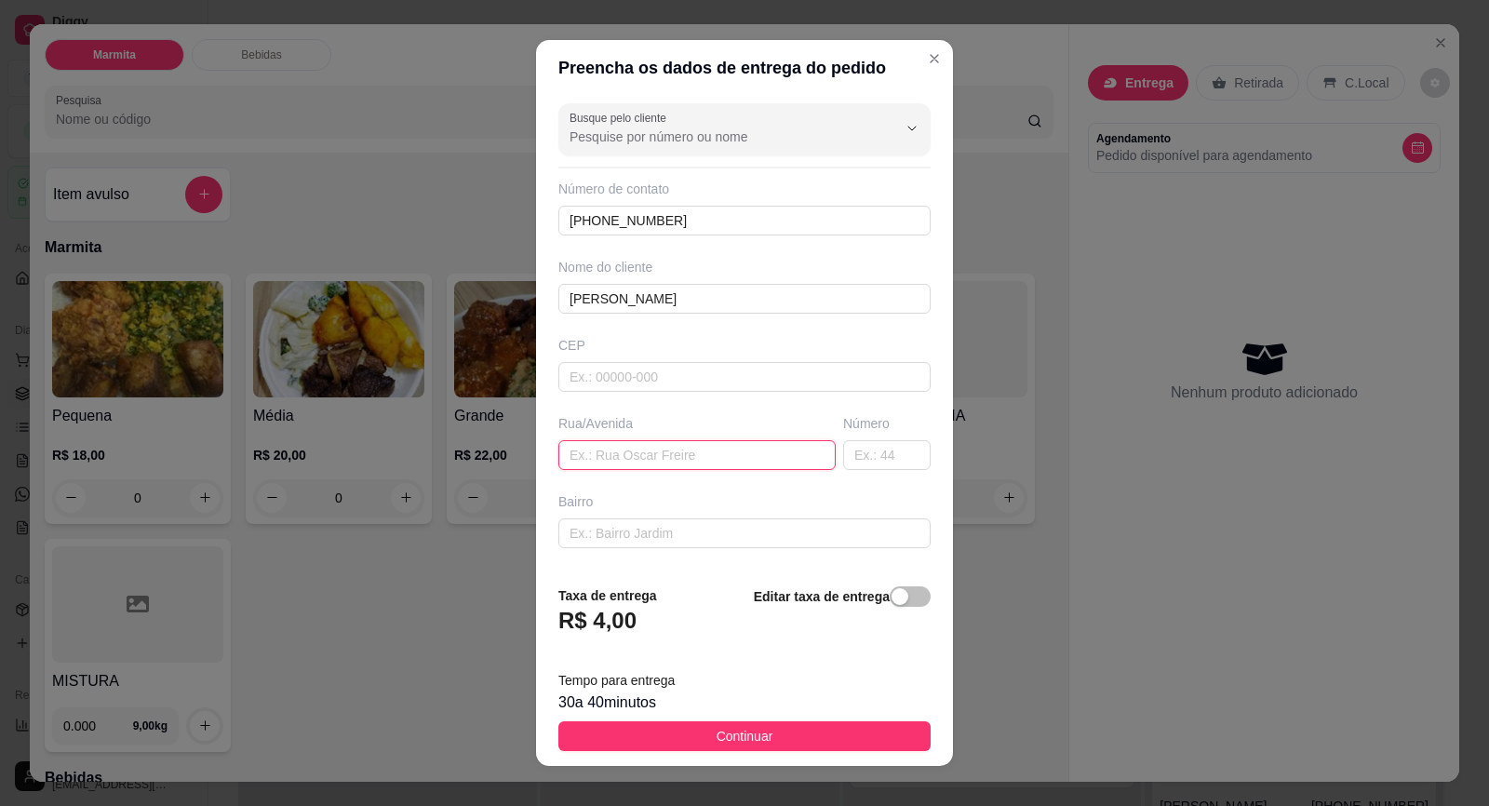
click at [674, 446] on input "text" at bounding box center [696, 455] width 277 height 30
type input "Rua Taquarituba"
click at [852, 468] on input "text" at bounding box center [886, 455] width 87 height 30
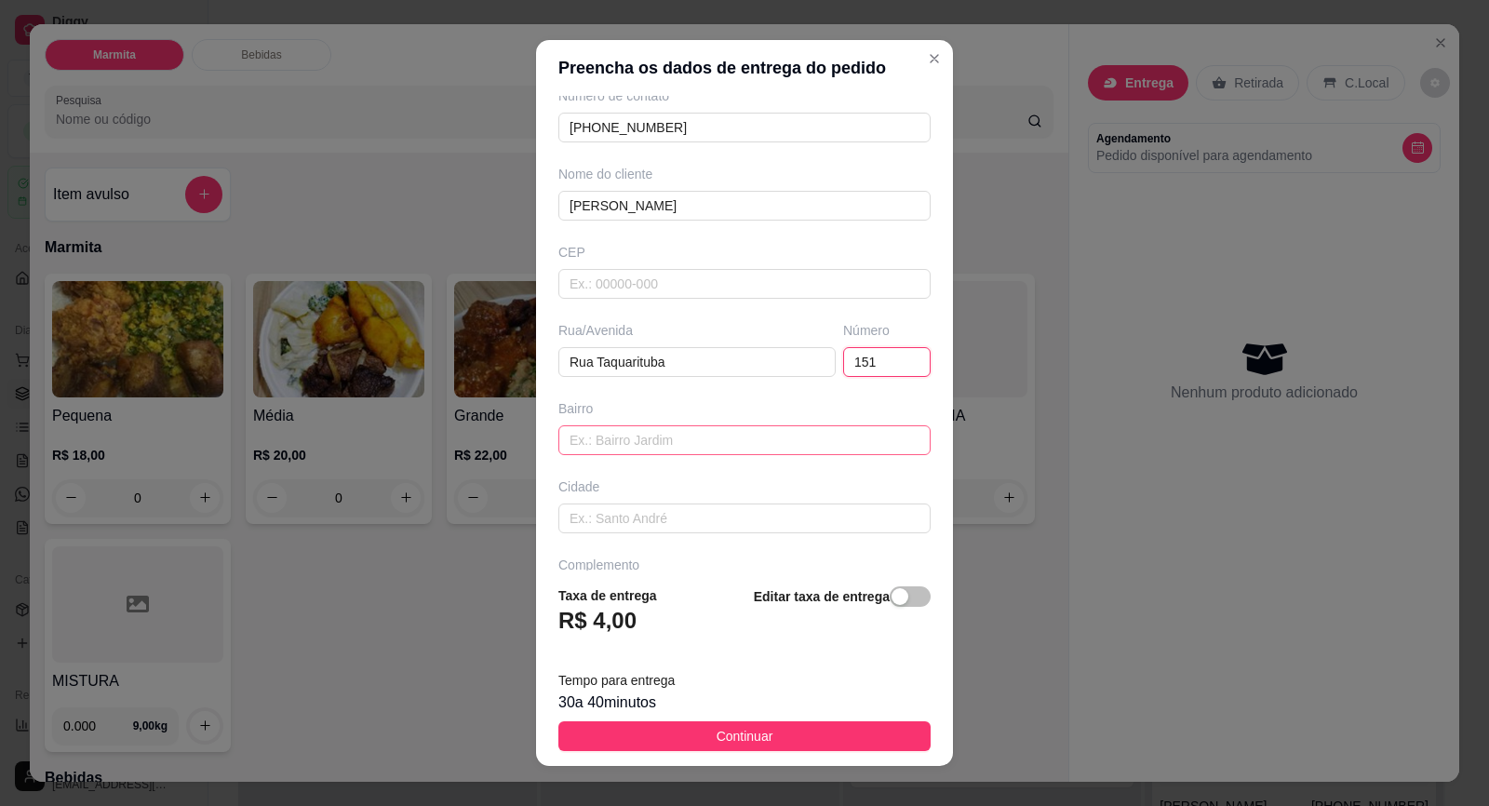
scroll to position [153, 0]
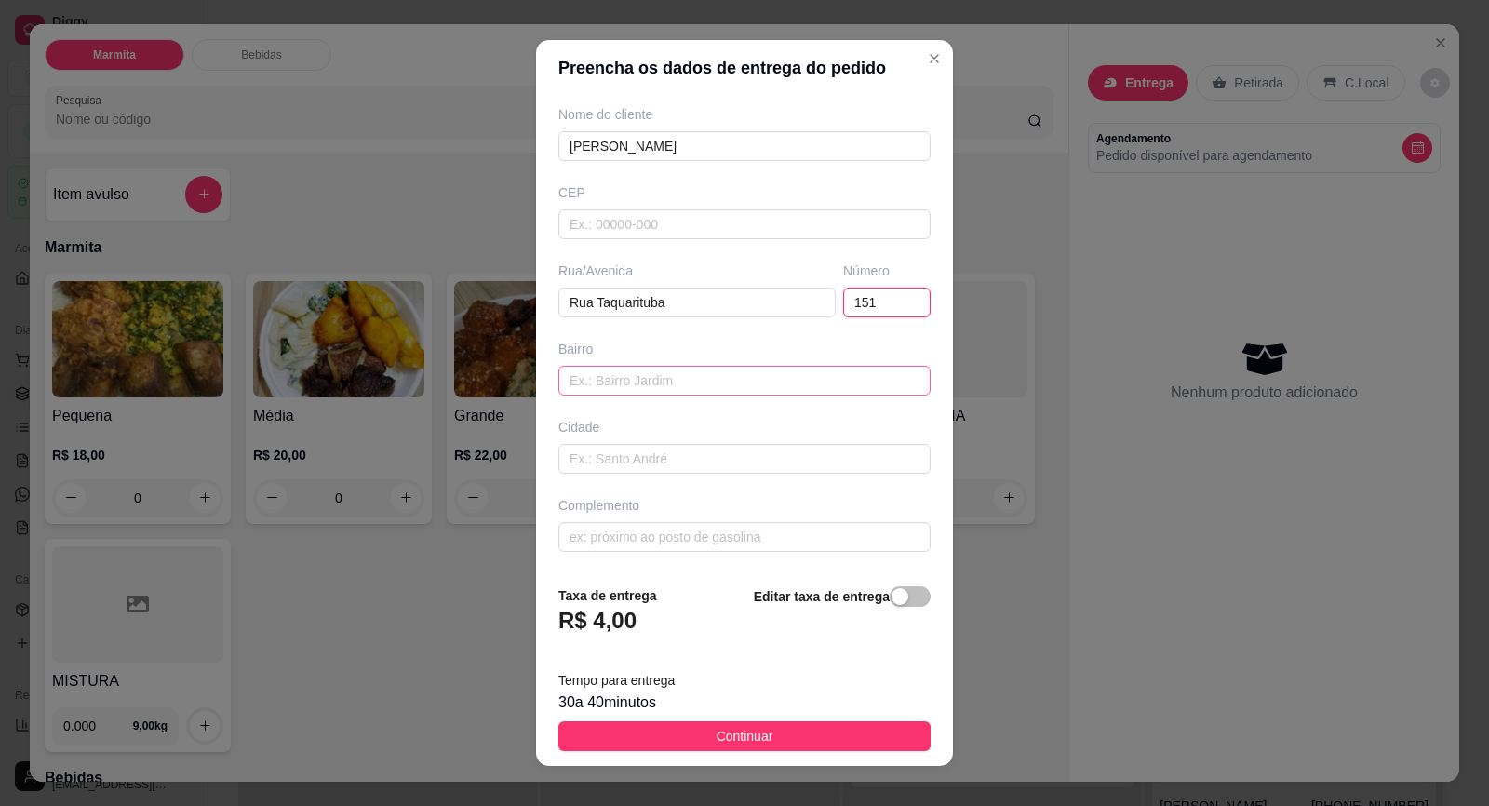
type input "151"
drag, startPoint x: 762, startPoint y: 390, endPoint x: 813, endPoint y: 427, distance: 63.3
click at [764, 391] on input "text" at bounding box center [744, 381] width 372 height 30
click at [568, 385] on input "[GEOGRAPHIC_DATA]" at bounding box center [744, 381] width 372 height 30
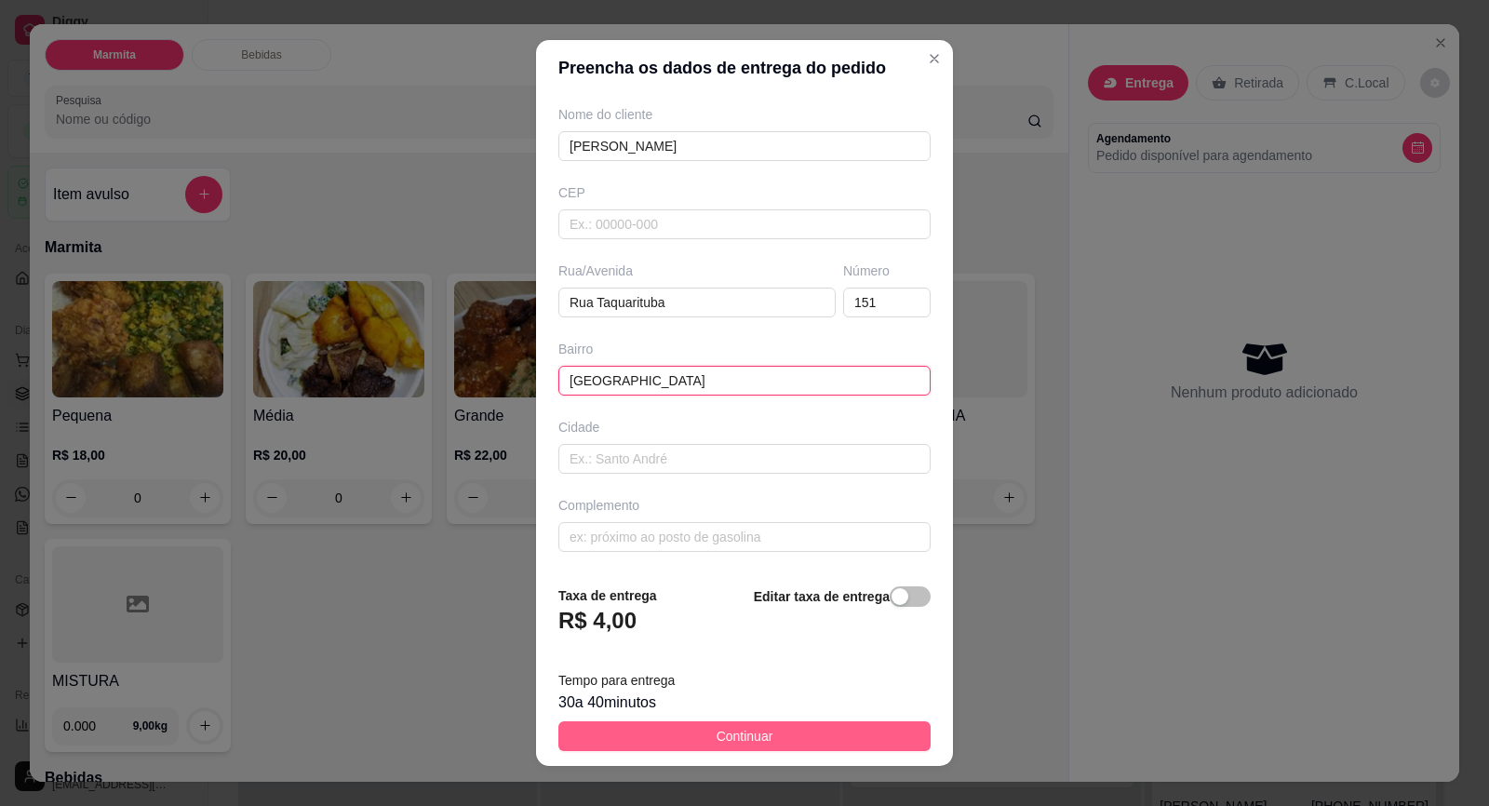
type input "[GEOGRAPHIC_DATA]"
click at [755, 734] on span "Continuar" at bounding box center [745, 736] width 57 height 20
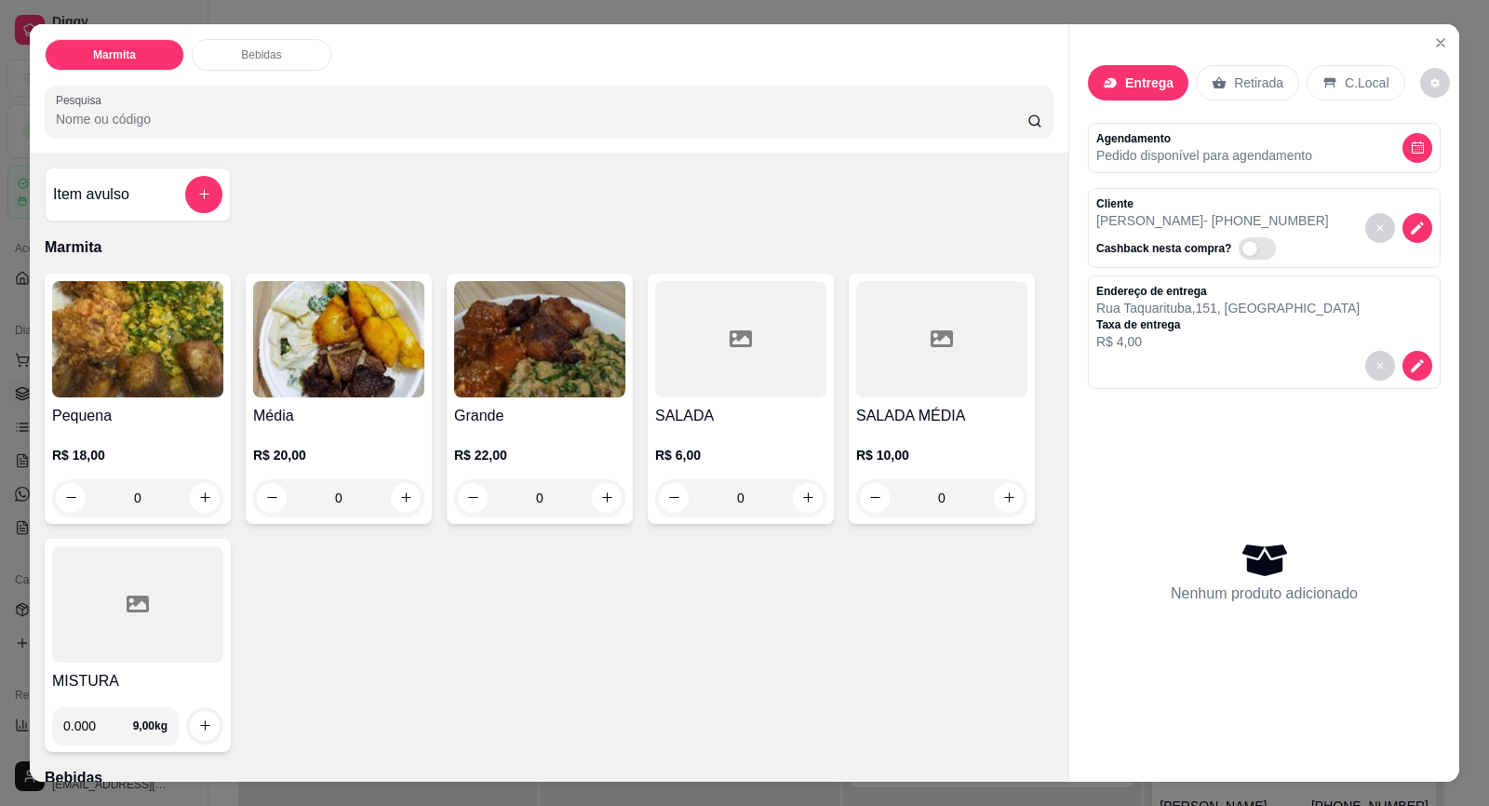
click at [327, 462] on p "R$ 20,00" at bounding box center [338, 455] width 171 height 19
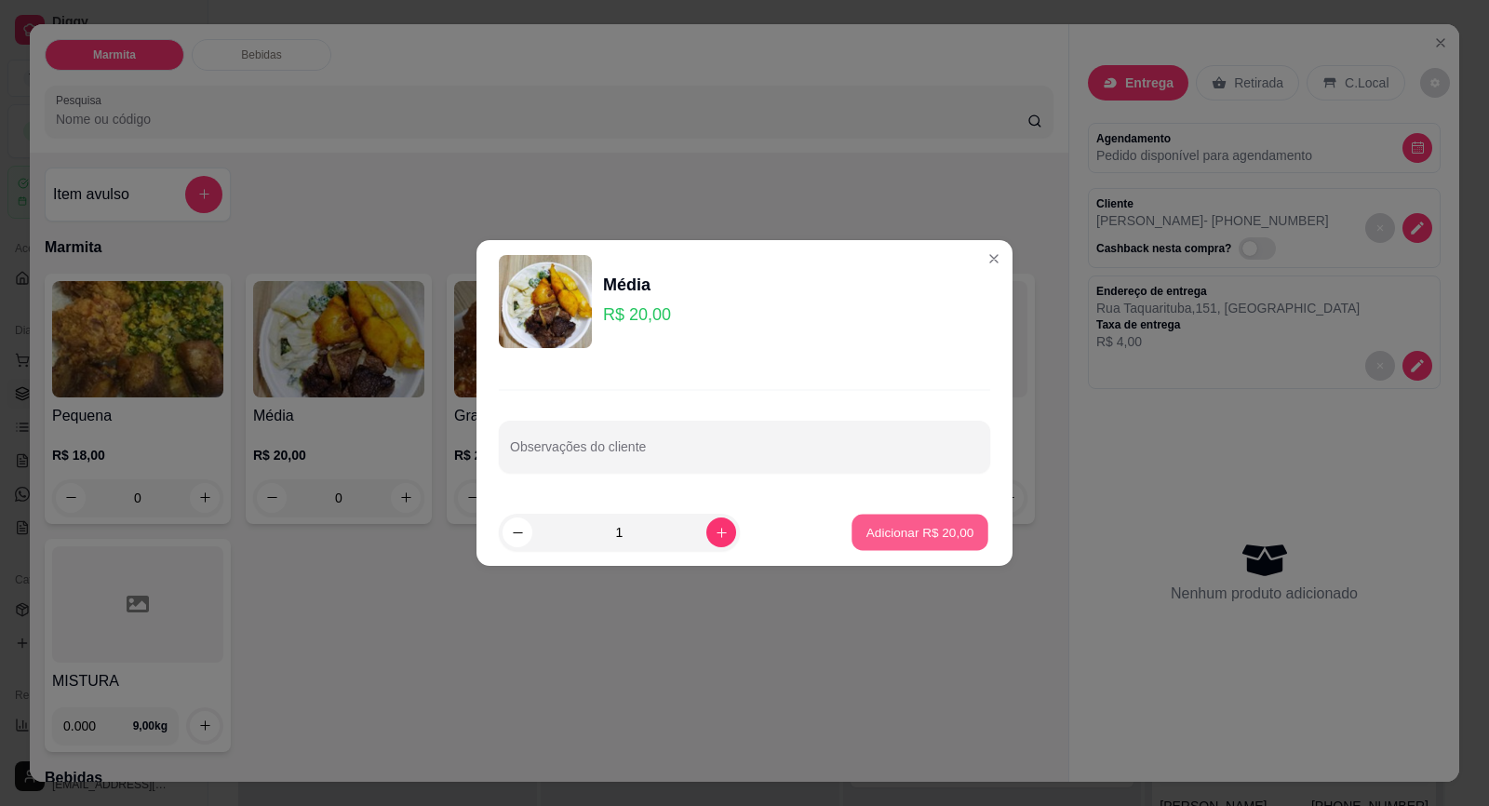
click at [883, 533] on p "Adicionar R$ 20,00" at bounding box center [920, 532] width 108 height 18
type input "1"
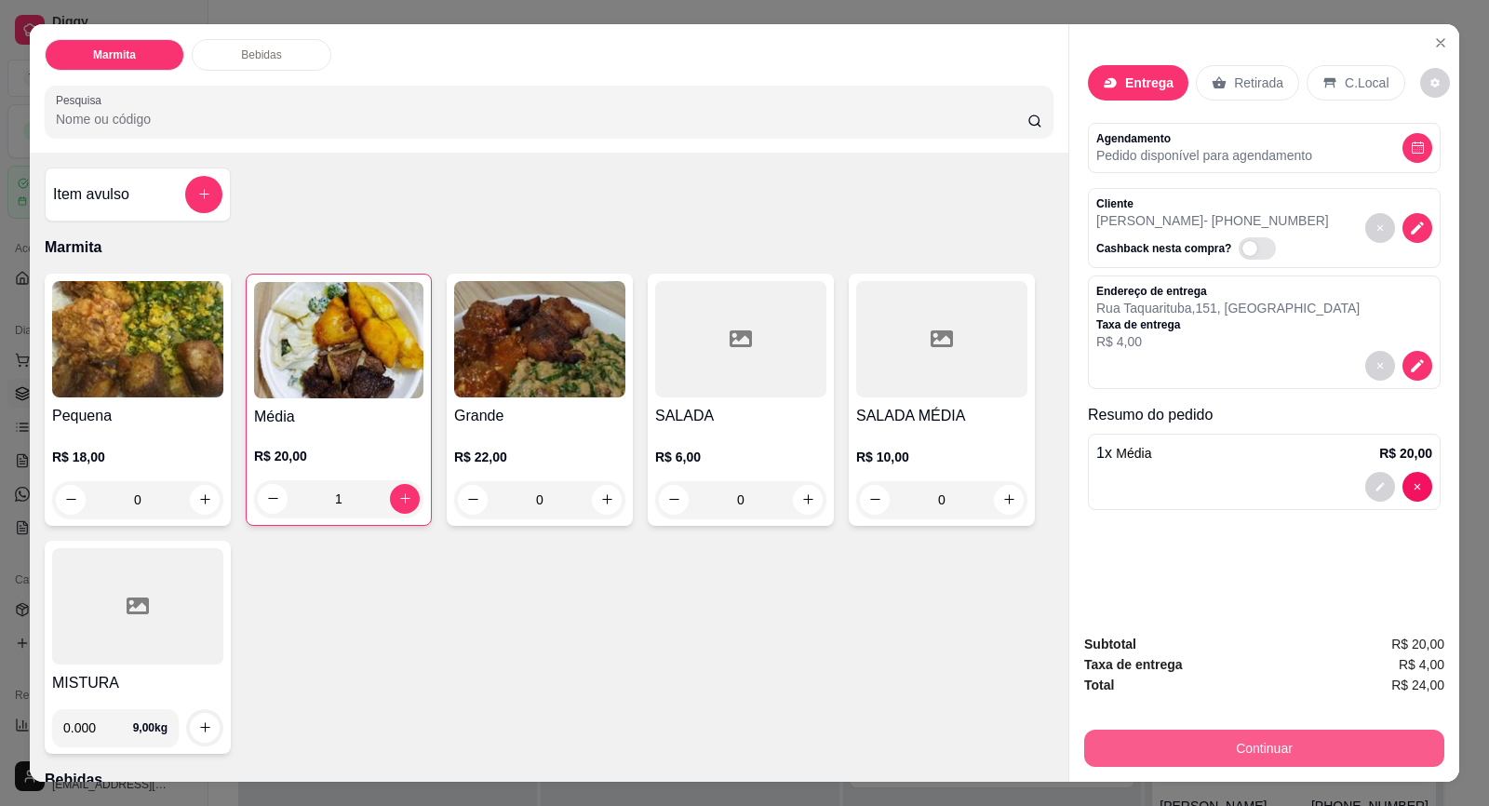
click at [1229, 744] on button "Continuar" at bounding box center [1264, 748] width 360 height 37
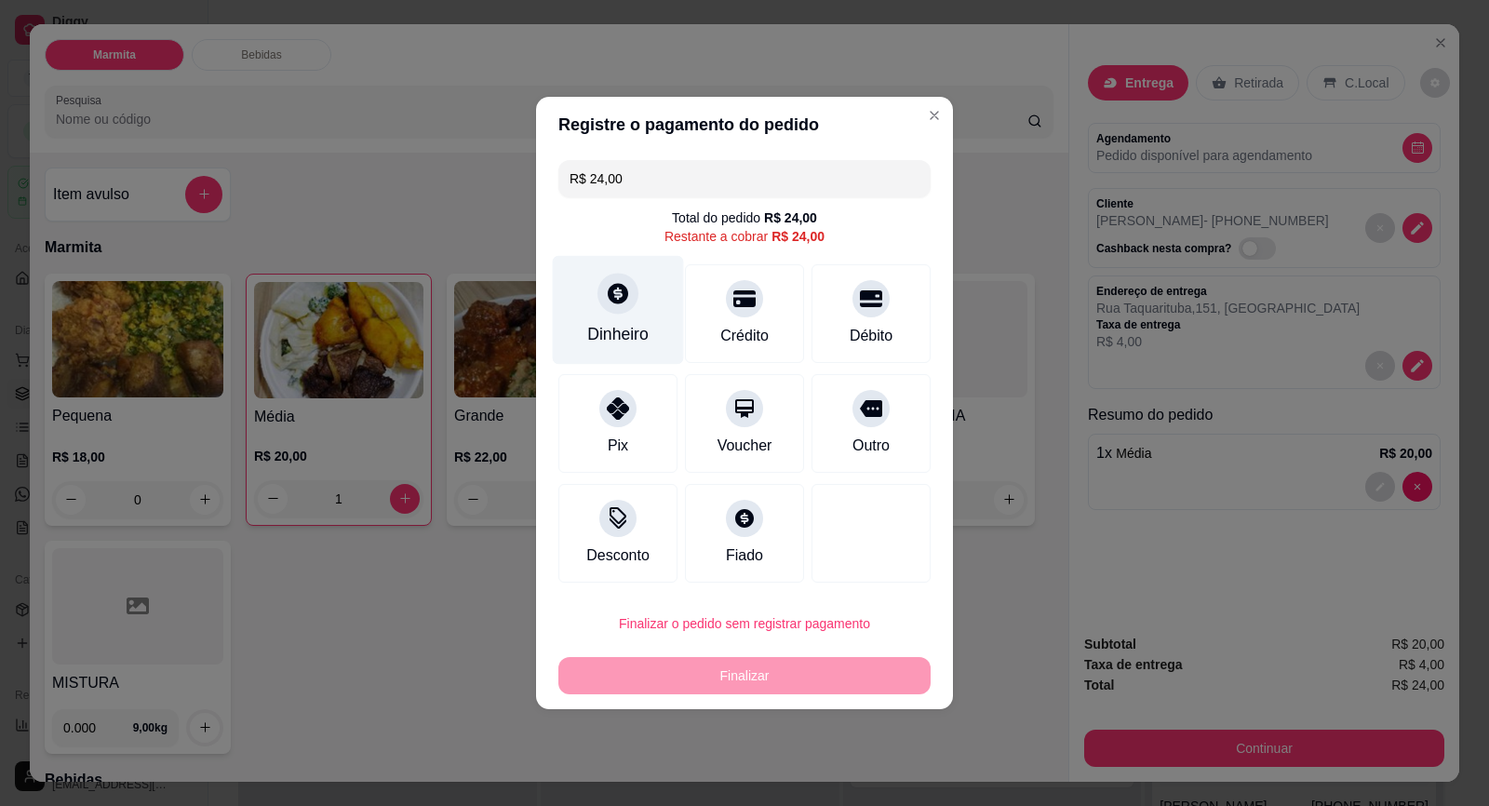
click at [630, 311] on div at bounding box center [617, 293] width 41 height 41
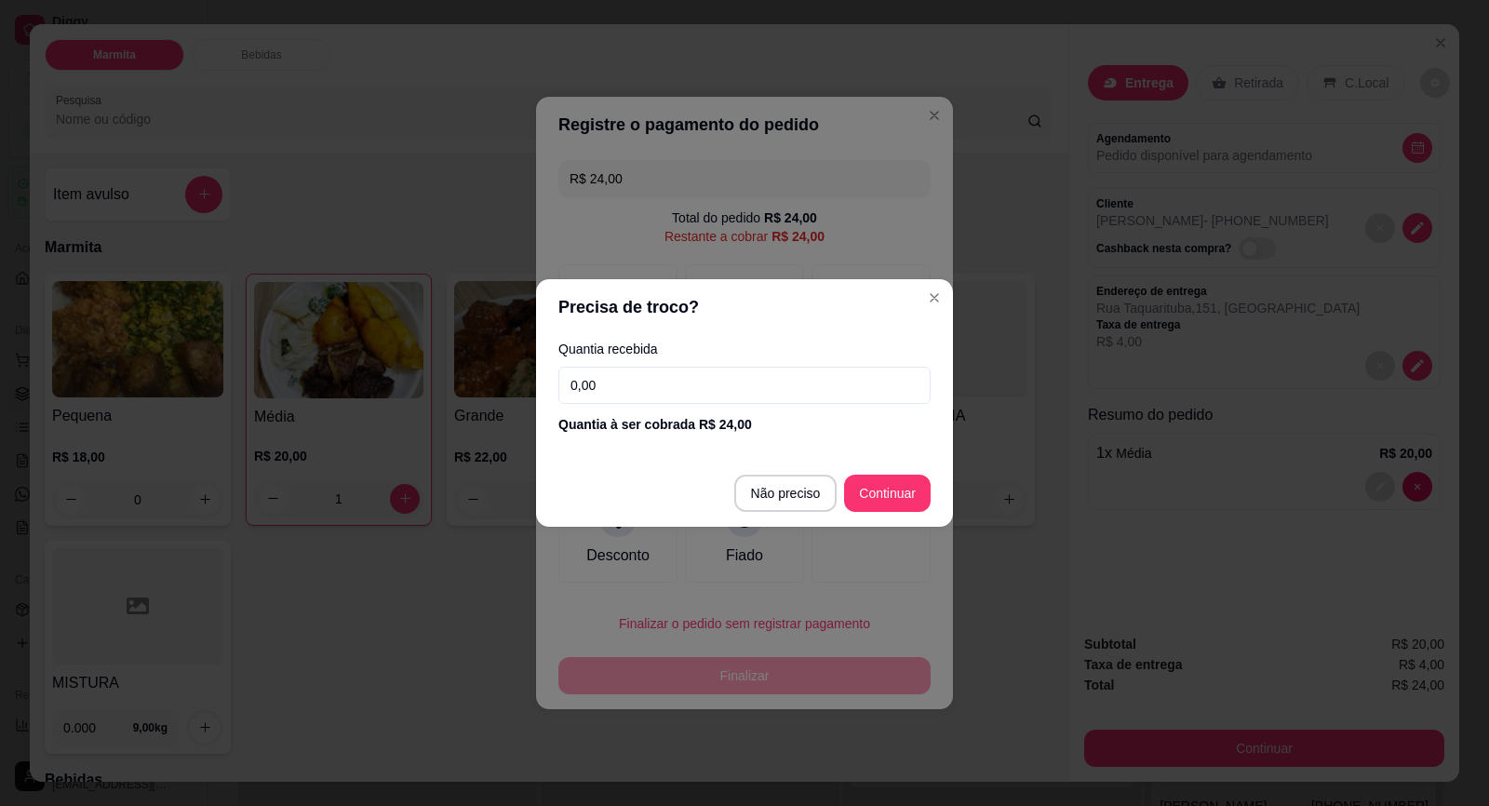
click at [650, 394] on input "0,00" at bounding box center [744, 385] width 372 height 37
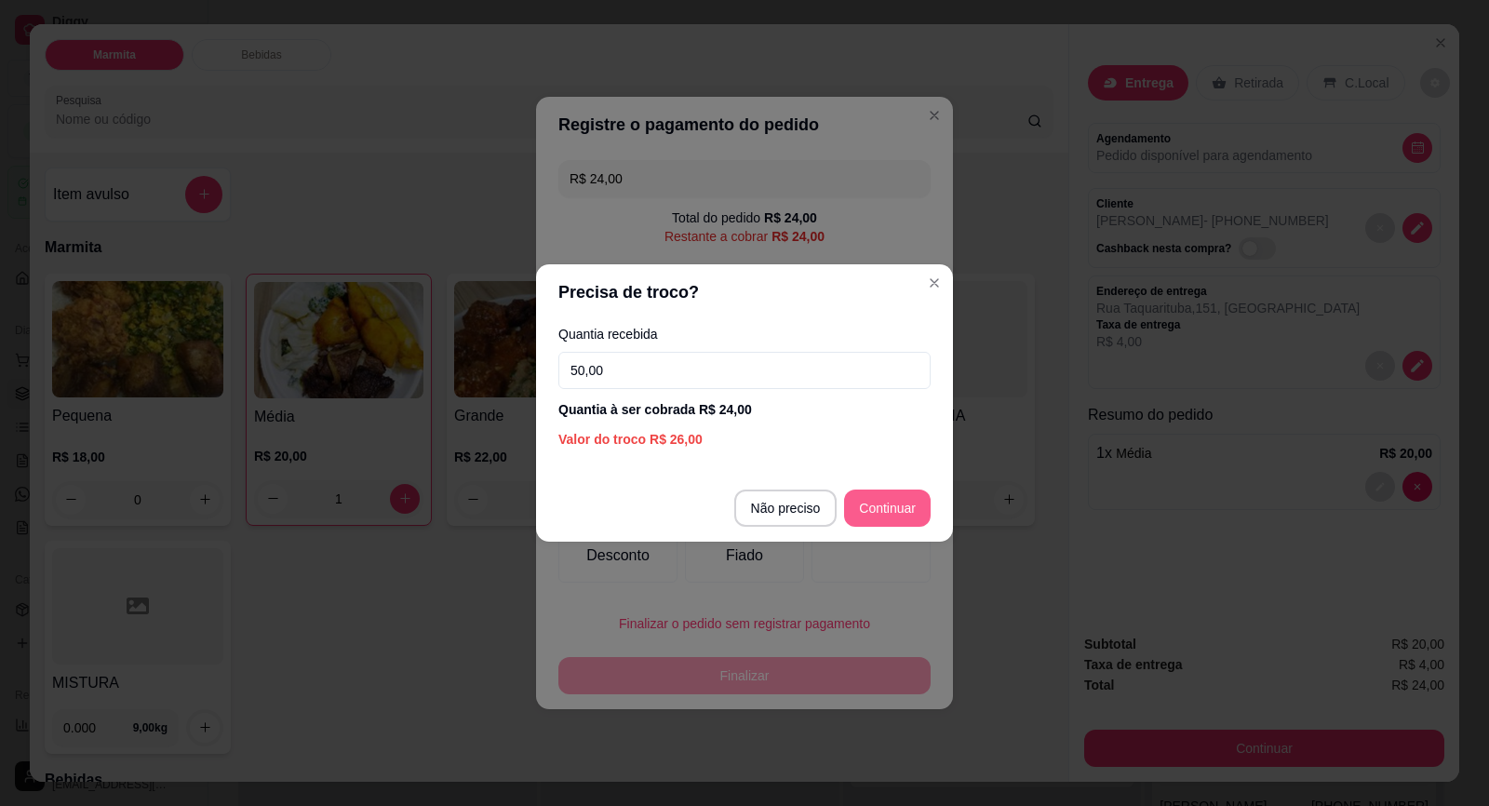
type input "50,00"
type input "R$ 0,00"
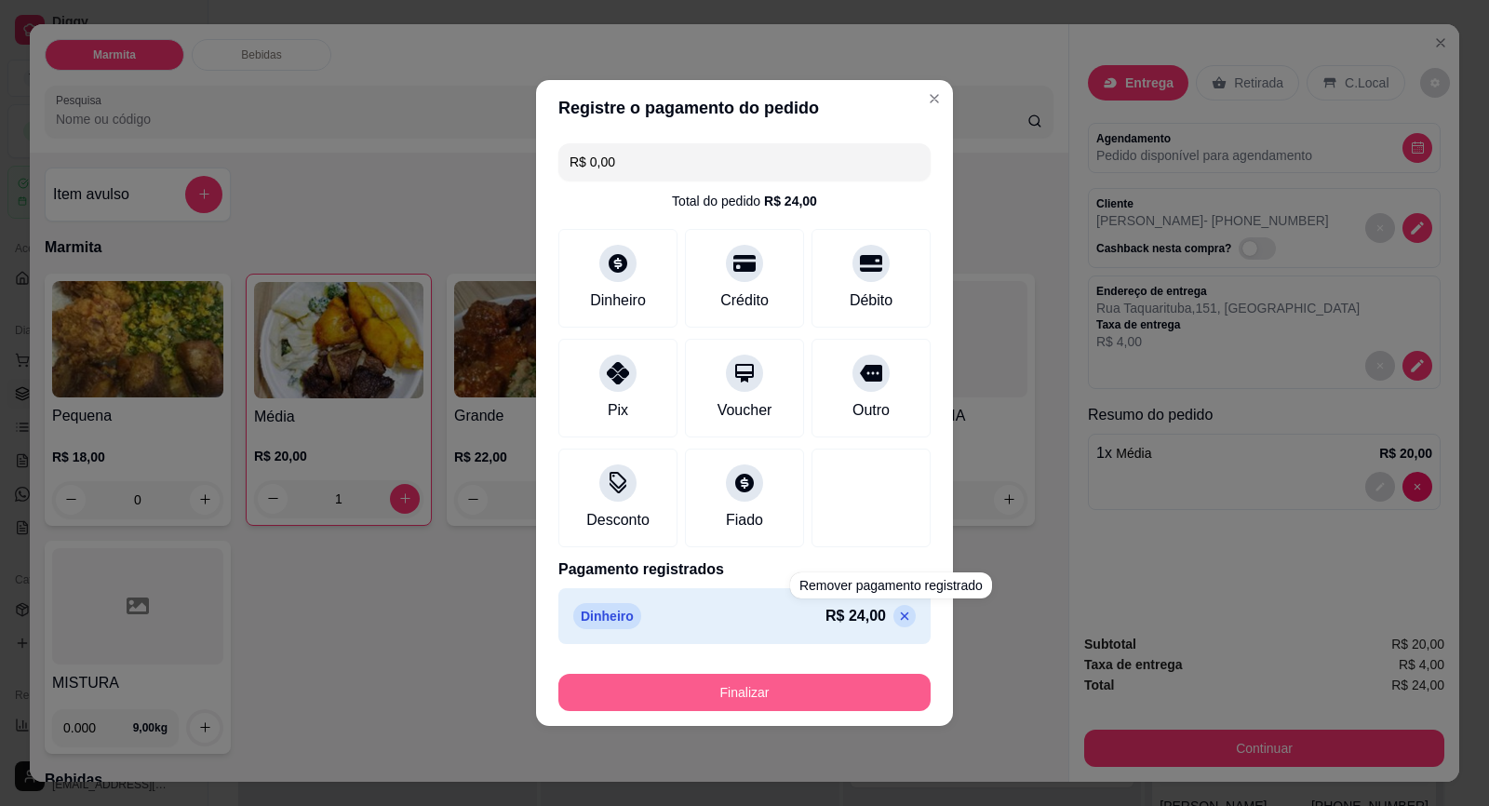
click at [870, 699] on button "Finalizar" at bounding box center [744, 692] width 372 height 37
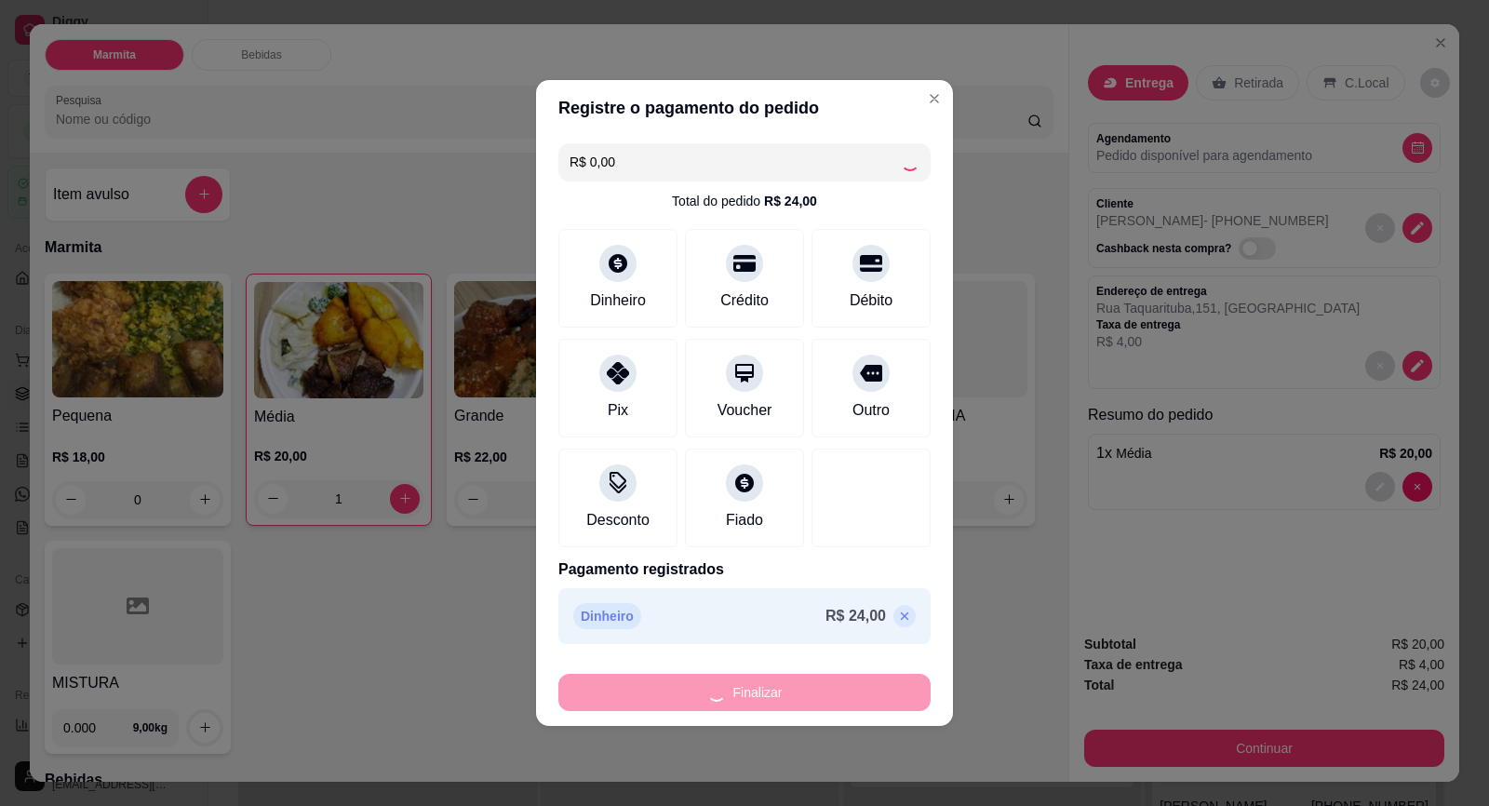
type input "0"
type input "-R$ 24,00"
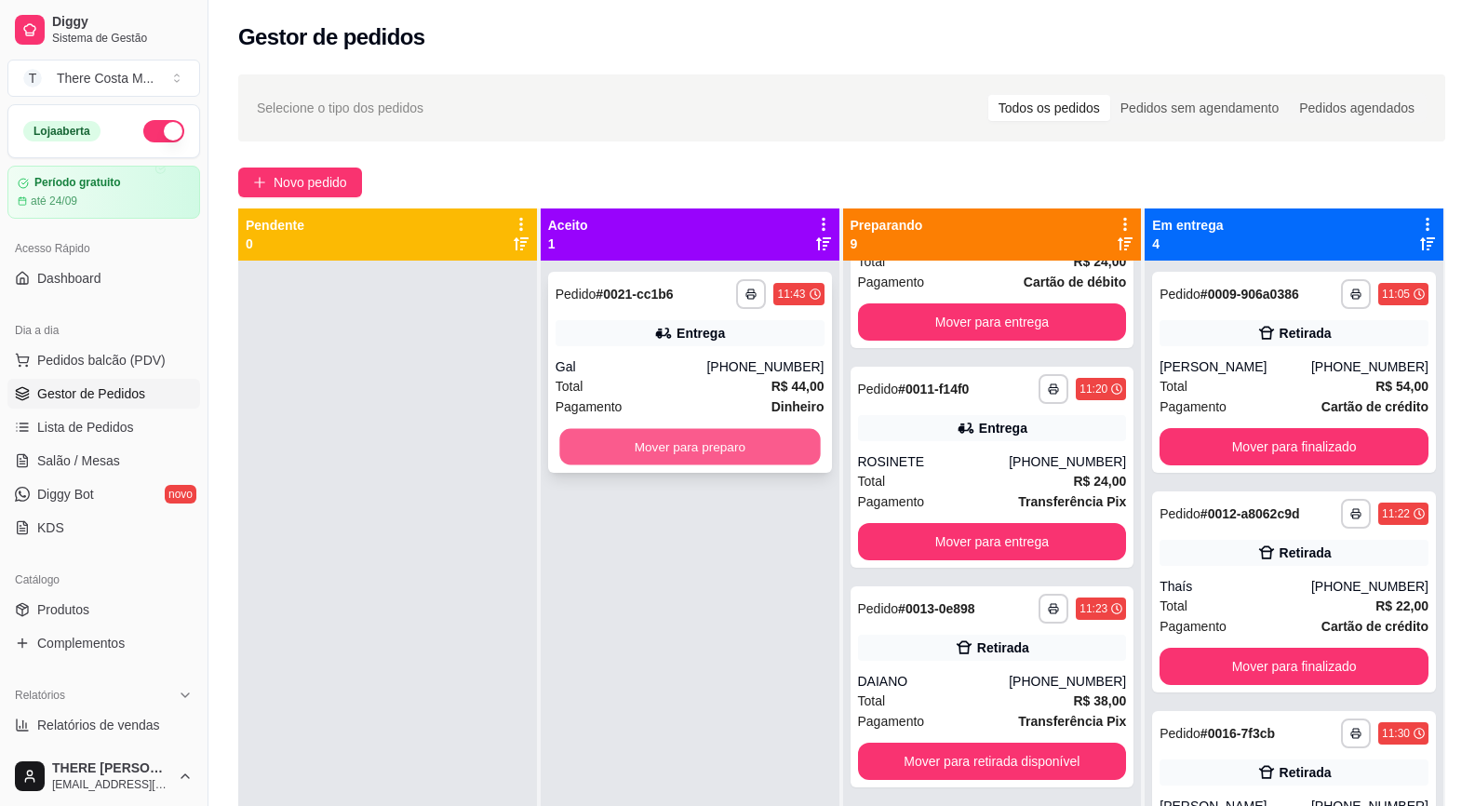
click at [771, 441] on button "Mover para preparo" at bounding box center [689, 447] width 261 height 36
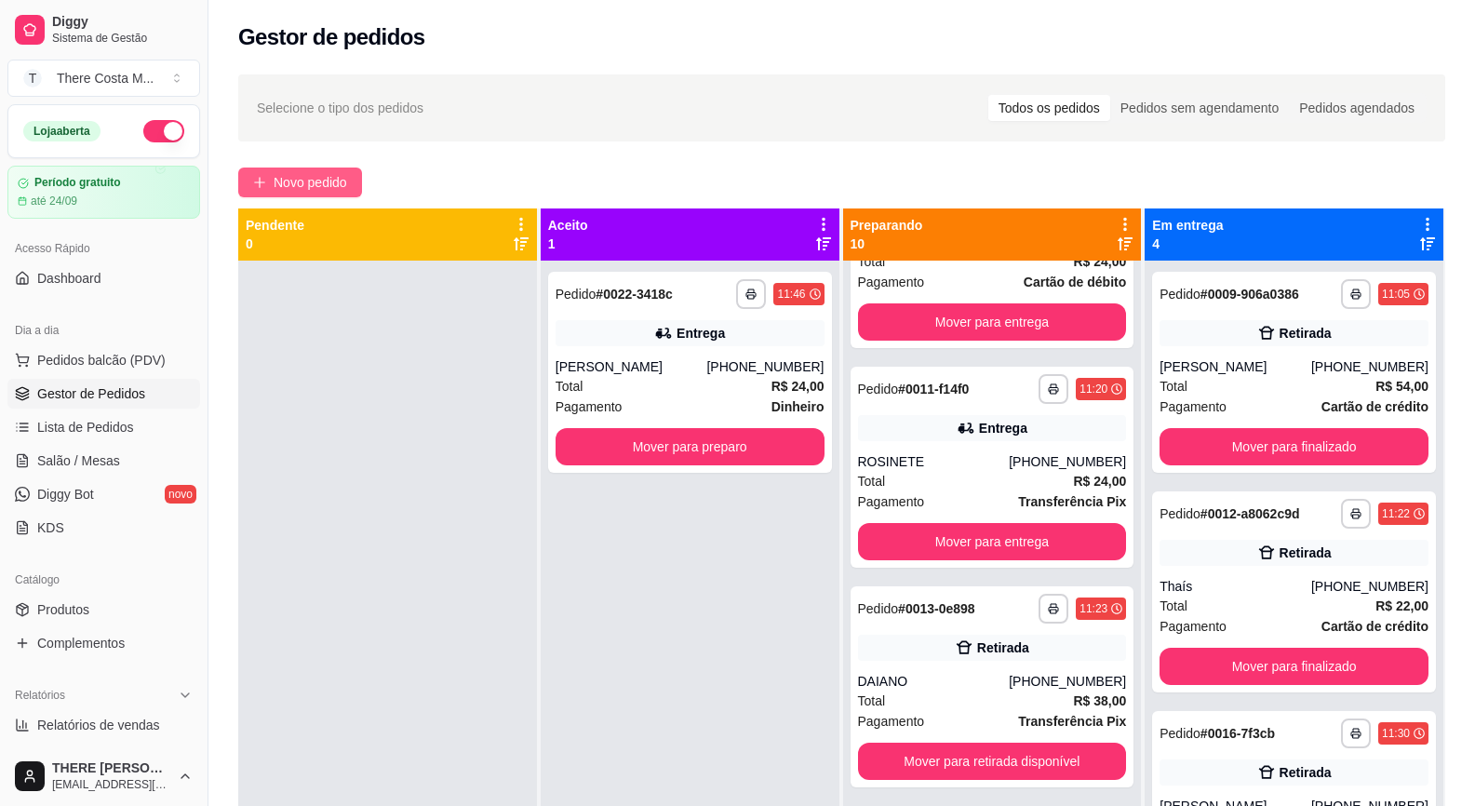
click at [282, 171] on button "Novo pedido" at bounding box center [300, 183] width 124 height 30
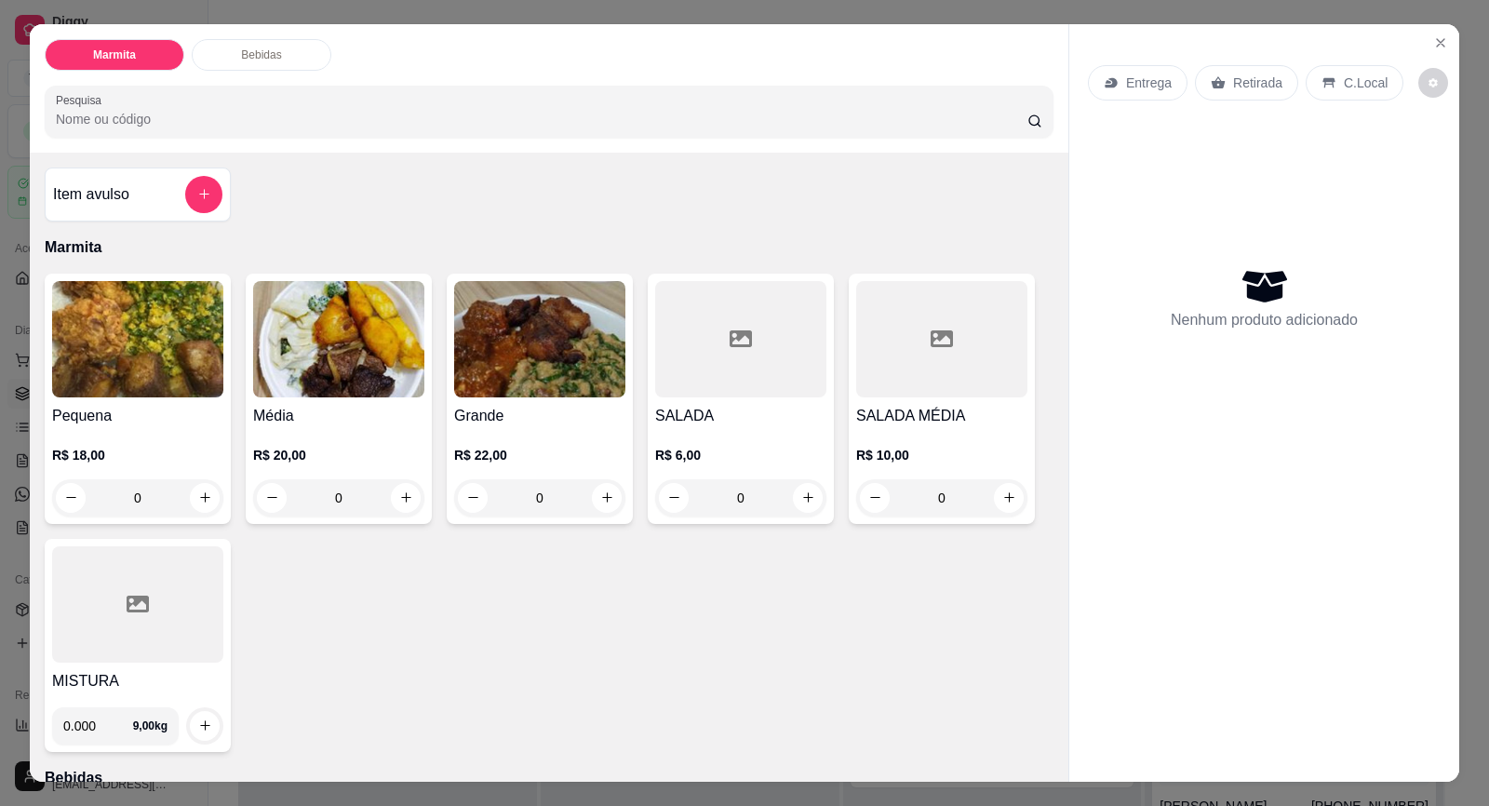
click at [1111, 92] on div "Entrega" at bounding box center [1138, 82] width 100 height 35
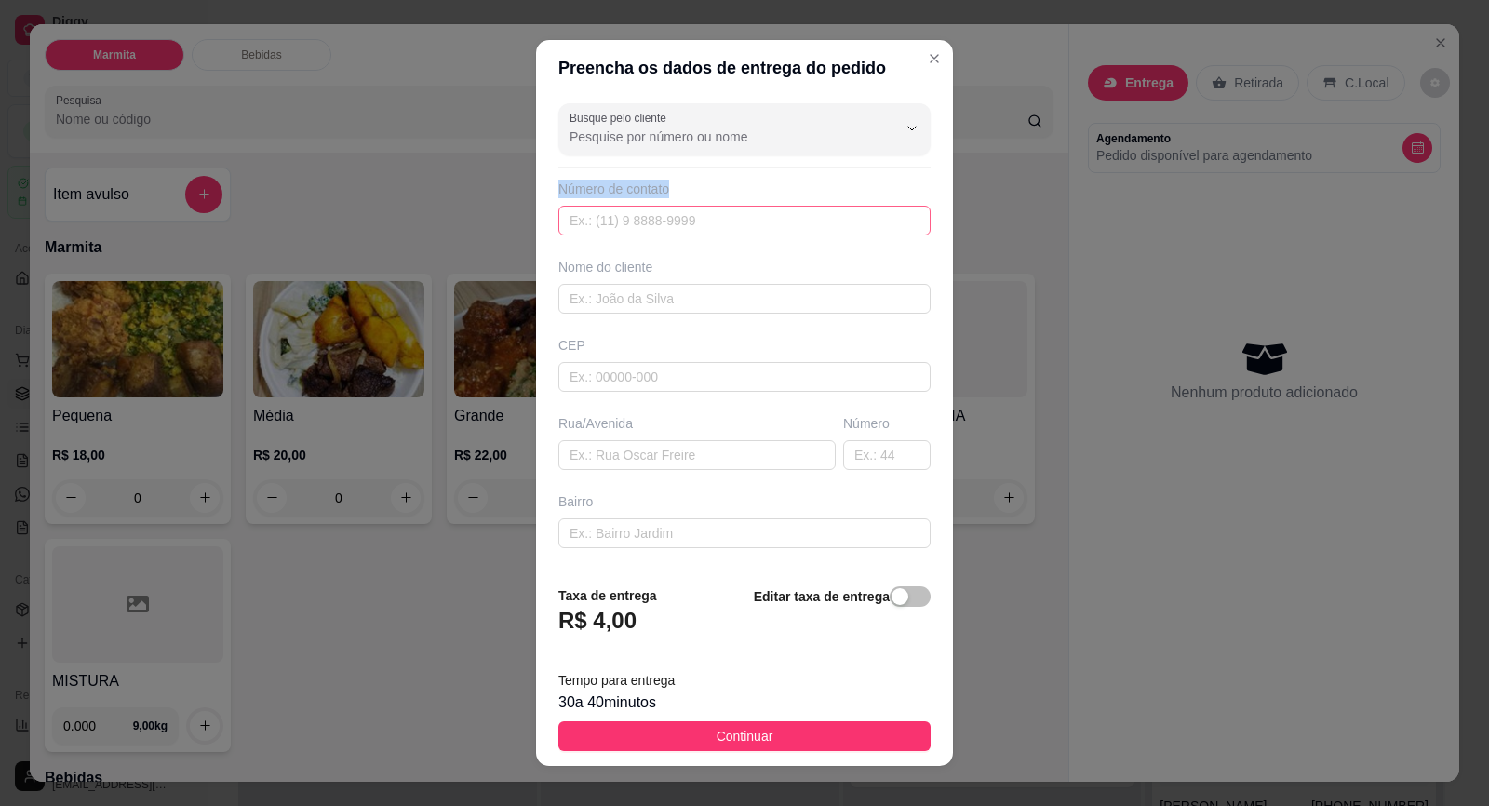
click at [736, 235] on div "Busque pelo cliente Número de contato Nome do cliente CEP Rua/[GEOGRAPHIC_DATA]" at bounding box center [744, 333] width 417 height 474
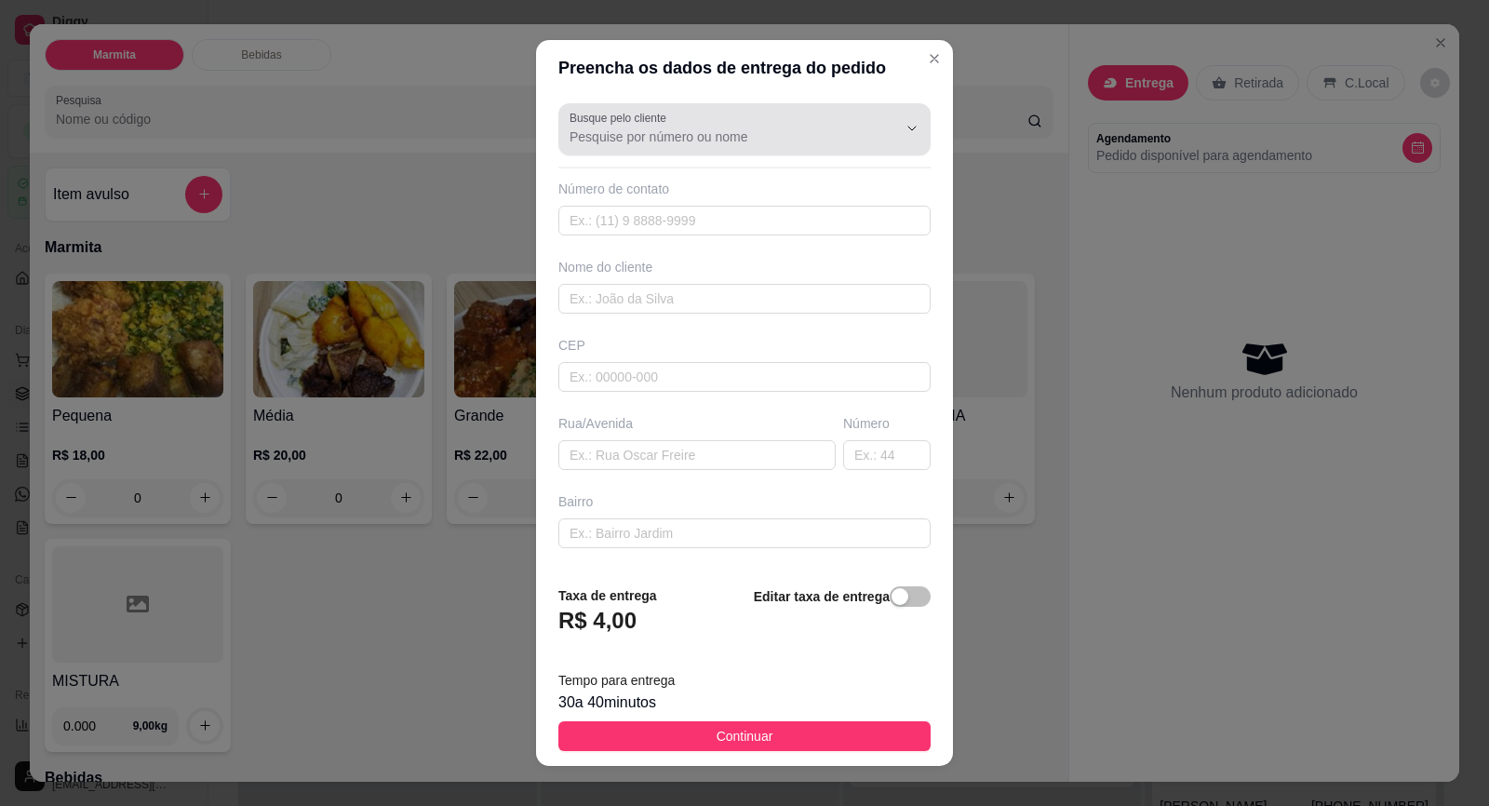
click at [735, 127] on div at bounding box center [745, 129] width 350 height 37
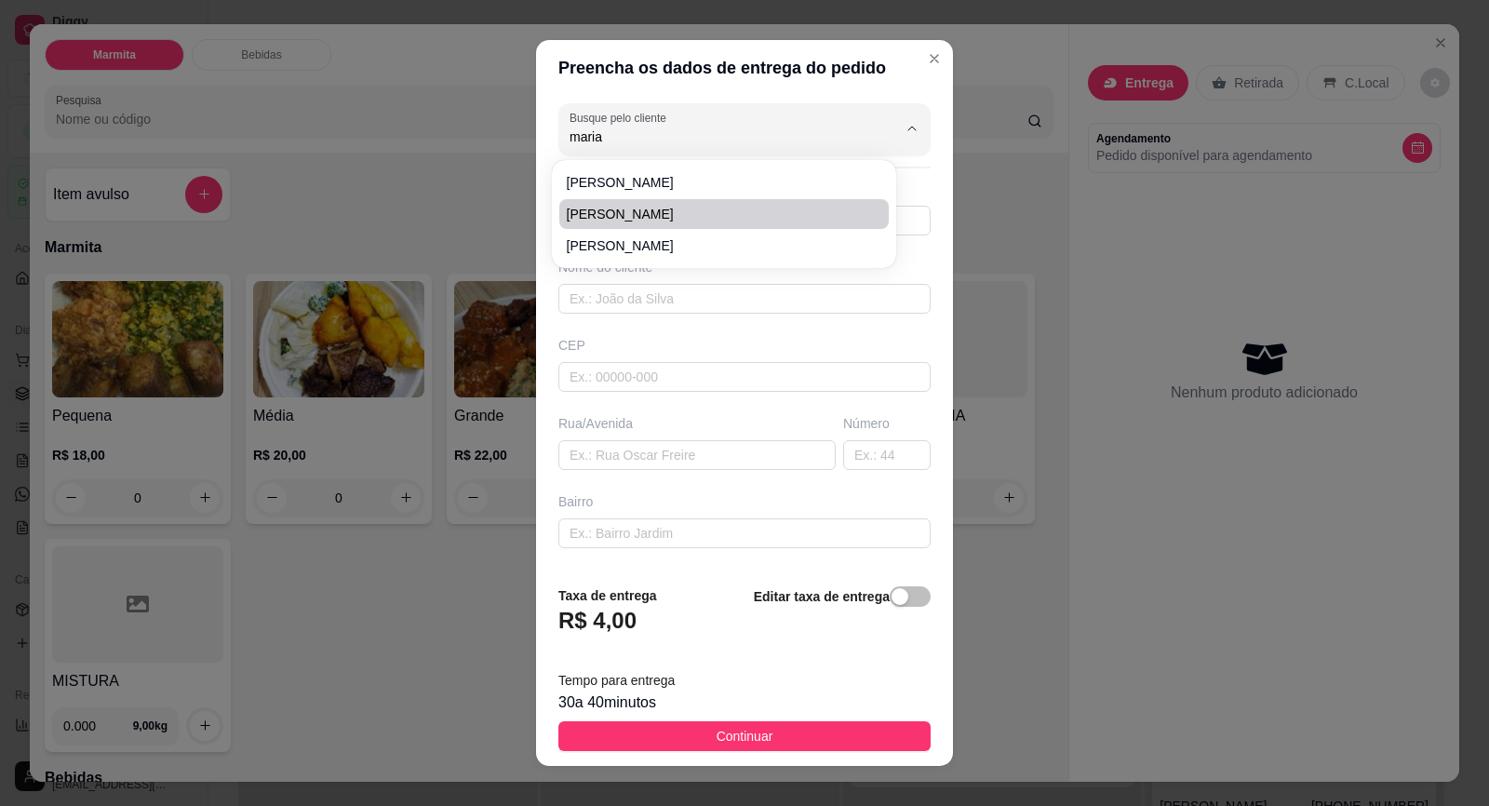
click at [630, 207] on span "[PERSON_NAME]" at bounding box center [715, 214] width 296 height 19
type input "[PERSON_NAME]"
type input "15998528216"
type input "[PERSON_NAME]"
type input "18440000"
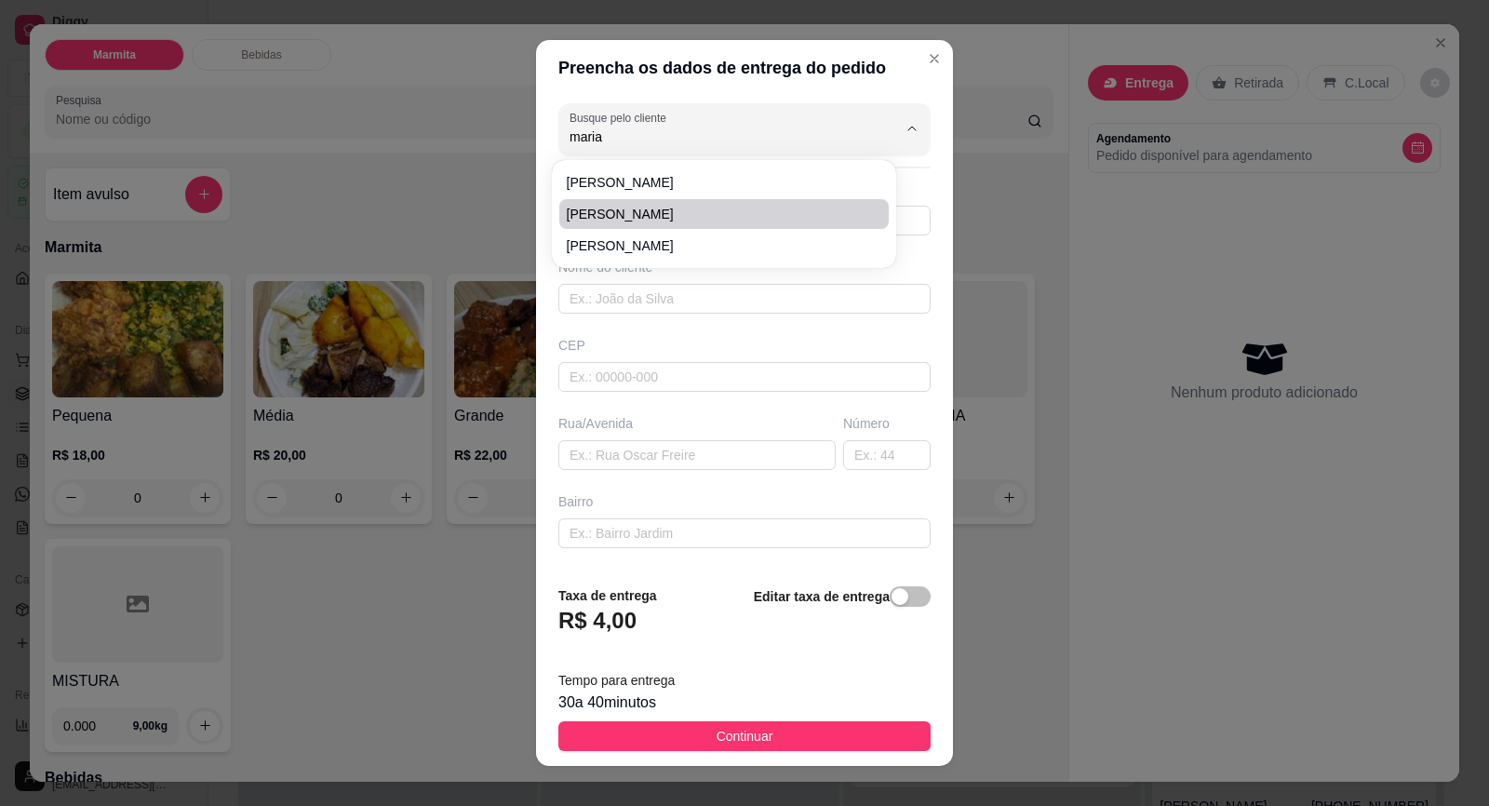
type input "BAR DO FEINHO"
type input "0"
type input "CENTRO"
type input "Itaberá"
type input "BAR DO FEINHO"
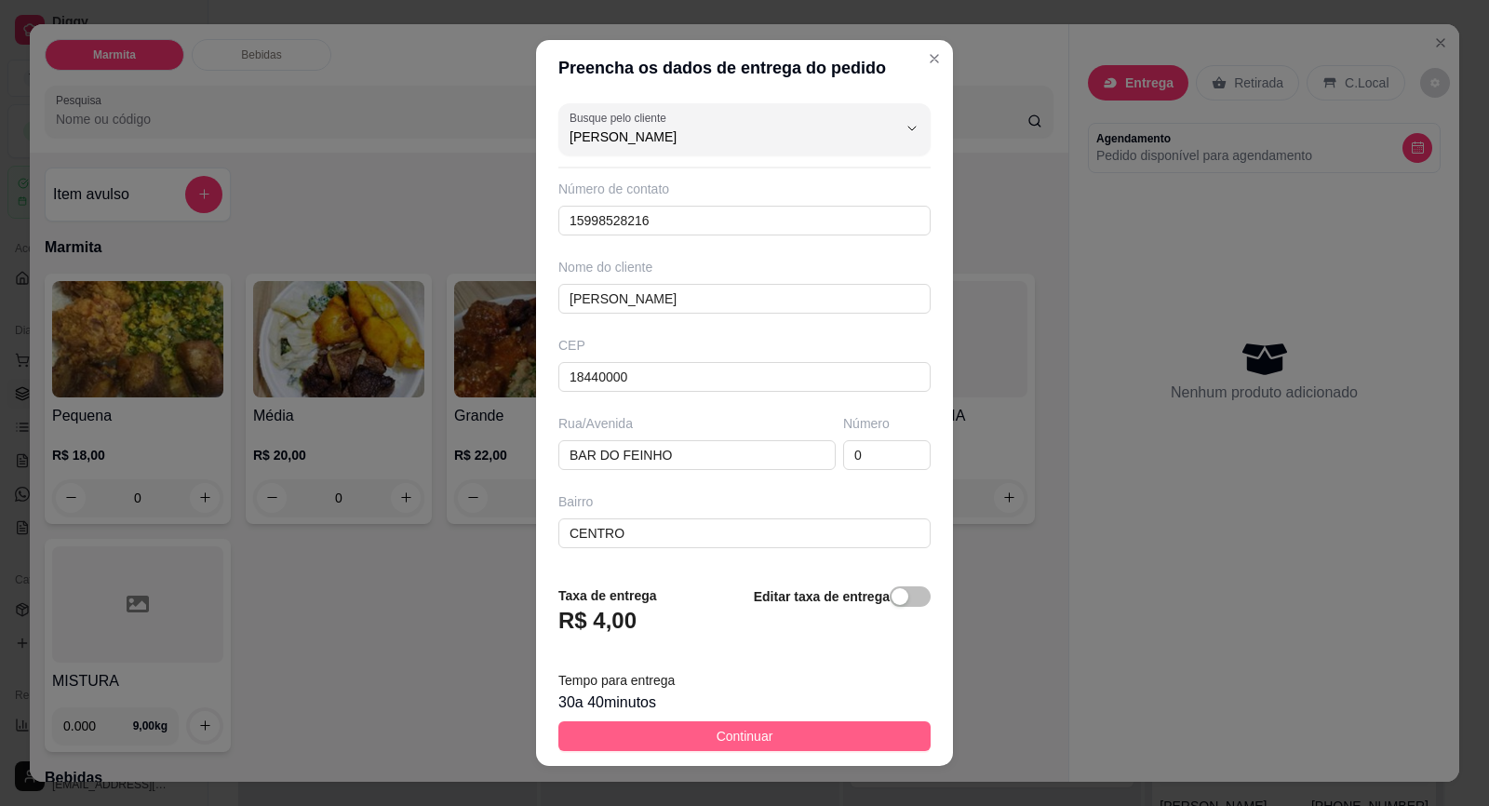
type input "[PERSON_NAME]"
click at [680, 738] on button "Continuar" at bounding box center [744, 736] width 372 height 30
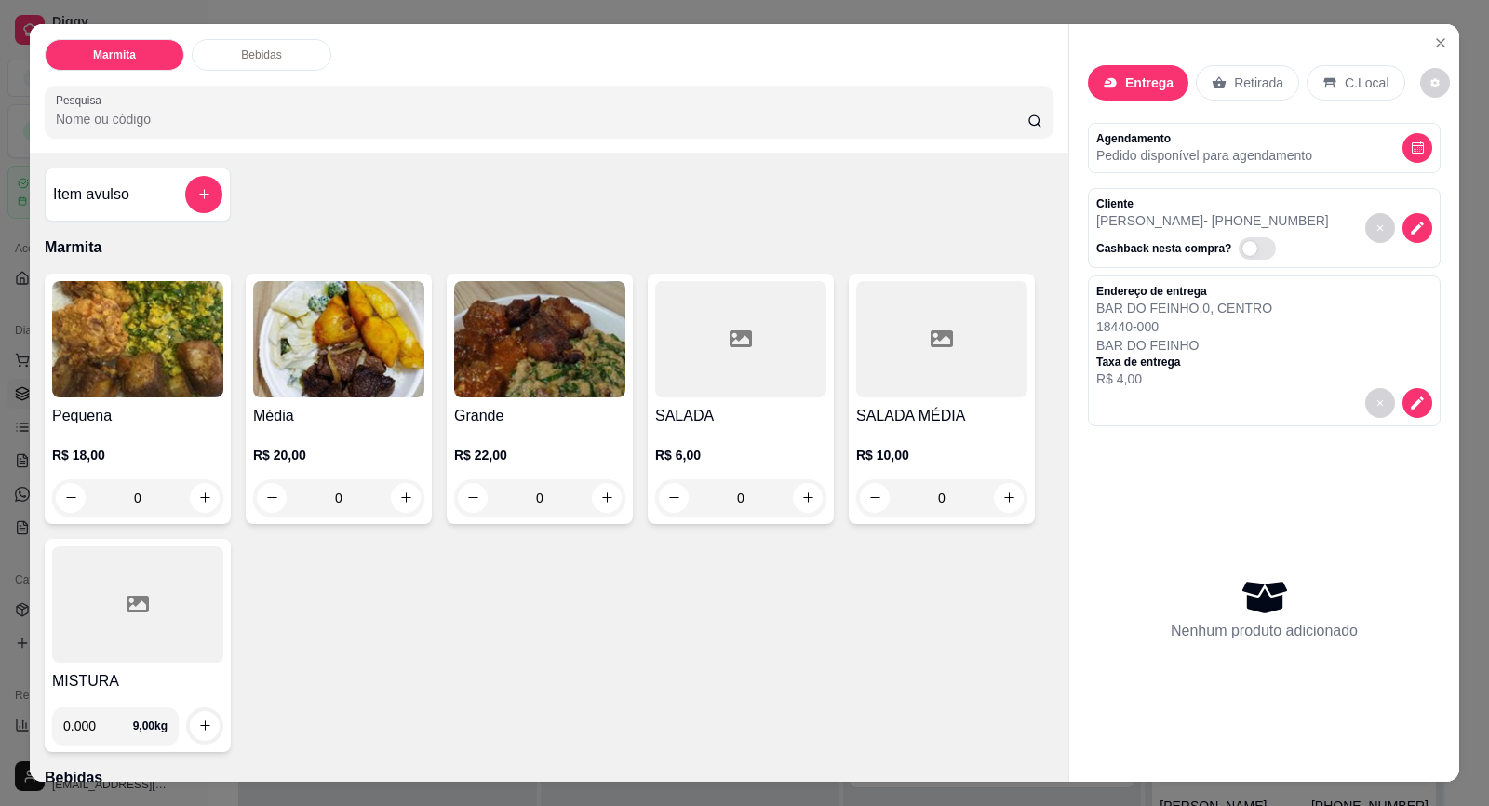
click at [129, 431] on div "R$ 18,00 0" at bounding box center [137, 471] width 171 height 89
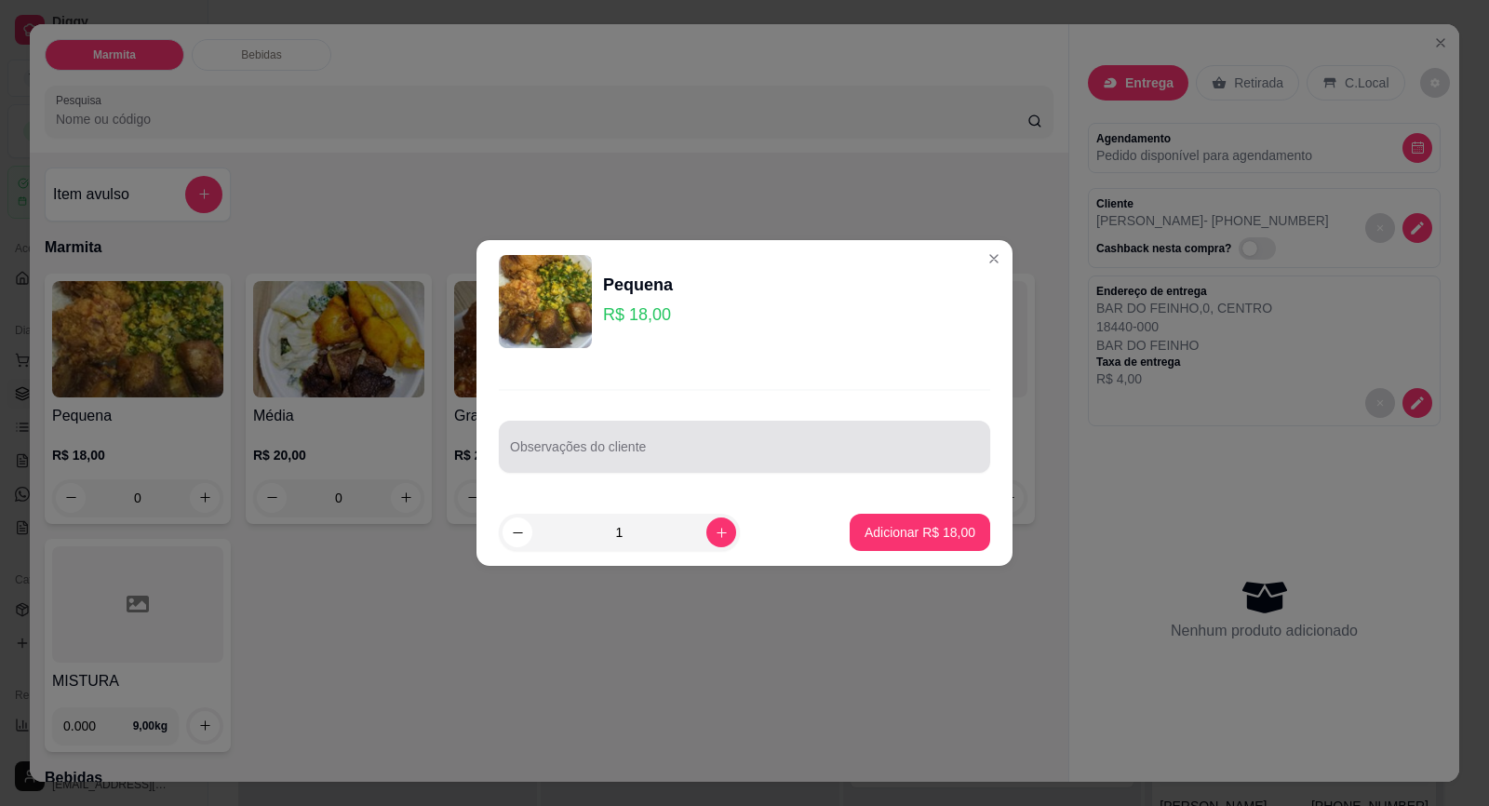
click at [736, 427] on div "Observações do cliente" at bounding box center [744, 447] width 491 height 52
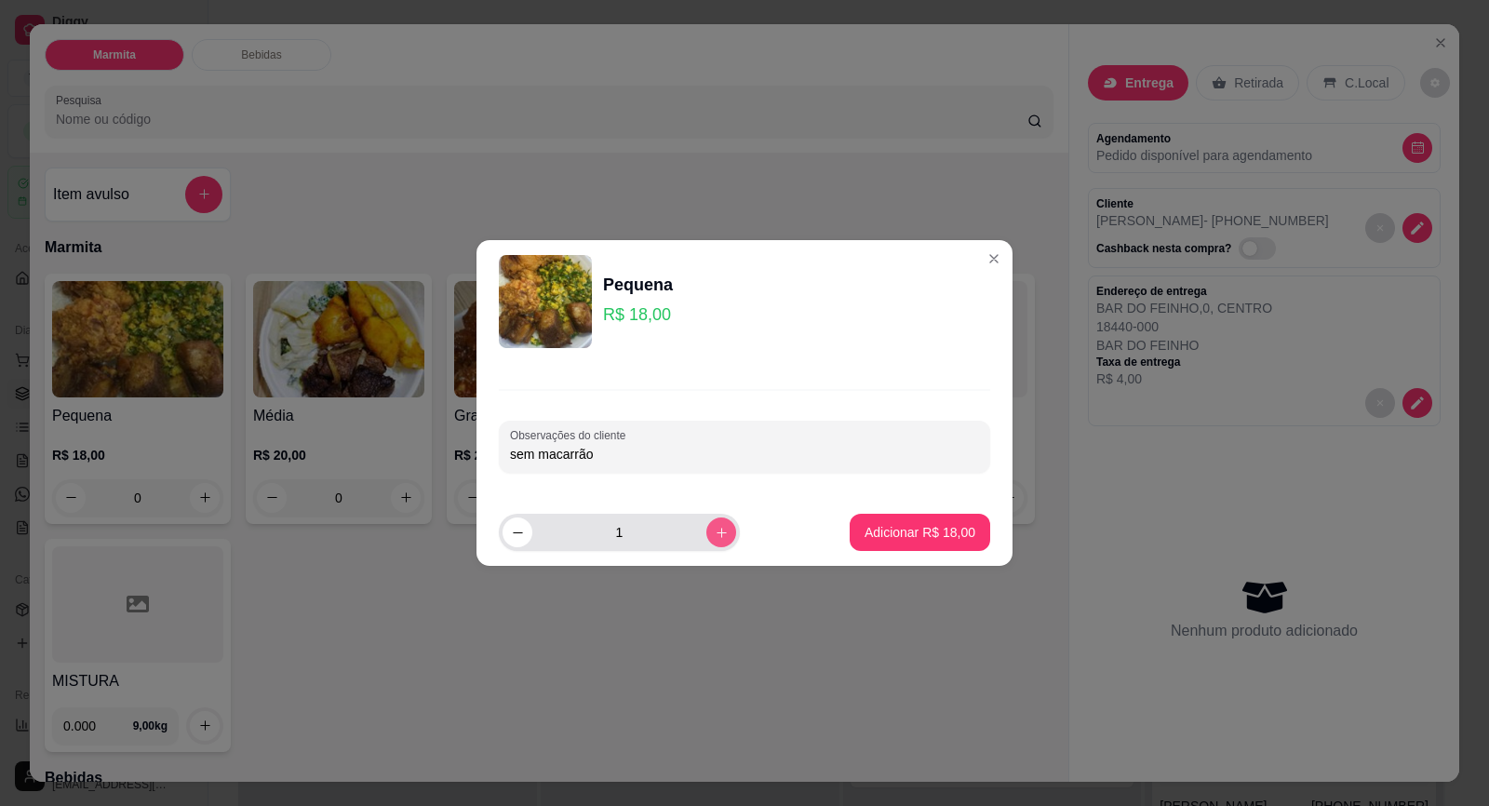
type input "sem macarrão"
click at [706, 540] on button "increase-product-quantity" at bounding box center [721, 532] width 30 height 30
type input "2"
click at [895, 532] on p "Adicionar R$ 36,00" at bounding box center [920, 532] width 108 height 18
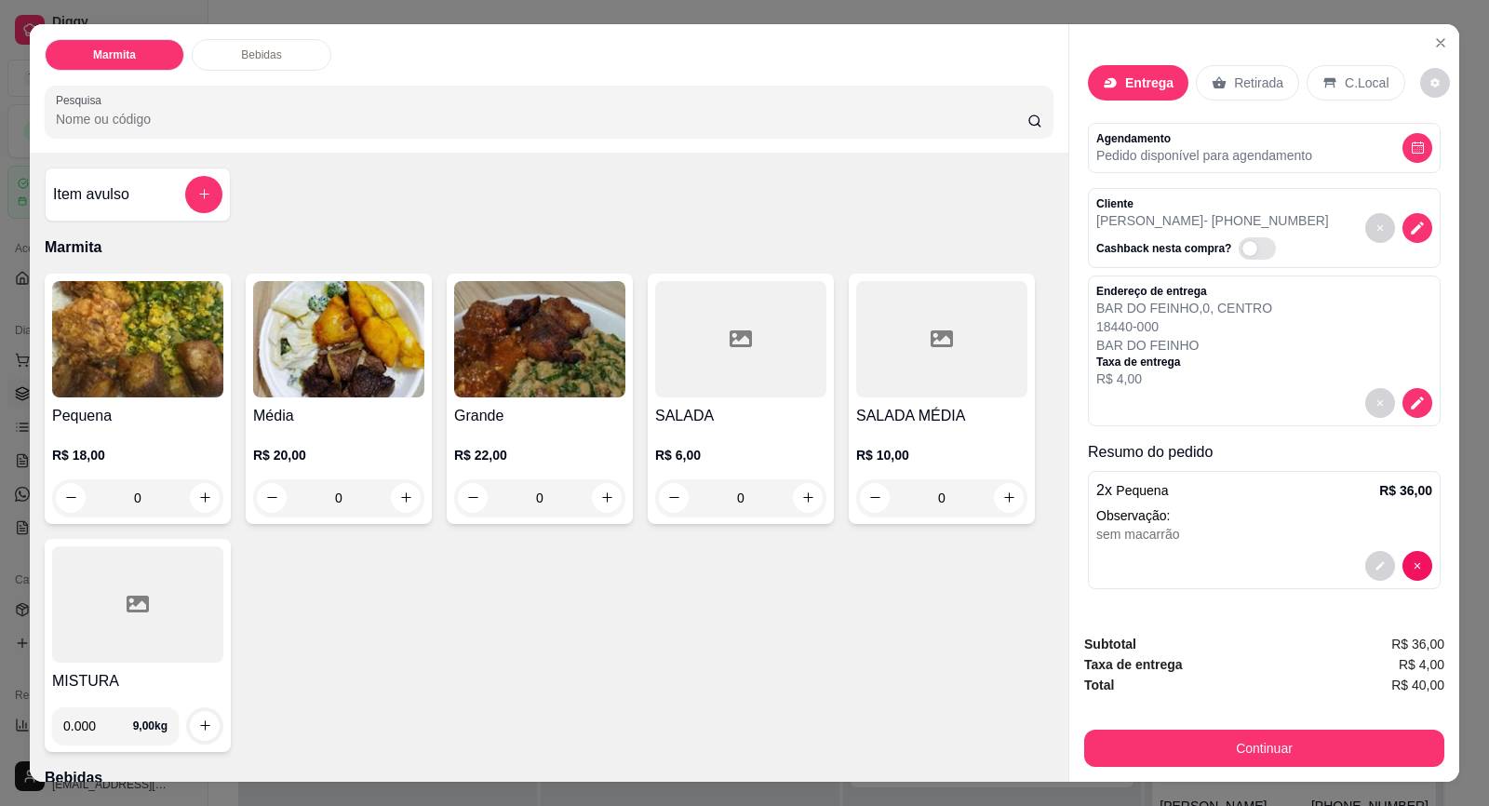
click at [160, 414] on h4 "Pequena" at bounding box center [137, 416] width 171 height 22
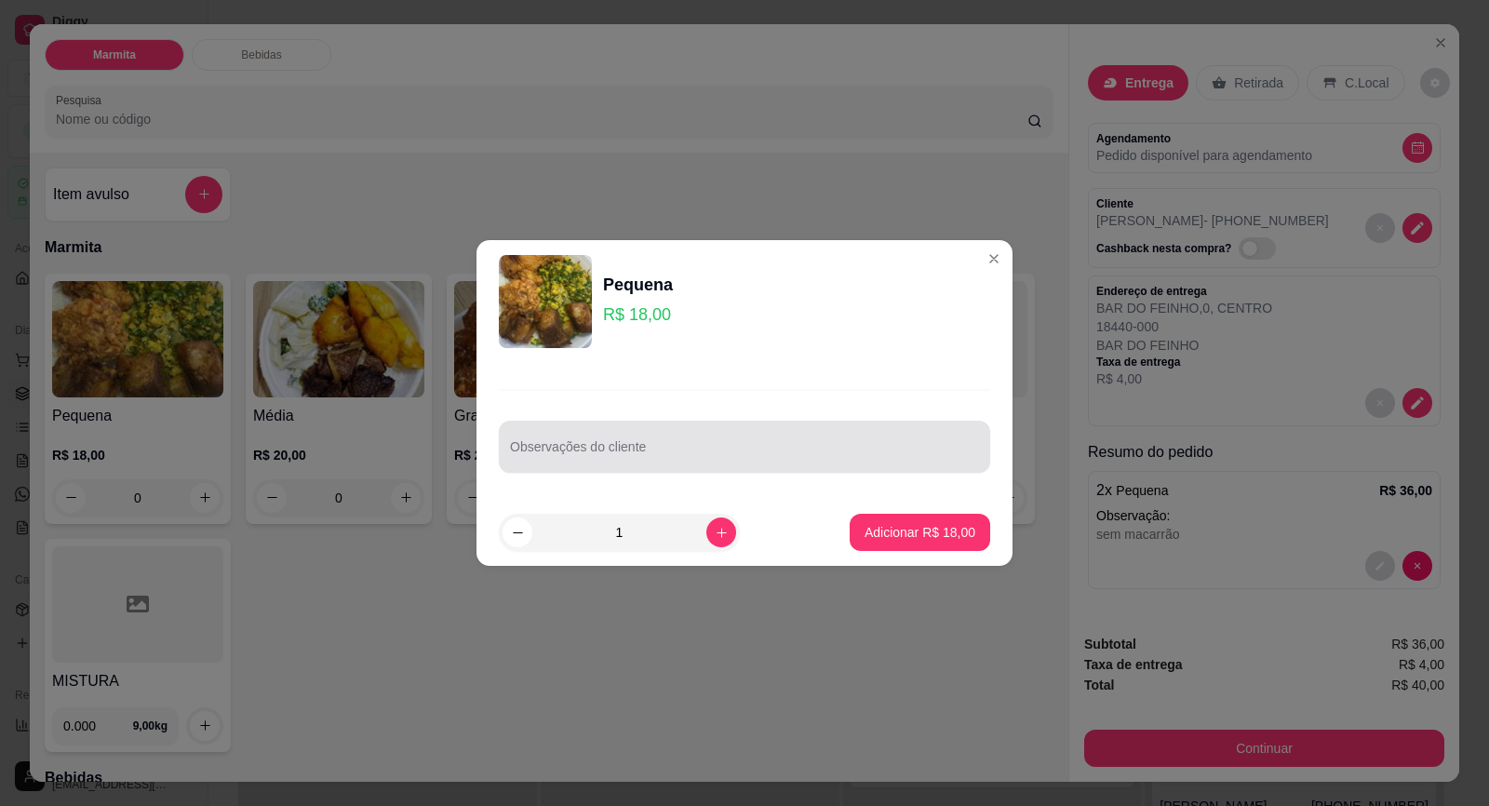
click at [588, 444] on div at bounding box center [744, 446] width 469 height 37
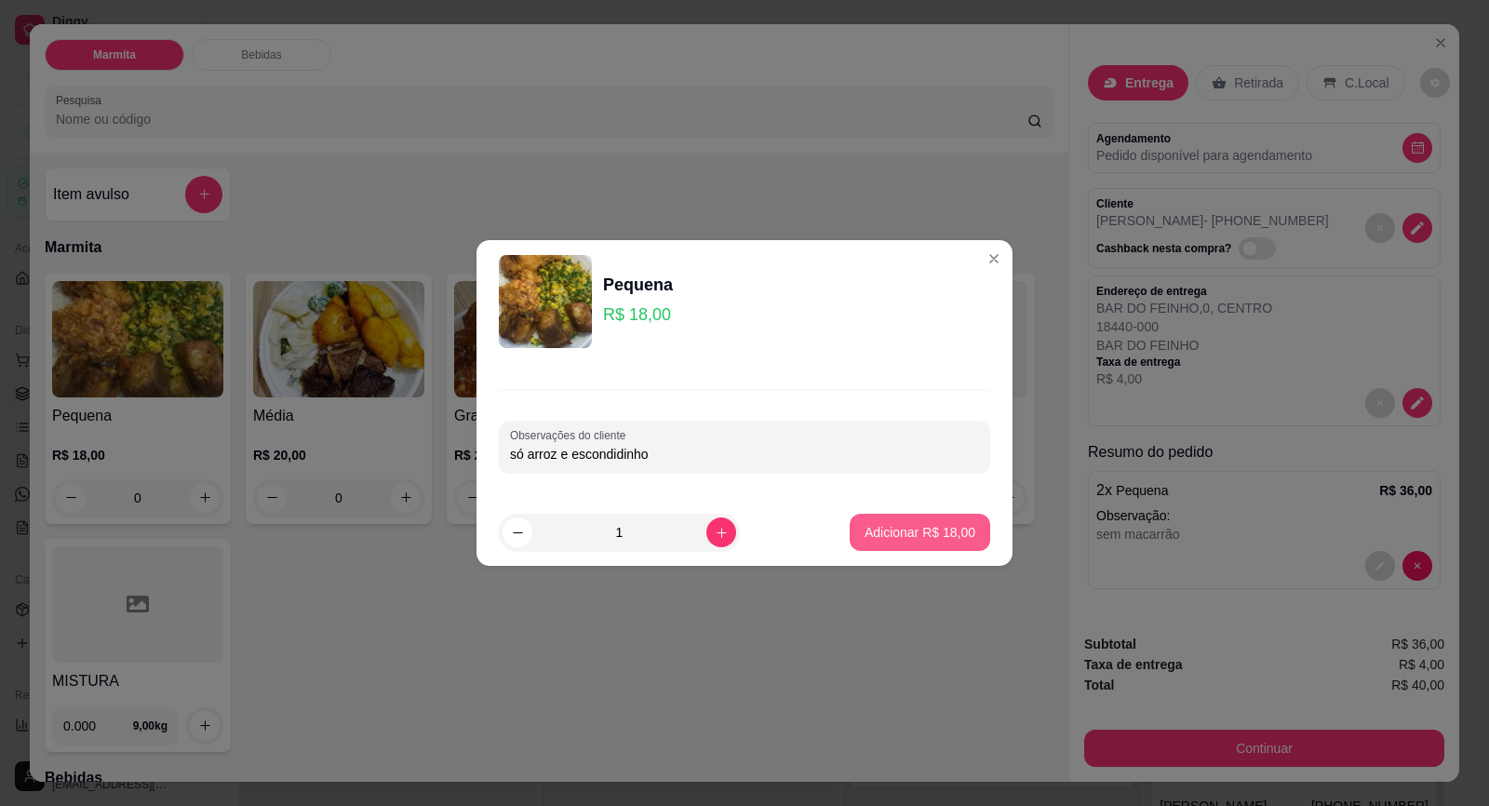
type input "só arroz e escondidinho"
click at [913, 525] on p "Adicionar R$ 18,00" at bounding box center [920, 532] width 108 height 18
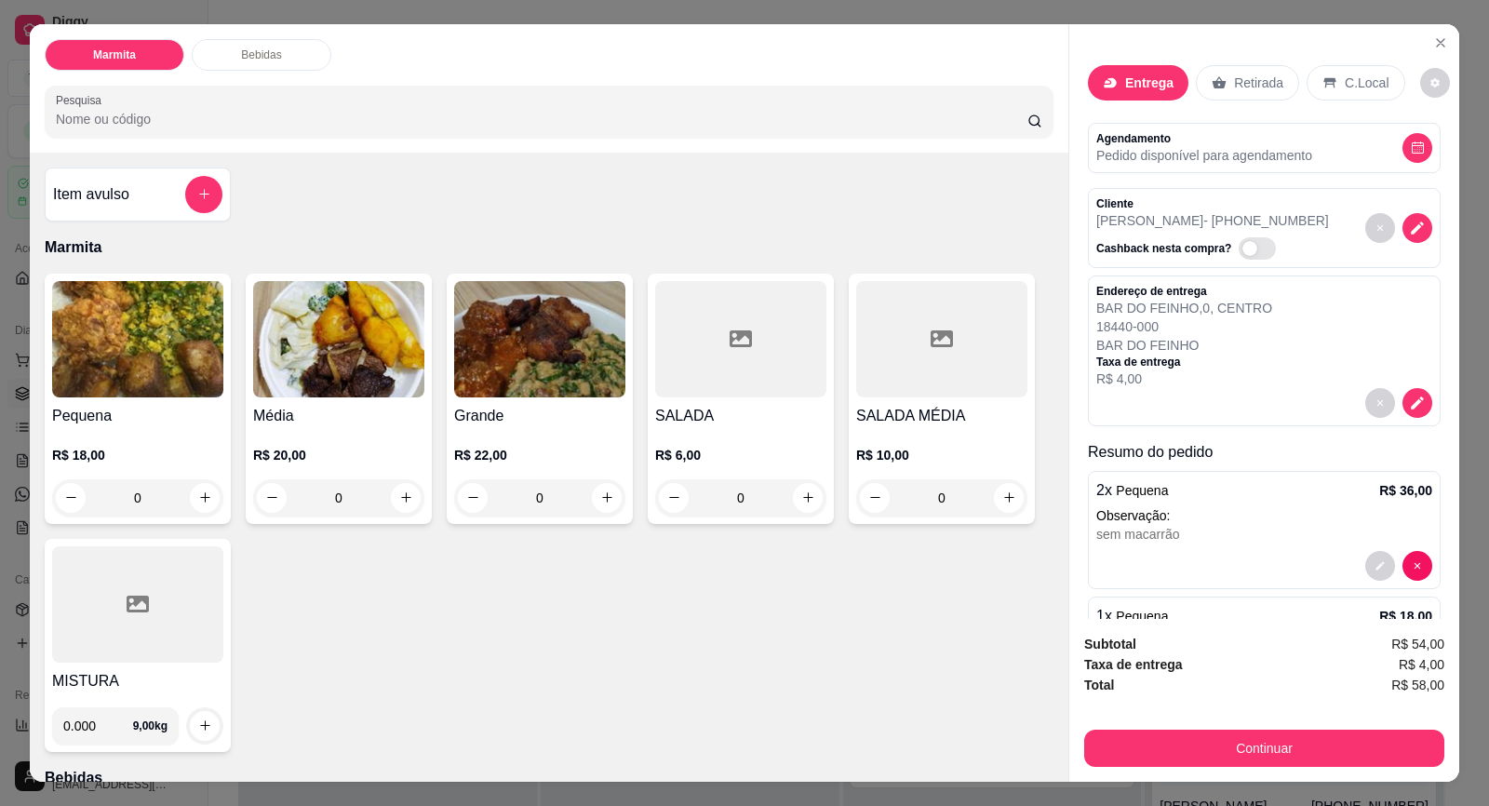
click at [348, 404] on div "Média R$ 20,00 0" at bounding box center [339, 399] width 186 height 250
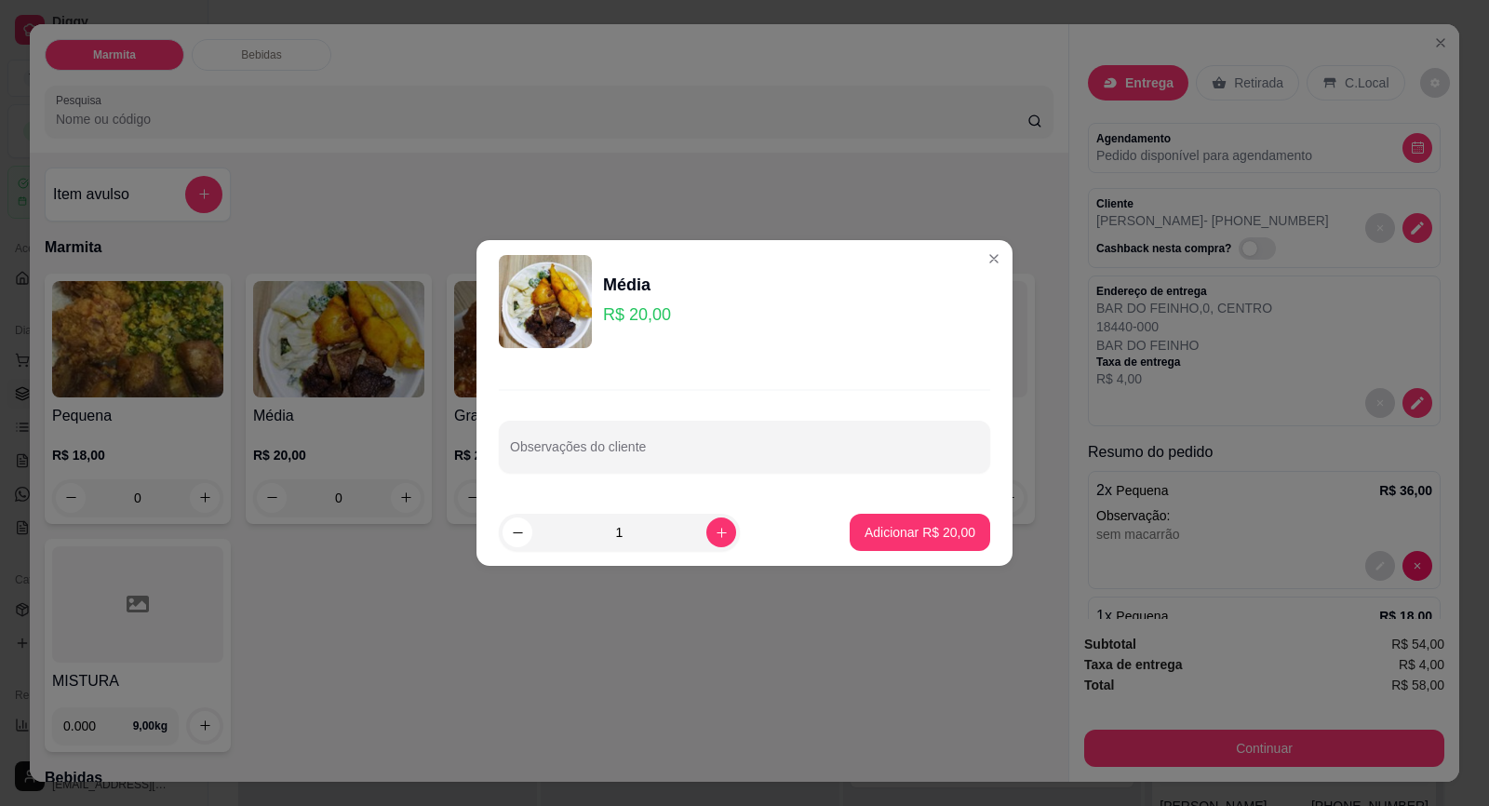
click at [584, 474] on div "Observações do cliente" at bounding box center [744, 431] width 536 height 136
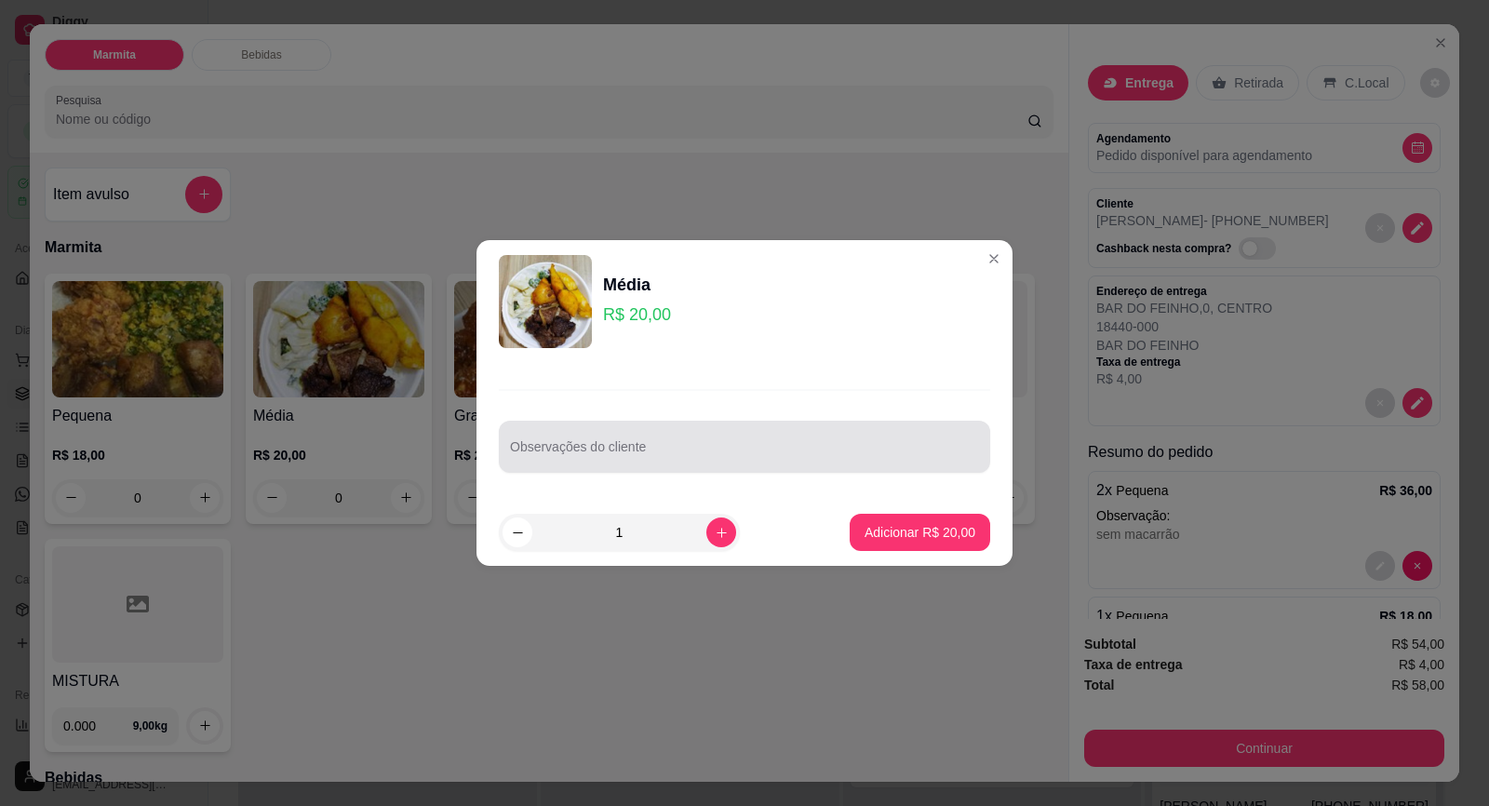
click at [584, 437] on div at bounding box center [744, 446] width 469 height 37
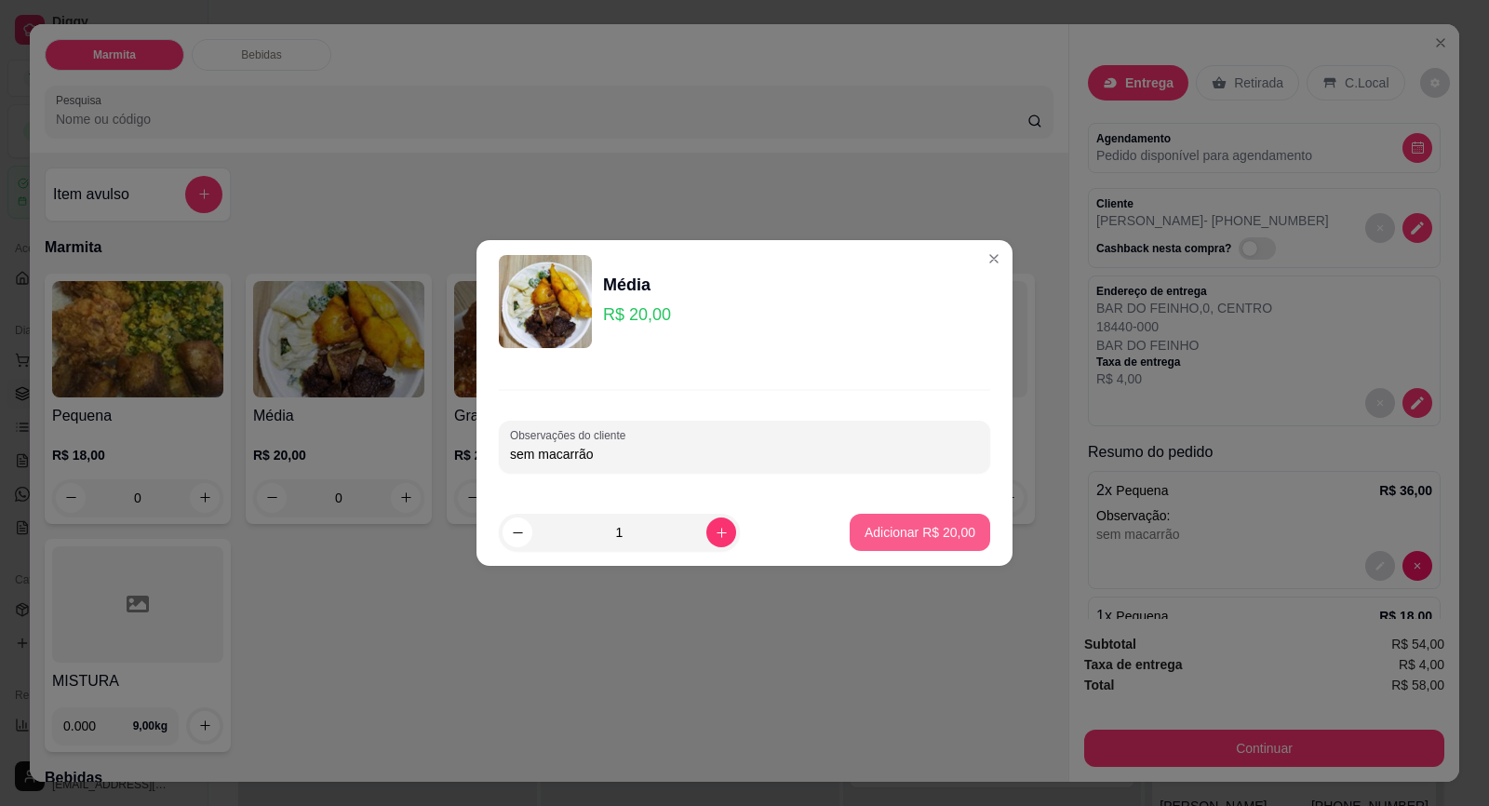
type input "sem macarrão"
click at [939, 543] on button "Adicionar R$ 20,00" at bounding box center [920, 532] width 141 height 37
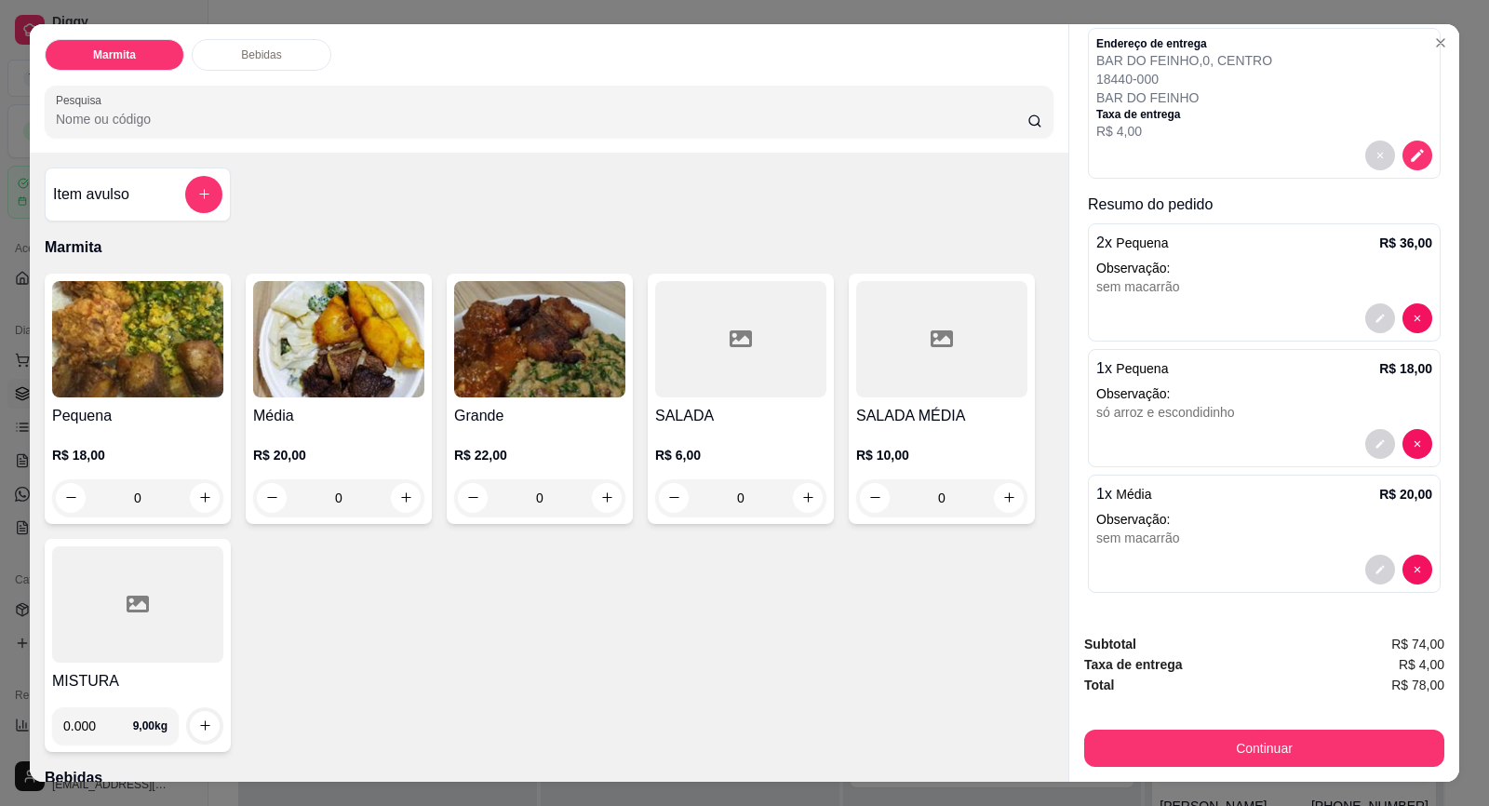
scroll to position [35, 0]
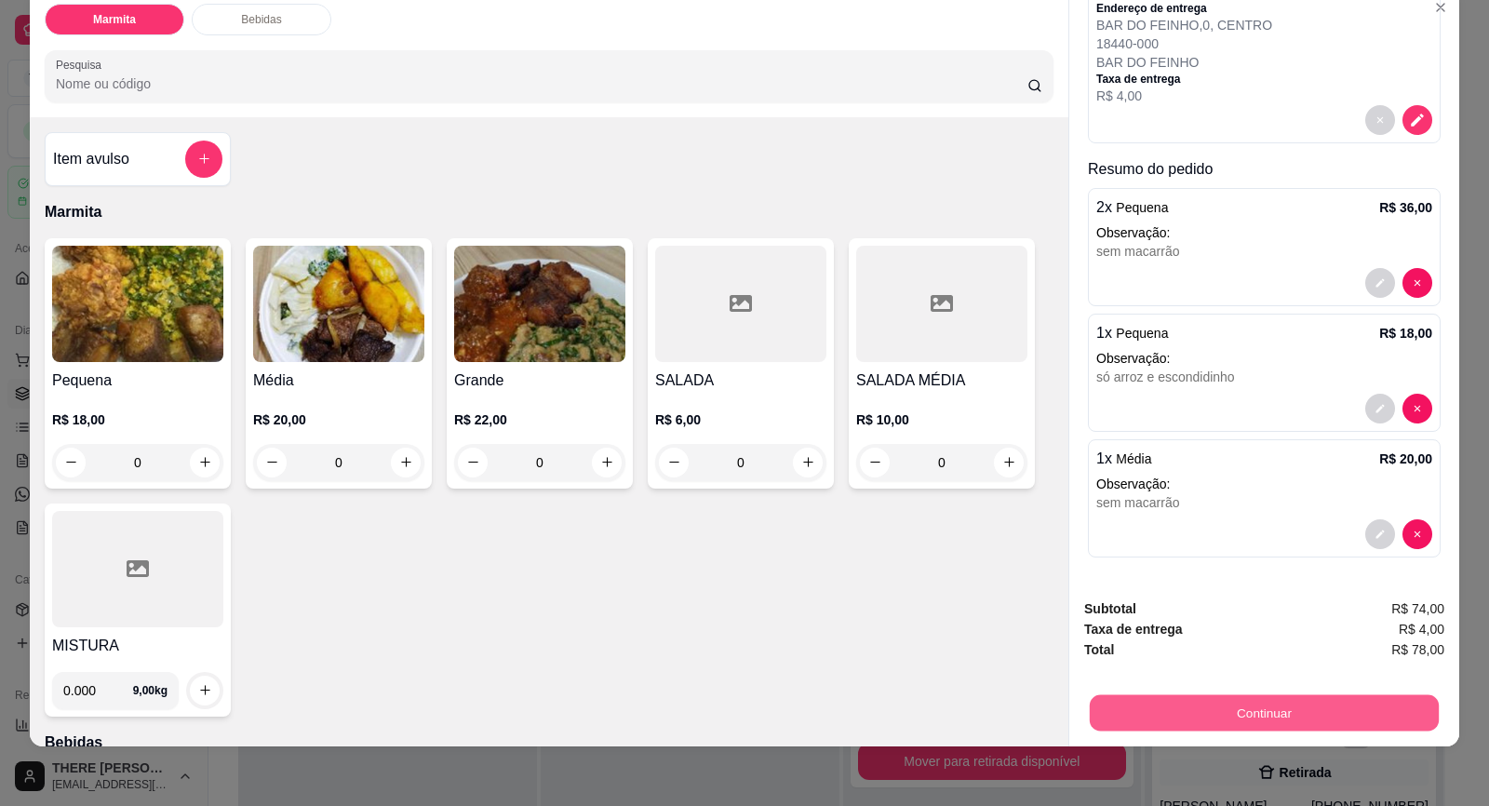
click at [1255, 700] on button "Continuar" at bounding box center [1264, 713] width 349 height 36
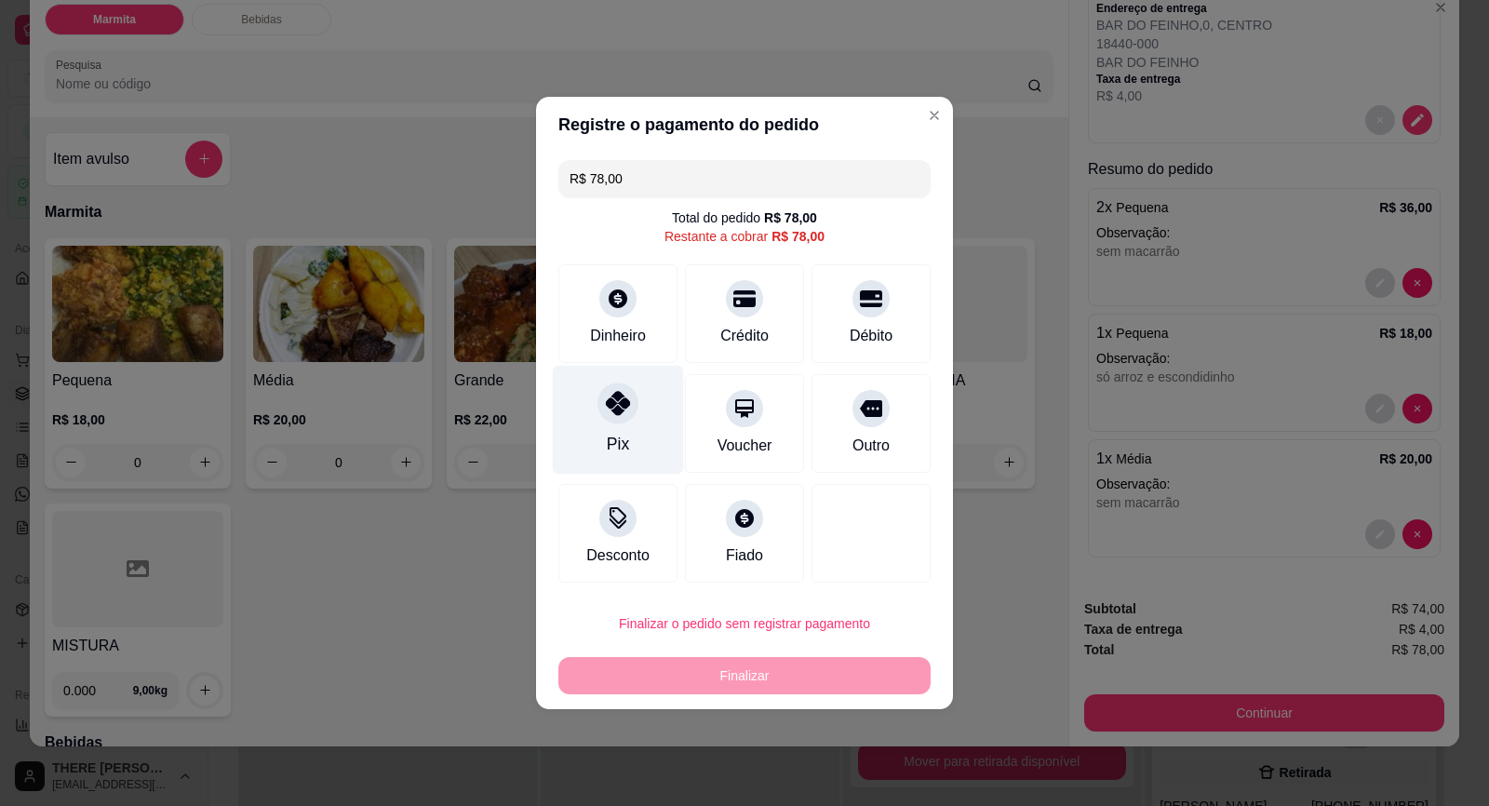
click at [605, 417] on div at bounding box center [617, 402] width 41 height 41
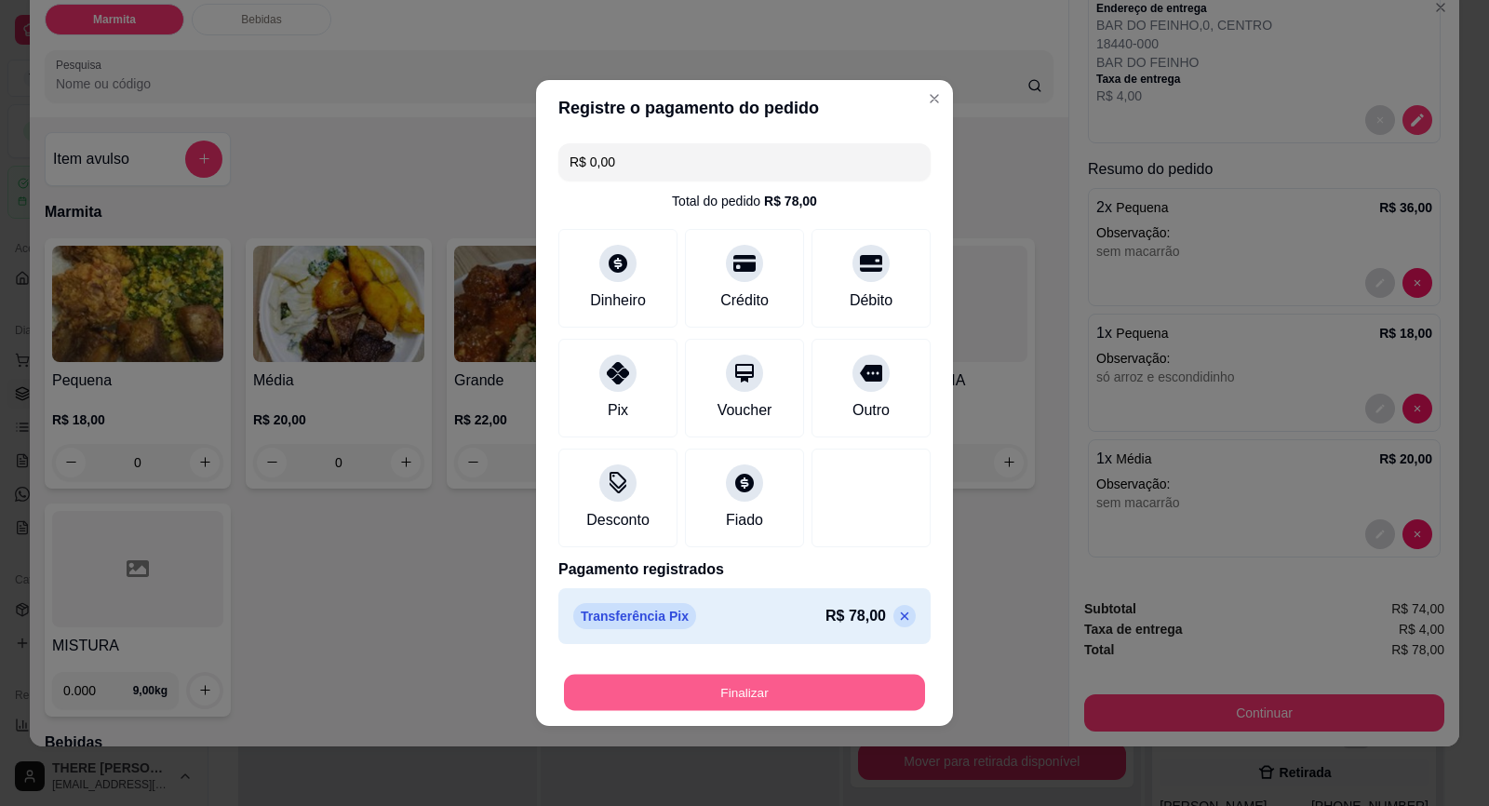
click at [747, 690] on button "Finalizar" at bounding box center [744, 693] width 361 height 36
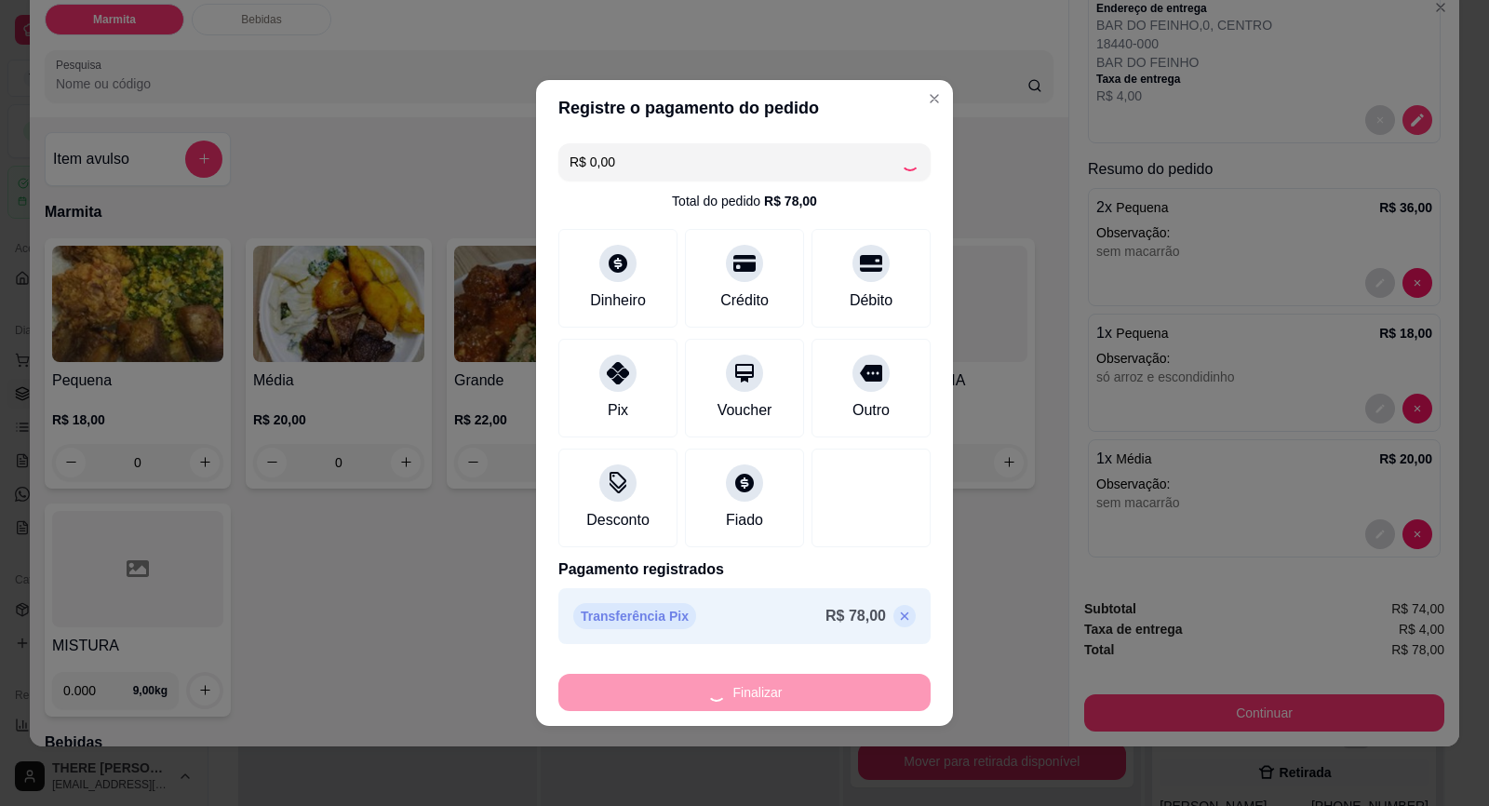
type input "-R$ 78,00"
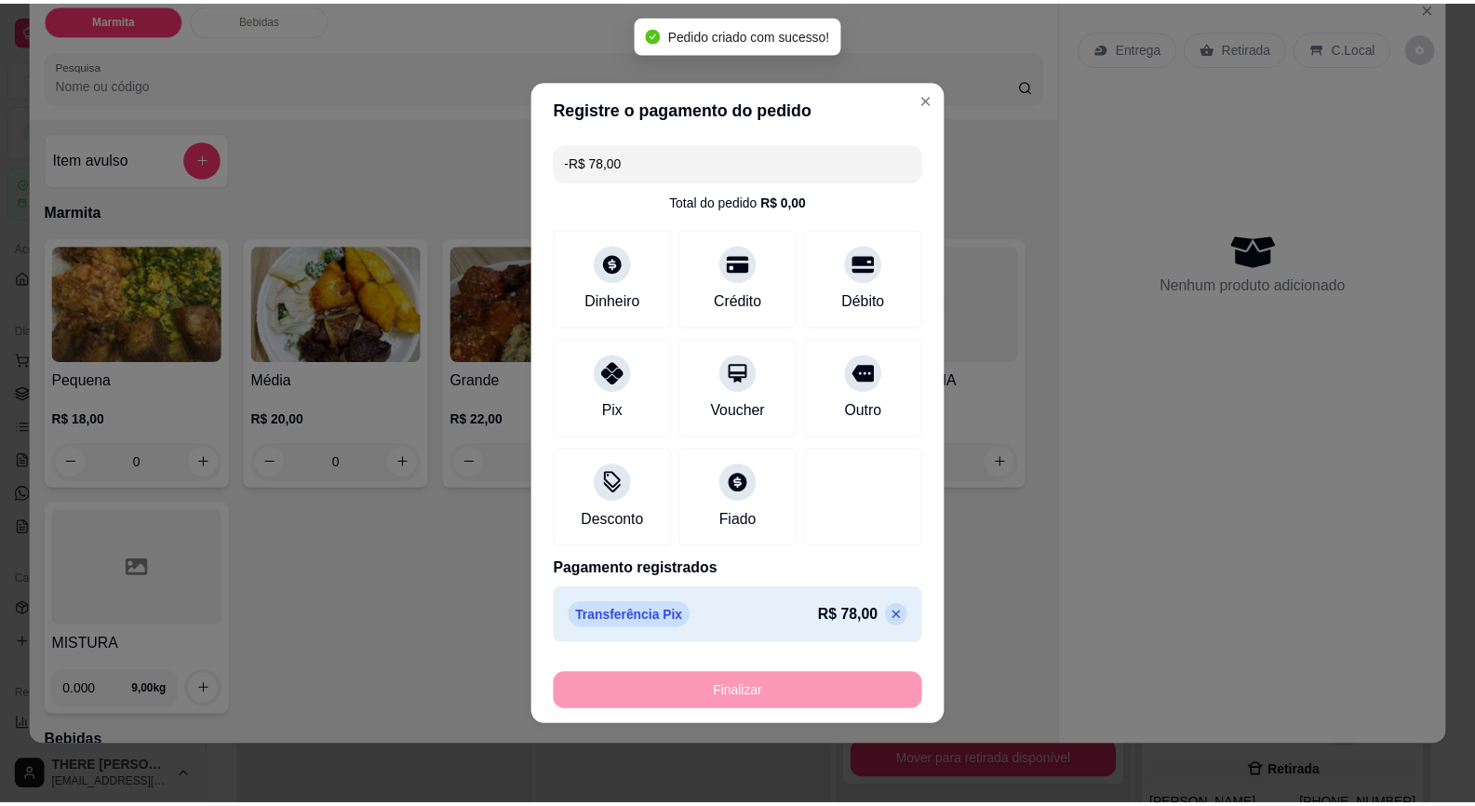
scroll to position [0, 0]
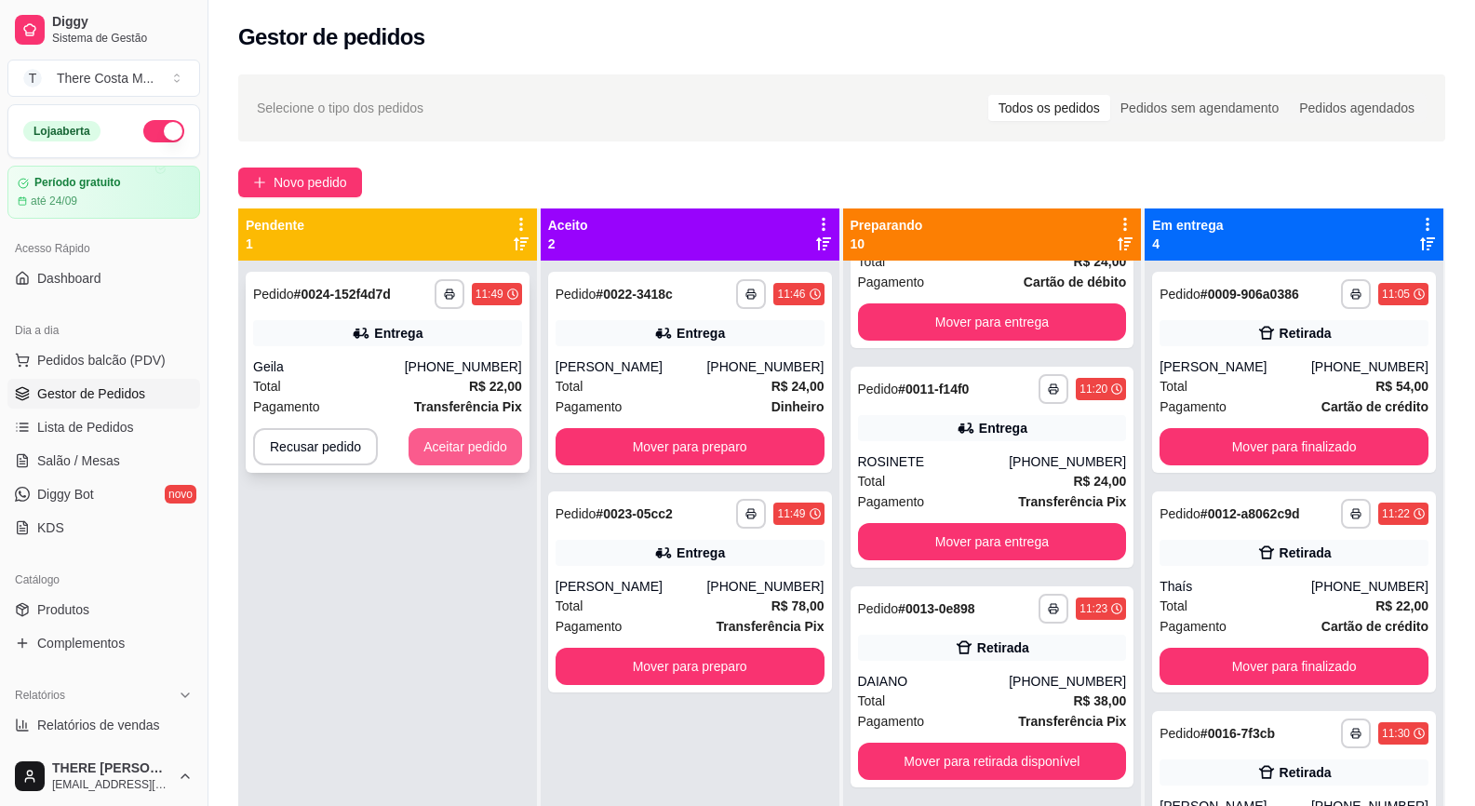
click at [451, 447] on button "Aceitar pedido" at bounding box center [466, 446] width 114 height 37
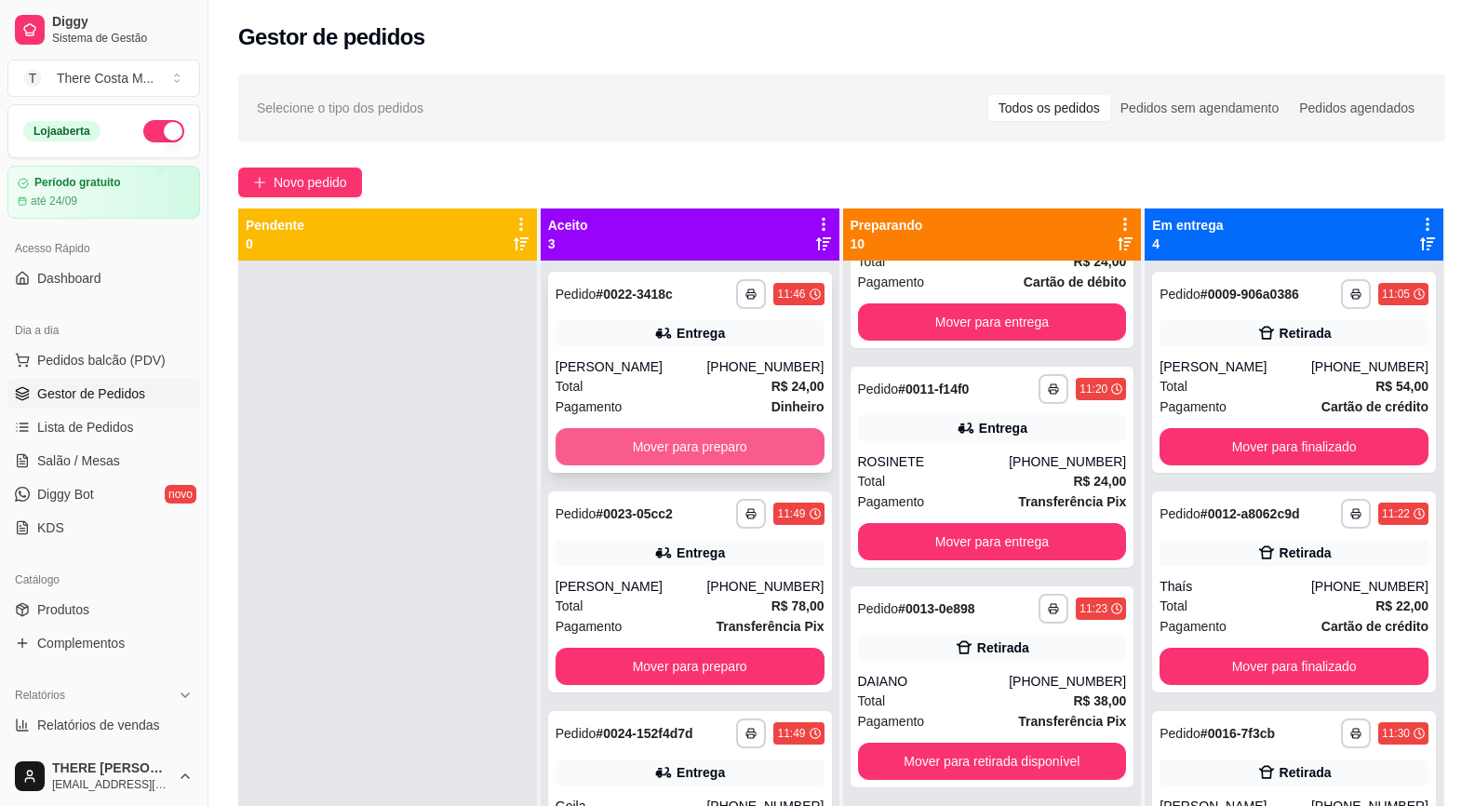
click at [691, 430] on button "Mover para preparo" at bounding box center [690, 446] width 269 height 37
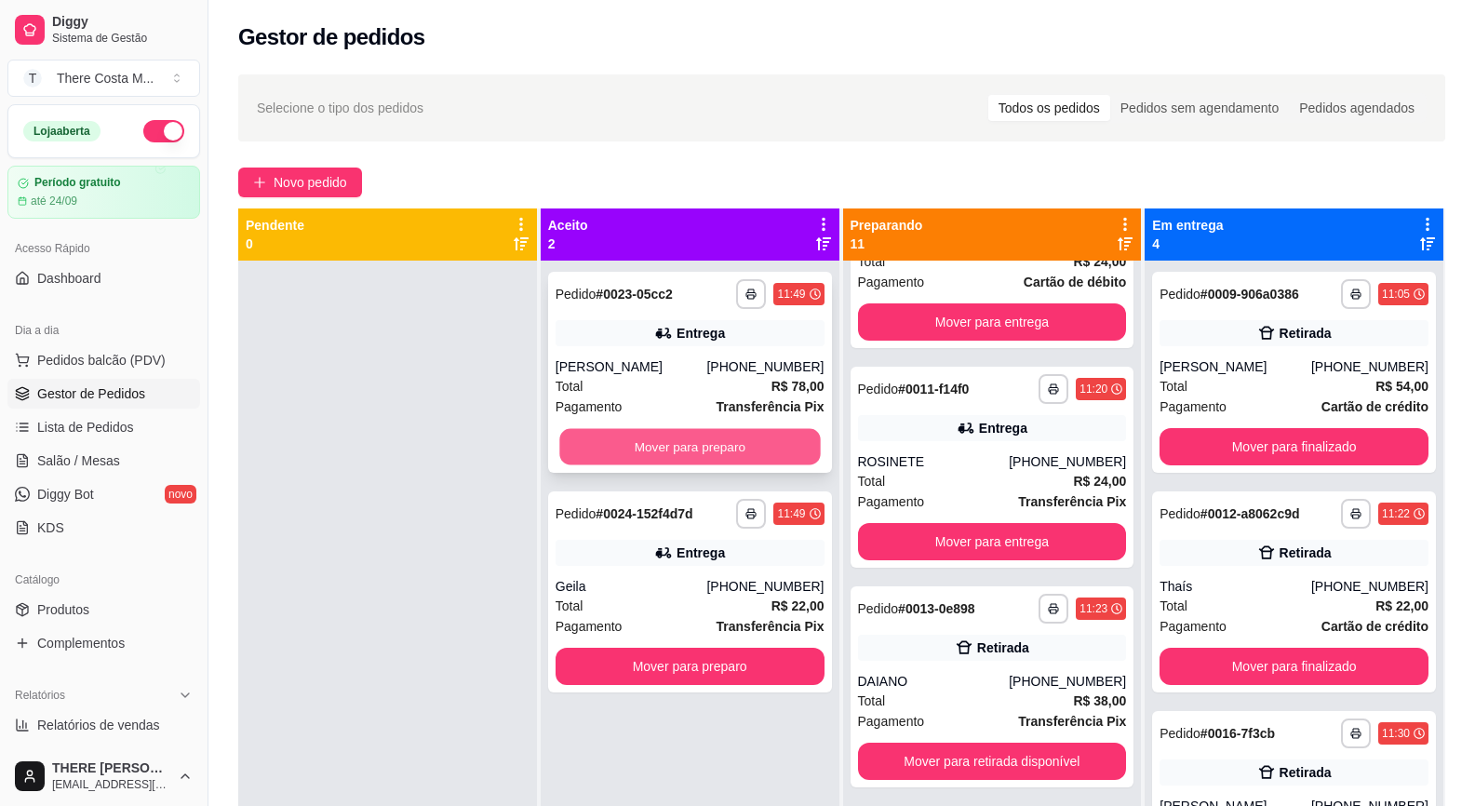
click at [701, 449] on button "Mover para preparo" at bounding box center [689, 447] width 261 height 36
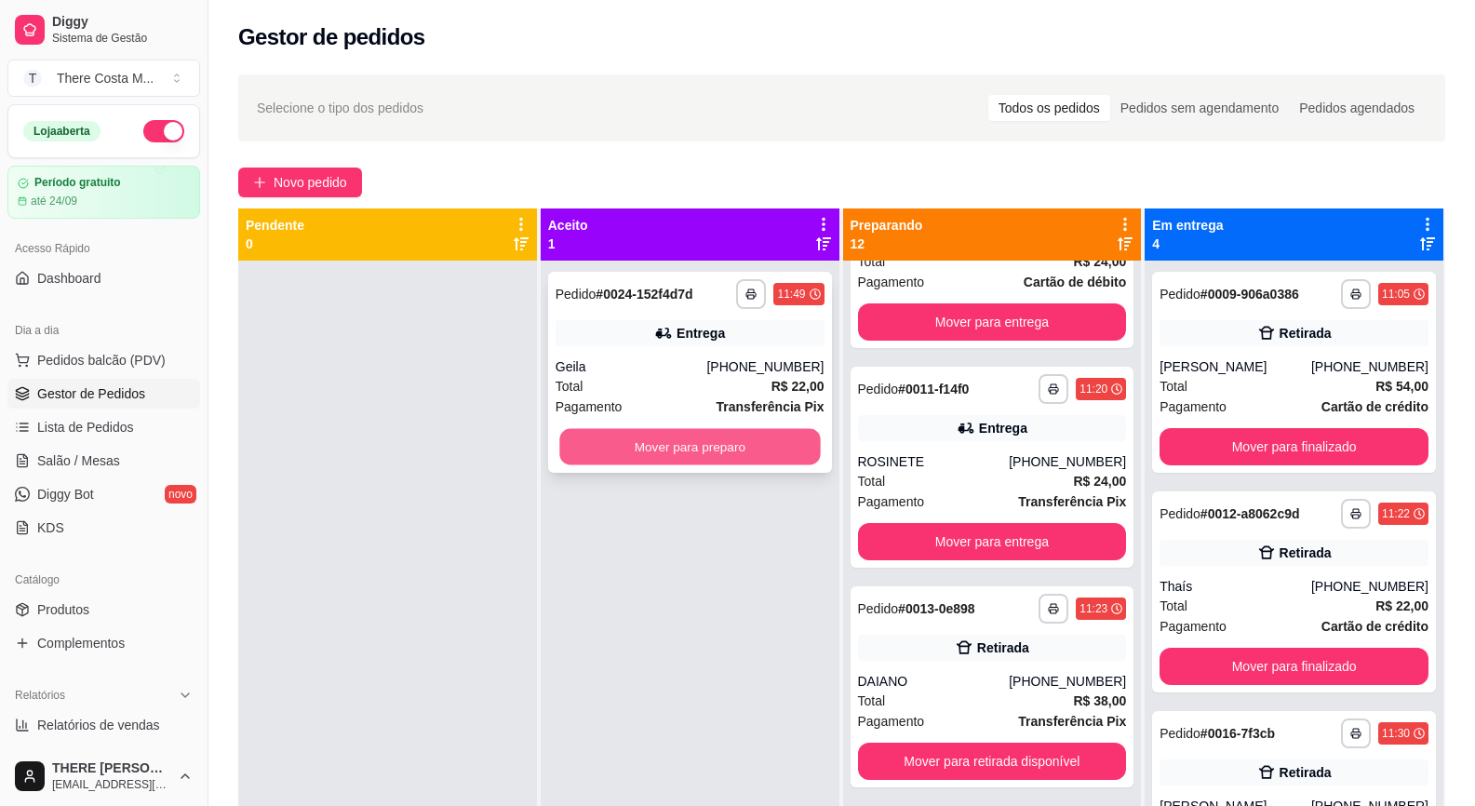
click at [709, 444] on button "Mover para preparo" at bounding box center [689, 447] width 261 height 36
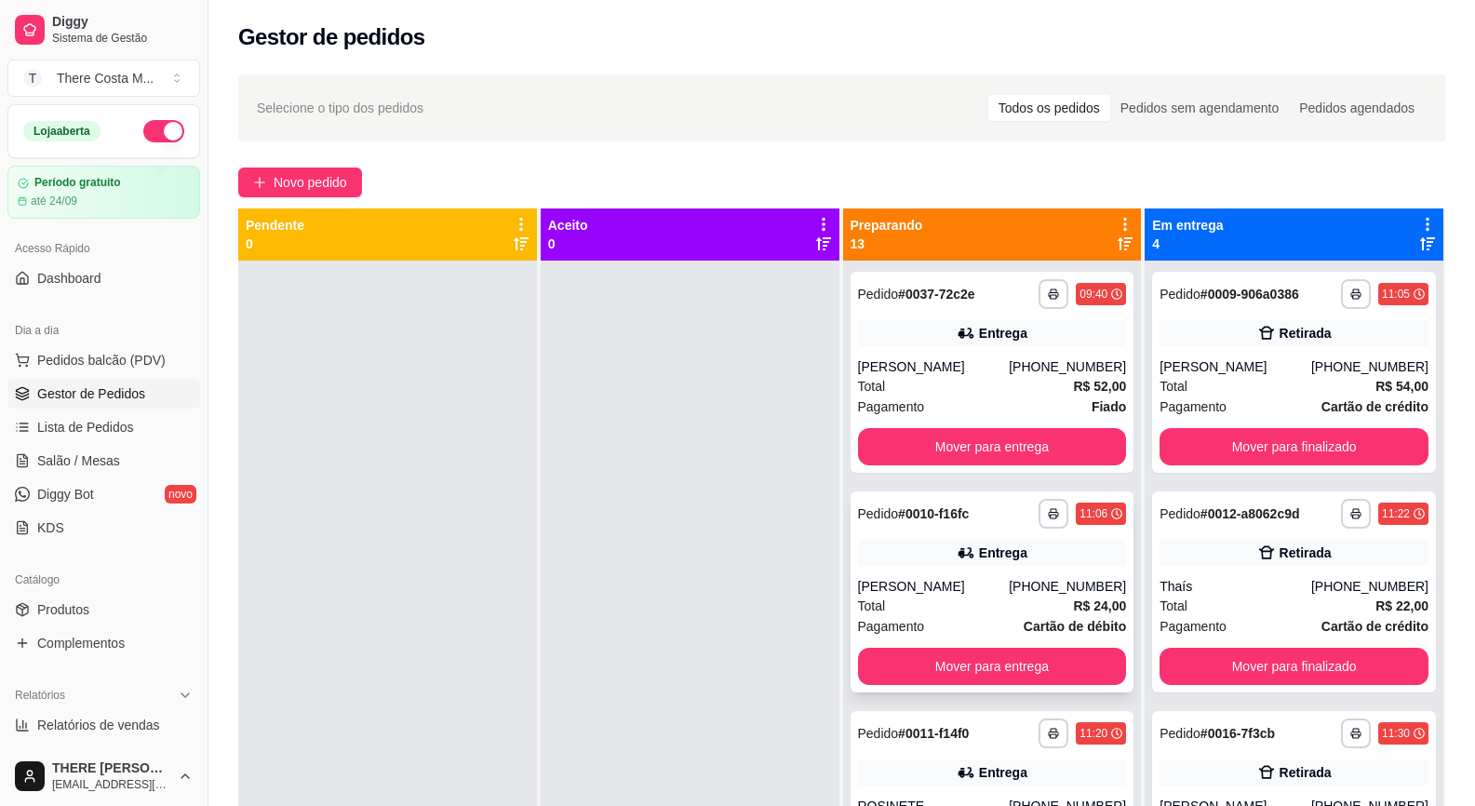
click at [959, 574] on div "**********" at bounding box center [993, 591] width 284 height 201
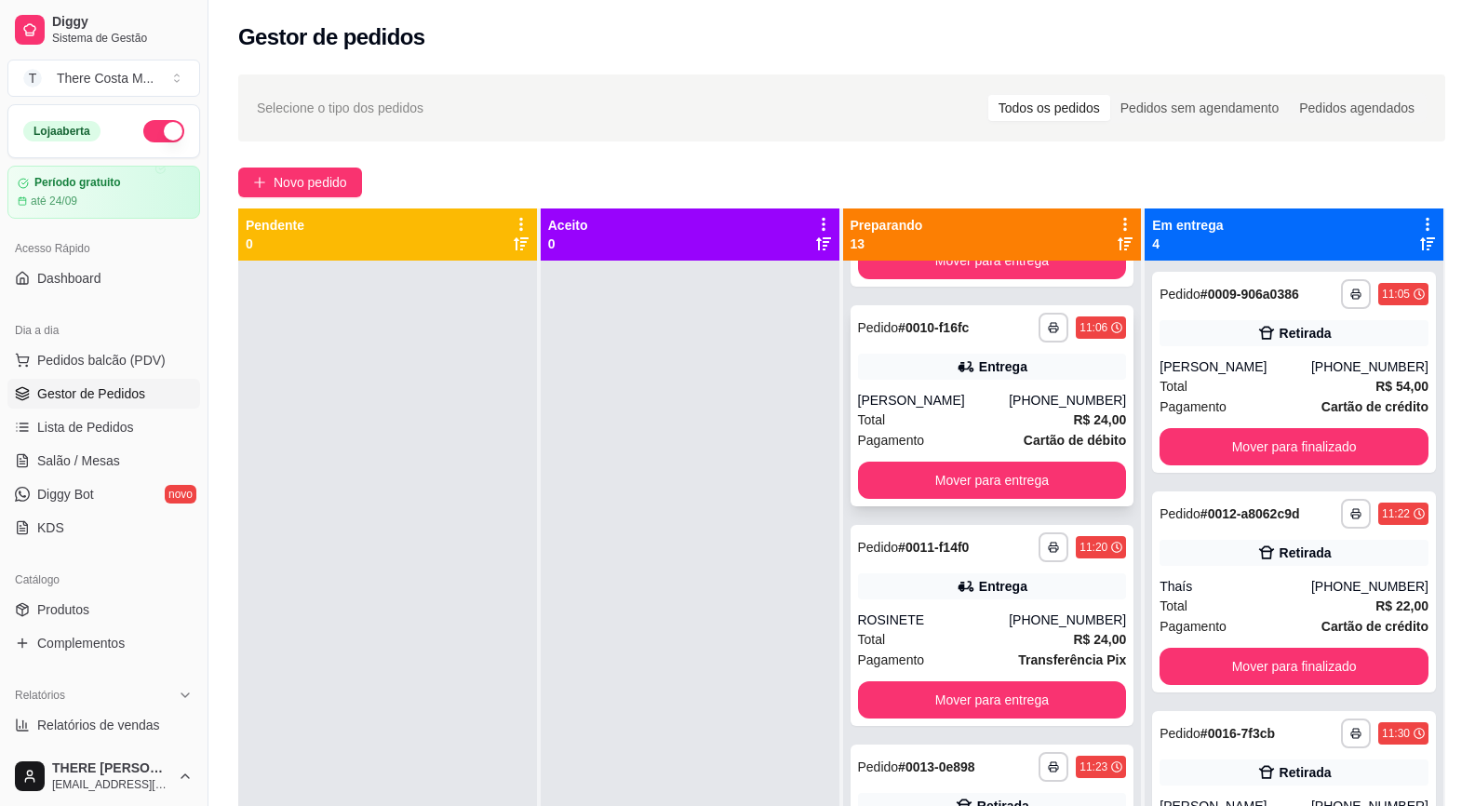
click at [931, 586] on div "Entrega" at bounding box center [992, 586] width 269 height 26
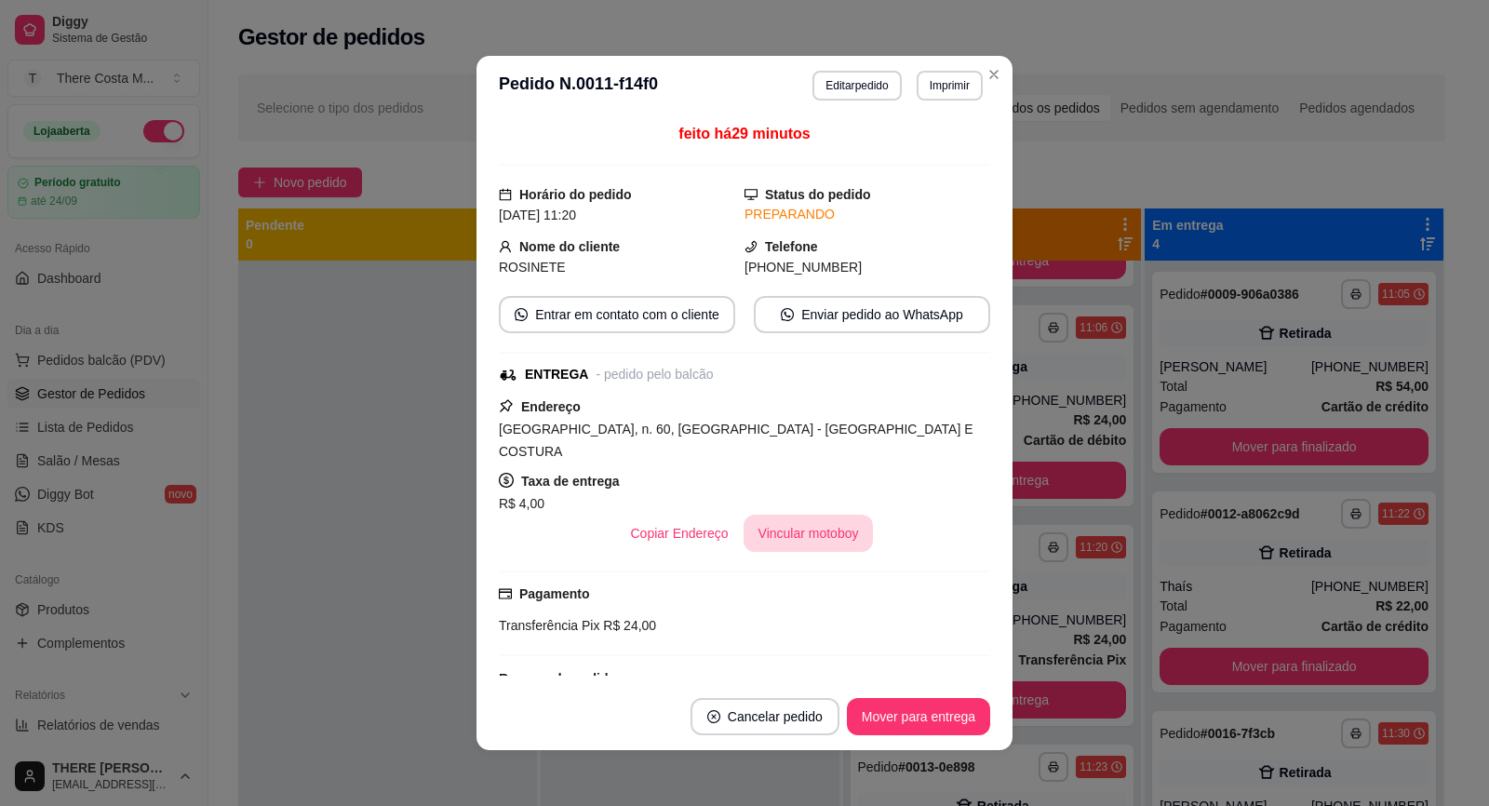
click at [806, 515] on button "Vincular motoboy" at bounding box center [809, 533] width 130 height 37
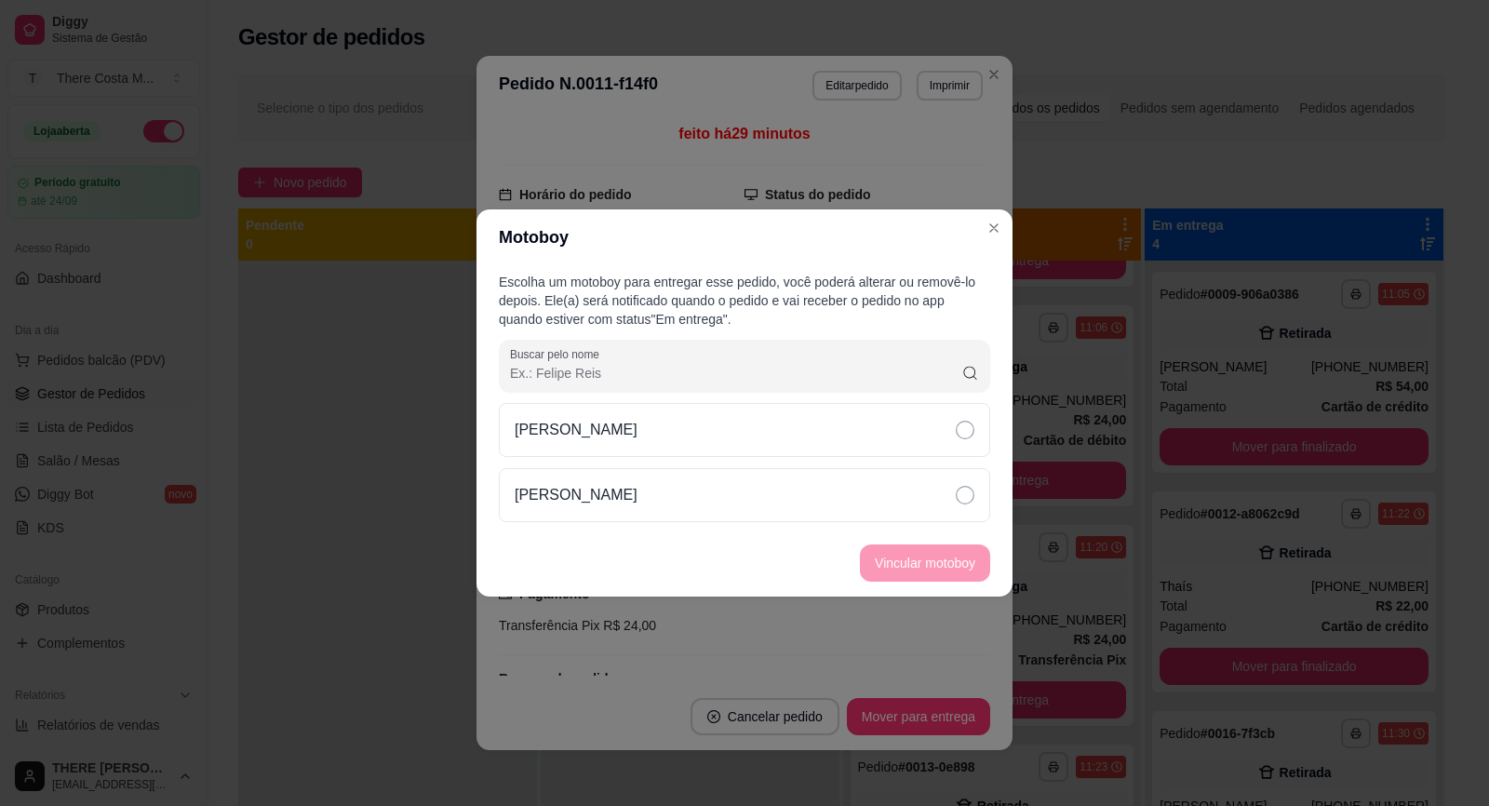
drag, startPoint x: 754, startPoint y: 446, endPoint x: 776, endPoint y: 458, distance: 25.4
click at [755, 446] on div "[PERSON_NAME]" at bounding box center [744, 430] width 491 height 54
click at [880, 549] on button "Vincular motoboy" at bounding box center [925, 563] width 127 height 36
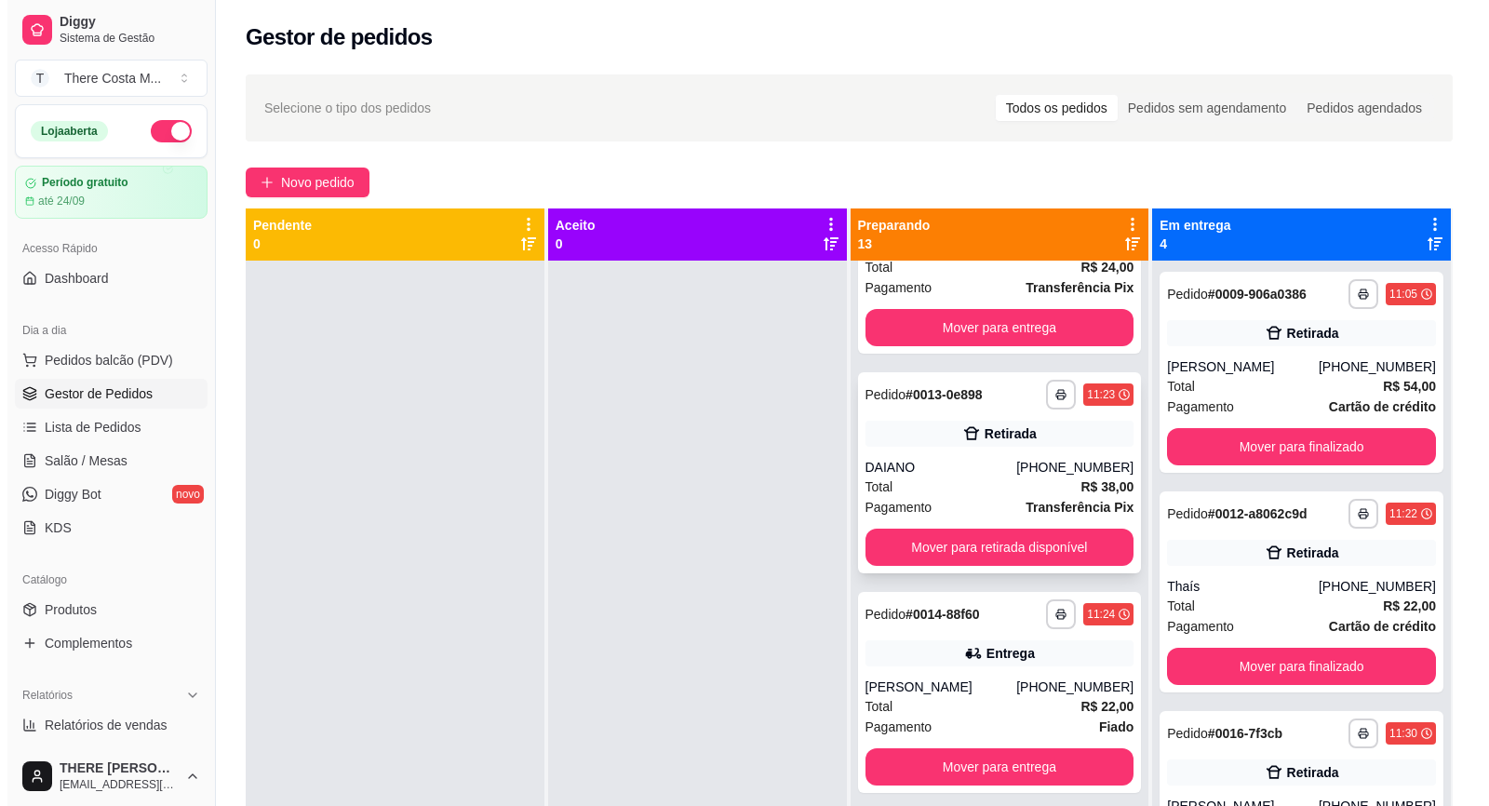
scroll to position [651, 0]
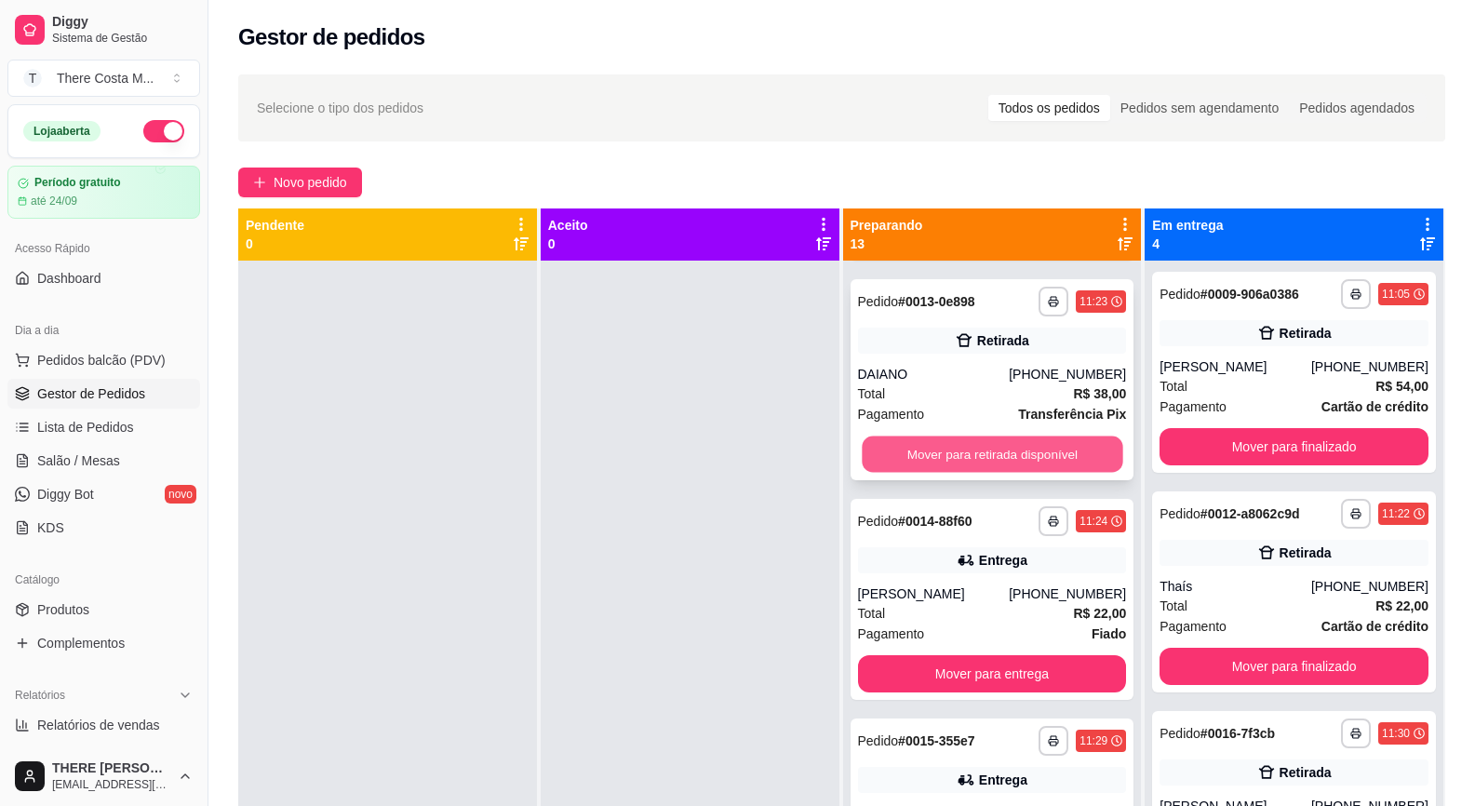
click at [981, 445] on button "Mover para retirada disponível" at bounding box center [992, 454] width 261 height 36
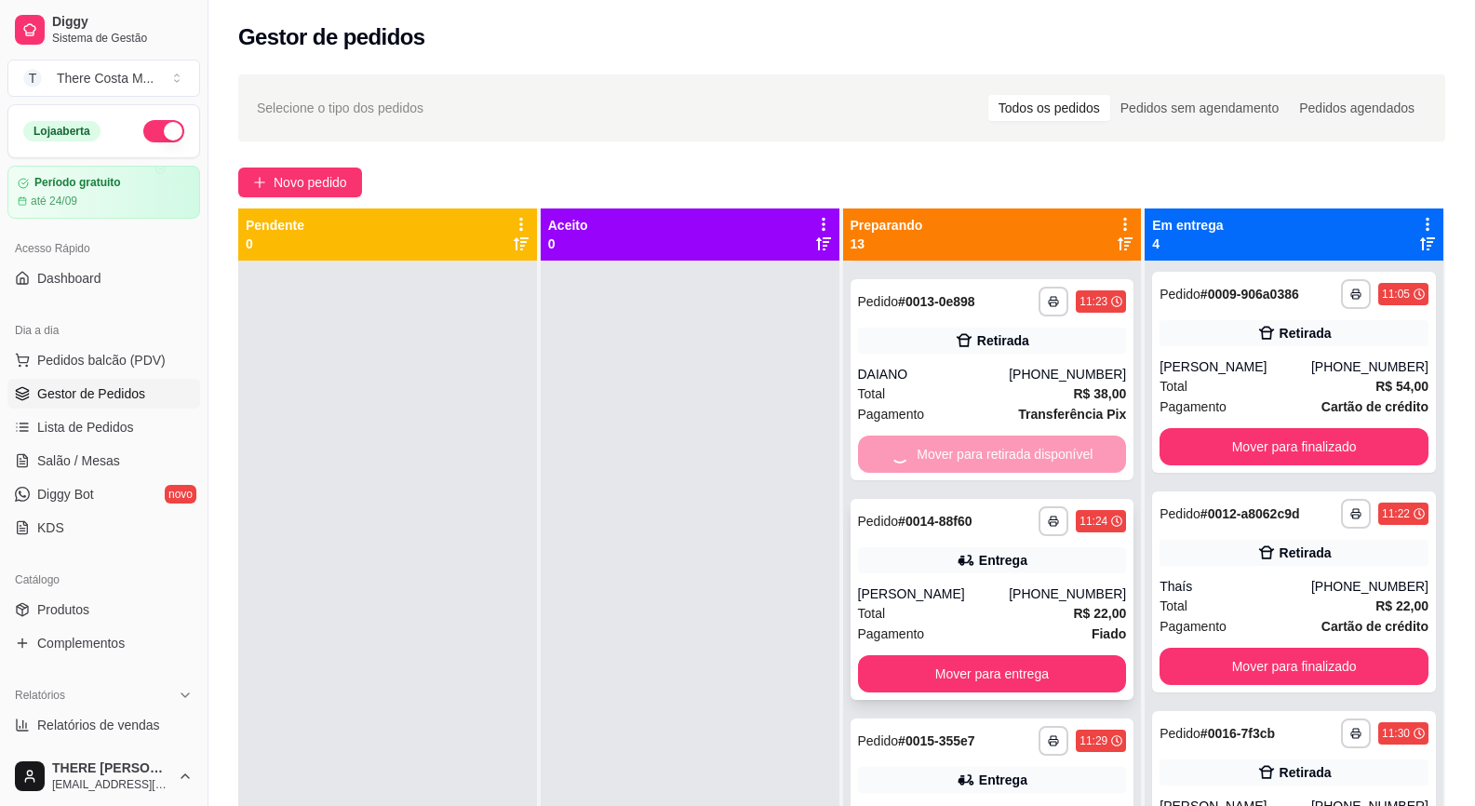
click at [935, 610] on div "Total R$ 22,00" at bounding box center [992, 613] width 269 height 20
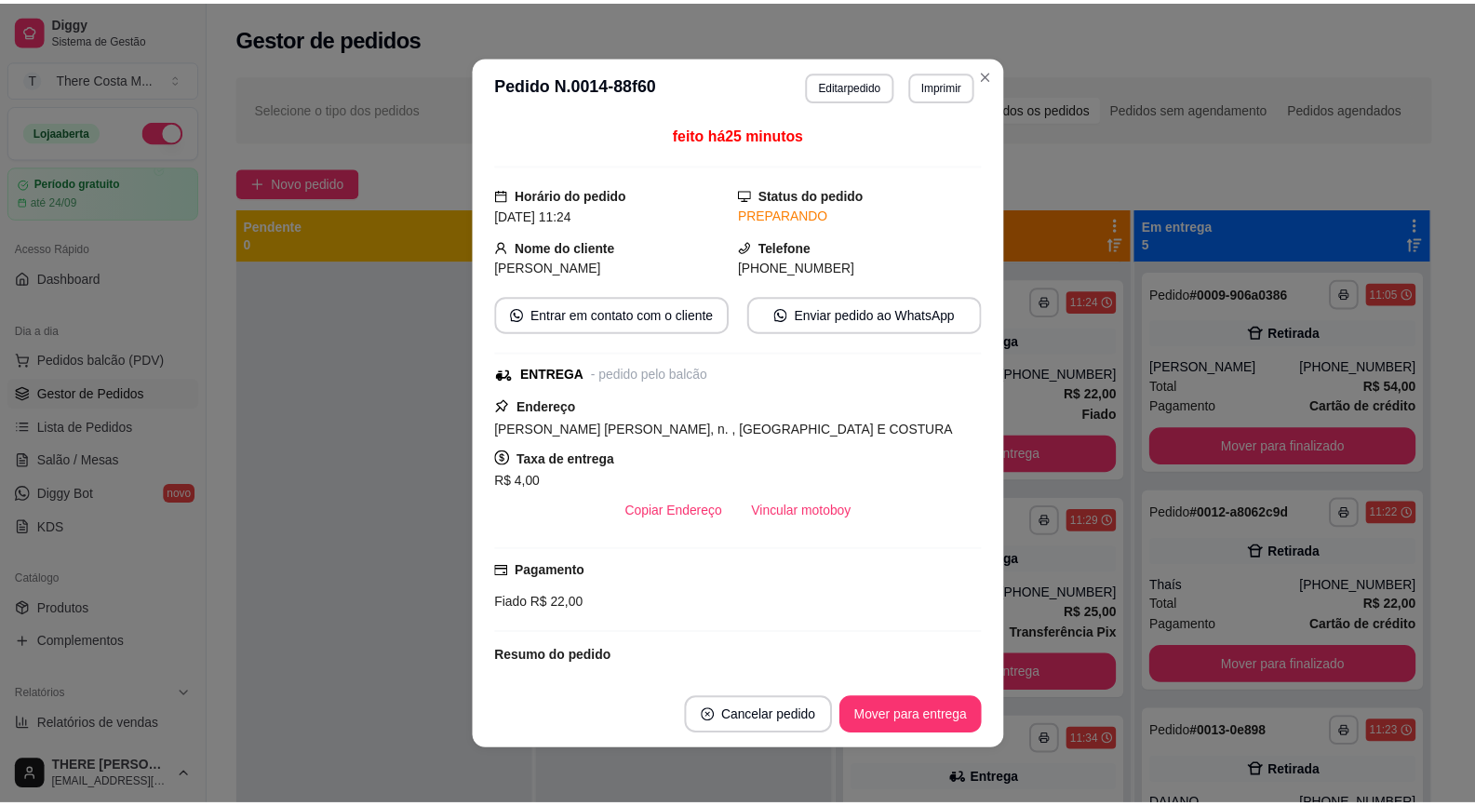
scroll to position [432, 0]
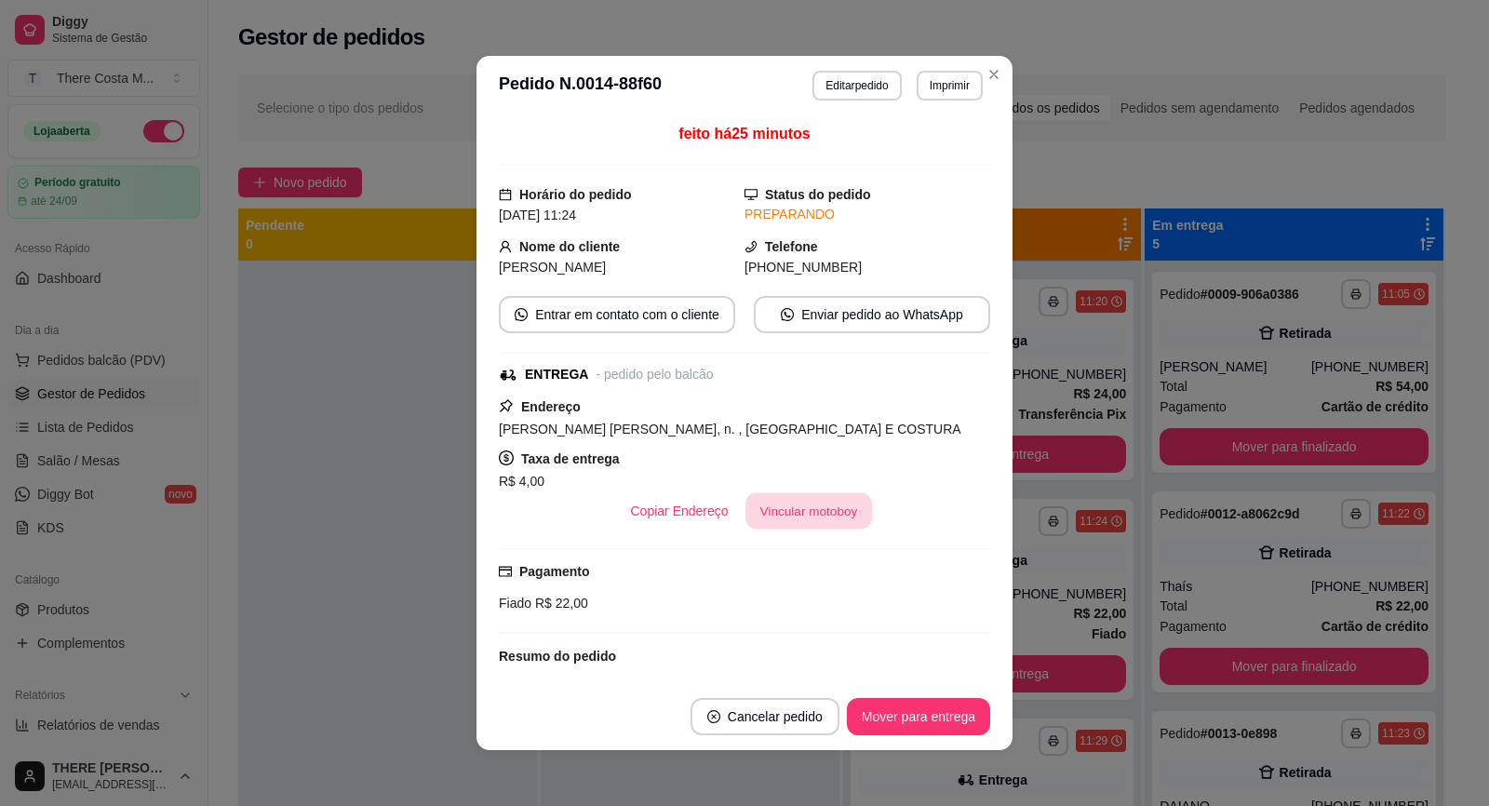
click at [818, 504] on button "Vincular motoboy" at bounding box center [808, 511] width 127 height 36
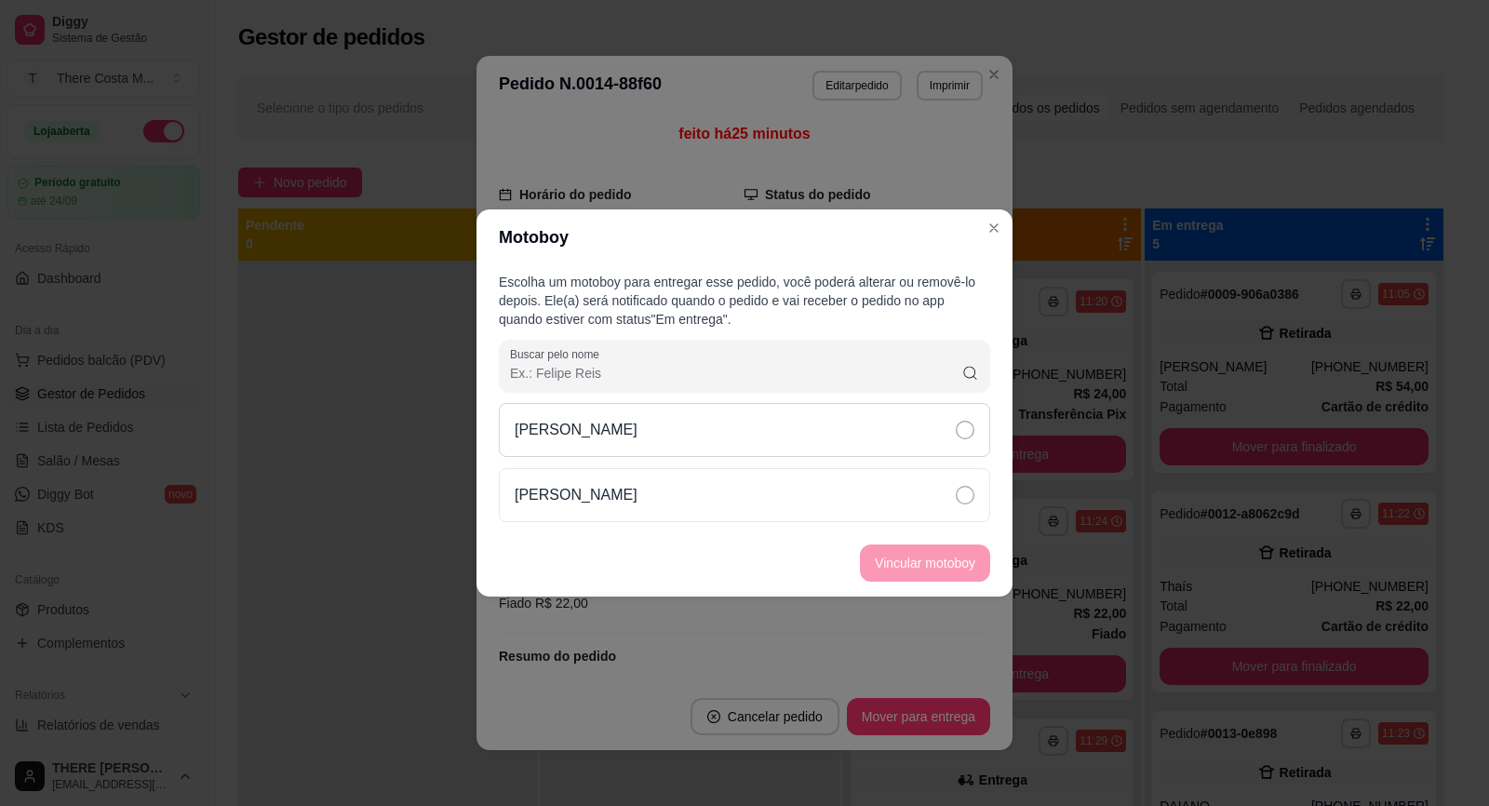
click at [890, 429] on div "[PERSON_NAME]" at bounding box center [744, 430] width 491 height 54
click at [946, 566] on button "Vincular motoboy" at bounding box center [925, 562] width 130 height 37
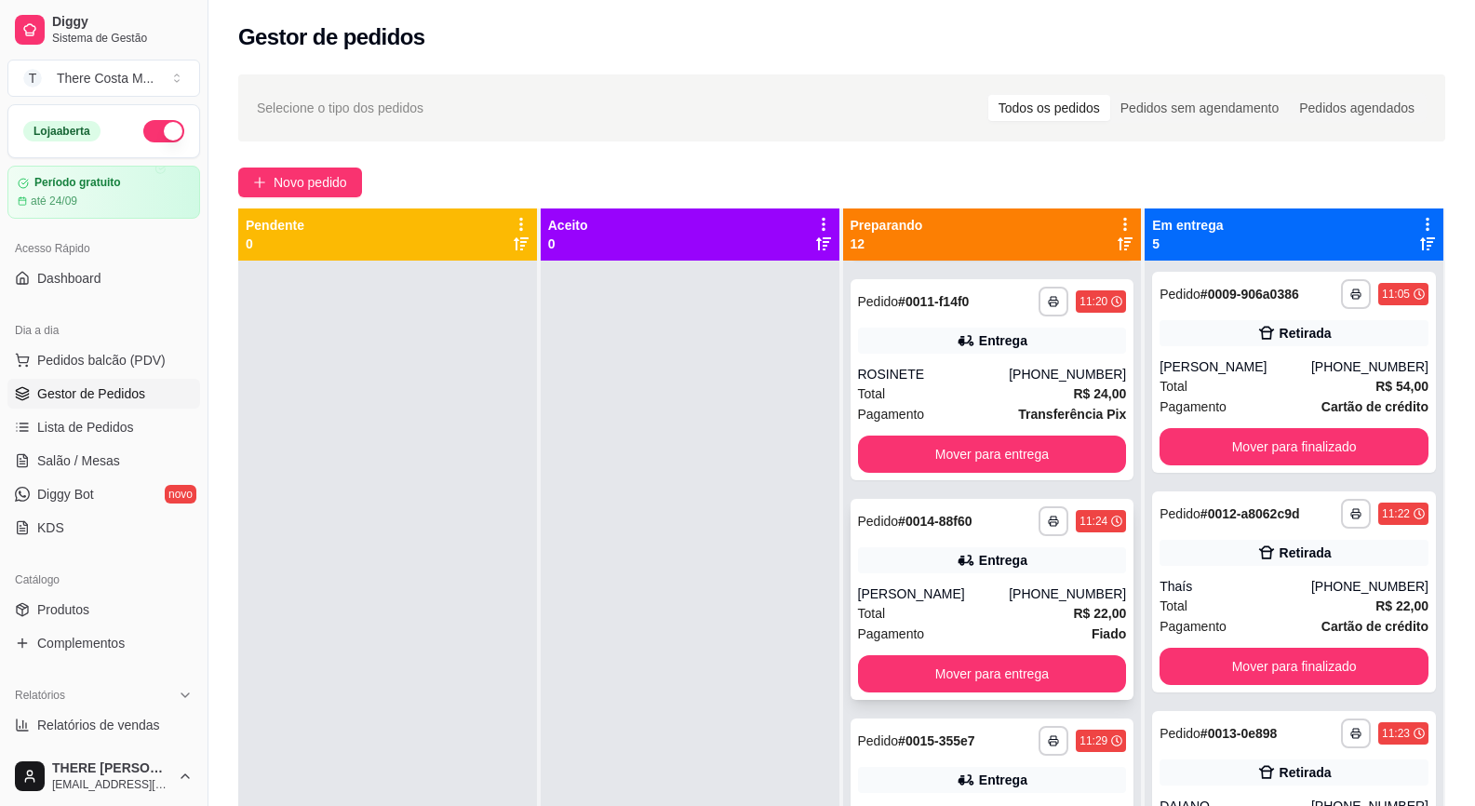
scroll to position [618, 0]
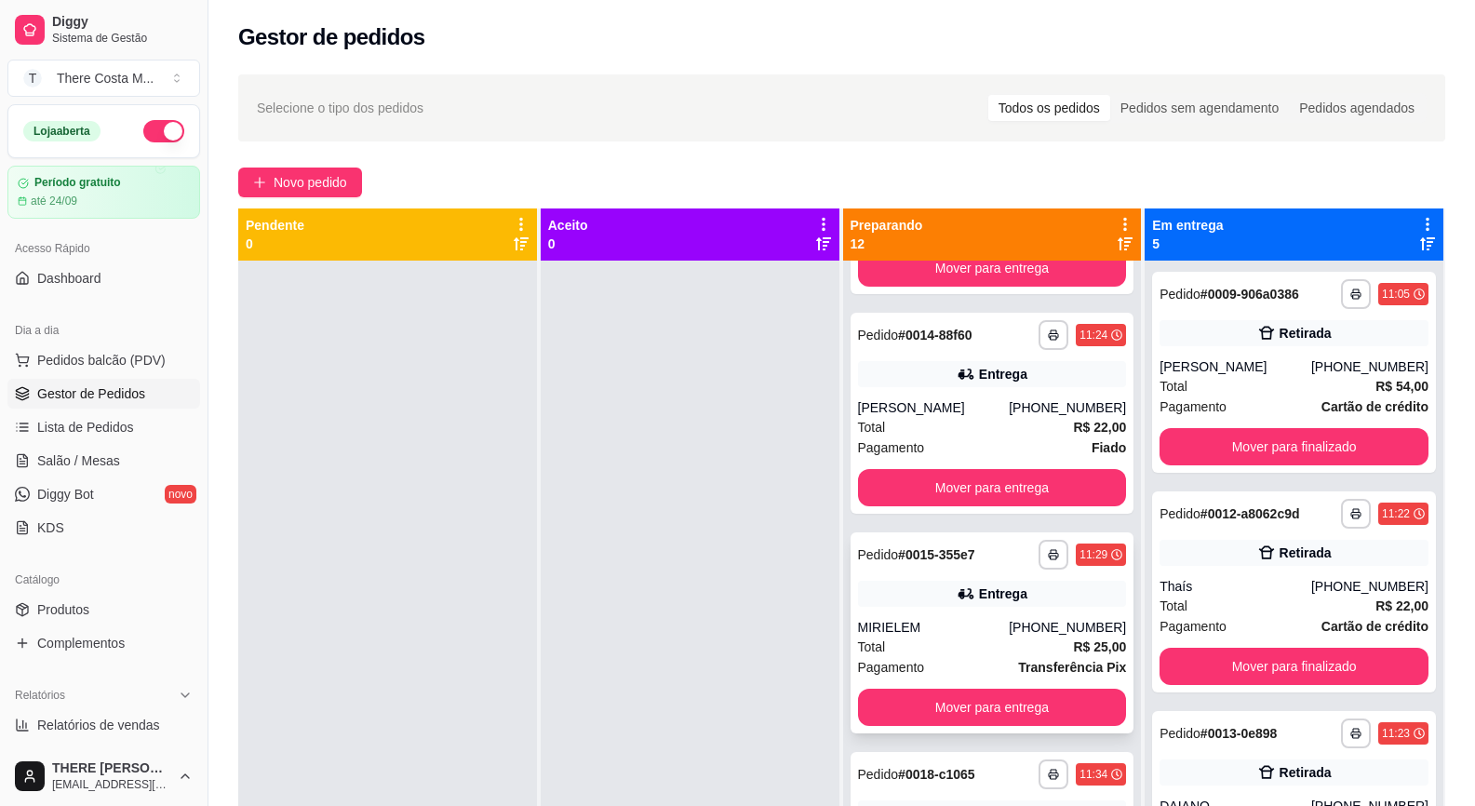
click at [981, 605] on div "Entrega" at bounding box center [992, 594] width 269 height 26
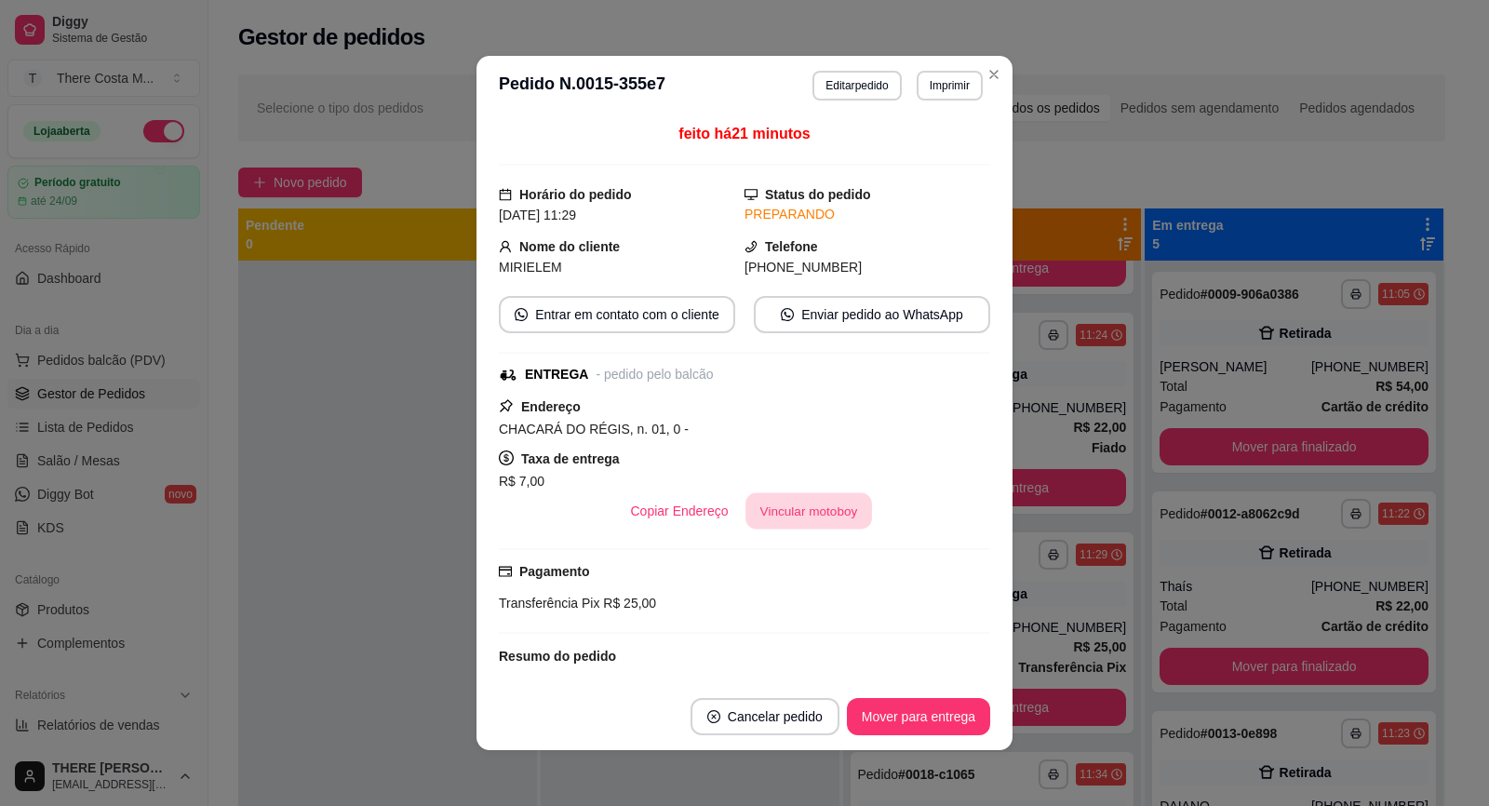
click at [769, 511] on button "Vincular motoboy" at bounding box center [808, 511] width 127 height 36
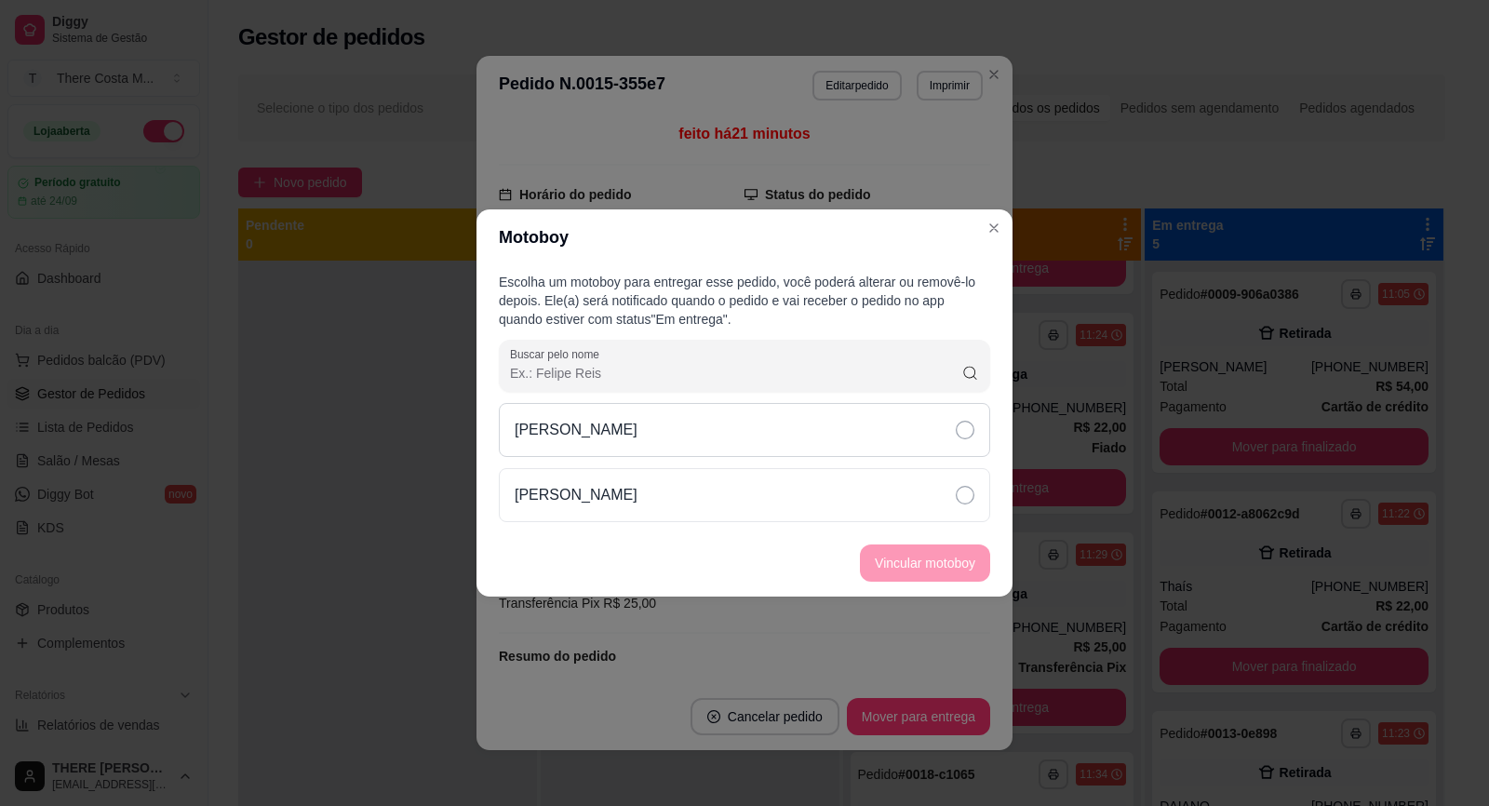
click at [828, 445] on div "[PERSON_NAME]" at bounding box center [744, 430] width 491 height 54
click at [921, 570] on button "Vincular motoboy" at bounding box center [925, 563] width 127 height 36
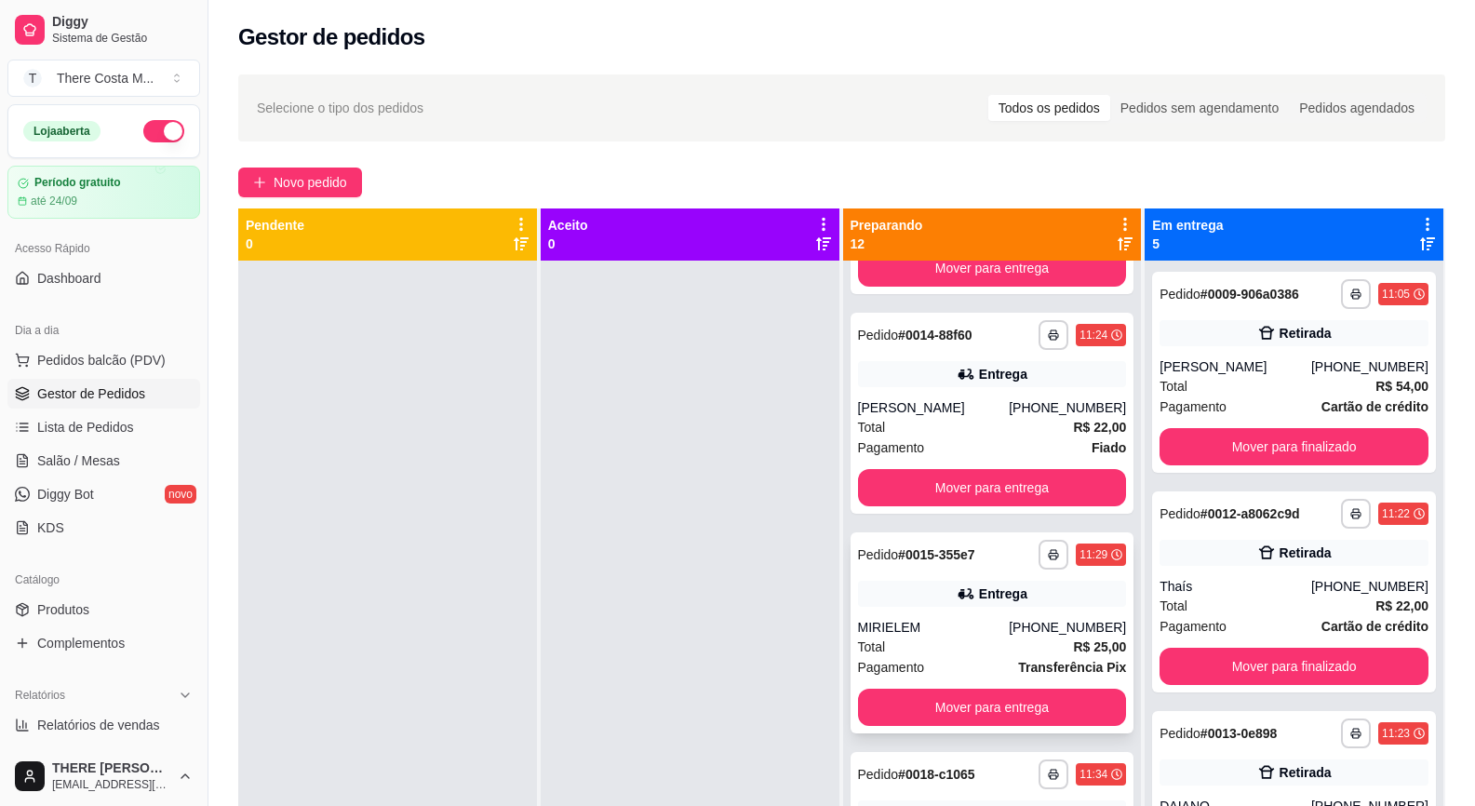
scroll to position [804, 0]
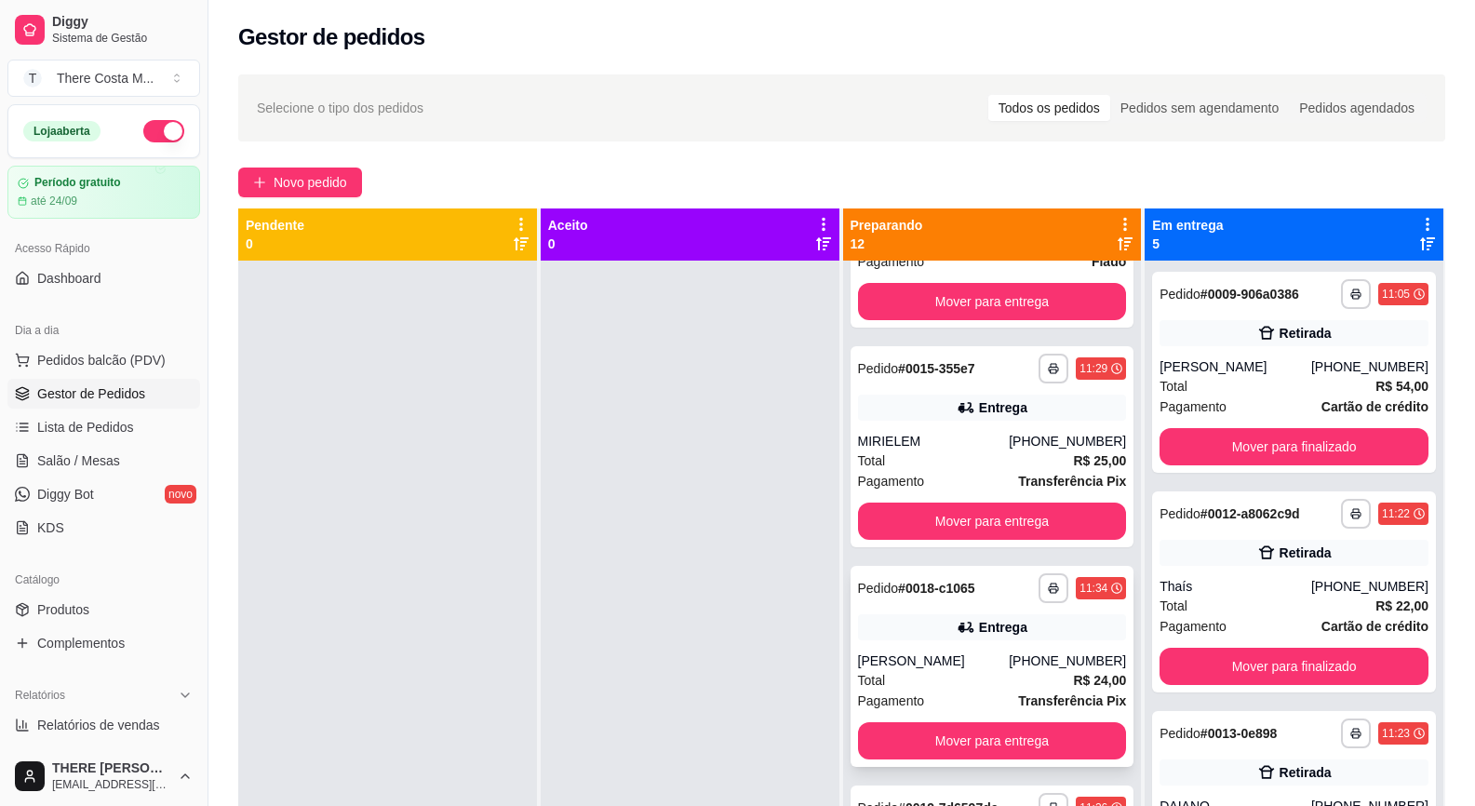
click at [958, 649] on div "**********" at bounding box center [993, 666] width 284 height 201
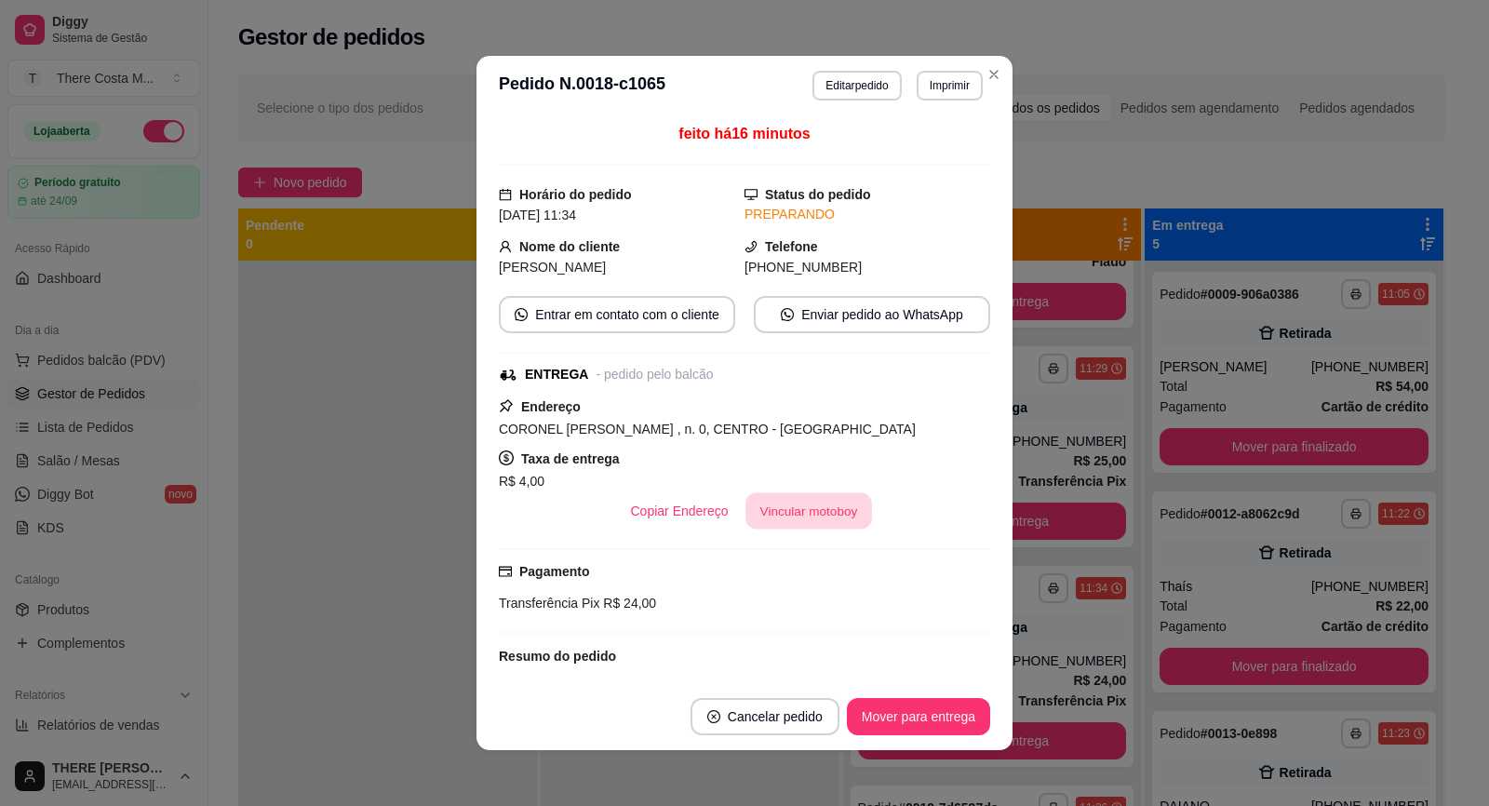
click at [811, 504] on button "Vincular motoboy" at bounding box center [808, 511] width 127 height 36
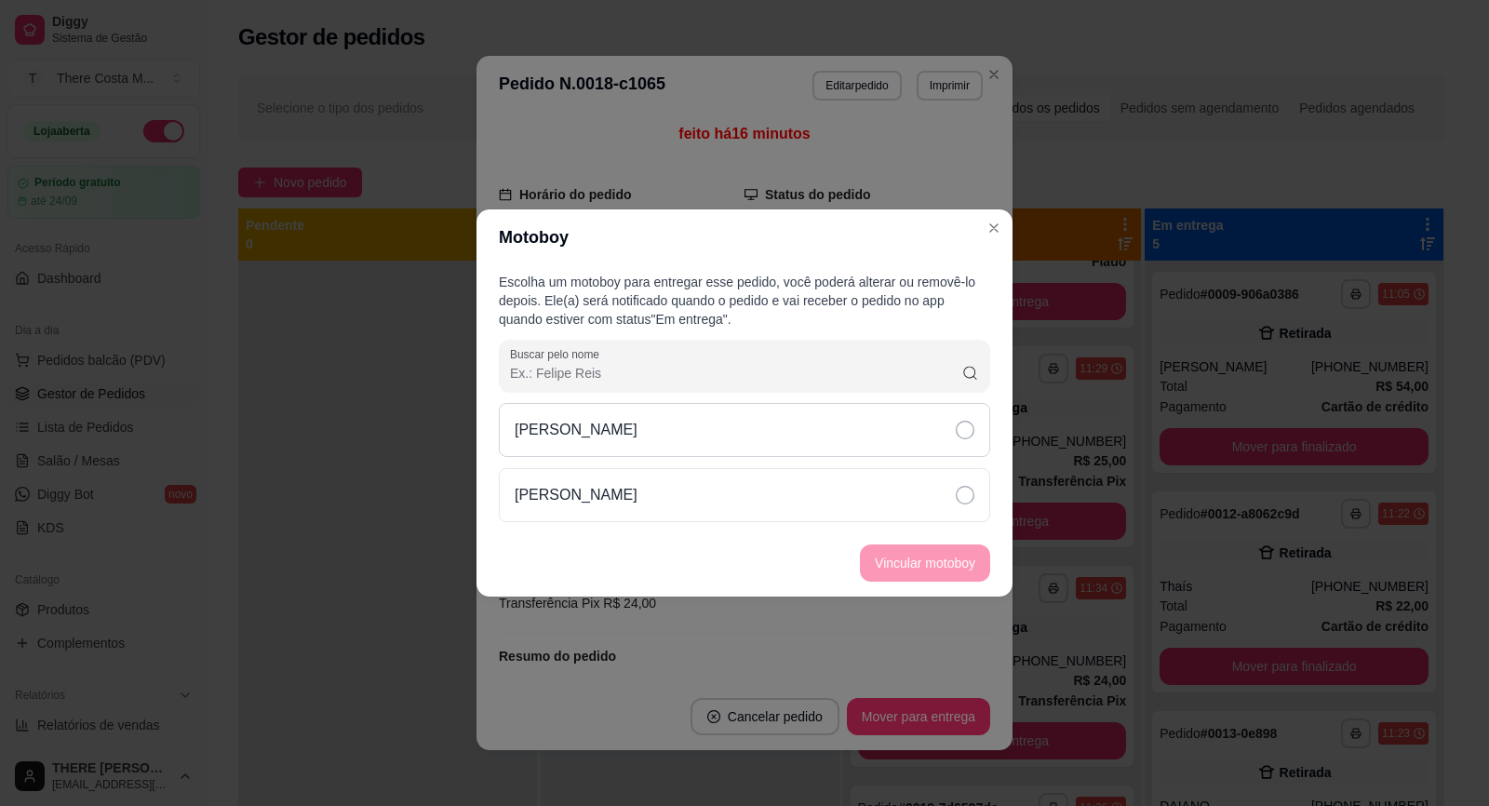
click at [762, 441] on div "[PERSON_NAME]" at bounding box center [744, 430] width 491 height 54
click at [939, 549] on button "Vincular motoboy" at bounding box center [925, 562] width 130 height 37
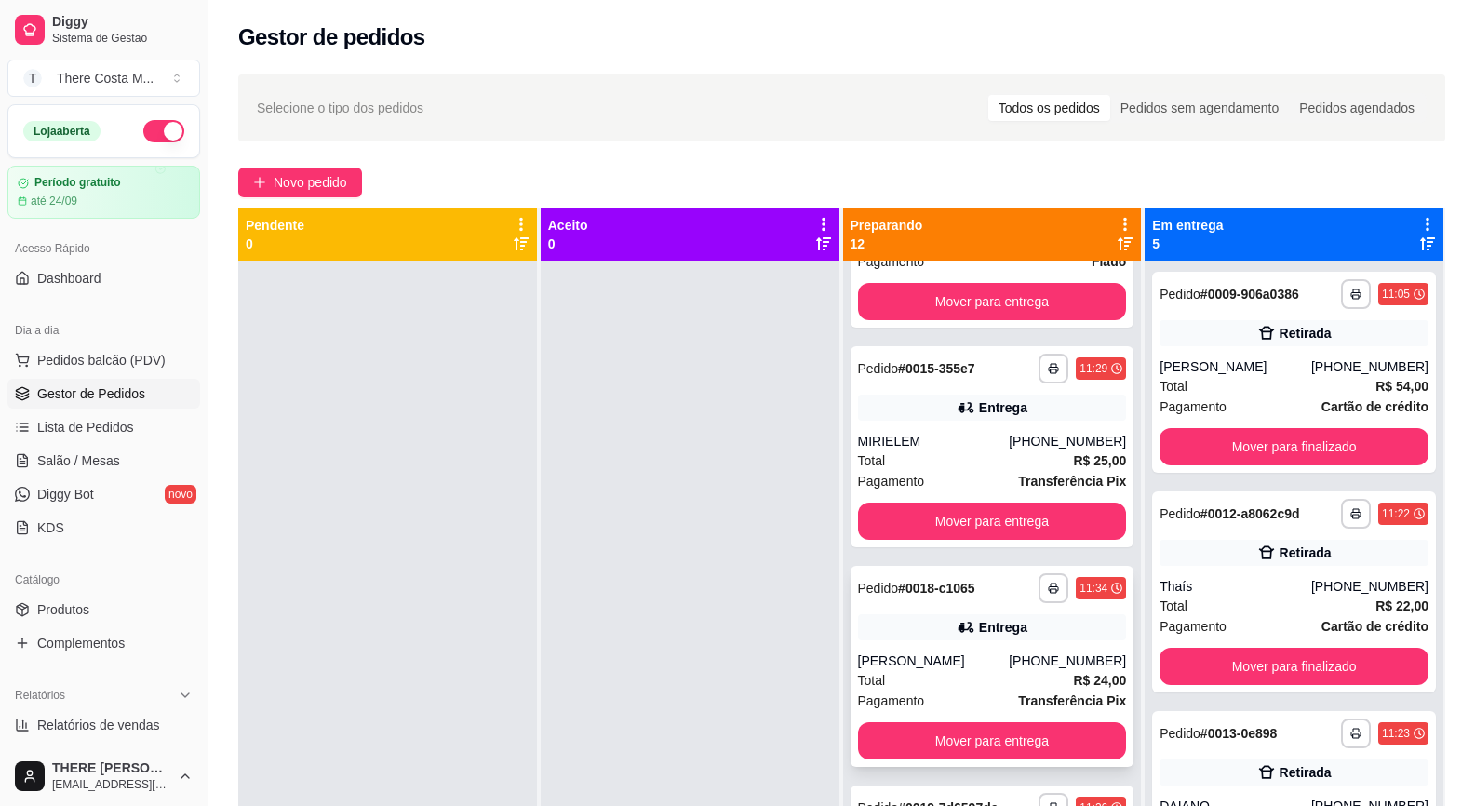
scroll to position [990, 0]
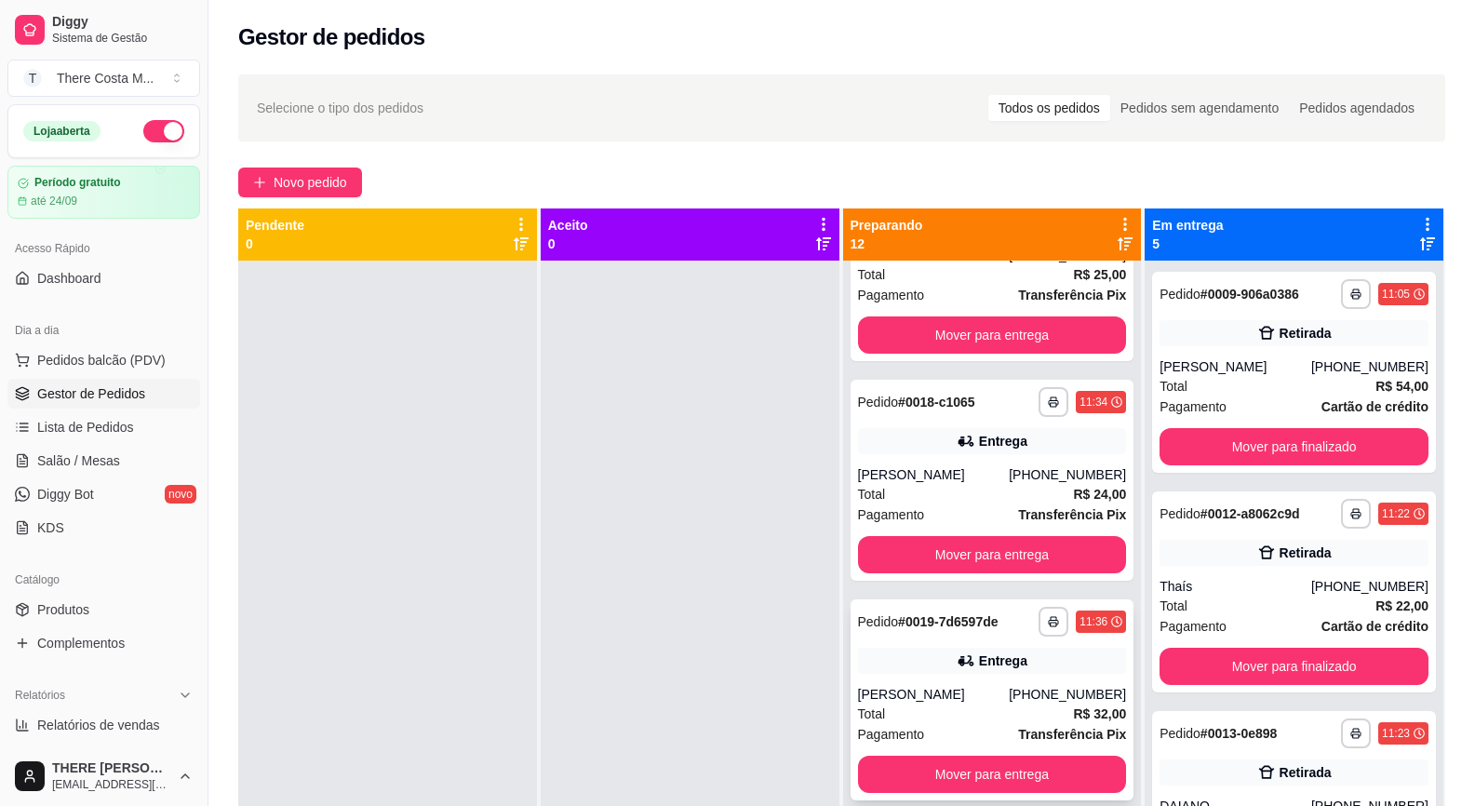
click at [946, 694] on div "[PERSON_NAME]" at bounding box center [934, 694] width 152 height 19
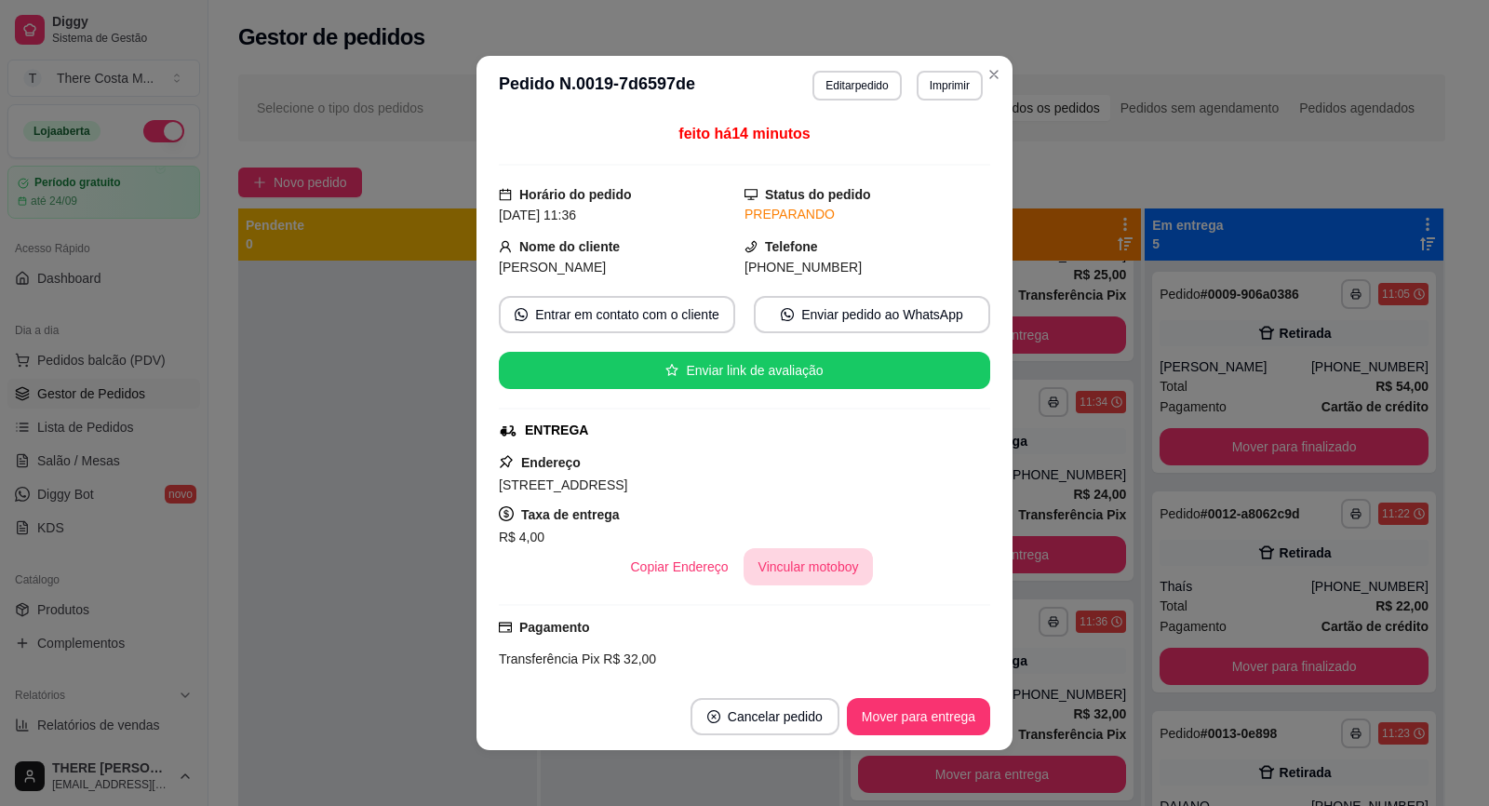
click at [803, 563] on button "Vincular motoboy" at bounding box center [809, 566] width 130 height 37
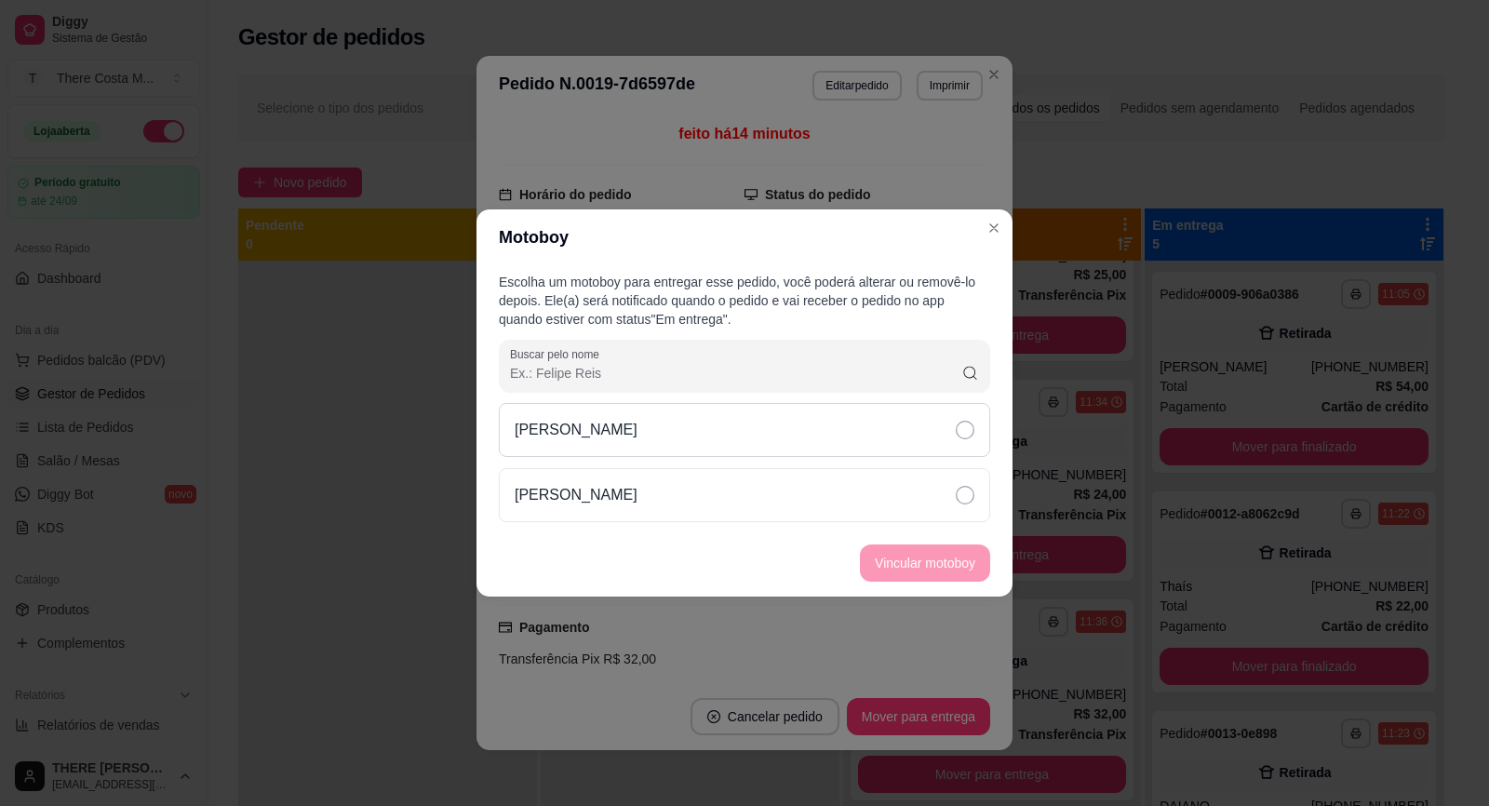
click at [910, 415] on div "[PERSON_NAME]" at bounding box center [744, 430] width 491 height 54
click at [917, 551] on button "Vincular motoboy" at bounding box center [925, 563] width 127 height 36
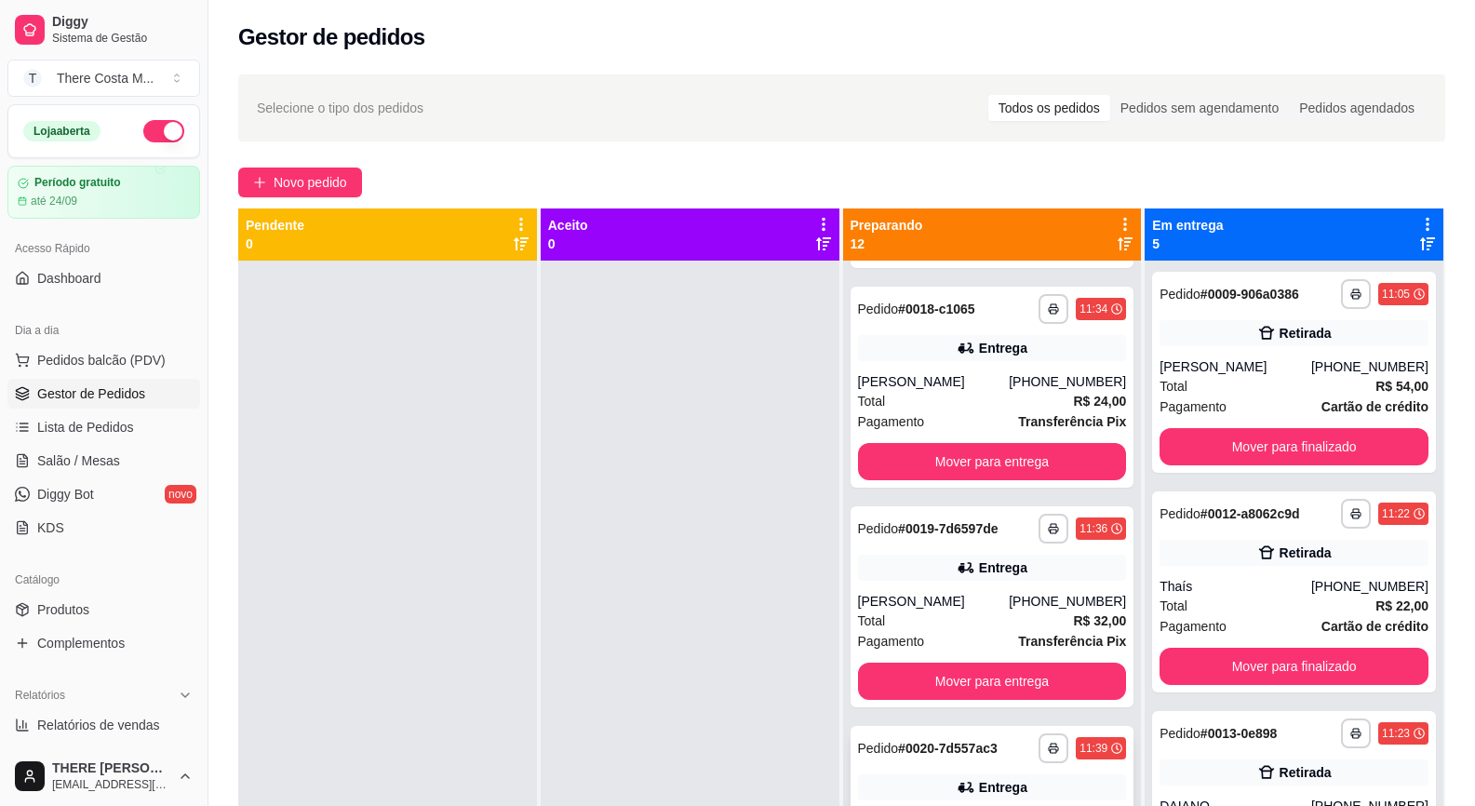
scroll to position [1269, 0]
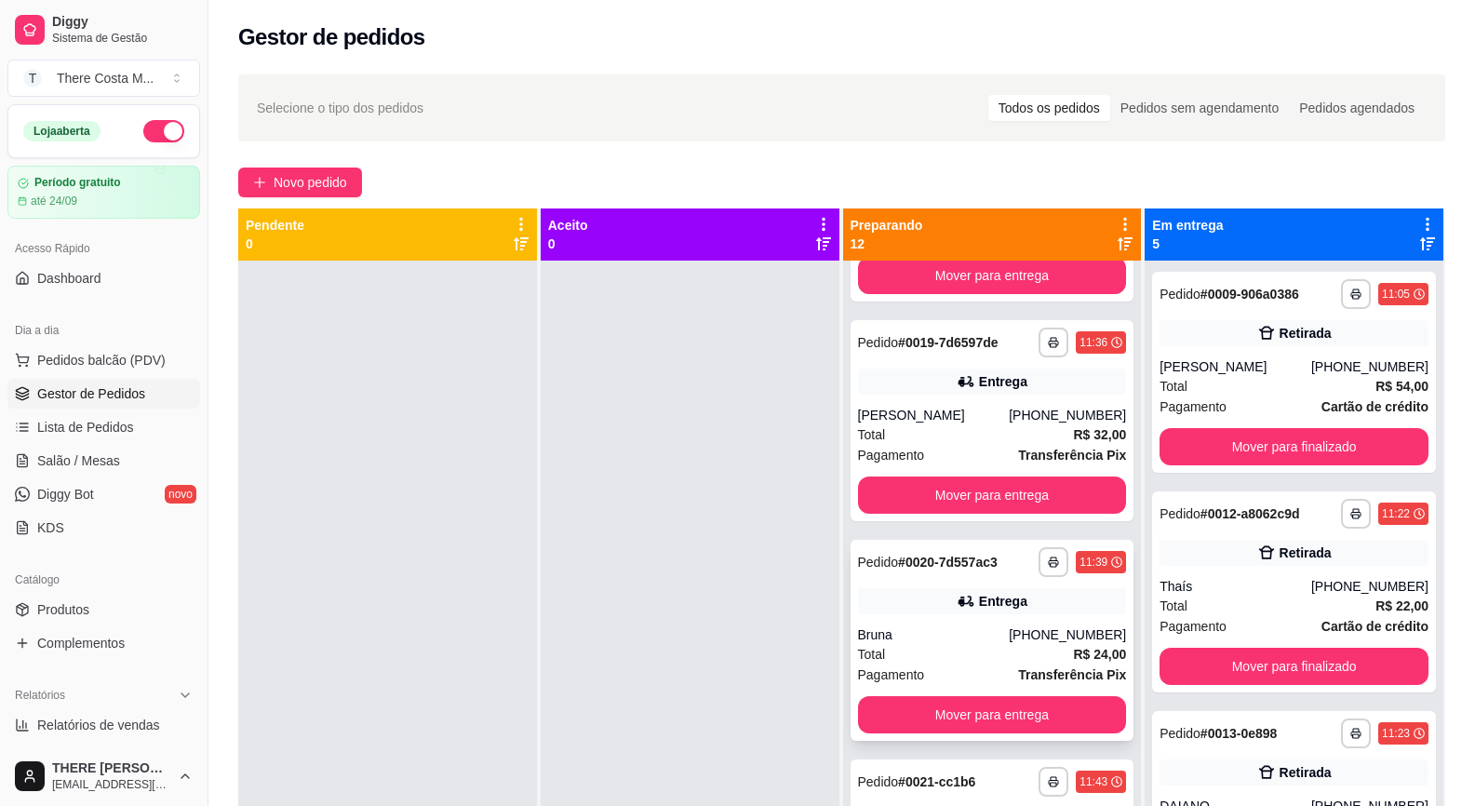
click at [942, 634] on div "Bruna" at bounding box center [934, 634] width 152 height 19
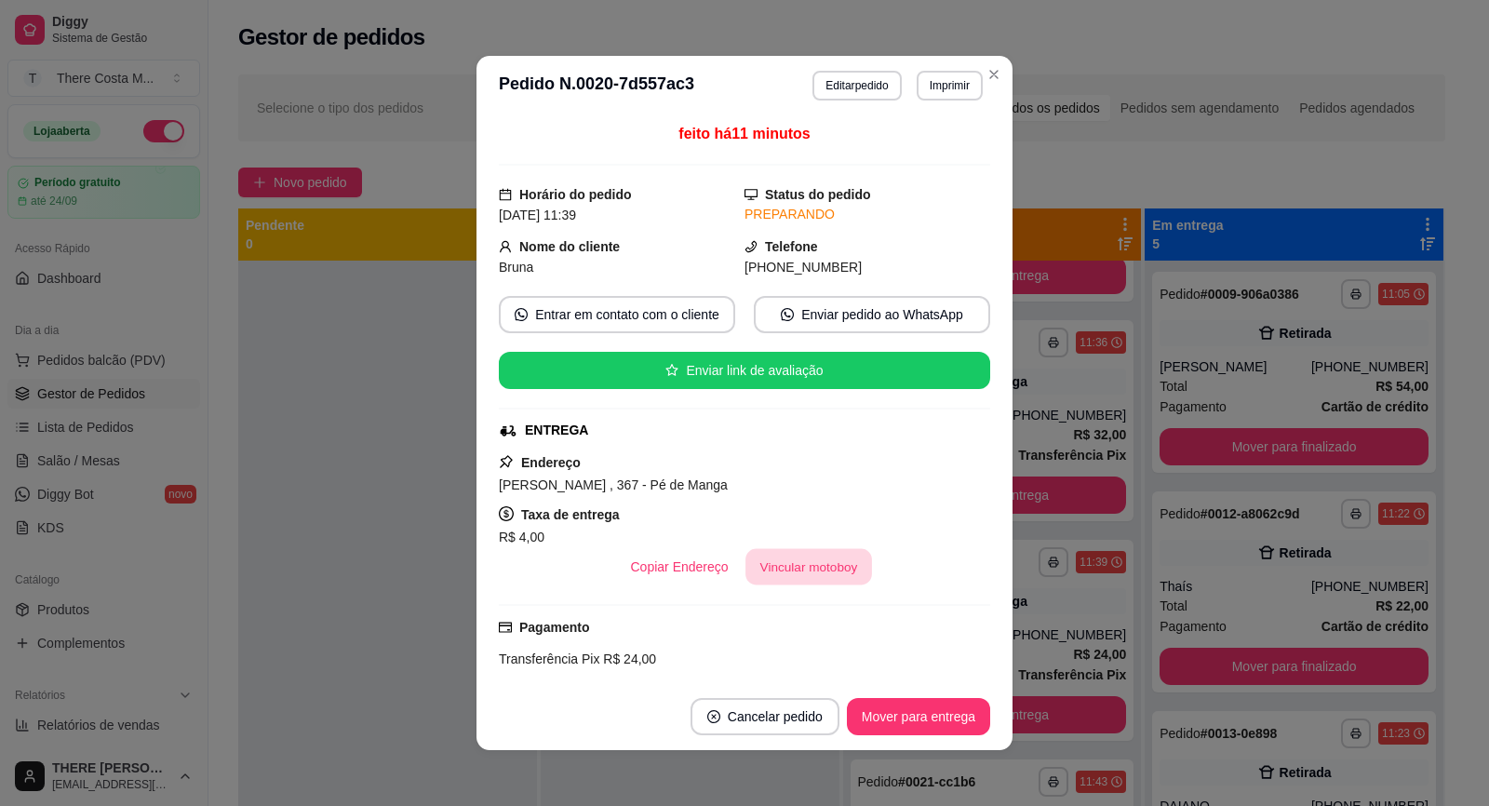
click at [792, 578] on button "Vincular motoboy" at bounding box center [808, 567] width 127 height 36
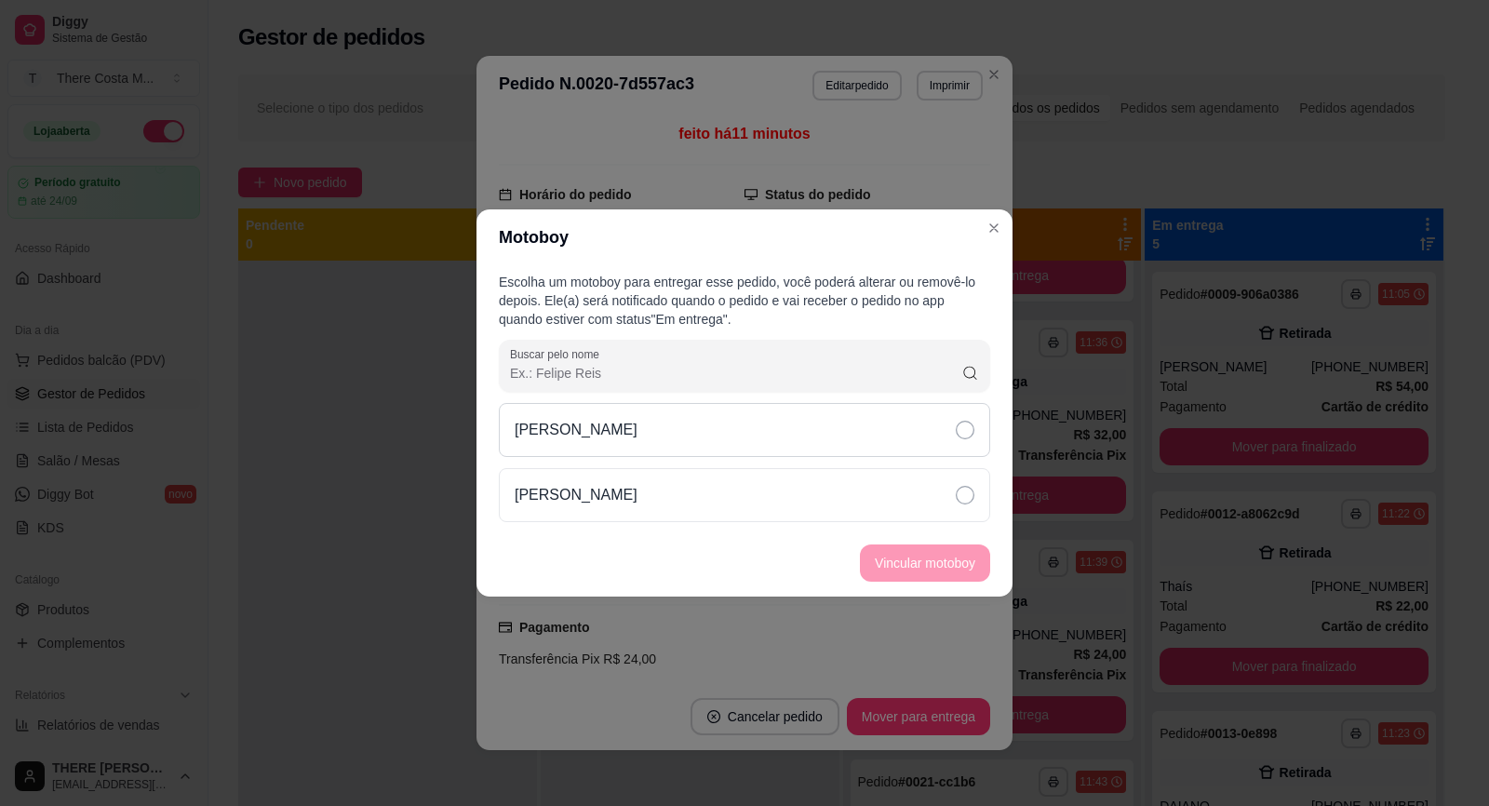
click at [873, 436] on div "[PERSON_NAME]" at bounding box center [744, 430] width 491 height 54
click at [893, 560] on button "Vincular motoboy" at bounding box center [925, 562] width 130 height 37
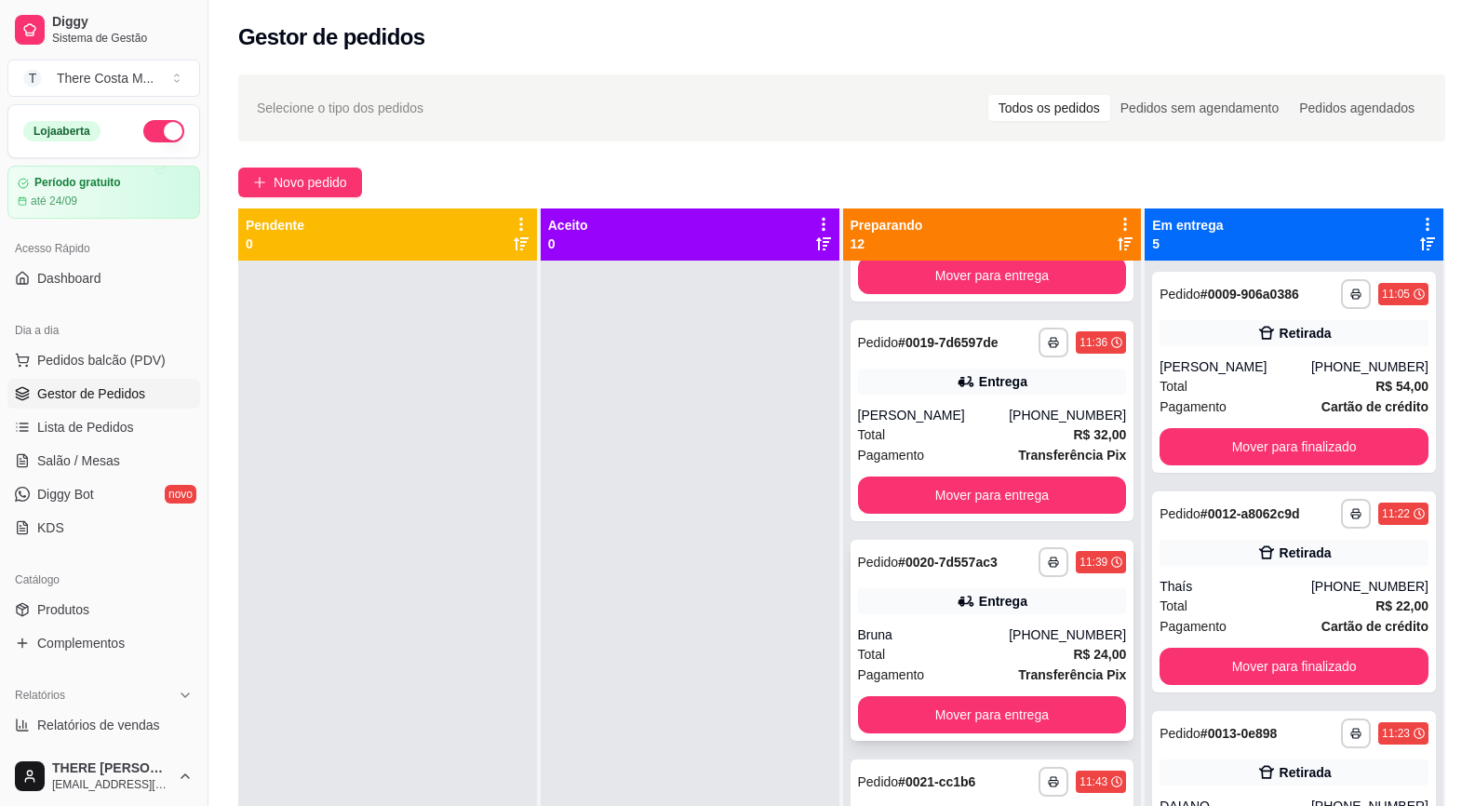
scroll to position [1456, 0]
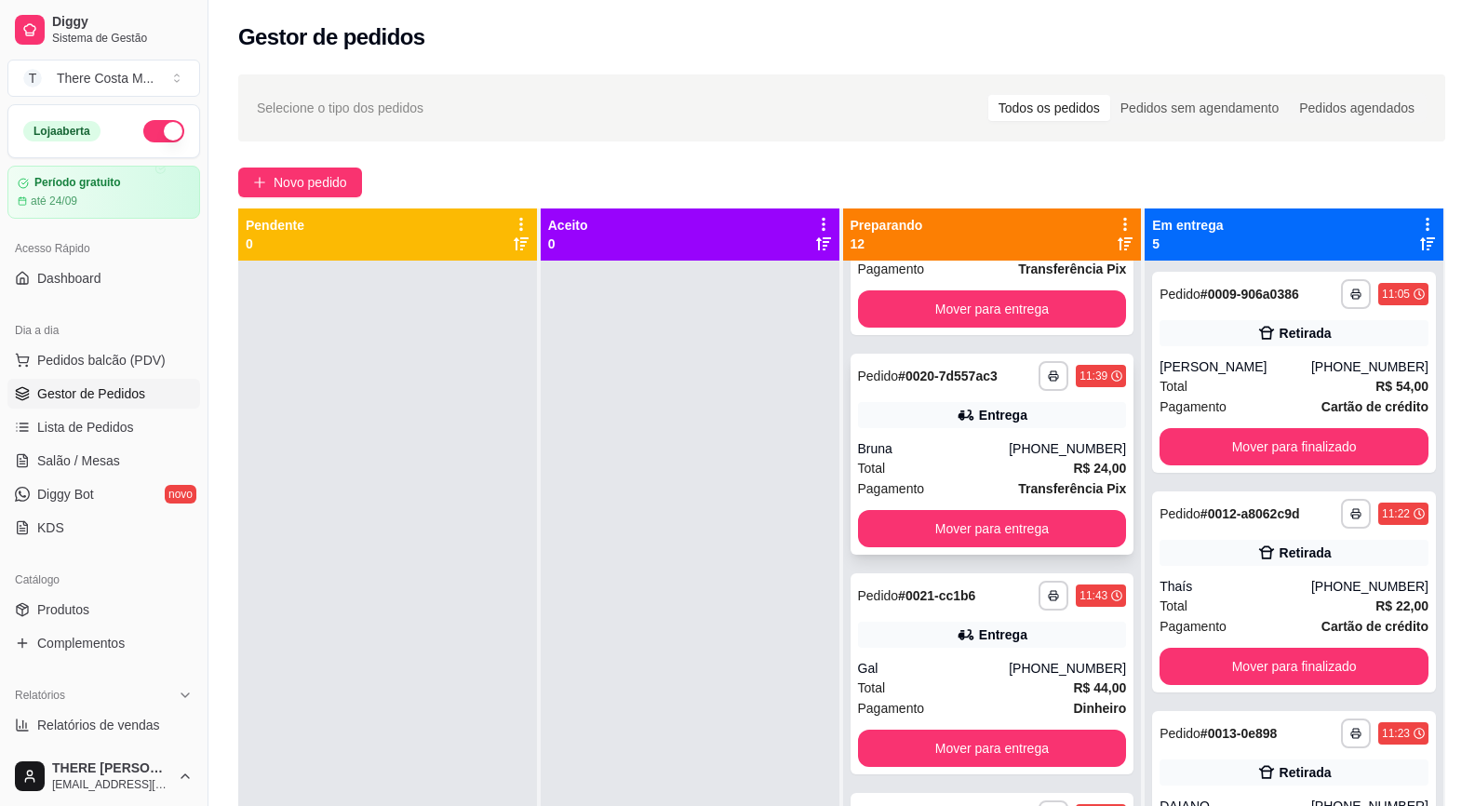
click at [973, 395] on div "**********" at bounding box center [993, 454] width 284 height 201
click at [945, 668] on div "Gal" at bounding box center [934, 668] width 152 height 19
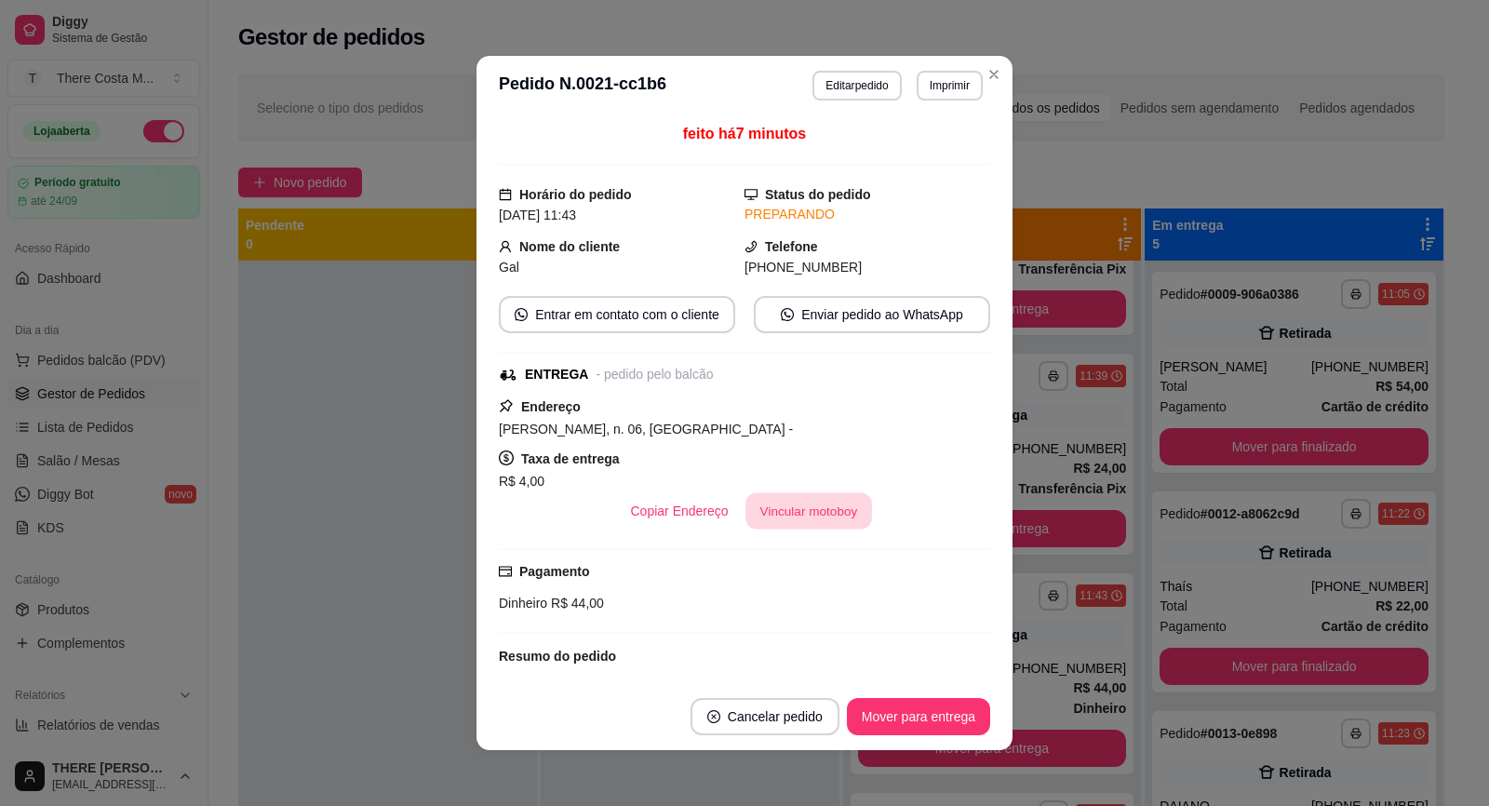
click at [799, 503] on button "Vincular motoboy" at bounding box center [808, 511] width 127 height 36
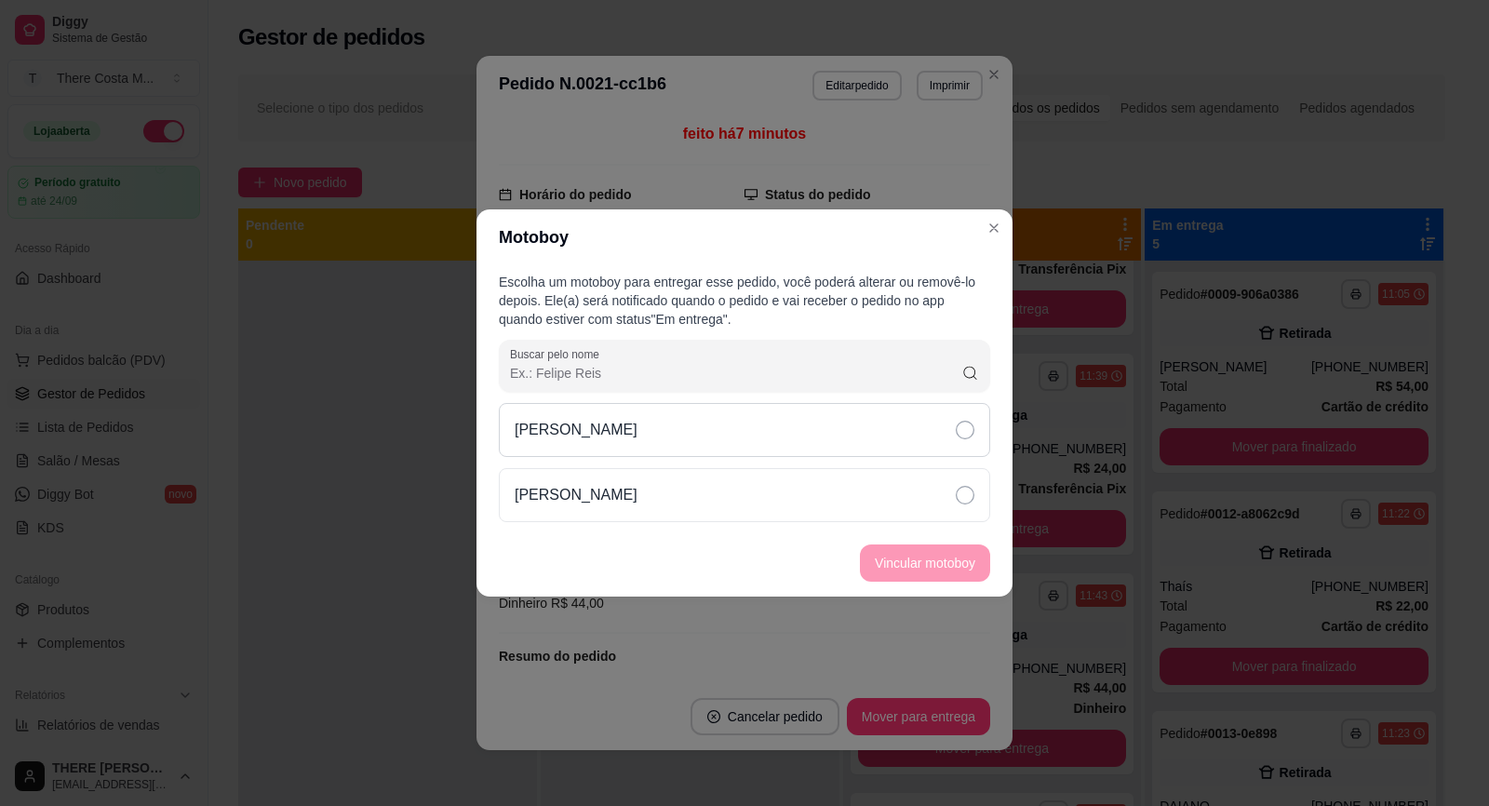
click at [827, 426] on div "[PERSON_NAME]" at bounding box center [744, 430] width 491 height 54
click at [916, 571] on button "Vincular motoboy" at bounding box center [925, 562] width 130 height 37
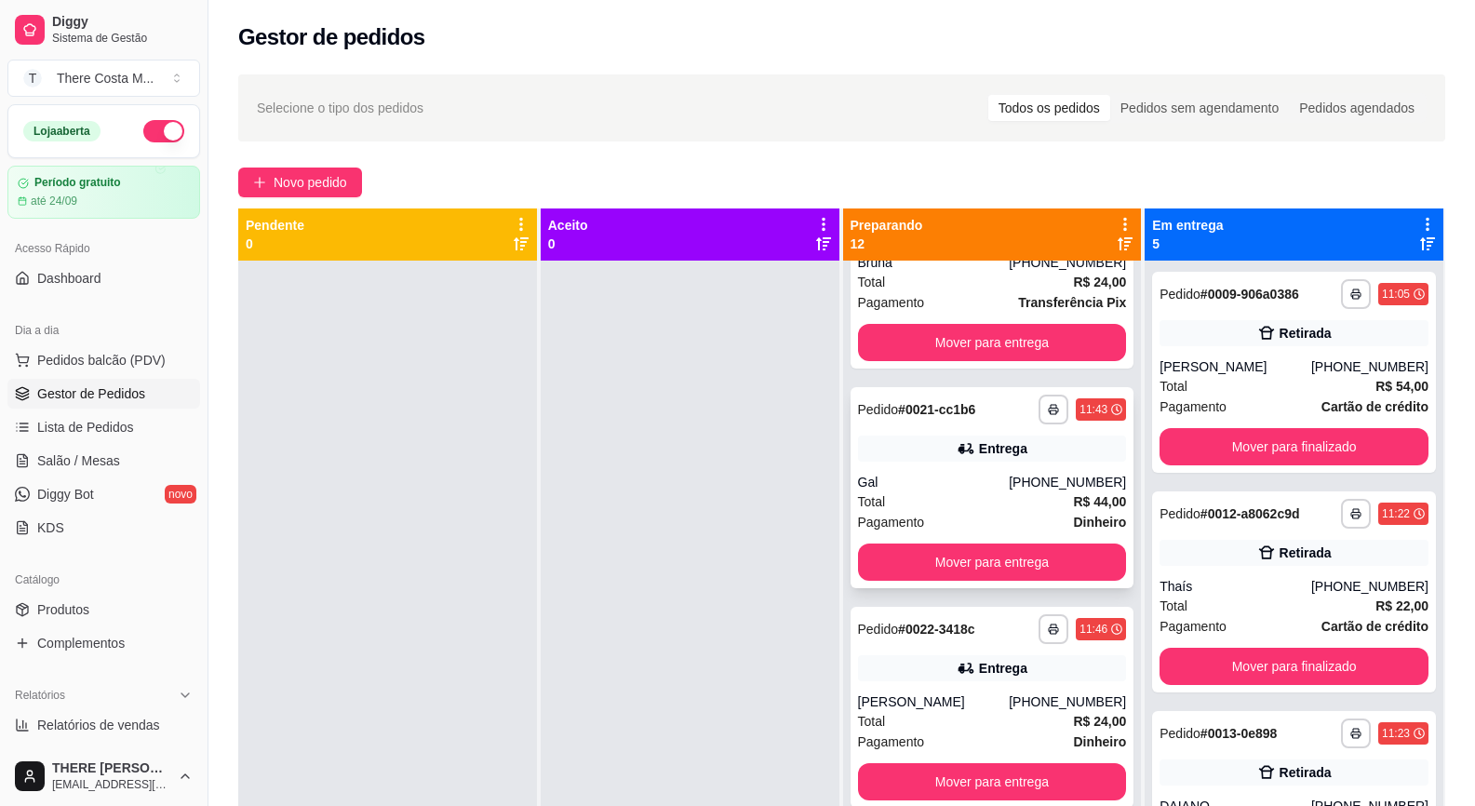
scroll to position [1735, 0]
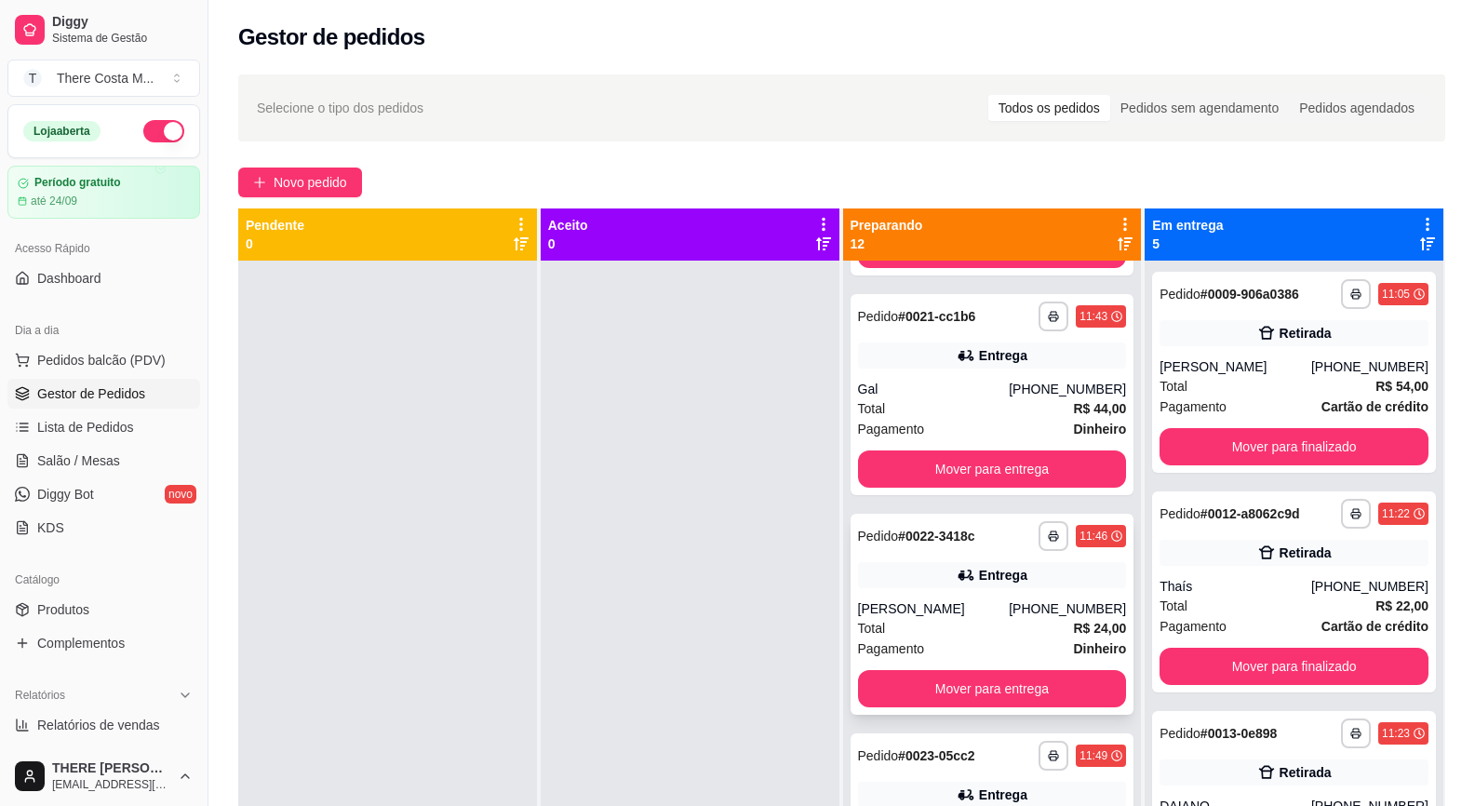
click at [956, 616] on div "[PERSON_NAME]" at bounding box center [934, 608] width 152 height 19
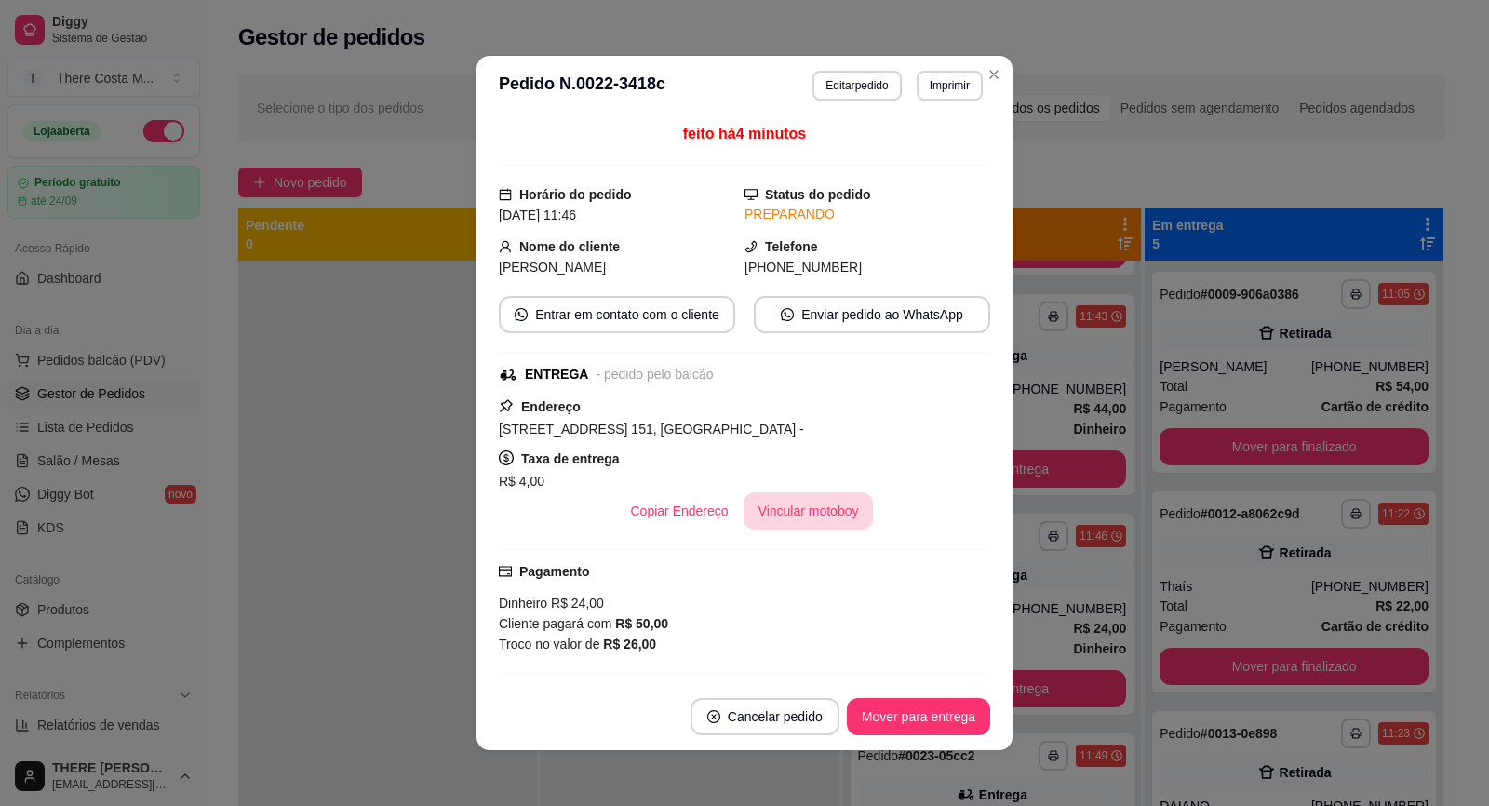
click at [779, 508] on button "Vincular motoboy" at bounding box center [809, 510] width 130 height 37
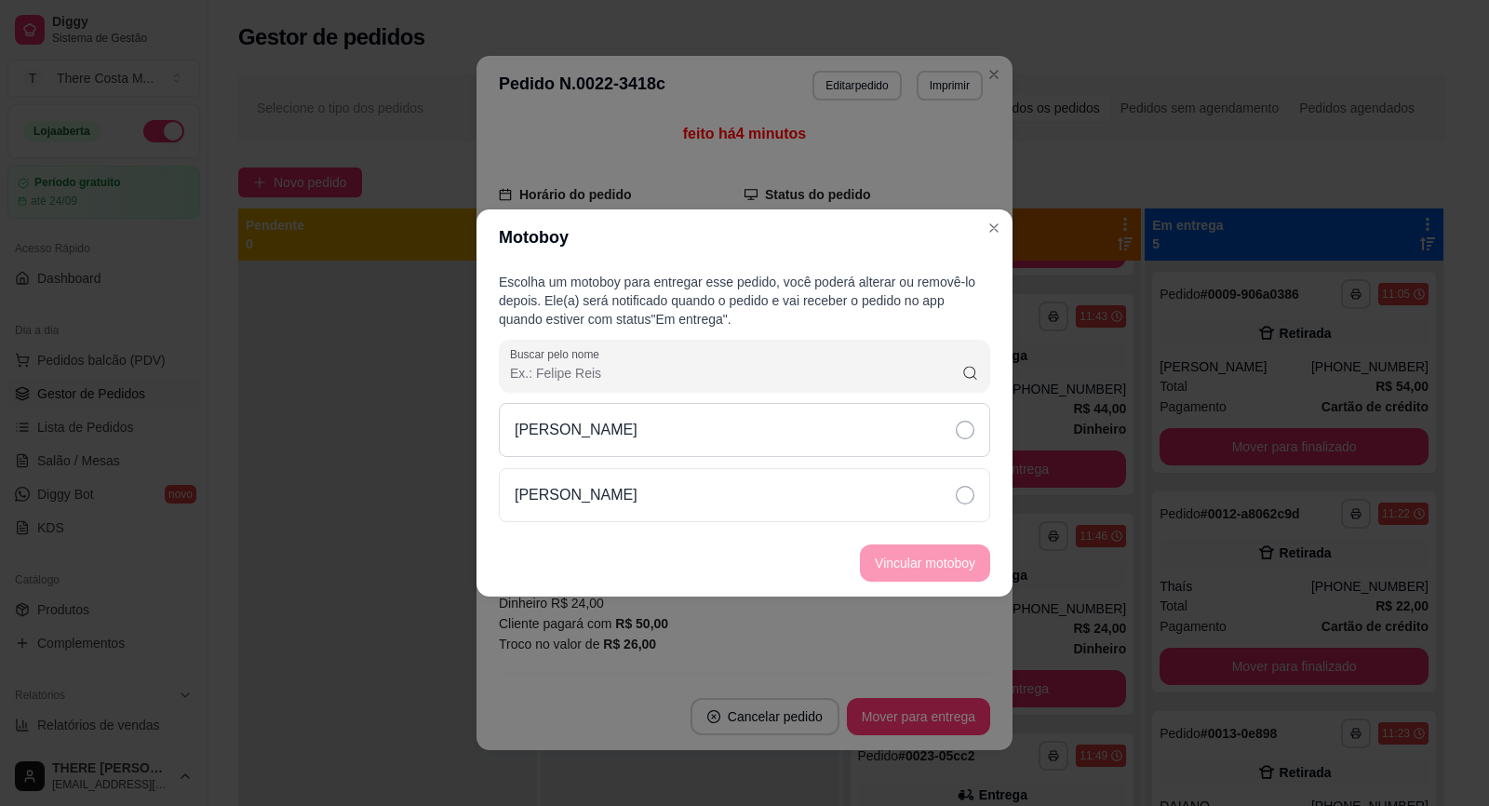
click at [861, 430] on div "[PERSON_NAME]" at bounding box center [744, 430] width 491 height 54
click at [901, 572] on button "Vincular motoboy" at bounding box center [925, 563] width 127 height 36
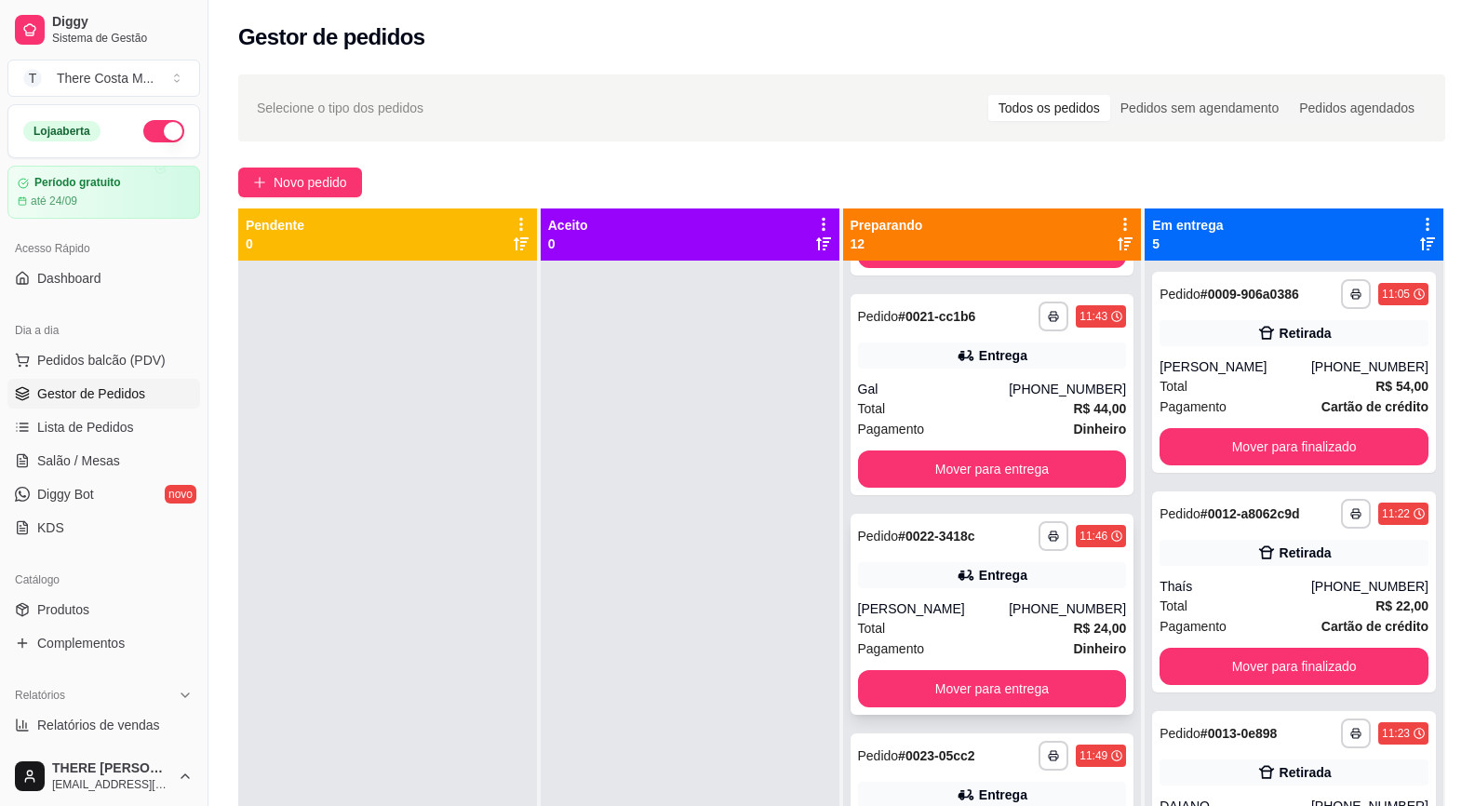
scroll to position [1848, 0]
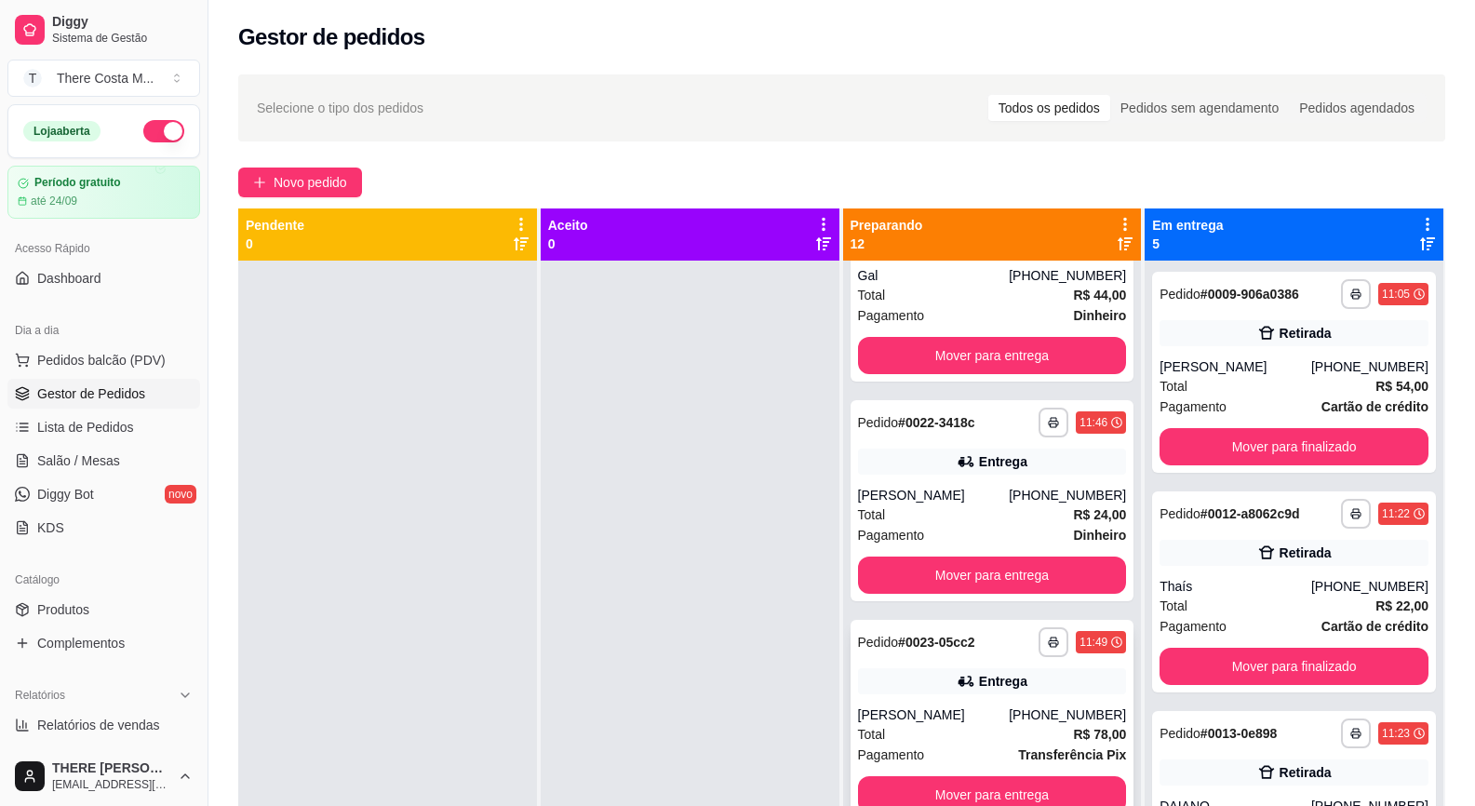
click at [903, 695] on div "**********" at bounding box center [993, 720] width 284 height 201
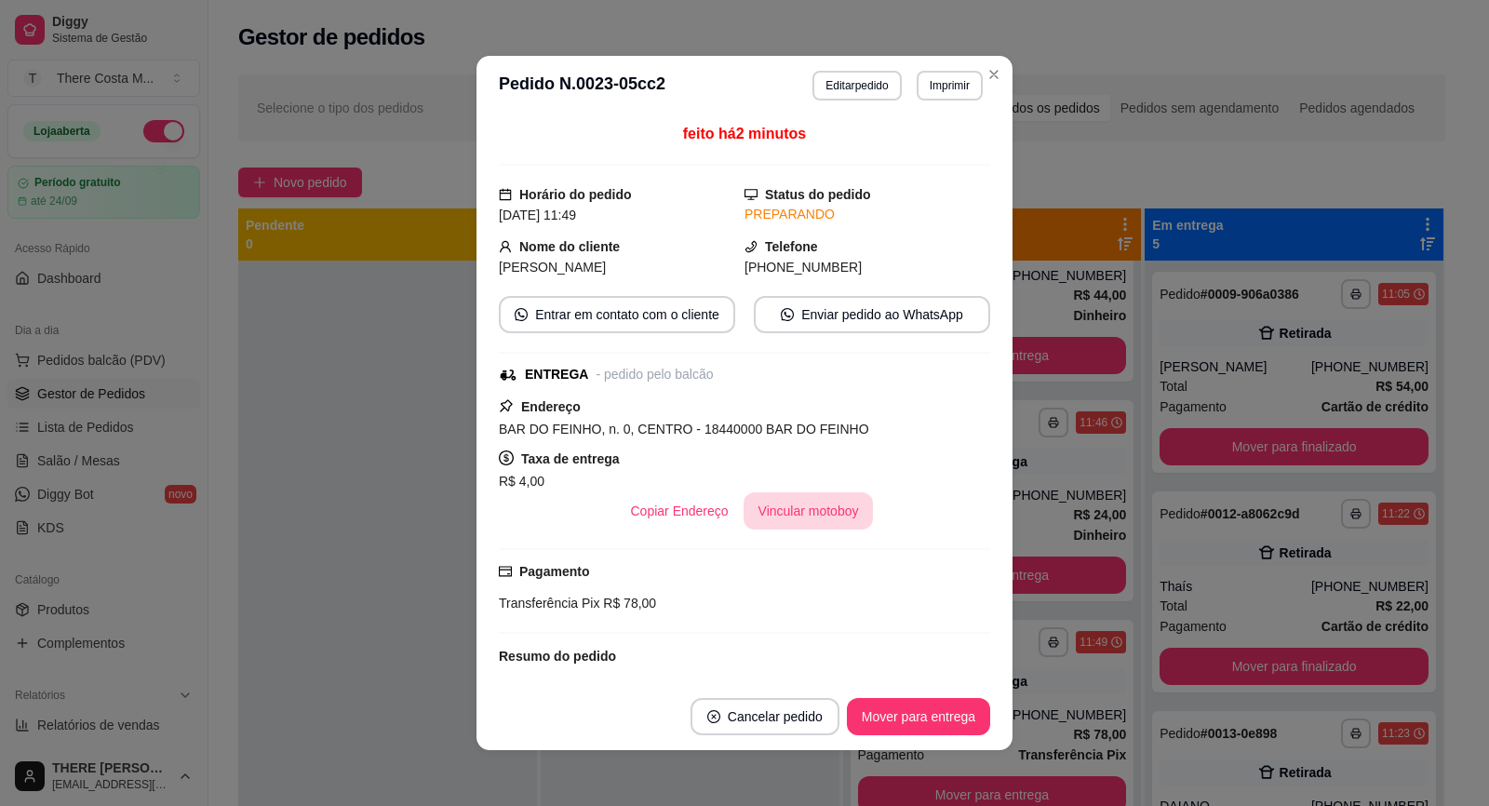
click at [808, 519] on button "Vincular motoboy" at bounding box center [809, 510] width 130 height 37
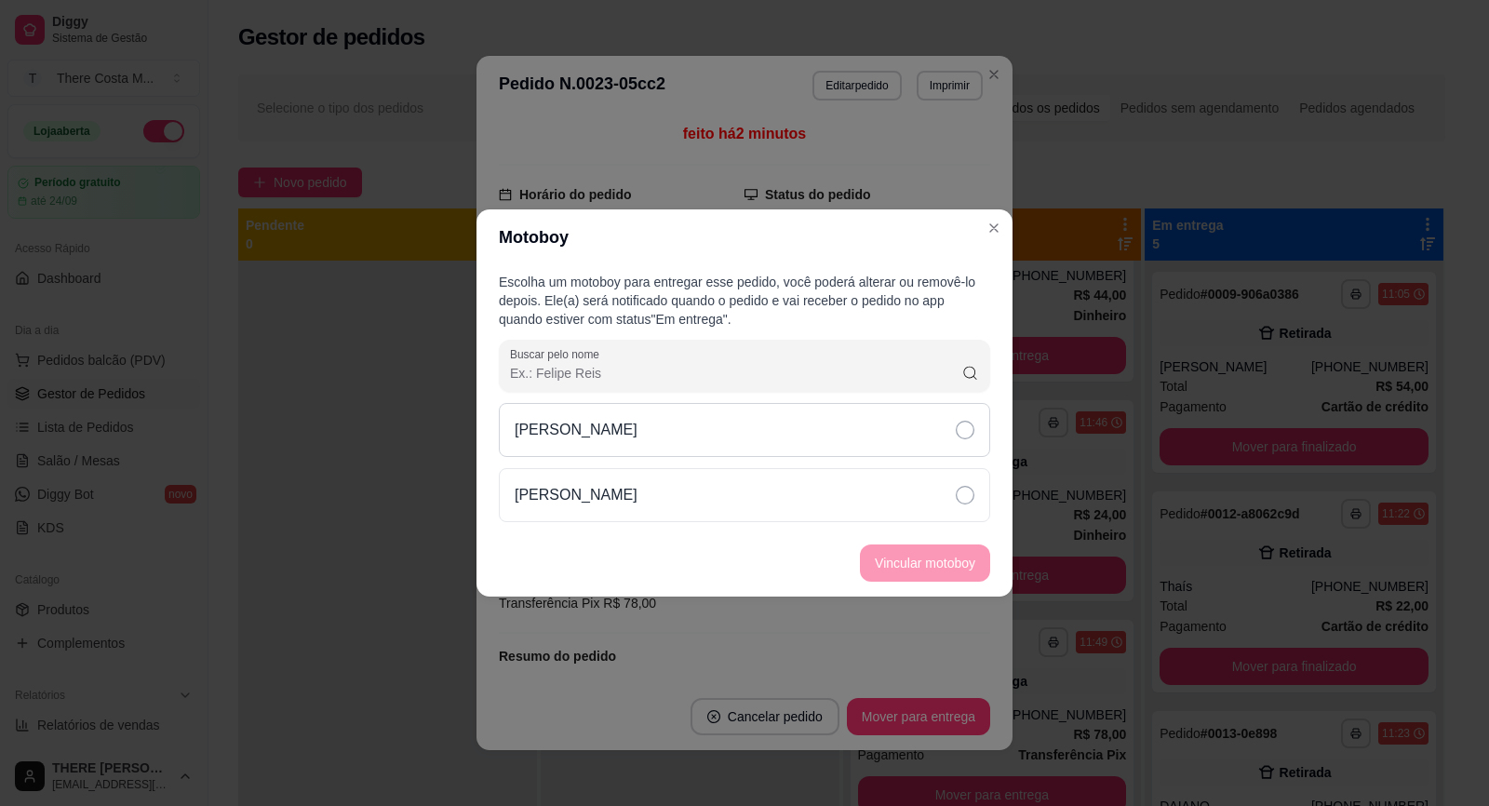
click at [831, 441] on div "[PERSON_NAME]" at bounding box center [744, 430] width 491 height 54
click at [918, 569] on button "Vincular motoboy" at bounding box center [925, 562] width 130 height 37
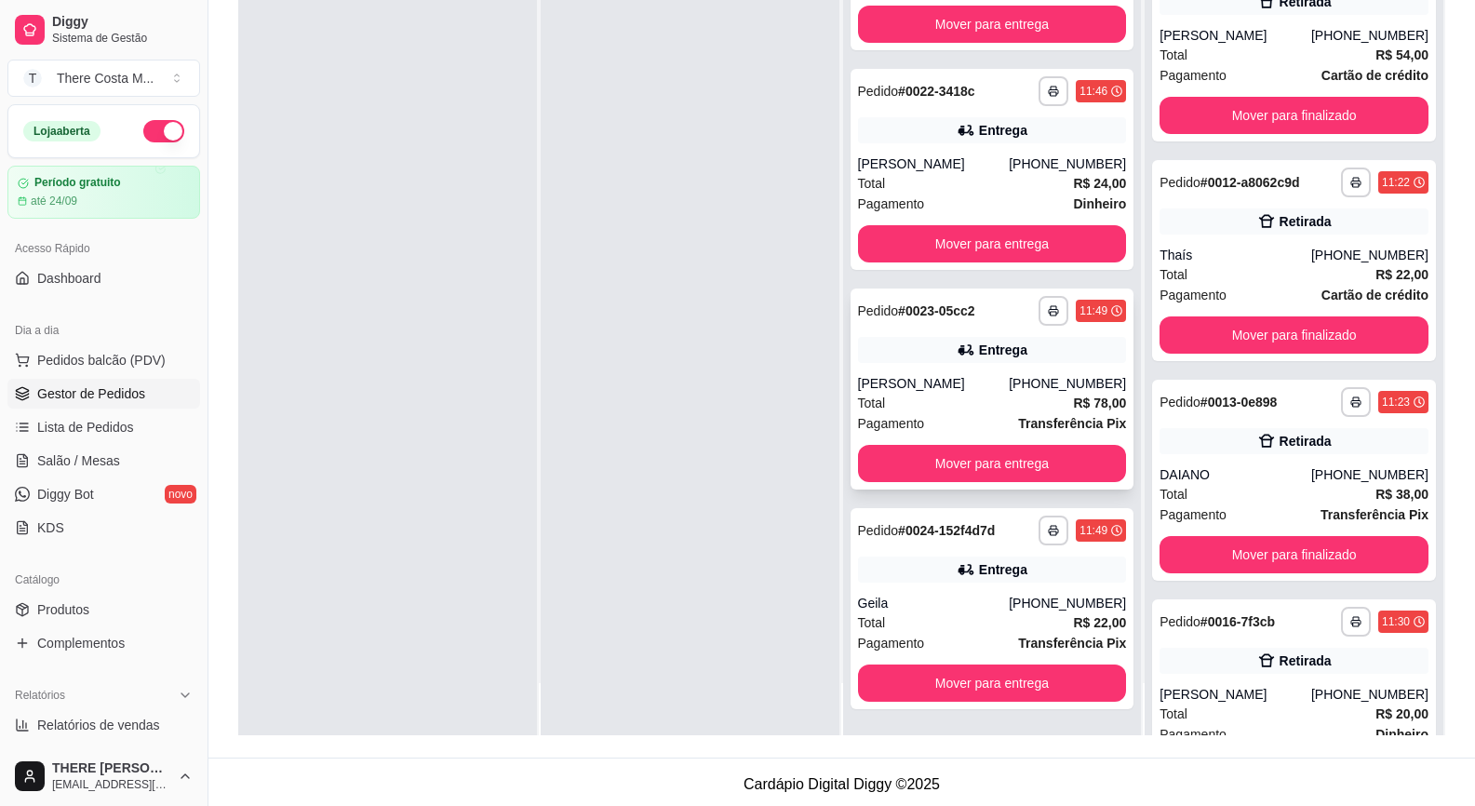
scroll to position [284, 0]
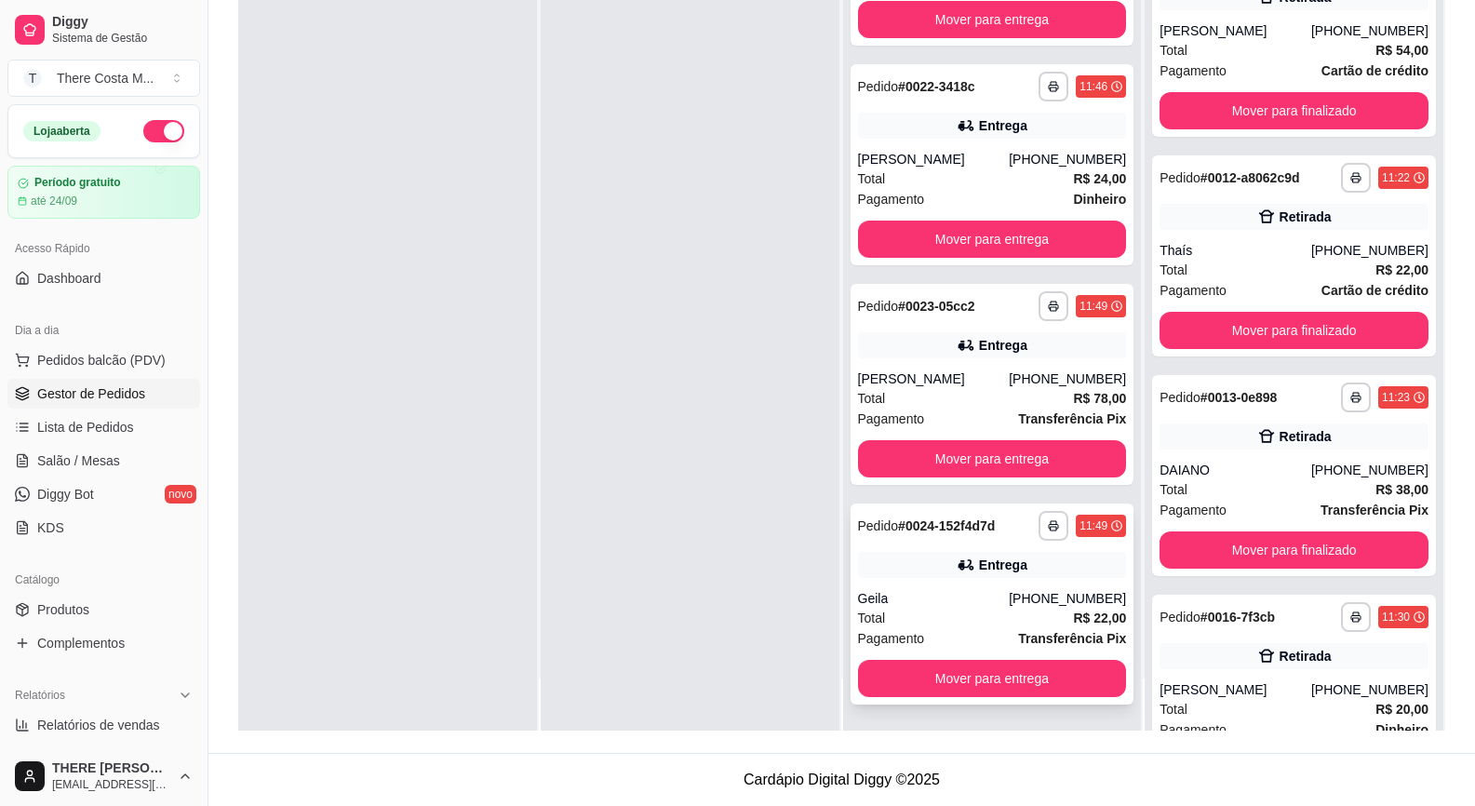
click at [957, 591] on div "Geila" at bounding box center [934, 598] width 152 height 19
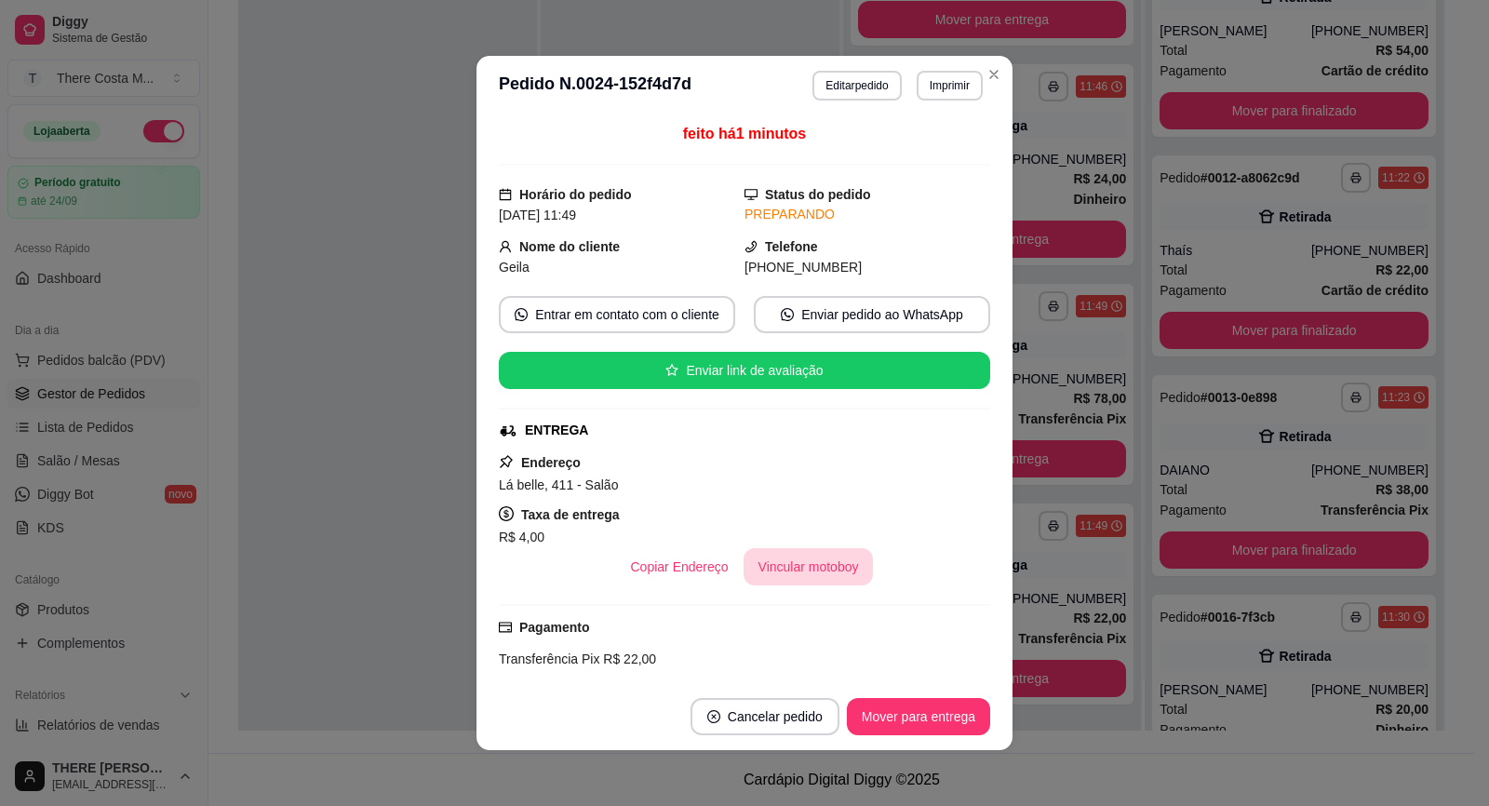
click at [778, 570] on button "Vincular motoboy" at bounding box center [809, 566] width 130 height 37
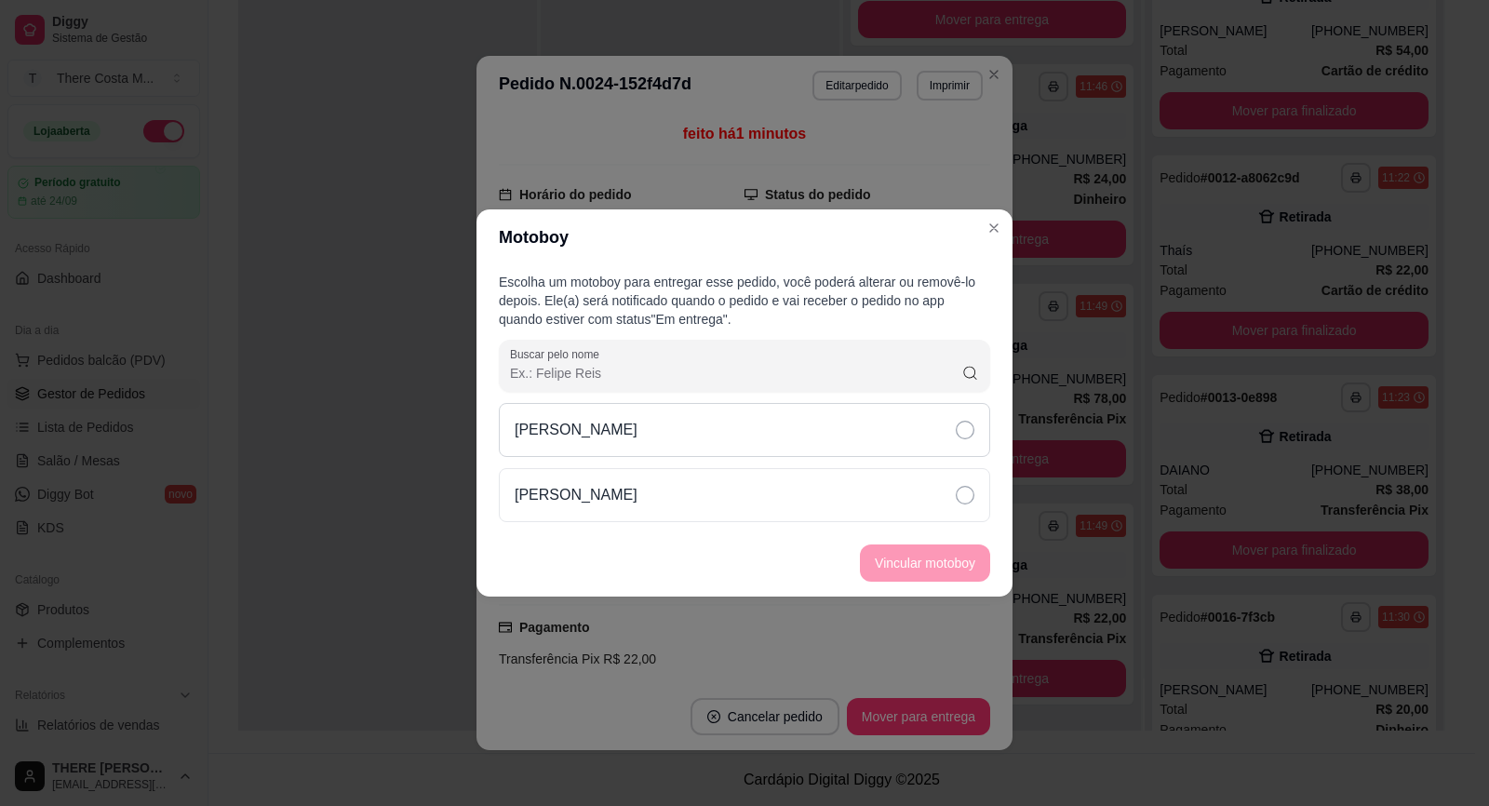
click at [785, 453] on div "[PERSON_NAME]" at bounding box center [744, 430] width 491 height 54
click at [910, 565] on button "Vincular motoboy" at bounding box center [925, 563] width 127 height 36
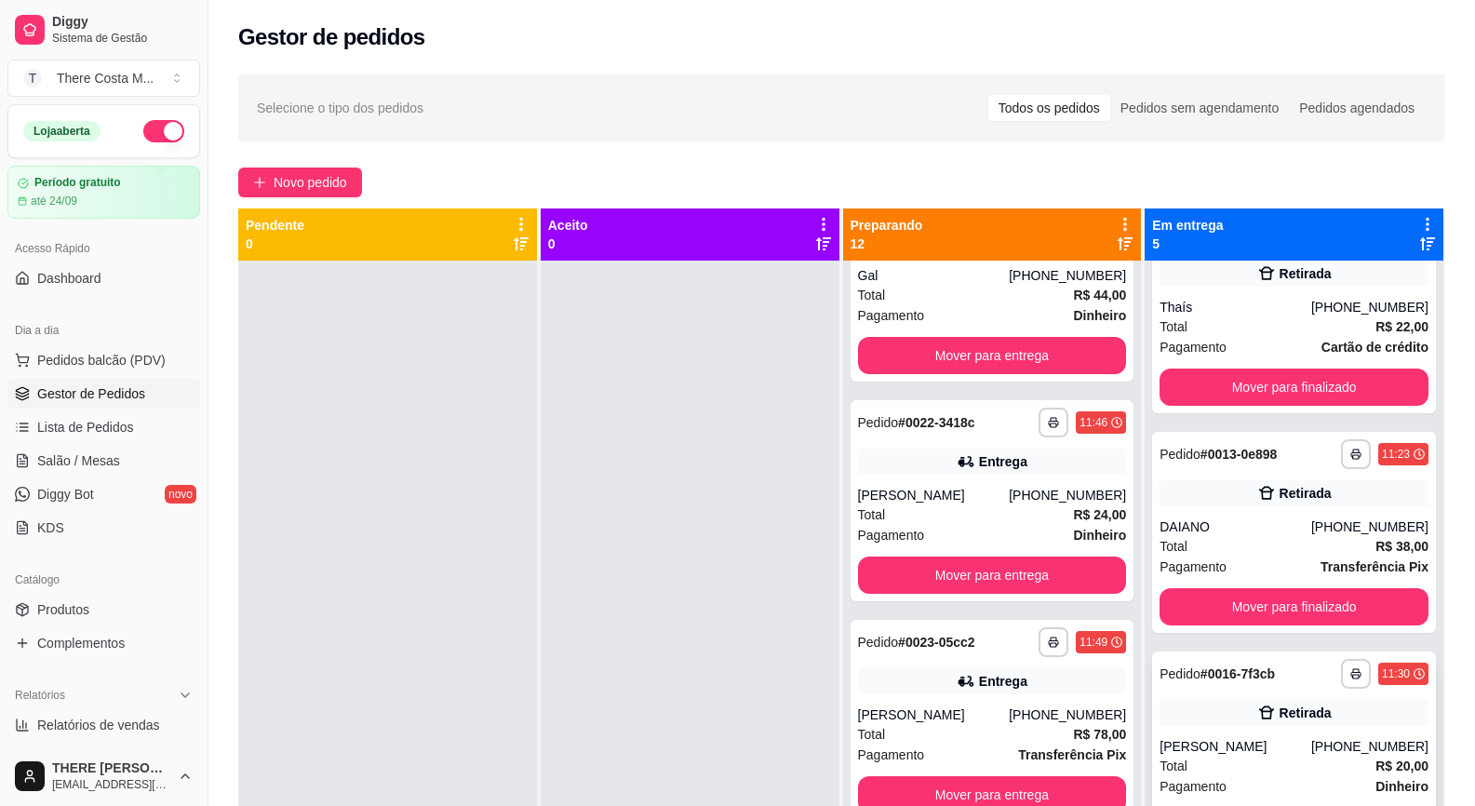
scroll to position [311, 0]
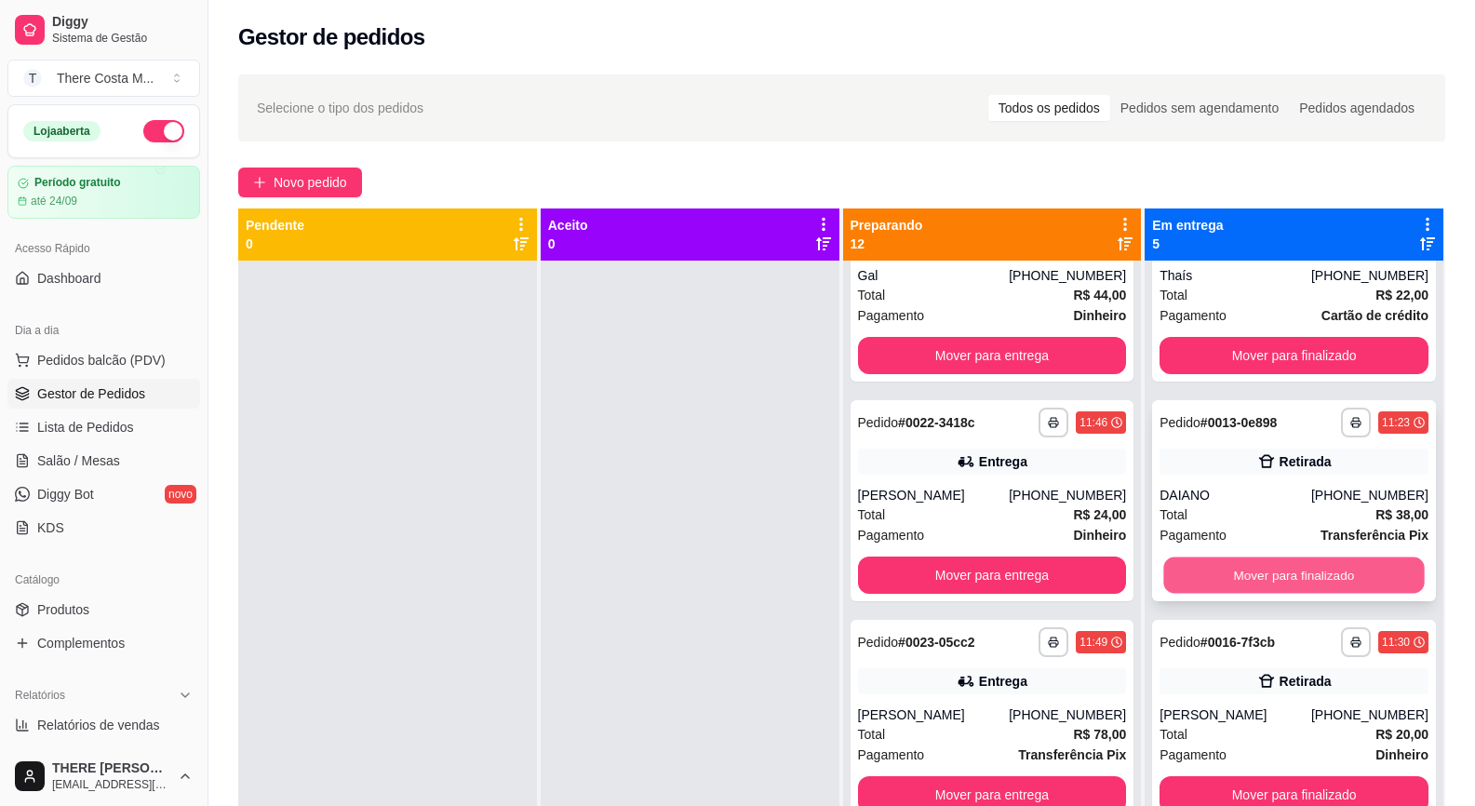
click at [1305, 577] on button "Mover para finalizado" at bounding box center [1294, 575] width 261 height 36
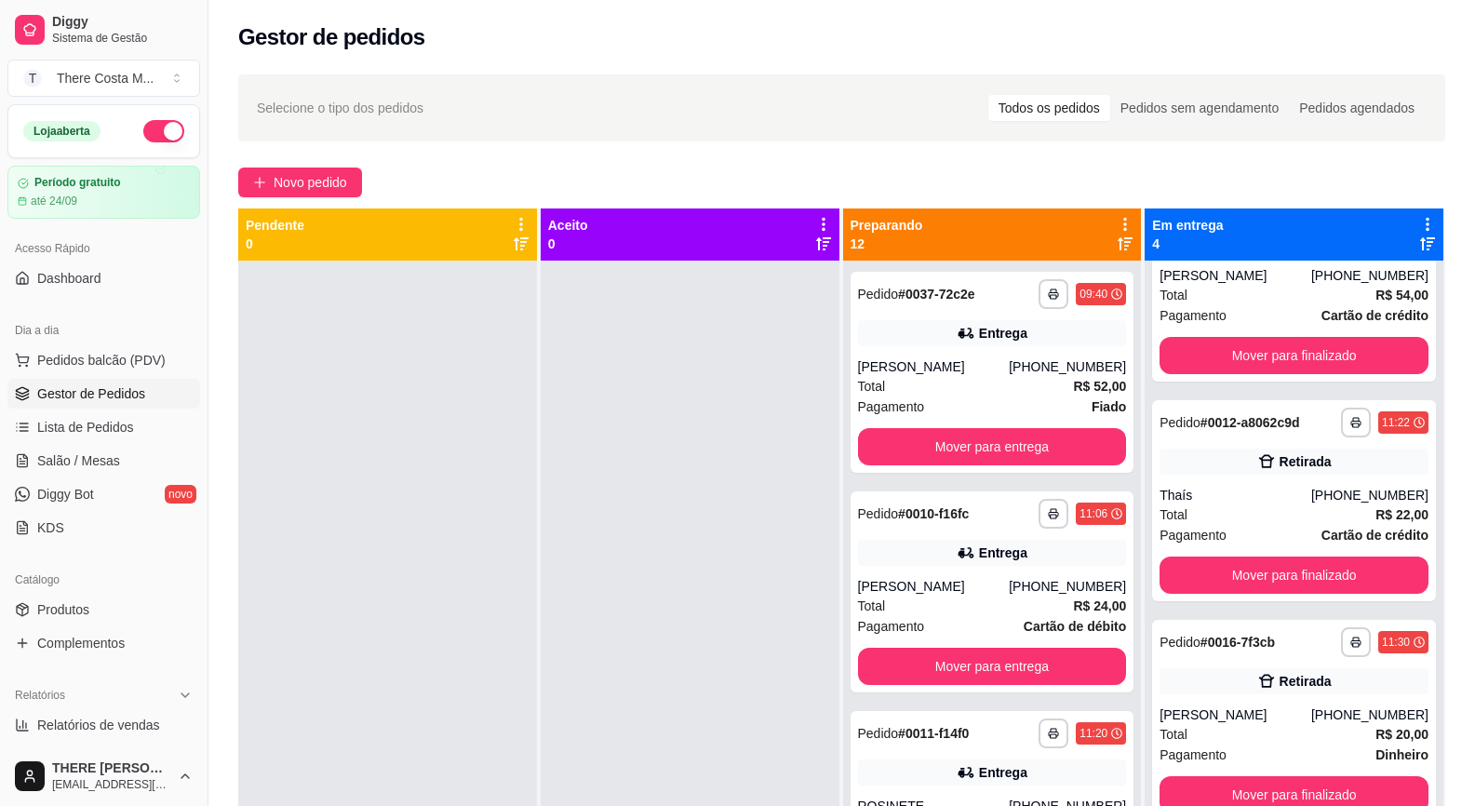
scroll to position [0, 0]
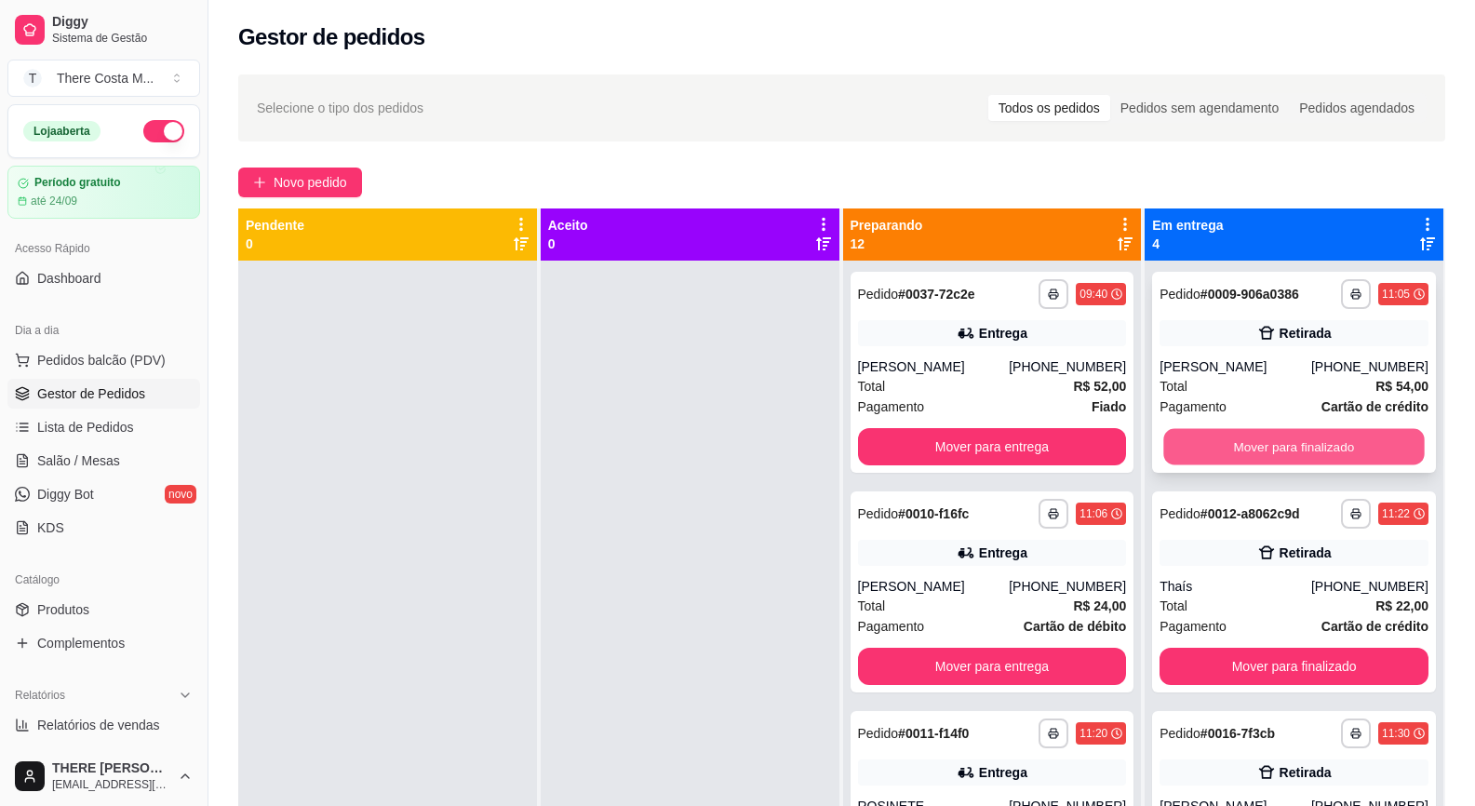
click at [1273, 436] on button "Mover para finalizado" at bounding box center [1294, 447] width 261 height 36
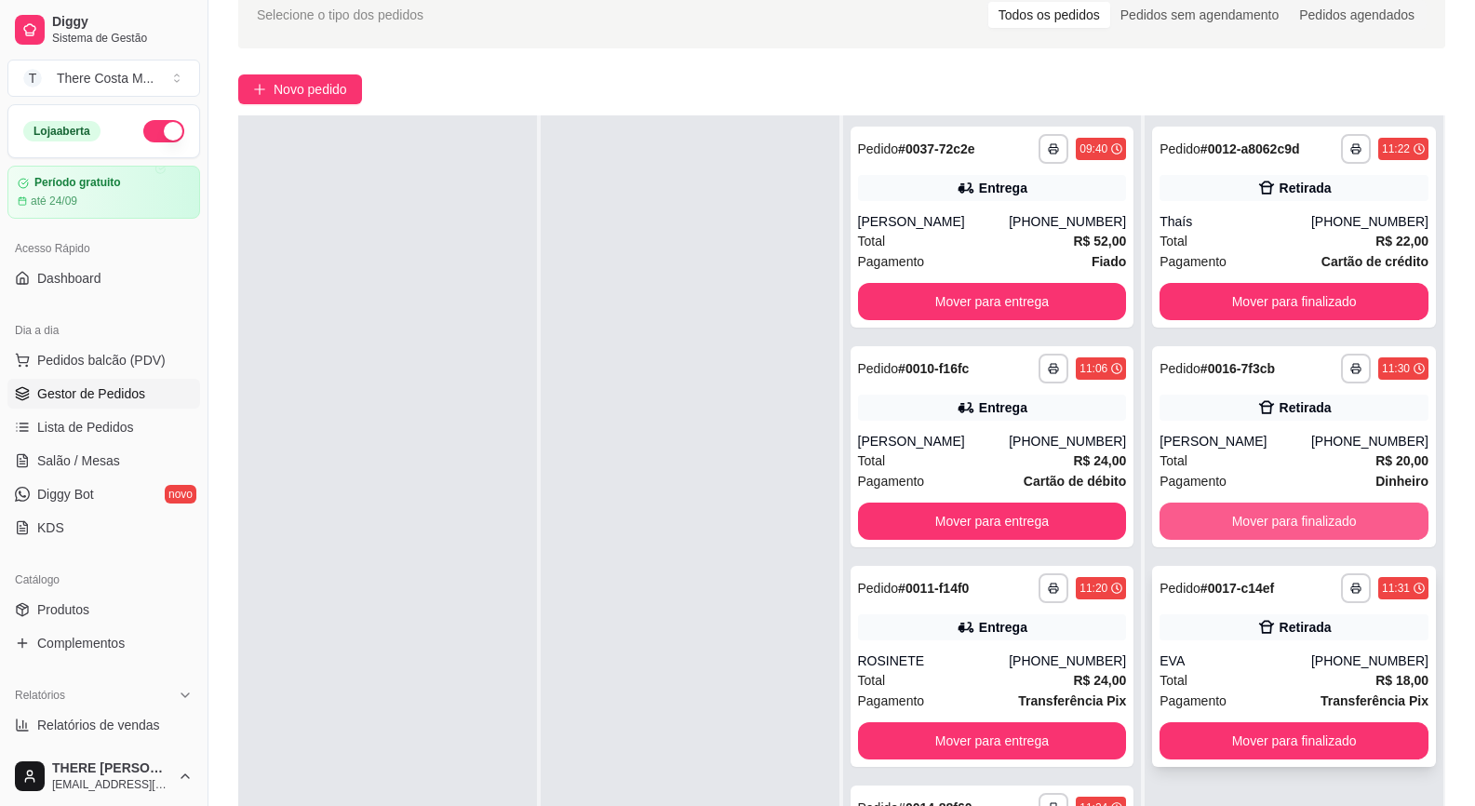
scroll to position [186, 0]
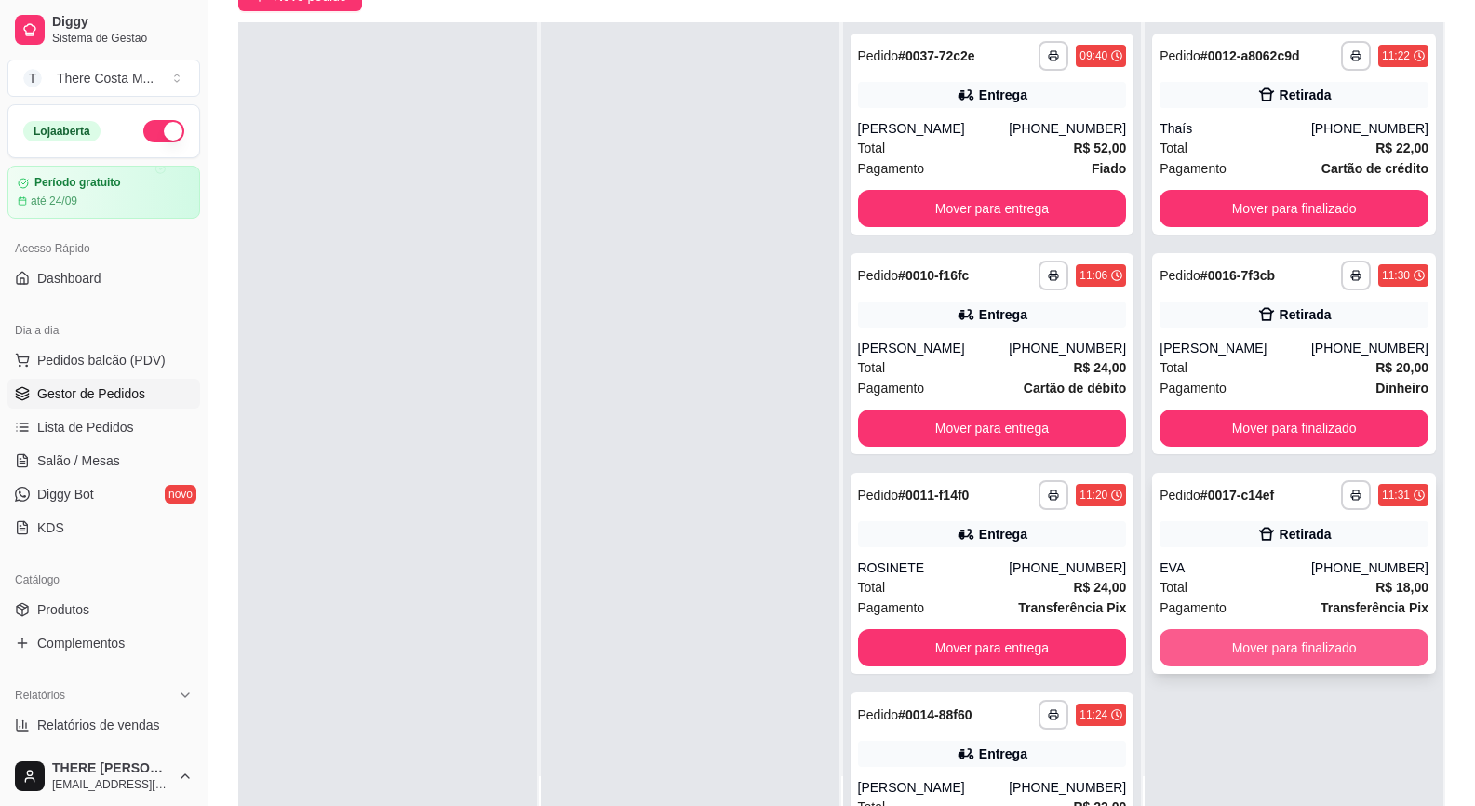
click at [1274, 649] on button "Mover para finalizado" at bounding box center [1294, 647] width 269 height 37
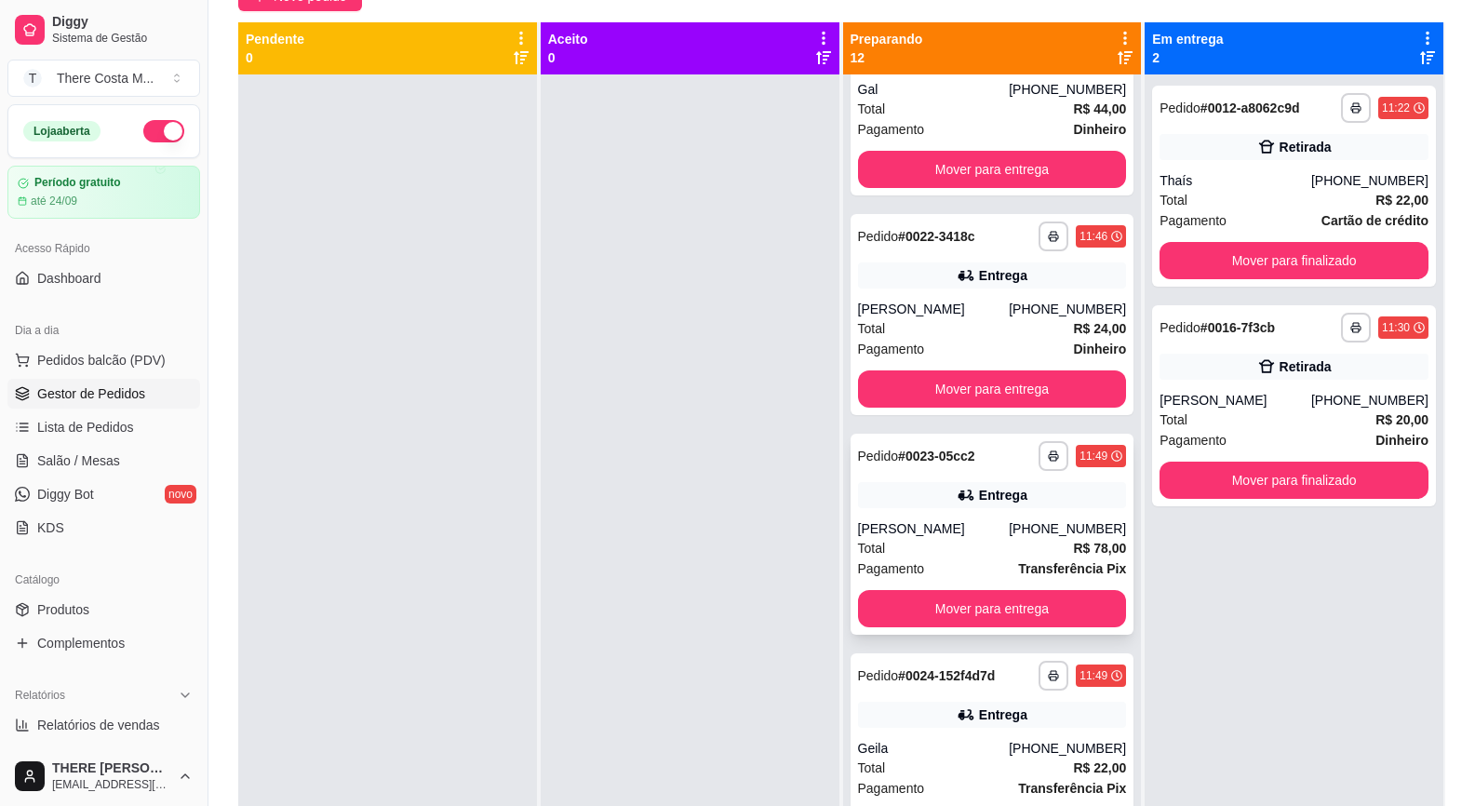
scroll to position [52, 0]
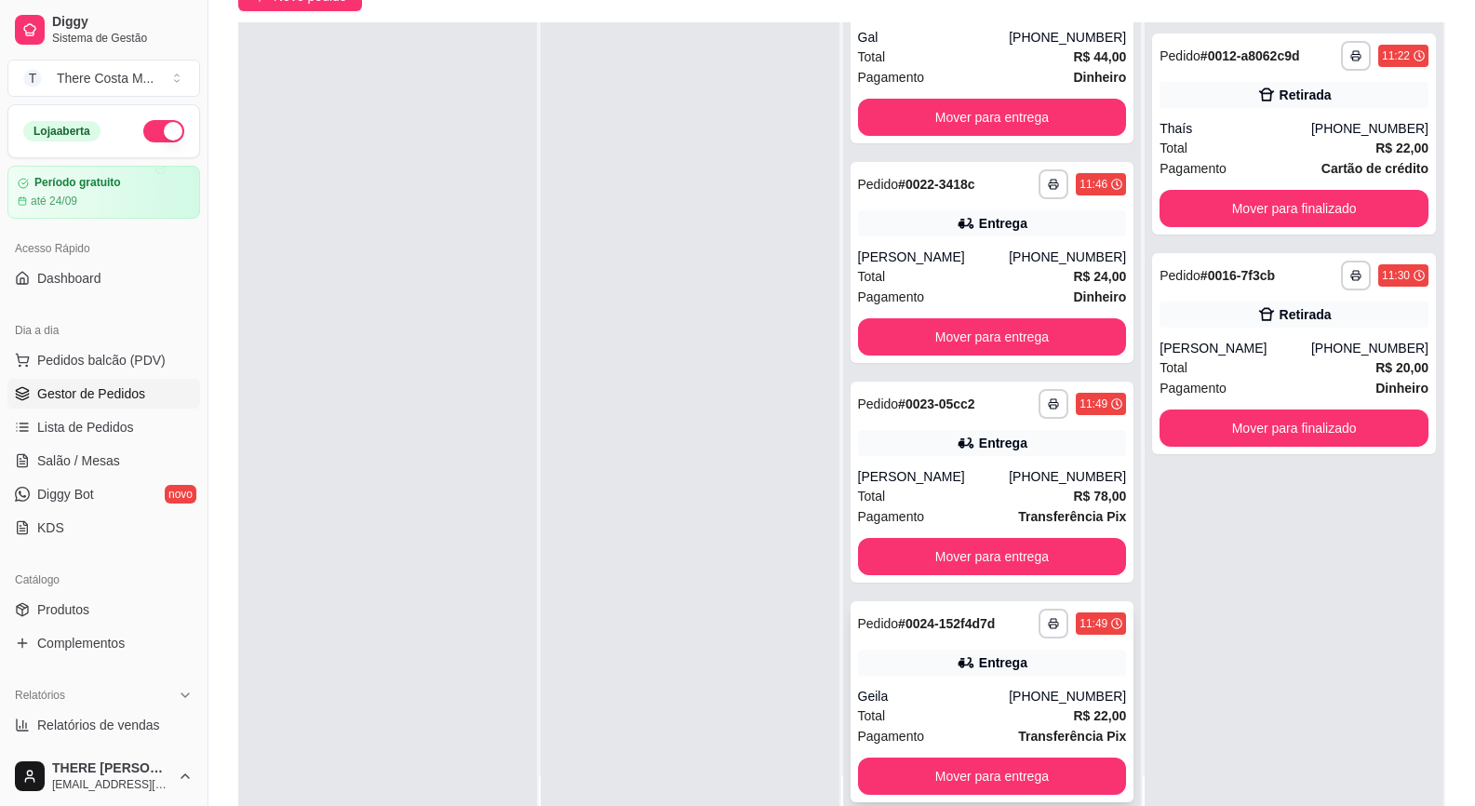
click at [939, 657] on div "Entrega" at bounding box center [992, 663] width 269 height 26
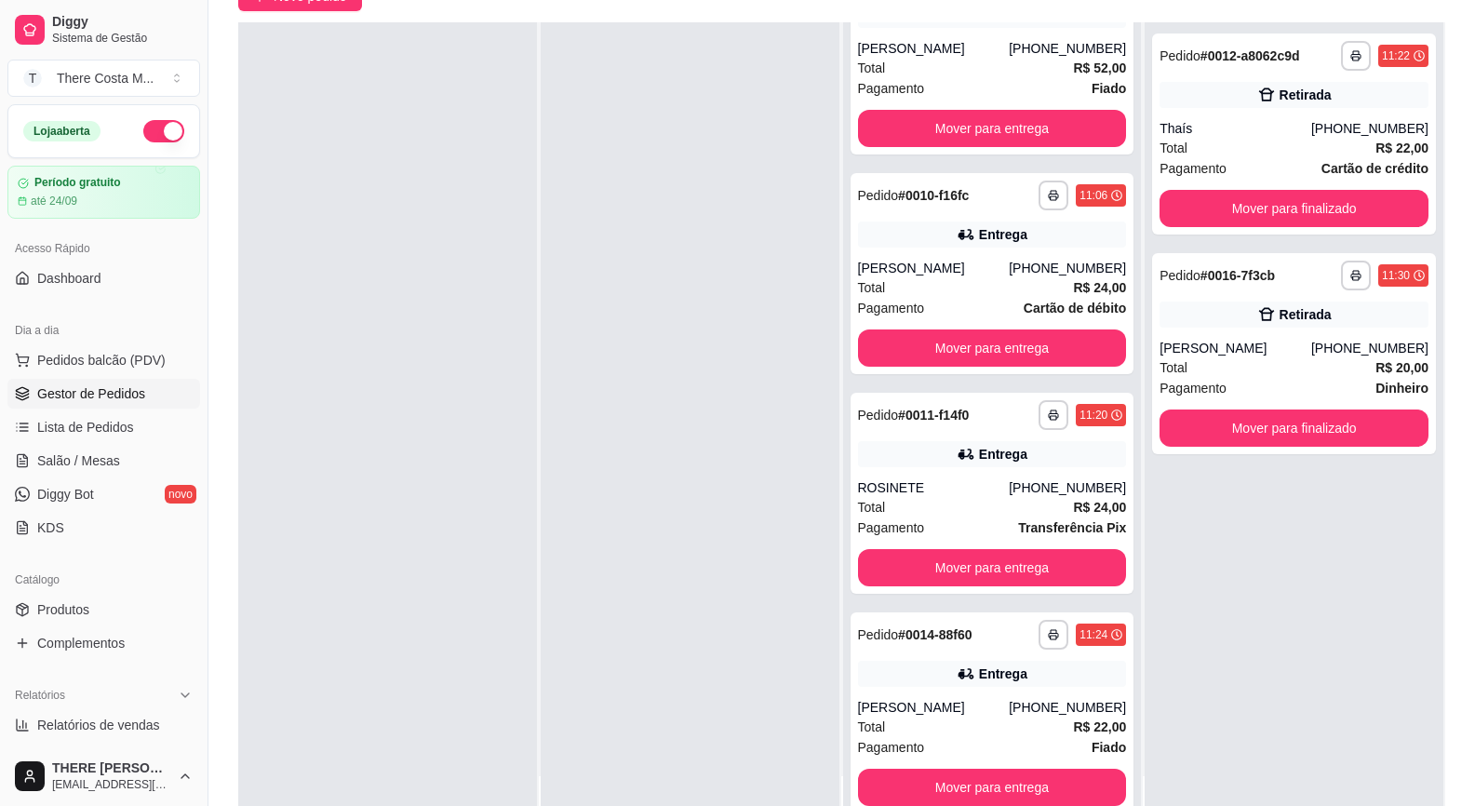
scroll to position [0, 0]
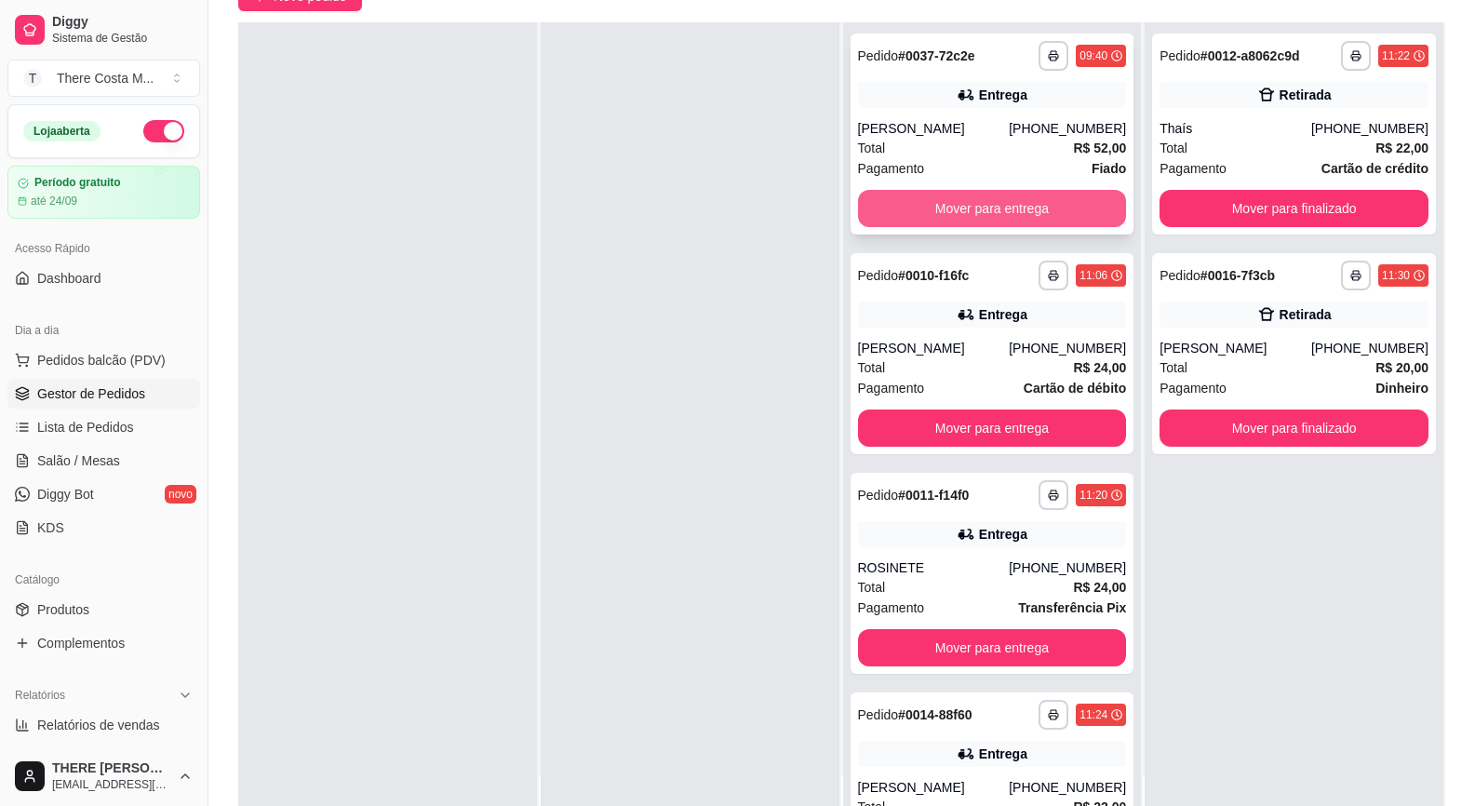
click at [972, 204] on button "Mover para entrega" at bounding box center [992, 208] width 269 height 37
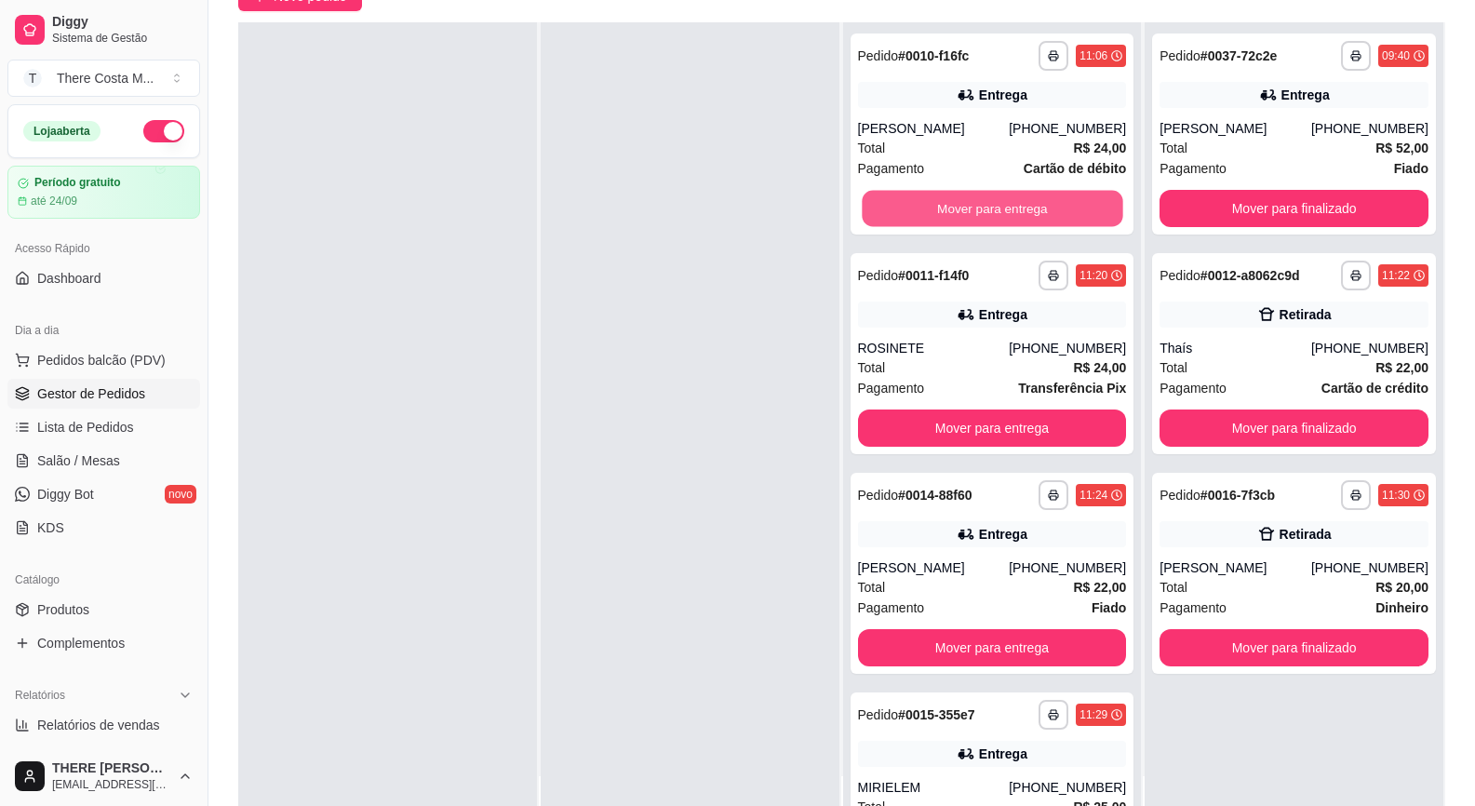
click at [972, 204] on button "Mover para entrega" at bounding box center [992, 209] width 261 height 36
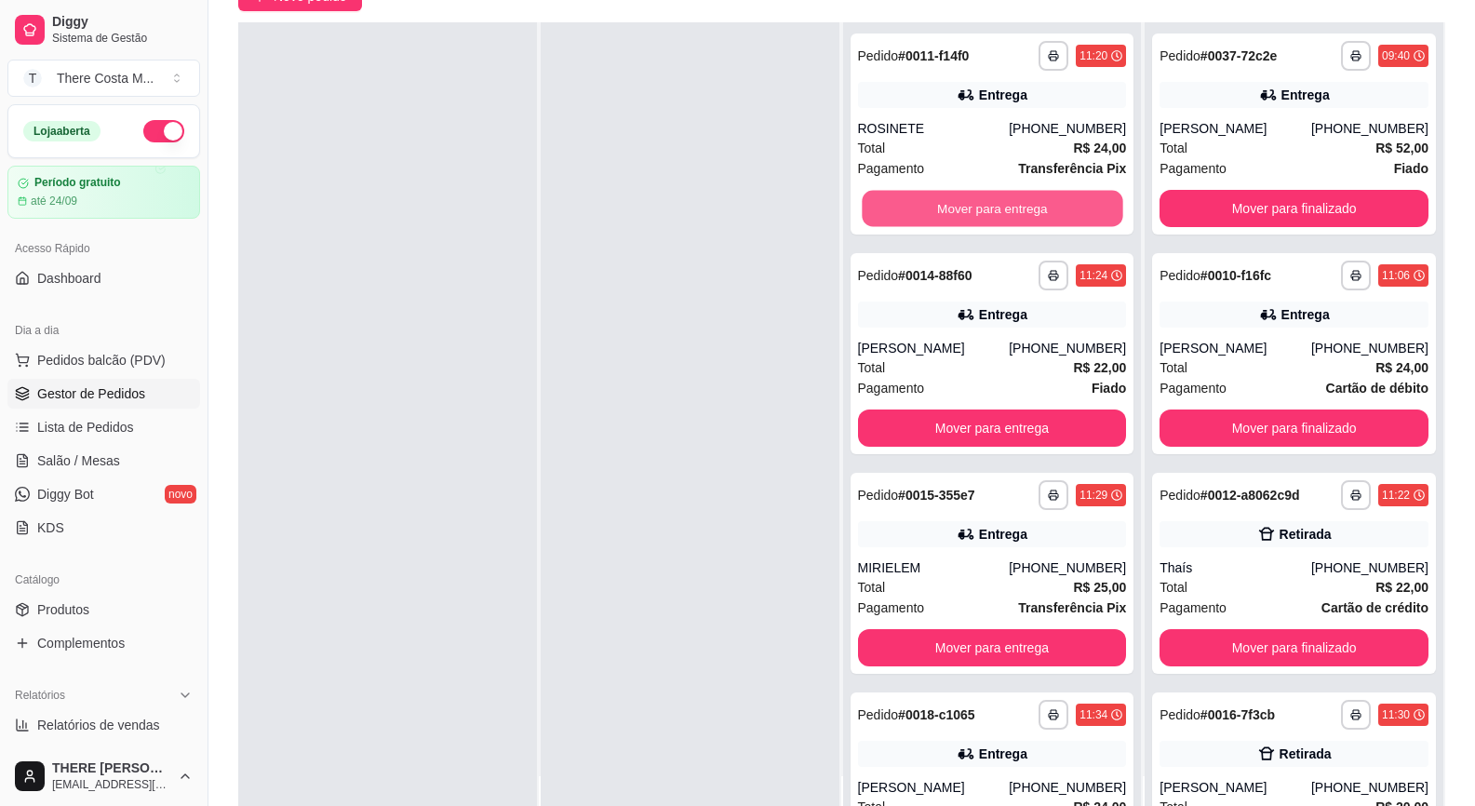
click at [972, 204] on button "Mover para entrega" at bounding box center [992, 209] width 261 height 36
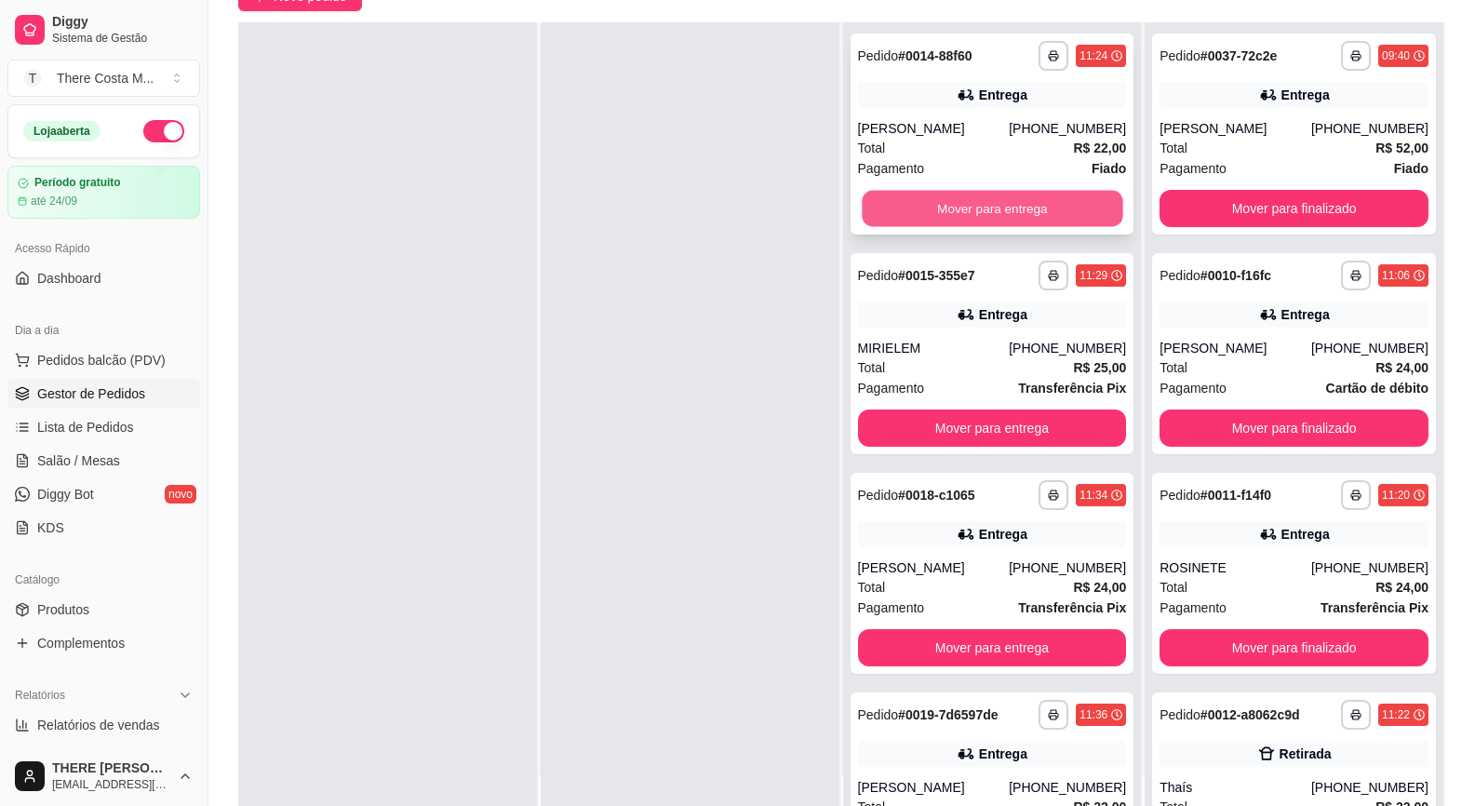
click at [984, 208] on button "Mover para entrega" at bounding box center [992, 209] width 261 height 36
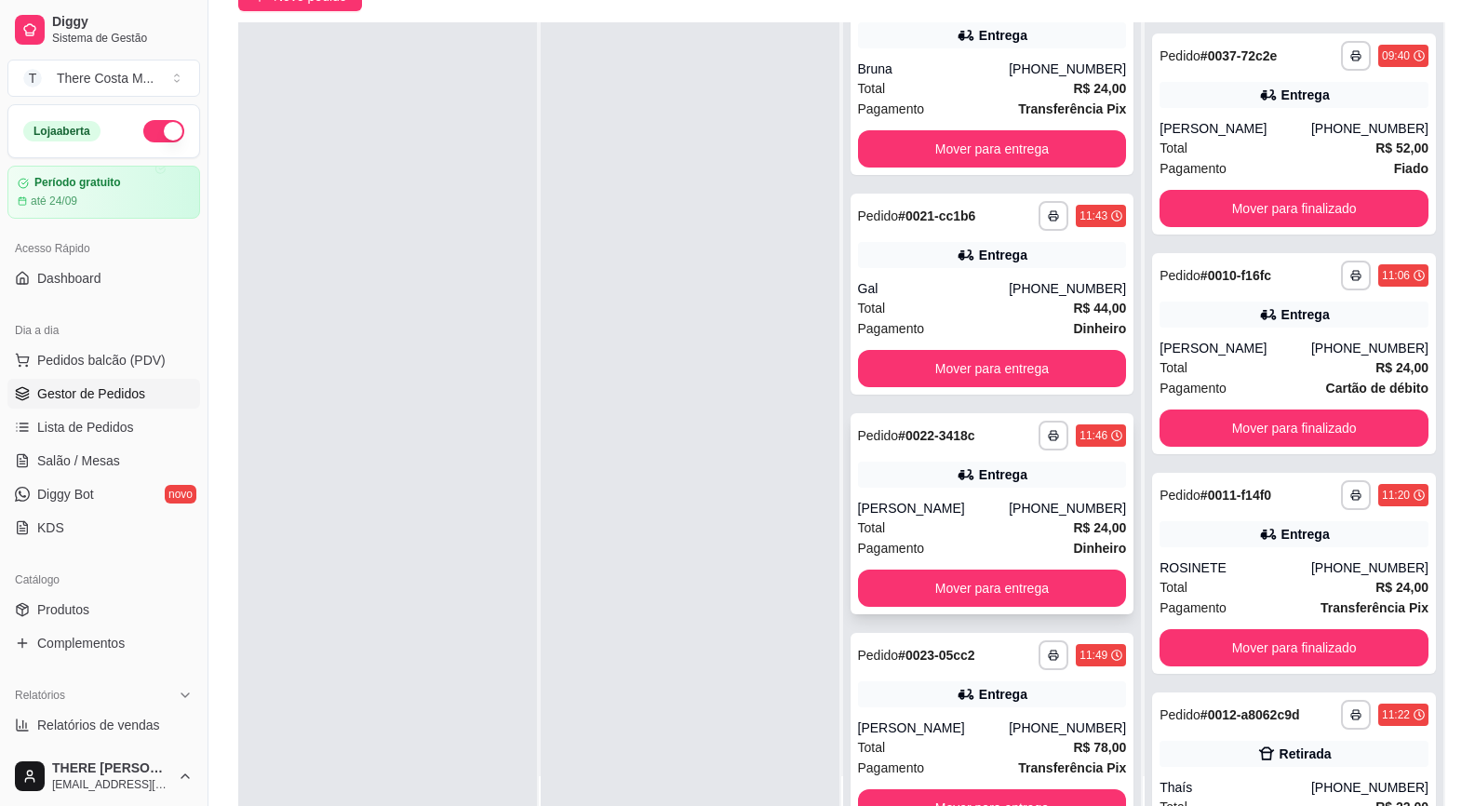
scroll to position [372, 0]
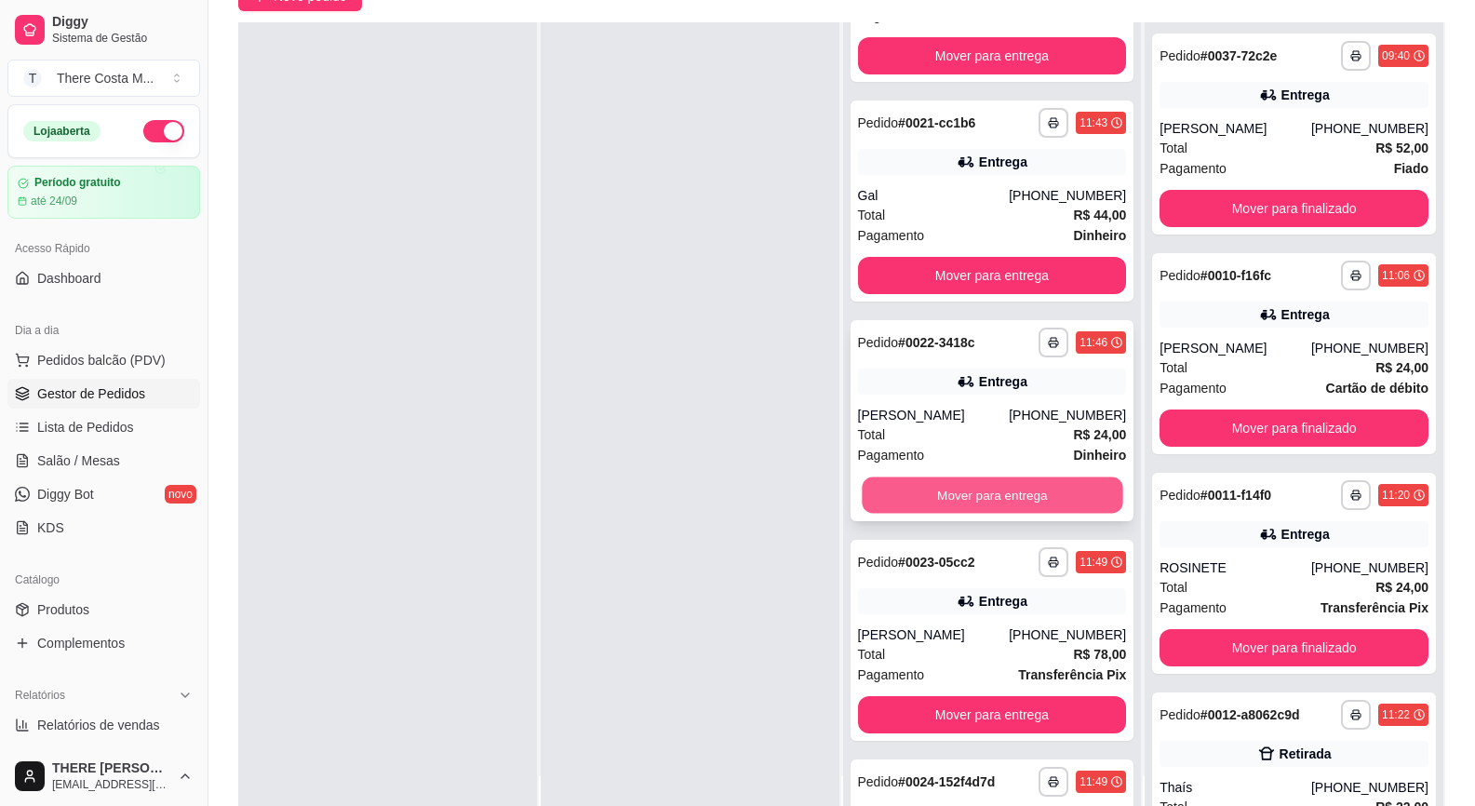
click at [961, 500] on button "Mover para entrega" at bounding box center [992, 495] width 261 height 36
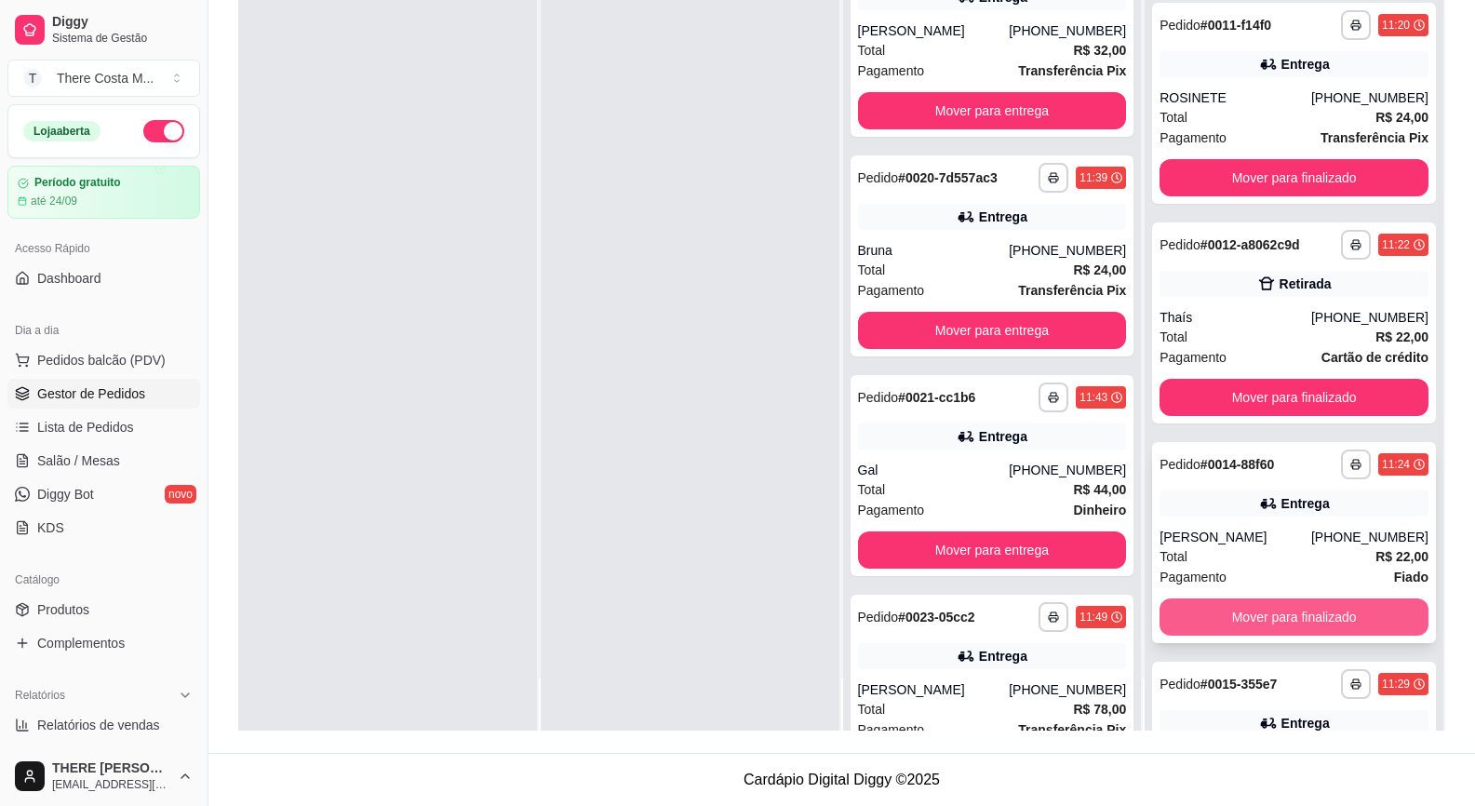
click at [1248, 616] on button "Mover para finalizado" at bounding box center [1294, 616] width 269 height 37
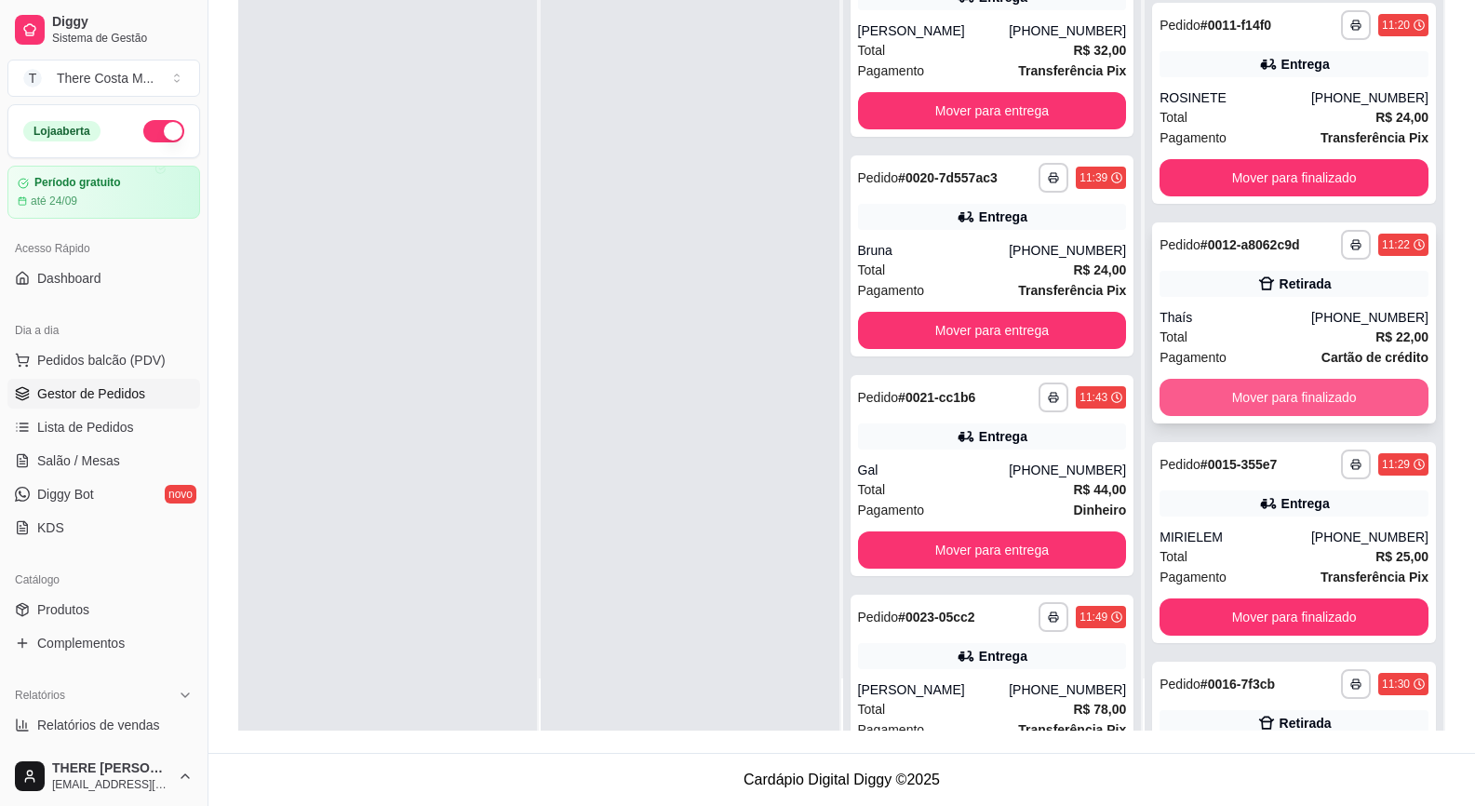
click at [1261, 405] on button "Mover para finalizado" at bounding box center [1294, 397] width 269 height 37
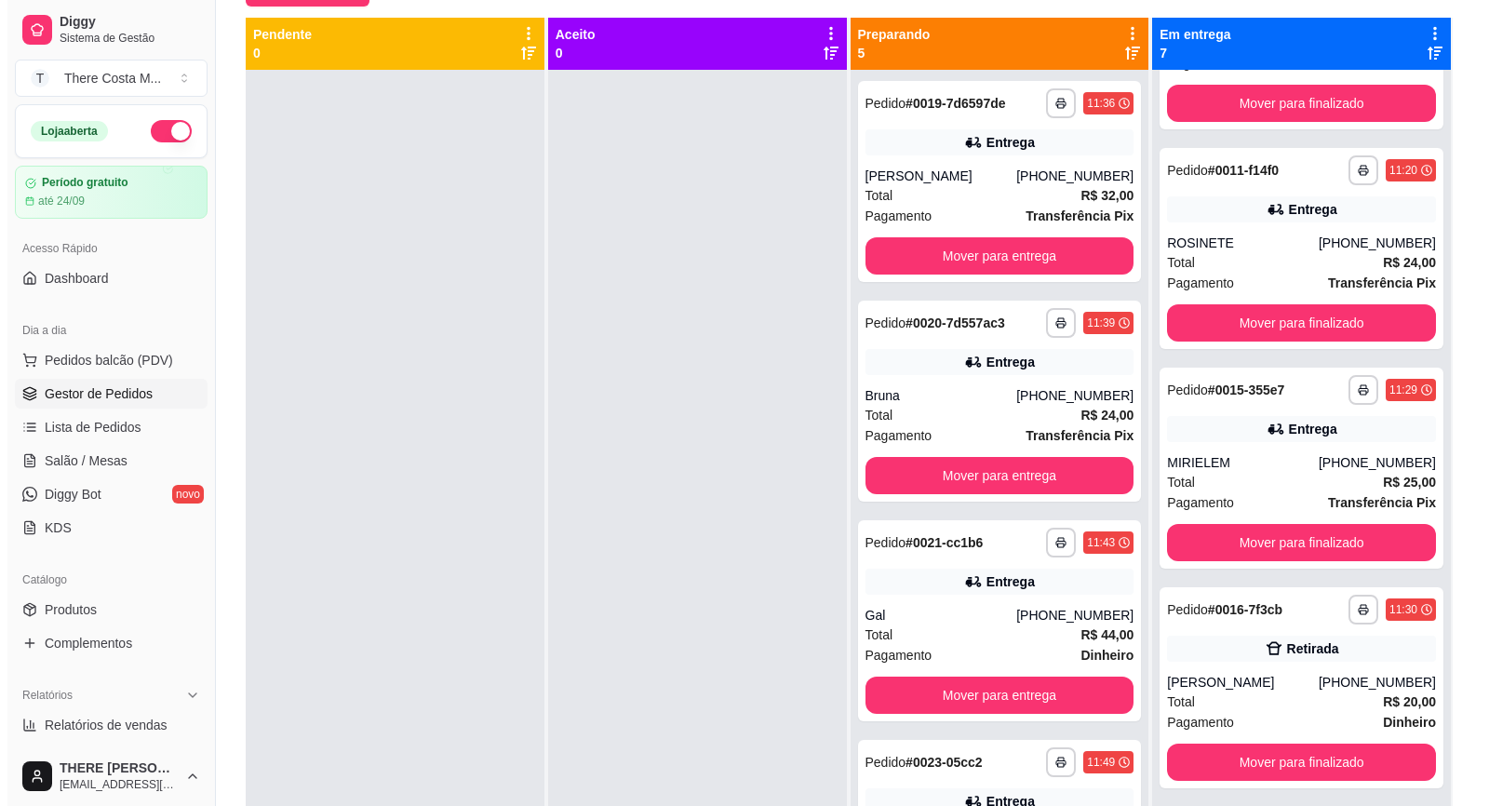
scroll to position [0, 0]
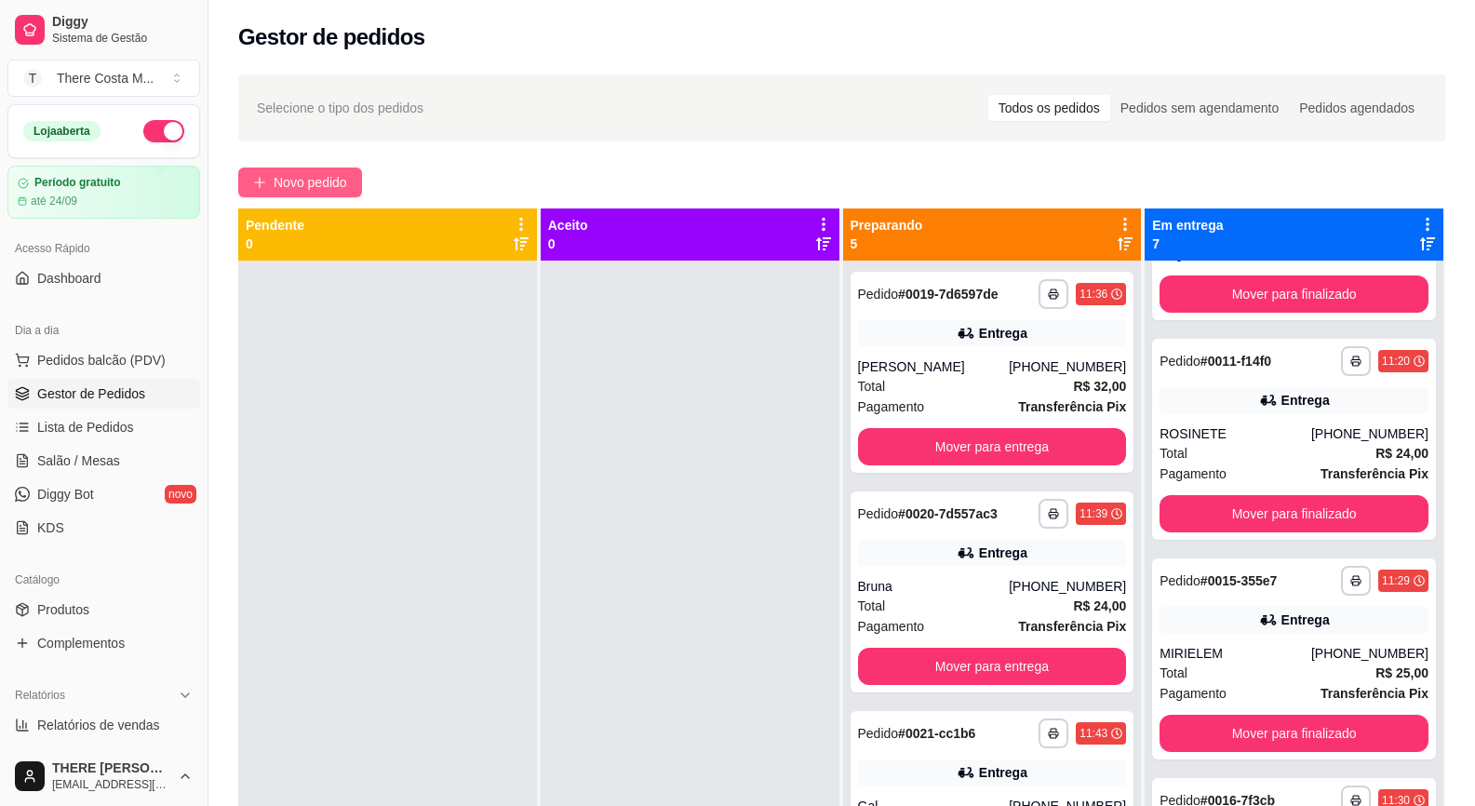
click at [322, 174] on span "Novo pedido" at bounding box center [311, 182] width 74 height 20
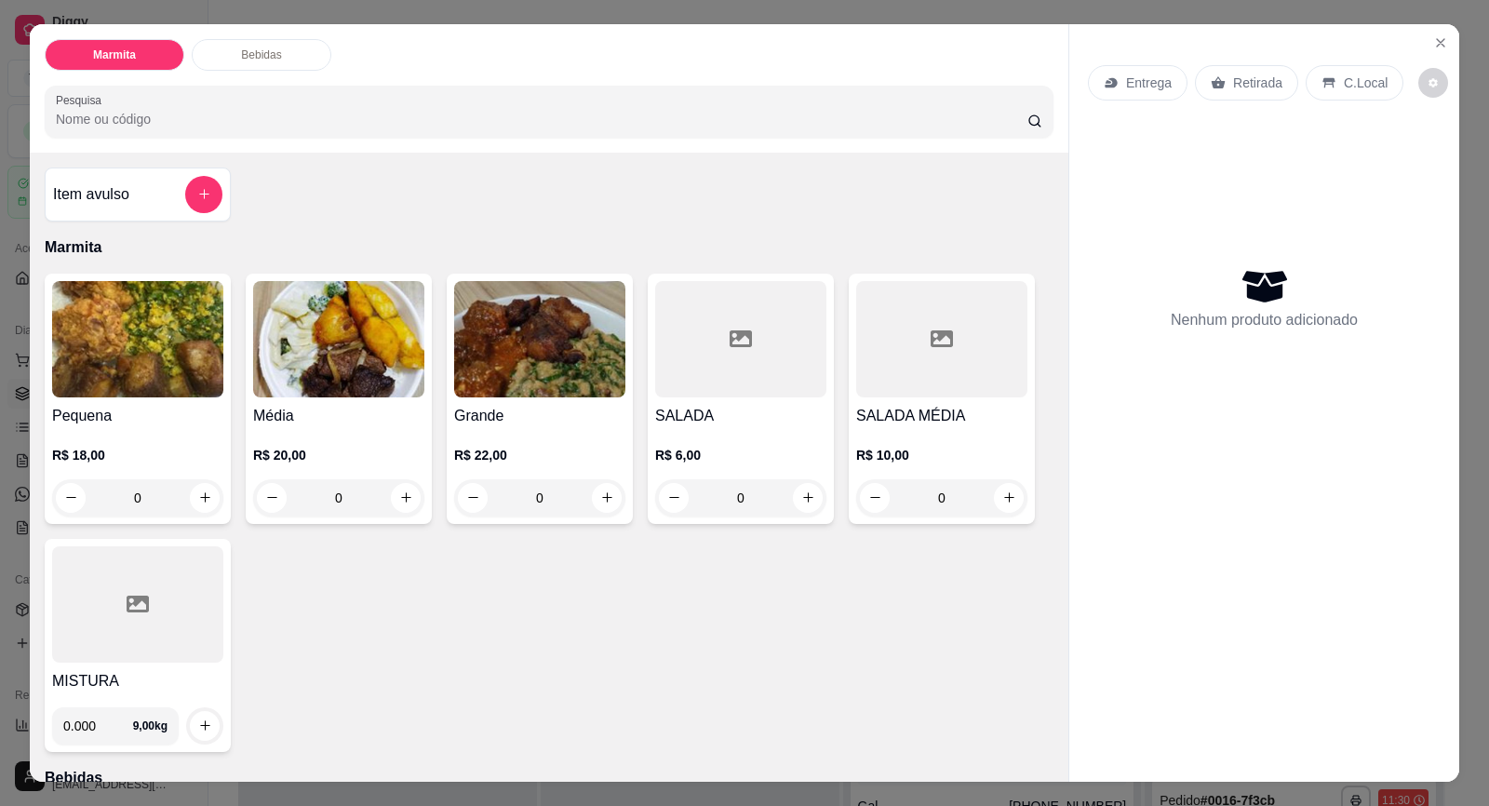
click at [1155, 65] on div "Entrega" at bounding box center [1138, 82] width 100 height 35
click at [1134, 74] on p "Entrega" at bounding box center [1149, 83] width 46 height 19
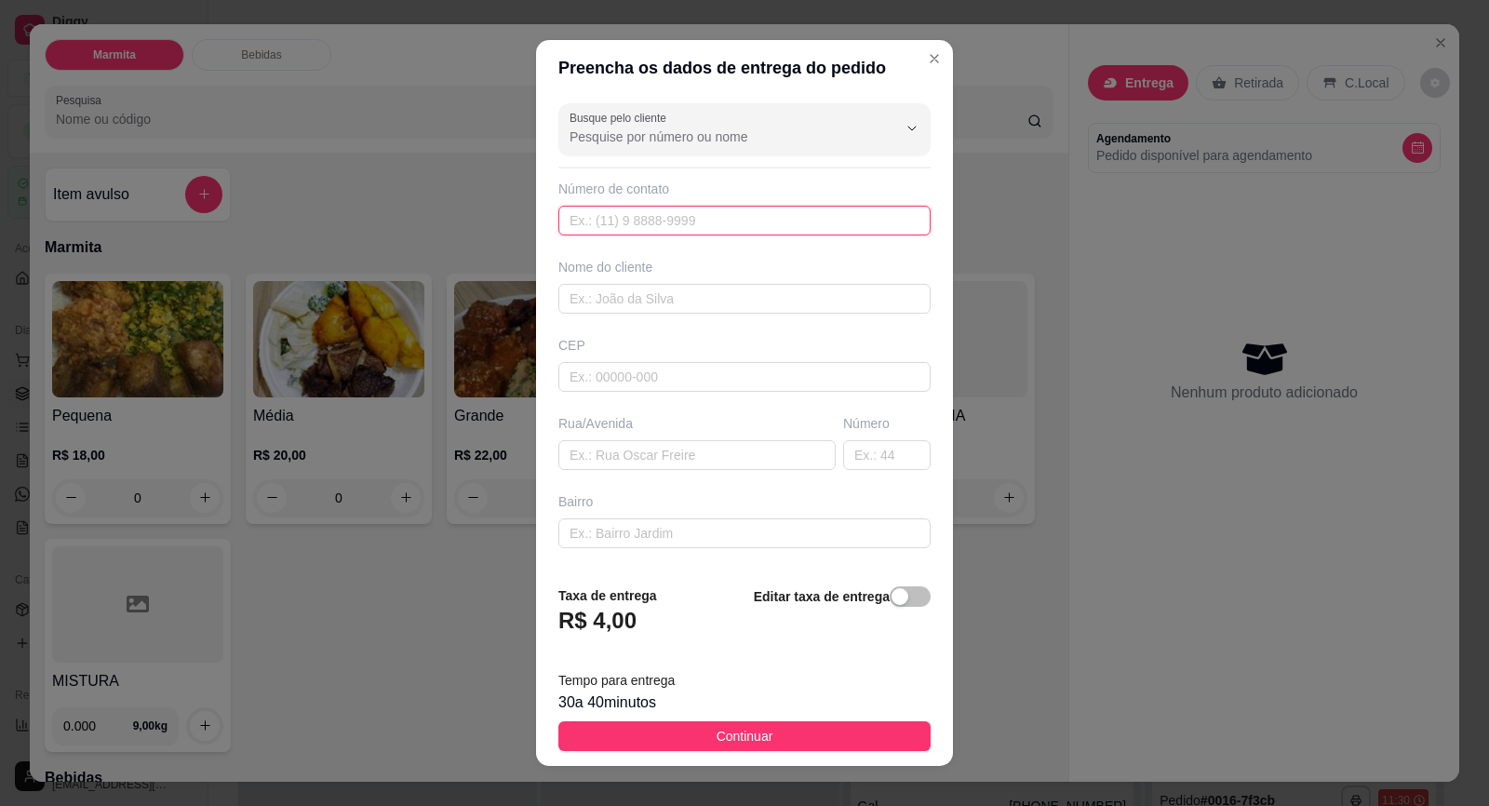
click at [844, 216] on input "text" at bounding box center [744, 221] width 372 height 30
paste input "[PHONE_NUMBER]"
type input "[PHONE_NUMBER]"
click at [792, 288] on input "text" at bounding box center [744, 299] width 372 height 30
type input "[PERSON_NAME]"
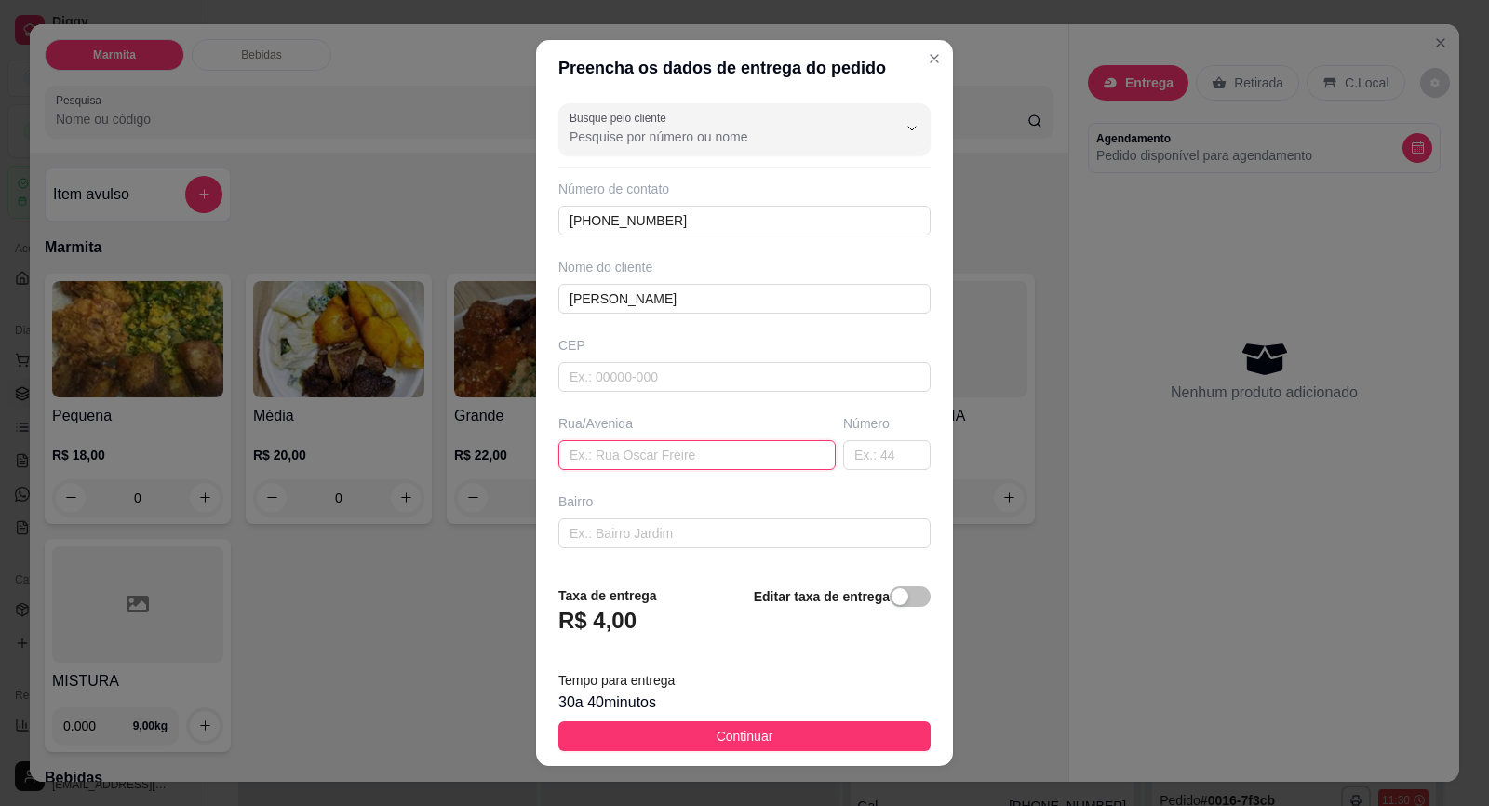
click at [683, 445] on input "text" at bounding box center [696, 455] width 277 height 30
paste input "[PERSON_NAME]"
type input "[PERSON_NAME]"
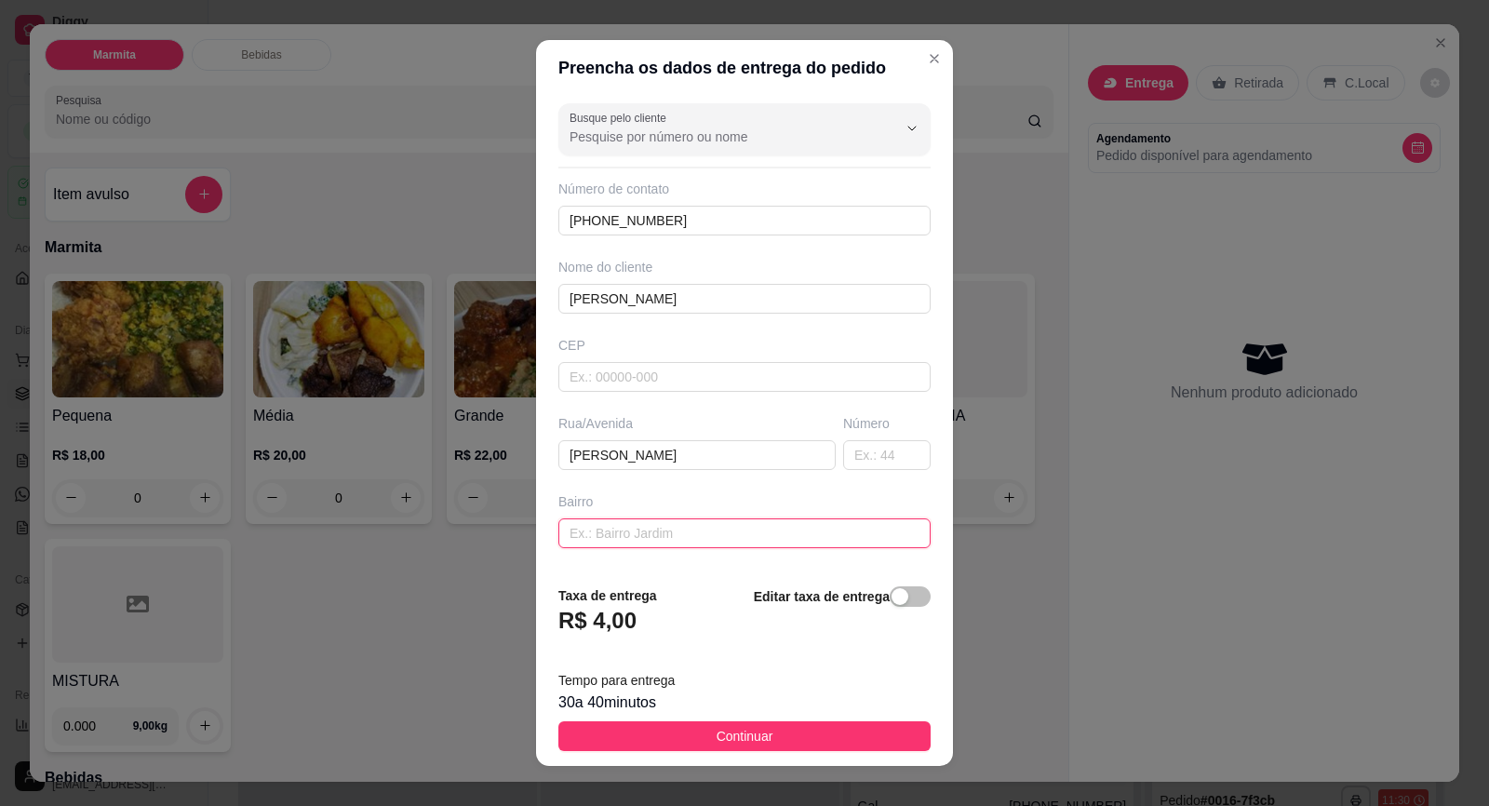
click at [764, 538] on input "text" at bounding box center [744, 533] width 372 height 30
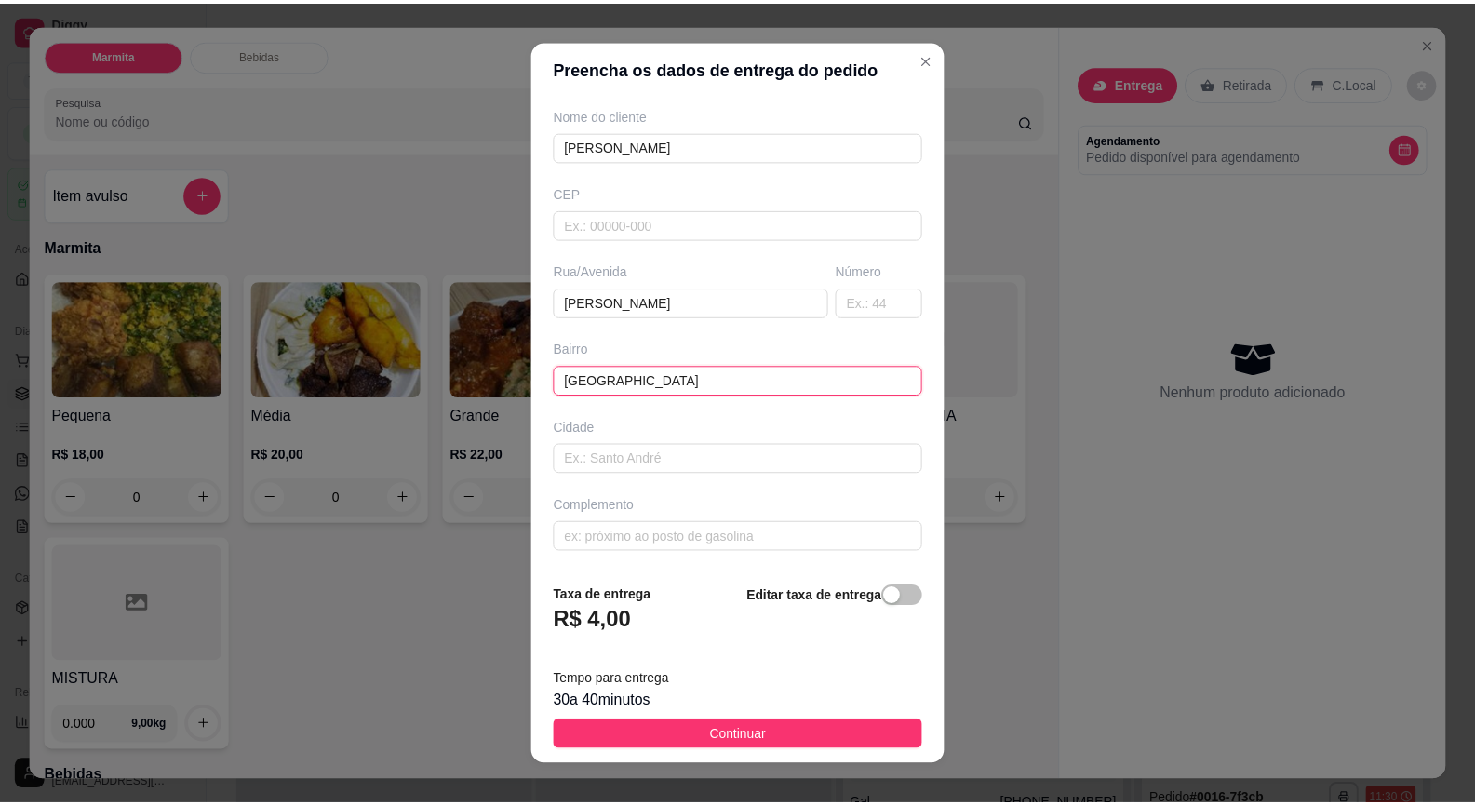
scroll to position [20, 0]
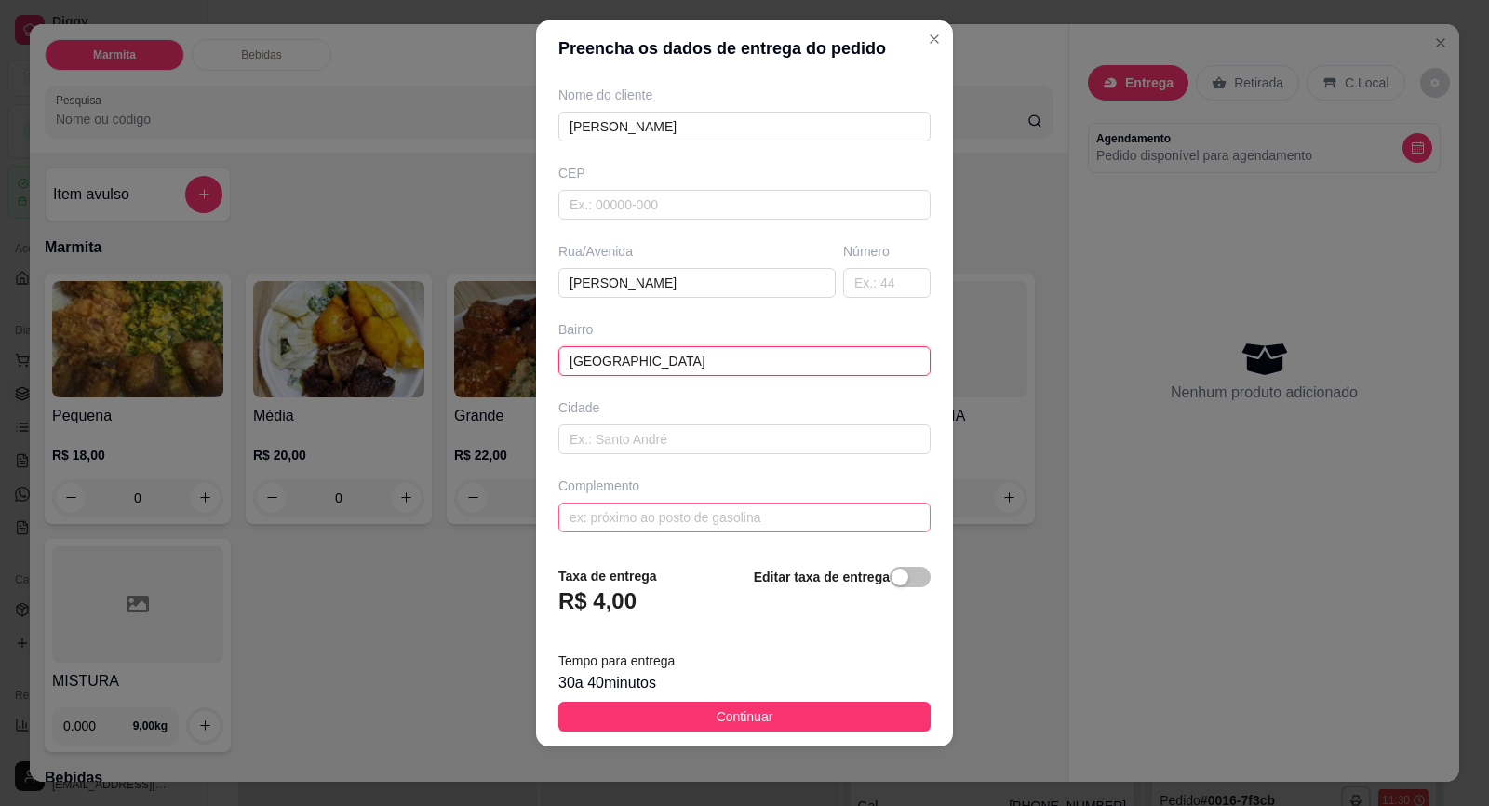
type input "[GEOGRAPHIC_DATA]"
click at [744, 527] on input "text" at bounding box center [744, 518] width 372 height 30
type input "ao lado do Goat"
click at [843, 294] on input "text" at bounding box center [886, 283] width 87 height 30
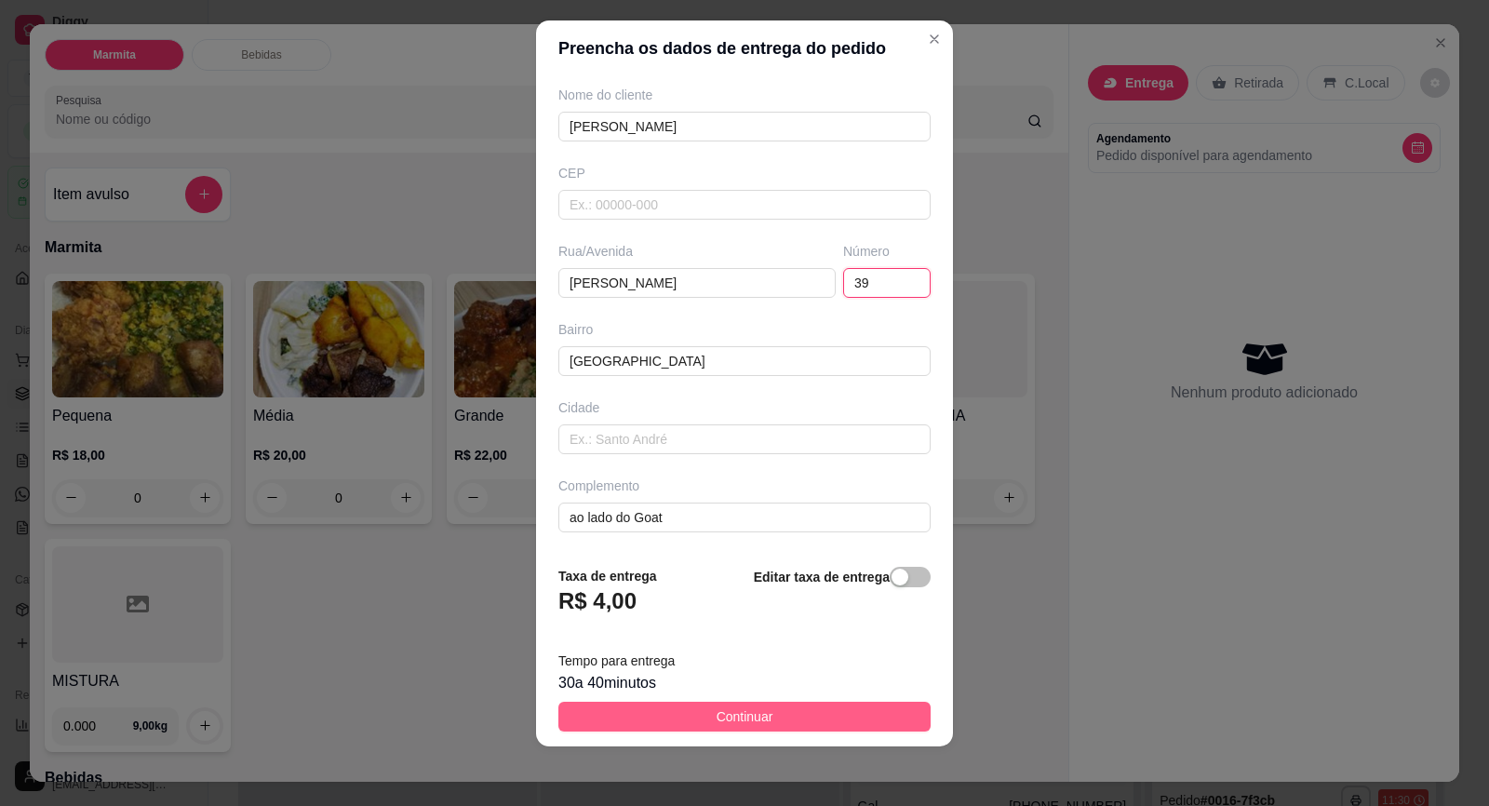
type input "39"
click at [751, 715] on span "Continuar" at bounding box center [745, 716] width 57 height 20
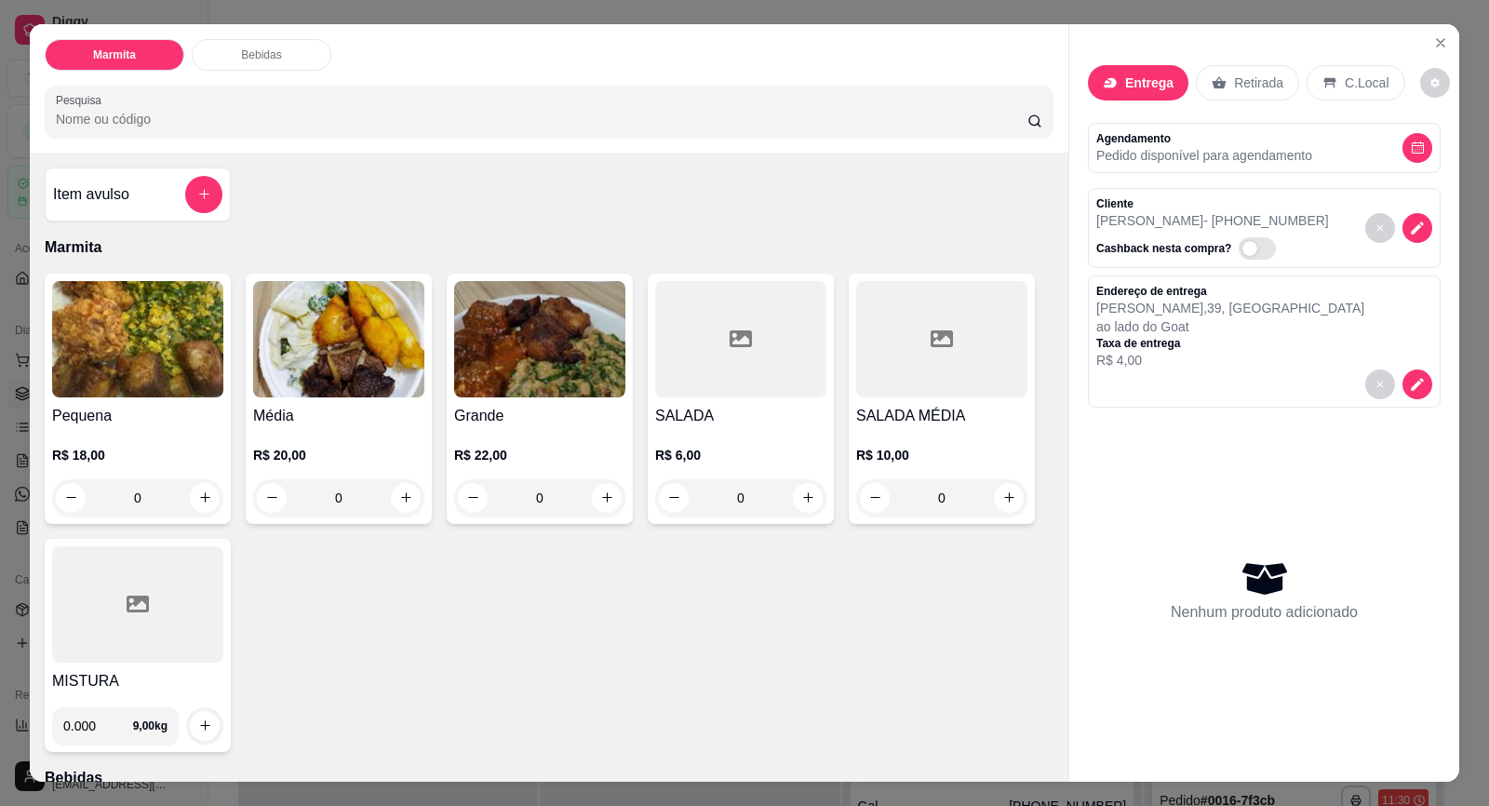
click at [276, 407] on h4 "Média" at bounding box center [338, 416] width 171 height 22
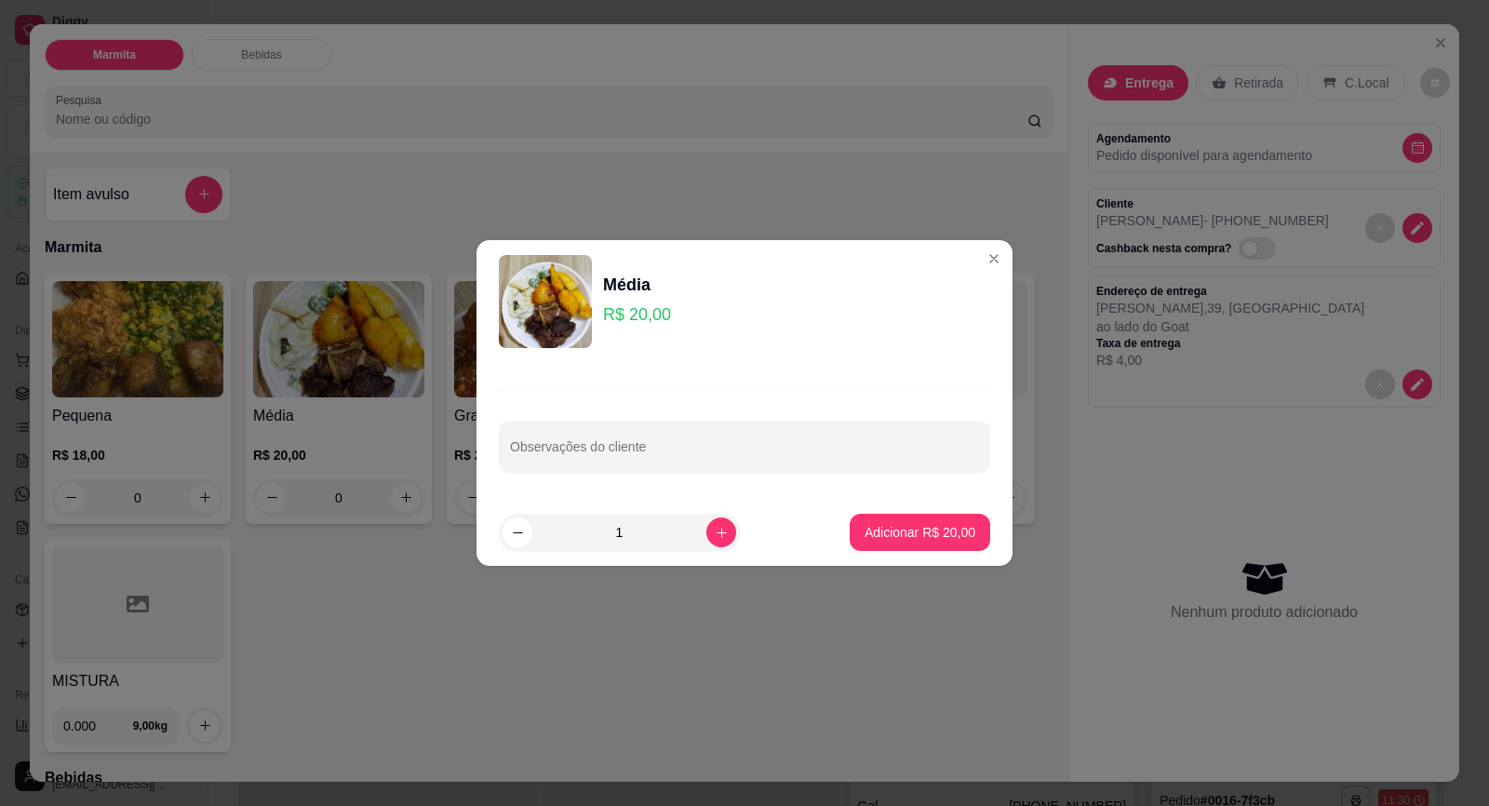
click at [646, 426] on div "Observações do cliente" at bounding box center [744, 431] width 536 height 136
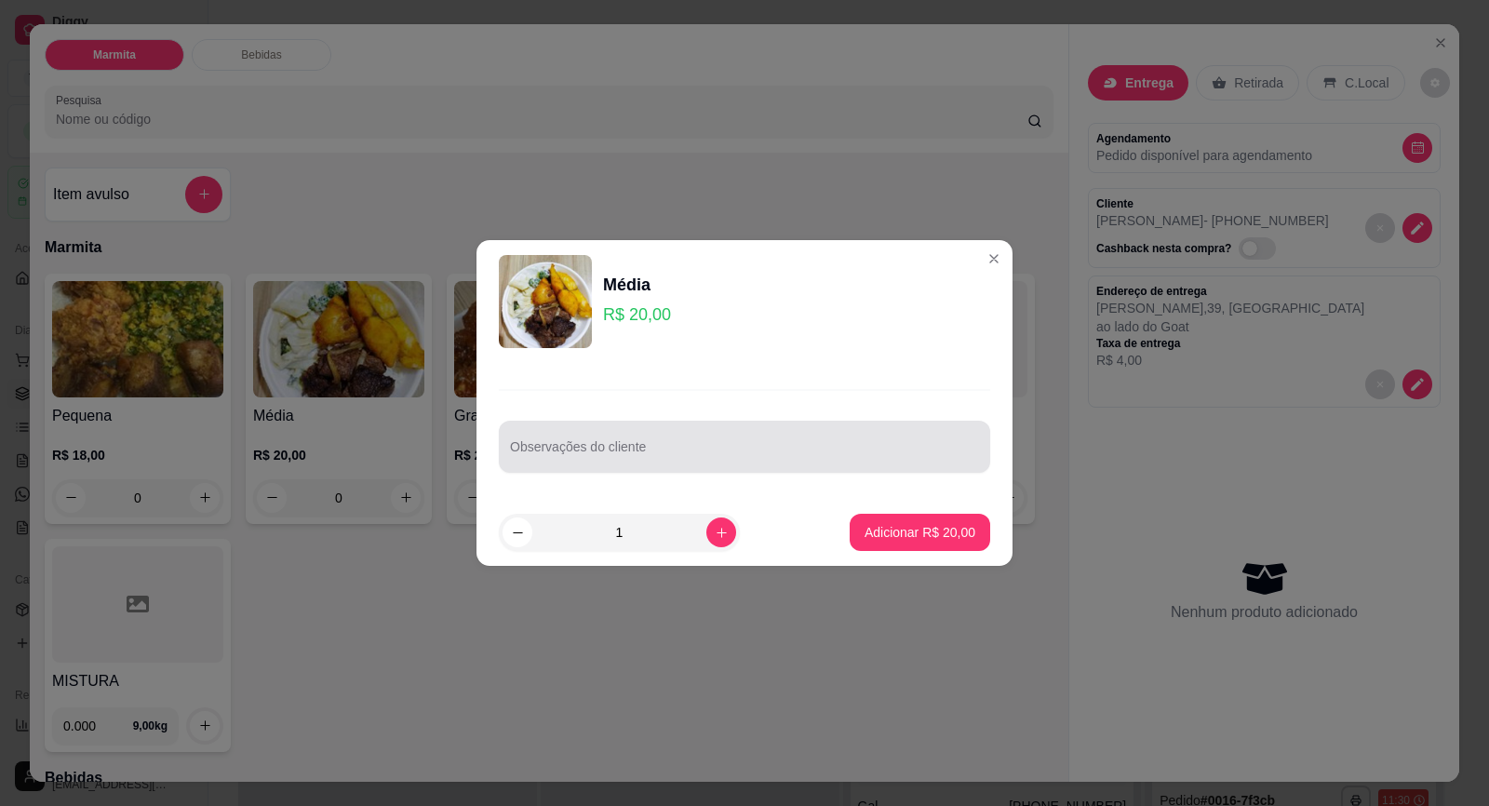
click at [646, 426] on div "Observações do cliente" at bounding box center [744, 447] width 491 height 52
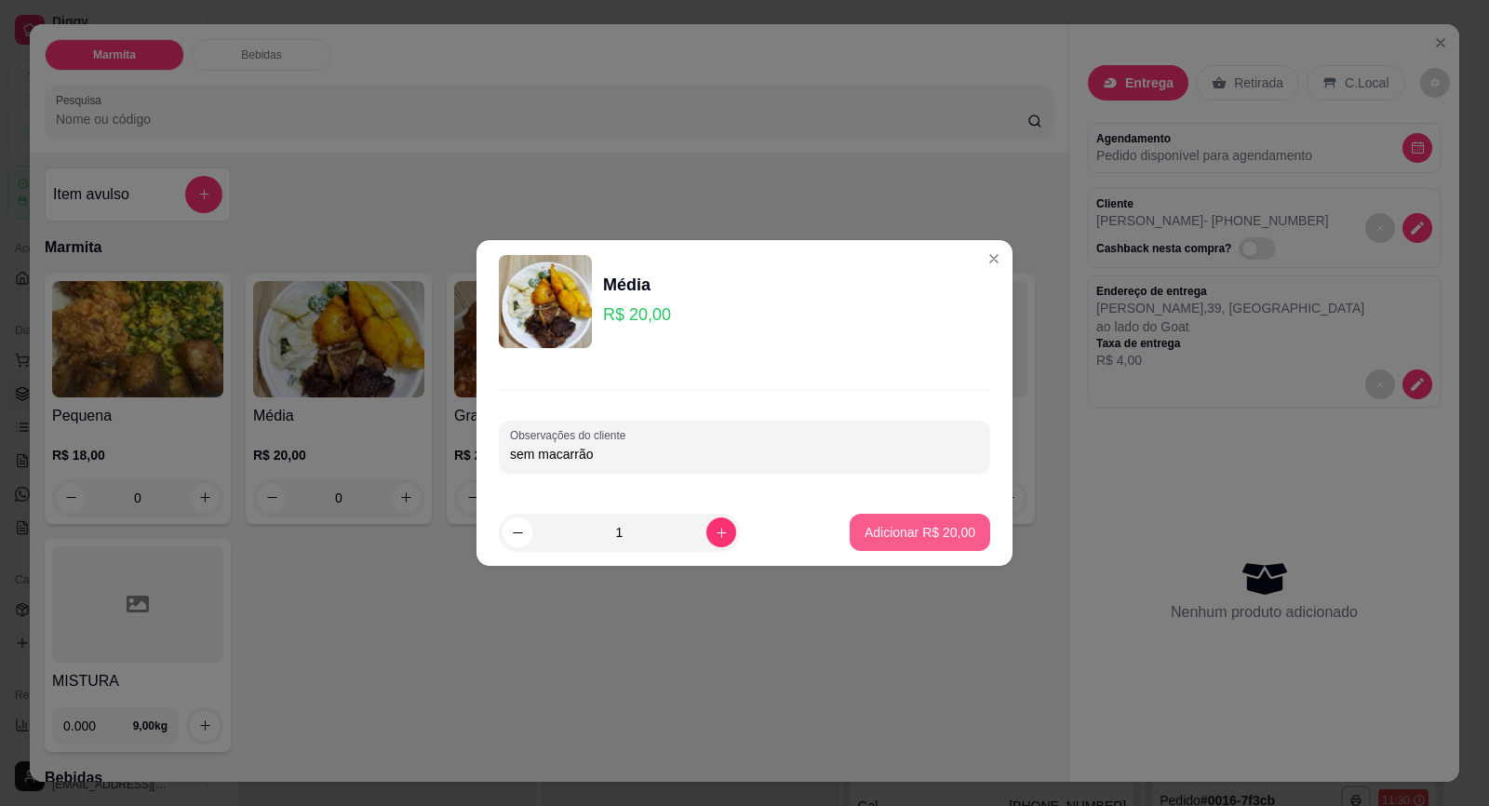
type input "sem macarrão"
click at [873, 546] on button "Adicionar R$ 20,00" at bounding box center [920, 533] width 137 height 36
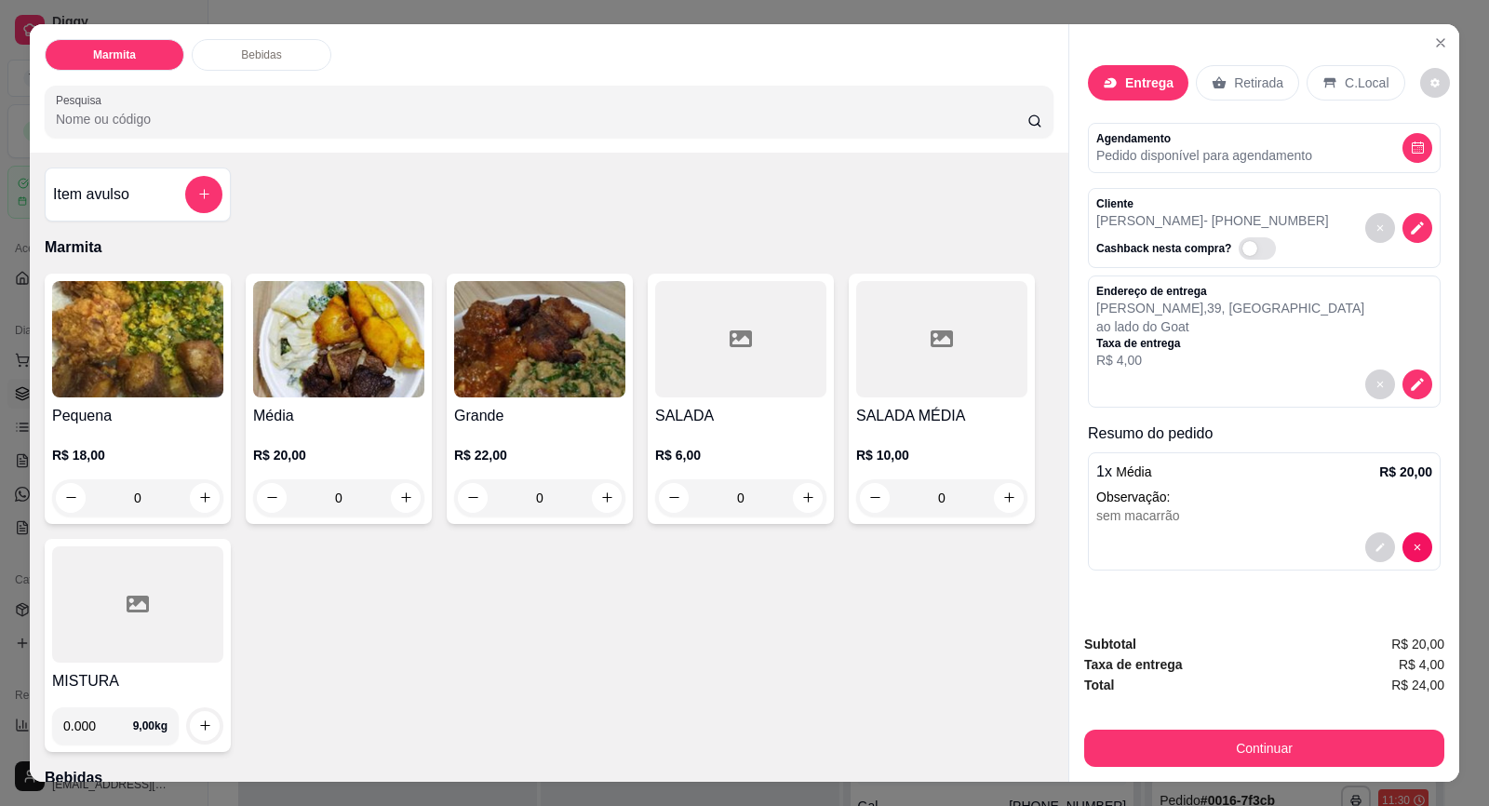
click at [364, 395] on img at bounding box center [338, 339] width 171 height 116
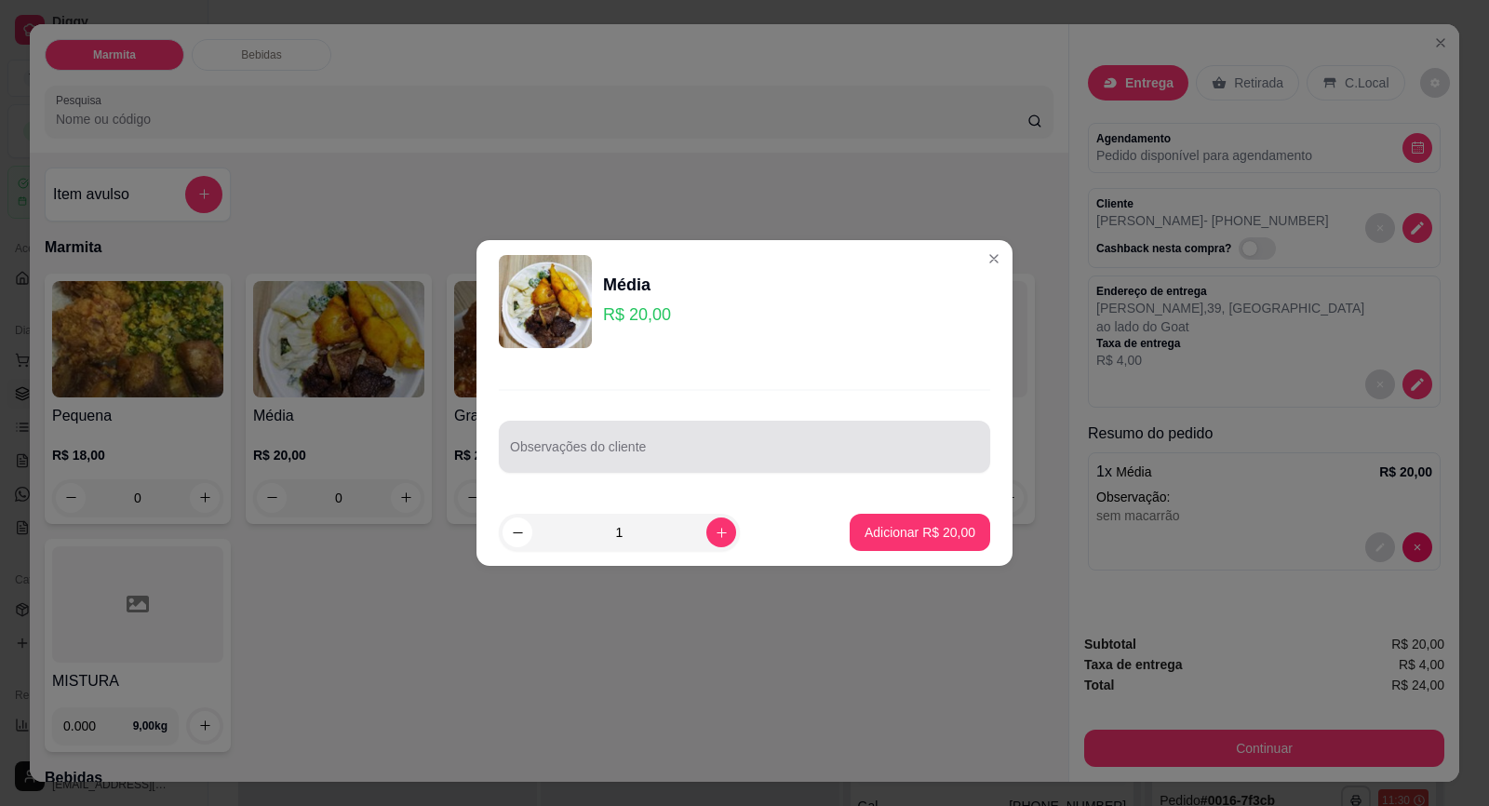
click at [554, 443] on div at bounding box center [744, 446] width 469 height 37
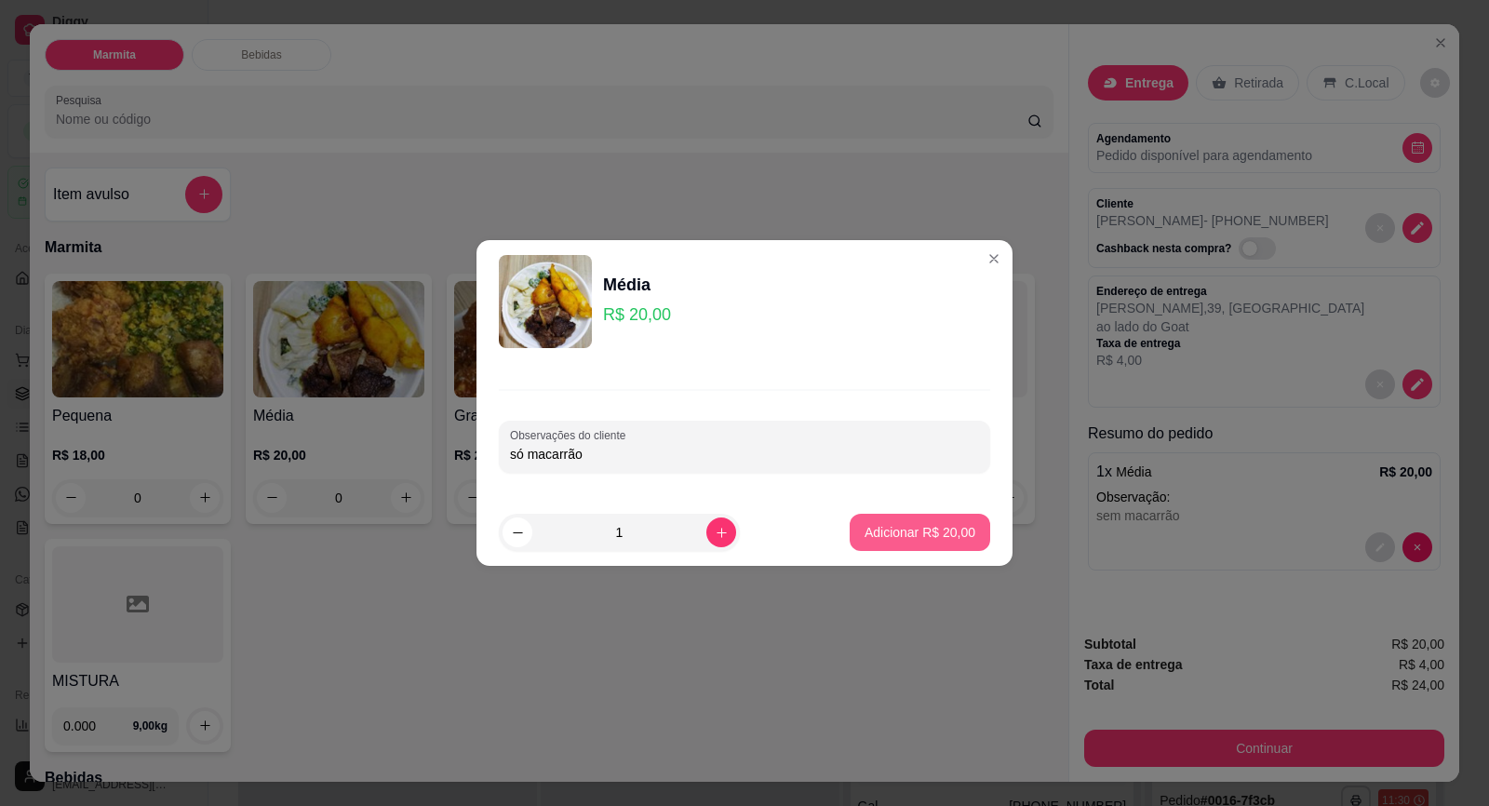
type input "só macarrão"
click at [893, 535] on p "Adicionar R$ 20,00" at bounding box center [920, 532] width 108 height 18
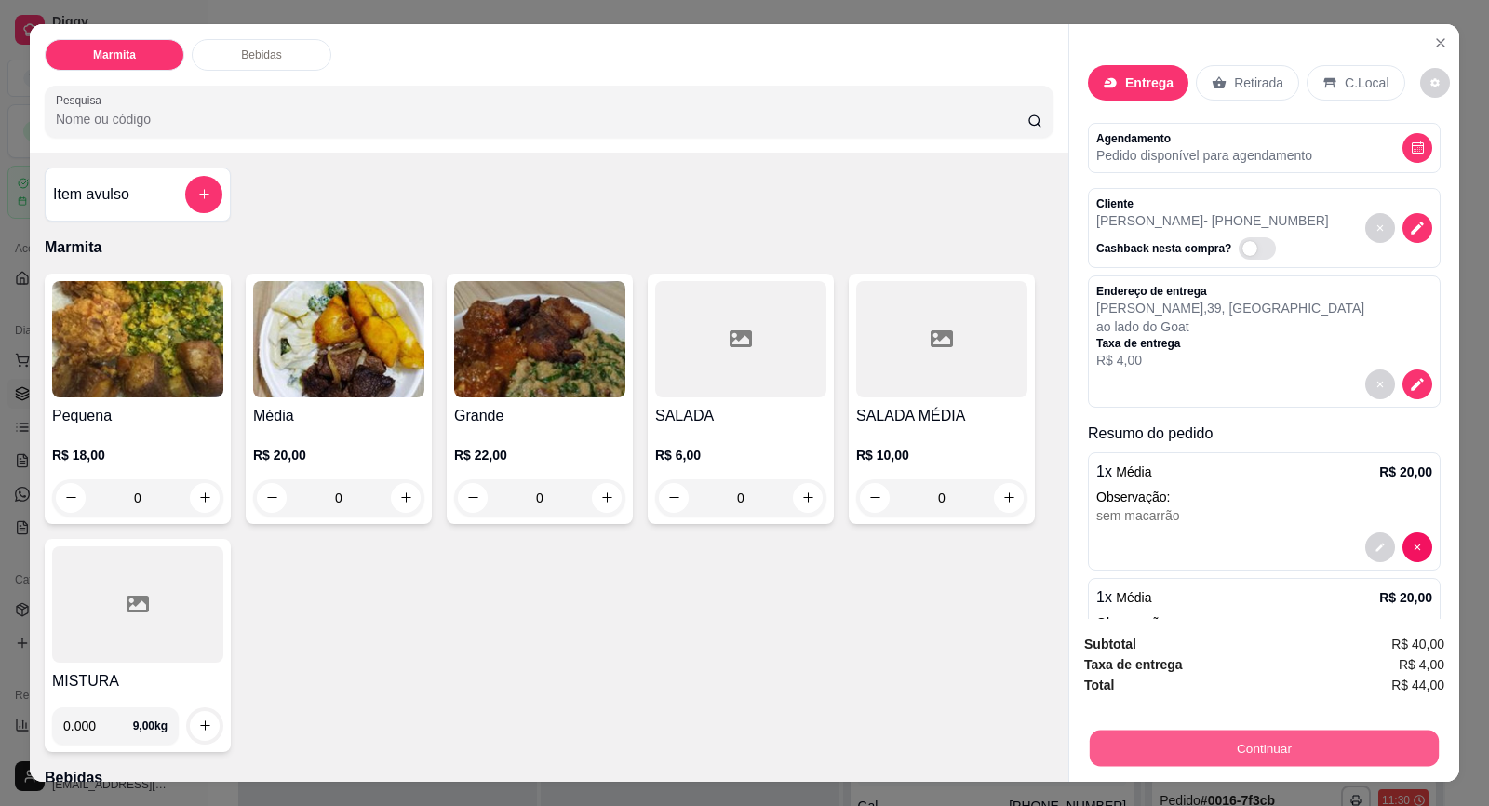
click at [1220, 743] on button "Continuar" at bounding box center [1264, 749] width 349 height 36
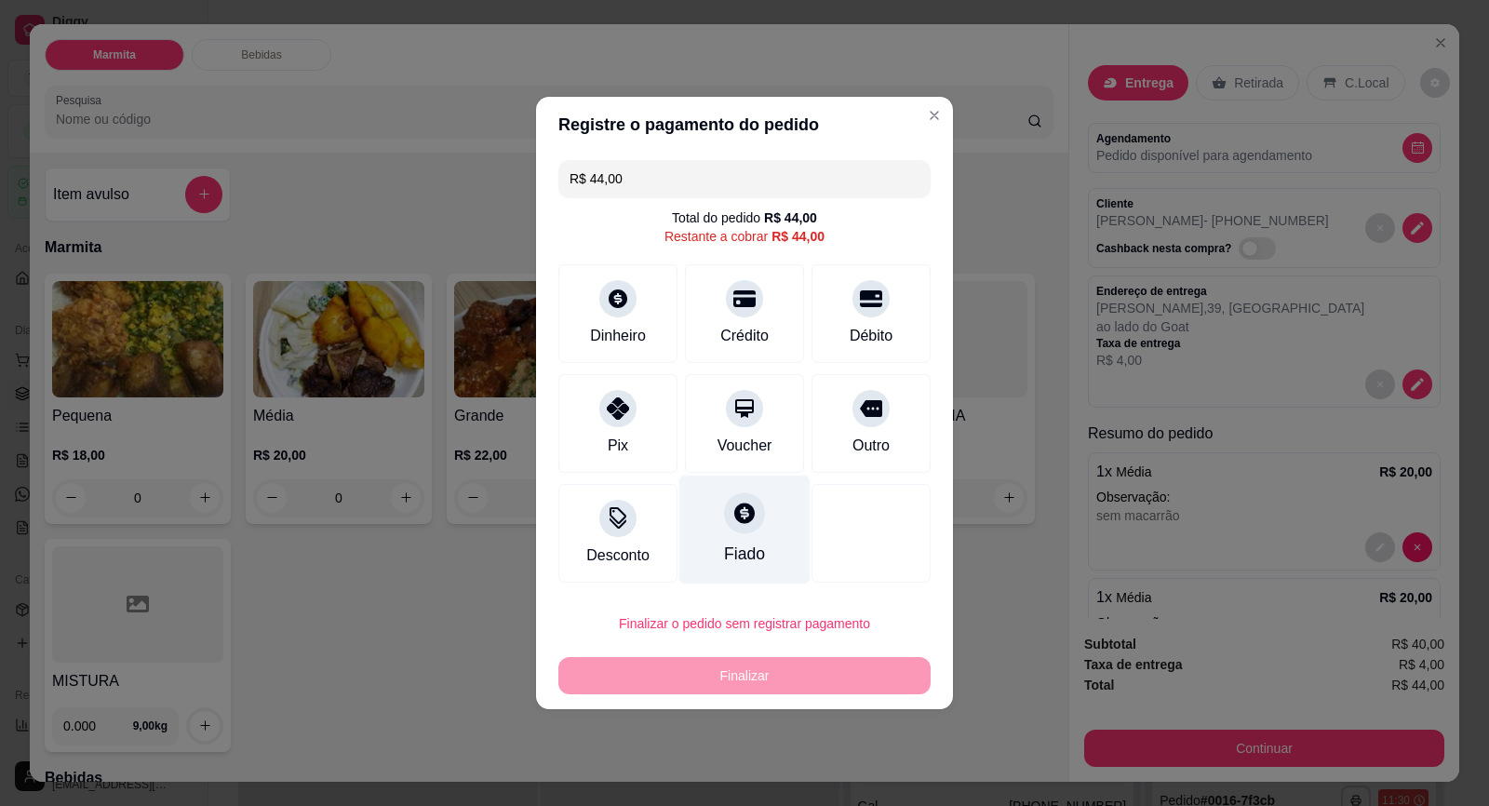
click at [740, 530] on div at bounding box center [744, 512] width 41 height 41
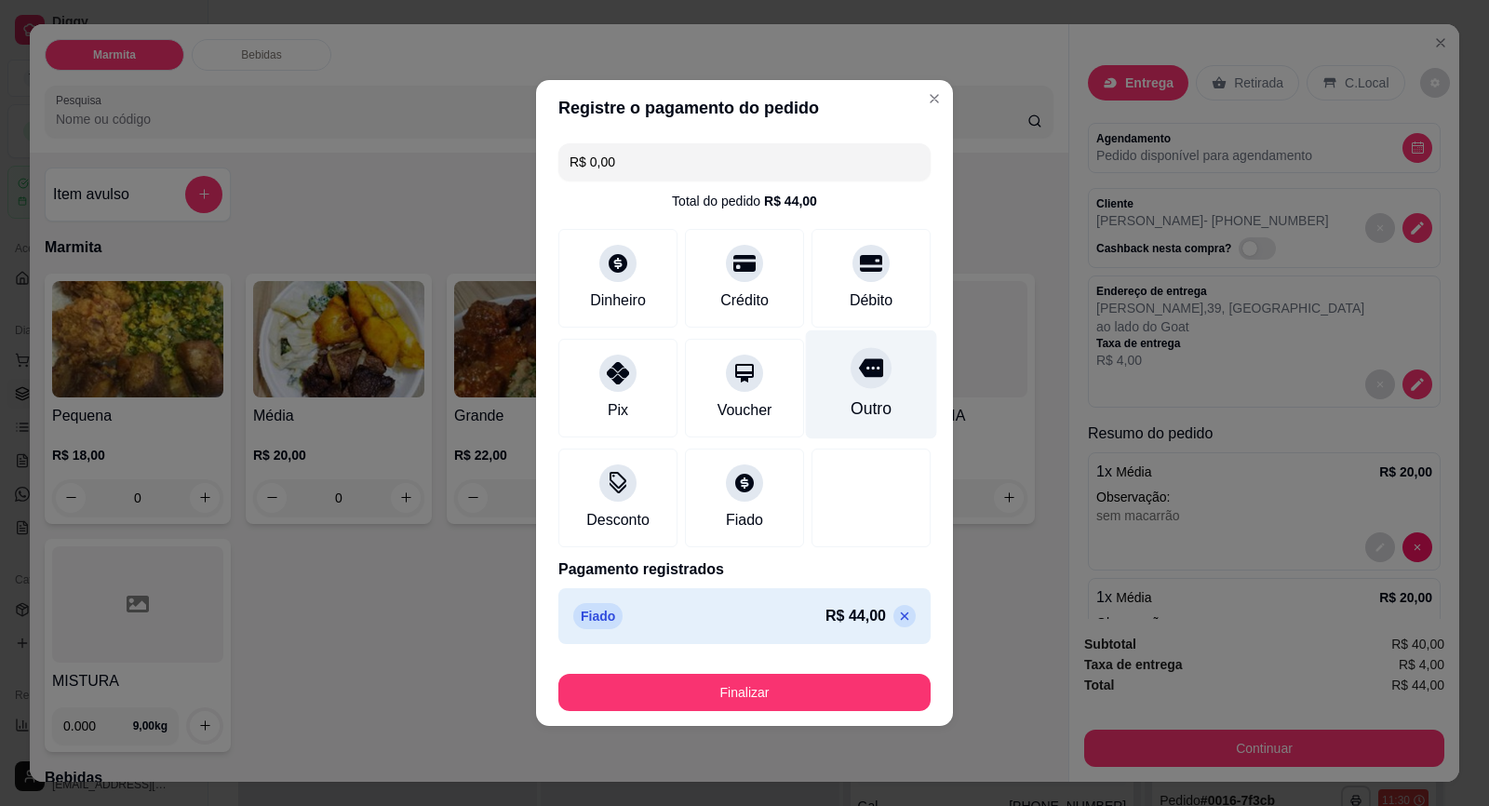
click at [859, 382] on div at bounding box center [871, 367] width 41 height 41
click at [890, 604] on div "Fiado R$ 44,00" at bounding box center [744, 616] width 342 height 26
click at [897, 618] on icon at bounding box center [904, 616] width 15 height 15
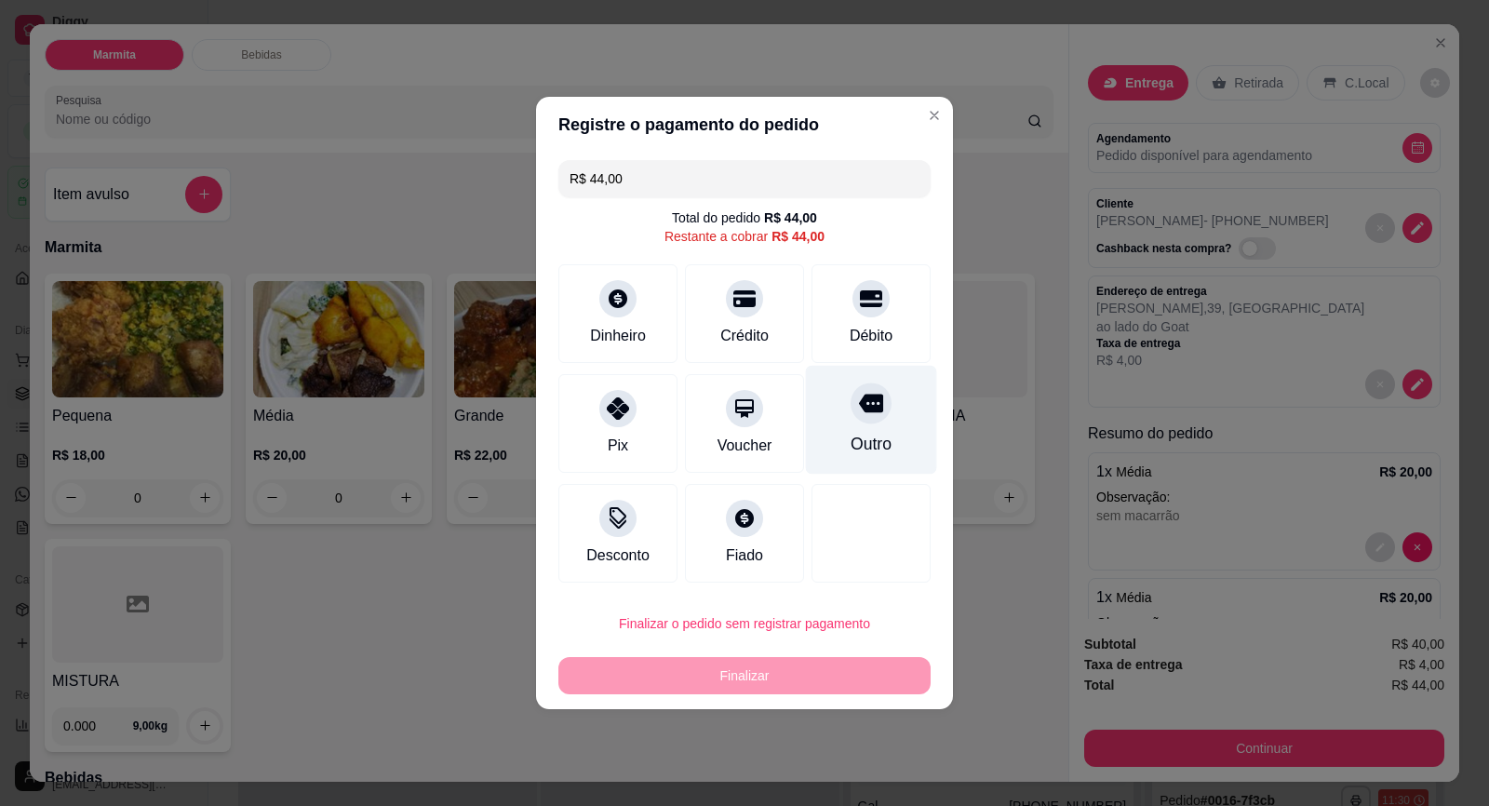
click at [840, 394] on div "Outro" at bounding box center [871, 420] width 131 height 109
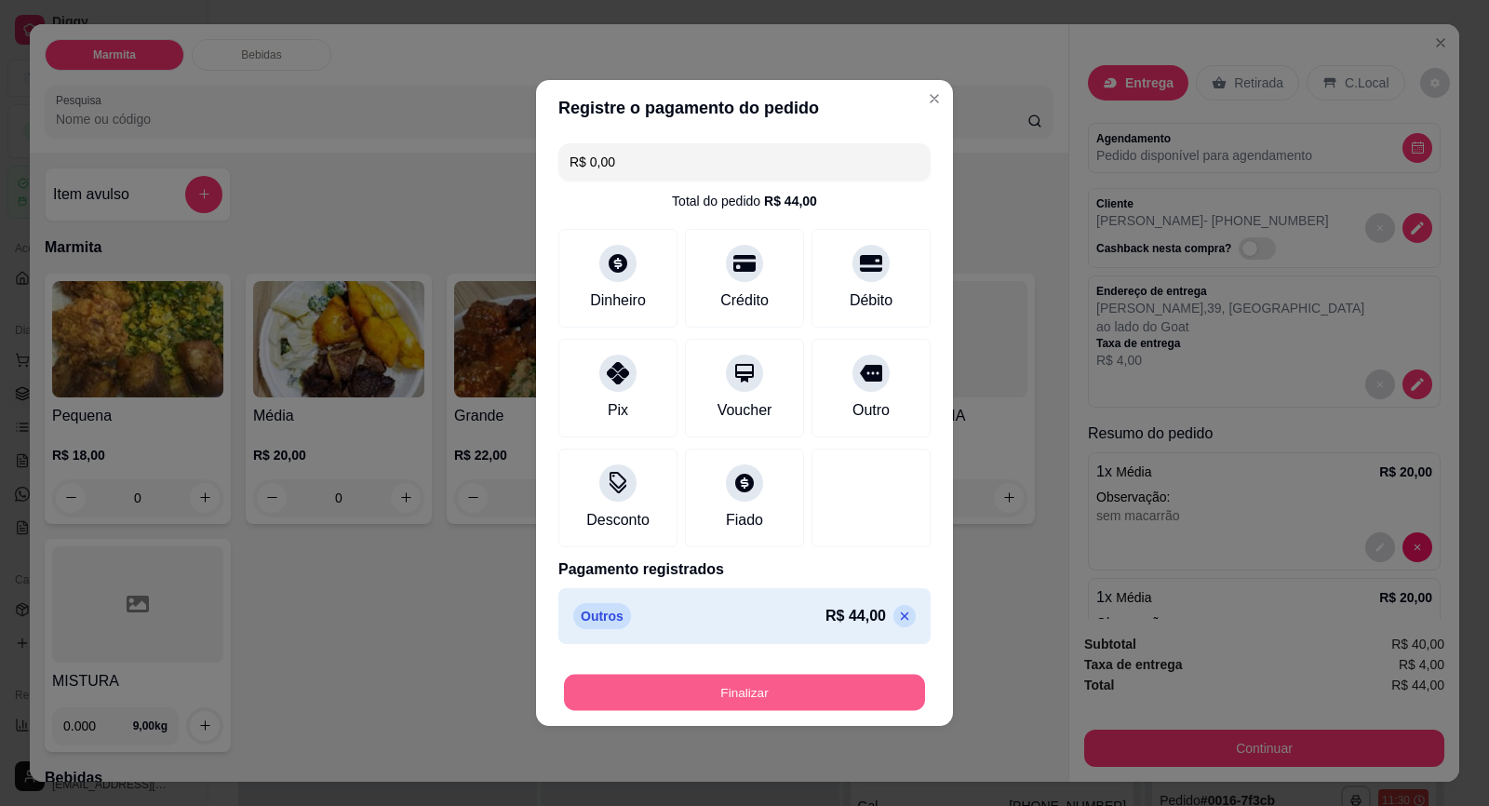
click at [805, 688] on button "Finalizar" at bounding box center [744, 693] width 361 height 36
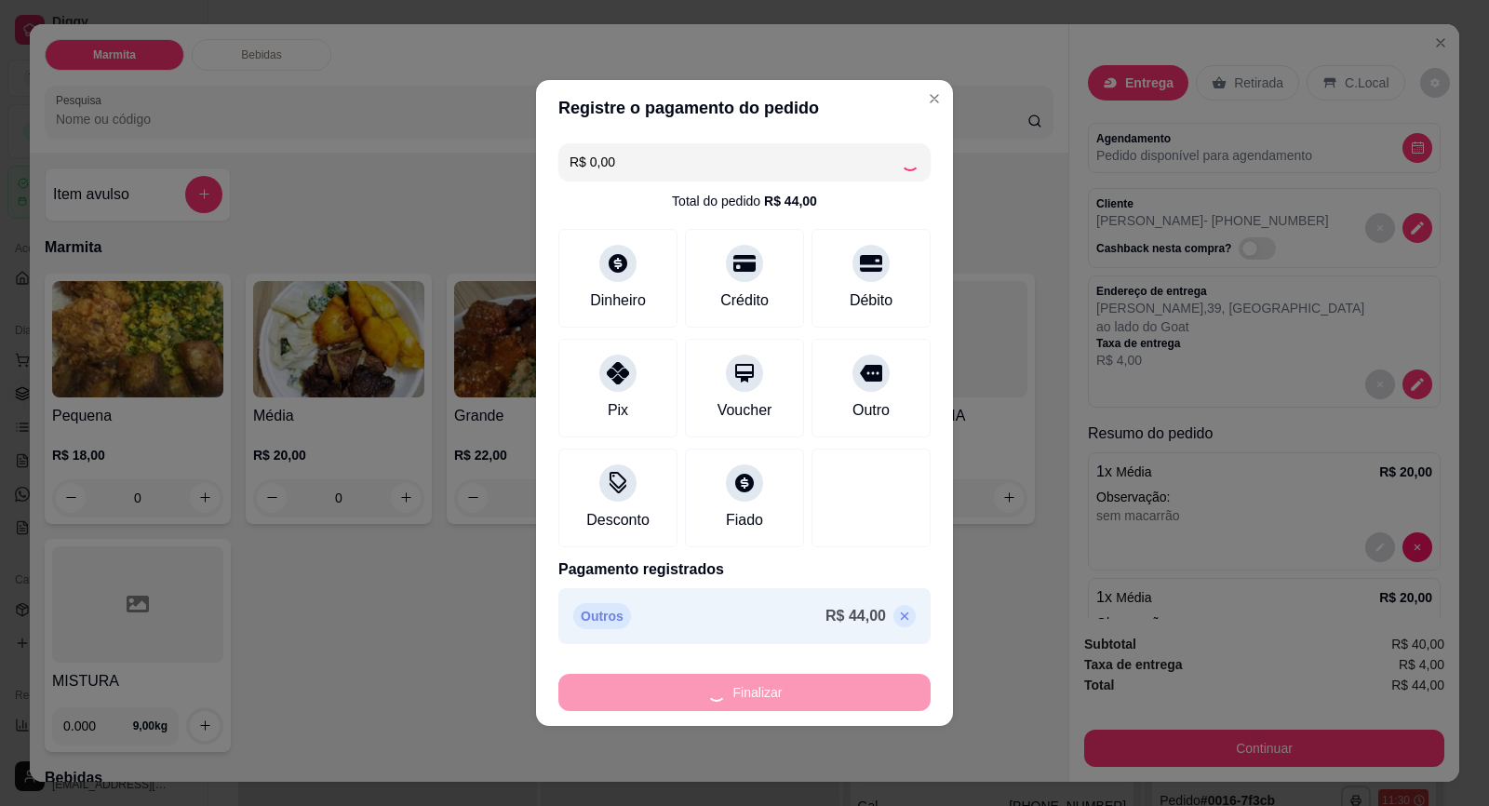
type input "-R$ 44,00"
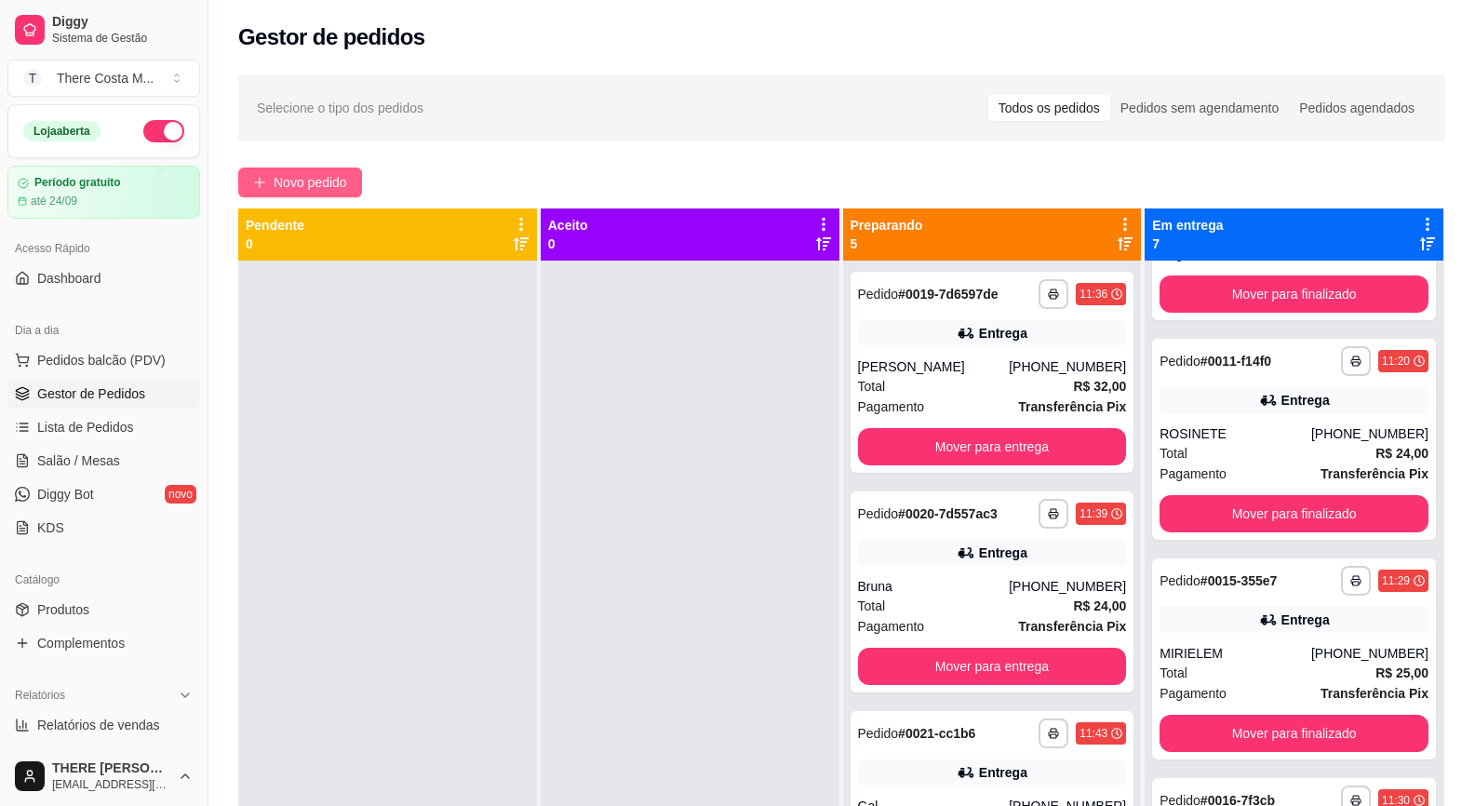
click at [345, 185] on span "Novo pedido" at bounding box center [311, 182] width 74 height 20
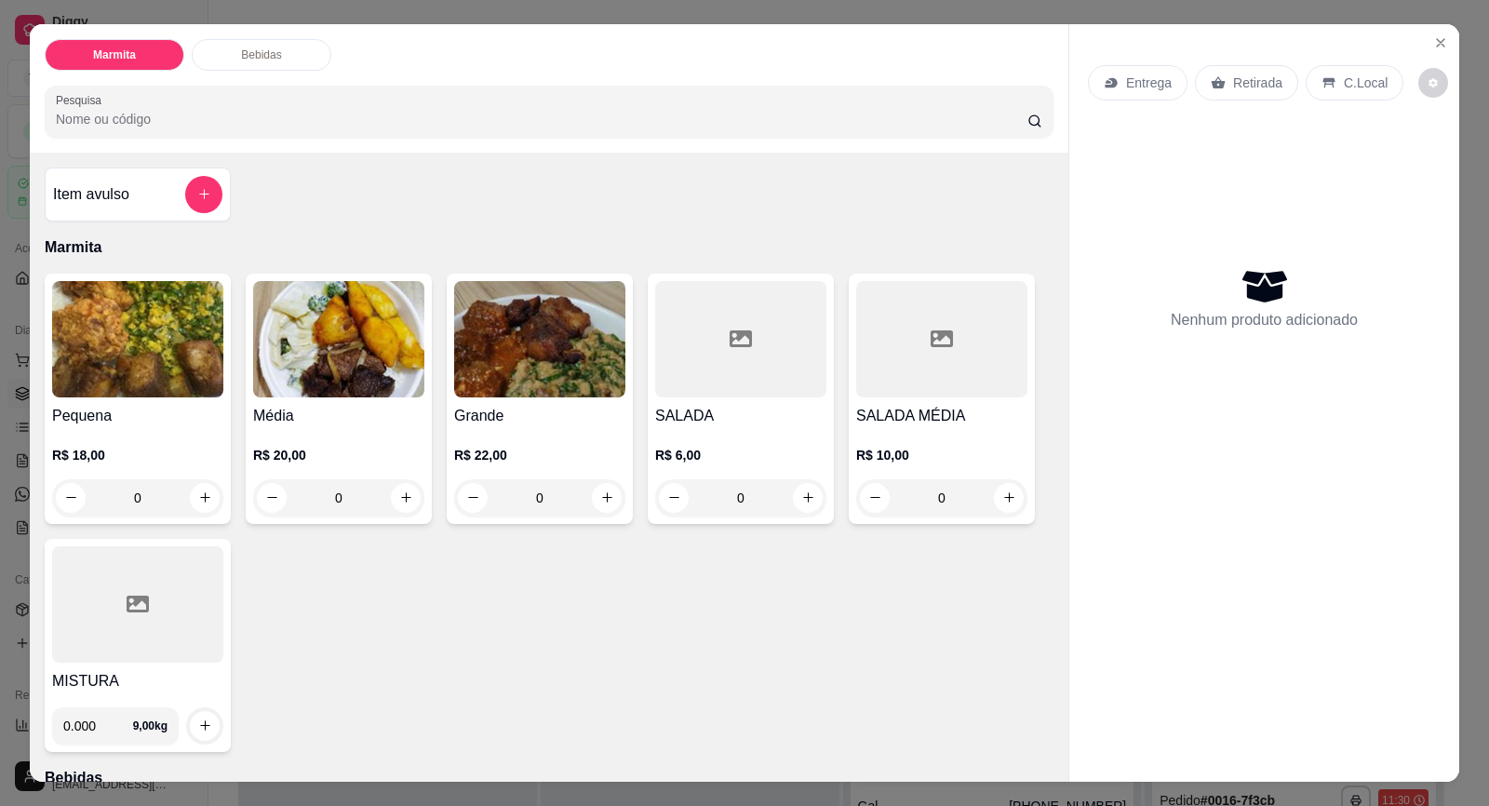
click at [1133, 87] on p "Entrega" at bounding box center [1149, 83] width 46 height 19
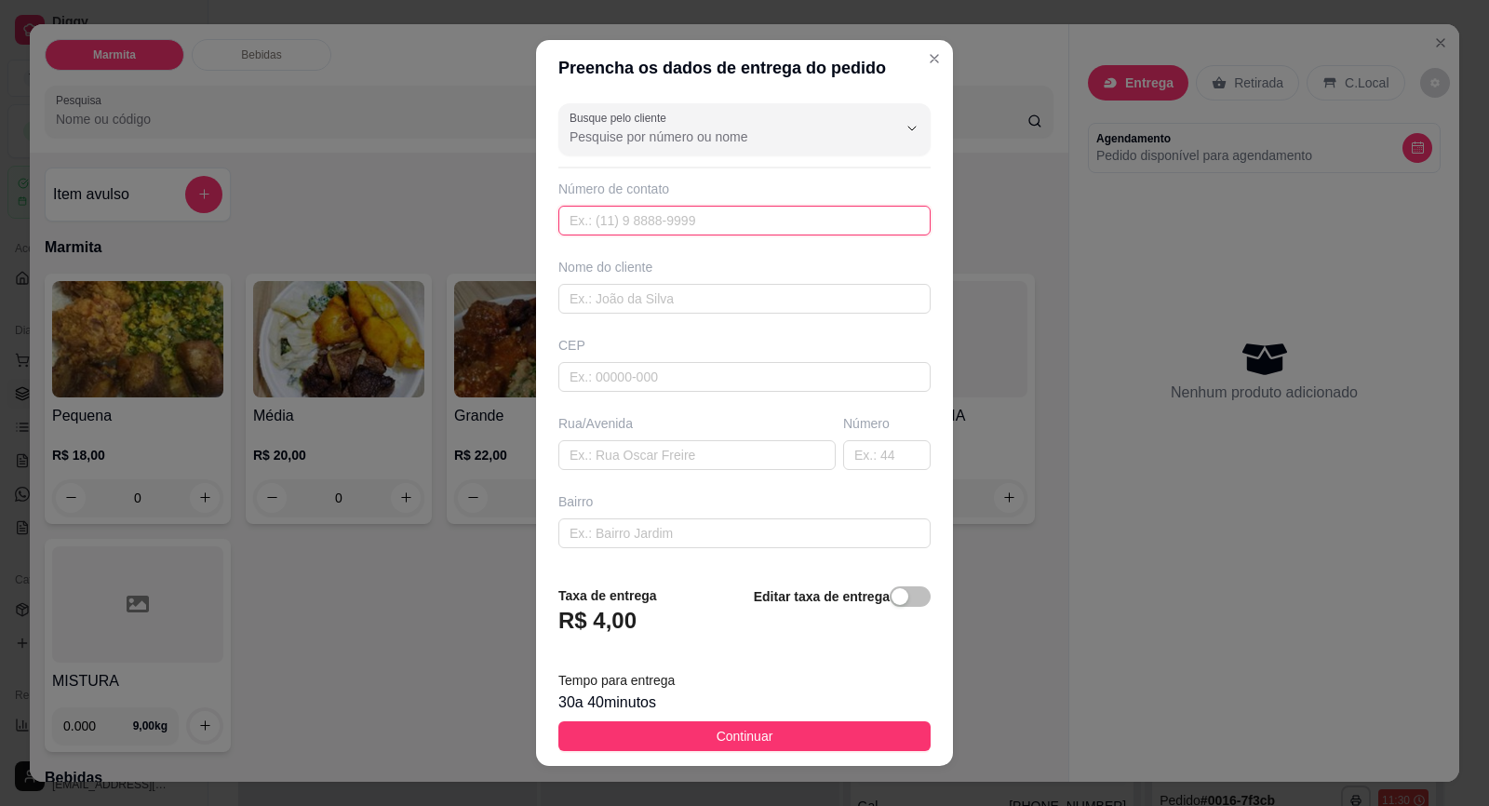
click at [660, 226] on input "text" at bounding box center [744, 221] width 372 height 30
paste input "[PHONE_NUMBER]"
type input "[PHONE_NUMBER]"
click at [684, 283] on div "Nome do cliente" at bounding box center [745, 286] width 380 height 56
click at [688, 303] on input "text" at bounding box center [744, 299] width 372 height 30
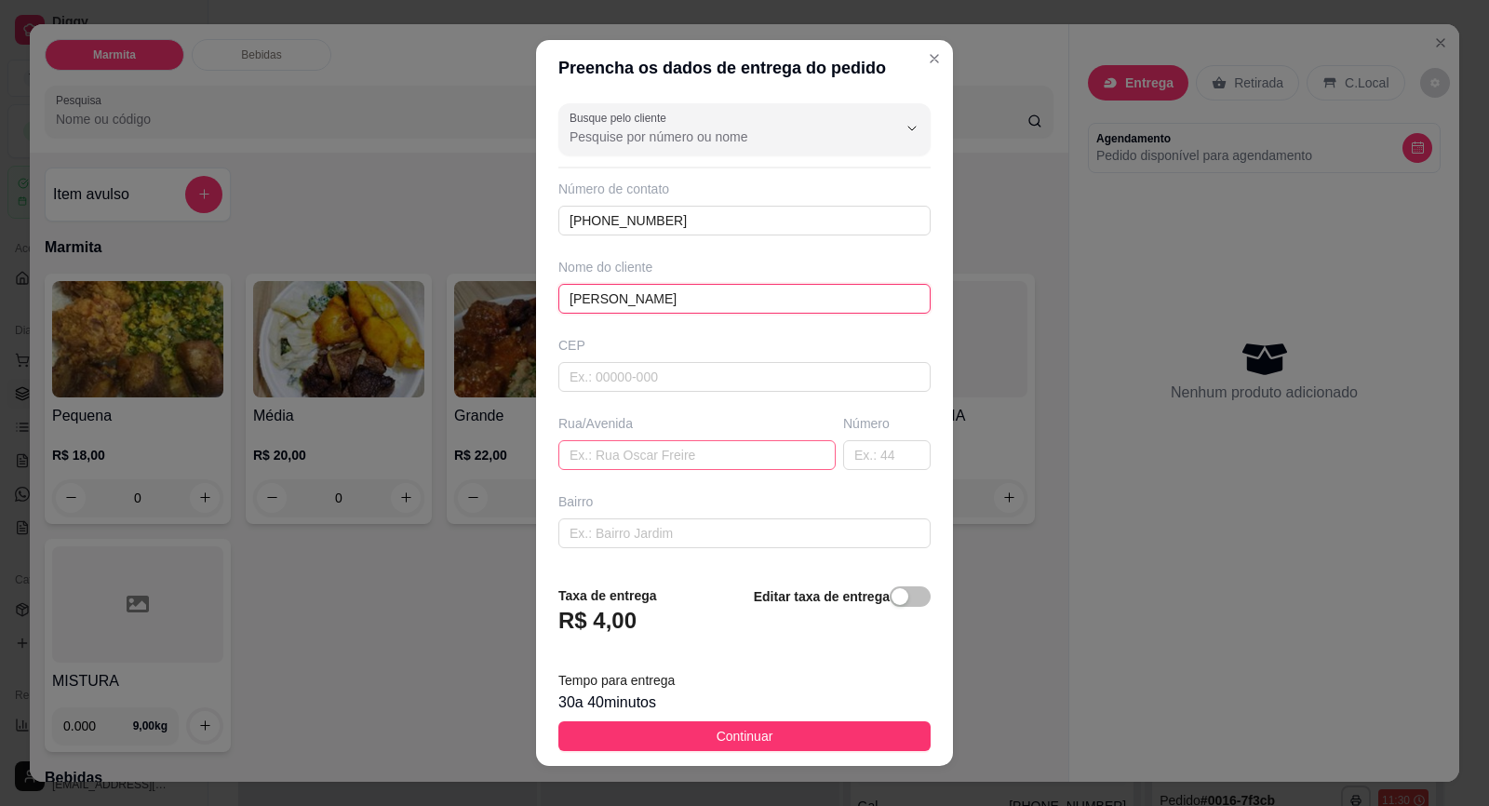
type input "[PERSON_NAME]"
click at [717, 447] on input "text" at bounding box center [696, 455] width 277 height 30
drag, startPoint x: 557, startPoint y: 225, endPoint x: 676, endPoint y: 221, distance: 118.3
click at [676, 221] on input "[PHONE_NUMBER]" at bounding box center [744, 221] width 372 height 30
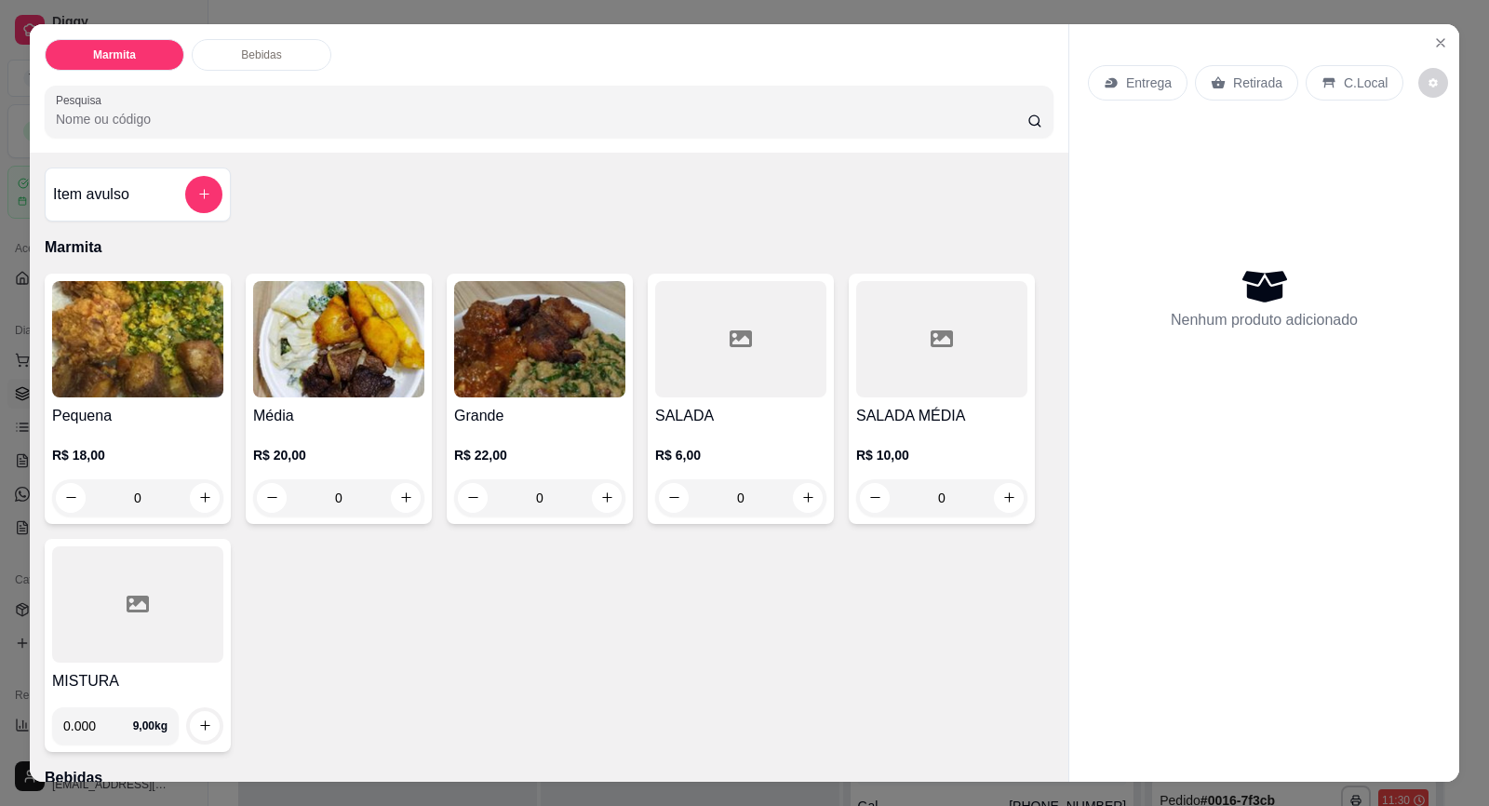
click at [1265, 85] on p "Retirada" at bounding box center [1257, 83] width 49 height 19
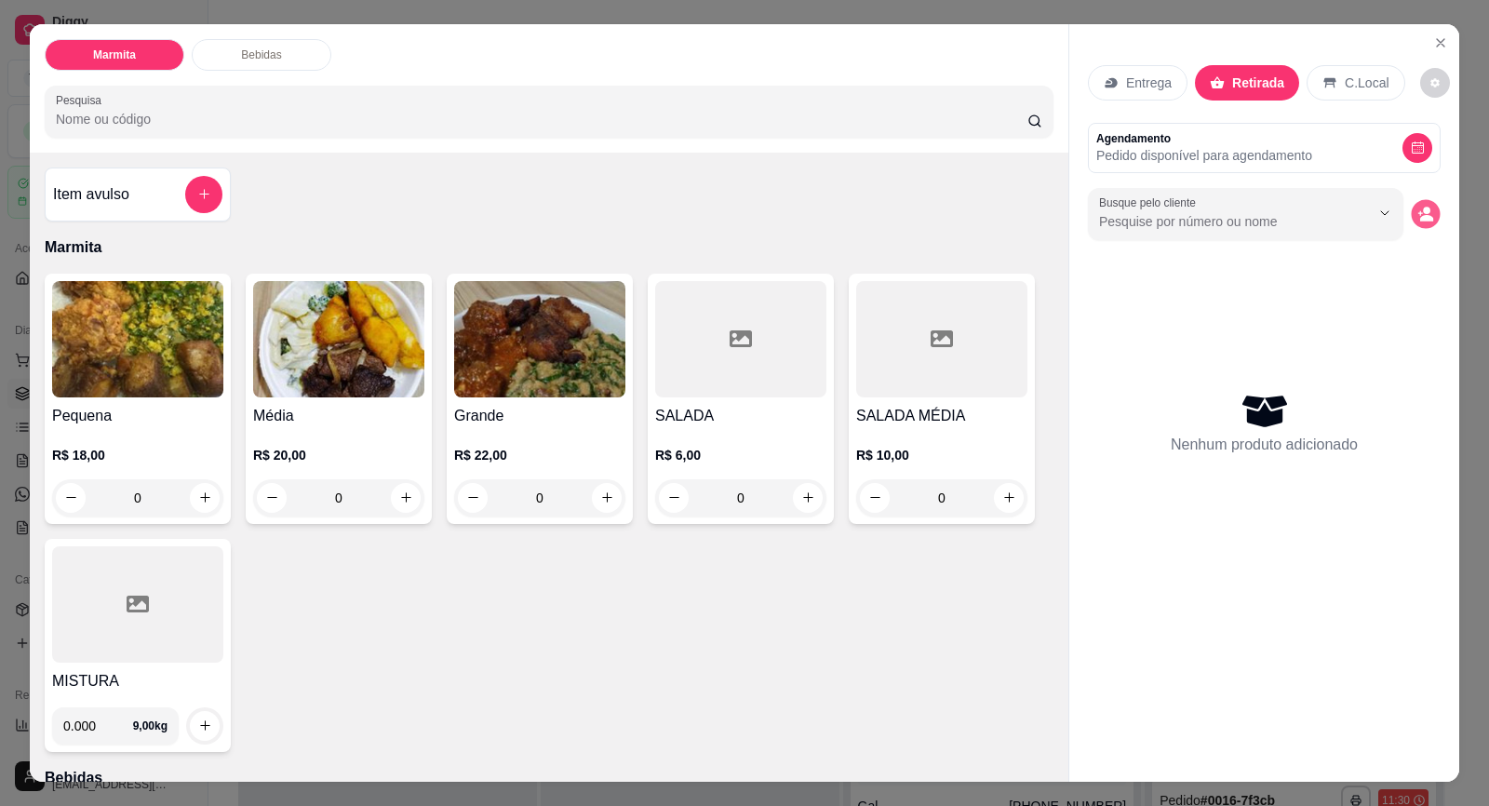
click at [1427, 206] on icon "decrease-product-quantity" at bounding box center [1425, 214] width 16 height 16
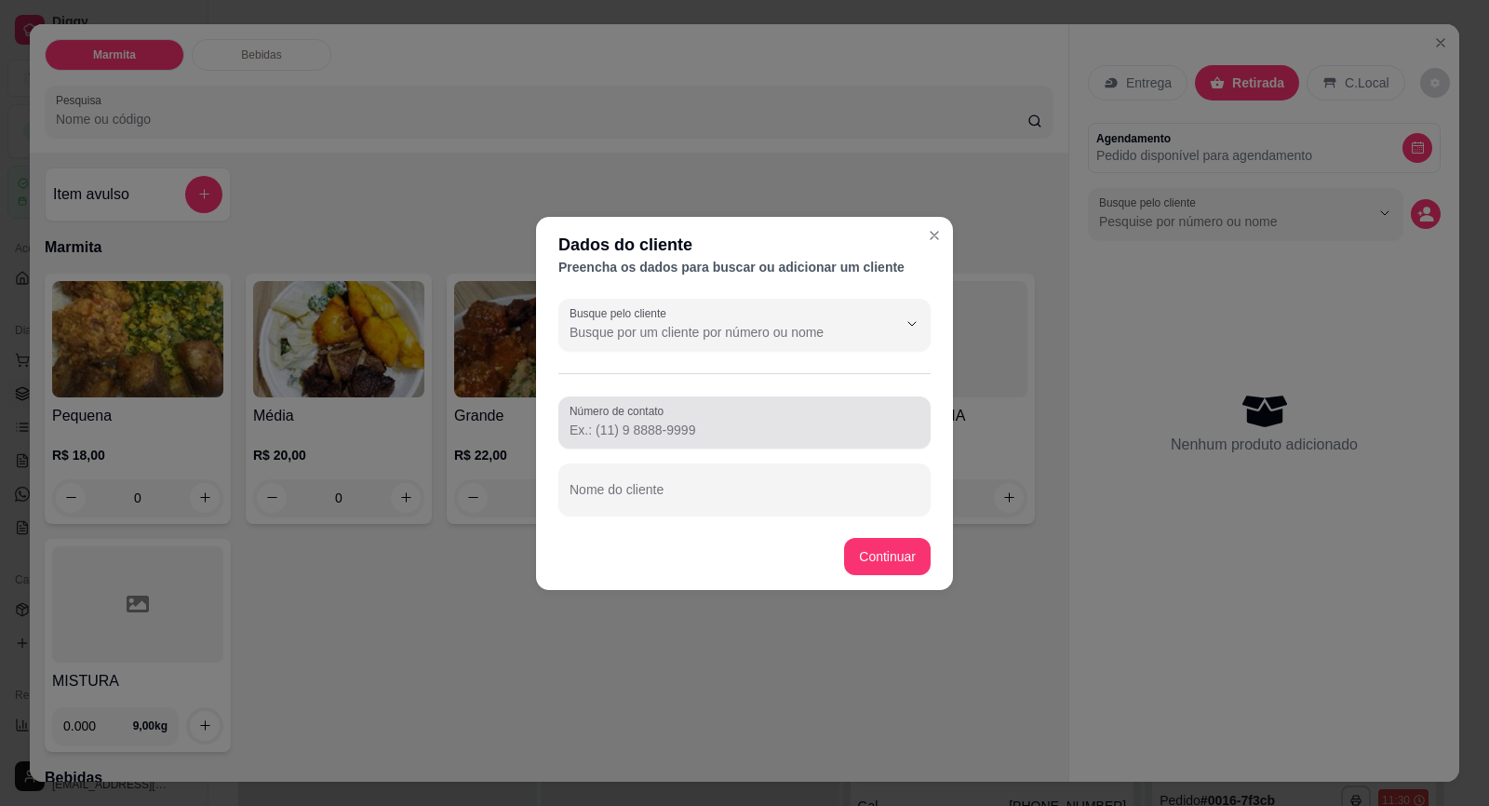
click at [675, 433] on input "Número de contato" at bounding box center [745, 430] width 350 height 19
paste input "[PHONE_NUMBER]"
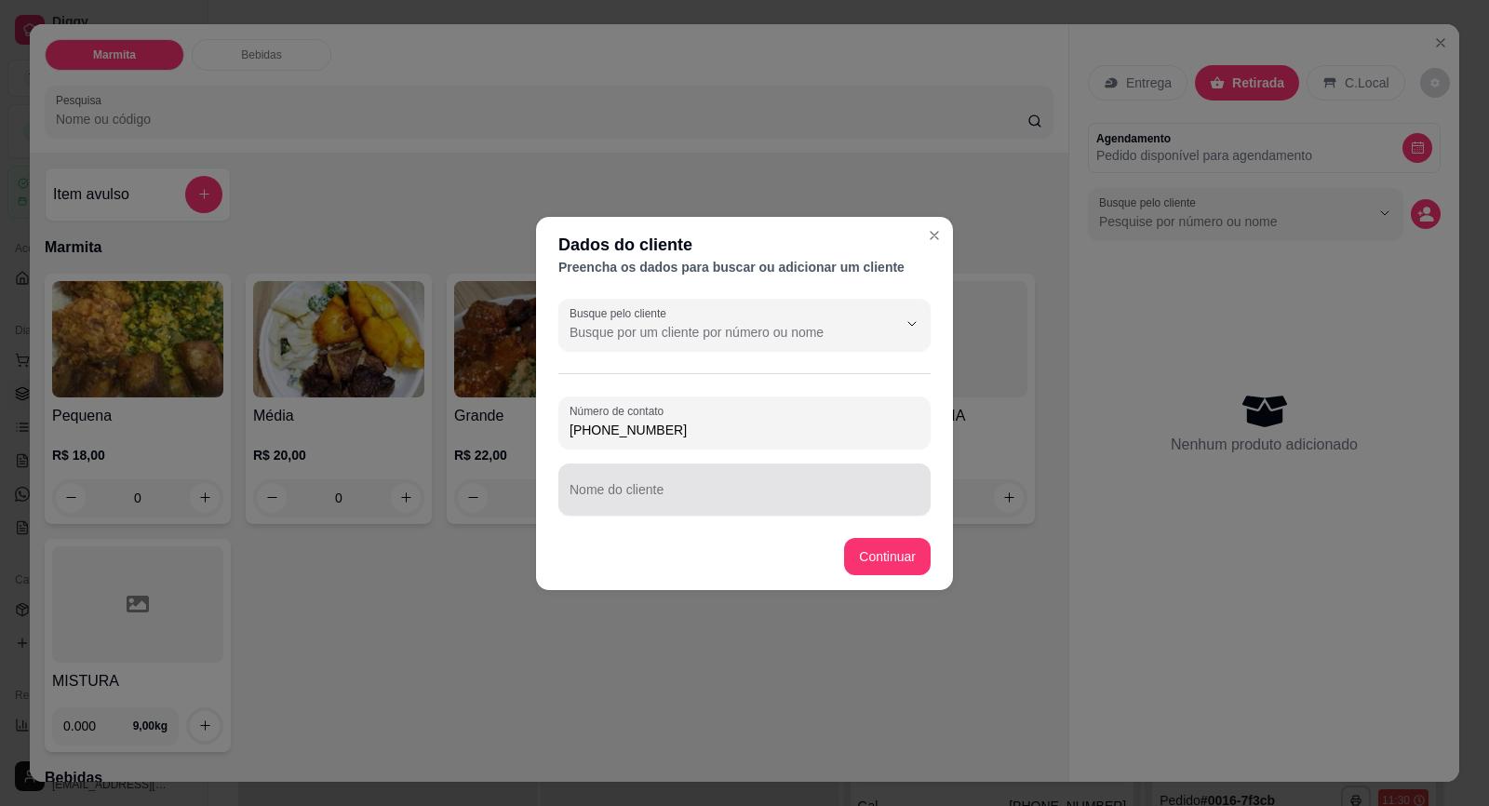
type input "[PHONE_NUMBER]"
click at [661, 502] on input "Nome do cliente" at bounding box center [745, 497] width 350 height 19
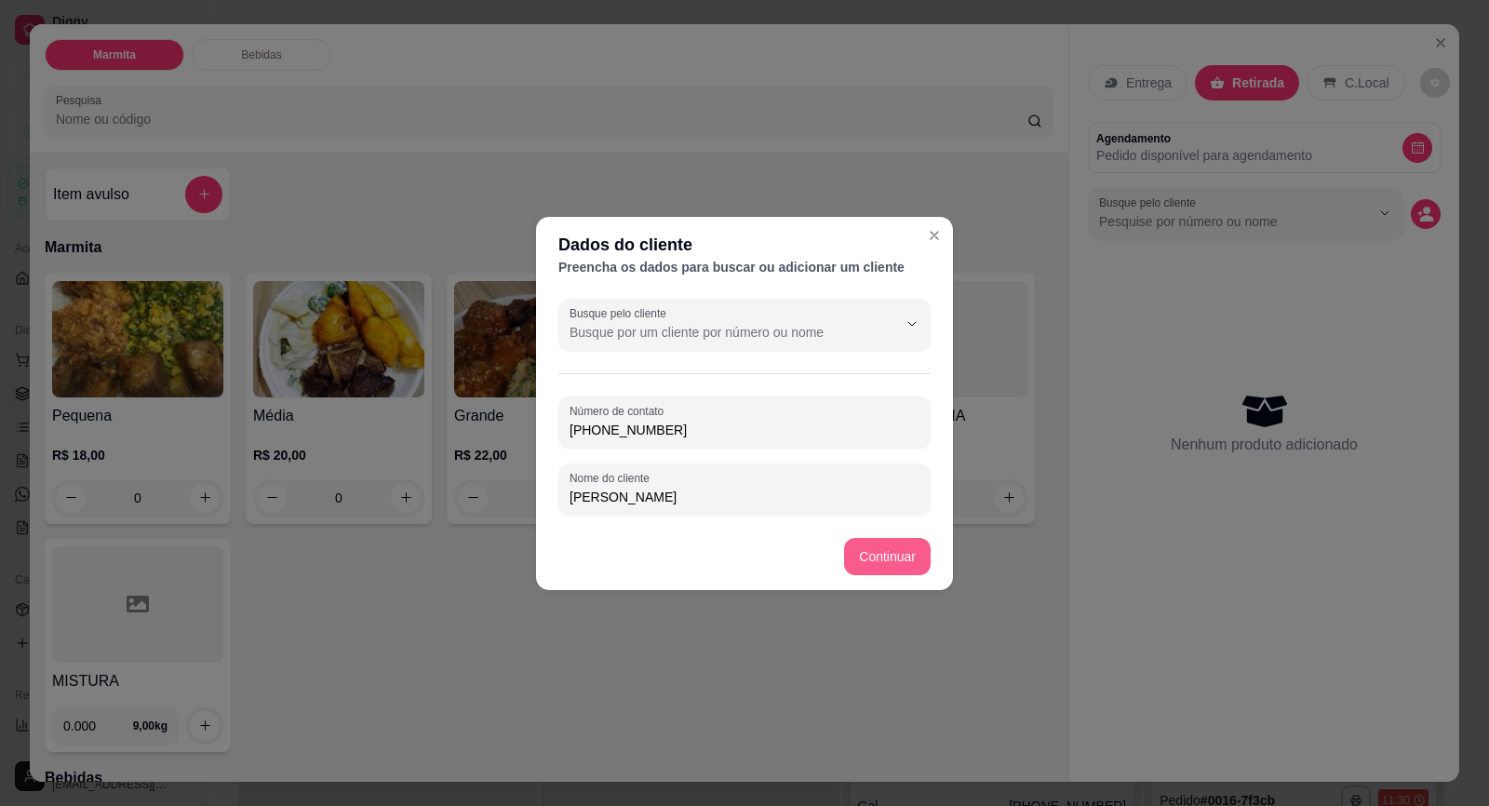
type input "[PERSON_NAME]"
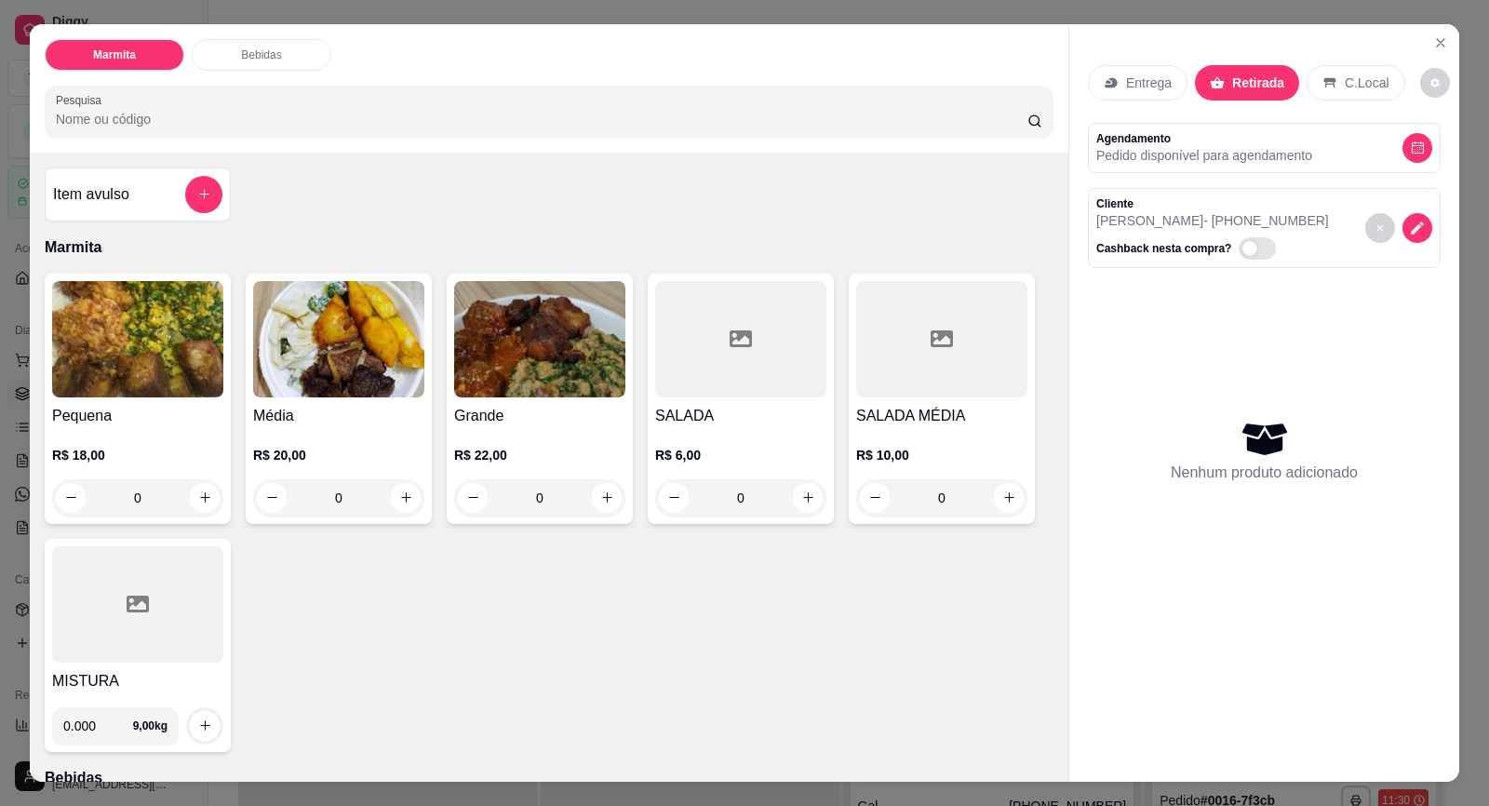
click at [133, 393] on img at bounding box center [137, 339] width 171 height 116
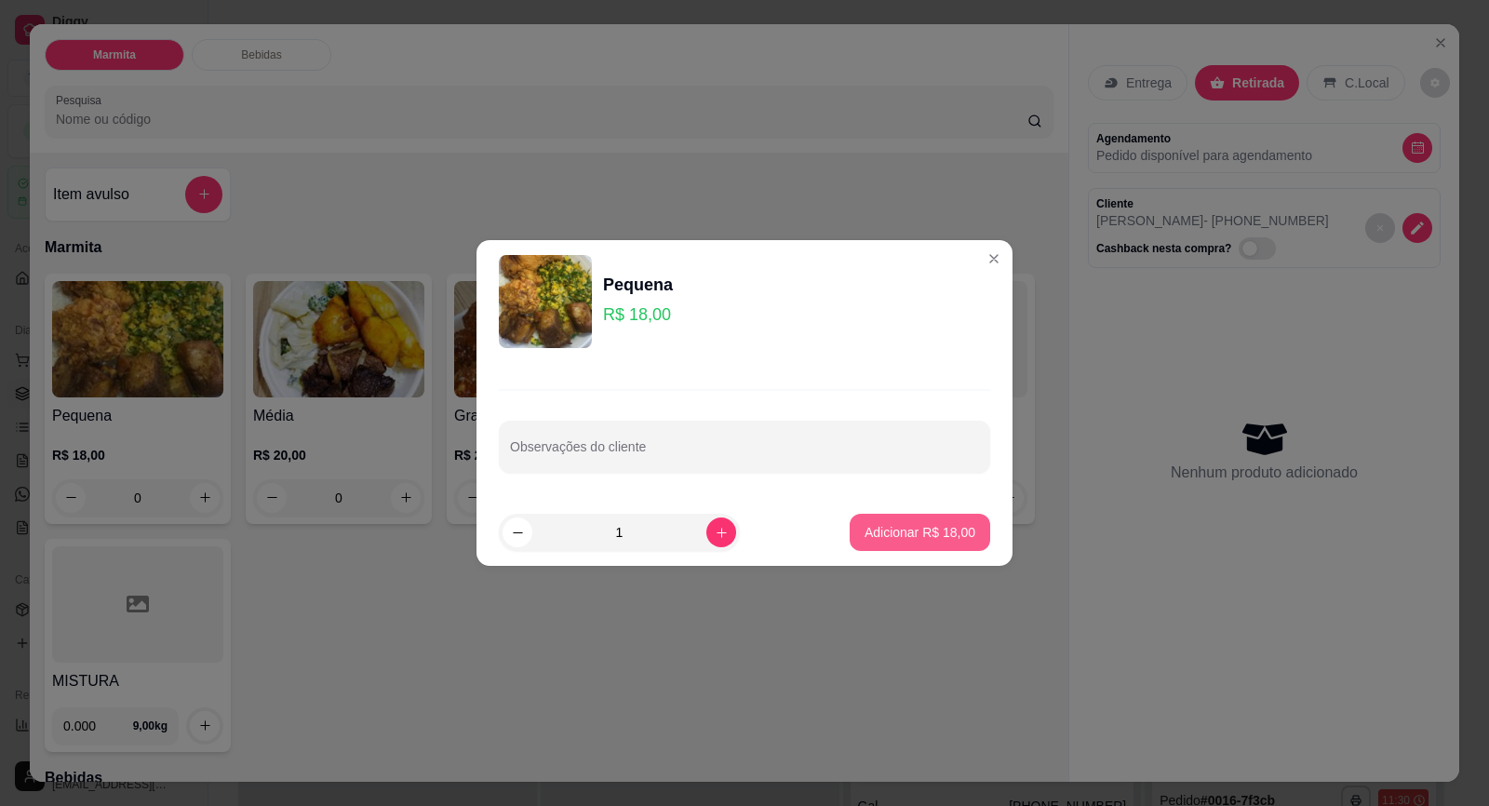
click at [926, 536] on p "Adicionar R$ 18,00" at bounding box center [920, 532] width 111 height 19
type input "1"
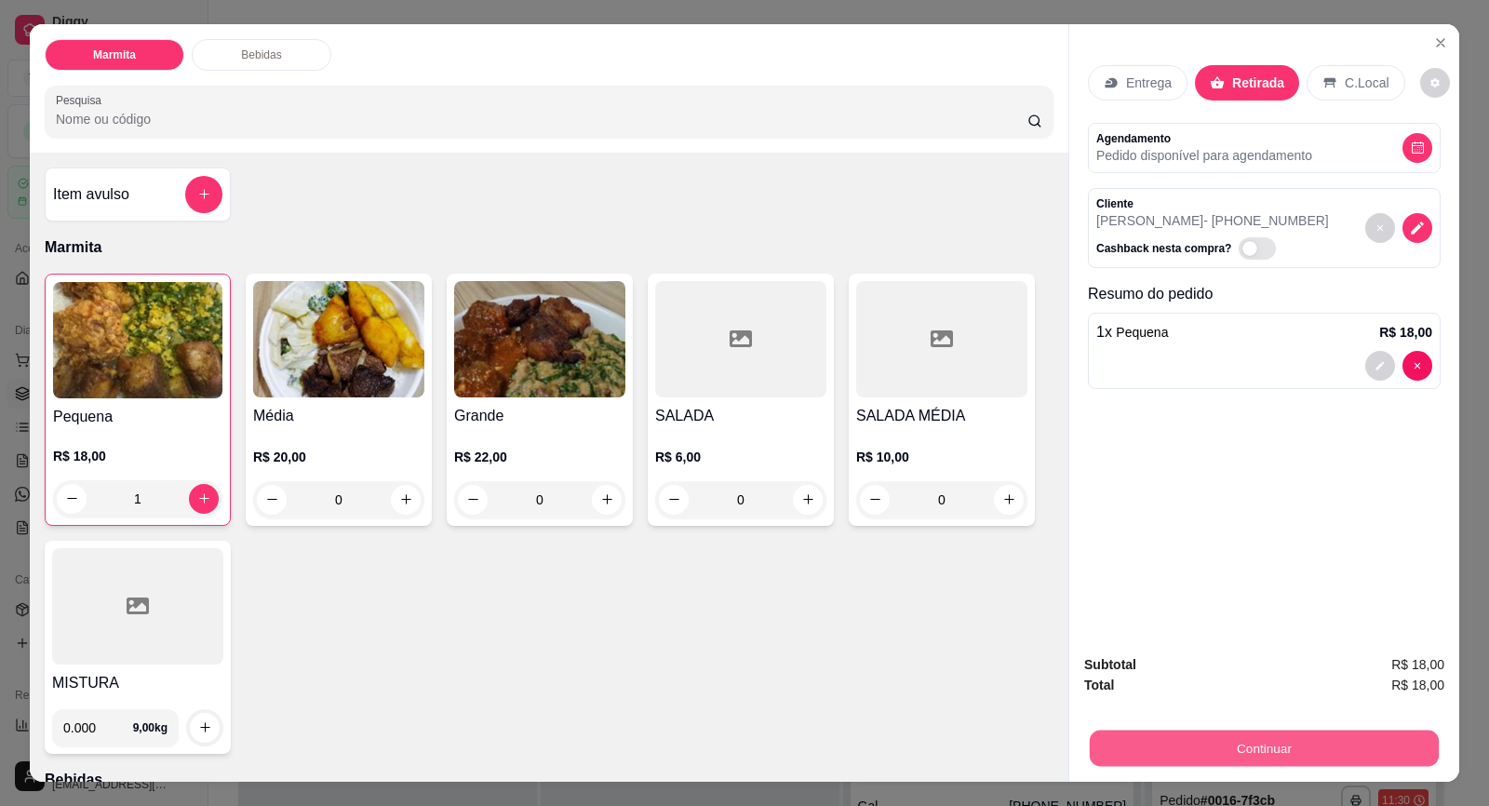
click at [1303, 747] on button "Continuar" at bounding box center [1264, 749] width 349 height 36
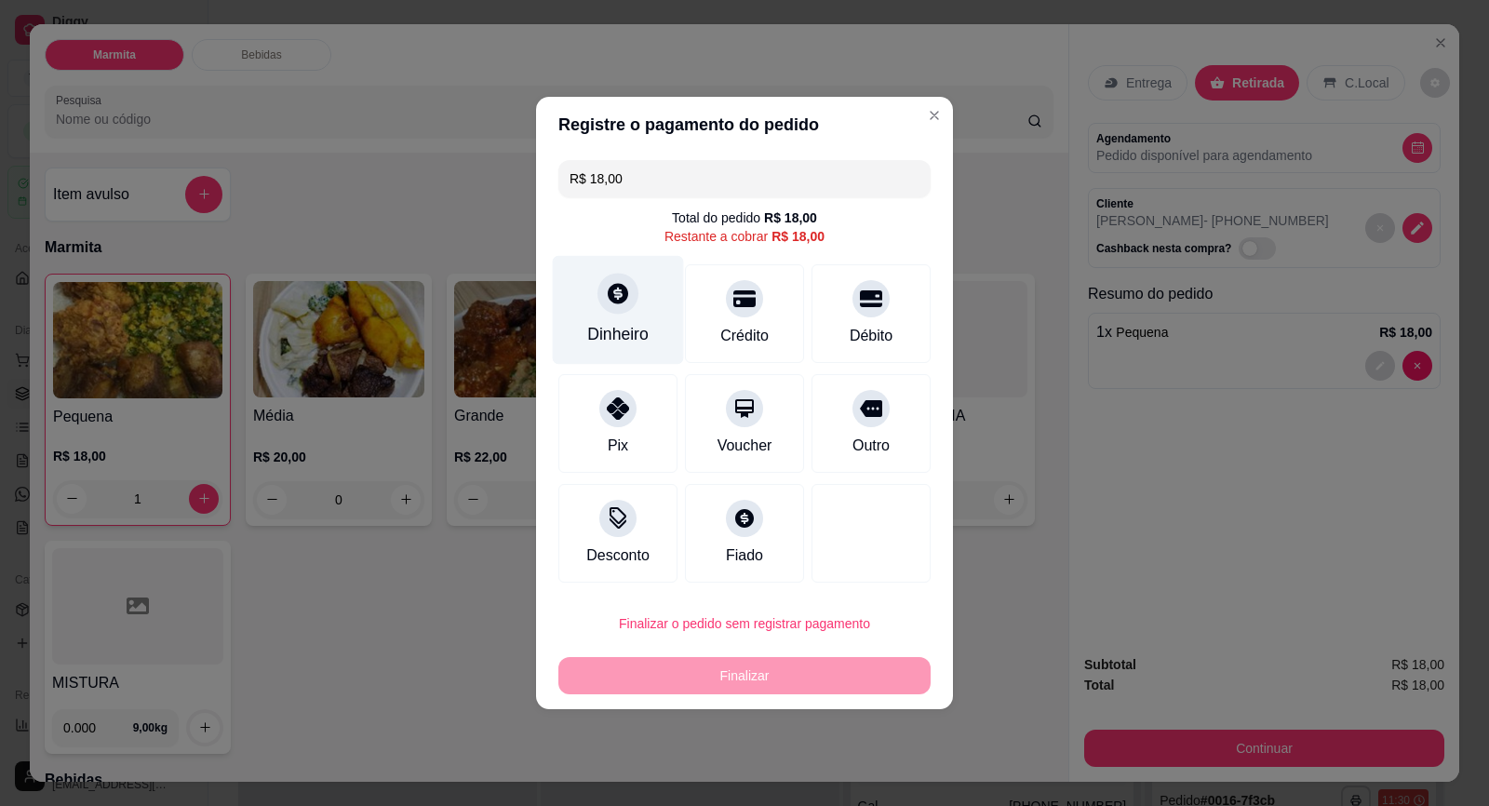
click at [643, 351] on div "Dinheiro" at bounding box center [618, 310] width 131 height 109
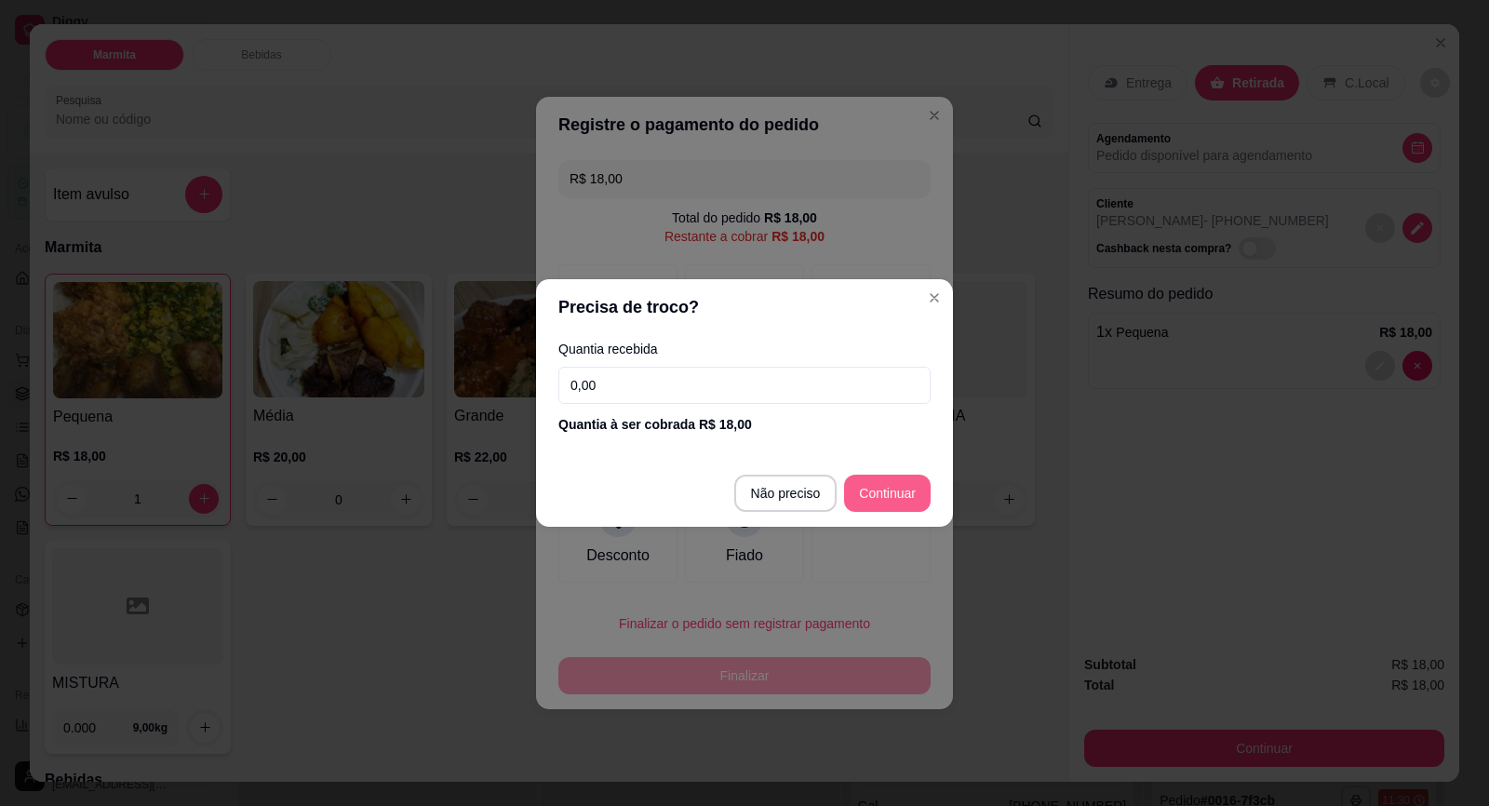
type input "R$ 0,00"
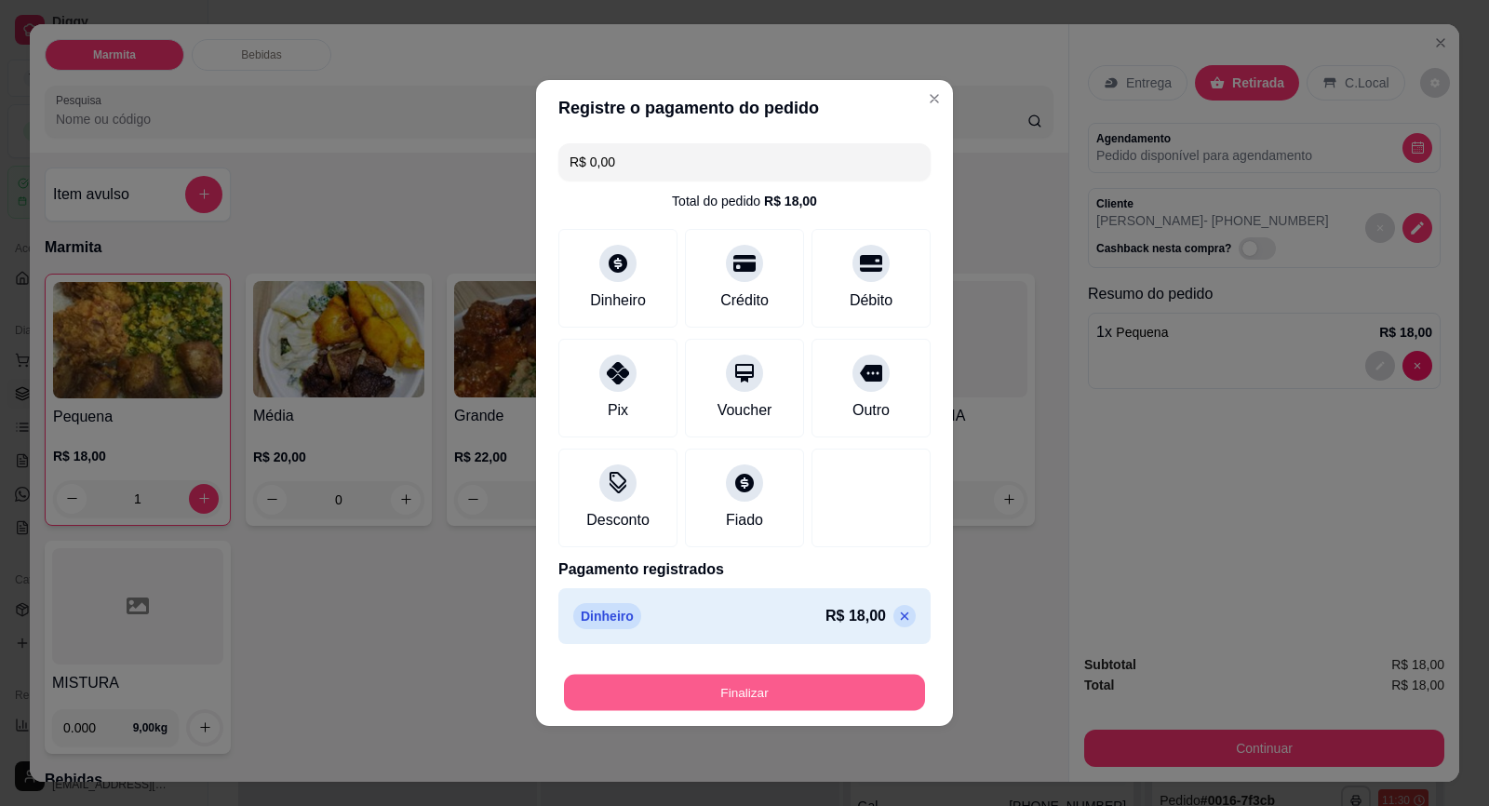
click at [840, 685] on button "Finalizar" at bounding box center [744, 693] width 361 height 36
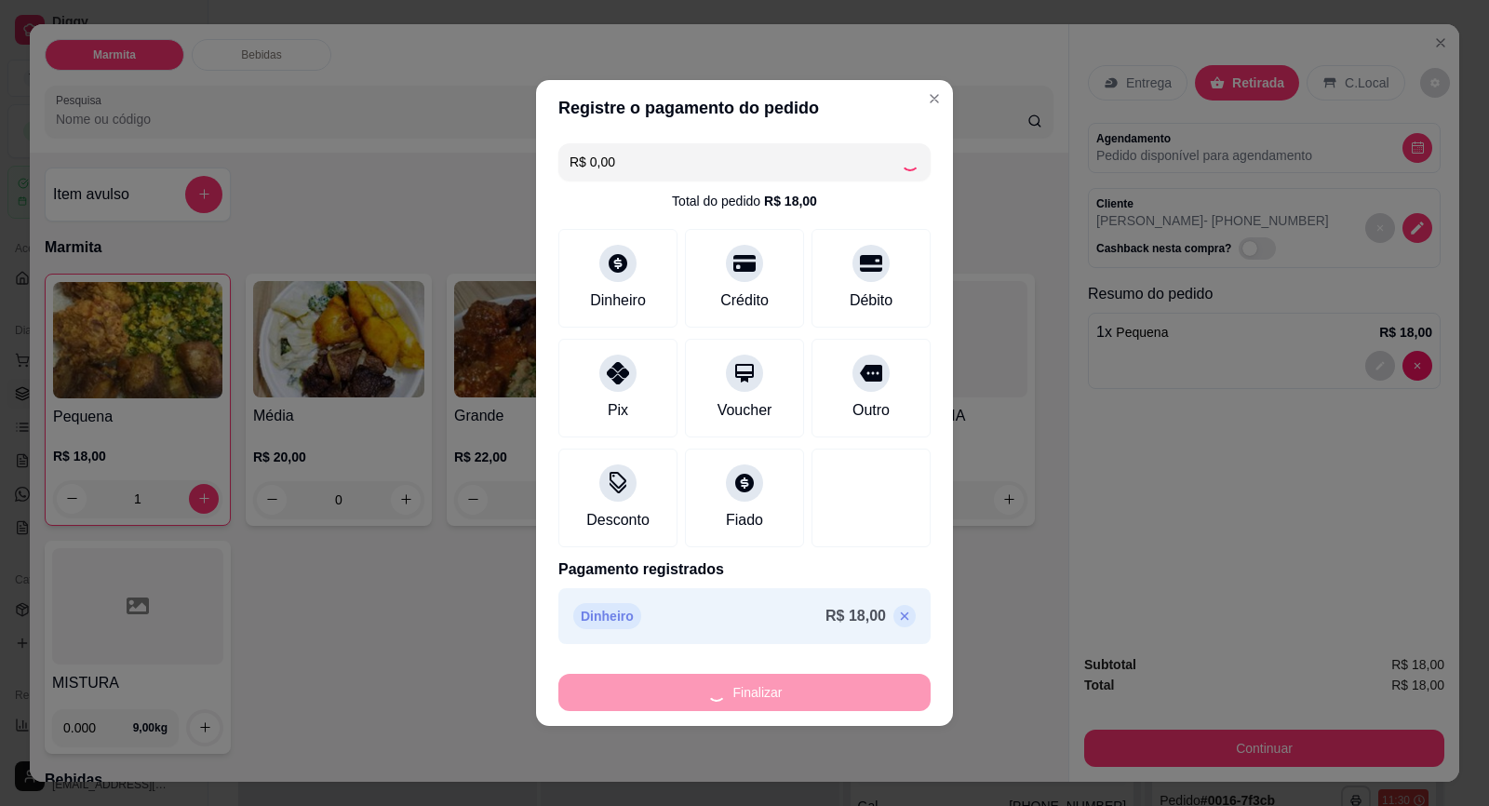
type input "0"
type input "-R$ 18,00"
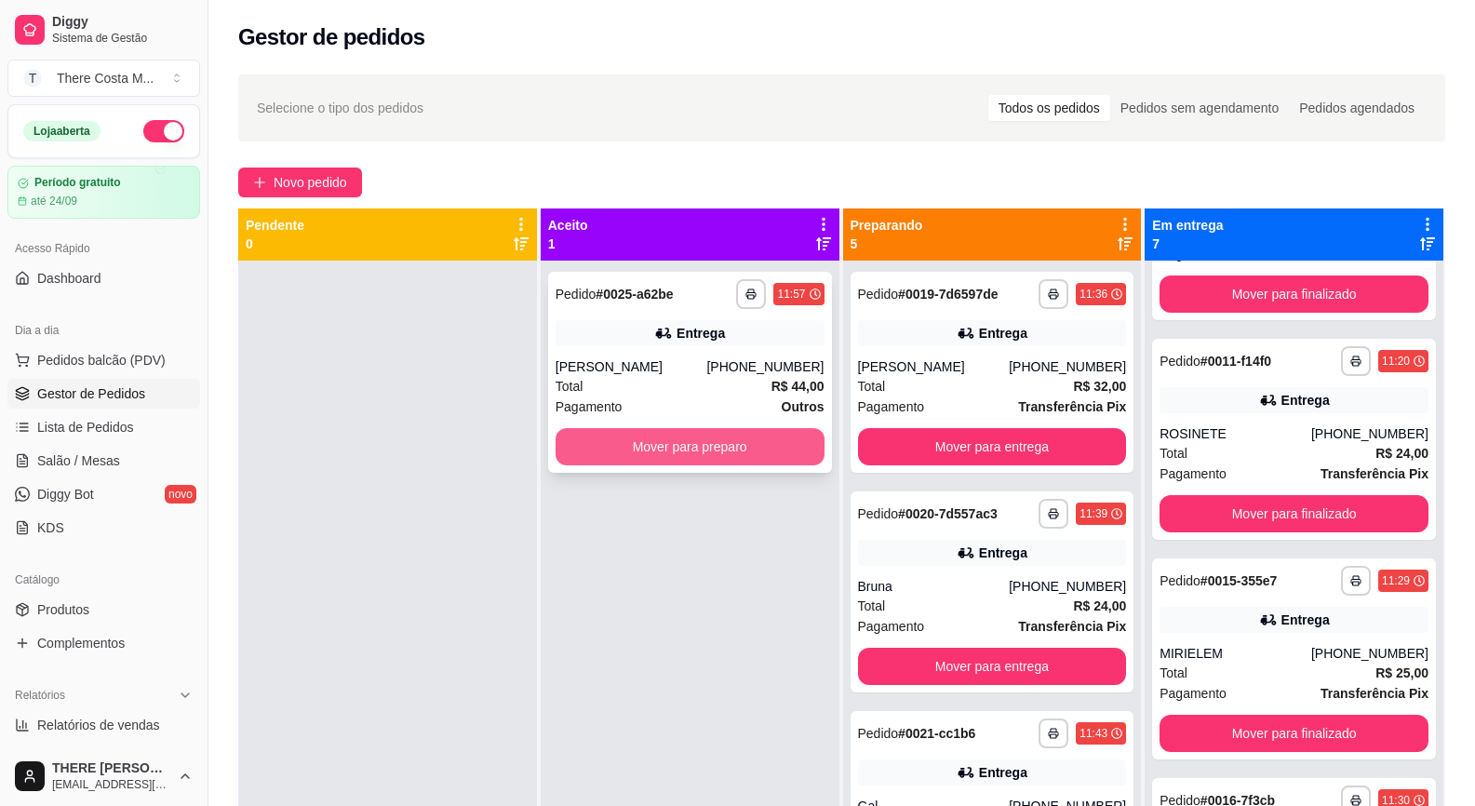
click at [698, 445] on button "Mover para preparo" at bounding box center [690, 446] width 269 height 37
click at [752, 450] on button "Mover para preparo" at bounding box center [689, 447] width 261 height 36
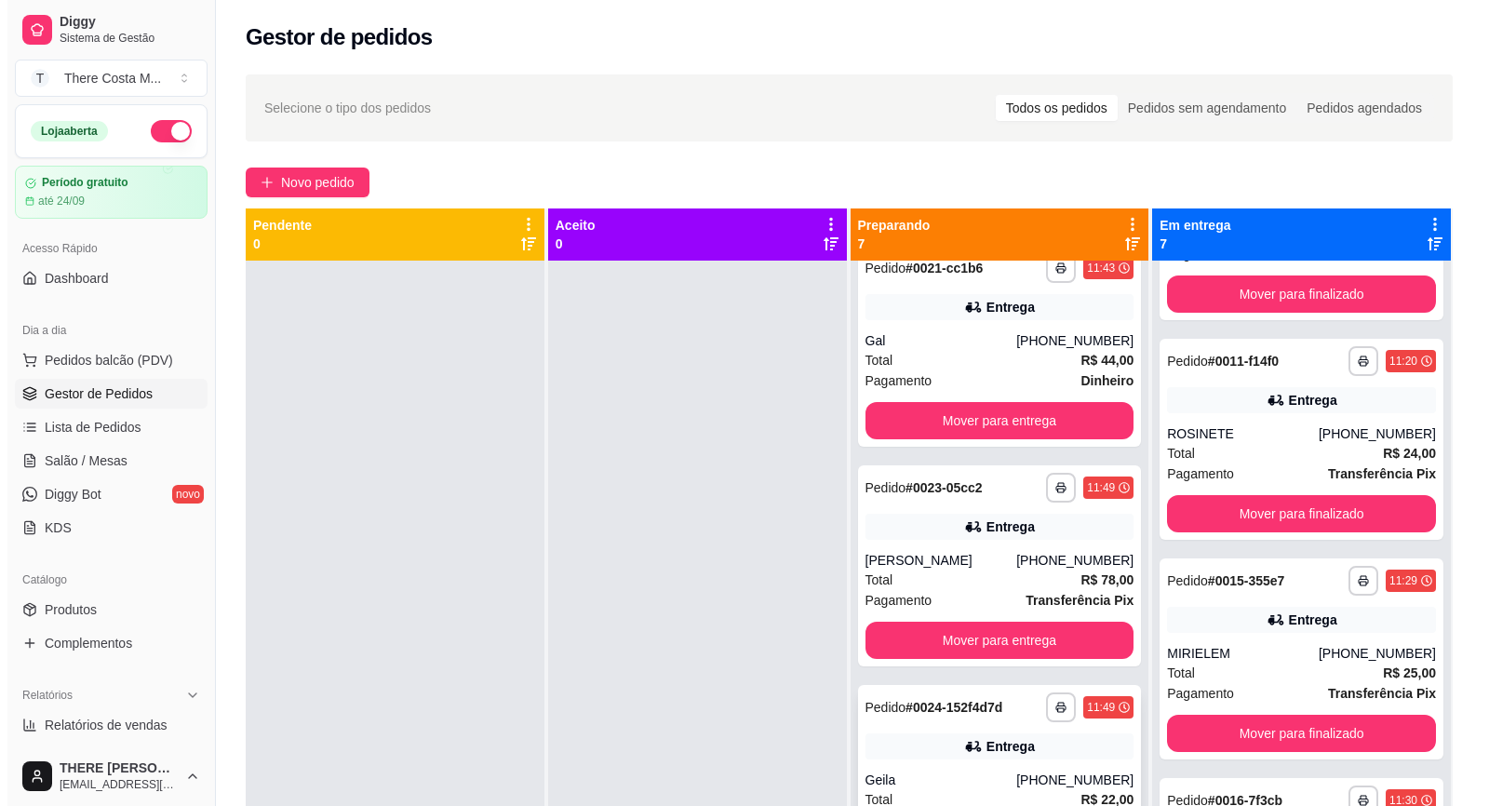
scroll to position [750, 0]
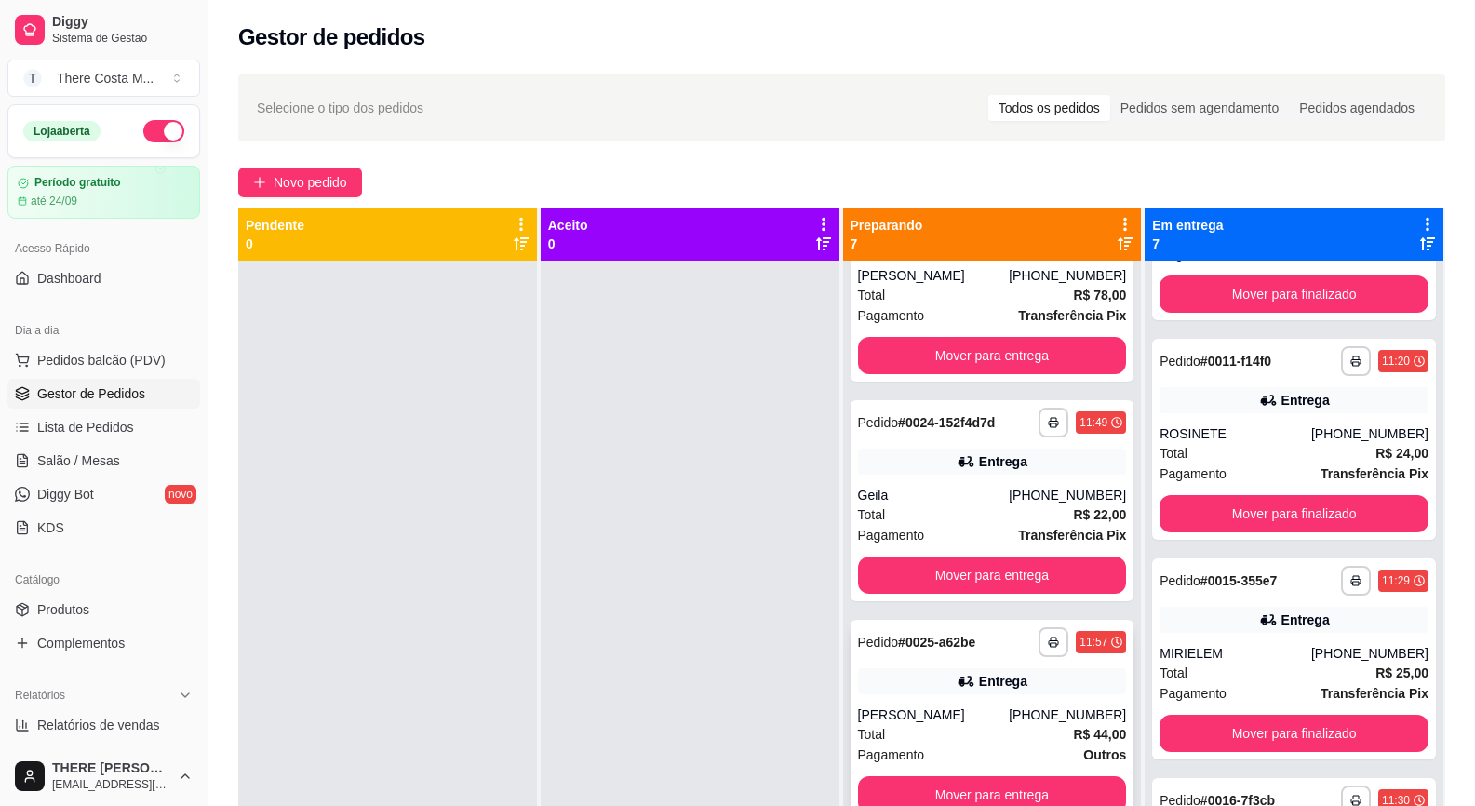
click at [945, 697] on div "**********" at bounding box center [993, 720] width 284 height 201
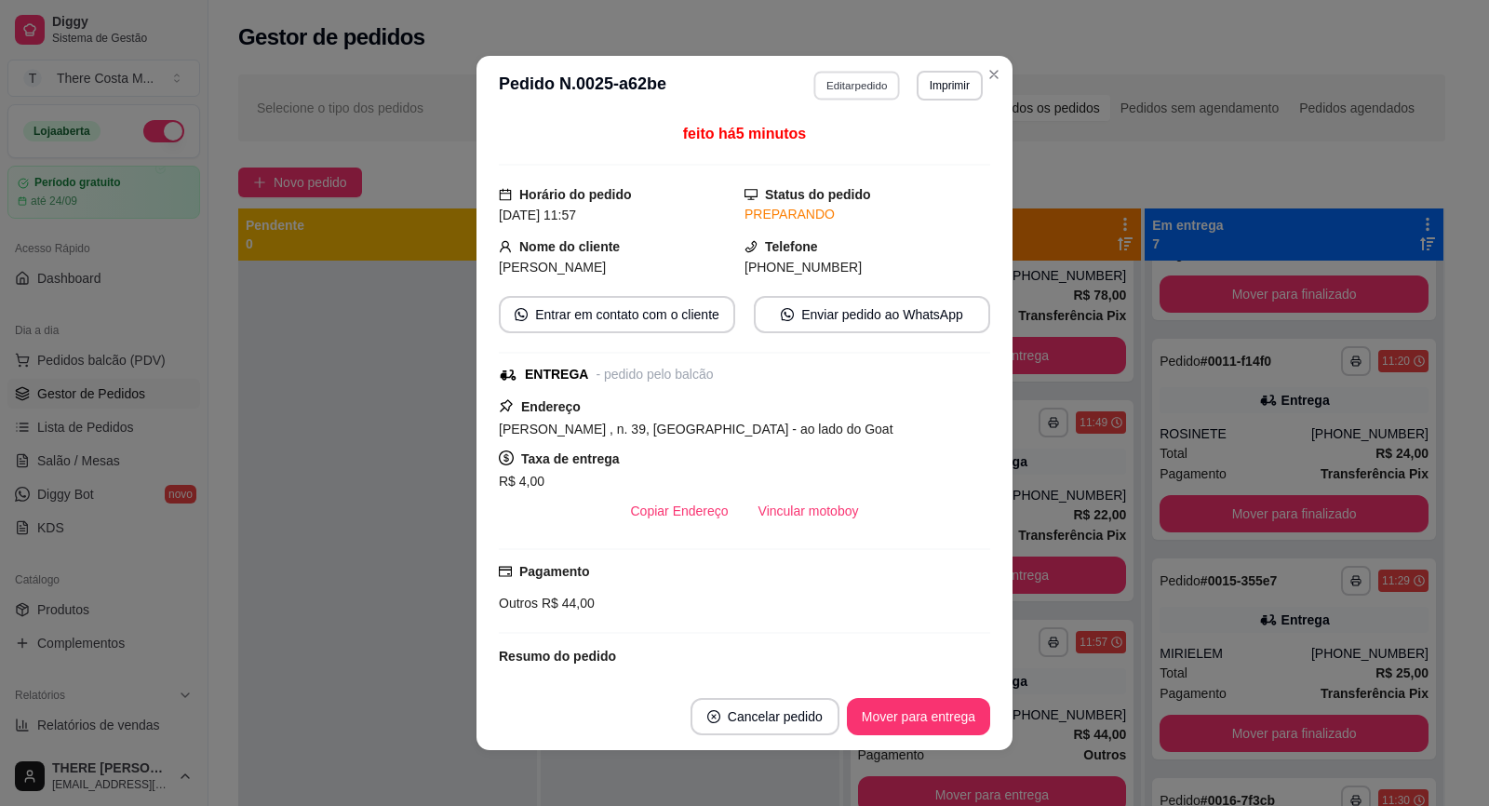
click at [857, 79] on button "Editar pedido" at bounding box center [857, 85] width 87 height 29
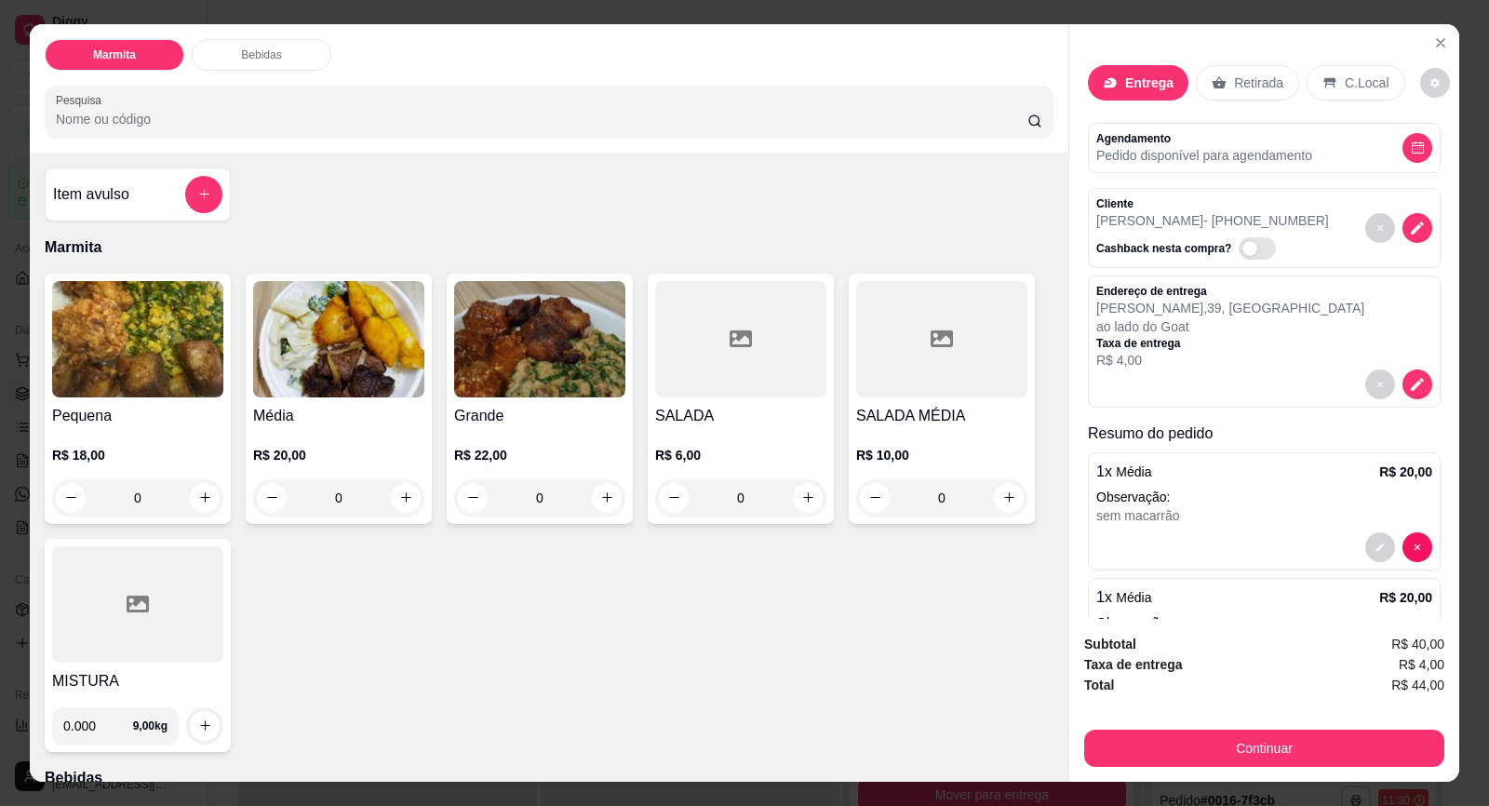
click at [1212, 75] on icon at bounding box center [1219, 82] width 15 height 15
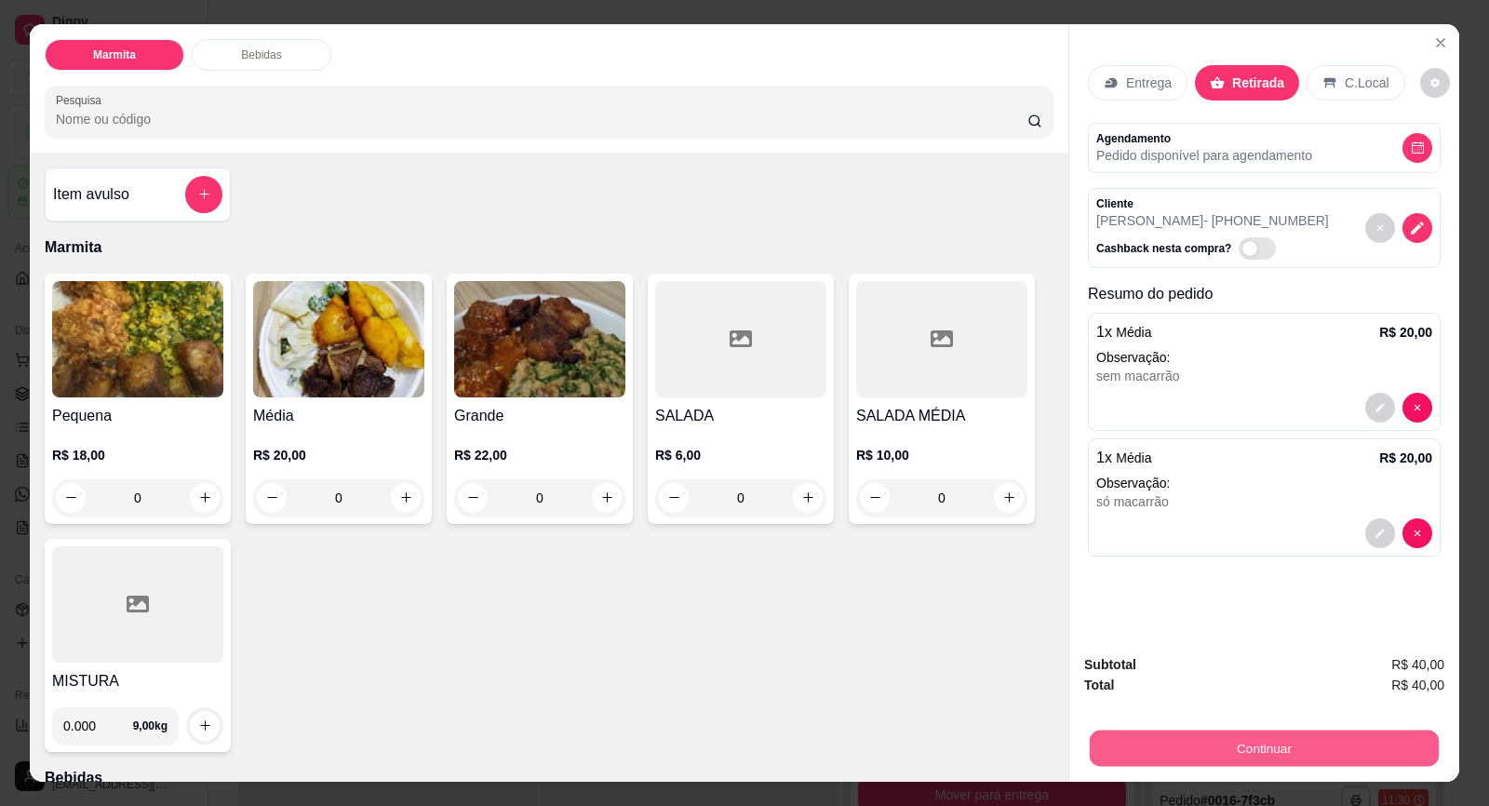
click at [1281, 754] on button "Continuar" at bounding box center [1264, 749] width 349 height 36
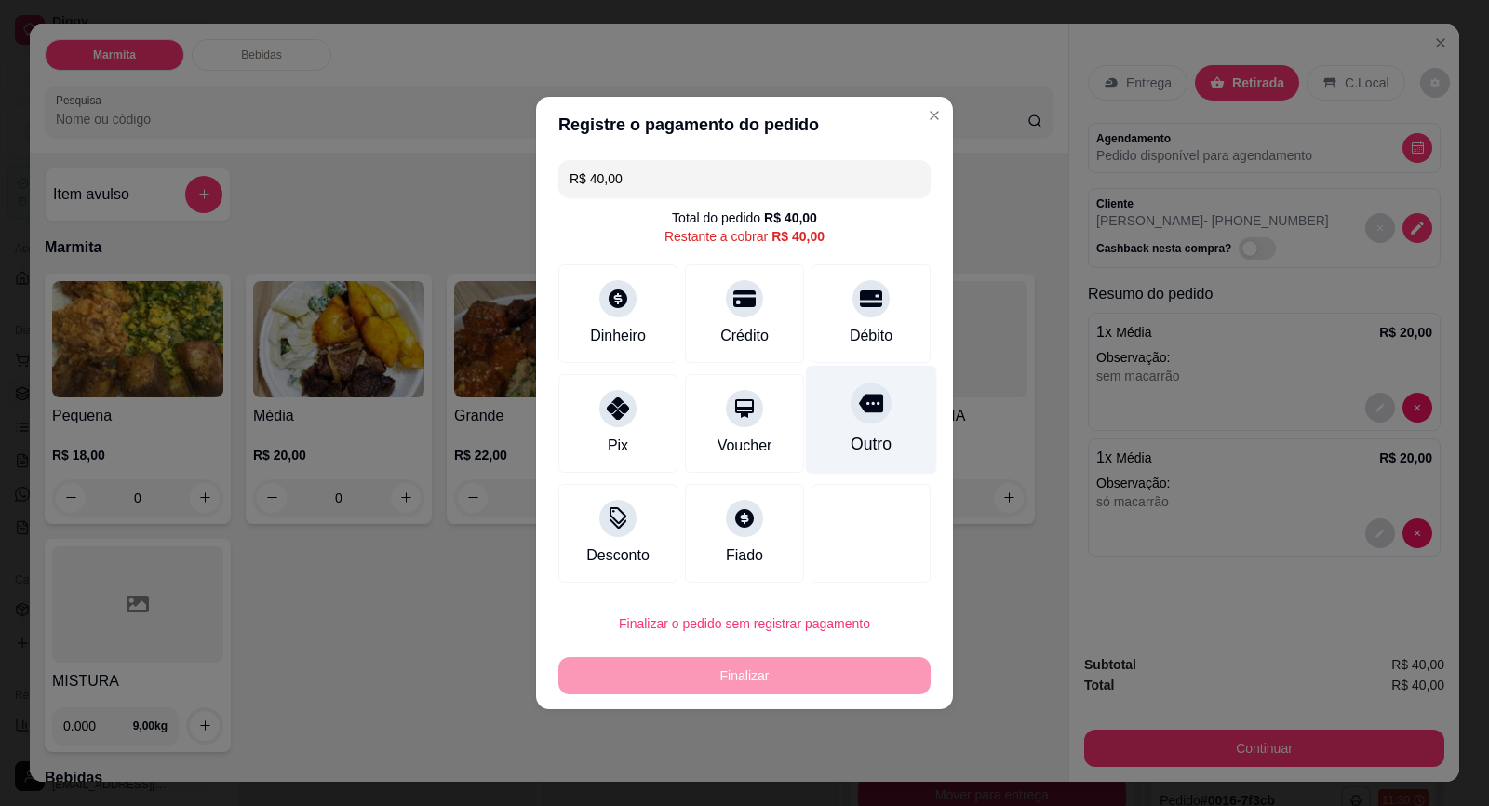
click at [866, 419] on div at bounding box center [871, 402] width 41 height 41
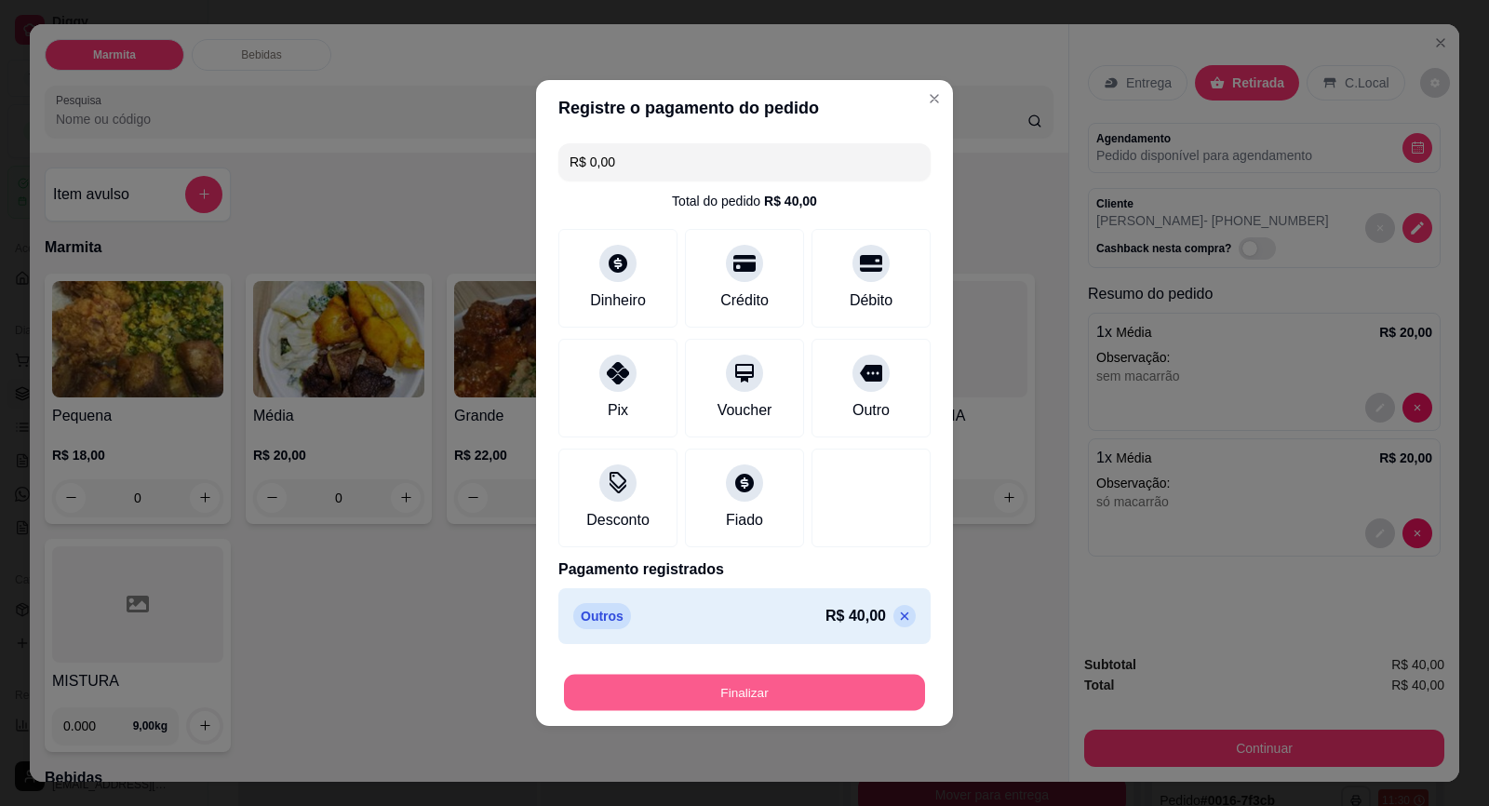
click at [842, 675] on button "Finalizar" at bounding box center [744, 693] width 361 height 36
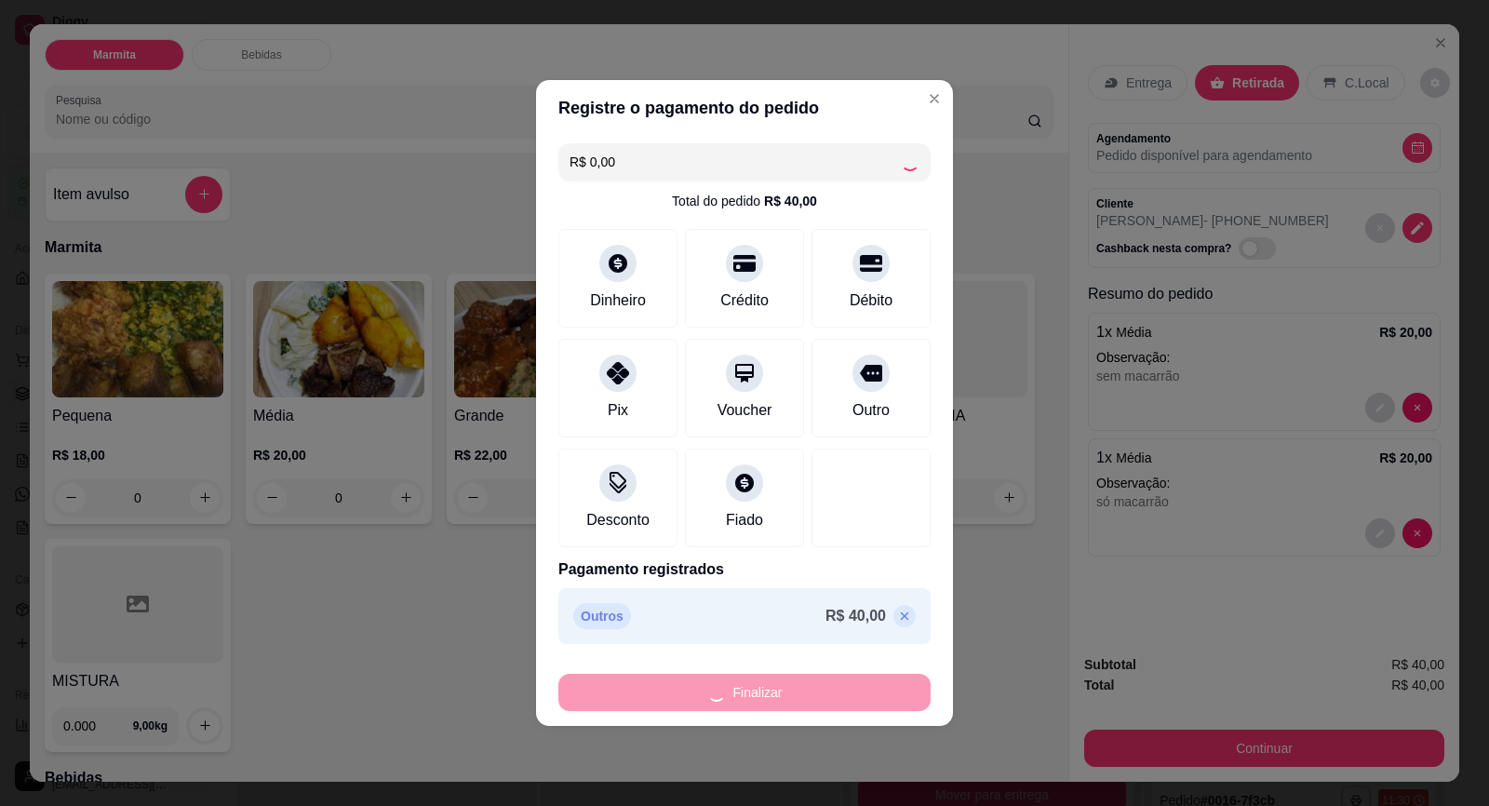
type input "-R$ 40,00"
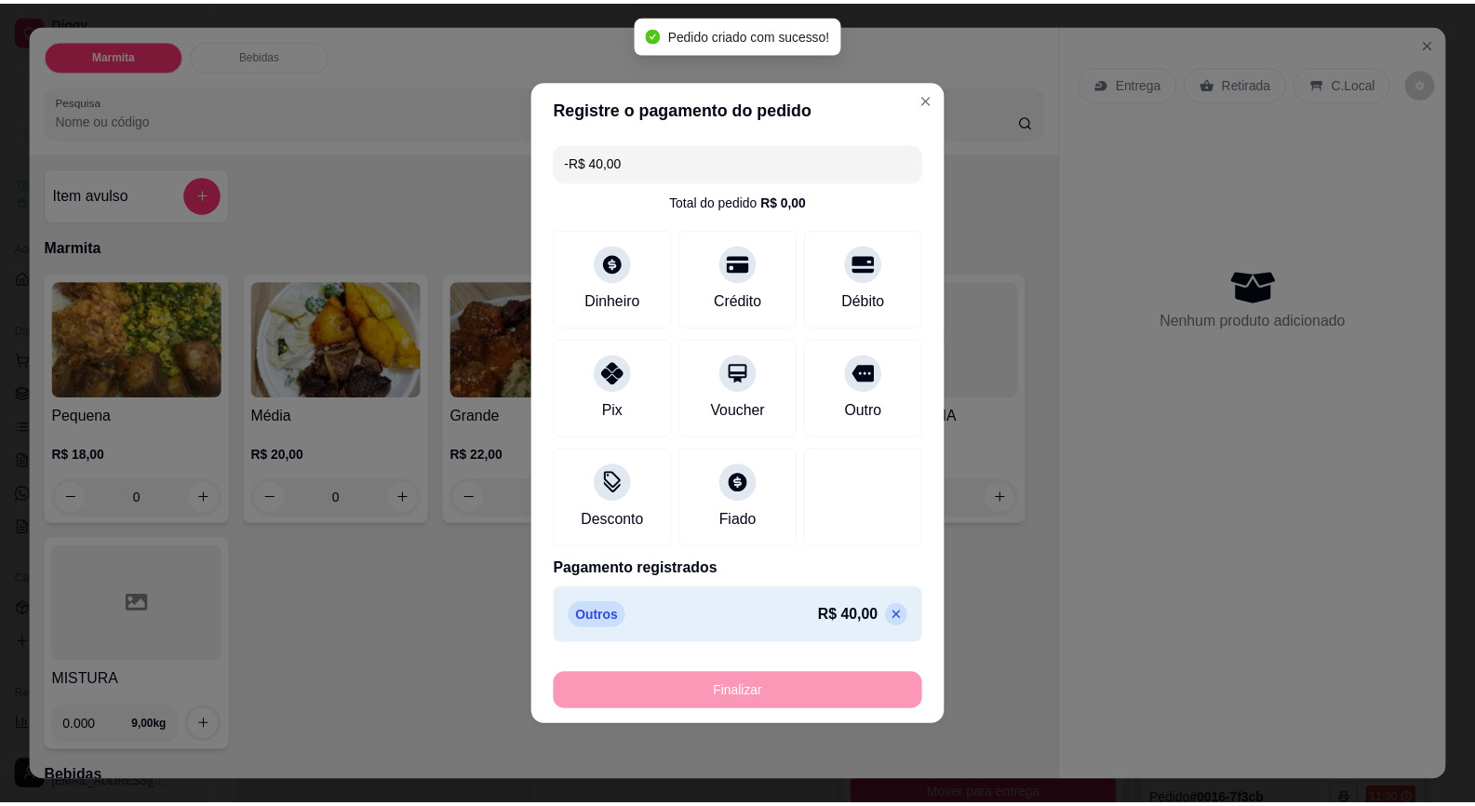
scroll to position [530, 0]
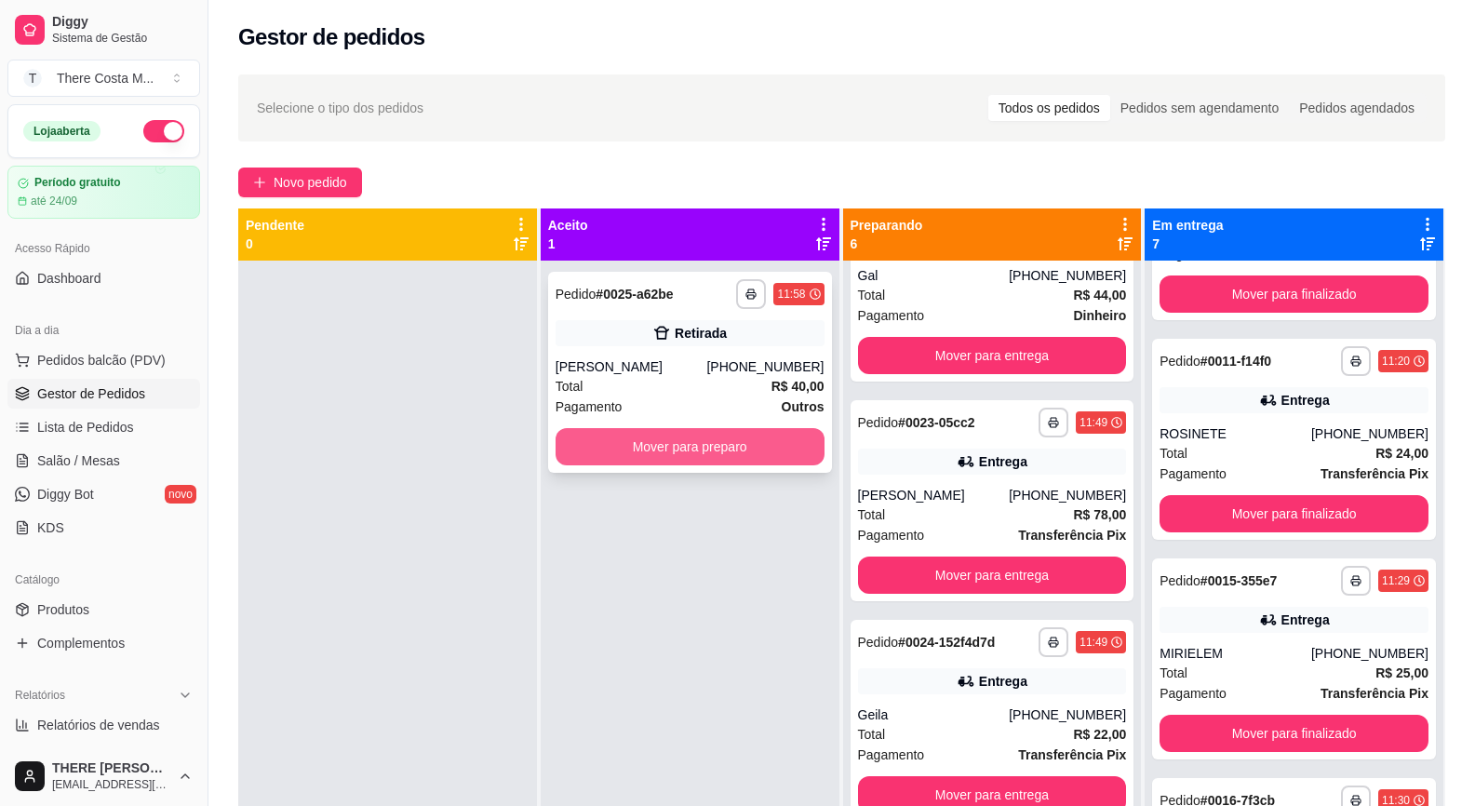
click at [668, 449] on button "Mover para preparo" at bounding box center [690, 446] width 269 height 37
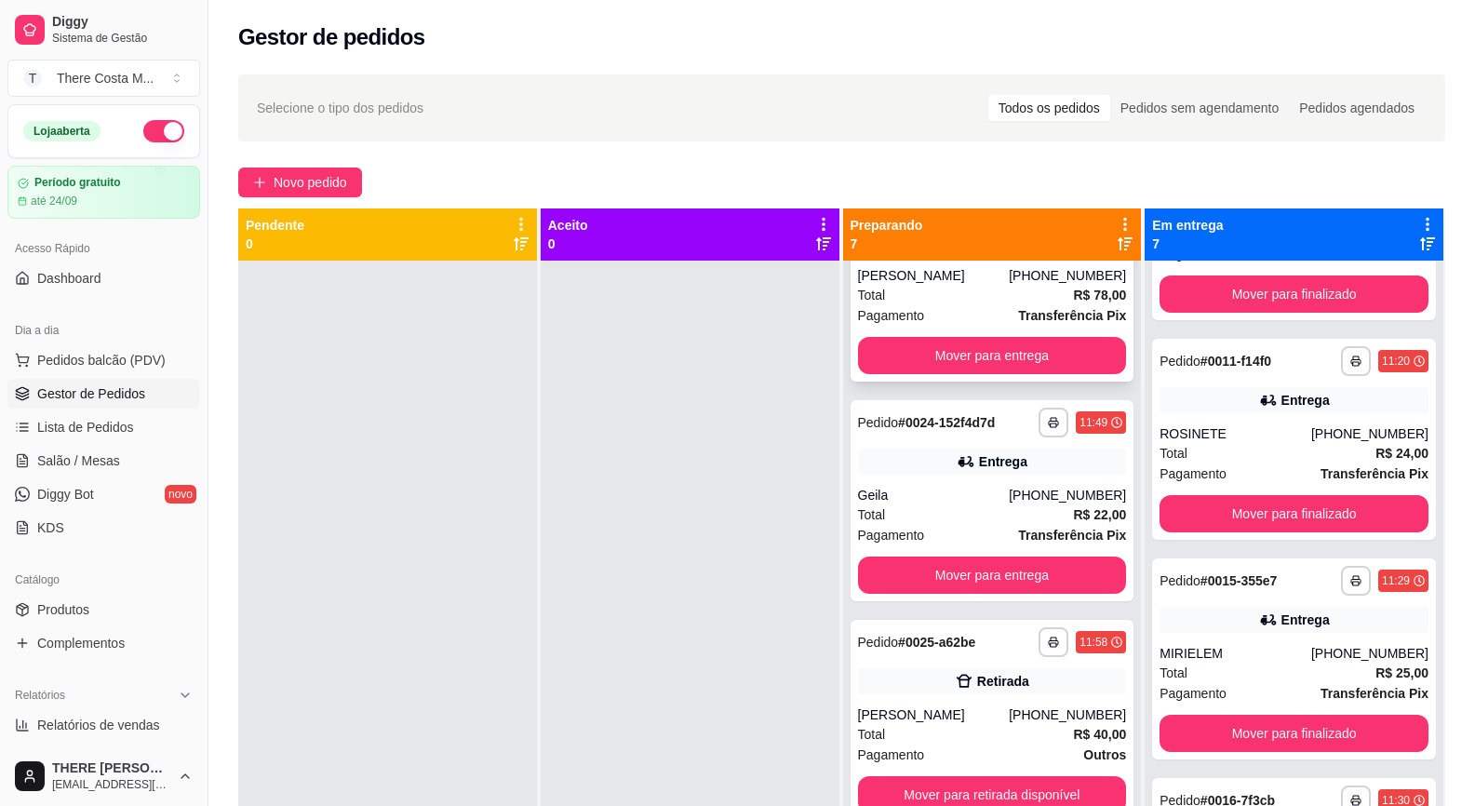
scroll to position [52, 0]
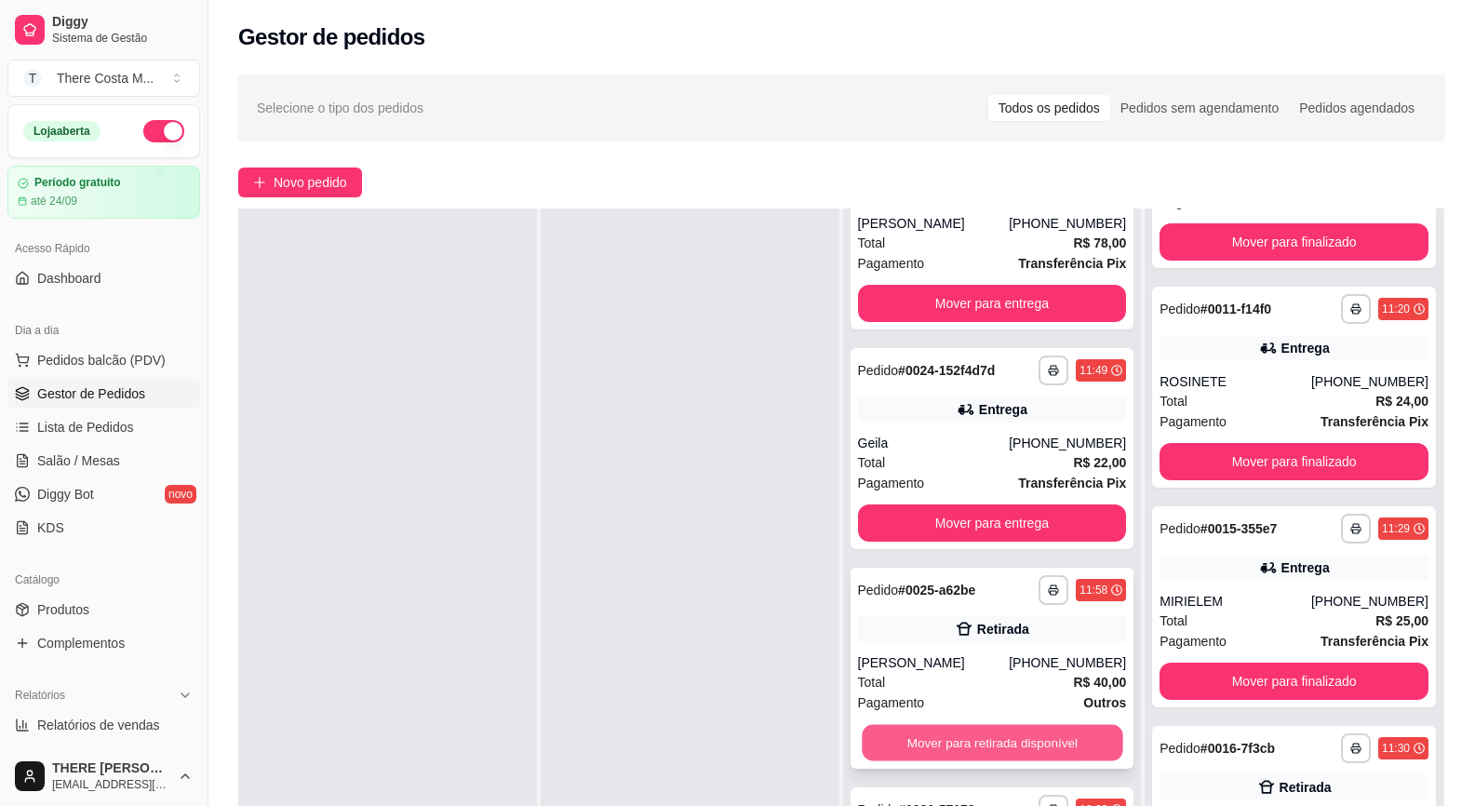
click at [919, 727] on button "Mover para retirada disponível" at bounding box center [992, 743] width 261 height 36
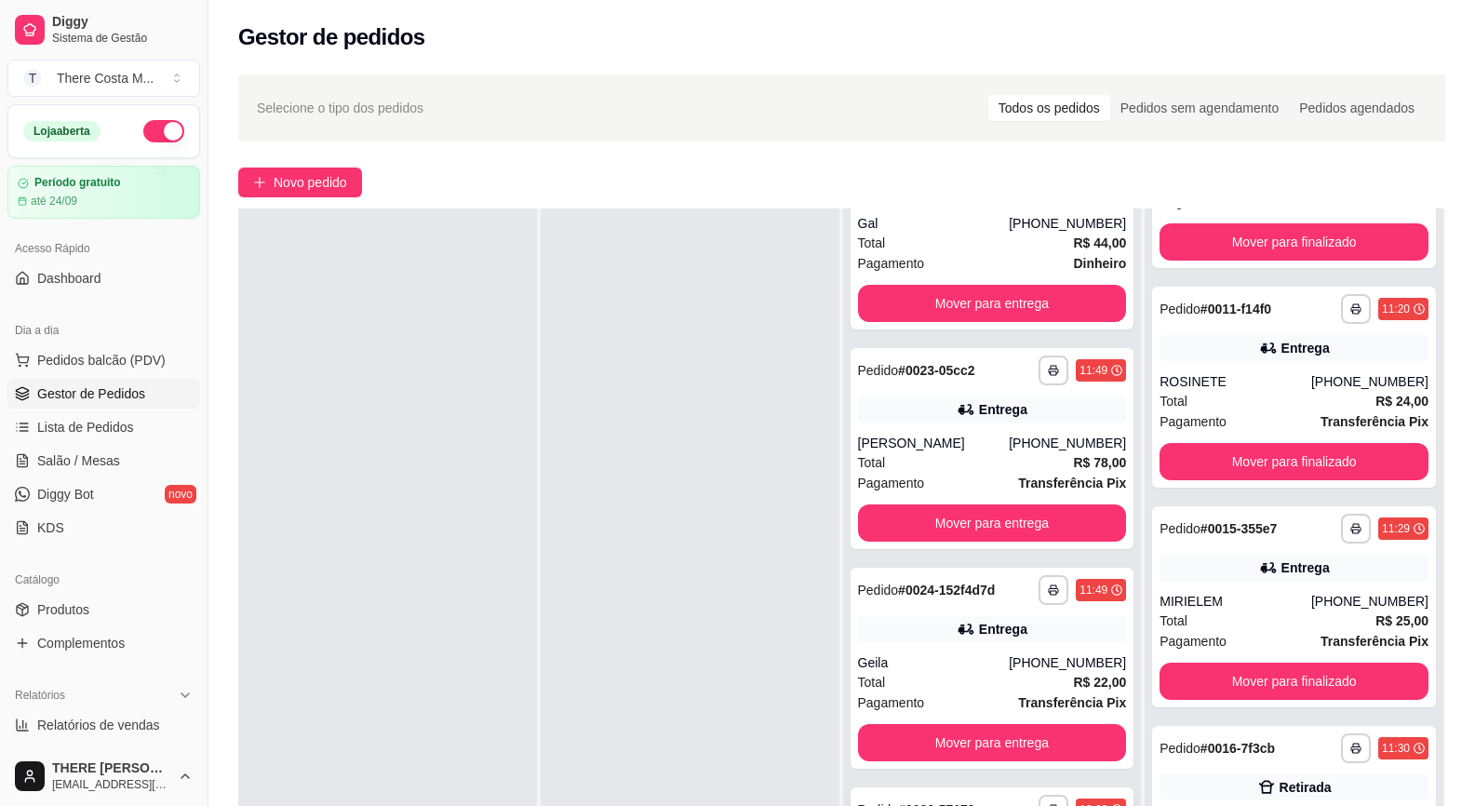
scroll to position [186, 0]
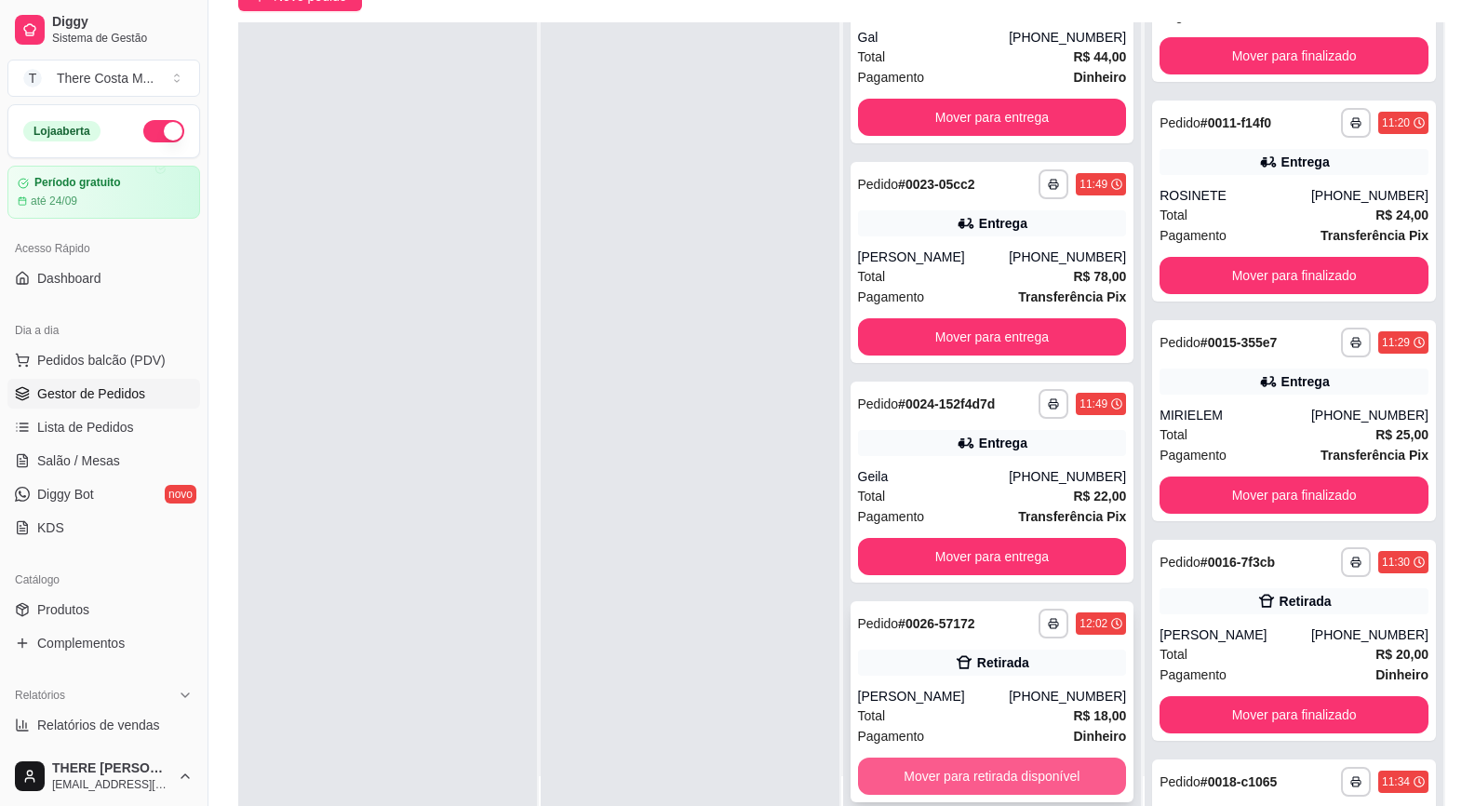
click at [921, 773] on button "Mover para retirada disponível" at bounding box center [992, 776] width 269 height 37
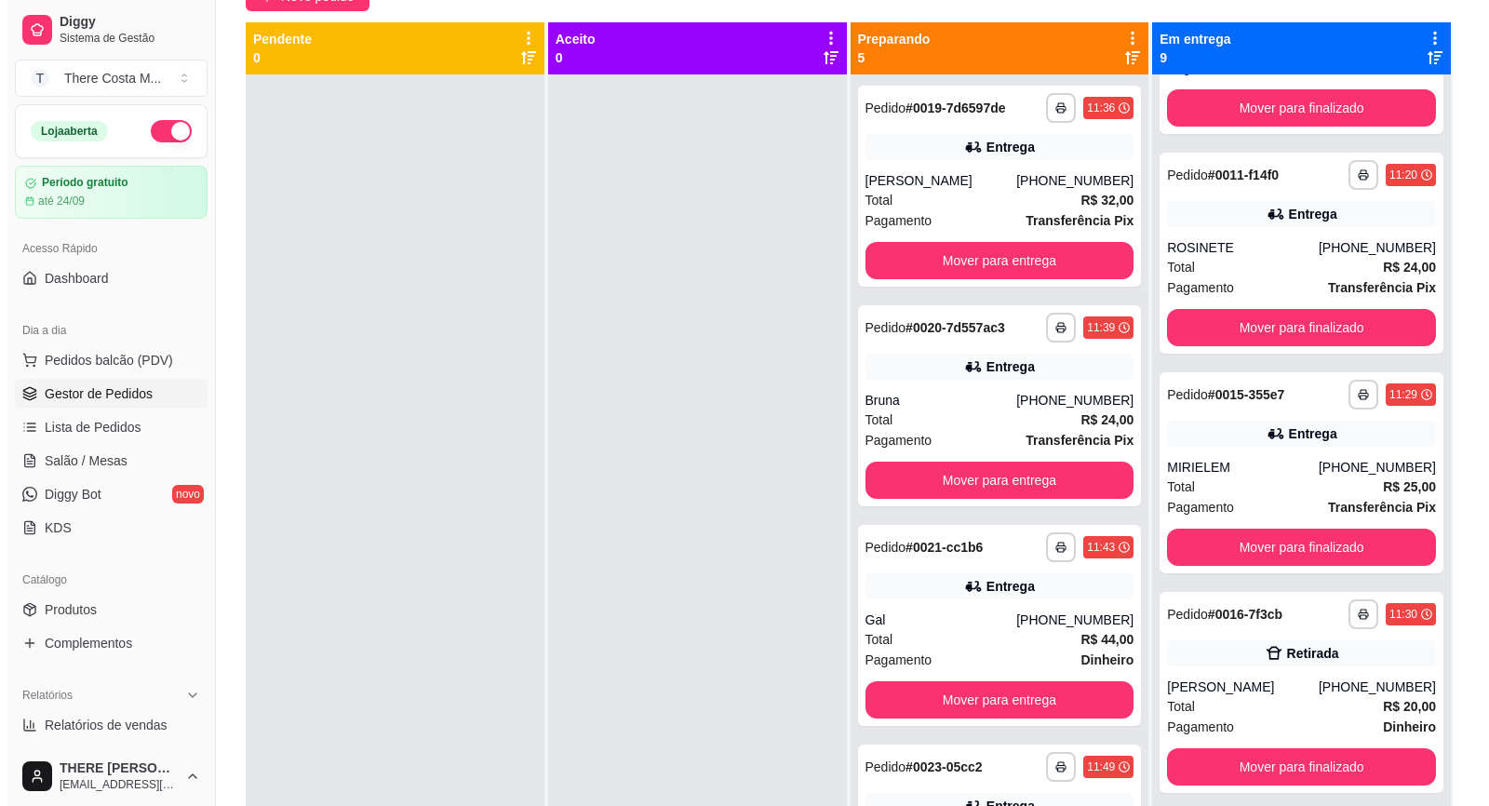
scroll to position [0, 0]
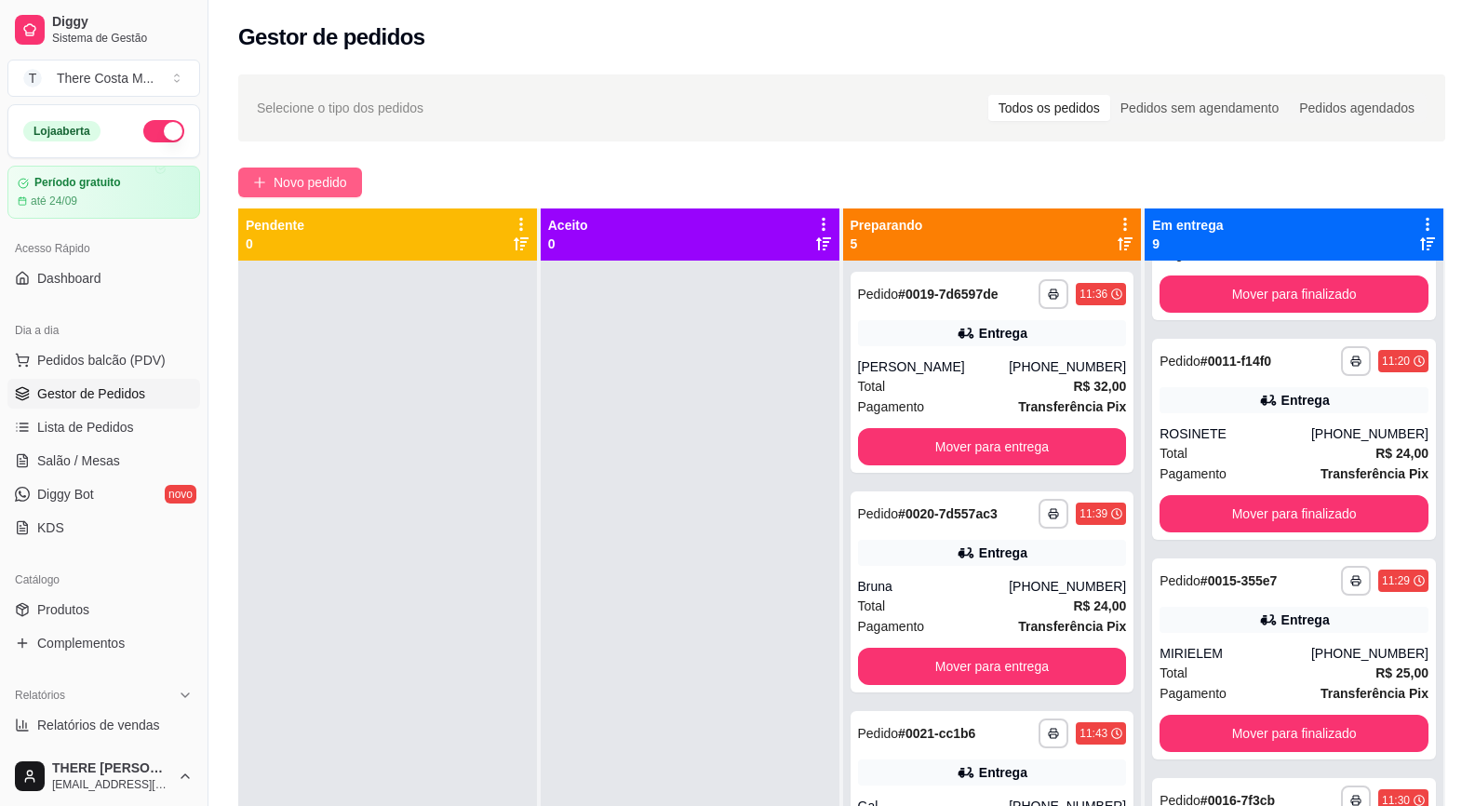
click at [277, 180] on span "Novo pedido" at bounding box center [311, 182] width 74 height 20
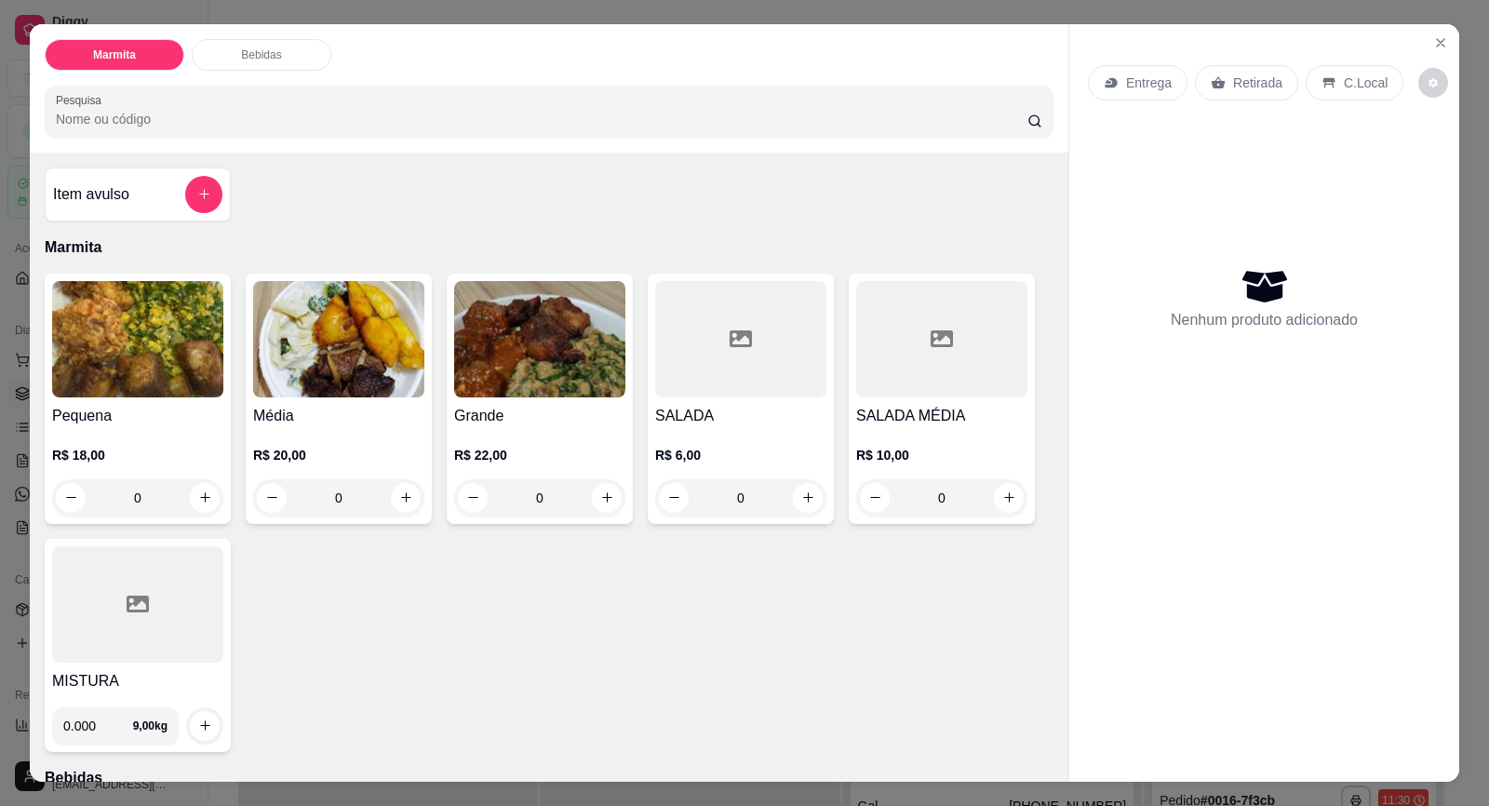
click at [1142, 93] on div "Entrega" at bounding box center [1138, 82] width 100 height 35
click at [1433, 40] on icon "Close" at bounding box center [1440, 42] width 15 height 15
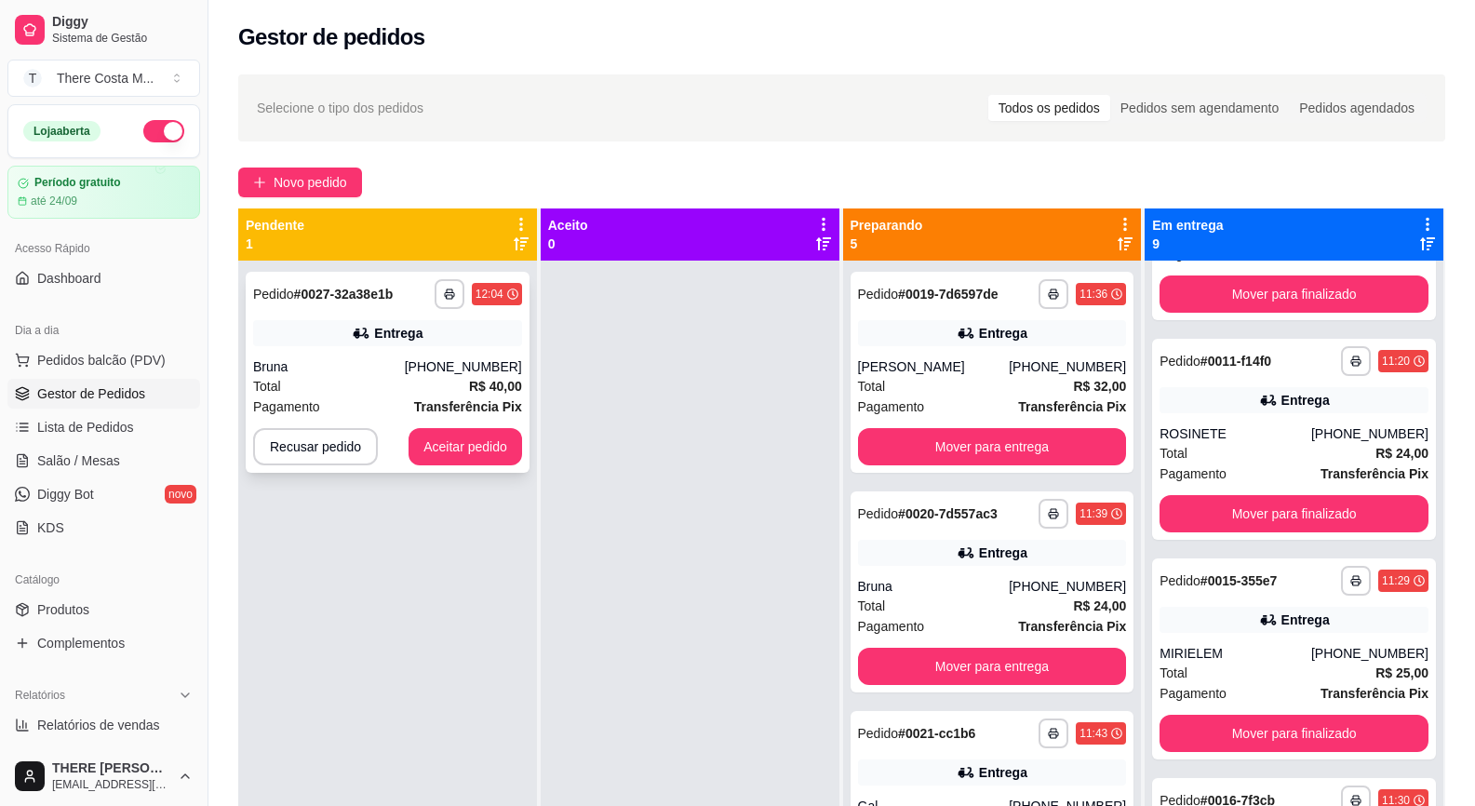
click at [405, 358] on div "Bruna" at bounding box center [329, 366] width 152 height 19
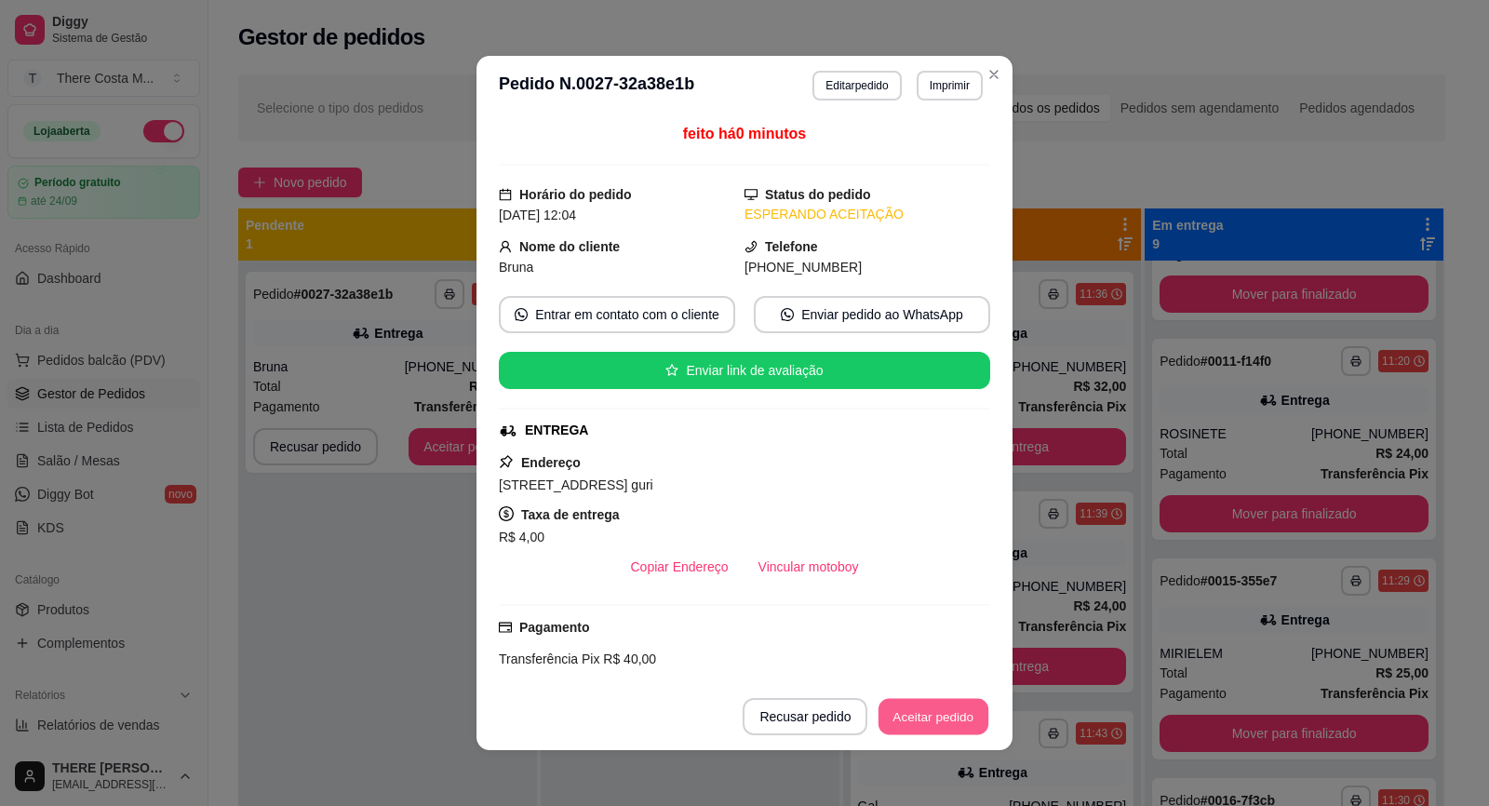
click at [956, 699] on button "Aceitar pedido" at bounding box center [934, 717] width 110 height 36
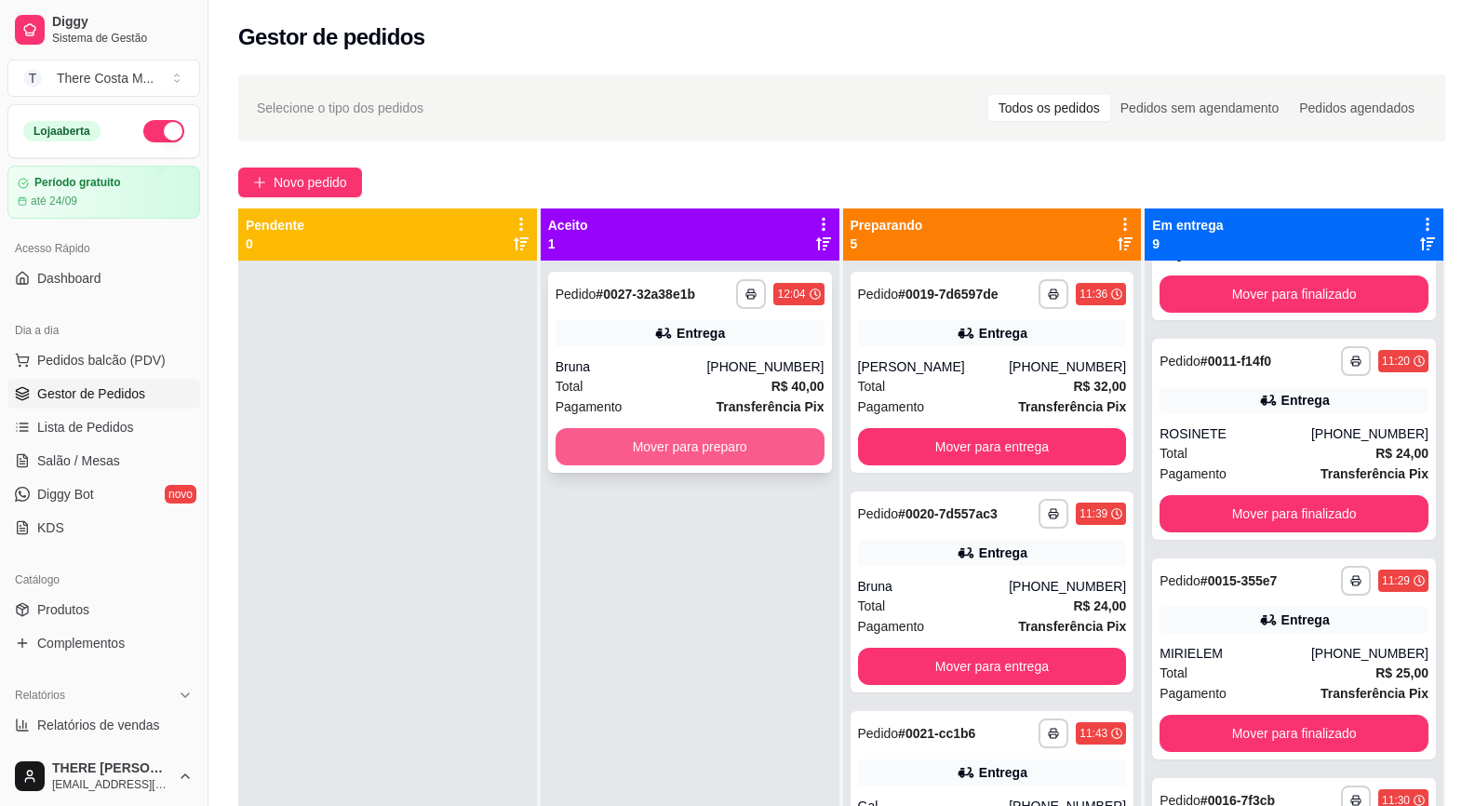
click at [709, 456] on button "Mover para preparo" at bounding box center [690, 446] width 269 height 37
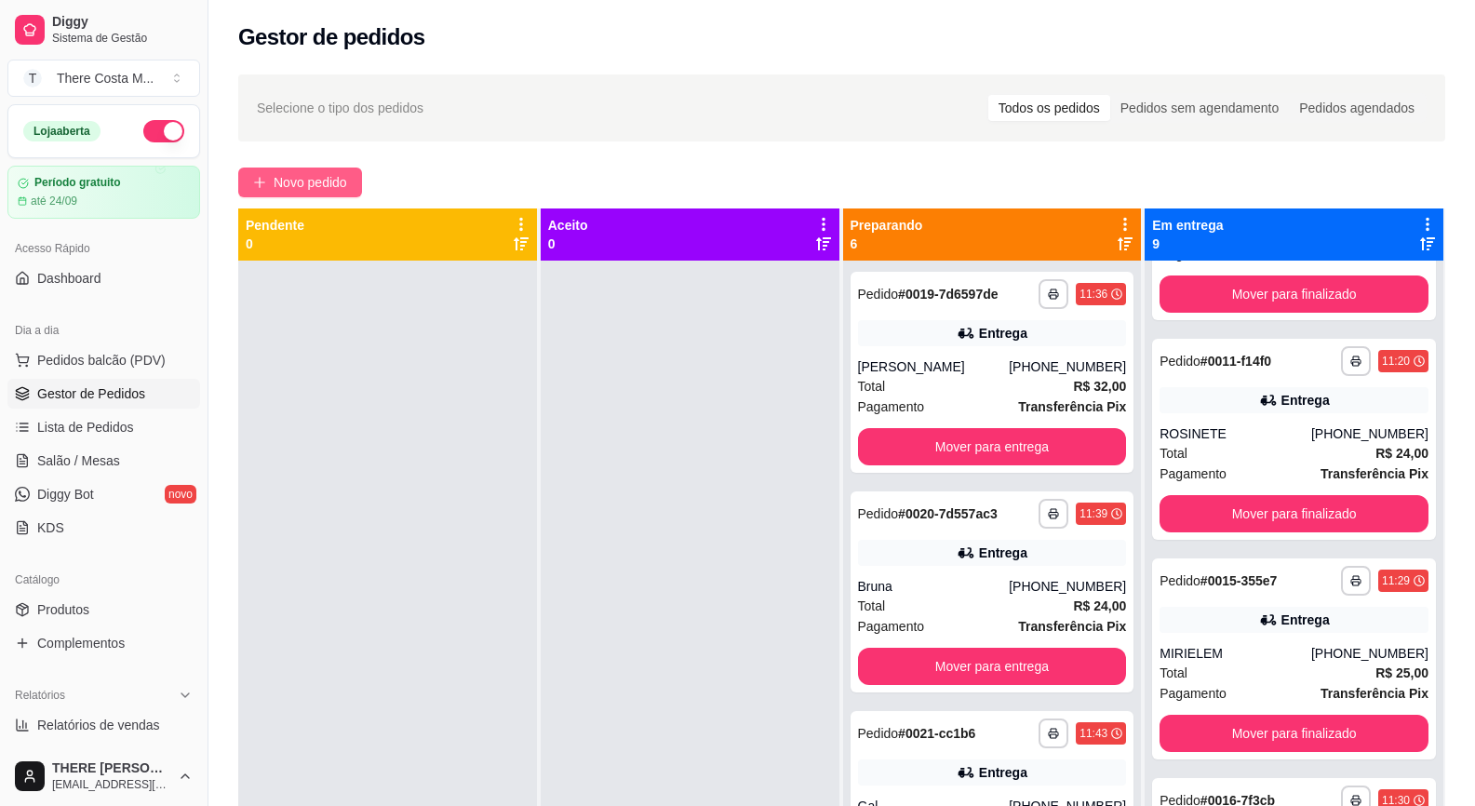
click at [331, 172] on span "Novo pedido" at bounding box center [311, 182] width 74 height 20
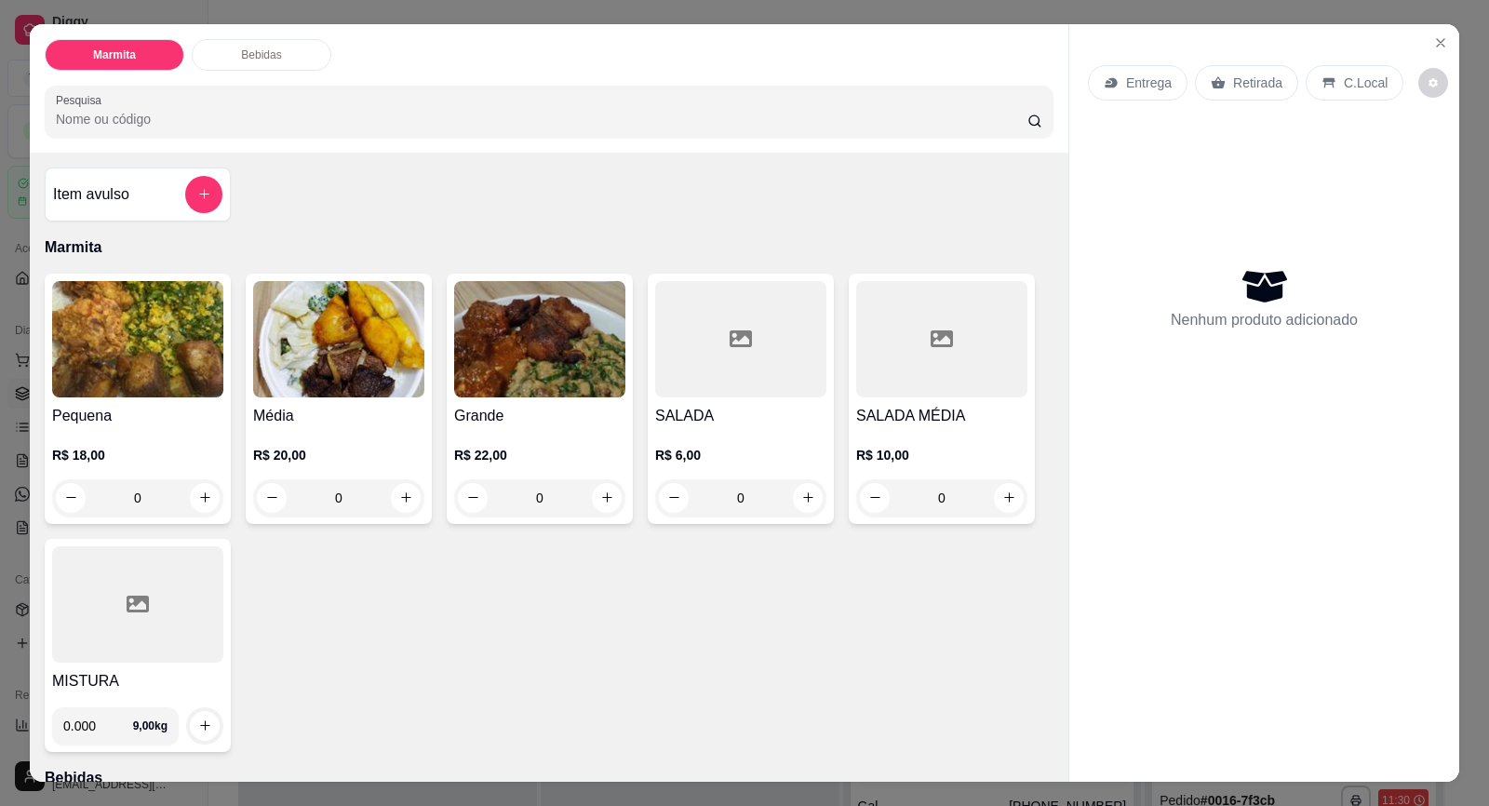
click at [1153, 76] on p "Entrega" at bounding box center [1149, 83] width 46 height 19
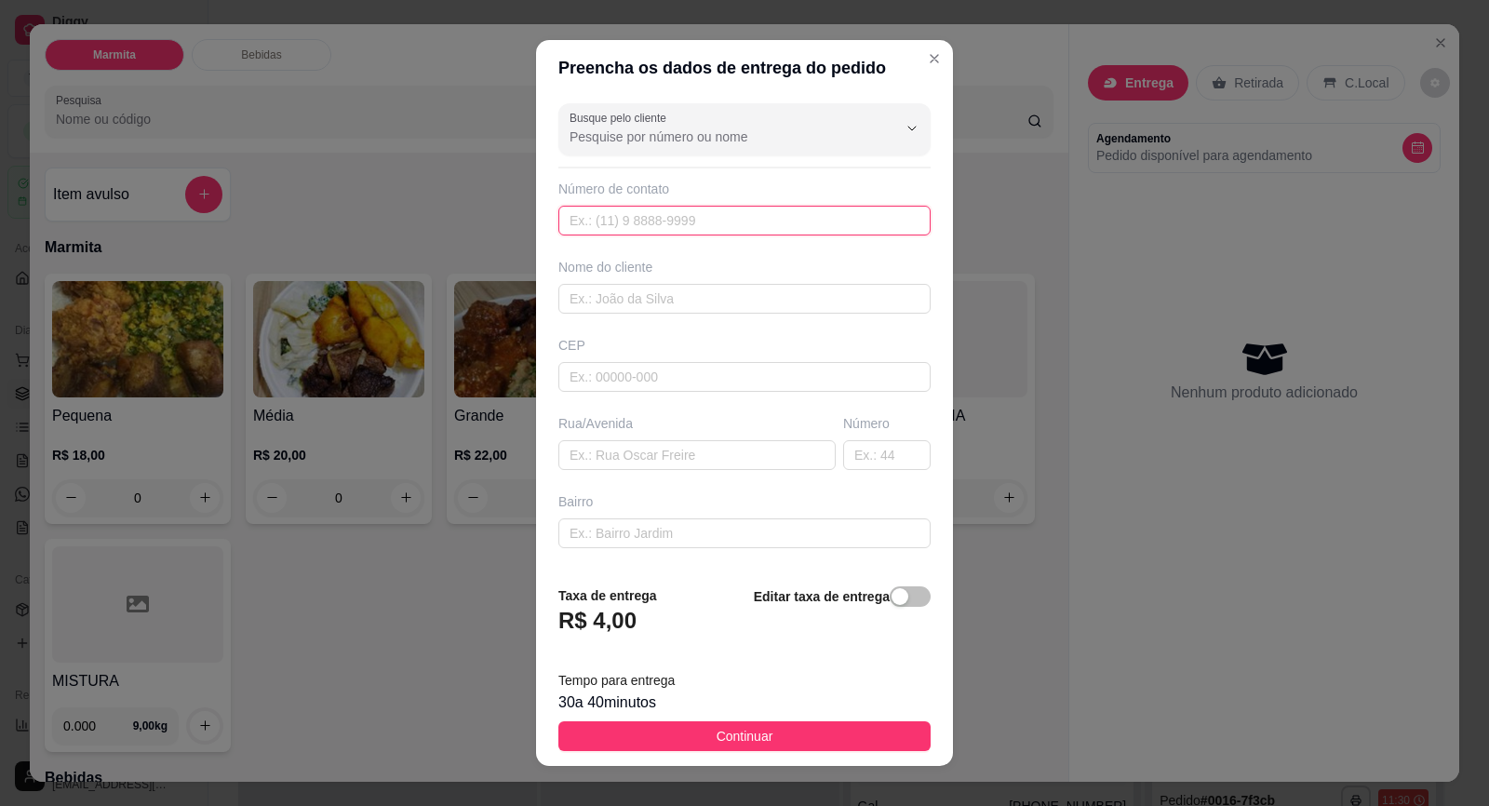
click at [631, 225] on input "text" at bounding box center [744, 221] width 372 height 30
paste input "[PHONE_NUMBER]"
type input "[PHONE_NUMBER]"
click at [664, 305] on input "text" at bounding box center [744, 299] width 372 height 30
type input "[PERSON_NAME]"
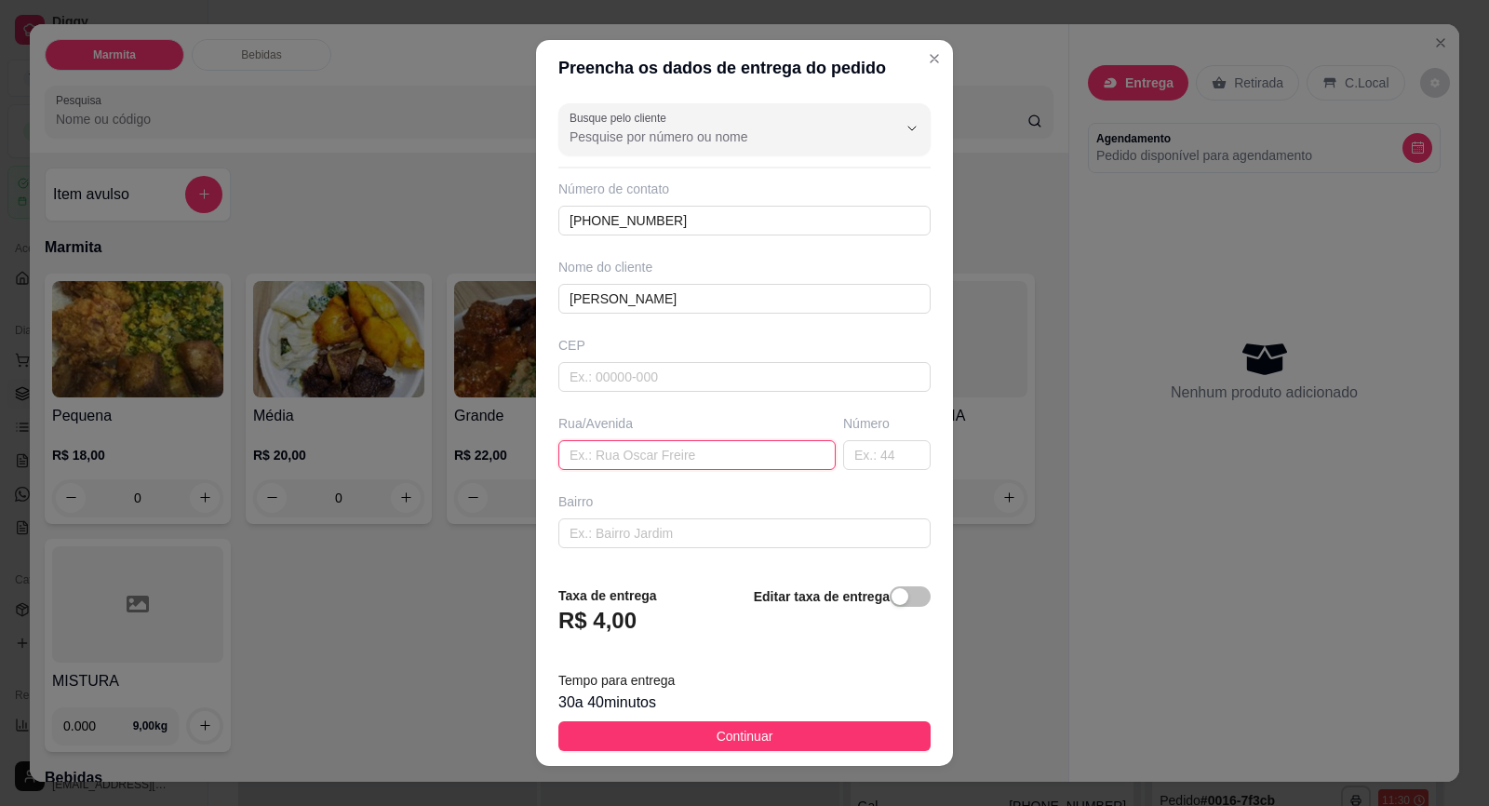
click at [638, 461] on input "text" at bounding box center [696, 455] width 277 height 30
type input "Ouro Safra"
click at [892, 596] on span "button" at bounding box center [910, 596] width 41 height 20
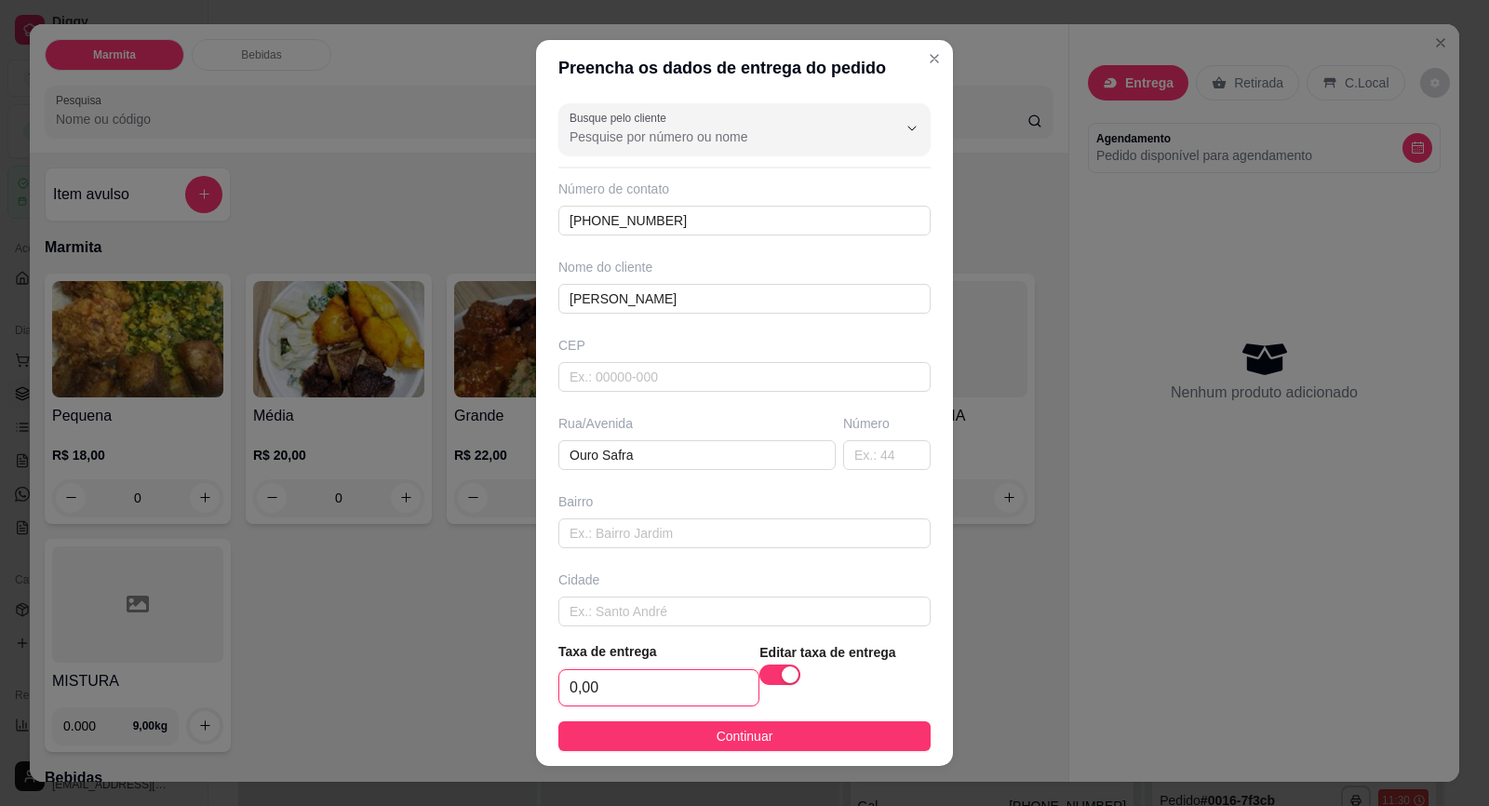
click at [670, 670] on input "0,00" at bounding box center [658, 687] width 199 height 35
type input "10,00"
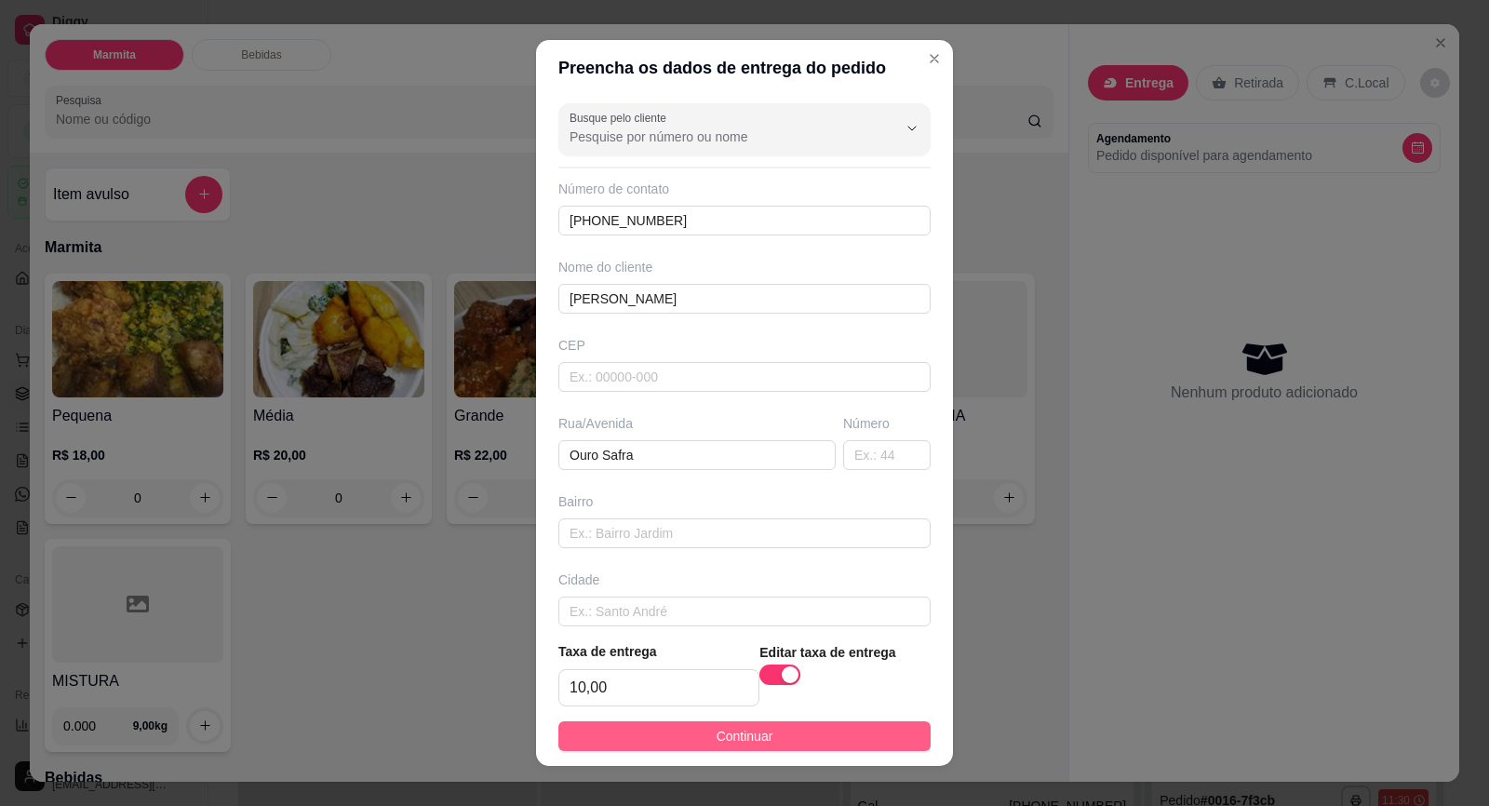
click at [759, 732] on button "Continuar" at bounding box center [744, 736] width 372 height 30
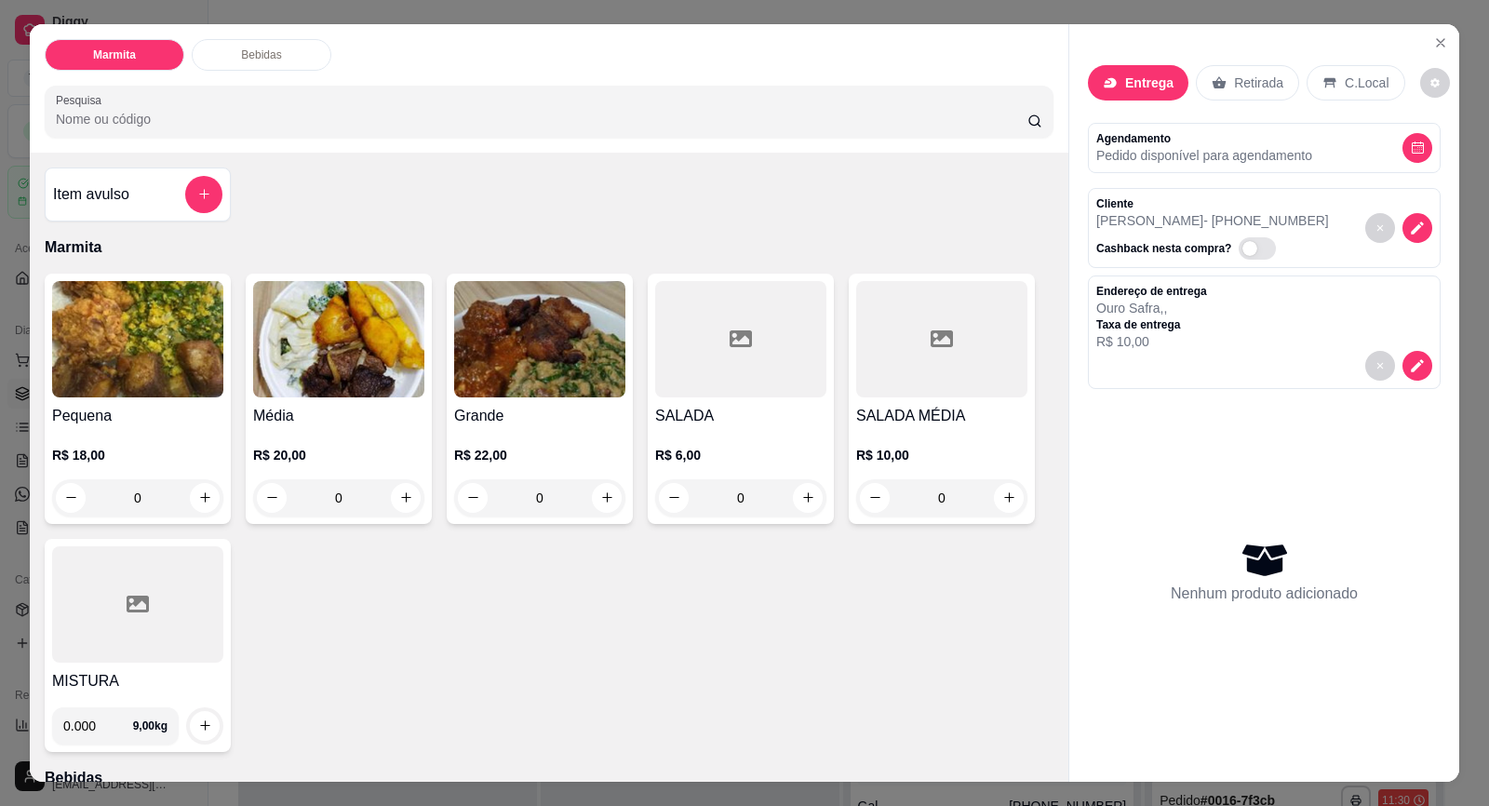
click at [315, 346] on img at bounding box center [338, 339] width 171 height 116
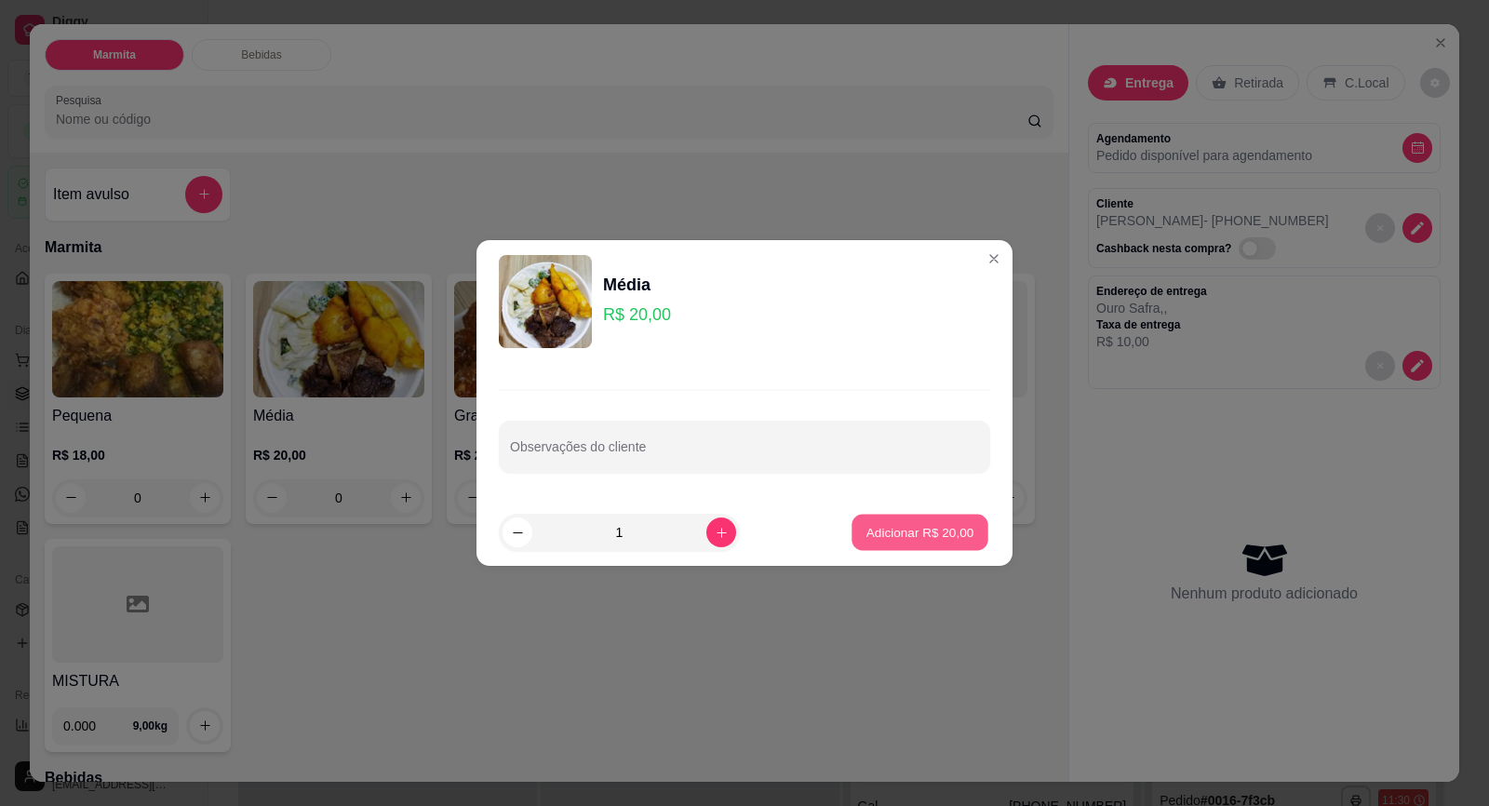
click at [951, 524] on p "Adicionar R$ 20,00" at bounding box center [920, 532] width 108 height 18
type input "1"
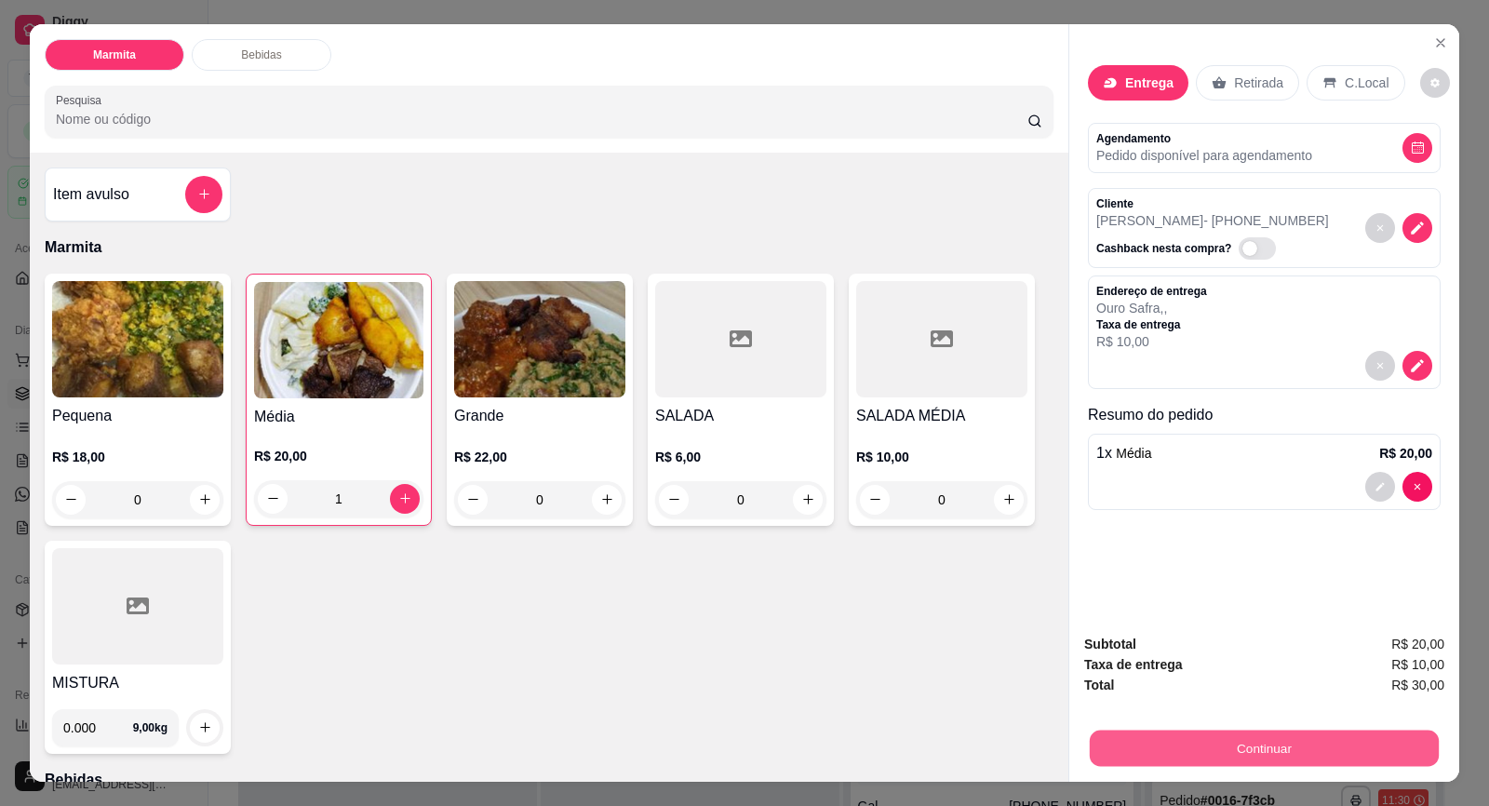
click at [1265, 736] on button "Continuar" at bounding box center [1264, 749] width 349 height 36
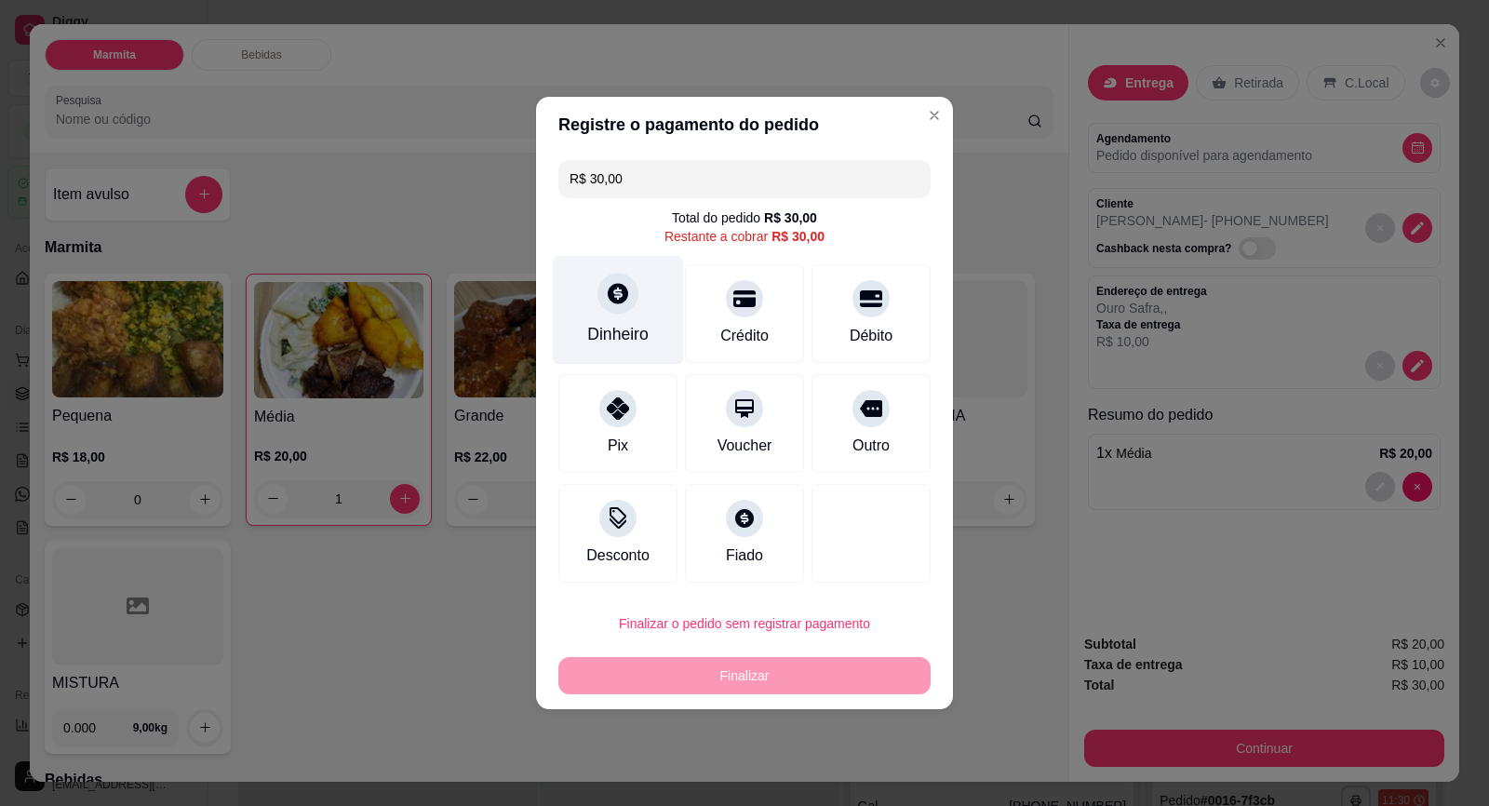
click at [625, 292] on icon at bounding box center [618, 293] width 24 height 24
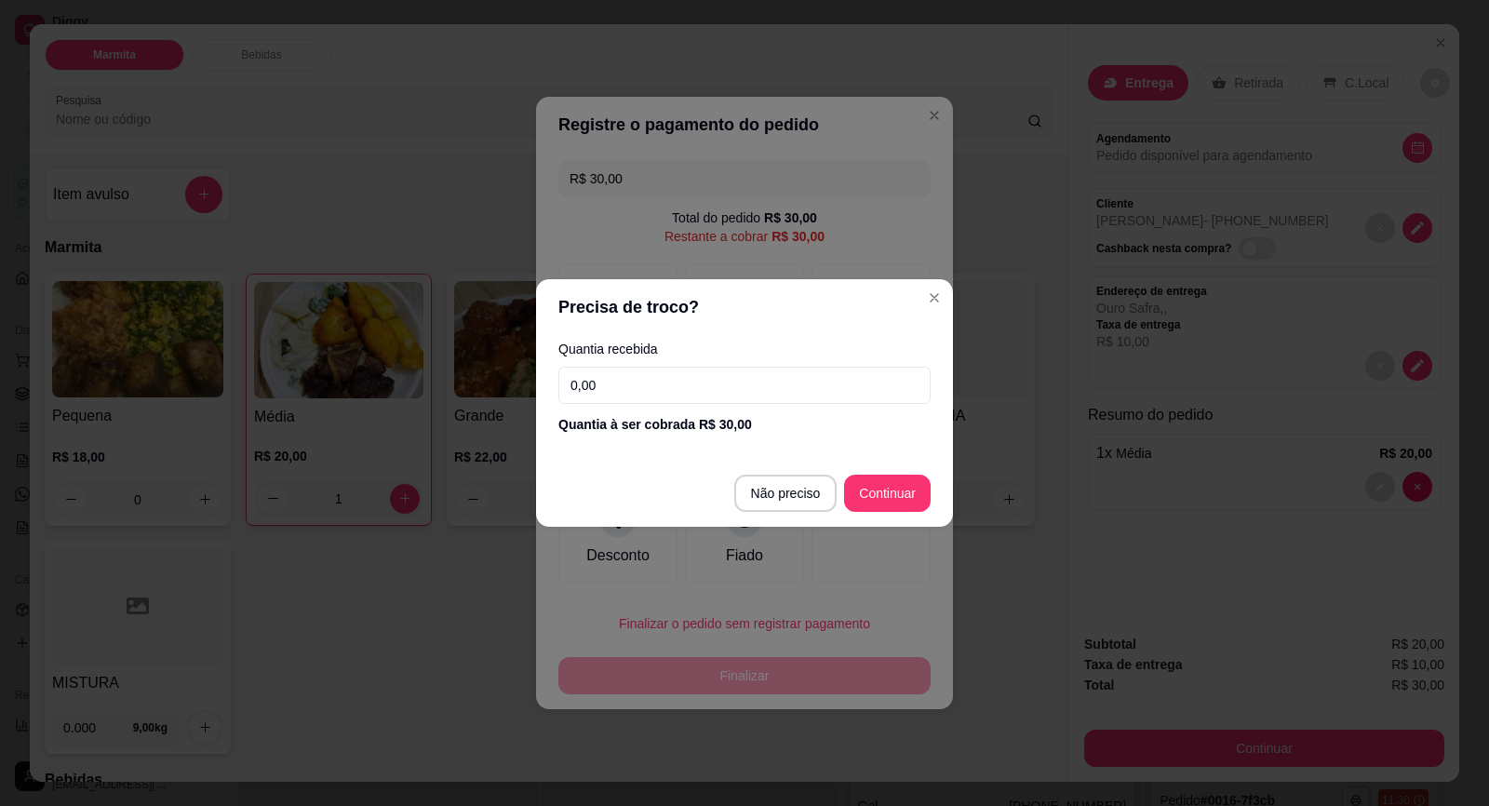
click at [906, 468] on footer "Não preciso Continuar" at bounding box center [744, 493] width 417 height 67
type input "R$ 0,00"
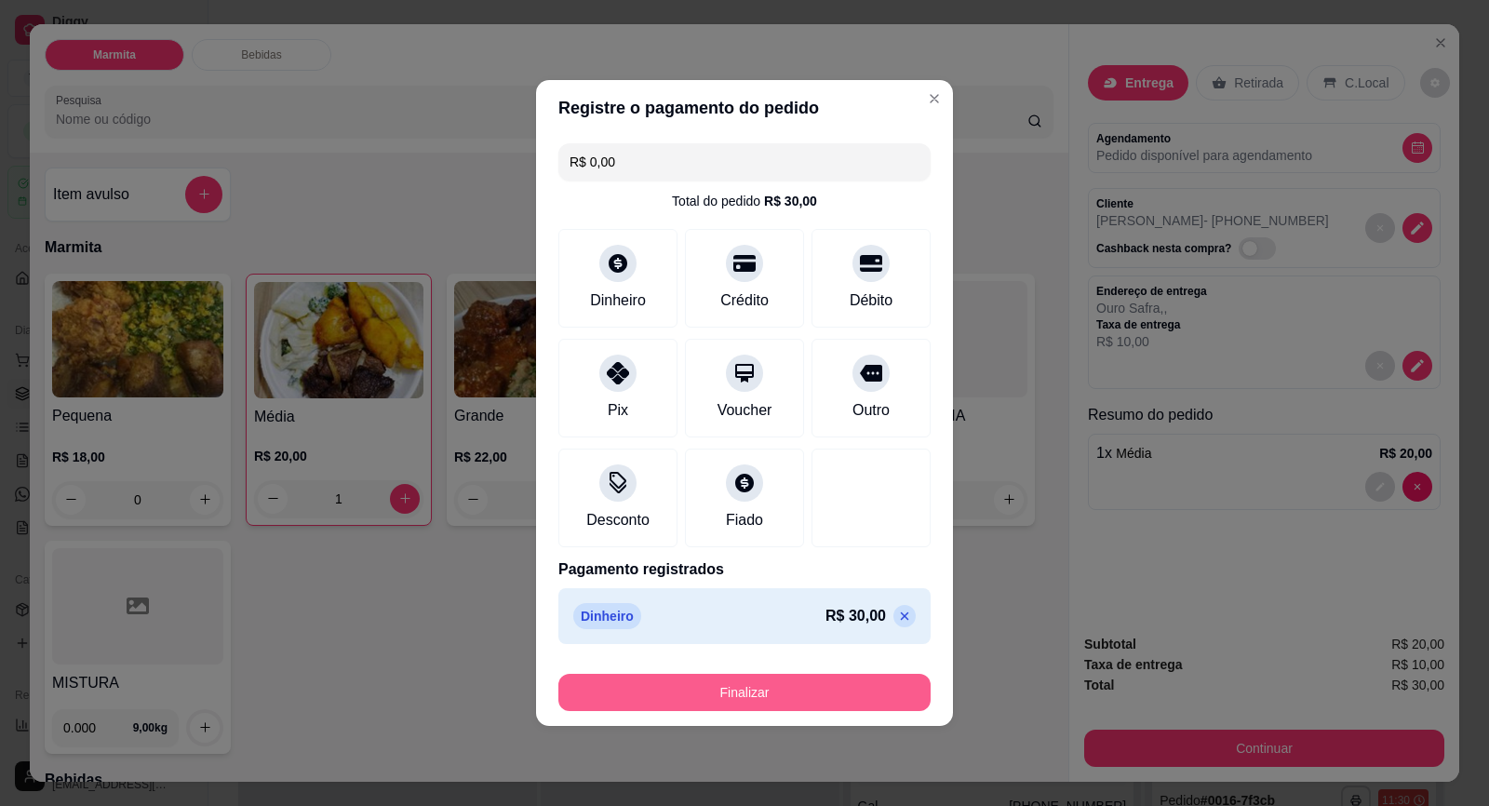
click at [790, 679] on button "Finalizar" at bounding box center [744, 692] width 372 height 37
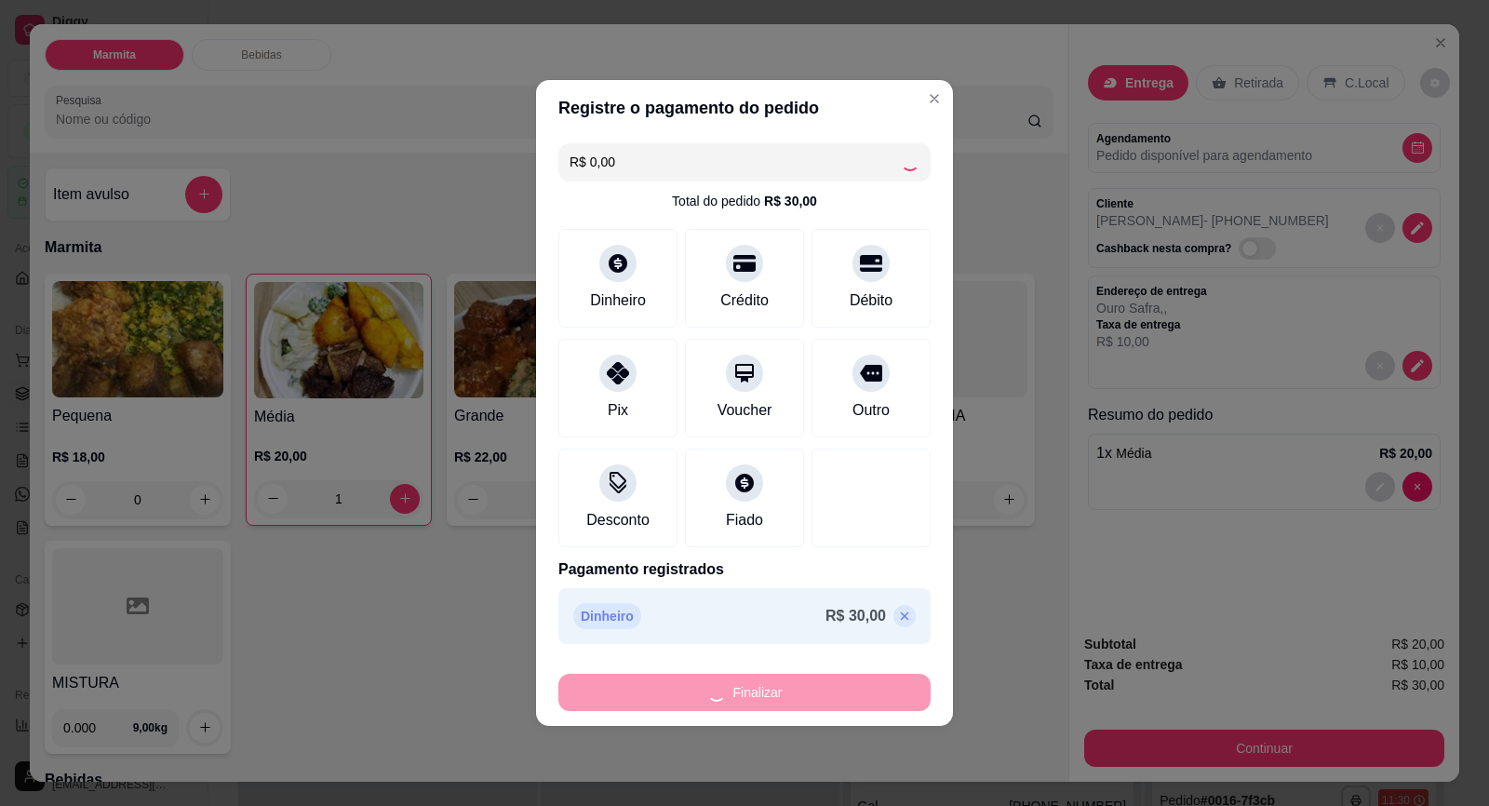
type input "0"
type input "-R$ 30,00"
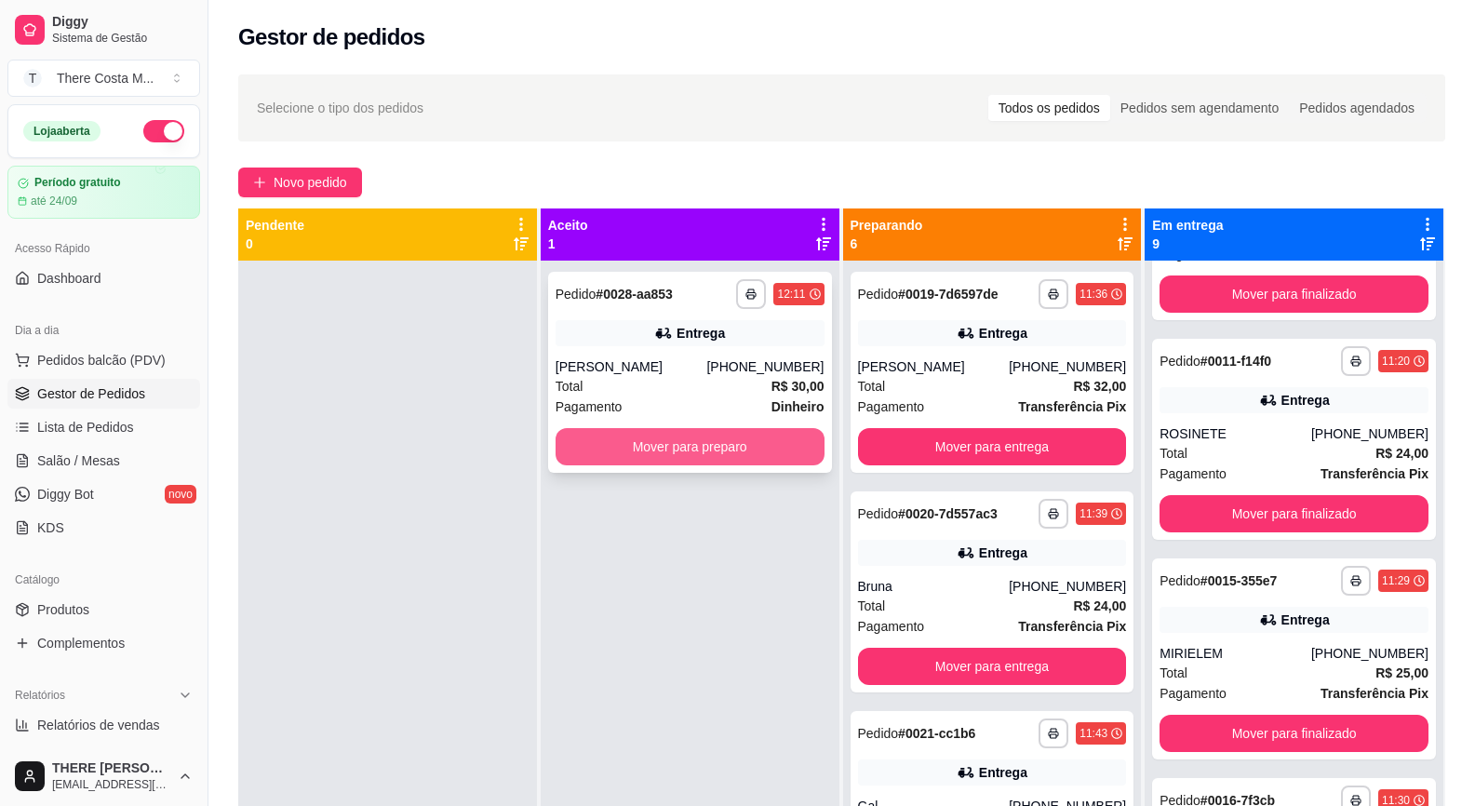
click at [742, 446] on button "Mover para preparo" at bounding box center [690, 446] width 269 height 37
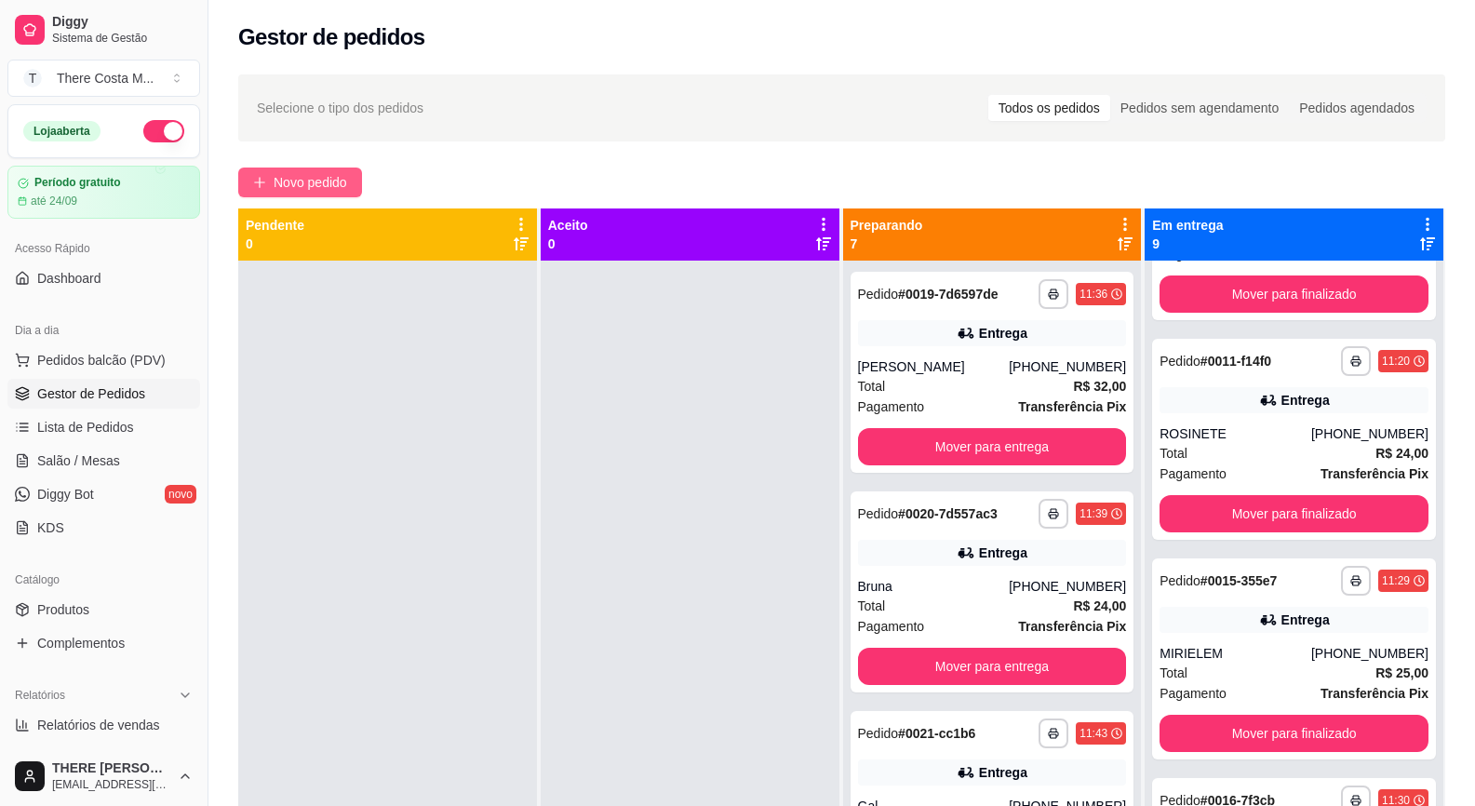
click at [325, 171] on button "Novo pedido" at bounding box center [300, 183] width 124 height 30
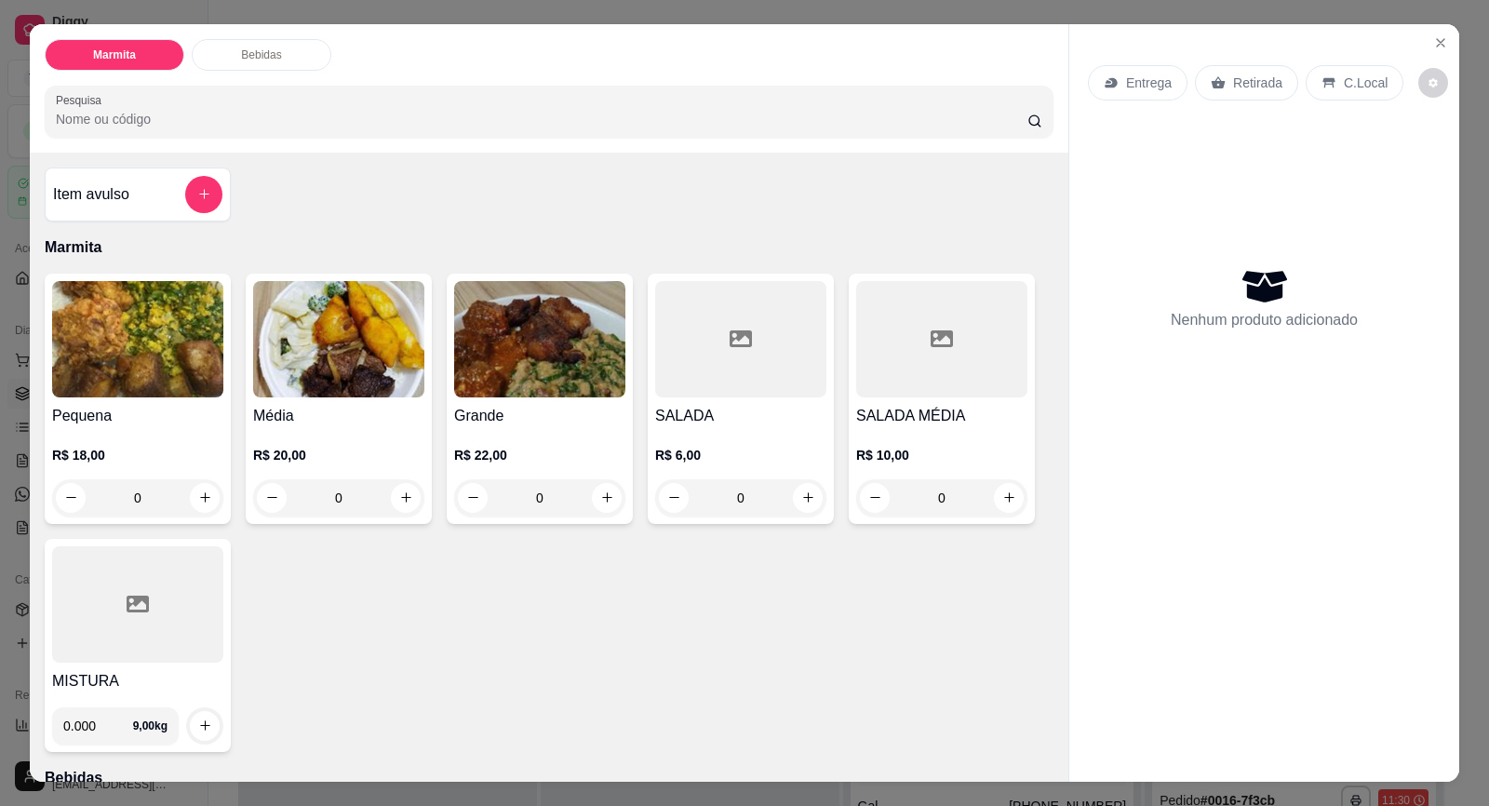
click at [1154, 83] on p "Entrega" at bounding box center [1149, 83] width 46 height 19
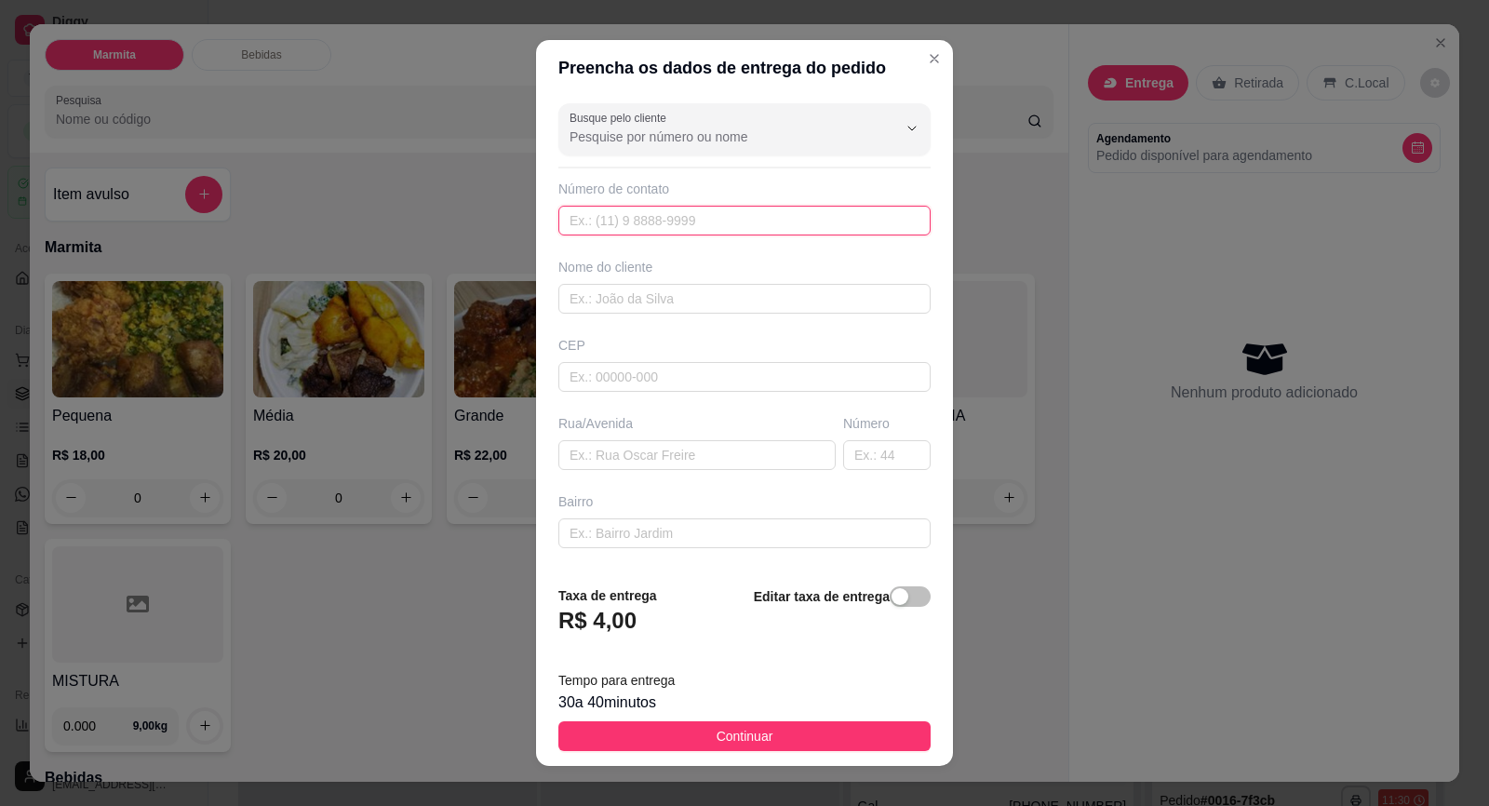
click at [696, 222] on input "text" at bounding box center [744, 221] width 372 height 30
paste input "[PHONE_NUMBER]"
type input "[PHONE_NUMBER]"
click at [705, 298] on input "text" at bounding box center [744, 299] width 372 height 30
click at [565, 304] on input "juninho" at bounding box center [744, 299] width 372 height 30
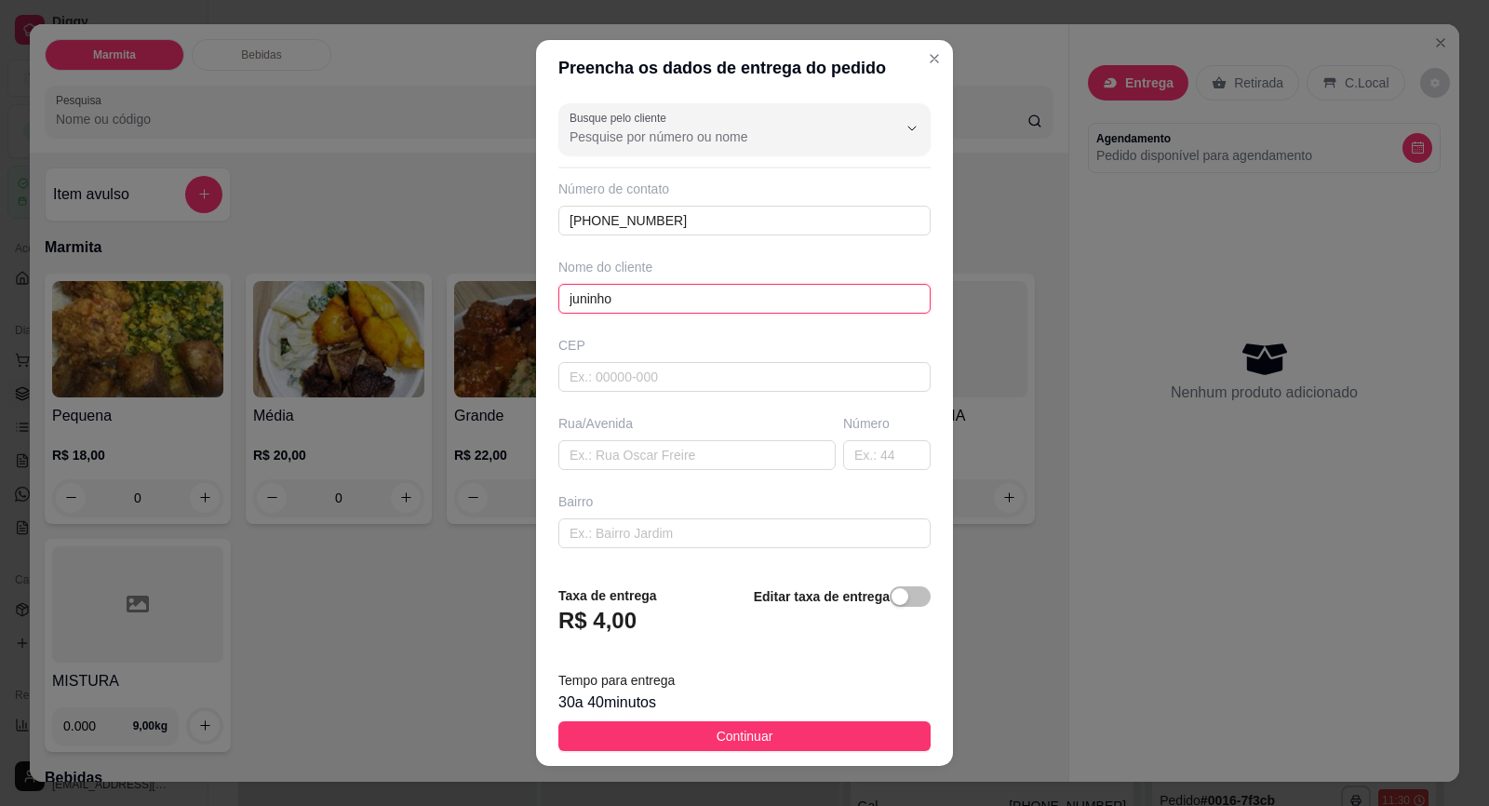
click at [565, 304] on input "juninho" at bounding box center [744, 299] width 372 height 30
type input "[PERSON_NAME]"
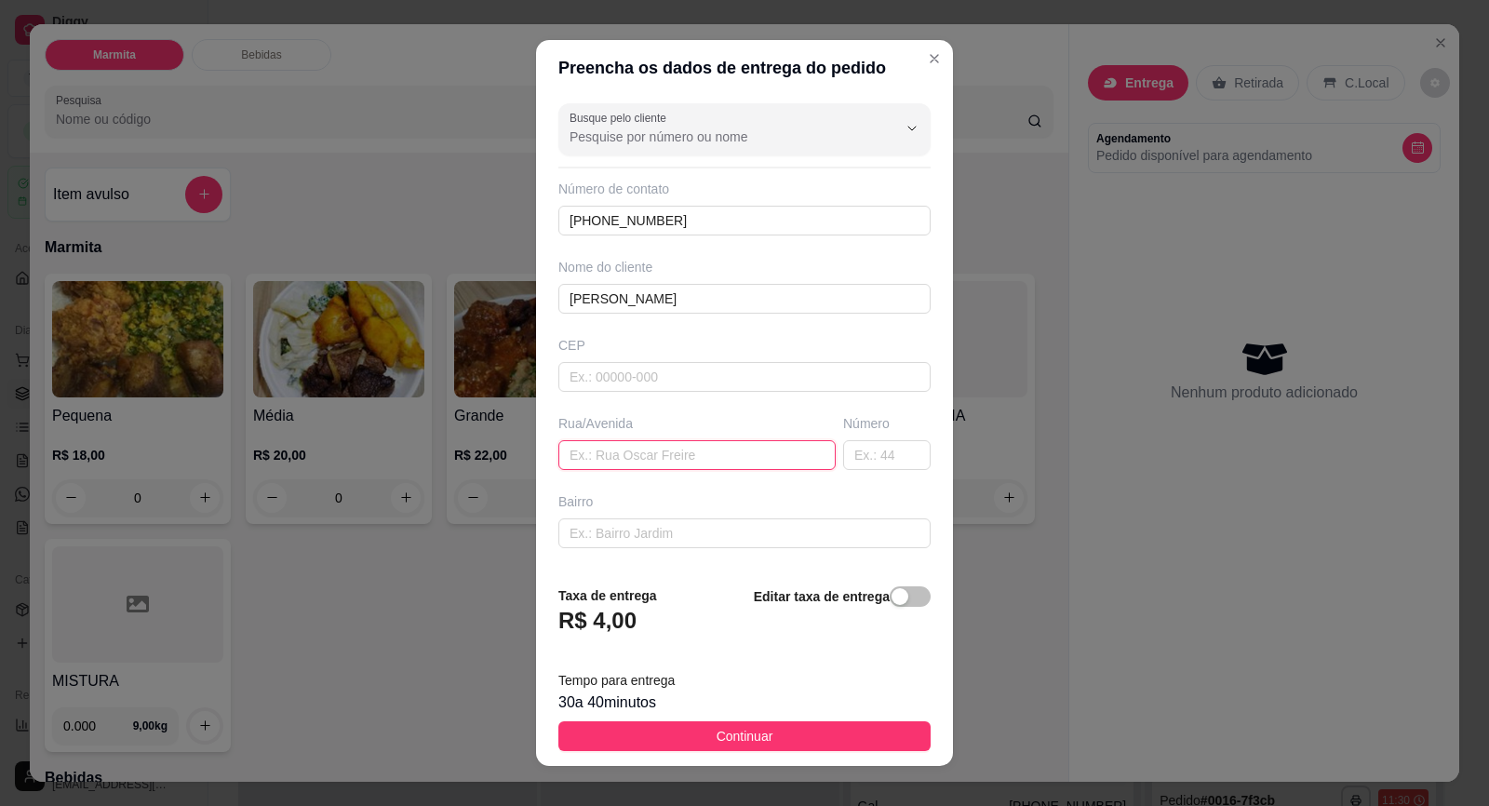
click at [670, 454] on input "text" at bounding box center [696, 455] width 277 height 30
type input "Emporio São Bento"
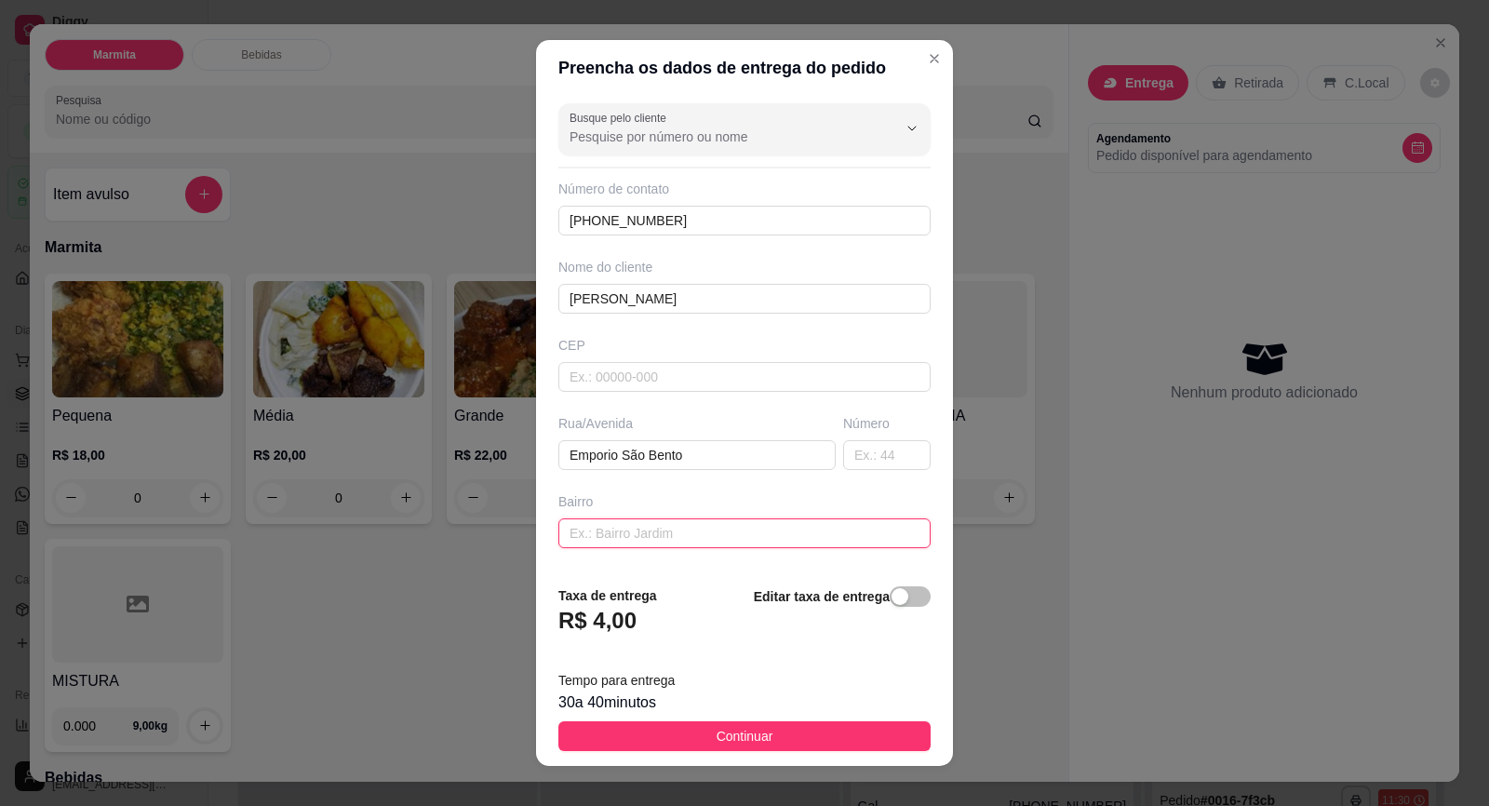
click at [685, 526] on input "text" at bounding box center [744, 533] width 372 height 30
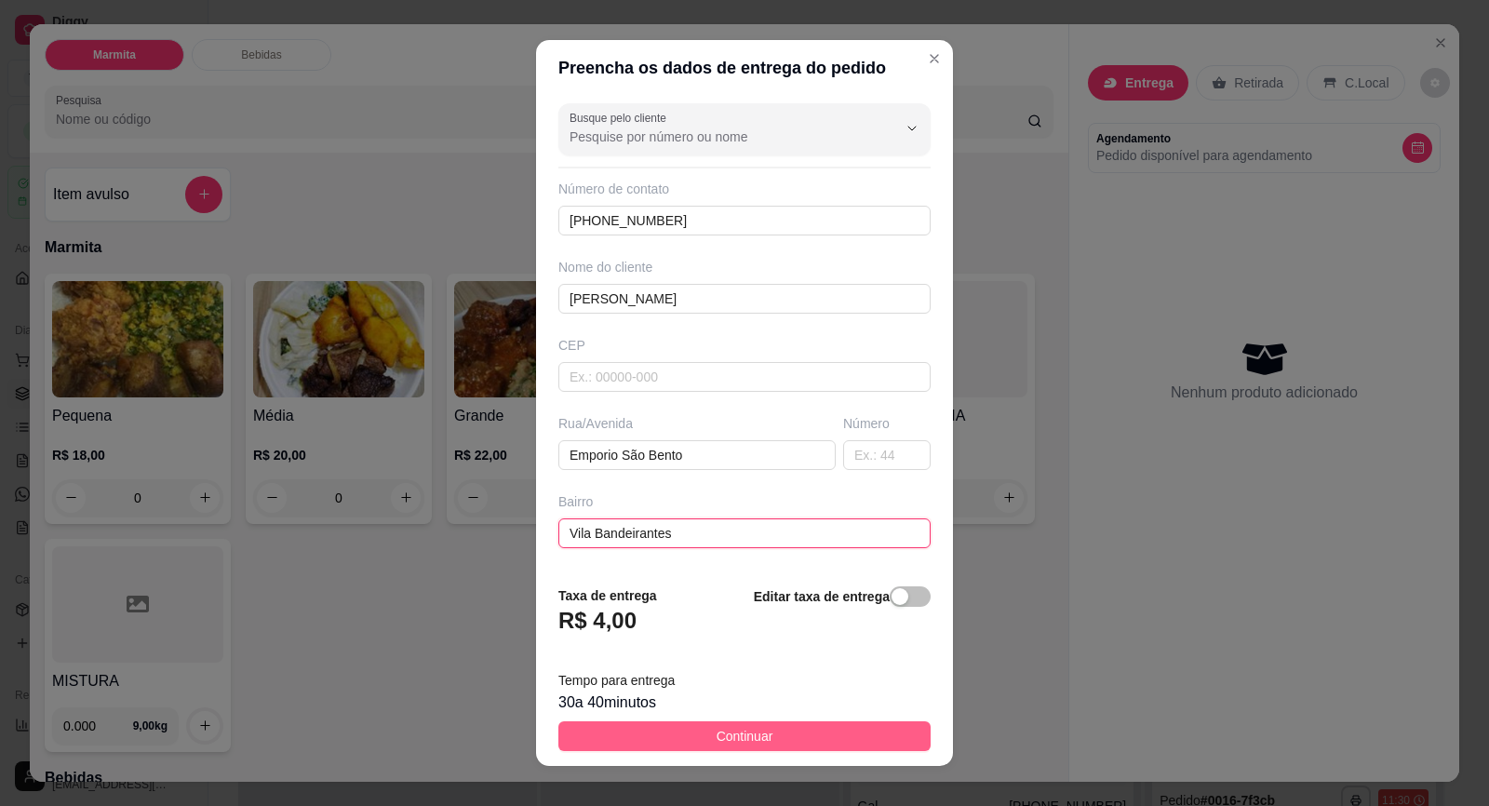
type input "Vila Bandeirantes"
click at [729, 722] on button "Continuar" at bounding box center [744, 736] width 372 height 30
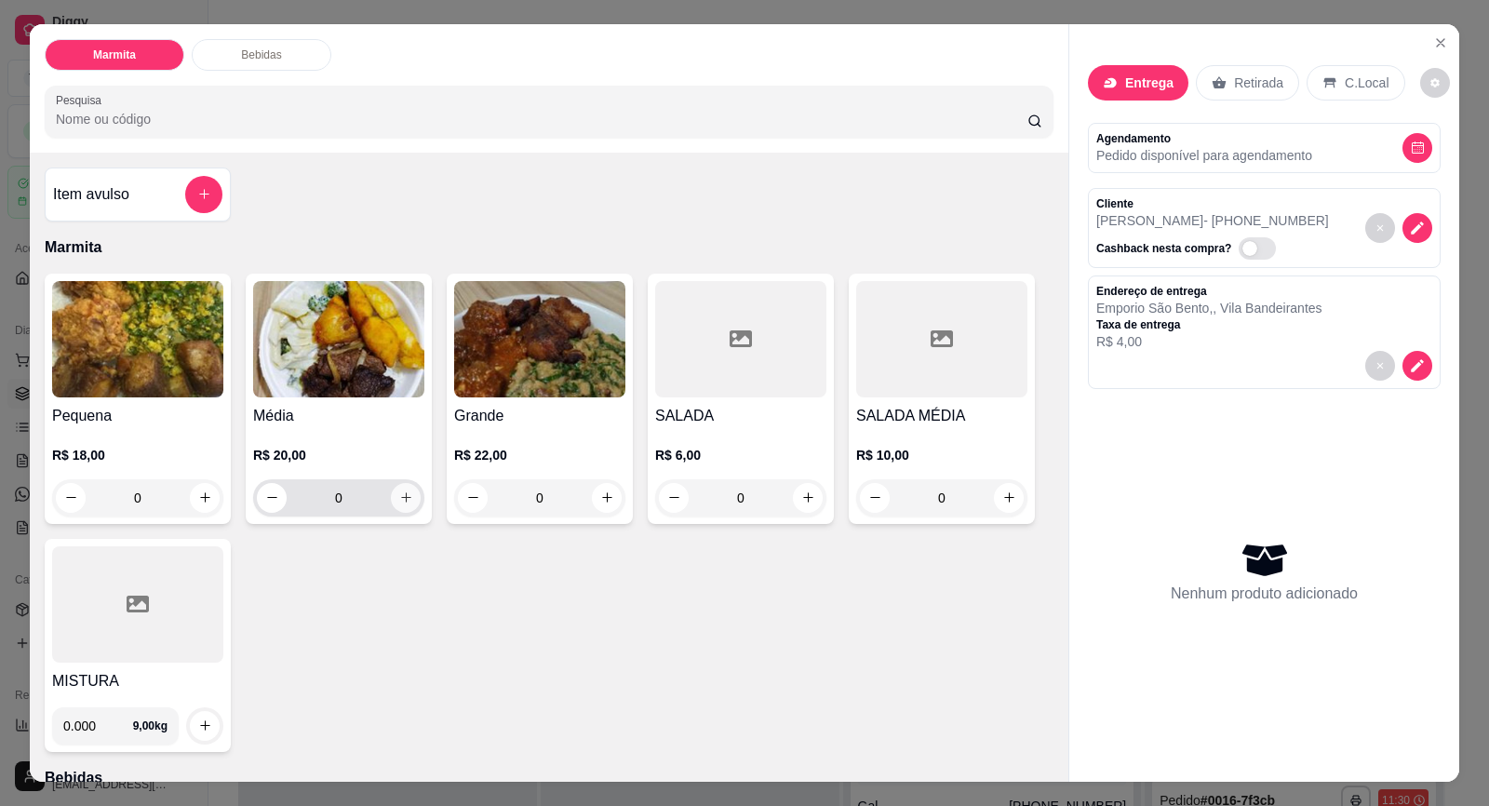
click at [403, 498] on icon "increase-product-quantity" at bounding box center [406, 498] width 10 height 10
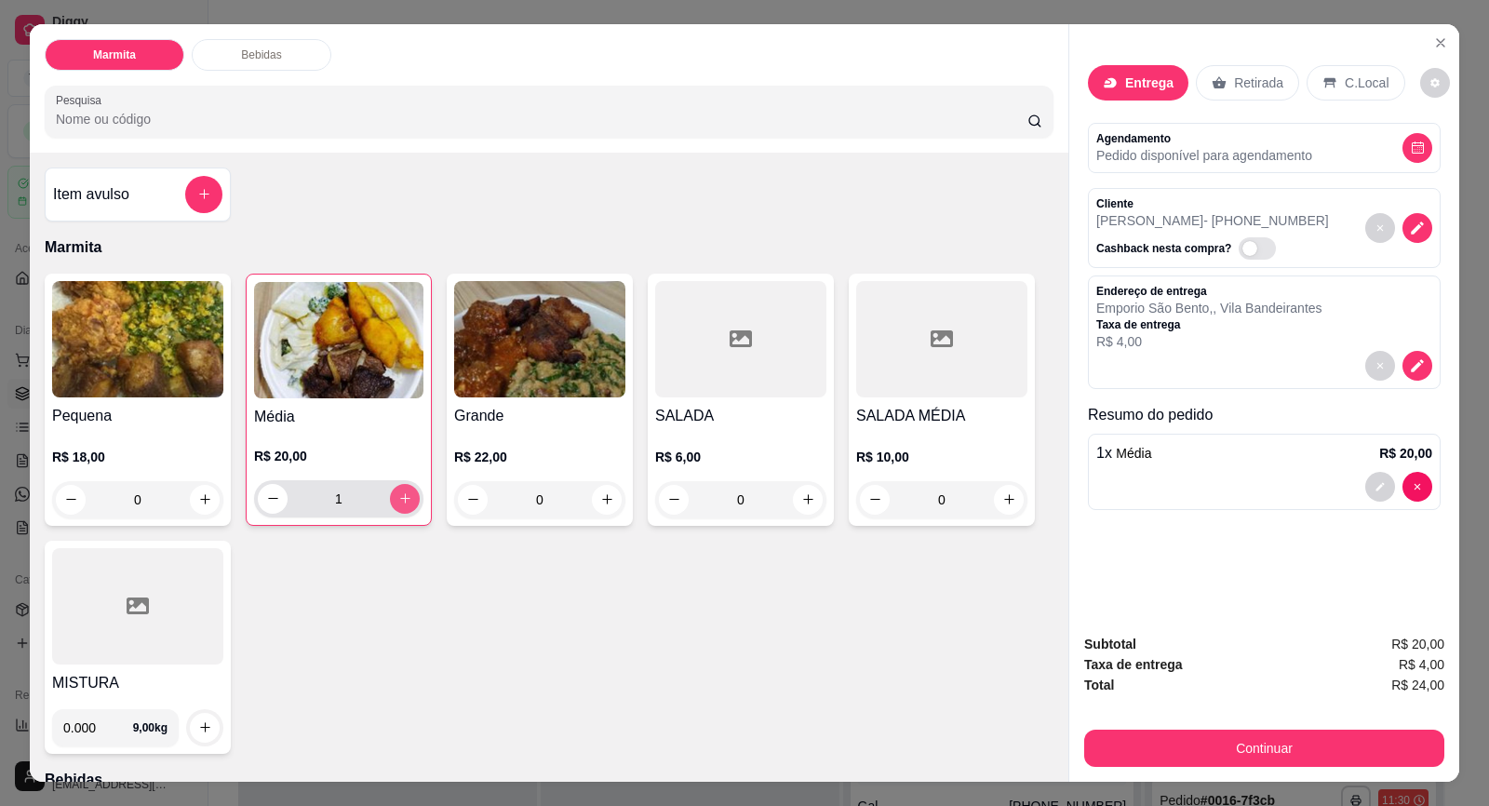
click at [403, 498] on icon "increase-product-quantity" at bounding box center [405, 498] width 14 height 14
type input "3"
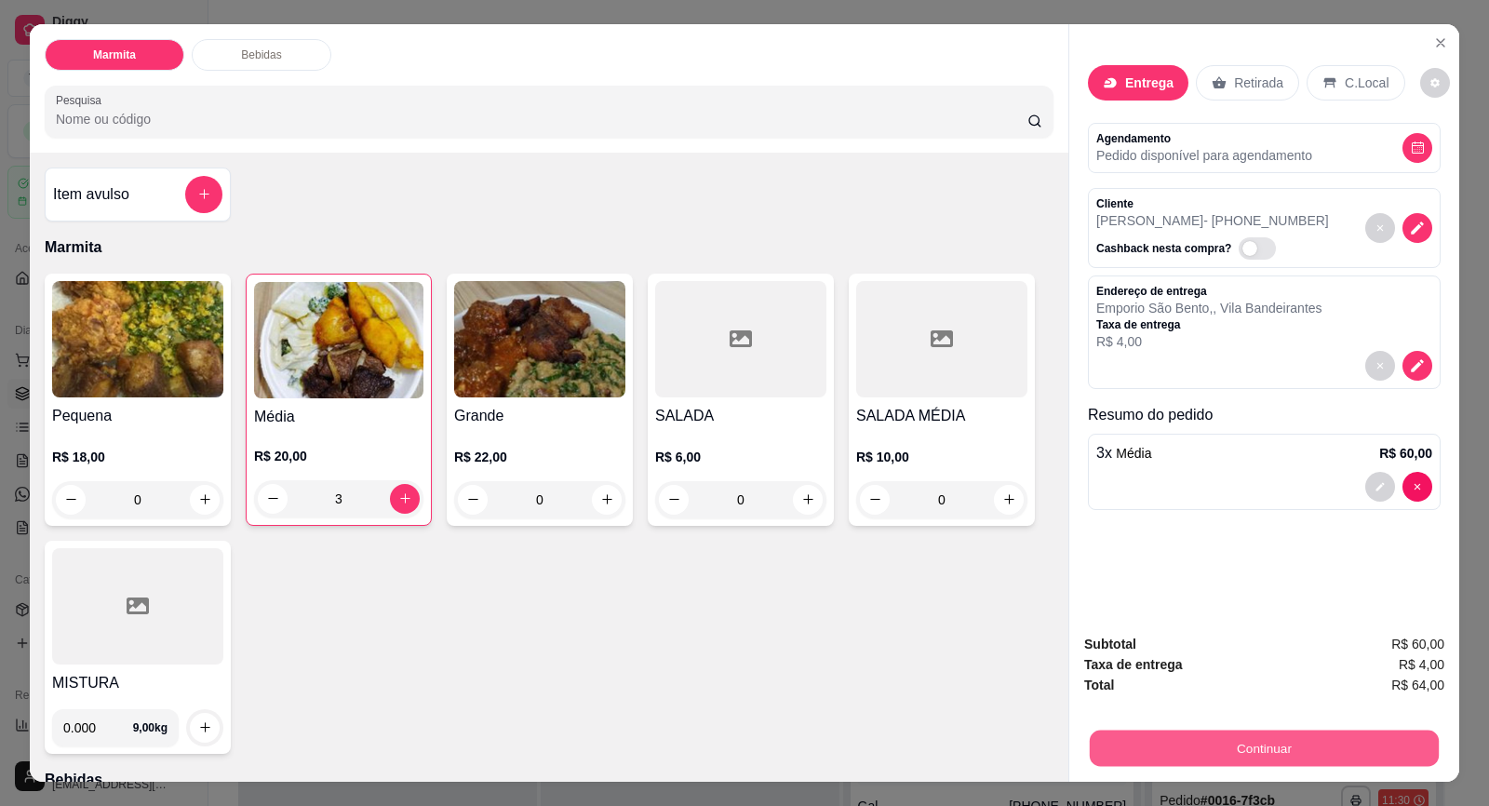
click at [1245, 748] on button "Continuar" at bounding box center [1264, 749] width 349 height 36
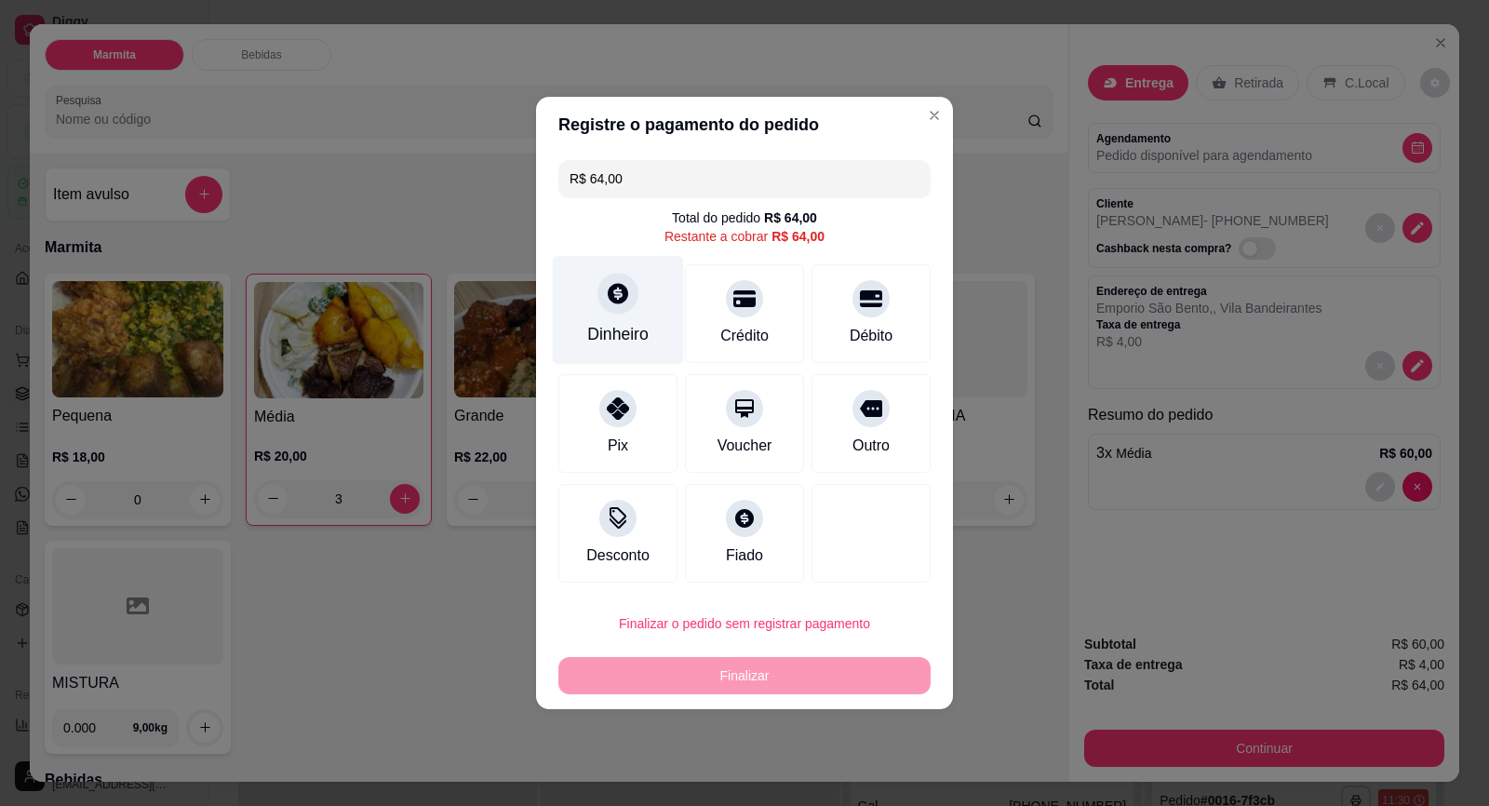
click at [629, 322] on div "Dinheiro" at bounding box center [618, 310] width 131 height 109
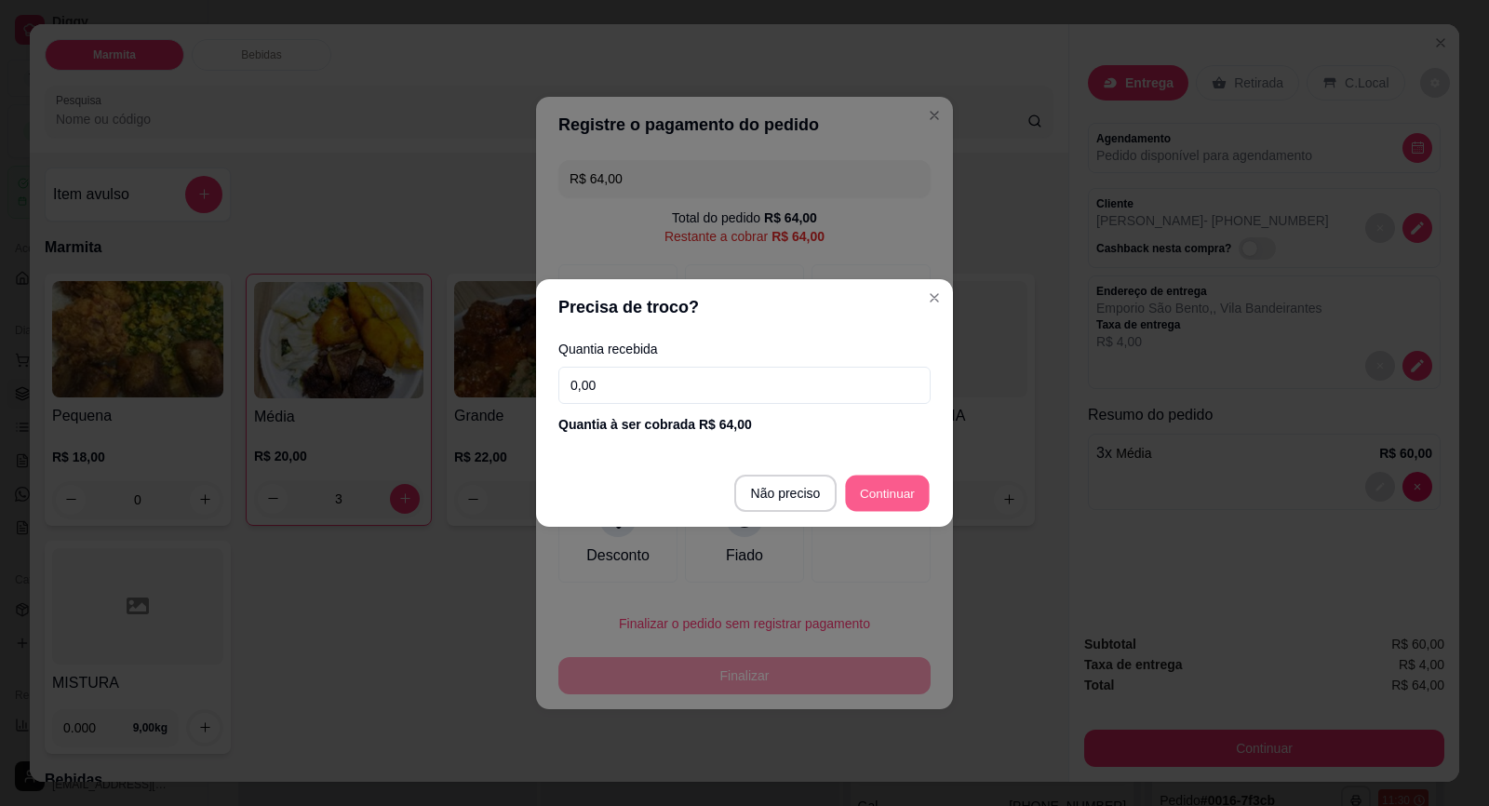
type input "R$ 0,00"
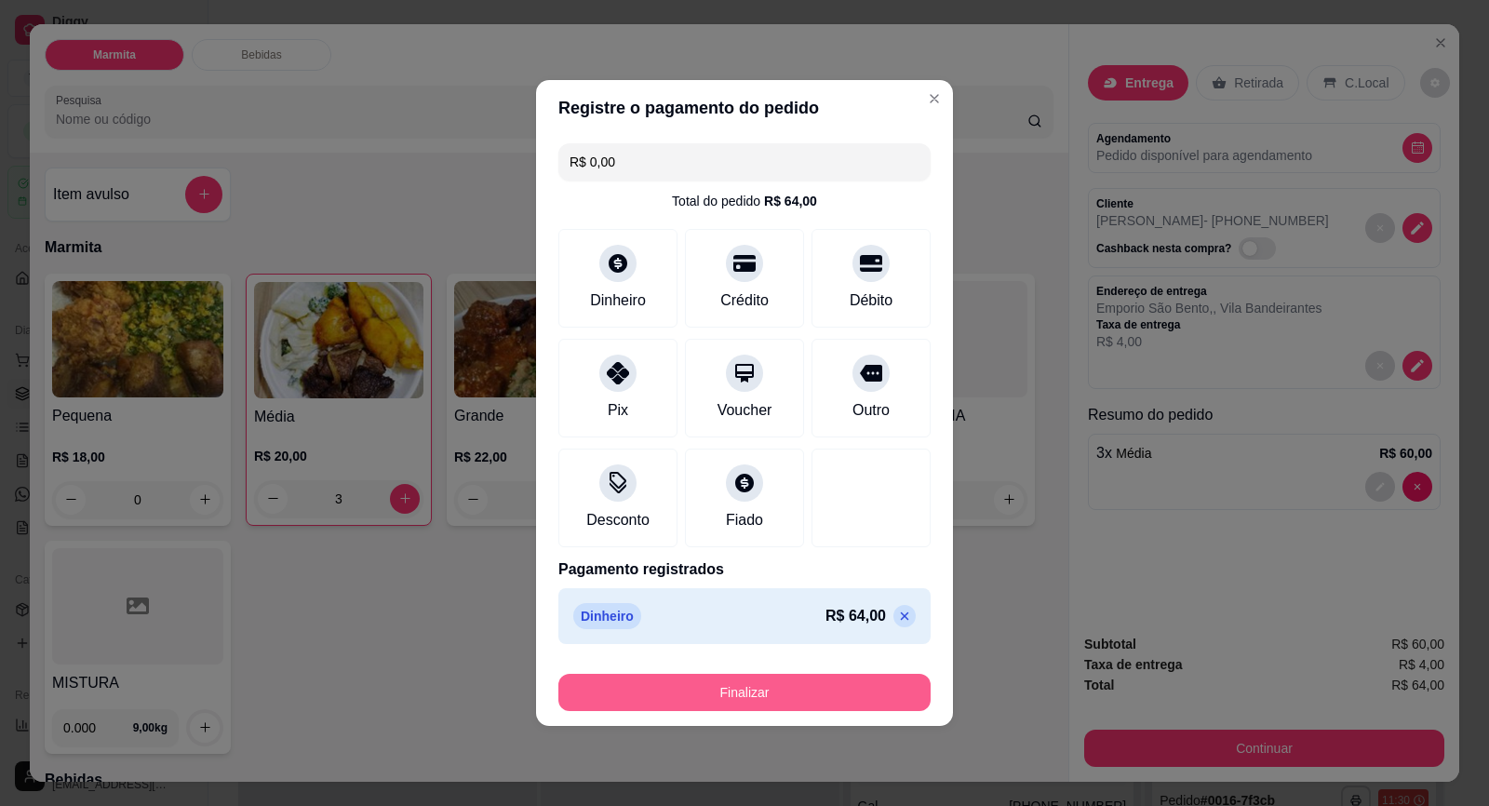
click at [814, 687] on button "Finalizar" at bounding box center [744, 692] width 372 height 37
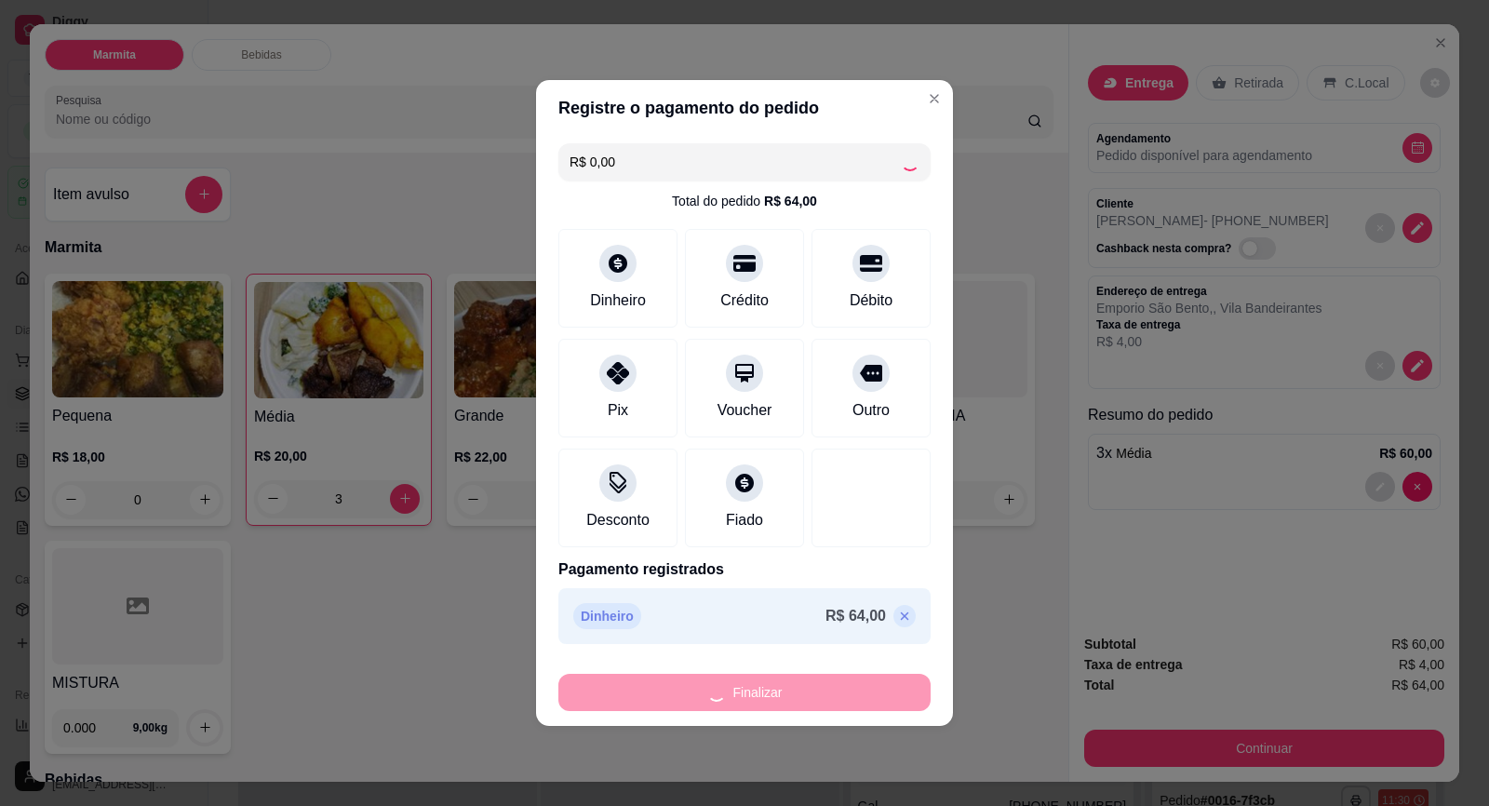
type input "0"
type input "-R$ 64,00"
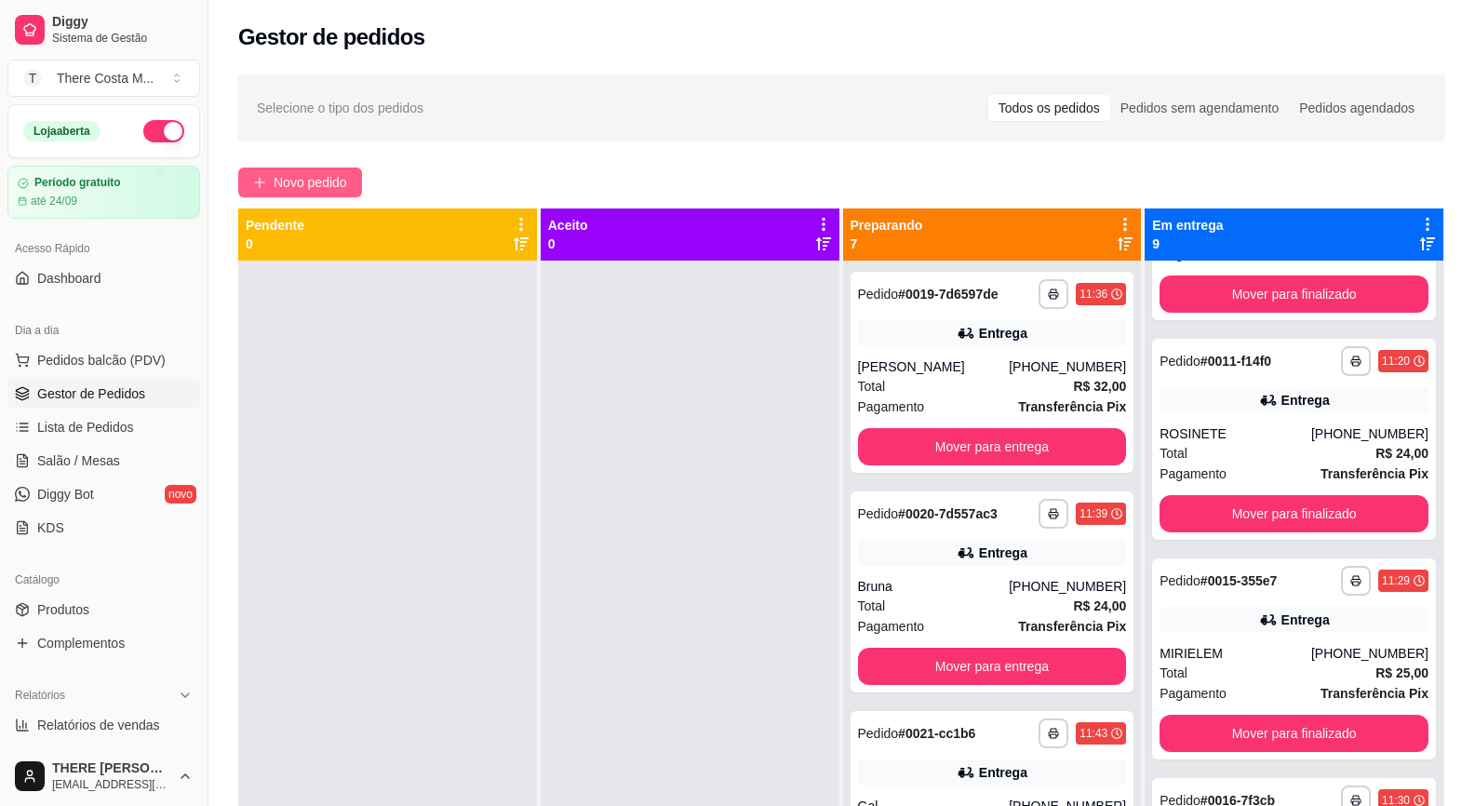
click at [336, 178] on span "Novo pedido" at bounding box center [311, 182] width 74 height 20
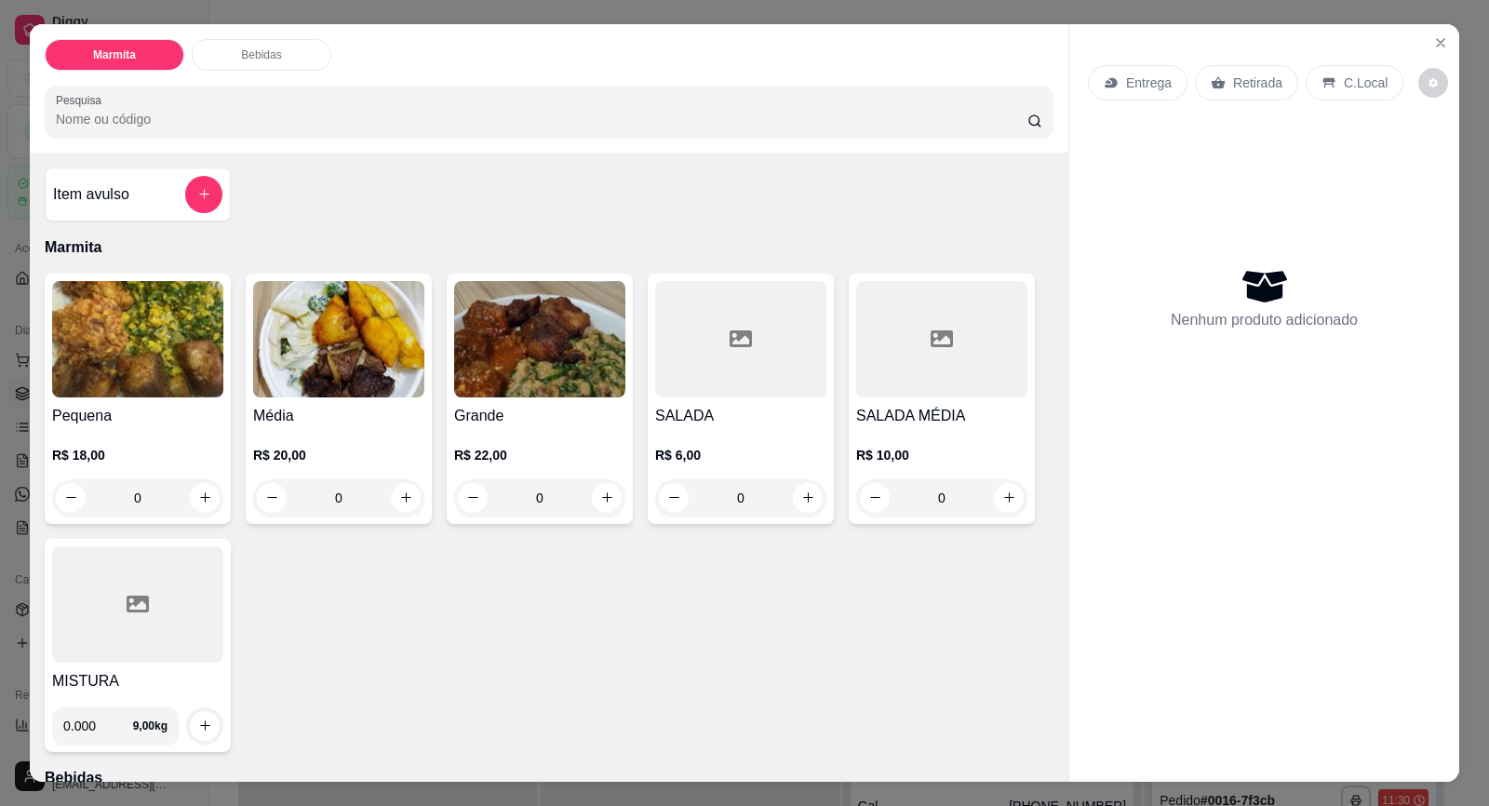
click at [1149, 74] on p "Entrega" at bounding box center [1149, 83] width 46 height 19
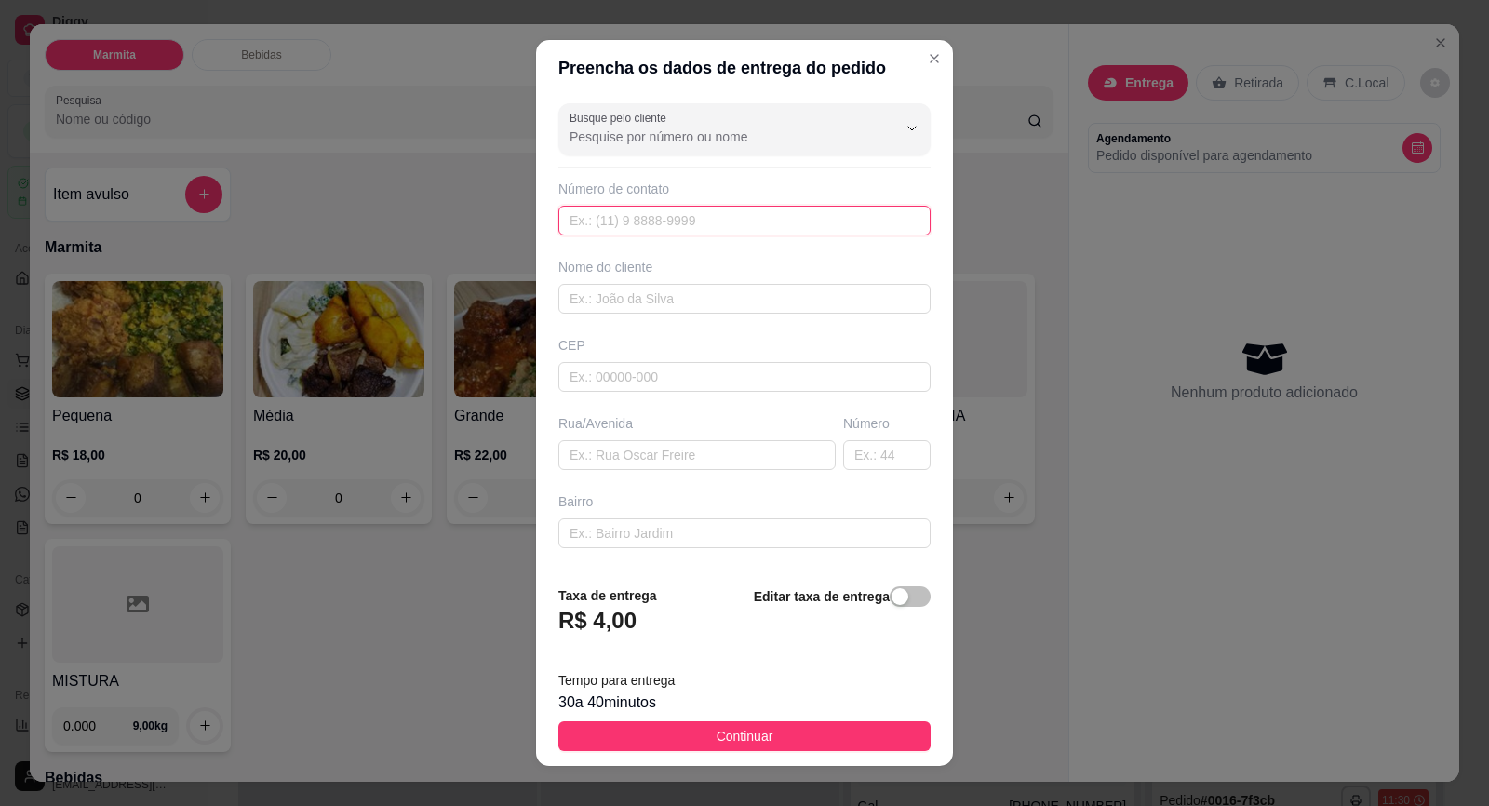
click at [773, 221] on input "text" at bounding box center [744, 221] width 372 height 30
paste input "[PHONE_NUMBER]"
type input "[PHONE_NUMBER]"
click at [679, 304] on input "text" at bounding box center [744, 299] width 372 height 30
type input "Leh"
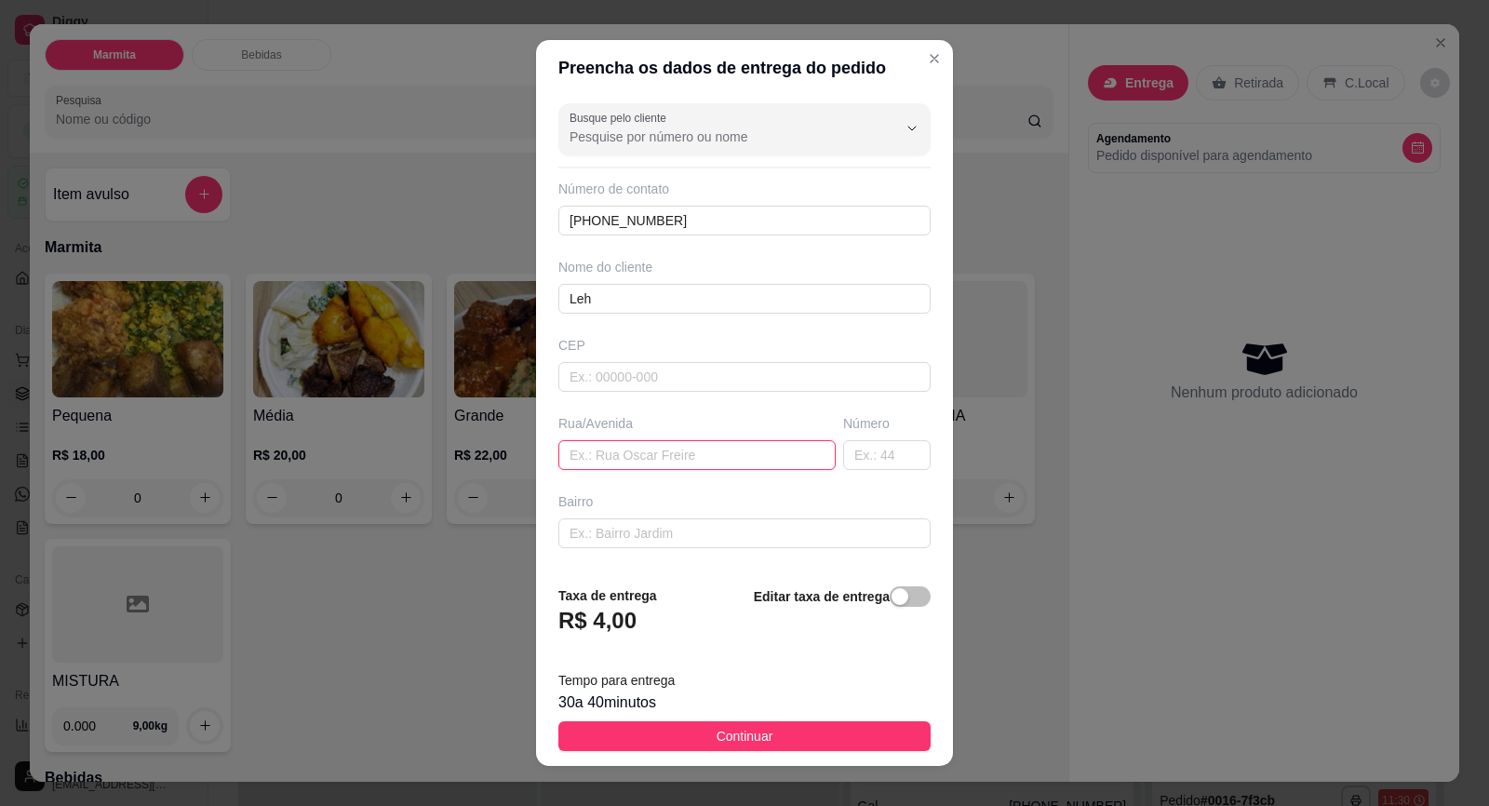
click at [739, 444] on input "text" at bounding box center [696, 455] width 277 height 30
type input "Coronel [PERSON_NAME]"
click at [846, 461] on input "text" at bounding box center [886, 455] width 87 height 30
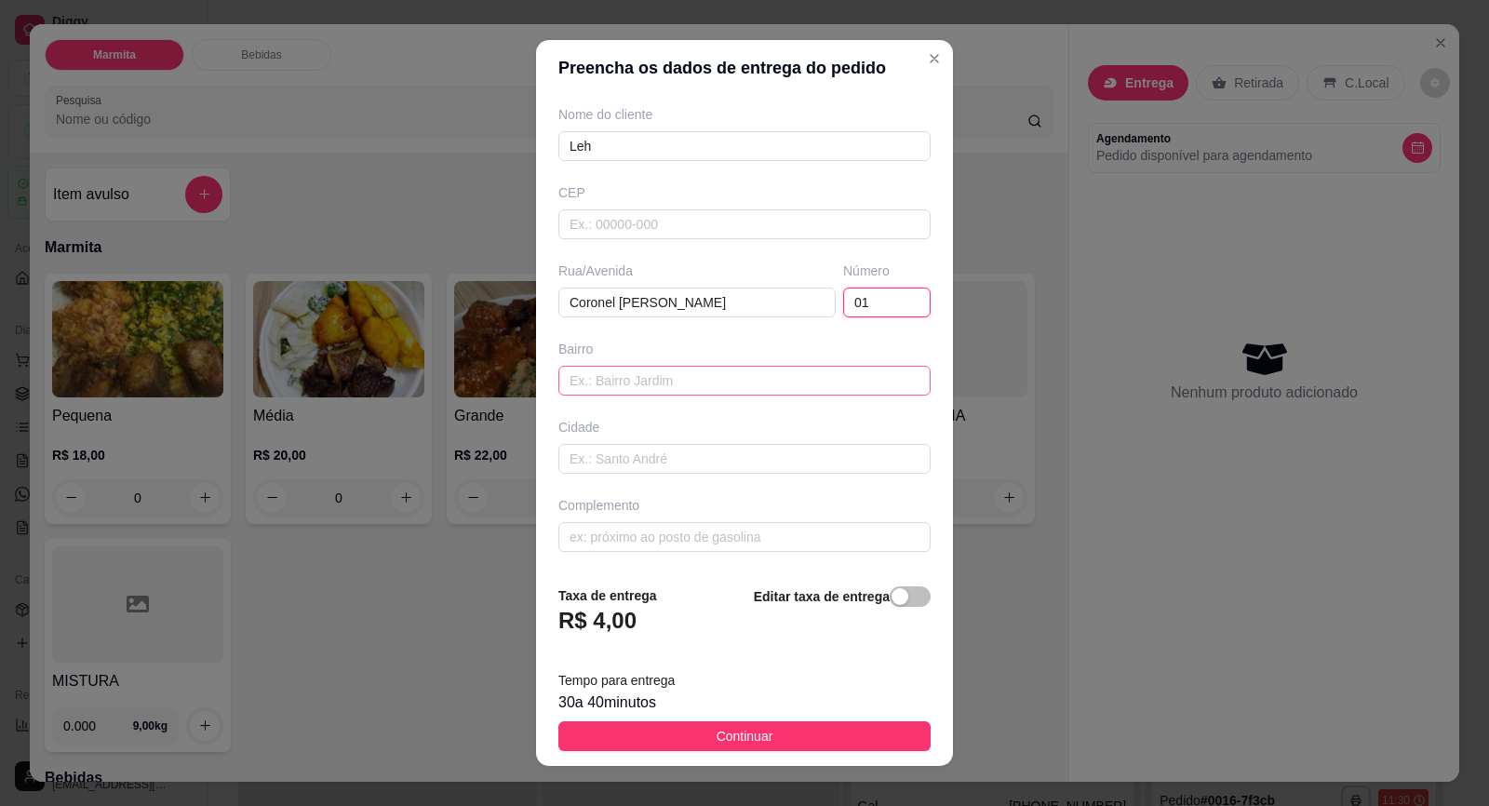
type input "01"
click at [636, 383] on input "text" at bounding box center [744, 381] width 372 height 30
type input "Centro"
click at [637, 538] on input "text" at bounding box center [744, 537] width 372 height 30
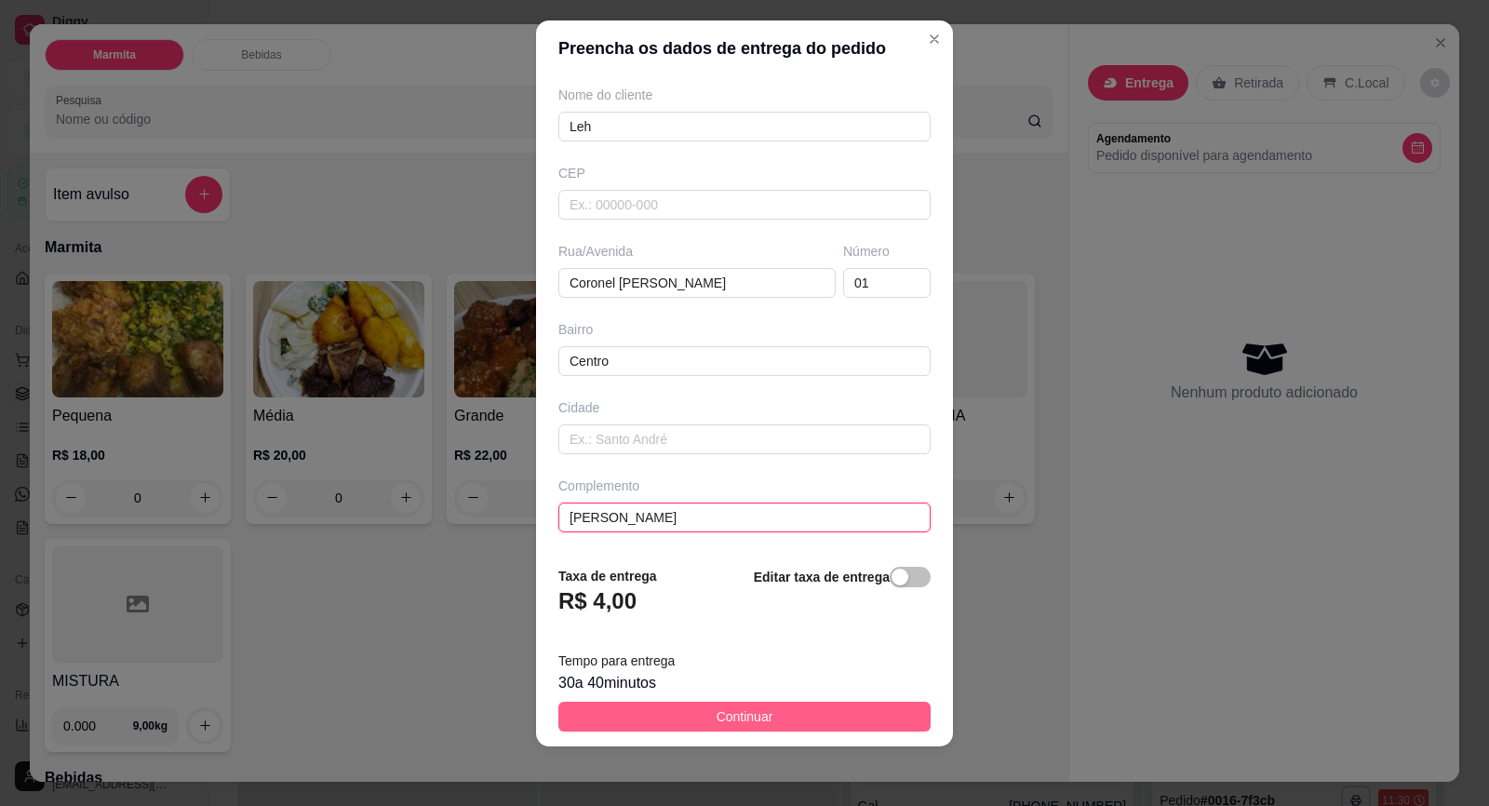
type input "[PERSON_NAME]"
click at [717, 713] on span "Continuar" at bounding box center [745, 716] width 57 height 20
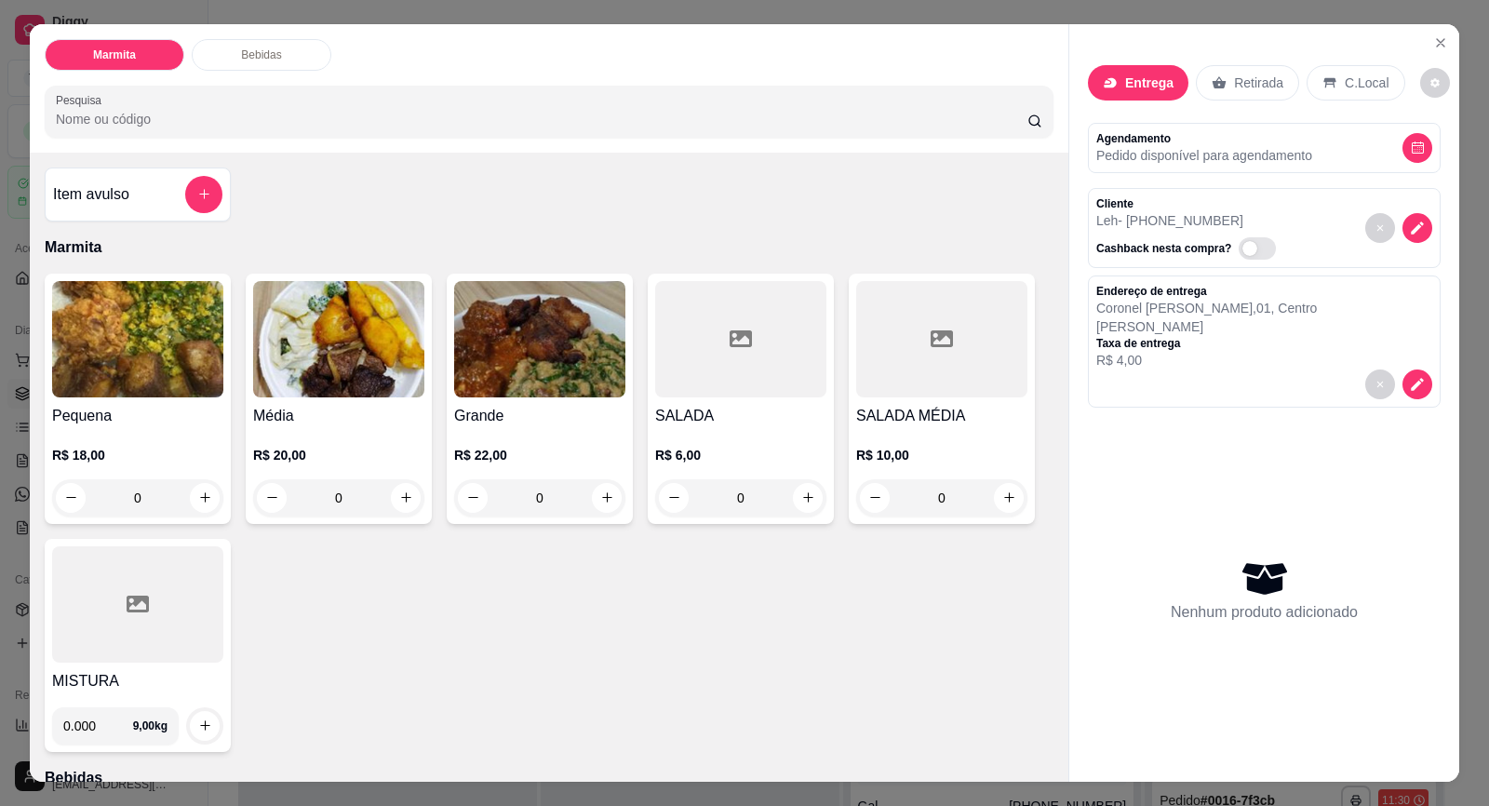
click at [124, 416] on h4 "Pequena" at bounding box center [137, 416] width 171 height 22
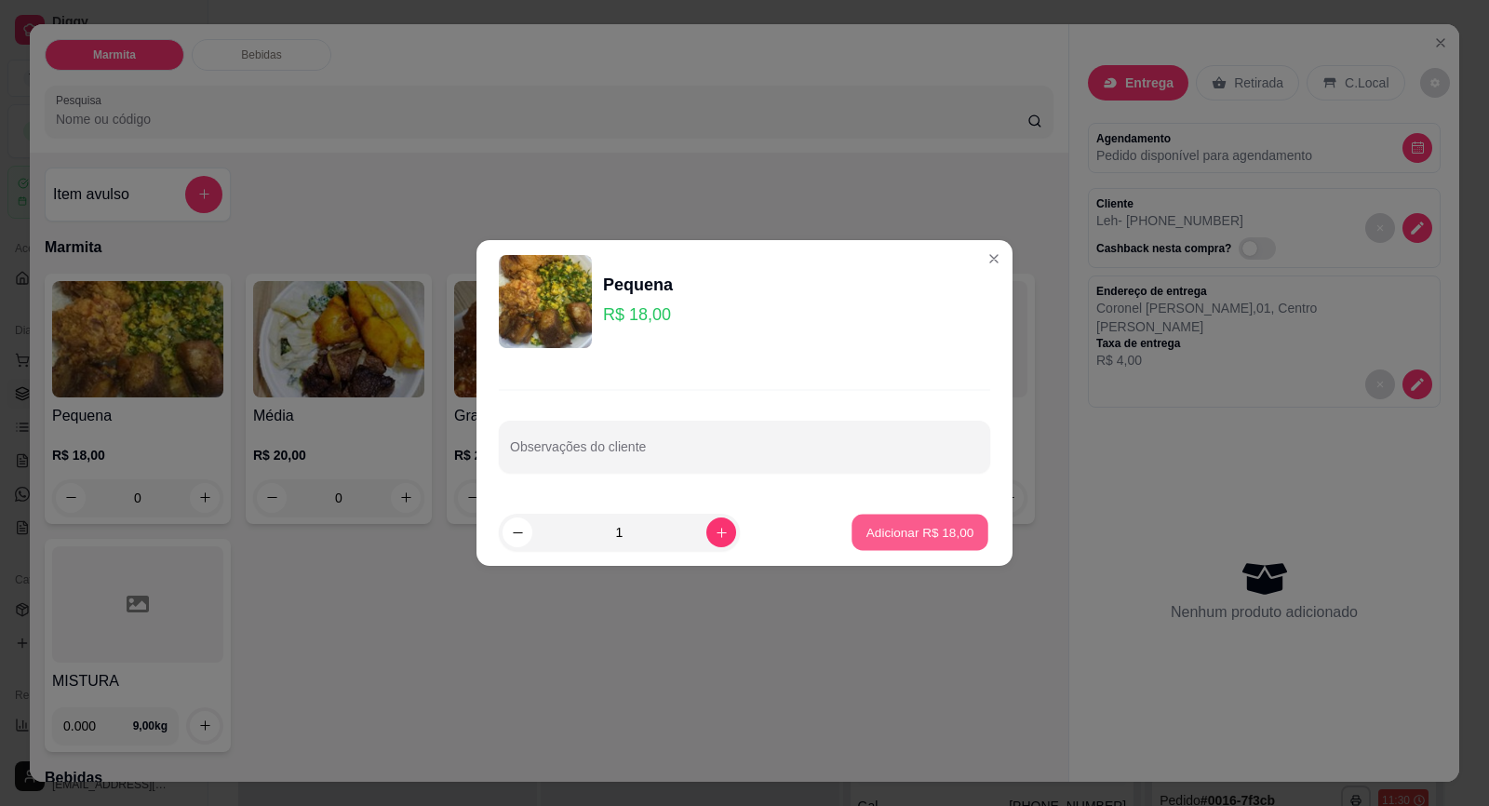
click at [908, 527] on p "Adicionar R$ 18,00" at bounding box center [920, 532] width 108 height 18
type input "1"
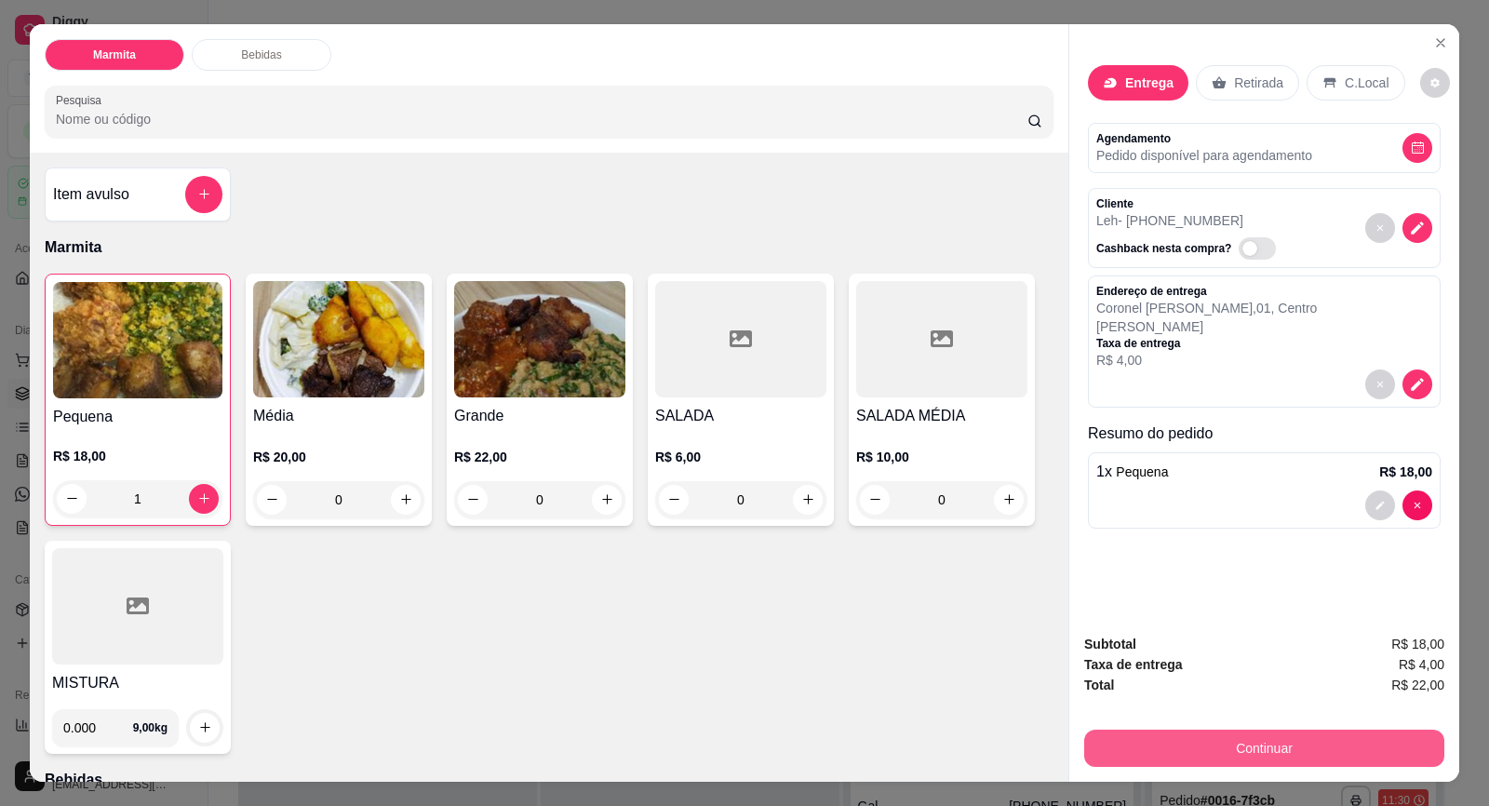
click at [1220, 734] on button "Continuar" at bounding box center [1264, 748] width 360 height 37
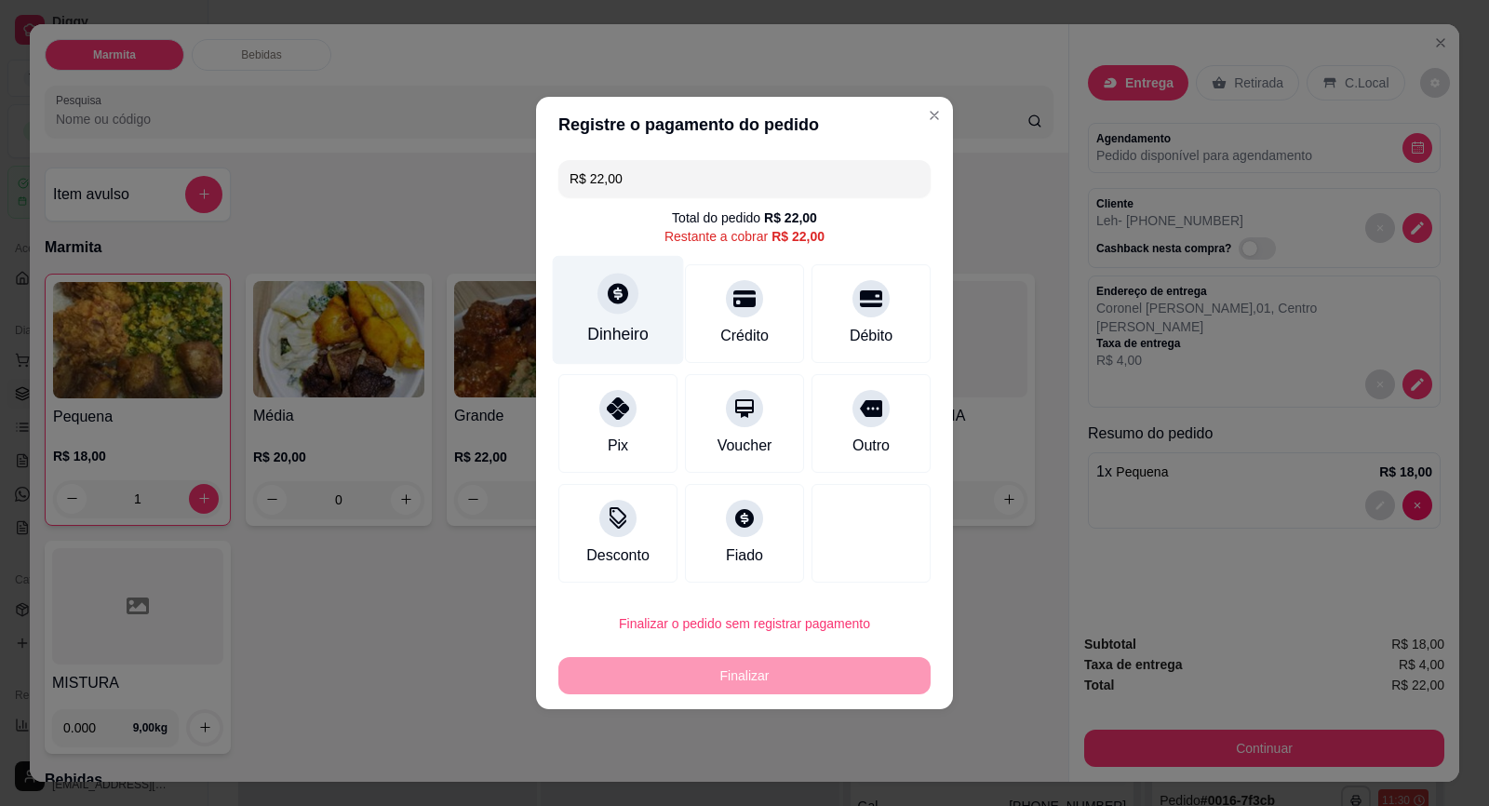
click at [611, 327] on div "Dinheiro" at bounding box center [617, 334] width 61 height 24
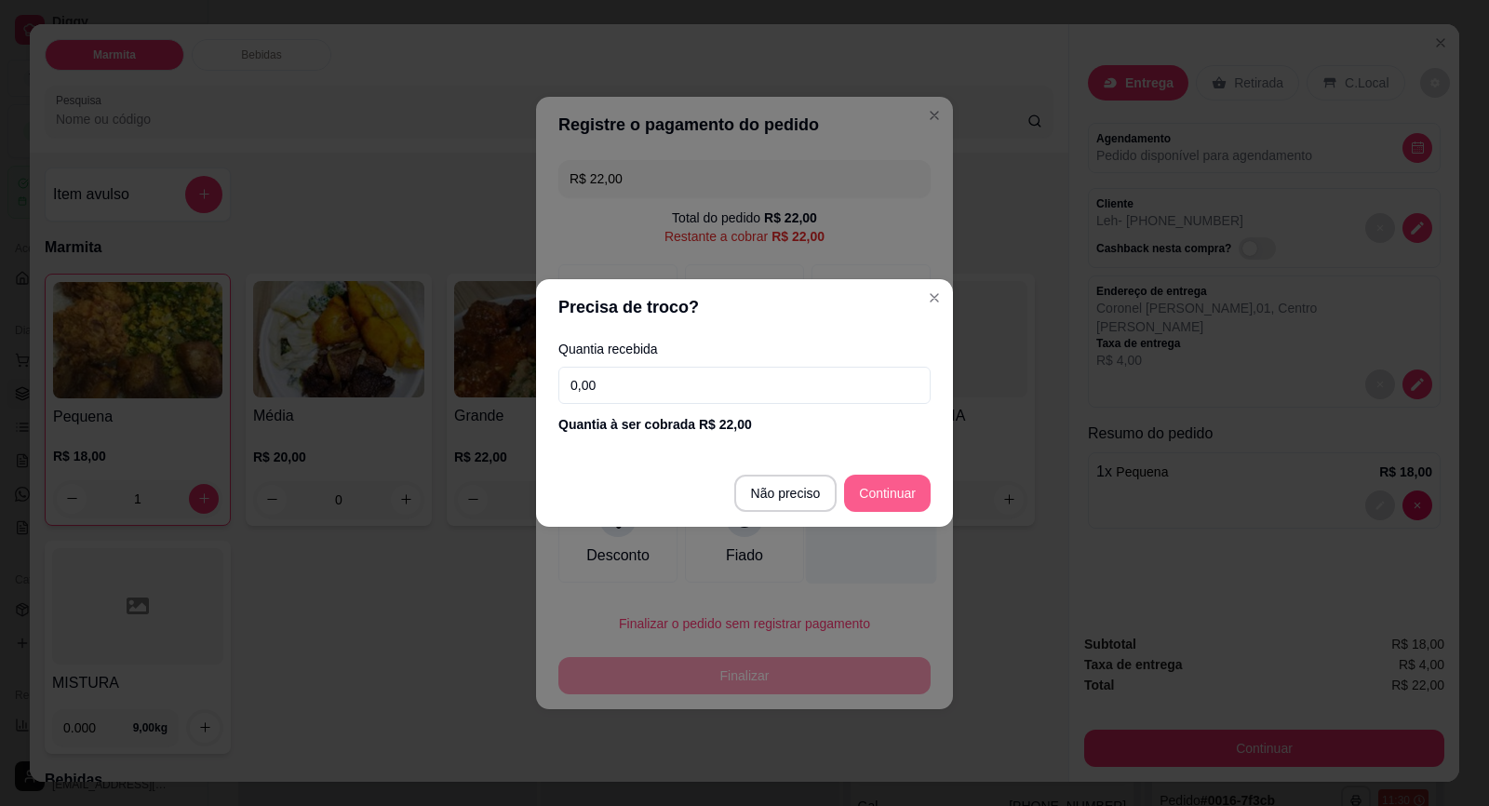
type input "R$ 0,00"
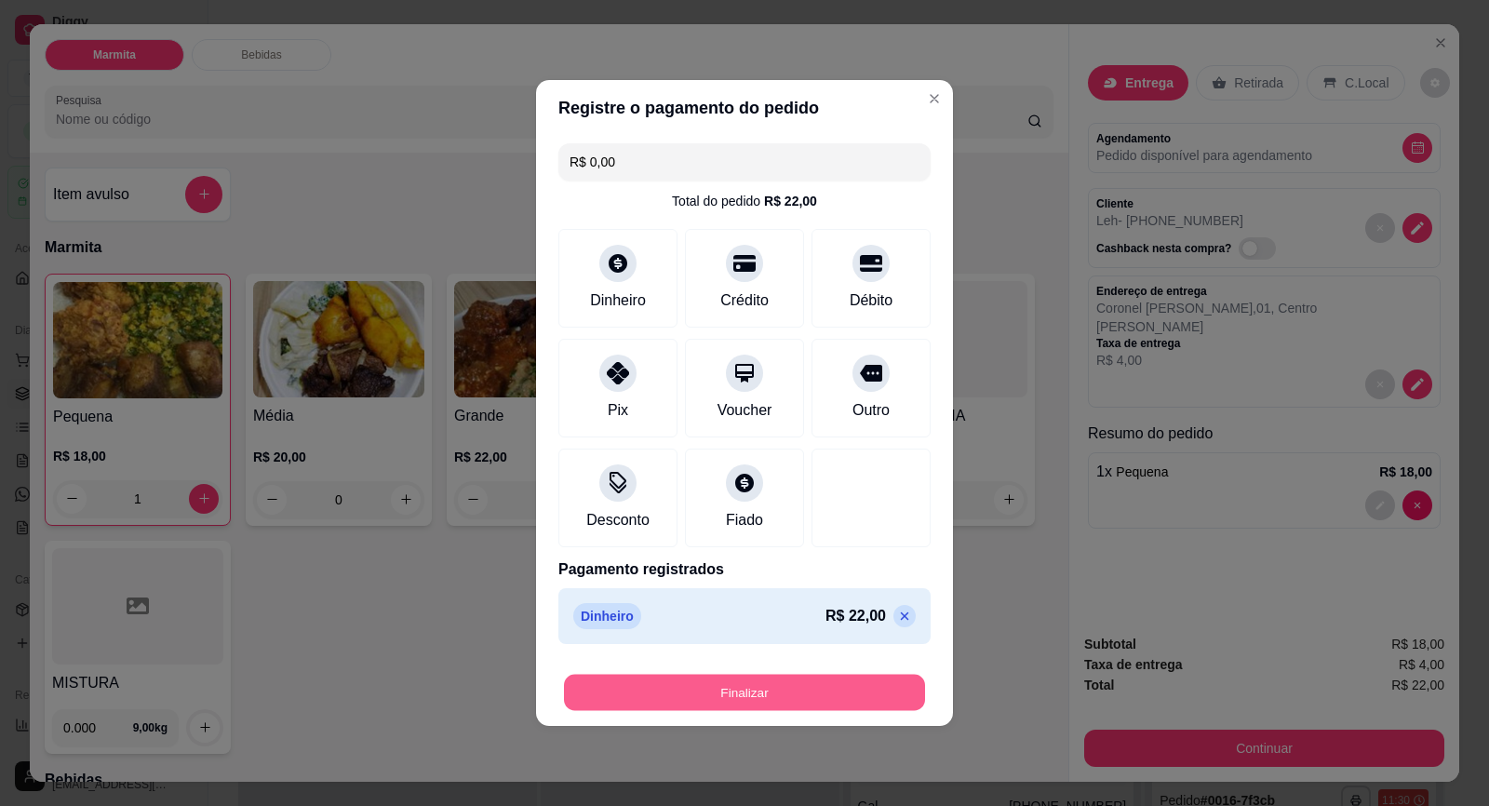
click at [838, 694] on button "Finalizar" at bounding box center [744, 693] width 361 height 36
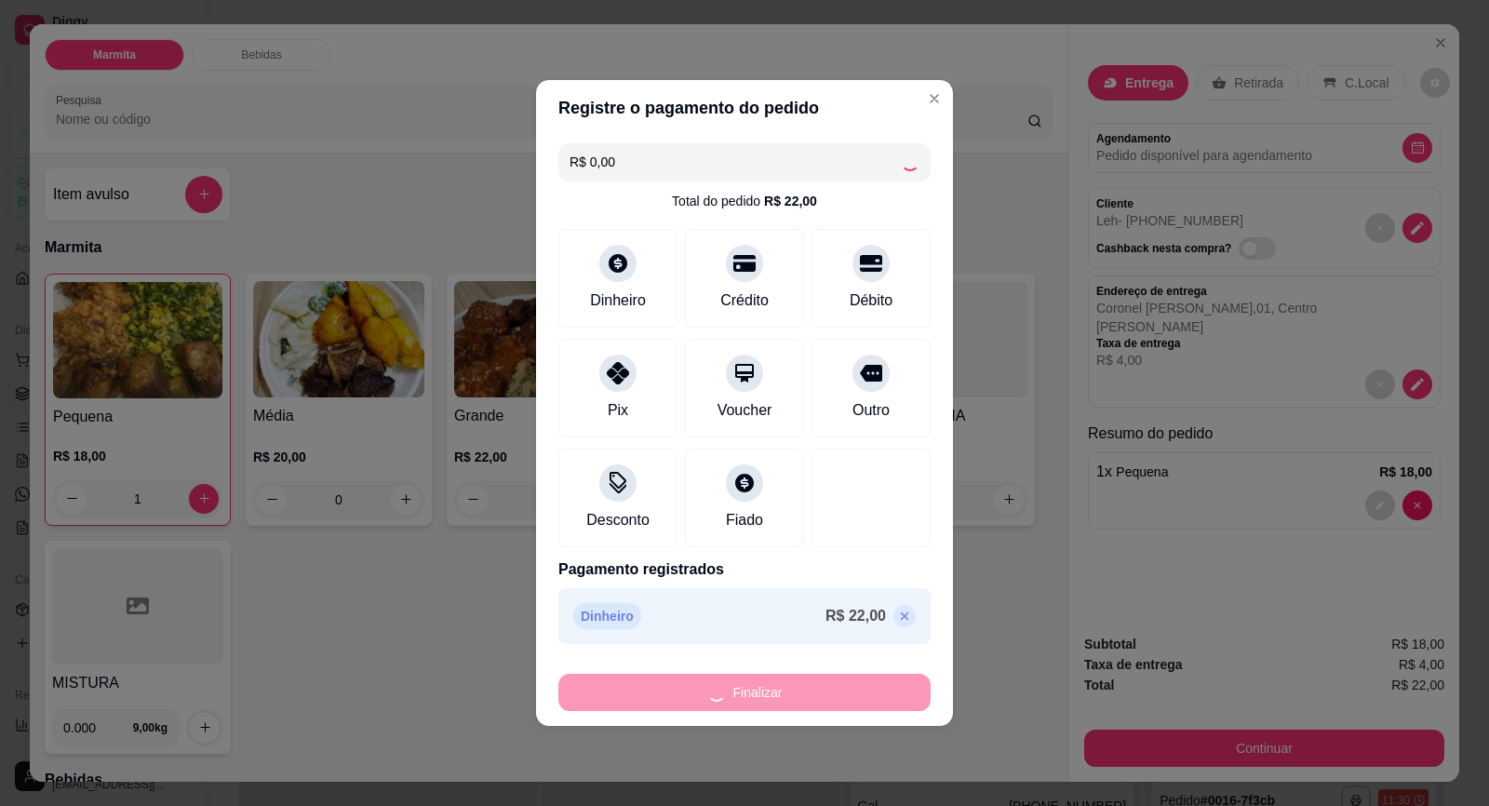
type input "0"
type input "-R$ 22,00"
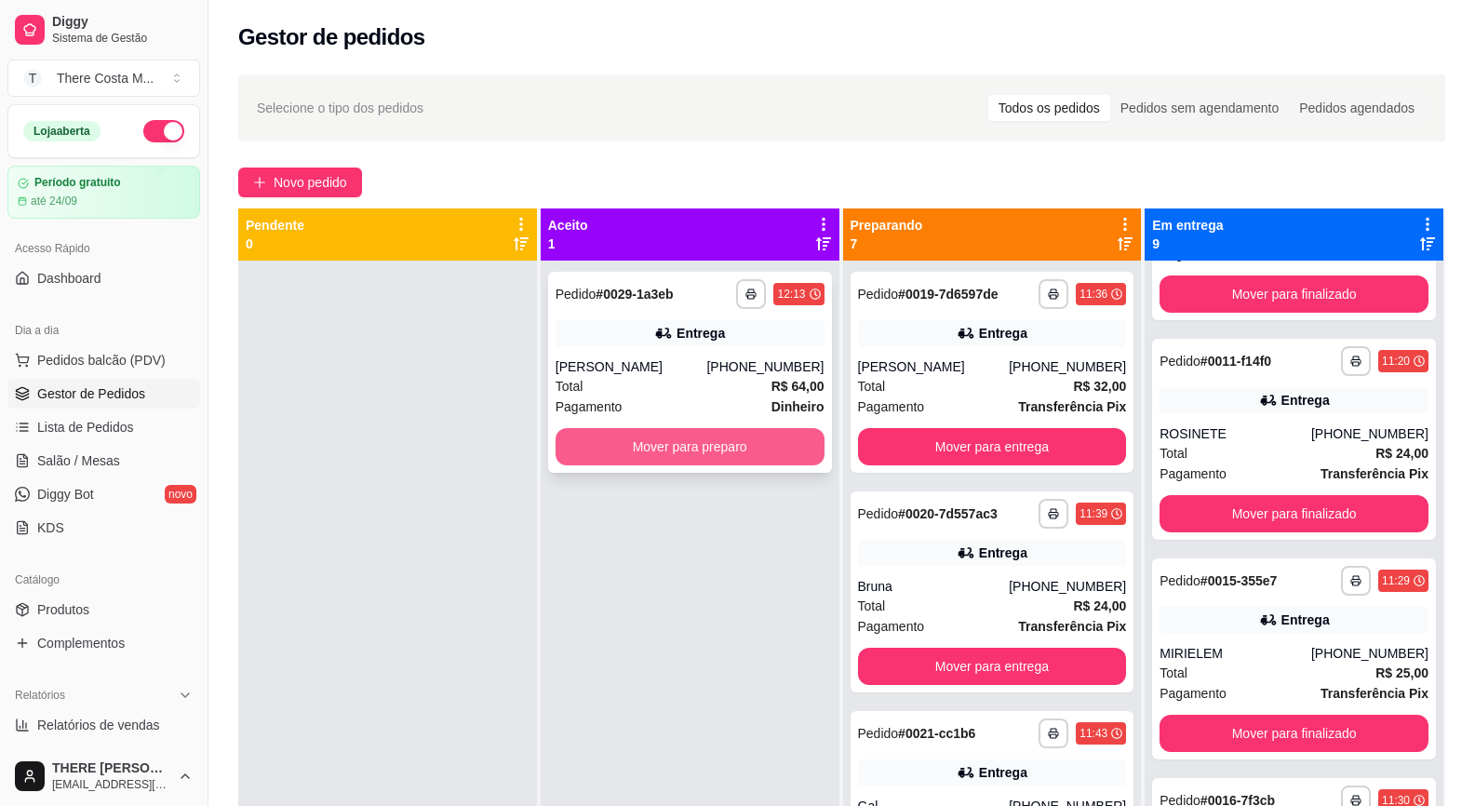
click at [723, 454] on button "Mover para preparo" at bounding box center [690, 446] width 269 height 37
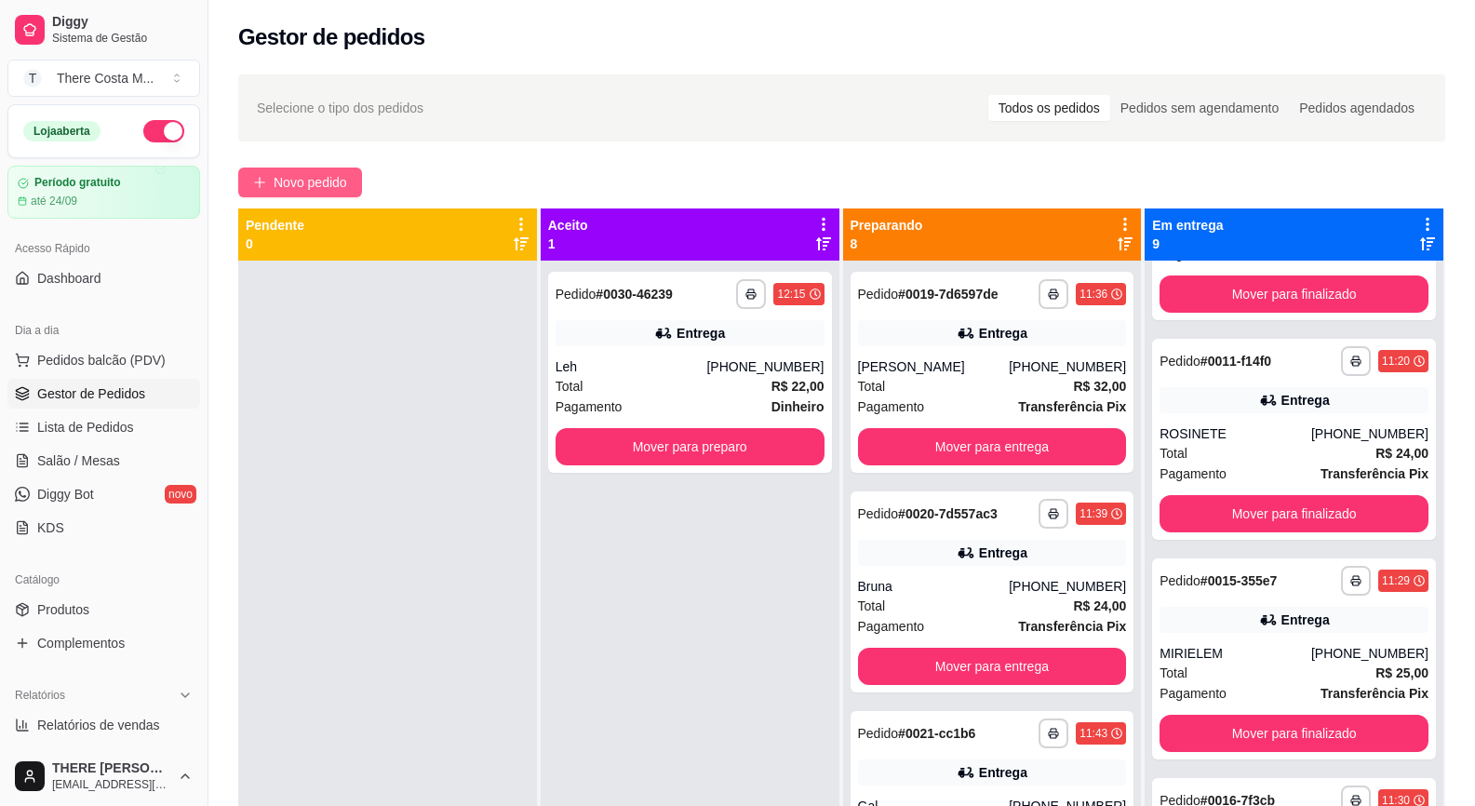
click at [281, 178] on span "Novo pedido" at bounding box center [311, 182] width 74 height 20
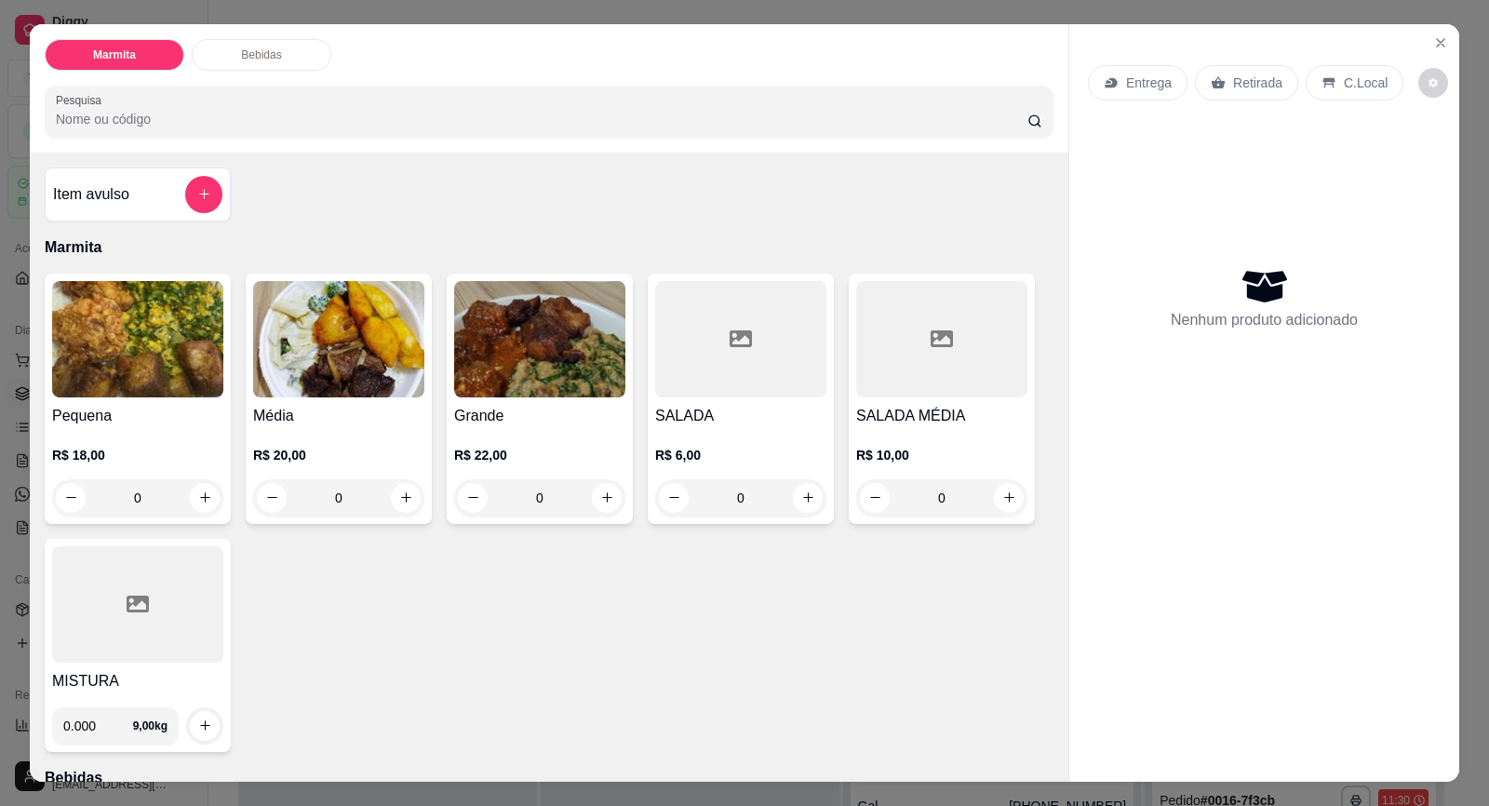
click at [1126, 78] on p "Entrega" at bounding box center [1149, 83] width 46 height 19
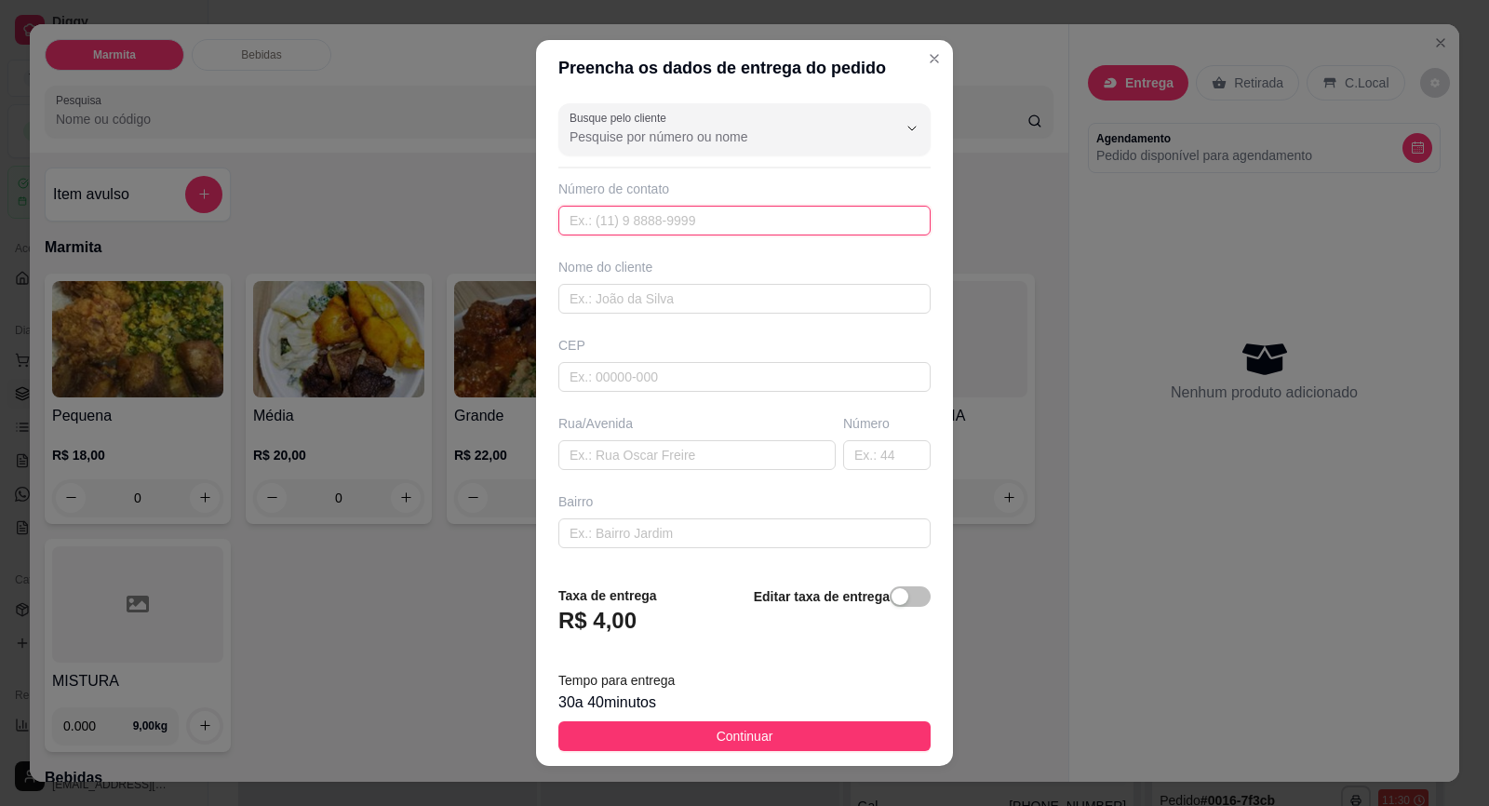
click at [728, 221] on input "text" at bounding box center [744, 221] width 372 height 30
paste input "[PHONE_NUMBER]"
type input "[PHONE_NUMBER]"
click at [680, 301] on input "text" at bounding box center [744, 299] width 372 height 30
type input "[PERSON_NAME]"
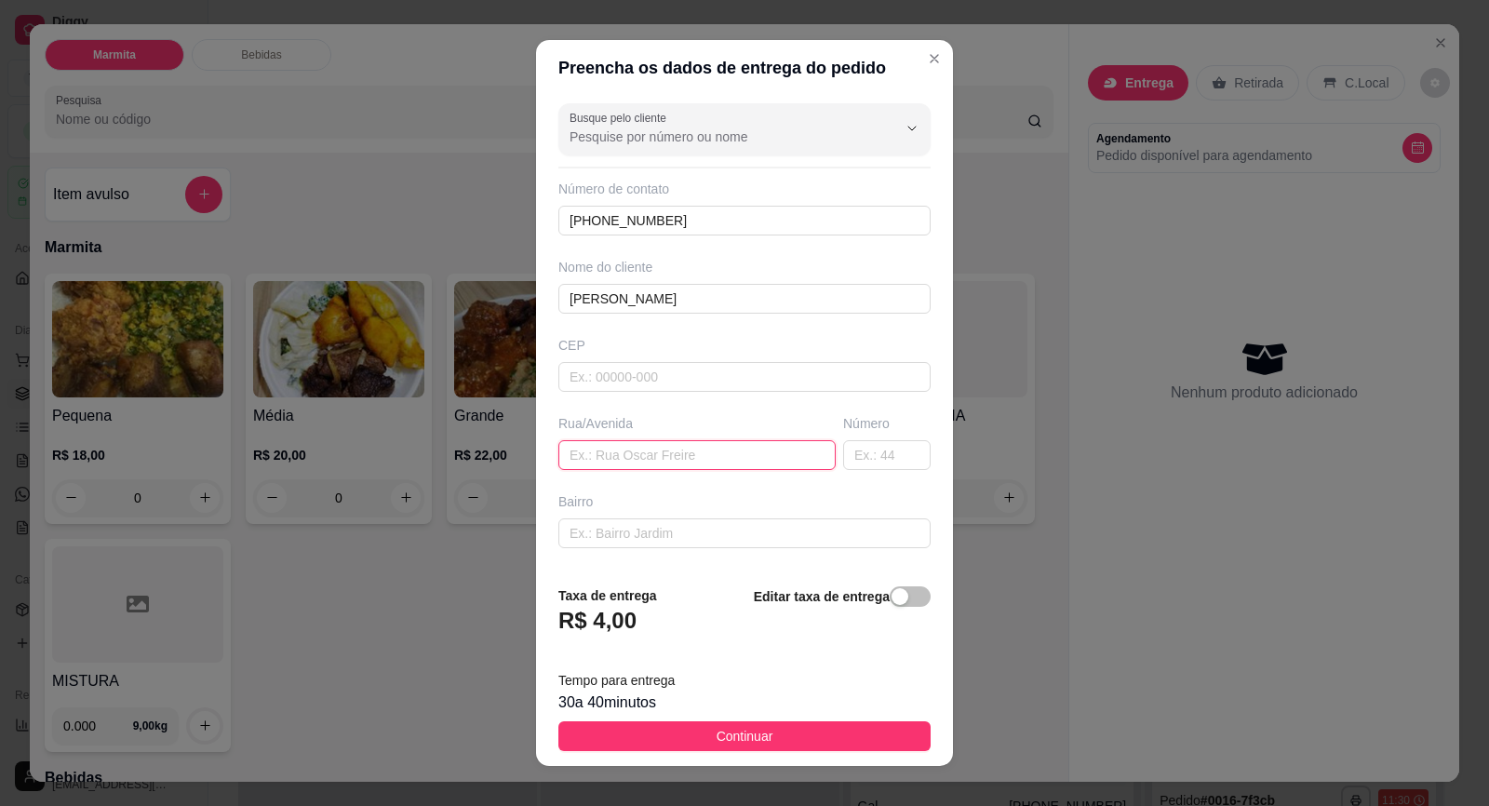
click at [660, 463] on input "text" at bounding box center [696, 455] width 277 height 30
type input "Posto Trevo"
click at [849, 467] on input "text" at bounding box center [886, 455] width 87 height 30
type input "01"
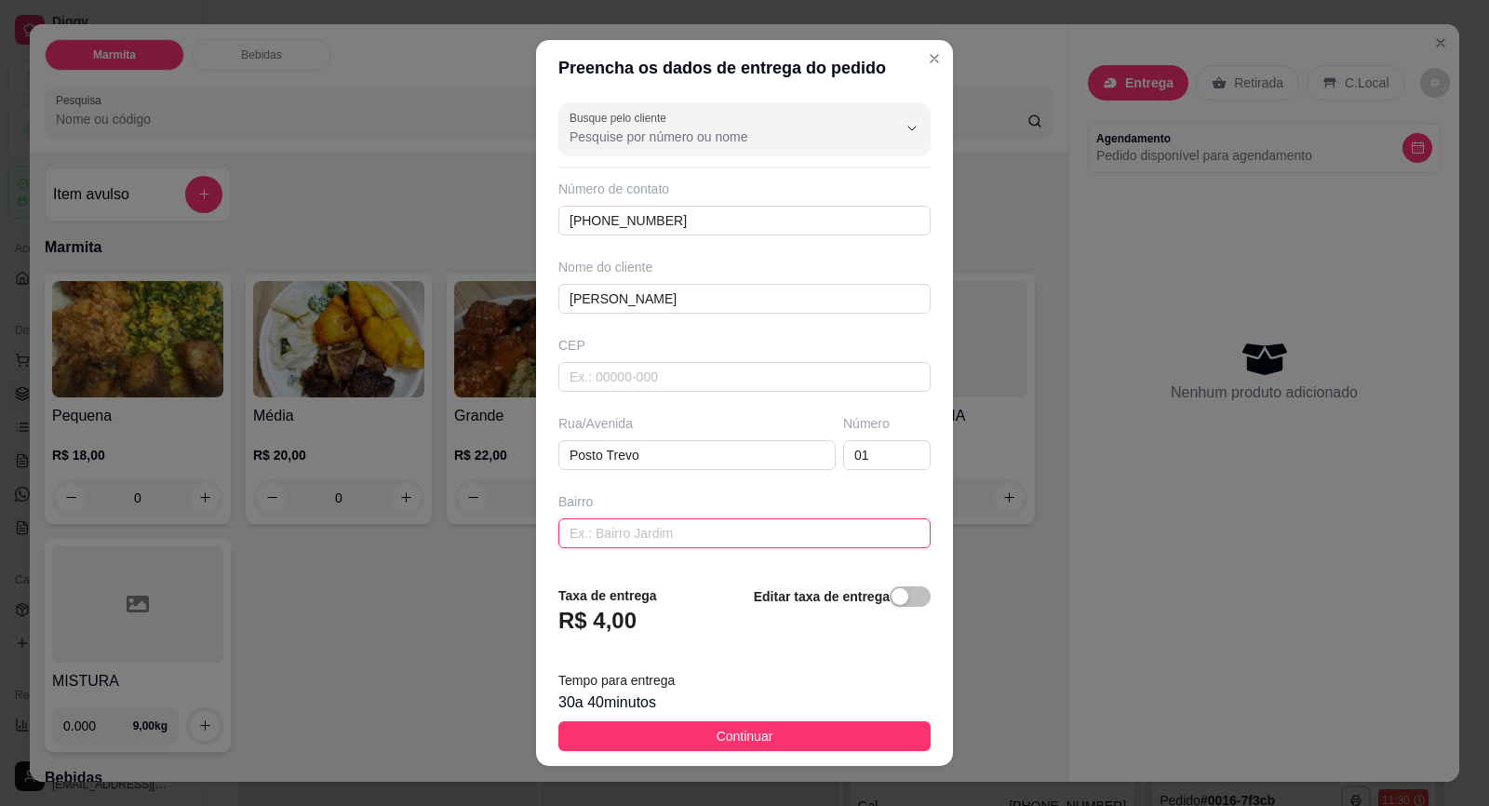
click at [780, 537] on input "text" at bounding box center [744, 533] width 372 height 30
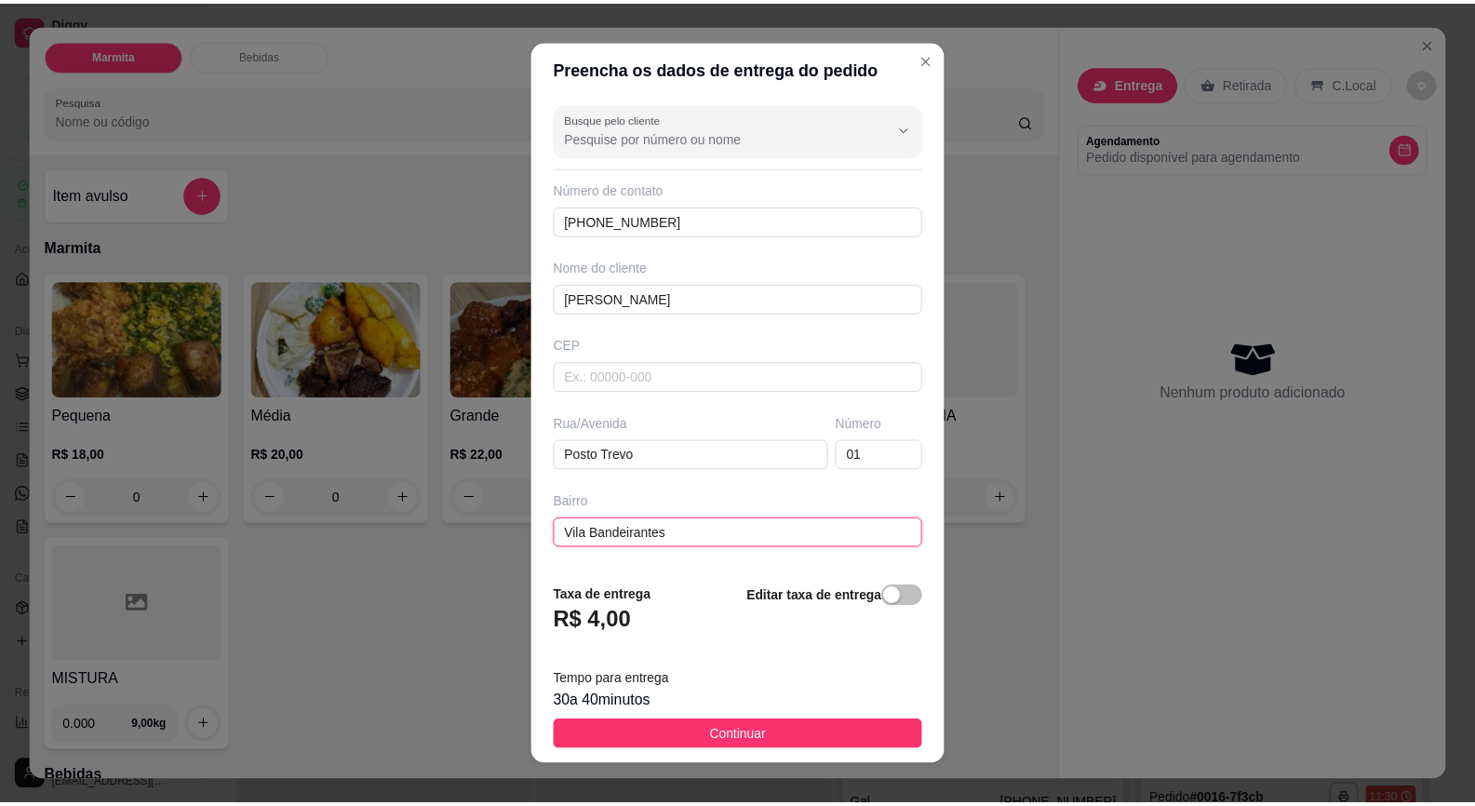
scroll to position [153, 0]
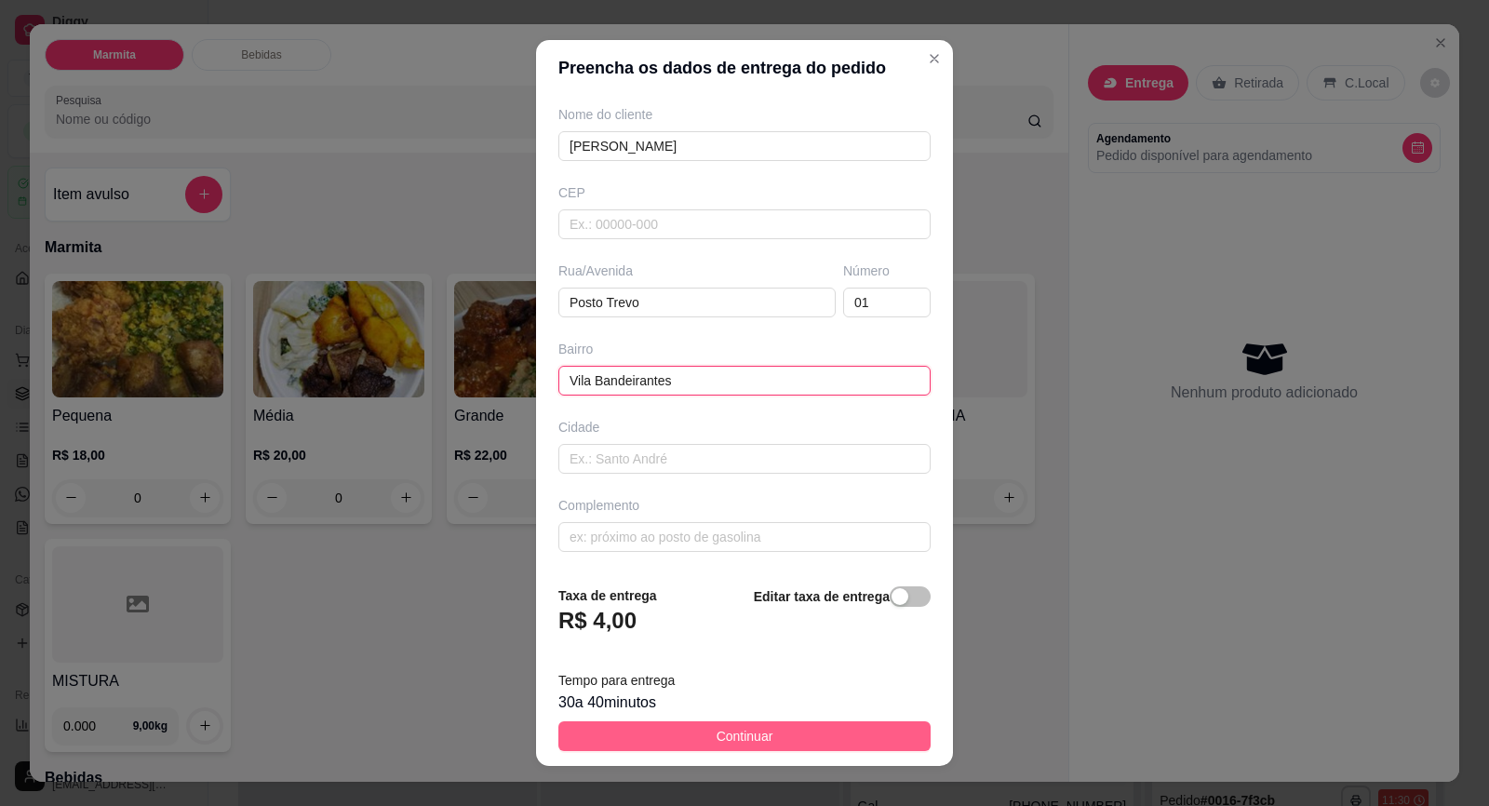
type input "Vila Bandeirantes"
click at [782, 734] on button "Continuar" at bounding box center [744, 736] width 372 height 30
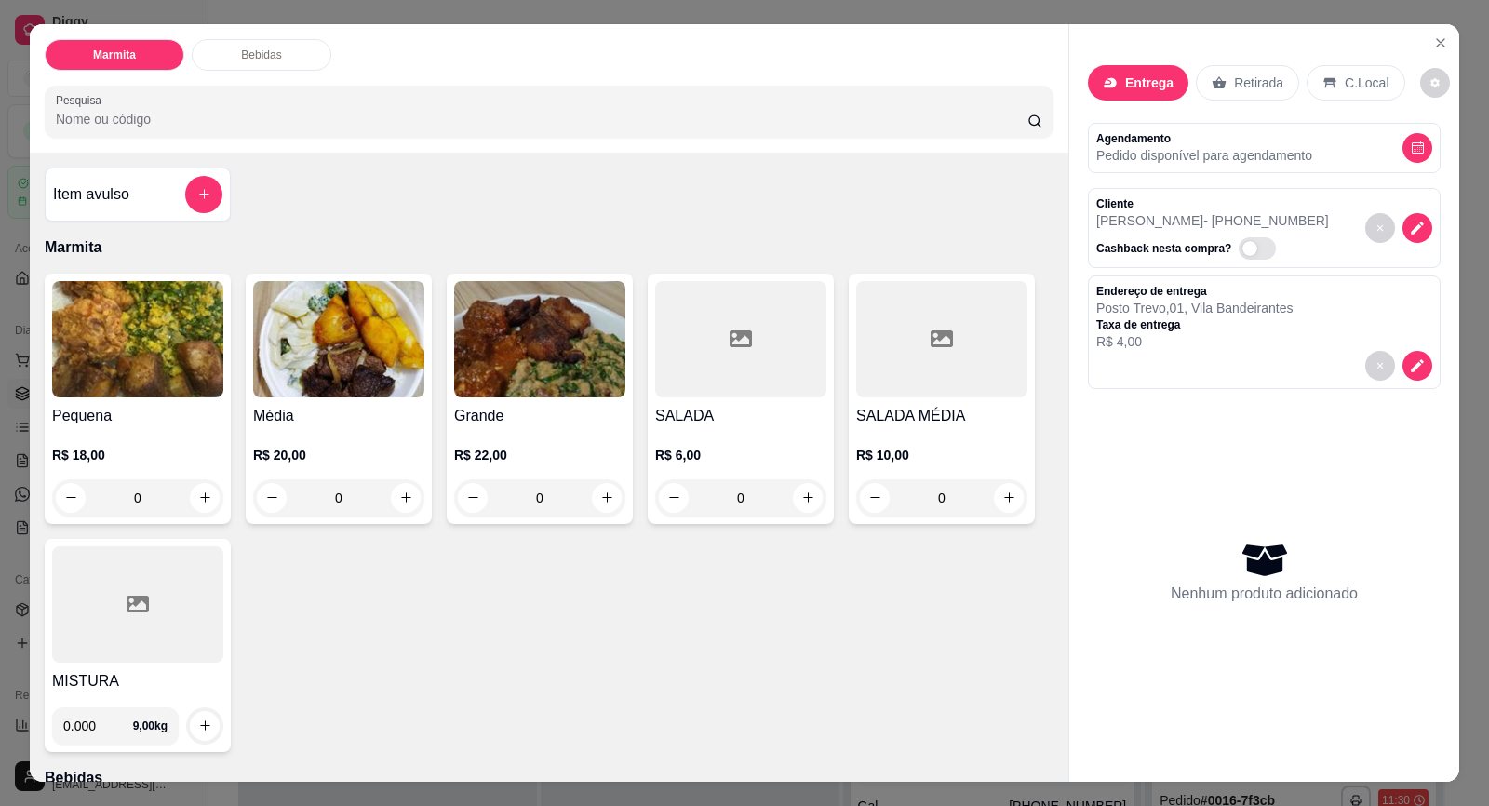
click at [149, 363] on img at bounding box center [137, 339] width 171 height 116
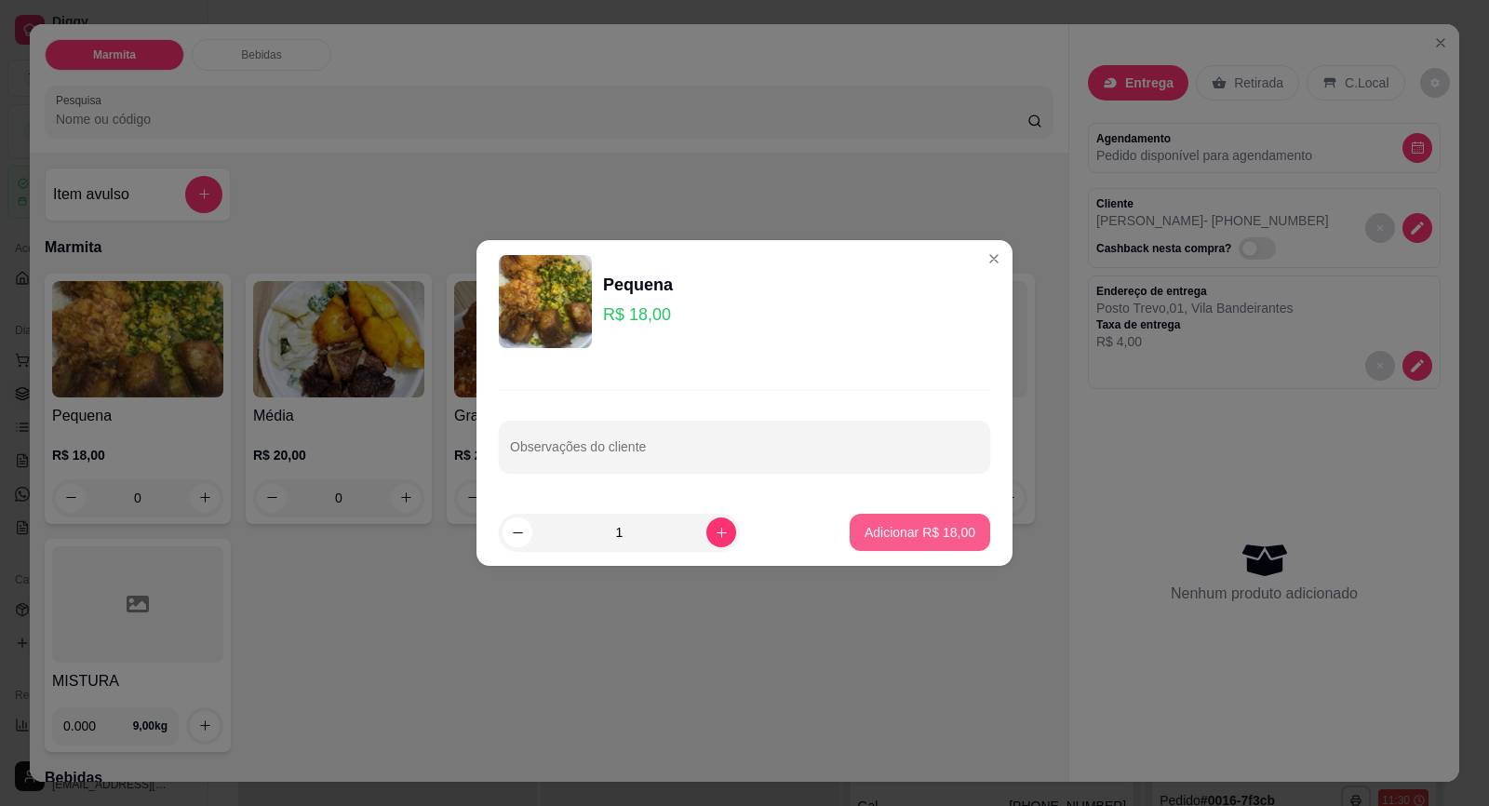
click at [925, 519] on button "Adicionar R$ 18,00" at bounding box center [920, 532] width 141 height 37
type input "1"
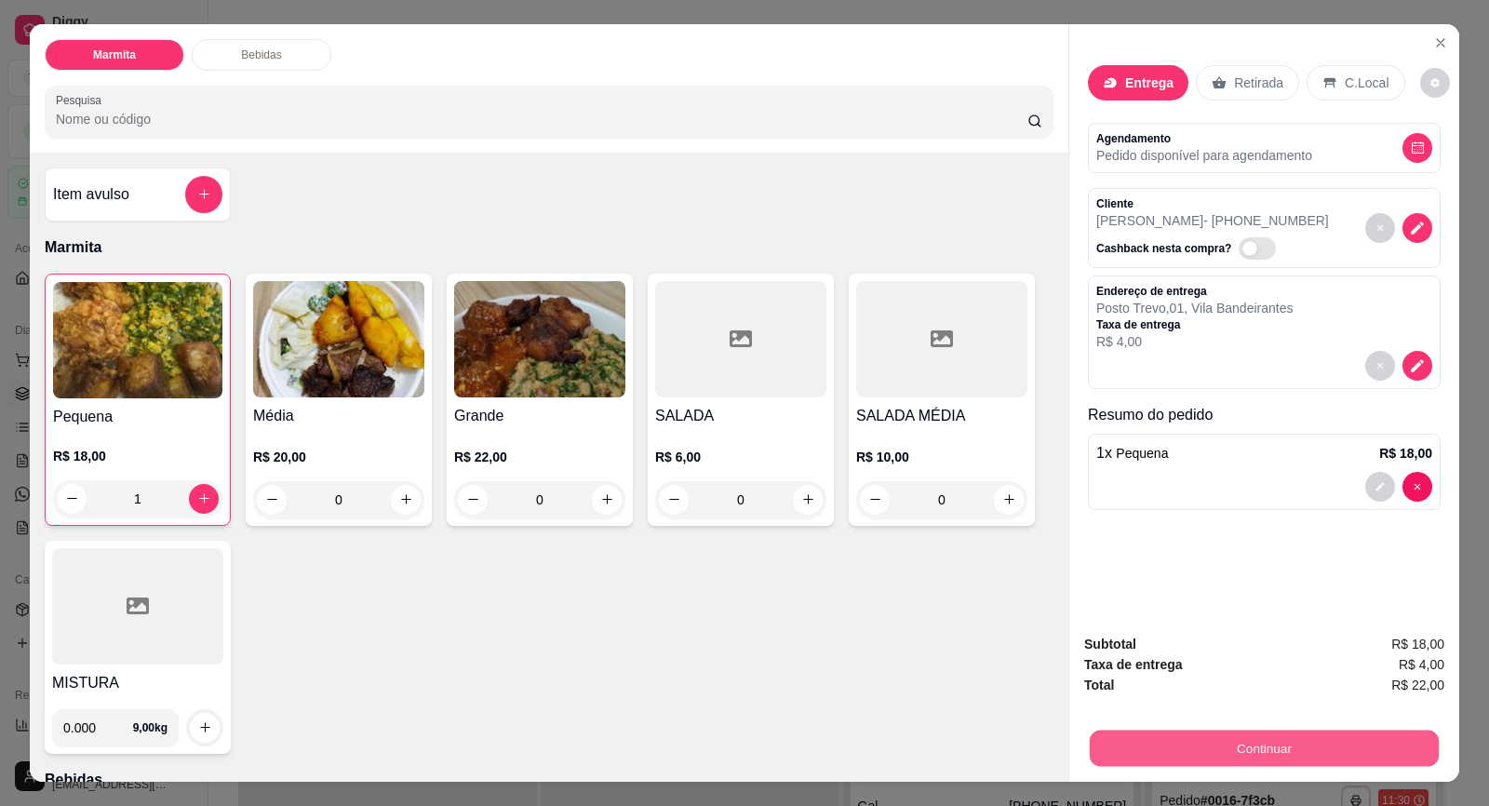
click at [1114, 732] on button "Continuar" at bounding box center [1264, 749] width 349 height 36
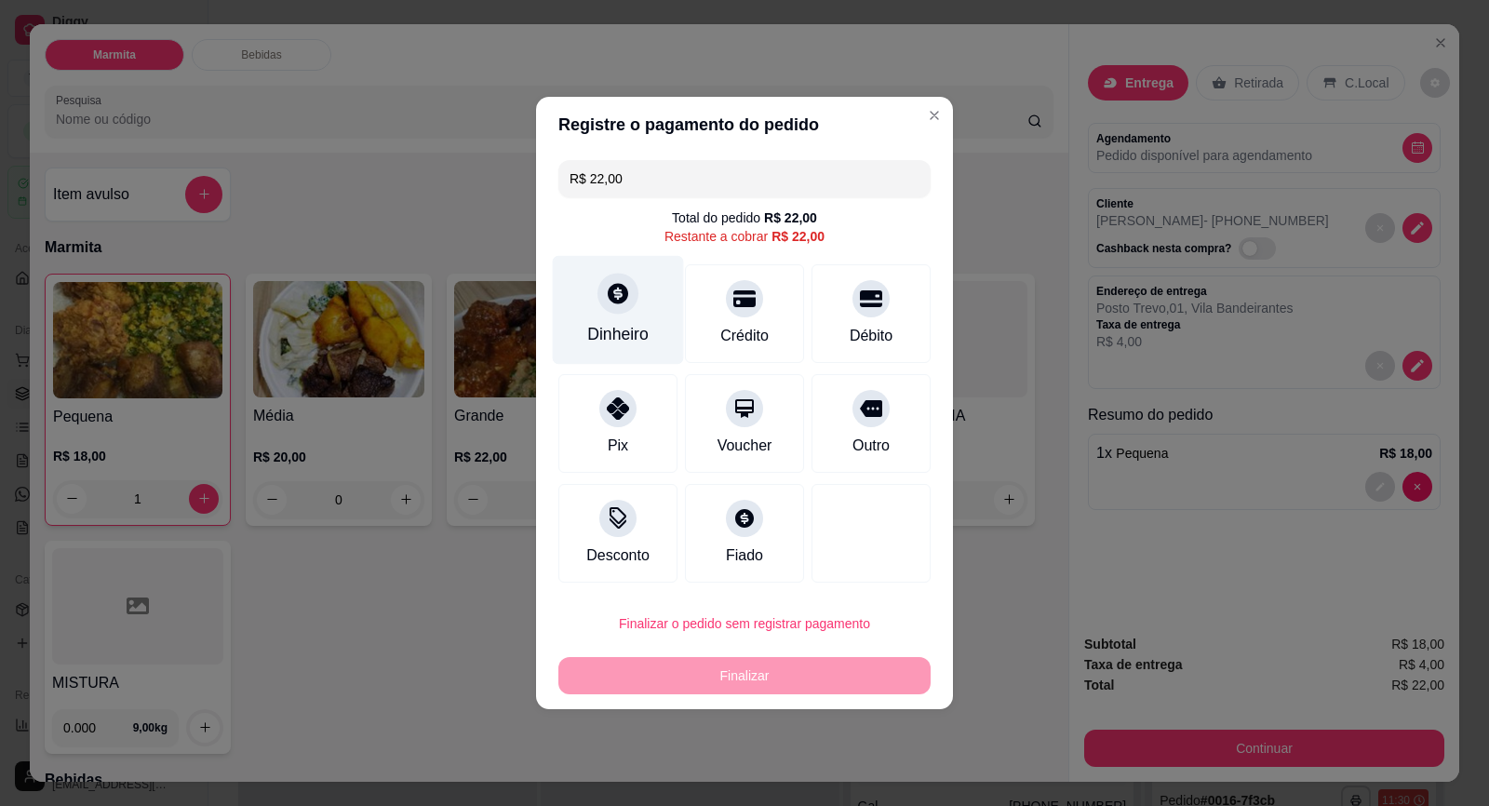
click at [625, 327] on div "Dinheiro" at bounding box center [617, 334] width 61 height 24
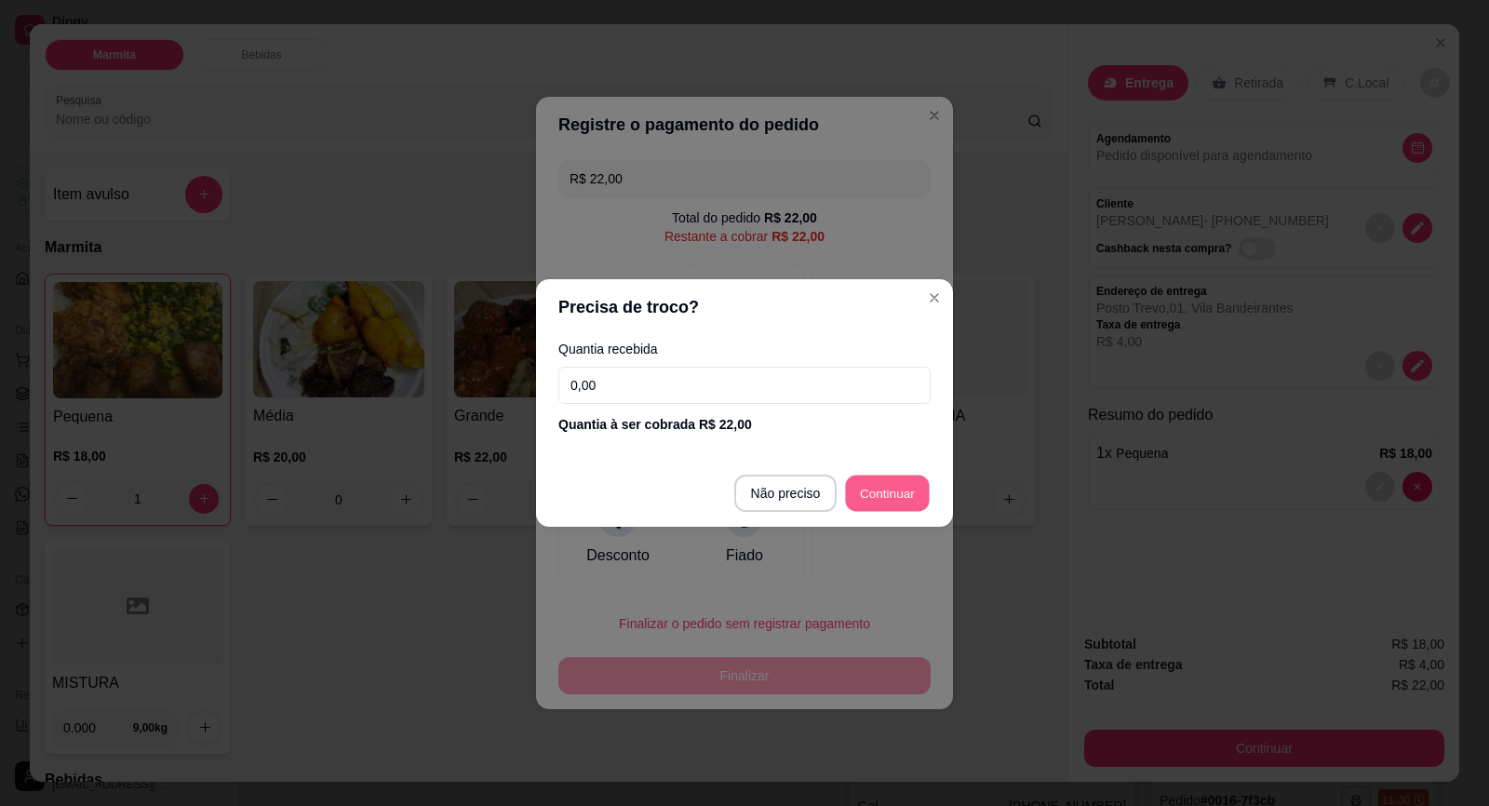
type input "R$ 0,00"
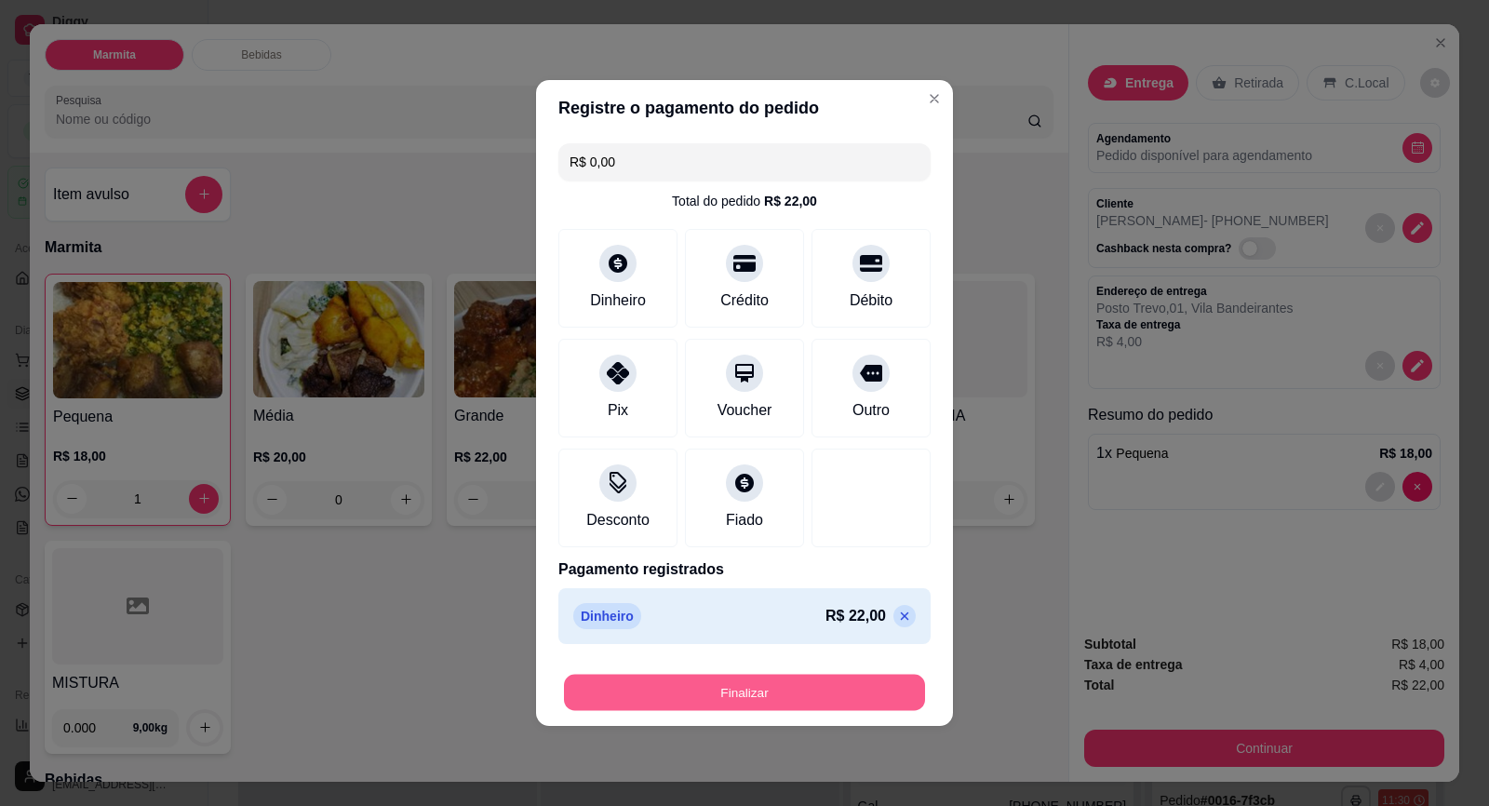
click at [808, 681] on button "Finalizar" at bounding box center [744, 693] width 361 height 36
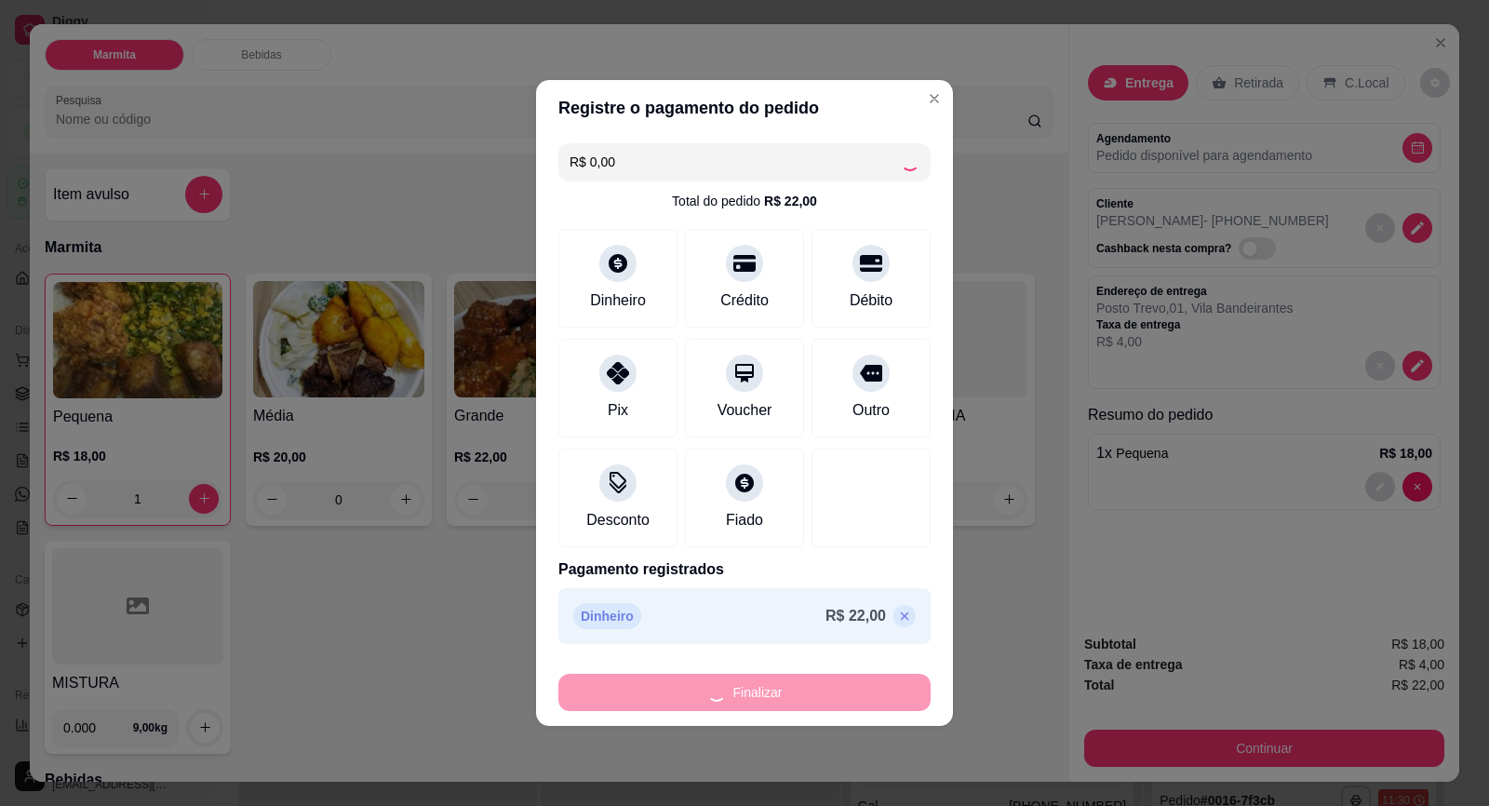
type input "0"
type input "-R$ 22,00"
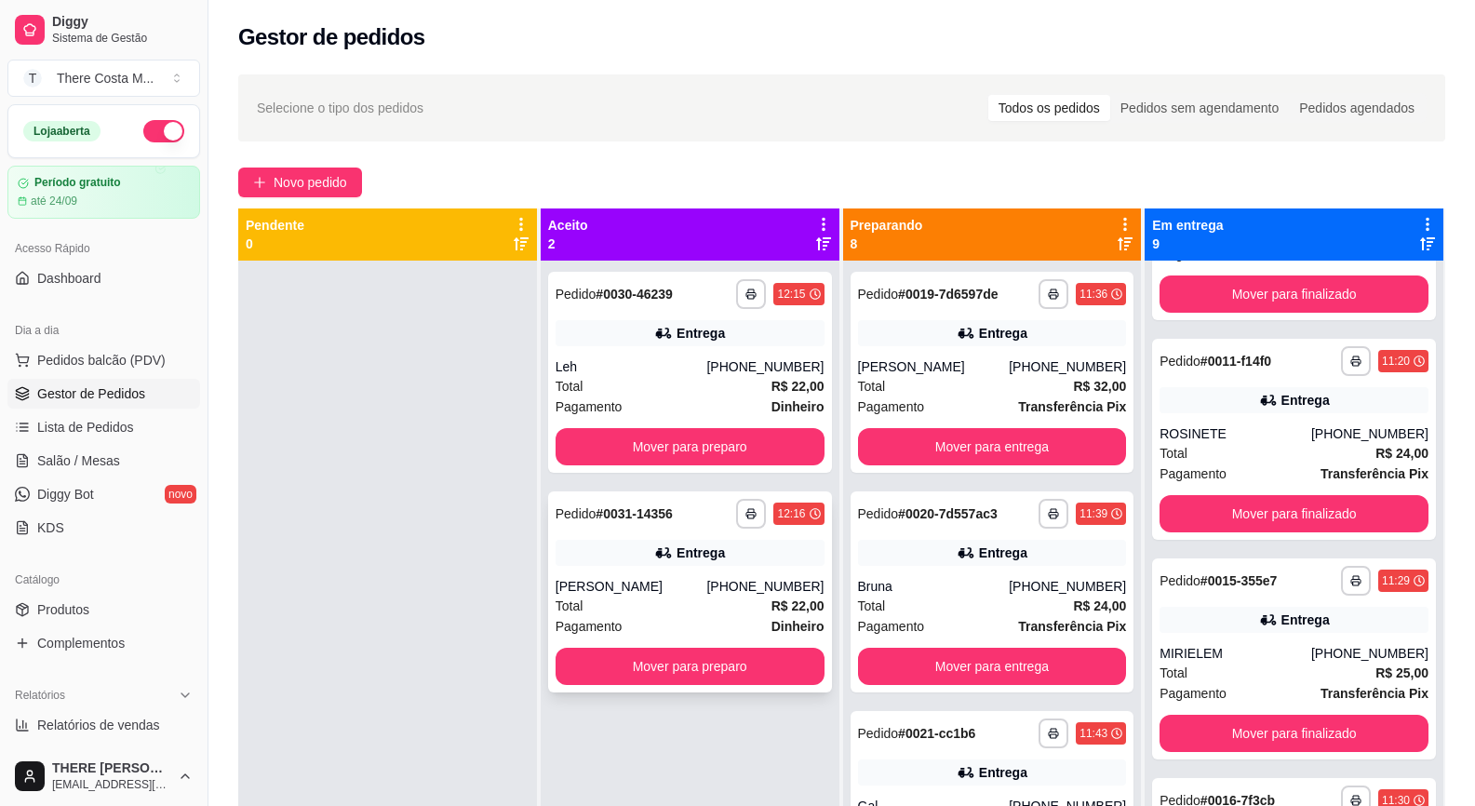
click at [700, 610] on div "Total R$ 22,00" at bounding box center [690, 606] width 269 height 20
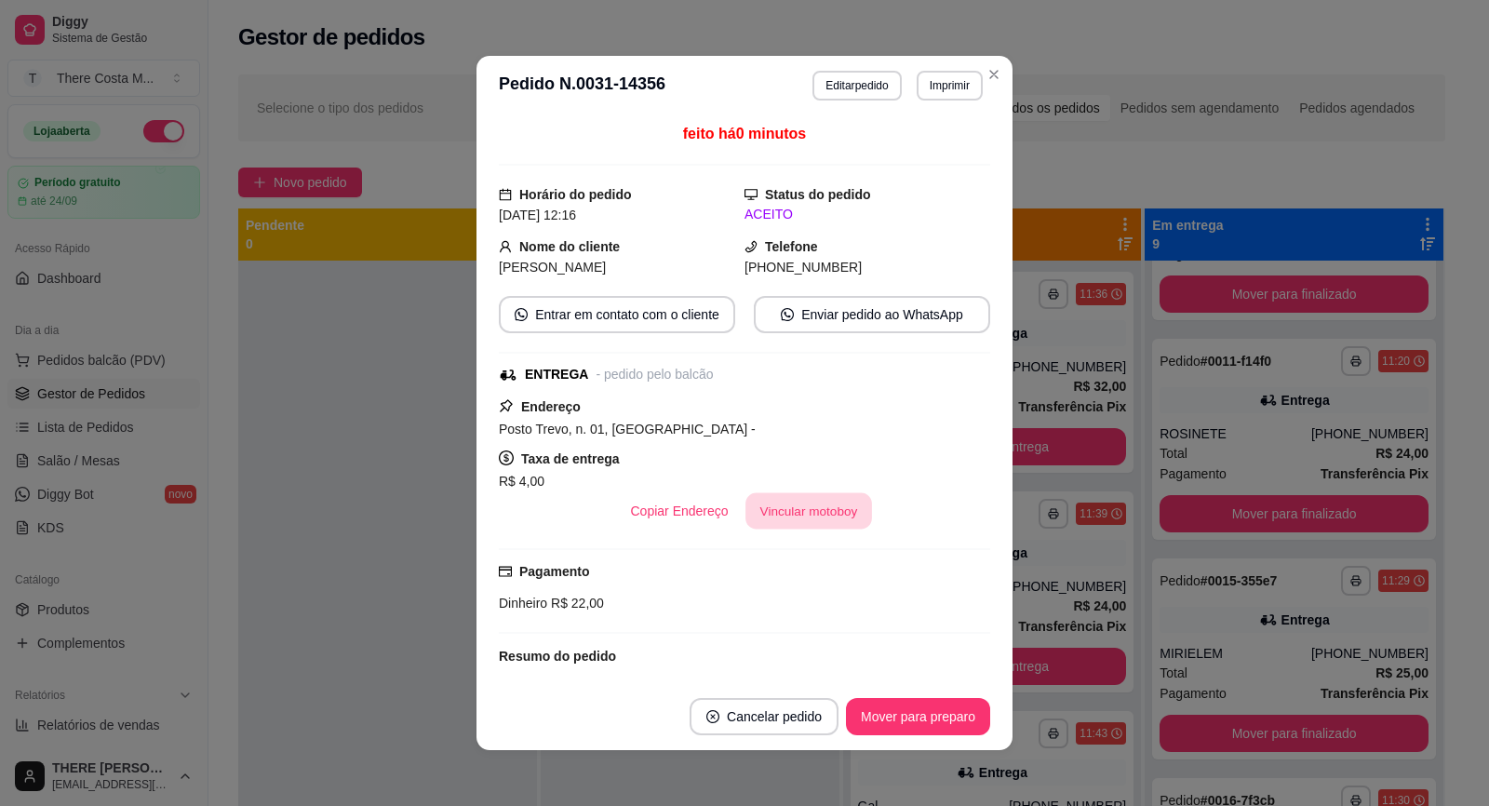
click at [759, 499] on button "Vincular motoboy" at bounding box center [808, 511] width 127 height 36
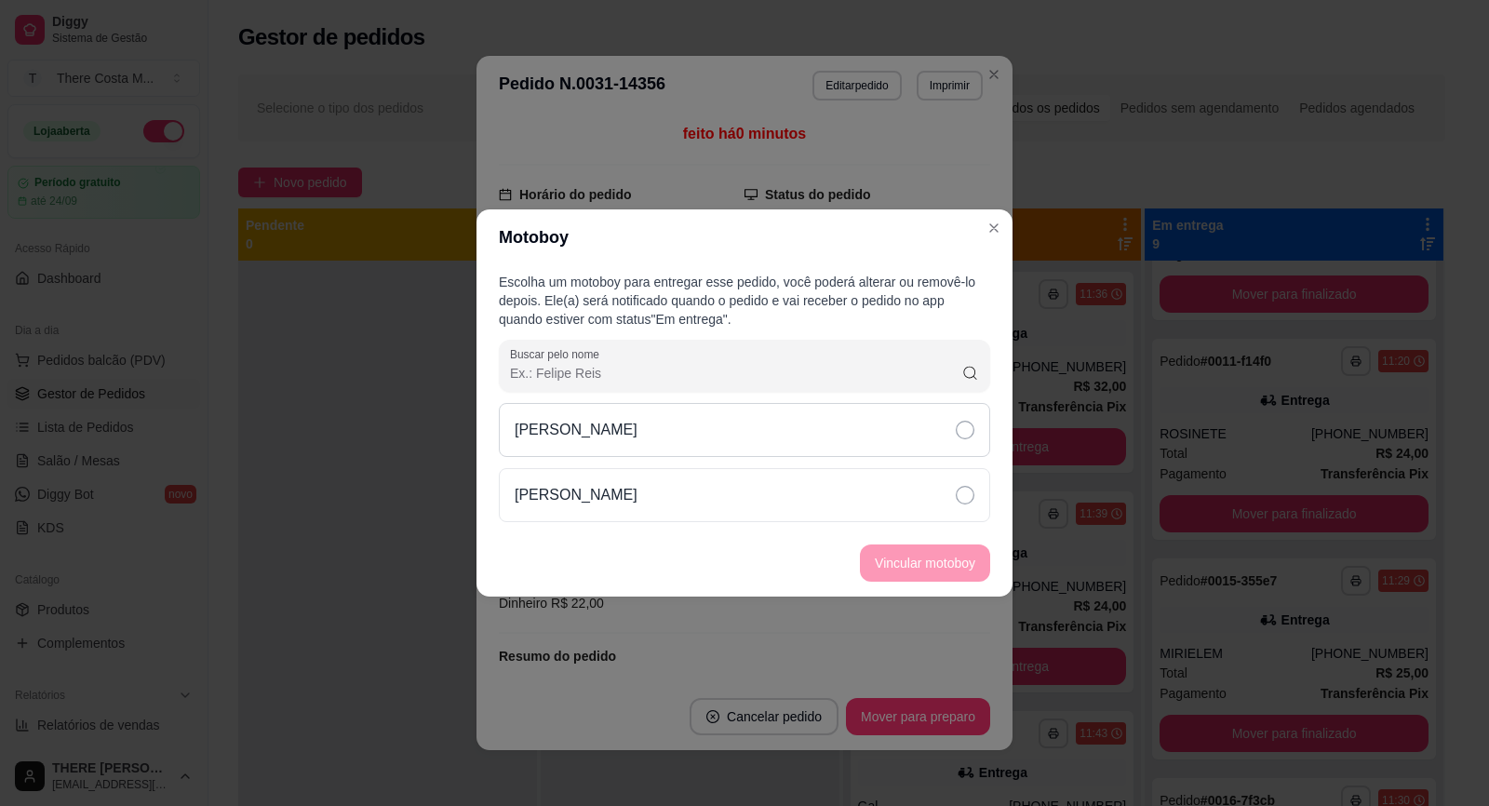
click at [789, 435] on div "[PERSON_NAME]" at bounding box center [744, 430] width 491 height 54
click at [968, 576] on button "Vincular motoboy" at bounding box center [925, 562] width 130 height 37
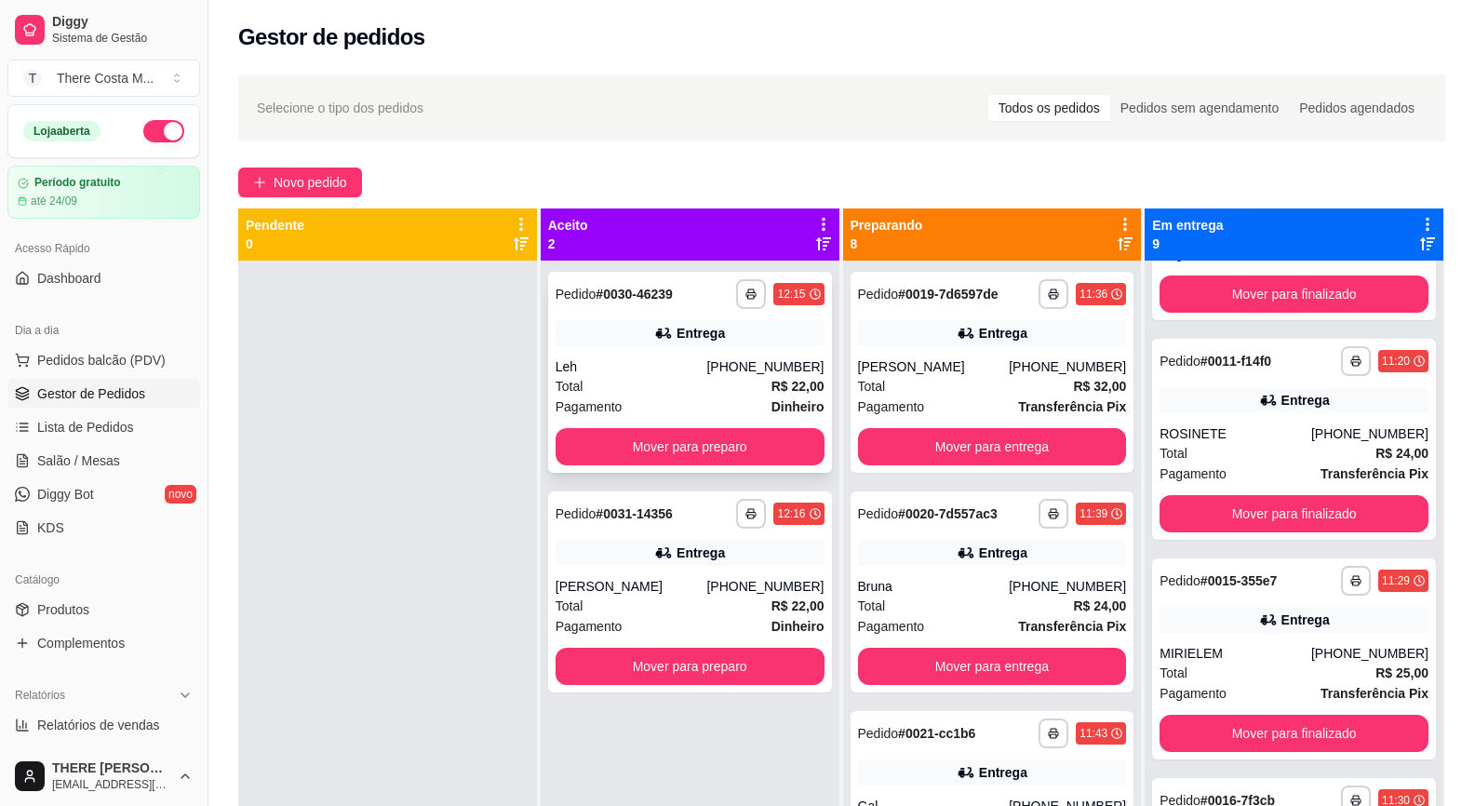
click at [628, 372] on div "Leh" at bounding box center [632, 366] width 152 height 19
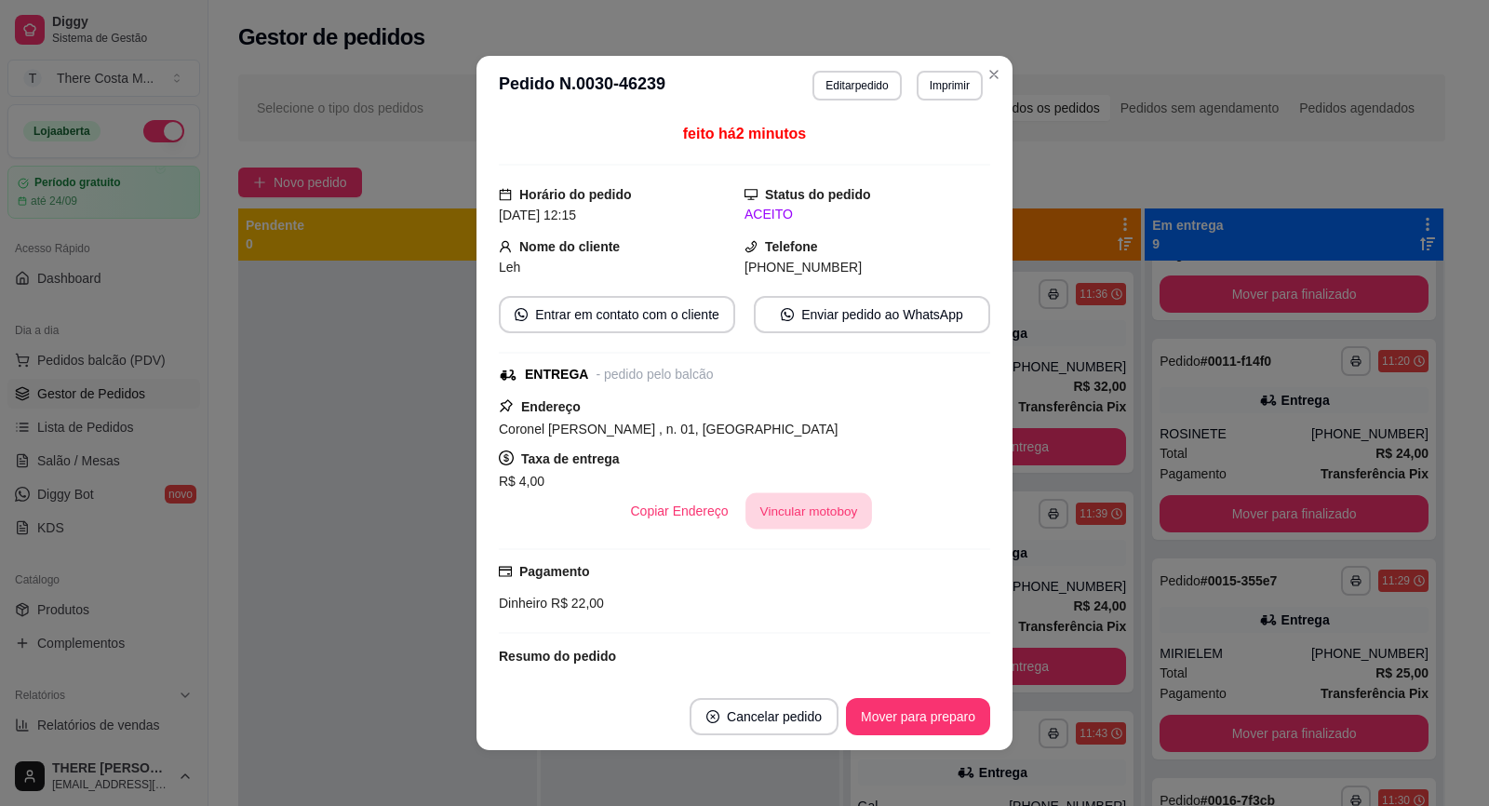
click at [804, 503] on button "Vincular motoboy" at bounding box center [808, 511] width 127 height 36
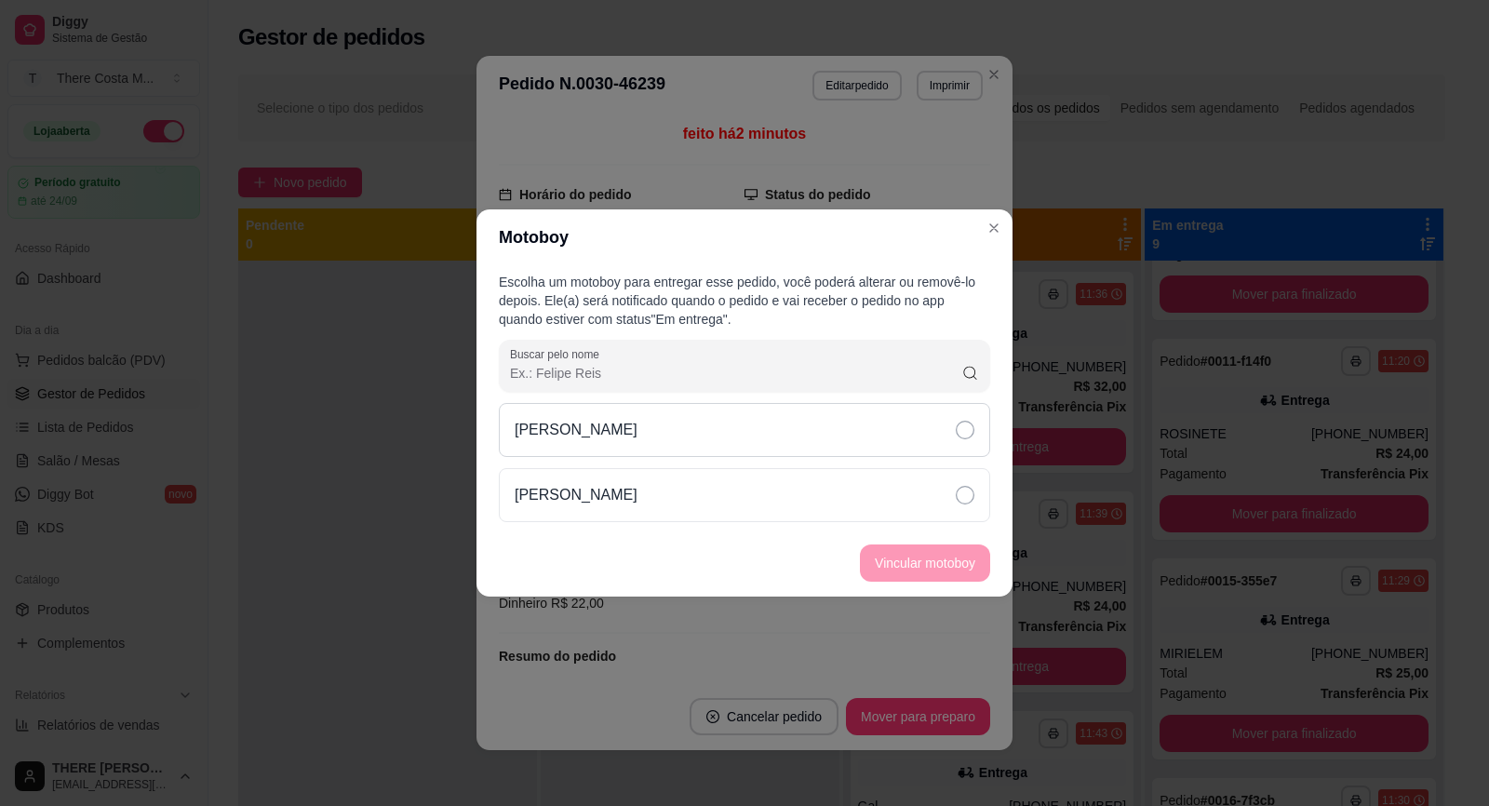
click at [900, 423] on div "[PERSON_NAME]" at bounding box center [744, 430] width 491 height 54
click at [936, 589] on footer "Vincular motoboy" at bounding box center [744, 563] width 536 height 67
click at [939, 570] on button "Vincular motoboy" at bounding box center [925, 563] width 127 height 36
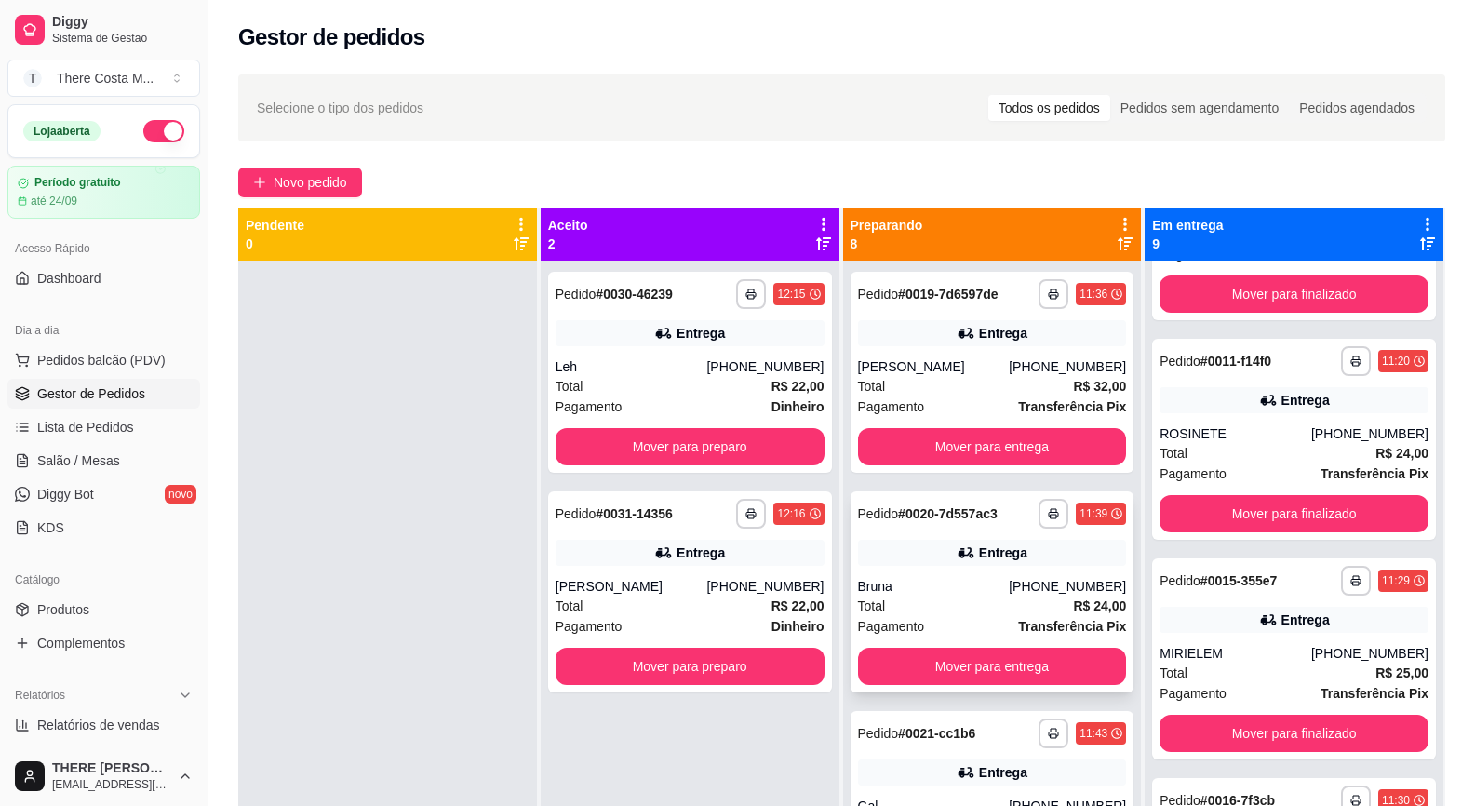
click at [999, 591] on div "Bruna" at bounding box center [934, 586] width 152 height 19
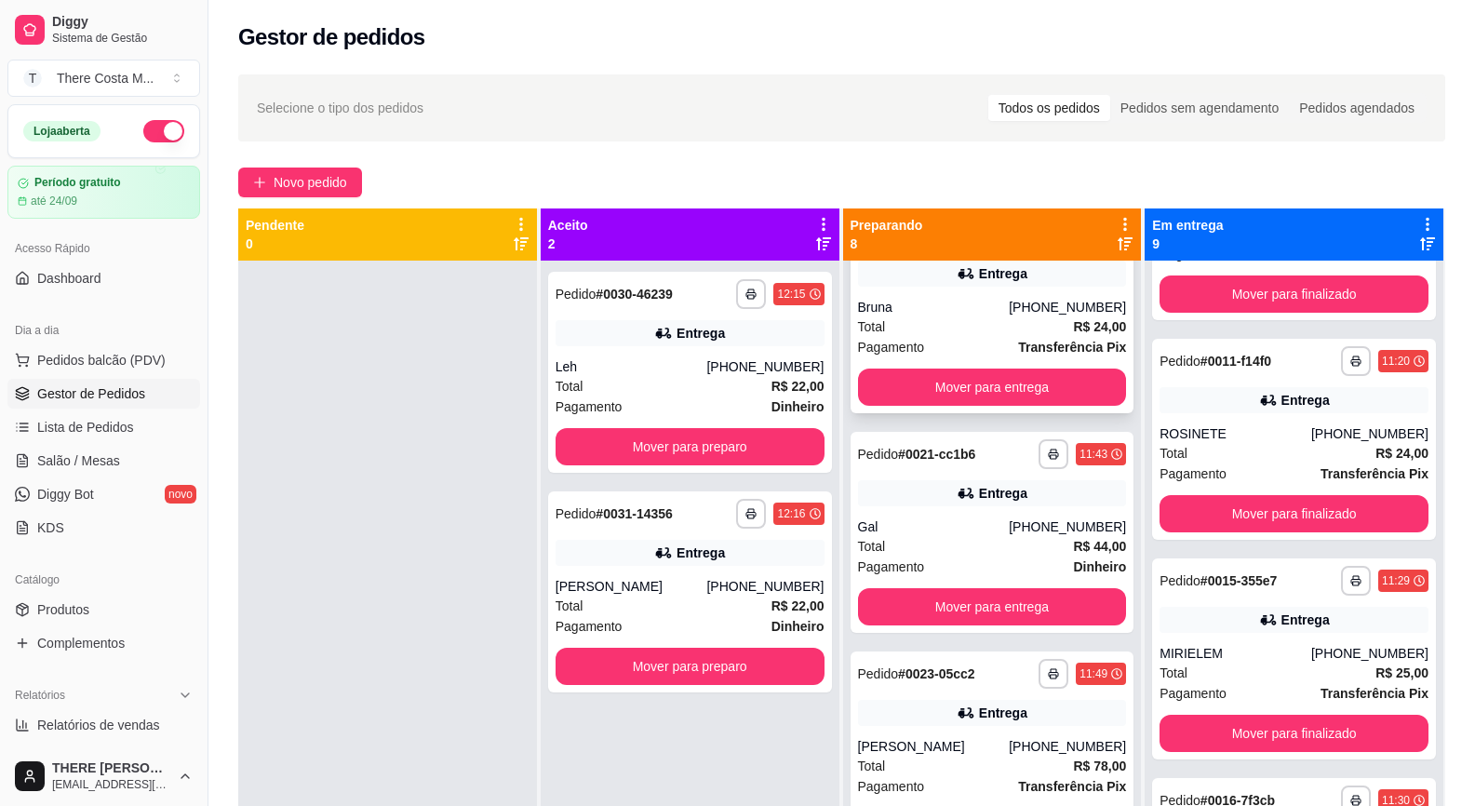
scroll to position [465, 0]
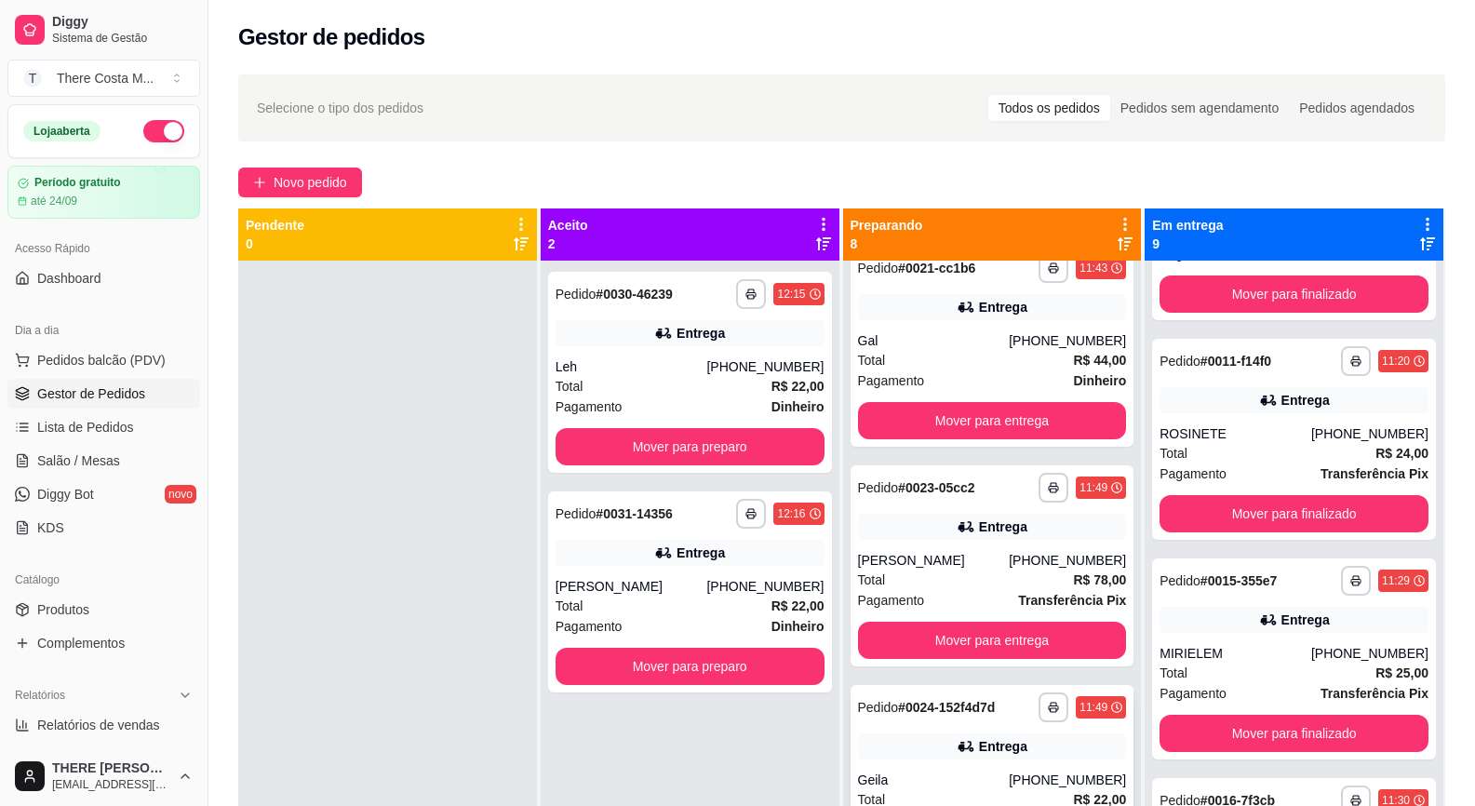
click at [935, 719] on div "**********" at bounding box center [992, 707] width 269 height 30
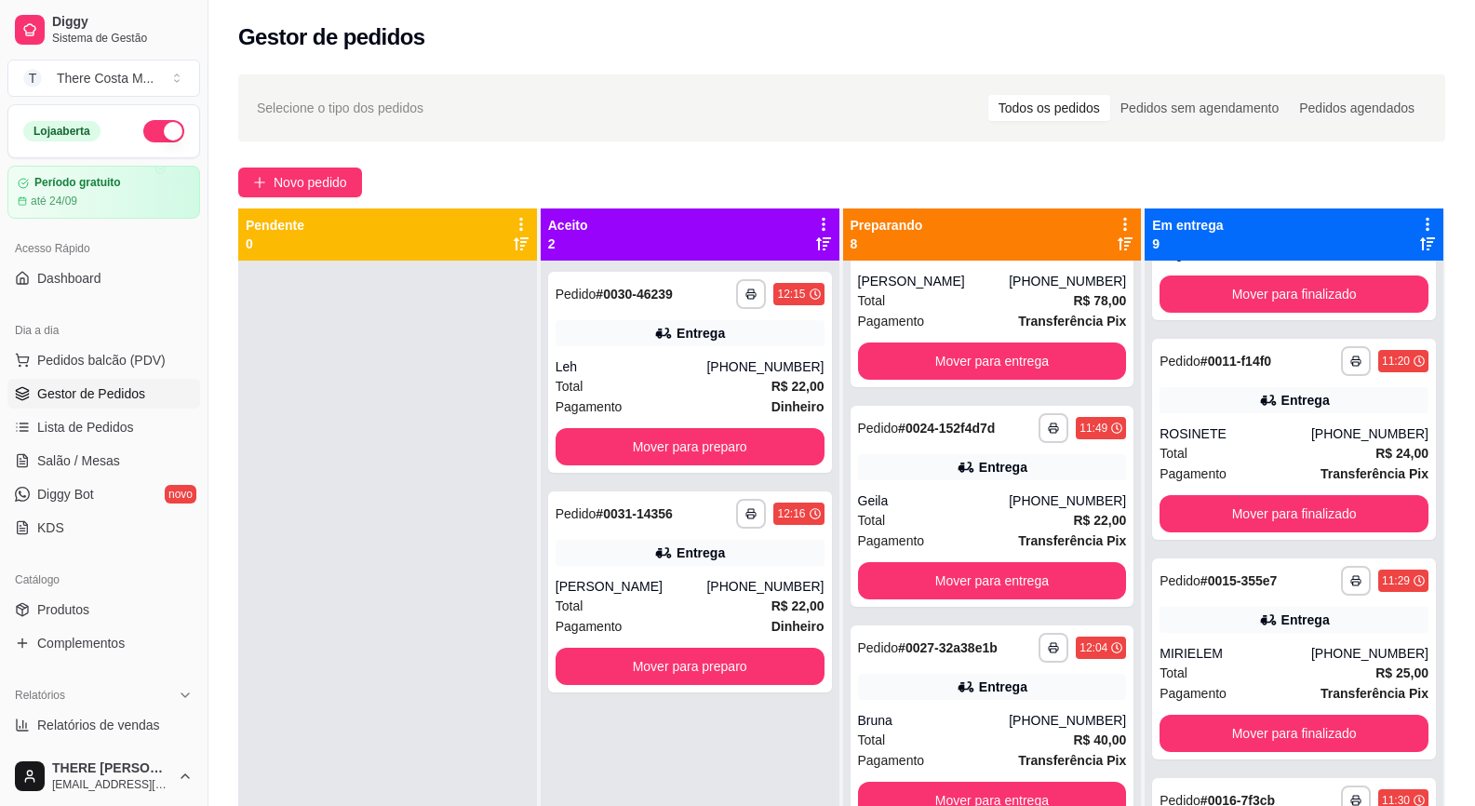
scroll to position [838, 0]
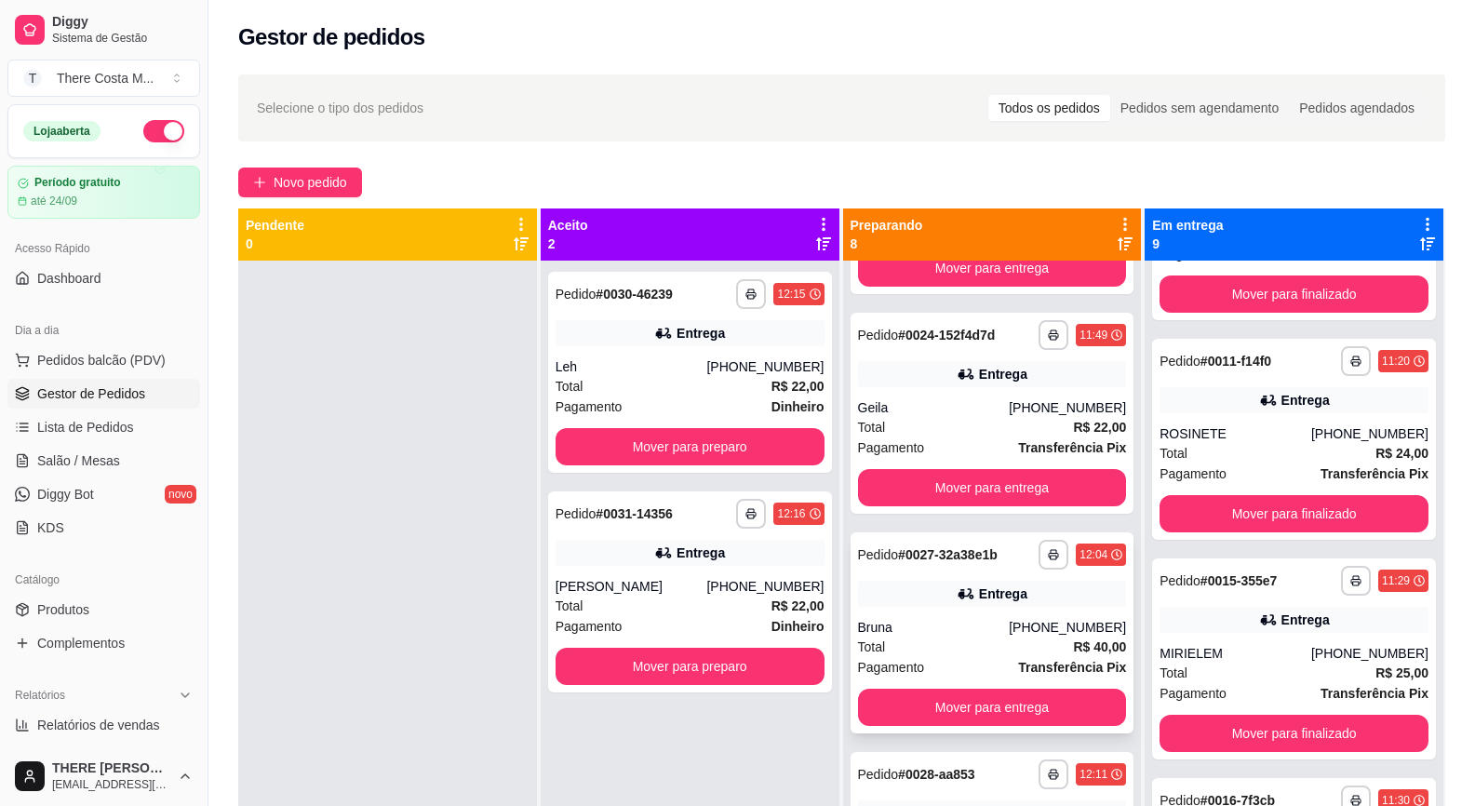
click at [932, 645] on div "Total R$ 40,00" at bounding box center [992, 647] width 269 height 20
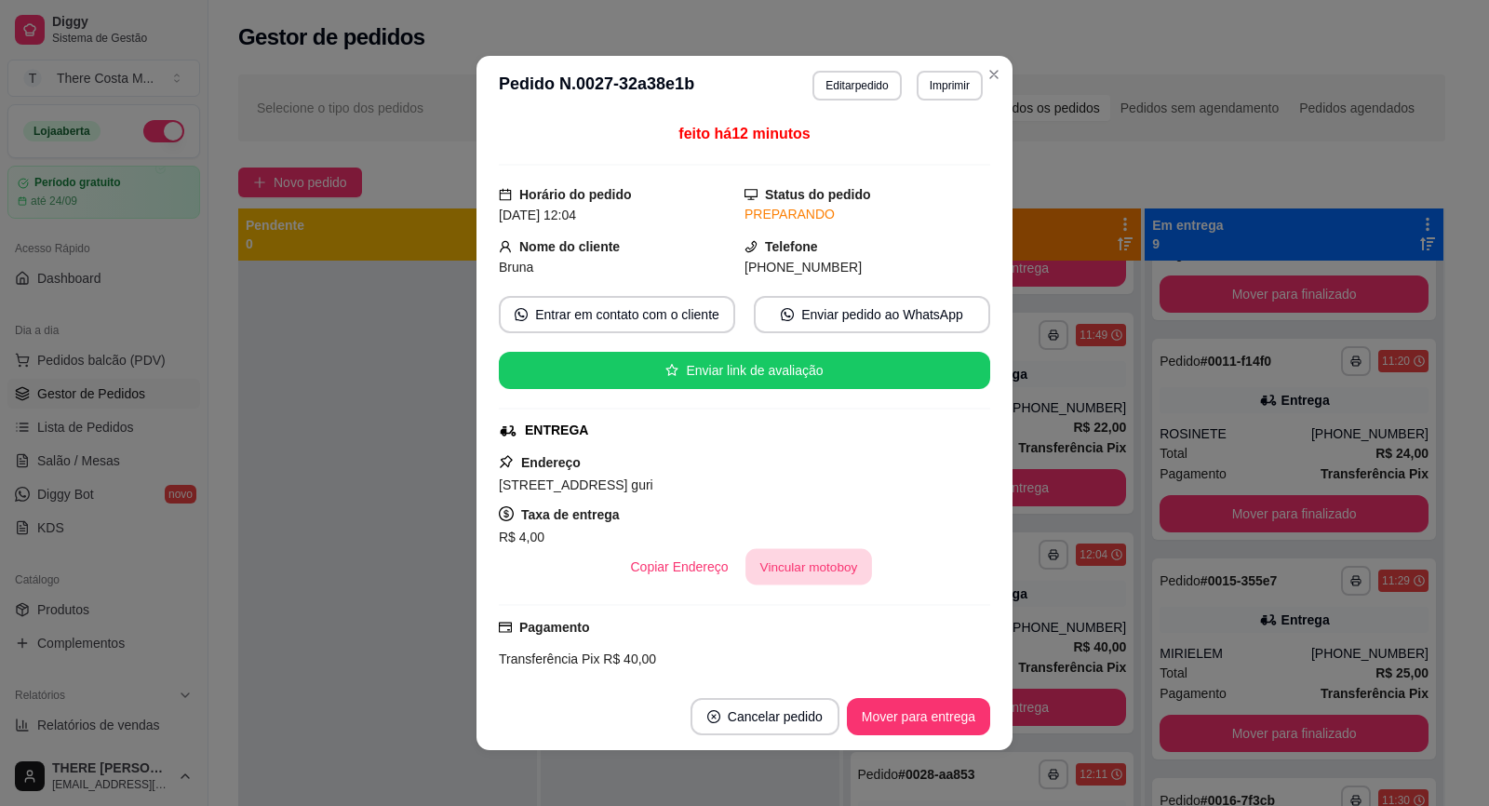
click at [771, 577] on button "Vincular motoboy" at bounding box center [808, 567] width 127 height 36
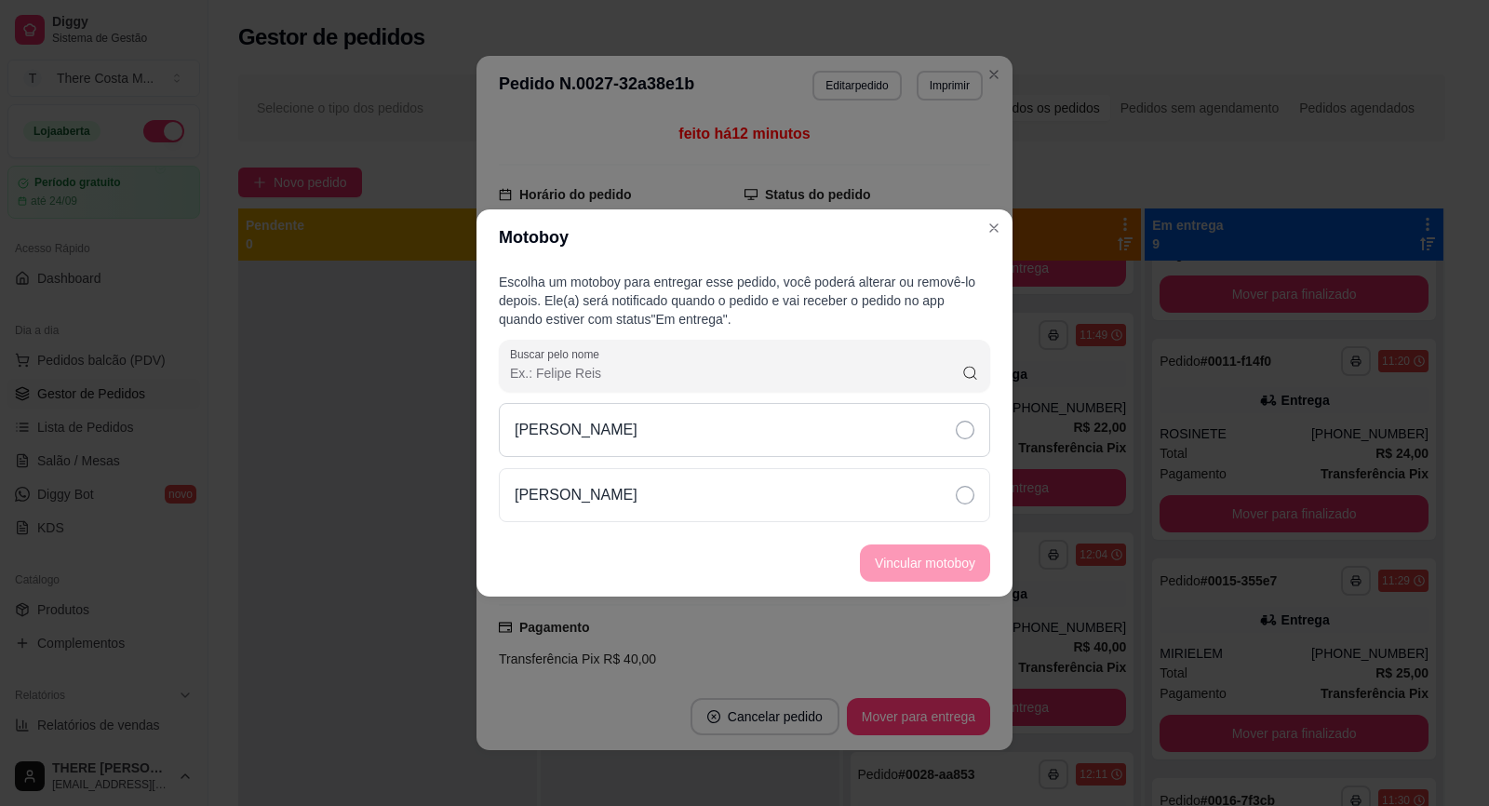
click at [916, 425] on div "[PERSON_NAME]" at bounding box center [744, 430] width 491 height 54
click at [934, 551] on button "Vincular motoboy" at bounding box center [925, 562] width 130 height 37
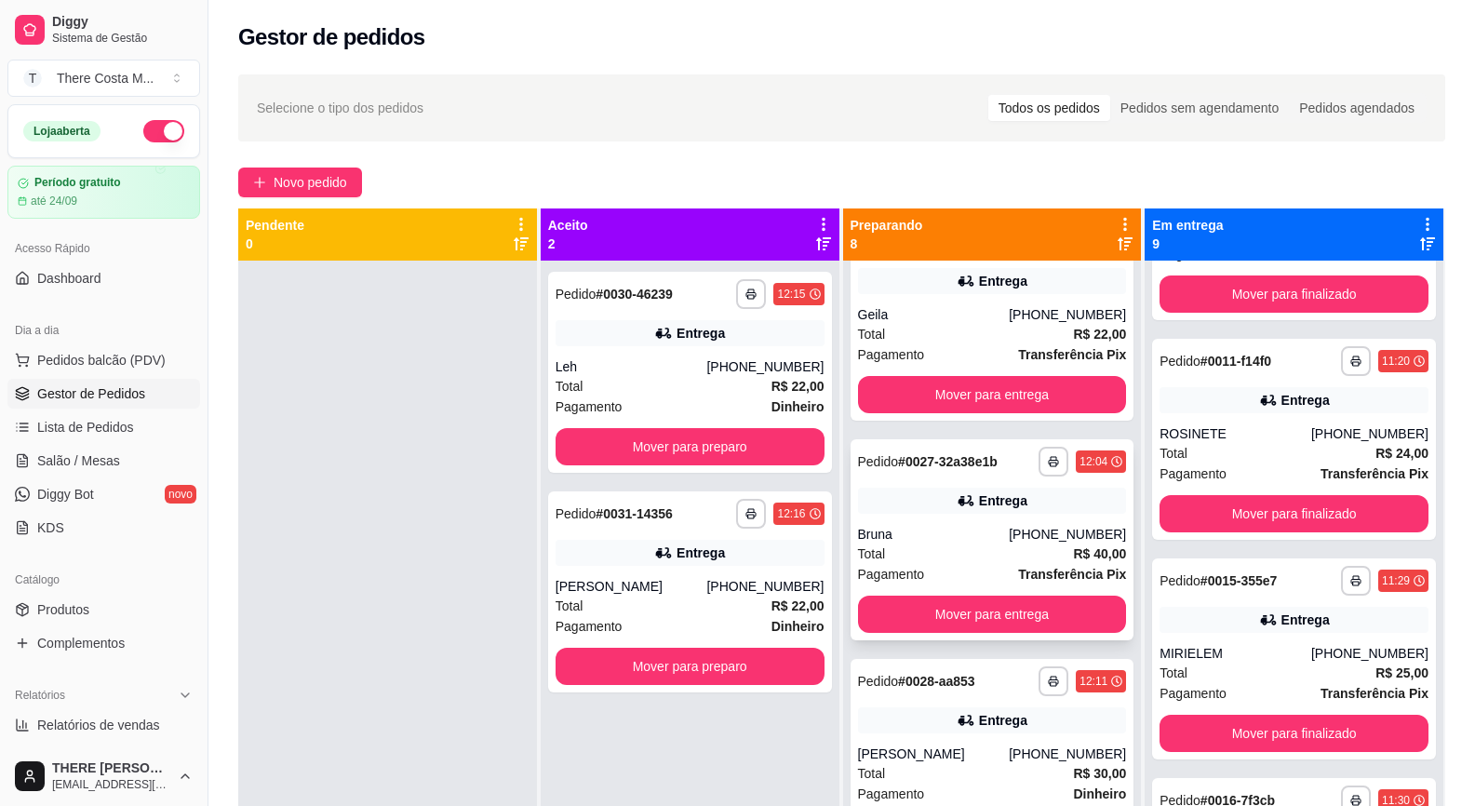
scroll to position [970, 0]
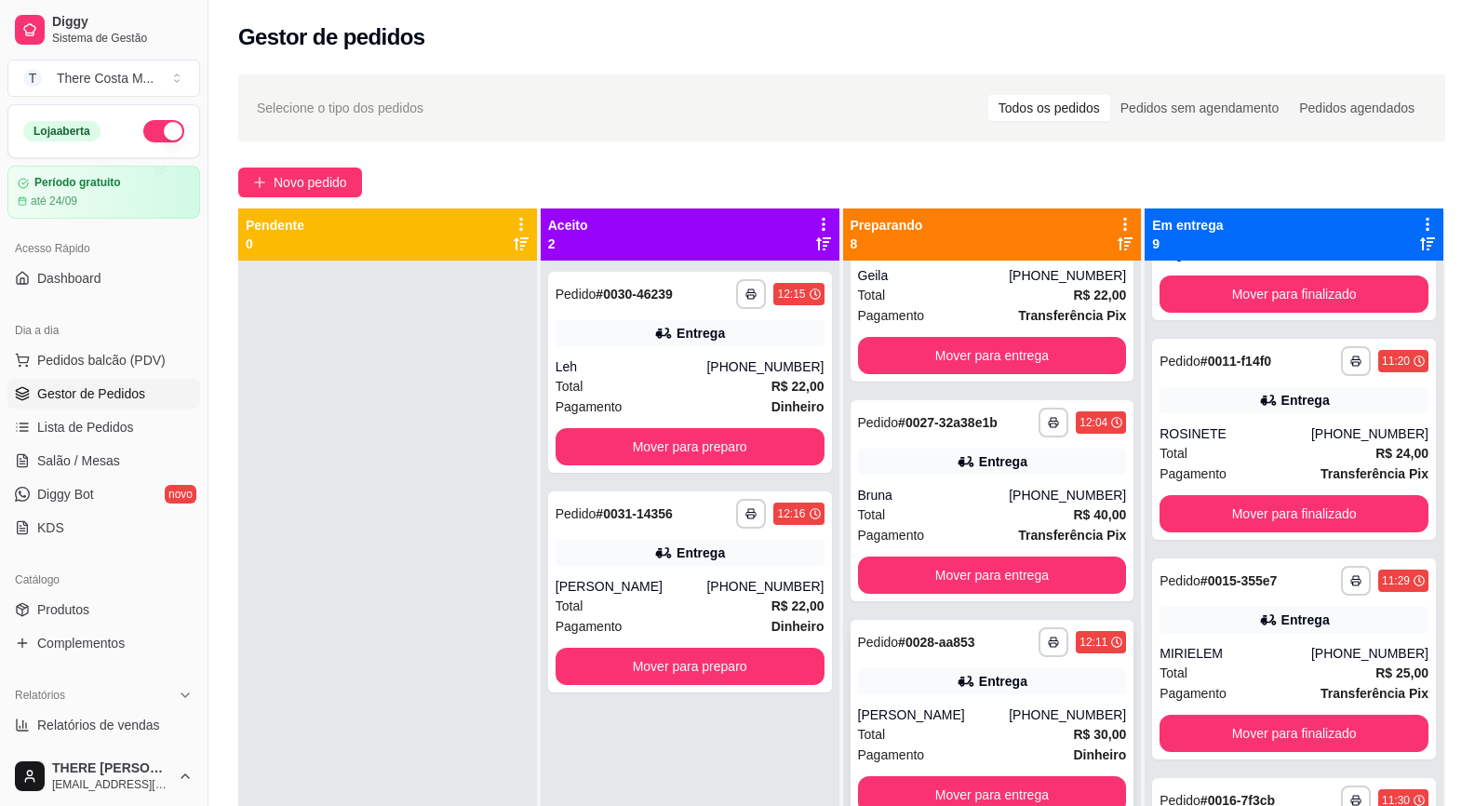
click at [934, 678] on div "Entrega" at bounding box center [992, 681] width 269 height 26
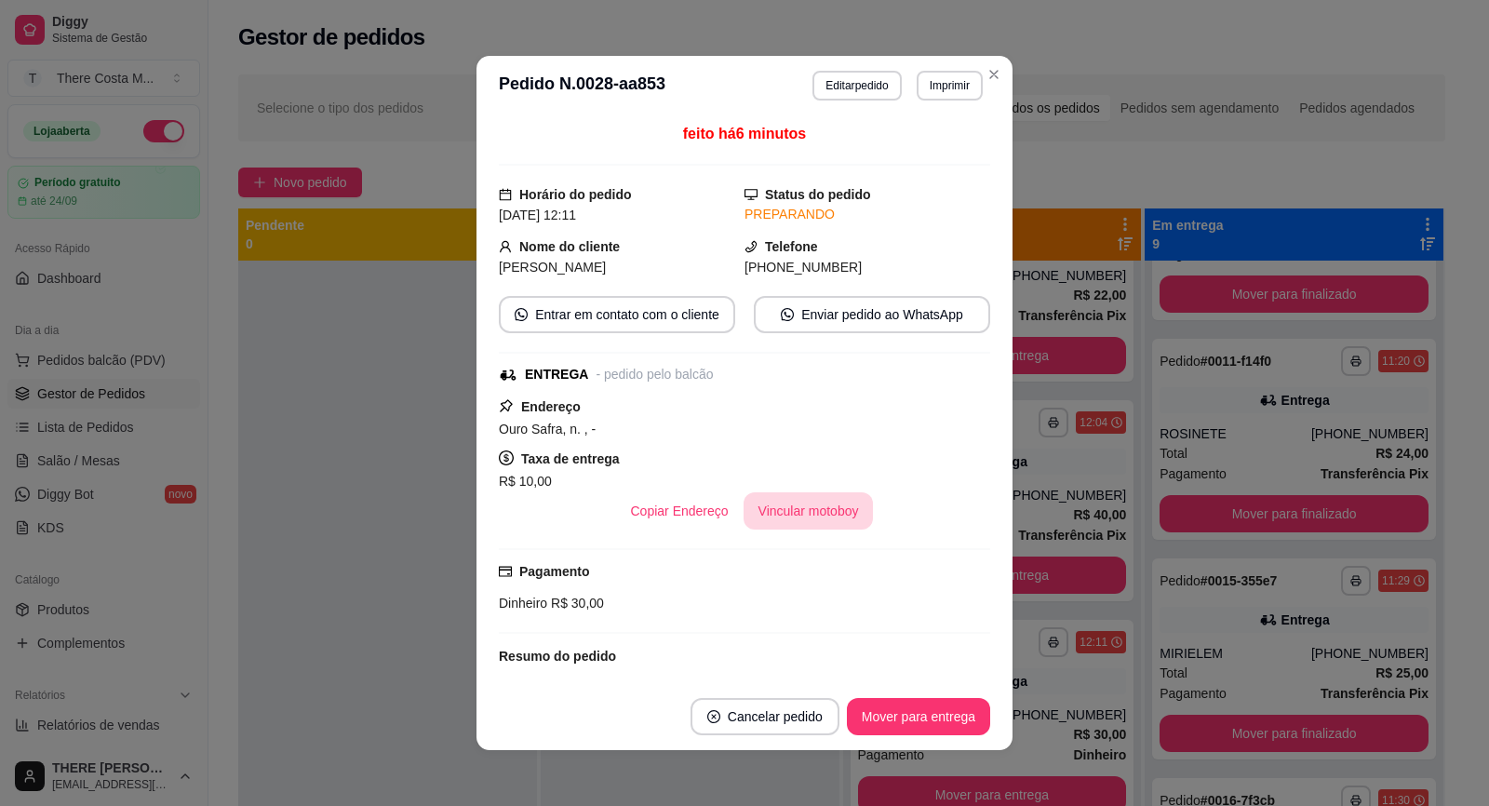
click at [792, 495] on button "Vincular motoboy" at bounding box center [809, 510] width 130 height 37
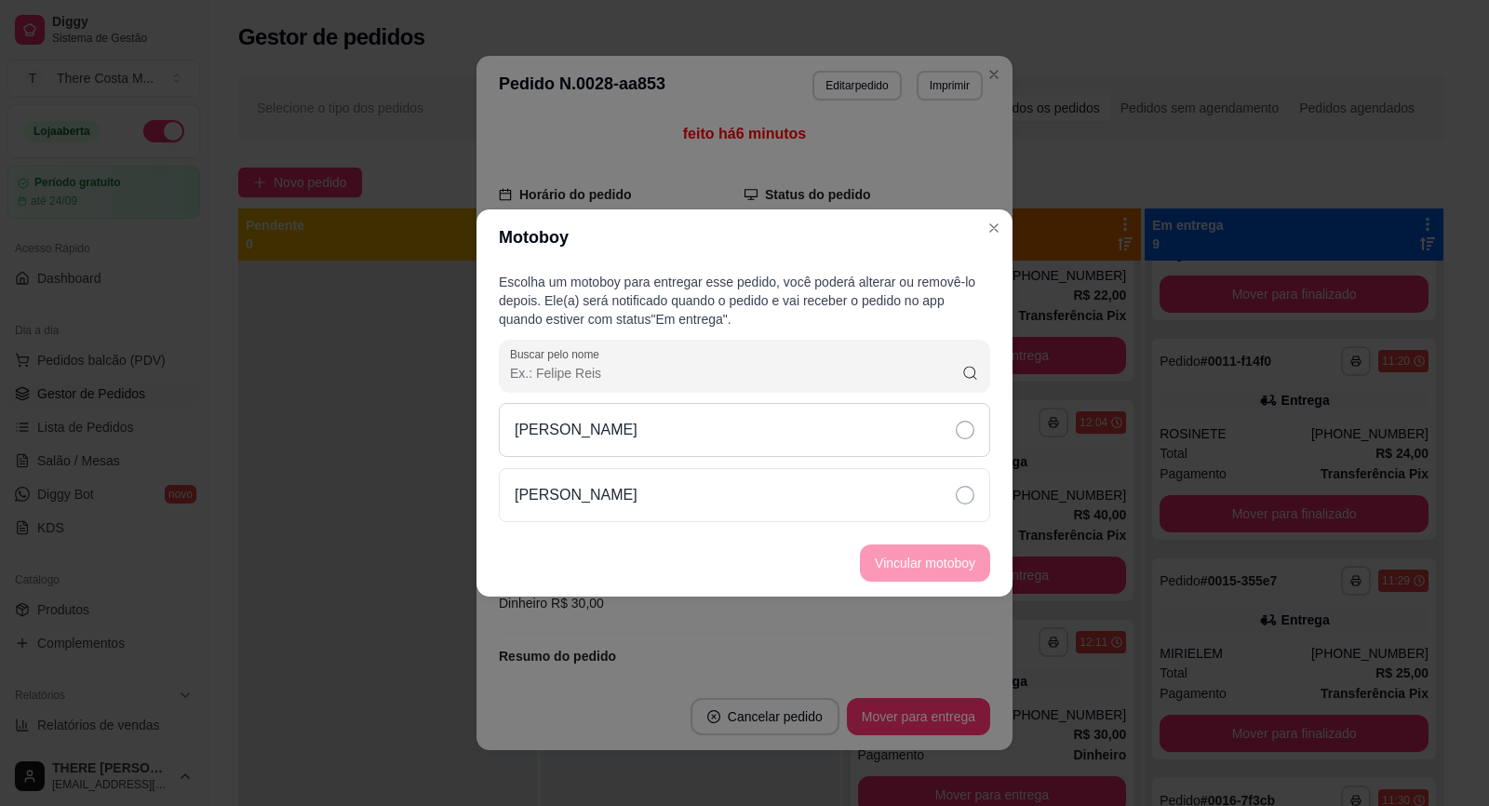
click at [867, 448] on div "[PERSON_NAME]" at bounding box center [744, 430] width 491 height 54
click at [952, 567] on button "Vincular motoboy" at bounding box center [925, 563] width 127 height 36
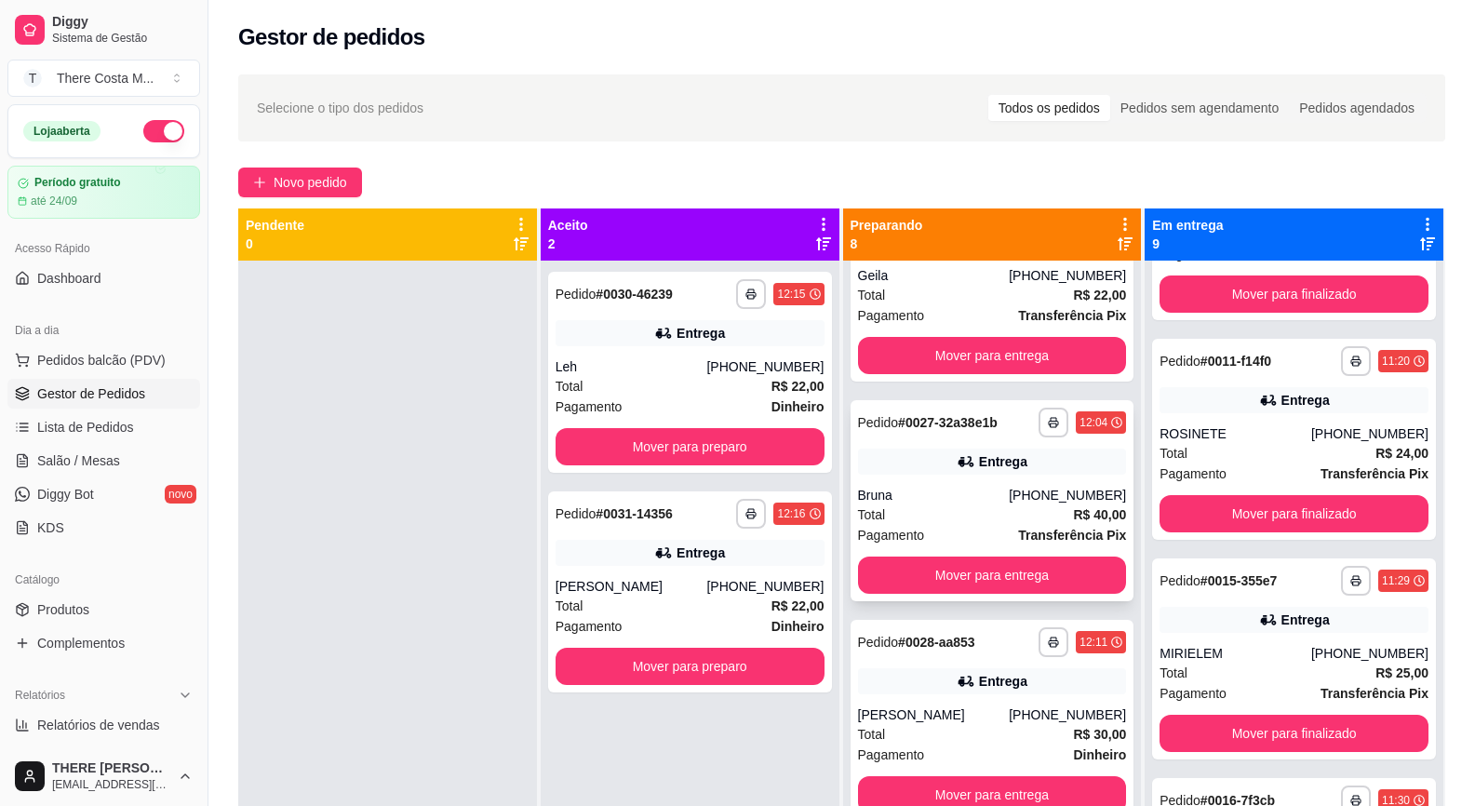
click at [972, 486] on div "Bruna" at bounding box center [934, 495] width 152 height 19
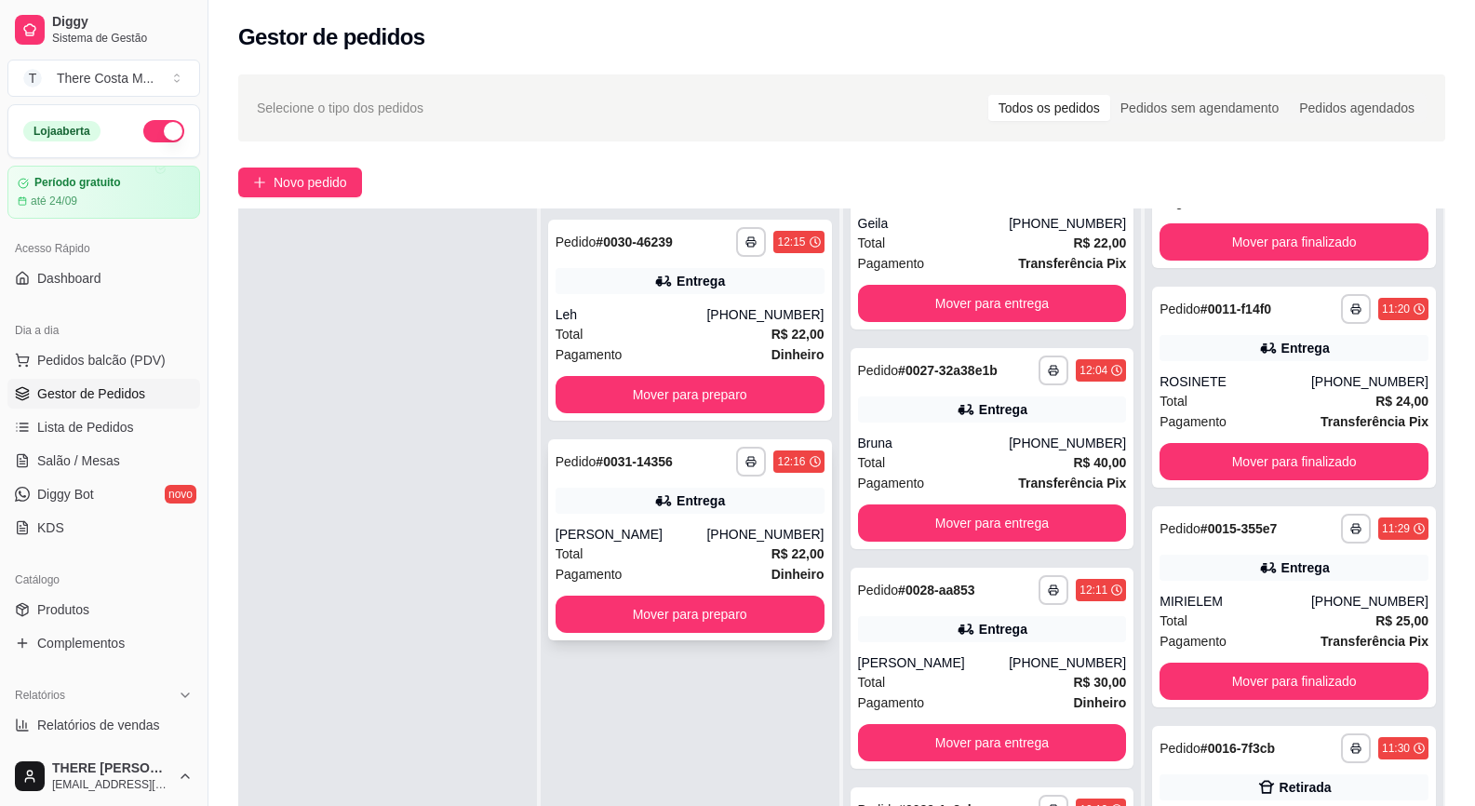
click at [662, 527] on div "[PERSON_NAME]" at bounding box center [632, 534] width 152 height 19
click at [653, 332] on div "Total R$ 22,00" at bounding box center [690, 334] width 269 height 20
click at [706, 605] on button "Mover para preparo" at bounding box center [689, 615] width 261 height 36
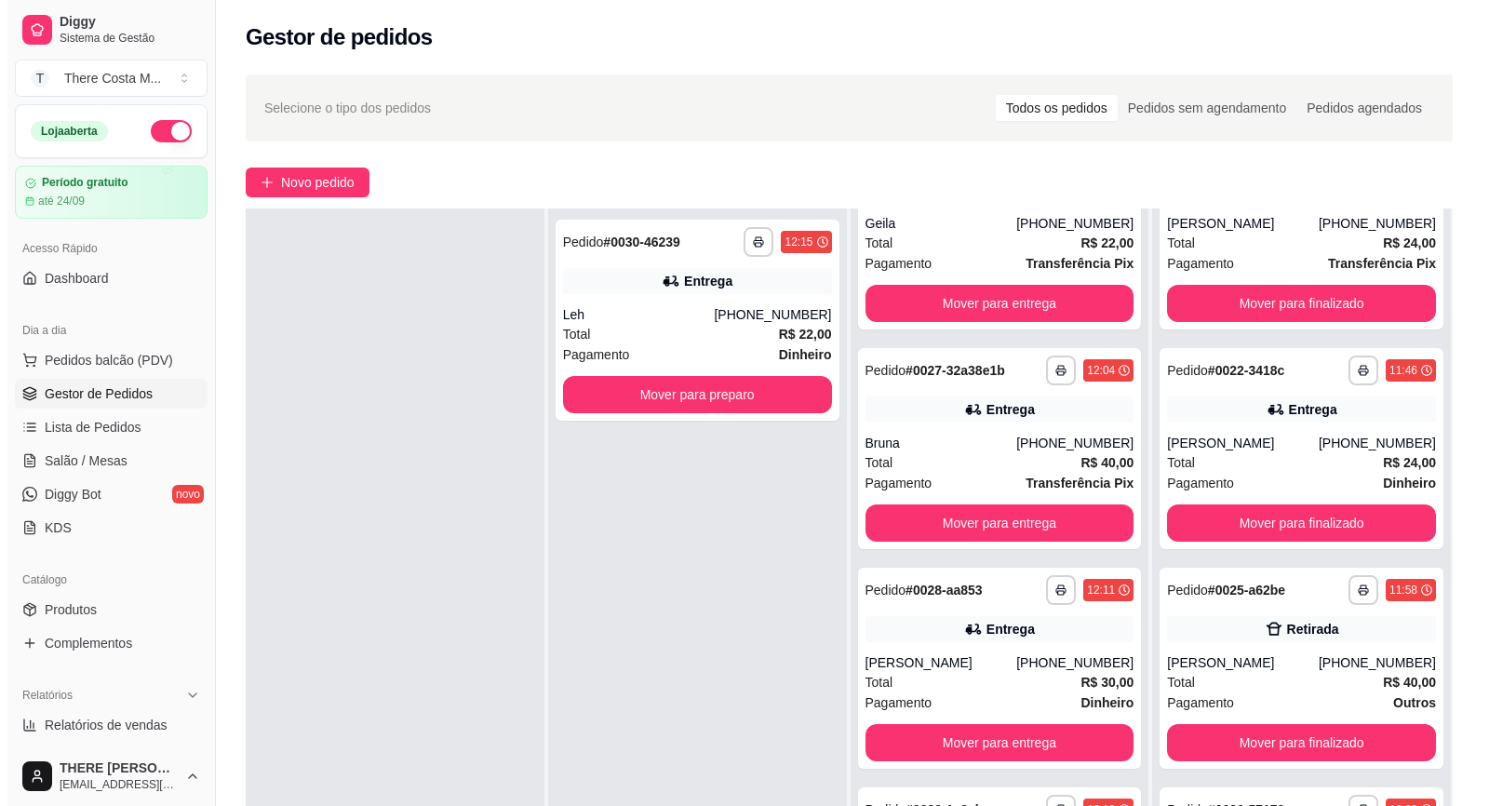
scroll to position [186, 0]
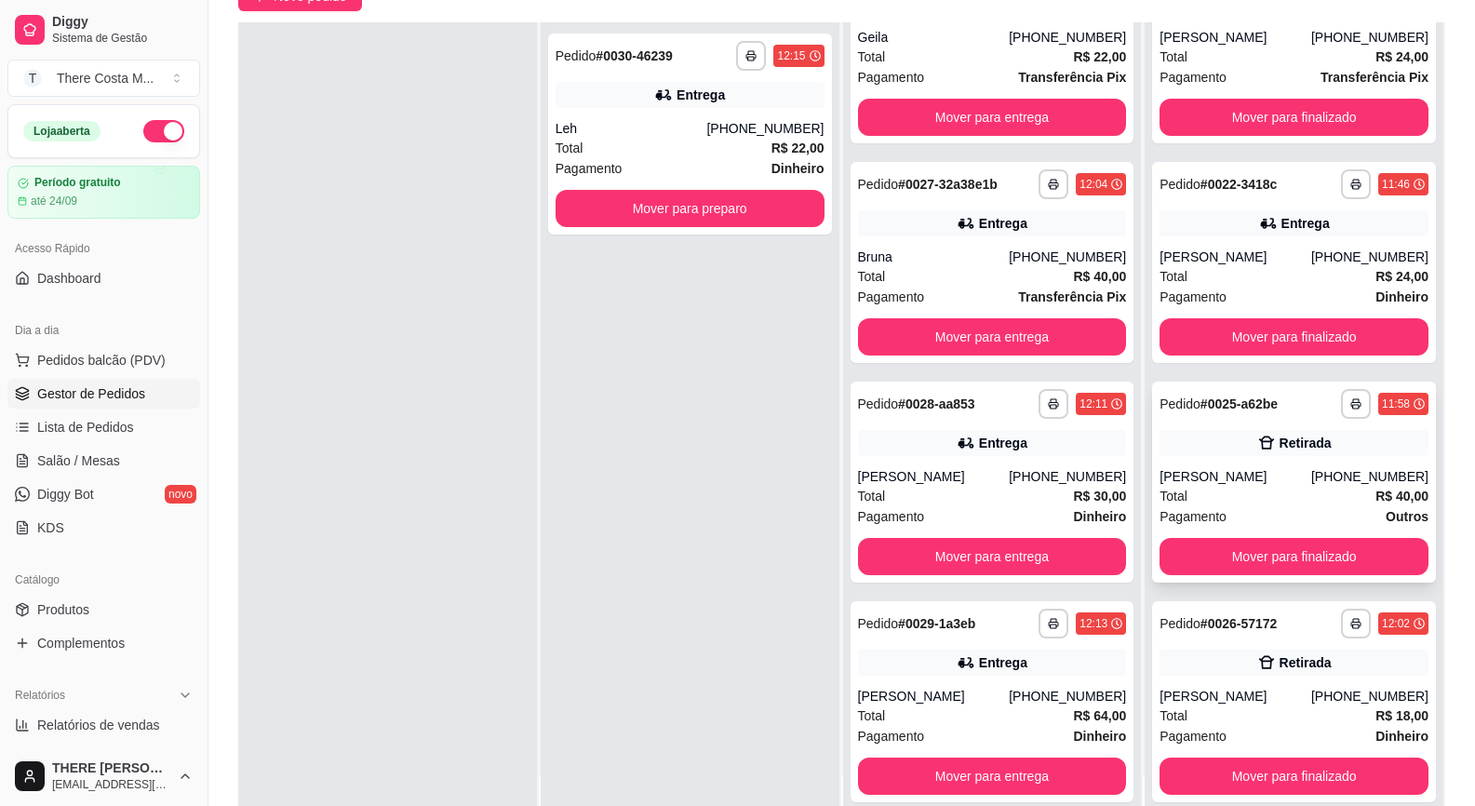
click at [1265, 500] on div "Total R$ 40,00" at bounding box center [1294, 496] width 269 height 20
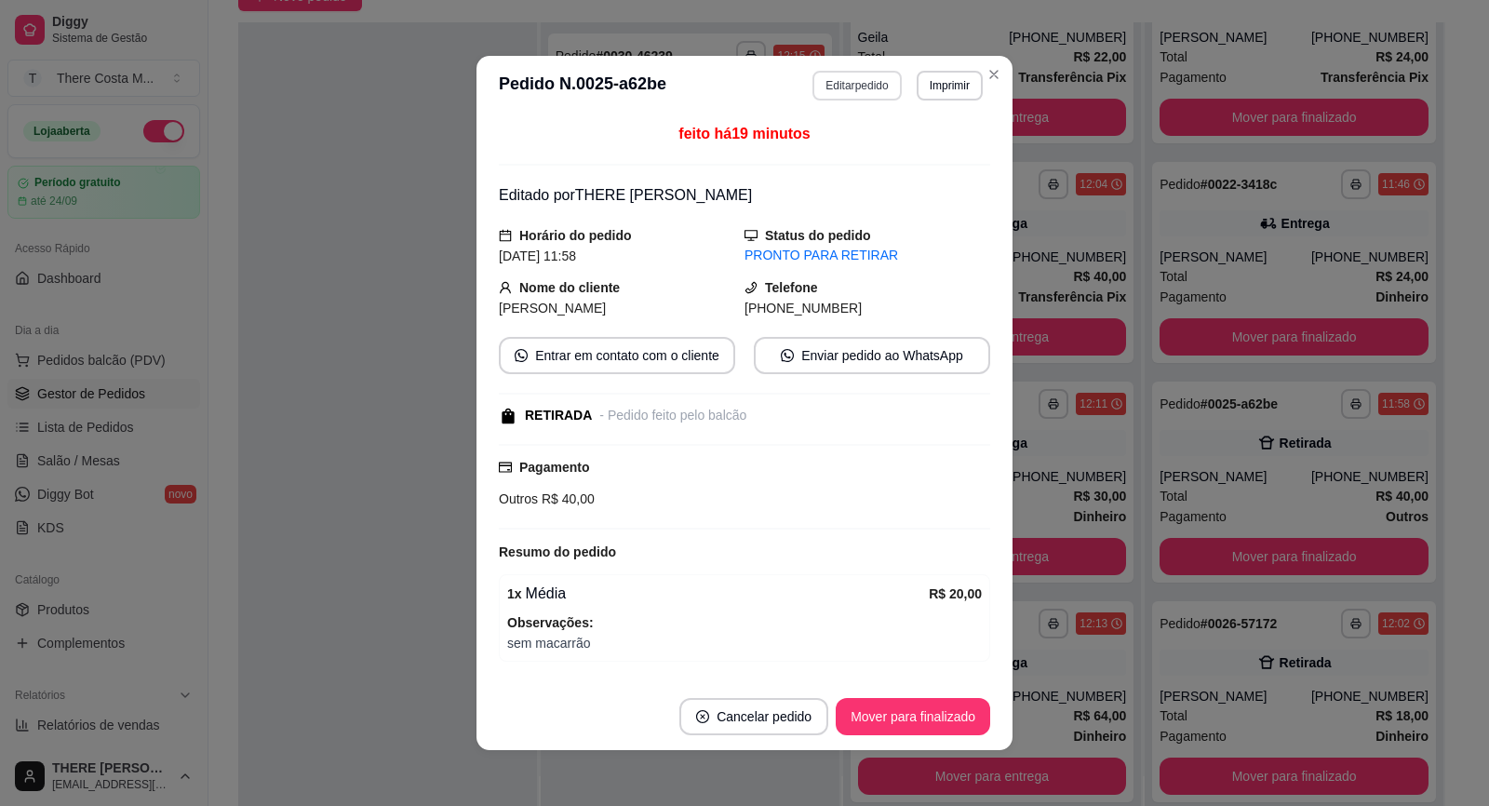
click at [861, 82] on button "Editar pedido" at bounding box center [856, 86] width 88 height 30
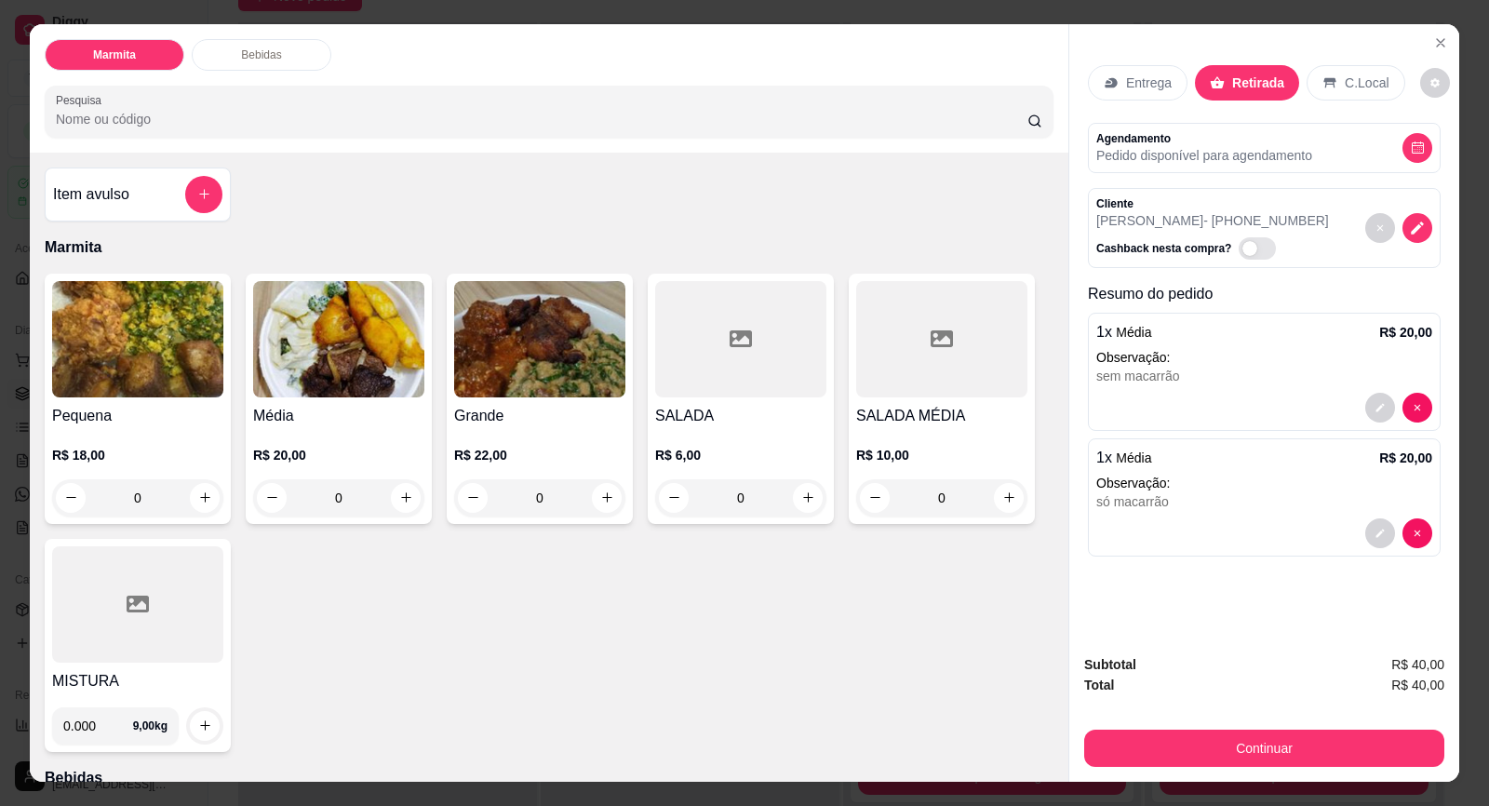
click at [1143, 92] on div "Entrega" at bounding box center [1138, 82] width 100 height 35
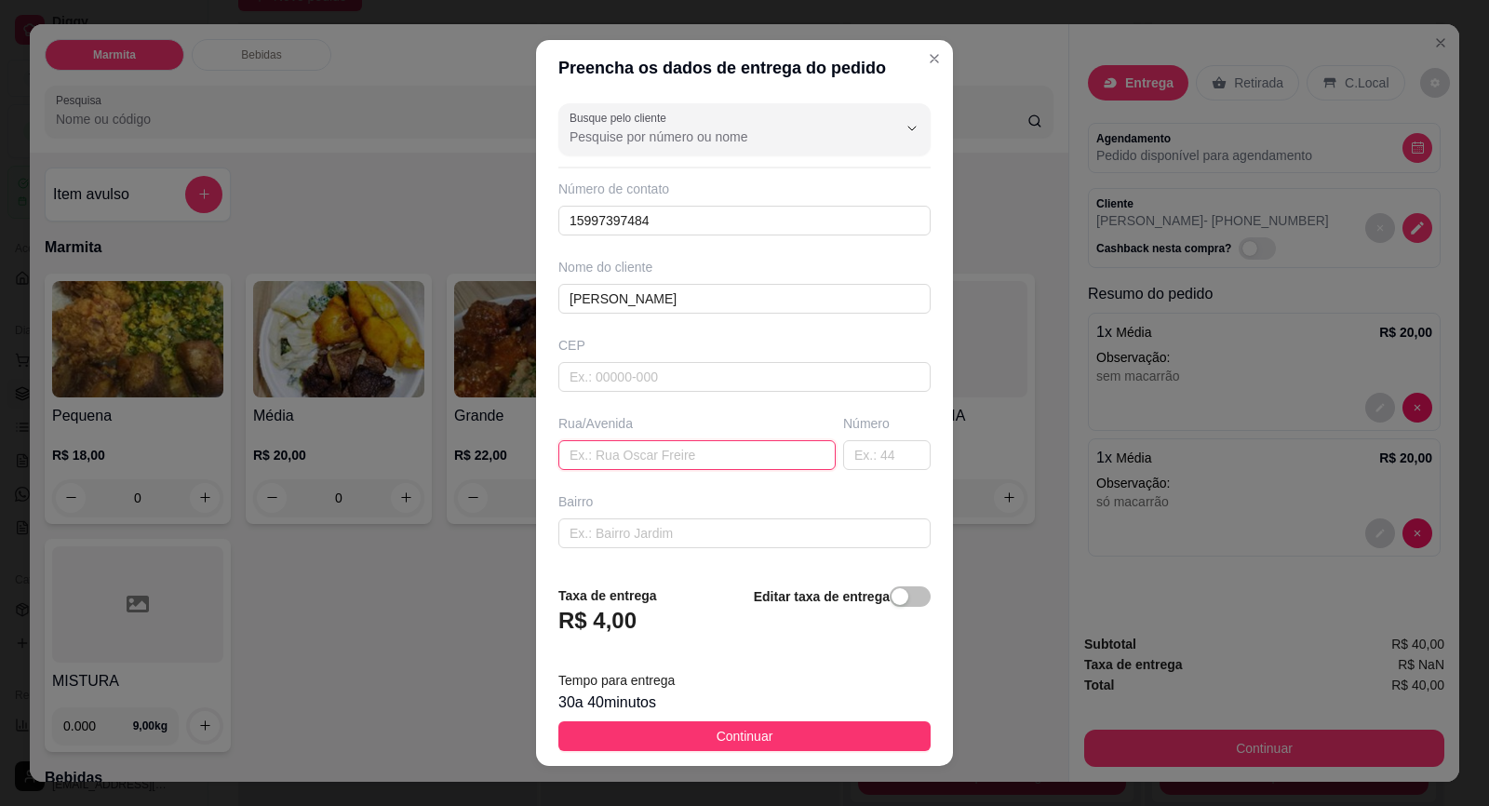
click at [646, 442] on input "text" at bounding box center [696, 455] width 277 height 30
paste input "[PERSON_NAME]"
type input "[PERSON_NAME]"
click at [854, 457] on input "text" at bounding box center [886, 455] width 87 height 30
type input "39"
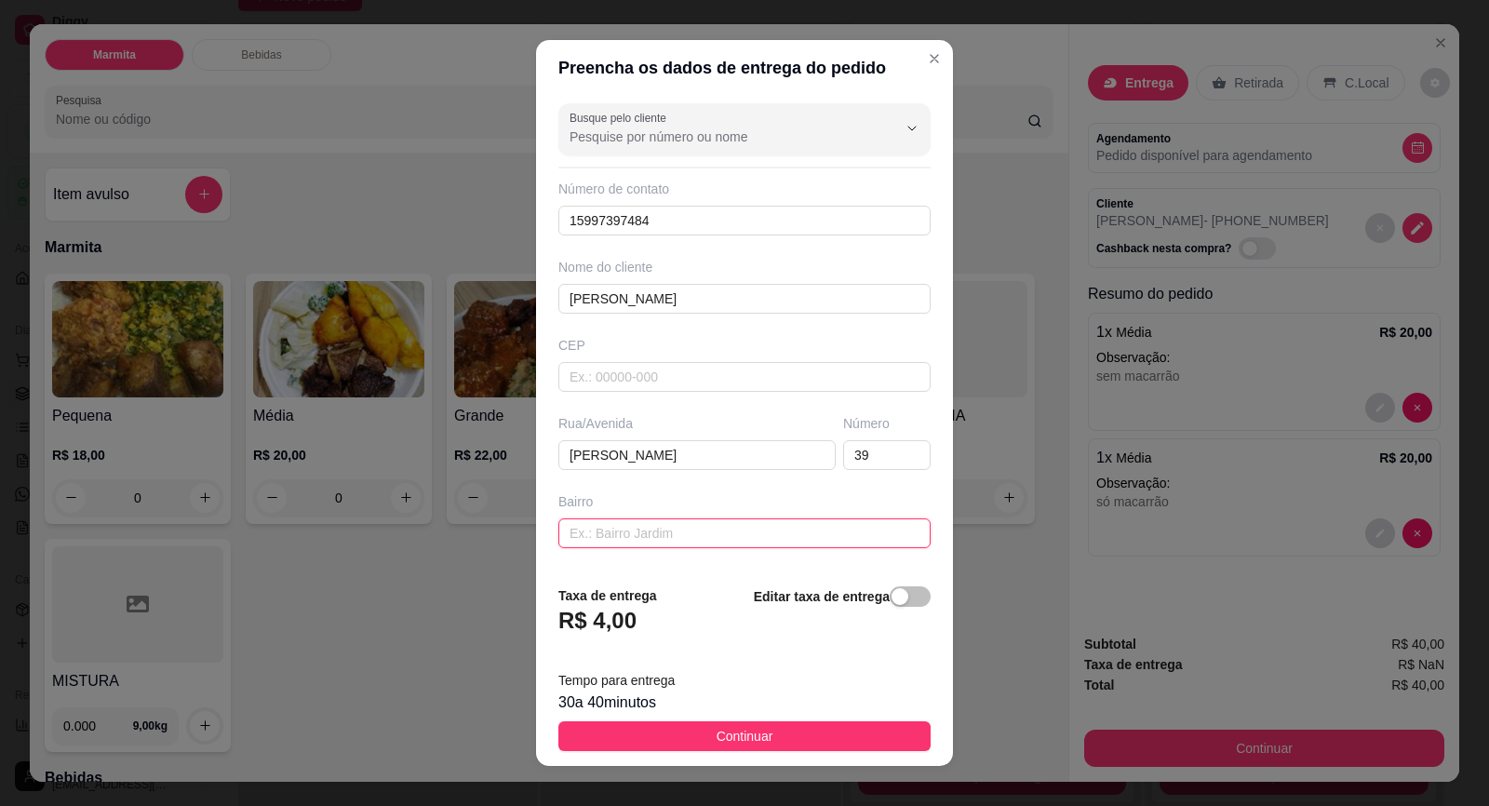
click at [782, 547] on input "text" at bounding box center [744, 533] width 372 height 30
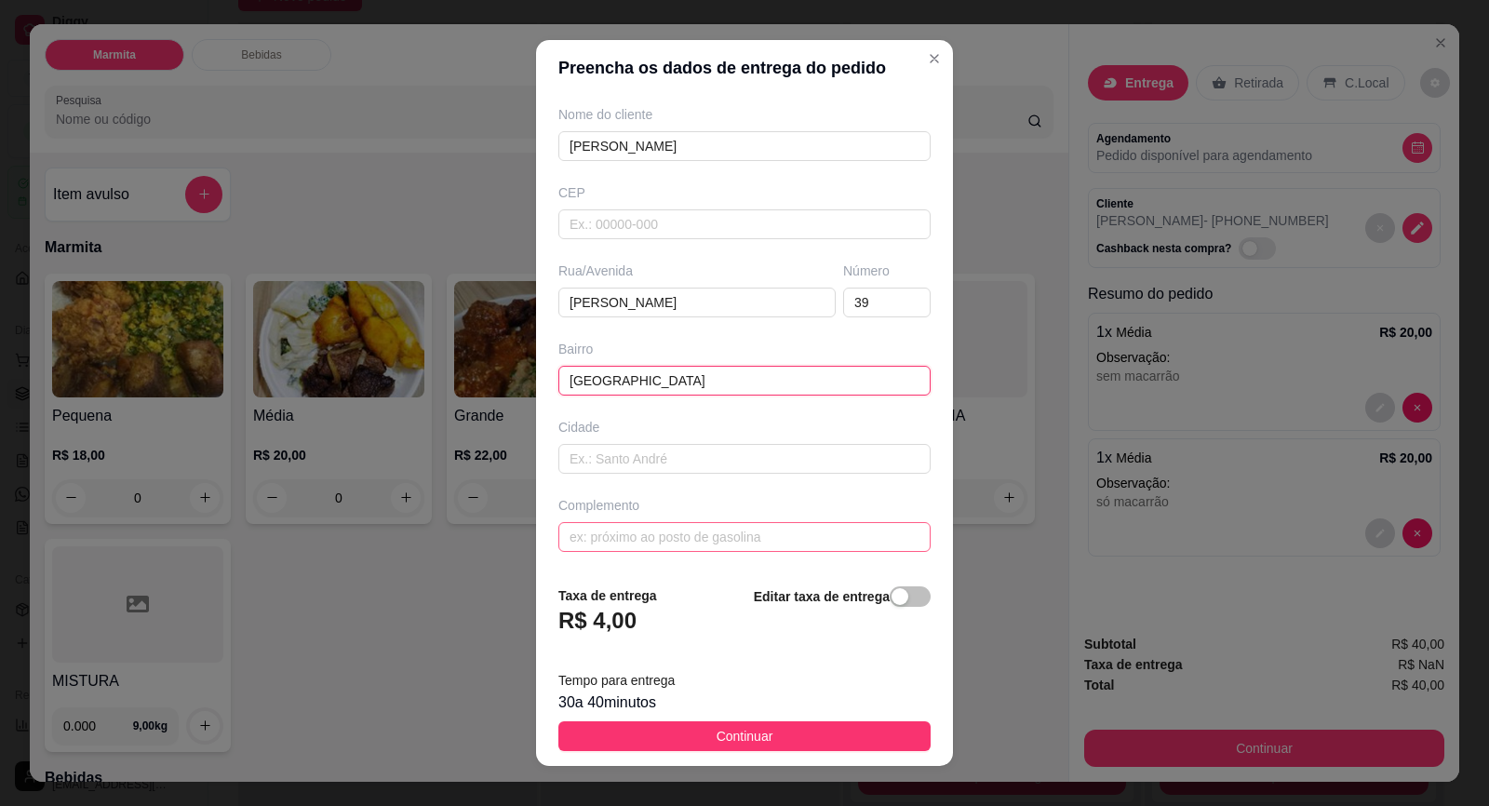
type input "[GEOGRAPHIC_DATA]"
click at [751, 532] on input "text" at bounding box center [744, 537] width 372 height 30
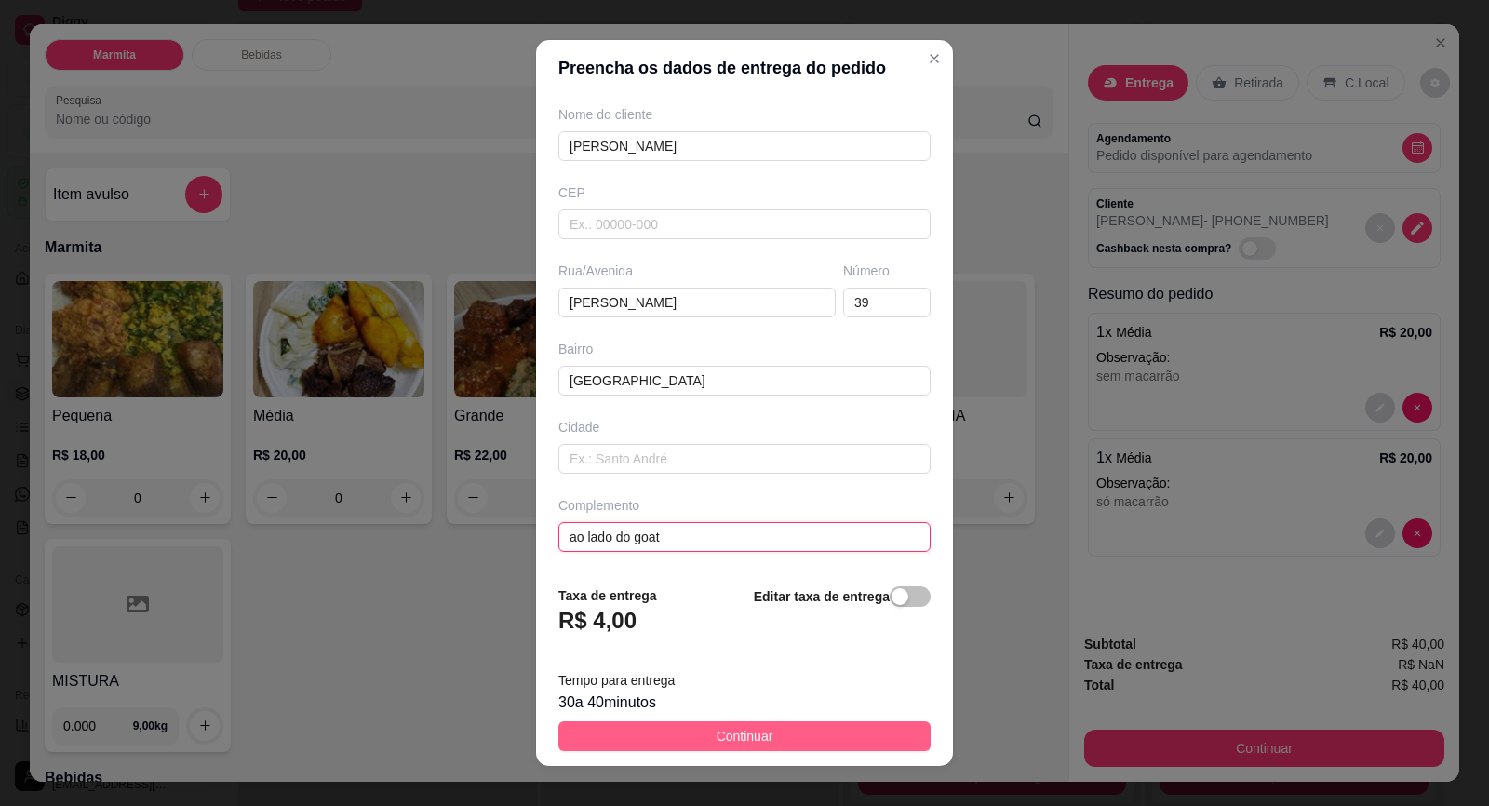
type input "ao lado do goat"
click at [812, 731] on button "Continuar" at bounding box center [744, 736] width 372 height 30
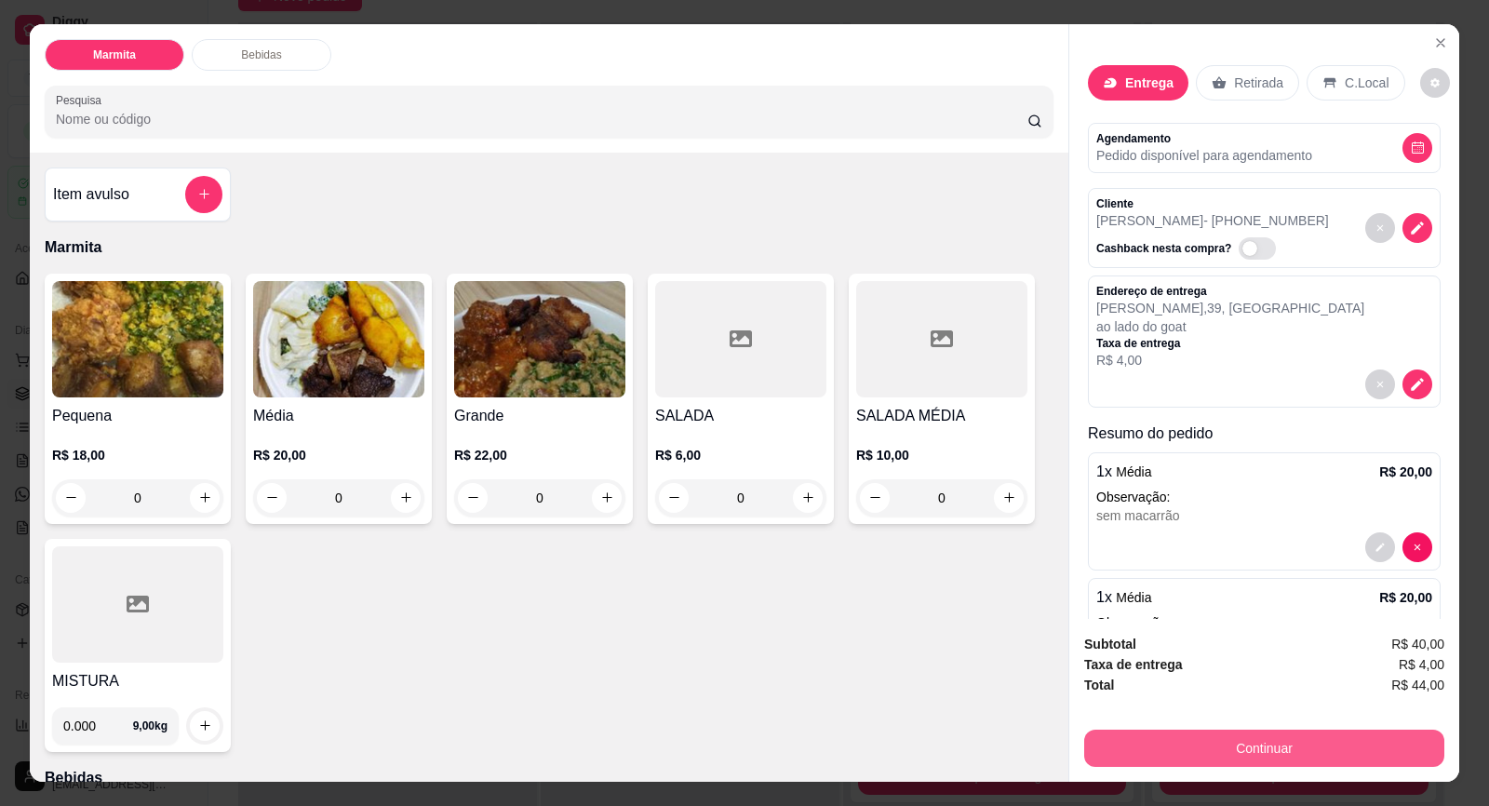
click at [1191, 744] on button "Continuar" at bounding box center [1264, 748] width 360 height 37
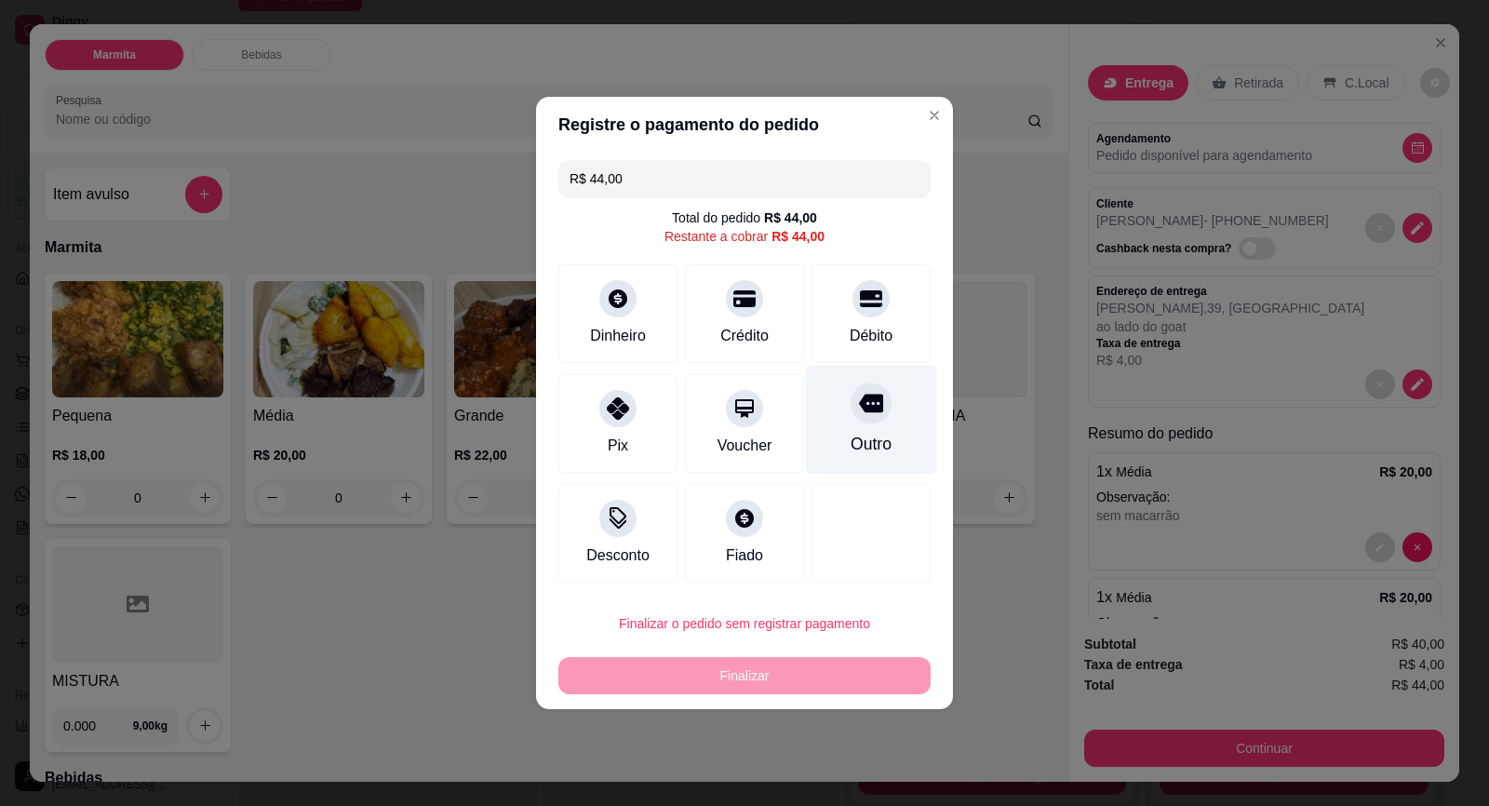
click at [831, 412] on div "Outro" at bounding box center [871, 420] width 131 height 109
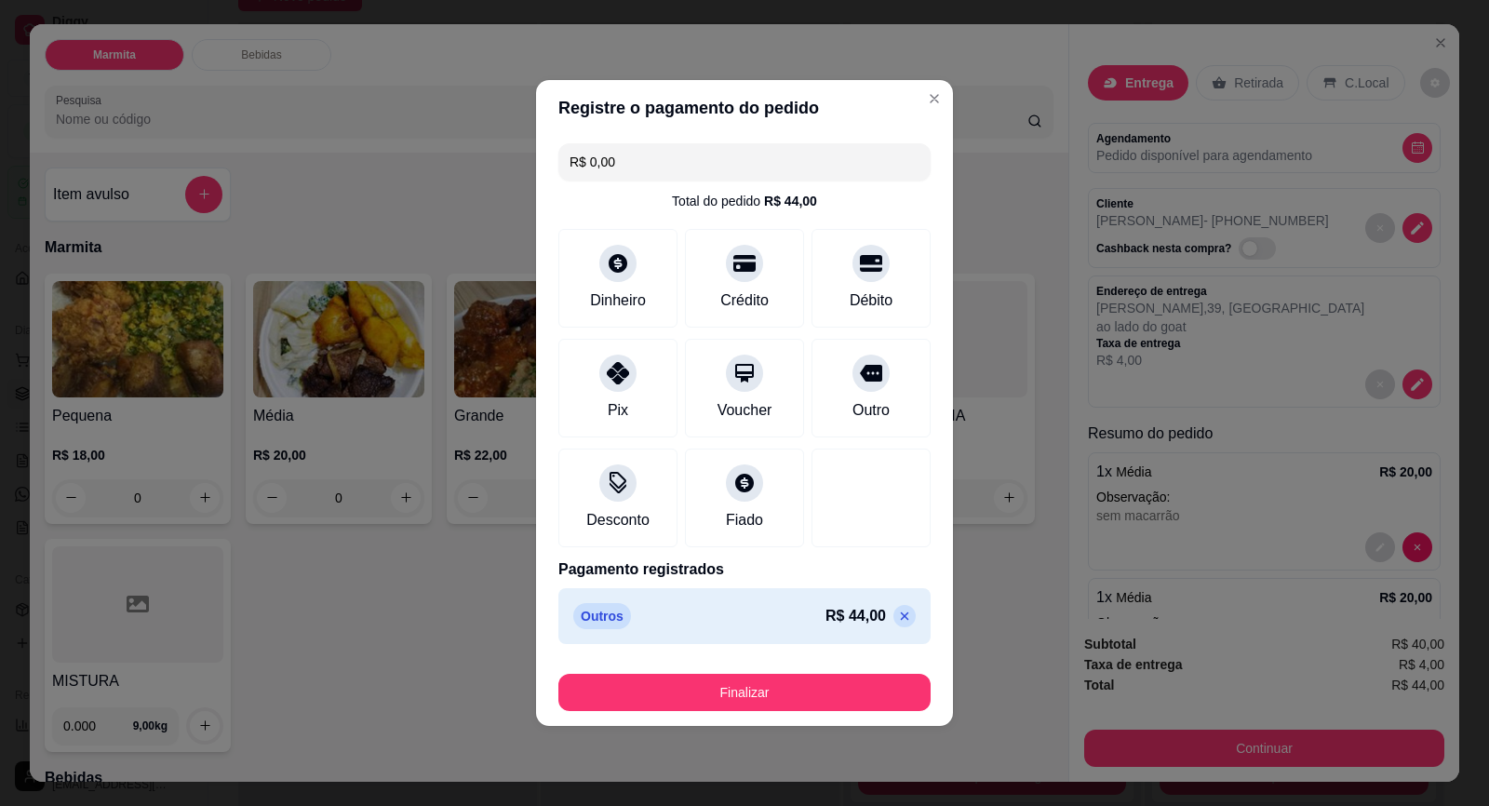
click at [758, 702] on button "Finalizar" at bounding box center [744, 692] width 372 height 37
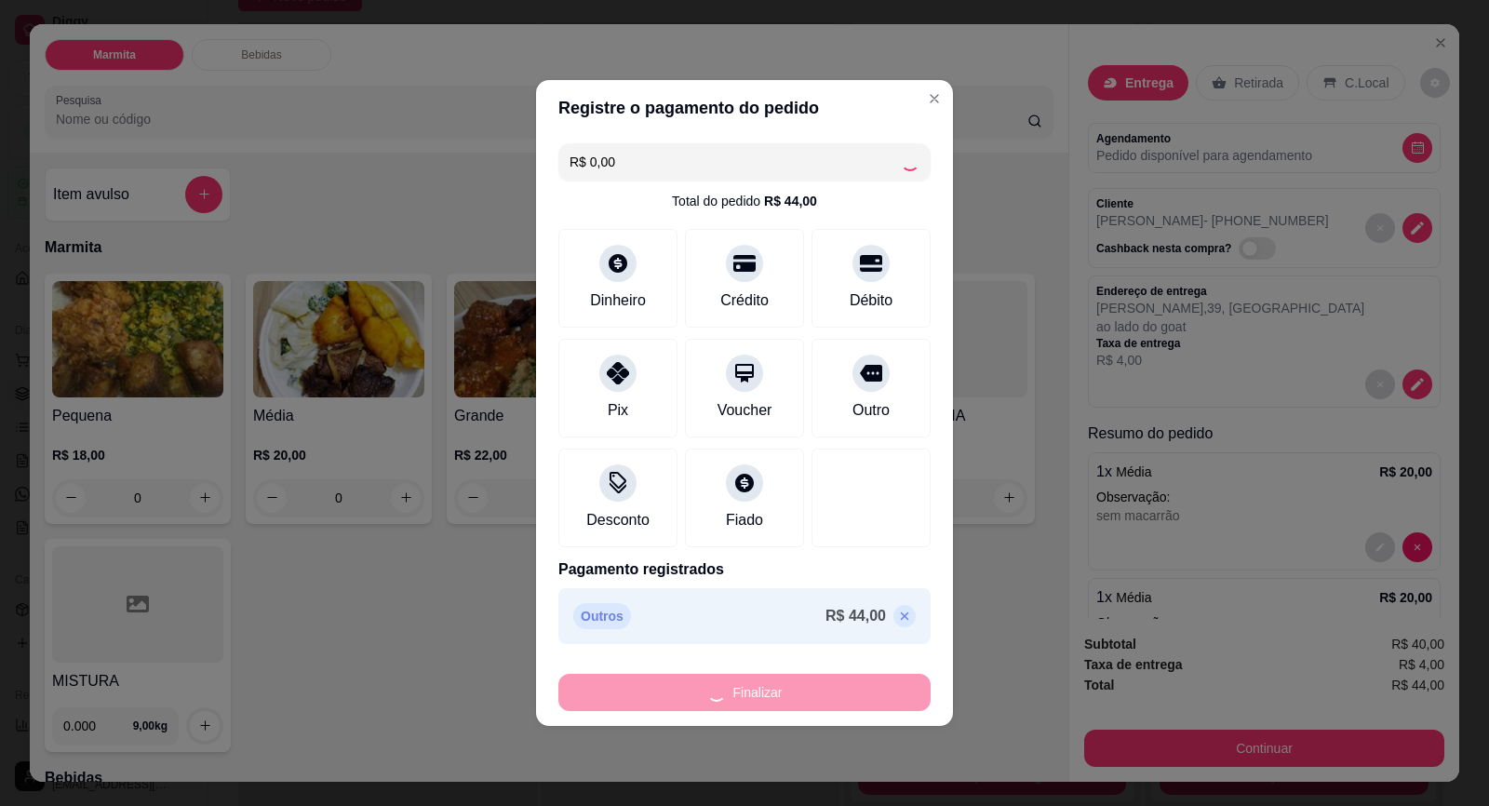
type input "-R$ 44,00"
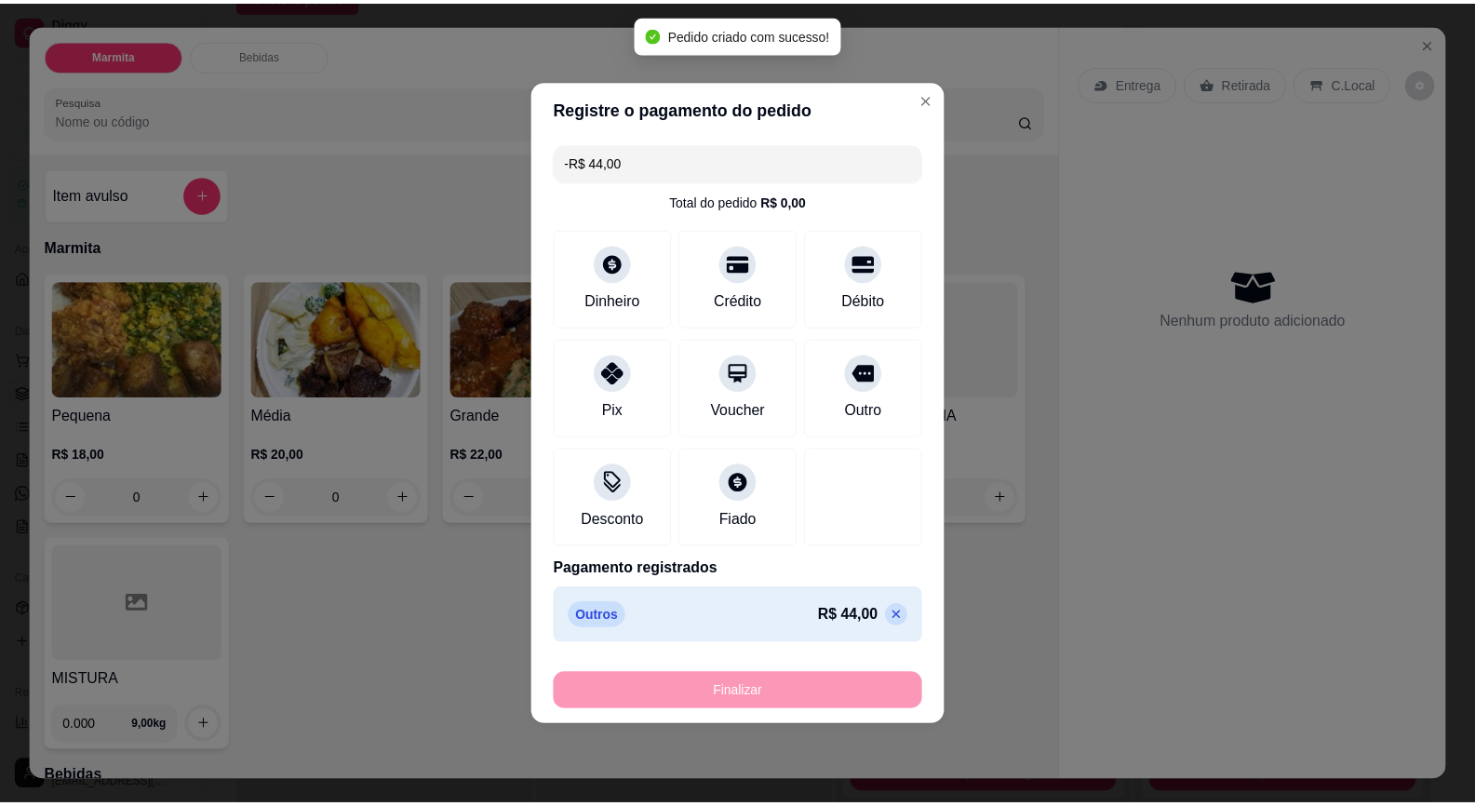
scroll to position [970, 0]
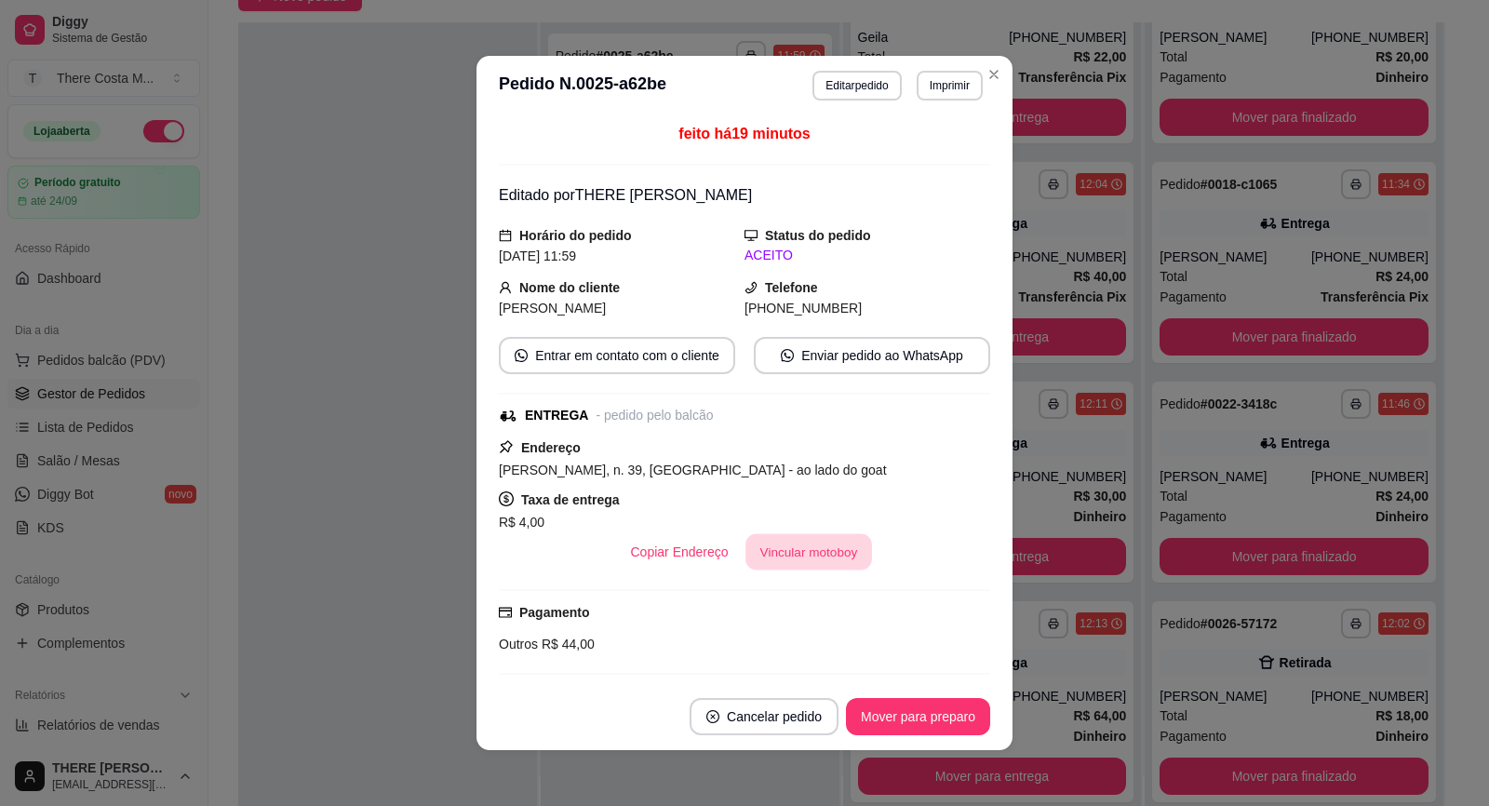
click at [765, 557] on button "Vincular motoboy" at bounding box center [808, 552] width 127 height 36
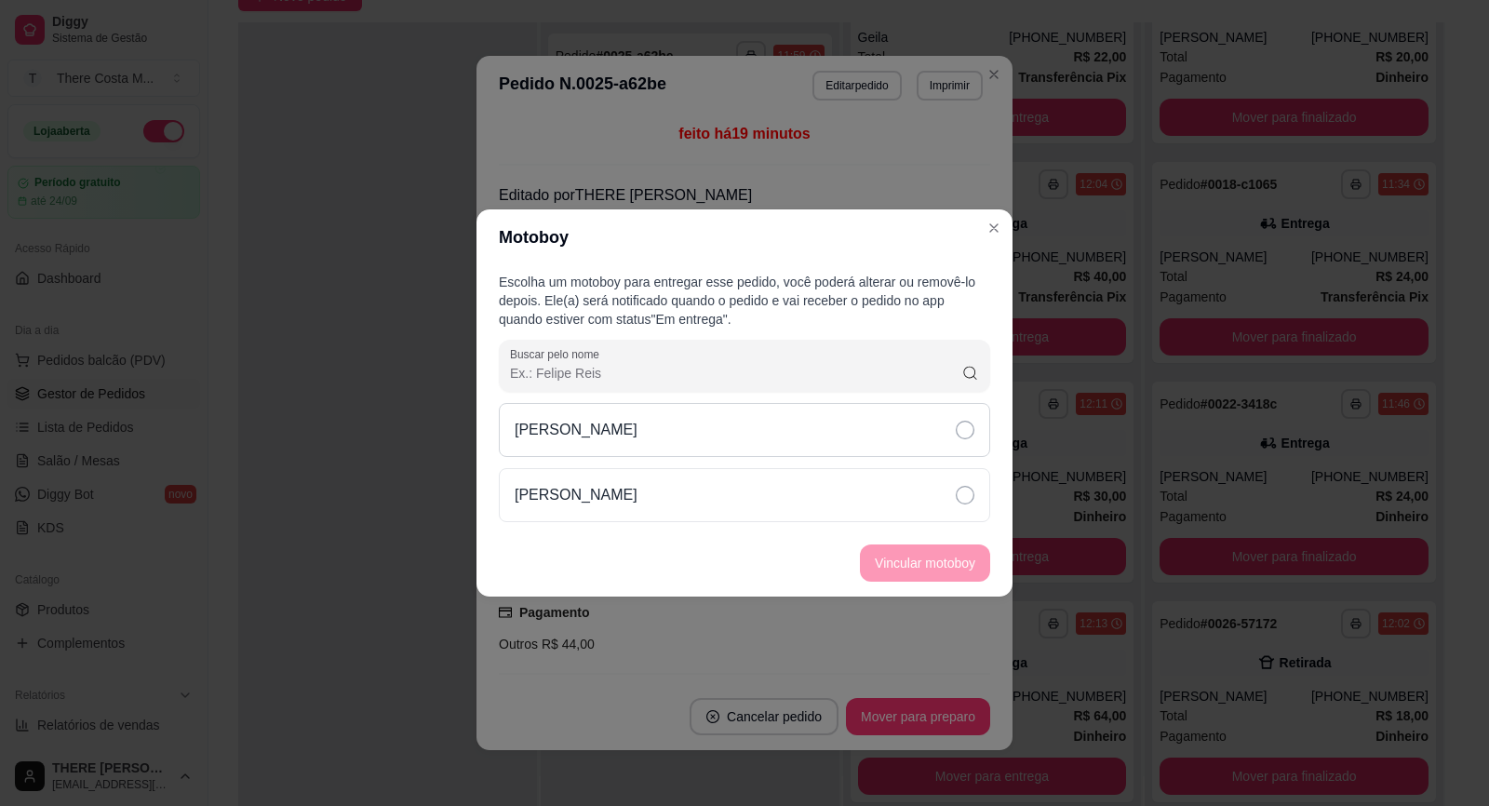
click at [804, 436] on div "[PERSON_NAME]" at bounding box center [744, 430] width 491 height 54
click at [904, 563] on button "Vincular motoboy" at bounding box center [925, 562] width 130 height 37
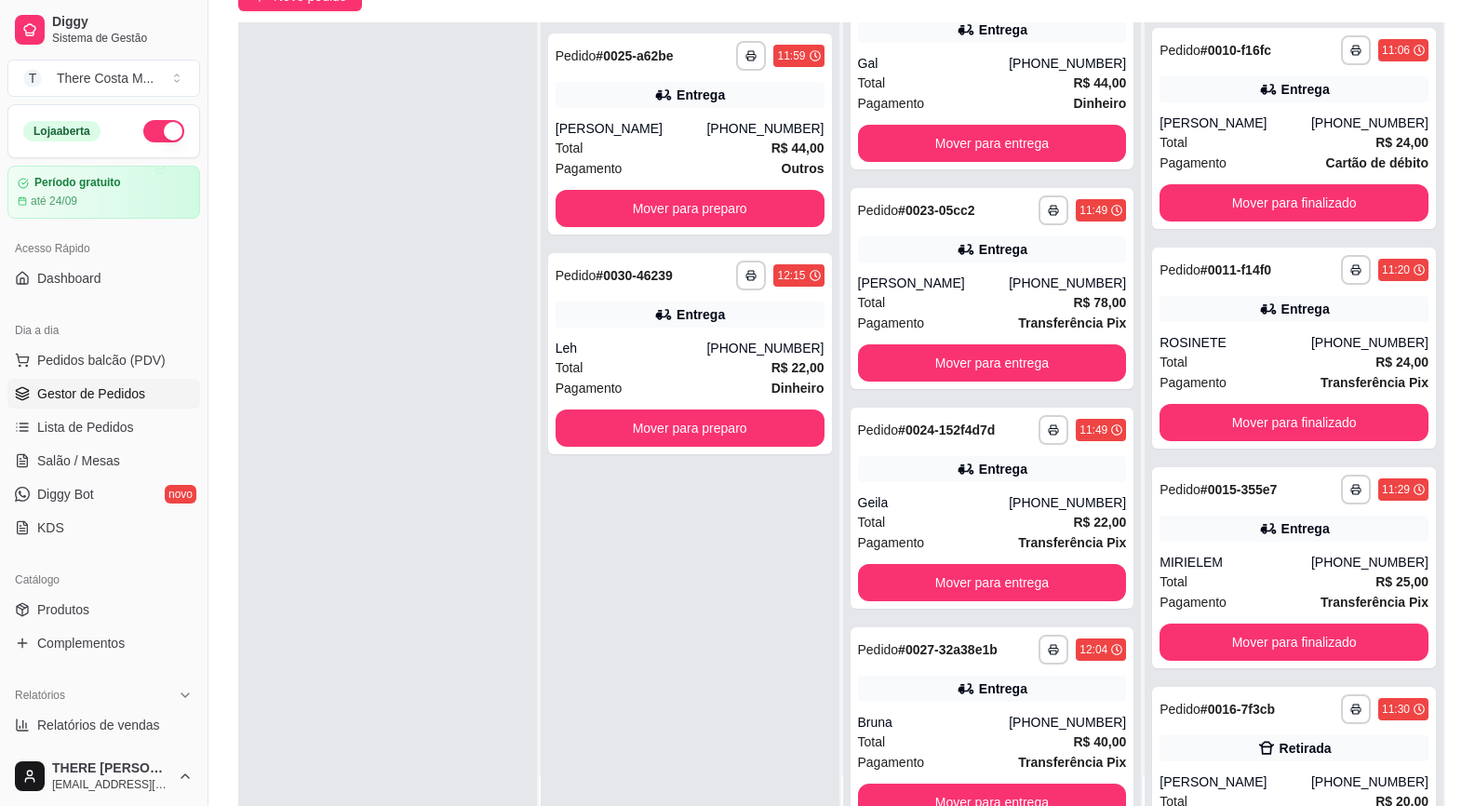
scroll to position [0, 0]
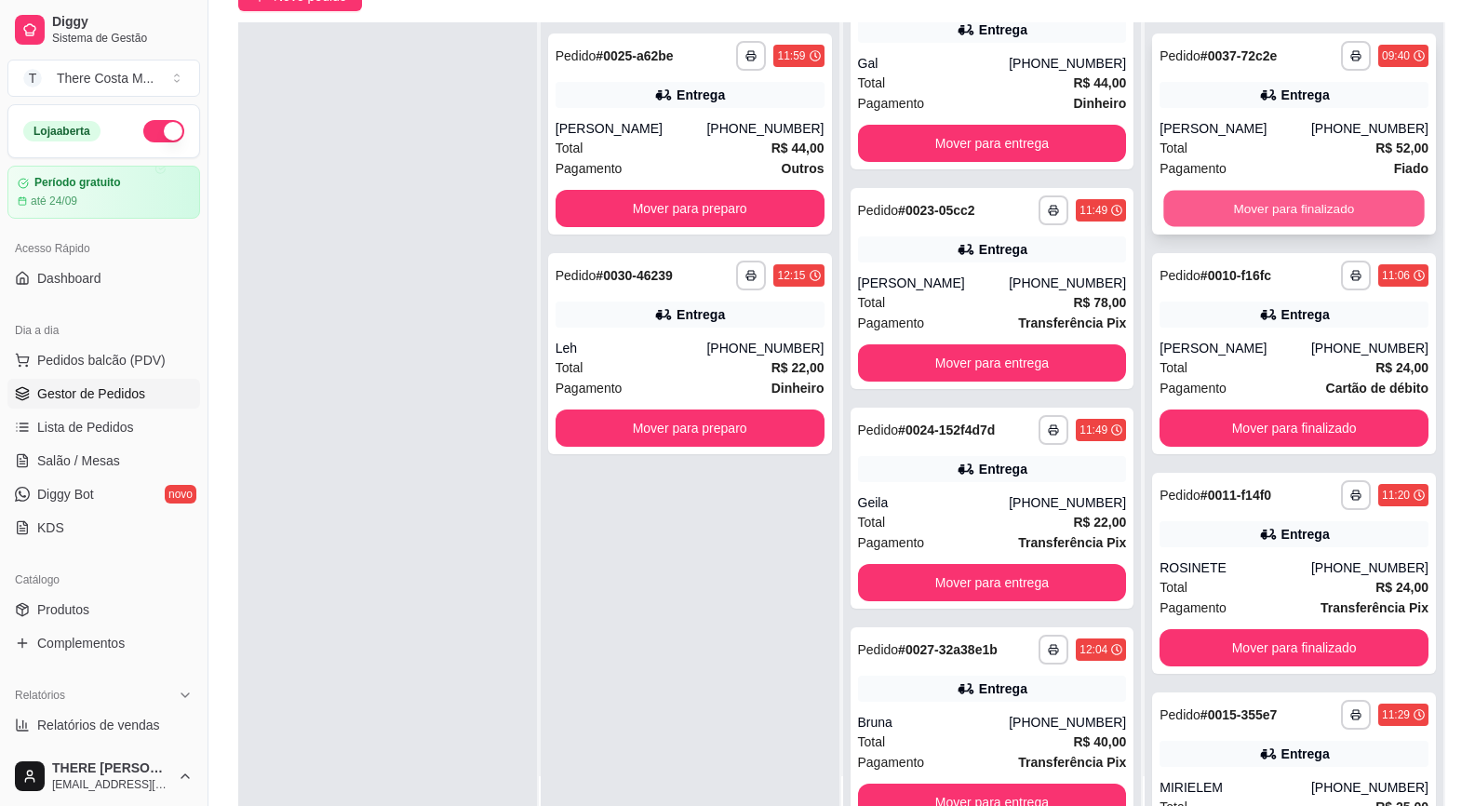
click at [1268, 208] on button "Mover para finalizado" at bounding box center [1294, 209] width 261 height 36
click at [1261, 205] on button "Mover para finalizado" at bounding box center [1294, 208] width 269 height 37
click at [1261, 205] on button "Mover para finalizado" at bounding box center [1294, 209] width 261 height 36
click at [1261, 205] on button "Mover para finalizado" at bounding box center [1294, 208] width 269 height 37
click at [1261, 205] on button "Mover para finalizado" at bounding box center [1294, 209] width 261 height 36
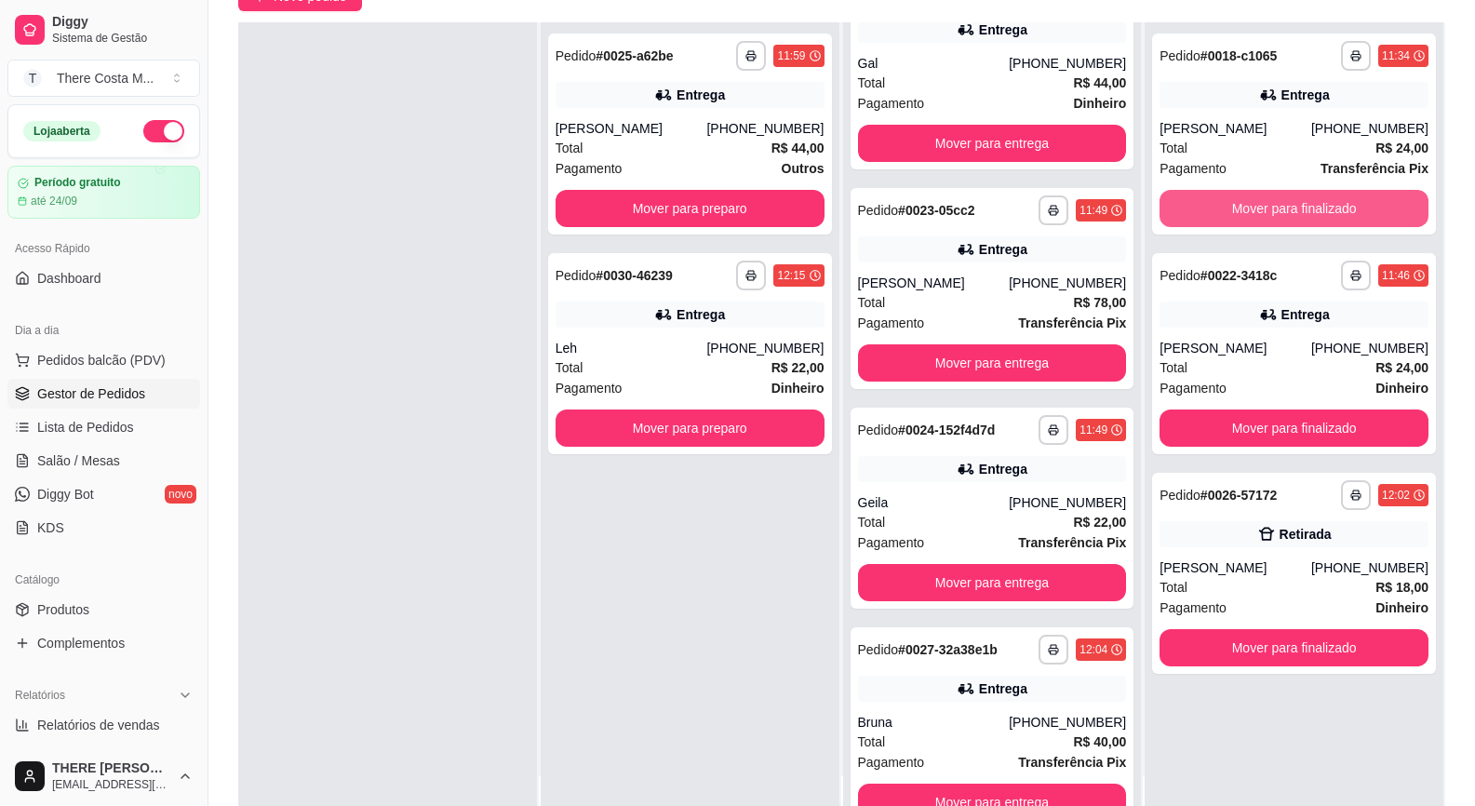
click at [1261, 205] on button "Mover para finalizado" at bounding box center [1294, 208] width 269 height 37
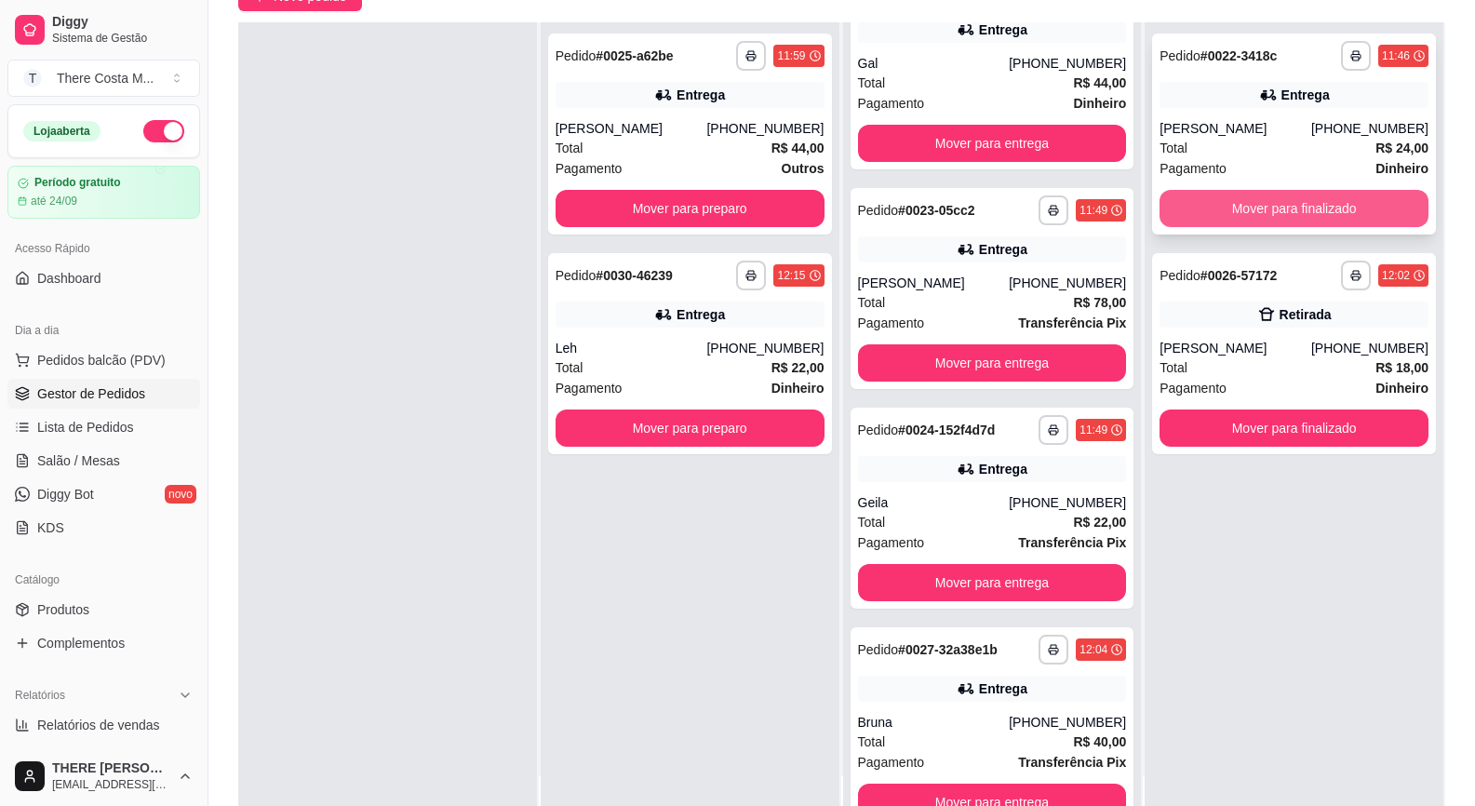
click at [1271, 216] on button "Mover para finalizado" at bounding box center [1294, 208] width 269 height 37
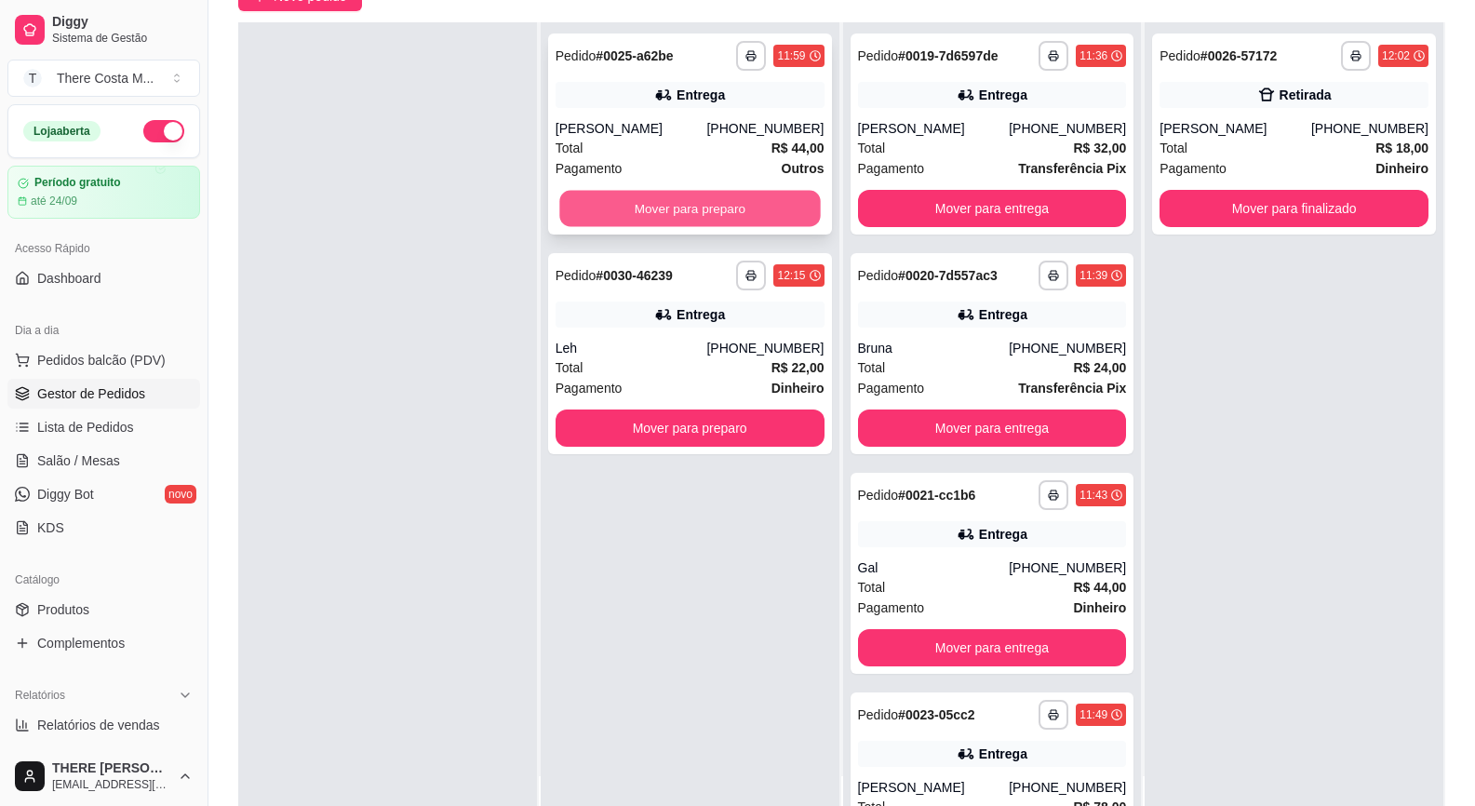
click at [725, 211] on button "Mover para preparo" at bounding box center [689, 209] width 261 height 36
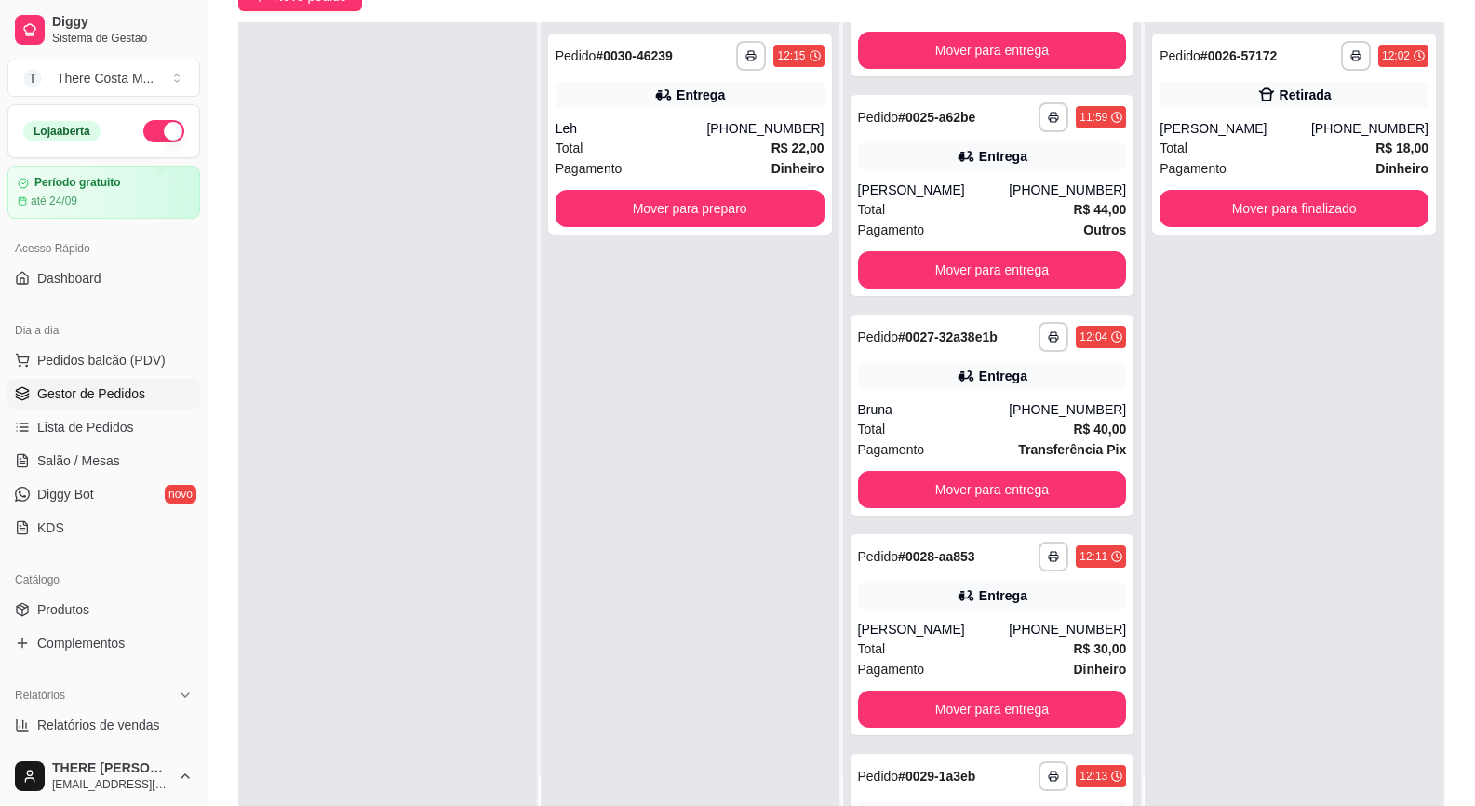
scroll to position [944, 0]
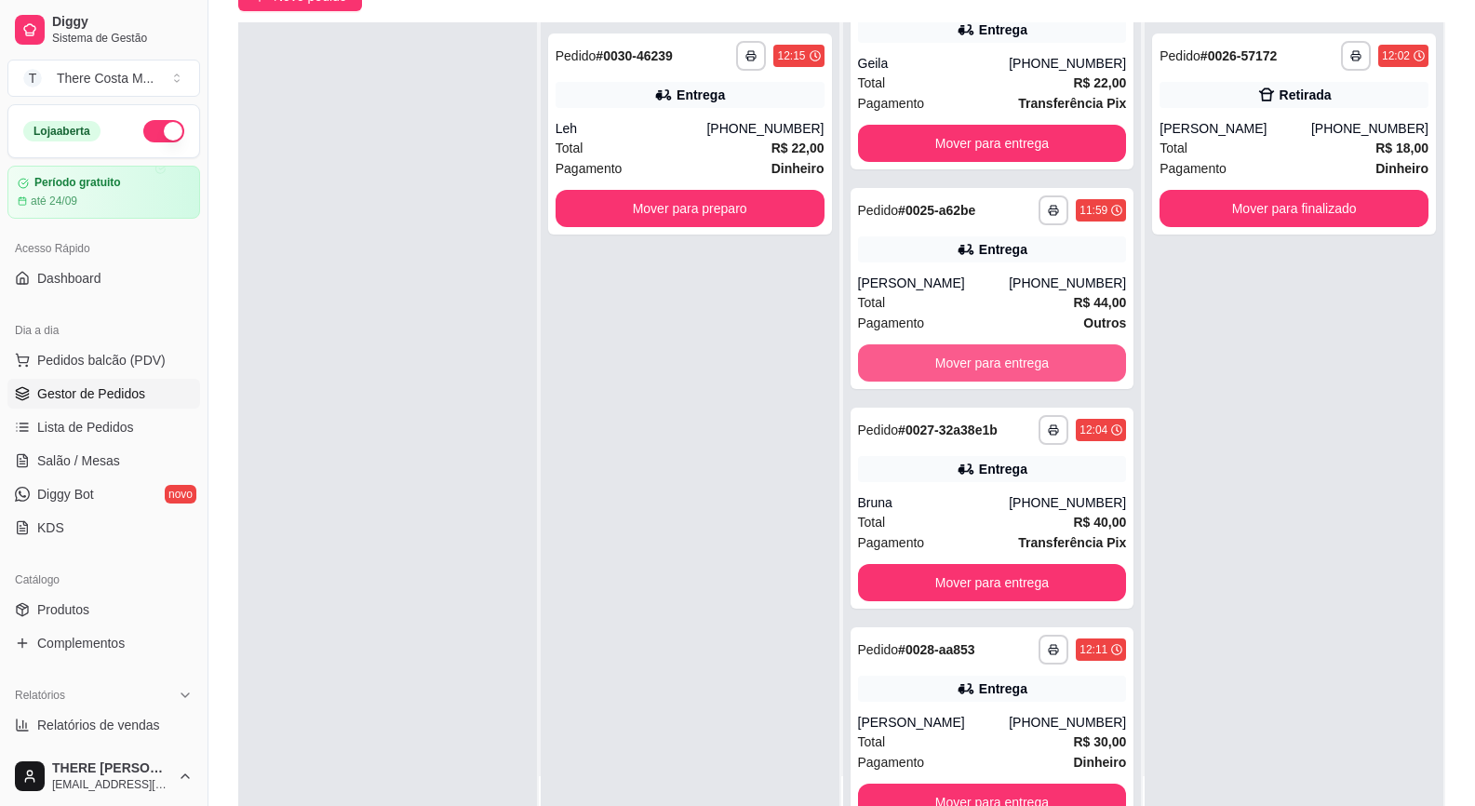
click at [959, 366] on button "Mover para entrega" at bounding box center [992, 362] width 269 height 37
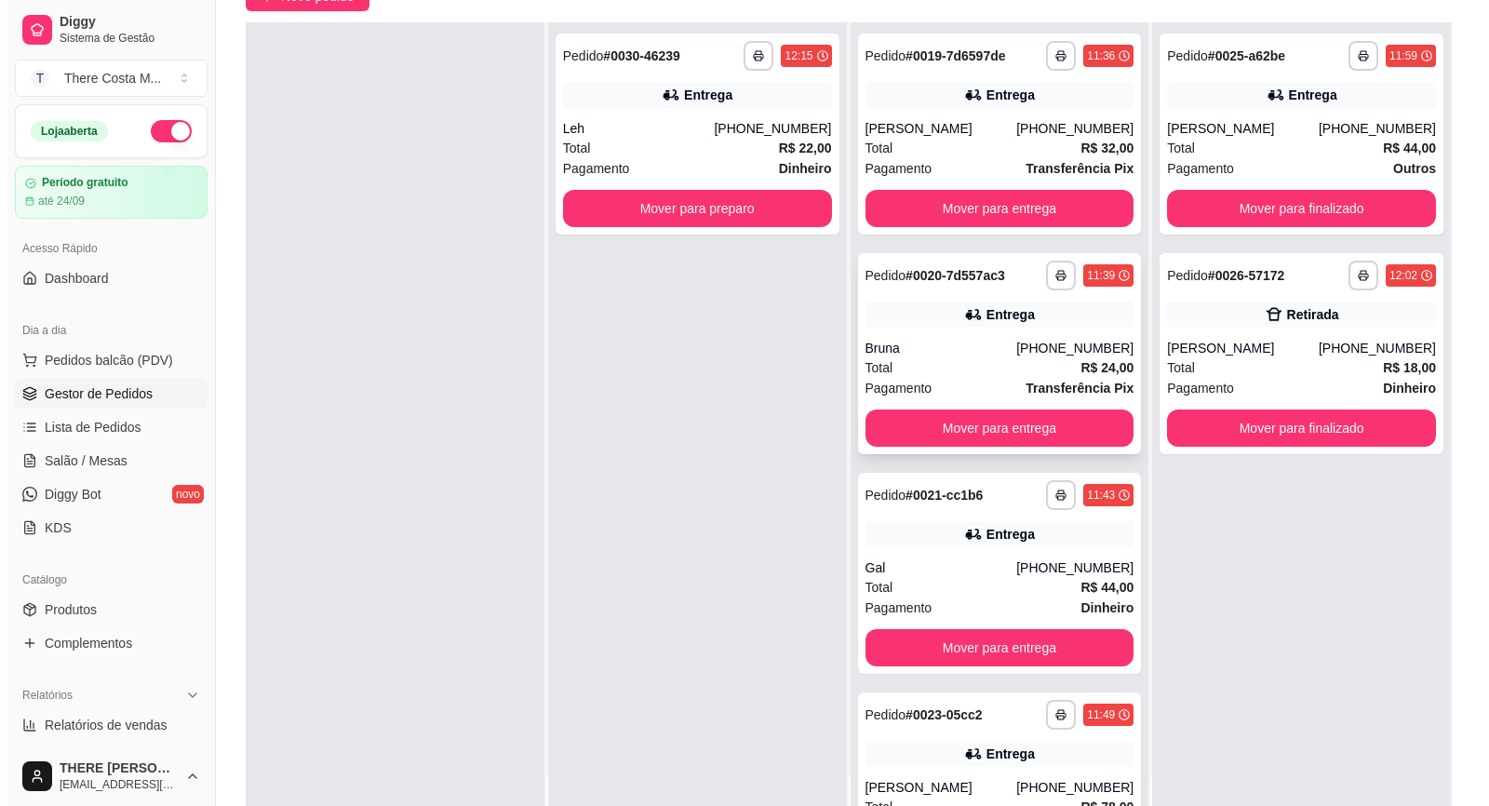
scroll to position [0, 0]
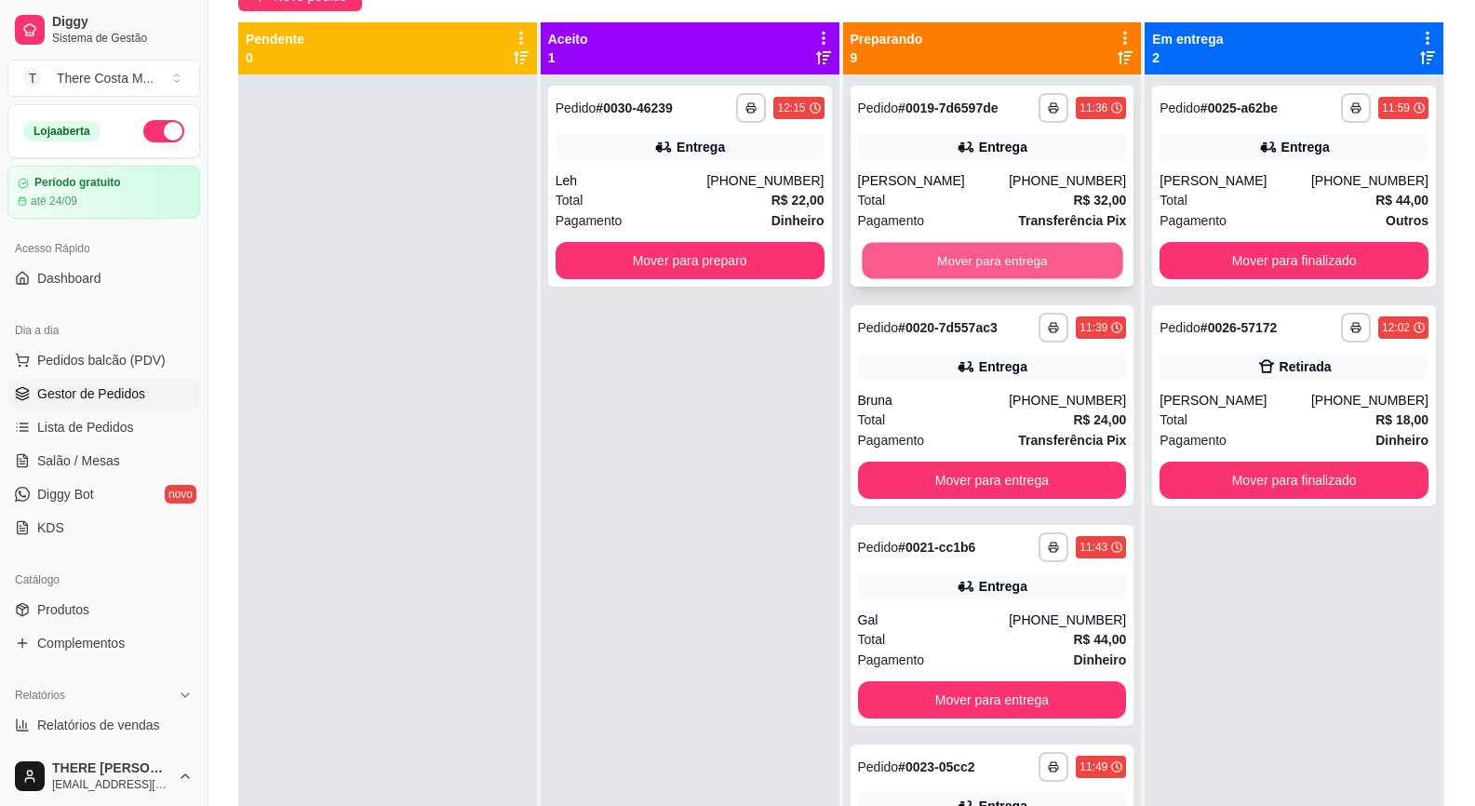
click at [1003, 262] on button "Mover para entrega" at bounding box center [992, 261] width 261 height 36
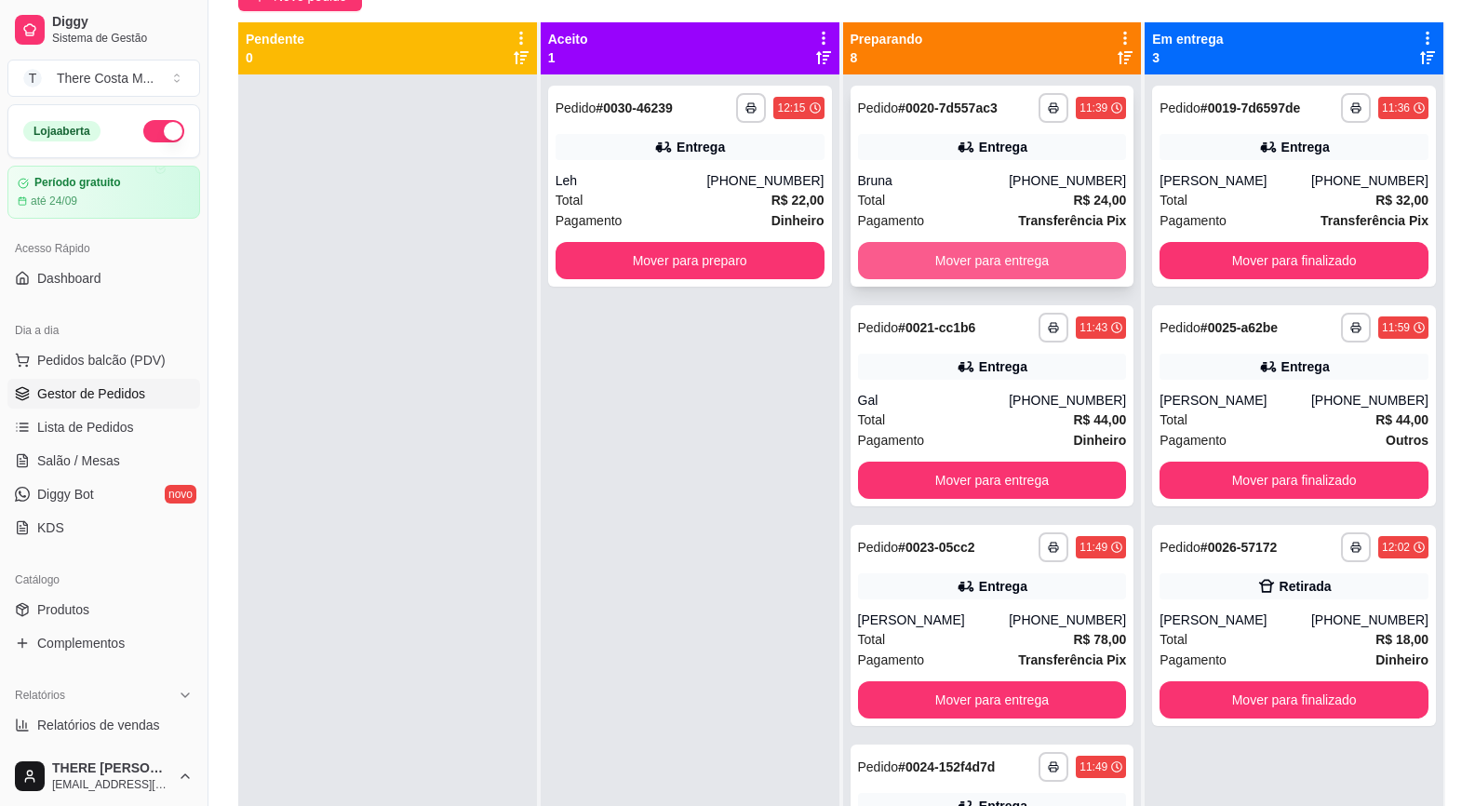
click at [1004, 257] on button "Mover para entrega" at bounding box center [992, 260] width 269 height 37
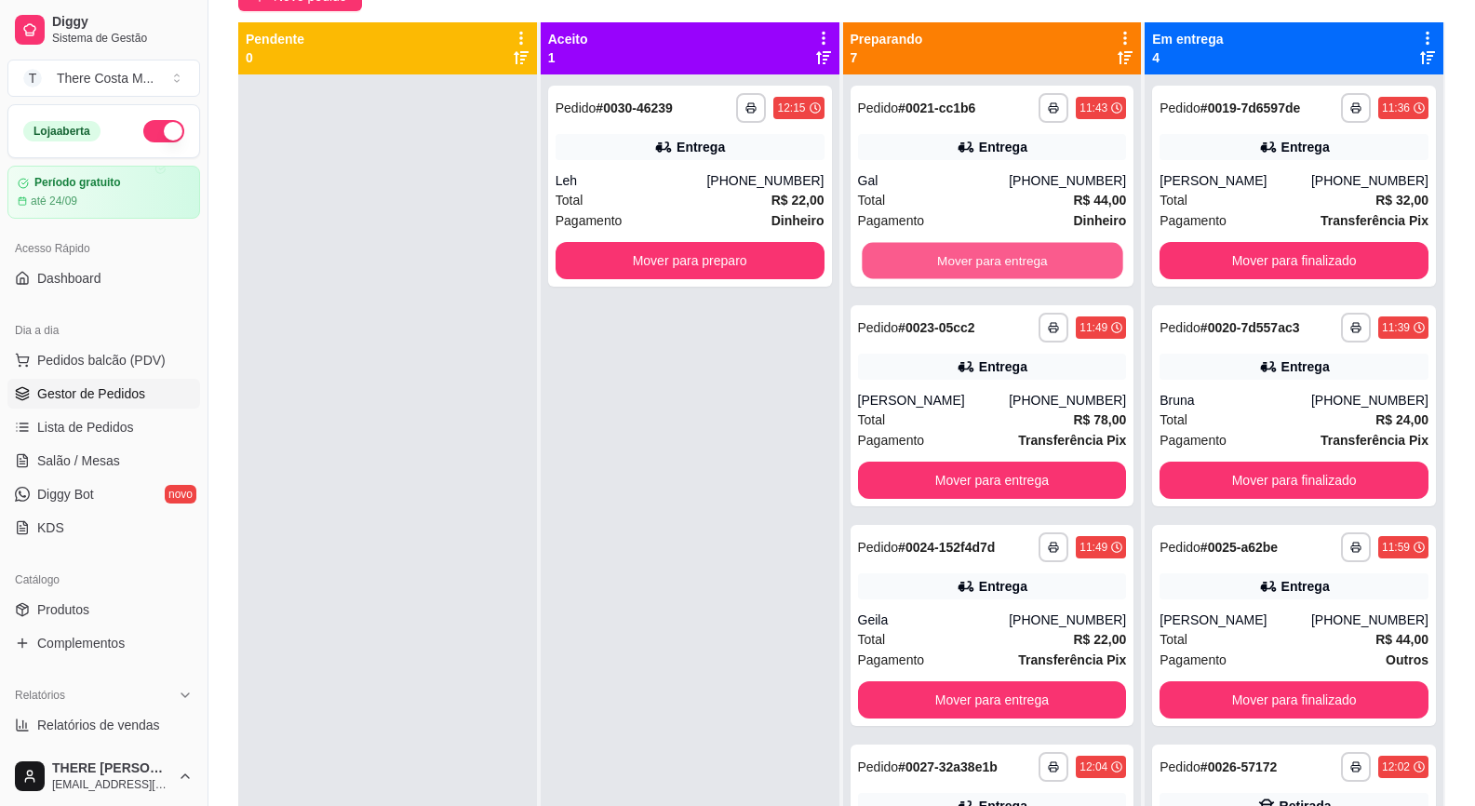
click at [1004, 257] on button "Mover para entrega" at bounding box center [992, 261] width 261 height 36
click at [1004, 257] on button "Mover para entrega" at bounding box center [992, 260] width 269 height 37
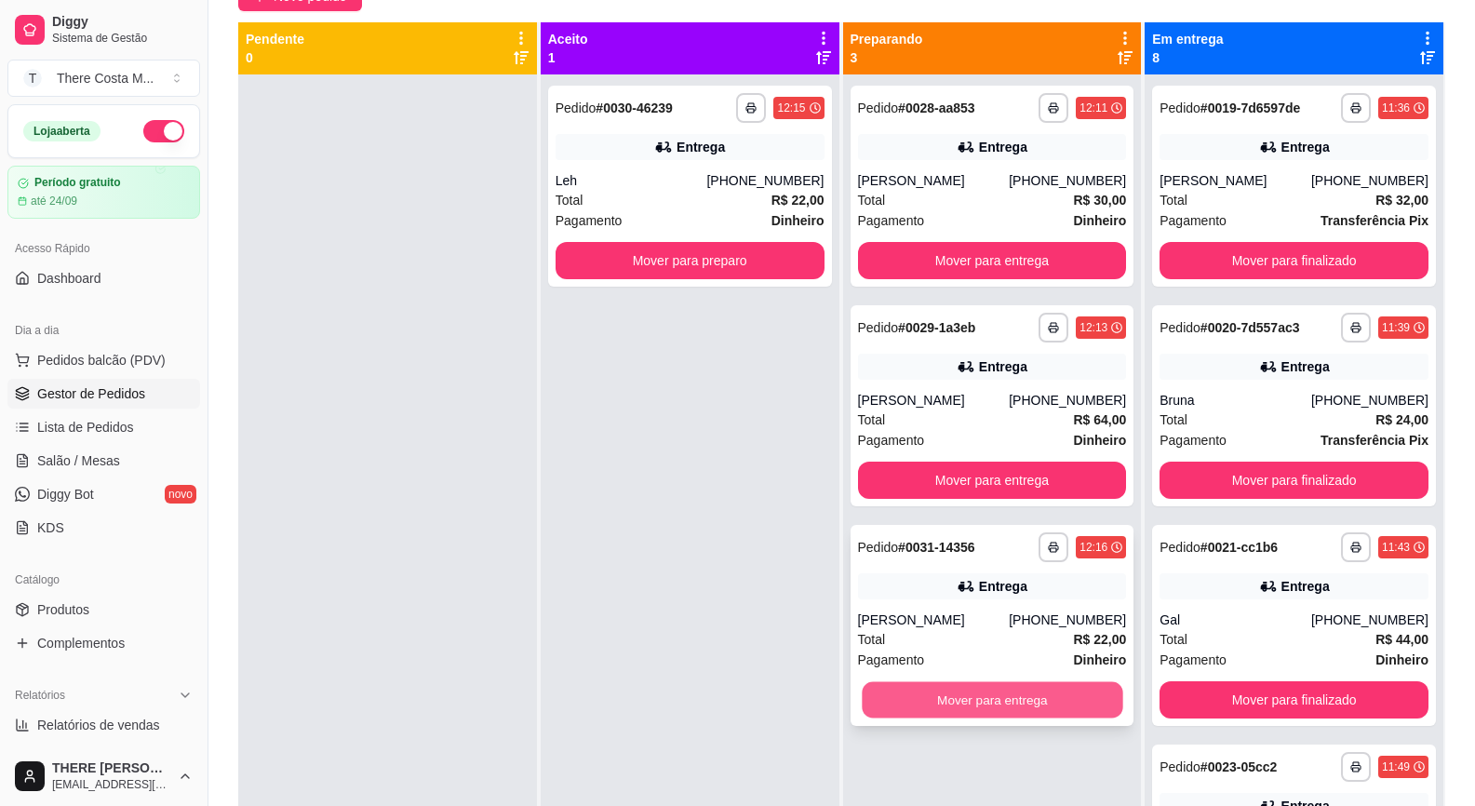
click at [999, 702] on button "Mover para entrega" at bounding box center [992, 700] width 261 height 36
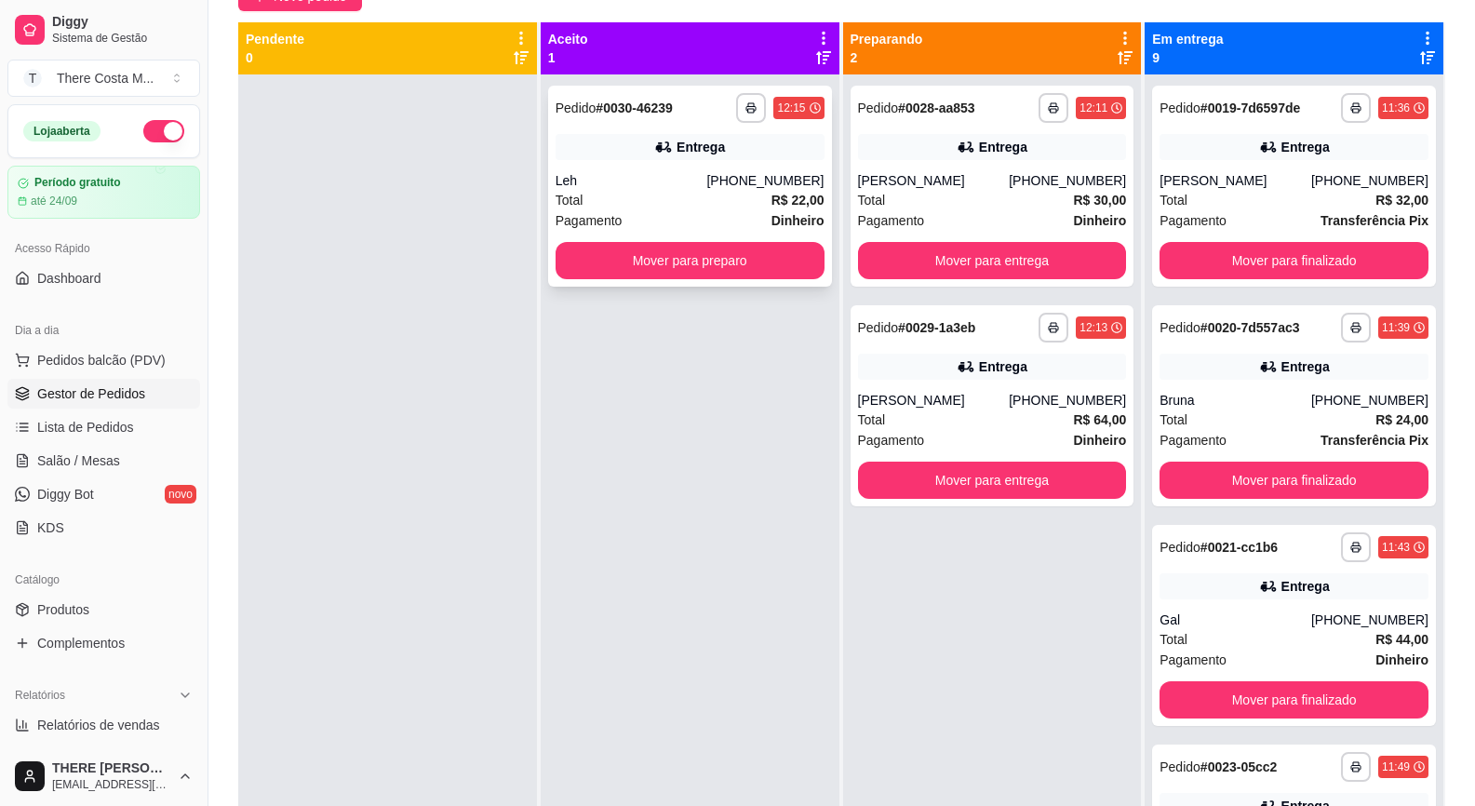
click at [681, 146] on div "Entrega" at bounding box center [701, 147] width 48 height 19
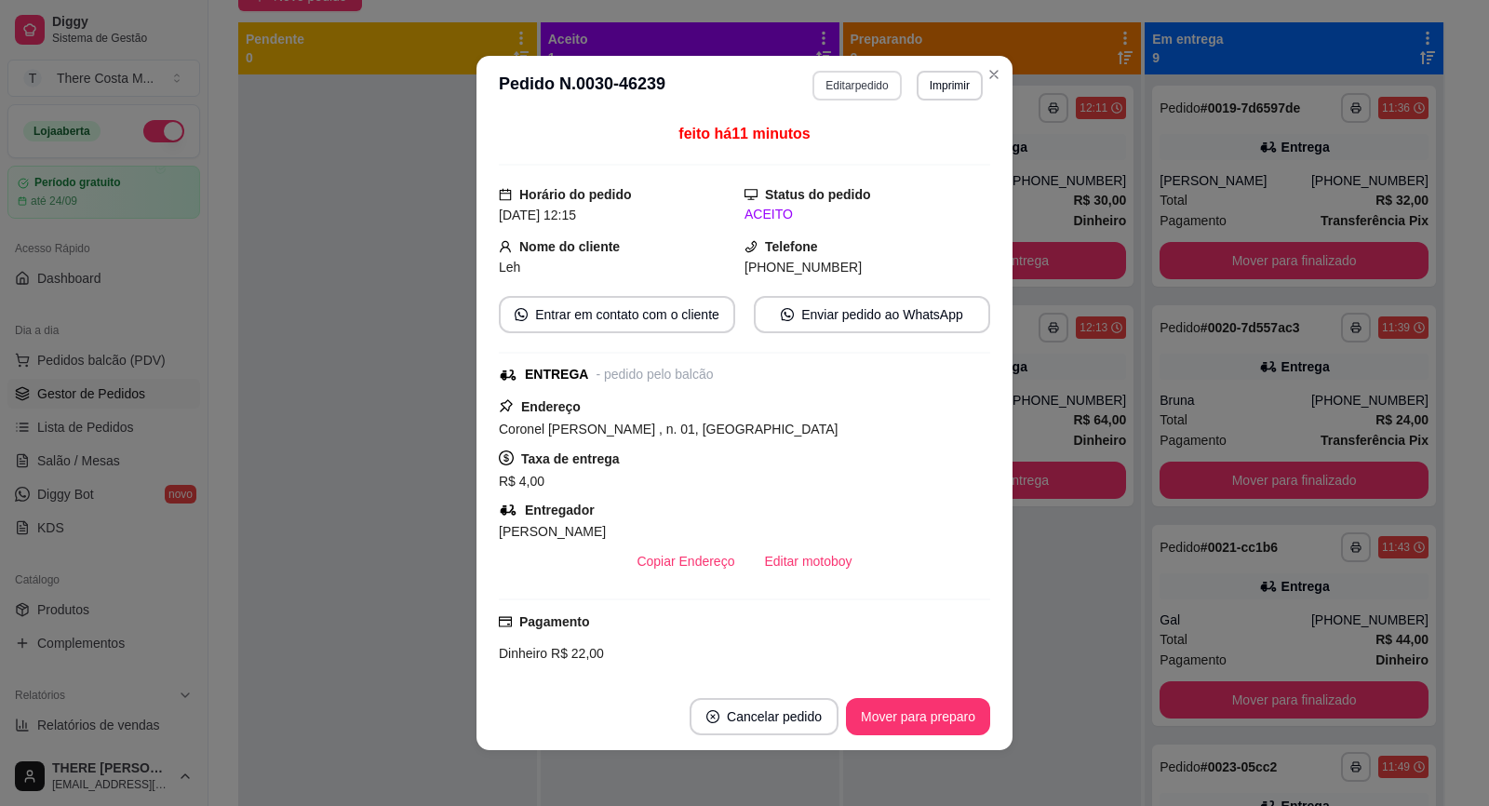
click at [858, 90] on button "Editar pedido" at bounding box center [856, 86] width 88 height 30
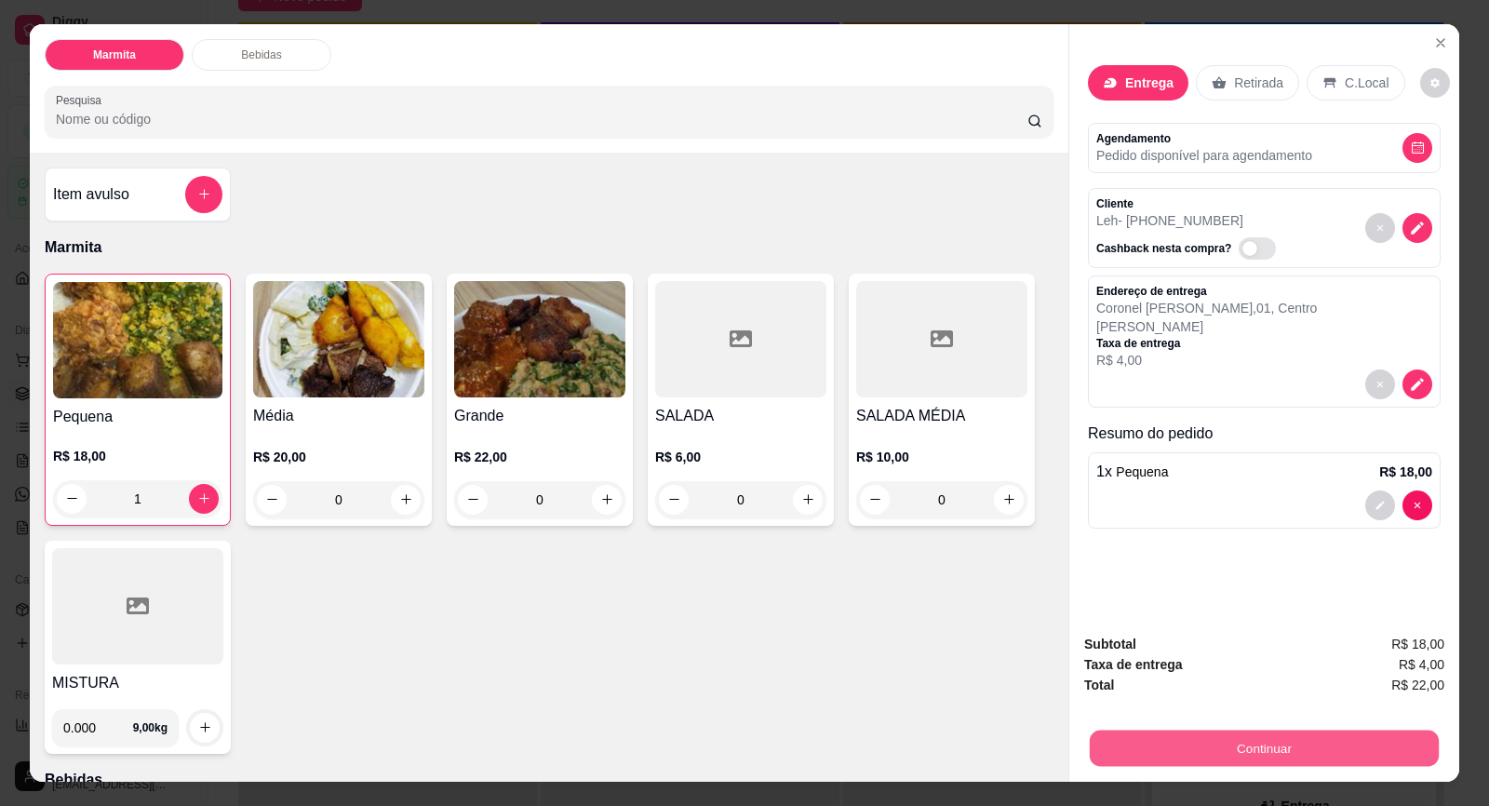
click at [1308, 748] on button "Continuar" at bounding box center [1264, 749] width 349 height 36
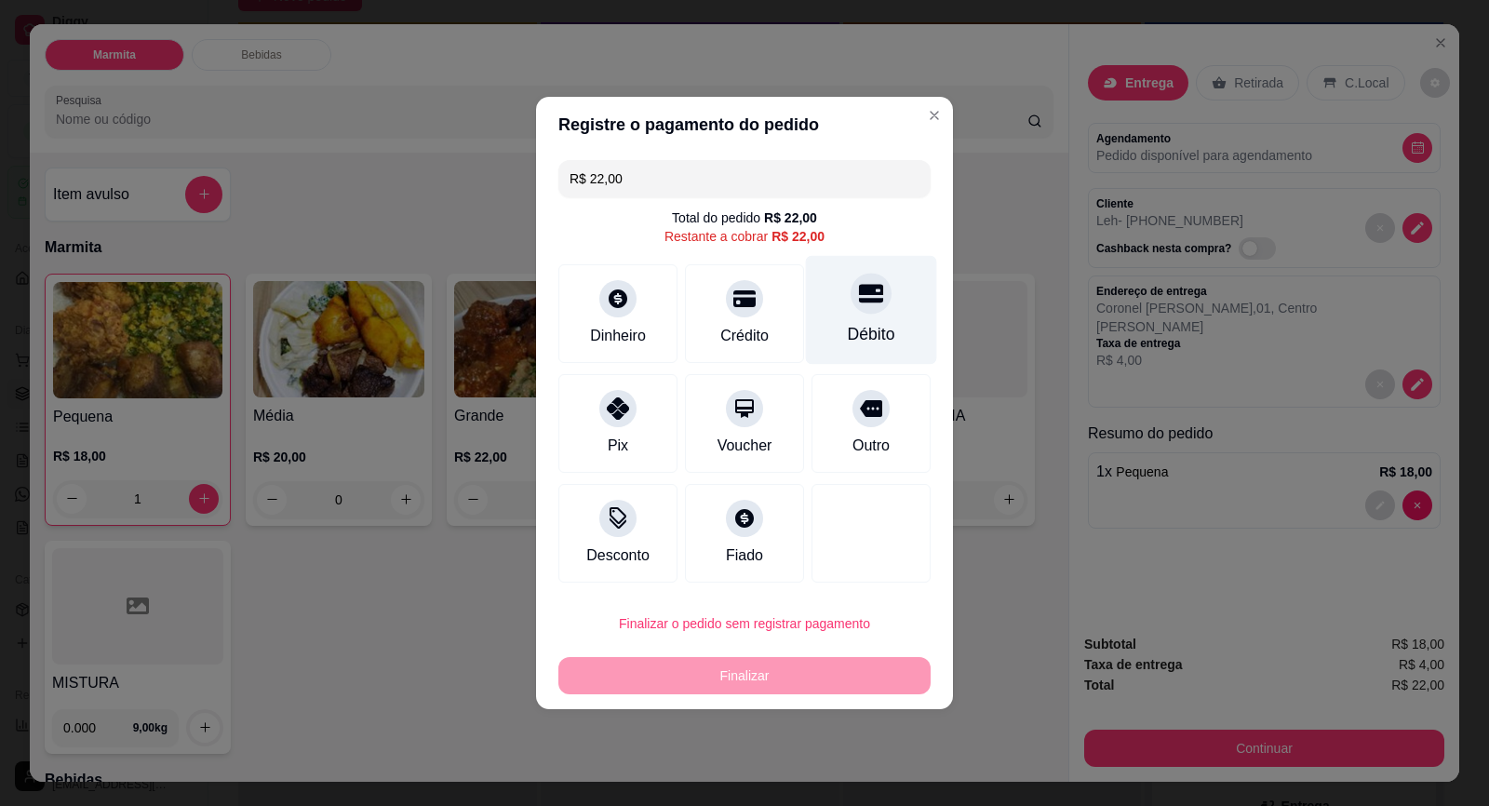
click at [866, 284] on icon at bounding box center [871, 293] width 24 height 24
type input "R$ 0,00"
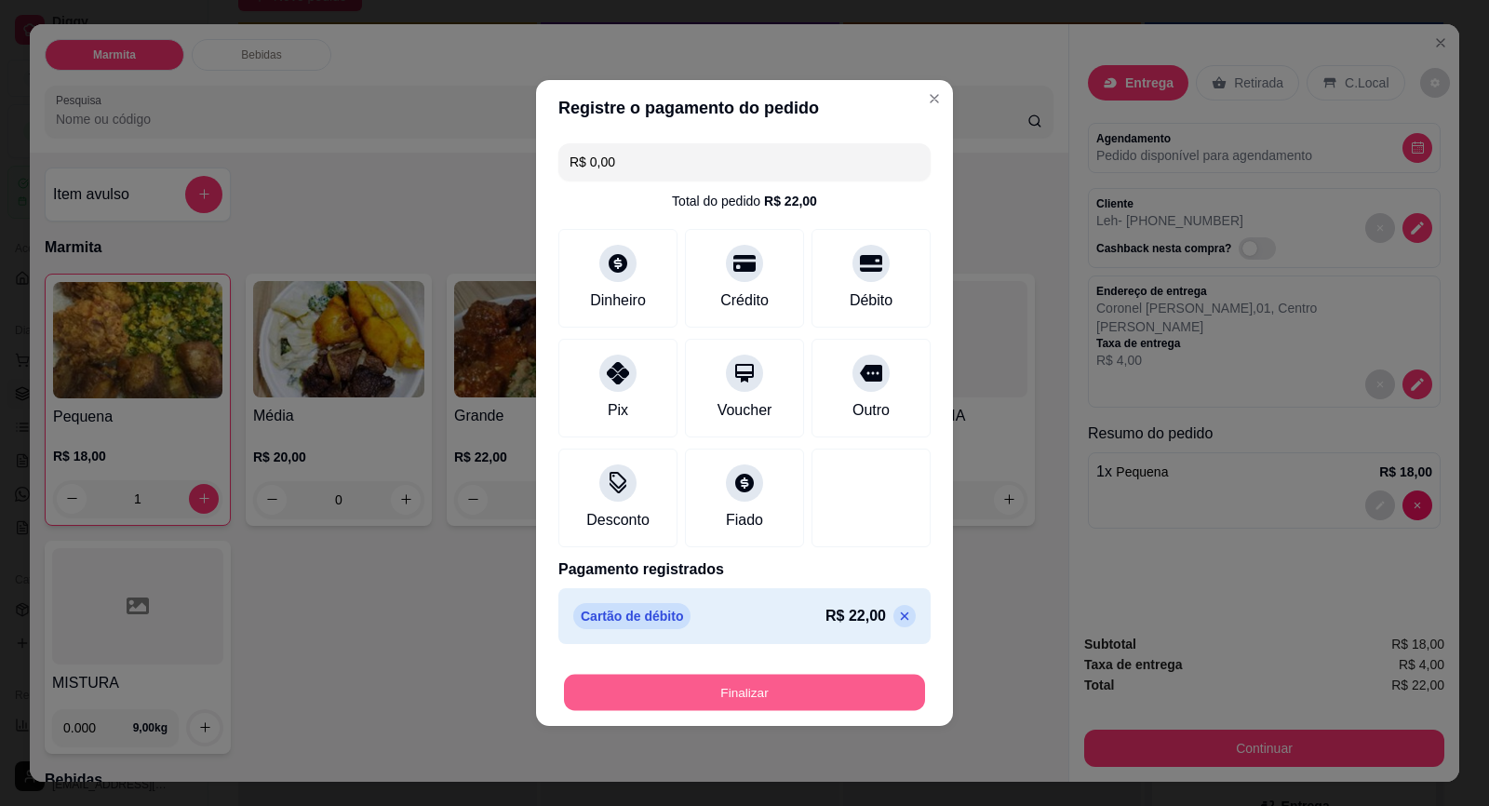
click at [837, 678] on button "Finalizar" at bounding box center [744, 693] width 361 height 36
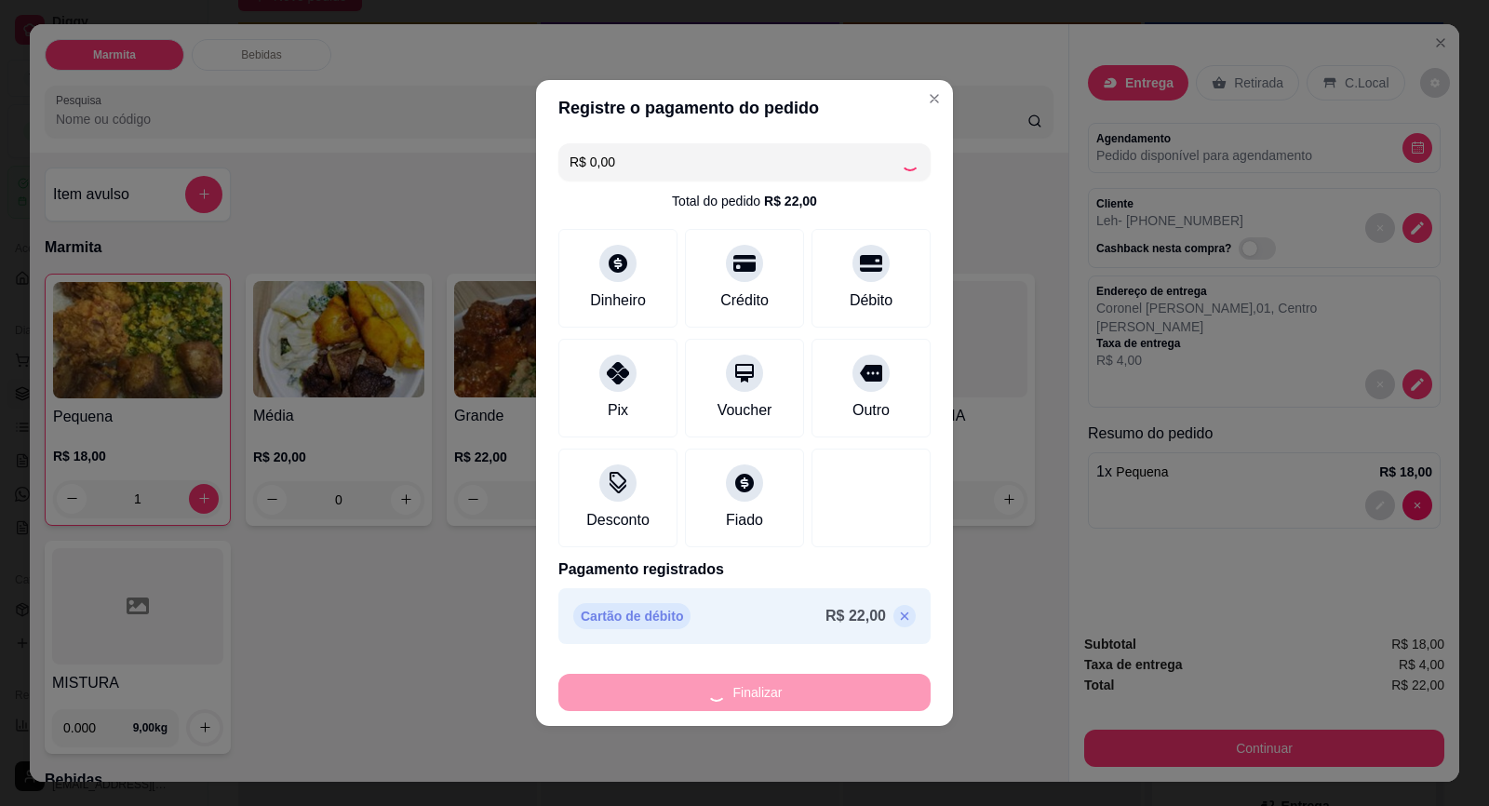
type input "0"
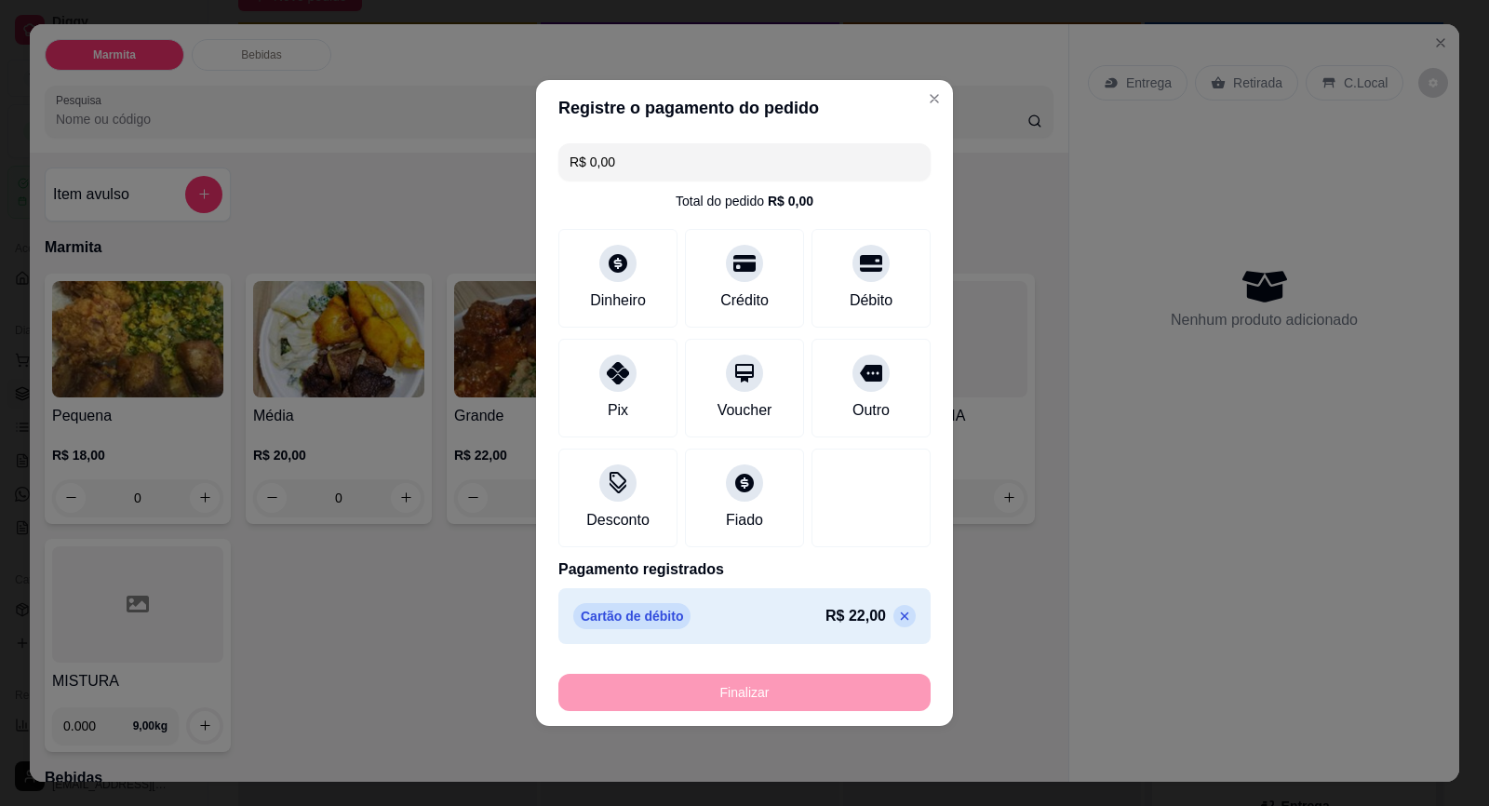
type input "-R$ 22,00"
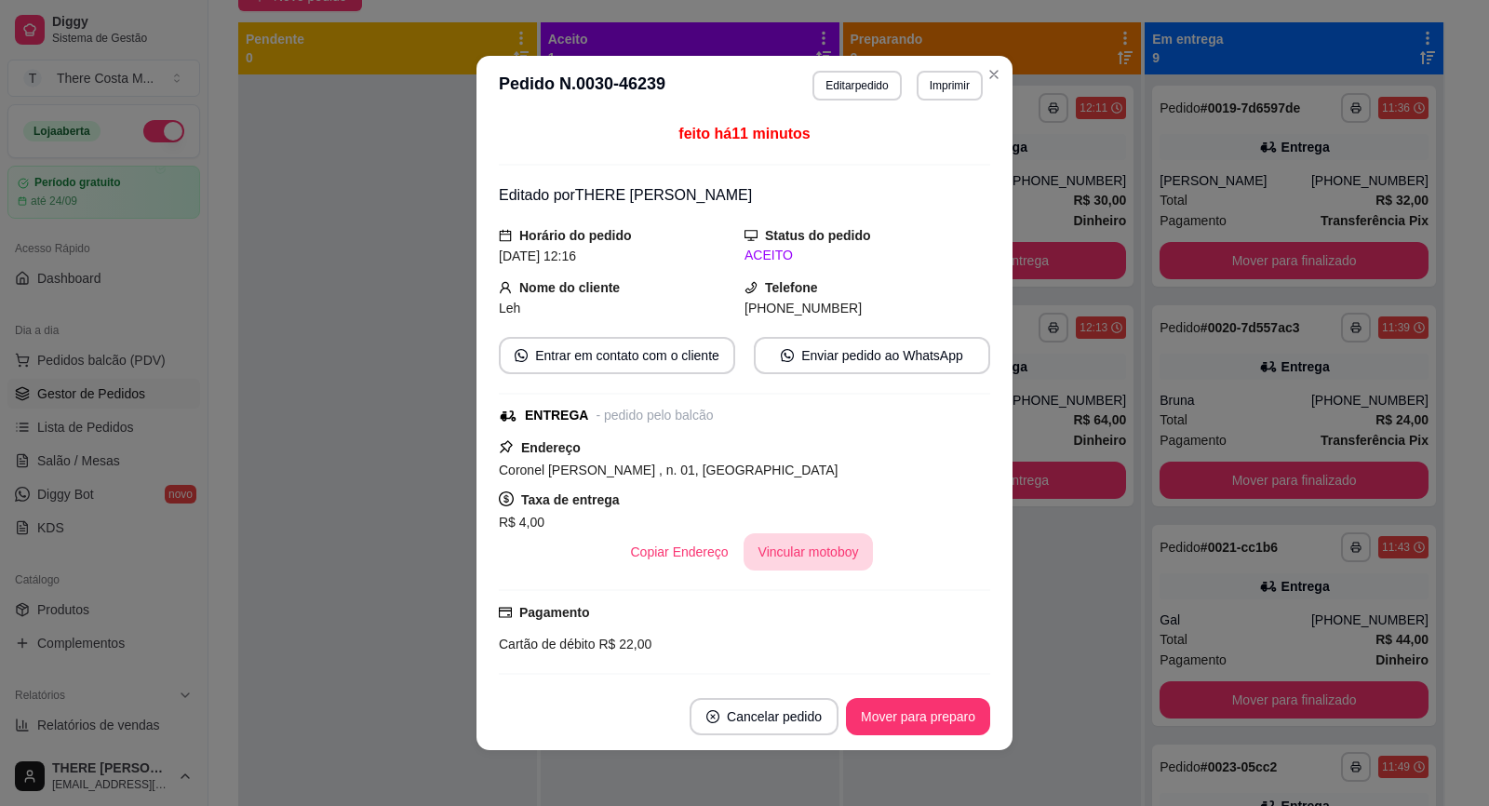
click at [803, 556] on button "Vincular motoboy" at bounding box center [809, 551] width 130 height 37
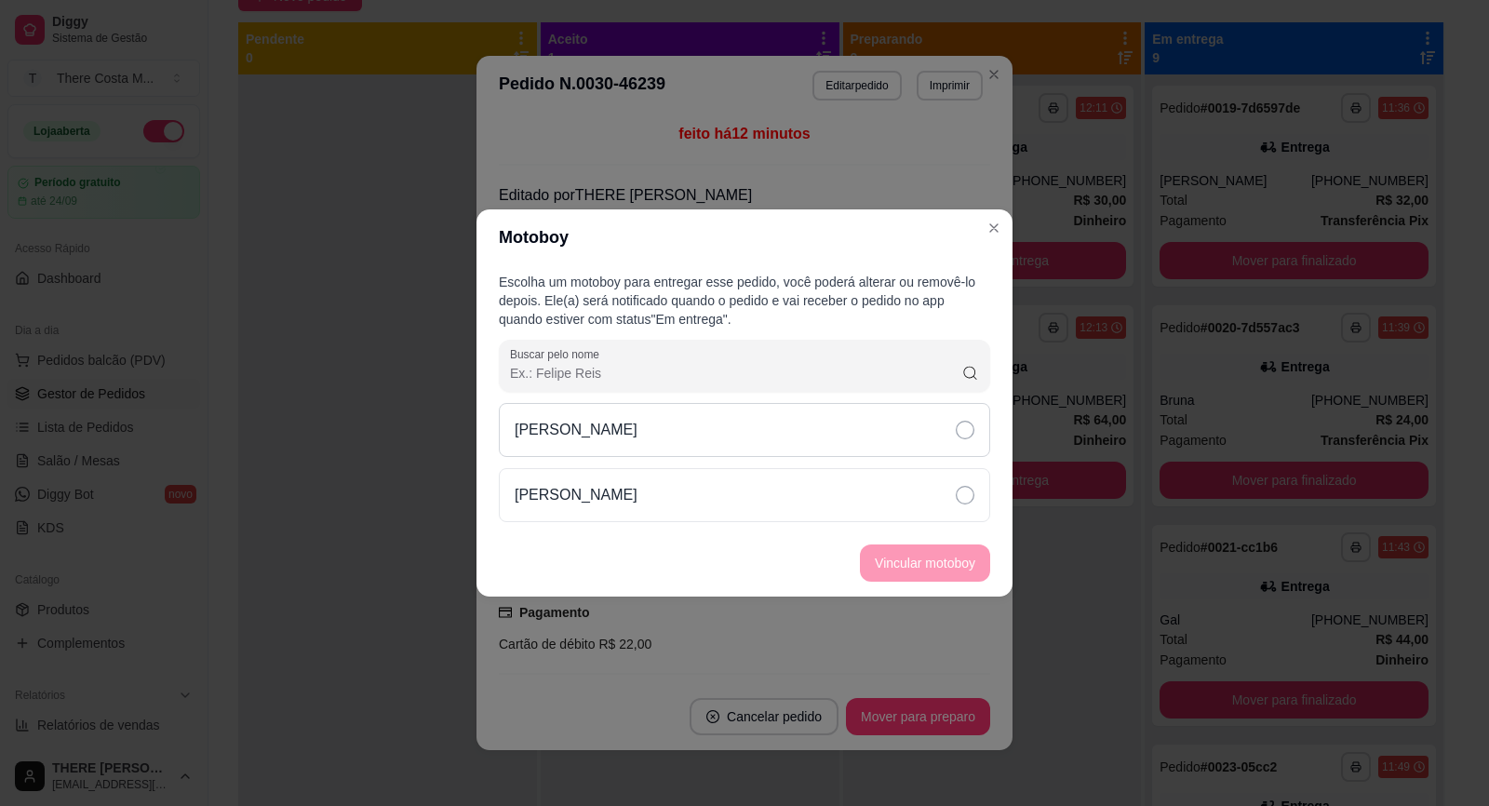
click at [890, 412] on div "[PERSON_NAME]" at bounding box center [744, 430] width 491 height 54
click at [920, 548] on button "Vincular motoboy" at bounding box center [925, 562] width 130 height 37
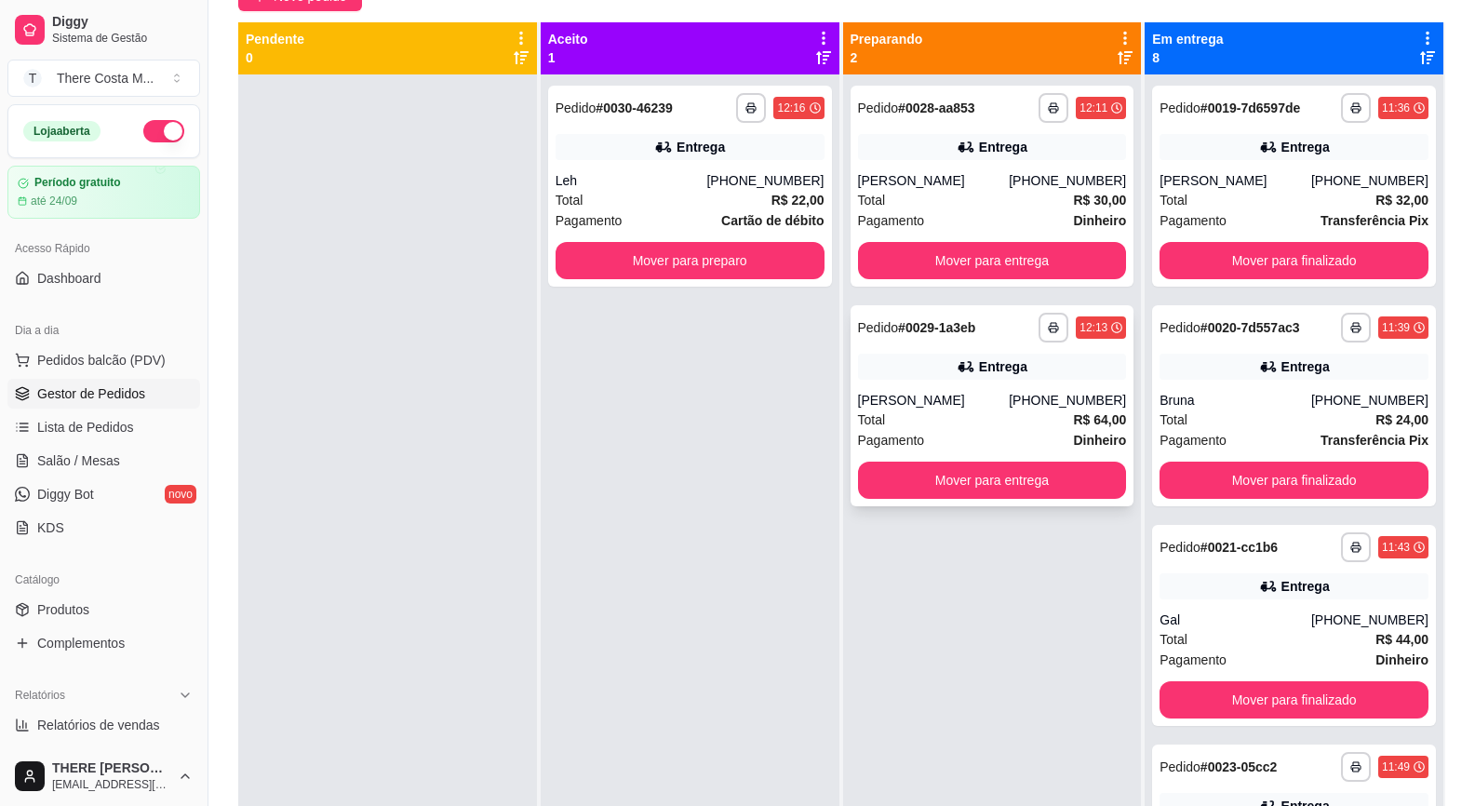
click at [1000, 378] on div "Entrega" at bounding box center [992, 367] width 269 height 26
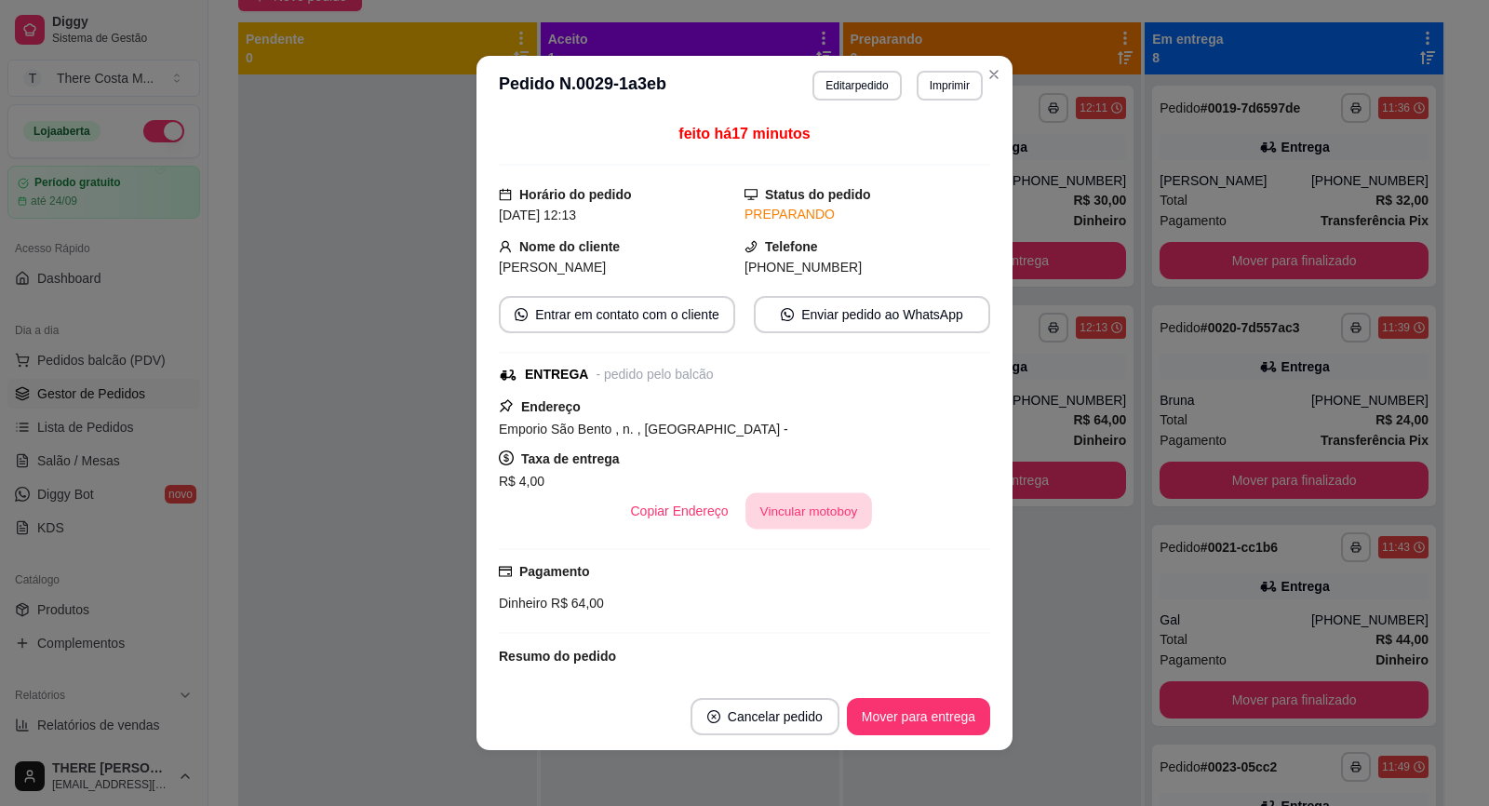
click at [745, 501] on button "Vincular motoboy" at bounding box center [808, 511] width 127 height 36
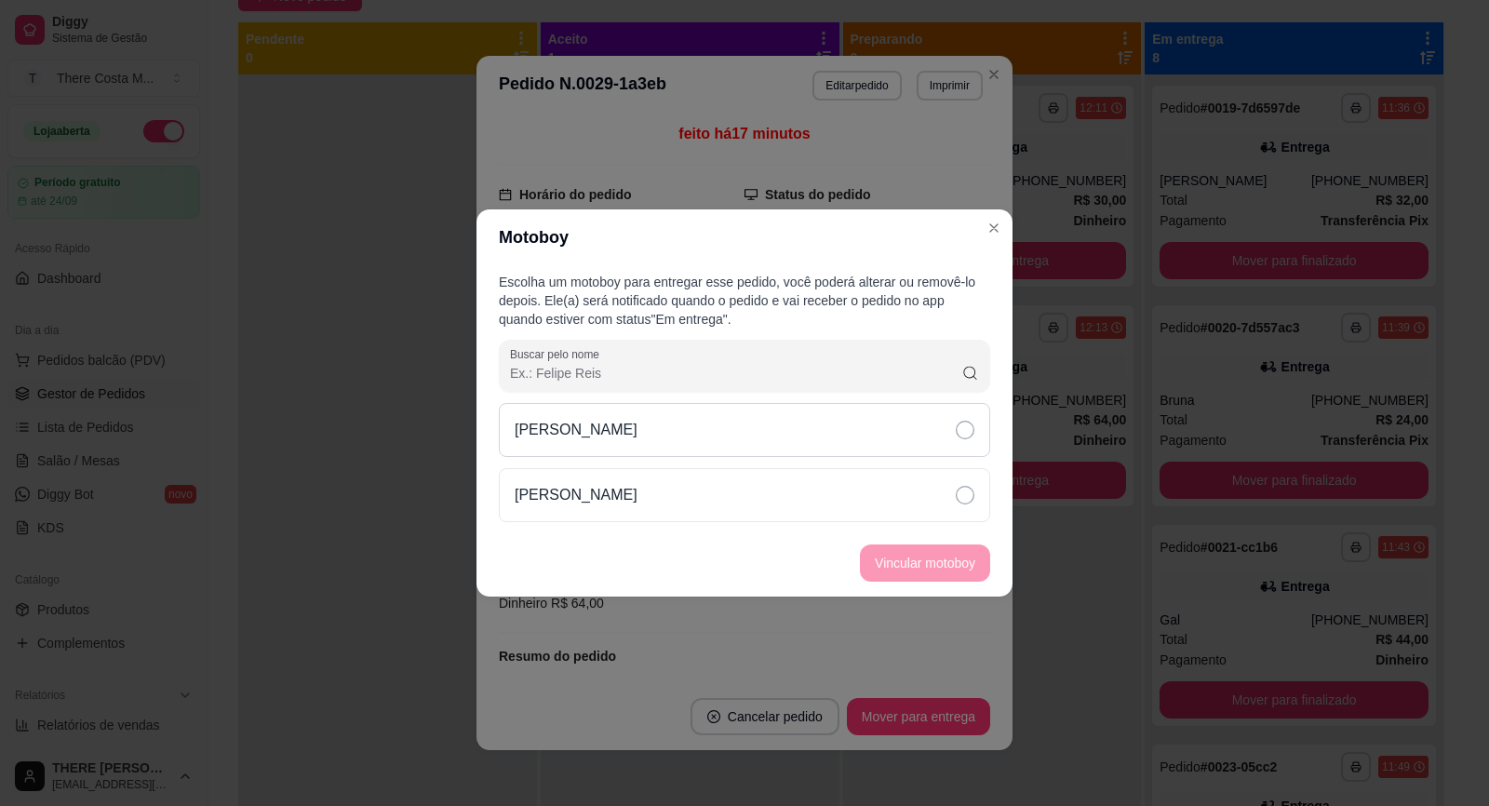
click at [865, 449] on div "[PERSON_NAME]" at bounding box center [744, 430] width 491 height 54
click at [954, 557] on button "Vincular motoboy" at bounding box center [925, 563] width 127 height 36
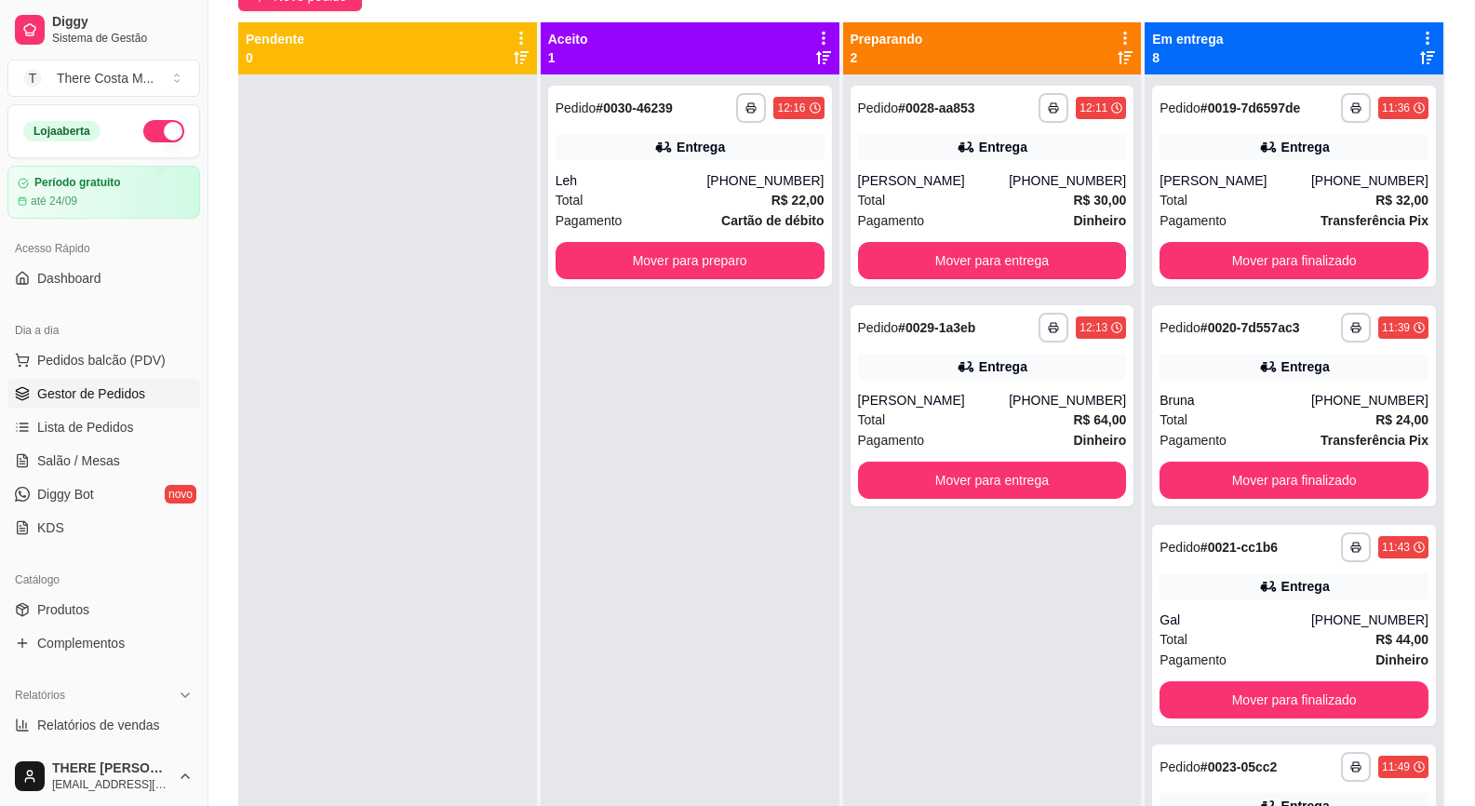
click at [951, 298] on div "**********" at bounding box center [992, 477] width 299 height 806
click at [959, 345] on div "**********" at bounding box center [993, 405] width 284 height 201
click at [909, 409] on div "[PERSON_NAME]" at bounding box center [934, 400] width 152 height 19
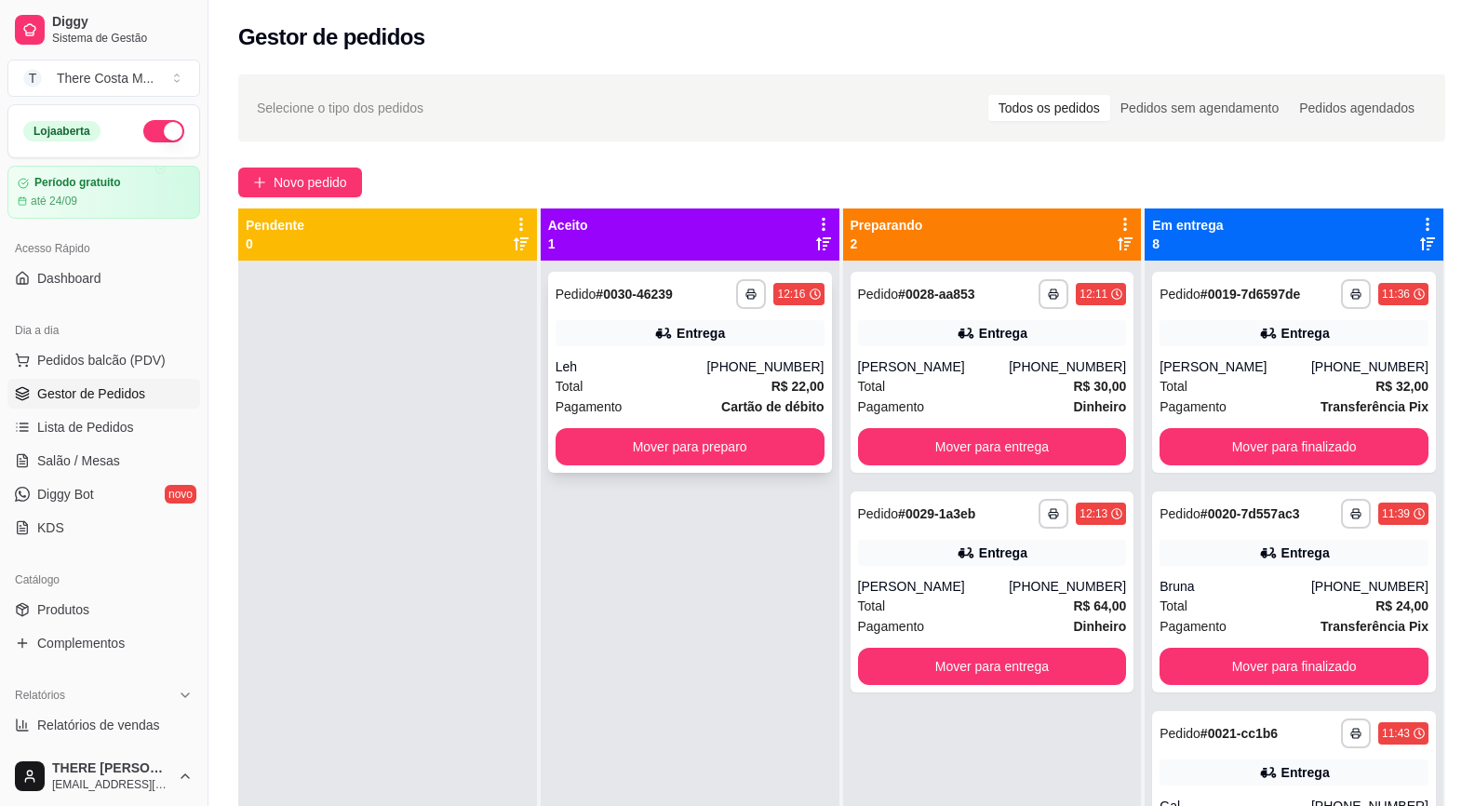
click at [700, 383] on div "Total R$ 22,00" at bounding box center [690, 386] width 269 height 20
click at [1019, 555] on div "Entrega" at bounding box center [992, 553] width 269 height 26
click at [880, 337] on div "Entrega" at bounding box center [992, 333] width 269 height 26
click at [306, 172] on span "Novo pedido" at bounding box center [311, 182] width 74 height 20
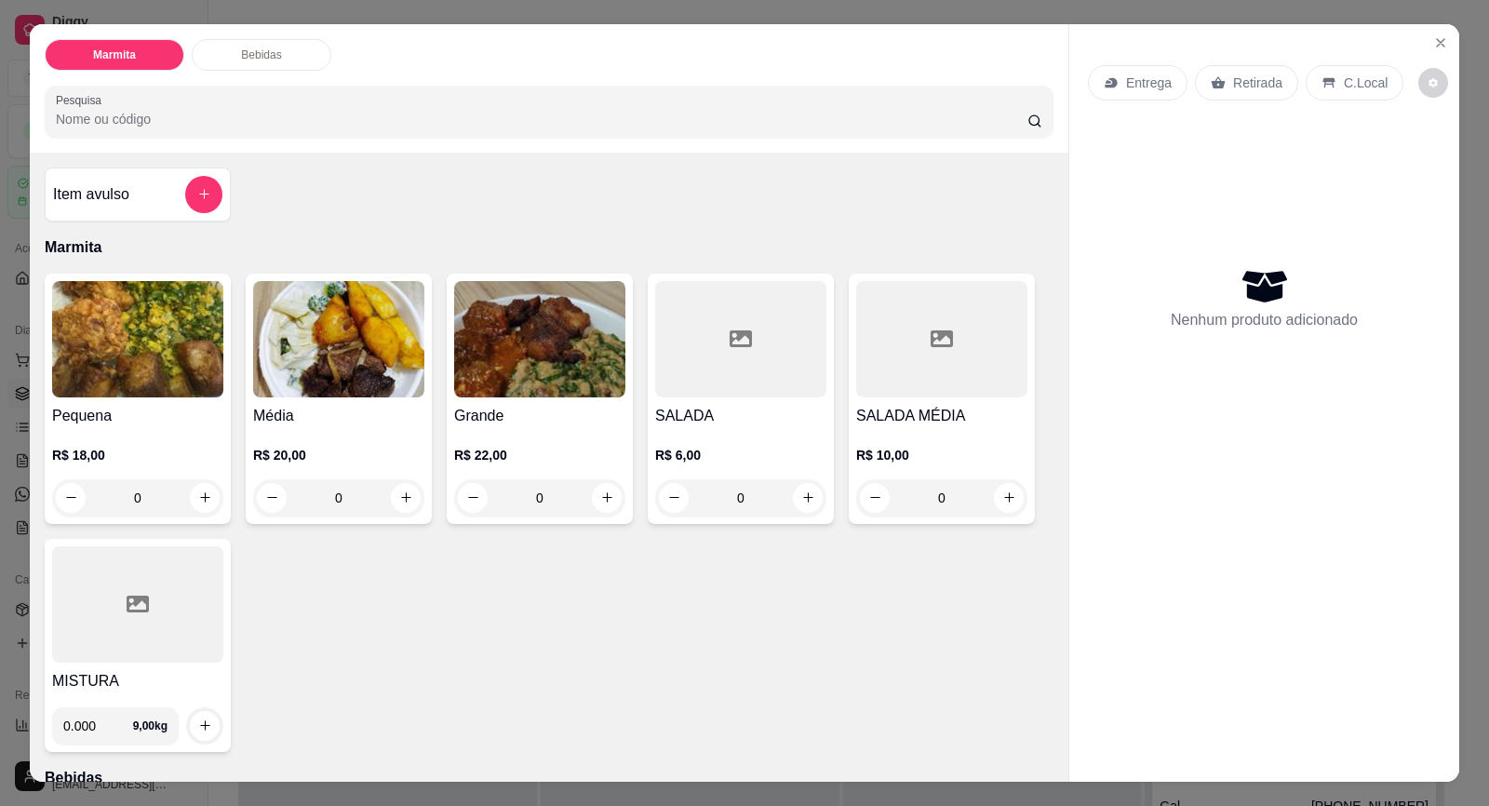
click at [1246, 75] on p "Retirada" at bounding box center [1257, 83] width 49 height 19
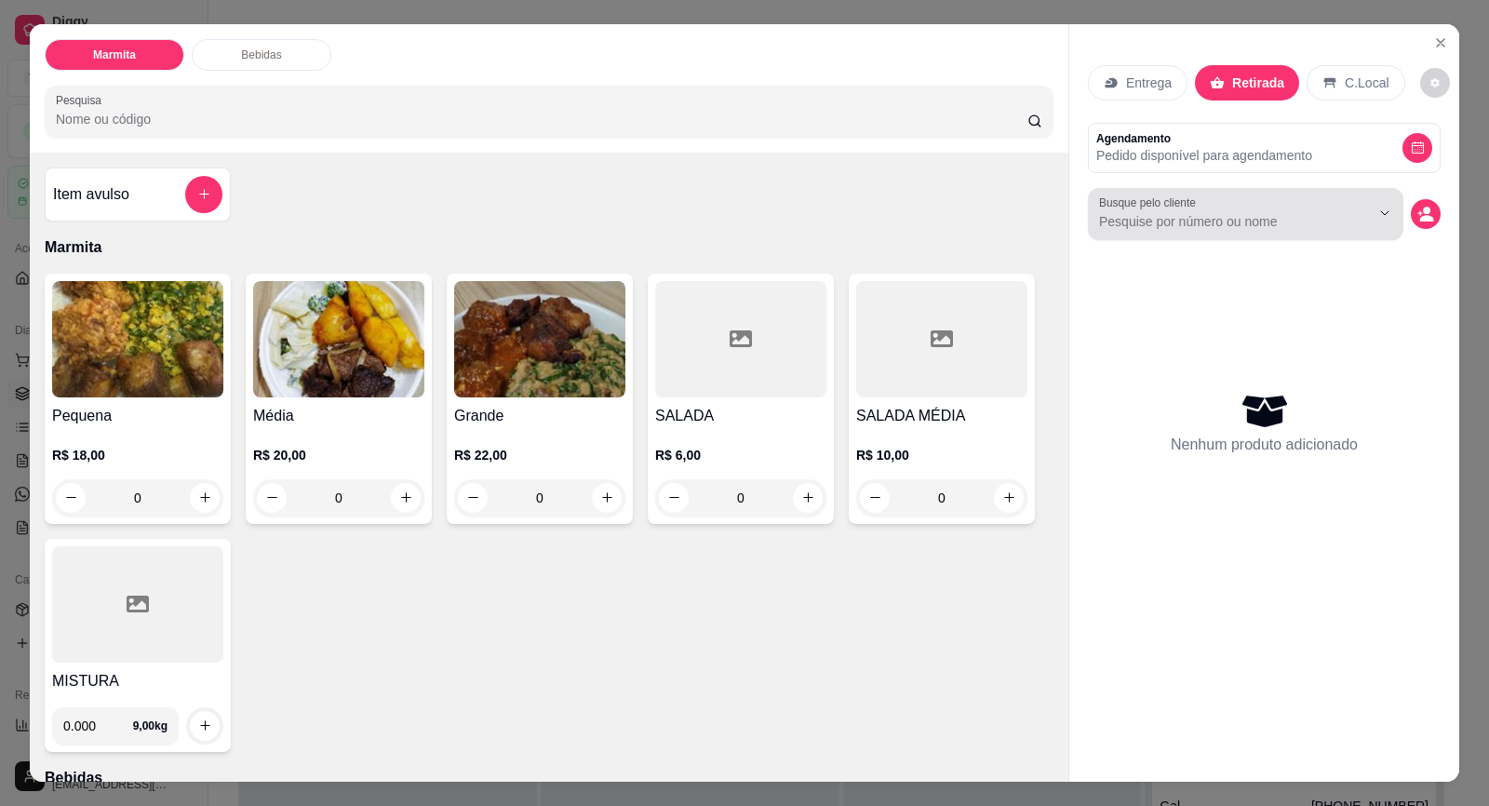
click at [1179, 218] on input "Busque pelo cliente" at bounding box center [1219, 221] width 241 height 19
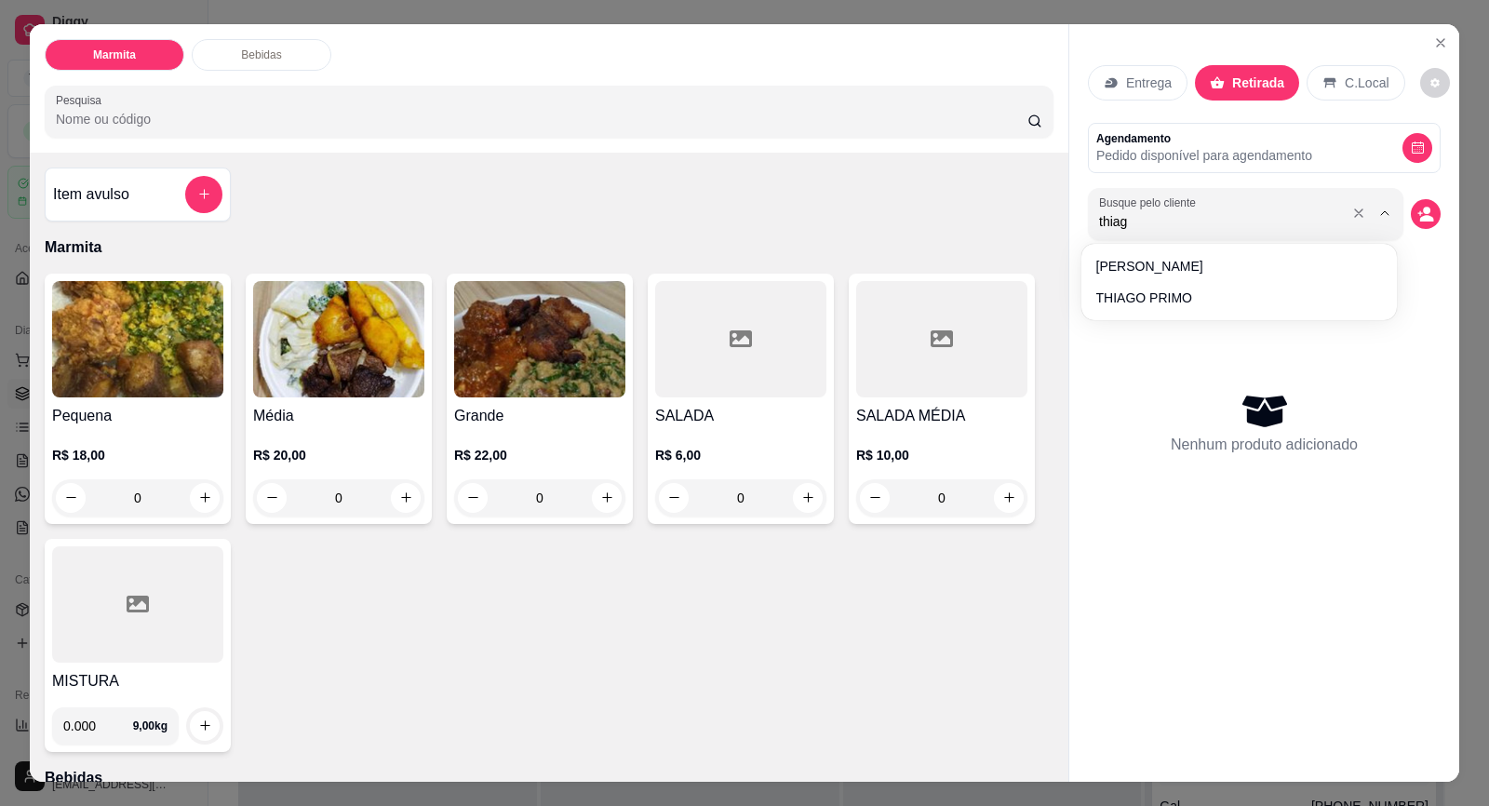
type input "thiago"
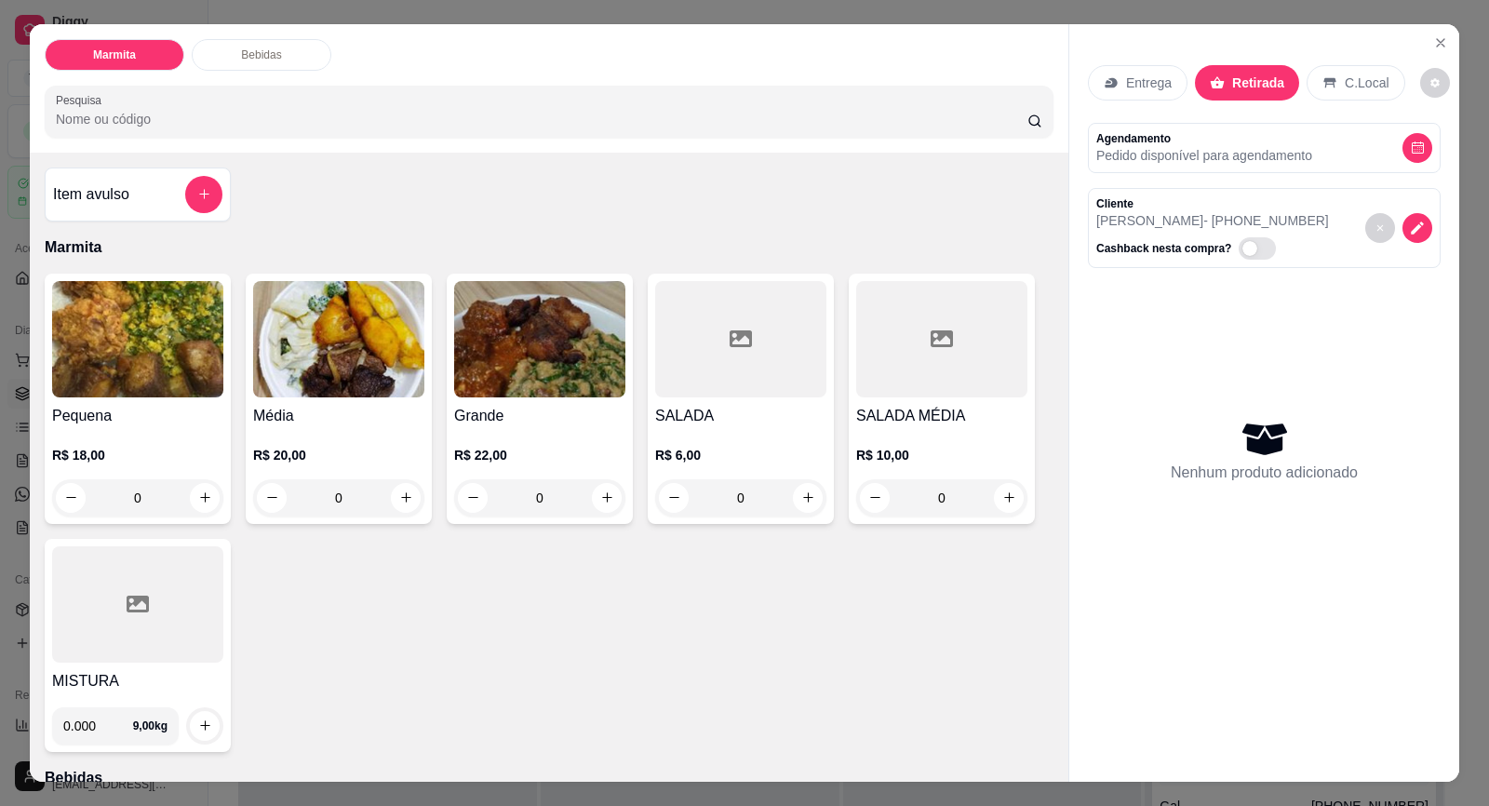
click at [353, 412] on h4 "Média" at bounding box center [338, 416] width 171 height 22
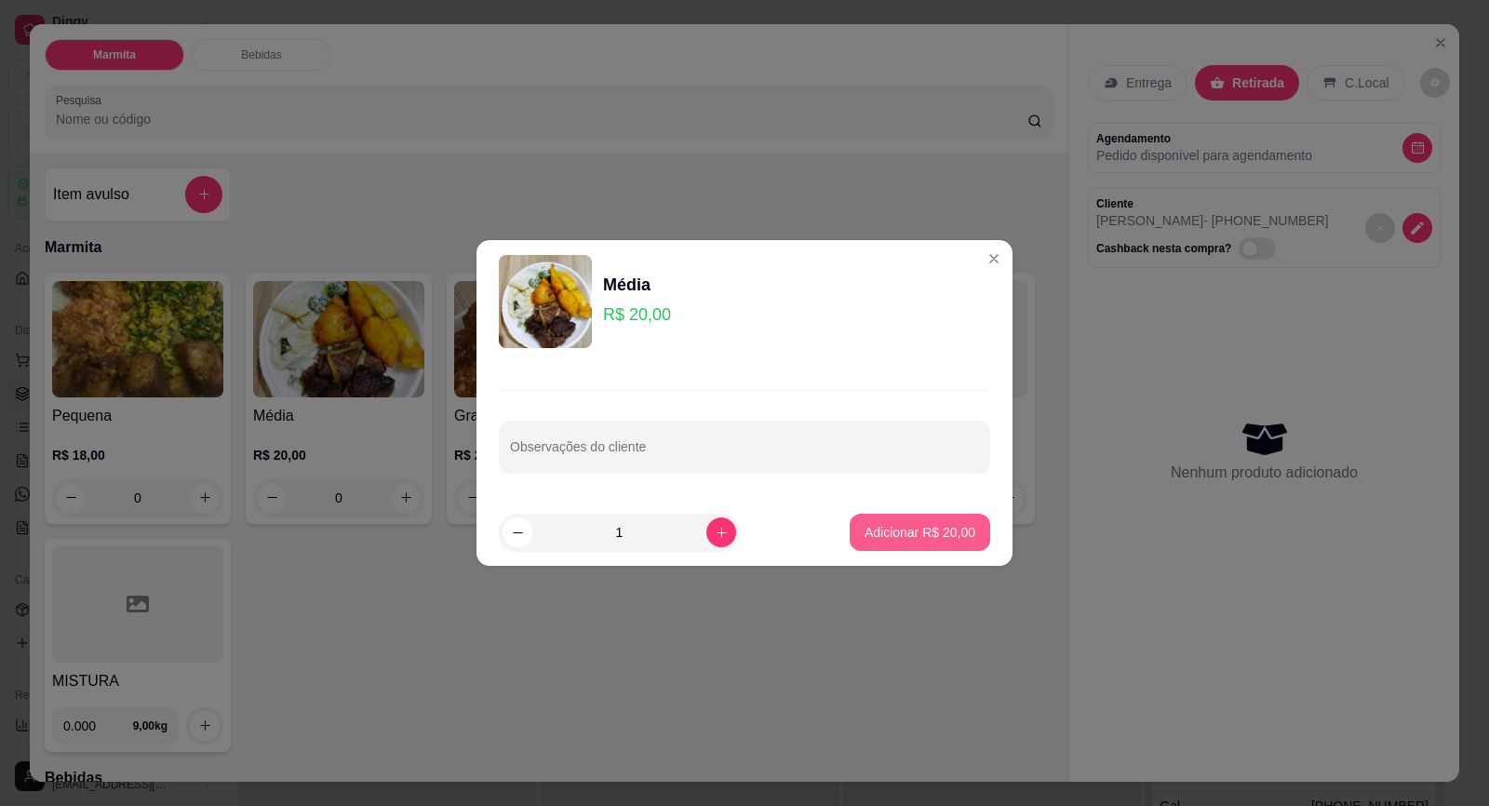
click at [908, 542] on button "Adicionar R$ 20,00" at bounding box center [920, 532] width 141 height 37
type input "1"
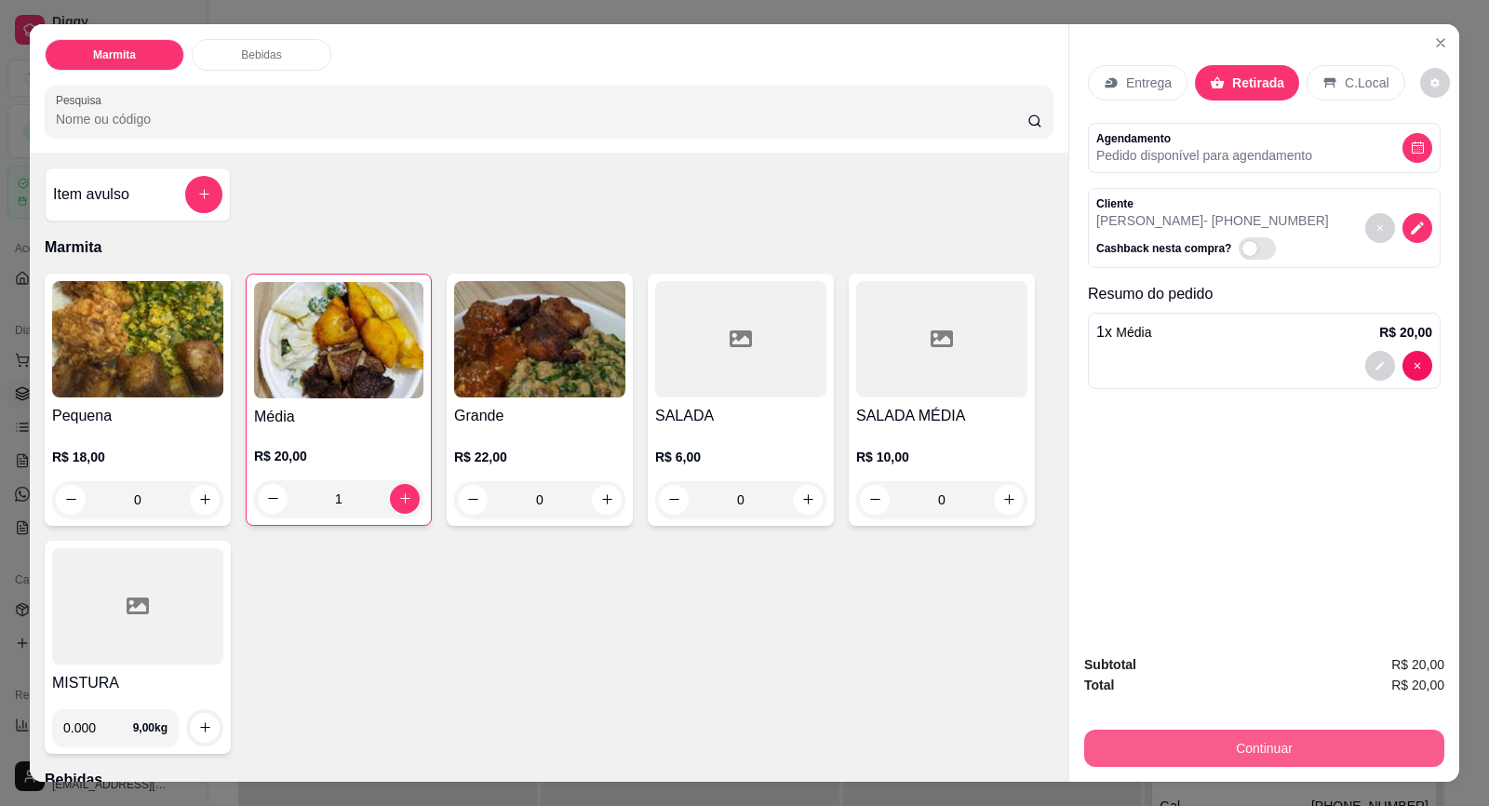
click at [1300, 767] on button "Continuar" at bounding box center [1264, 748] width 360 height 37
click at [1281, 750] on button "Continuar" at bounding box center [1264, 749] width 349 height 36
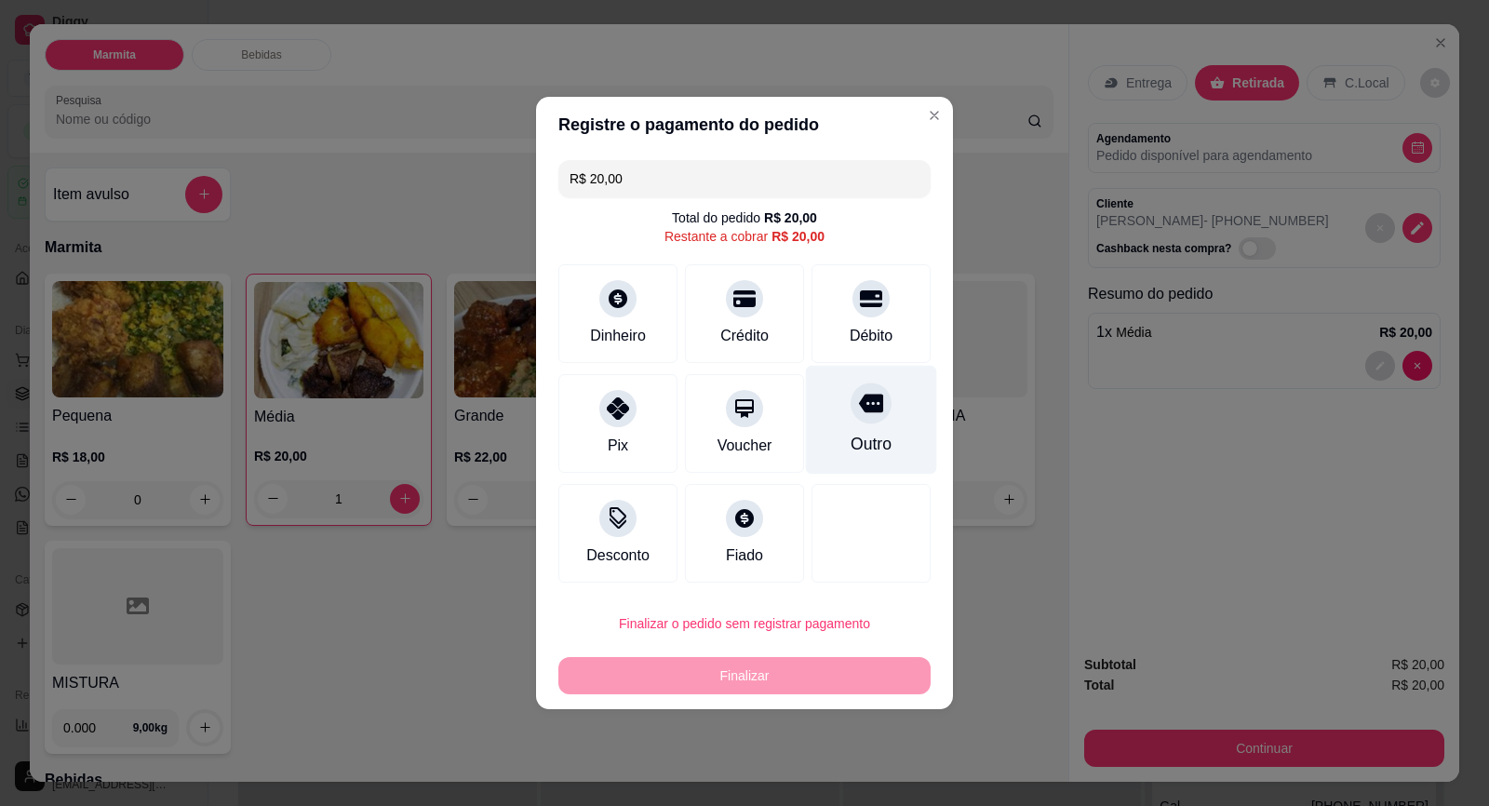
click at [836, 411] on div "Outro" at bounding box center [871, 420] width 131 height 109
type input "R$ 0,00"
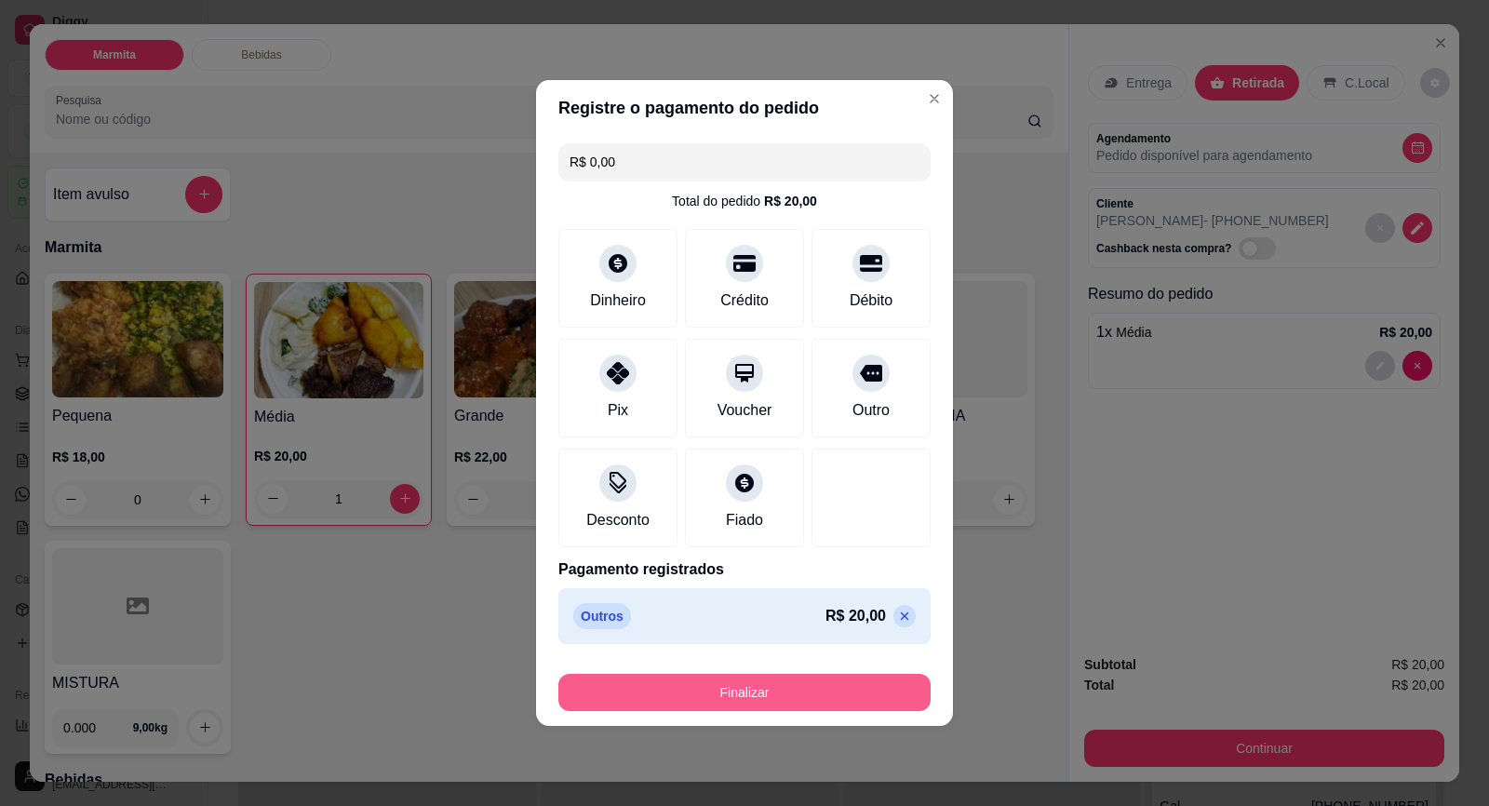
click at [849, 702] on button "Finalizar" at bounding box center [744, 692] width 372 height 37
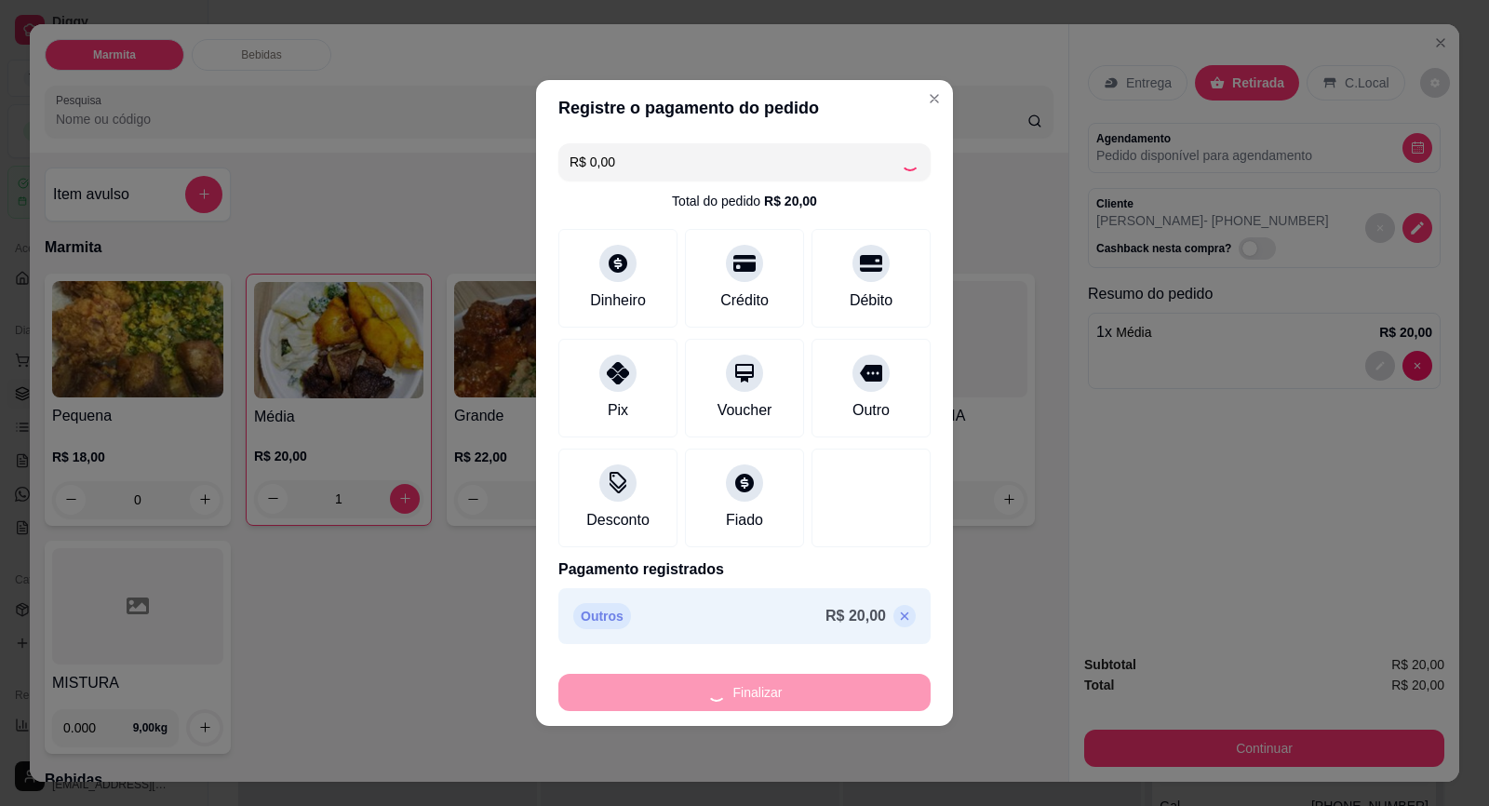
type input "0"
type input "-R$ 20,00"
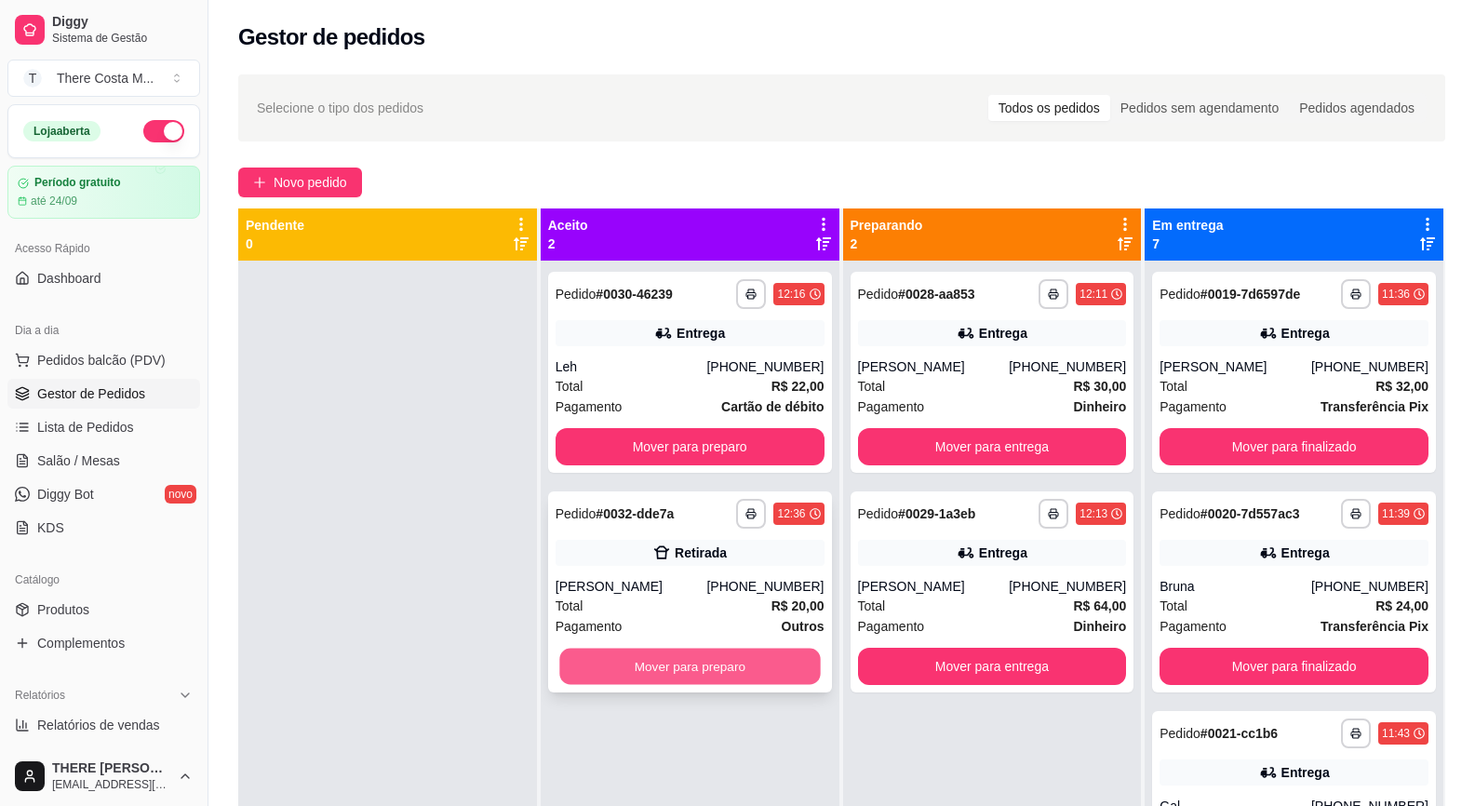
click at [750, 660] on button "Mover para preparo" at bounding box center [689, 667] width 261 height 36
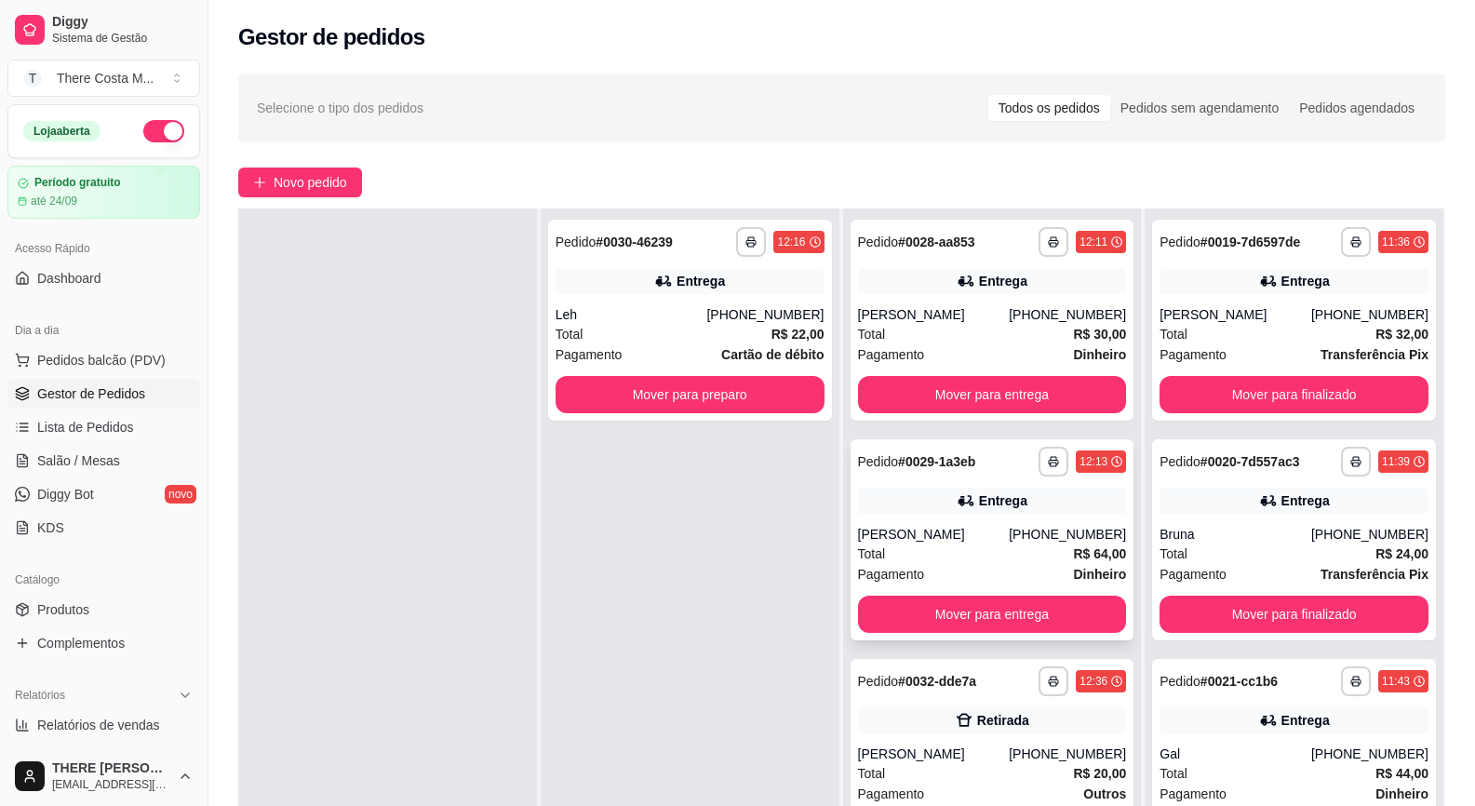
scroll to position [93, 0]
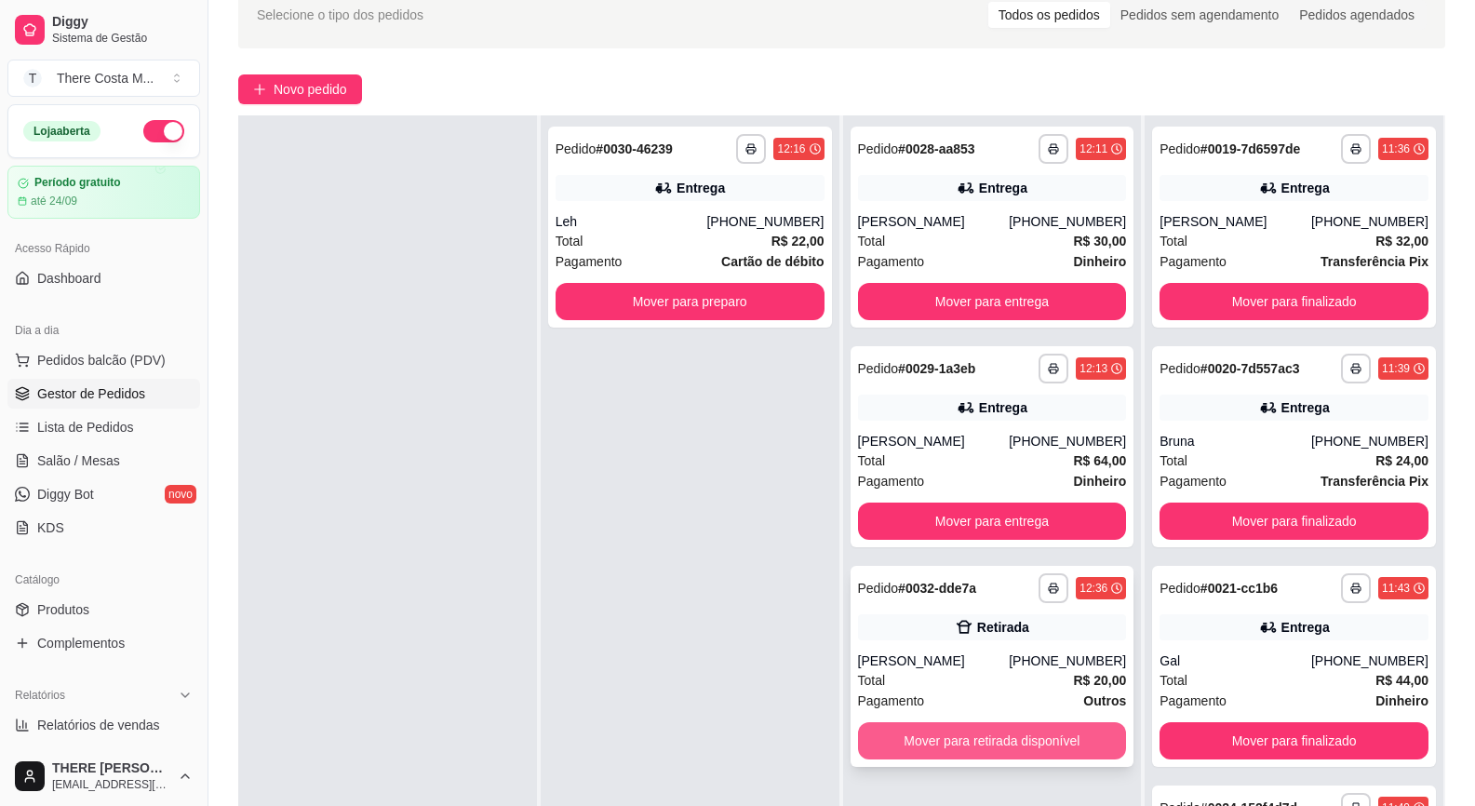
click at [959, 727] on button "Mover para retirada disponível" at bounding box center [992, 740] width 269 height 37
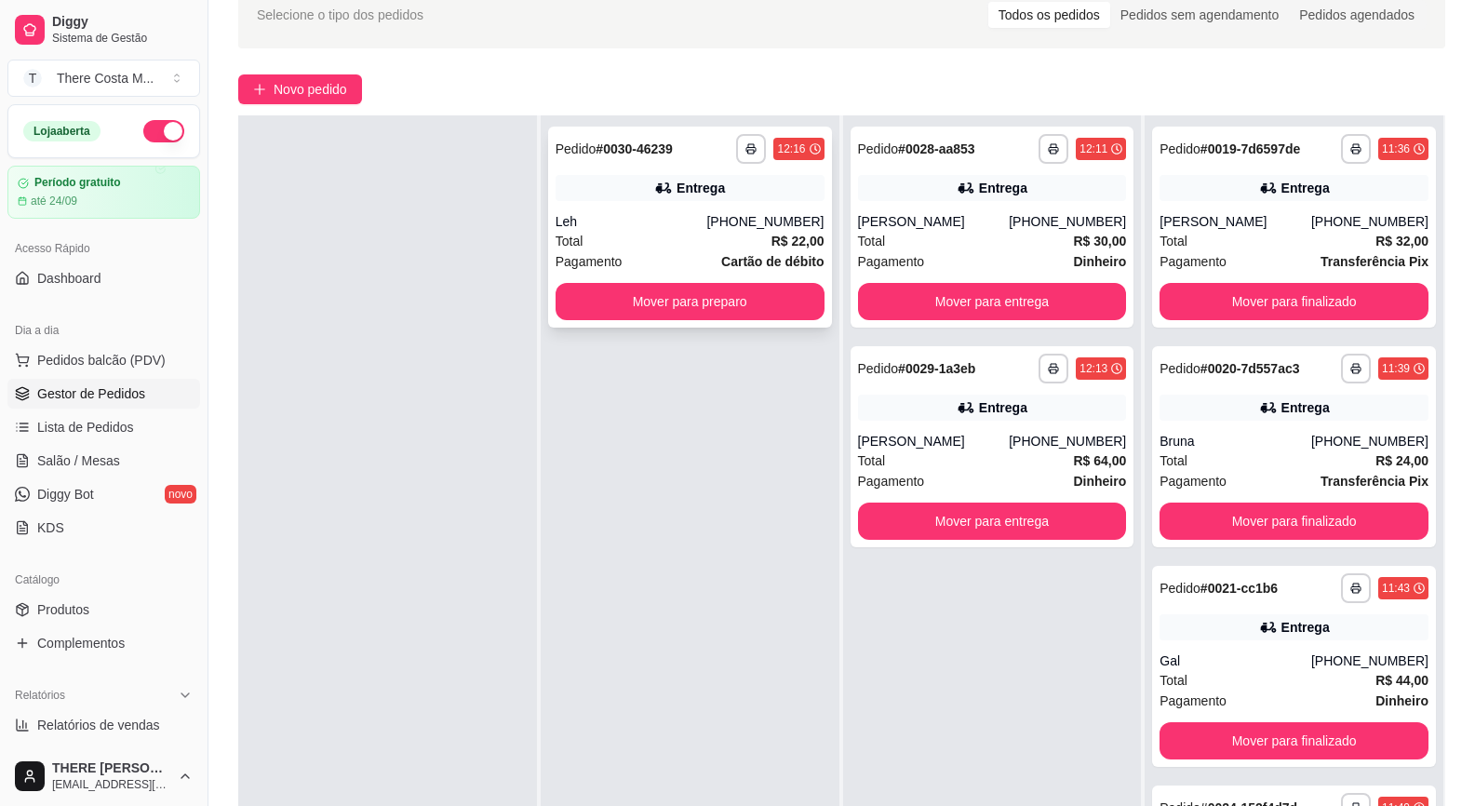
click at [662, 306] on button "Mover para preparo" at bounding box center [690, 301] width 269 height 37
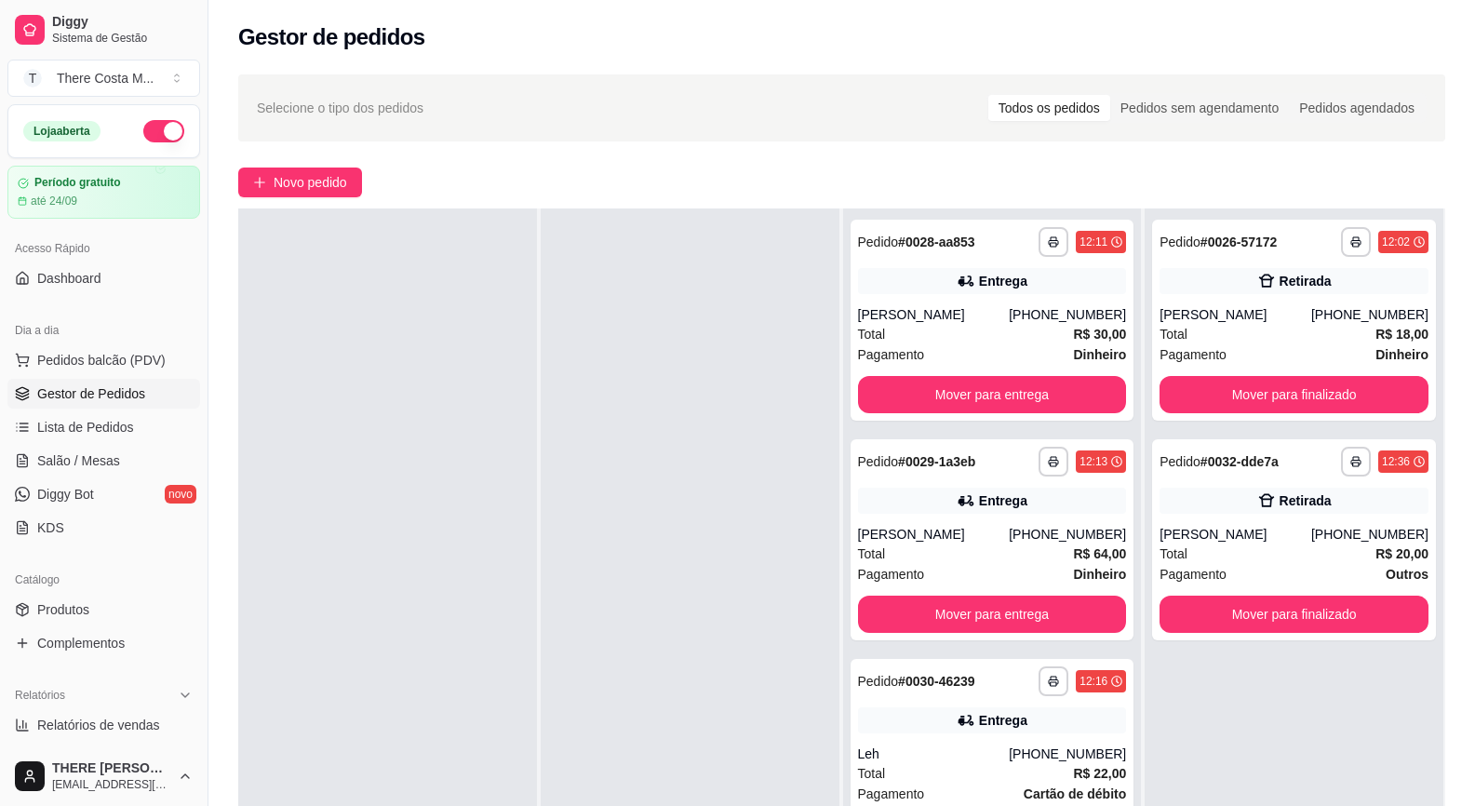
scroll to position [0, 0]
click at [978, 386] on button "Mover para entrega" at bounding box center [992, 395] width 261 height 36
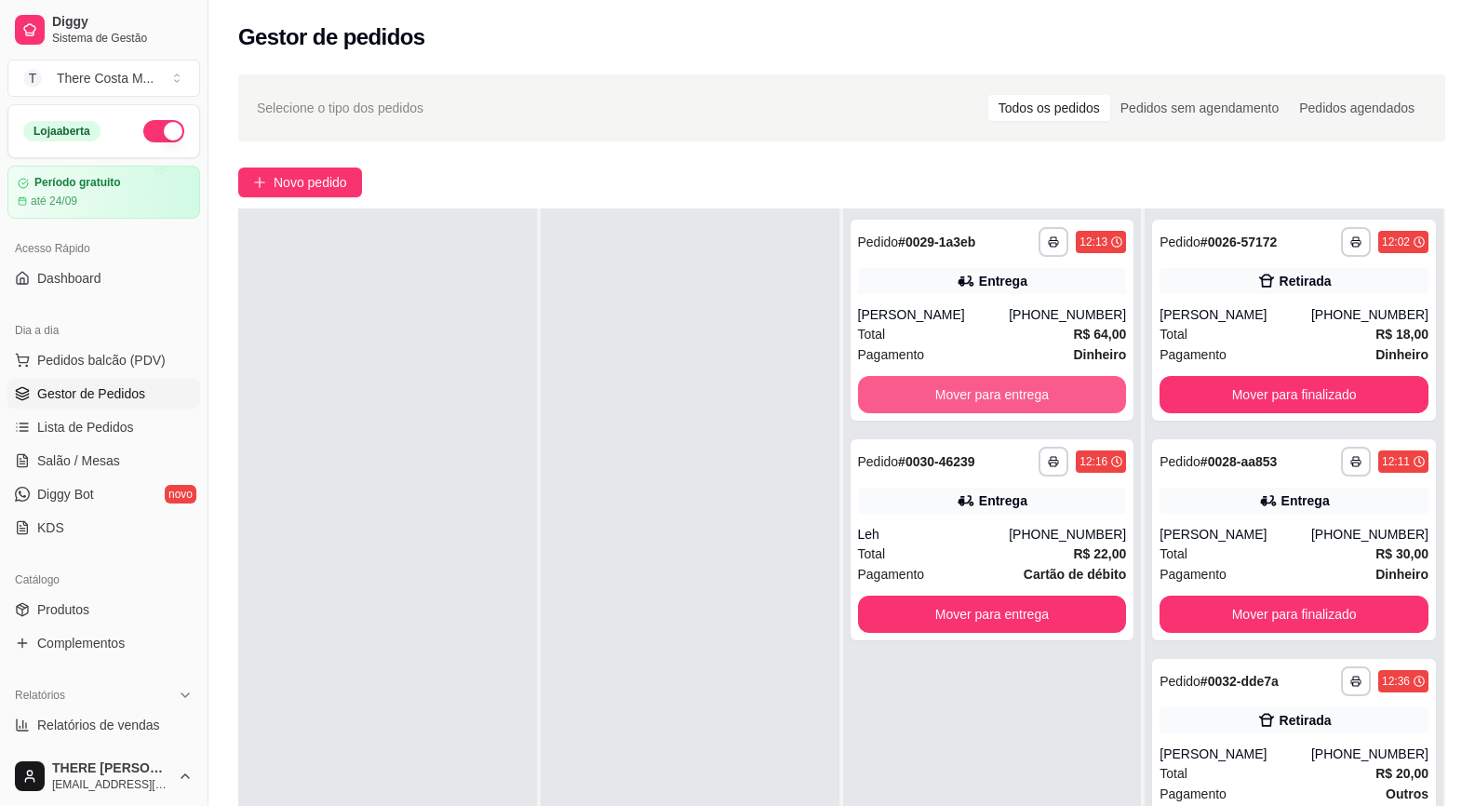
click at [978, 386] on button "Mover para entrega" at bounding box center [992, 394] width 269 height 37
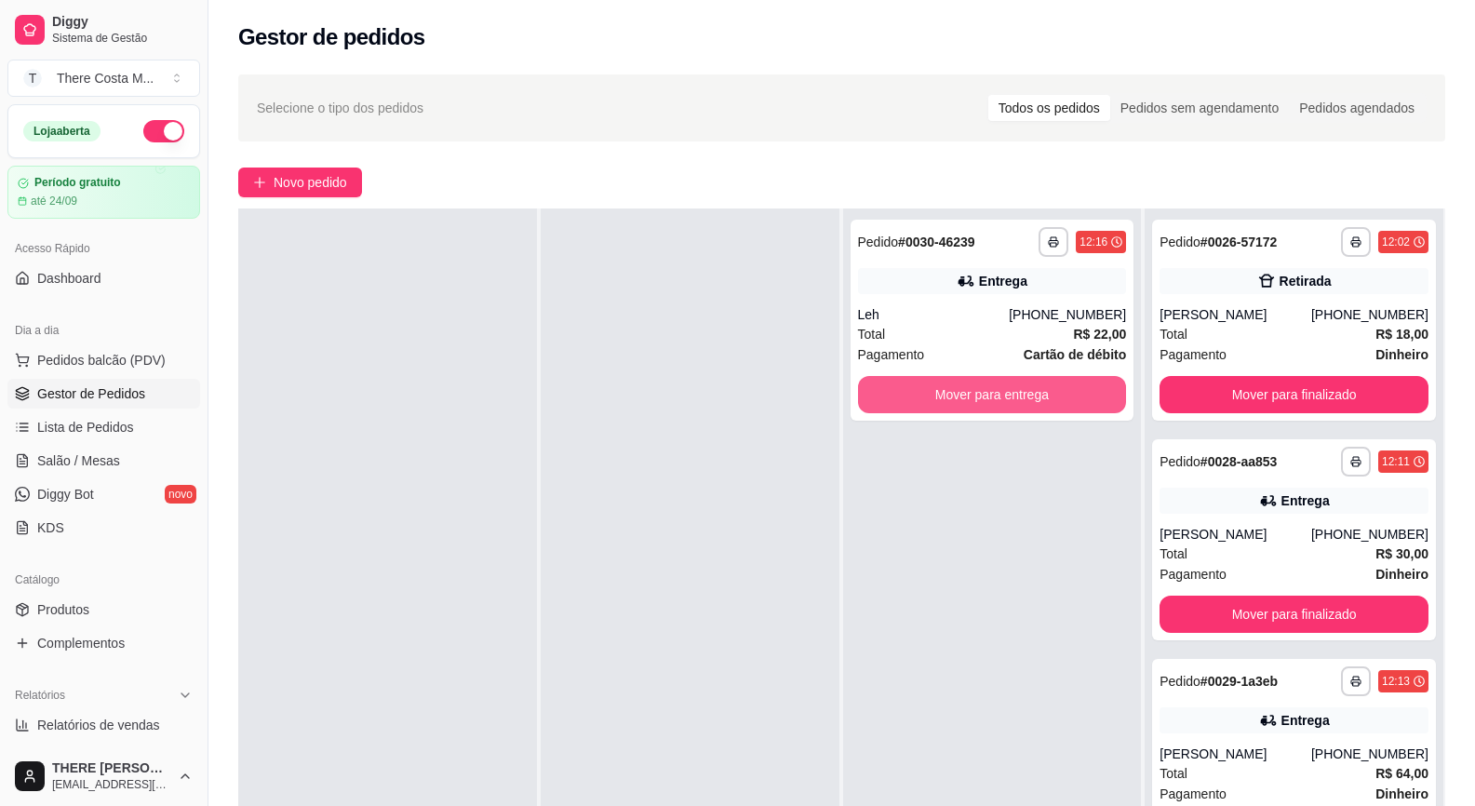
click at [978, 386] on button "Mover para entrega" at bounding box center [992, 394] width 269 height 37
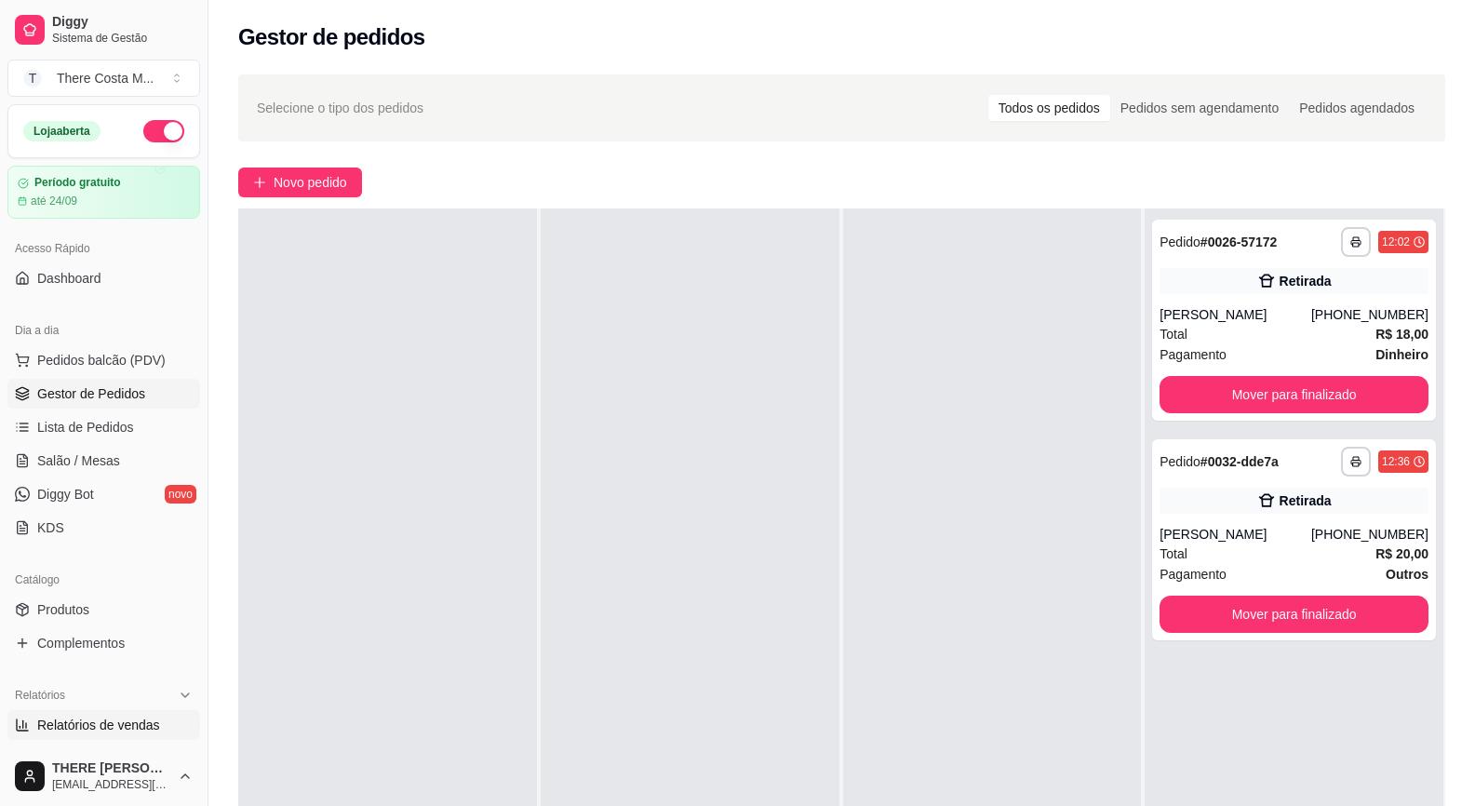
click at [143, 722] on span "Relatórios de vendas" at bounding box center [98, 725] width 123 height 19
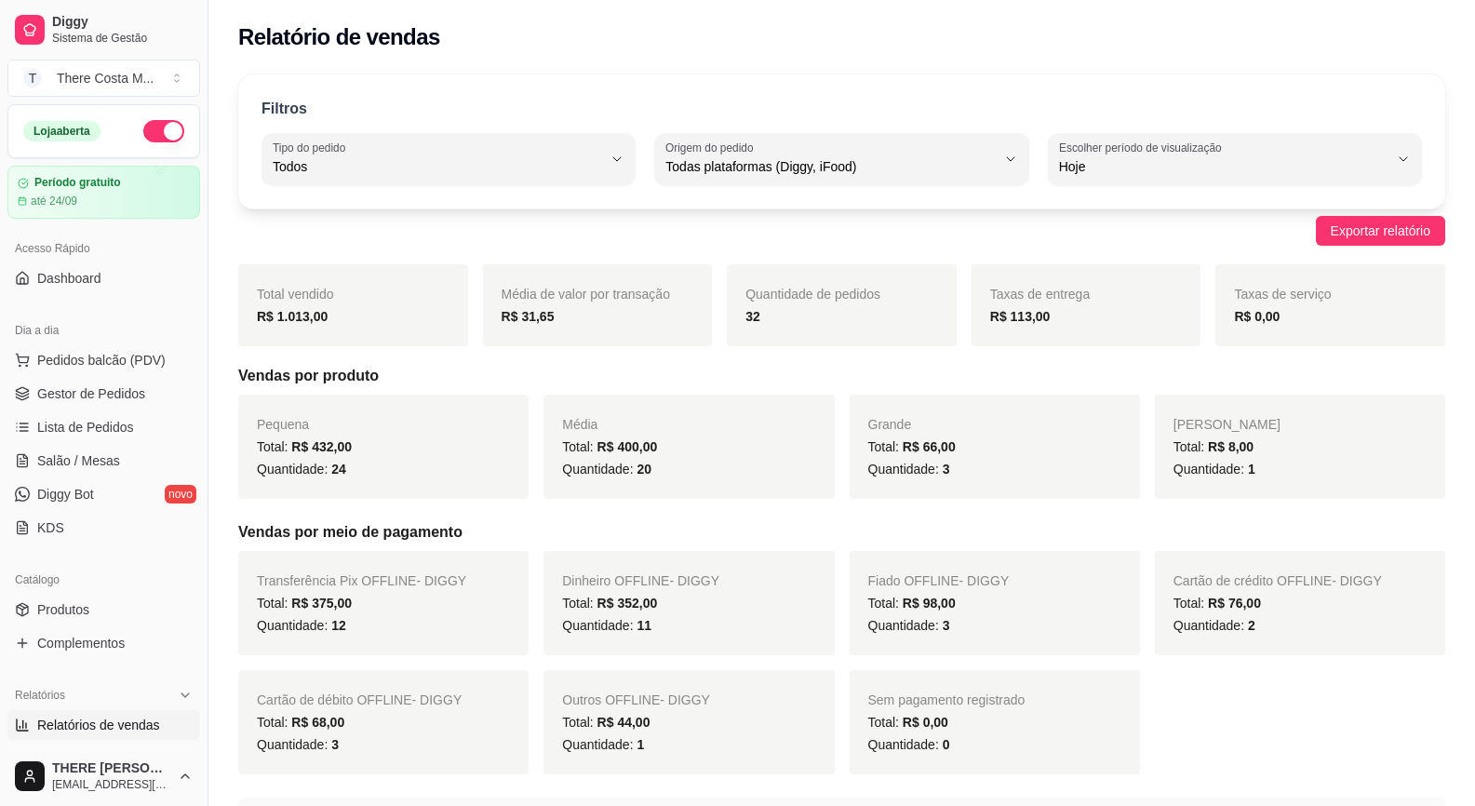
scroll to position [93, 0]
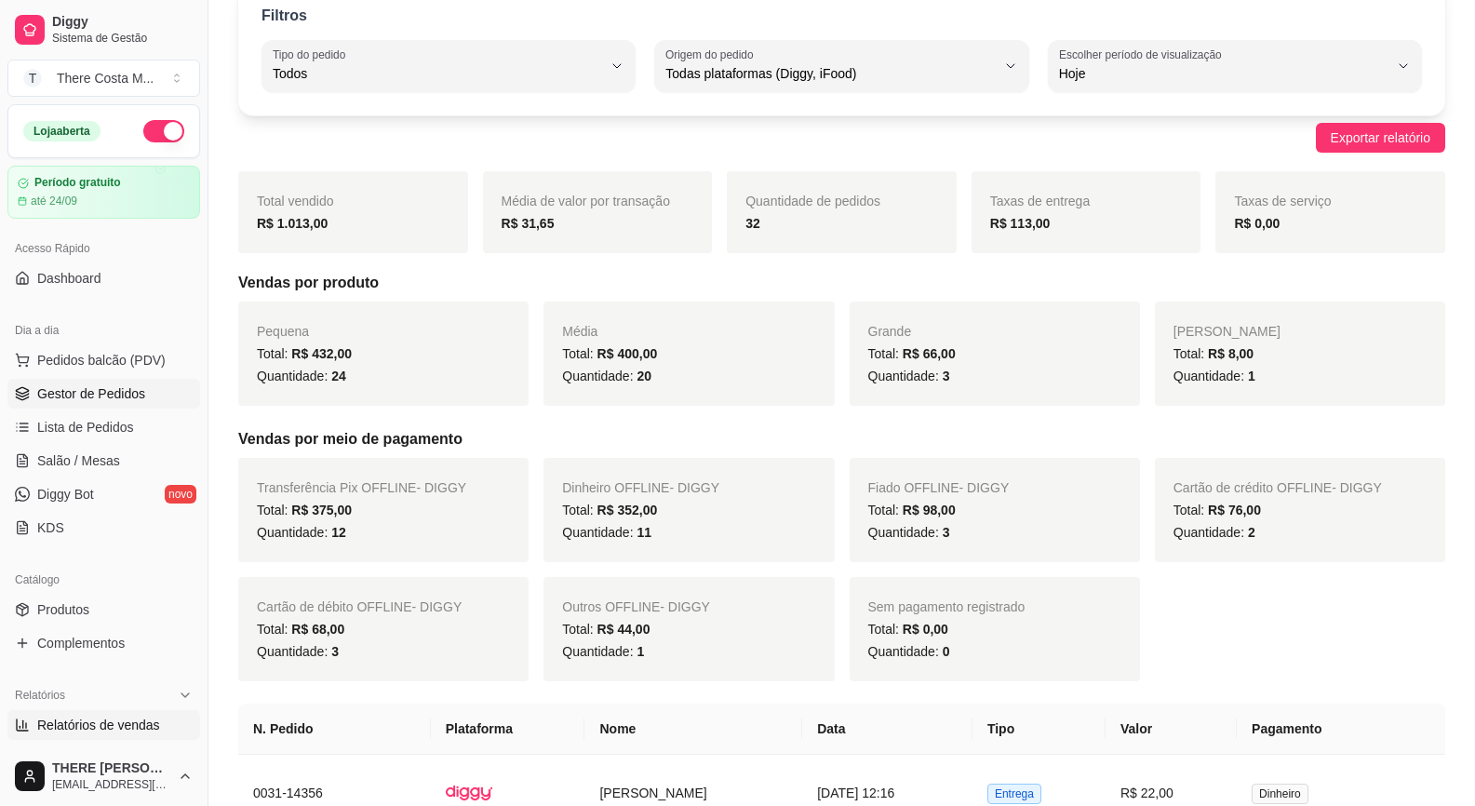
click at [87, 396] on span "Gestor de Pedidos" at bounding box center [91, 393] width 108 height 19
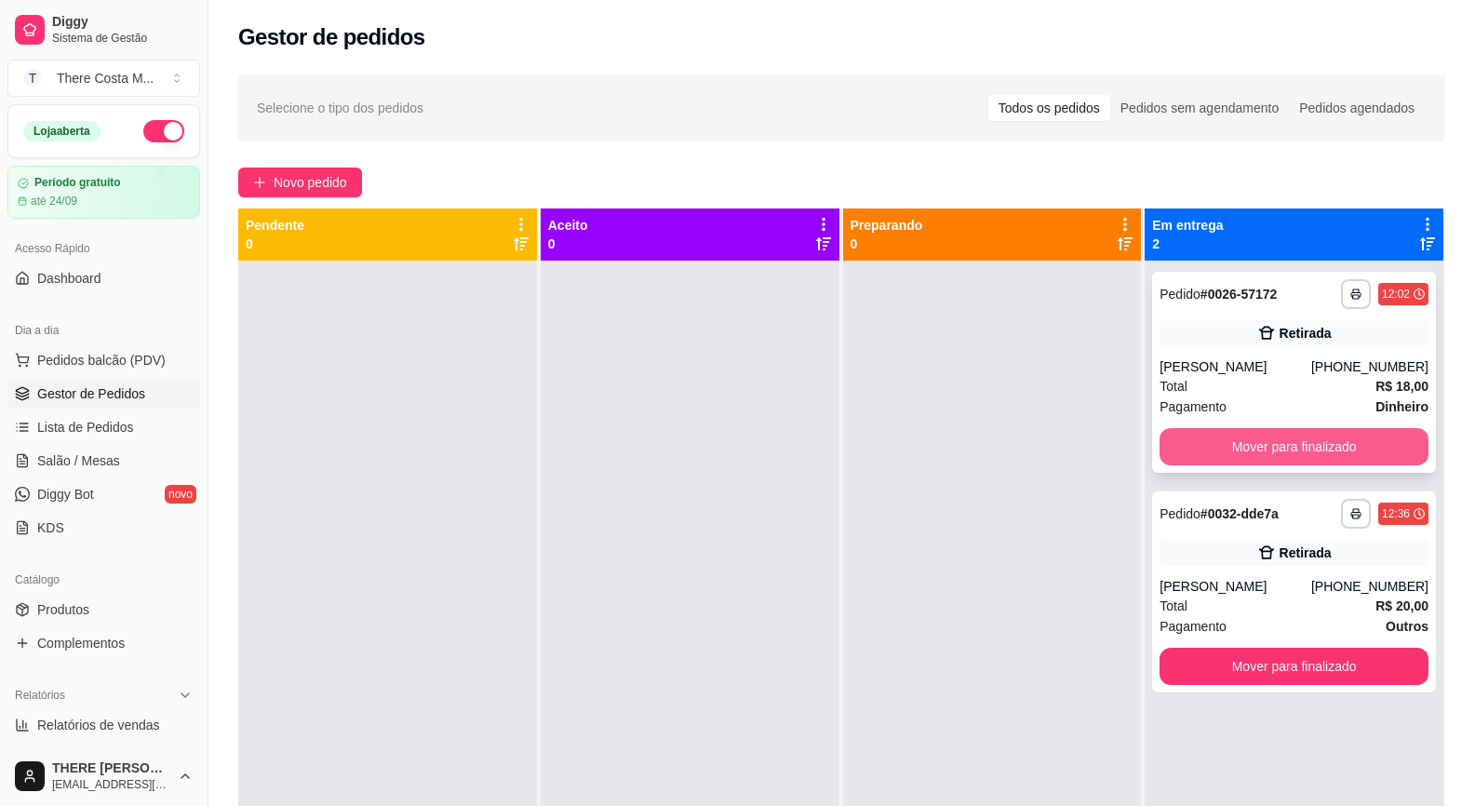
click at [1322, 447] on button "Mover para finalizado" at bounding box center [1294, 446] width 269 height 37
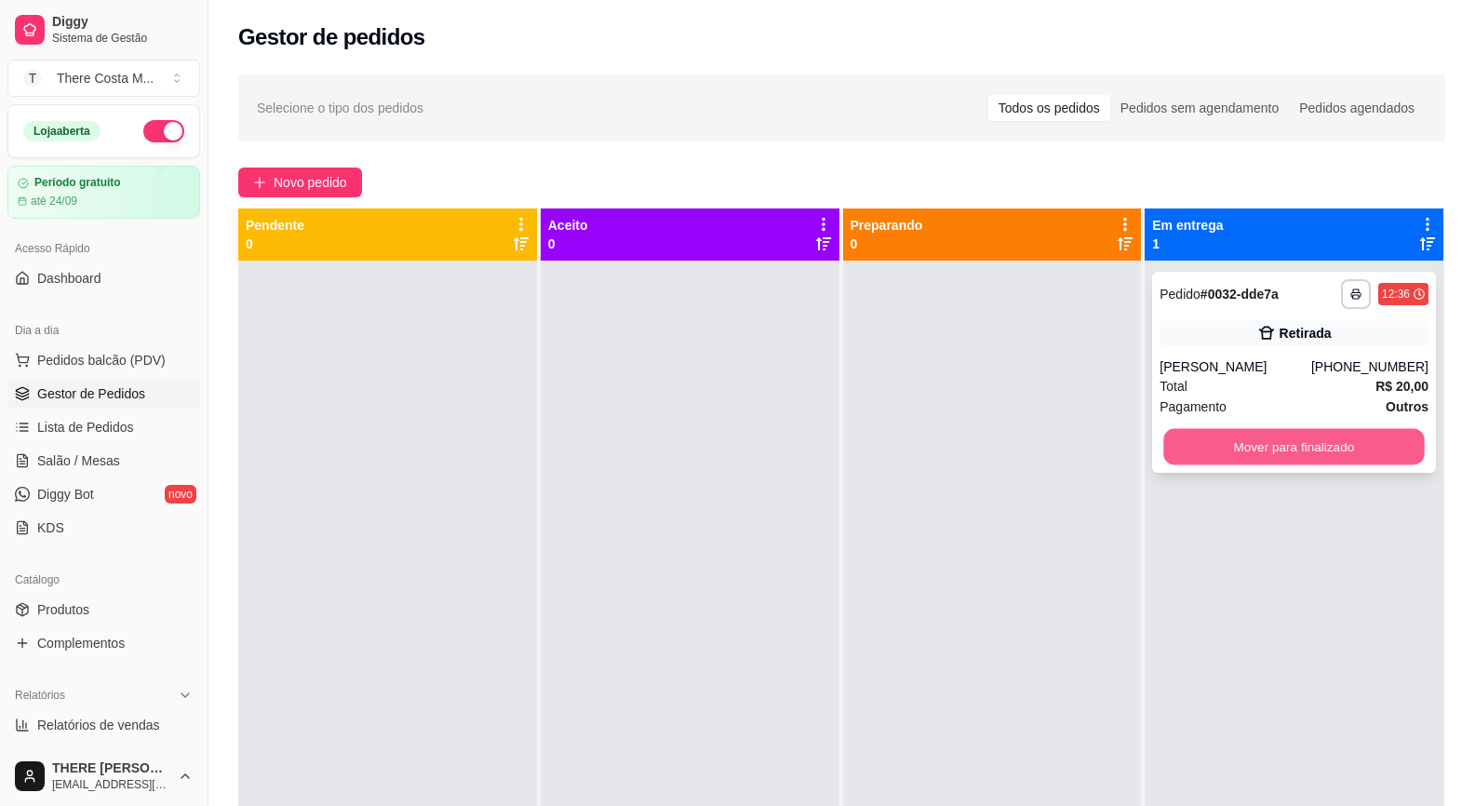
click at [1319, 449] on button "Mover para finalizado" at bounding box center [1294, 447] width 261 height 36
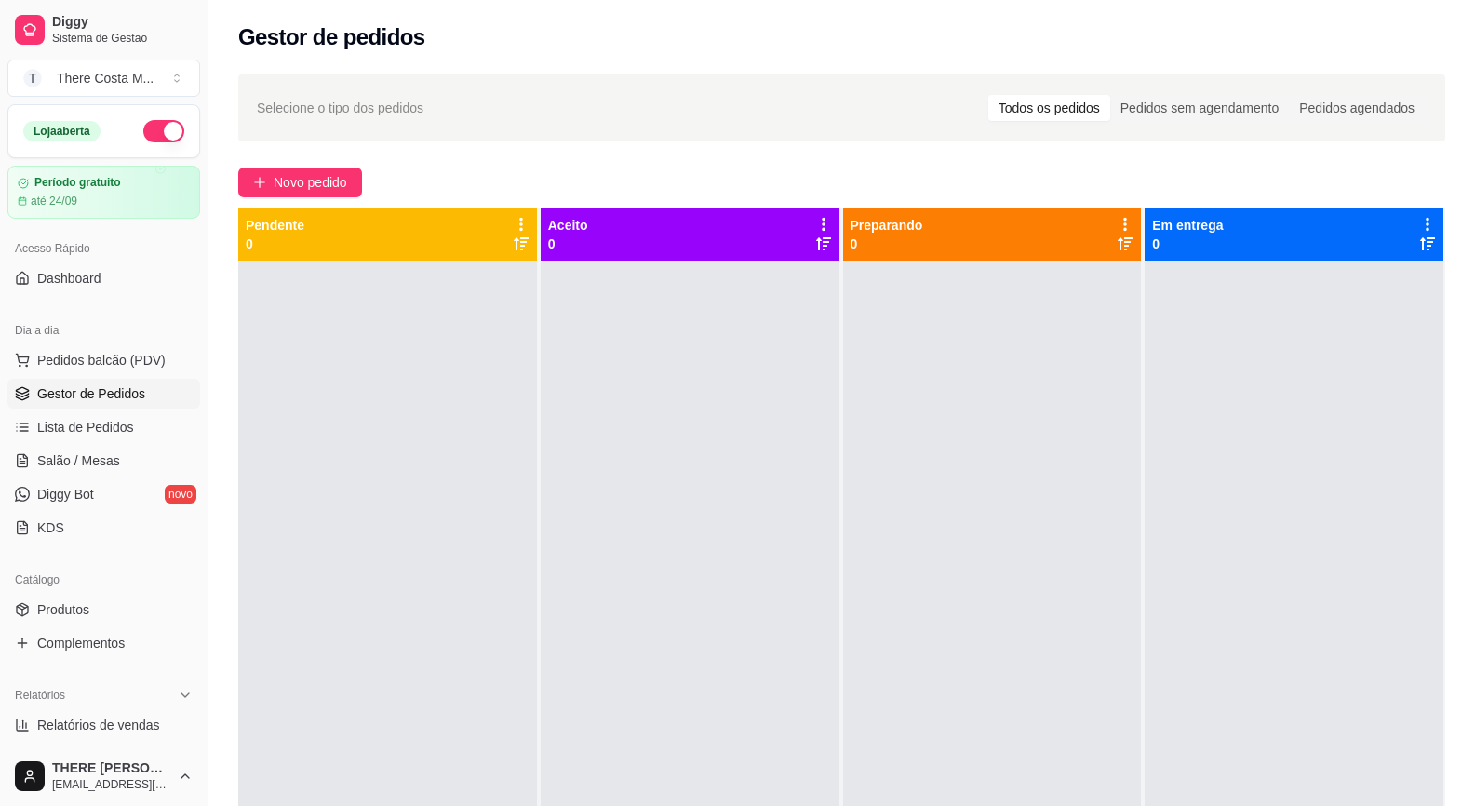
click at [165, 128] on button "button" at bounding box center [163, 131] width 41 height 22
click at [127, 719] on span "Relatórios de vendas" at bounding box center [98, 725] width 123 height 19
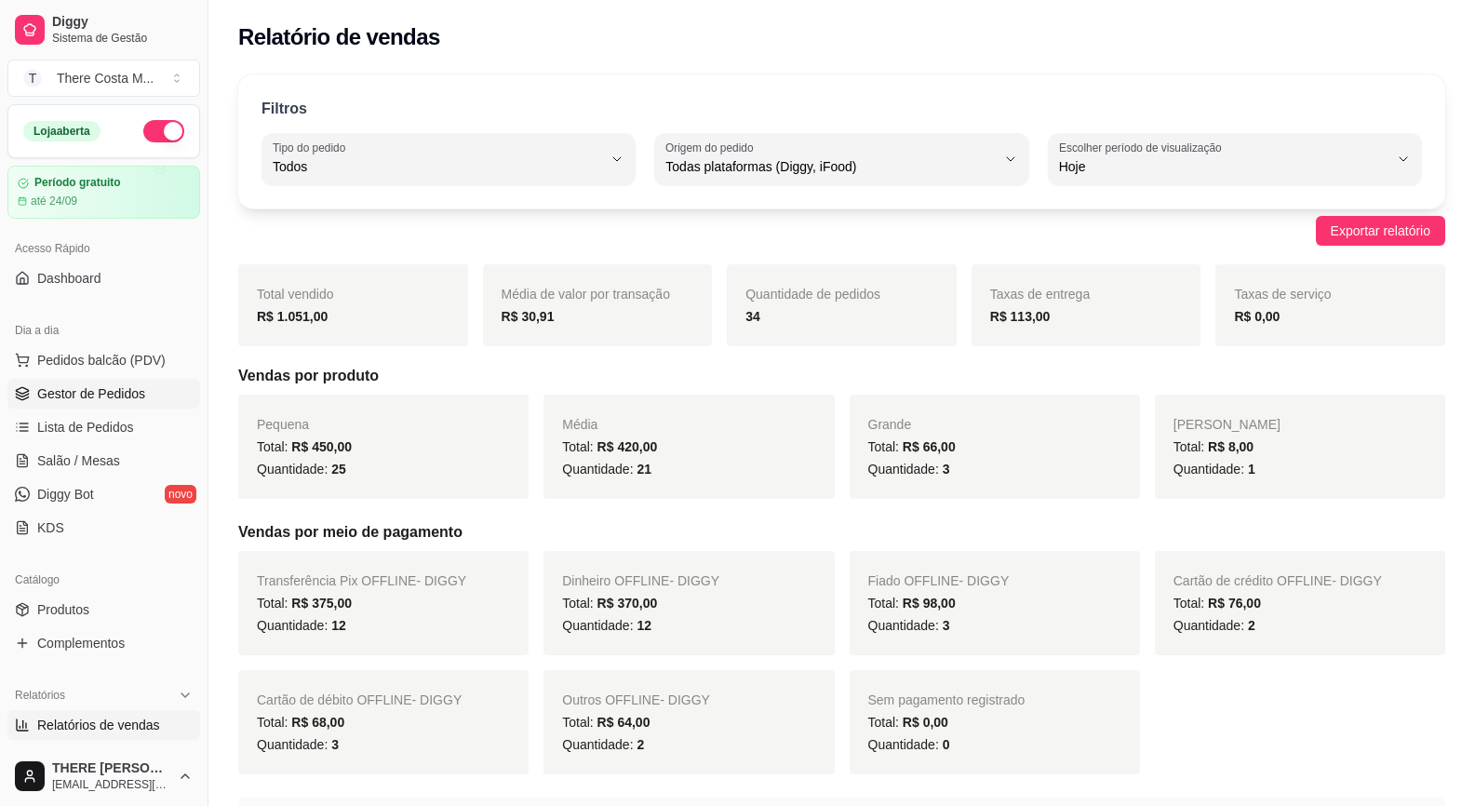
click at [105, 390] on span "Gestor de Pedidos" at bounding box center [91, 393] width 108 height 19
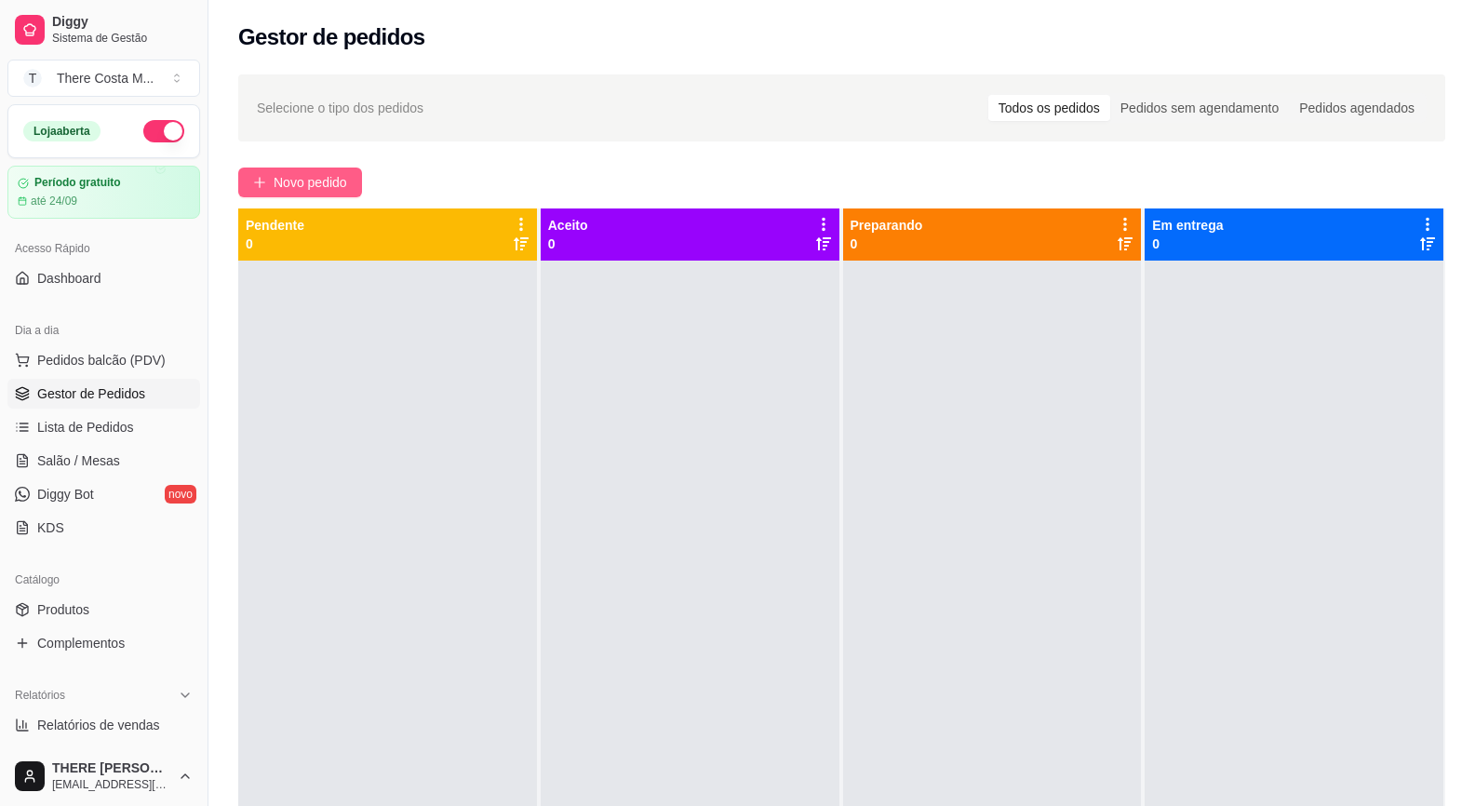
click at [311, 175] on span "Novo pedido" at bounding box center [311, 182] width 74 height 20
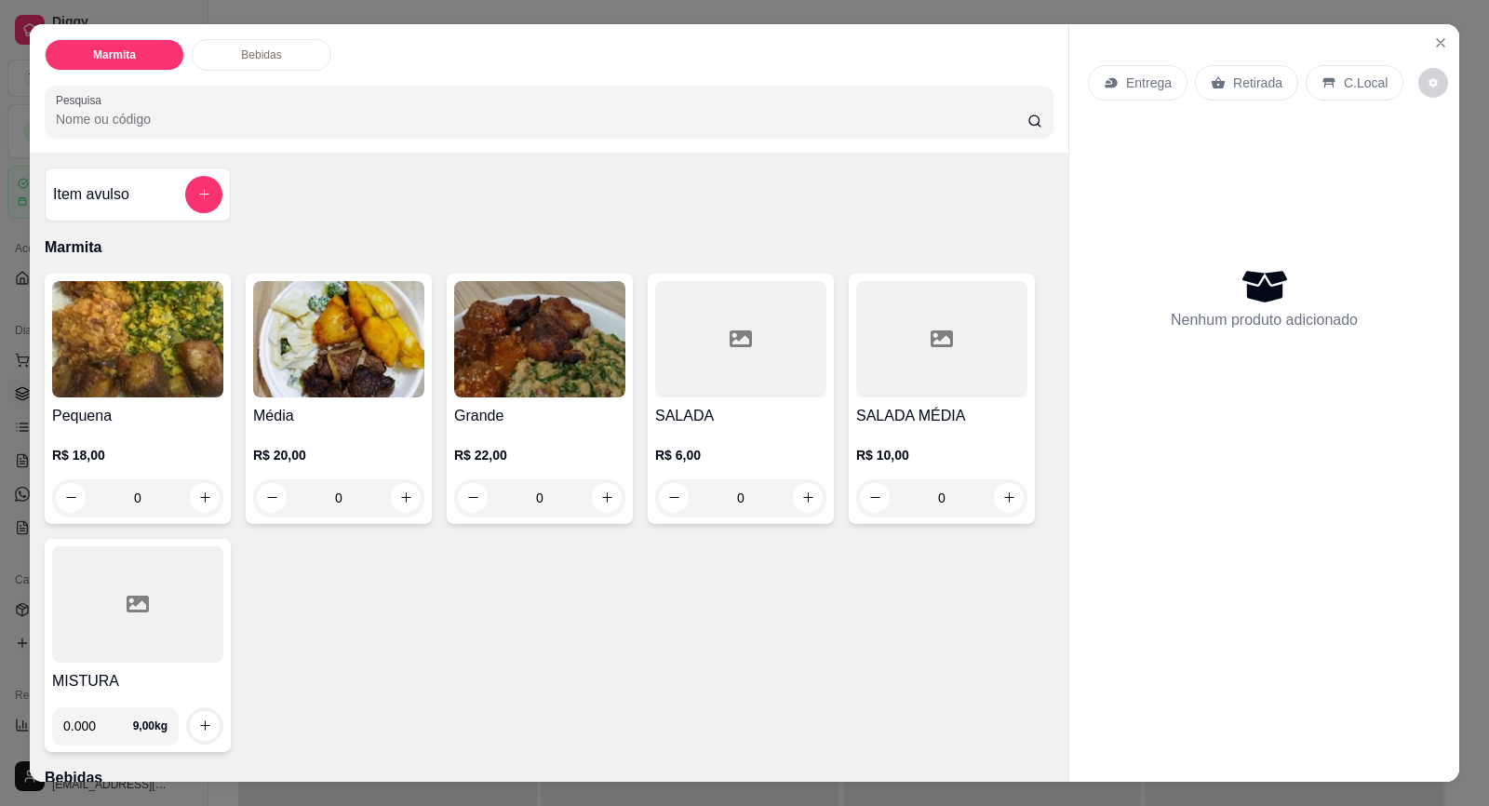
click at [165, 371] on img at bounding box center [137, 339] width 171 height 116
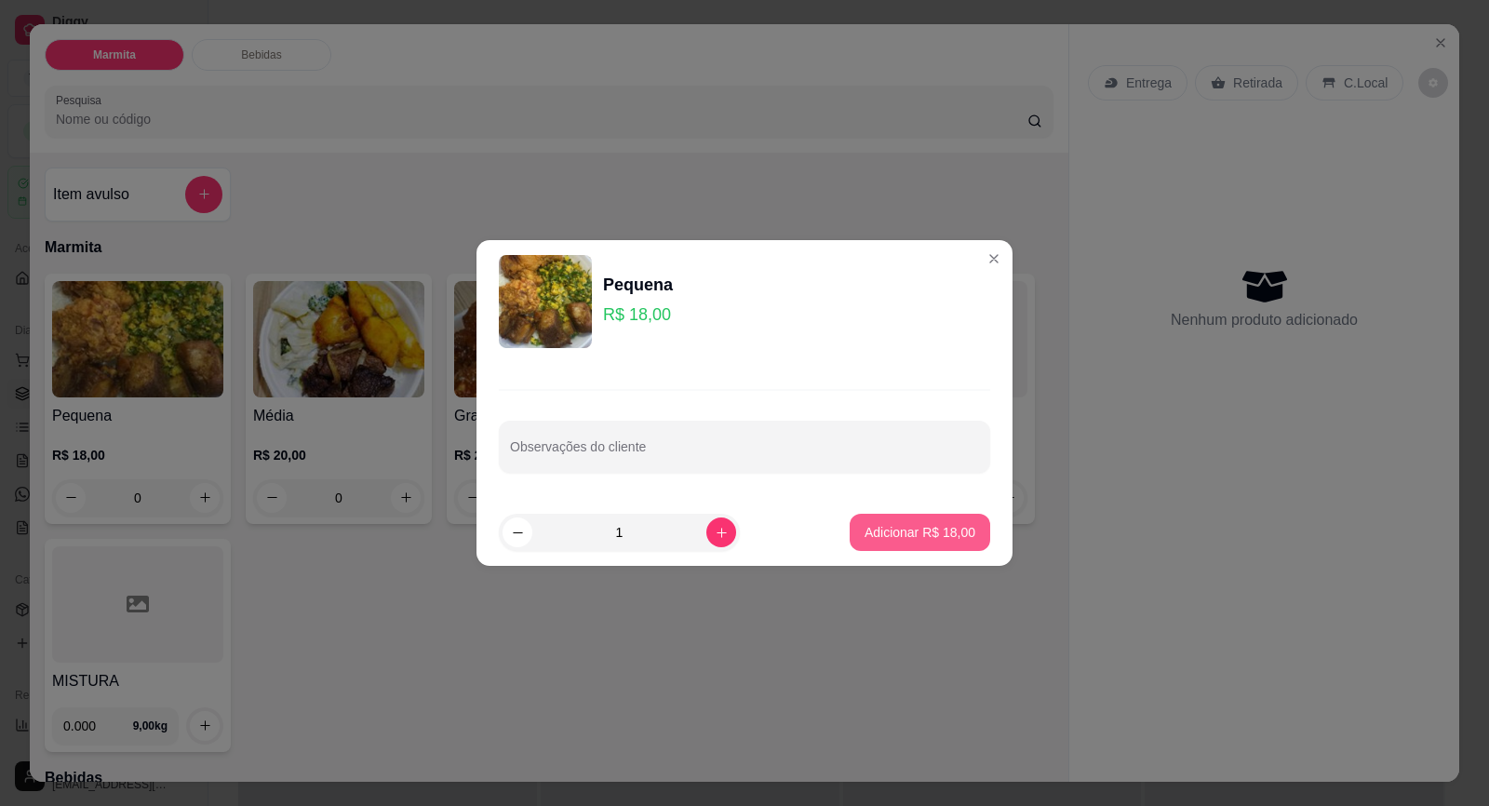
click at [877, 542] on button "Adicionar R$ 18,00" at bounding box center [920, 532] width 141 height 37
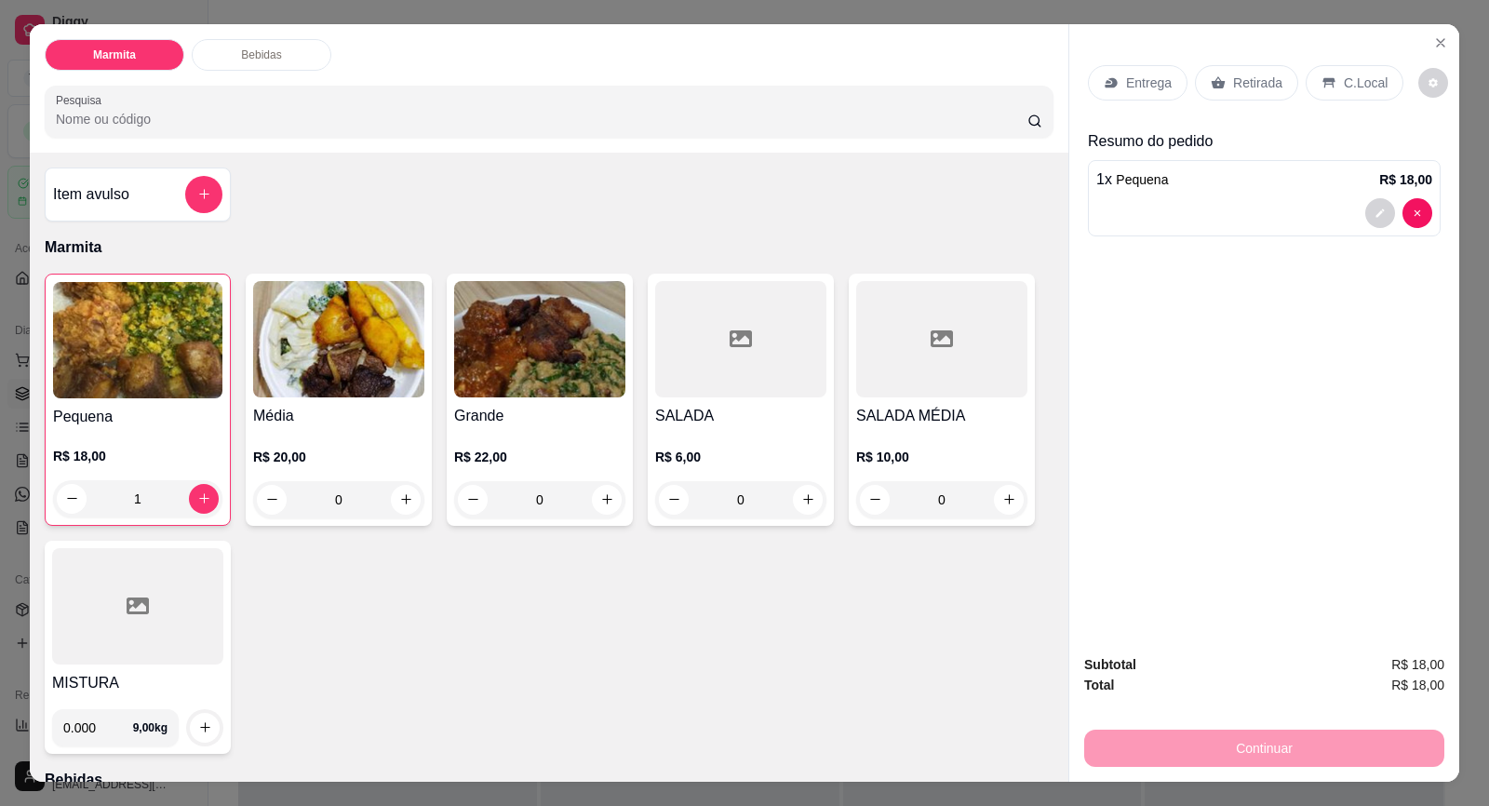
click at [1114, 82] on div "Entrega" at bounding box center [1138, 82] width 100 height 35
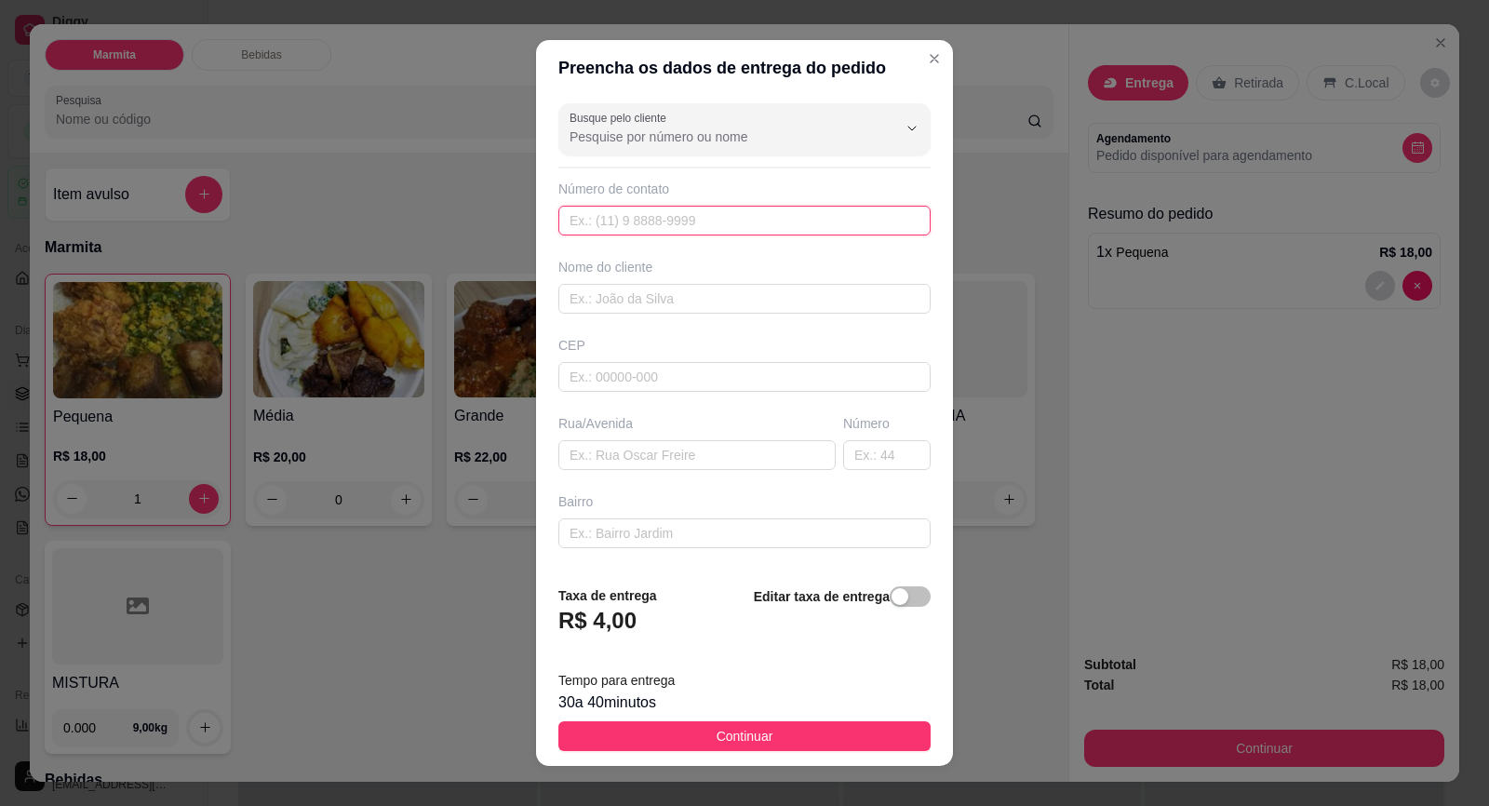
click at [678, 227] on input "text" at bounding box center [744, 221] width 372 height 30
click at [621, 228] on input "text" at bounding box center [744, 221] width 372 height 30
paste input "[PHONE_NUMBER]"
click at [624, 321] on div "Busque pelo cliente Número de contato [PHONE_NUMBER] Nome do cliente CEP Rua/[G…" at bounding box center [744, 333] width 417 height 474
click at [635, 286] on input "text" at bounding box center [744, 299] width 372 height 30
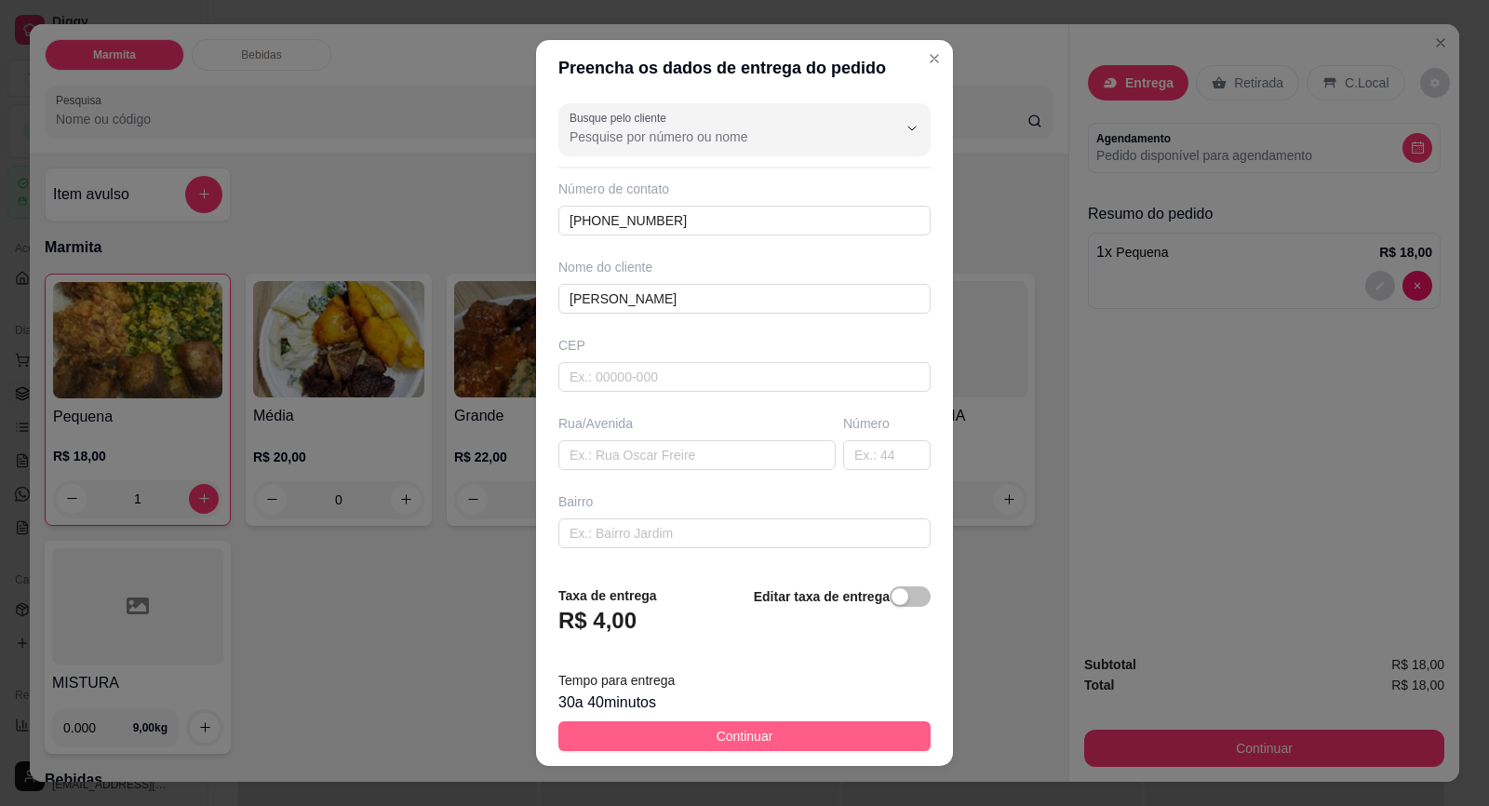
click at [718, 733] on span "Continuar" at bounding box center [745, 736] width 57 height 20
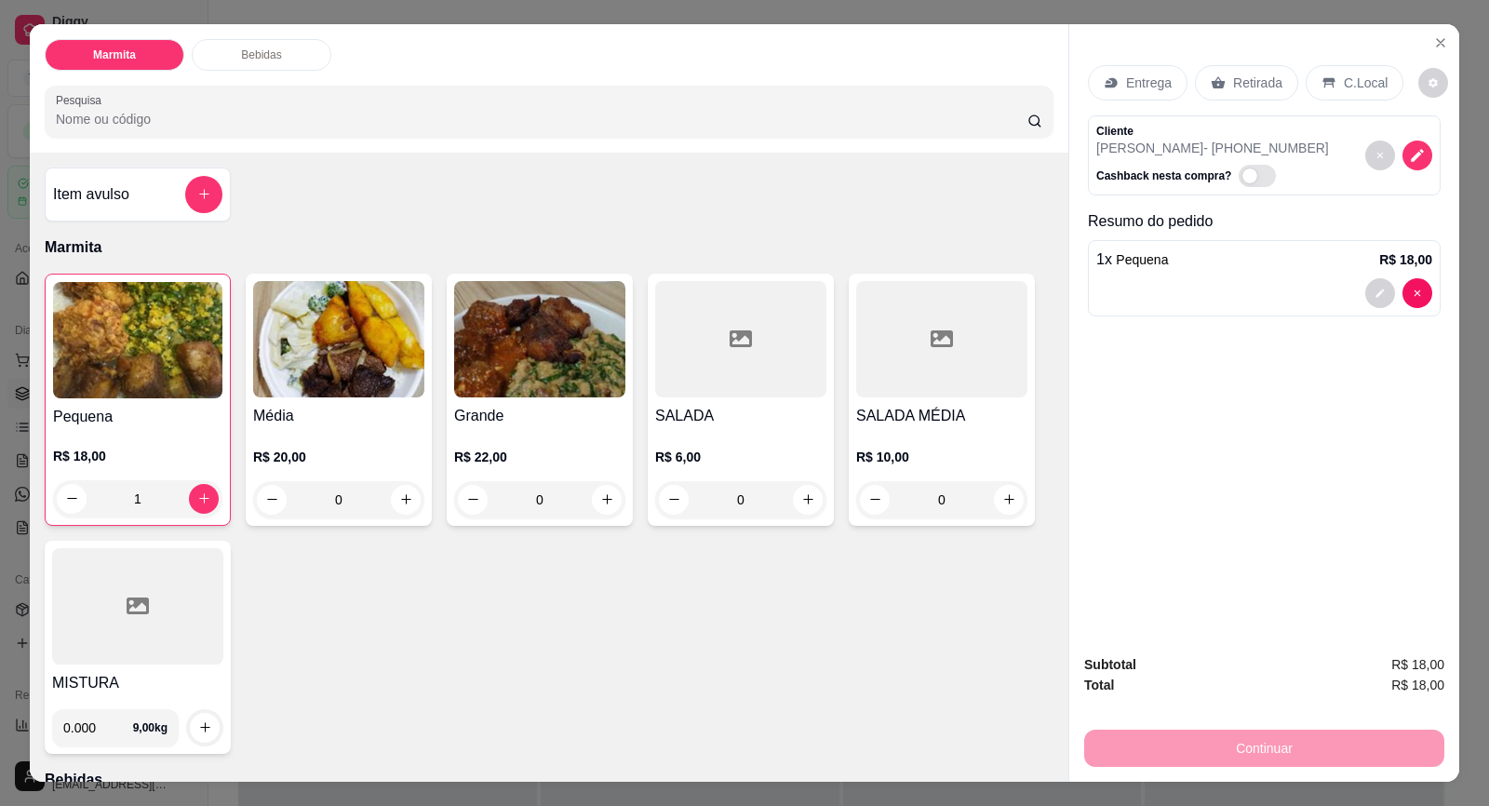
click at [1244, 85] on p "Retirada" at bounding box center [1257, 83] width 49 height 19
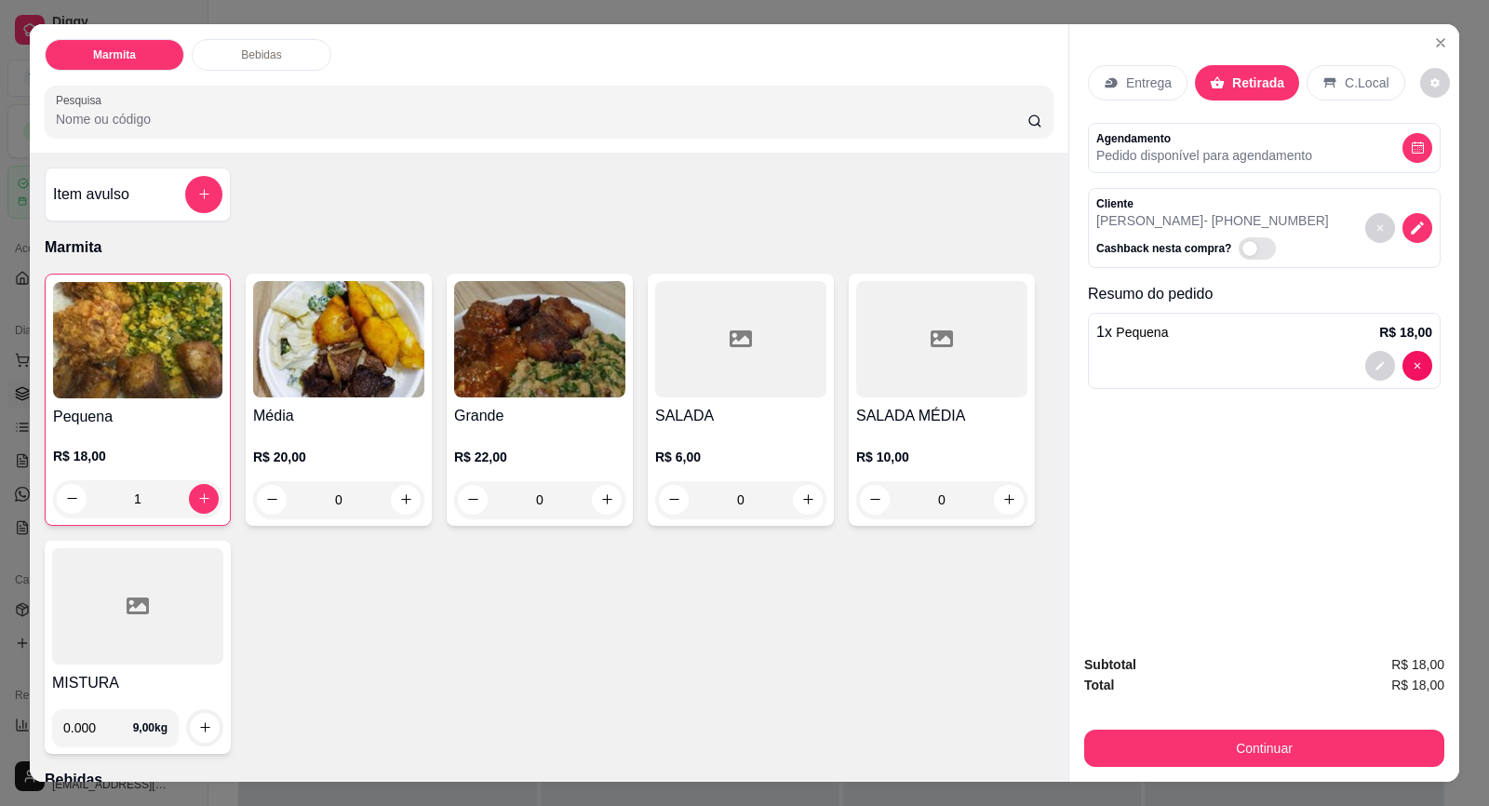
drag, startPoint x: 1244, startPoint y: 85, endPoint x: 1222, endPoint y: 77, distance: 23.5
click at [1222, 77] on div "Retirada" at bounding box center [1247, 82] width 104 height 35
click at [1281, 732] on button "Continuar" at bounding box center [1264, 748] width 360 height 37
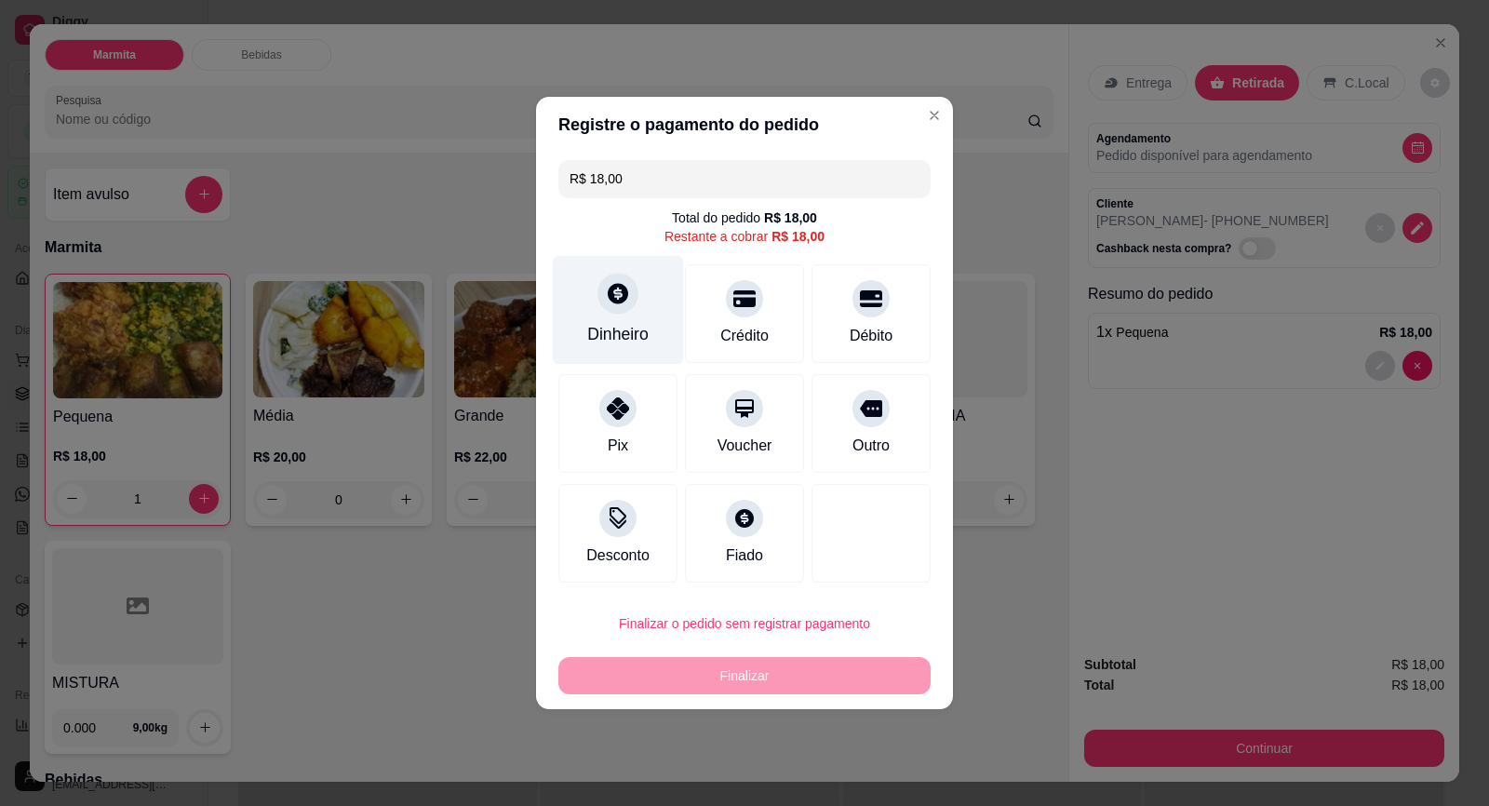
click at [629, 327] on div "Dinheiro" at bounding box center [617, 334] width 61 height 24
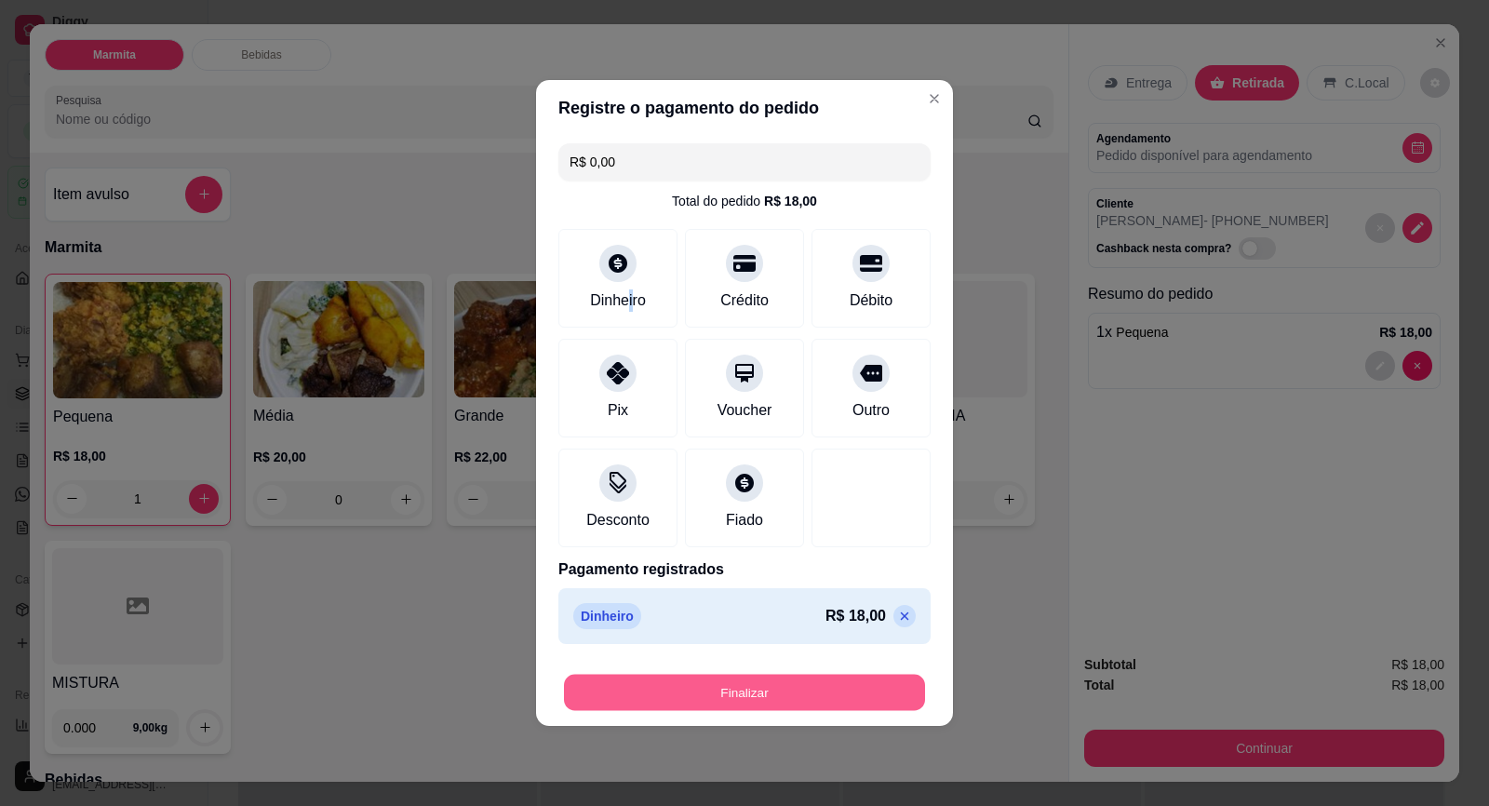
click at [777, 681] on button "Finalizar" at bounding box center [744, 693] width 361 height 36
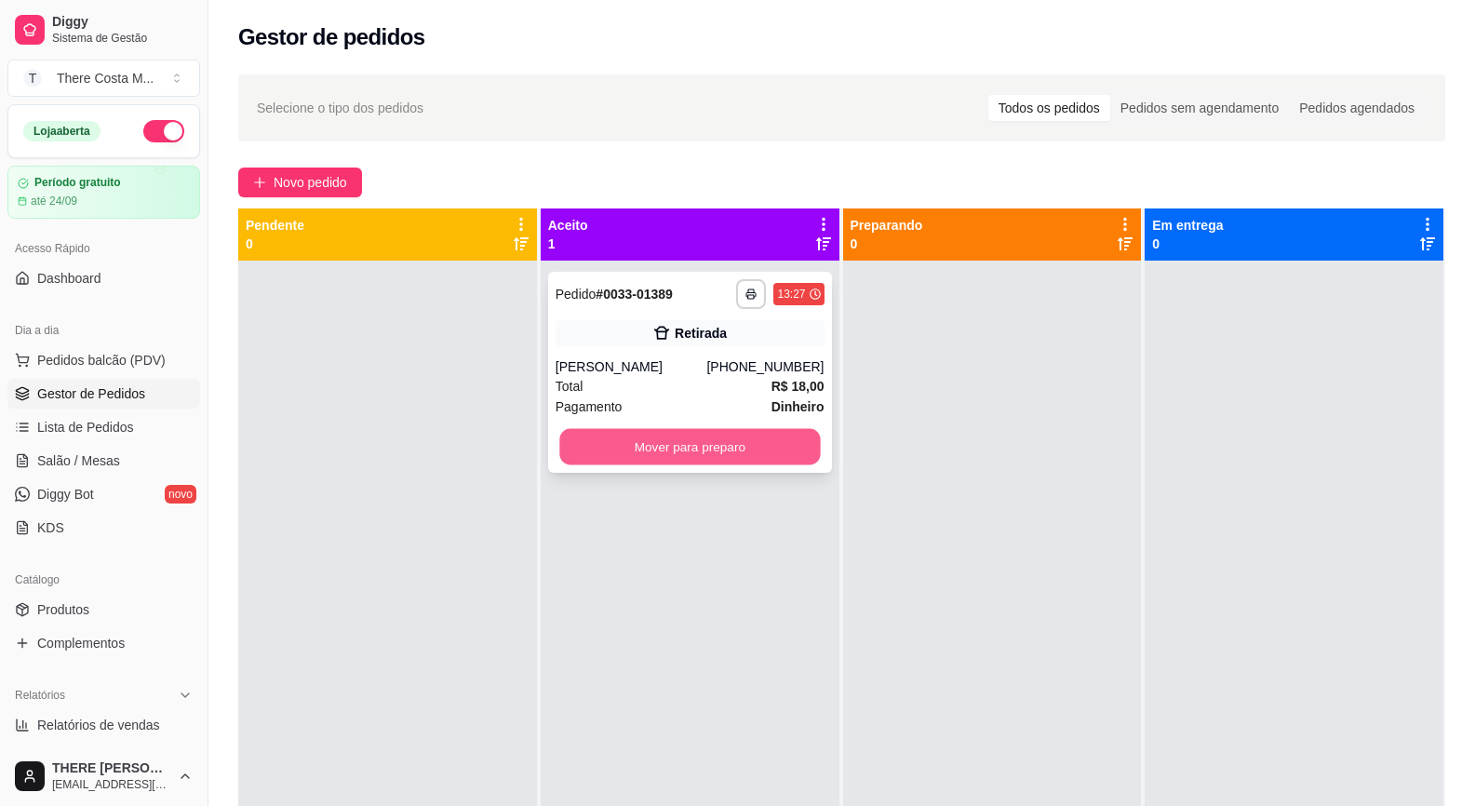
click at [782, 448] on button "Mover para preparo" at bounding box center [689, 447] width 261 height 36
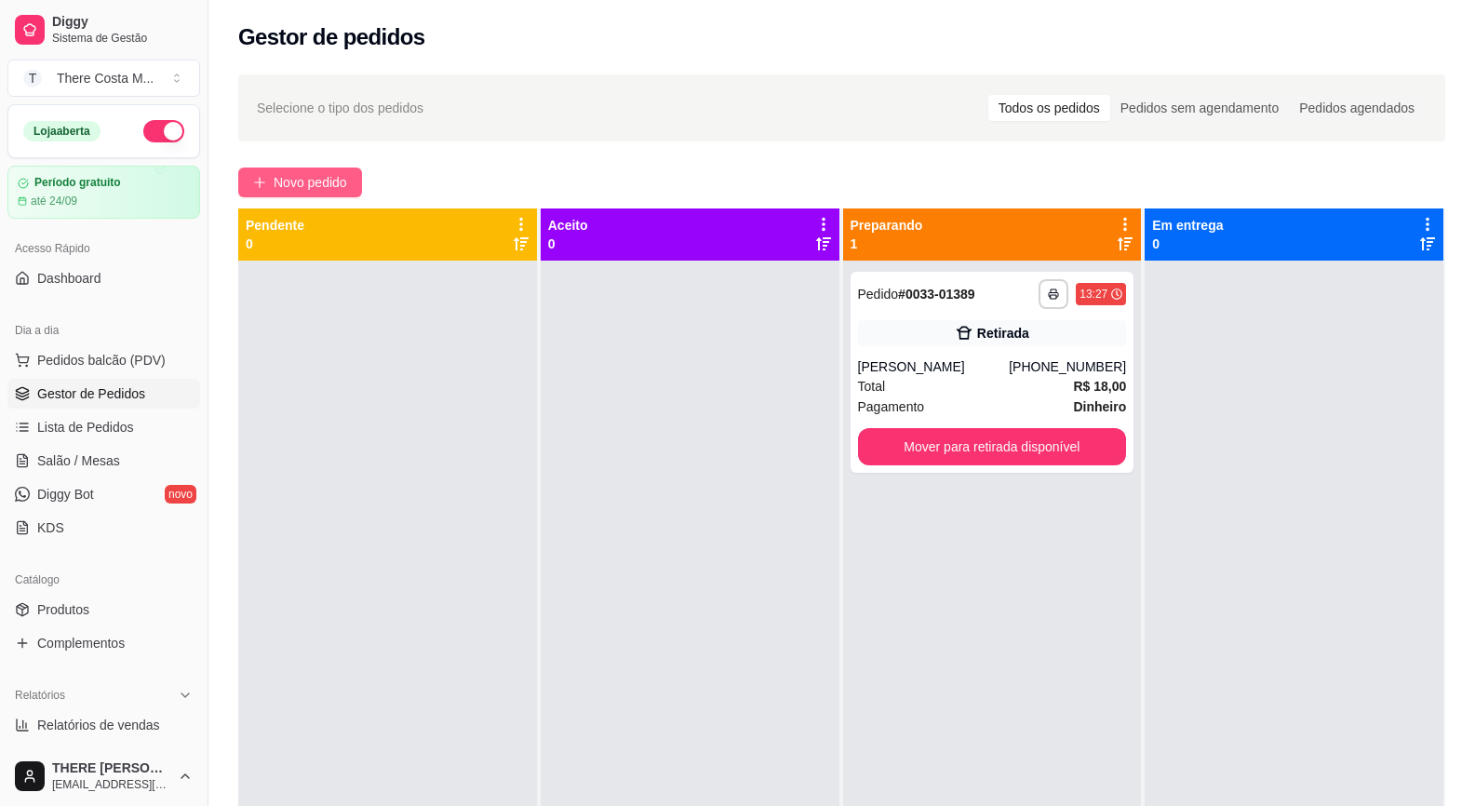
click at [329, 181] on span "Novo pedido" at bounding box center [311, 182] width 74 height 20
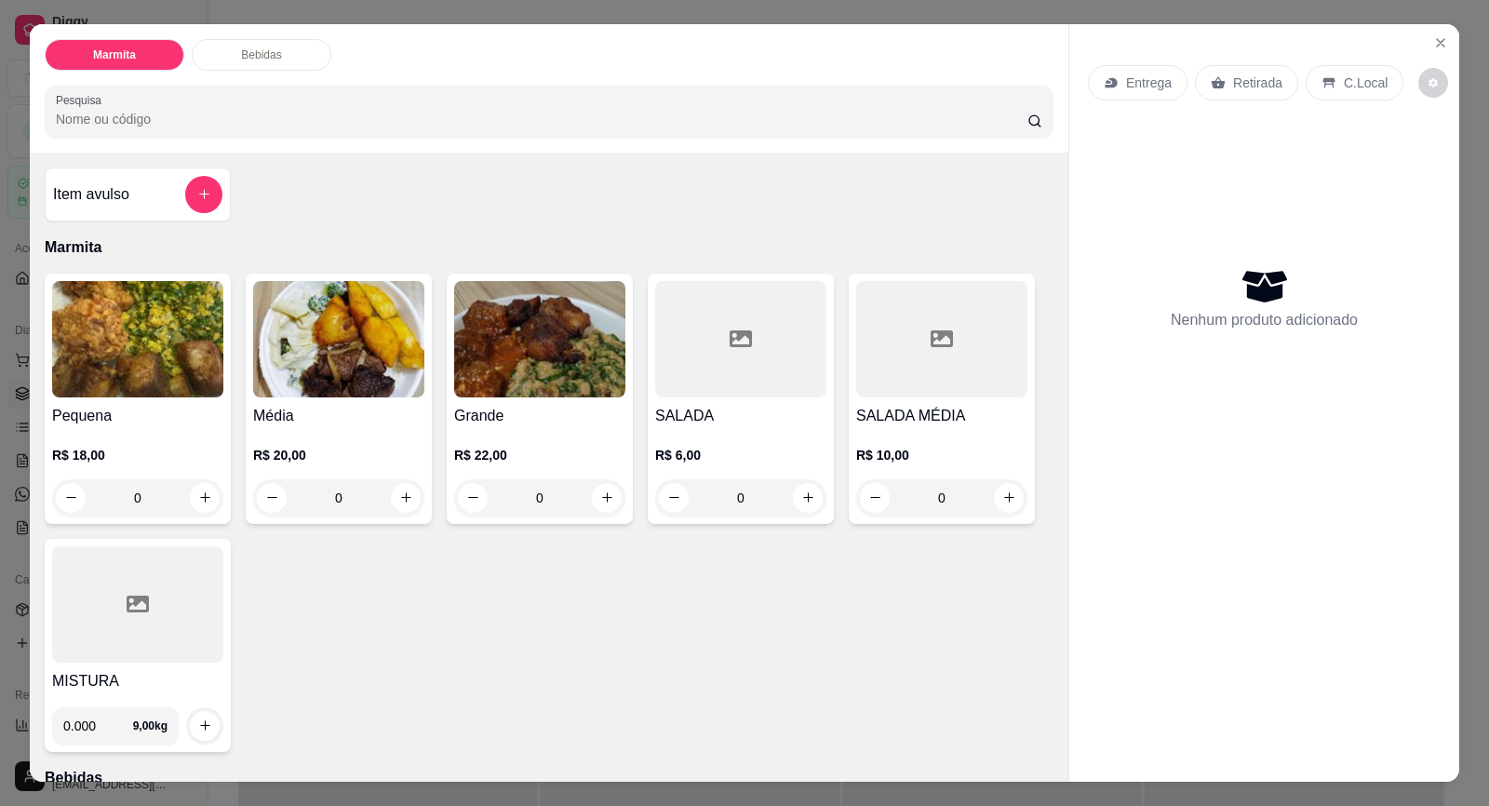
click at [1221, 82] on div "Retirada" at bounding box center [1246, 82] width 103 height 35
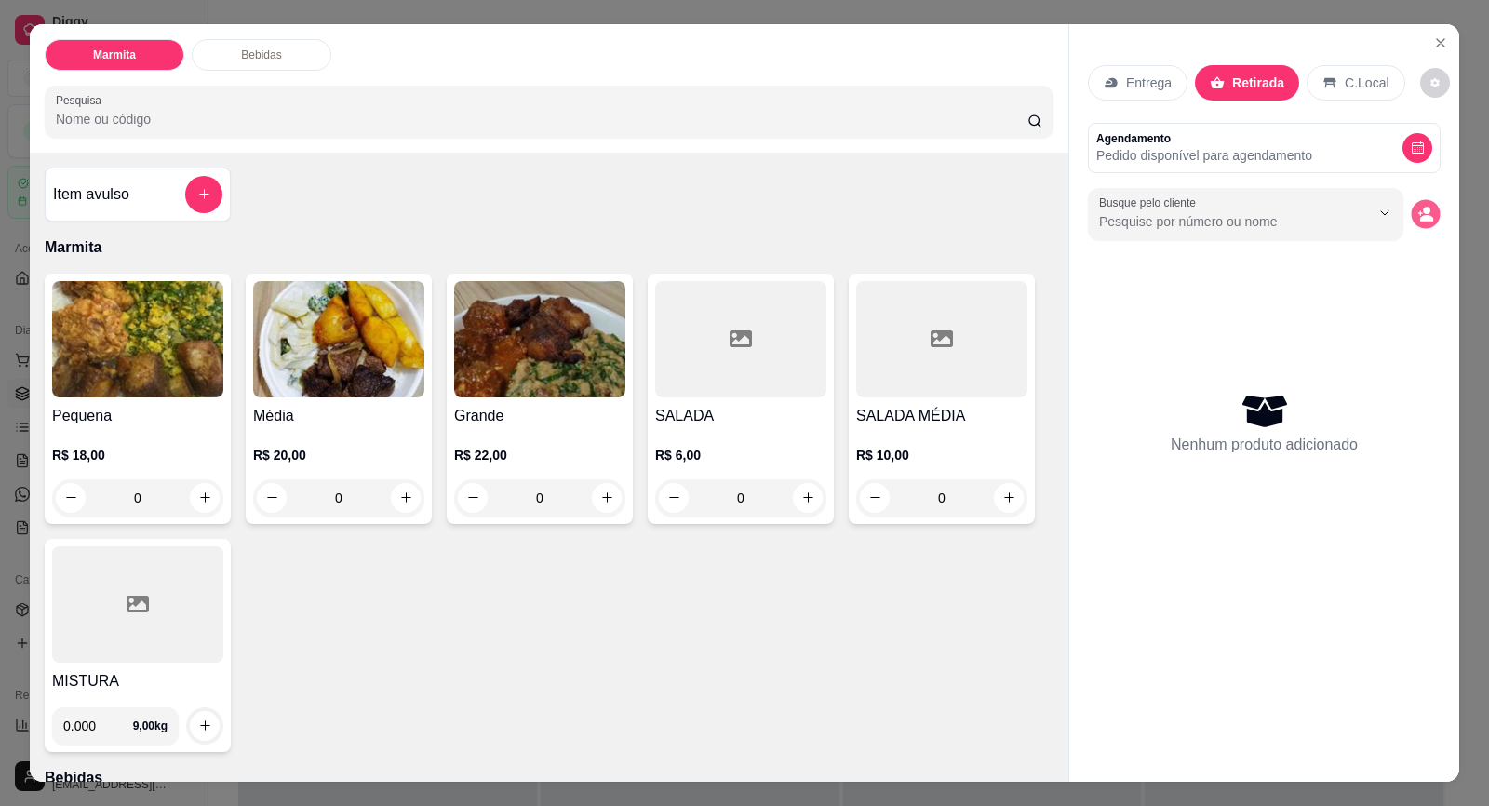
click at [1423, 221] on icon "decrease-product-quantity" at bounding box center [1425, 214] width 16 height 16
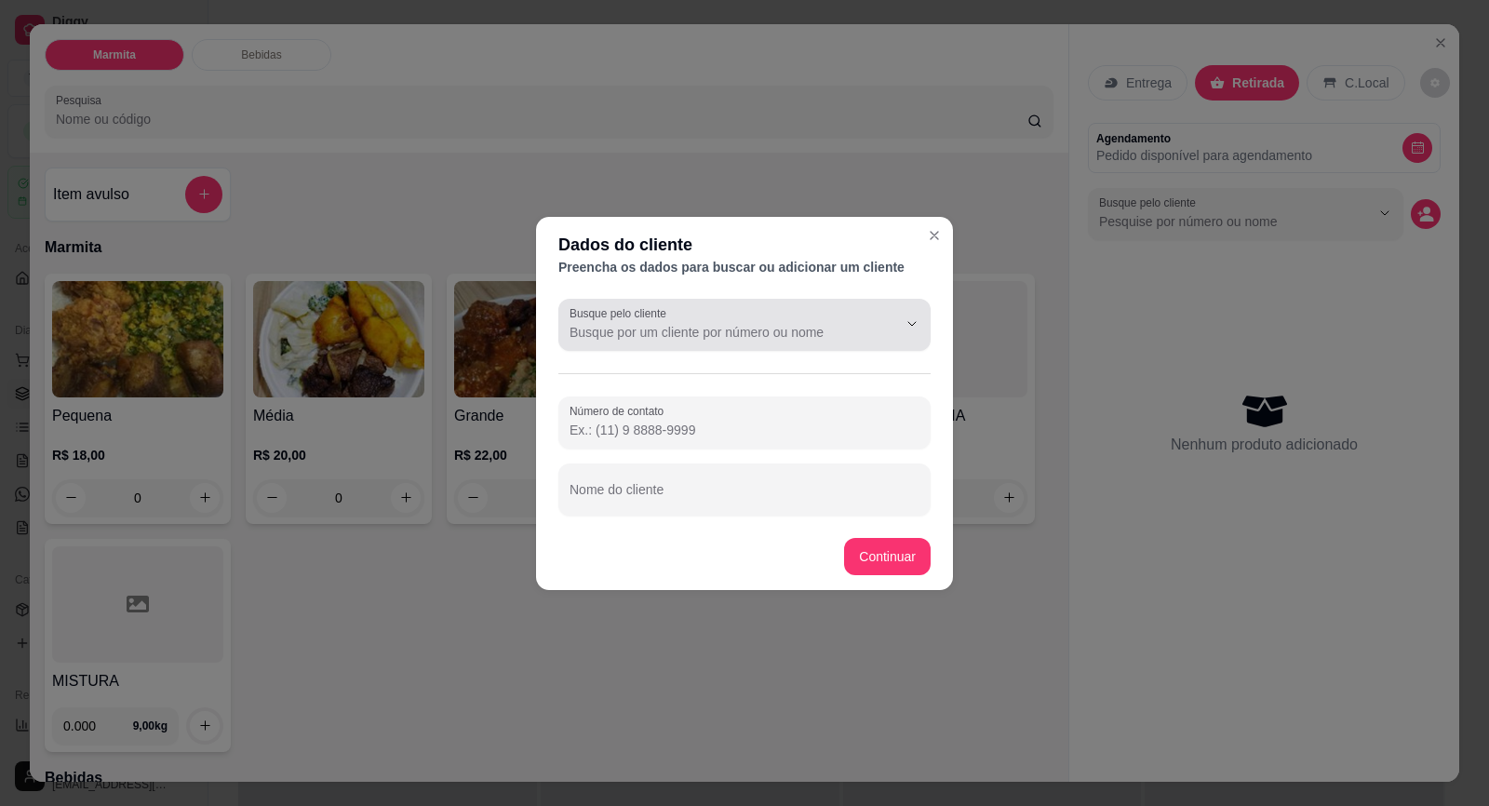
click at [754, 331] on input "Busque pelo cliente" at bounding box center [719, 332] width 298 height 19
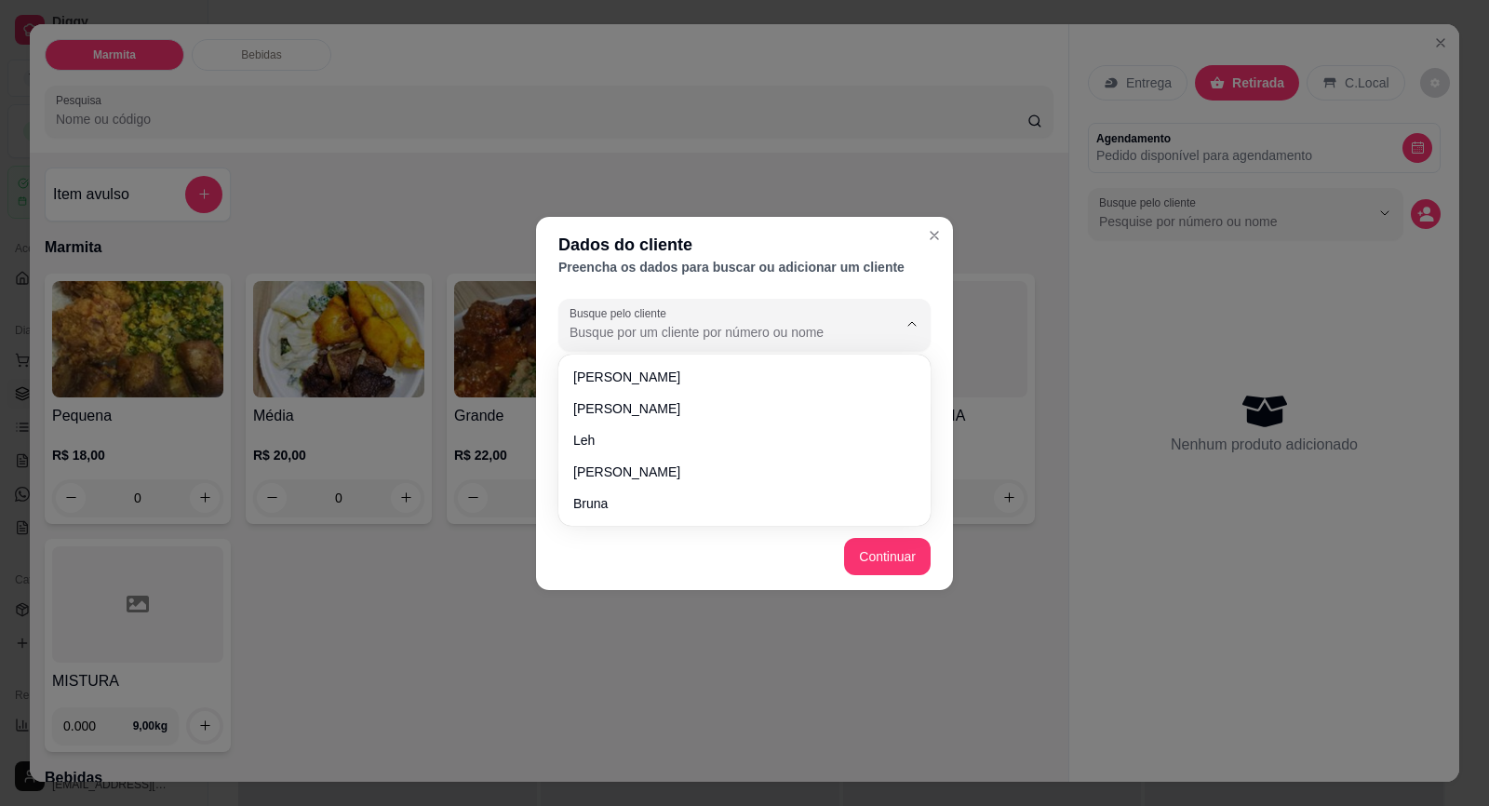
paste input "15 99608-9201"
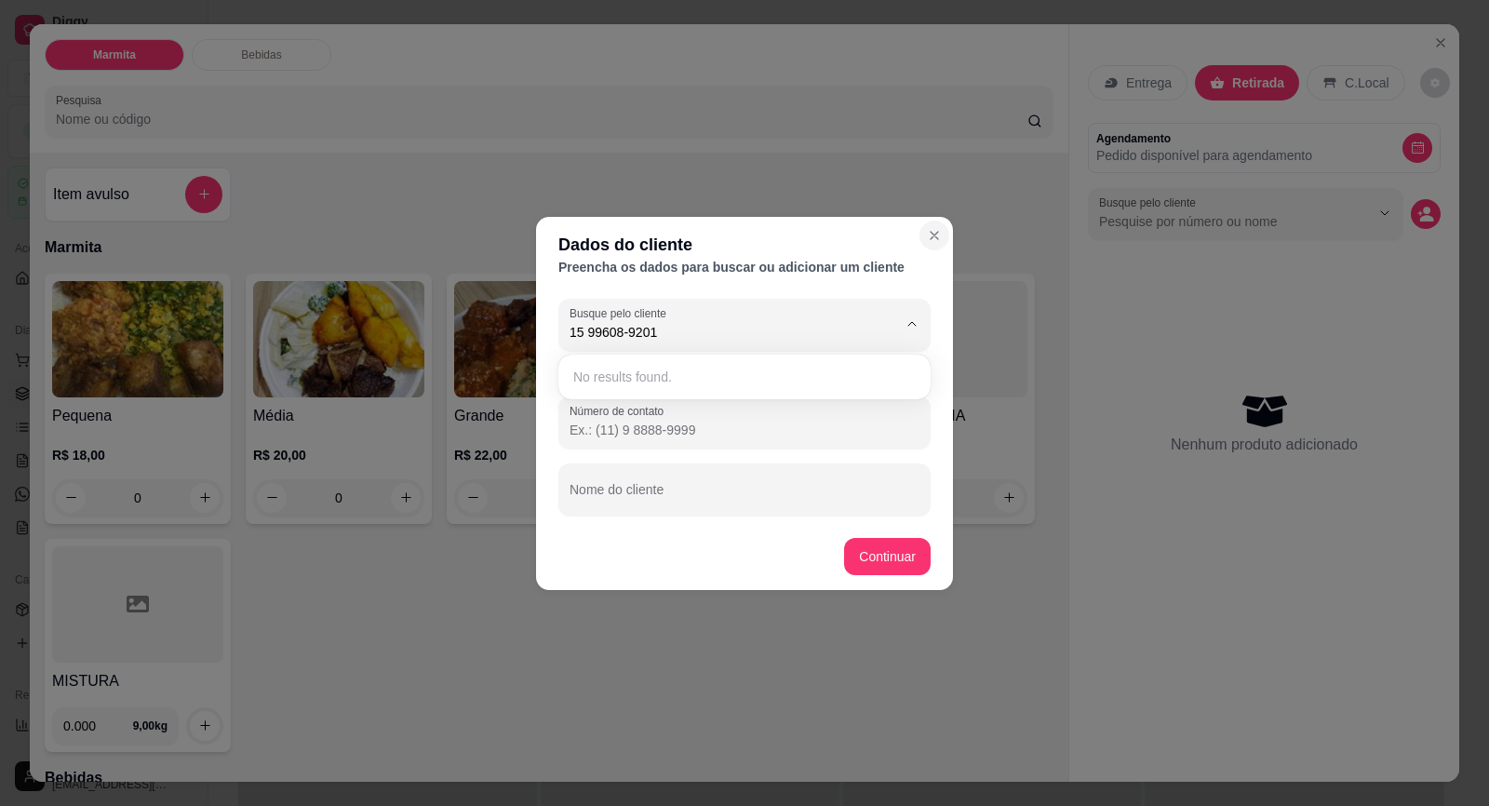
click at [936, 238] on icon "Close" at bounding box center [934, 235] width 15 height 15
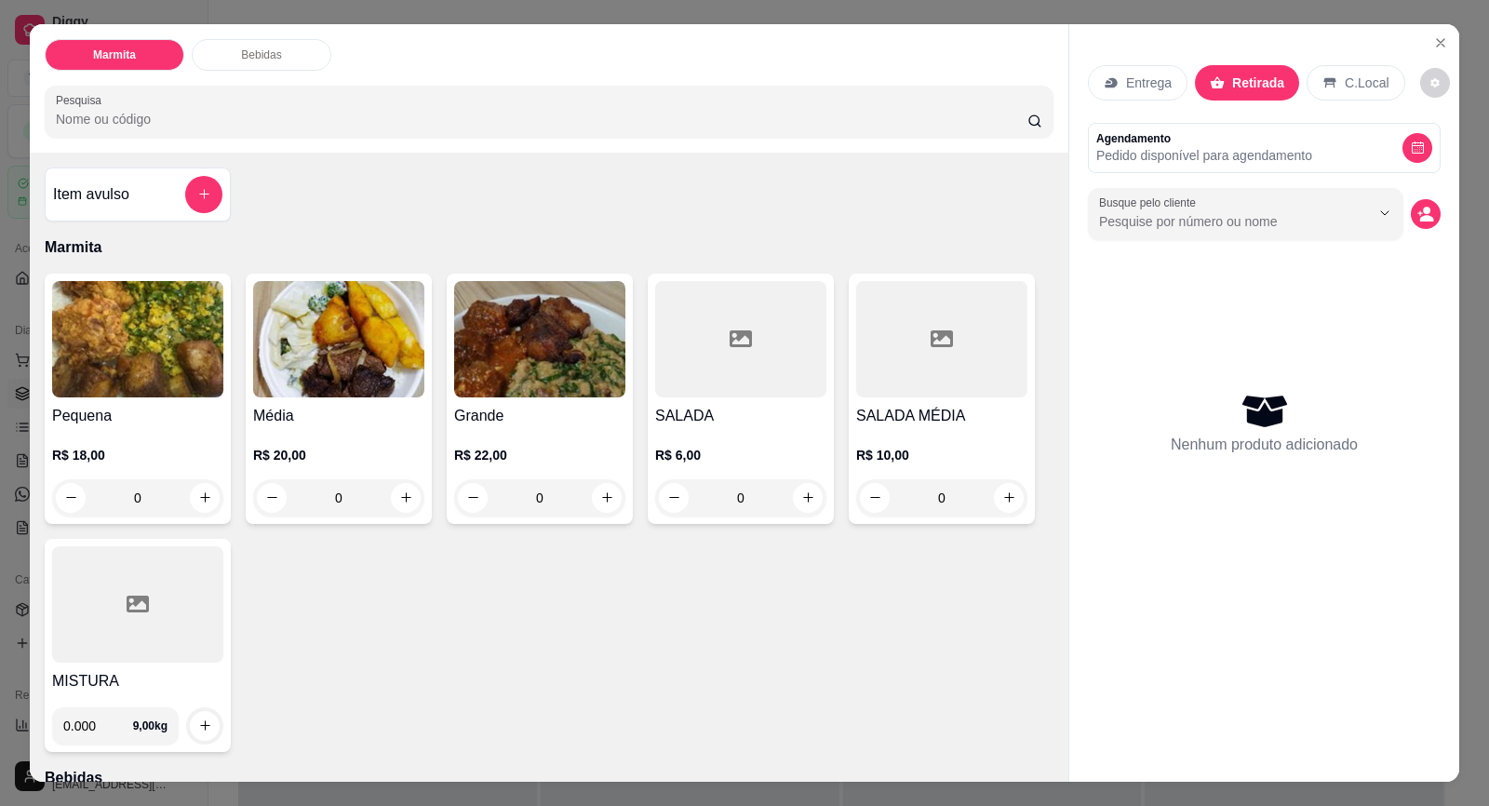
click at [334, 365] on img at bounding box center [338, 339] width 171 height 116
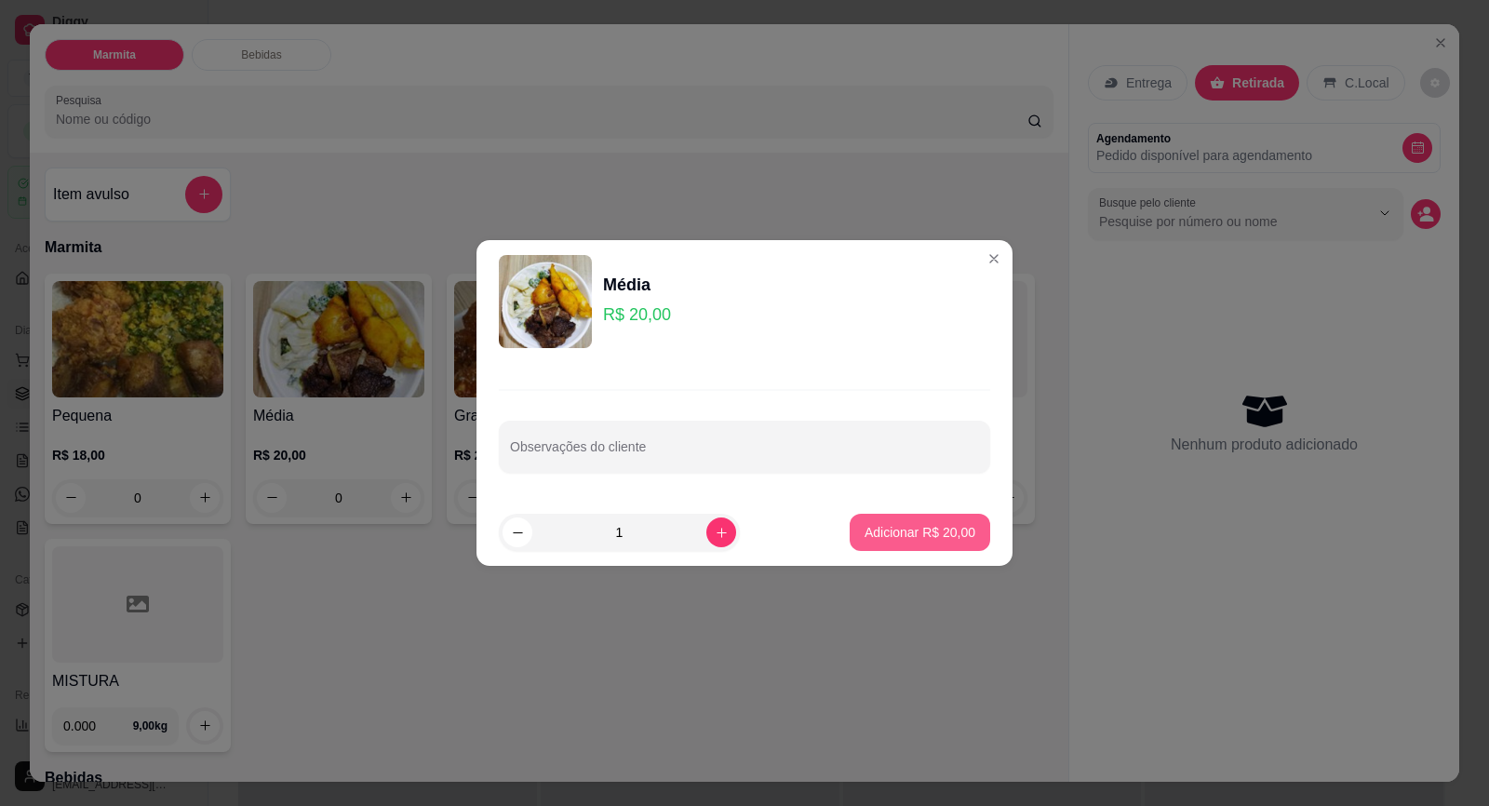
click at [874, 530] on p "Adicionar R$ 20,00" at bounding box center [920, 532] width 111 height 19
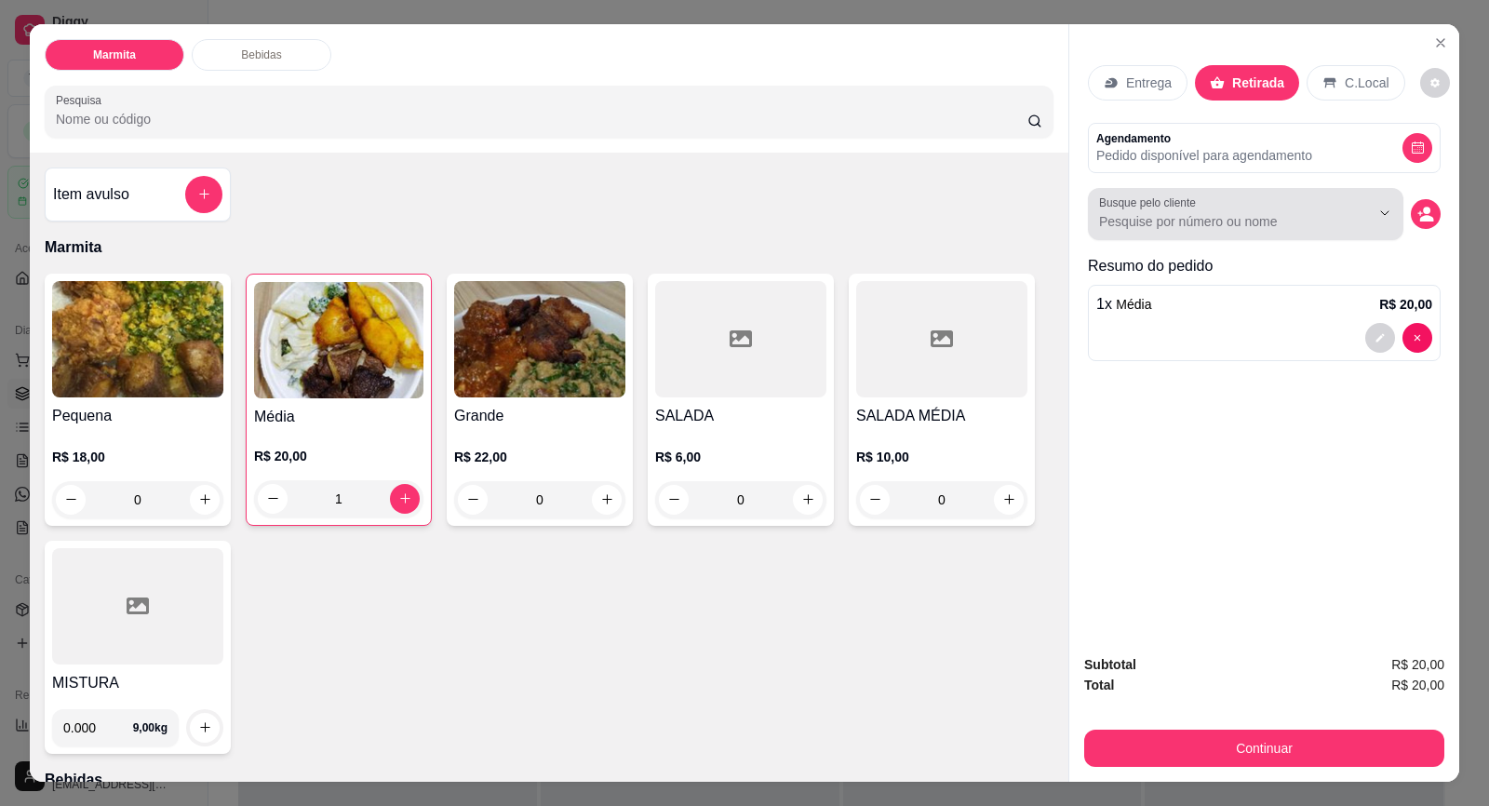
click at [1170, 231] on div at bounding box center [1245, 213] width 293 height 37
click at [1121, 209] on label "Busque pelo cliente" at bounding box center [1150, 203] width 103 height 16
click at [1121, 212] on input "Busque pelo cliente" at bounding box center [1219, 221] width 241 height 19
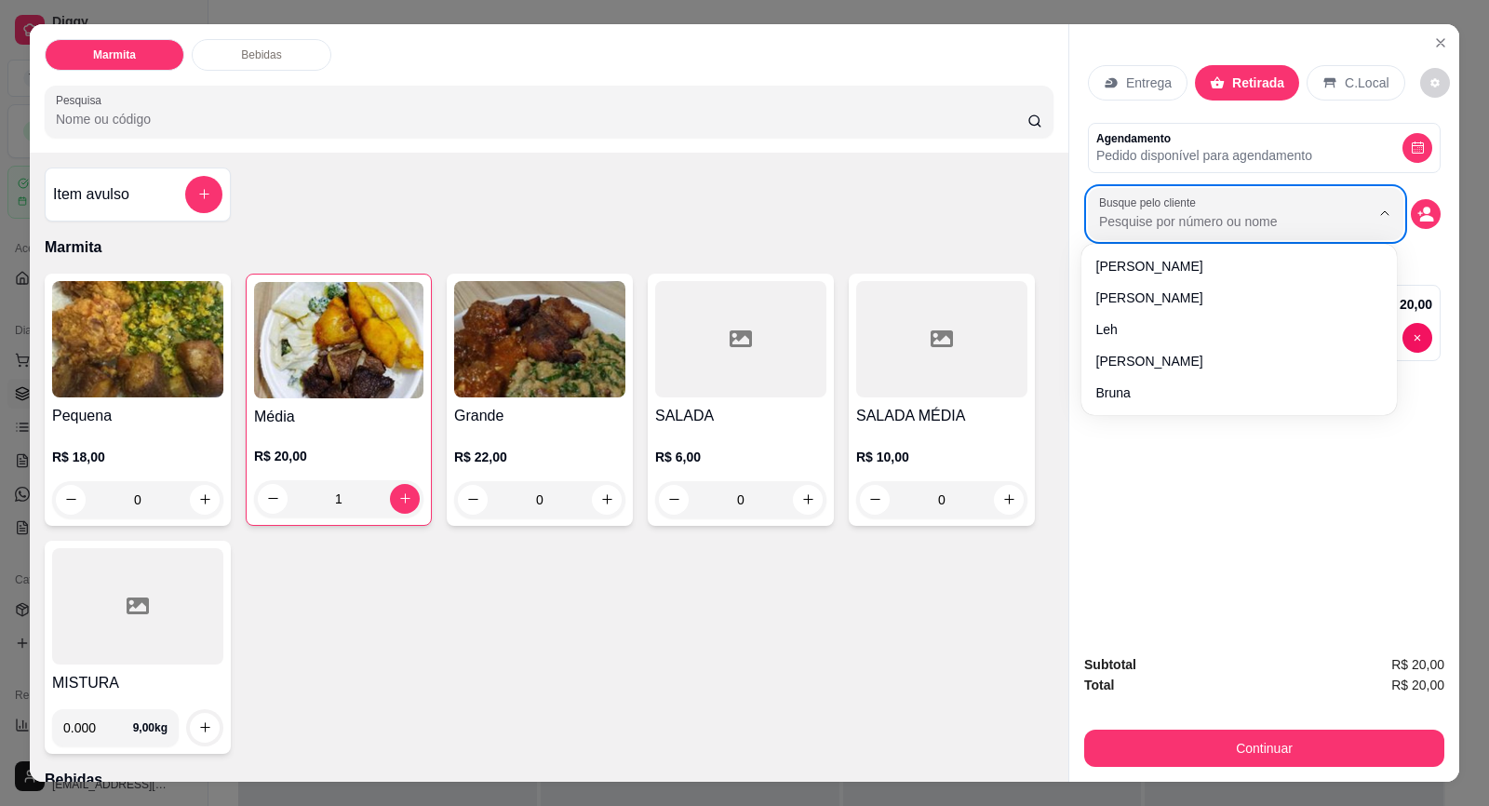
paste input "15 99608-9201"
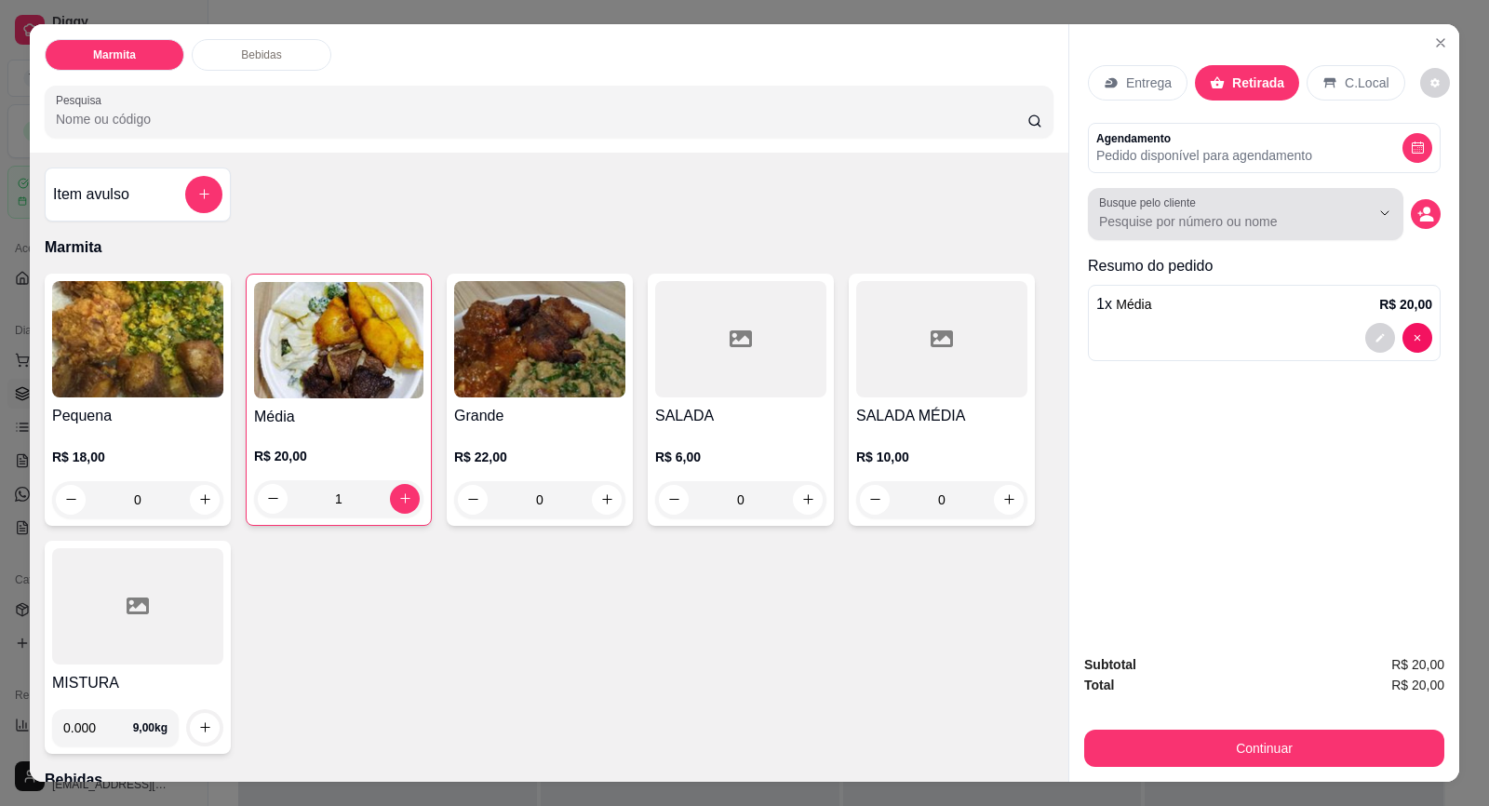
click at [1351, 220] on icon "Show suggestions" at bounding box center [1358, 213] width 15 height 15
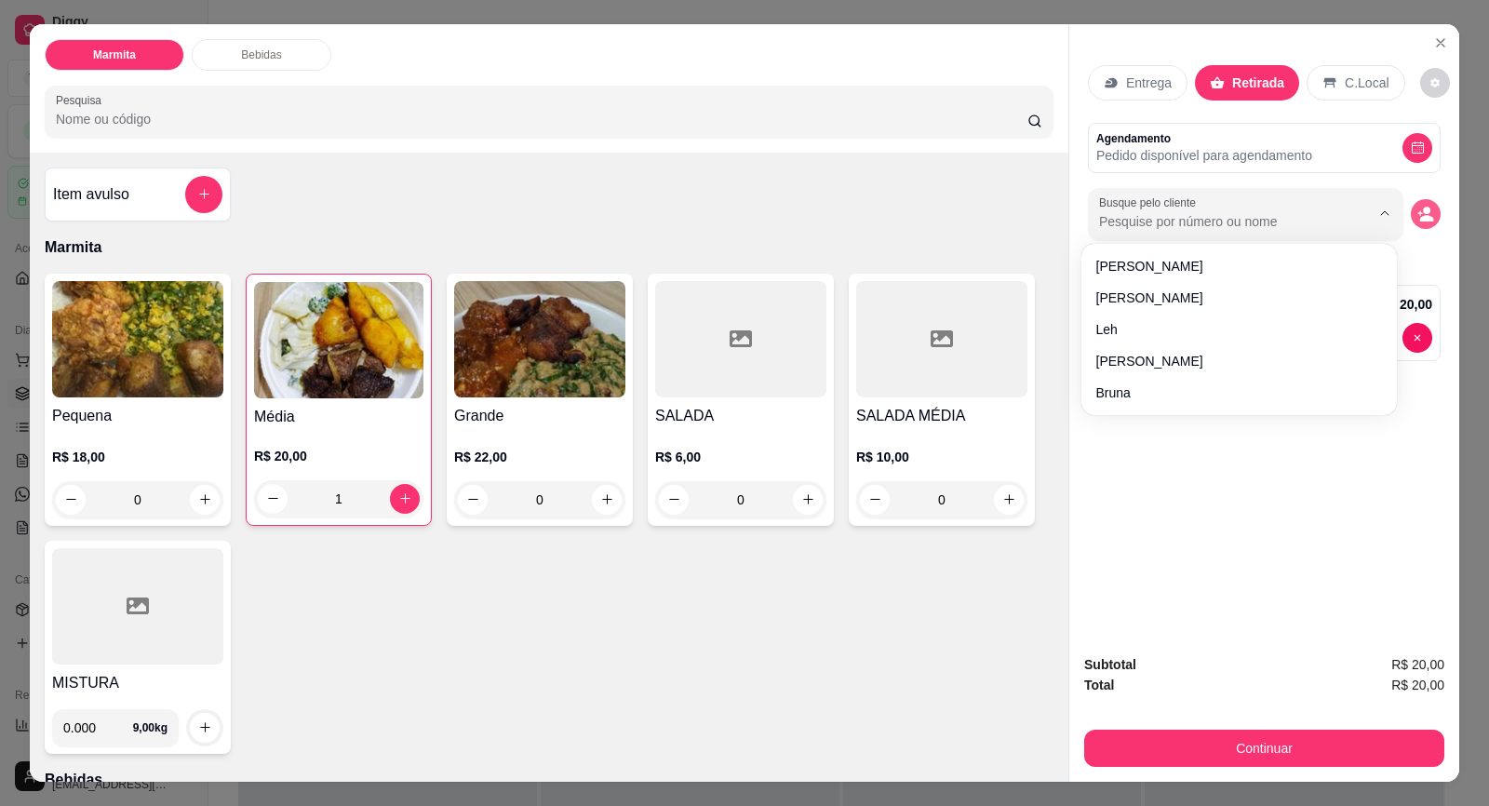
click at [1423, 203] on button "decrease-product-quantity" at bounding box center [1426, 214] width 30 height 30
click at [1417, 211] on icon "decrease-product-quantity" at bounding box center [1425, 214] width 17 height 17
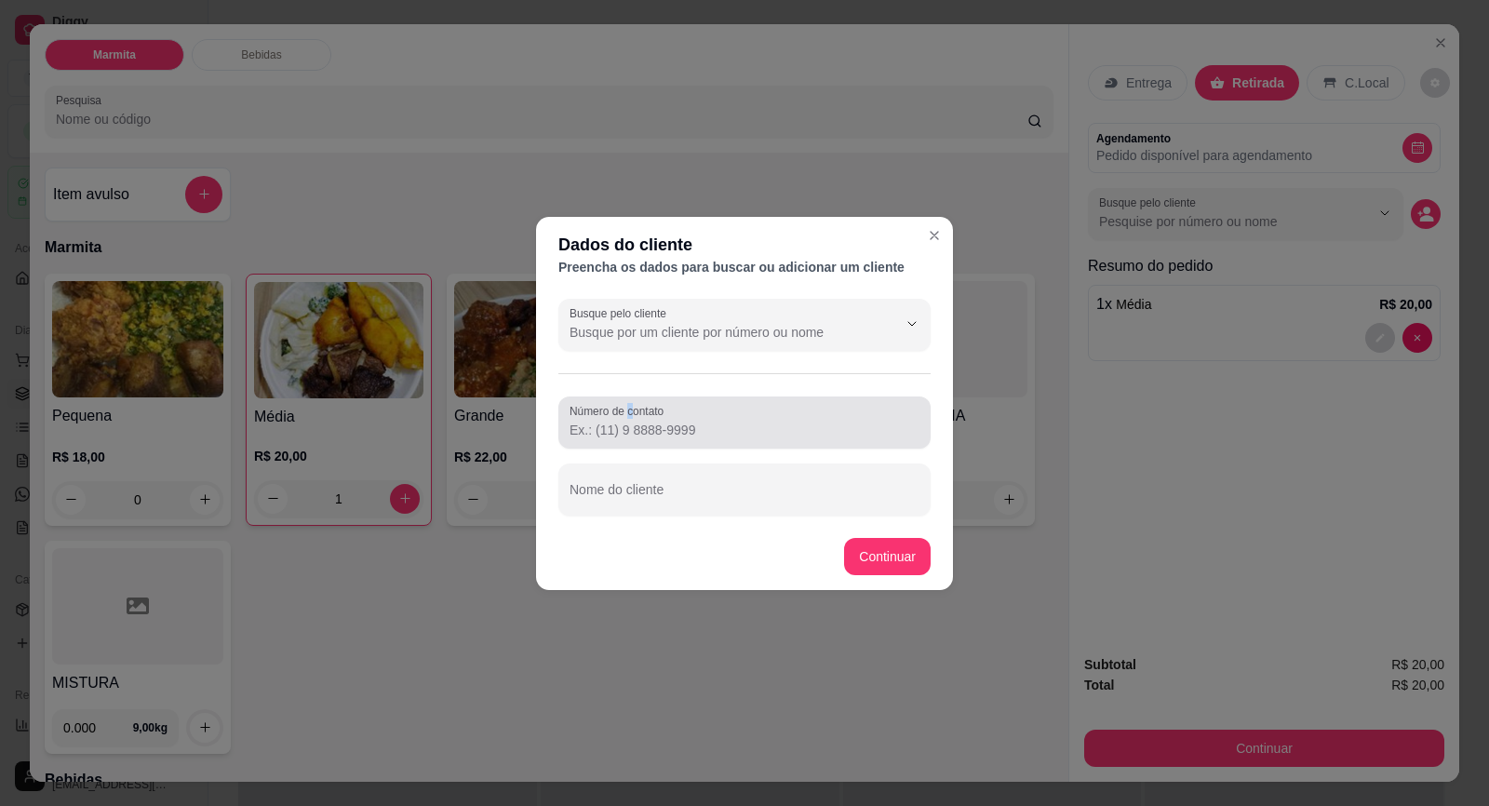
click at [633, 417] on label "Número de contato" at bounding box center [620, 411] width 101 height 16
click at [678, 416] on div at bounding box center [745, 422] width 350 height 37
paste input "[PHONE_NUMBER]"
click at [638, 506] on div at bounding box center [745, 489] width 350 height 37
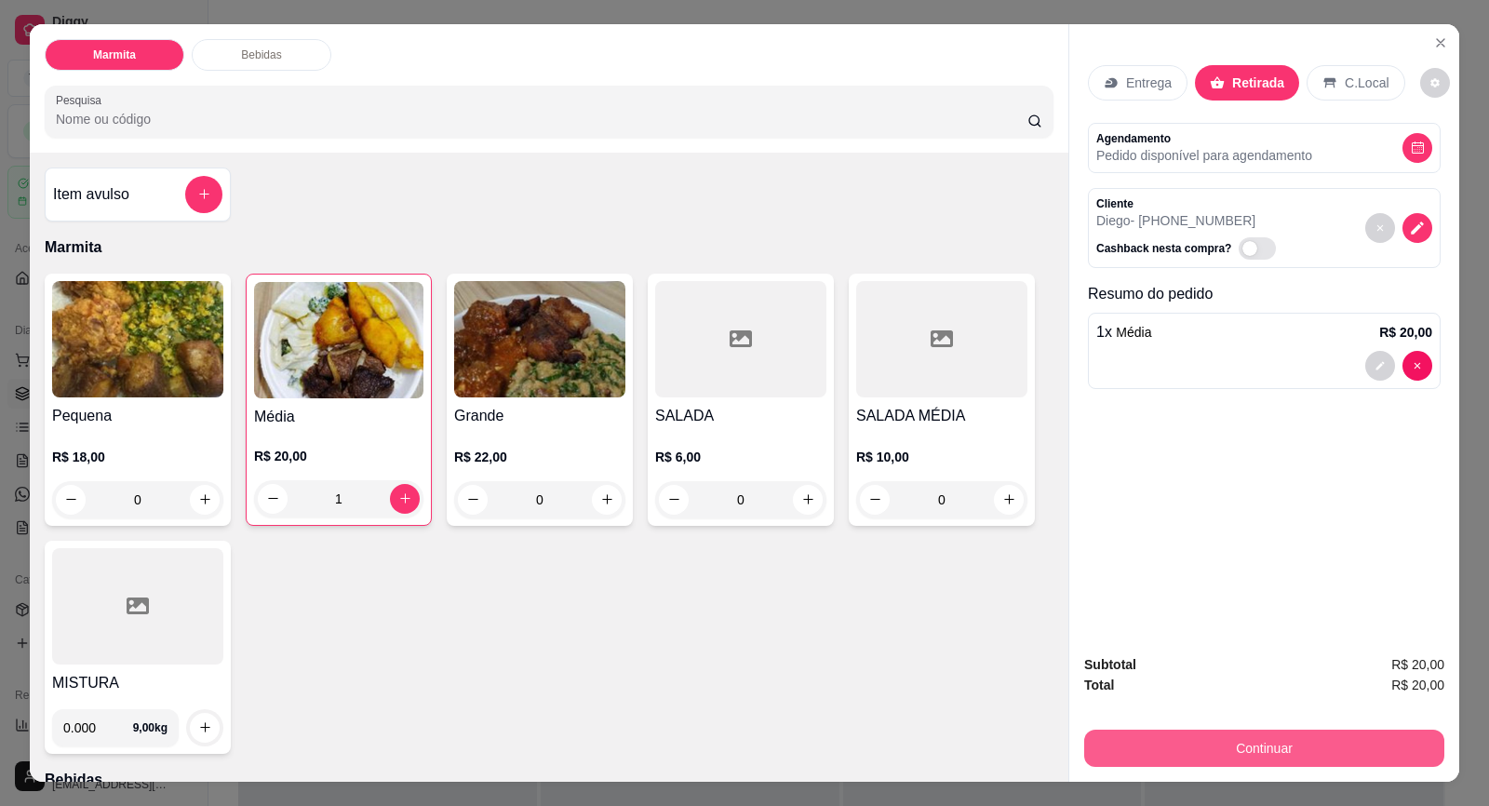
click at [1213, 740] on button "Continuar" at bounding box center [1264, 748] width 360 height 37
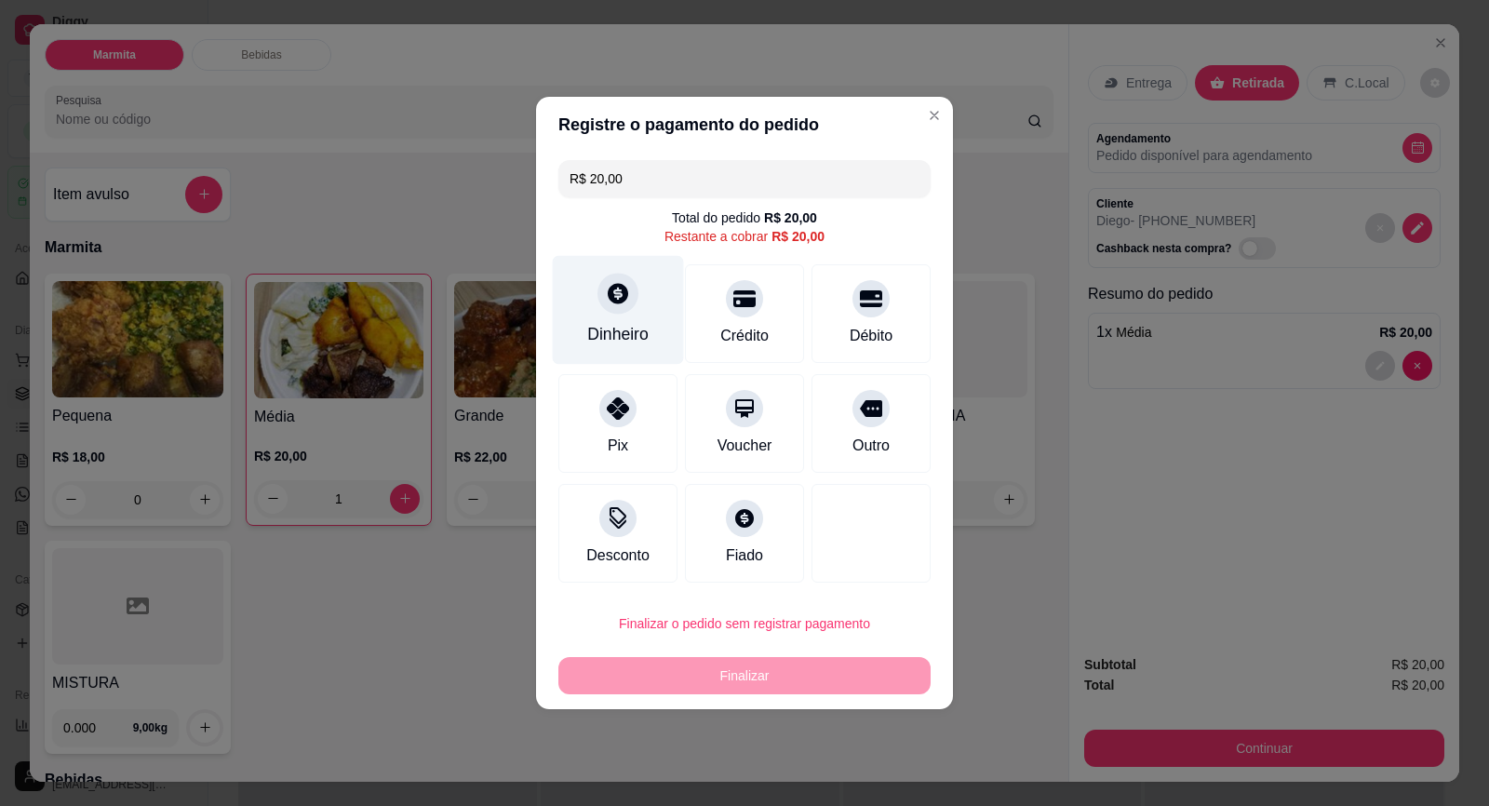
click at [638, 329] on div "Dinheiro" at bounding box center [617, 334] width 61 height 24
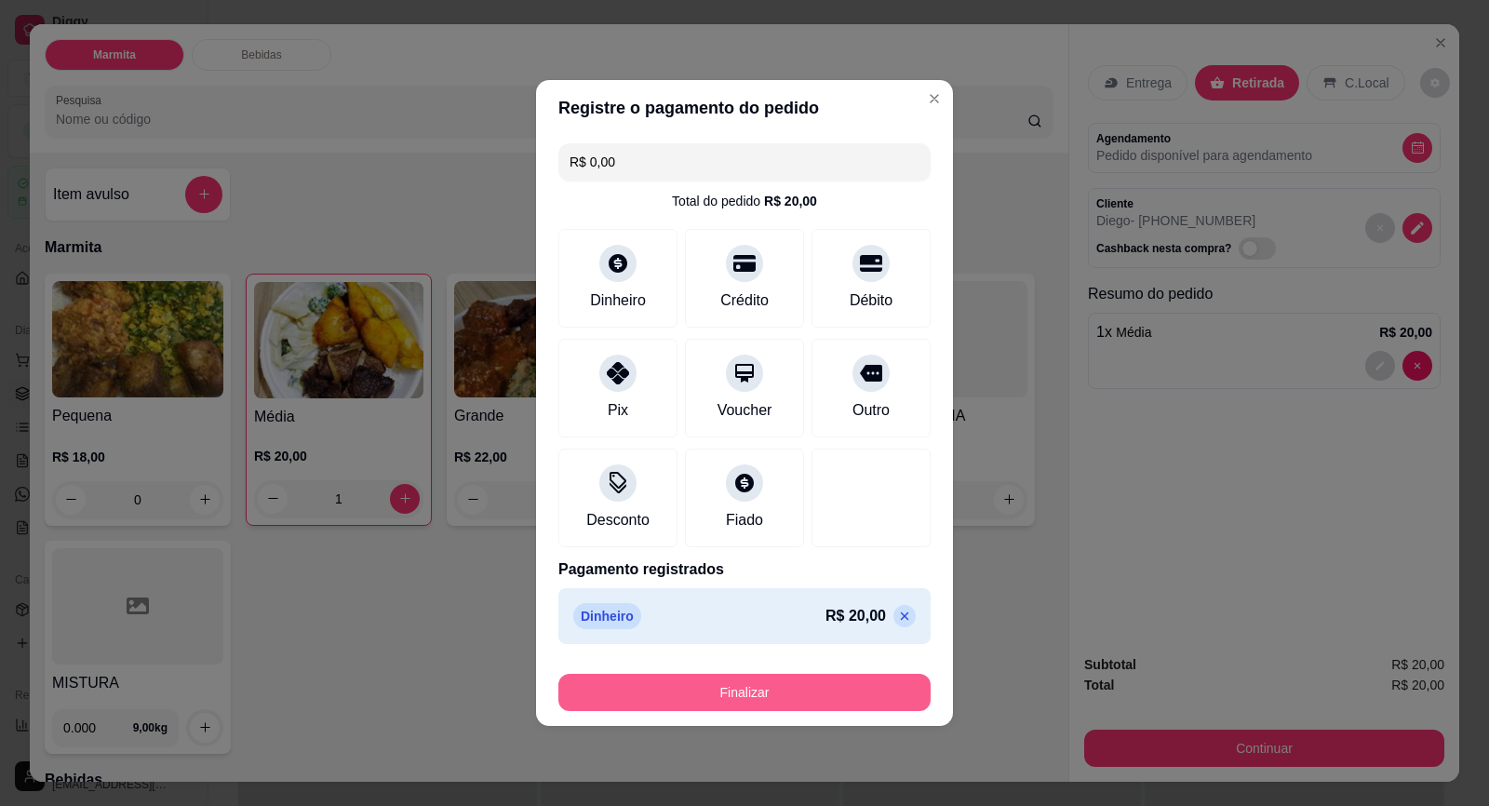
click at [765, 698] on button "Finalizar" at bounding box center [744, 692] width 372 height 37
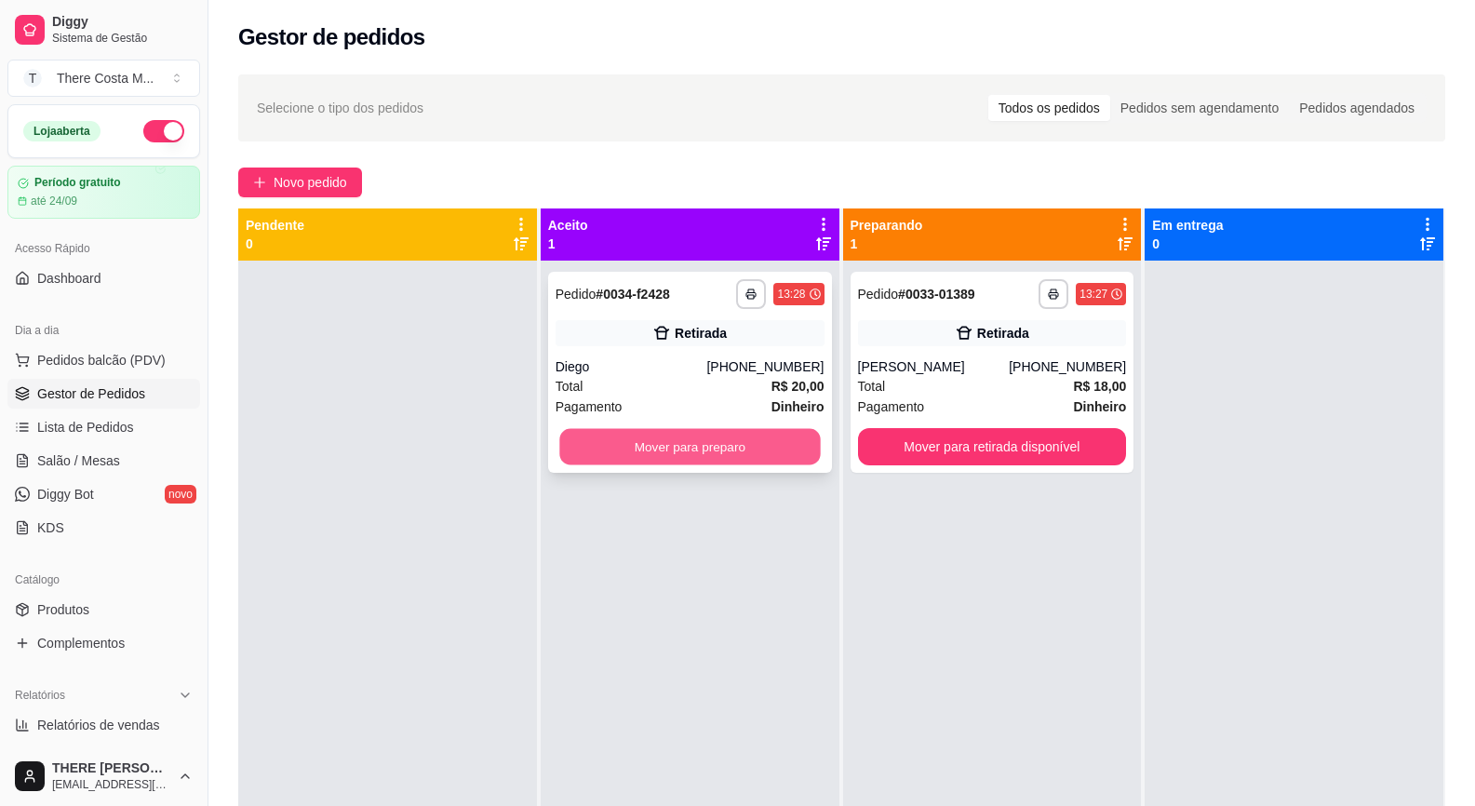
click at [749, 437] on button "Mover para preparo" at bounding box center [689, 447] width 261 height 36
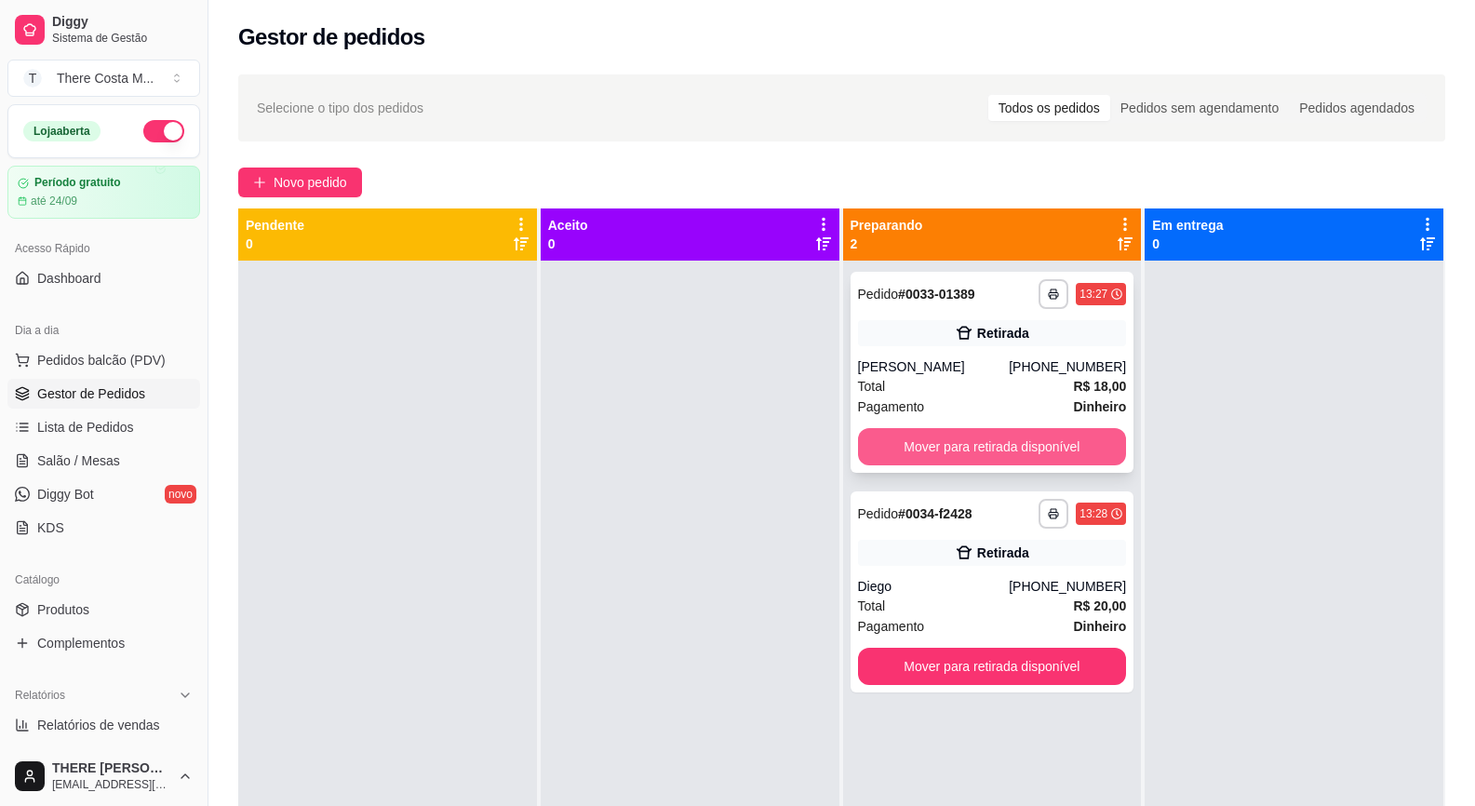
click at [923, 442] on button "Mover para retirada disponível" at bounding box center [992, 446] width 269 height 37
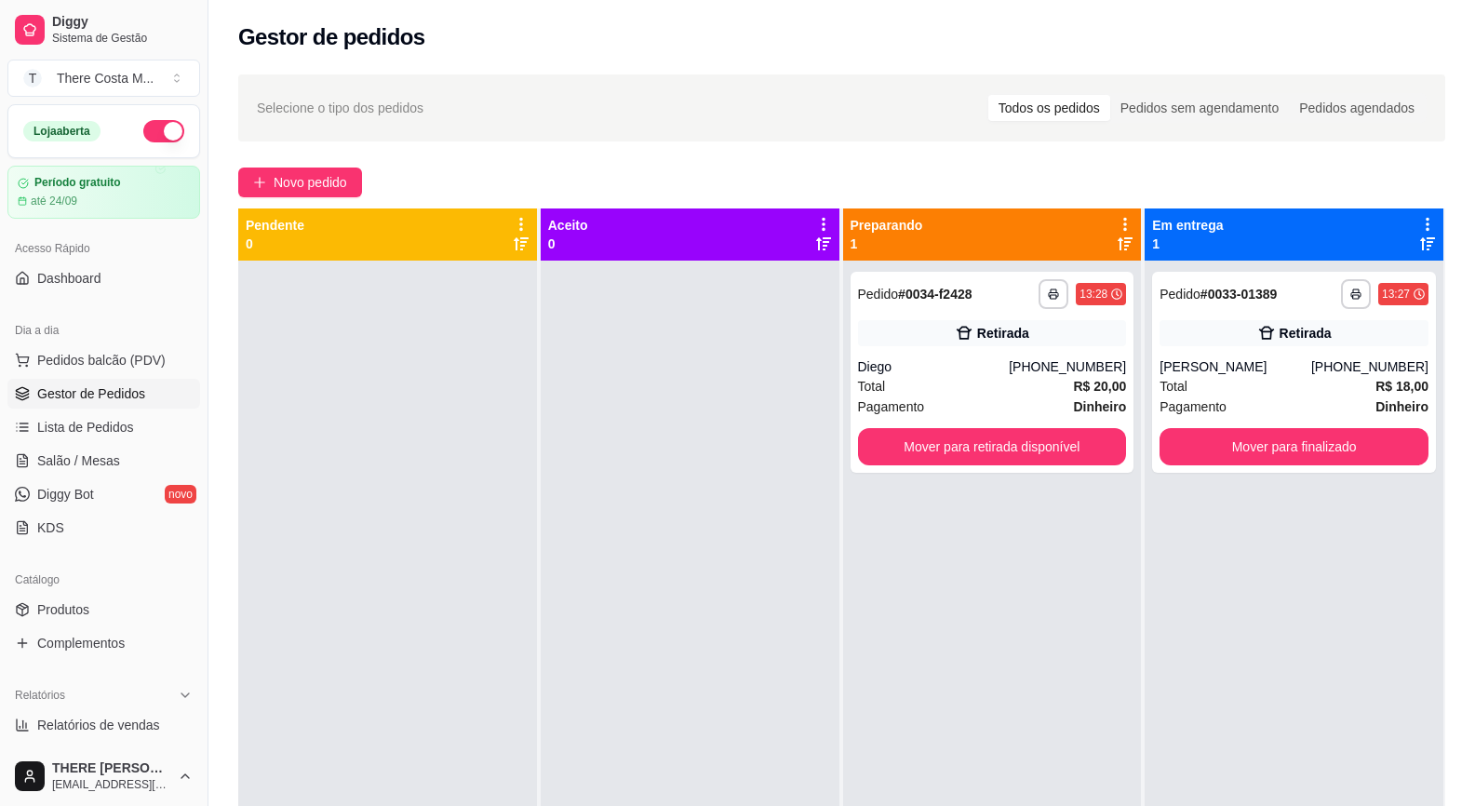
click at [1120, 177] on div "Novo pedido" at bounding box center [841, 183] width 1207 height 30
click at [983, 448] on button "Mover para retirada disponível" at bounding box center [992, 446] width 269 height 37
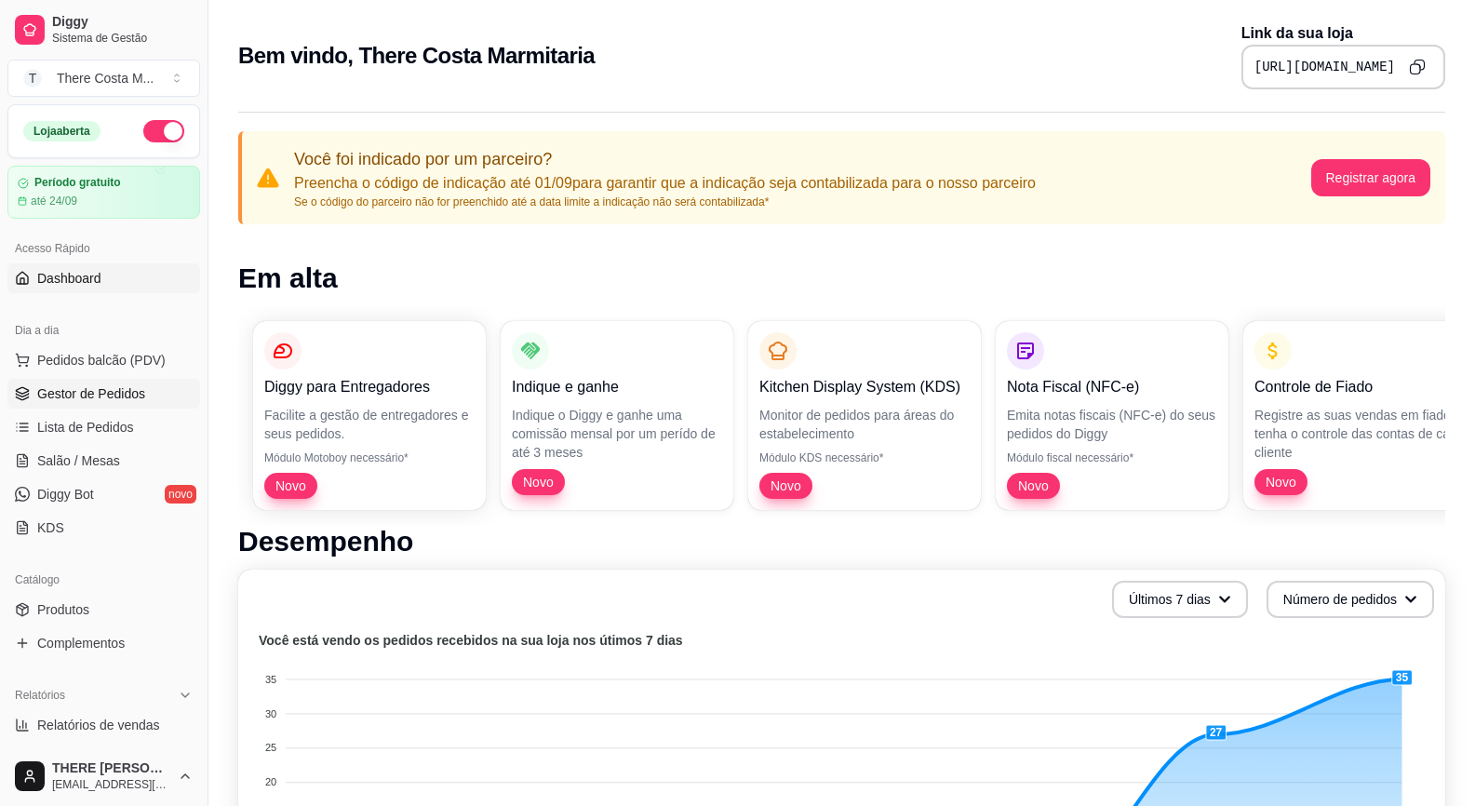
click at [67, 396] on span "Gestor de Pedidos" at bounding box center [91, 393] width 108 height 19
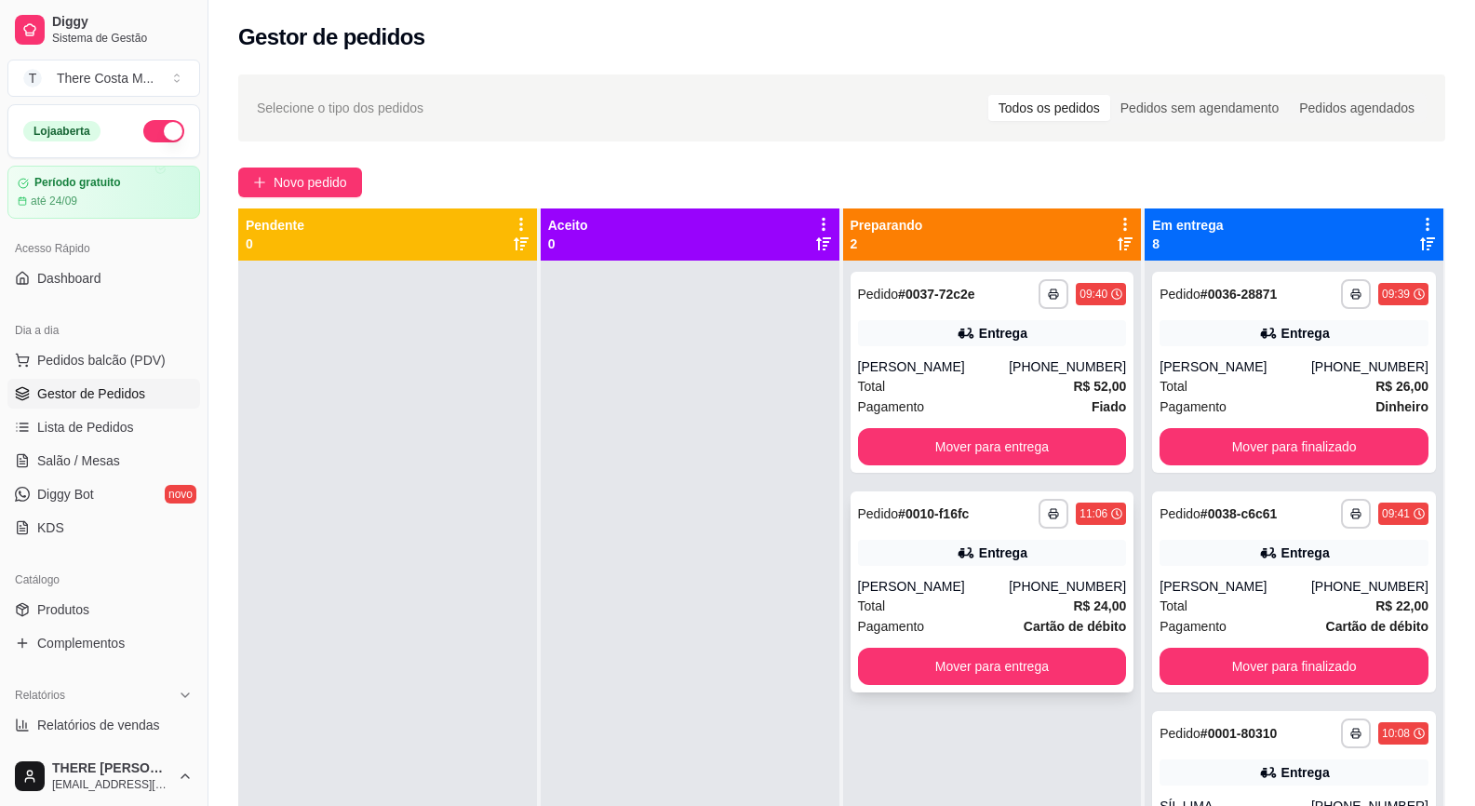
click at [970, 554] on div "Entrega" at bounding box center [992, 553] width 269 height 26
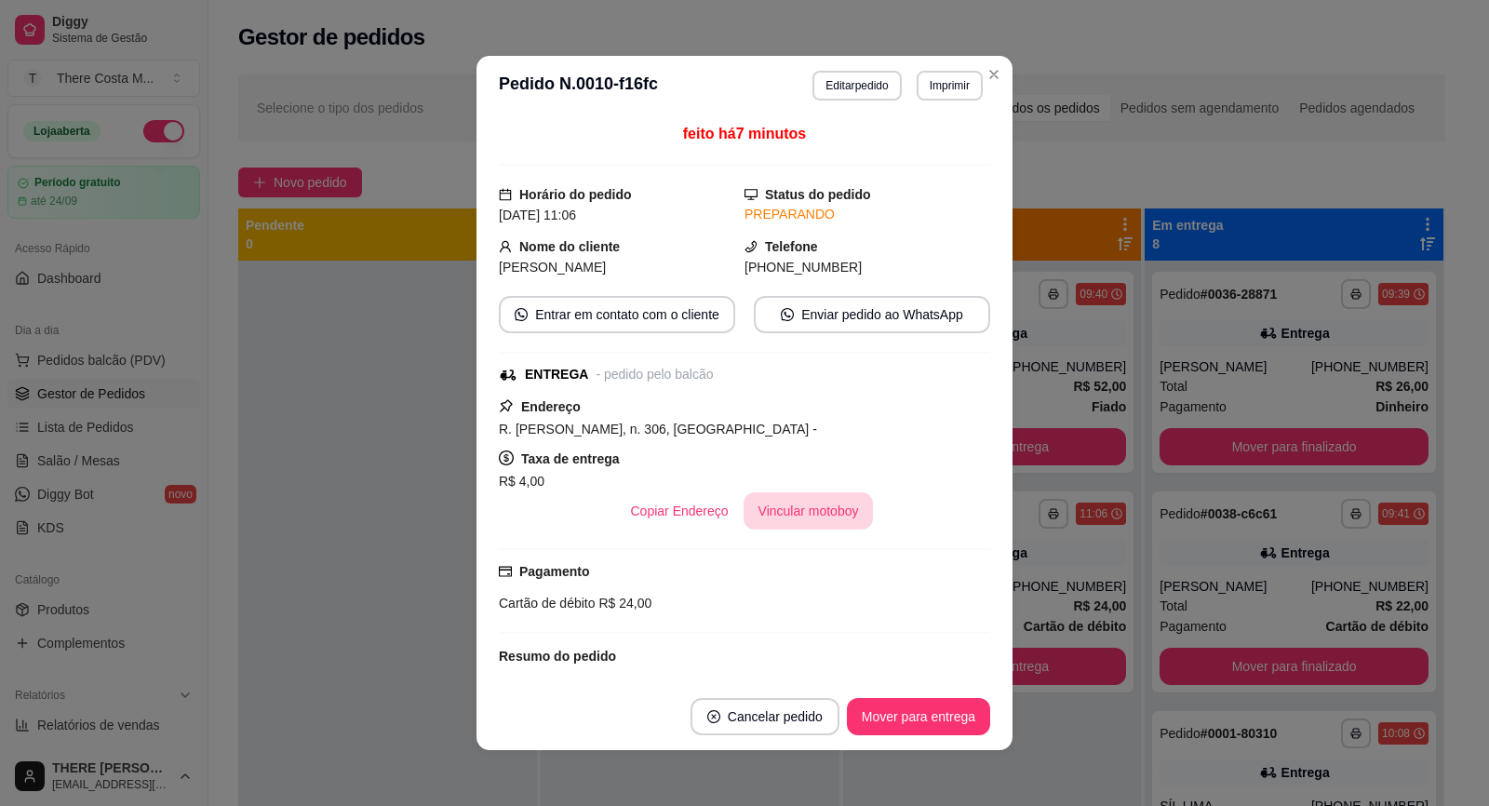
click at [796, 527] on button "Vincular motoboy" at bounding box center [809, 510] width 130 height 37
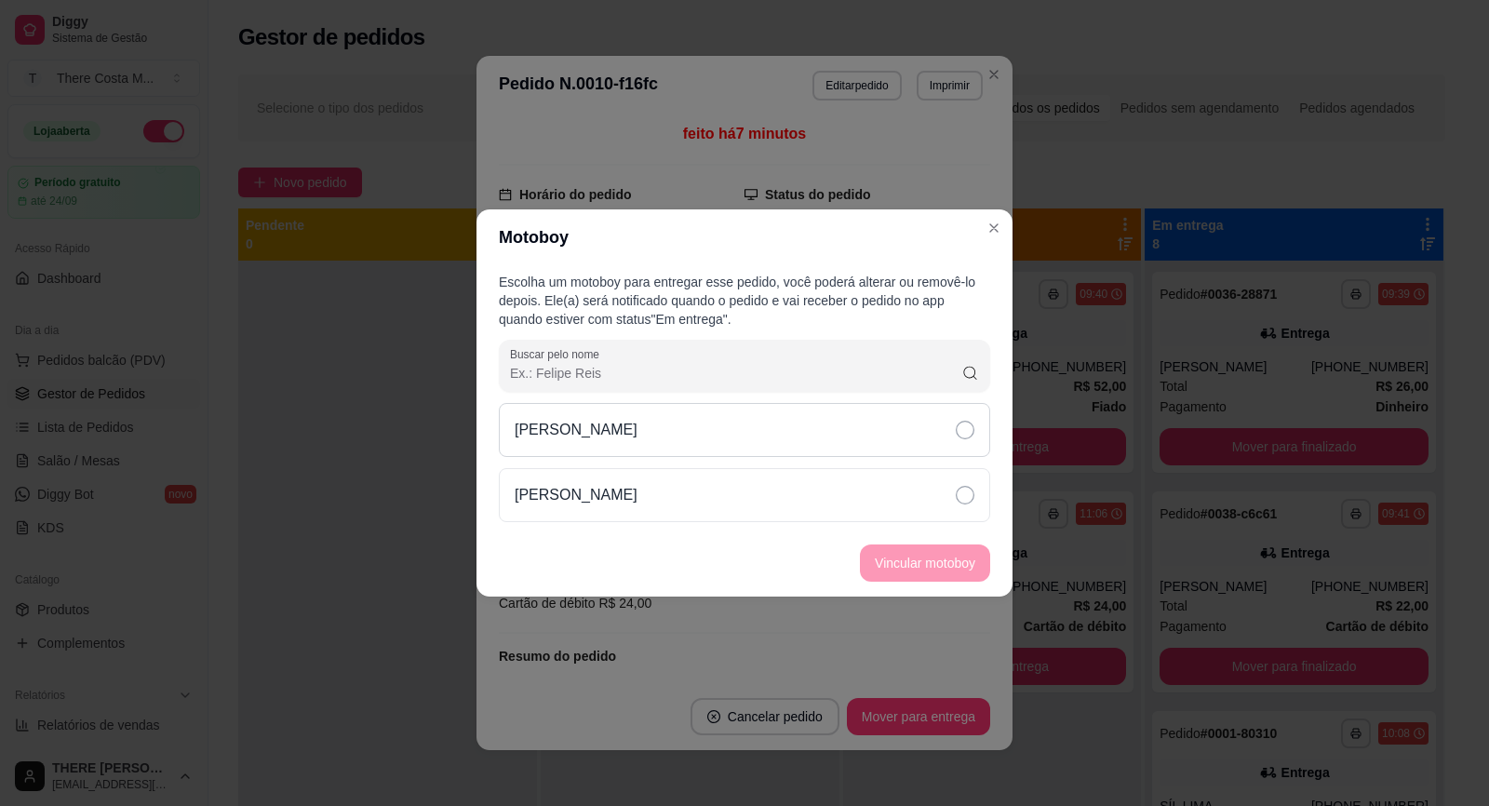
click at [773, 435] on div "[PERSON_NAME]" at bounding box center [744, 430] width 491 height 54
click at [953, 560] on button "Vincular motoboy" at bounding box center [925, 563] width 127 height 36
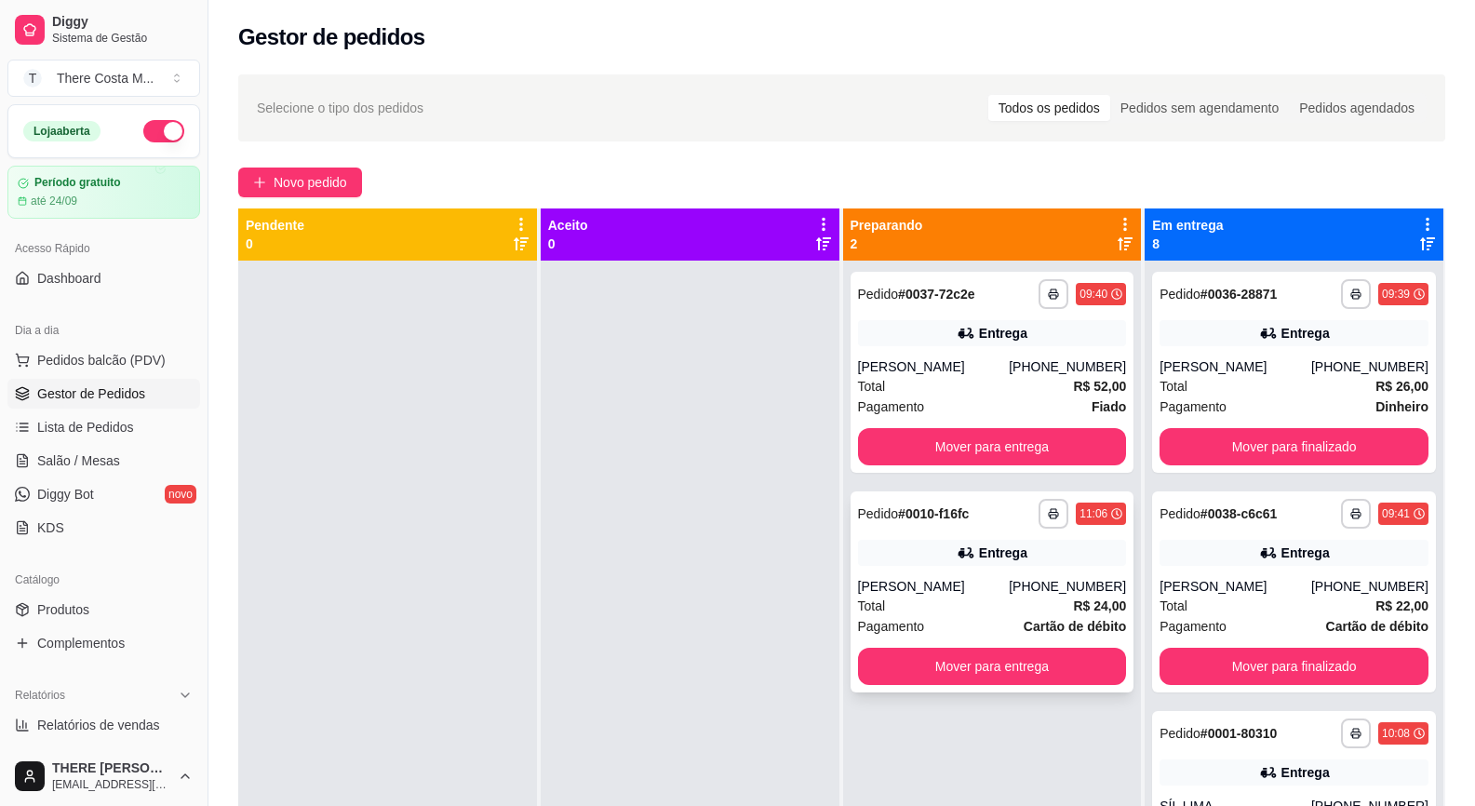
click at [972, 540] on div "**********" at bounding box center [993, 591] width 284 height 201
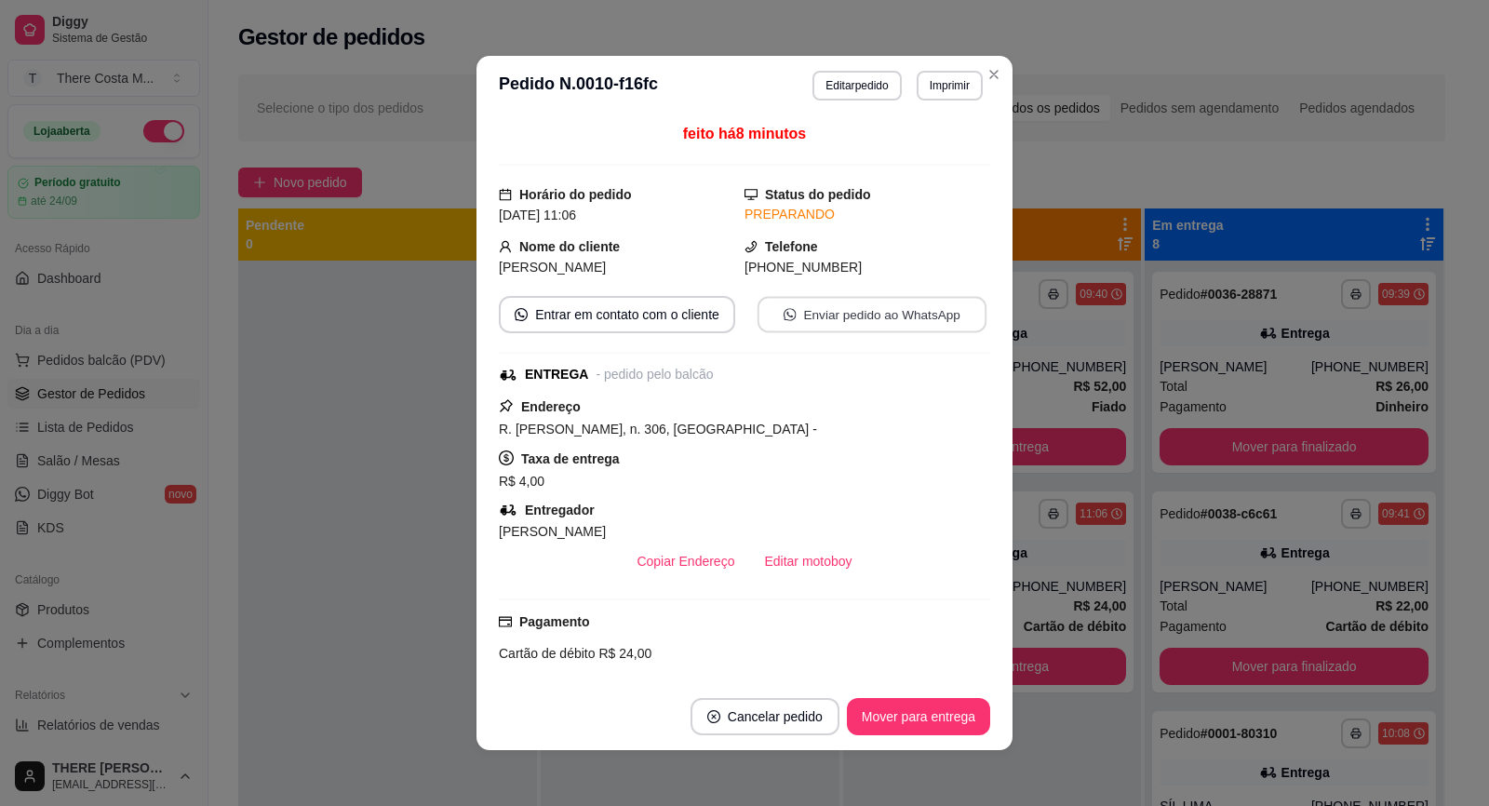
click at [810, 318] on button "Enviar pedido ao WhatsApp" at bounding box center [872, 315] width 229 height 36
click at [801, 552] on button "Editar motoboy" at bounding box center [807, 561] width 117 height 37
